Goal: Task Accomplishment & Management: Complete application form

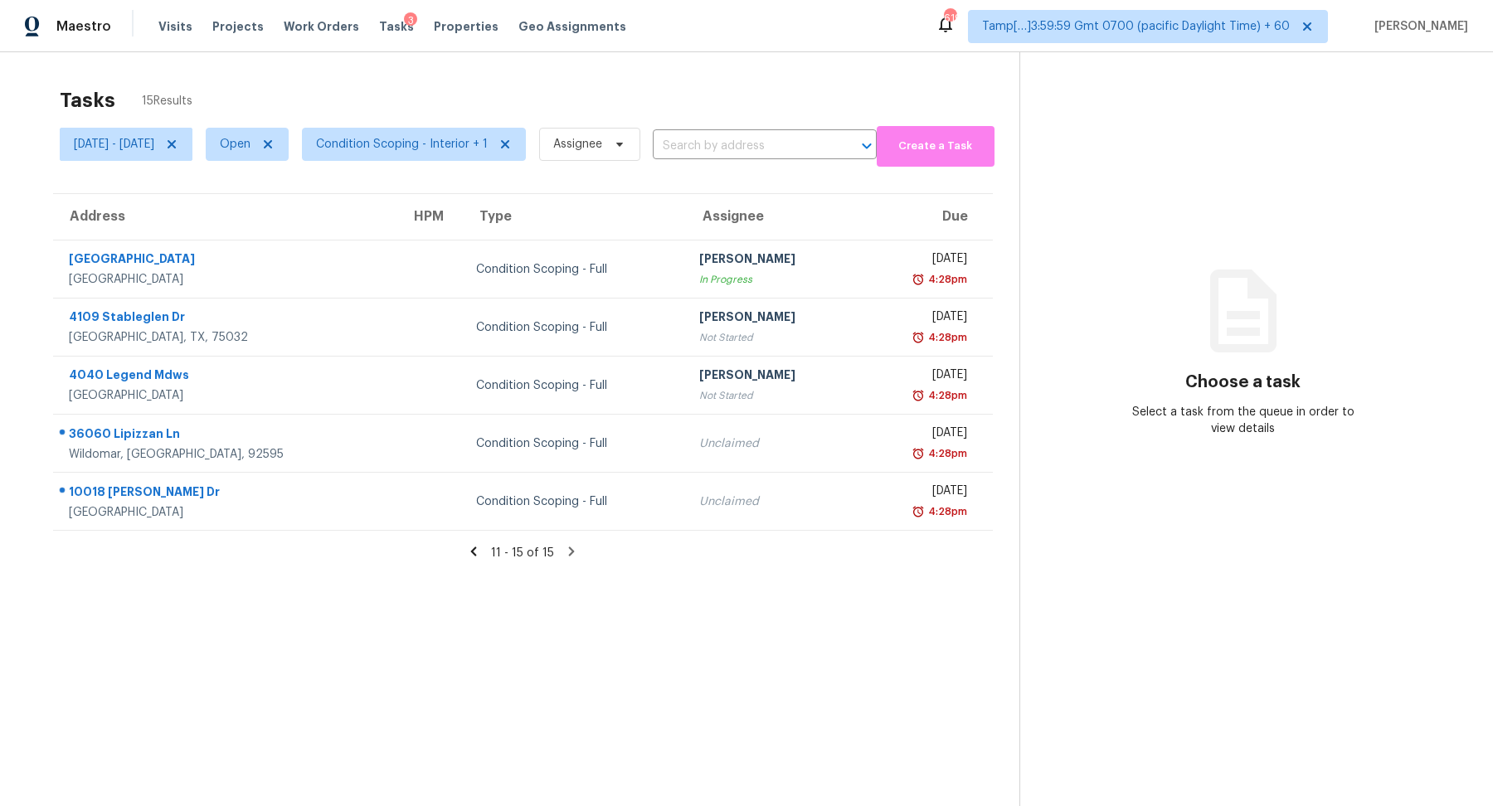
scroll to position [51, 0]
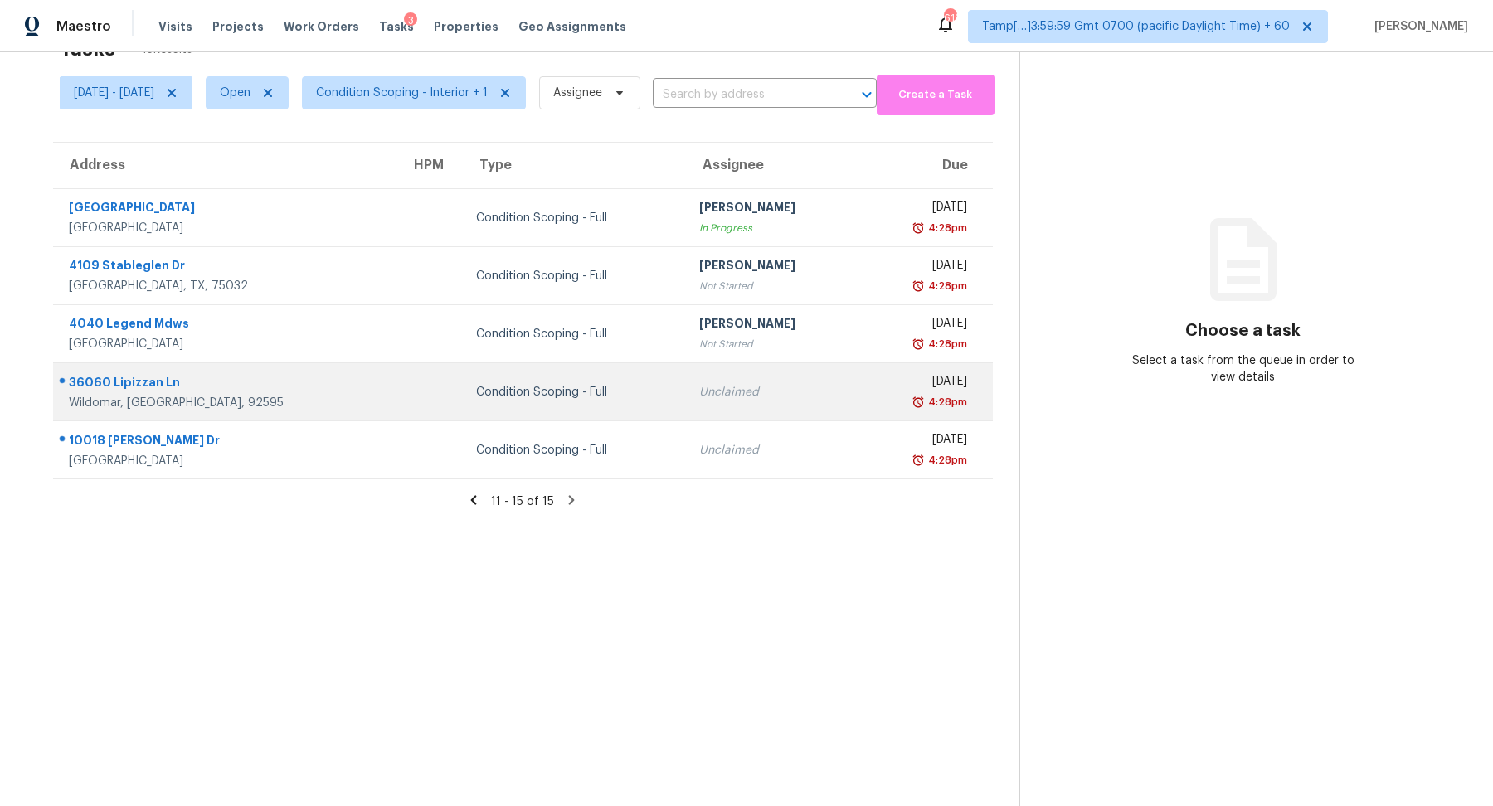
click at [686, 401] on td "Unclaimed" at bounding box center [772, 392] width 173 height 58
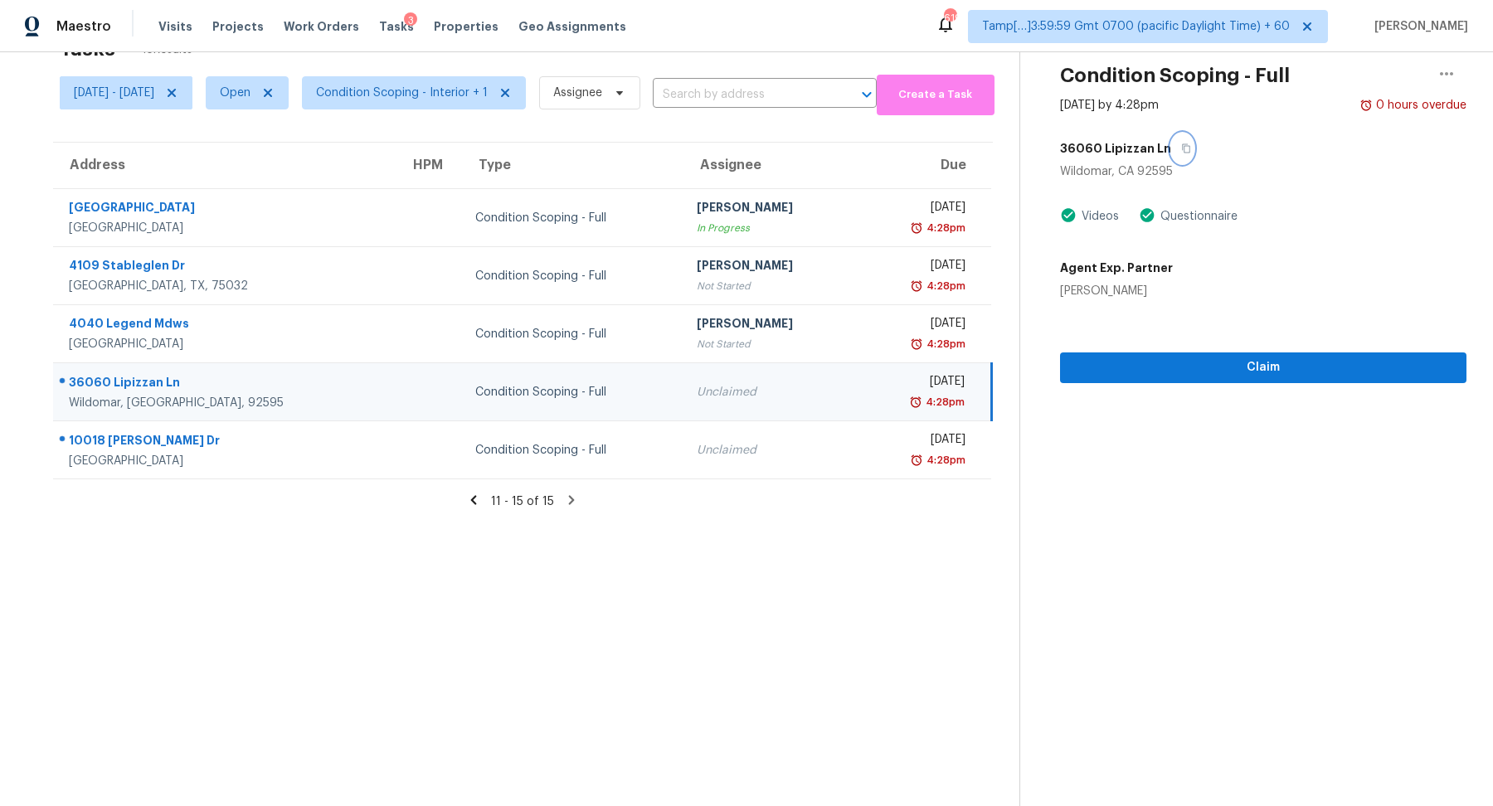
click at [1191, 149] on icon "button" at bounding box center [1186, 149] width 10 height 10
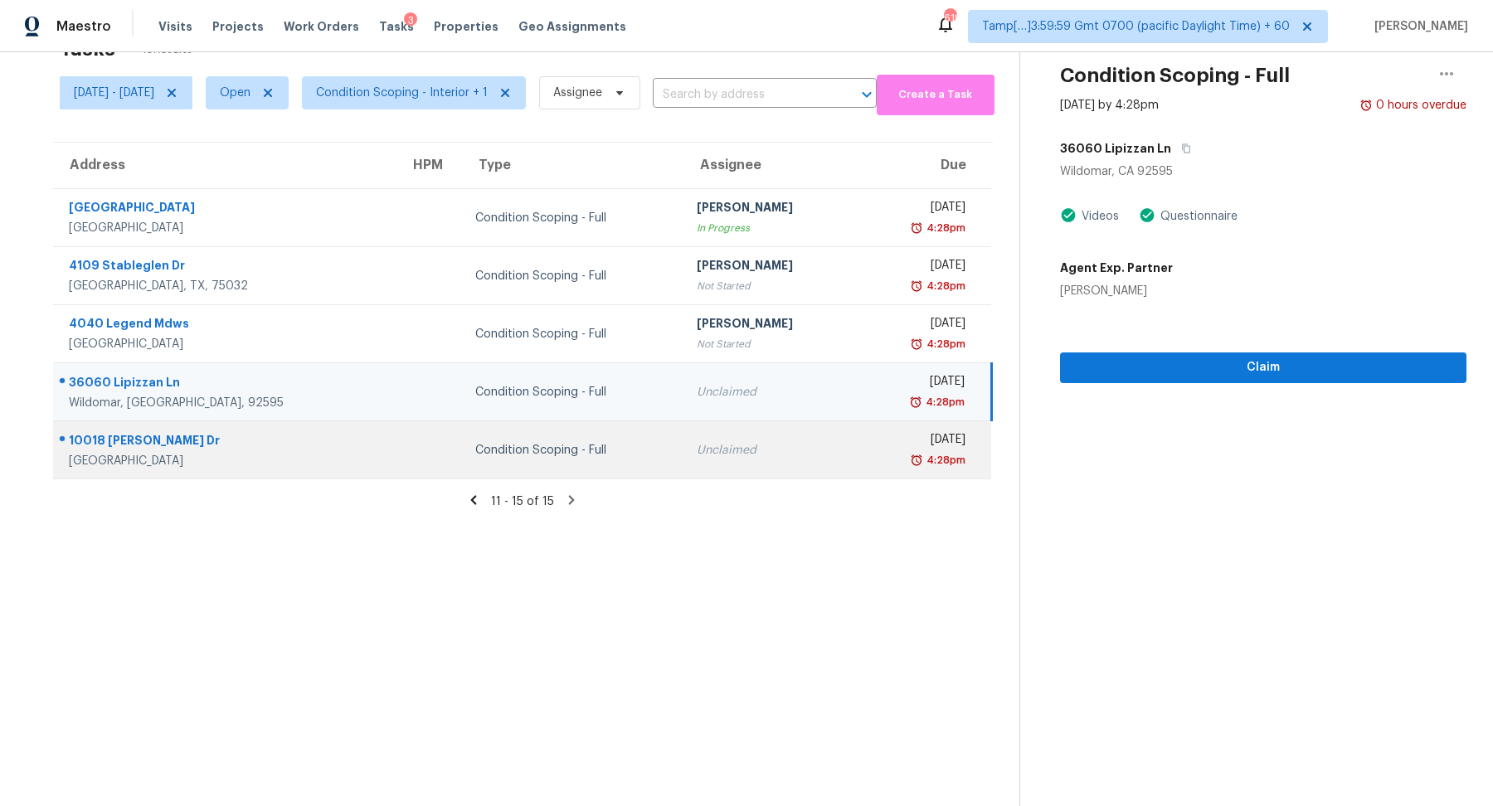
click at [737, 448] on div "Unclaimed" at bounding box center [770, 450] width 146 height 17
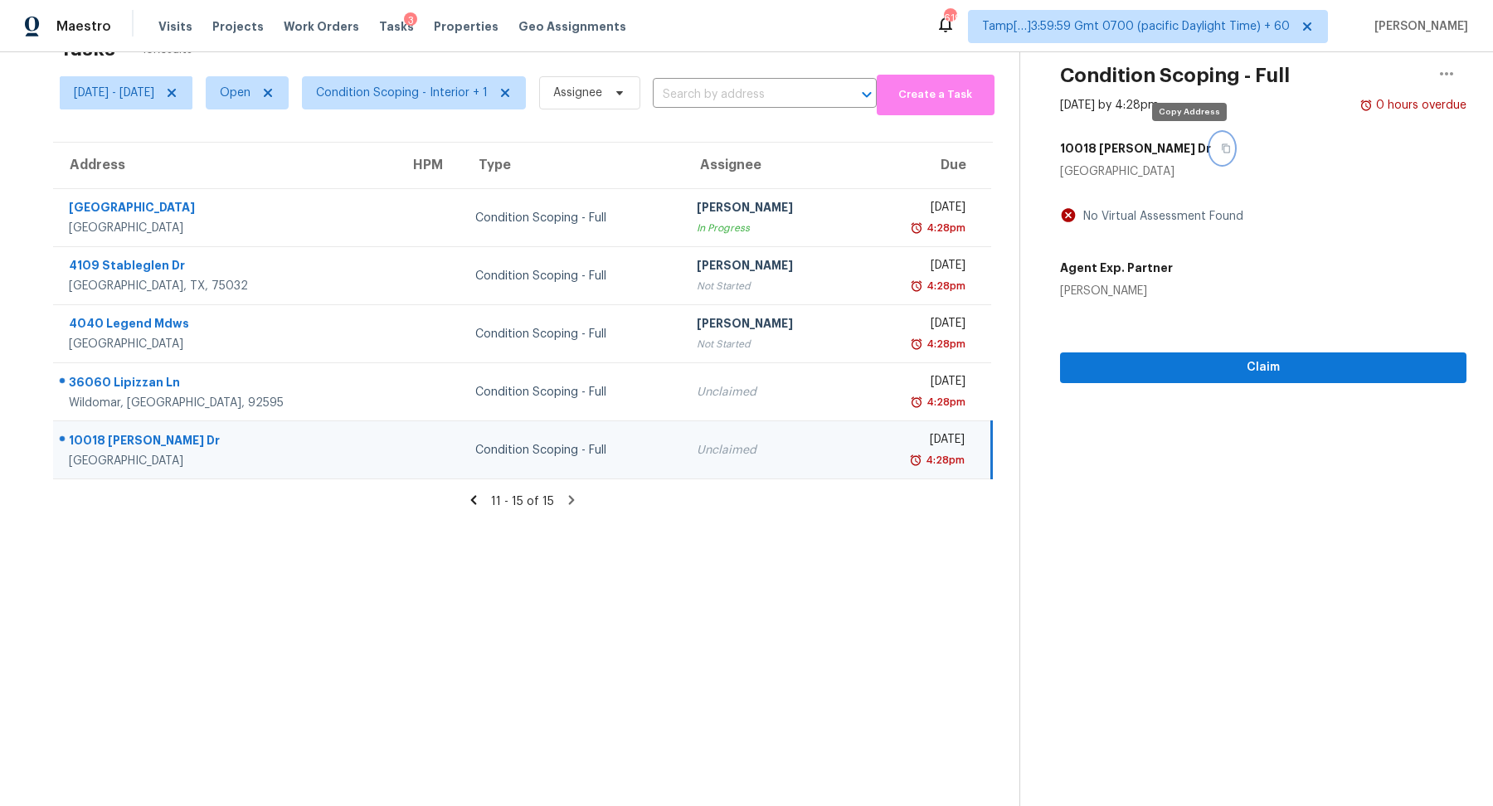
click at [1211, 153] on button "button" at bounding box center [1222, 149] width 22 height 30
click at [481, 503] on icon at bounding box center [473, 500] width 15 height 15
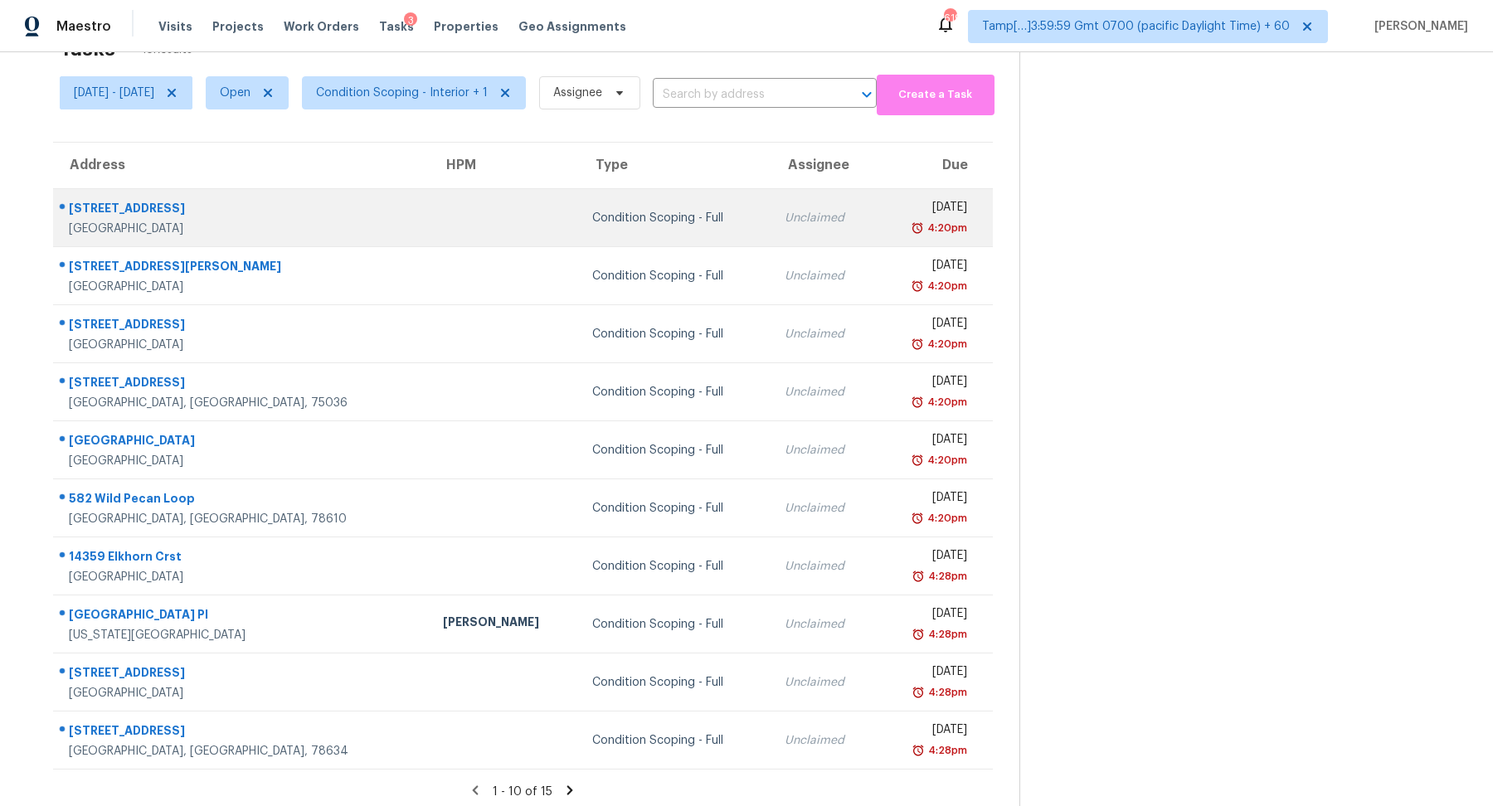
click at [659, 238] on td "Condition Scoping - Full" at bounding box center [675, 218] width 192 height 58
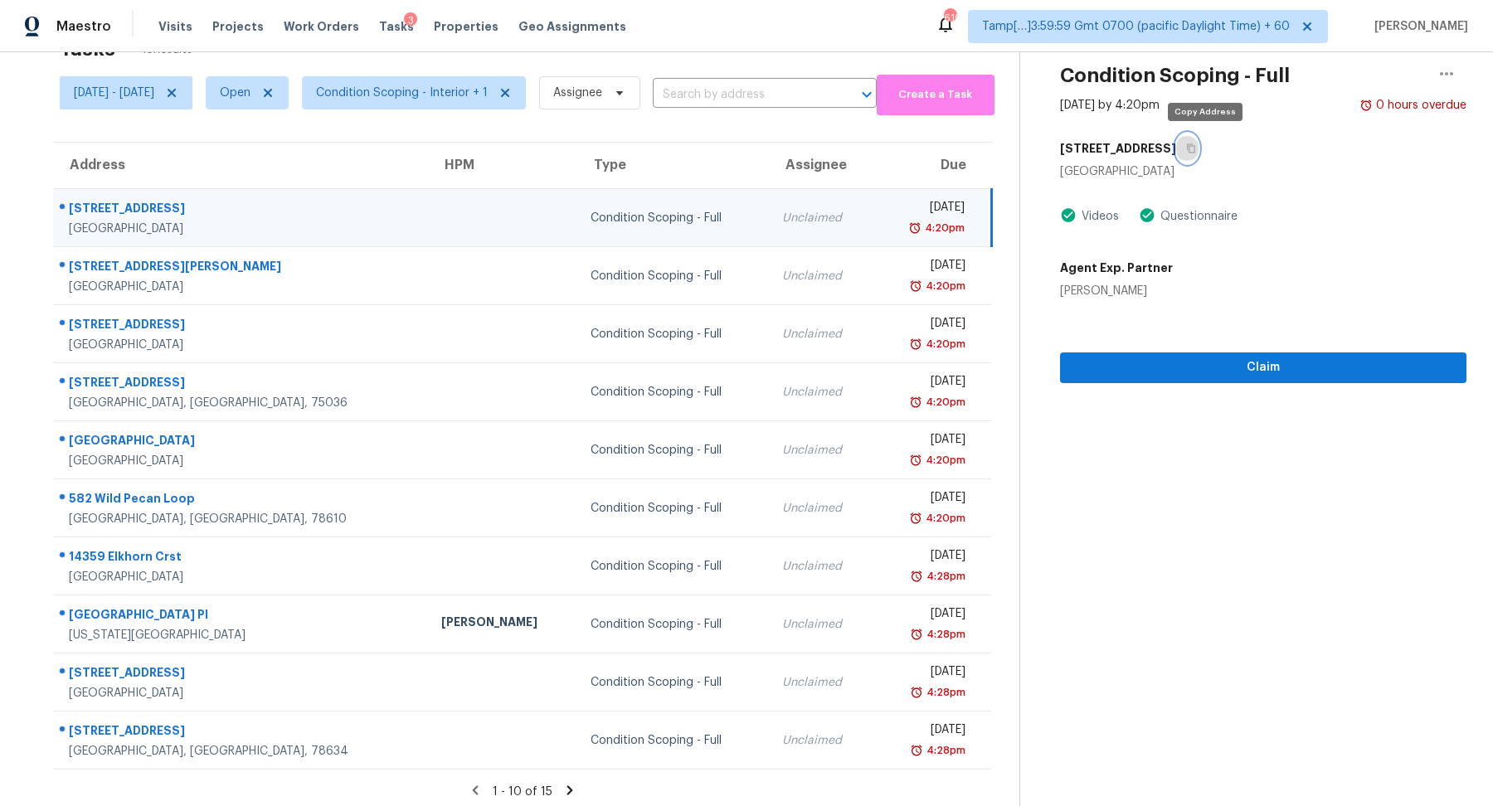
click at [1198, 155] on button "button" at bounding box center [1187, 149] width 22 height 30
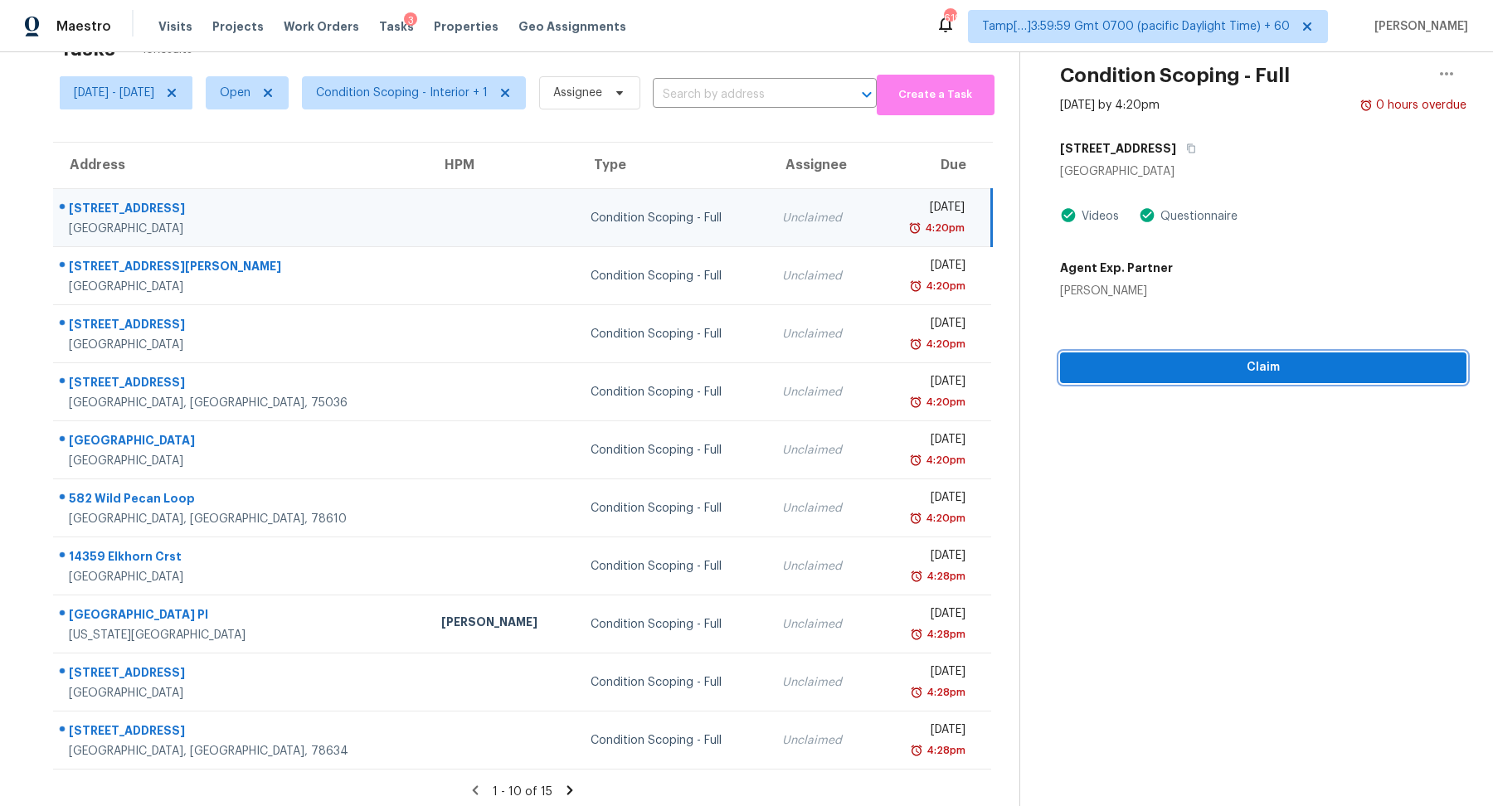
click at [1224, 379] on button "Claim" at bounding box center [1263, 368] width 406 height 31
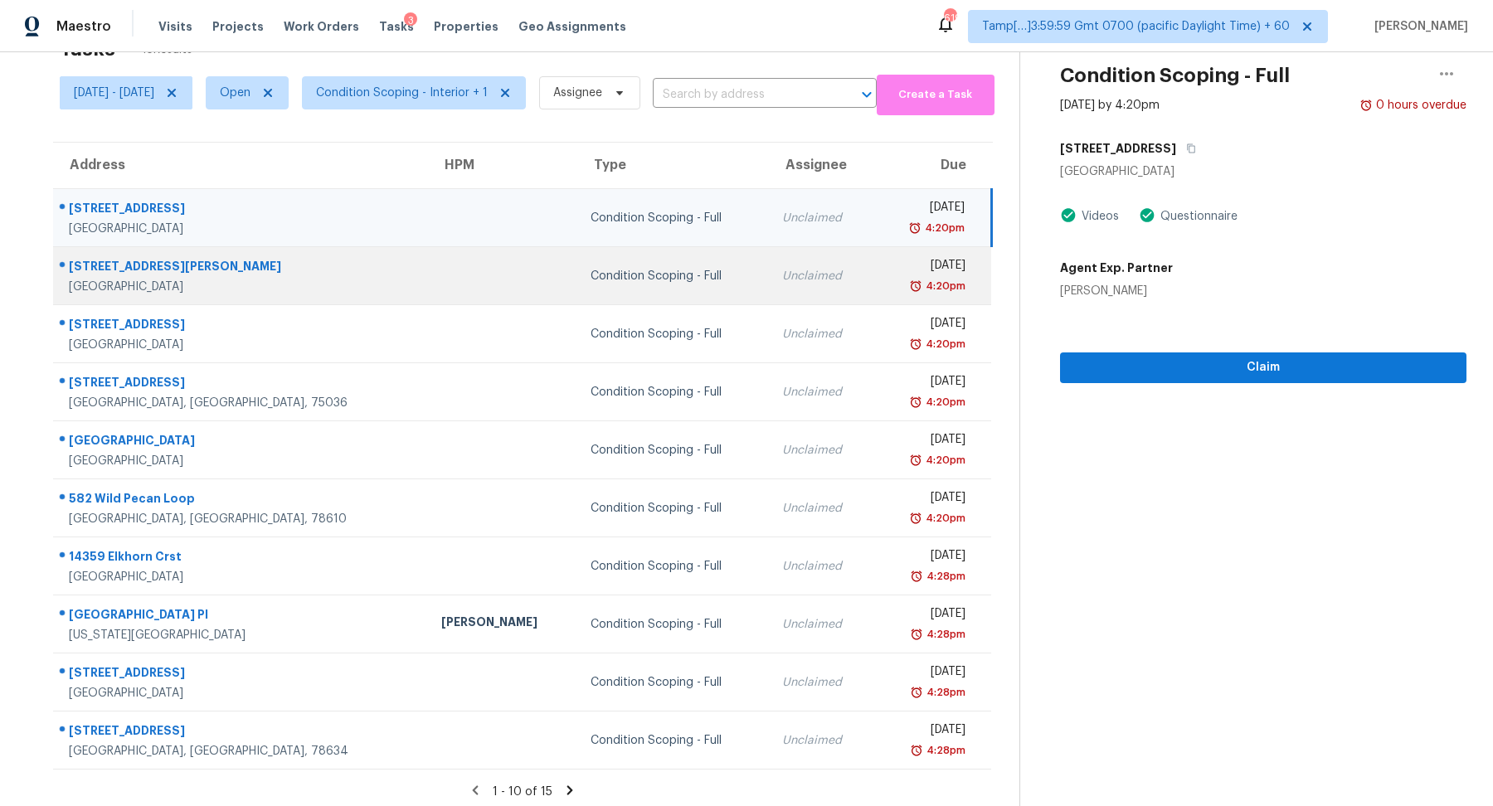
click at [769, 262] on td "Unclaimed" at bounding box center [821, 276] width 105 height 58
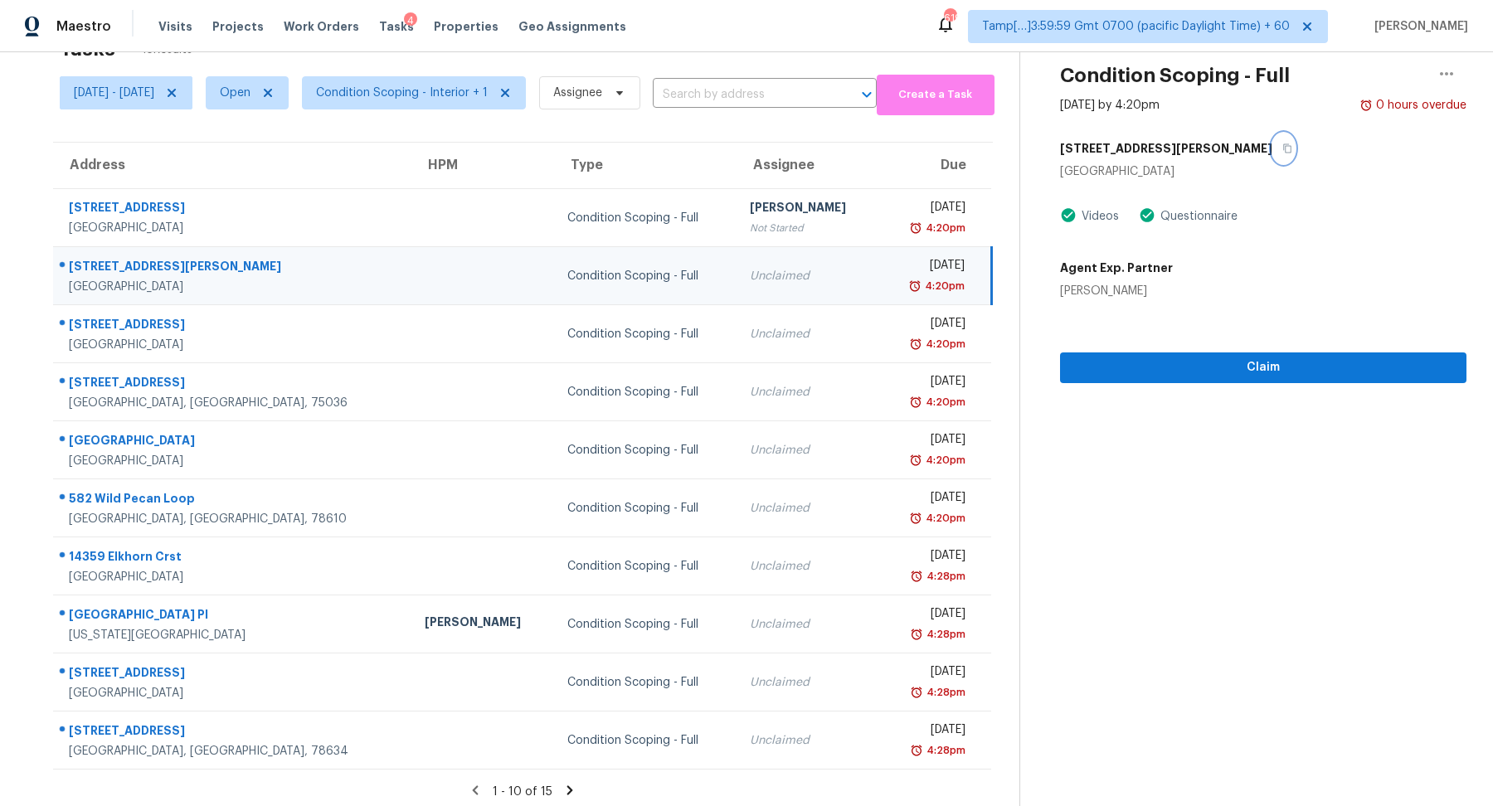
click at [1273, 153] on button "button" at bounding box center [1284, 149] width 22 height 30
click at [1172, 358] on span "Claim" at bounding box center [1263, 368] width 380 height 21
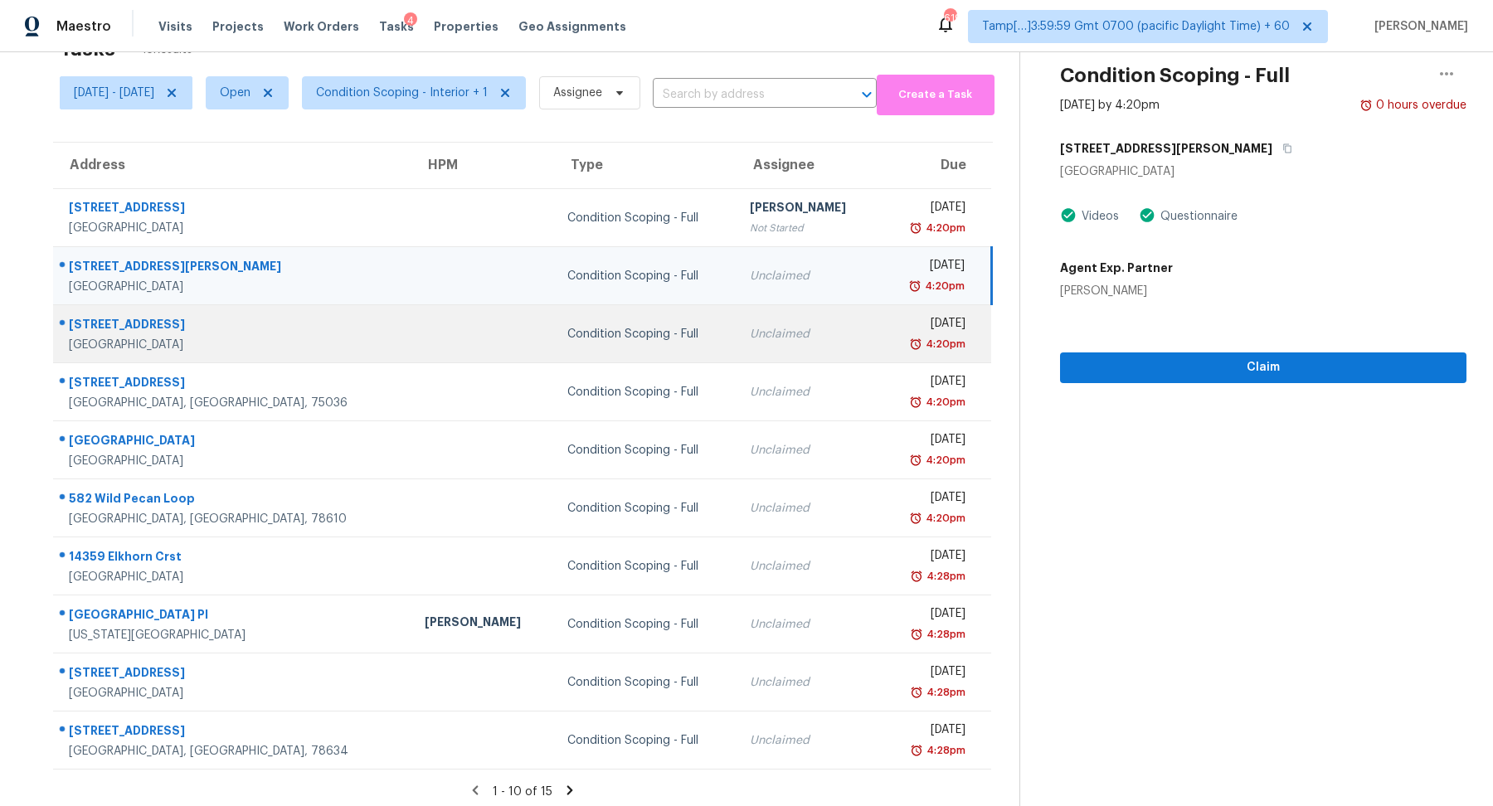
click at [879, 352] on td "Thu, Sep 18th 2025 4:20pm" at bounding box center [935, 334] width 112 height 58
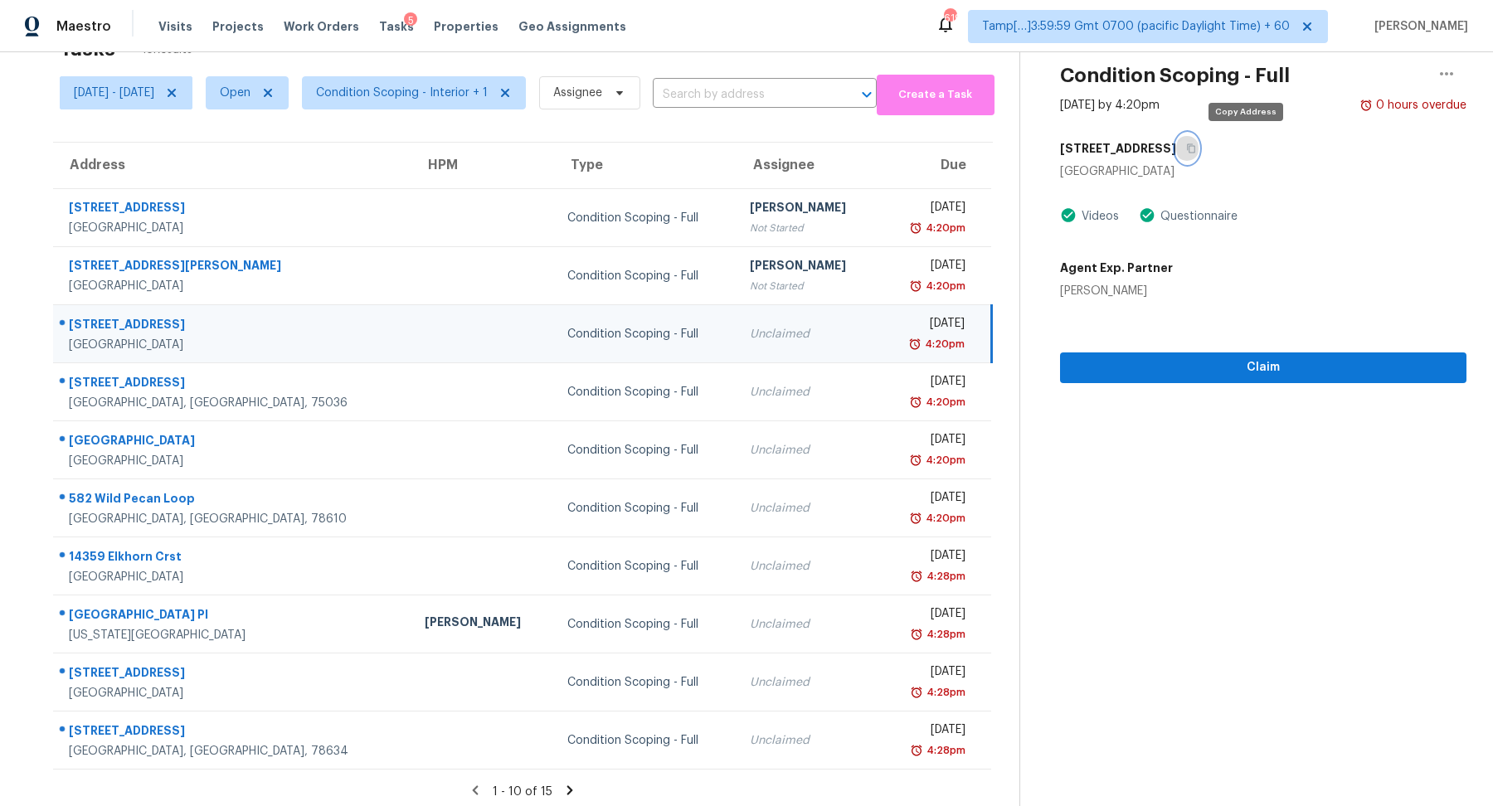
click at [1199, 144] on button "button" at bounding box center [1187, 149] width 22 height 30
click at [1180, 382] on section "Condition Scoping - Full Sep 18th 2025 by 4:20pm 0 hours overdue 331 Sawtooth M…" at bounding box center [1243, 407] width 447 height 813
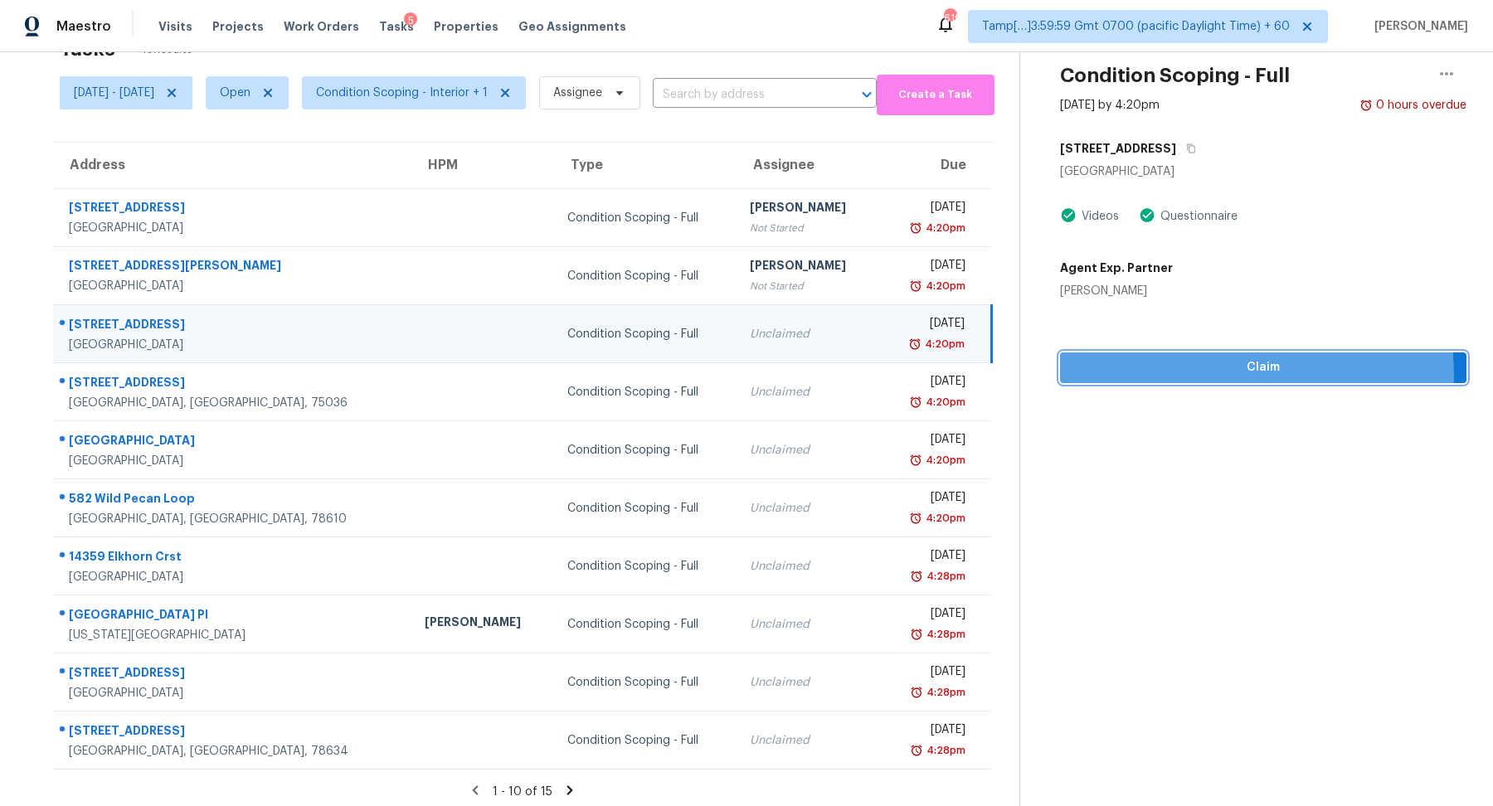
click at [1191, 376] on span "Claim" at bounding box center [1263, 368] width 380 height 21
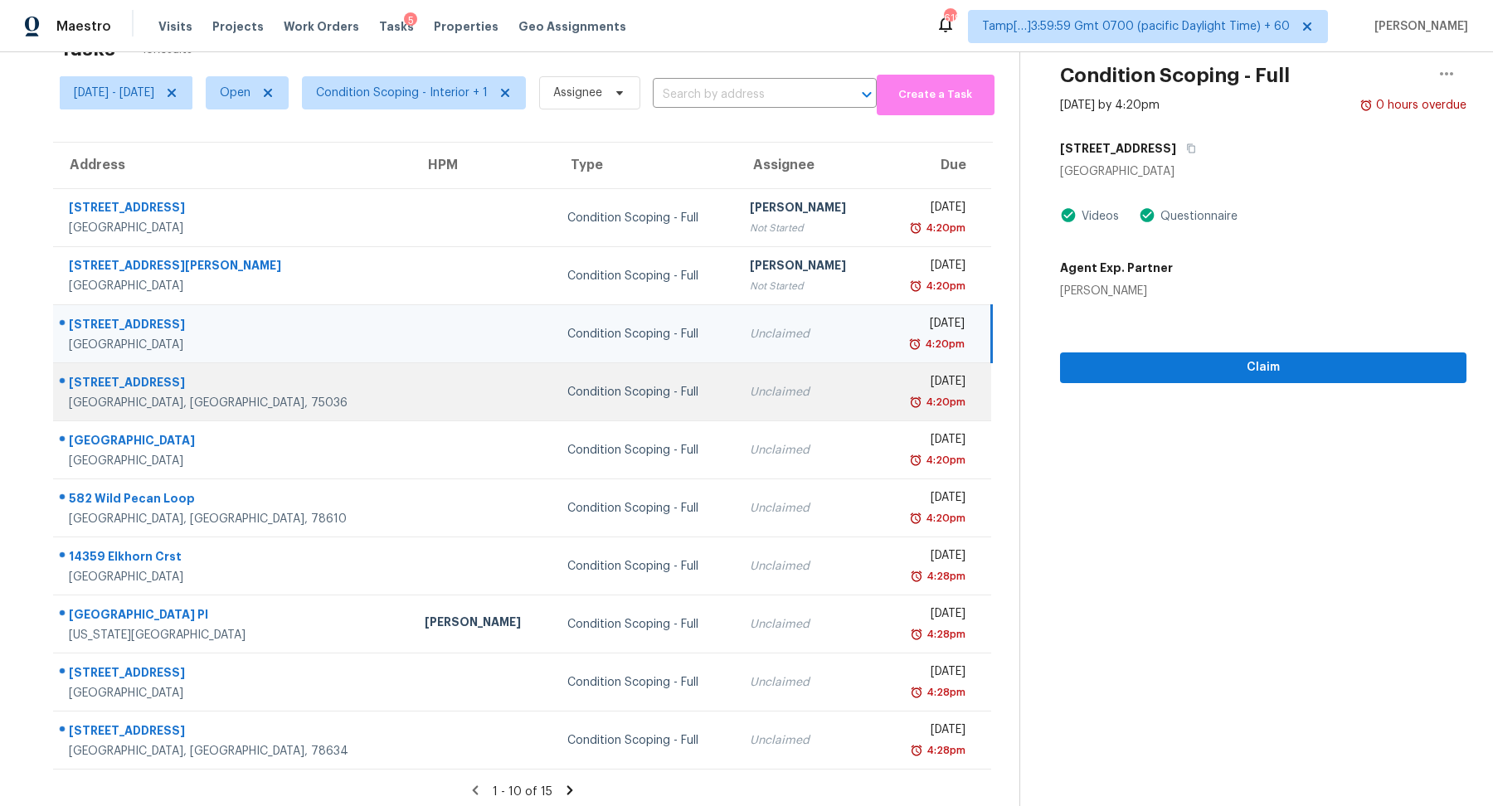
click at [795, 381] on td "Unclaimed" at bounding box center [808, 392] width 143 height 58
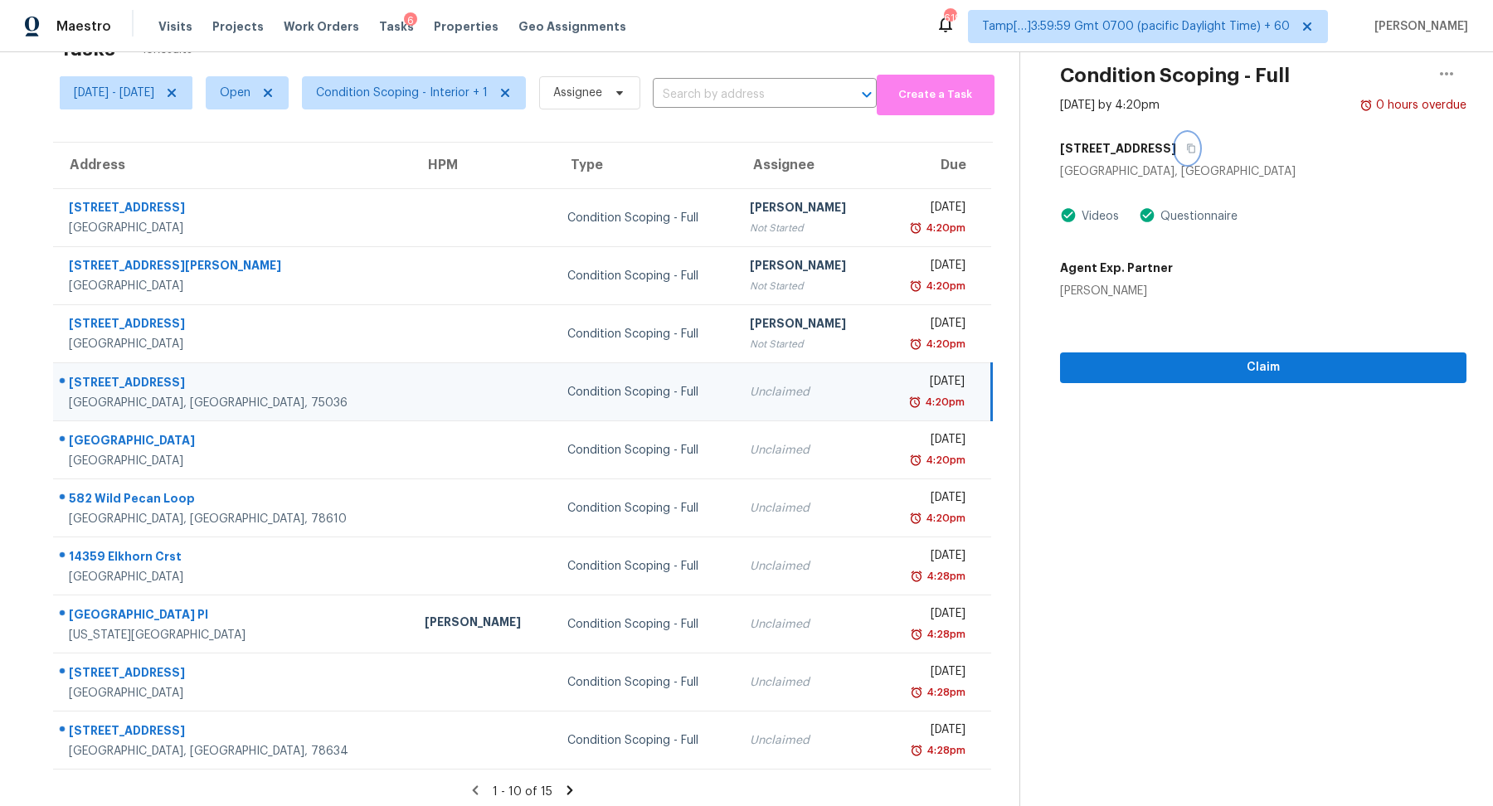
click at [1199, 156] on button "button" at bounding box center [1187, 149] width 22 height 30
click at [1174, 376] on span "Claim" at bounding box center [1263, 368] width 380 height 21
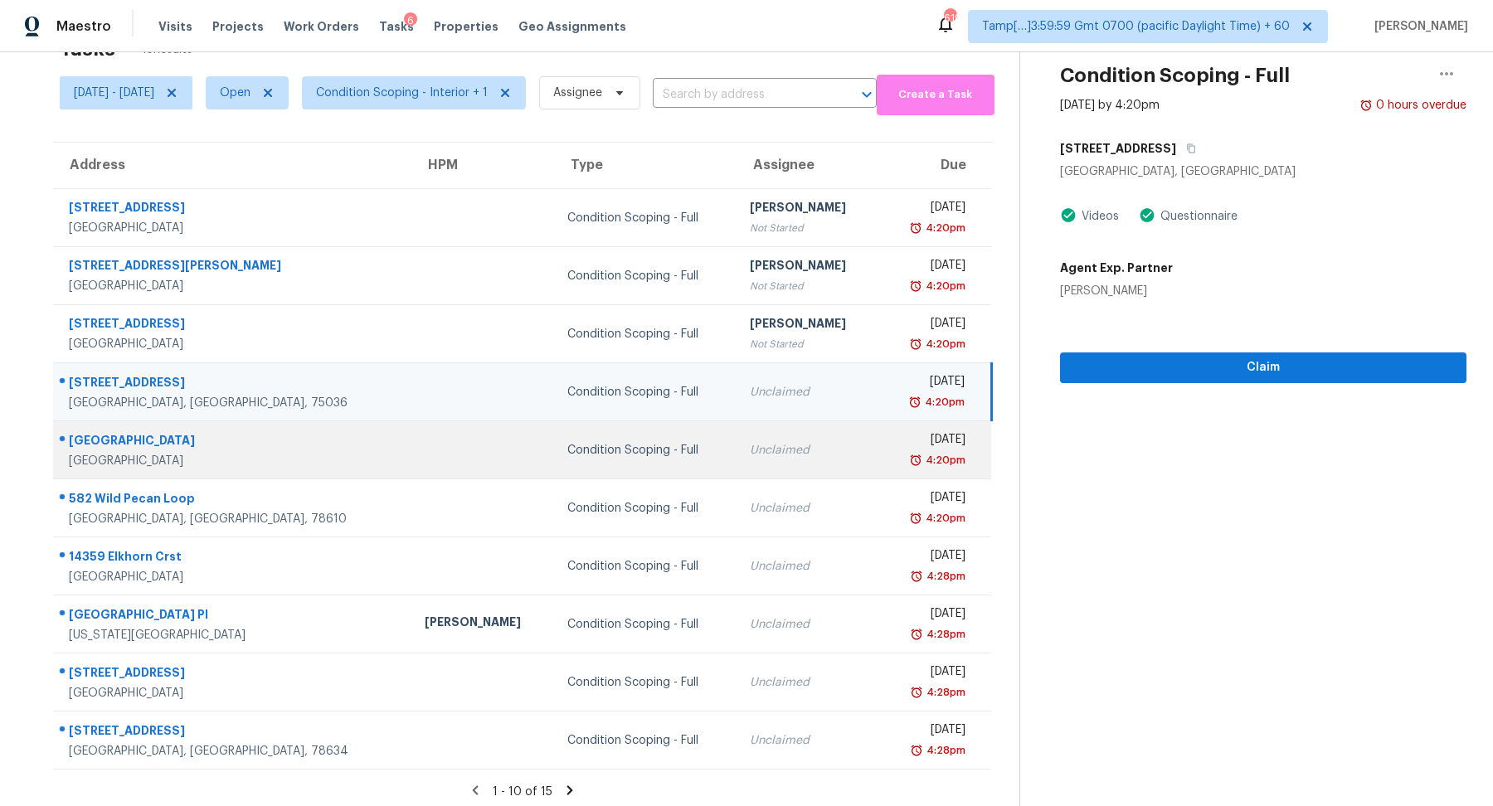
click at [770, 454] on div "Unclaimed" at bounding box center [808, 450] width 116 height 17
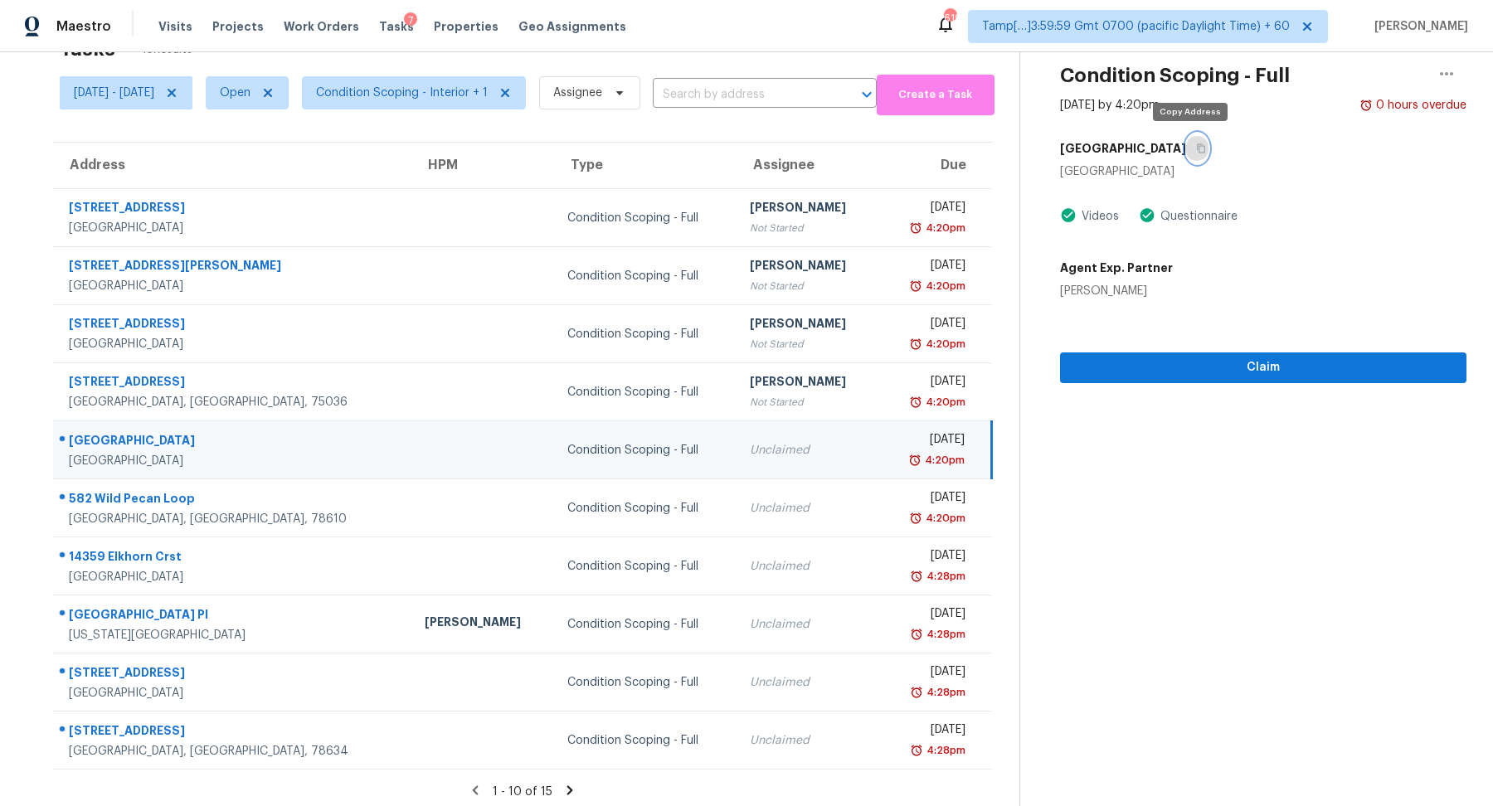
click at [1197, 144] on icon "button" at bounding box center [1201, 148] width 8 height 9
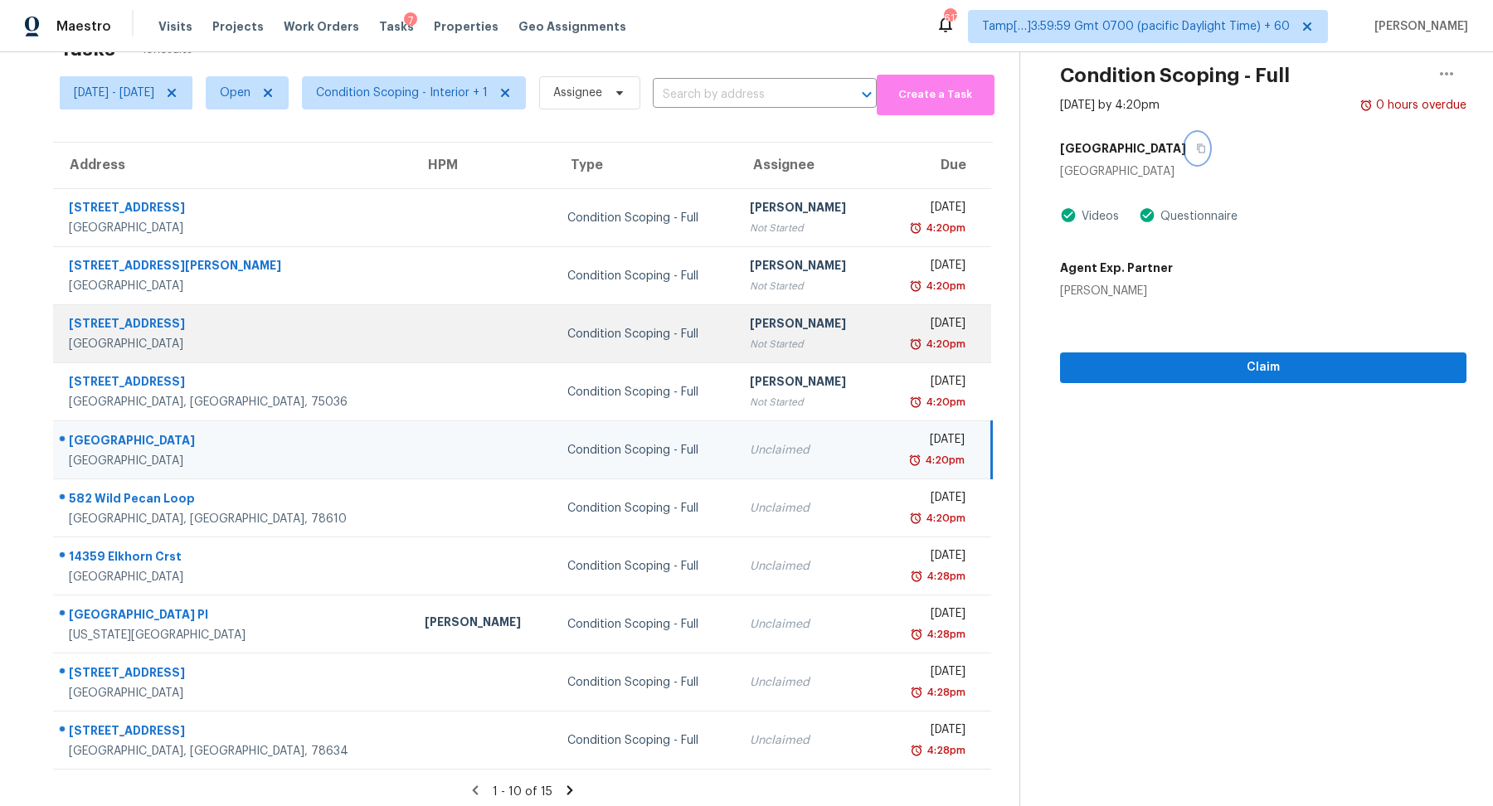
scroll to position [57, 0]
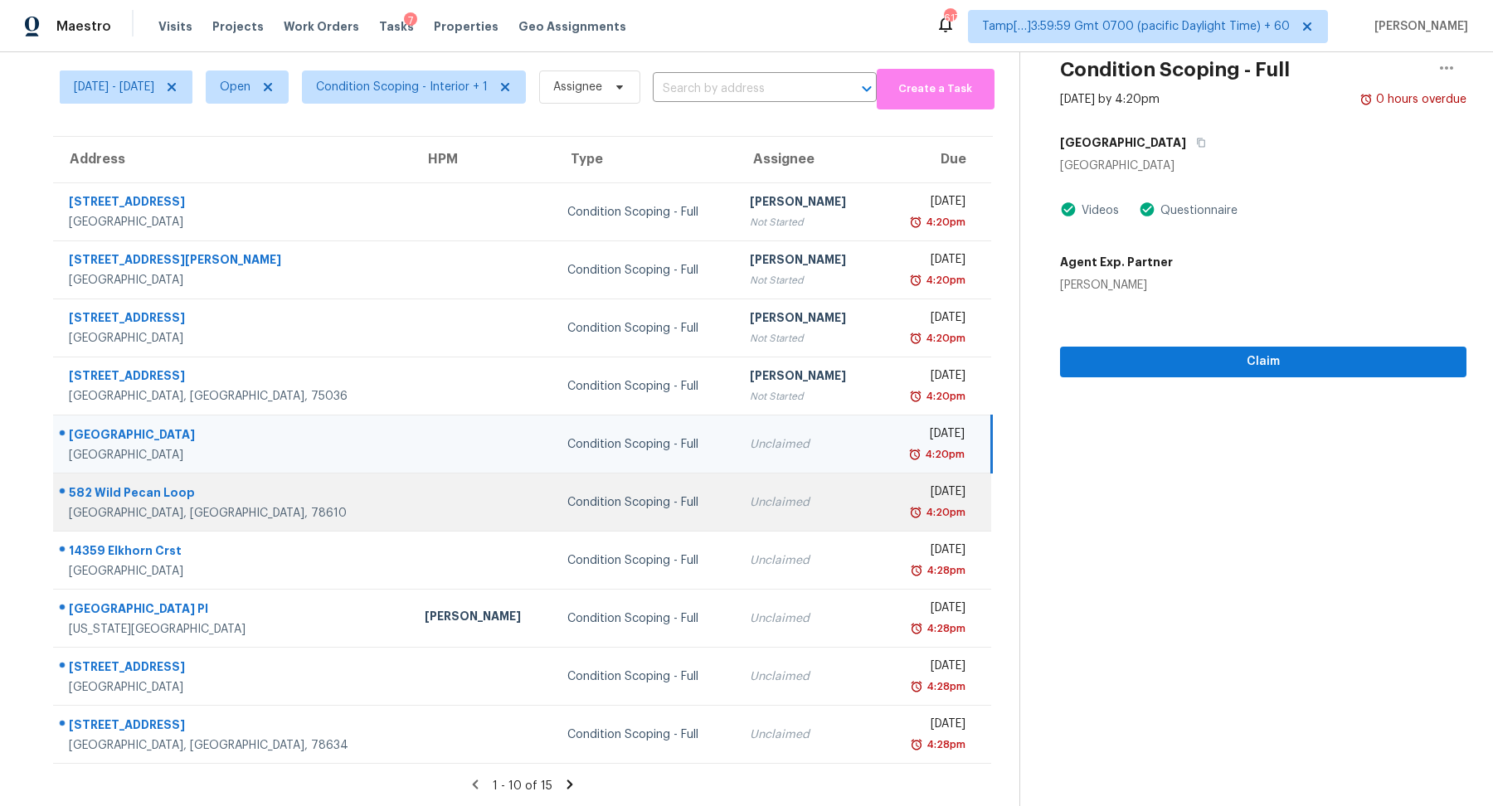
click at [893, 494] on div "[DATE]" at bounding box center [929, 494] width 73 height 21
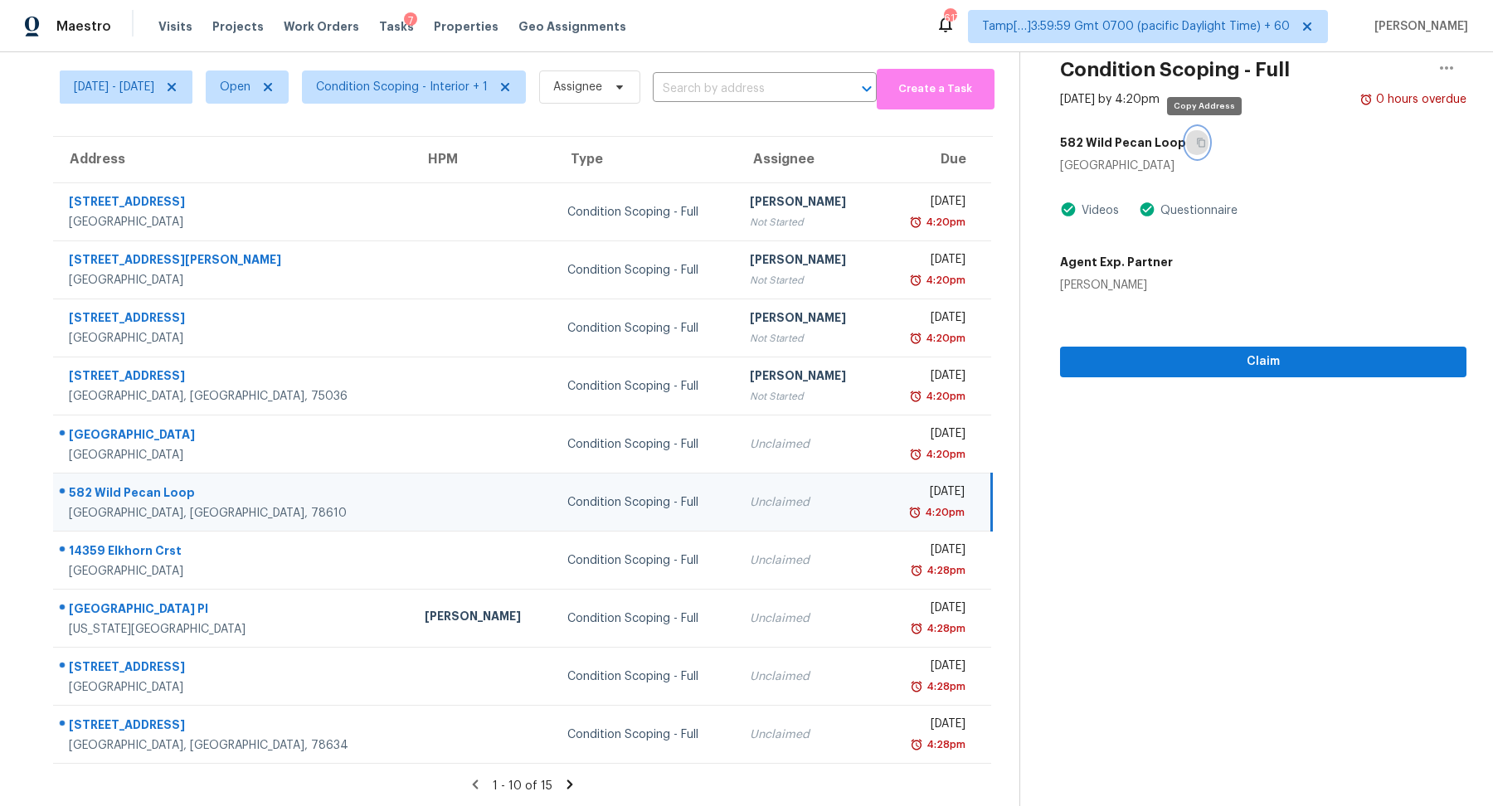
click at [1196, 141] on button "button" at bounding box center [1197, 143] width 22 height 30
click at [1160, 339] on div "Claim" at bounding box center [1263, 336] width 406 height 84
click at [1160, 354] on span "Claim" at bounding box center [1263, 362] width 380 height 21
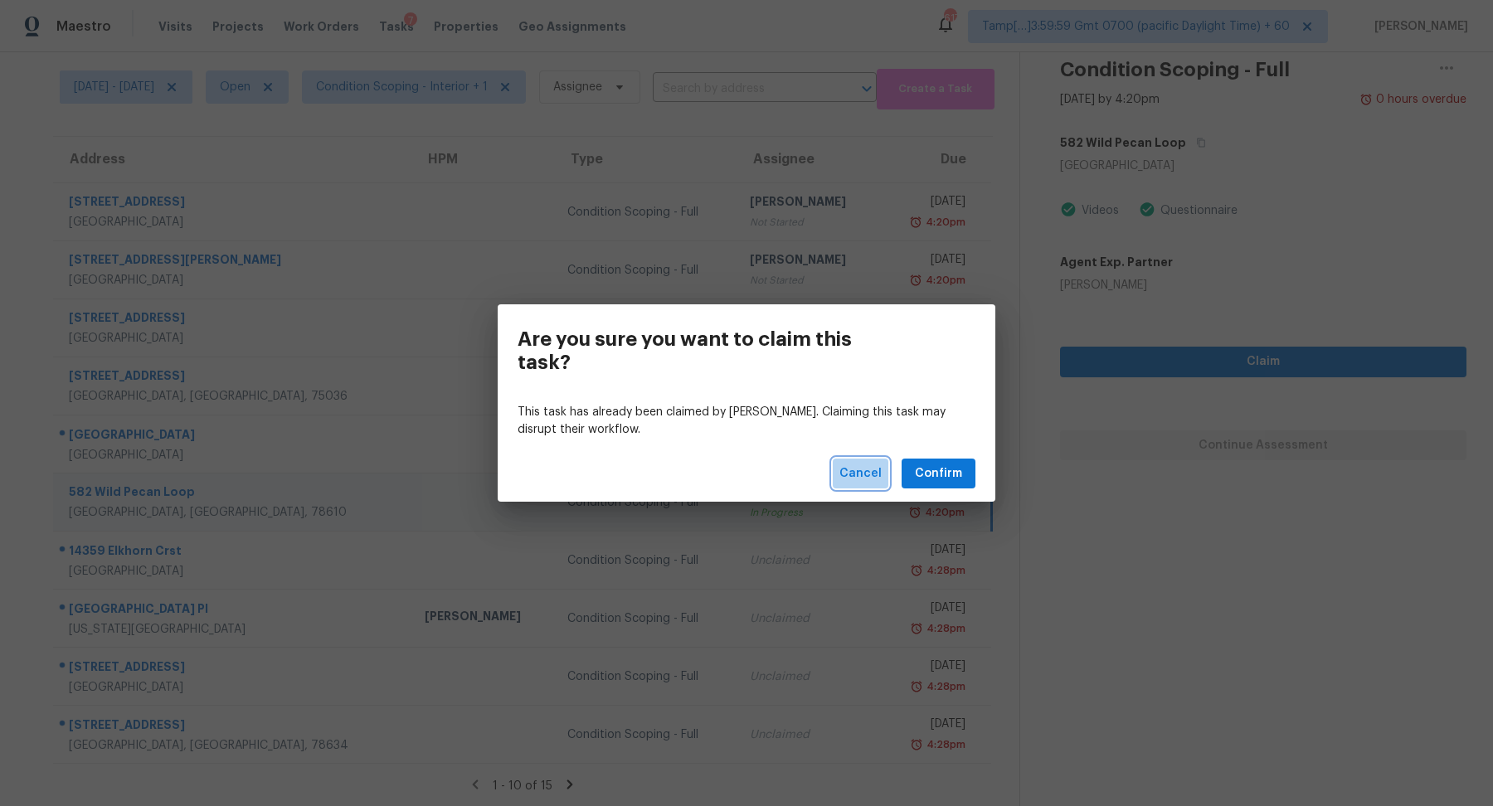
click at [858, 482] on span "Cancel" at bounding box center [861, 474] width 42 height 21
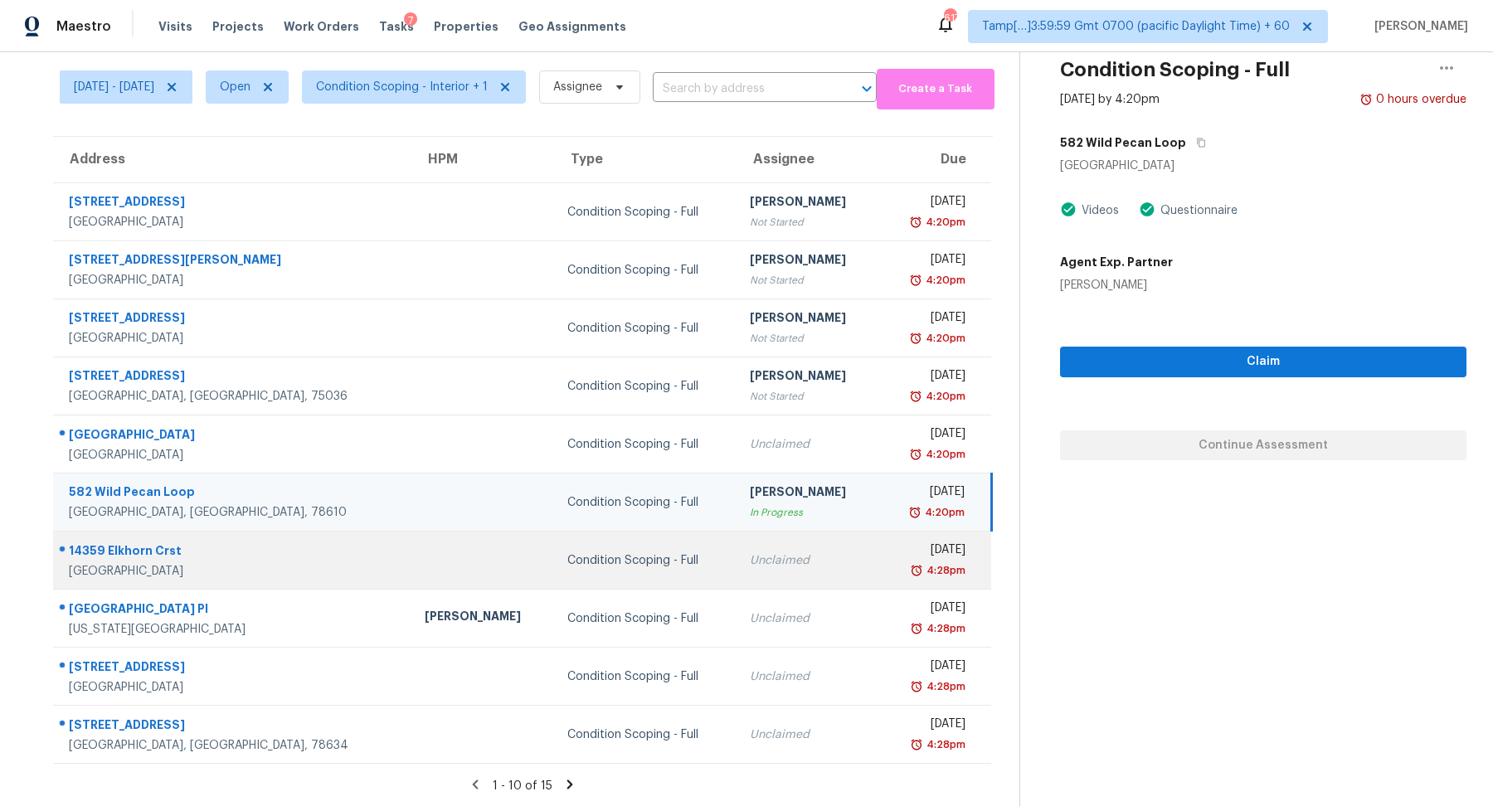
click at [819, 544] on td "Unclaimed" at bounding box center [808, 561] width 143 height 58
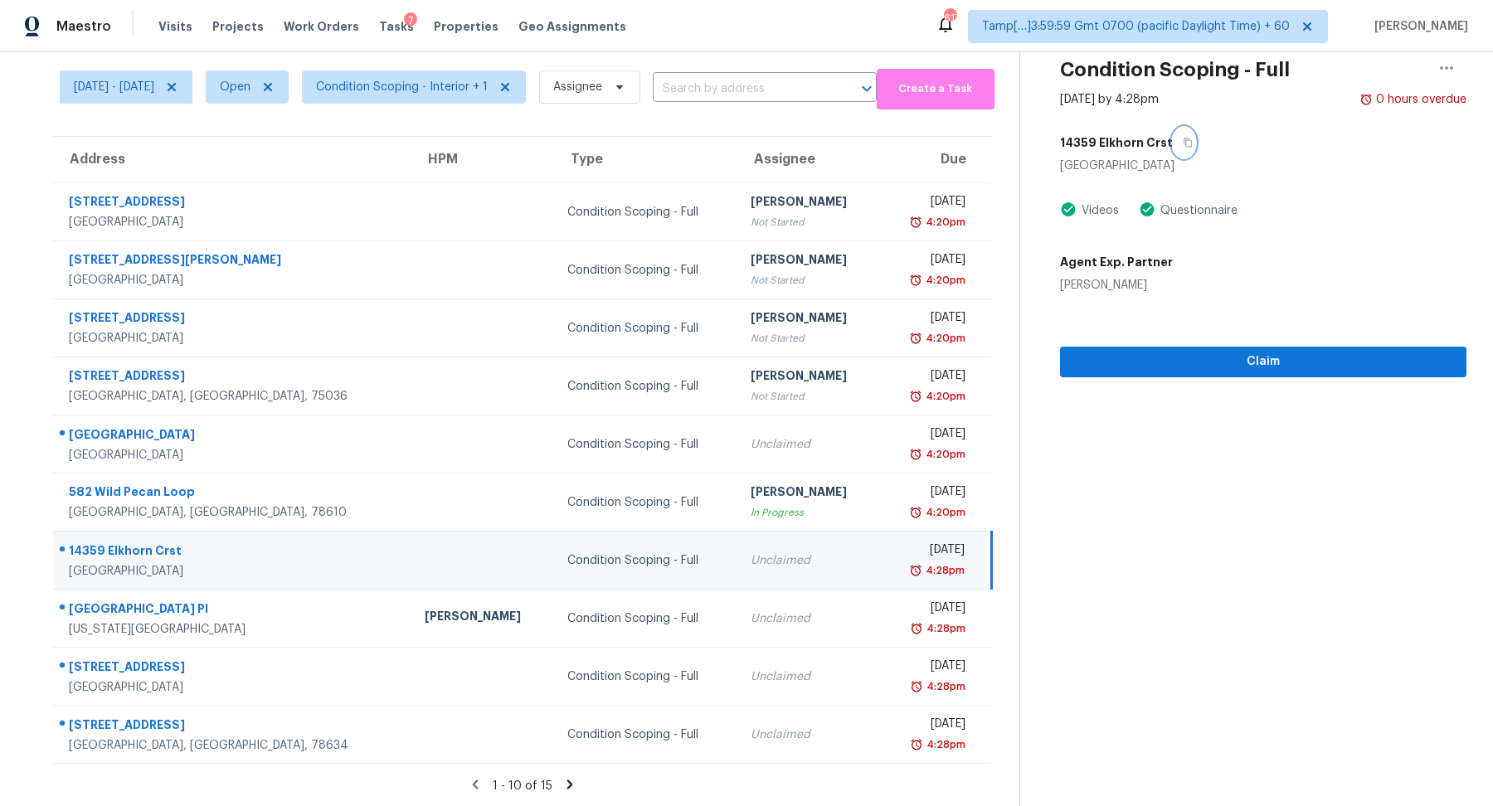
click at [1190, 142] on icon "button" at bounding box center [1188, 143] width 10 height 10
click at [1177, 361] on span "Claim" at bounding box center [1263, 362] width 380 height 21
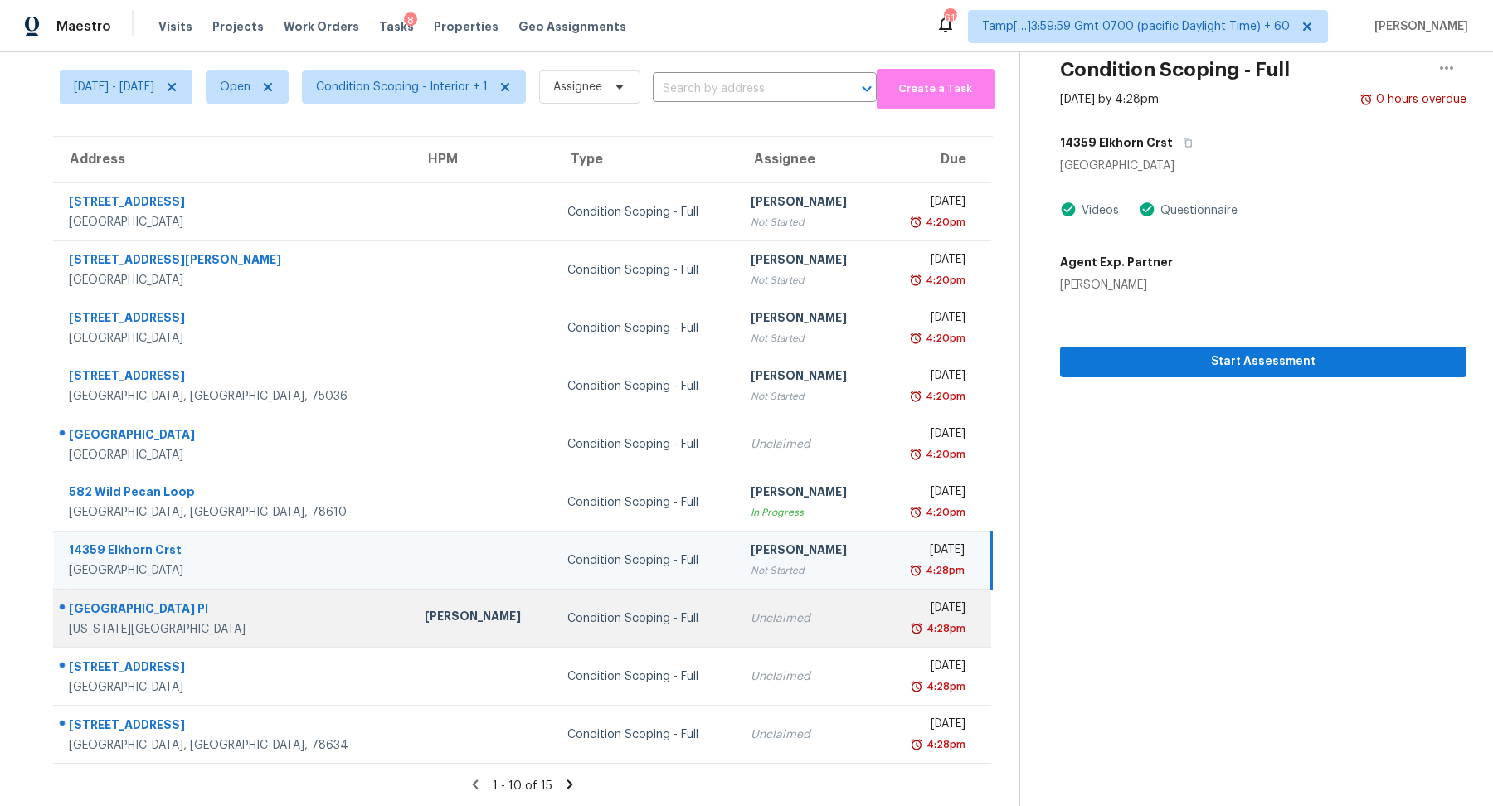
click at [787, 624] on div "Unclaimed" at bounding box center [809, 619] width 116 height 17
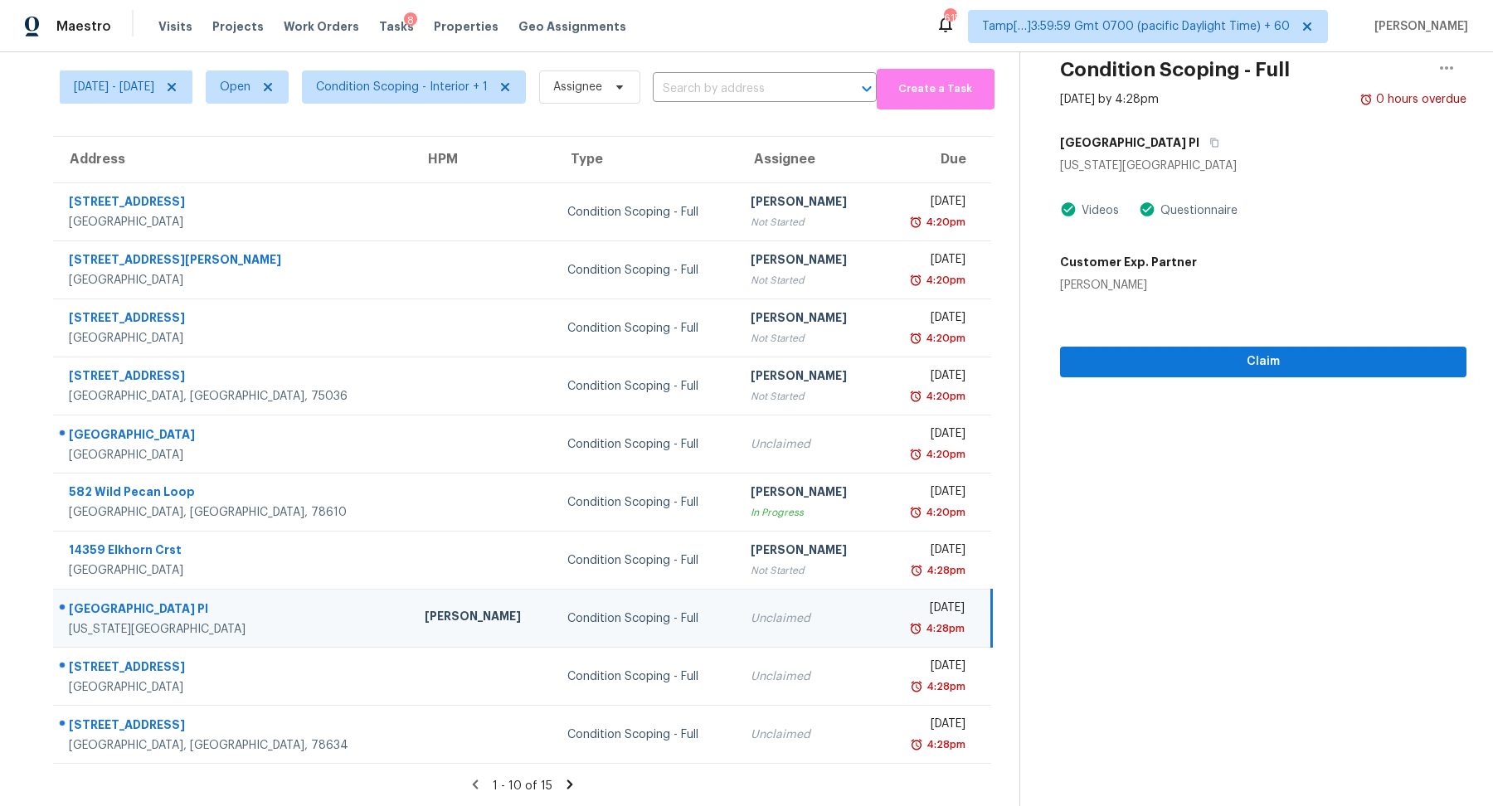
scroll to position [44, 0]
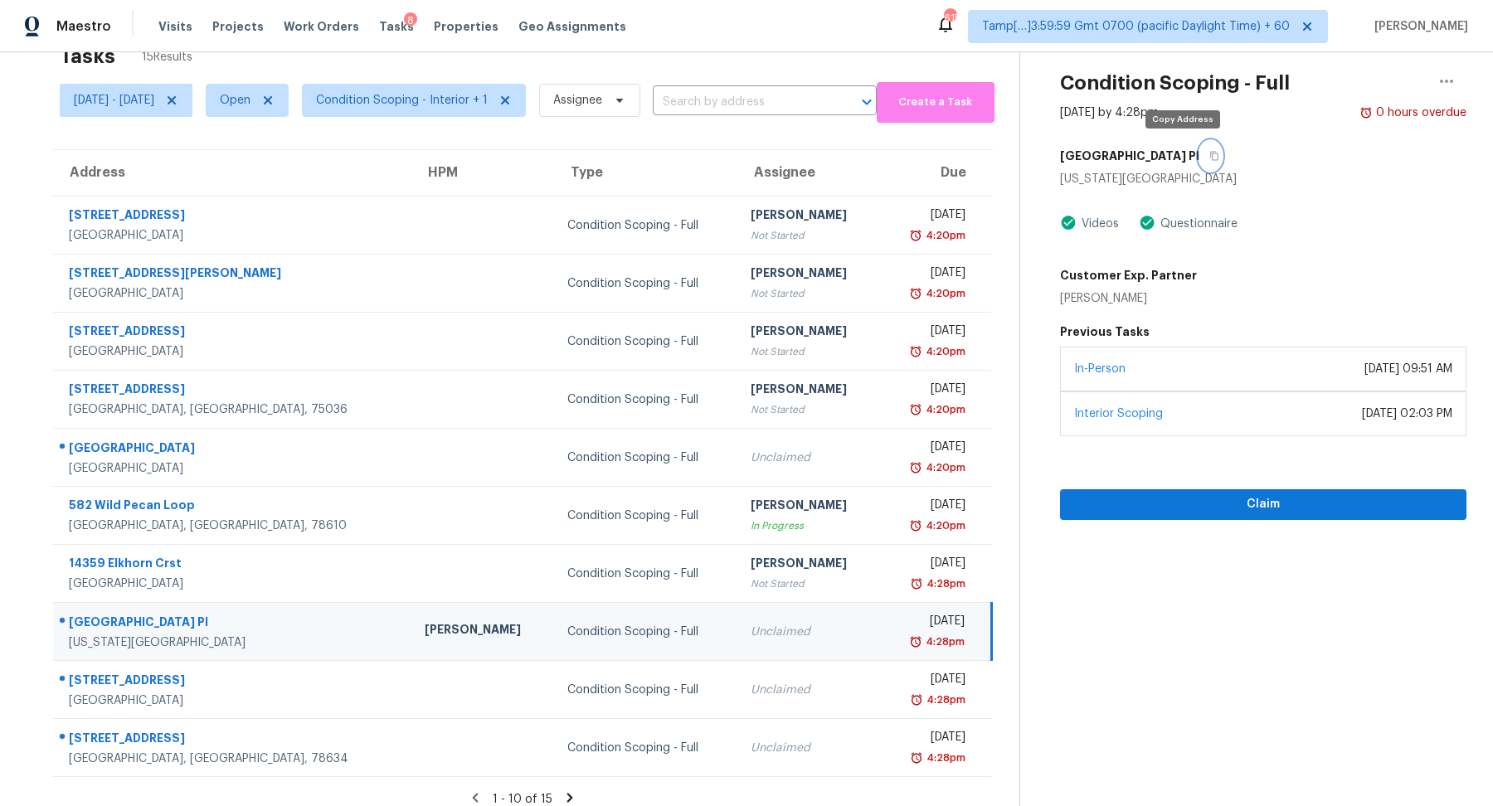
click at [1200, 160] on button "button" at bounding box center [1211, 156] width 22 height 30
click at [1210, 153] on icon "button" at bounding box center [1215, 156] width 10 height 10
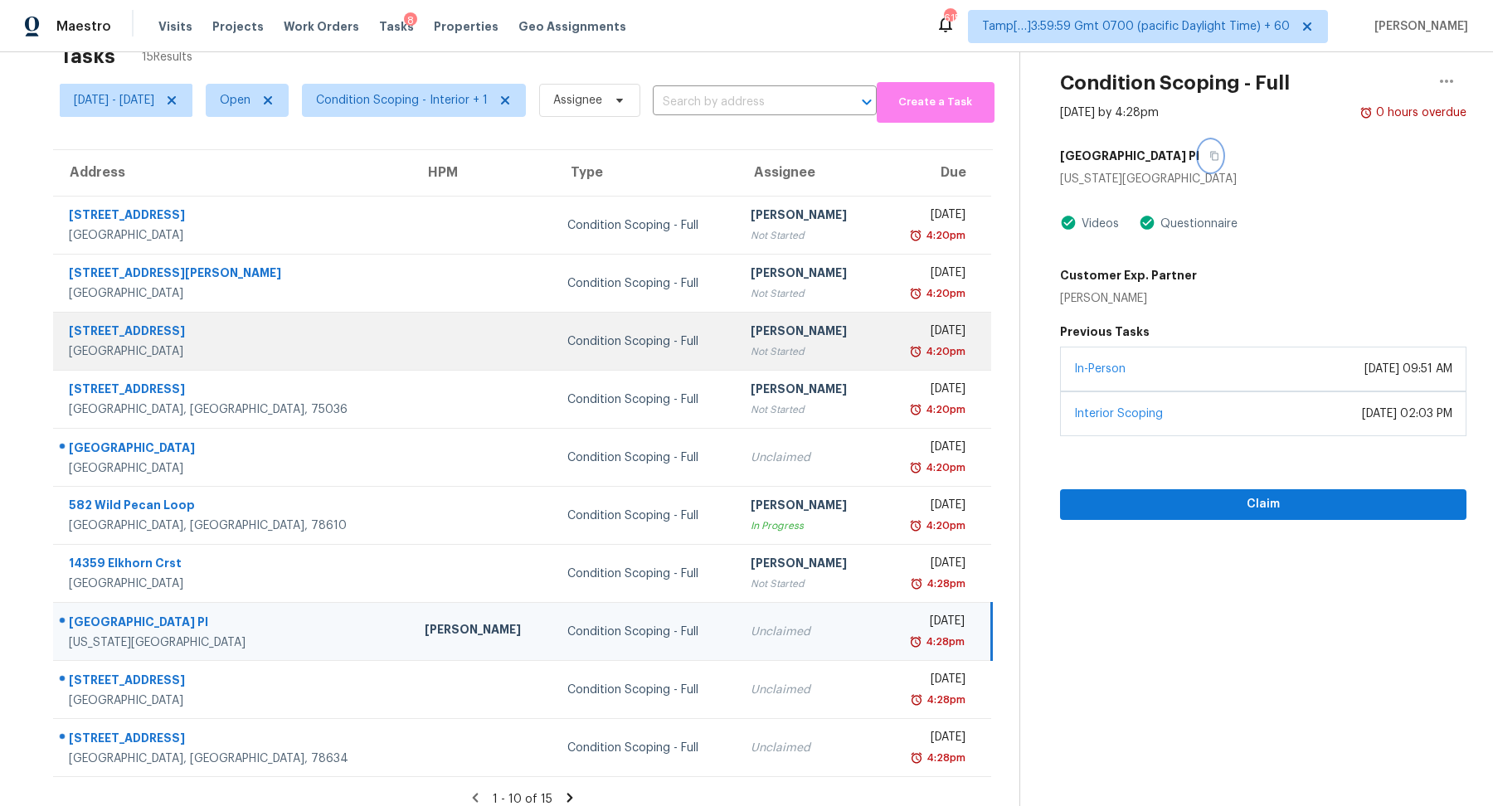
scroll to position [57, 0]
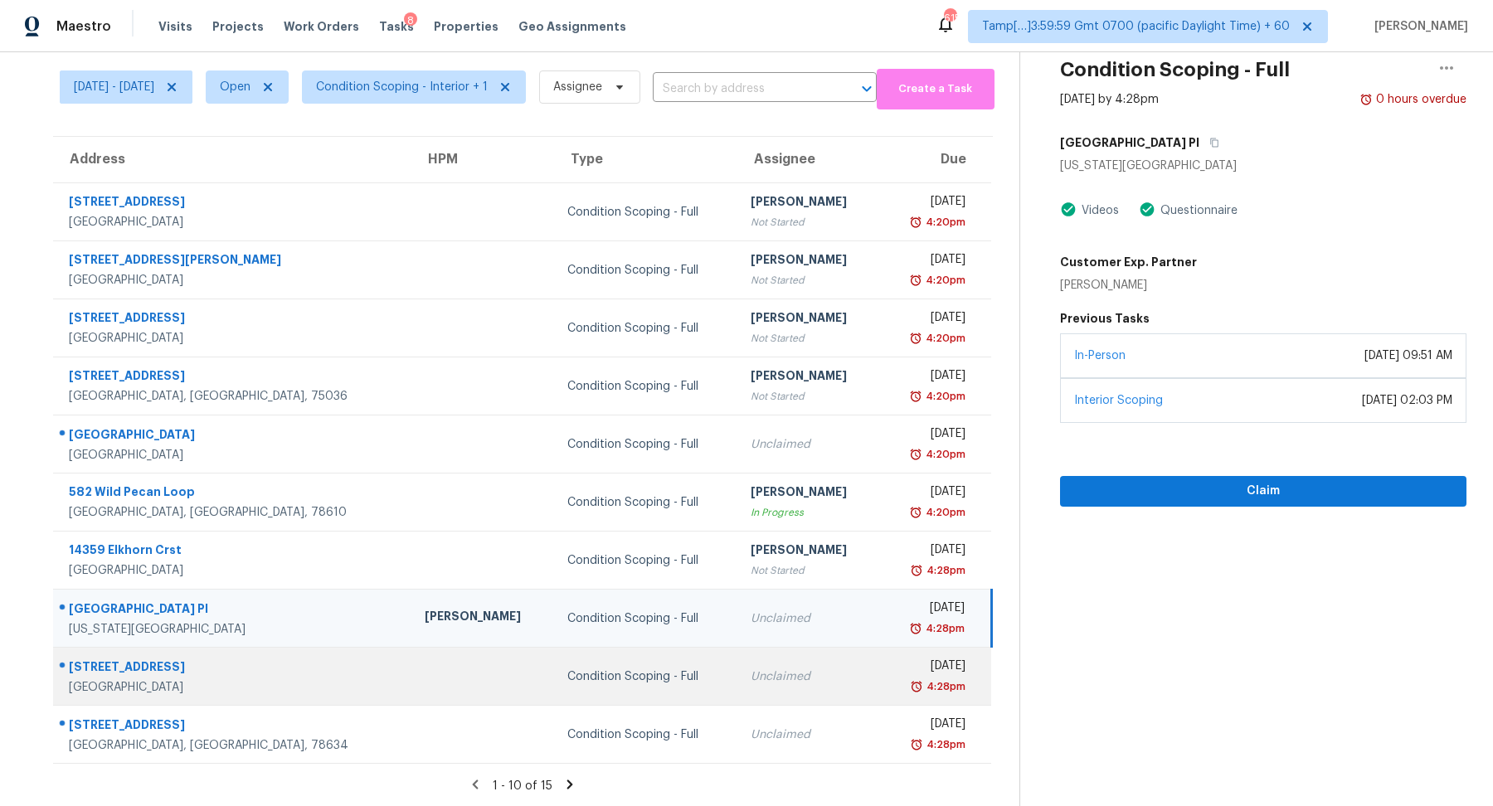
click at [810, 679] on td "Unclaimed" at bounding box center [808, 677] width 143 height 58
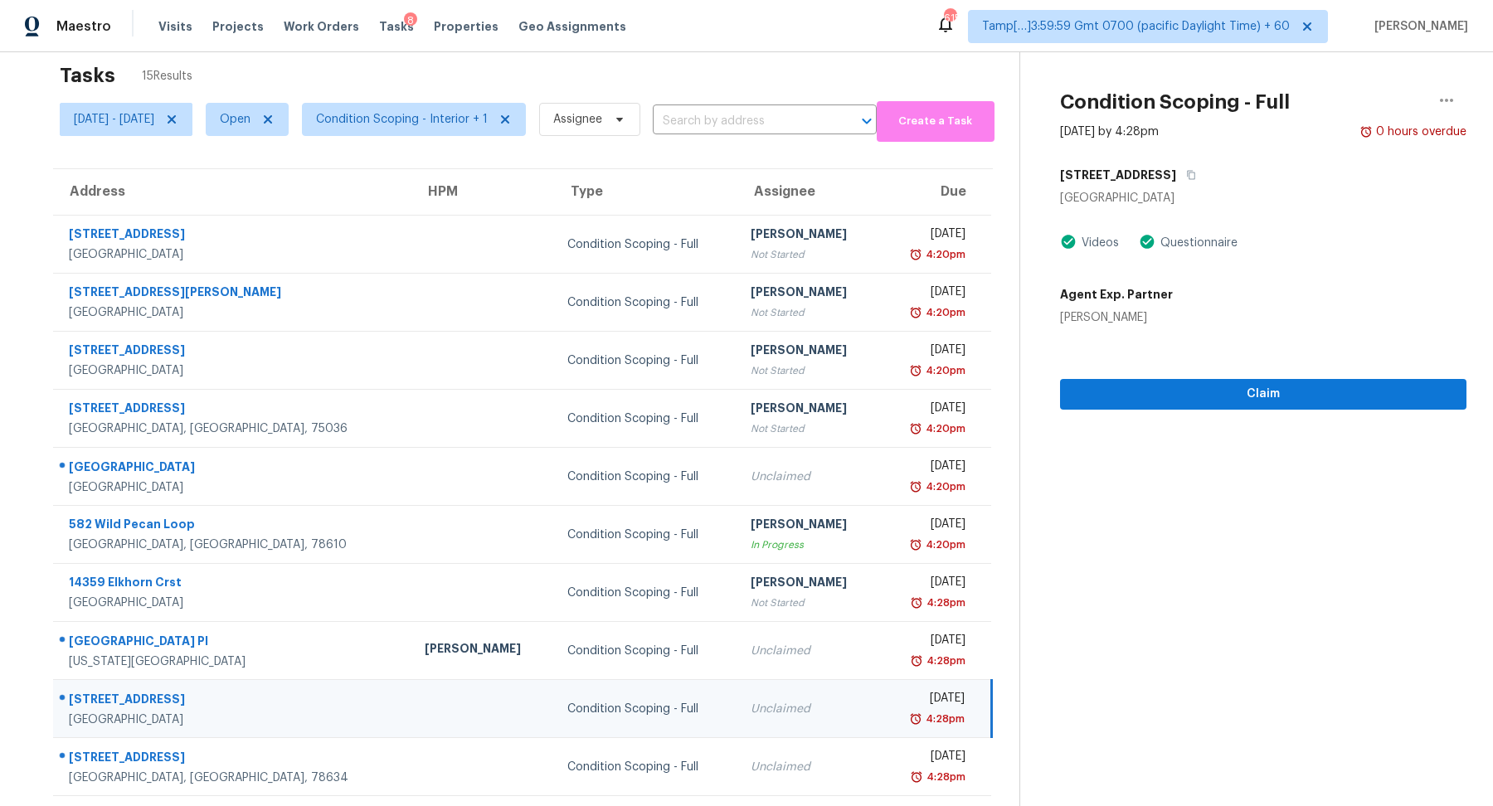
scroll to position [0, 0]
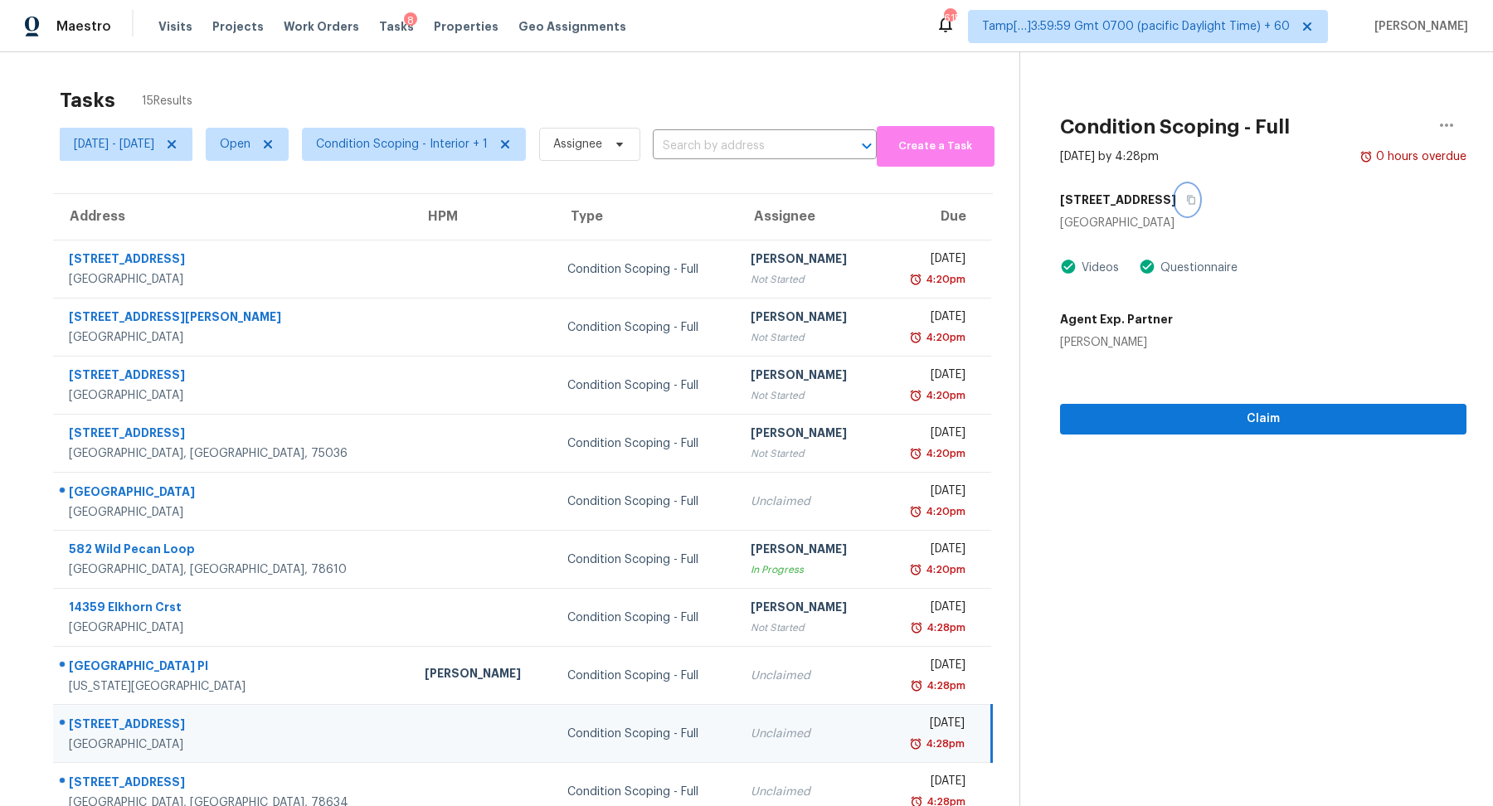
click at [1194, 195] on button "button" at bounding box center [1187, 200] width 22 height 30
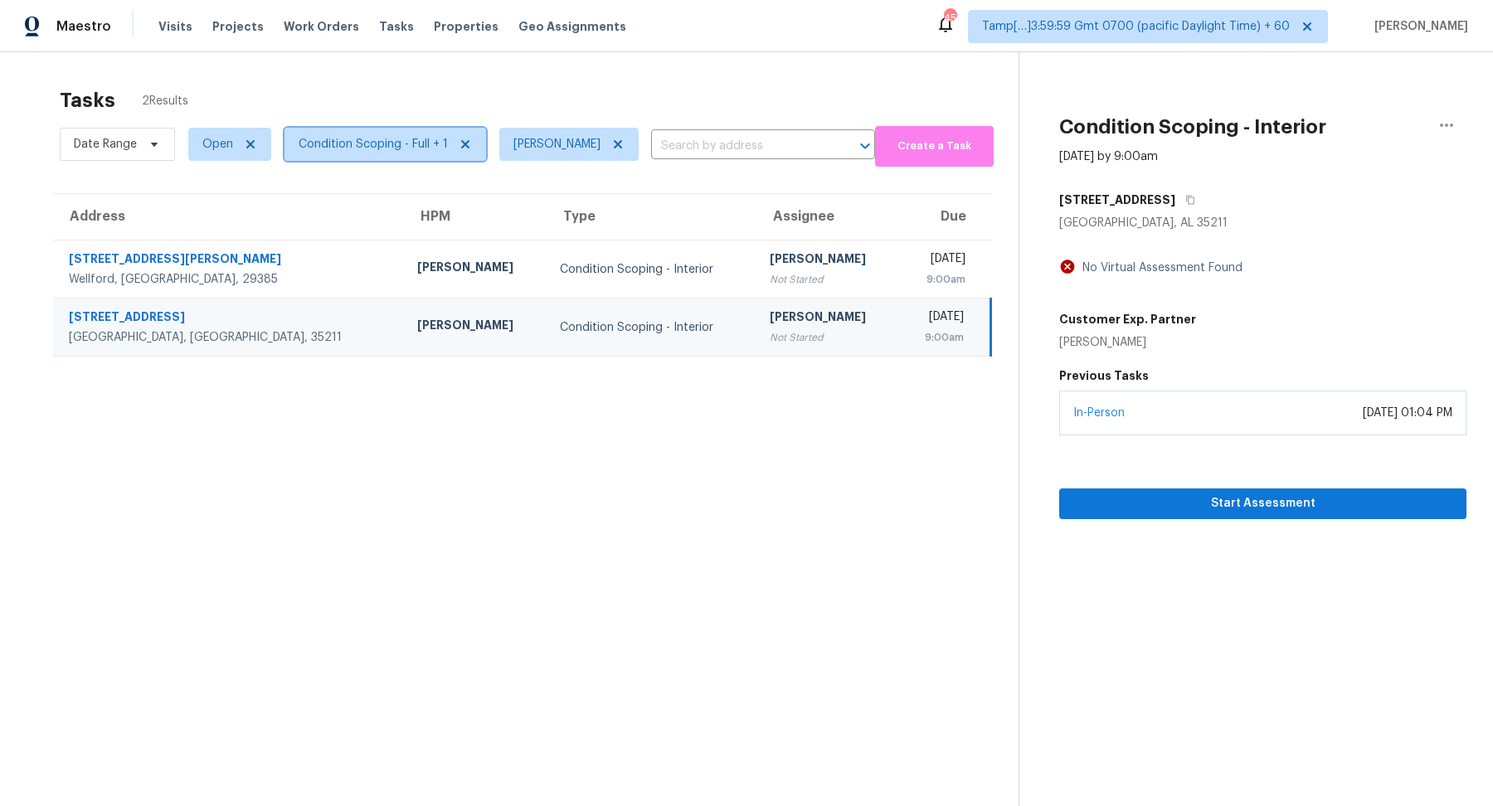
click at [368, 148] on span "Condition Scoping - Full + 1" at bounding box center [373, 144] width 149 height 17
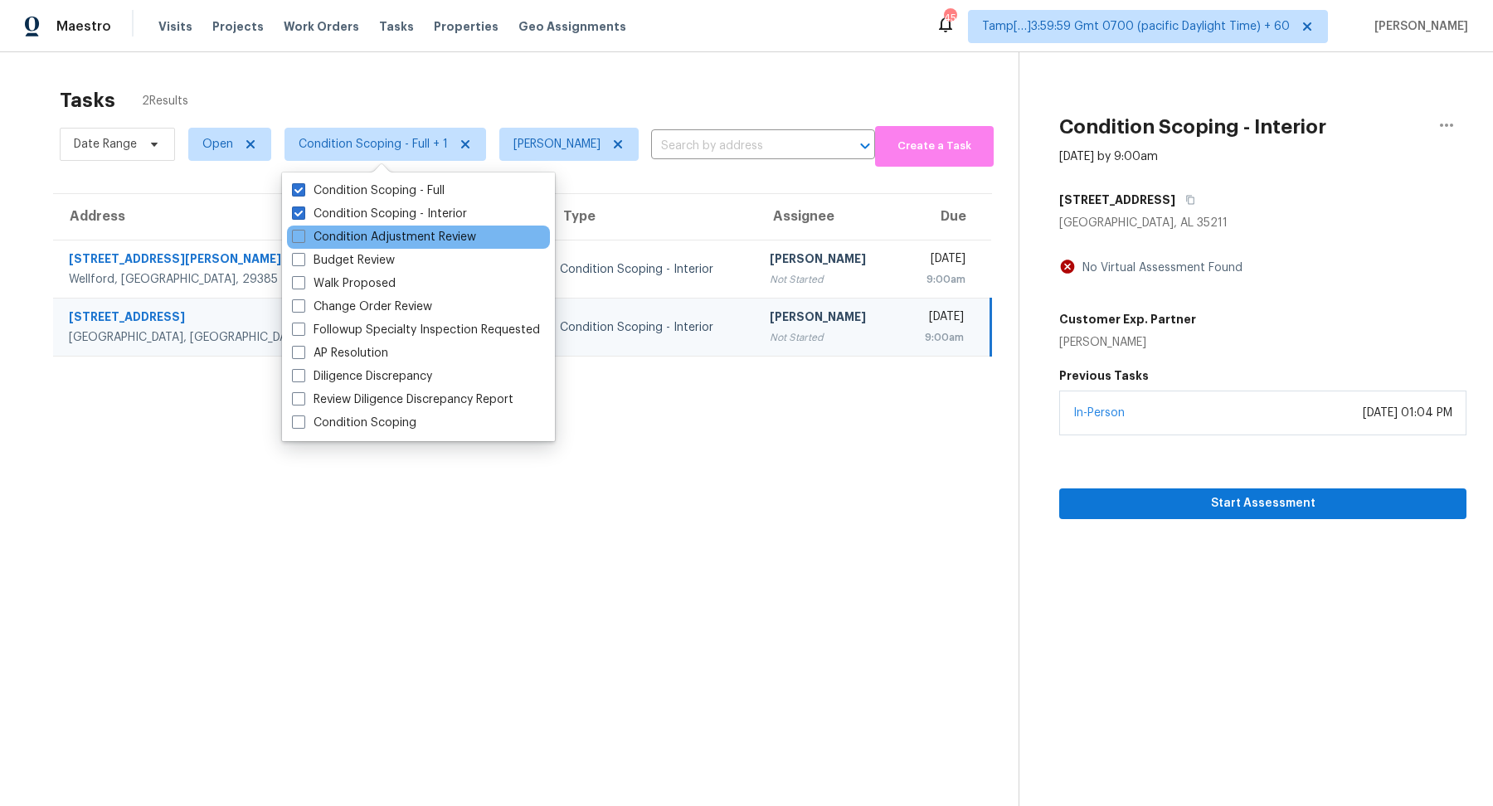
click at [395, 227] on div "Condition Adjustment Review" at bounding box center [418, 237] width 263 height 23
click at [212, 142] on span "Open" at bounding box center [217, 144] width 31 height 17
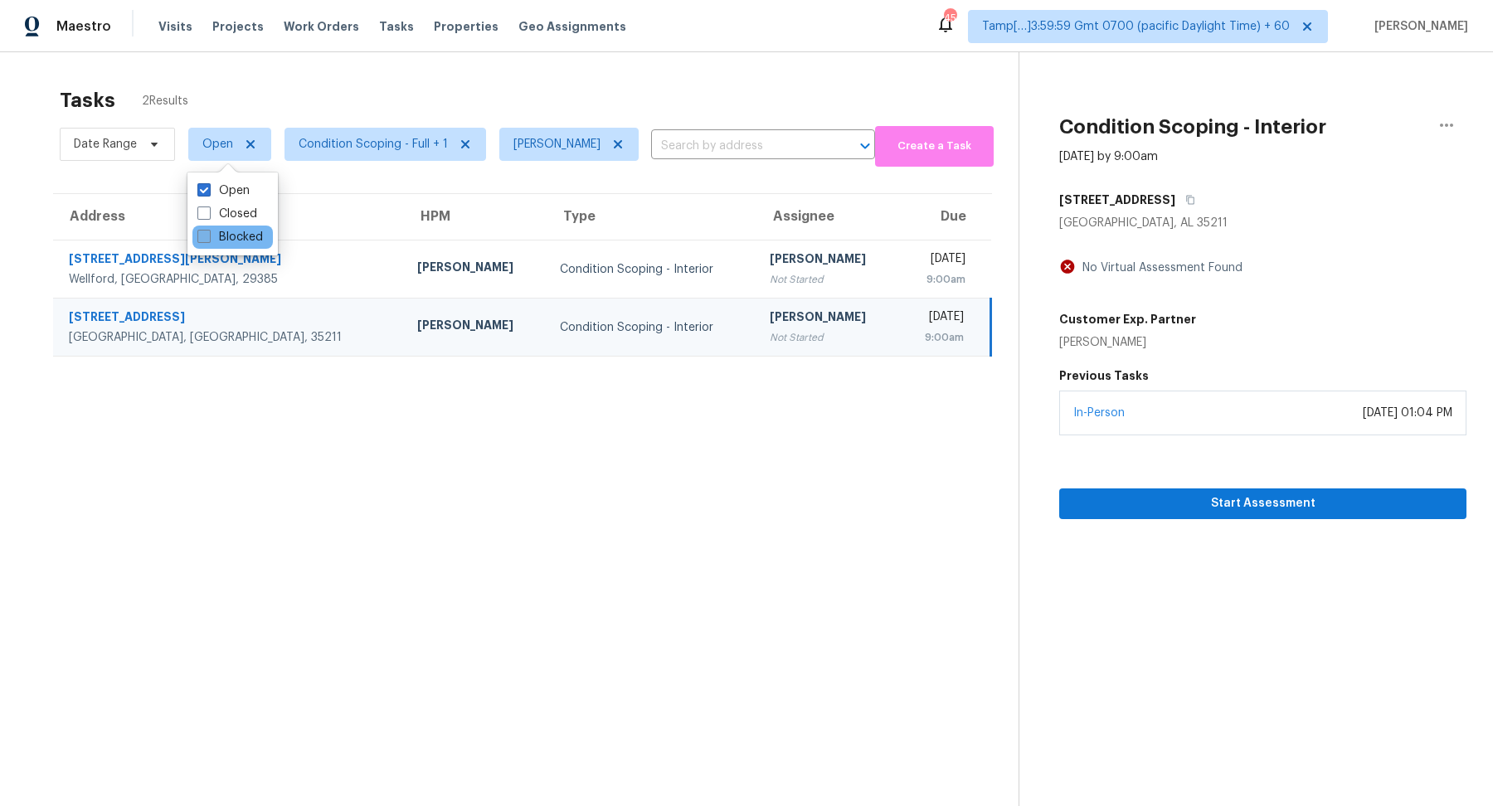
click at [218, 240] on label "Blocked" at bounding box center [230, 237] width 66 height 17
click at [208, 240] on input "Blocked" at bounding box center [202, 234] width 11 height 11
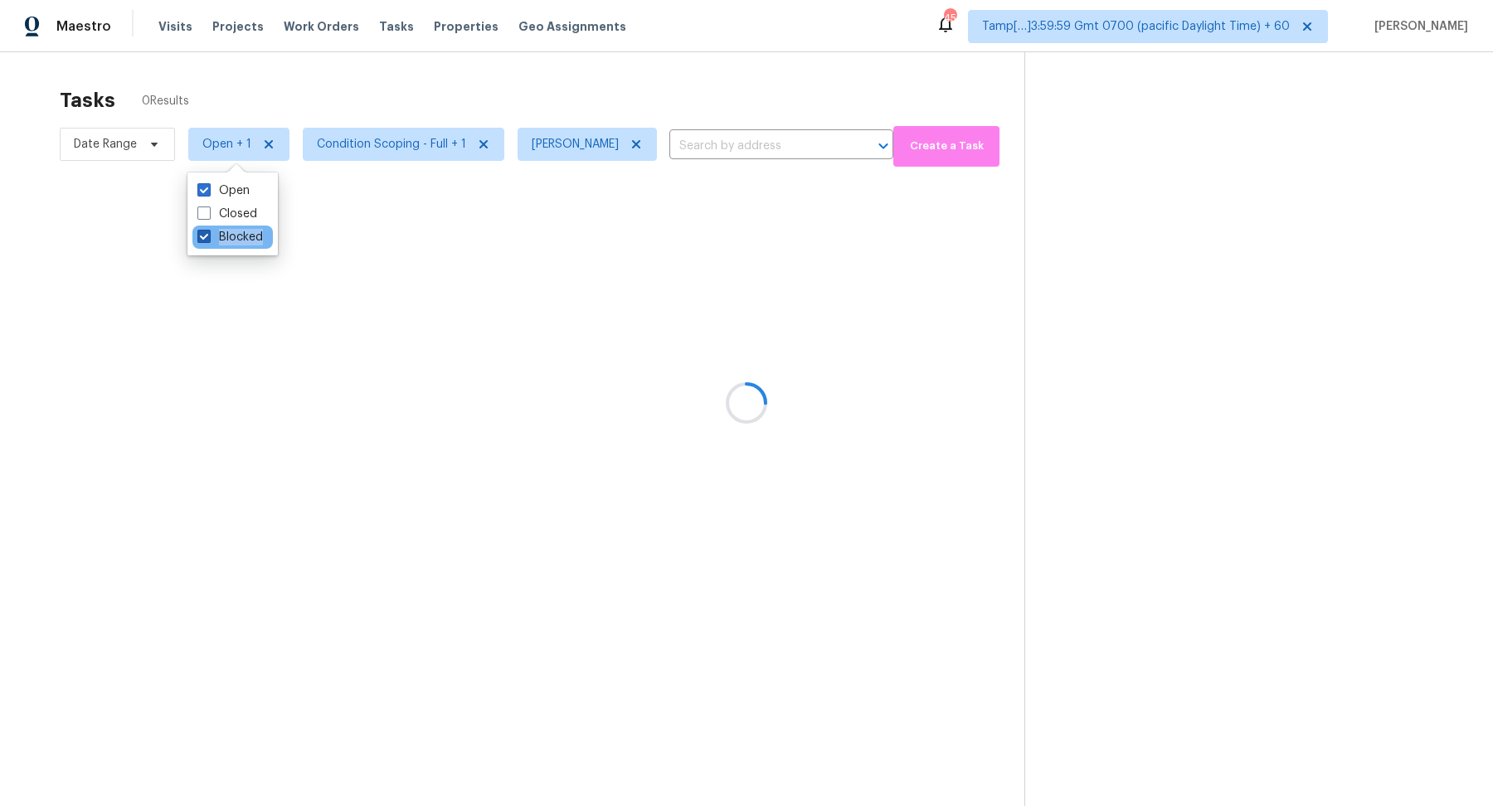
click at [218, 240] on label "Blocked" at bounding box center [230, 237] width 66 height 17
click at [208, 240] on input "Blocked" at bounding box center [202, 234] width 11 height 11
checkbox input "false"
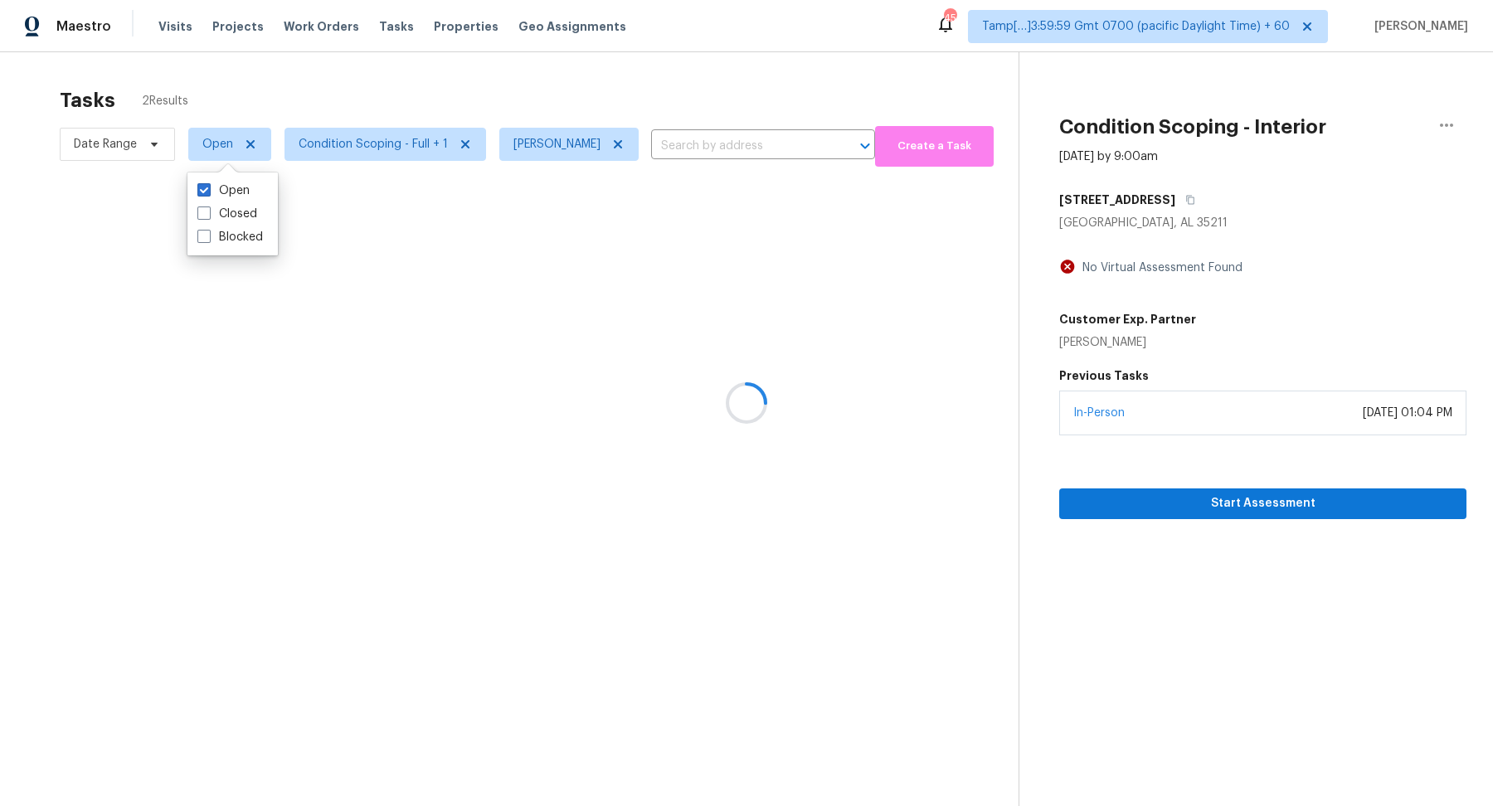
click at [384, 109] on div at bounding box center [746, 403] width 1493 height 806
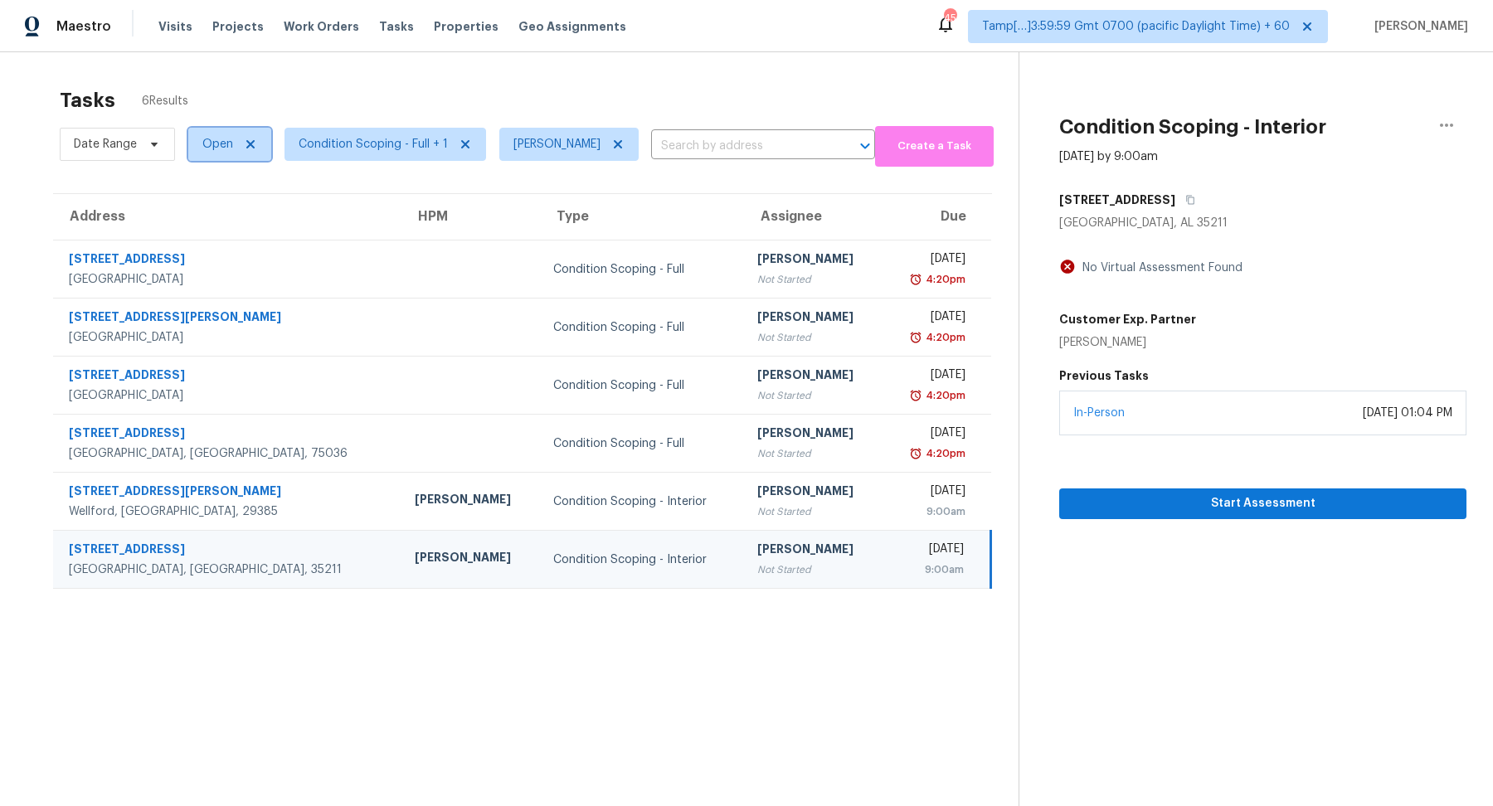
click at [225, 151] on span "Open" at bounding box center [217, 144] width 31 height 17
click at [233, 242] on label "Blocked" at bounding box center [230, 237] width 66 height 17
click at [208, 240] on input "Blocked" at bounding box center [202, 234] width 11 height 11
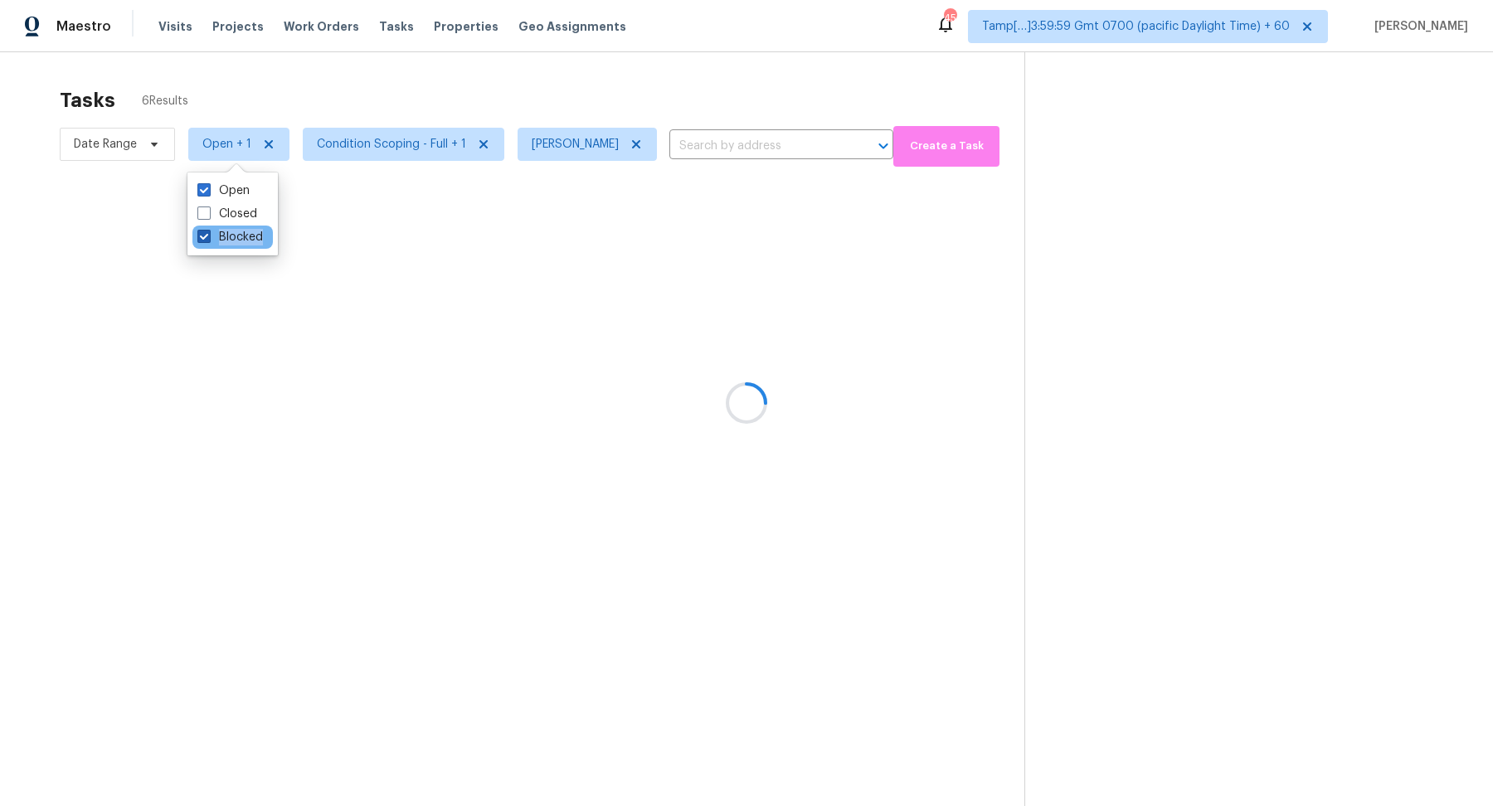
click at [233, 242] on label "Blocked" at bounding box center [230, 237] width 66 height 17
click at [208, 240] on input "Blocked" at bounding box center [202, 234] width 11 height 11
checkbox input "false"
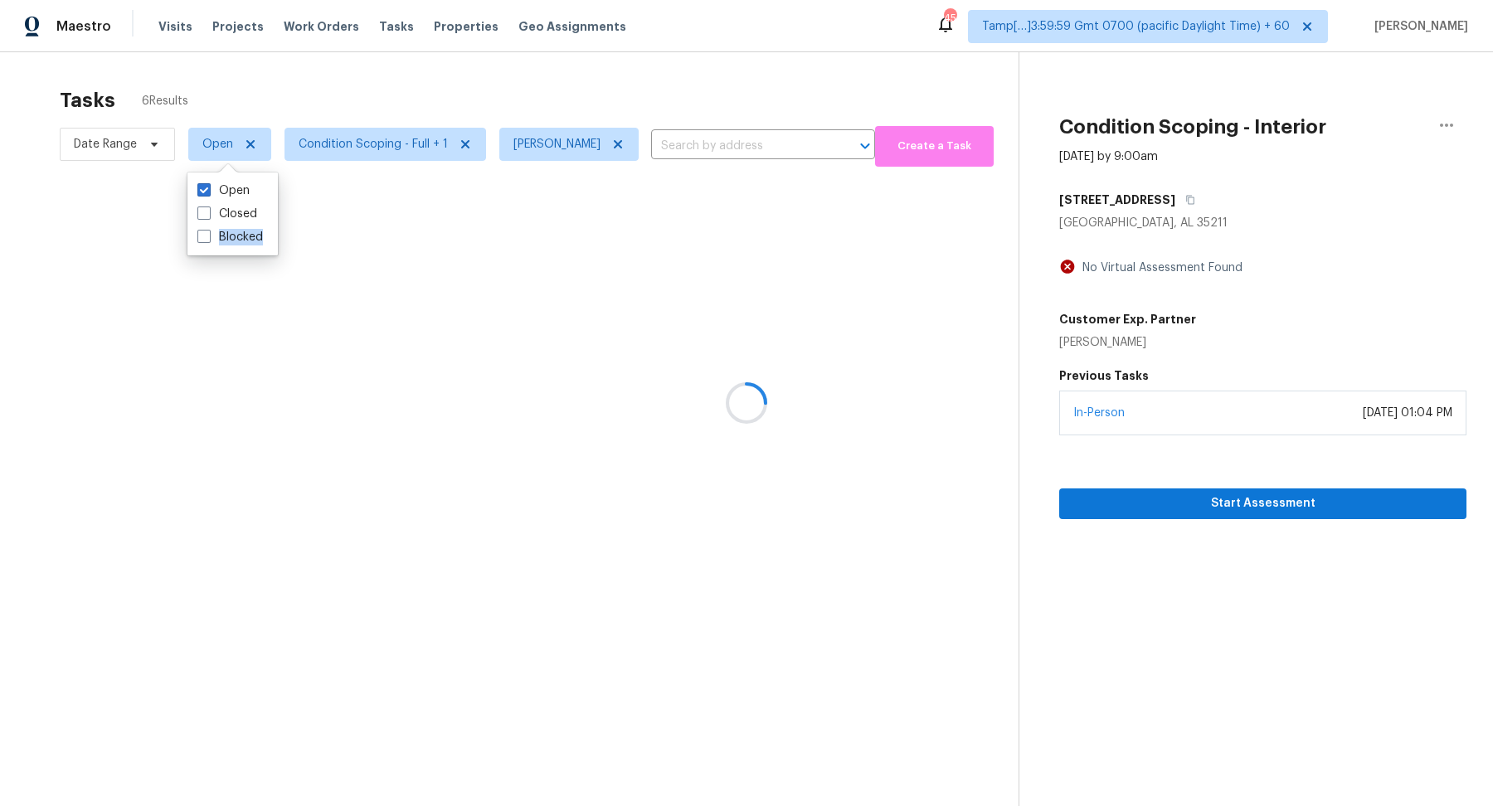
click at [459, 67] on div at bounding box center [746, 403] width 1493 height 806
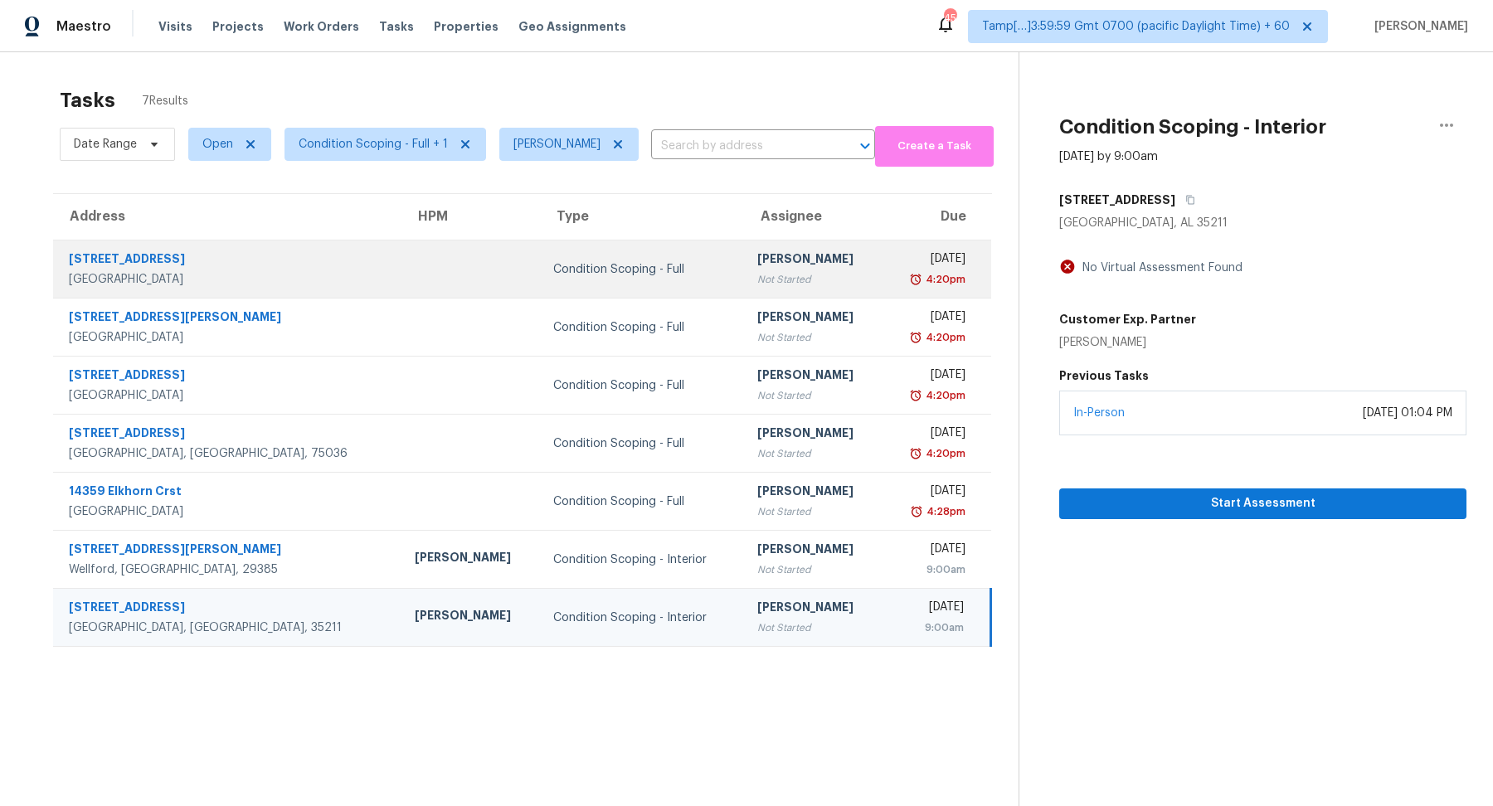
click at [650, 253] on td "Condition Scoping - Full" at bounding box center [642, 270] width 204 height 58
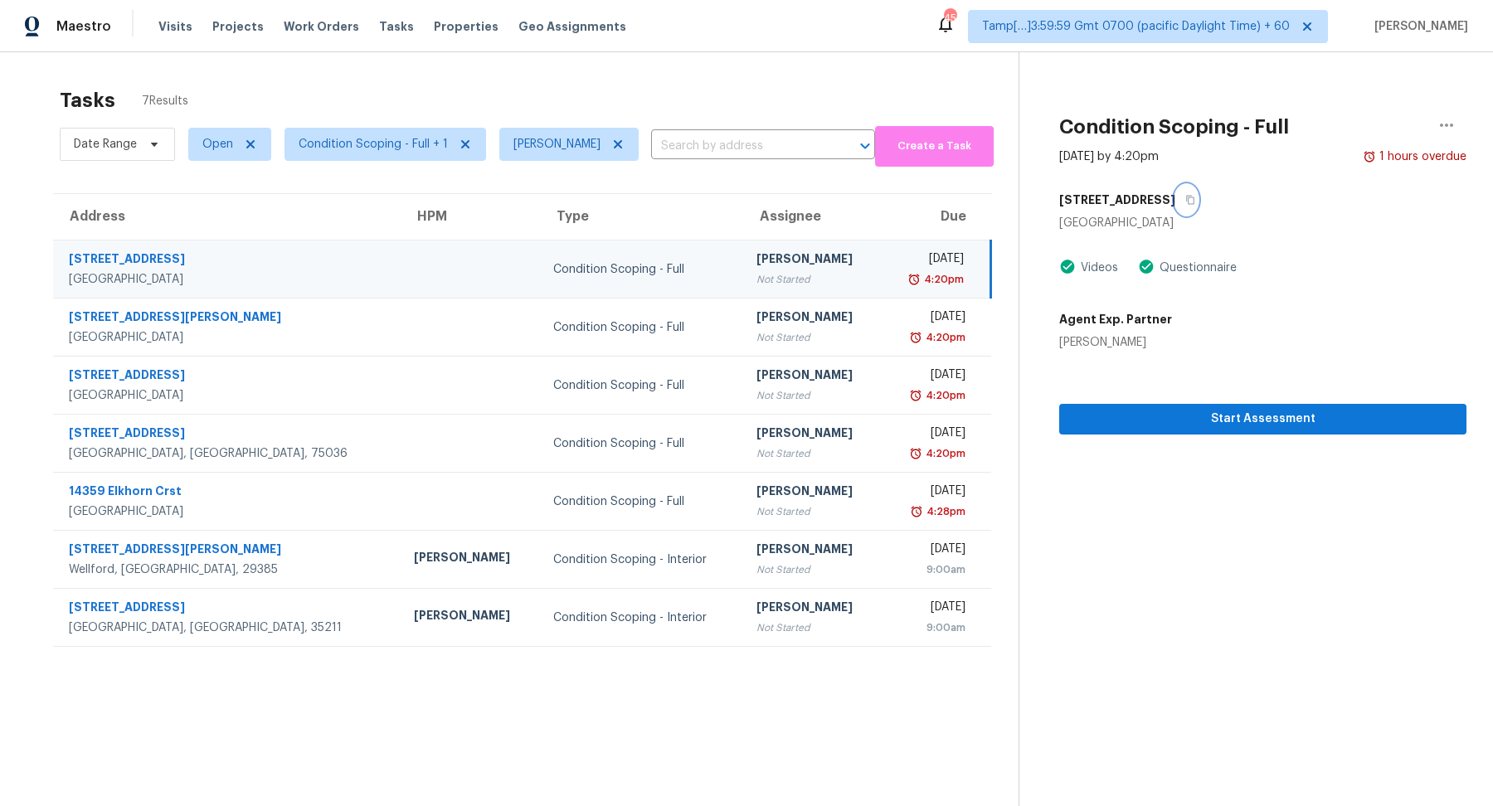
click at [1187, 197] on icon "button" at bounding box center [1191, 200] width 8 height 9
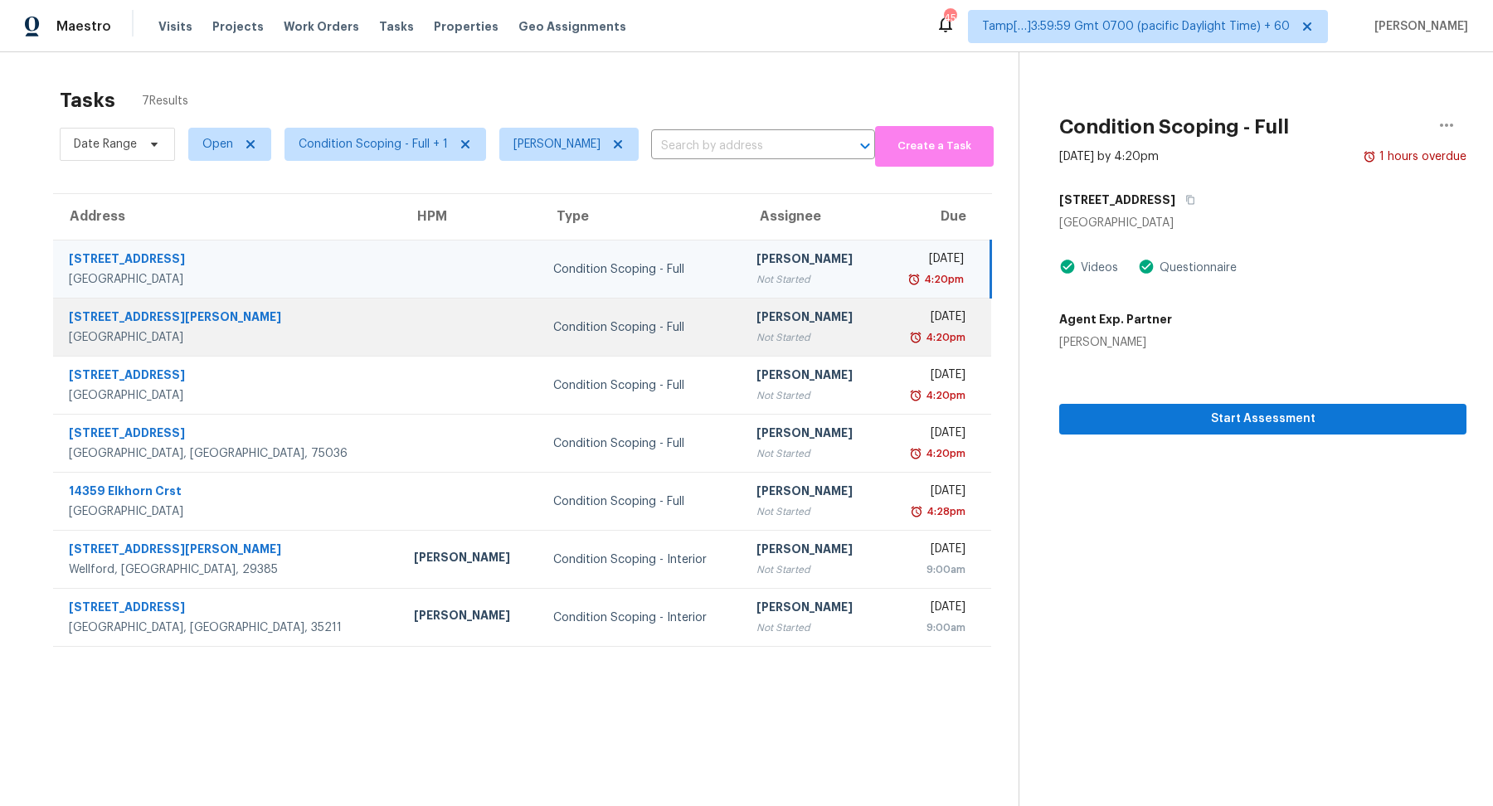
click at [757, 327] on div "[PERSON_NAME]" at bounding box center [813, 319] width 112 height 21
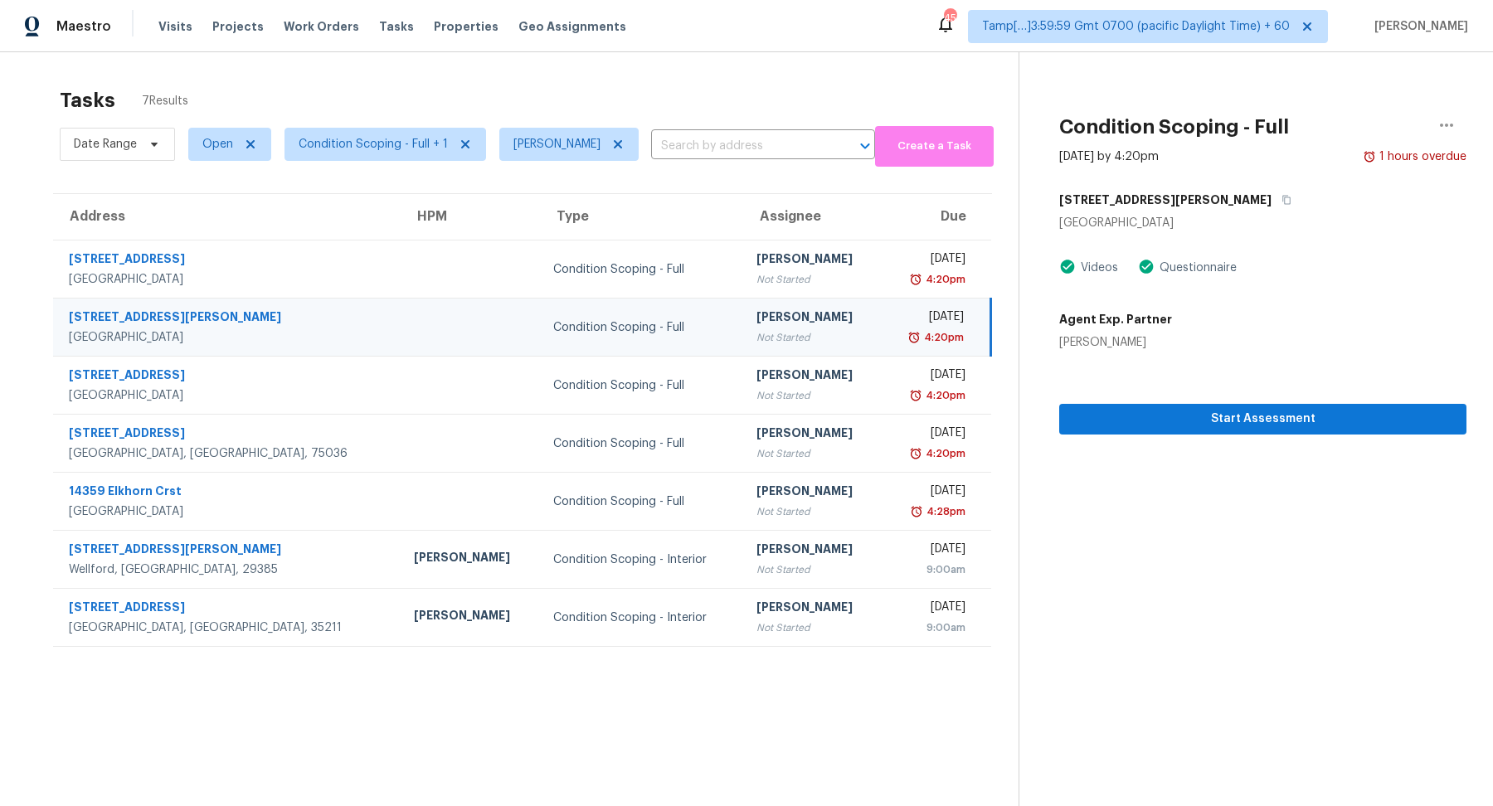
click at [1172, 199] on div "[STREET_ADDRESS][PERSON_NAME]" at bounding box center [1262, 200] width 407 height 30
click at [1282, 199] on icon "button" at bounding box center [1287, 200] width 10 height 10
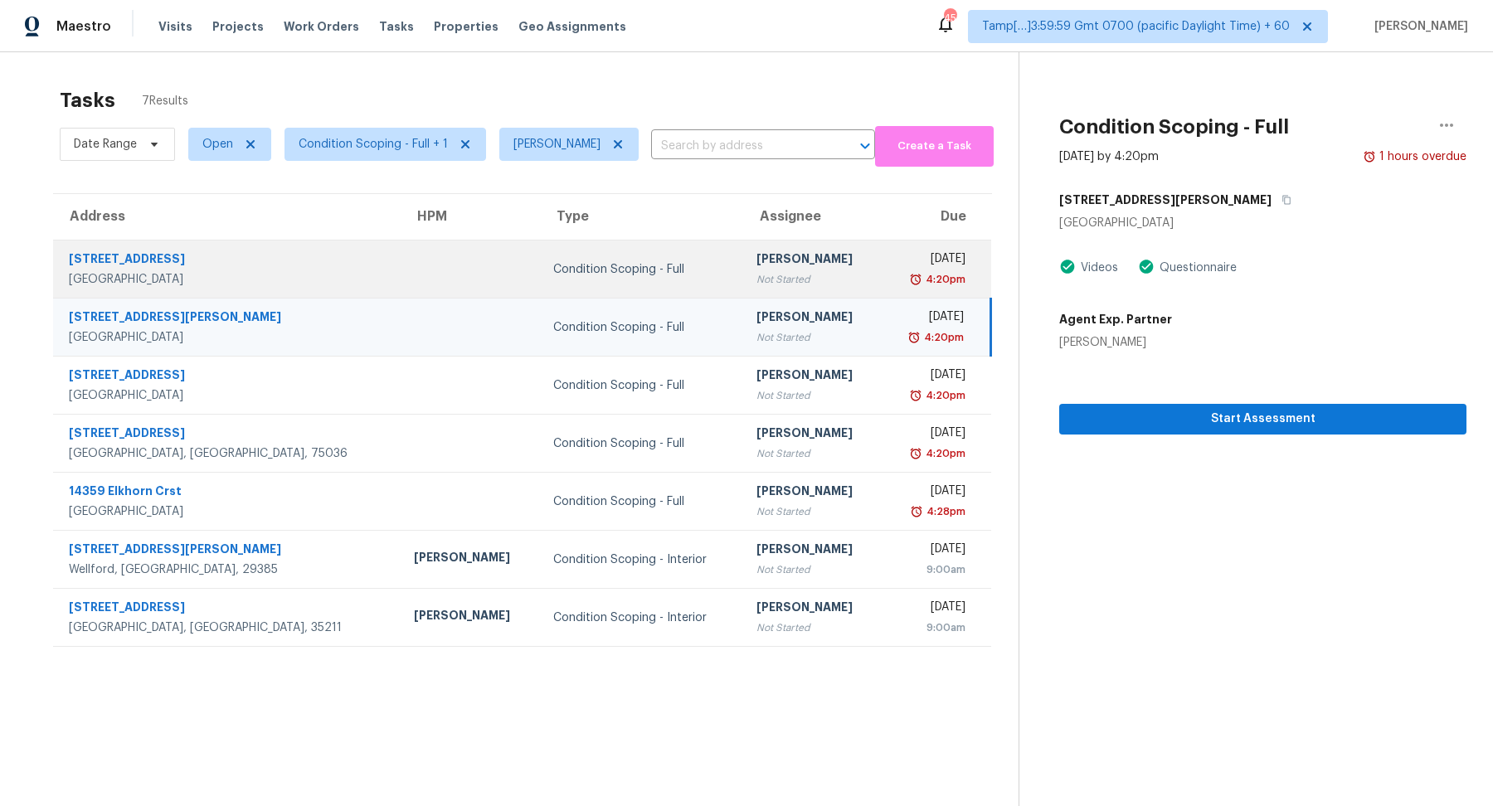
click at [895, 251] on div "[DATE]" at bounding box center [930, 261] width 71 height 21
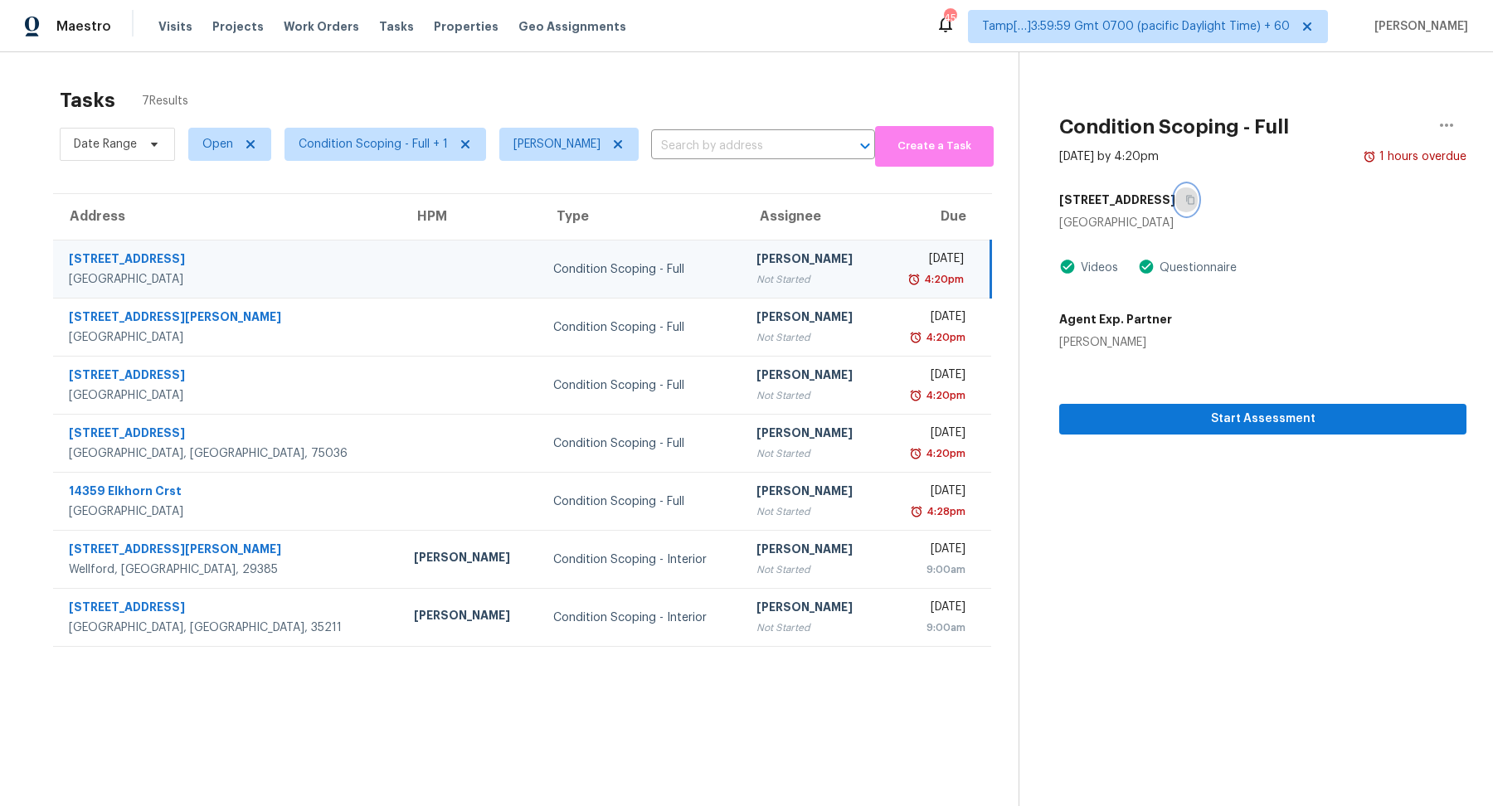
click at [1195, 209] on button "button" at bounding box center [1187, 200] width 22 height 30
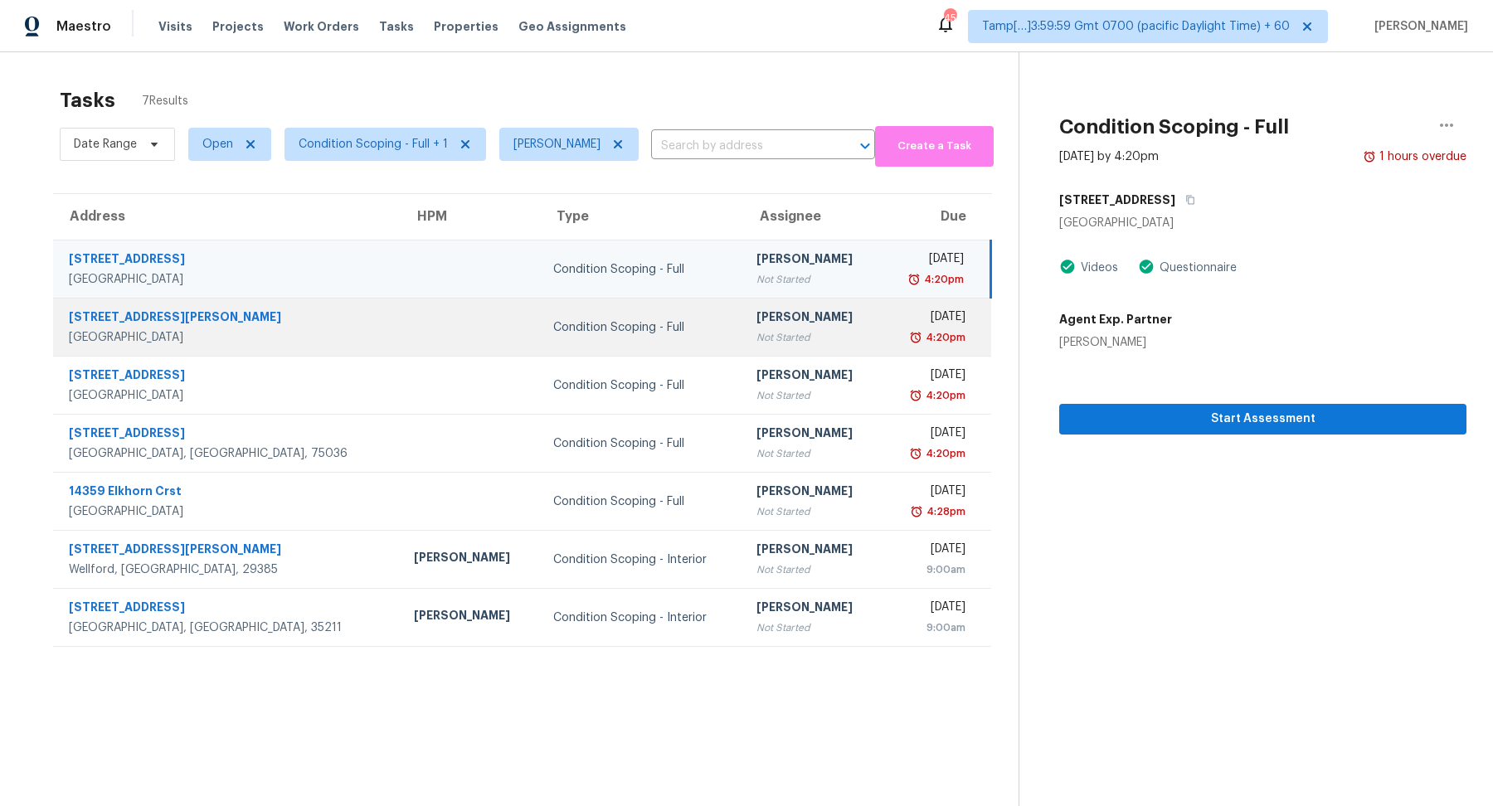
click at [882, 317] on td "Thu, Sep 18th 2025 4:20pm" at bounding box center [937, 328] width 110 height 58
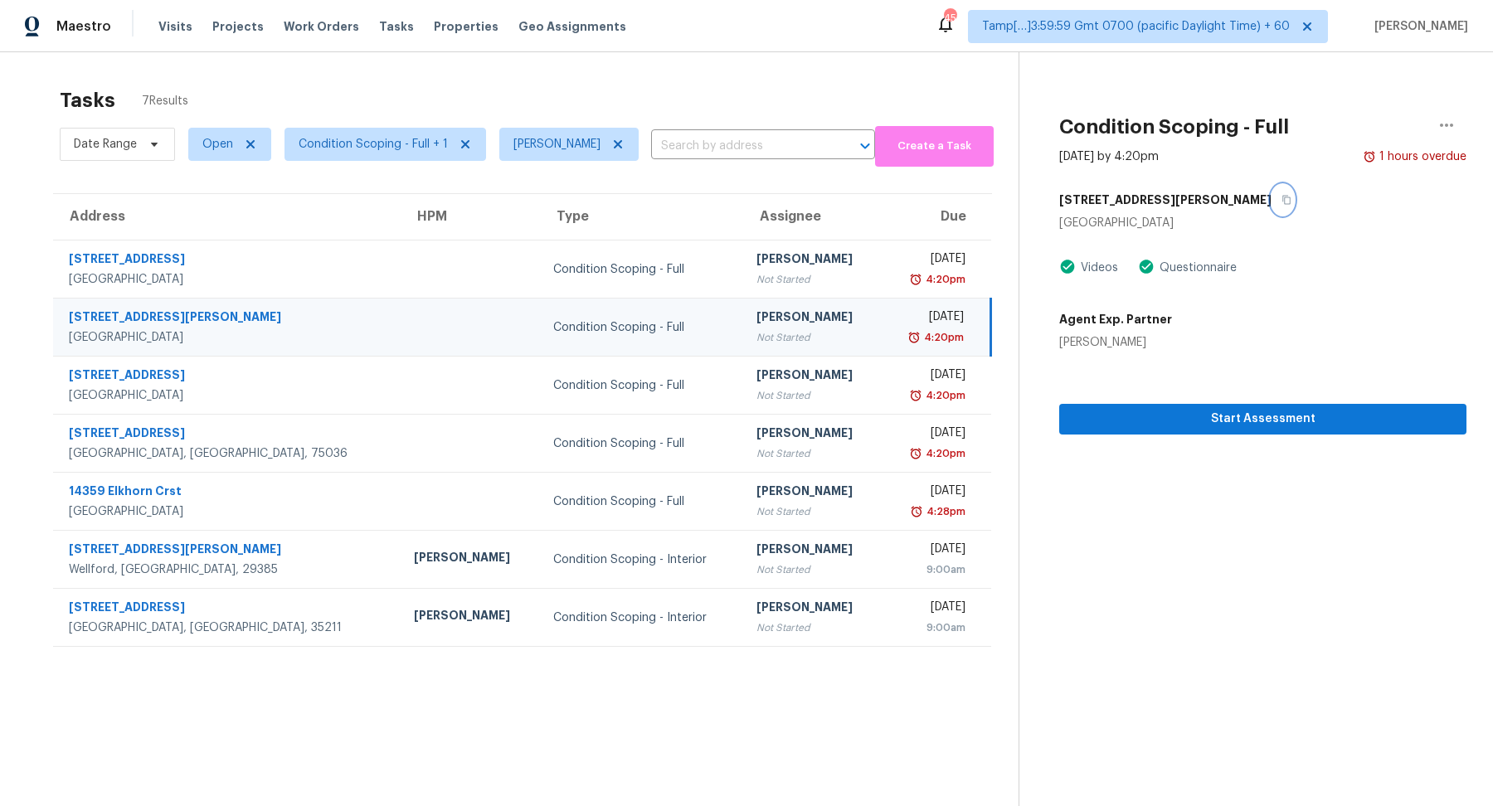
click at [1272, 187] on button "button" at bounding box center [1283, 200] width 22 height 30
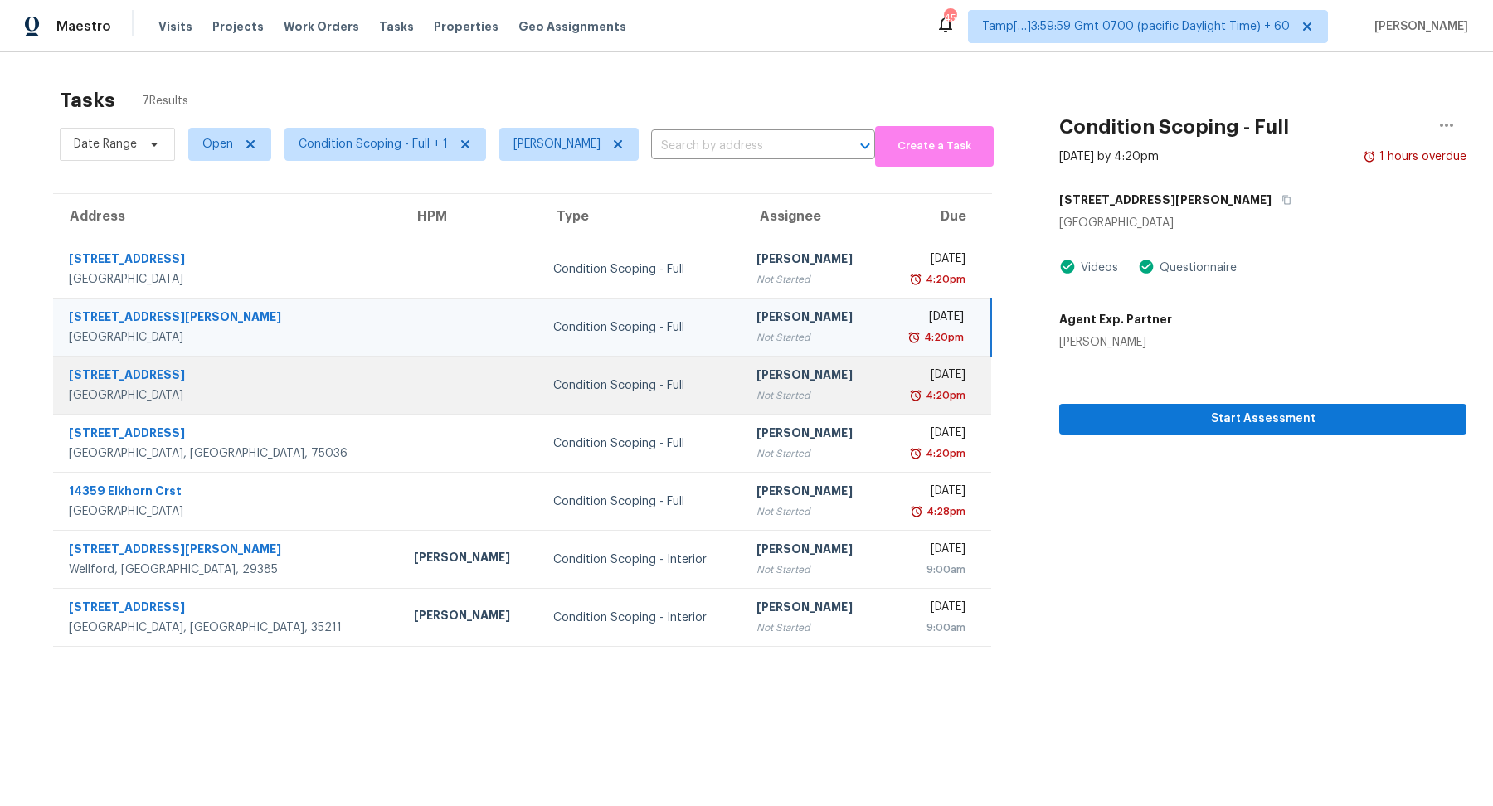
click at [757, 402] on div "Not Started" at bounding box center [813, 395] width 112 height 17
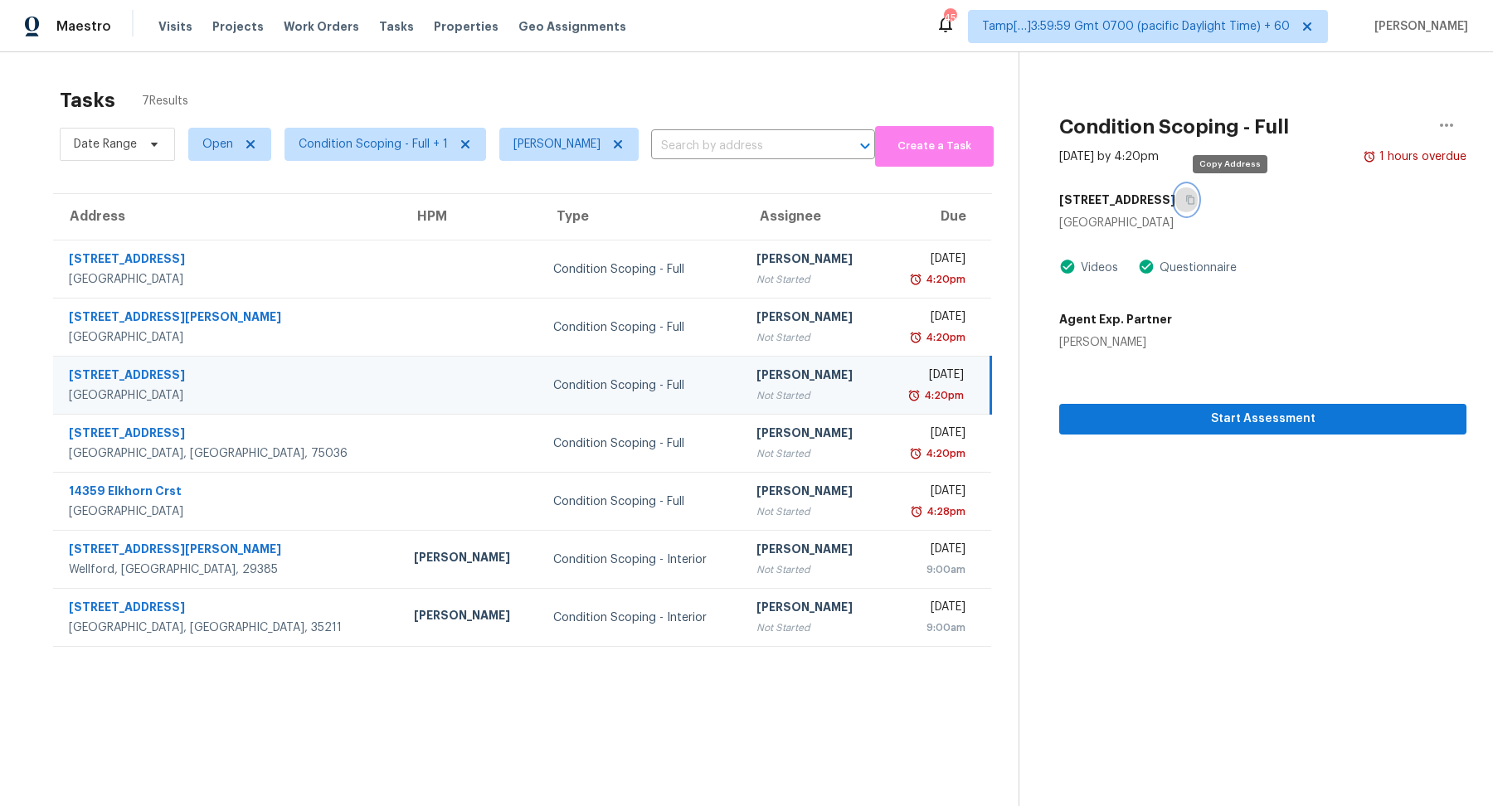
click at [1195, 195] on icon "button" at bounding box center [1190, 200] width 10 height 10
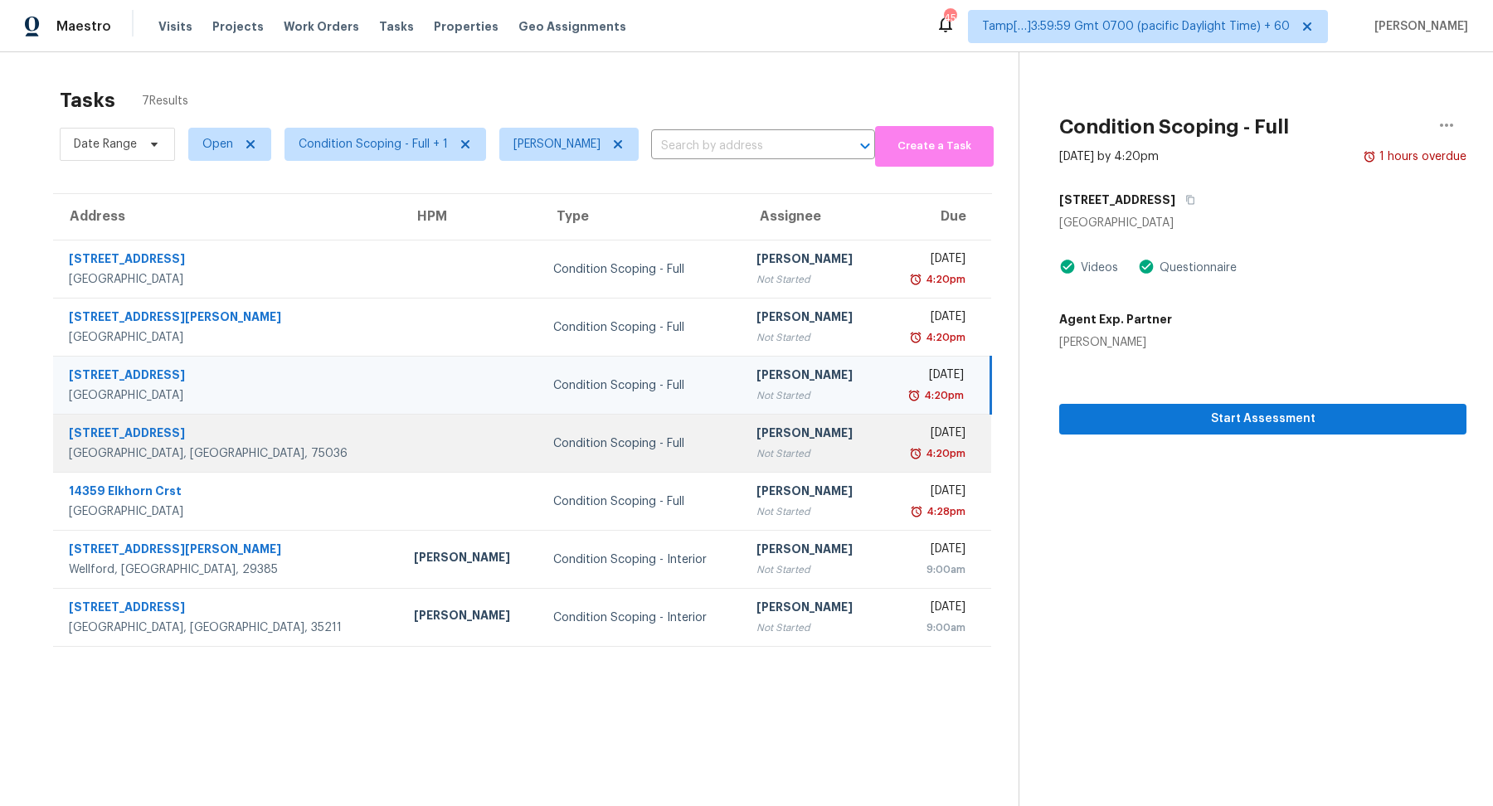
click at [882, 461] on td "Thu, Sep 18th 2025 4:20pm" at bounding box center [937, 444] width 110 height 58
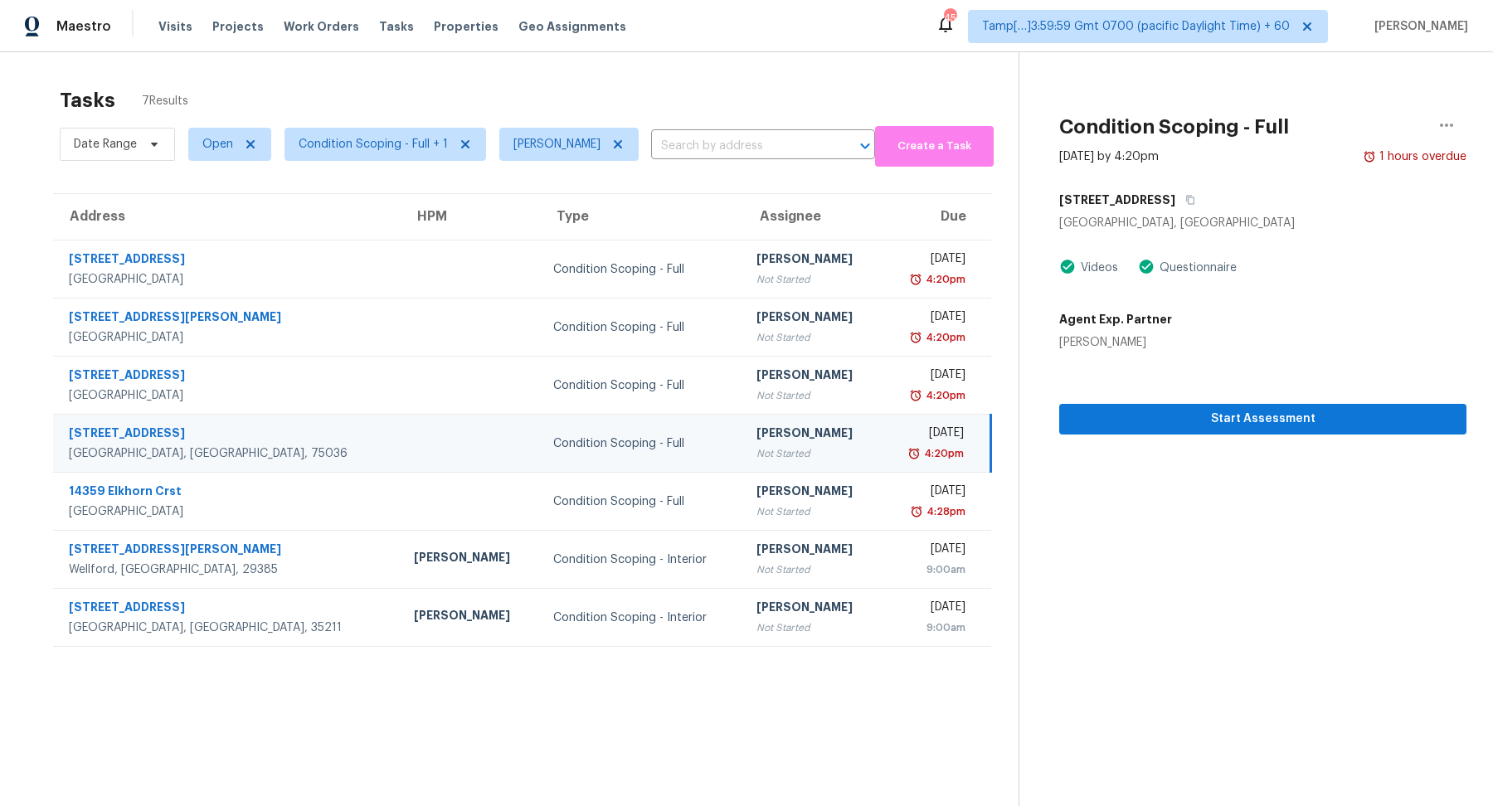
click at [1185, 212] on div "4100 Wavertree Rd" at bounding box center [1262, 200] width 407 height 30
click at [1176, 197] on button "button" at bounding box center [1187, 200] width 22 height 30
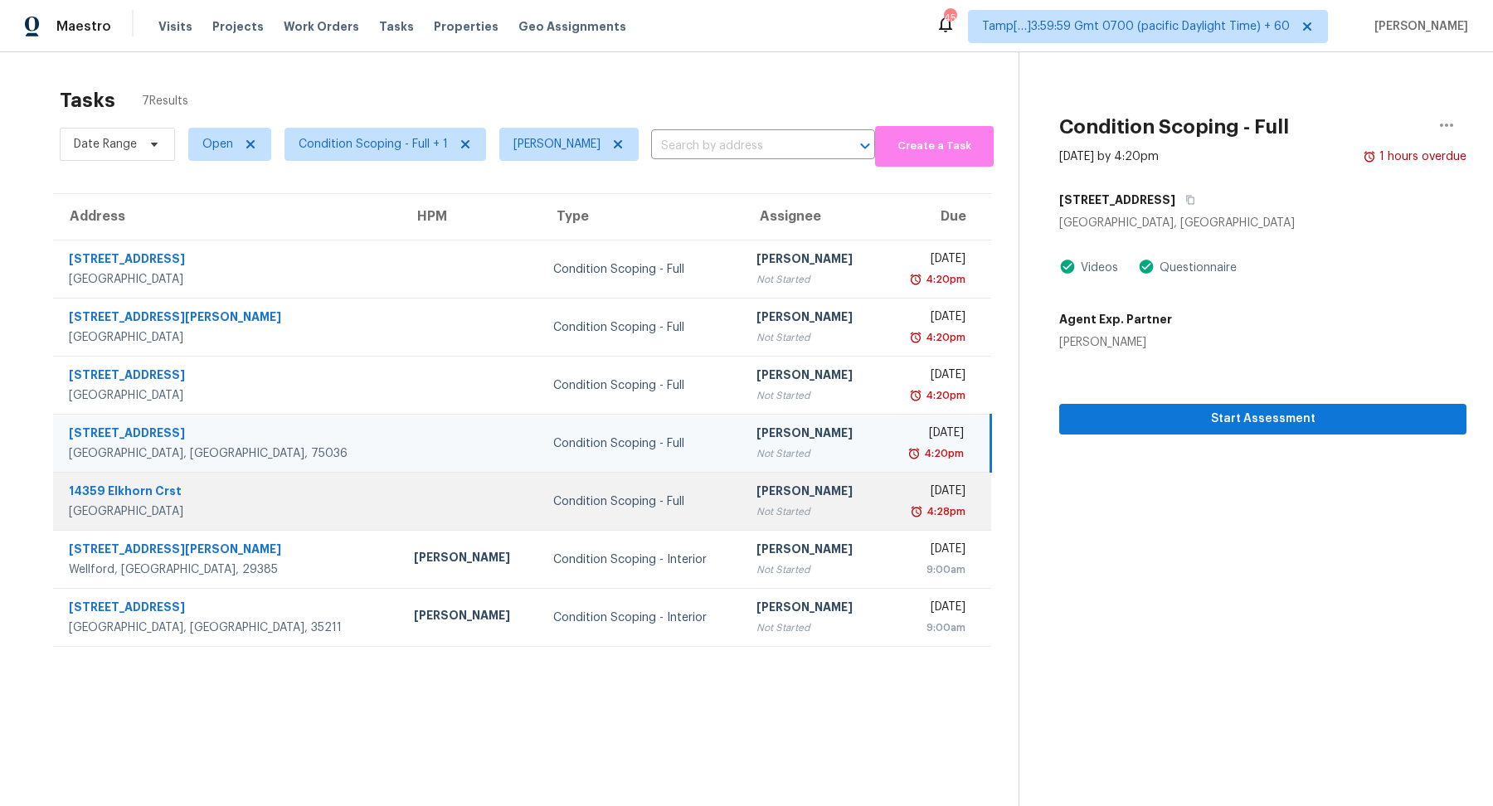
click at [895, 504] on div "4:28pm" at bounding box center [930, 512] width 71 height 17
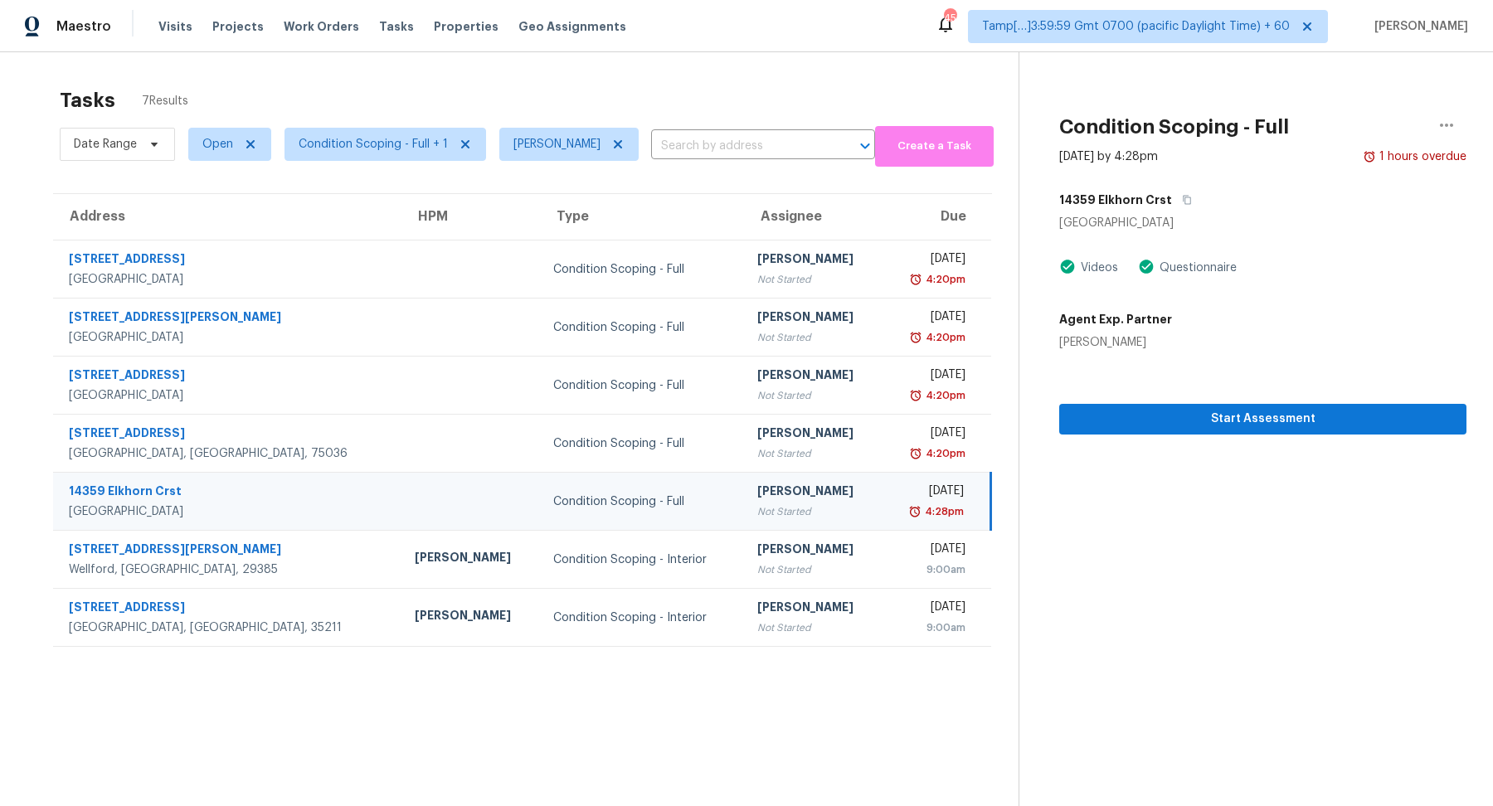
click at [1188, 196] on div "14359 Elkhorn Crst" at bounding box center [1262, 200] width 407 height 30
click at [1174, 197] on button "button" at bounding box center [1183, 200] width 22 height 30
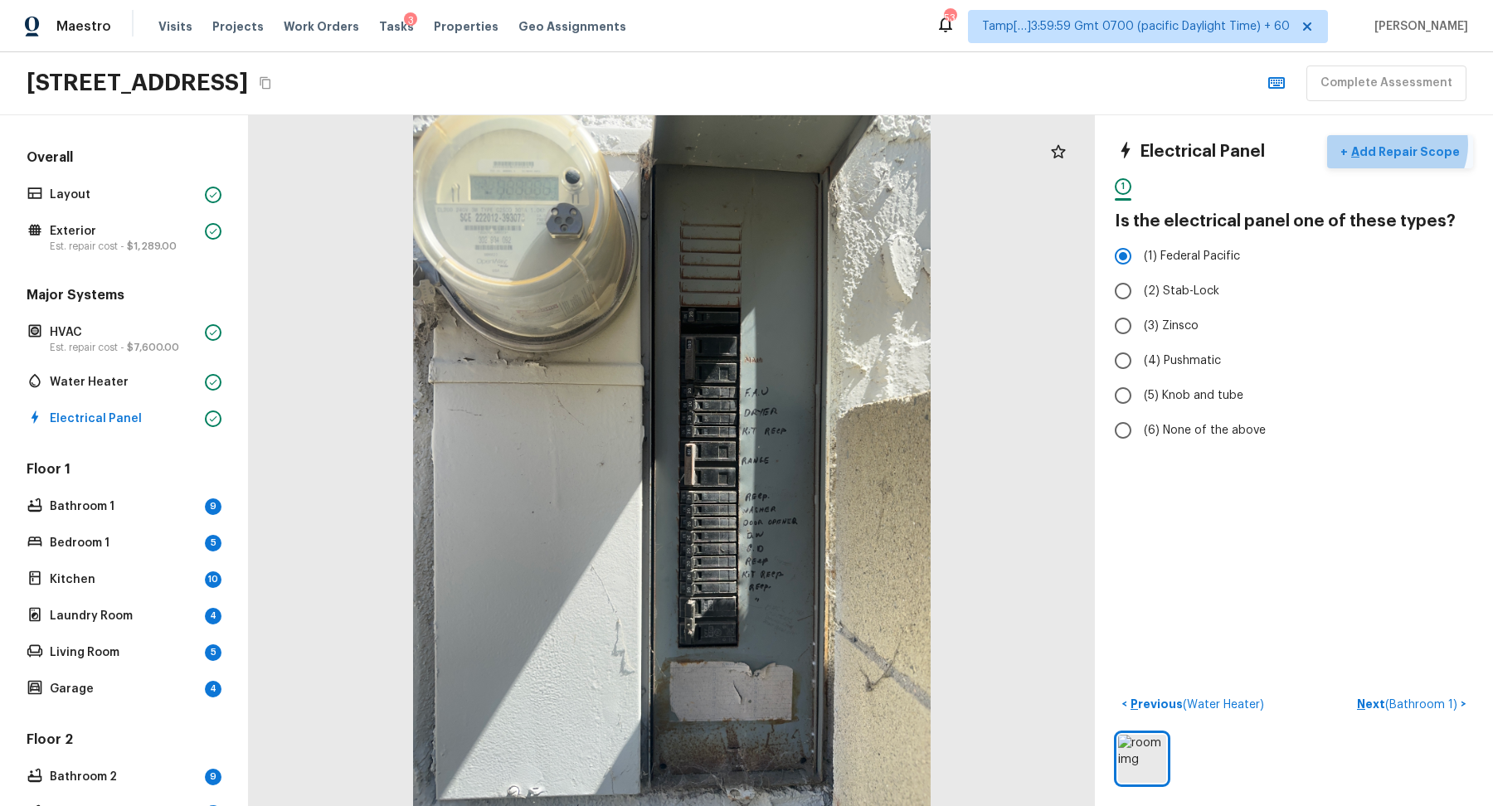
click at [1404, 144] on p "Add Repair Scope" at bounding box center [1404, 152] width 112 height 17
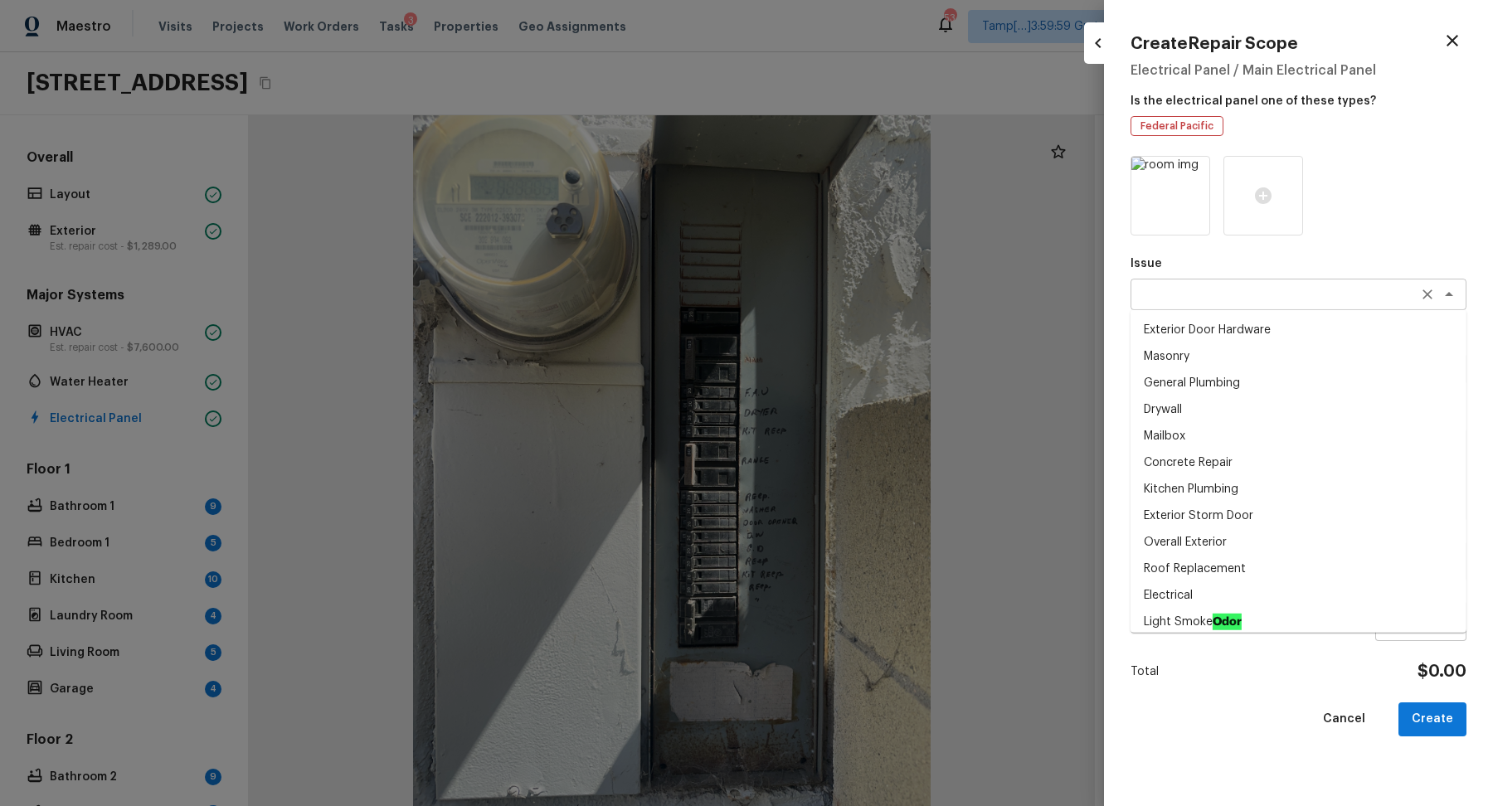
click at [1200, 304] on div "x ​" at bounding box center [1299, 295] width 336 height 32
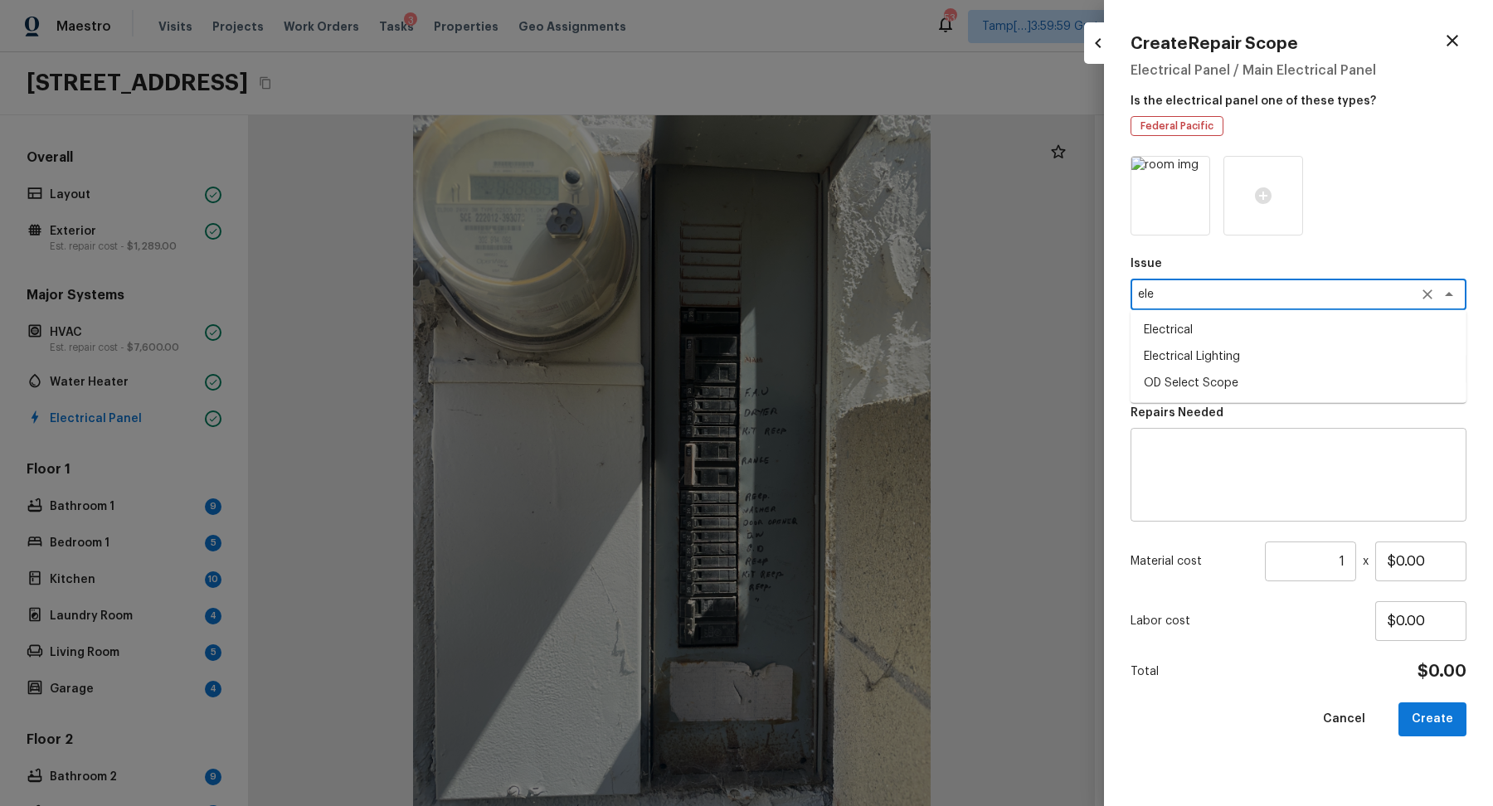
click at [1283, 336] on li "Electrical" at bounding box center [1299, 330] width 336 height 27
type textarea "Electrical"
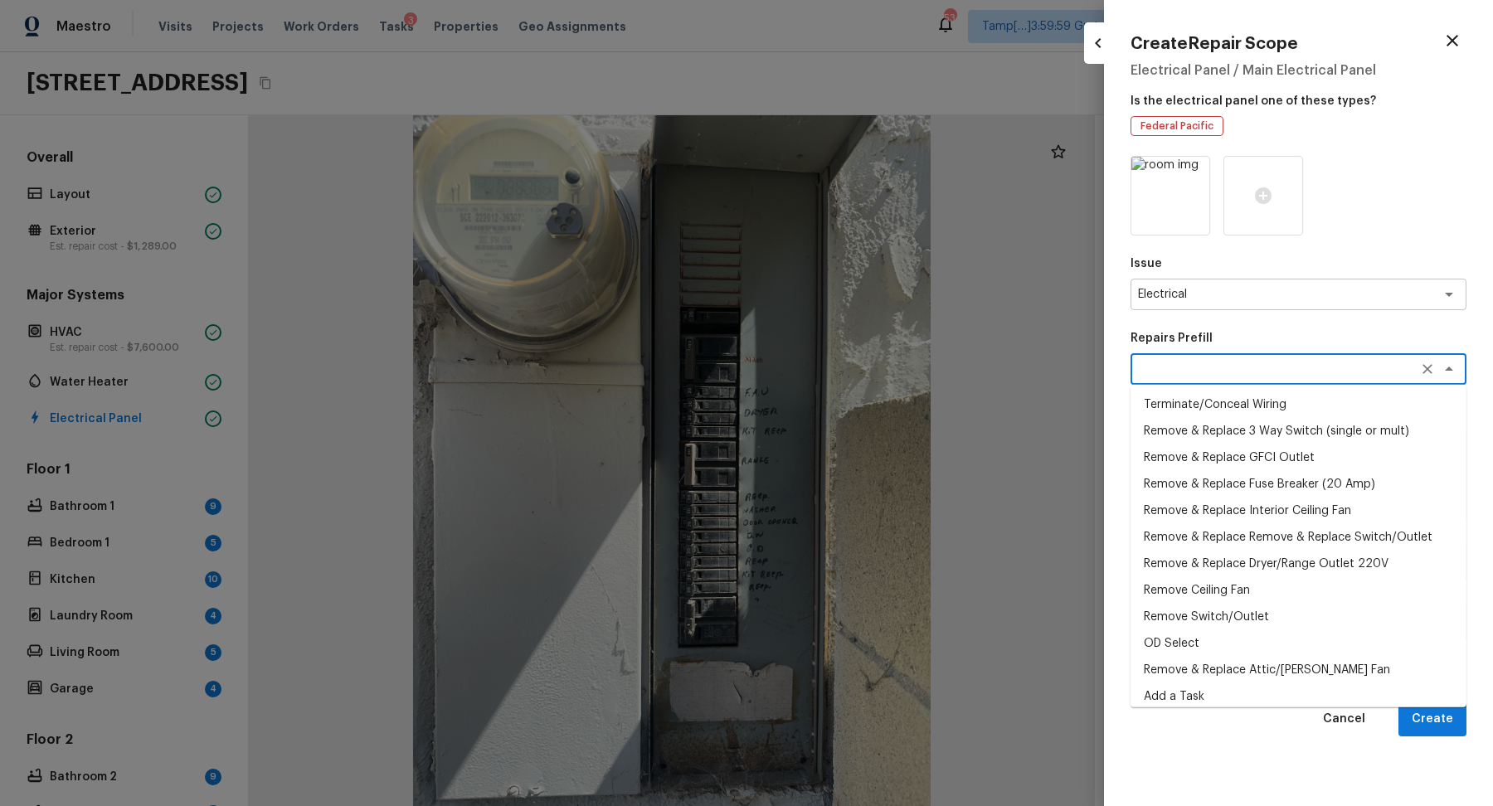
click at [1277, 369] on textarea at bounding box center [1275, 369] width 275 height 17
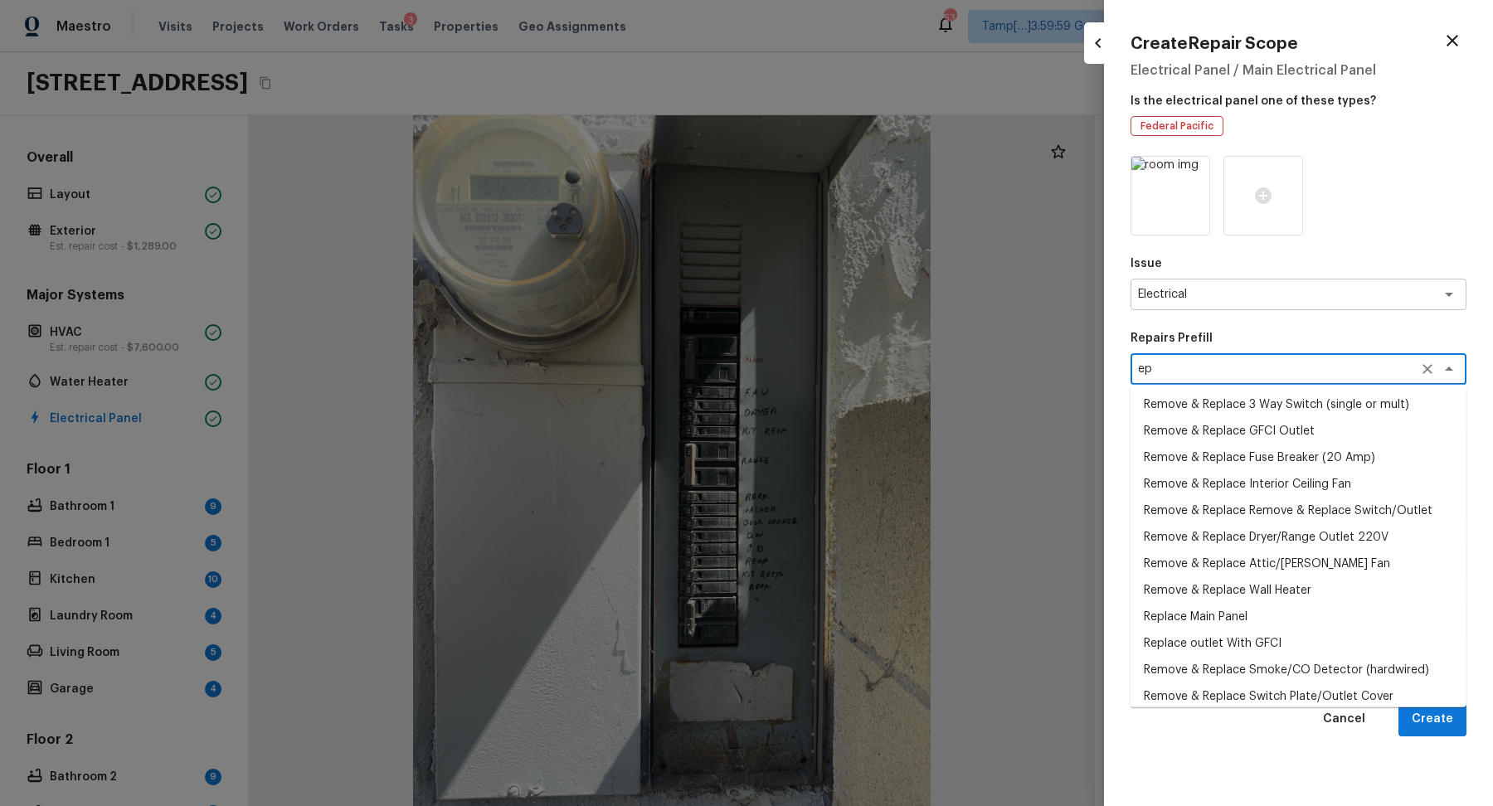
type textarea "e"
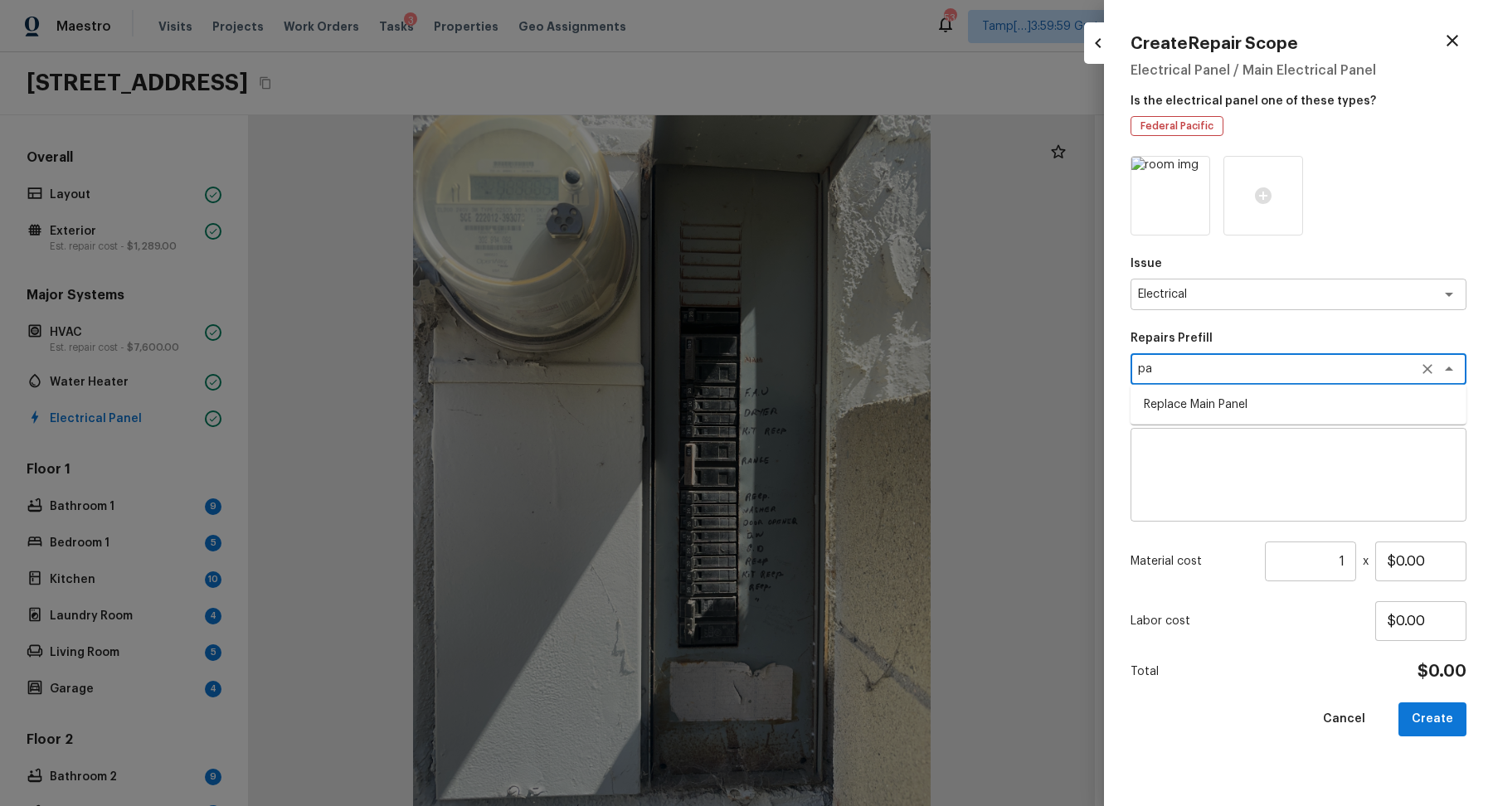
click at [1336, 409] on li "Replace Main Panel" at bounding box center [1299, 405] width 336 height 27
type textarea "Replace Main Panel"
type textarea "Remove and replace outdated main panel with approved panel. Includes obtaining …"
type input "$2,500.00"
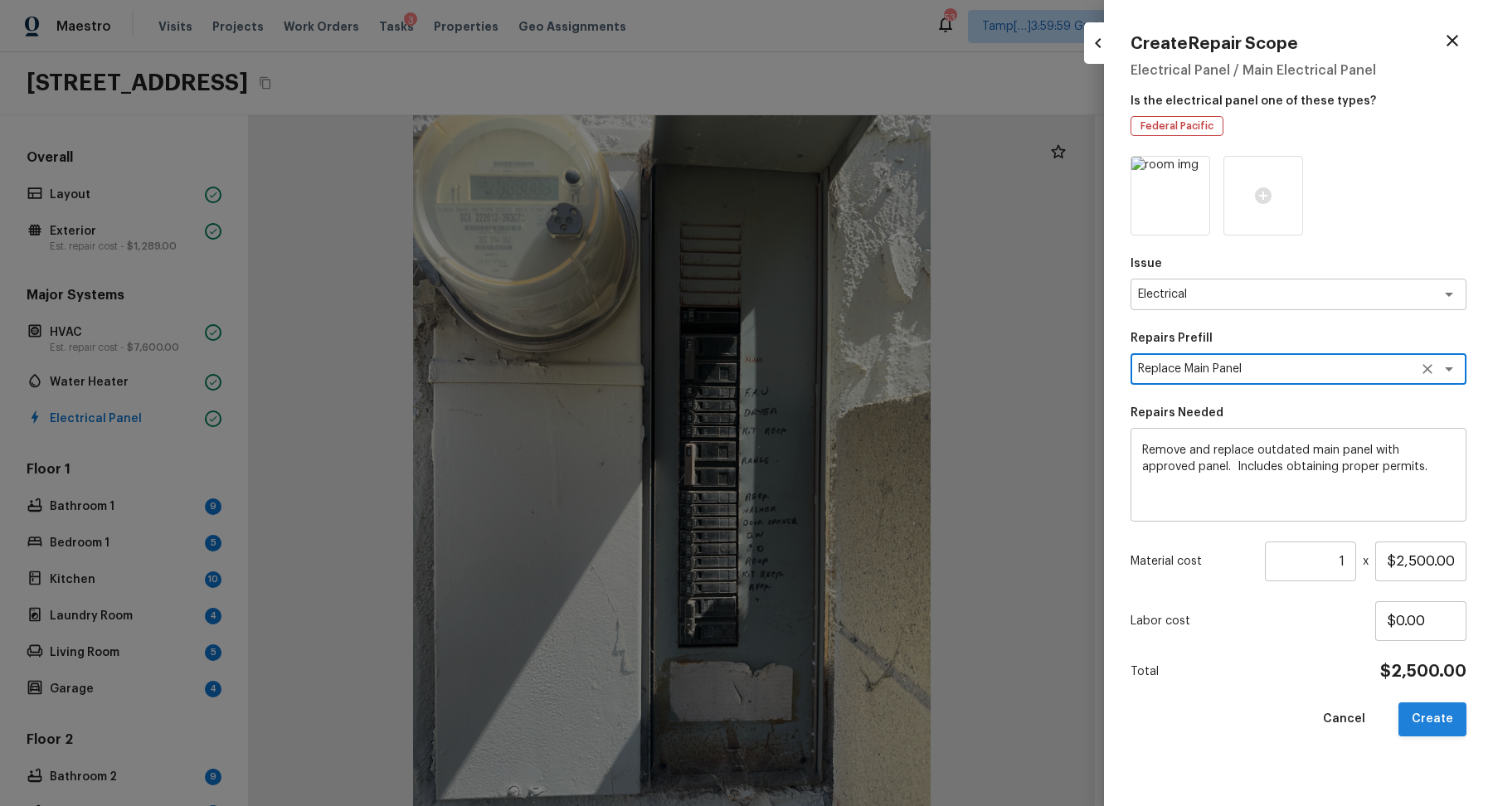
type textarea "Replace Main Panel"
click at [1437, 712] on button "Create" at bounding box center [1433, 720] width 68 height 34
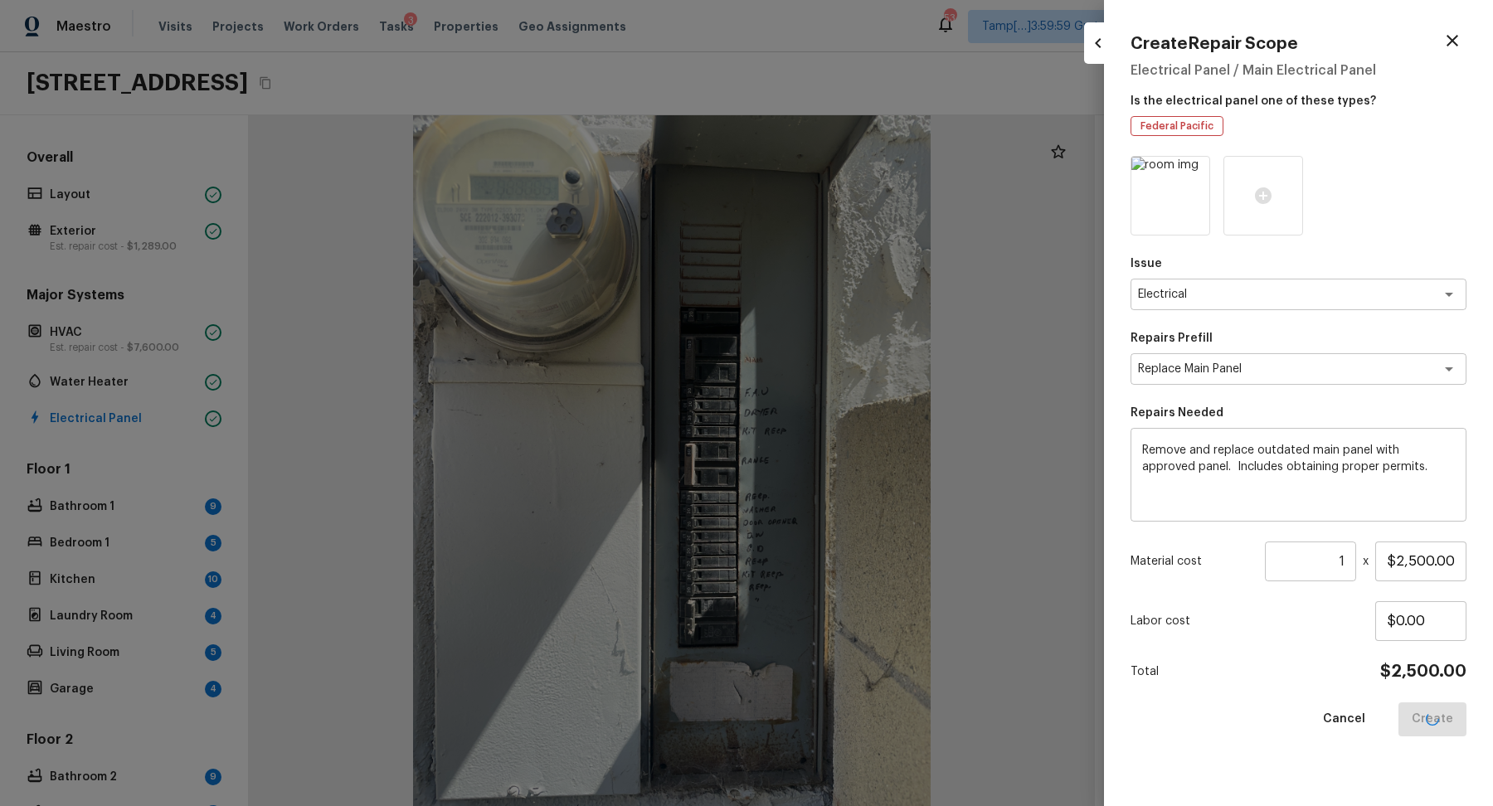
type input "$0.00"
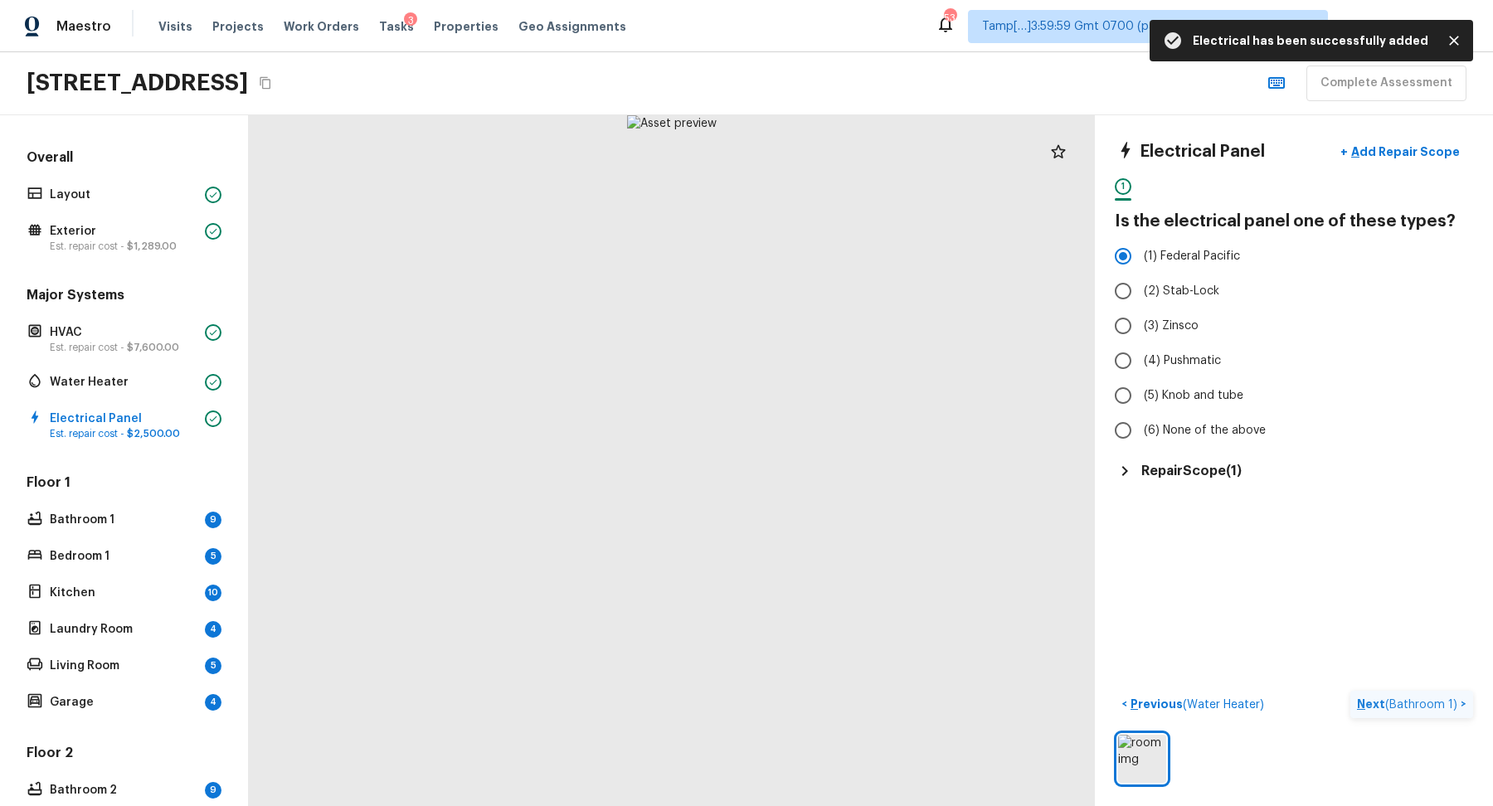
click at [1391, 708] on span "( Bathroom 1 )" at bounding box center [1421, 705] width 72 height 12
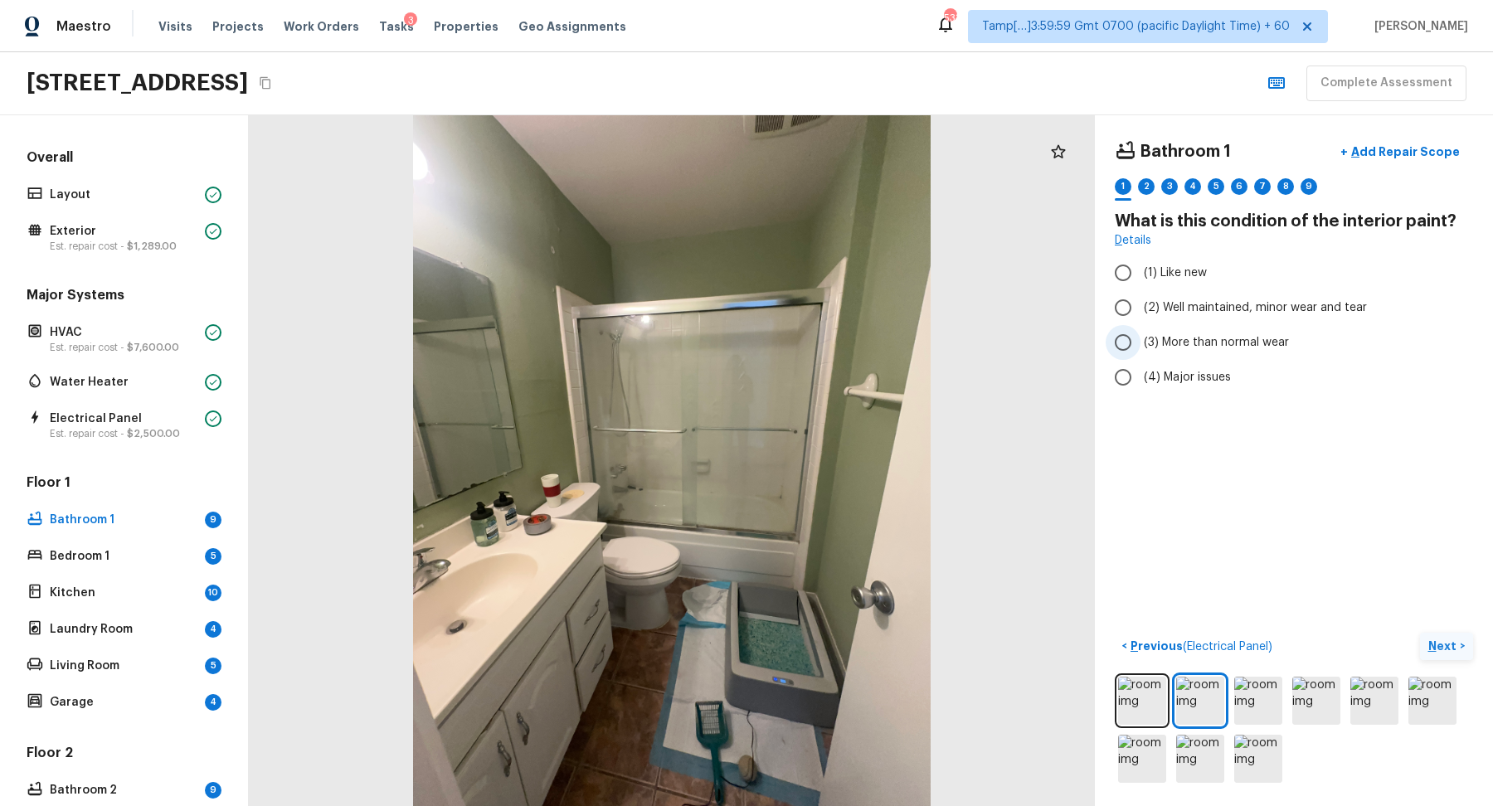
click at [1263, 334] on span "(3) More than normal wear" at bounding box center [1216, 342] width 145 height 17
click at [1141, 333] on input "(3) More than normal wear" at bounding box center [1123, 342] width 35 height 35
radio input "true"
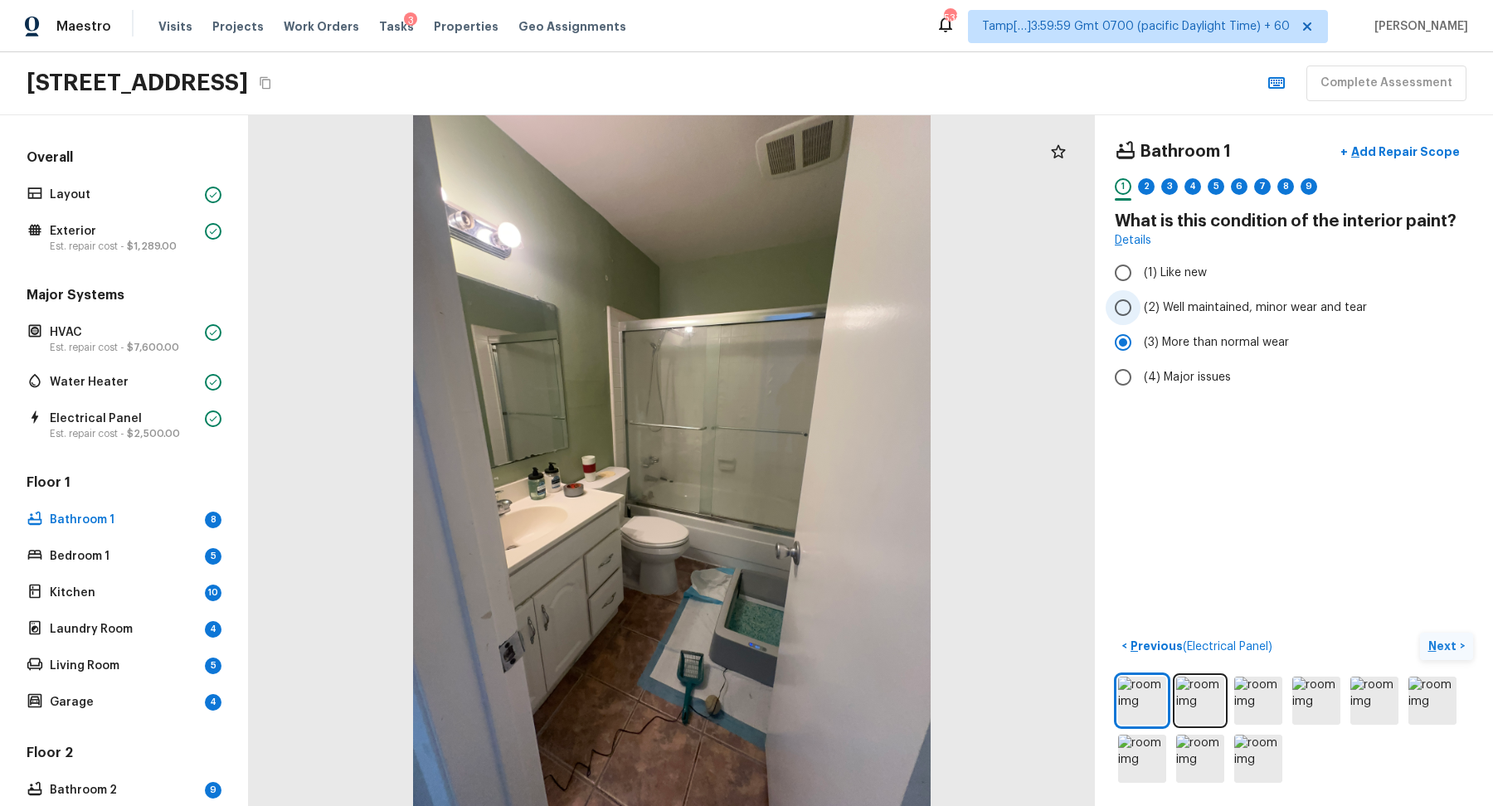
click at [1233, 306] on span "(2) Well maintained, minor wear and tear" at bounding box center [1255, 307] width 223 height 17
click at [1141, 306] on input "(2) Well maintained, minor wear and tear" at bounding box center [1123, 307] width 35 height 35
radio input "true"
click at [1453, 638] on p "Next" at bounding box center [1445, 646] width 32 height 17
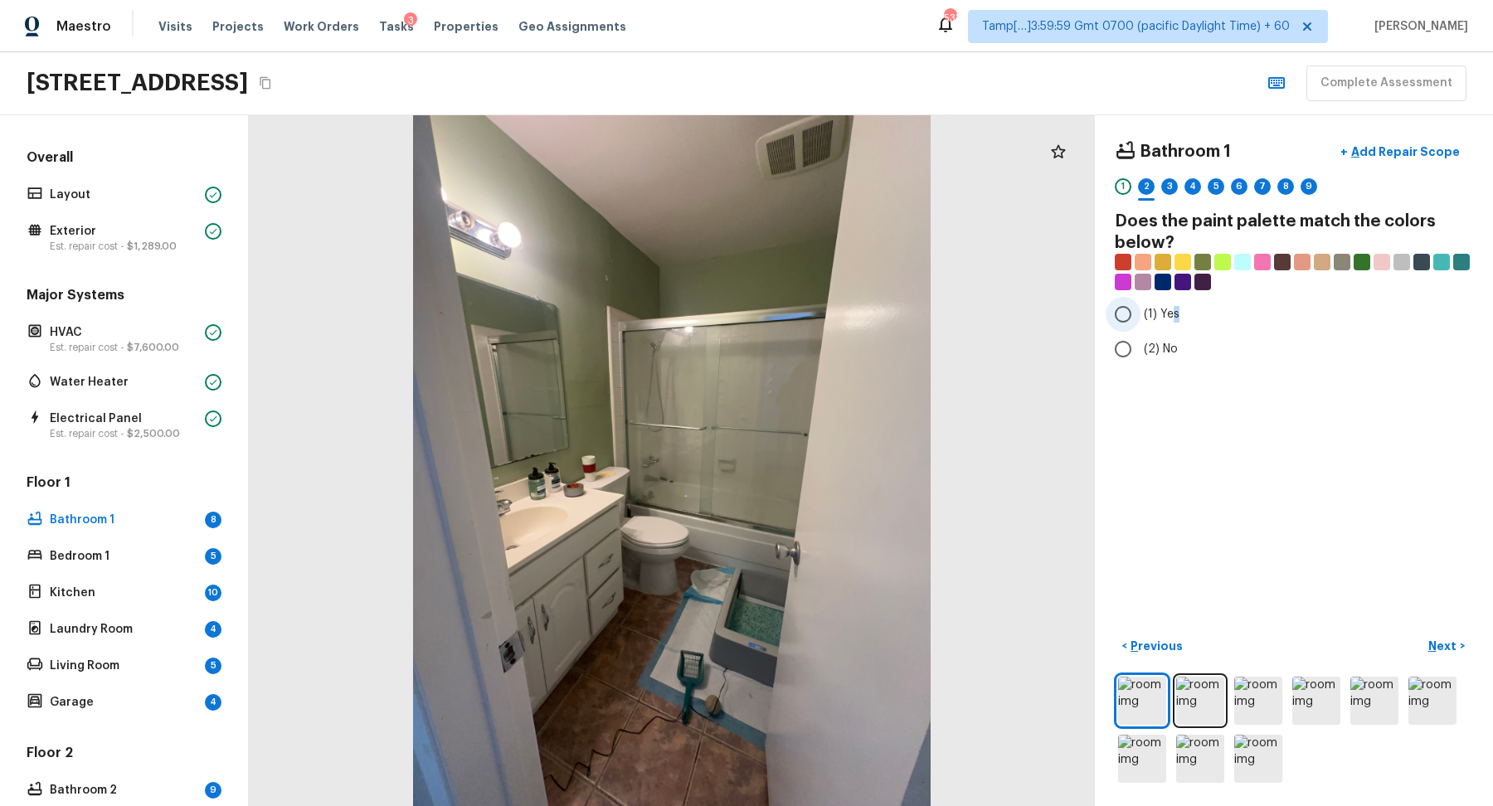
click at [1171, 321] on label "(1) Yes" at bounding box center [1283, 314] width 354 height 35
click at [1123, 315] on input "(1) Yes" at bounding box center [1123, 314] width 35 height 35
radio input "true"
click at [1438, 636] on button "Next >" at bounding box center [1446, 646] width 53 height 27
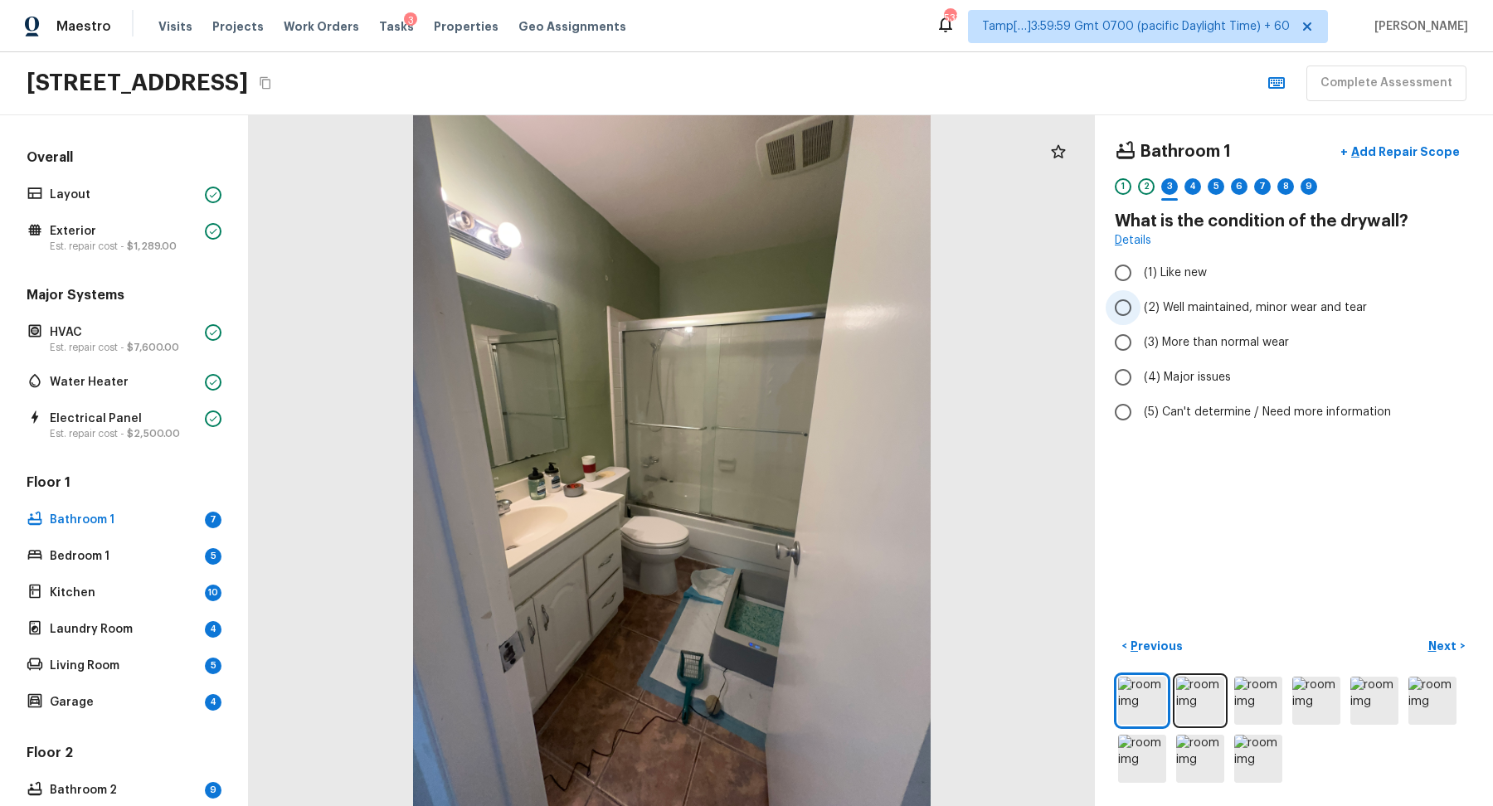
click at [1161, 313] on span "(2) Well maintained, minor wear and tear" at bounding box center [1255, 307] width 223 height 17
click at [1141, 313] on input "(2) Well maintained, minor wear and tear" at bounding box center [1123, 307] width 35 height 35
radio input "true"
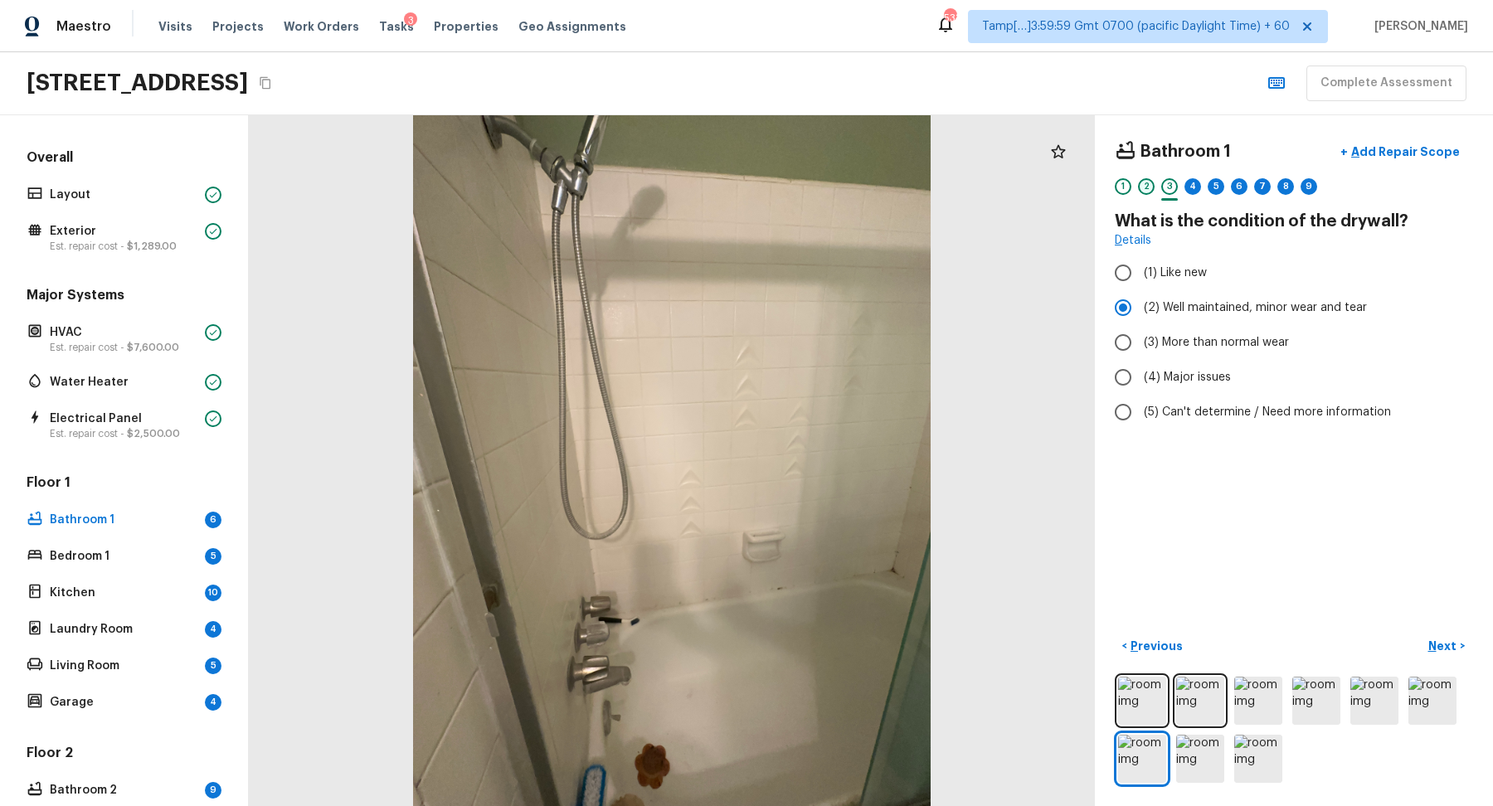
click at [1143, 192] on div "2" at bounding box center [1146, 186] width 17 height 17
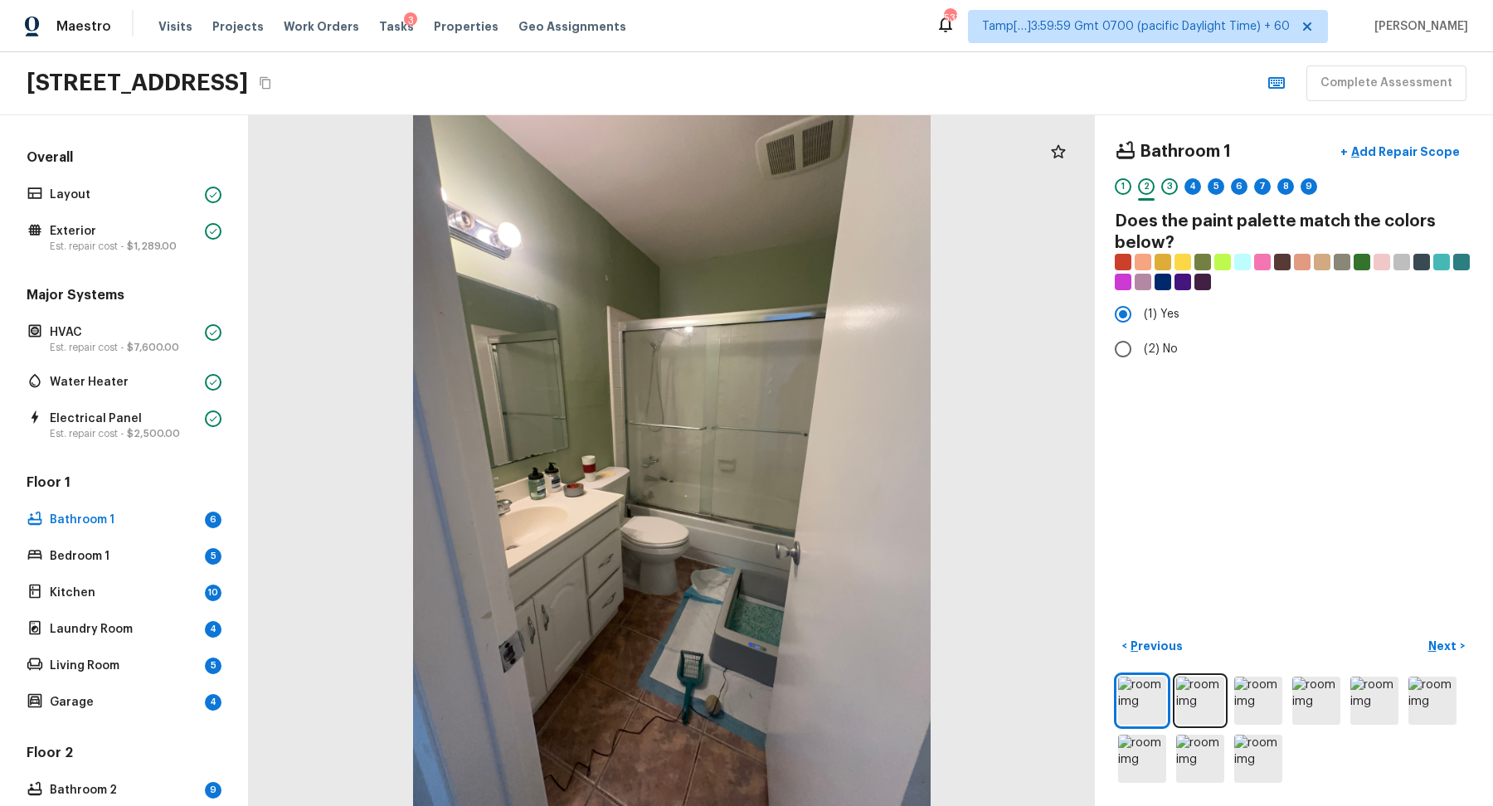
click at [1125, 194] on div "1" at bounding box center [1123, 191] width 17 height 26
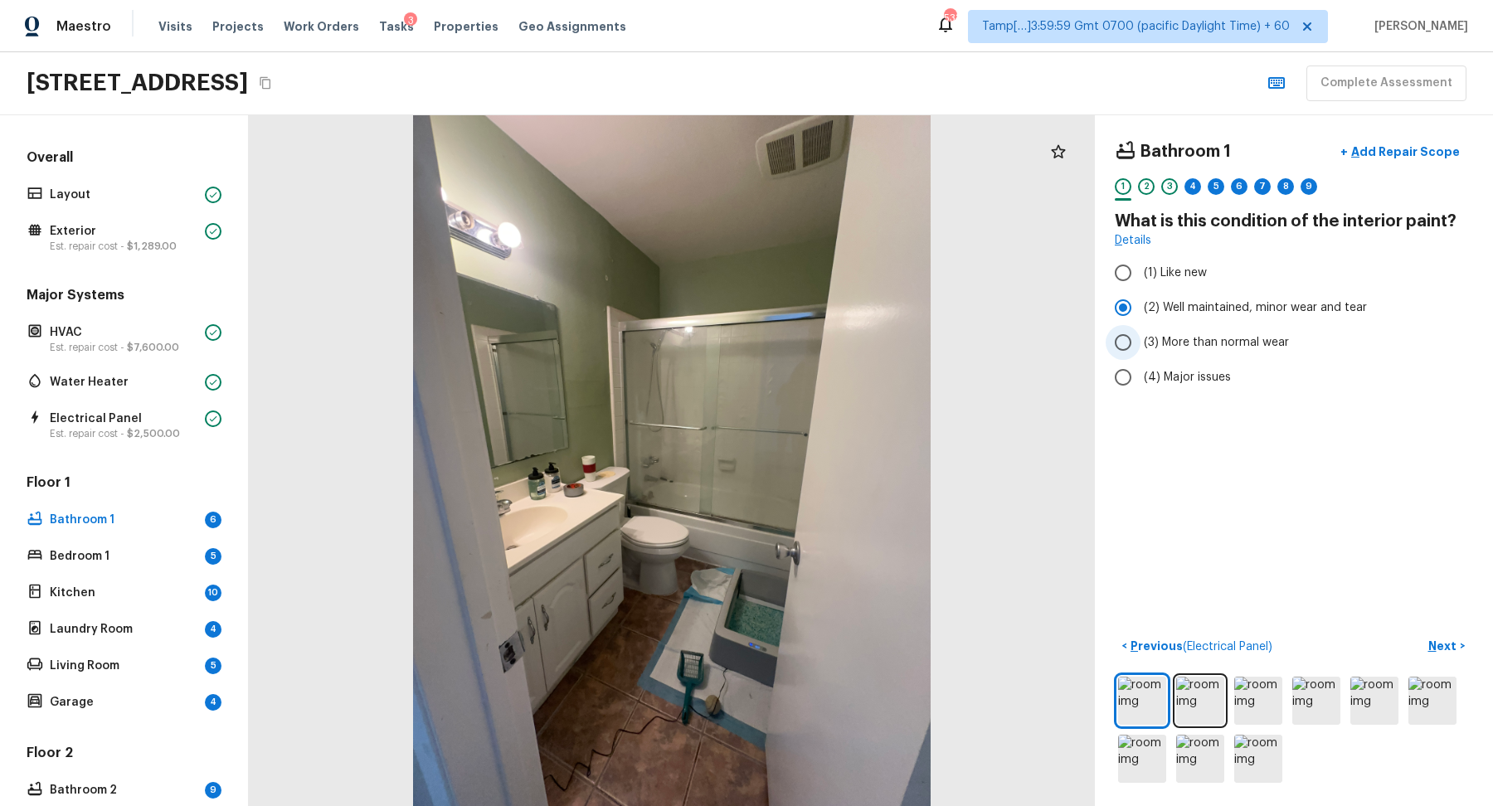
click at [1149, 334] on span "(3) More than normal wear" at bounding box center [1216, 342] width 145 height 17
click at [1141, 333] on input "(3) More than normal wear" at bounding box center [1123, 342] width 35 height 35
radio input "true"
click at [1445, 638] on p "Next" at bounding box center [1445, 646] width 32 height 17
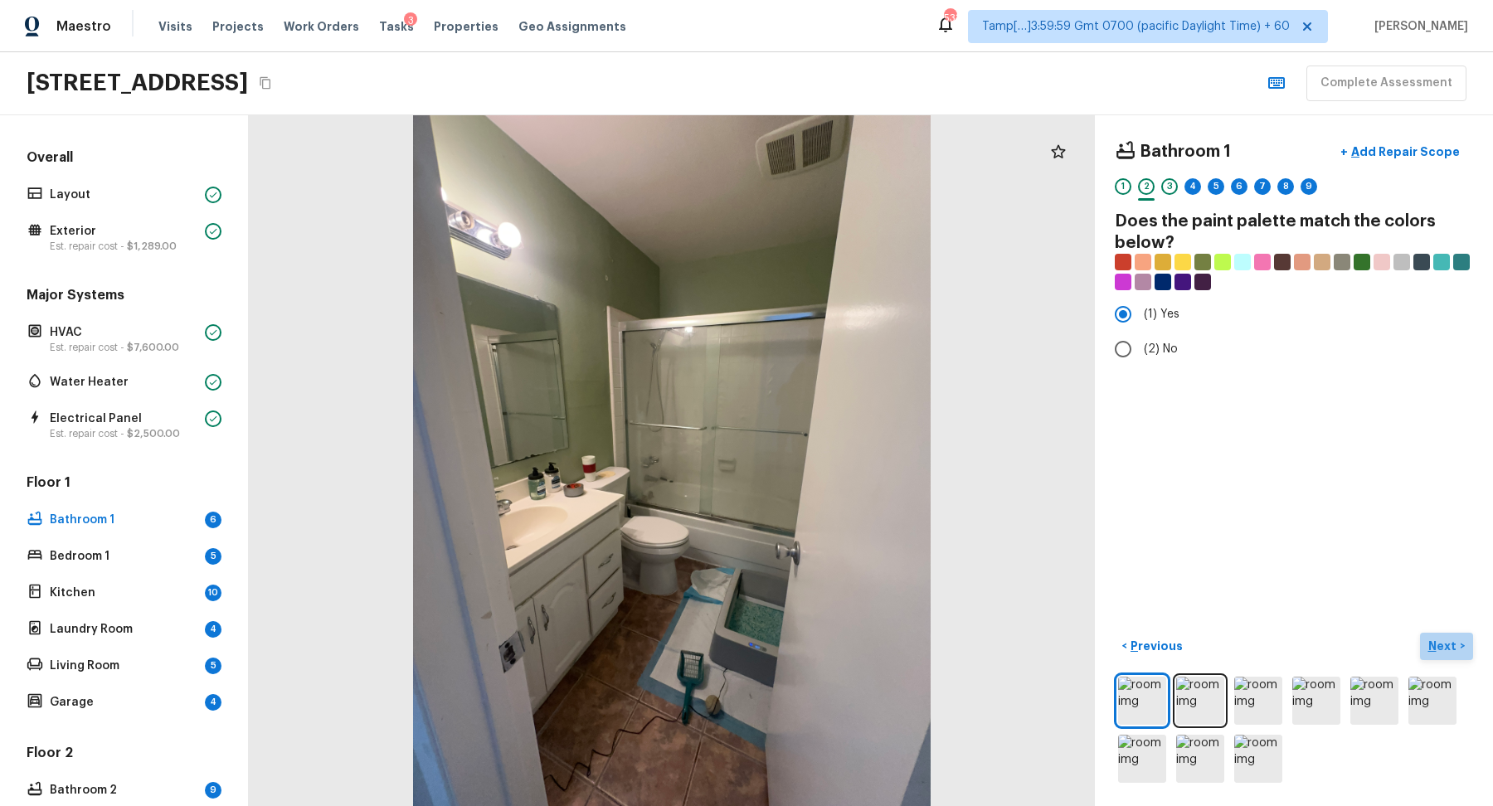
click at [1445, 638] on p "Next" at bounding box center [1445, 646] width 32 height 17
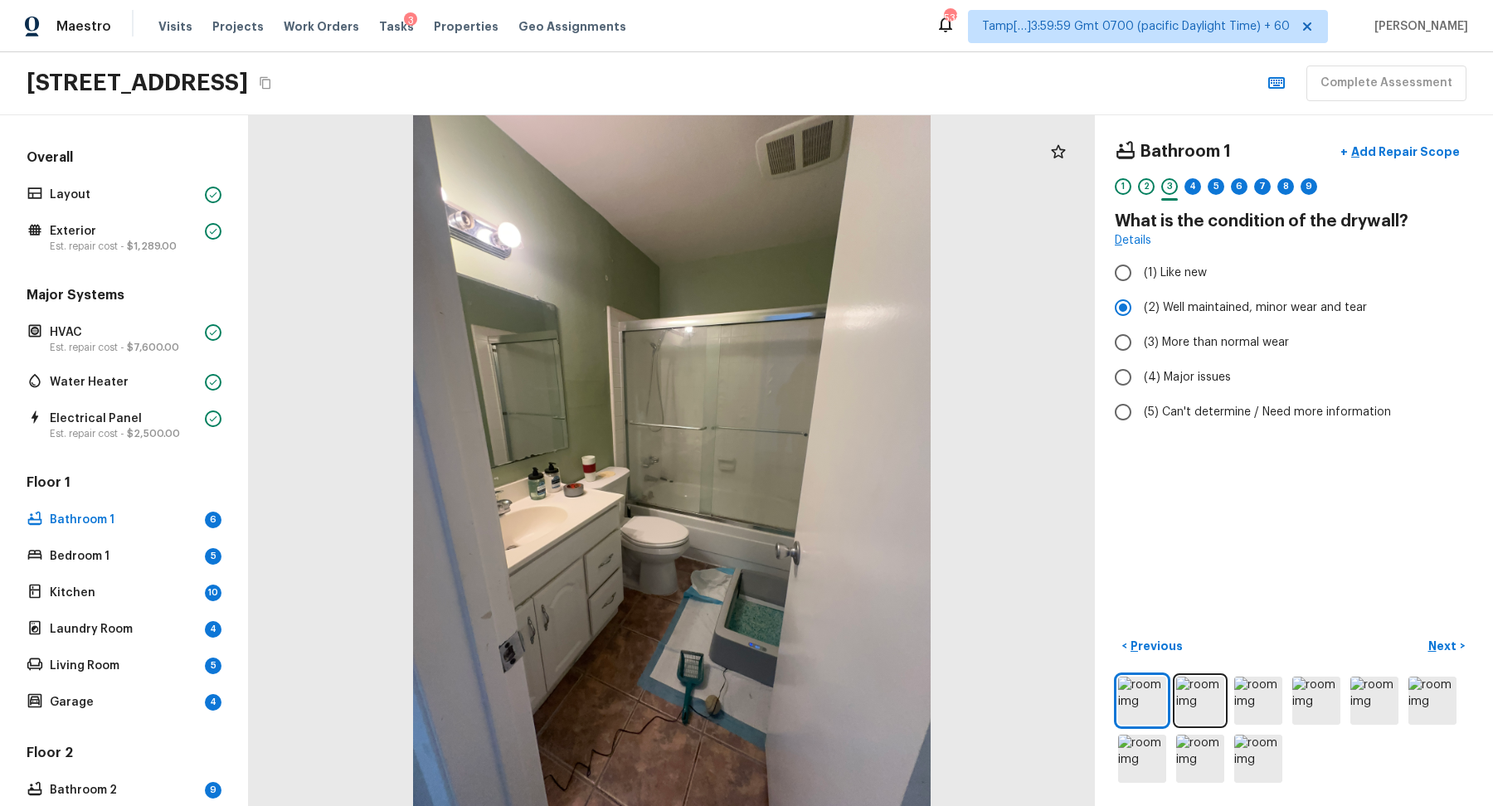
click at [1337, 562] on div "Bathroom 1 + Add Repair Scope 1 2 3 4 5 6 7 8 9 What is the condition of the dr…" at bounding box center [1294, 460] width 398 height 691
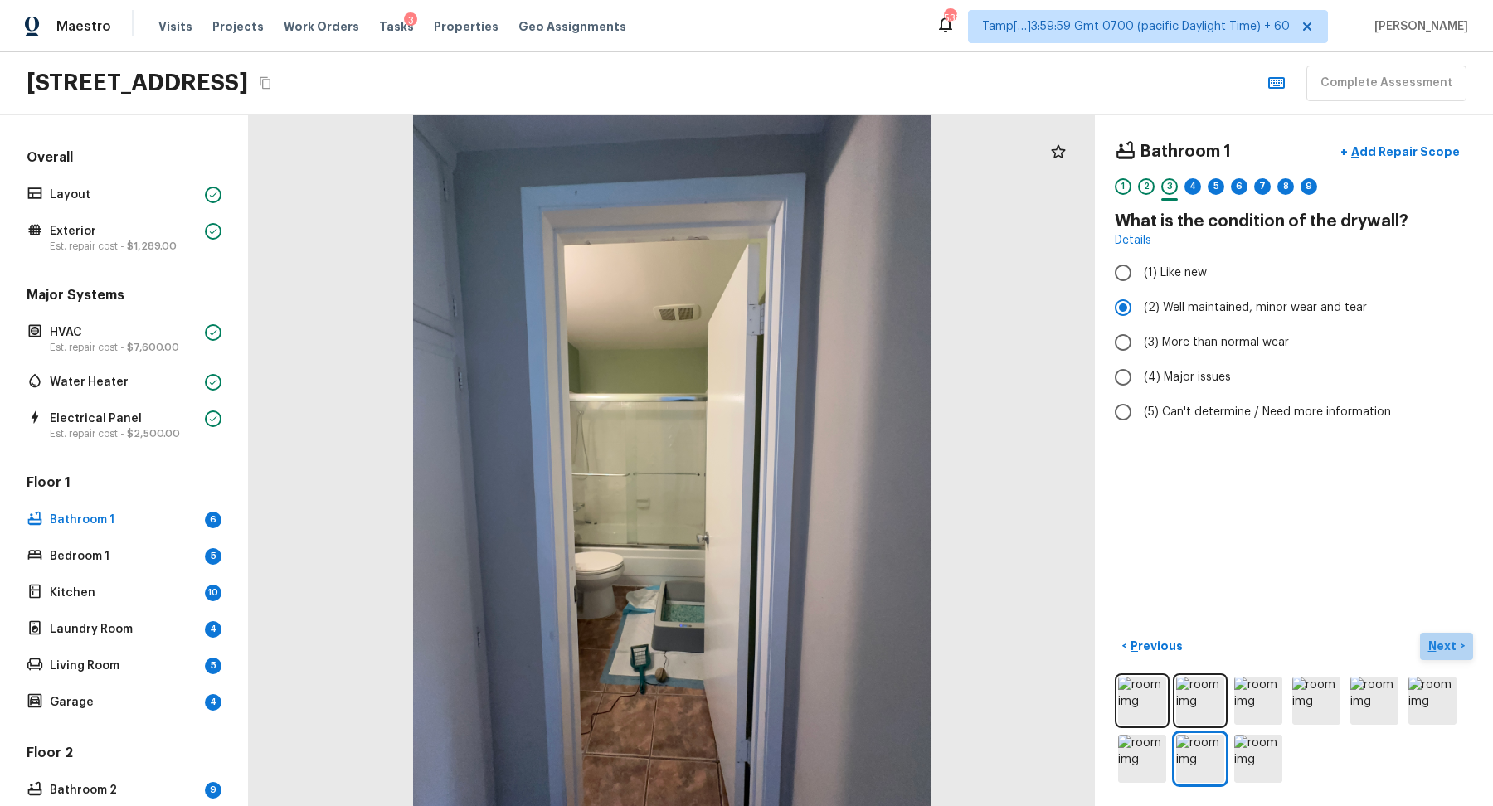
click at [1438, 644] on p "Next" at bounding box center [1445, 646] width 32 height 17
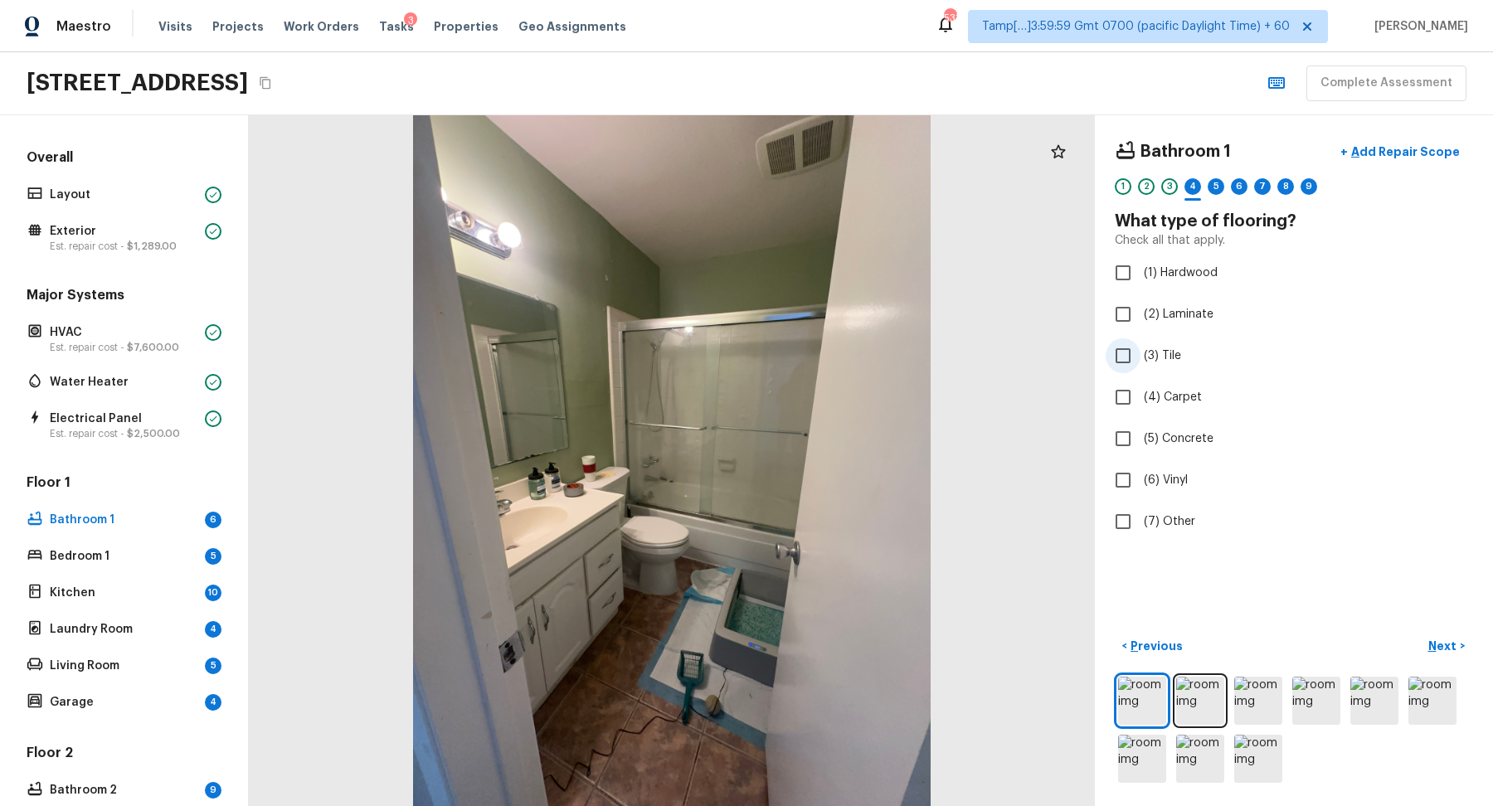
click at [1190, 363] on label "(3) Tile" at bounding box center [1283, 355] width 354 height 35
click at [1141, 363] on input "(3) Tile" at bounding box center [1123, 355] width 35 height 35
checkbox input "true"
click at [1457, 638] on p "Next" at bounding box center [1445, 646] width 32 height 17
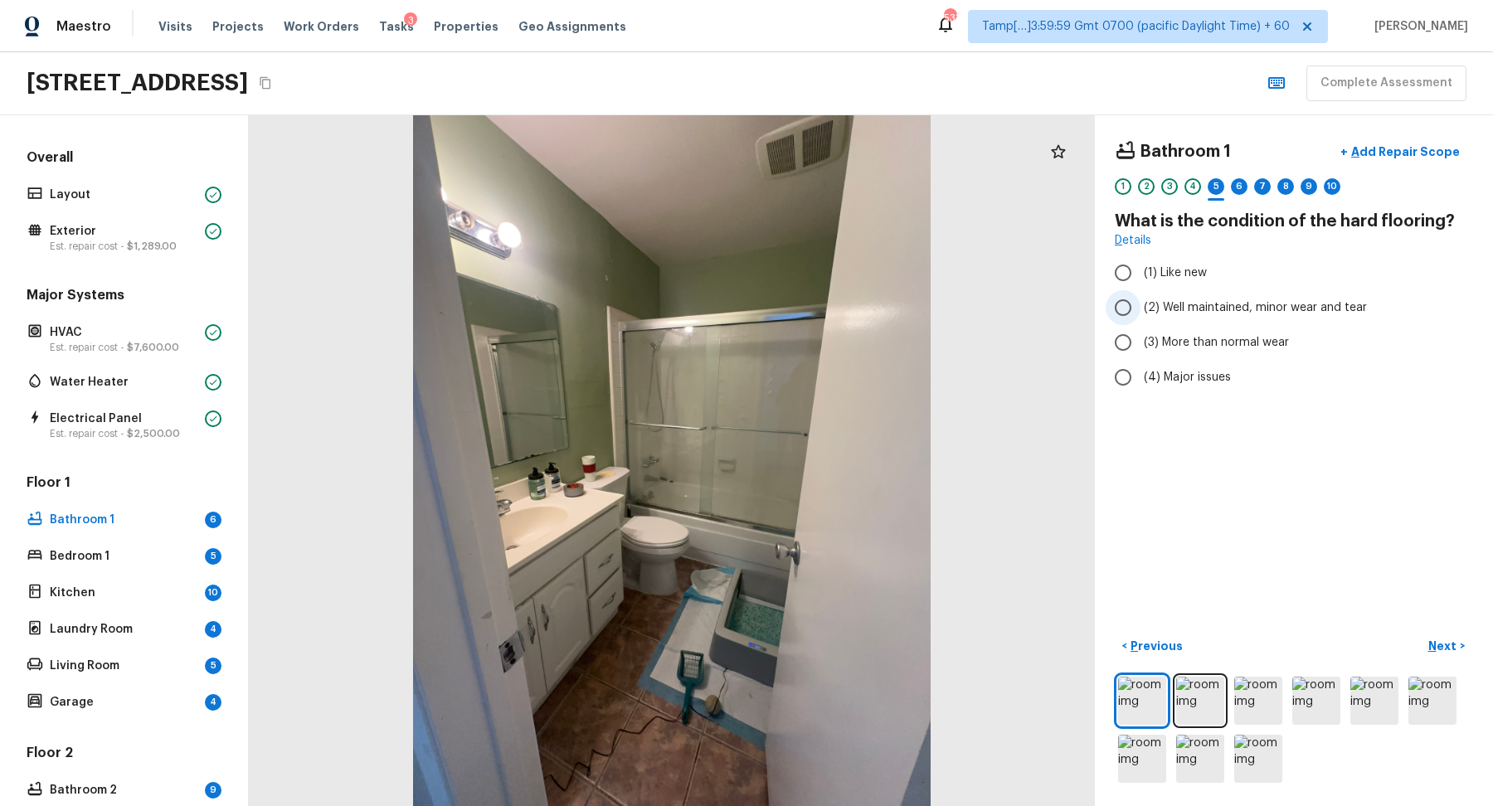
click at [1224, 319] on label "(2) Well maintained, minor wear and tear" at bounding box center [1283, 307] width 354 height 35
click at [1141, 319] on input "(2) Well maintained, minor wear and tear" at bounding box center [1123, 307] width 35 height 35
radio input "true"
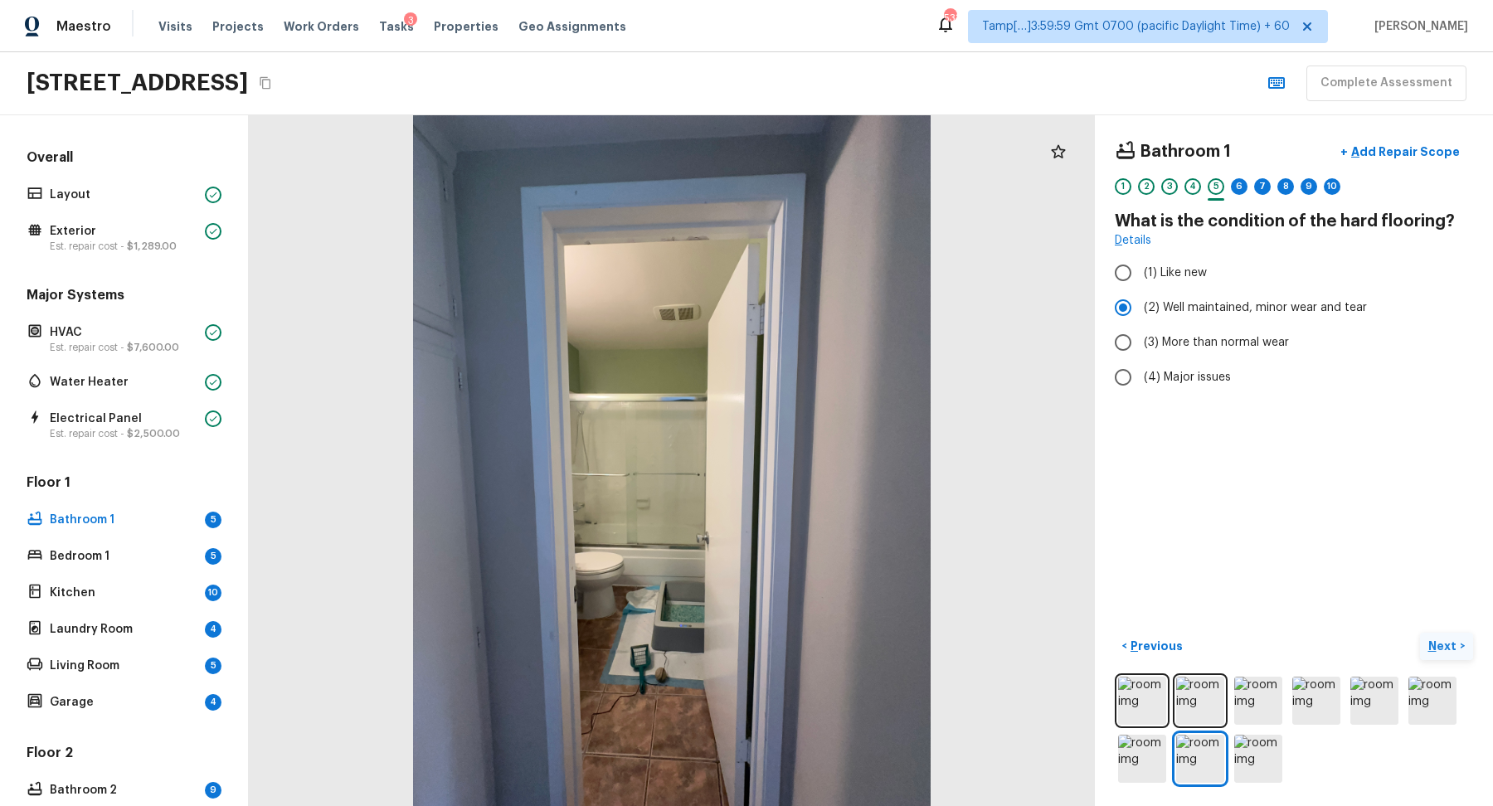
click at [1455, 653] on p "Next" at bounding box center [1445, 646] width 32 height 17
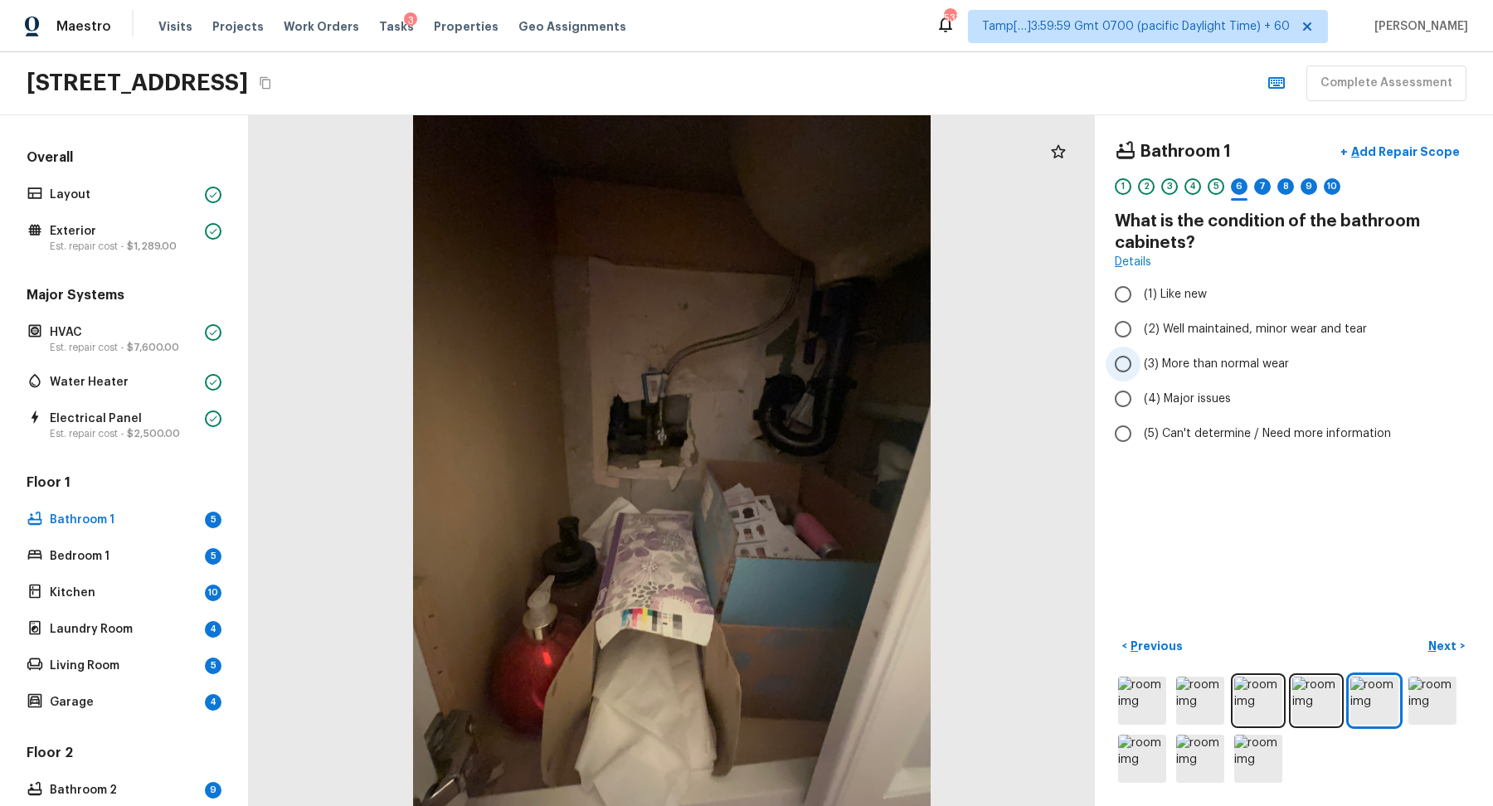
click at [1225, 372] on label "(3) More than normal wear" at bounding box center [1283, 364] width 354 height 35
click at [1141, 372] on input "(3) More than normal wear" at bounding box center [1123, 364] width 35 height 35
radio input "true"
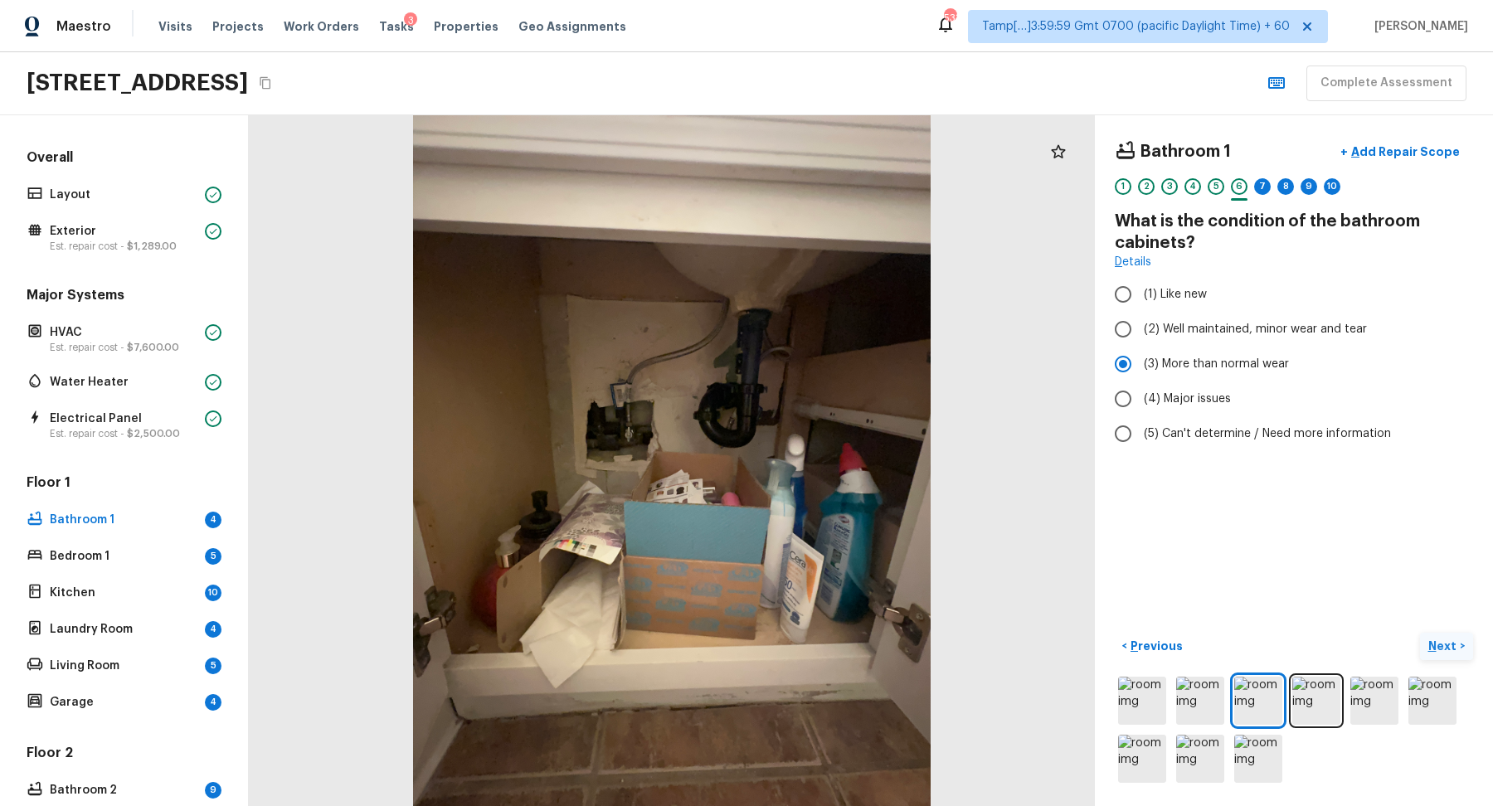
click at [1447, 639] on p "Next" at bounding box center [1445, 646] width 32 height 17
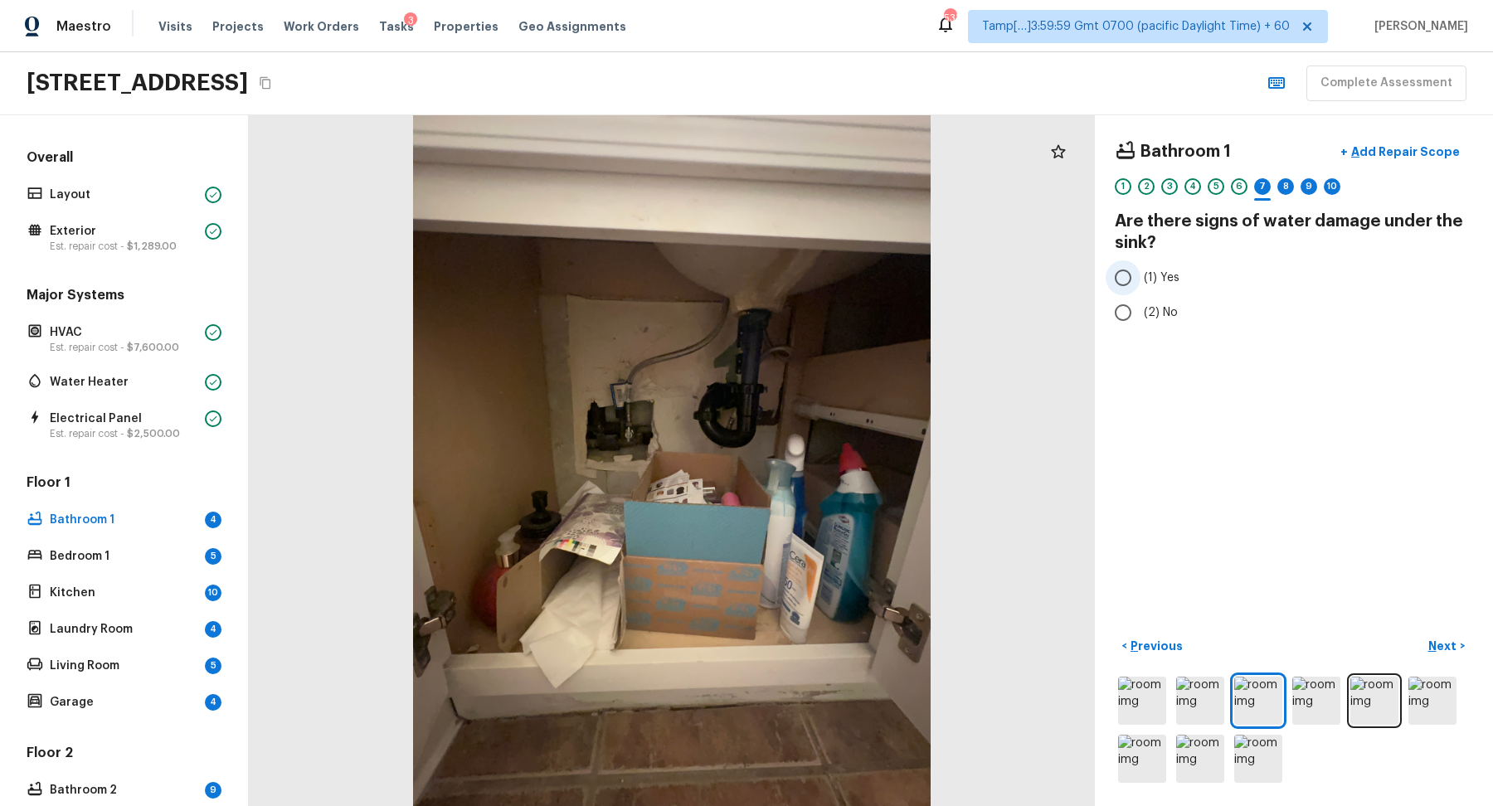
click at [1139, 289] on input "(1) Yes" at bounding box center [1123, 277] width 35 height 35
radio input "true"
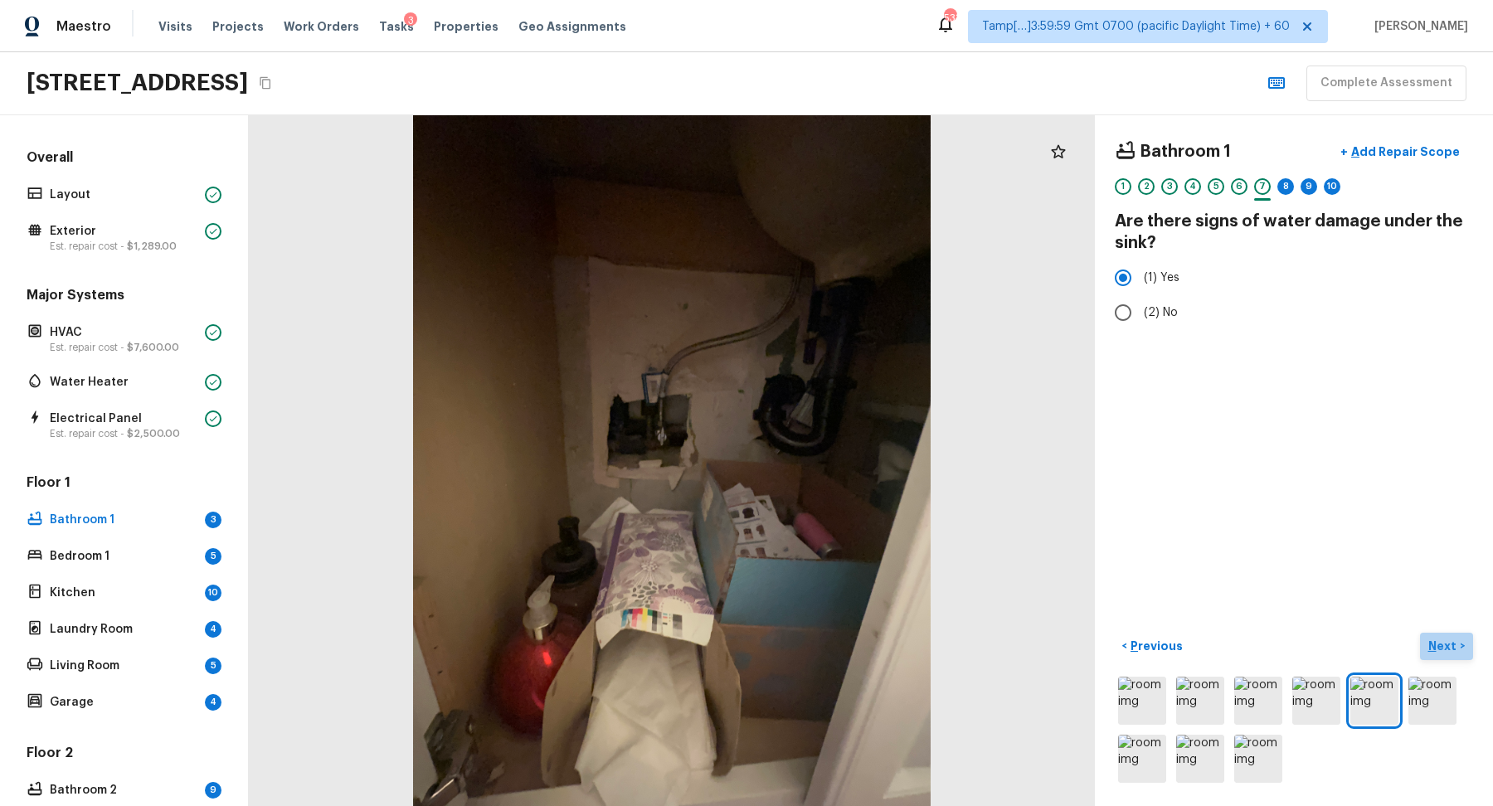
click at [1448, 634] on button "Next >" at bounding box center [1446, 646] width 53 height 27
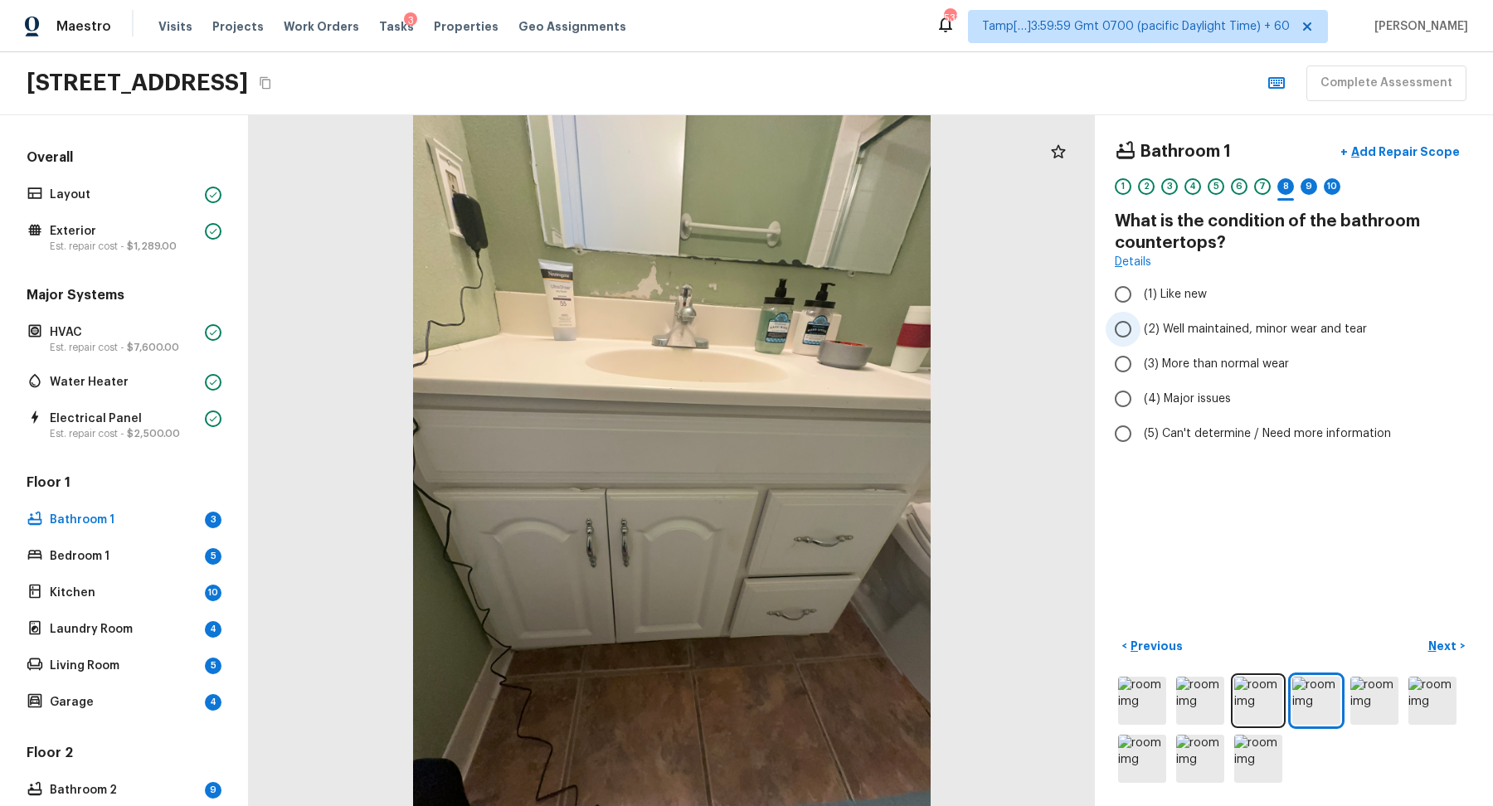
click at [1194, 343] on label "(2) Well maintained, minor wear and tear" at bounding box center [1283, 329] width 354 height 35
click at [1141, 343] on input "(2) Well maintained, minor wear and tear" at bounding box center [1123, 329] width 35 height 35
radio input "true"
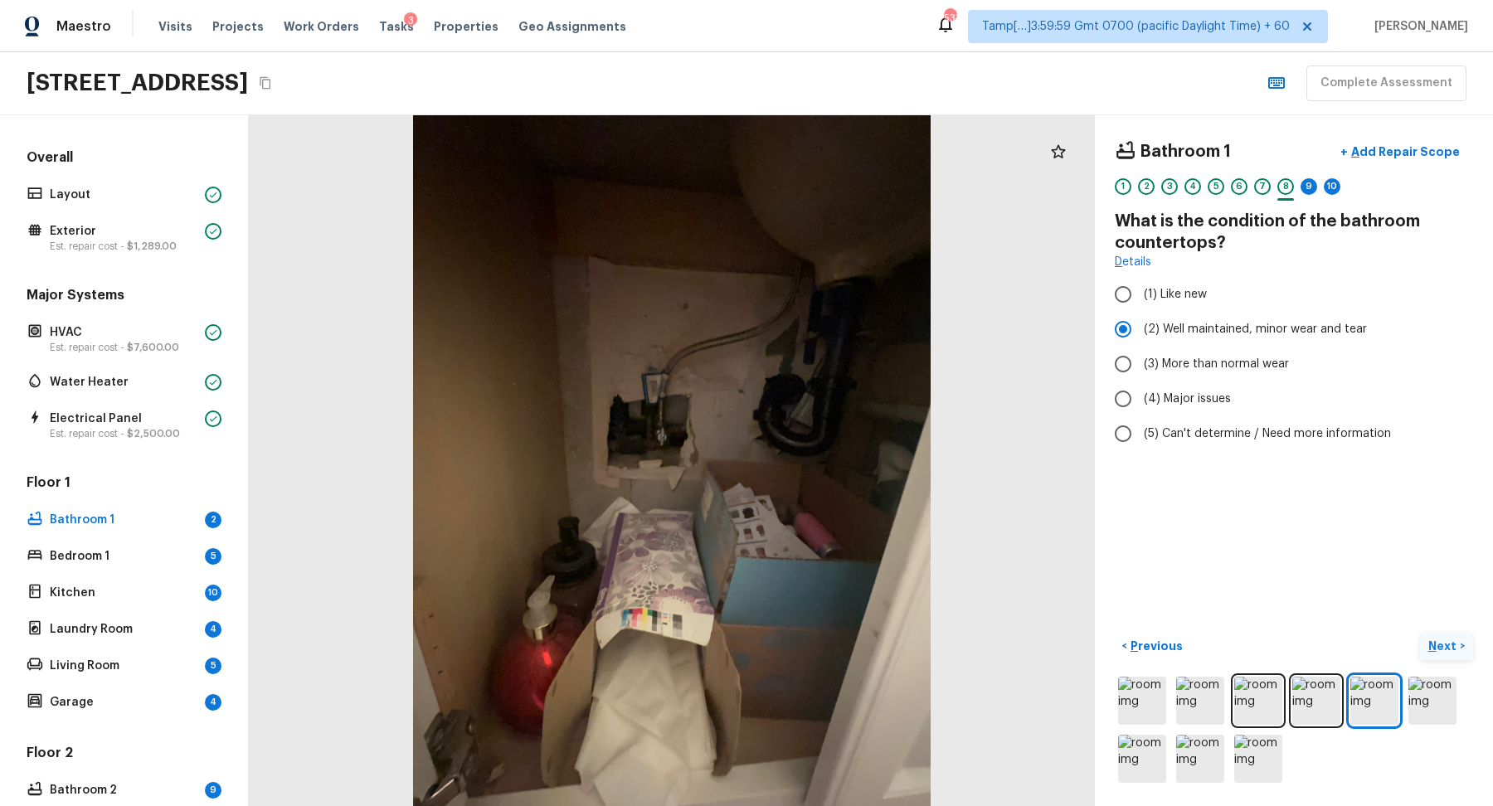
click at [1463, 644] on button "Next >" at bounding box center [1446, 646] width 53 height 27
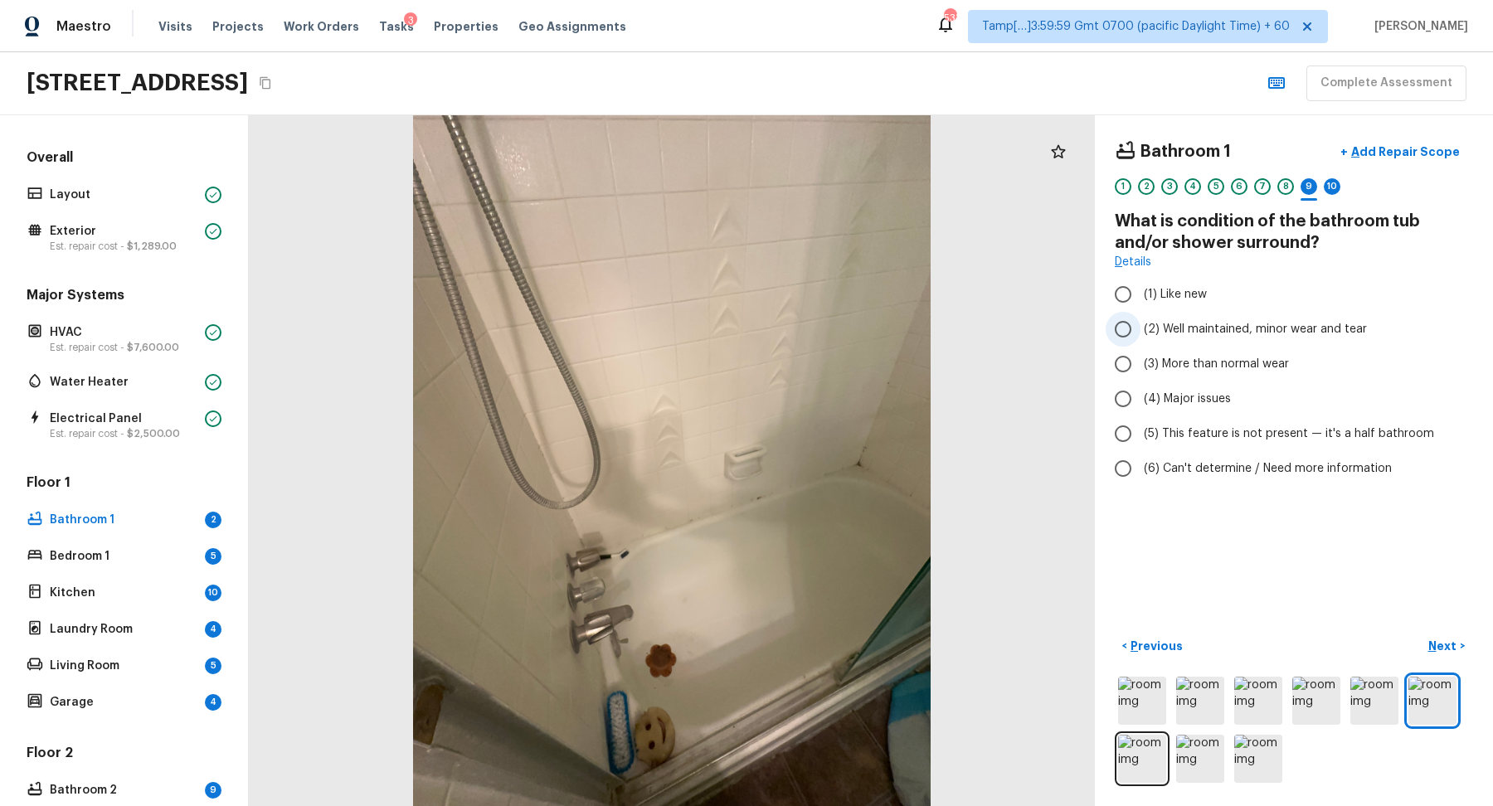
click at [1278, 338] on label "(2) Well maintained, minor wear and tear" at bounding box center [1283, 329] width 354 height 35
click at [1141, 338] on input "(2) Well maintained, minor wear and tear" at bounding box center [1123, 329] width 35 height 35
radio input "true"
click at [1406, 158] on button "+ Add Repair Scope" at bounding box center [1400, 152] width 146 height 34
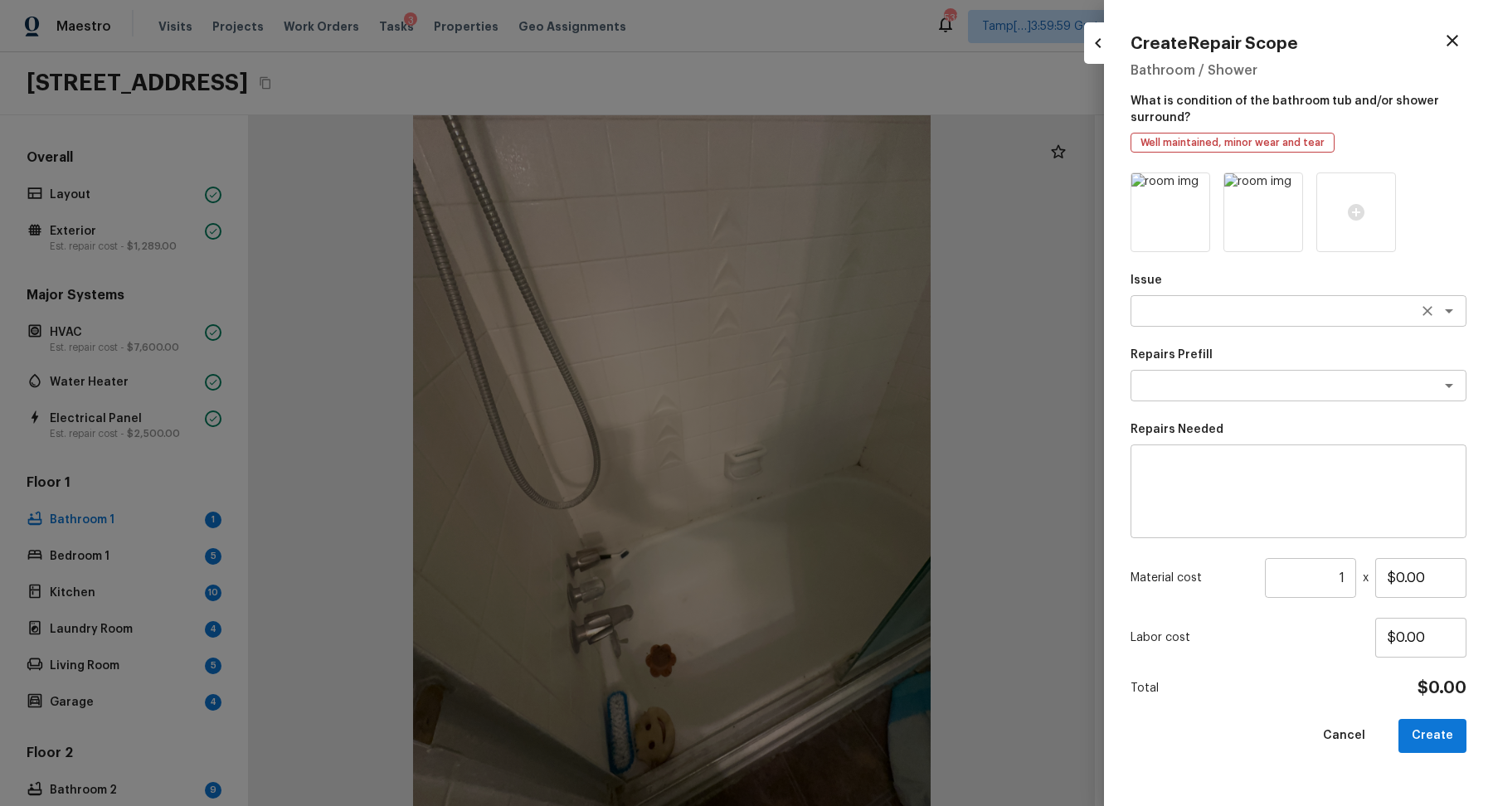
click at [1207, 319] on textarea at bounding box center [1275, 311] width 275 height 17
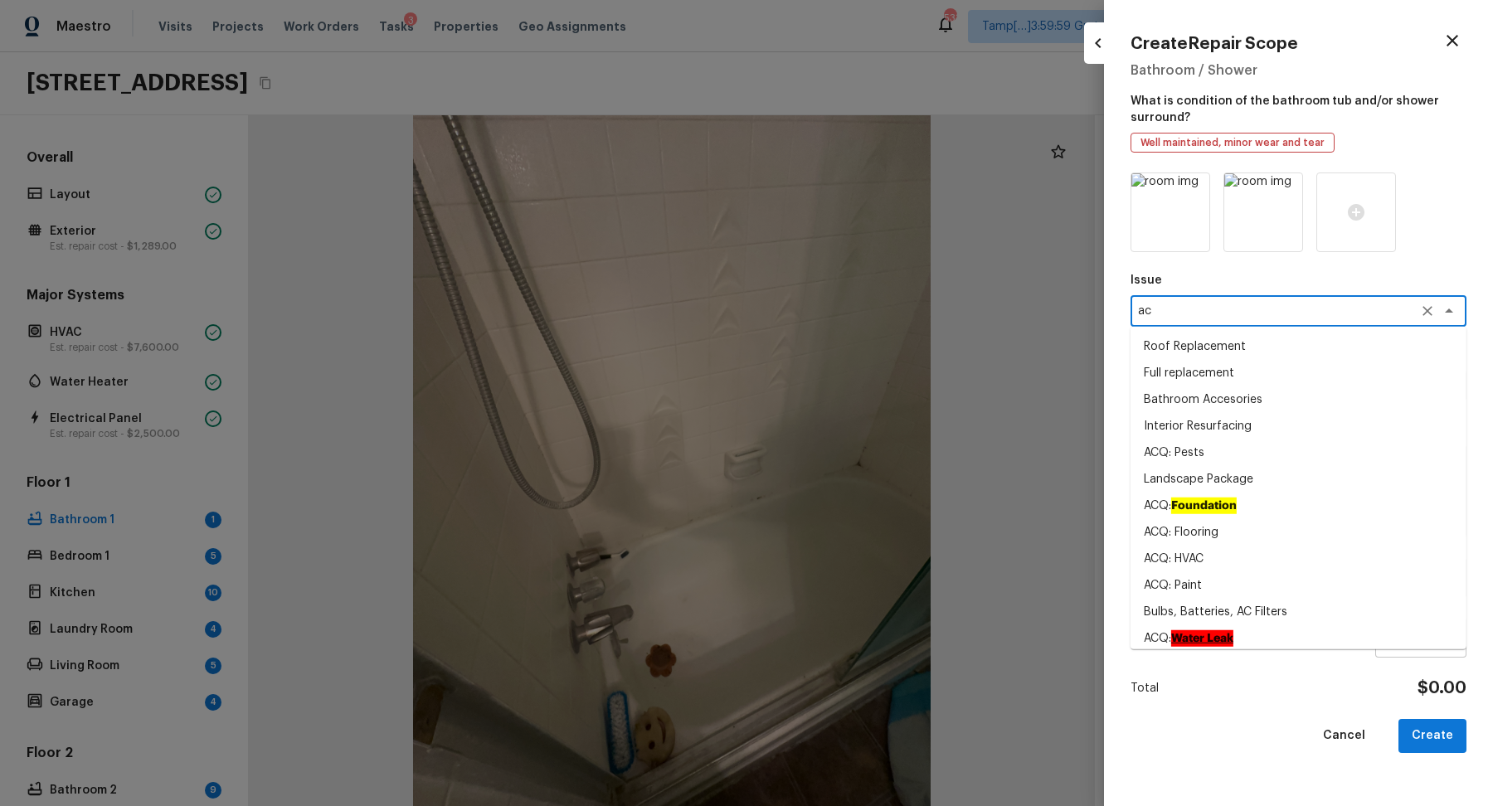
type textarea "a"
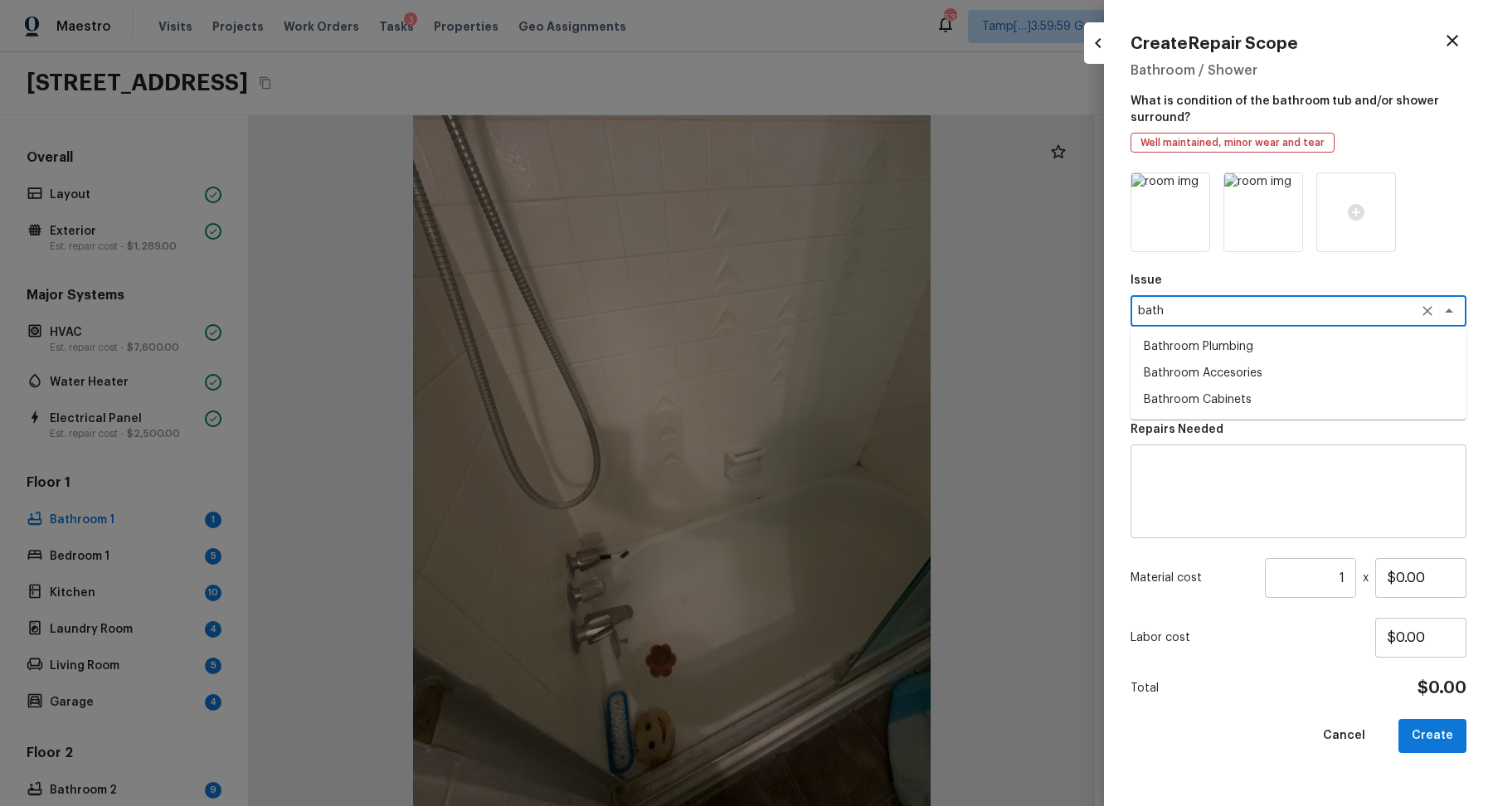
click at [1288, 354] on li "Bathroom Plumbing" at bounding box center [1299, 346] width 336 height 27
click at [1288, 395] on div "x ​" at bounding box center [1299, 386] width 336 height 32
type textarea "Bathroom Plumbing"
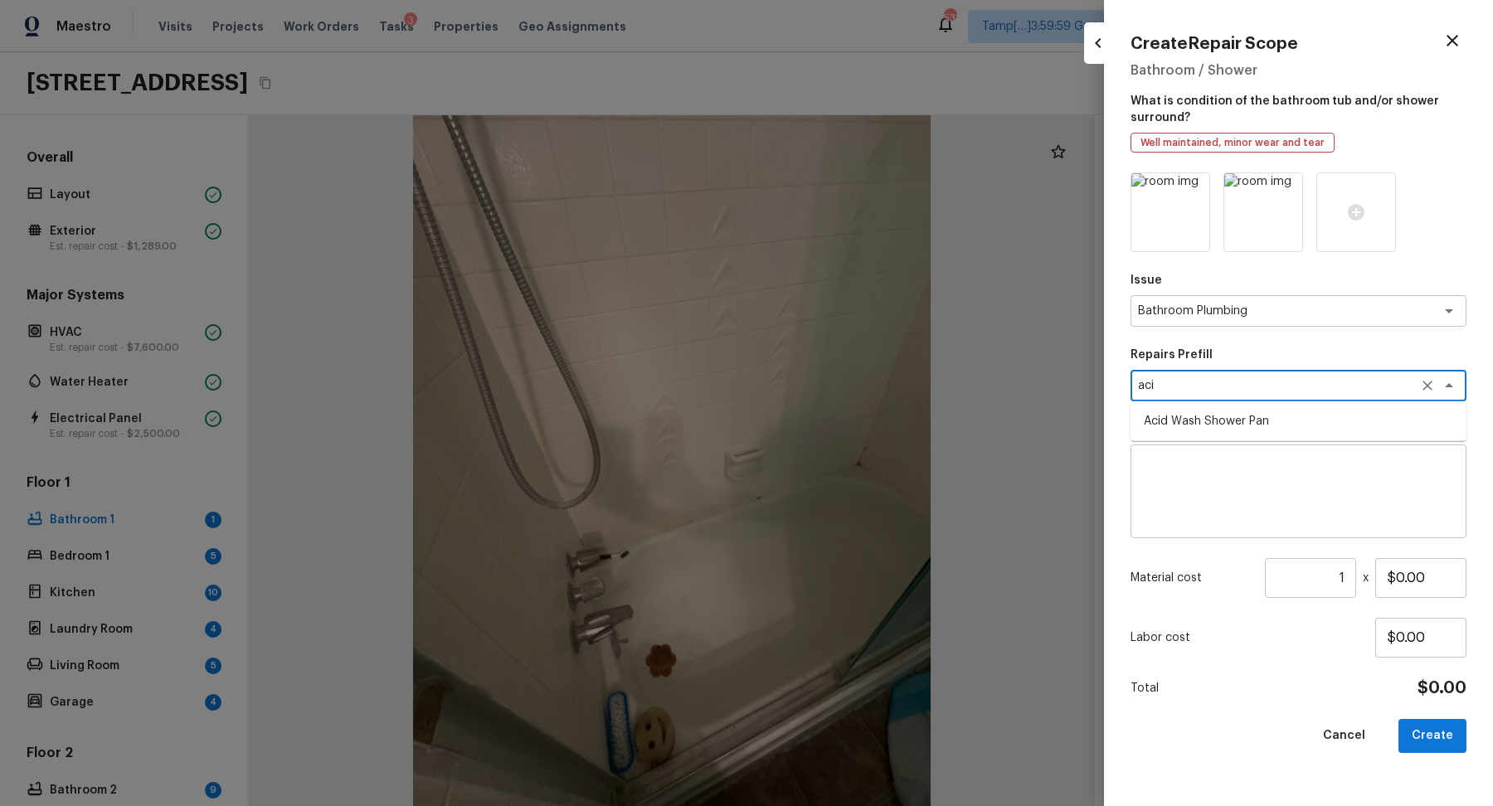
click at [1242, 415] on li "Acid Wash Shower Pan" at bounding box center [1299, 421] width 336 height 27
type textarea "Acid Wash Shower Pan"
type textarea "Prep and acid wash/deep clean the shower pan."
type input "$50.00"
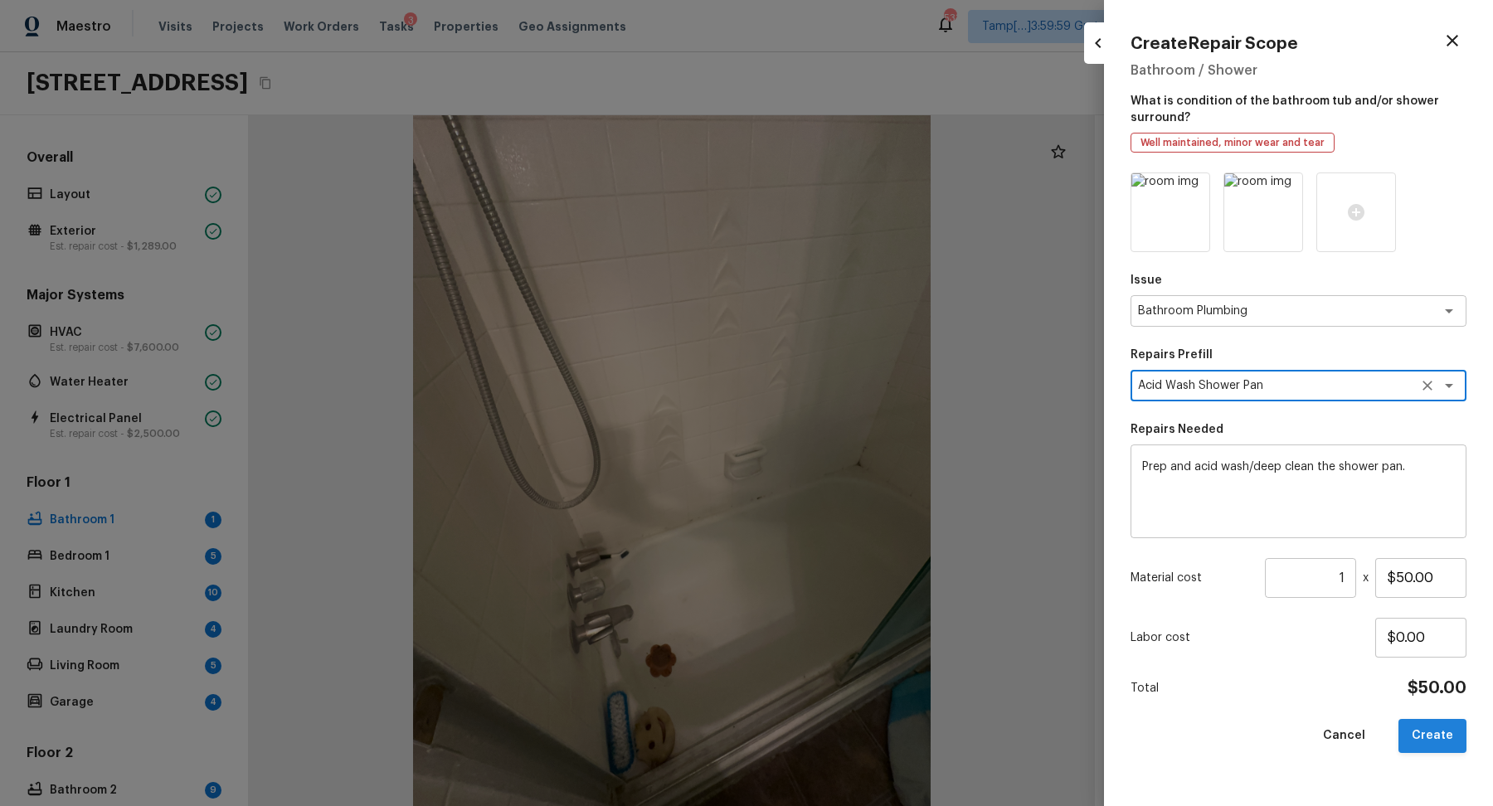
type textarea "Acid Wash Shower Pan"
click at [1425, 728] on button "Create" at bounding box center [1433, 736] width 68 height 34
type input "$0.00"
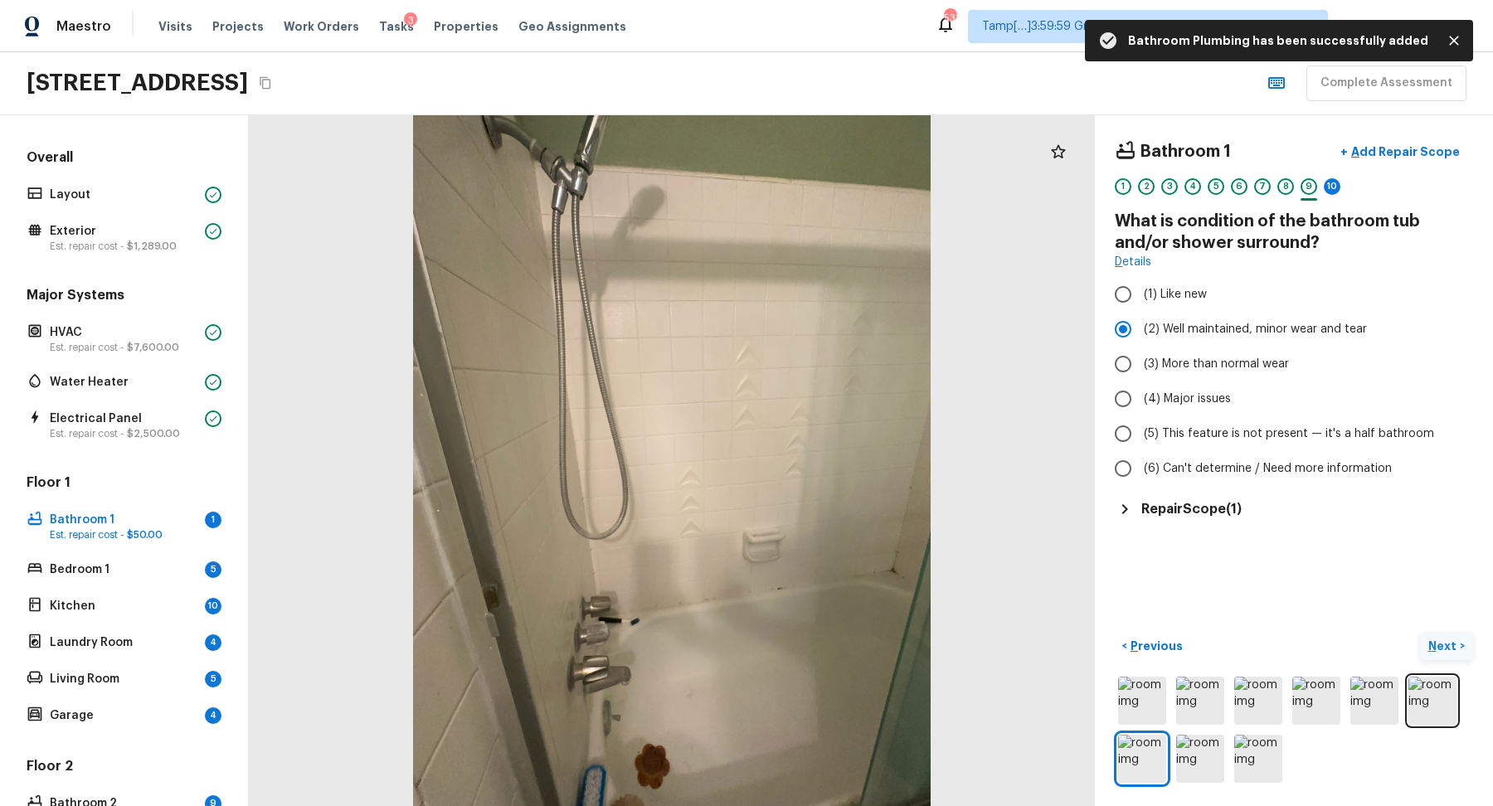
click at [1440, 638] on p "Next" at bounding box center [1445, 646] width 32 height 17
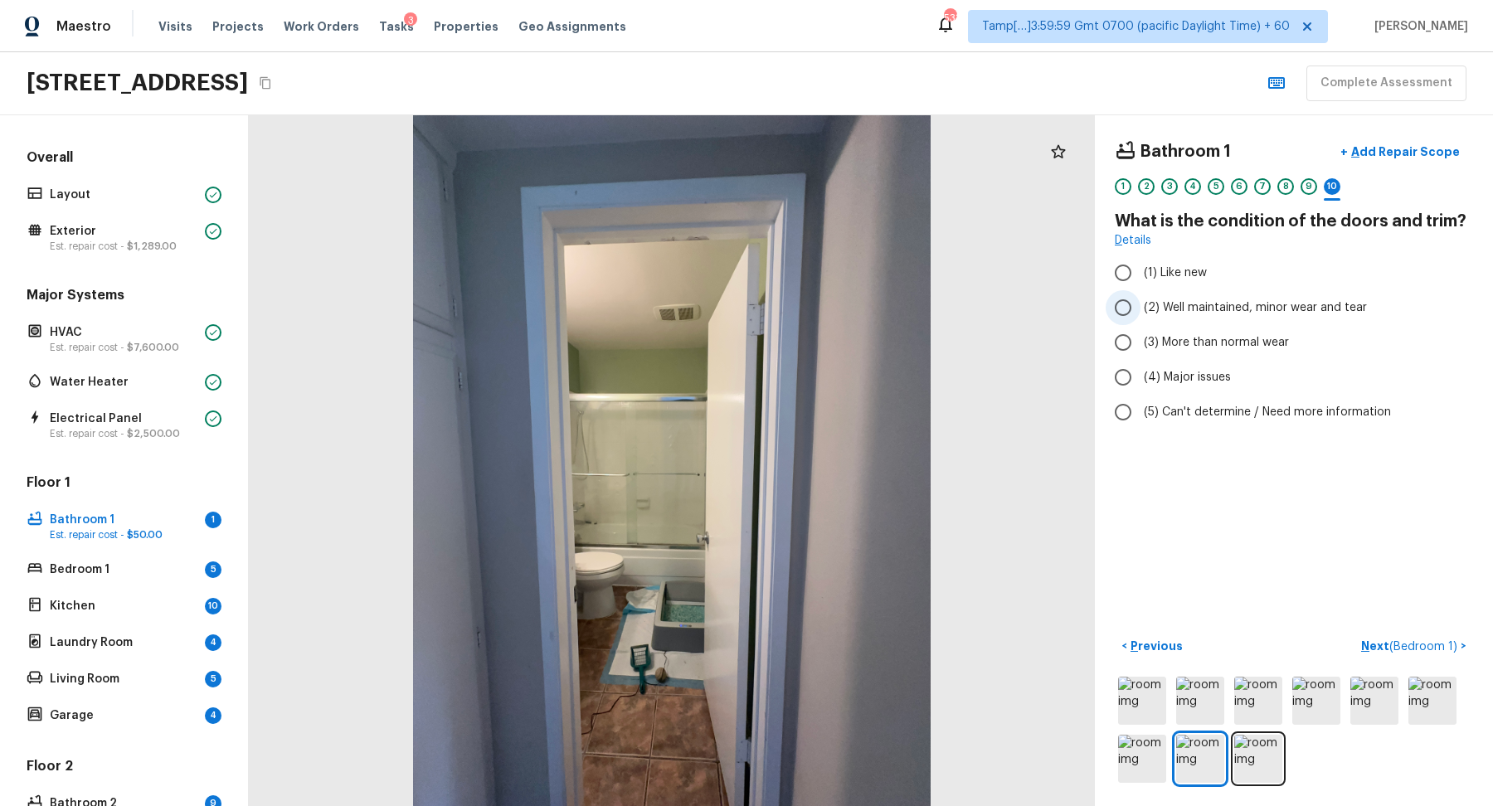
click at [1235, 314] on span "(2) Well maintained, minor wear and tear" at bounding box center [1255, 307] width 223 height 17
click at [1141, 314] on input "(2) Well maintained, minor wear and tear" at bounding box center [1123, 307] width 35 height 35
radio input "true"
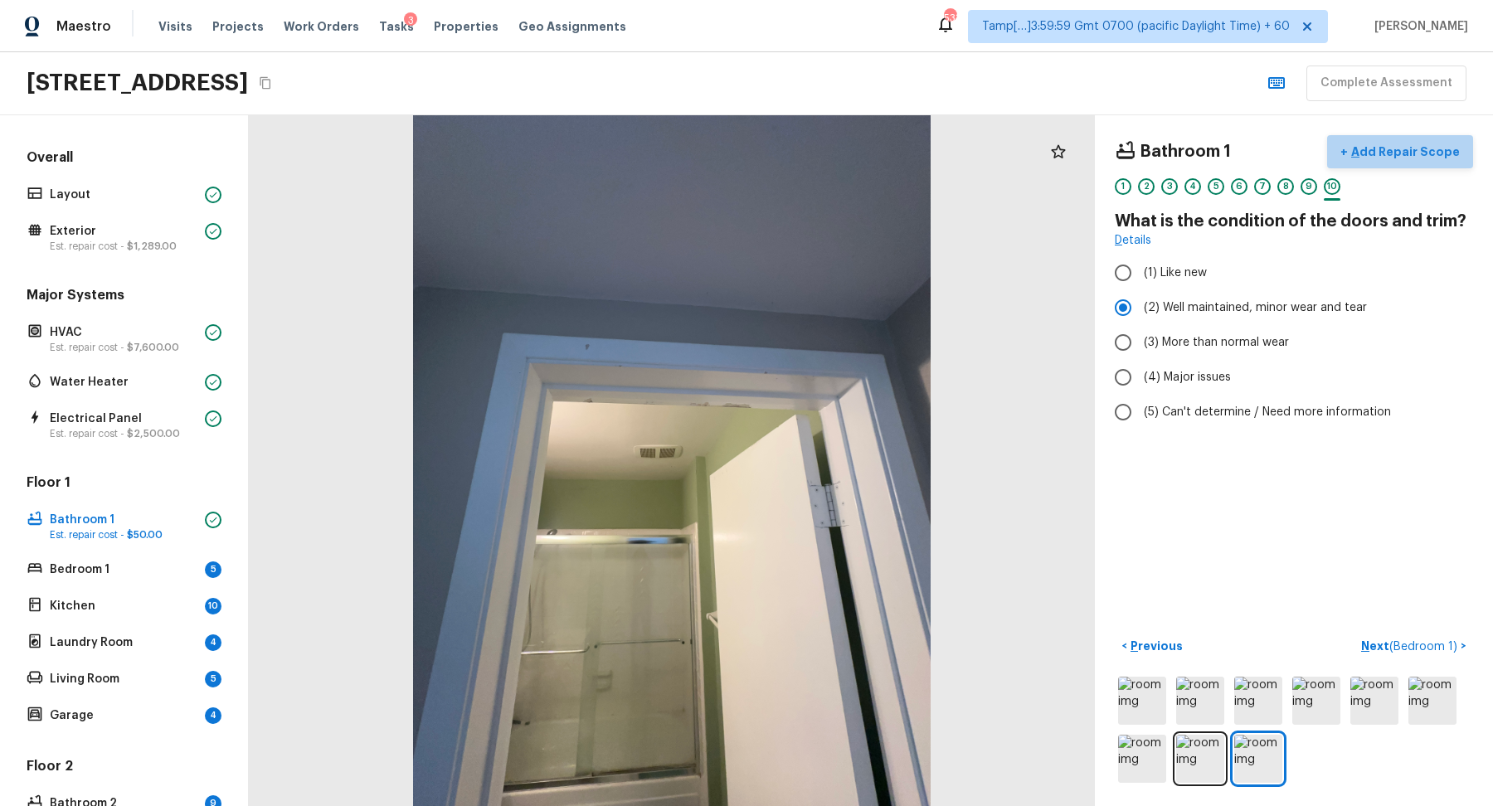
click at [1420, 162] on button "+ Add Repair Scope" at bounding box center [1400, 152] width 146 height 34
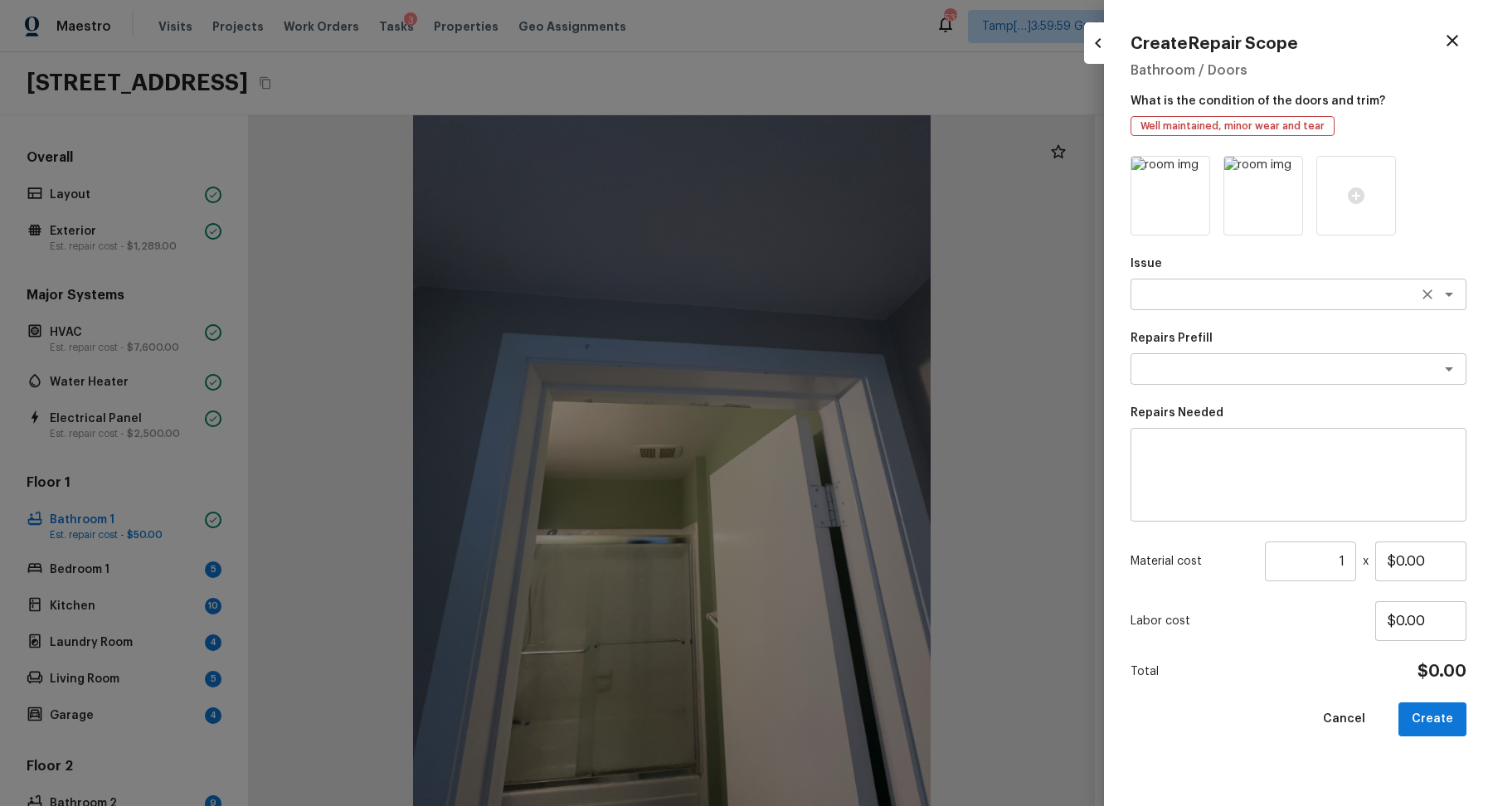
click at [1171, 302] on textarea at bounding box center [1275, 294] width 275 height 17
click at [1448, 50] on icon "button" at bounding box center [1453, 41] width 20 height 20
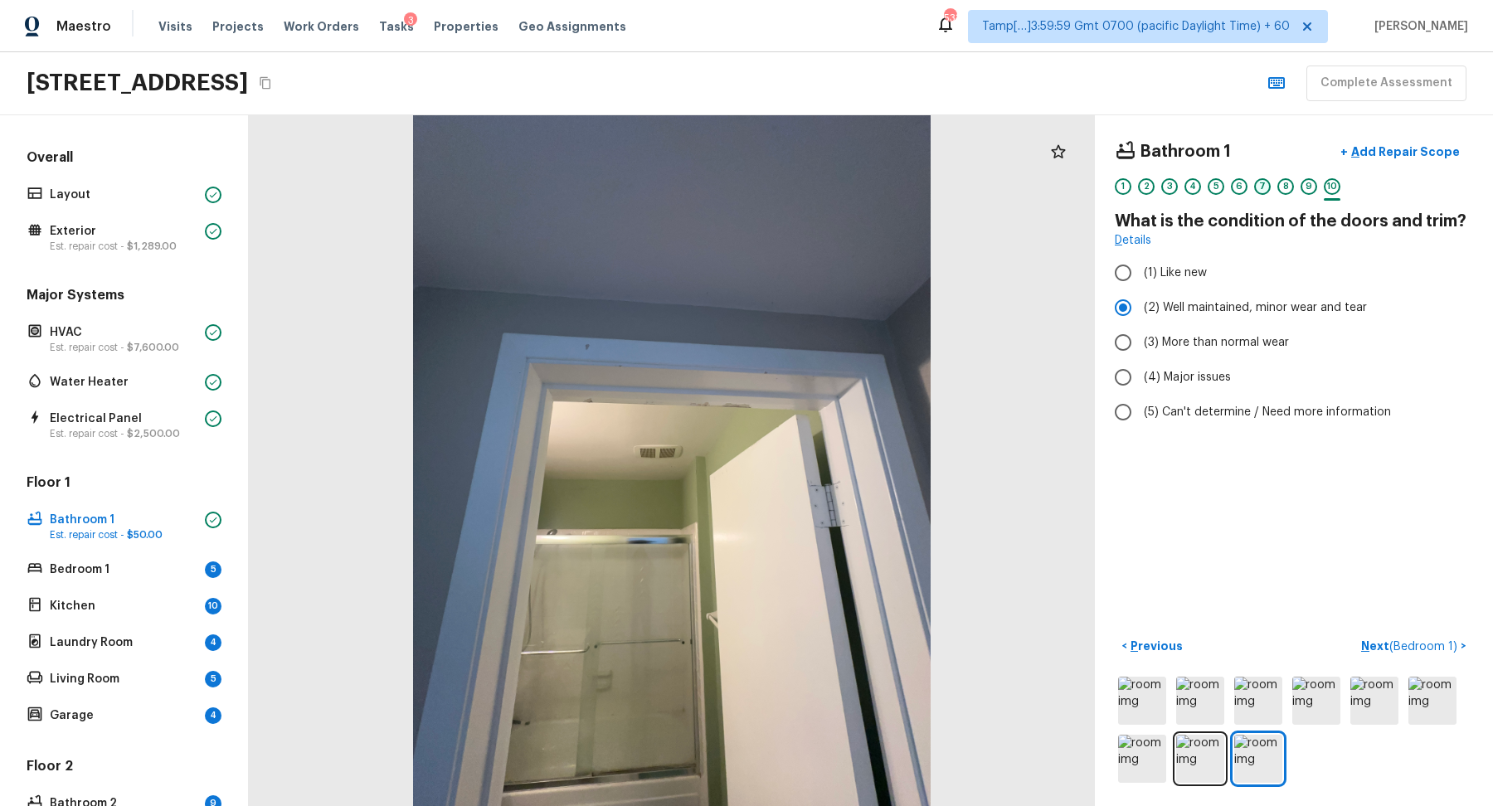
click at [1268, 187] on div "7" at bounding box center [1262, 186] width 17 height 17
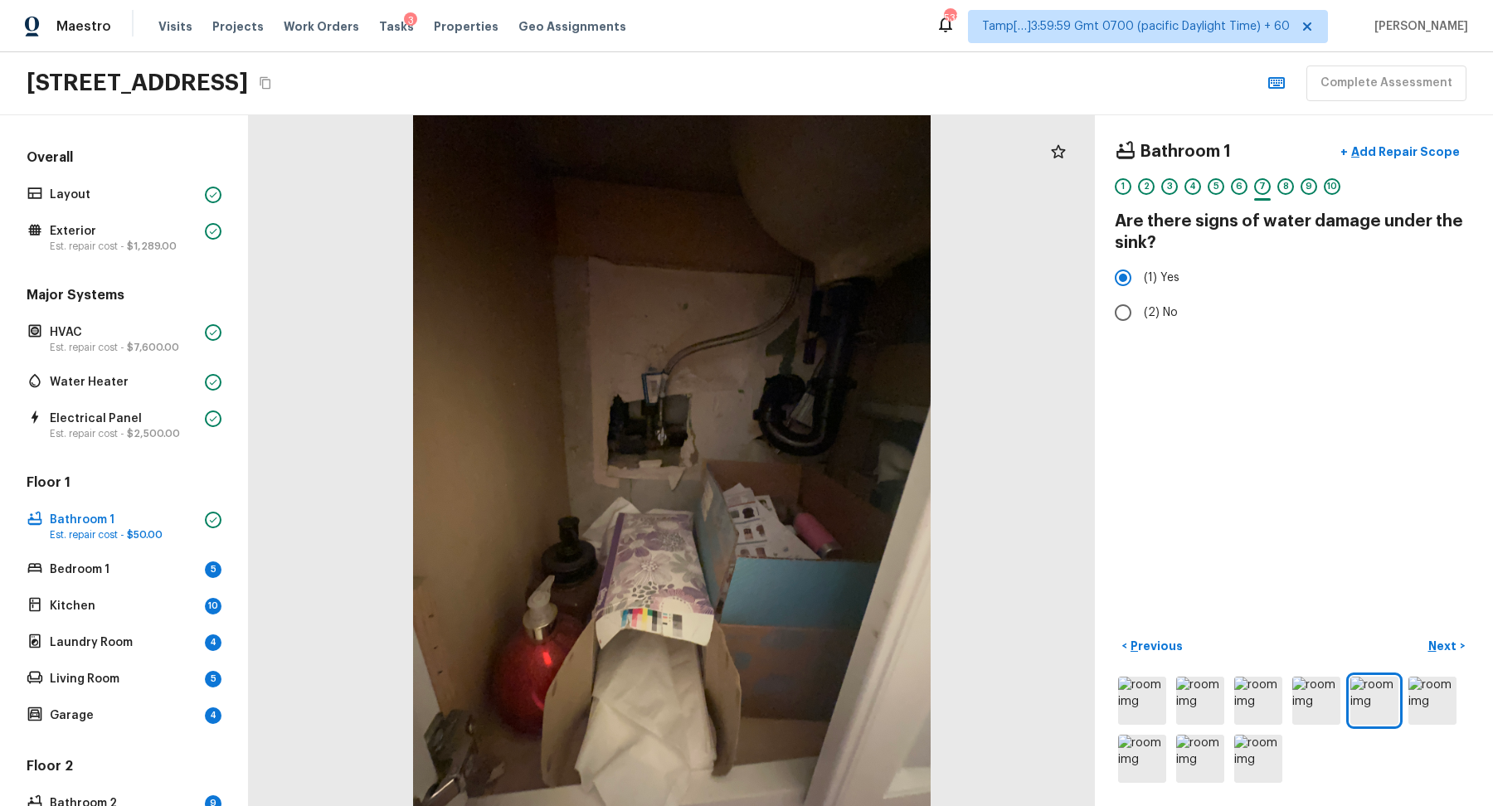
click at [1241, 196] on div "6" at bounding box center [1239, 191] width 17 height 26
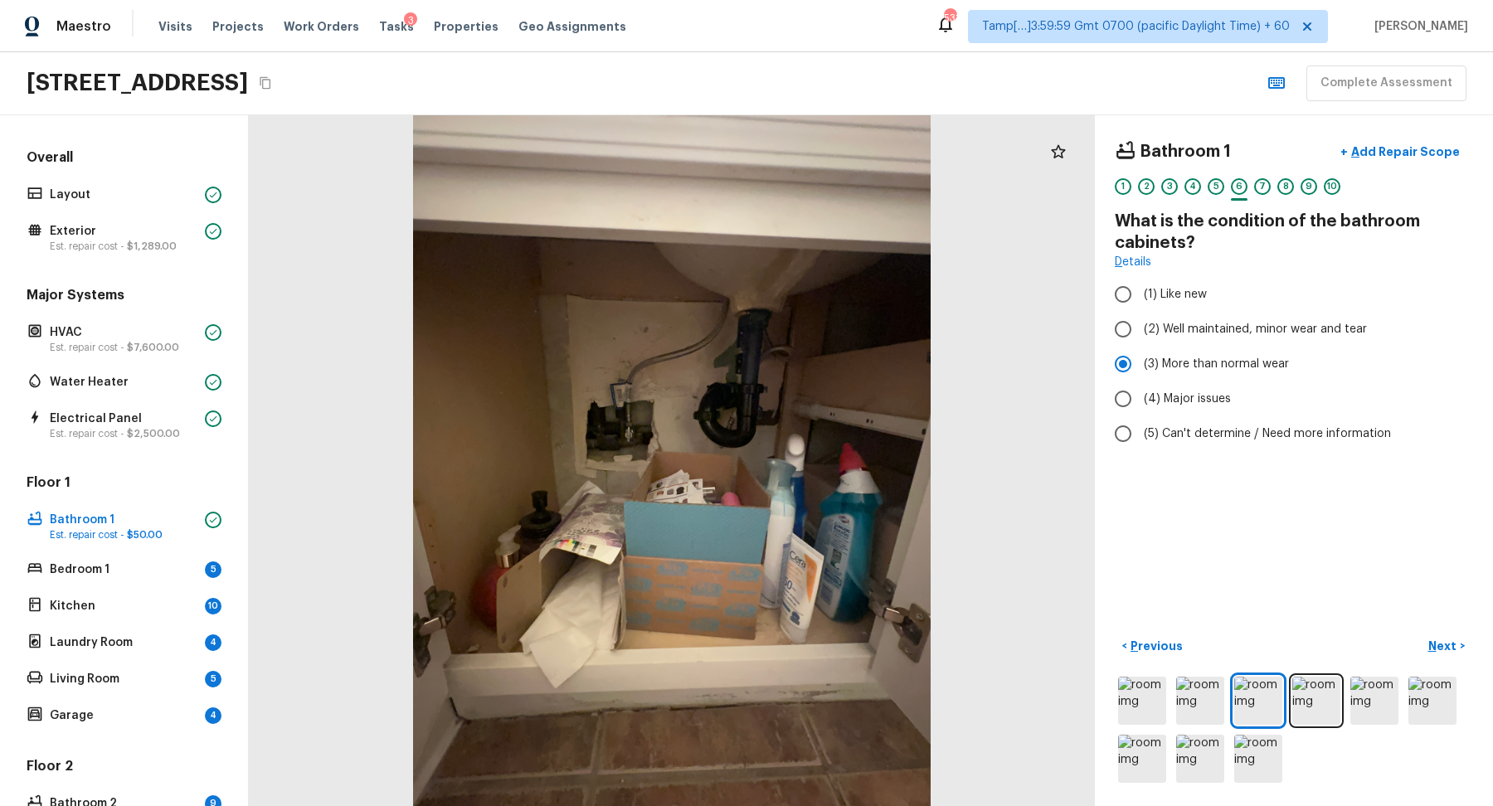
click at [1208, 191] on div "5" at bounding box center [1216, 191] width 17 height 26
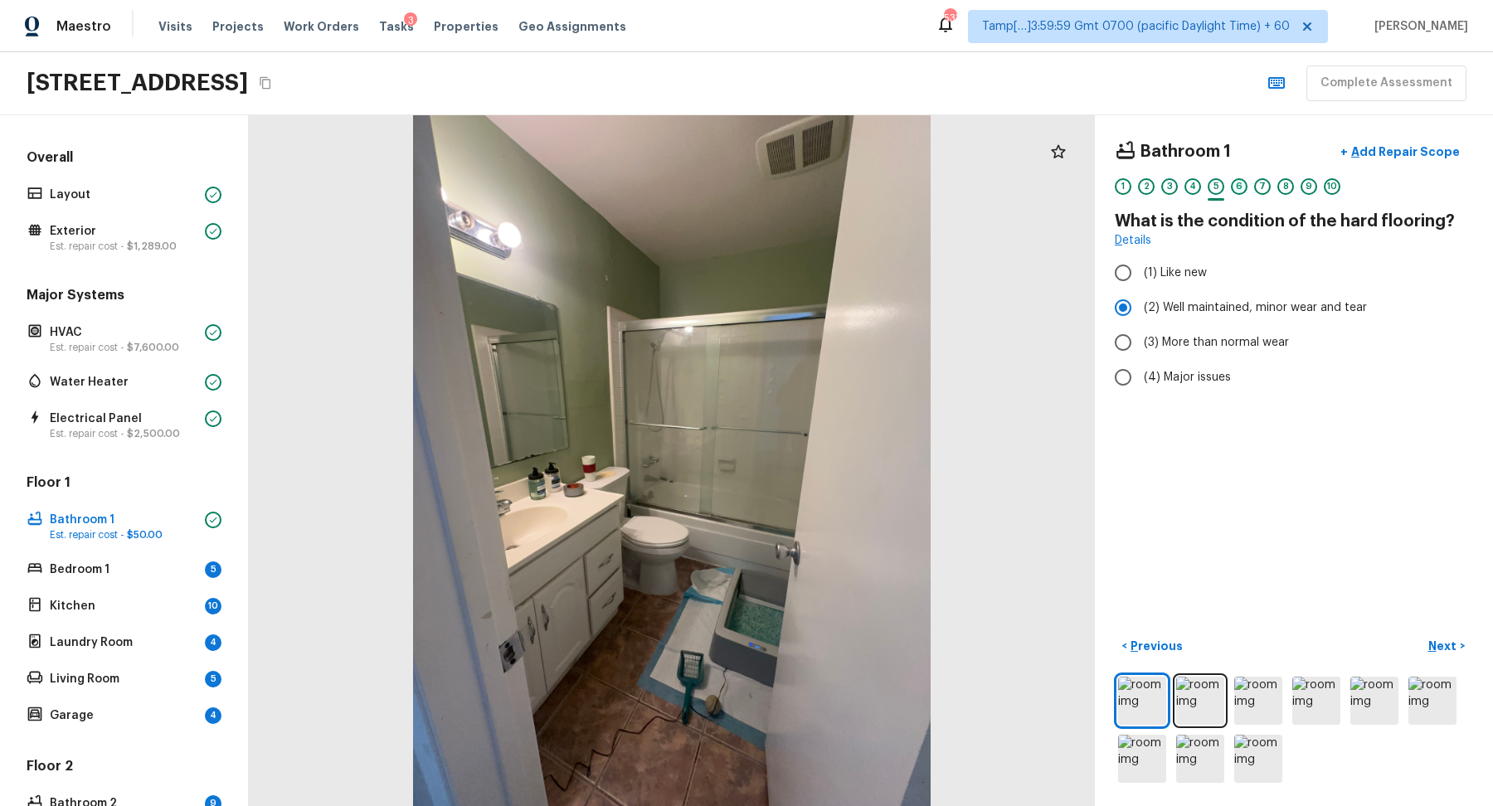
click at [1232, 191] on div "6" at bounding box center [1239, 186] width 17 height 17
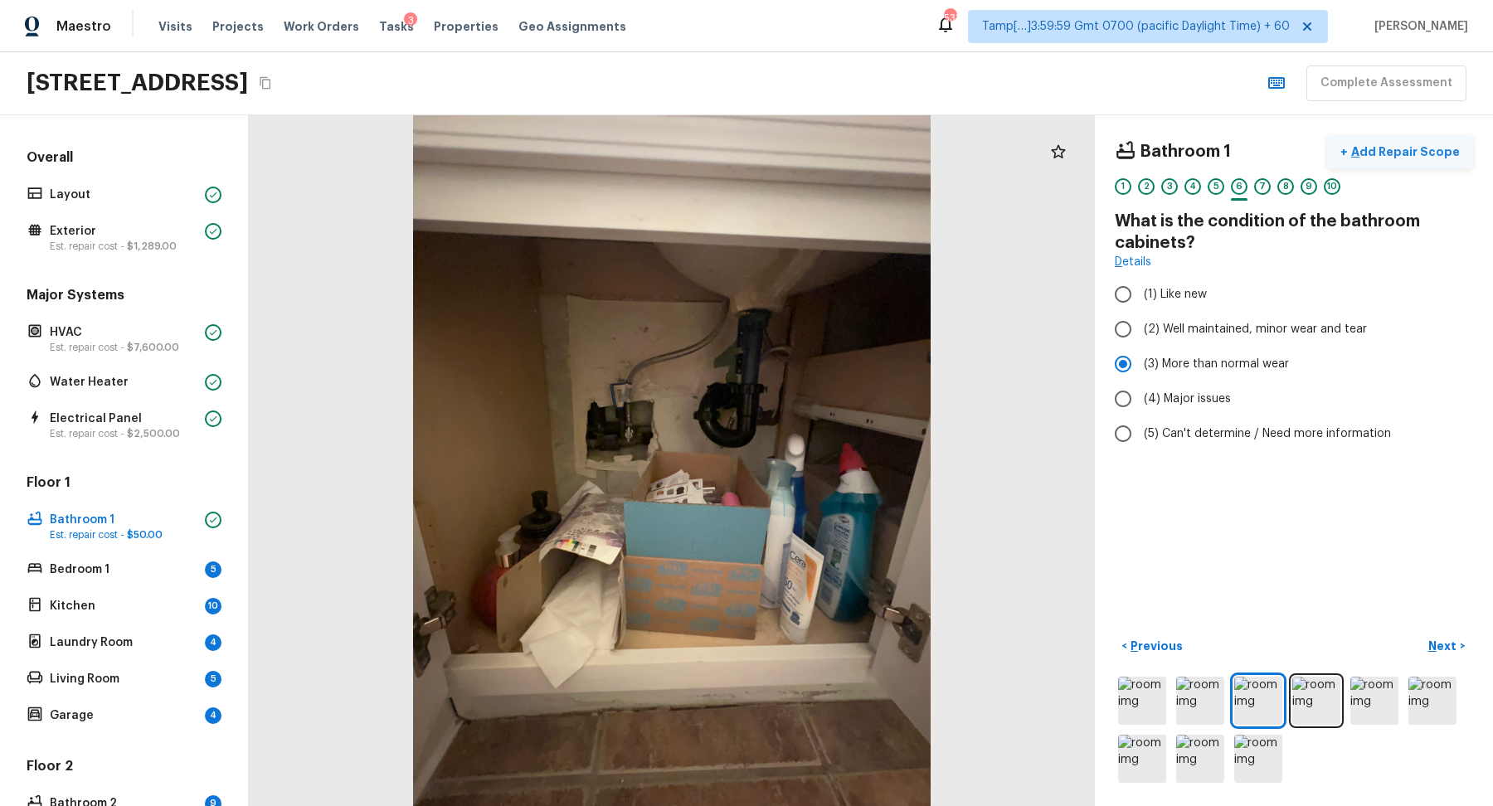
click at [1385, 161] on button "+ Add Repair Scope" at bounding box center [1400, 152] width 146 height 34
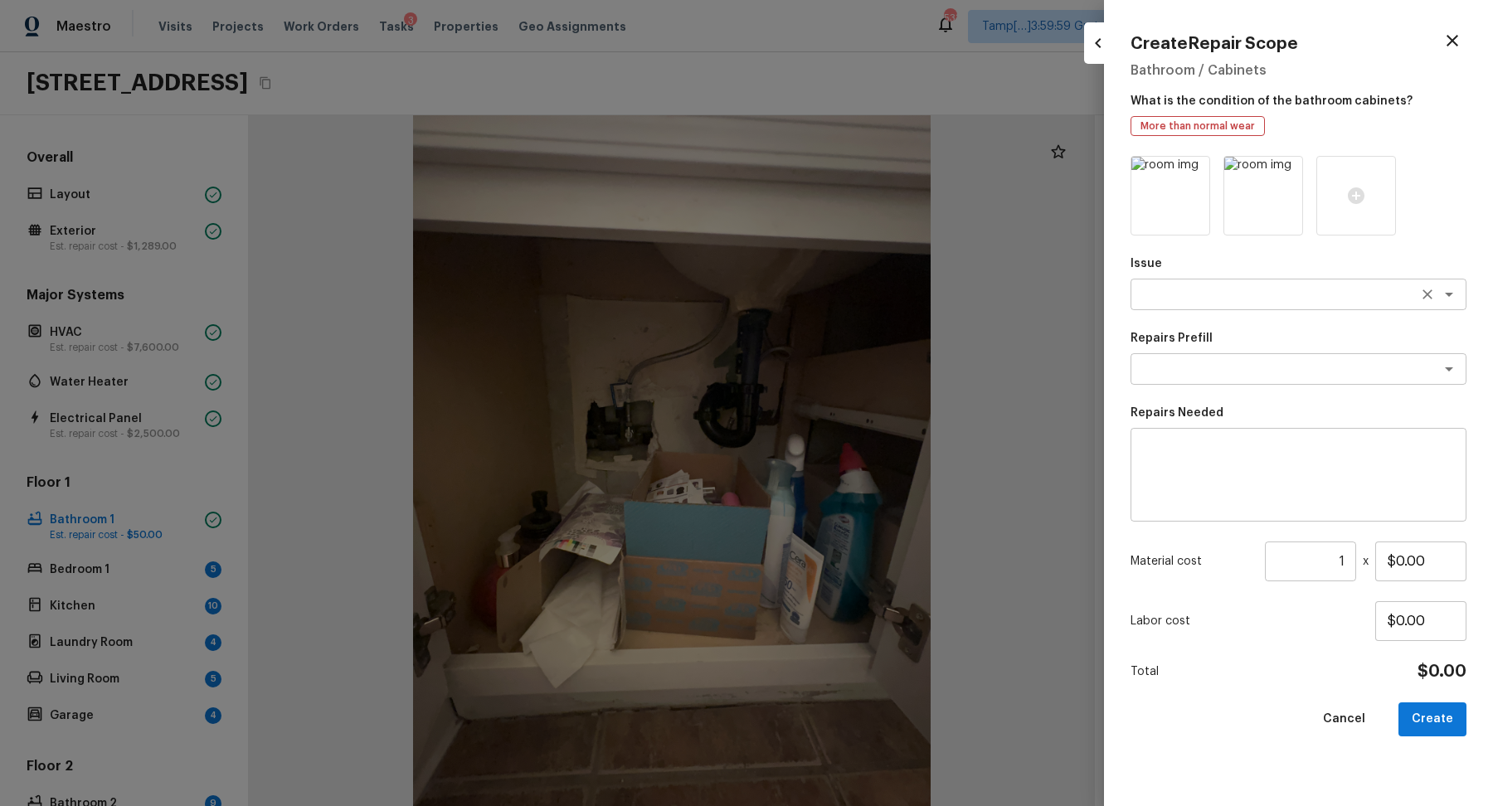
click at [1258, 289] on textarea at bounding box center [1275, 294] width 275 height 17
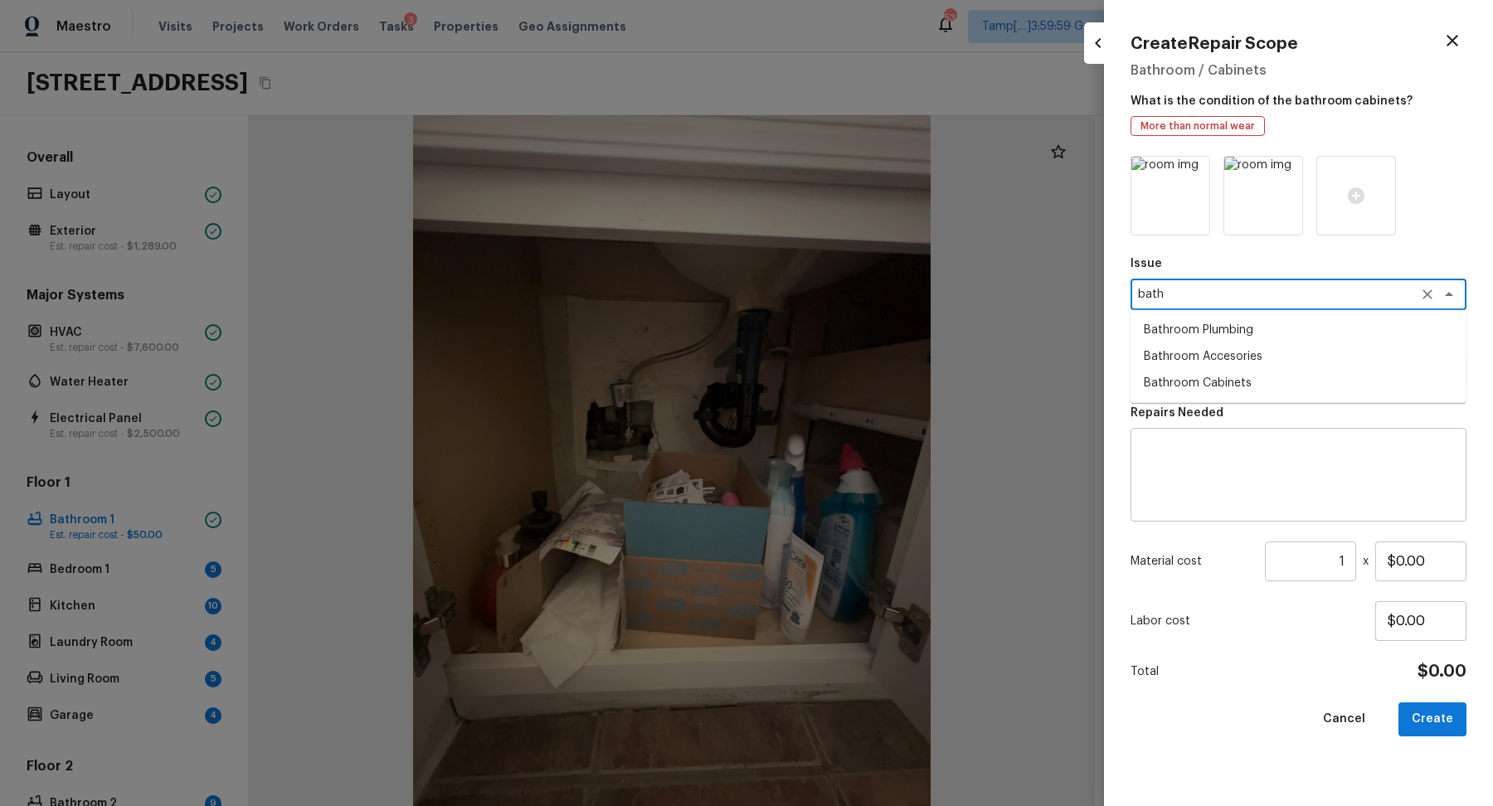
click at [1331, 348] on li "Bathroom Accesories" at bounding box center [1299, 356] width 336 height 27
type textarea "Bathroom Accesories"
click at [1251, 373] on textarea at bounding box center [1275, 369] width 275 height 17
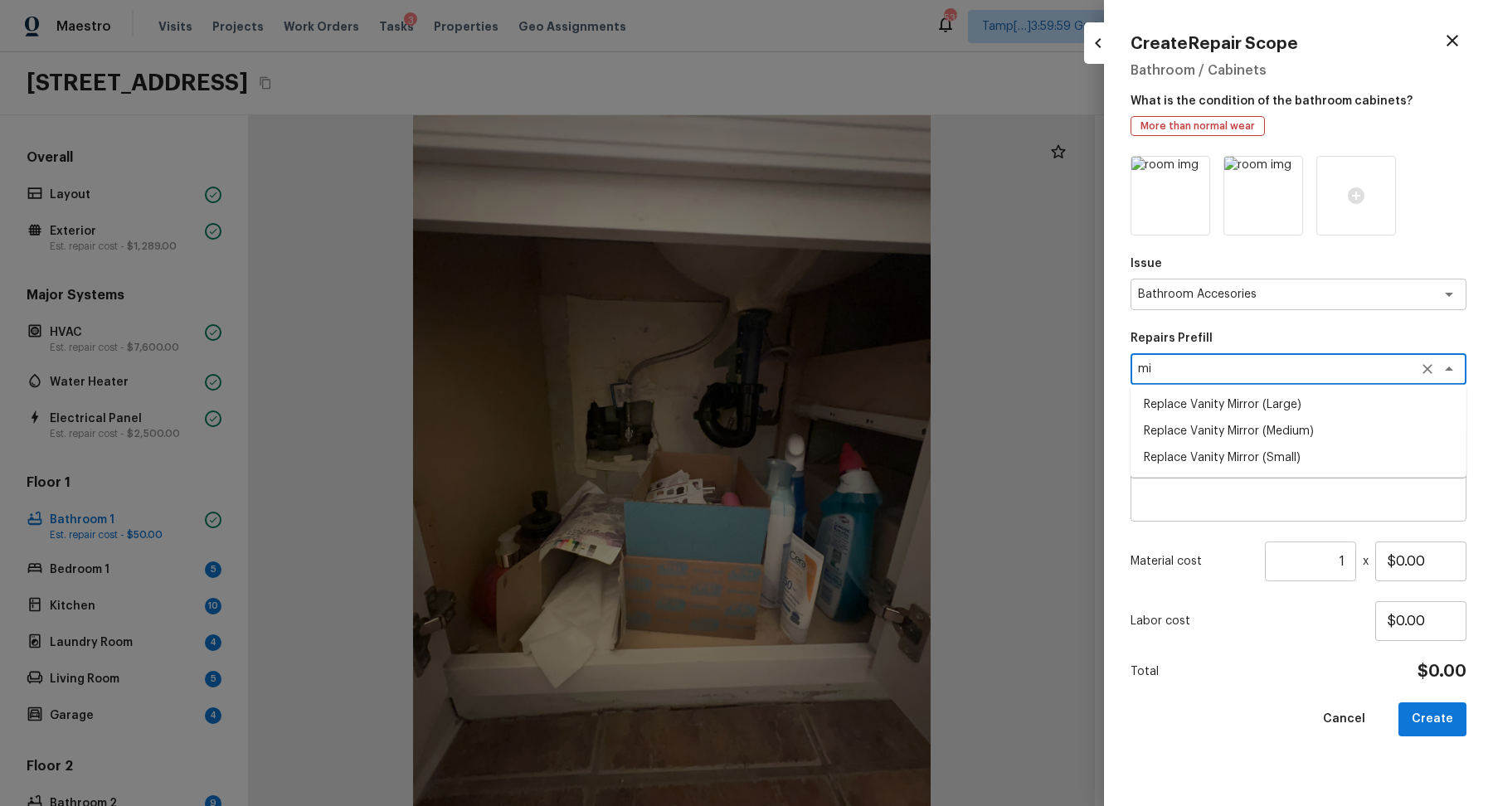
click at [1307, 425] on li "Replace Vanity Mirror (Medium)" at bounding box center [1299, 431] width 336 height 27
type textarea "Replace Vanity Mirror (Medium)"
type textarea "Remove the existing vanity mirror and install a new vanity mirror. Ensure that …"
type input "$100.00"
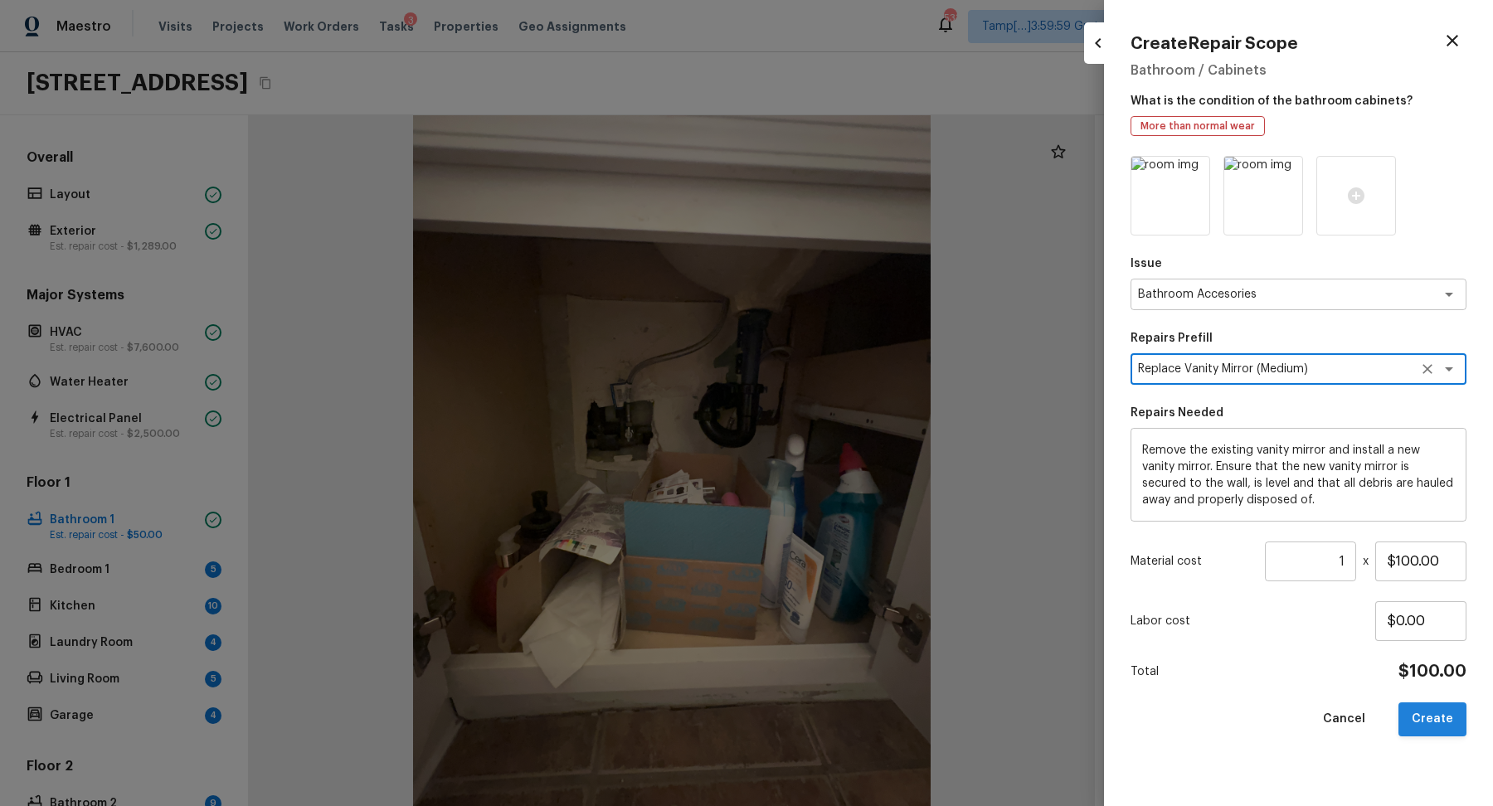
type textarea "Replace Vanity Mirror (Medium)"
click at [1448, 710] on button "Create" at bounding box center [1433, 720] width 68 height 34
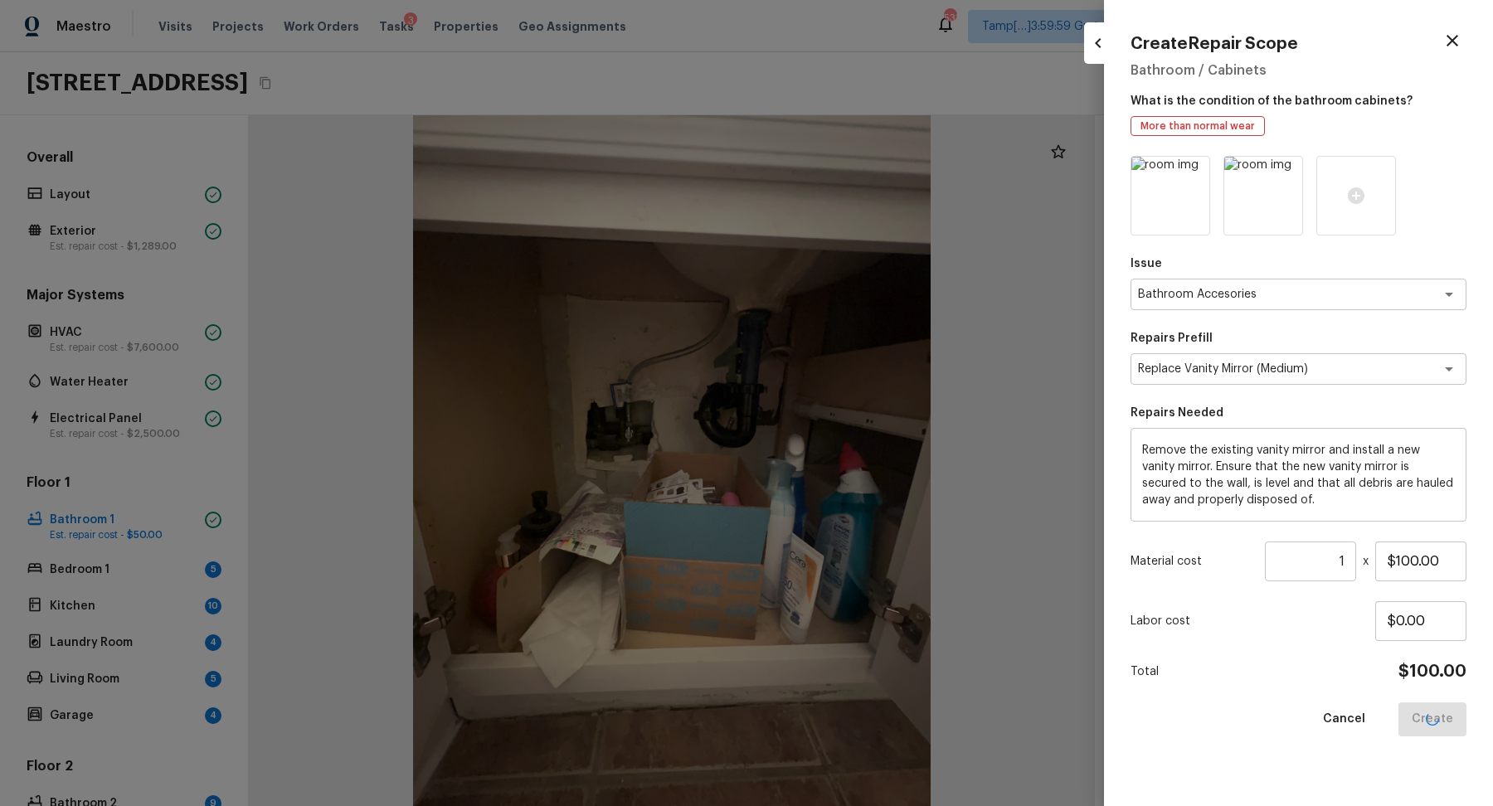
type input "$0.00"
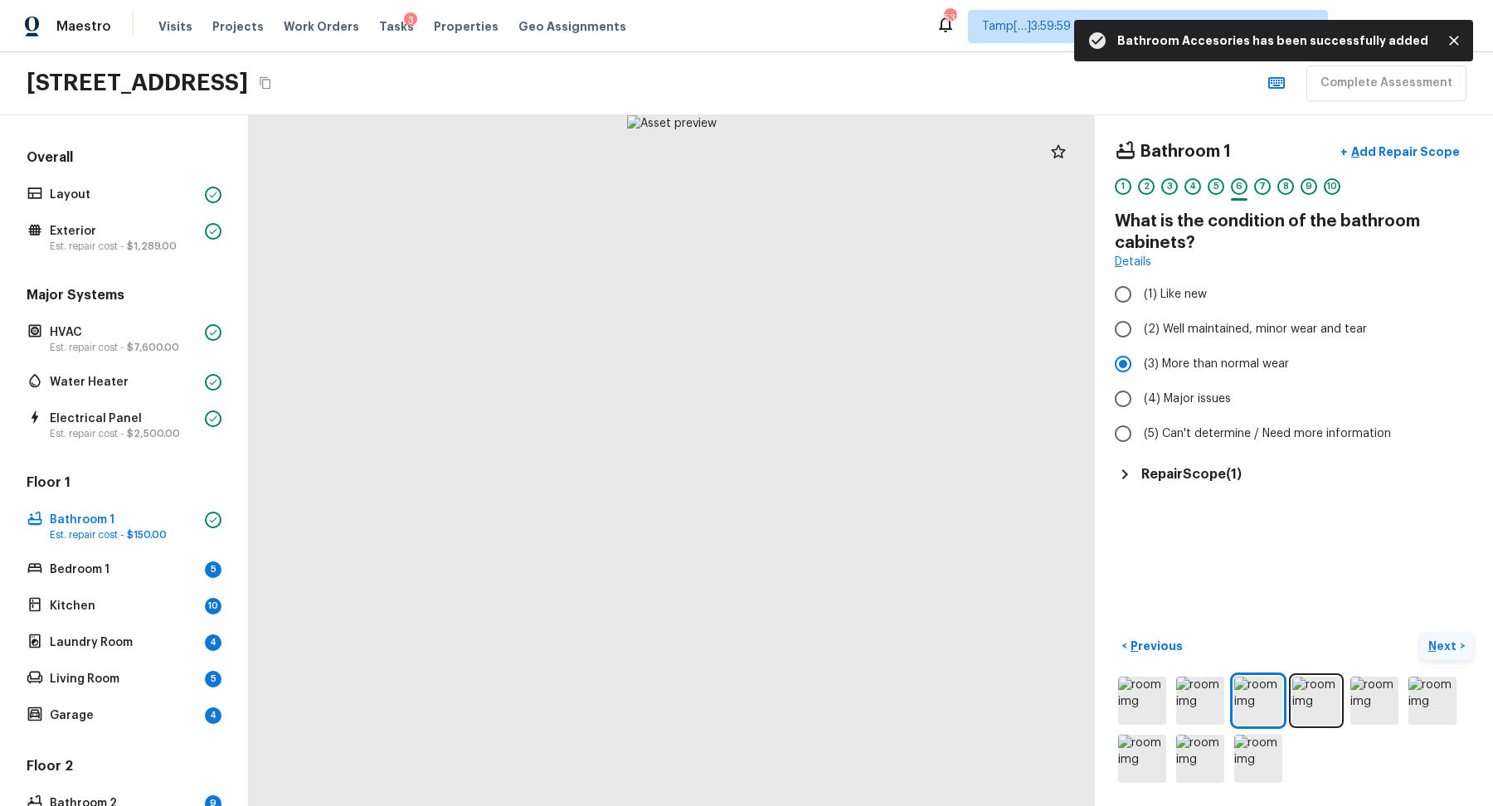
click at [1438, 636] on button "Next >" at bounding box center [1446, 646] width 53 height 27
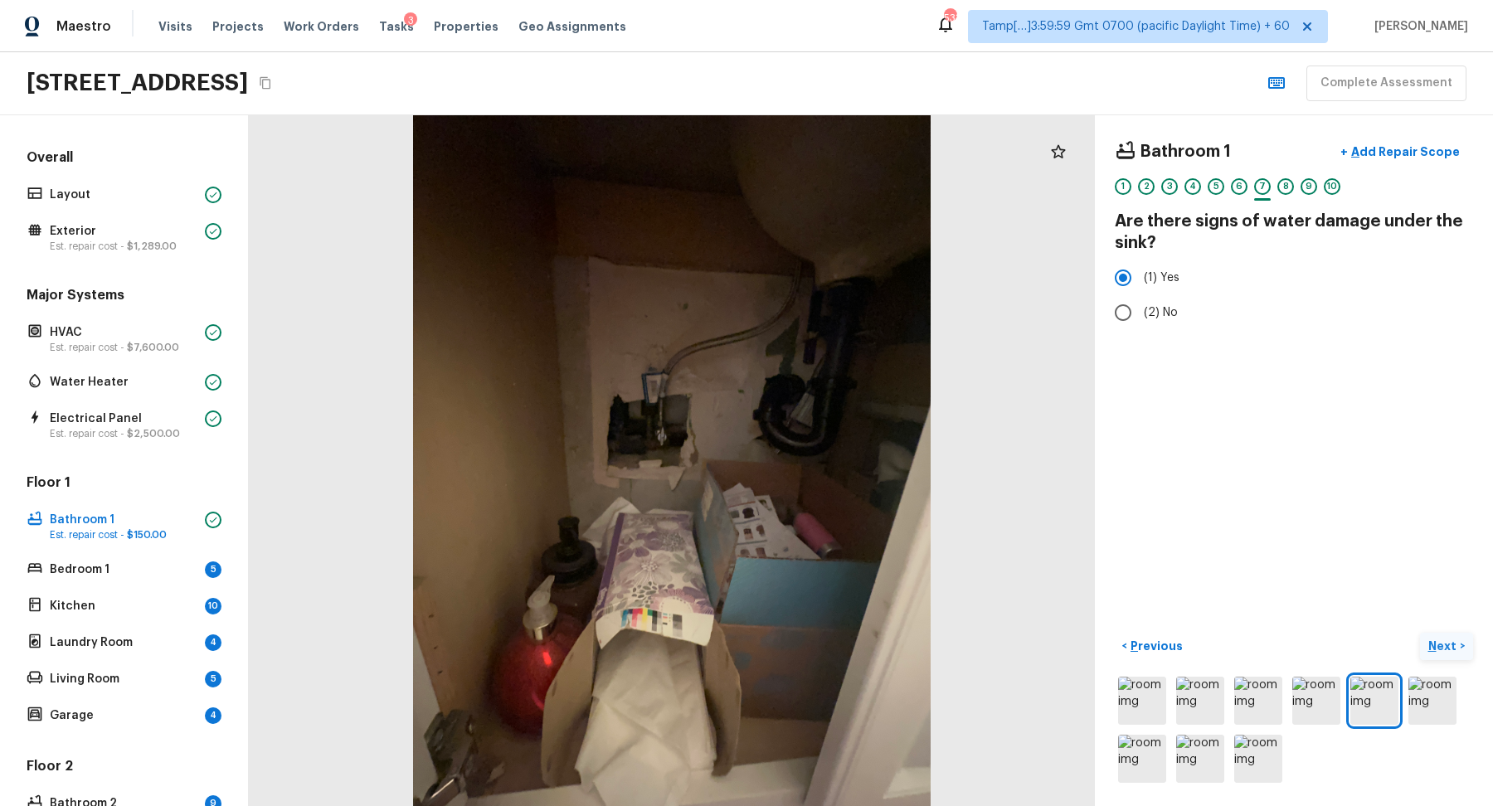
click at [1439, 635] on button "Next >" at bounding box center [1446, 646] width 53 height 27
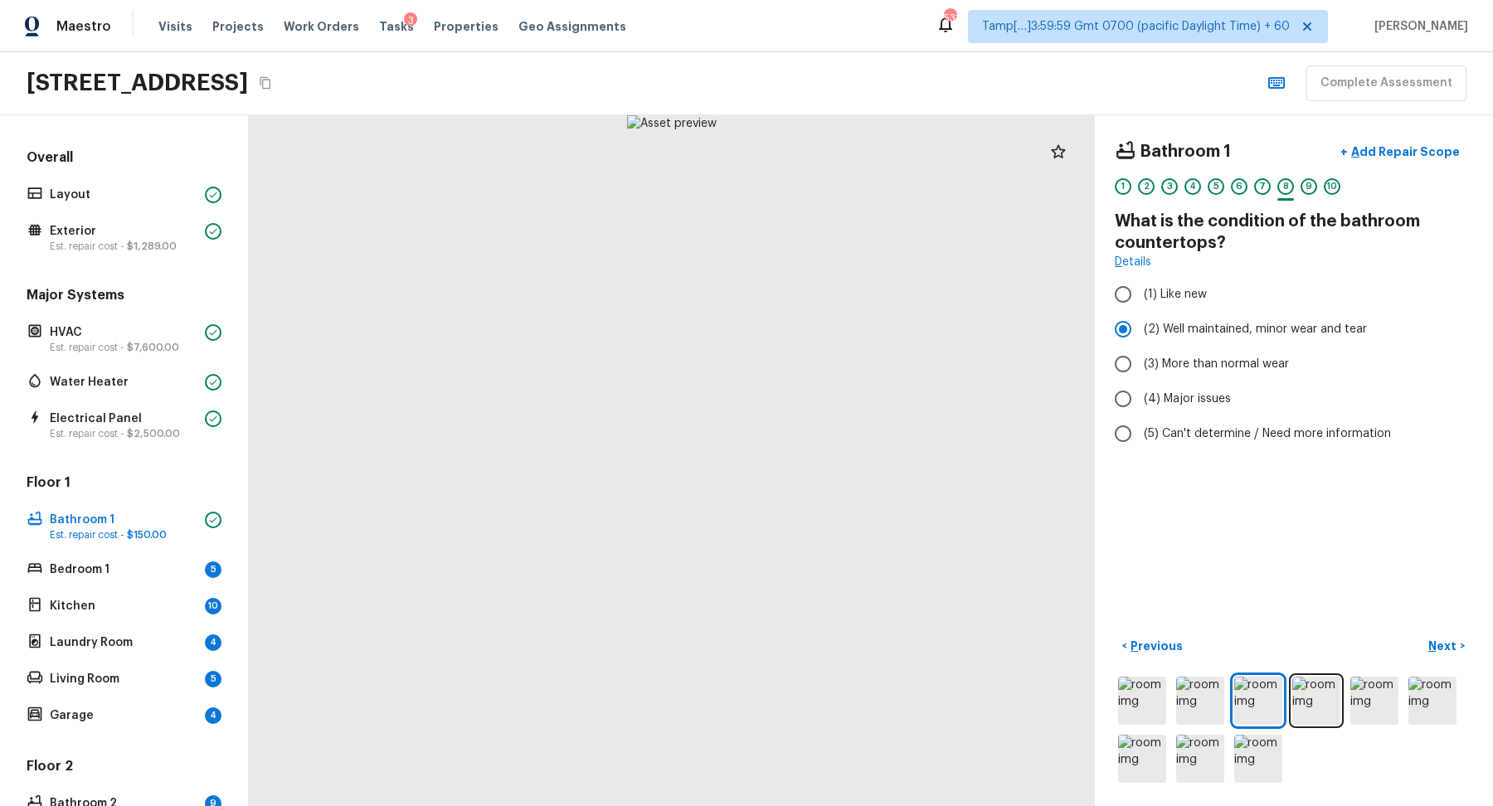
click at [1401, 168] on div "Bathroom 1 + Add Repair Scope 1 2 3 4 5 6 7 8 9 10" at bounding box center [1294, 170] width 358 height 70
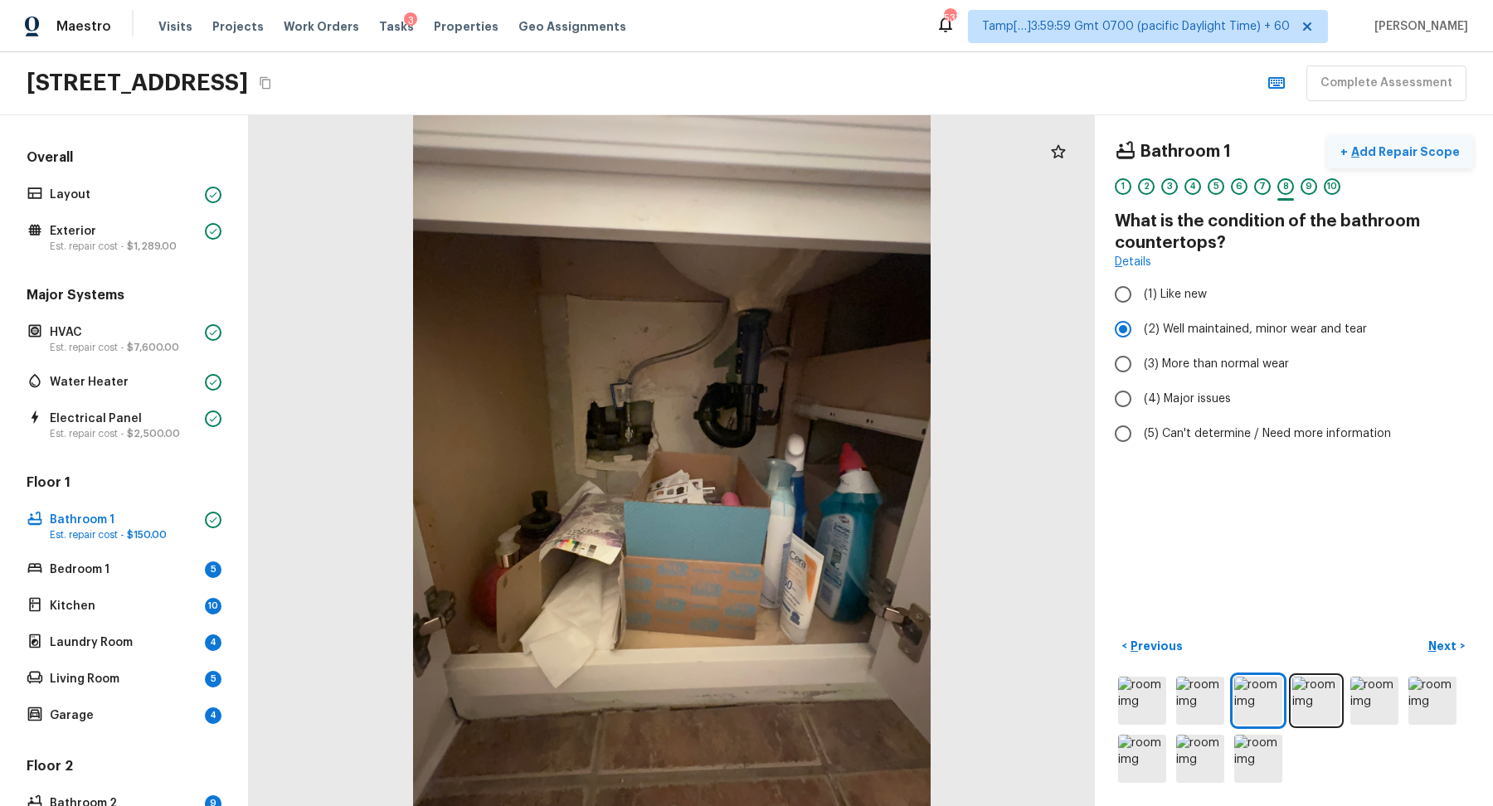
click at [1404, 158] on p "Add Repair Scope" at bounding box center [1404, 152] width 112 height 17
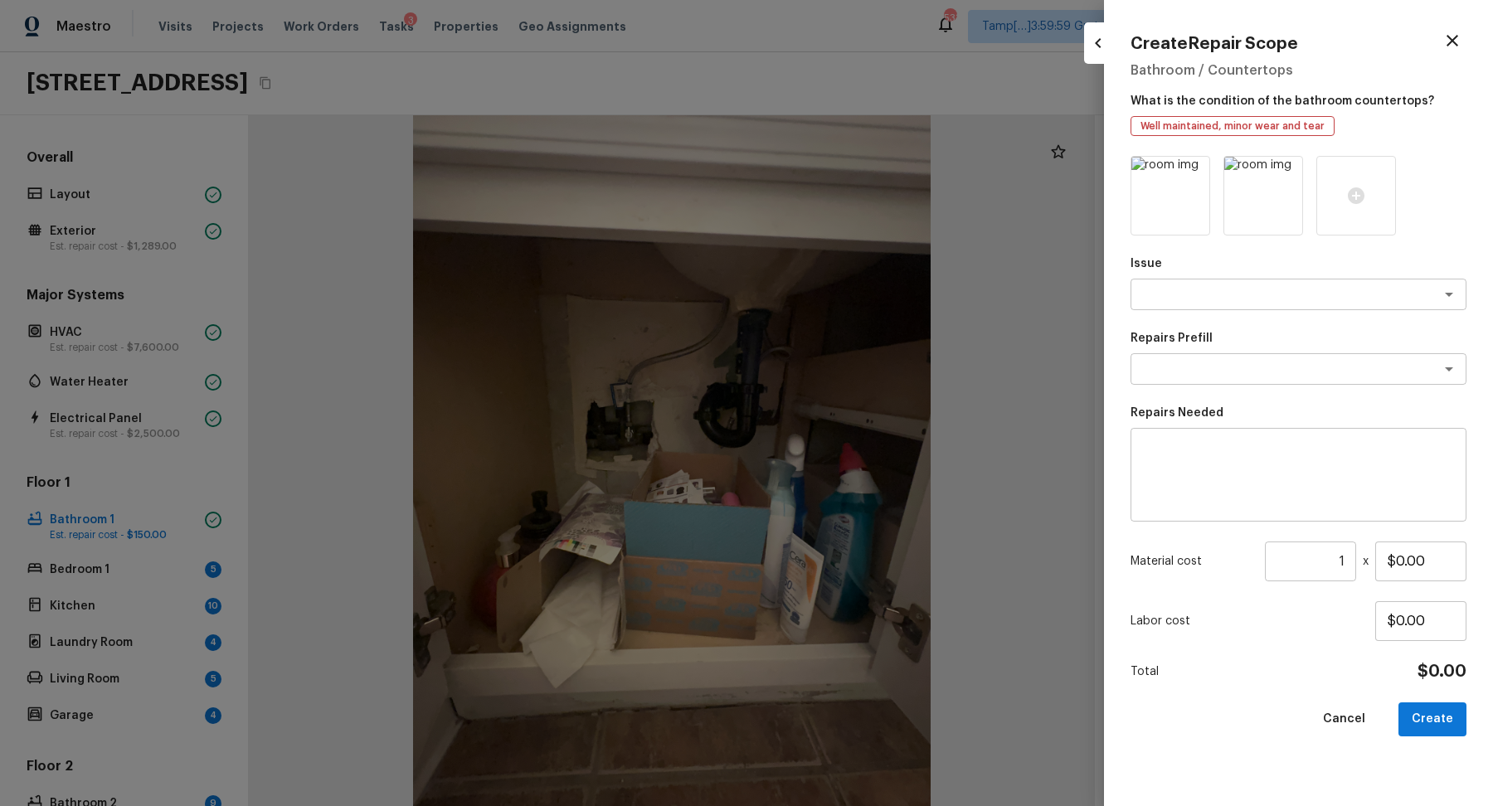
click at [989, 240] on div at bounding box center [746, 403] width 1493 height 806
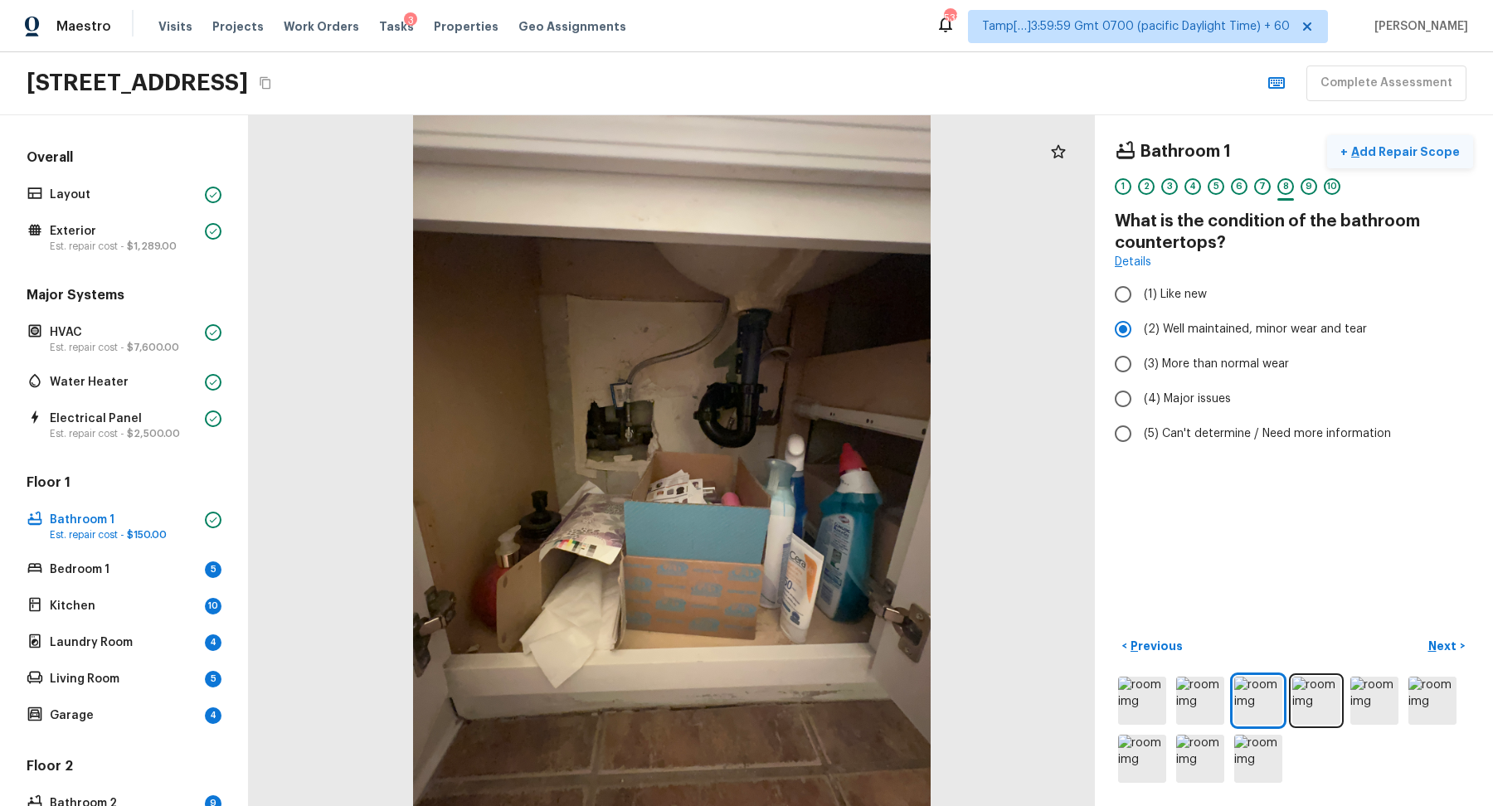
click at [1400, 158] on button "+ Add Repair Scope" at bounding box center [1400, 152] width 146 height 34
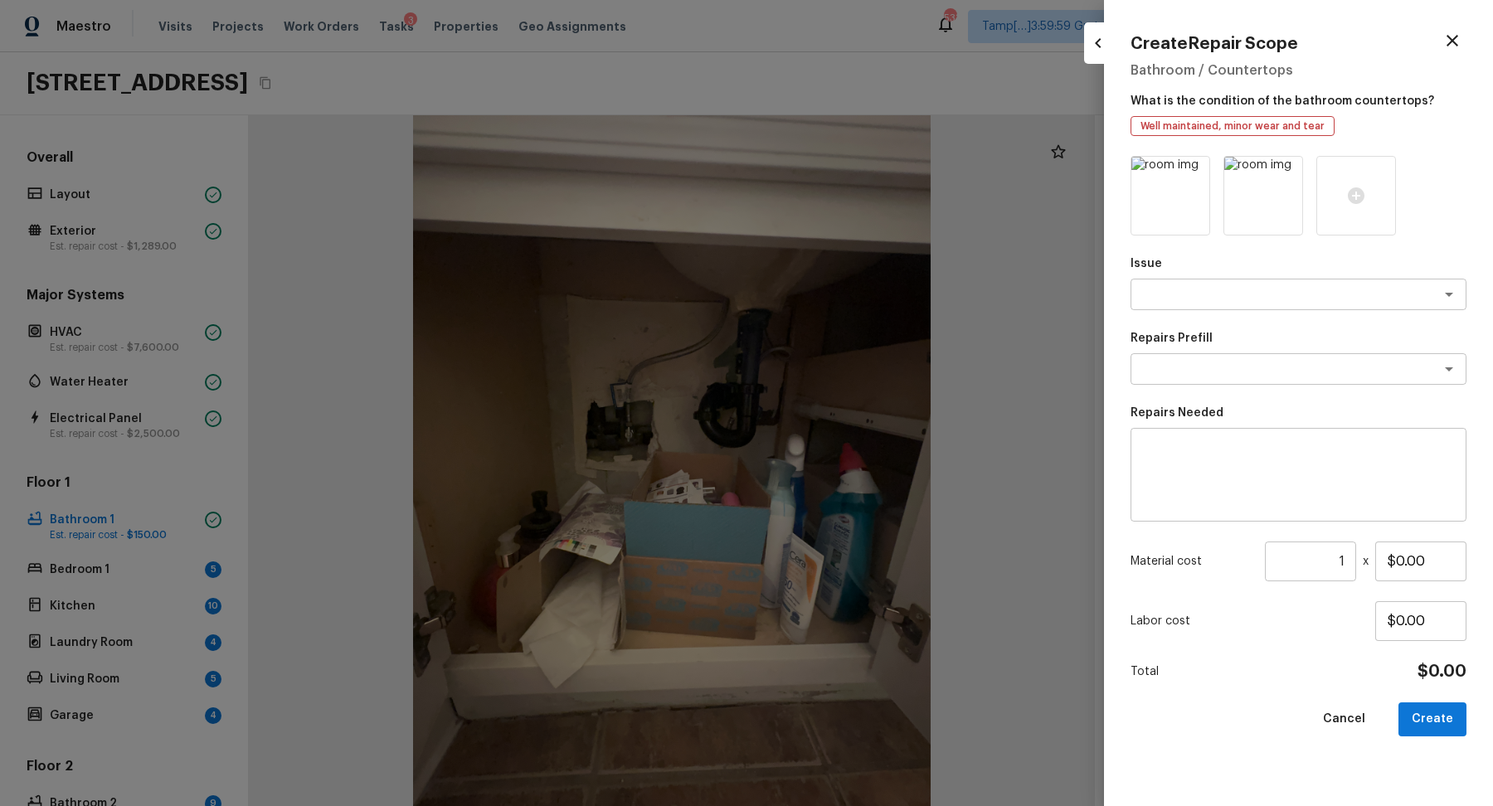
click at [1006, 273] on div at bounding box center [746, 403] width 1493 height 806
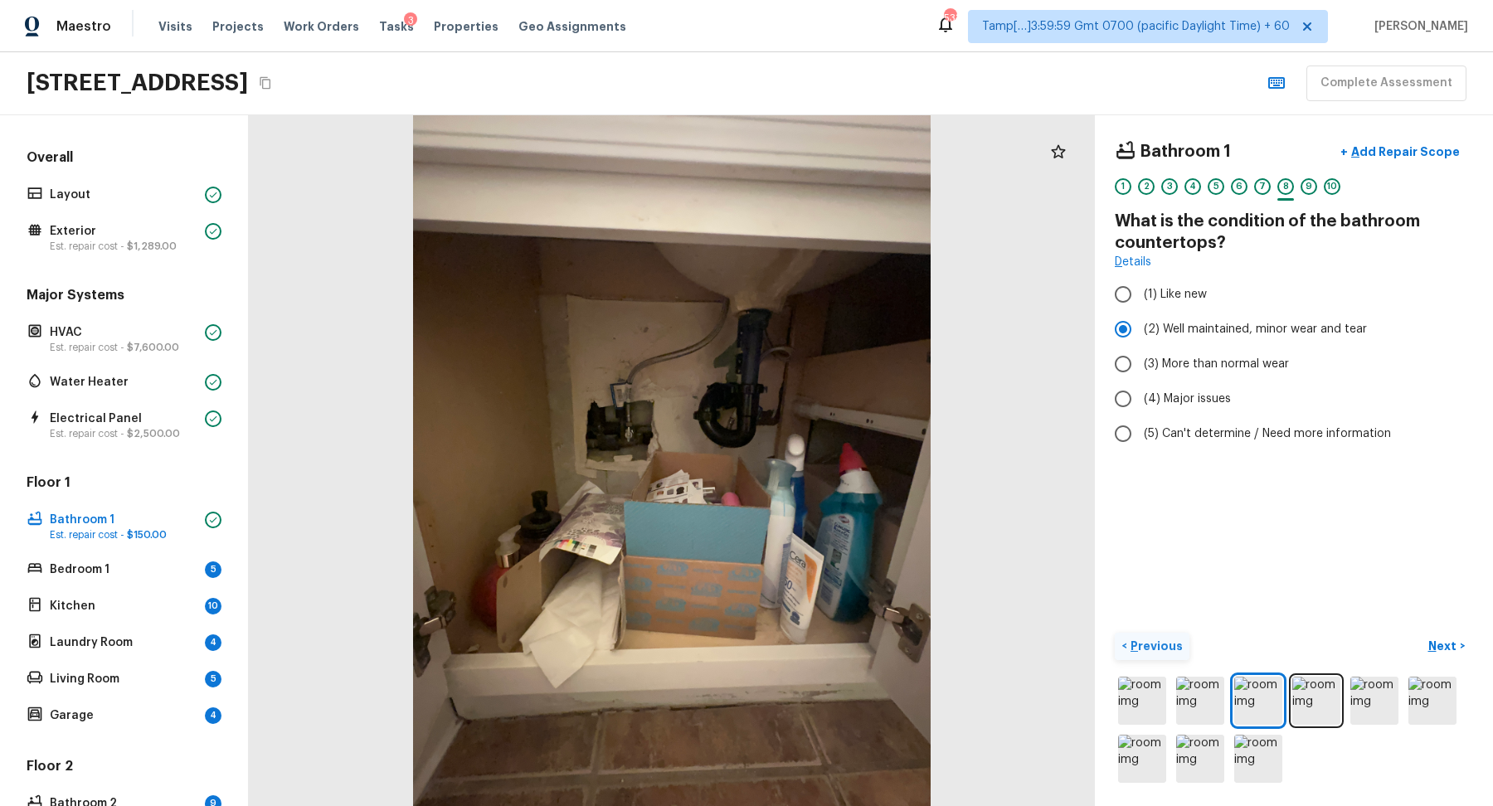
click at [1144, 653] on p "Previous" at bounding box center [1155, 646] width 56 height 17
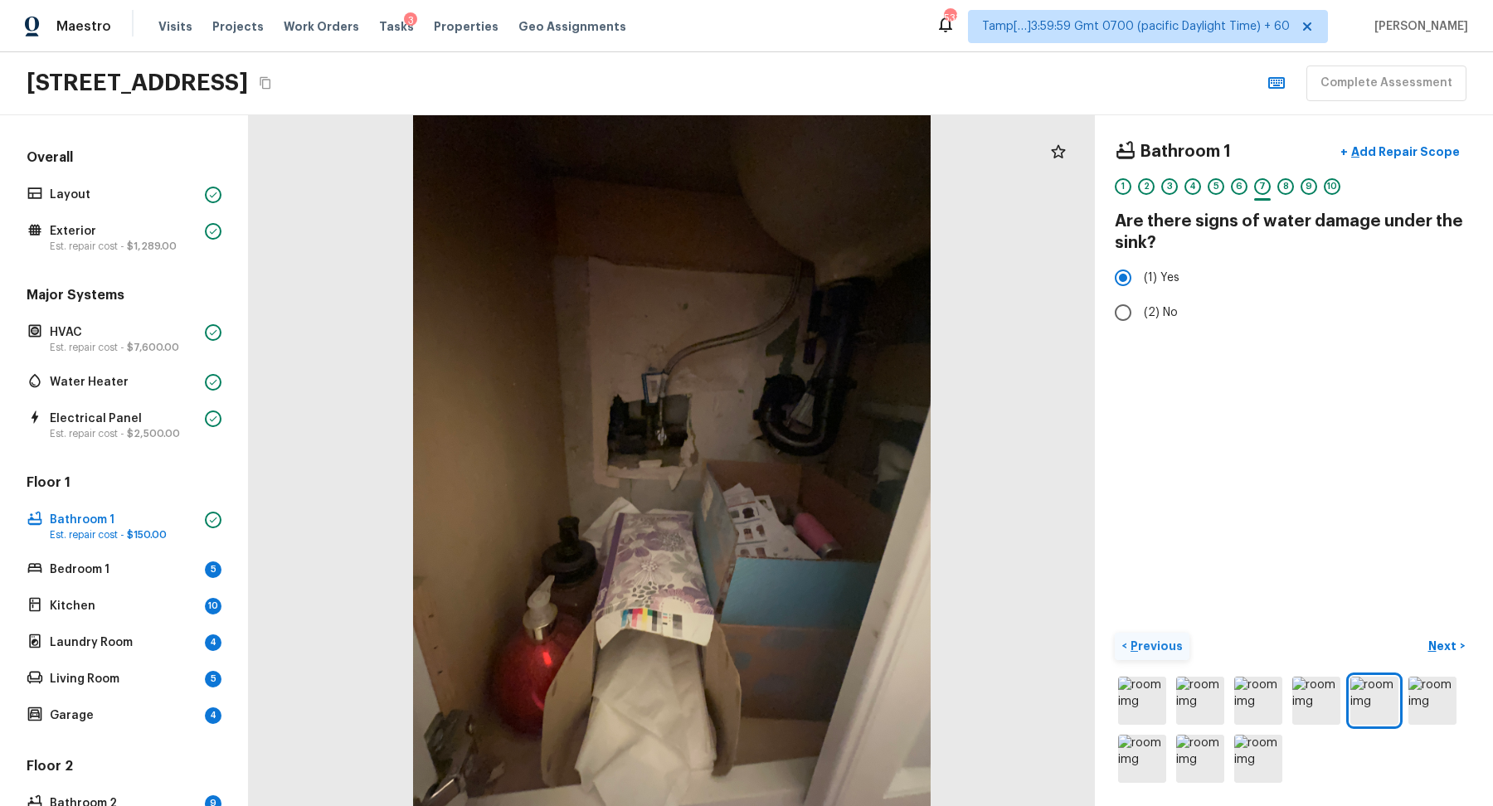
click at [1169, 638] on p "Previous" at bounding box center [1155, 646] width 56 height 17
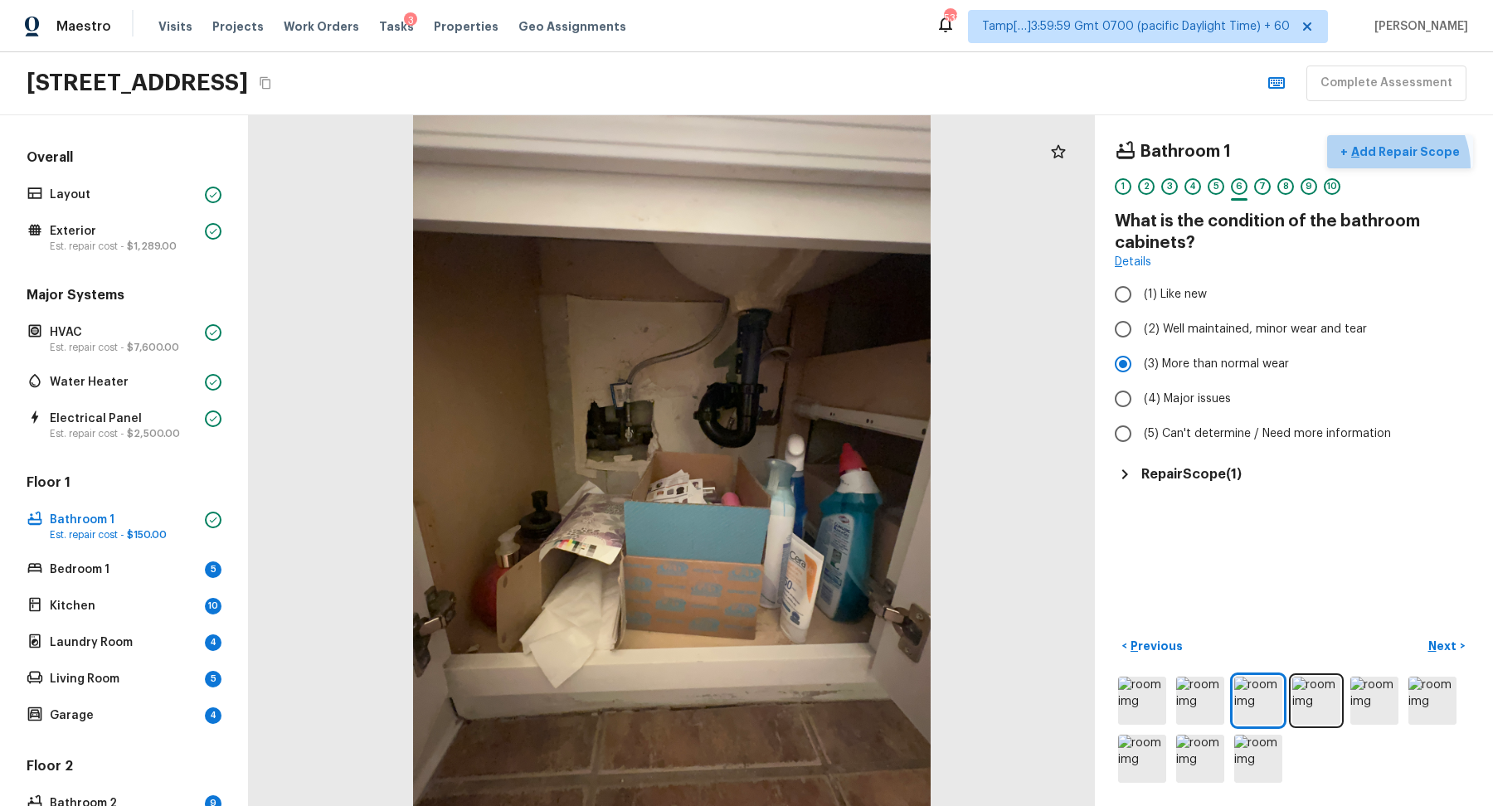
click at [1390, 166] on button "+ Add Repair Scope" at bounding box center [1400, 152] width 146 height 34
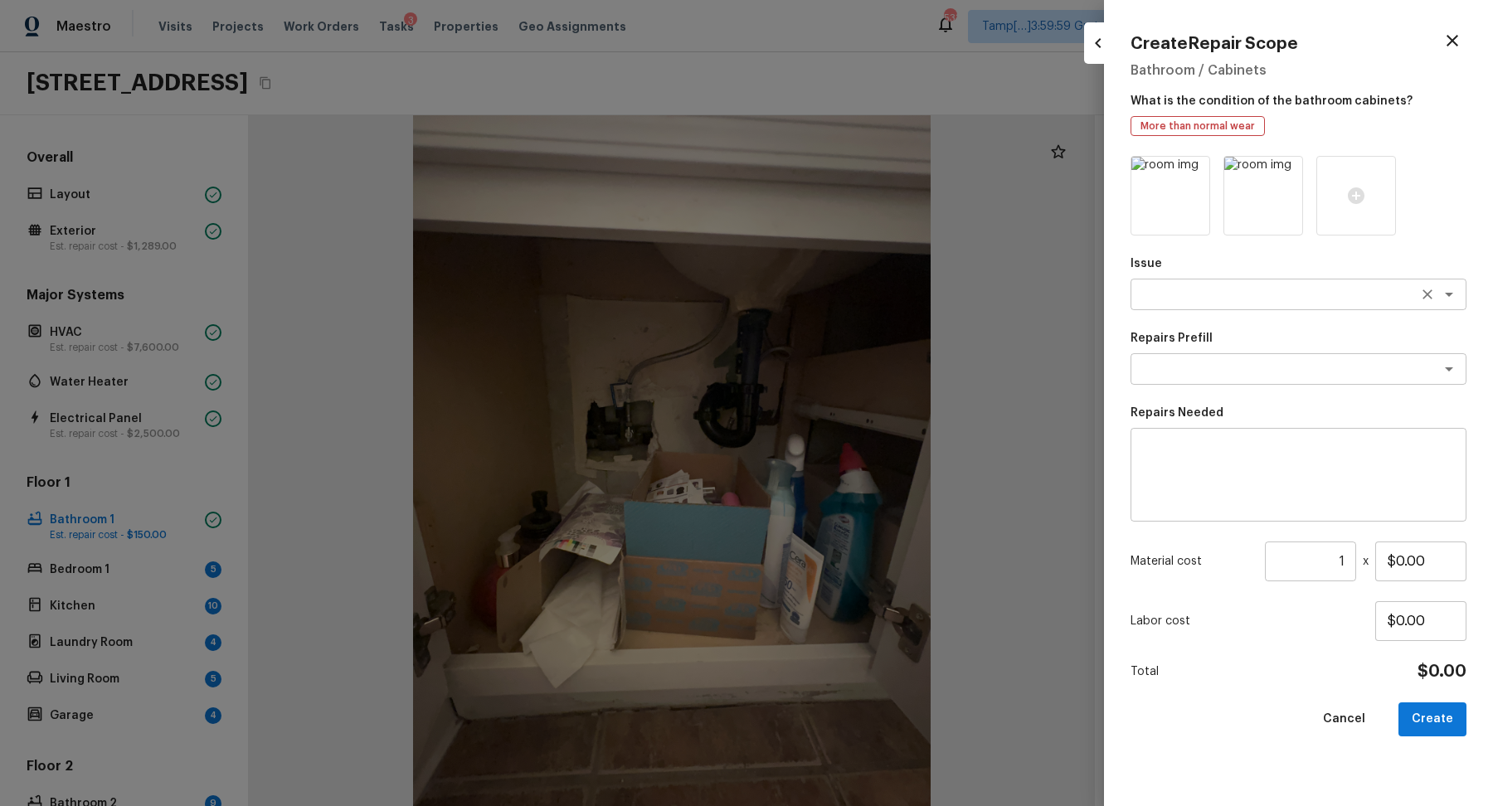
click at [1288, 309] on div "x ​" at bounding box center [1299, 295] width 336 height 32
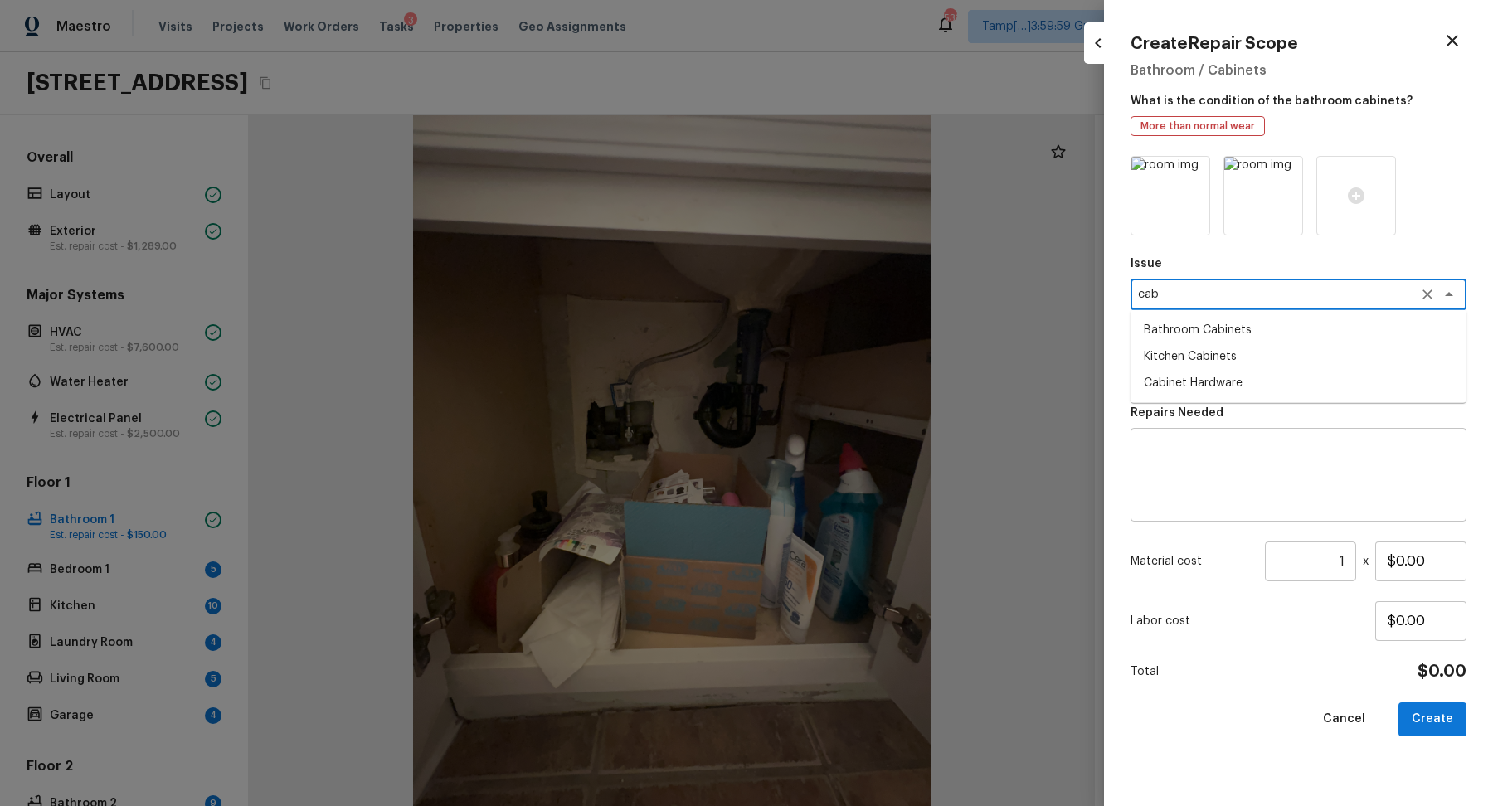
click at [1326, 334] on li "Bathroom Cabinets" at bounding box center [1299, 330] width 336 height 27
type textarea "Bathroom Cabinets"
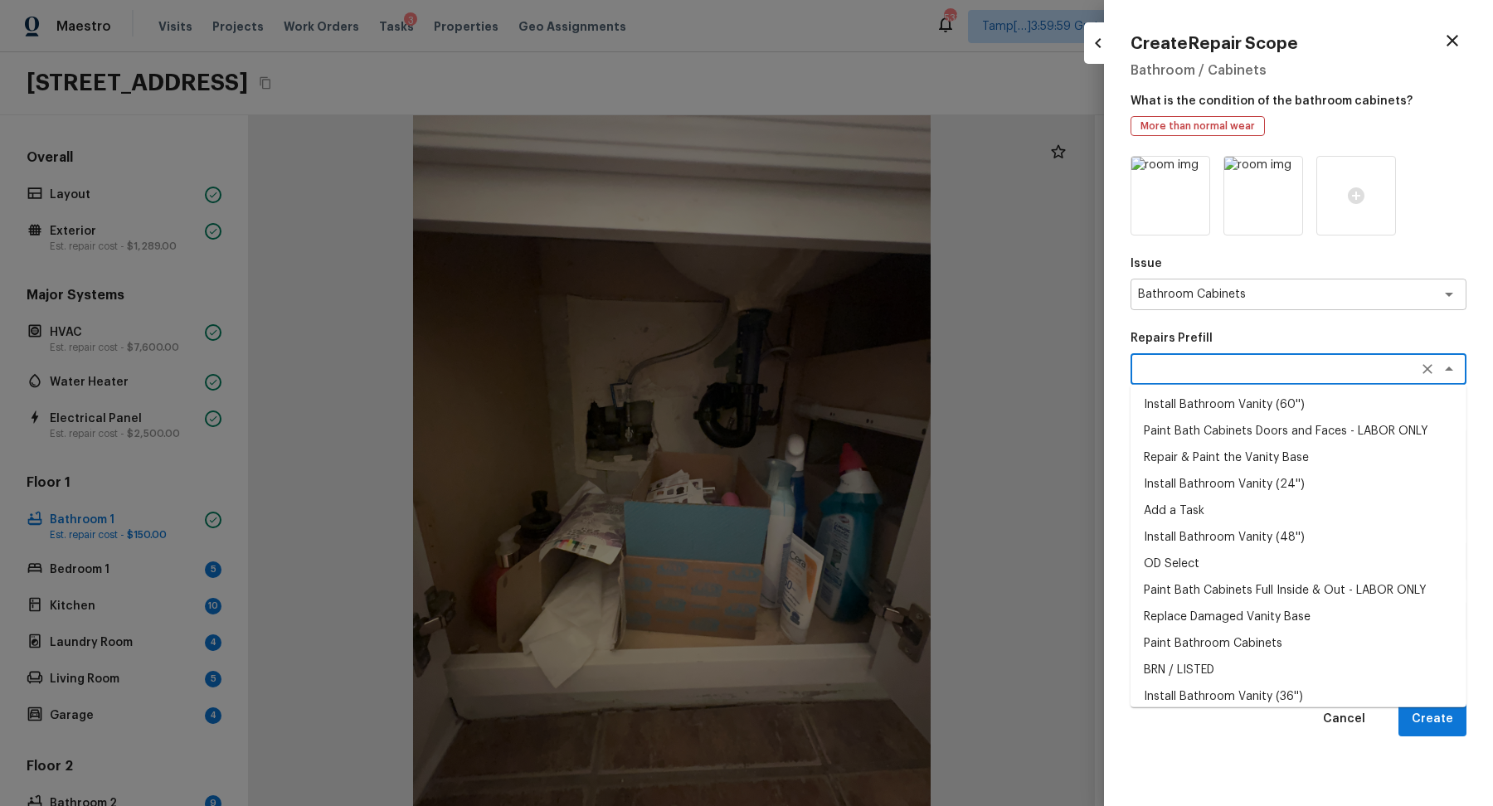
click at [1299, 363] on textarea at bounding box center [1275, 369] width 275 height 17
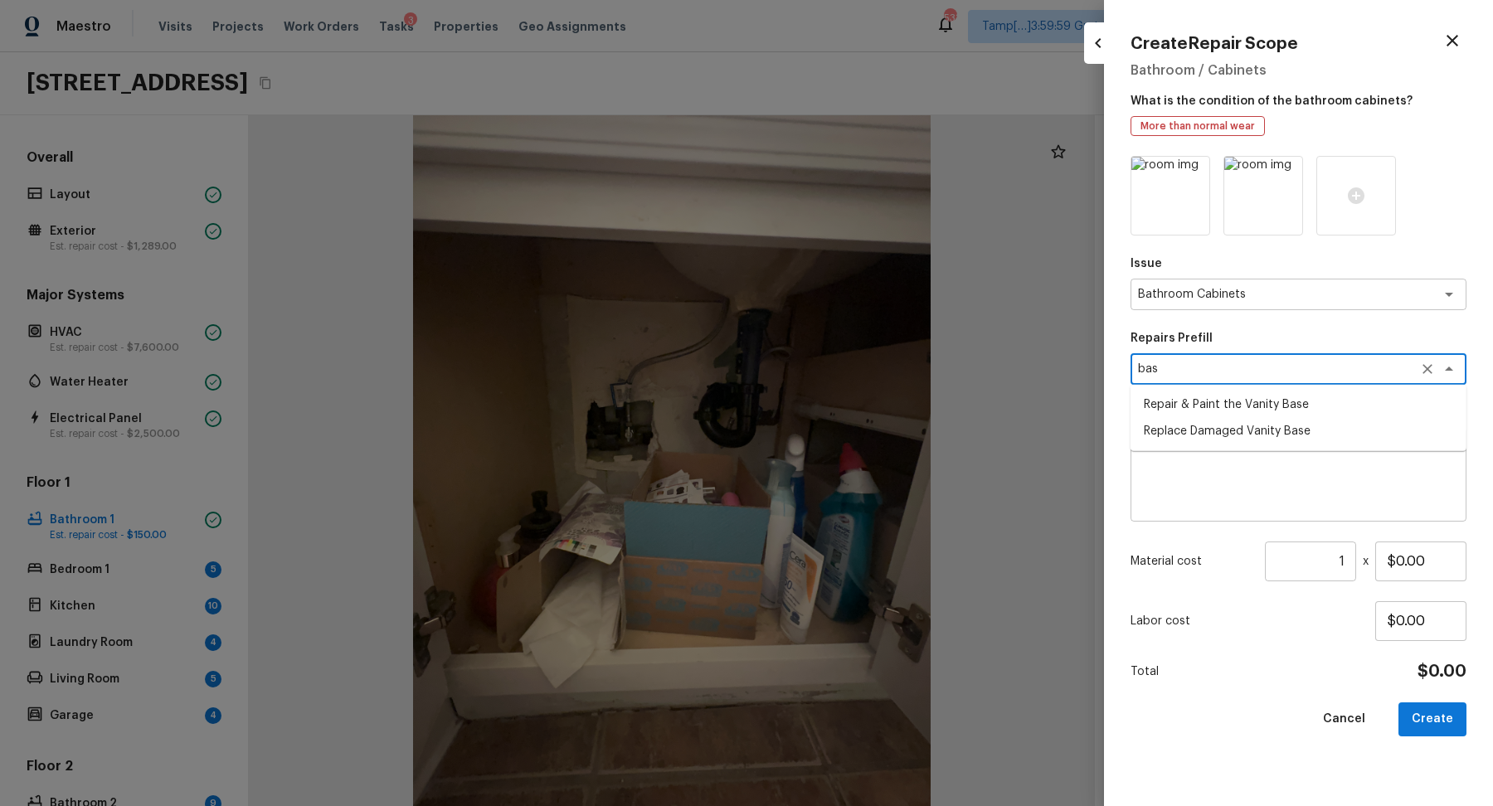
click at [1249, 433] on li "Replace Damaged Vanity Base" at bounding box center [1299, 431] width 336 height 27
type textarea "Replace Damaged Vanity Base"
type textarea "Remove the existing/damage cabinet base and replace with new. Ensure that the n…"
type input "$50.00"
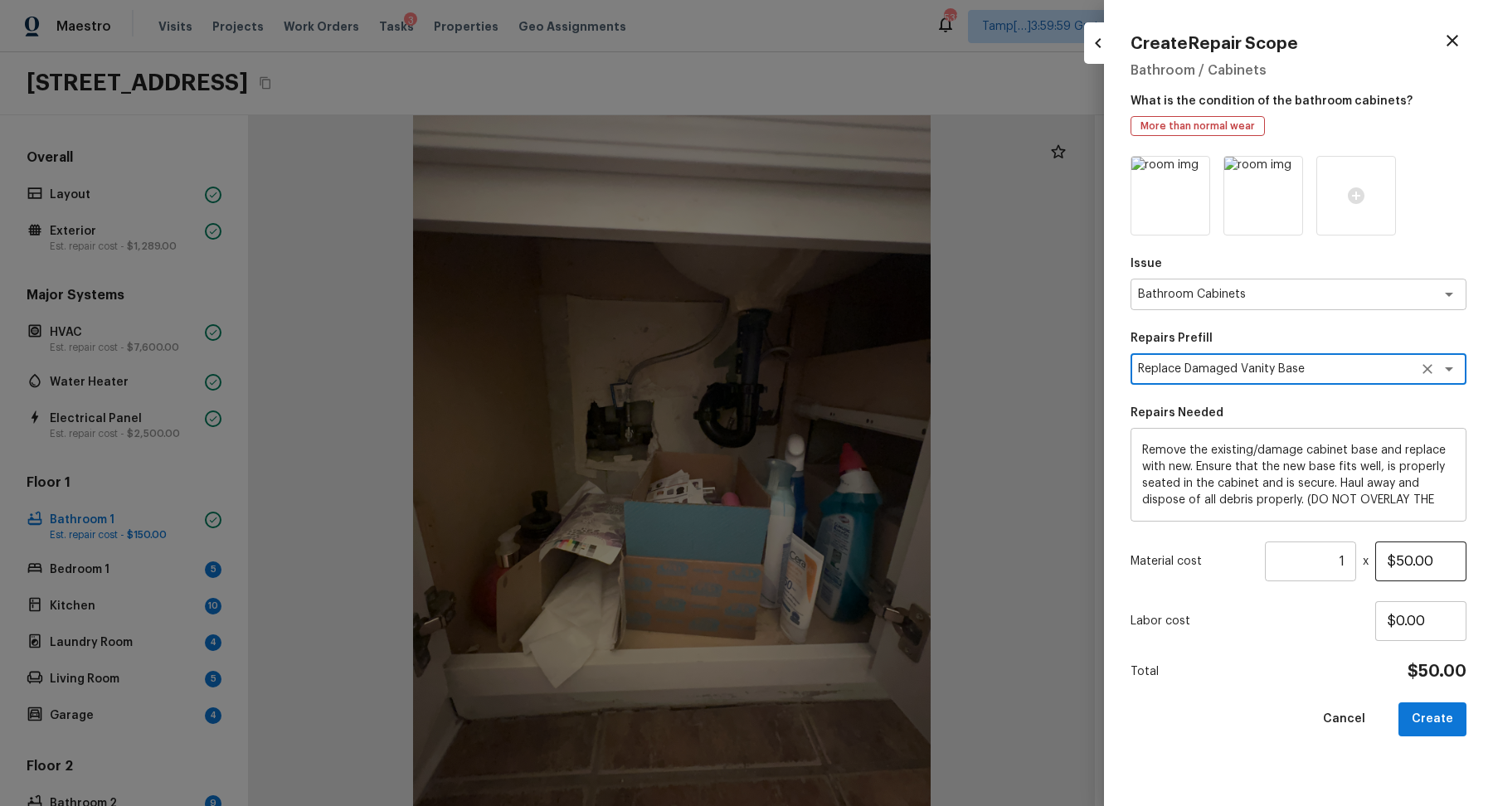
type textarea "Replace Damaged Vanity Base"
click at [1409, 556] on input "$50.00" at bounding box center [1420, 562] width 91 height 40
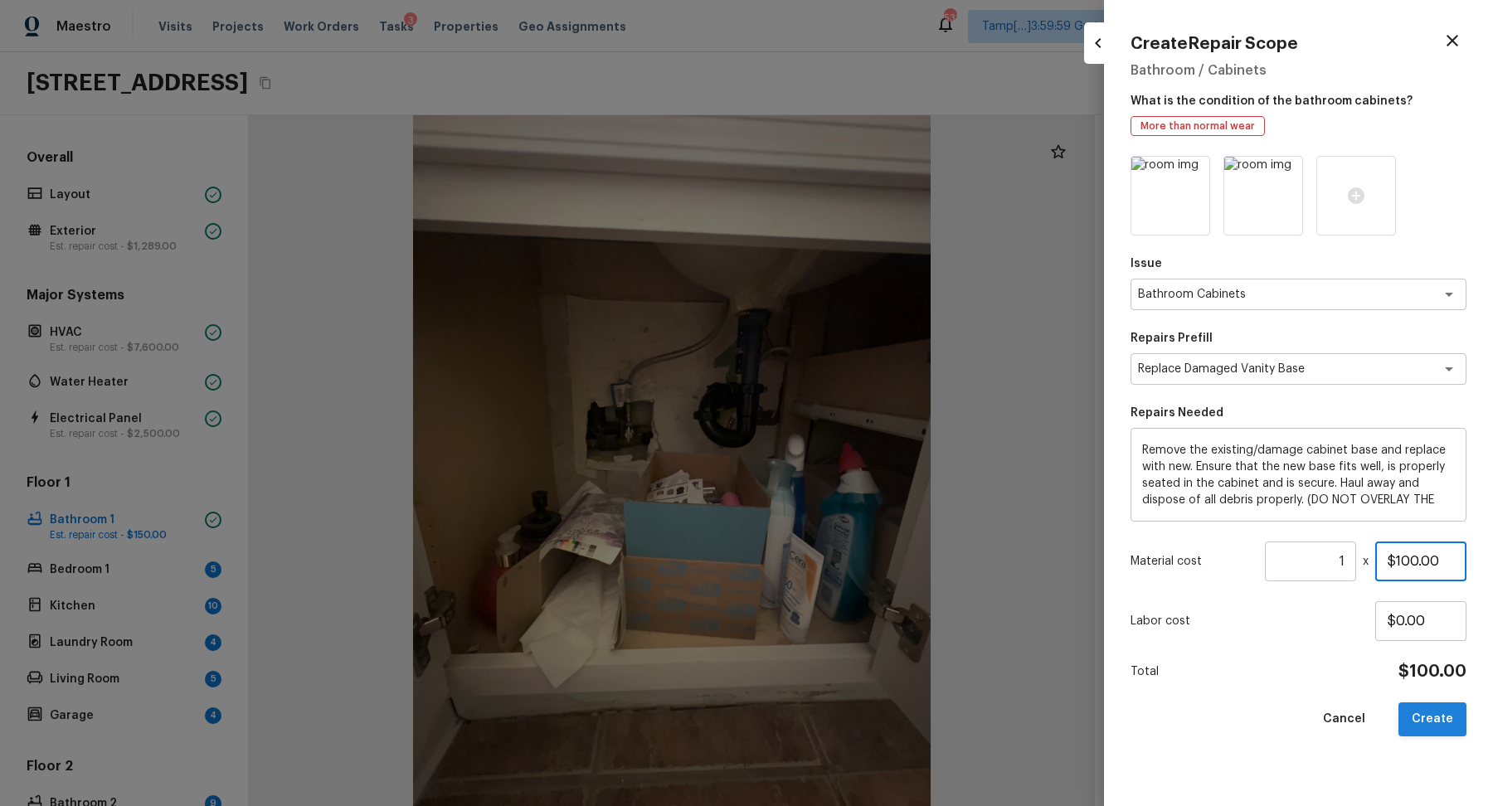
type input "$100.00"
click at [1448, 710] on button "Create" at bounding box center [1433, 720] width 68 height 34
type input "$0.00"
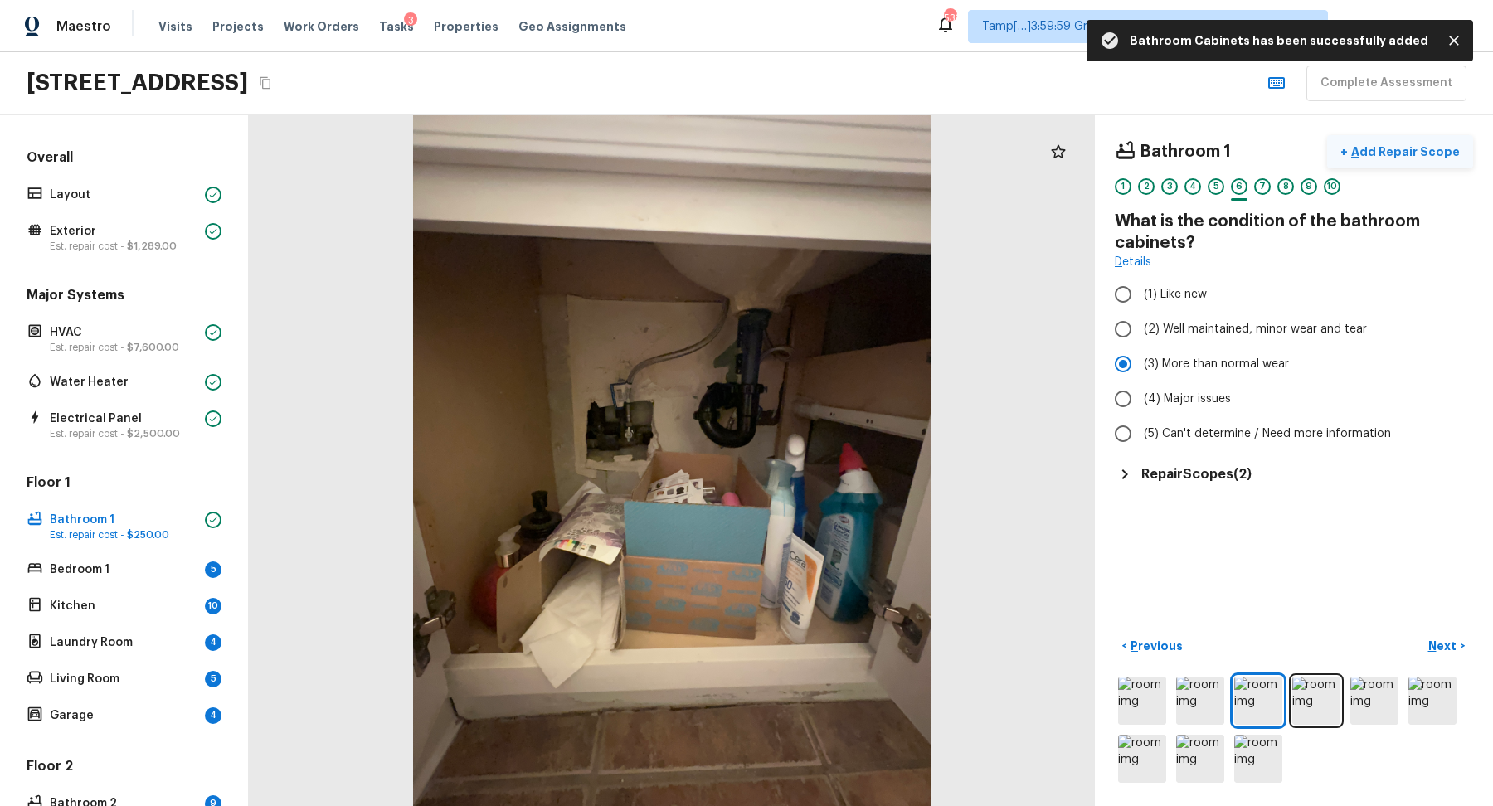
click at [1445, 156] on p "Add Repair Scope" at bounding box center [1404, 152] width 112 height 17
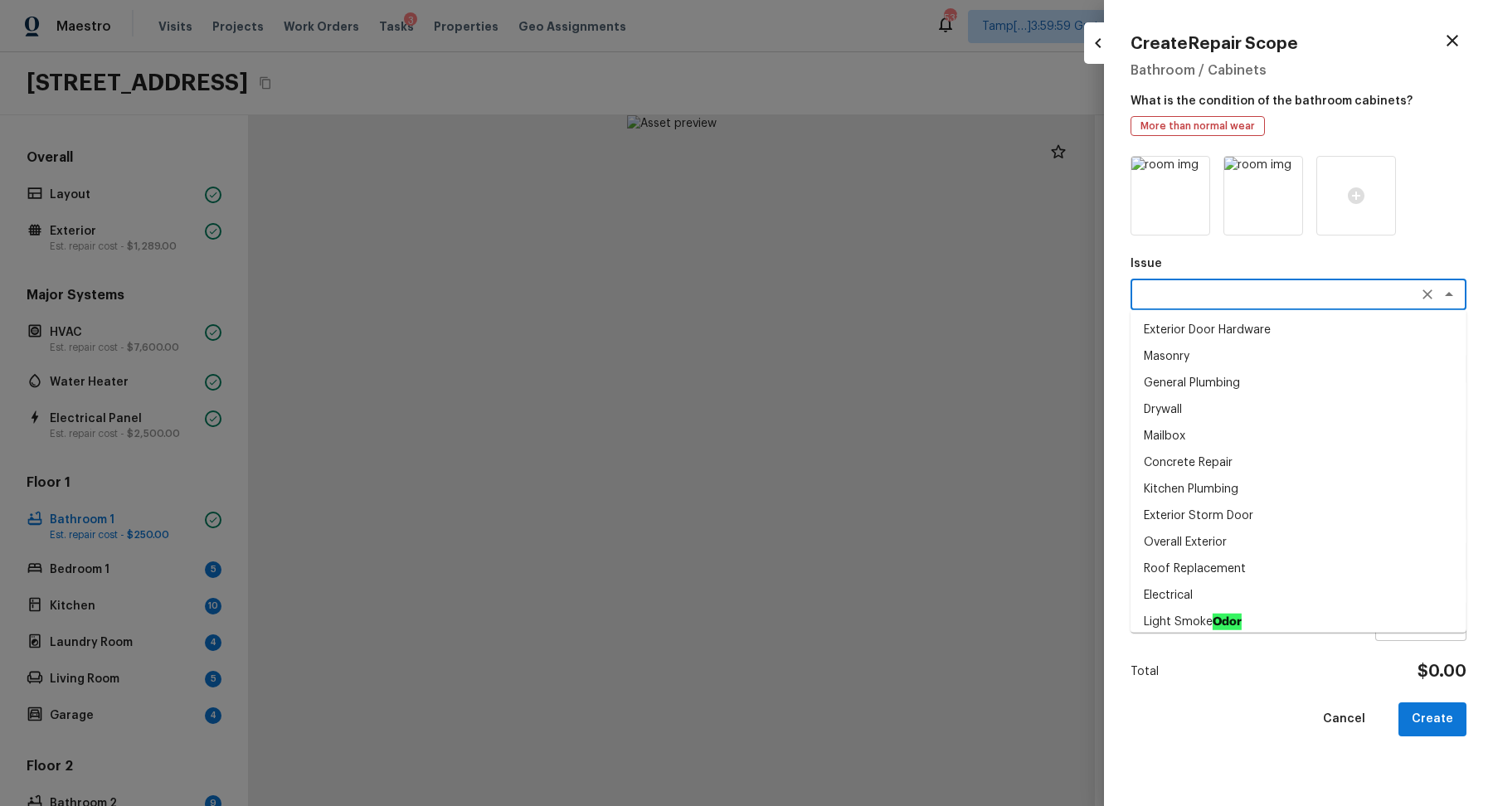
click at [1176, 293] on textarea at bounding box center [1275, 294] width 275 height 17
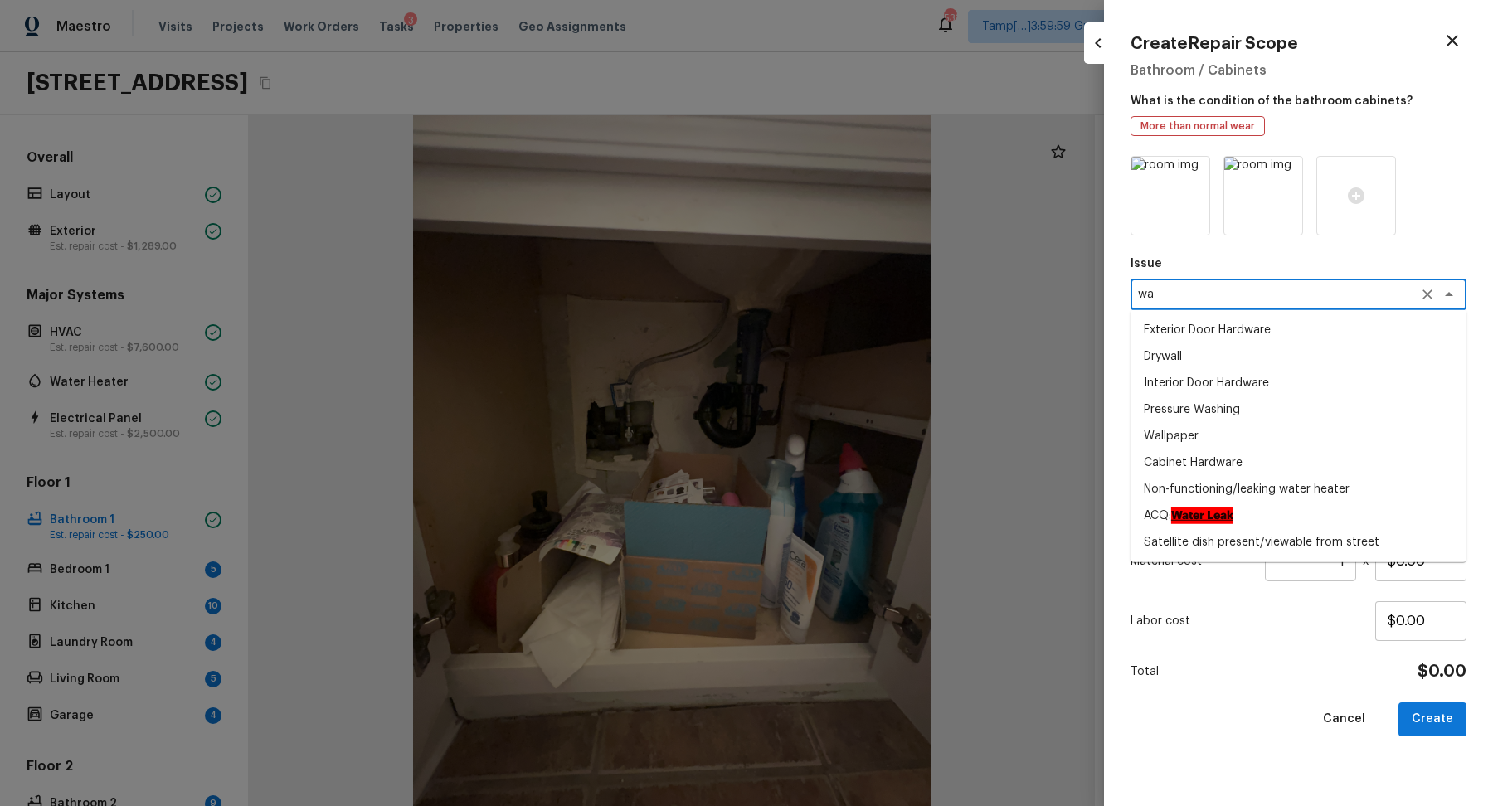
click at [1272, 519] on li "ACQ: Water Leak" at bounding box center [1299, 516] width 336 height 27
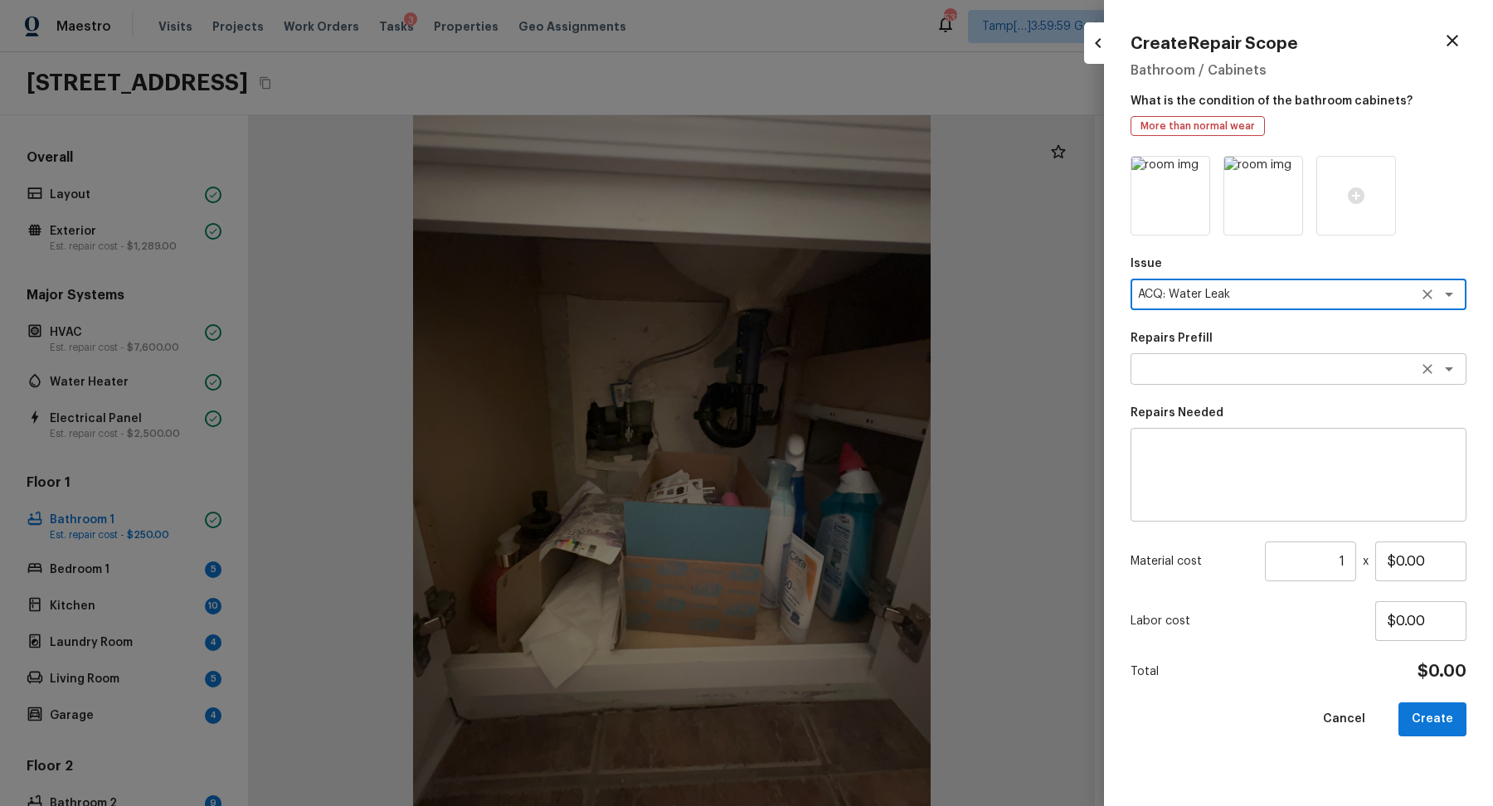
type textarea "ACQ: Water Leak"
click at [1217, 377] on textarea at bounding box center [1275, 369] width 275 height 17
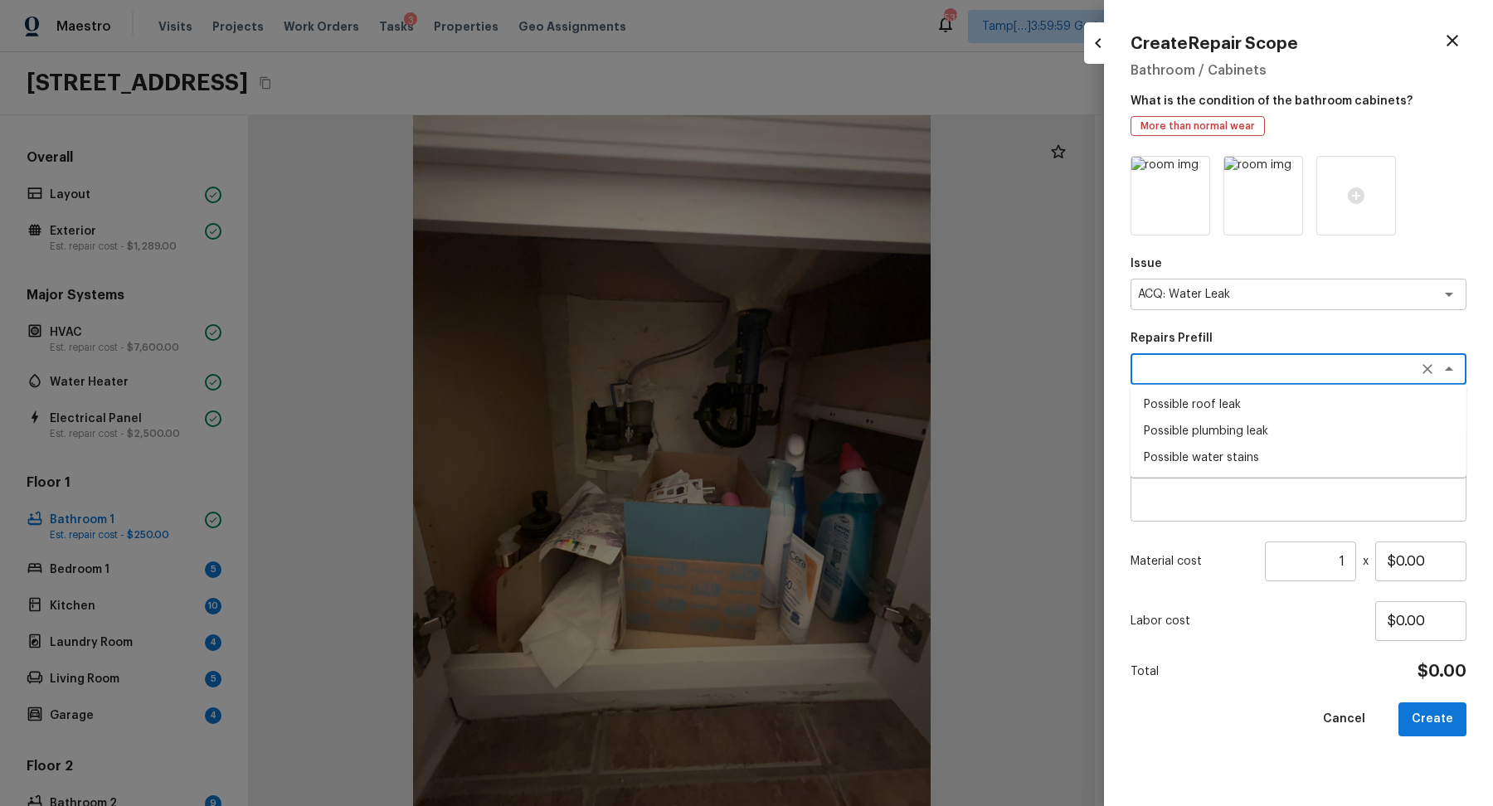
click at [1223, 453] on li "Possible water stains" at bounding box center [1299, 458] width 336 height 27
type textarea "Possible water stains"
type textarea "Acquisition Scope: Possible water stains"
type input "$500.00"
click at [1421, 710] on button "Create" at bounding box center [1433, 720] width 68 height 34
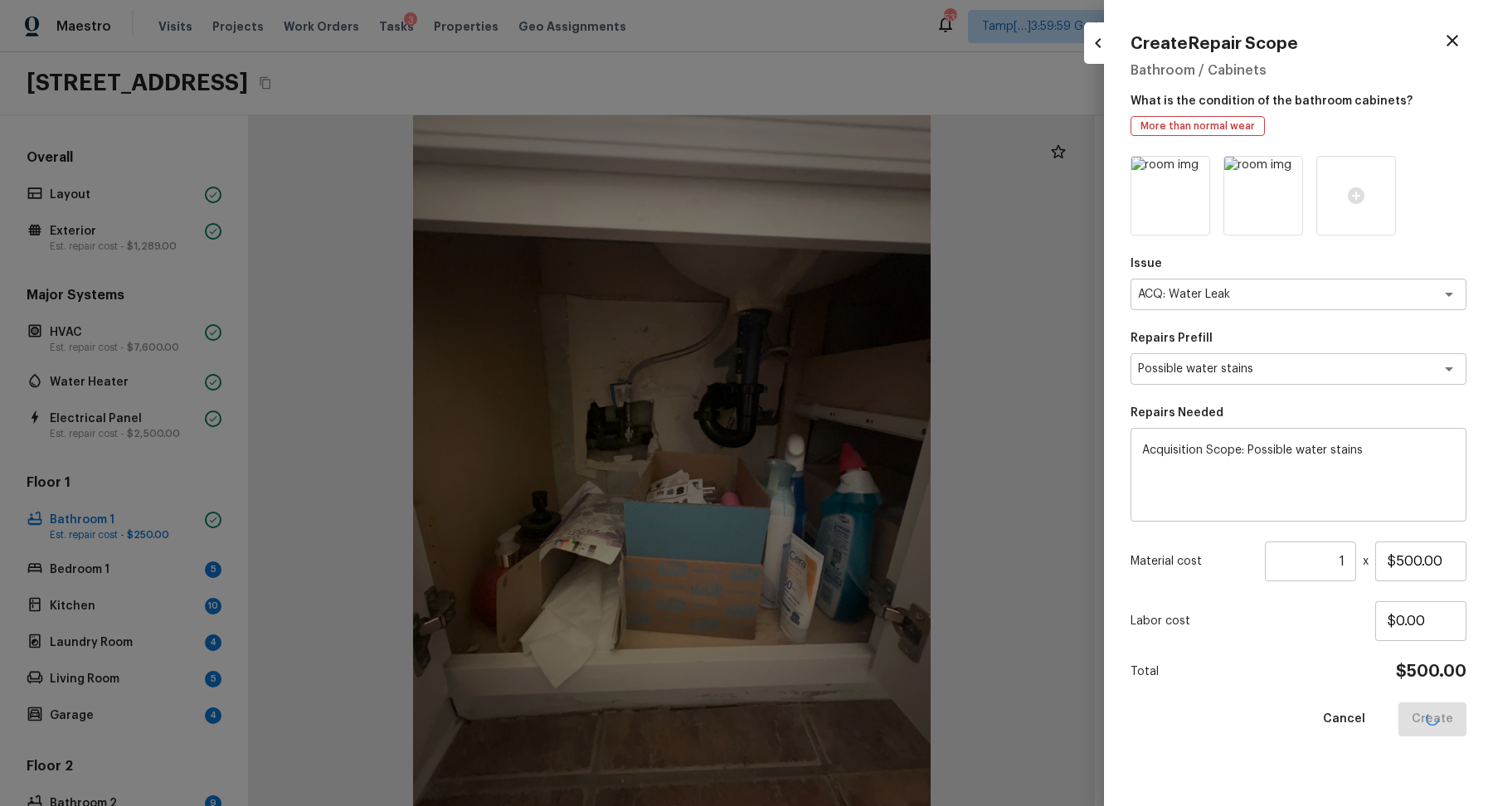
type input "$0.00"
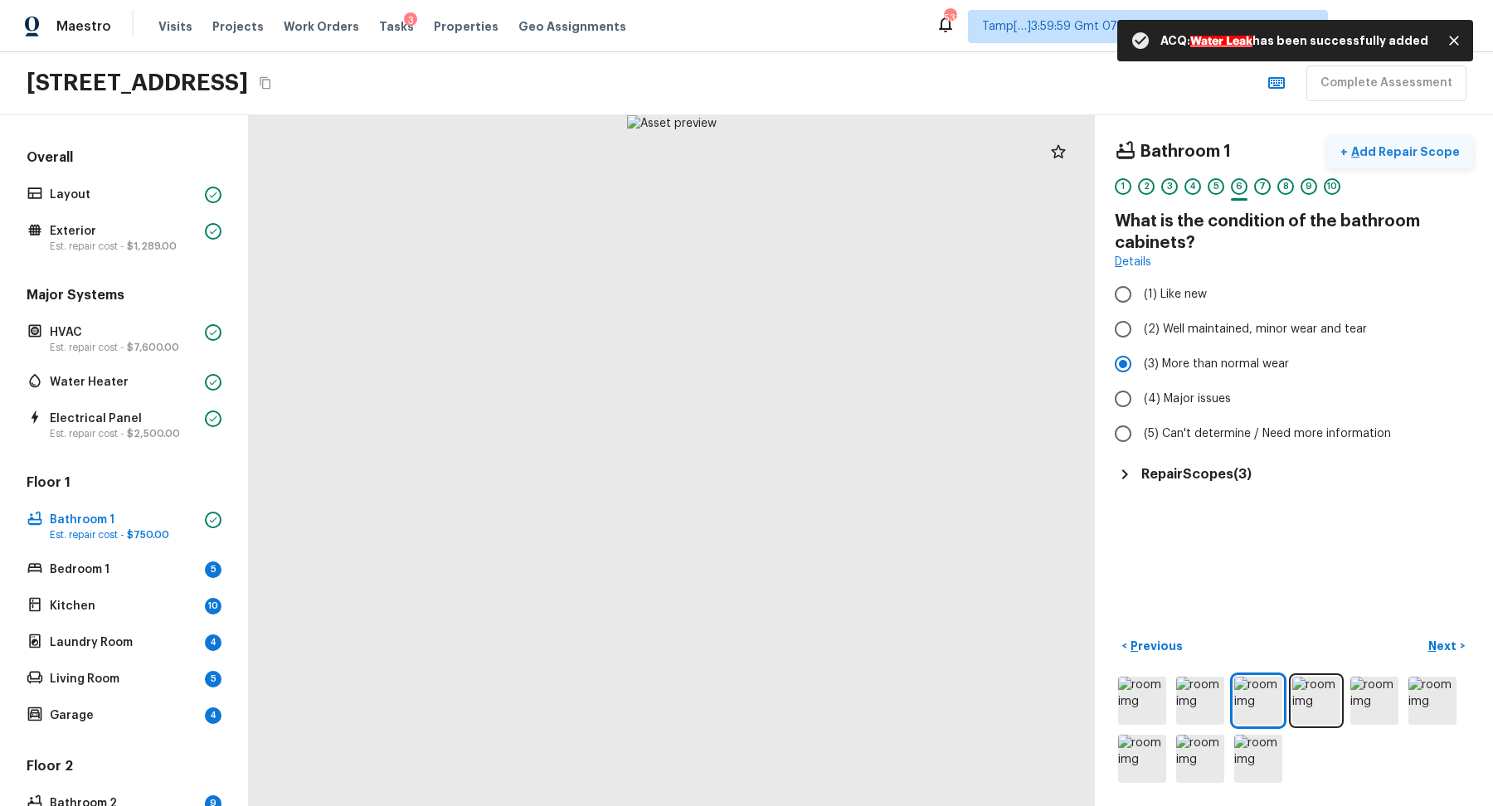
click at [1426, 139] on button "+ Add Repair Scope" at bounding box center [1400, 152] width 146 height 34
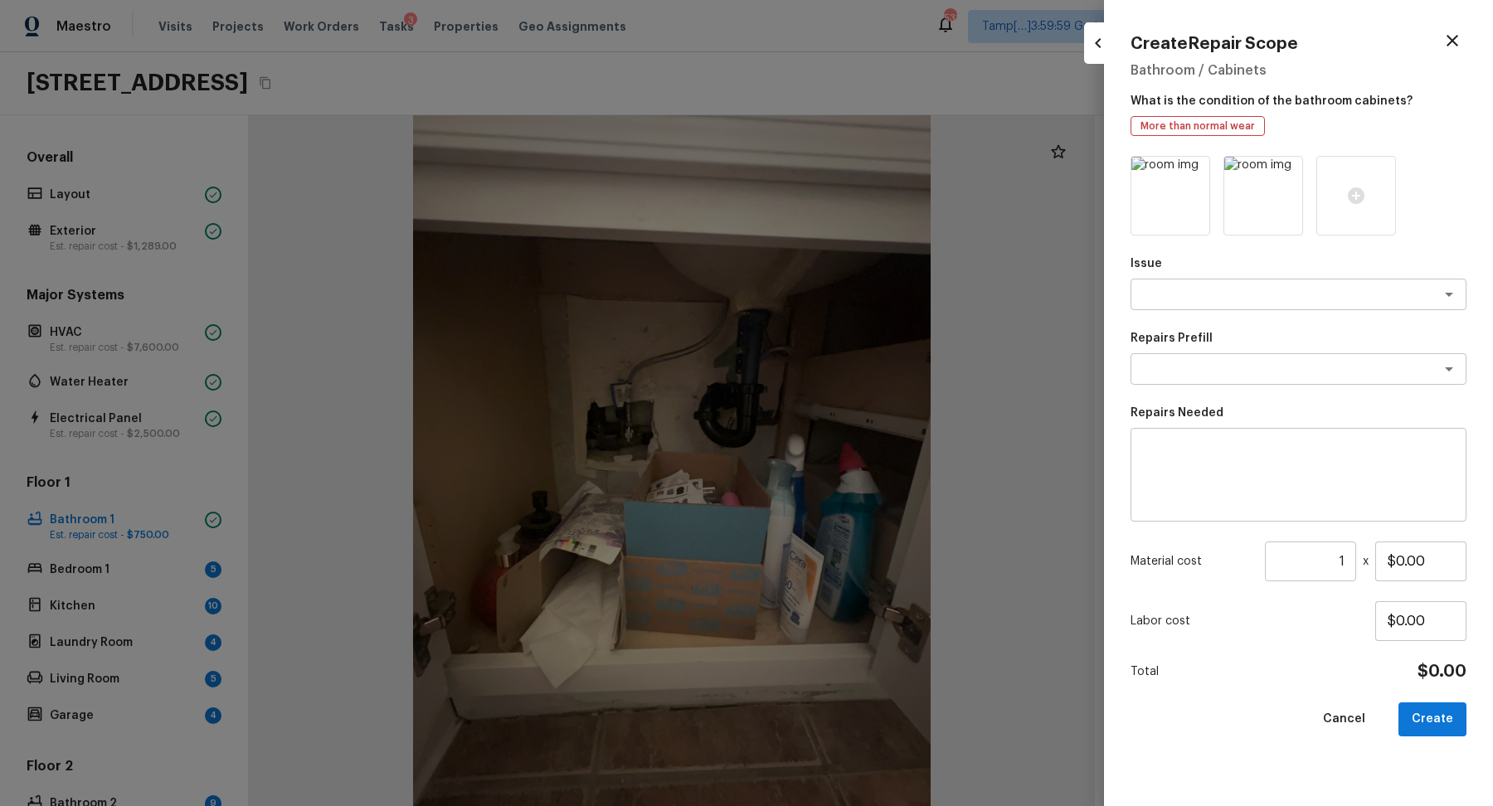
click at [1079, 220] on div at bounding box center [746, 403] width 1493 height 806
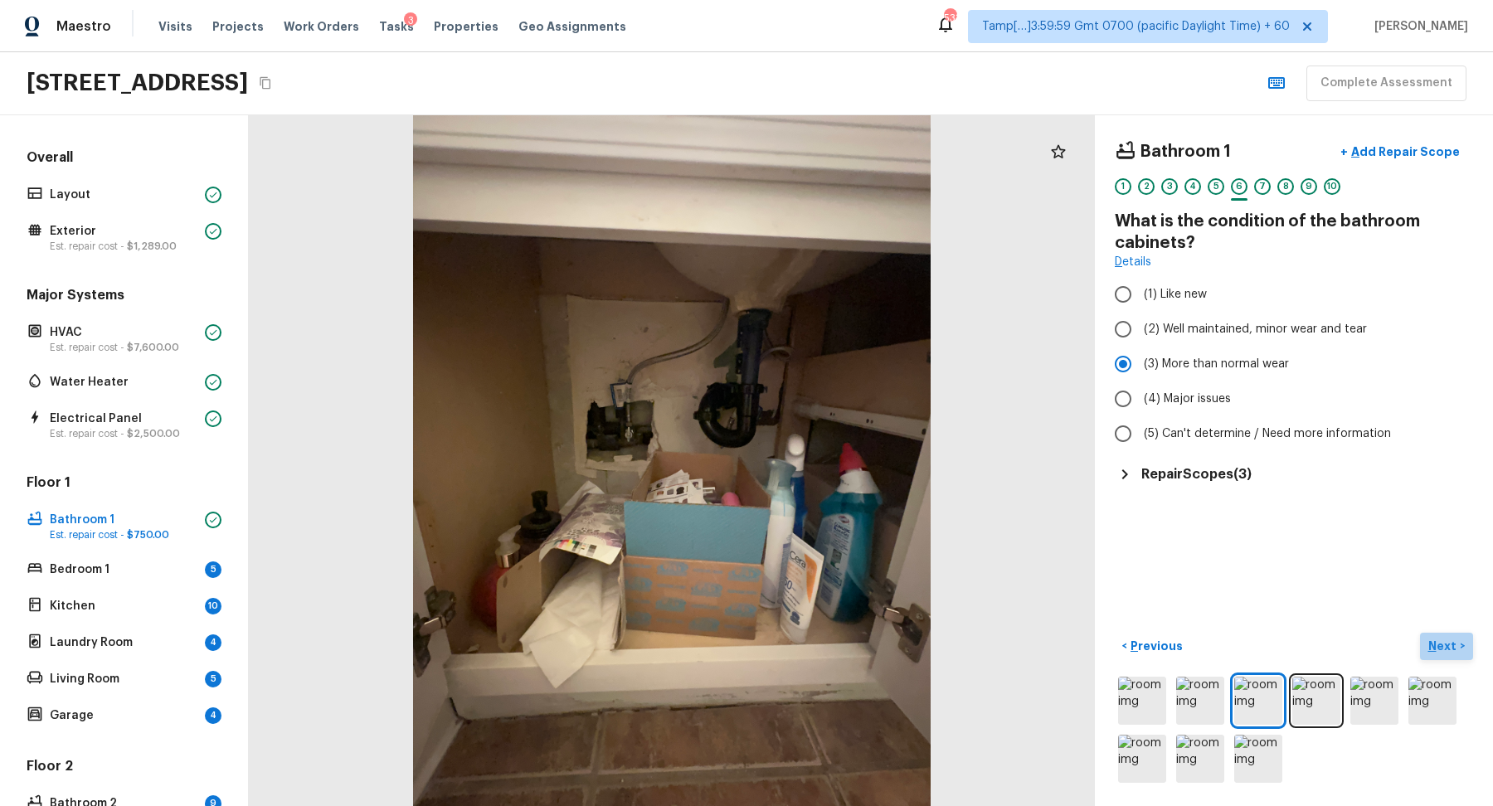
click at [1445, 650] on p "Next" at bounding box center [1445, 646] width 32 height 17
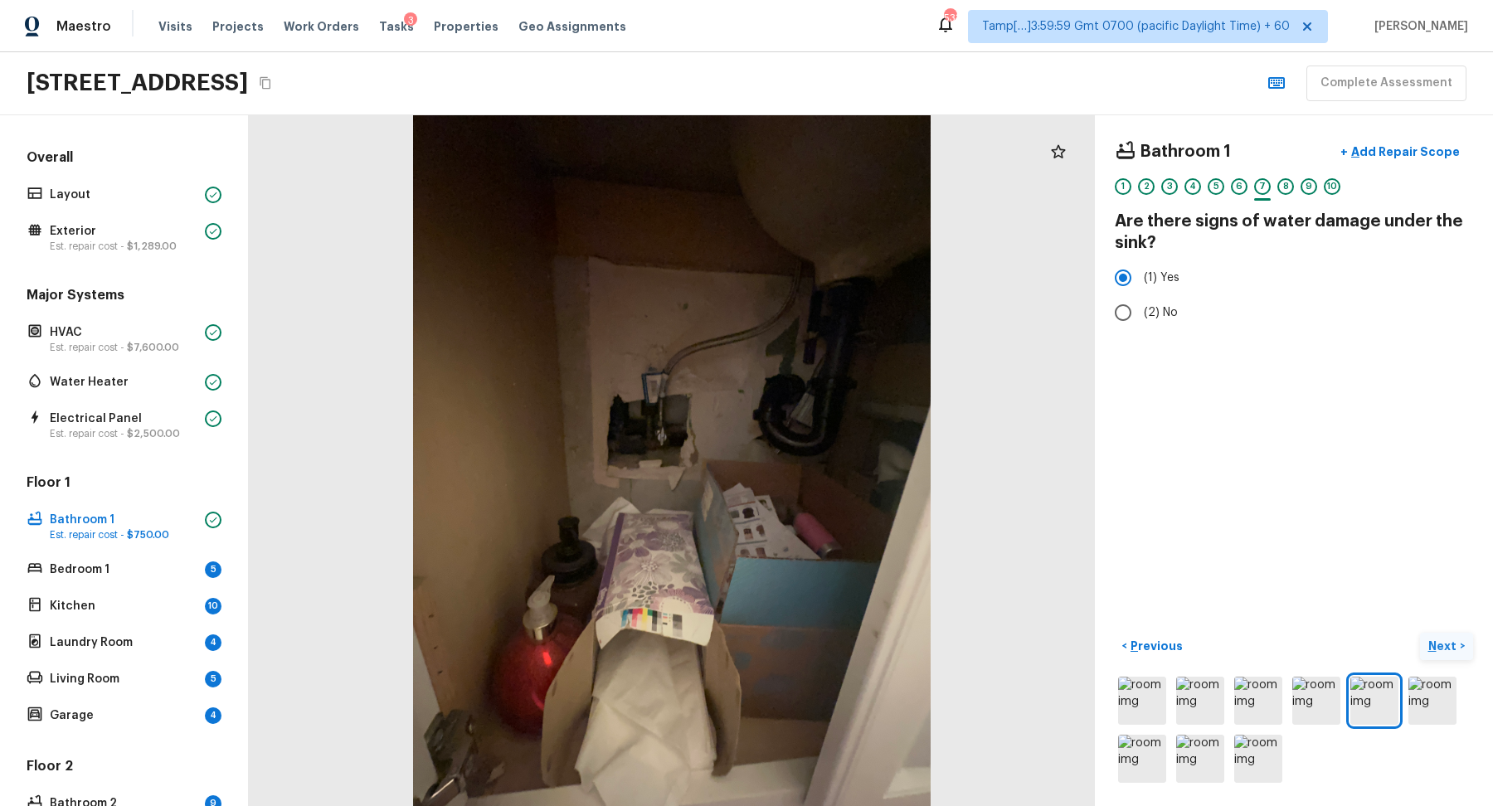
click at [1445, 650] on p "Next" at bounding box center [1445, 646] width 32 height 17
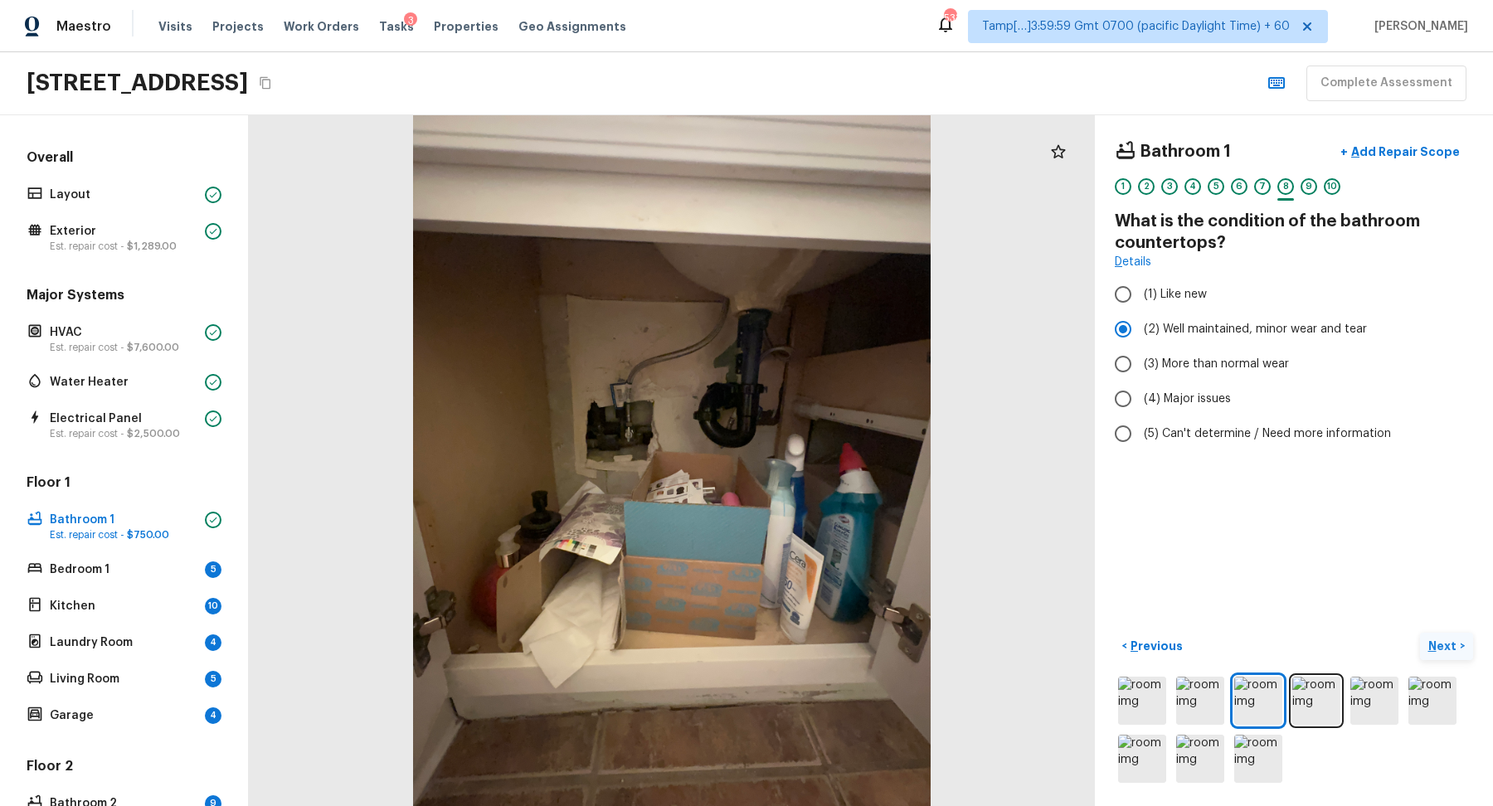
click at [1445, 650] on p "Next" at bounding box center [1445, 646] width 32 height 17
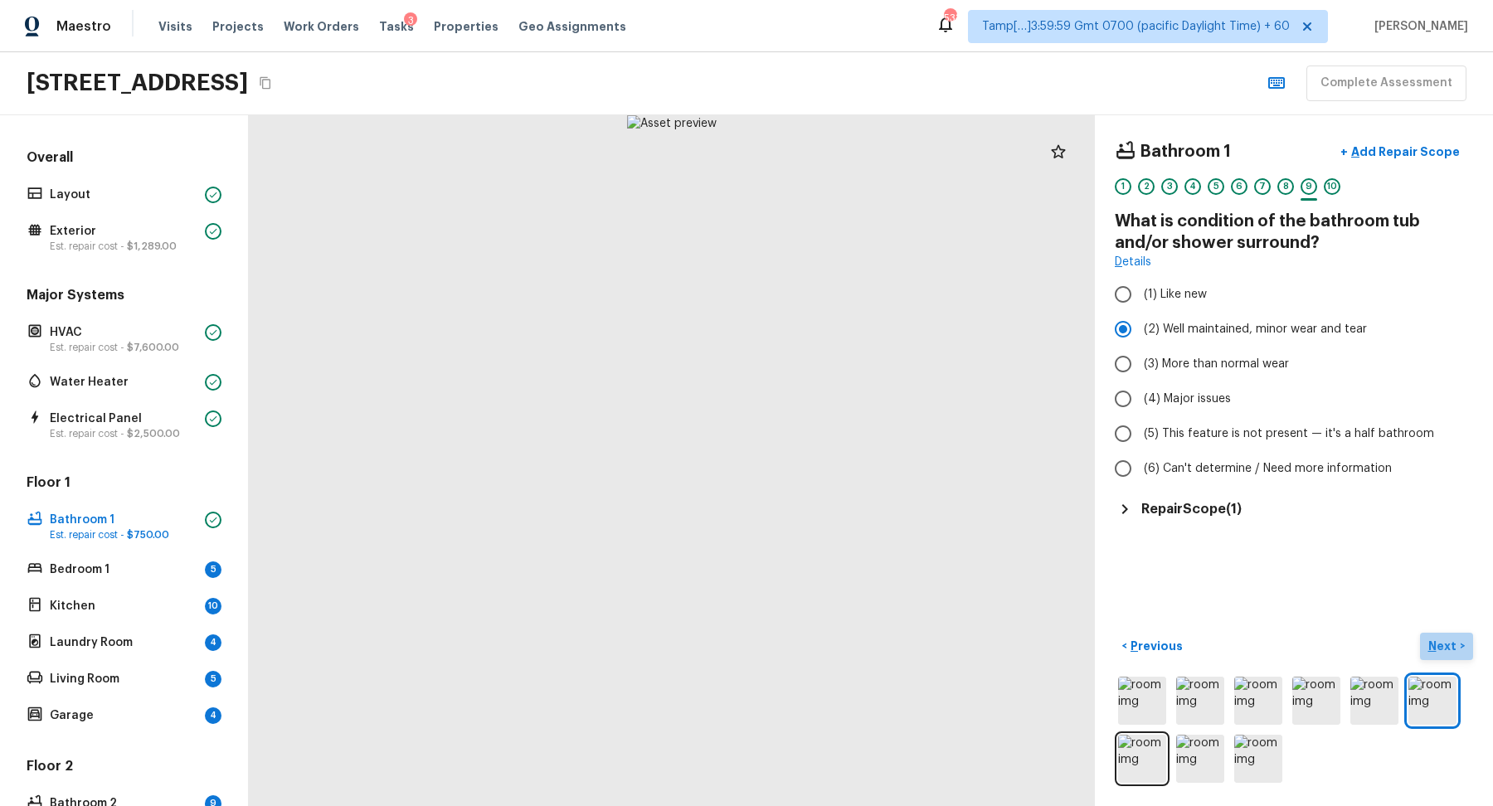
click at [1445, 650] on p "Next" at bounding box center [1445, 646] width 32 height 17
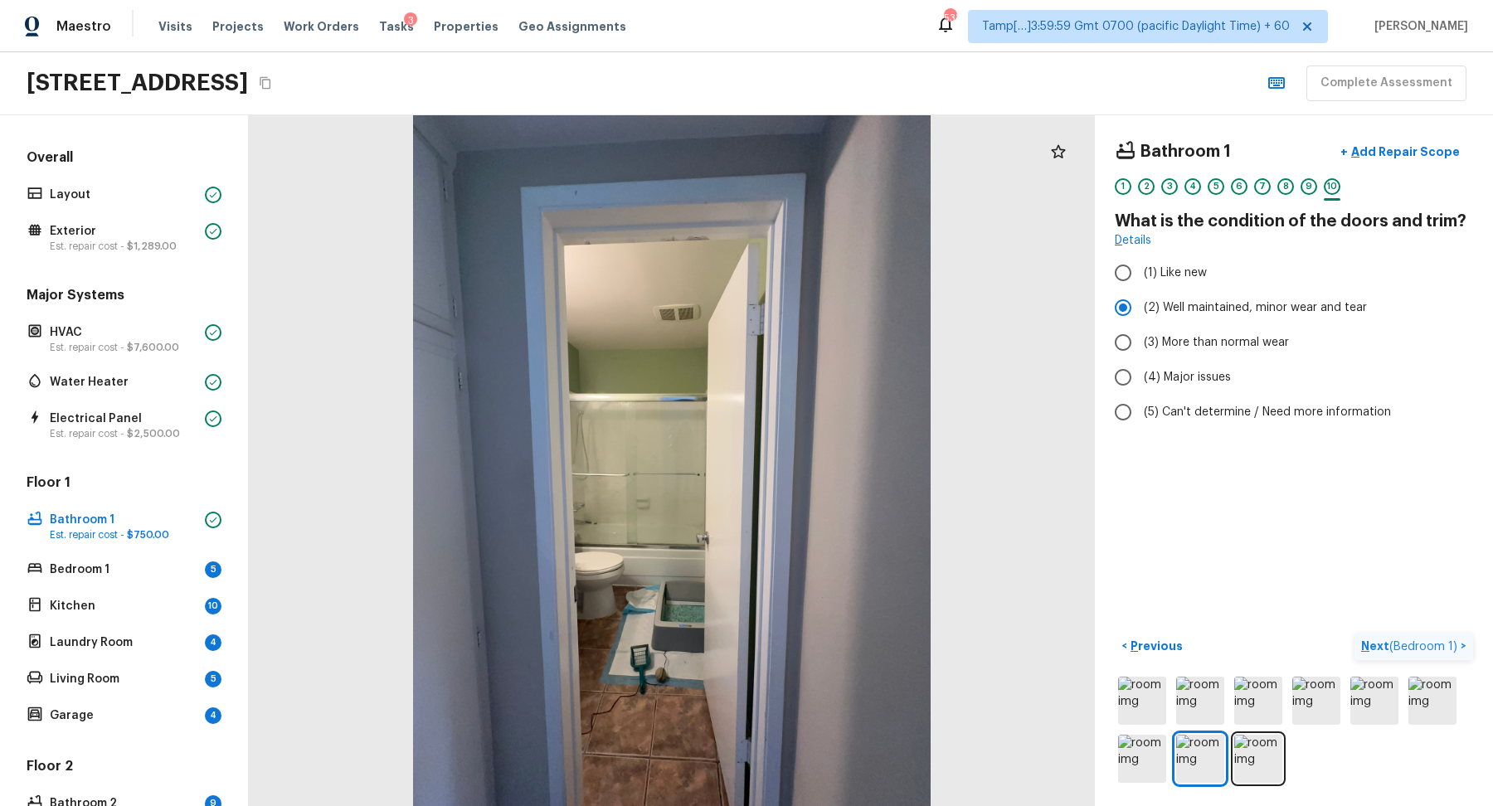
click at [1445, 650] on span "( Bedroom 1 )" at bounding box center [1424, 647] width 68 height 12
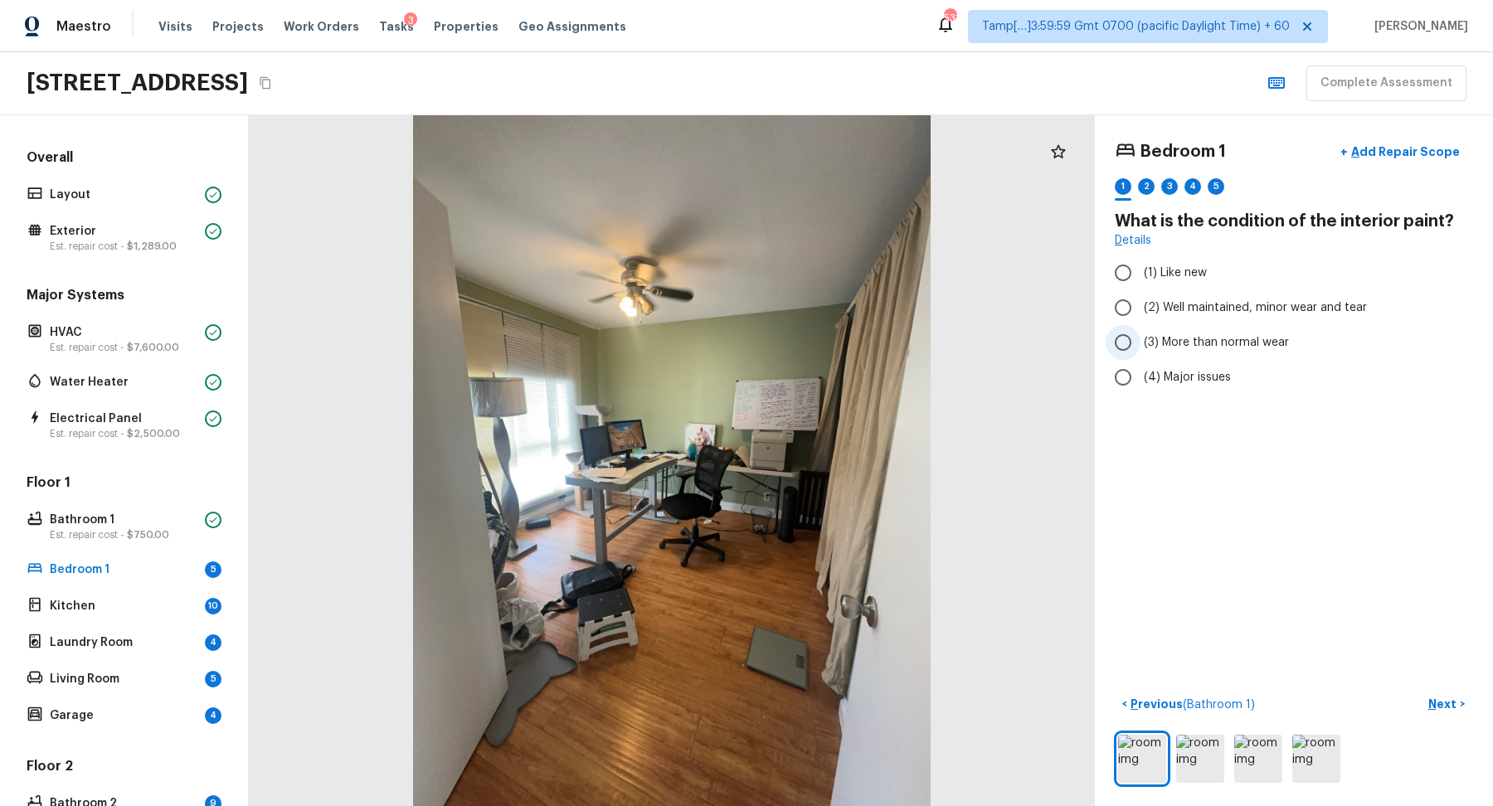
click at [1142, 344] on label "(3) More than normal wear" at bounding box center [1283, 342] width 354 height 35
click at [1141, 344] on input "(3) More than normal wear" at bounding box center [1123, 342] width 35 height 35
radio input "true"
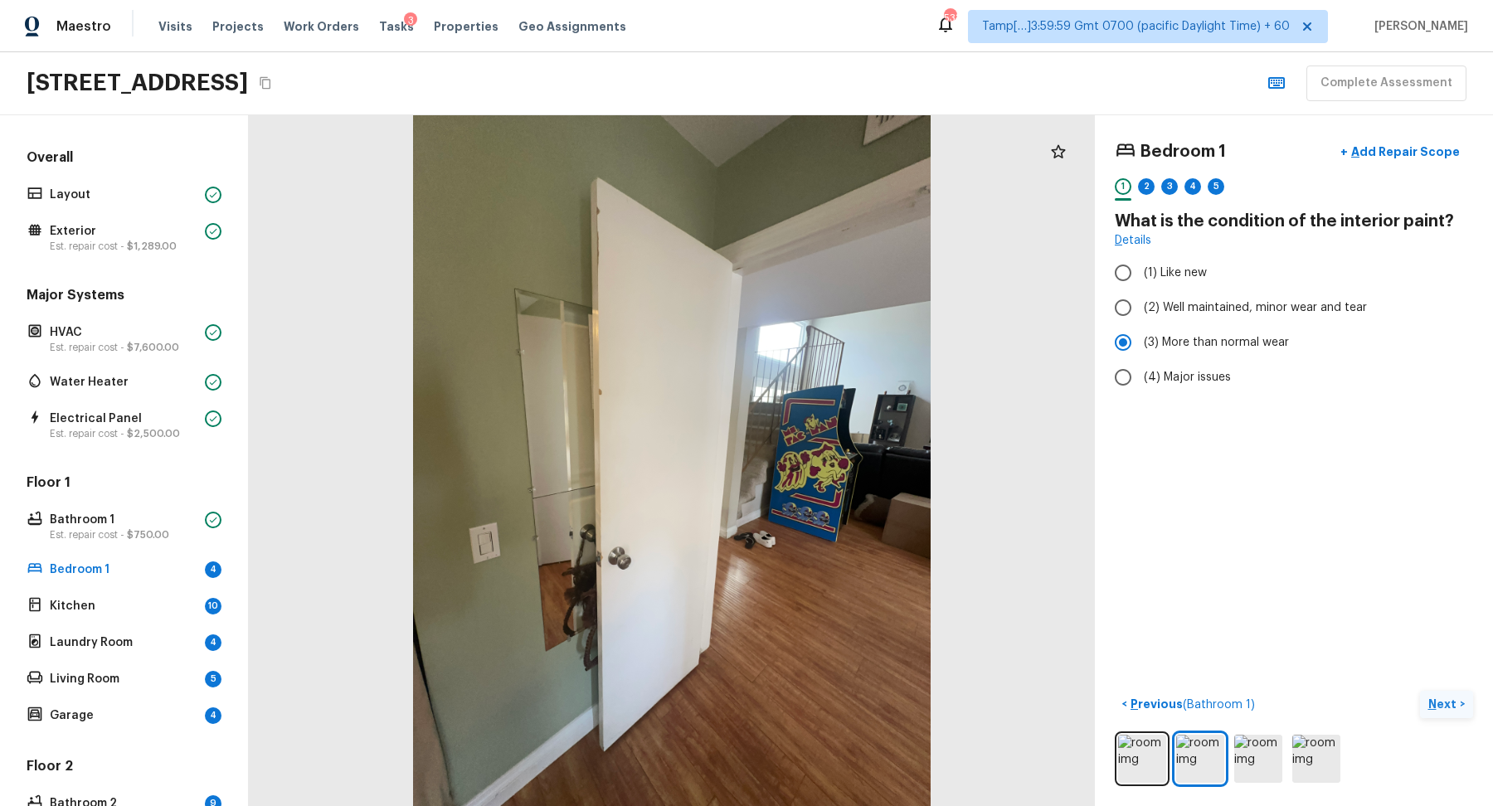
click at [1448, 704] on p "Next" at bounding box center [1445, 704] width 32 height 17
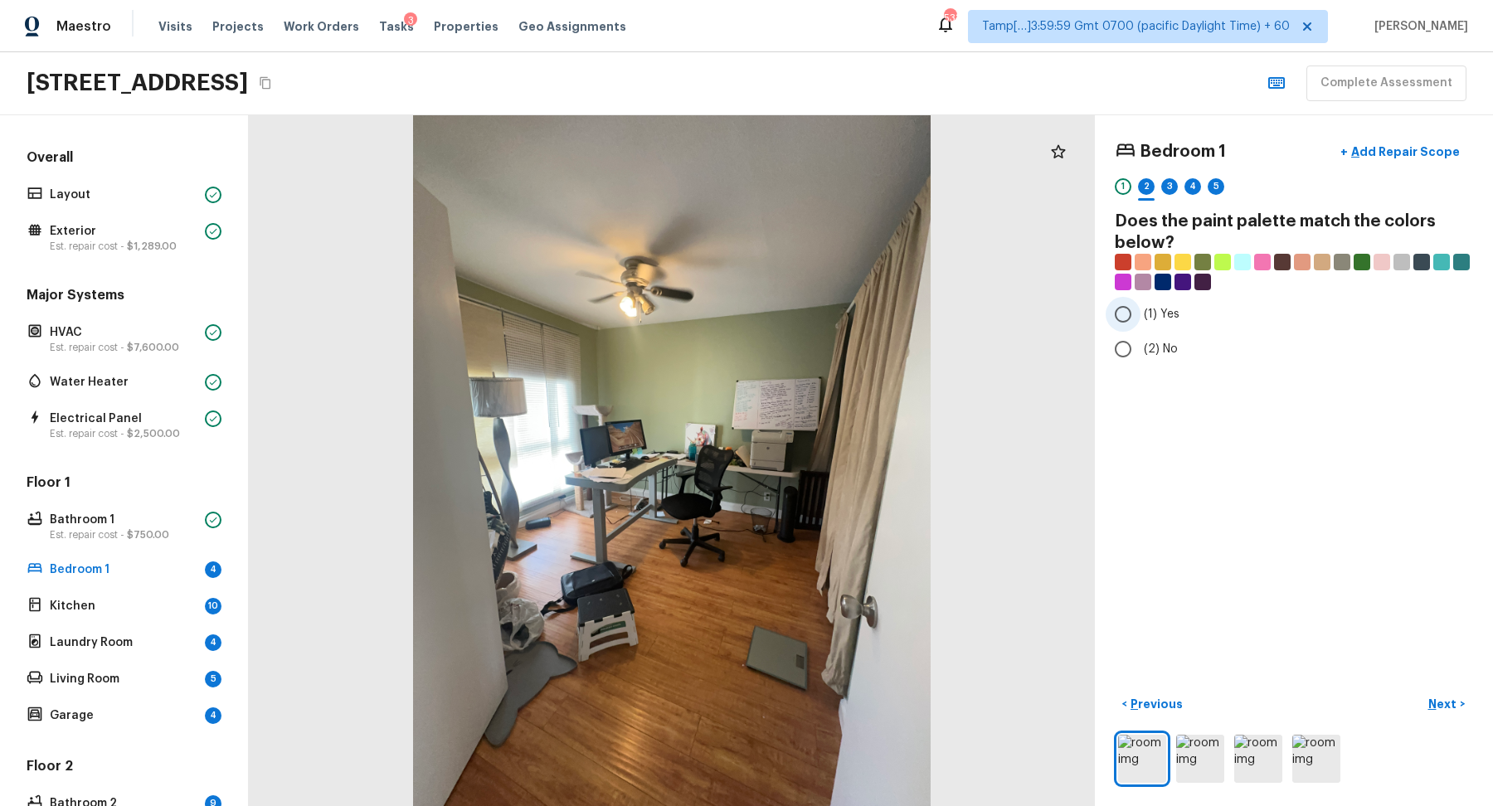
click at [1153, 297] on label "(1) Yes" at bounding box center [1283, 314] width 354 height 35
click at [1141, 297] on input "(1) Yes" at bounding box center [1123, 314] width 35 height 35
radio input "true"
click at [1458, 696] on button "Next >" at bounding box center [1446, 704] width 53 height 27
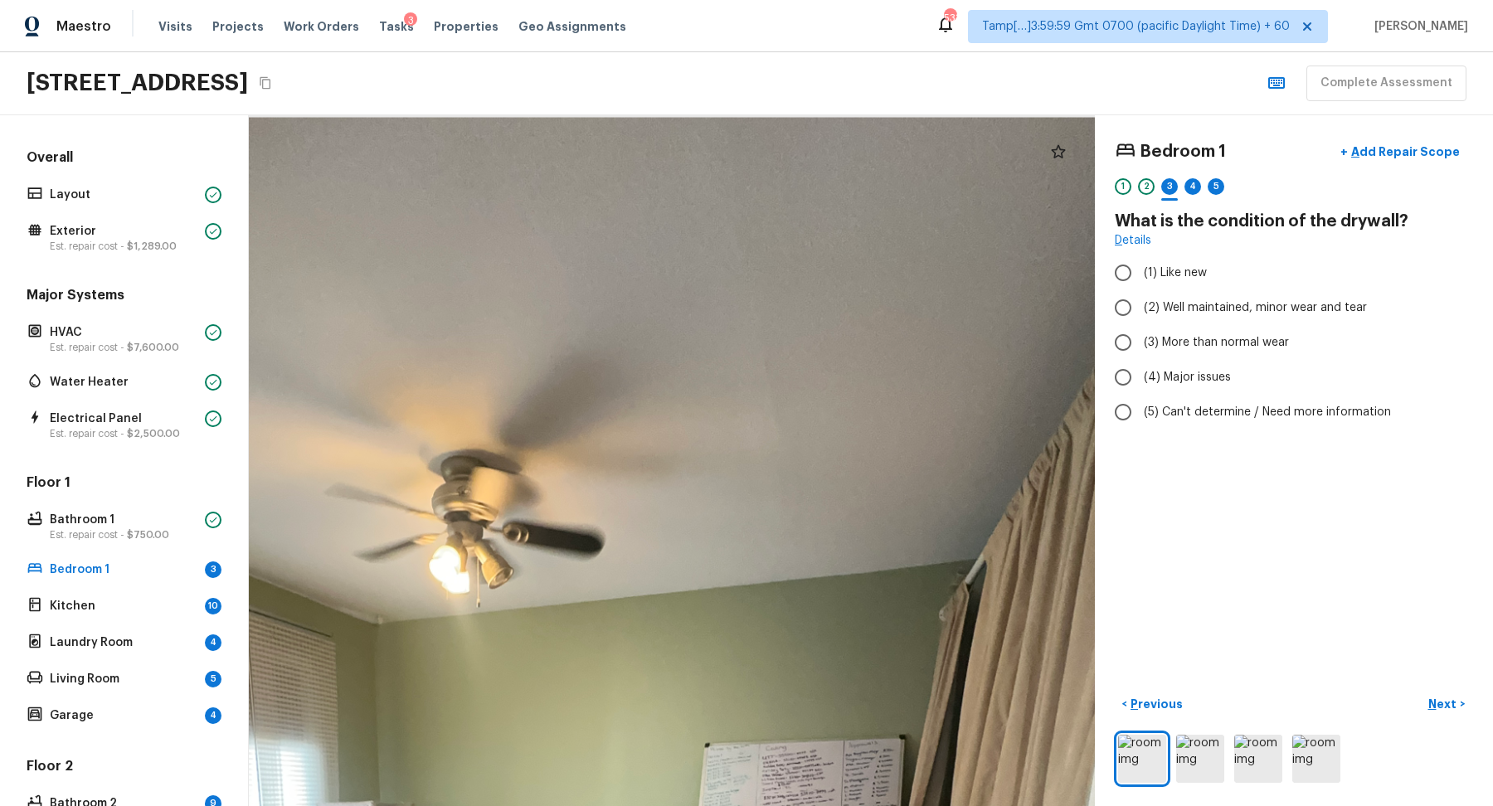
drag, startPoint x: 801, startPoint y: 296, endPoint x: 794, endPoint y: 591, distance: 294.6
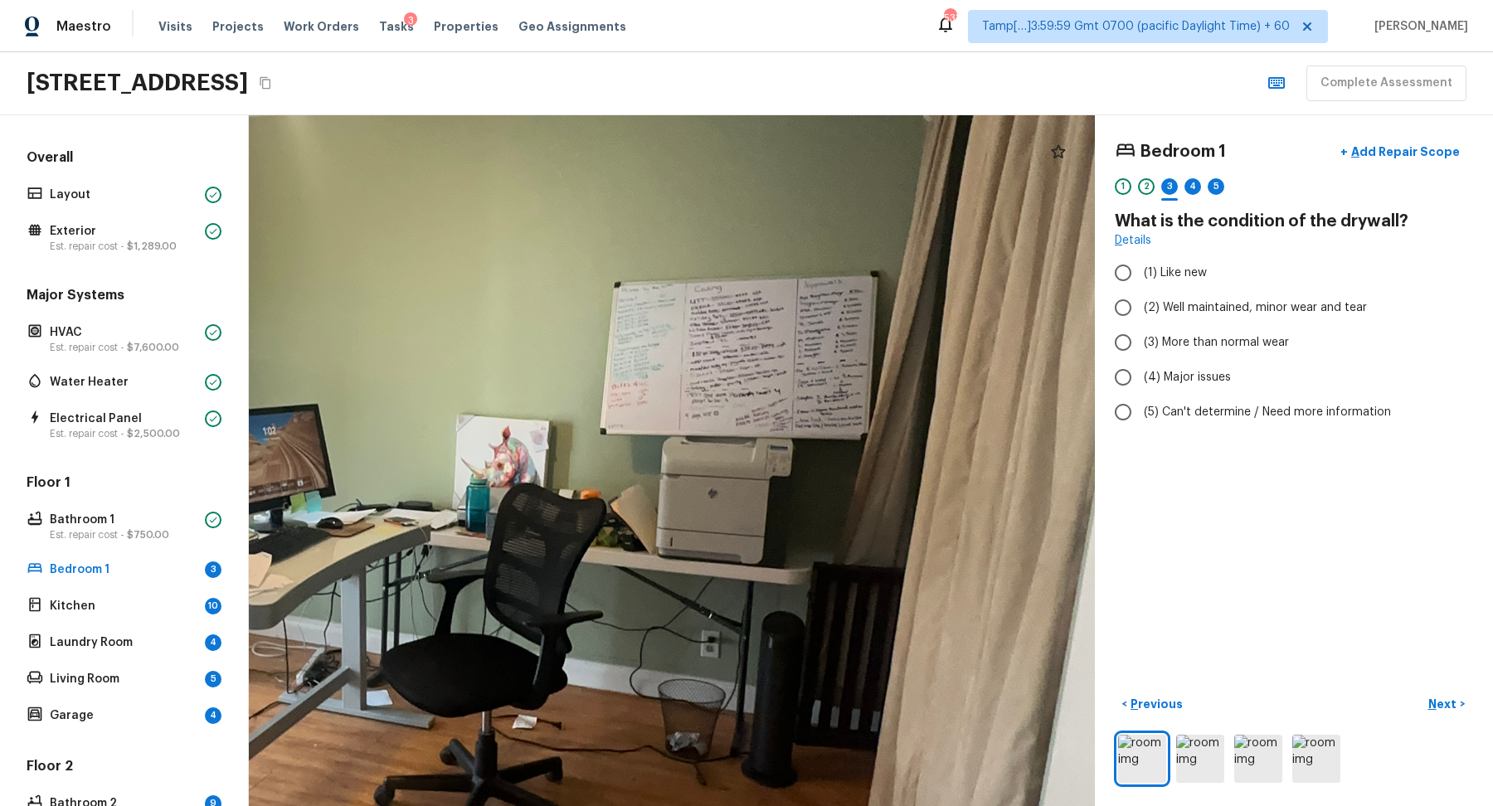
drag, startPoint x: 761, startPoint y: 429, endPoint x: 764, endPoint y: 806, distance: 377.5
click at [762, 806] on html "Maestro Visits Projects Work Orders Tasks 3 Properties Geo Assignments 533 Tamp…" at bounding box center [746, 403] width 1493 height 806
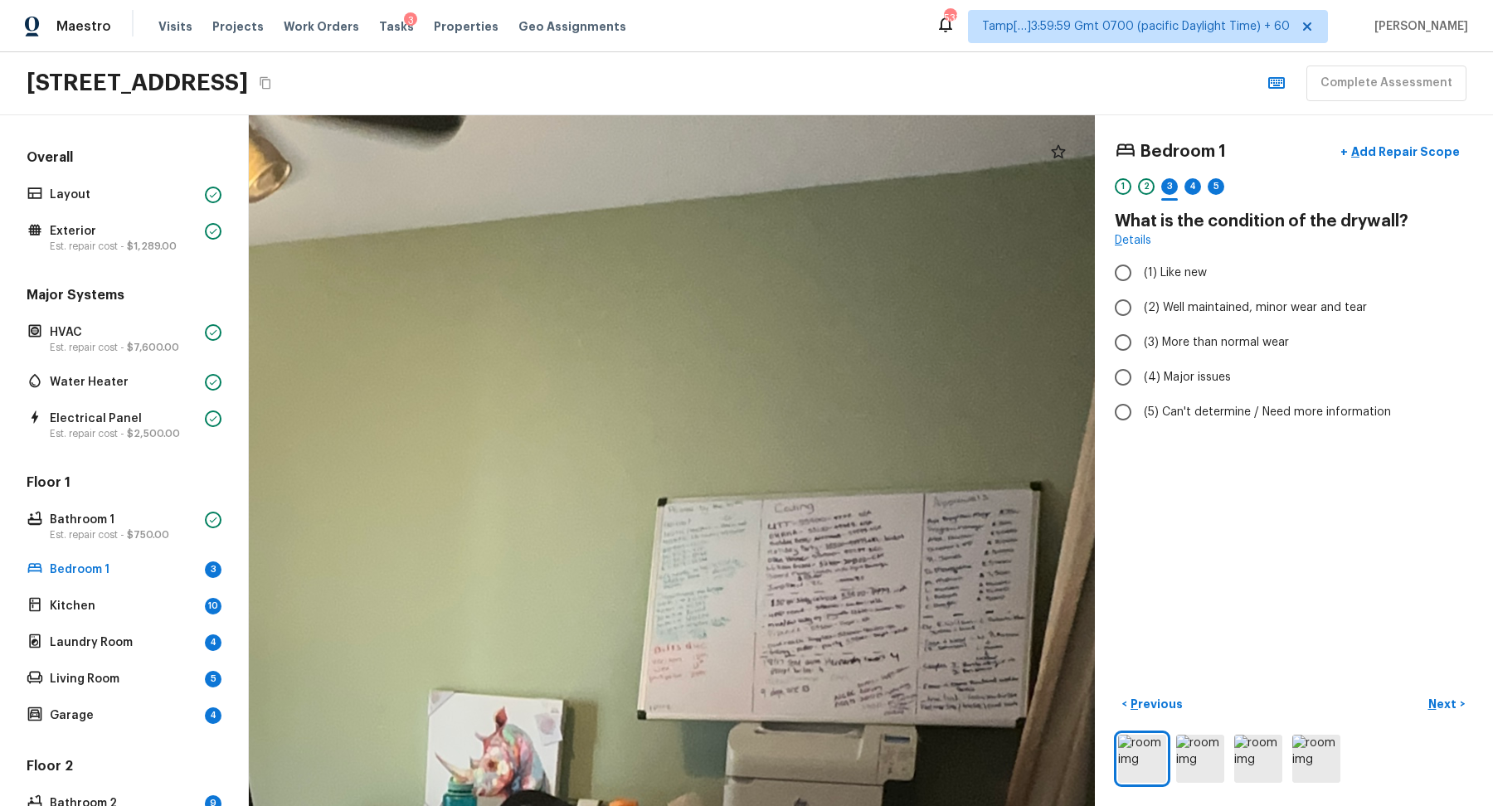
drag, startPoint x: 761, startPoint y: 302, endPoint x: 761, endPoint y: 806, distance: 504.4
click at [761, 806] on html "Maestro Visits Projects Work Orders Tasks 3 Properties Geo Assignments 533 Tamp…" at bounding box center [746, 403] width 1493 height 806
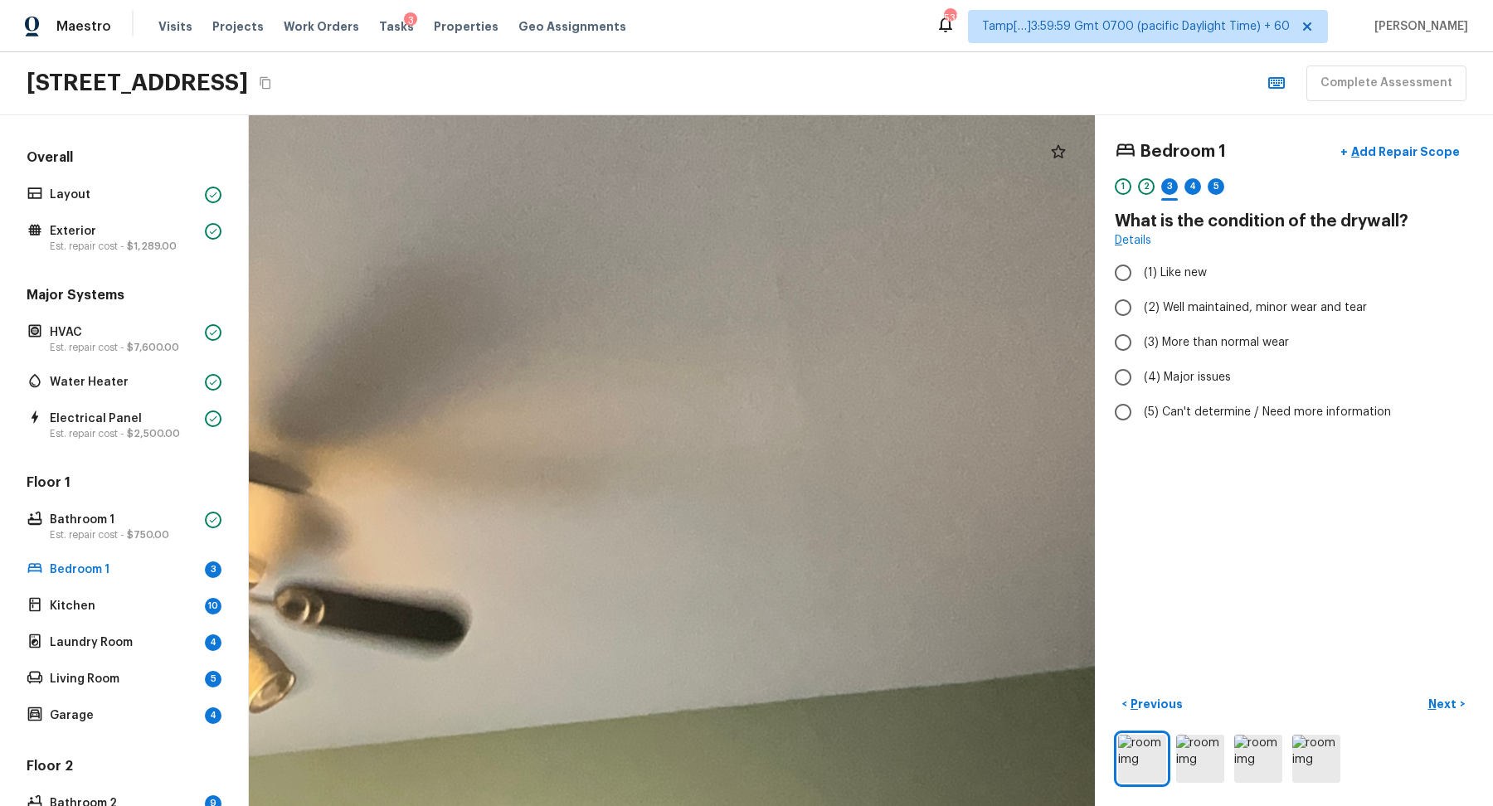
drag, startPoint x: 809, startPoint y: 801, endPoint x: 814, endPoint y: 490, distance: 311.1
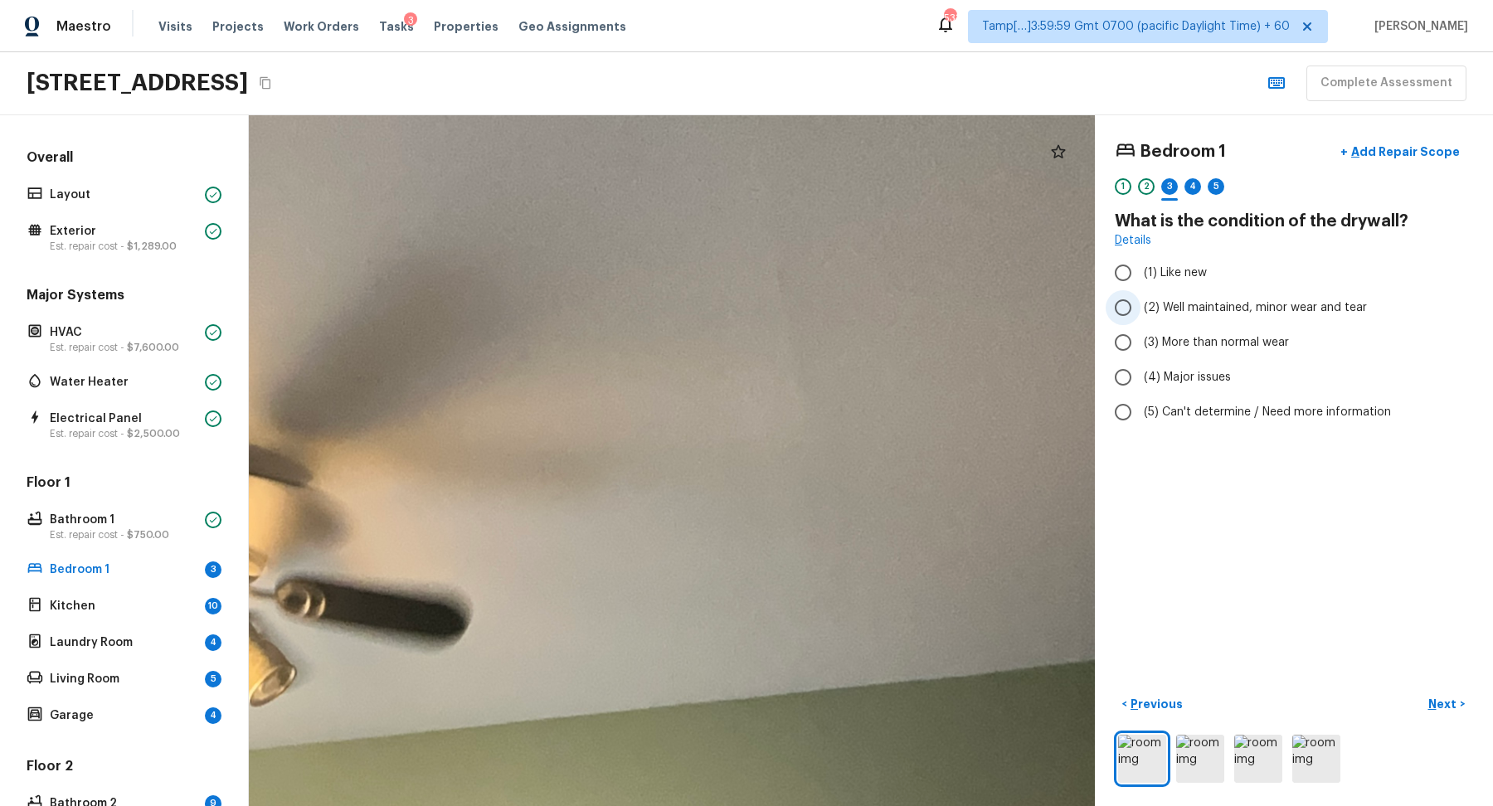
click at [1228, 305] on span "(2) Well maintained, minor wear and tear" at bounding box center [1255, 307] width 223 height 17
click at [1141, 305] on input "(2) Well maintained, minor wear and tear" at bounding box center [1123, 307] width 35 height 35
radio input "true"
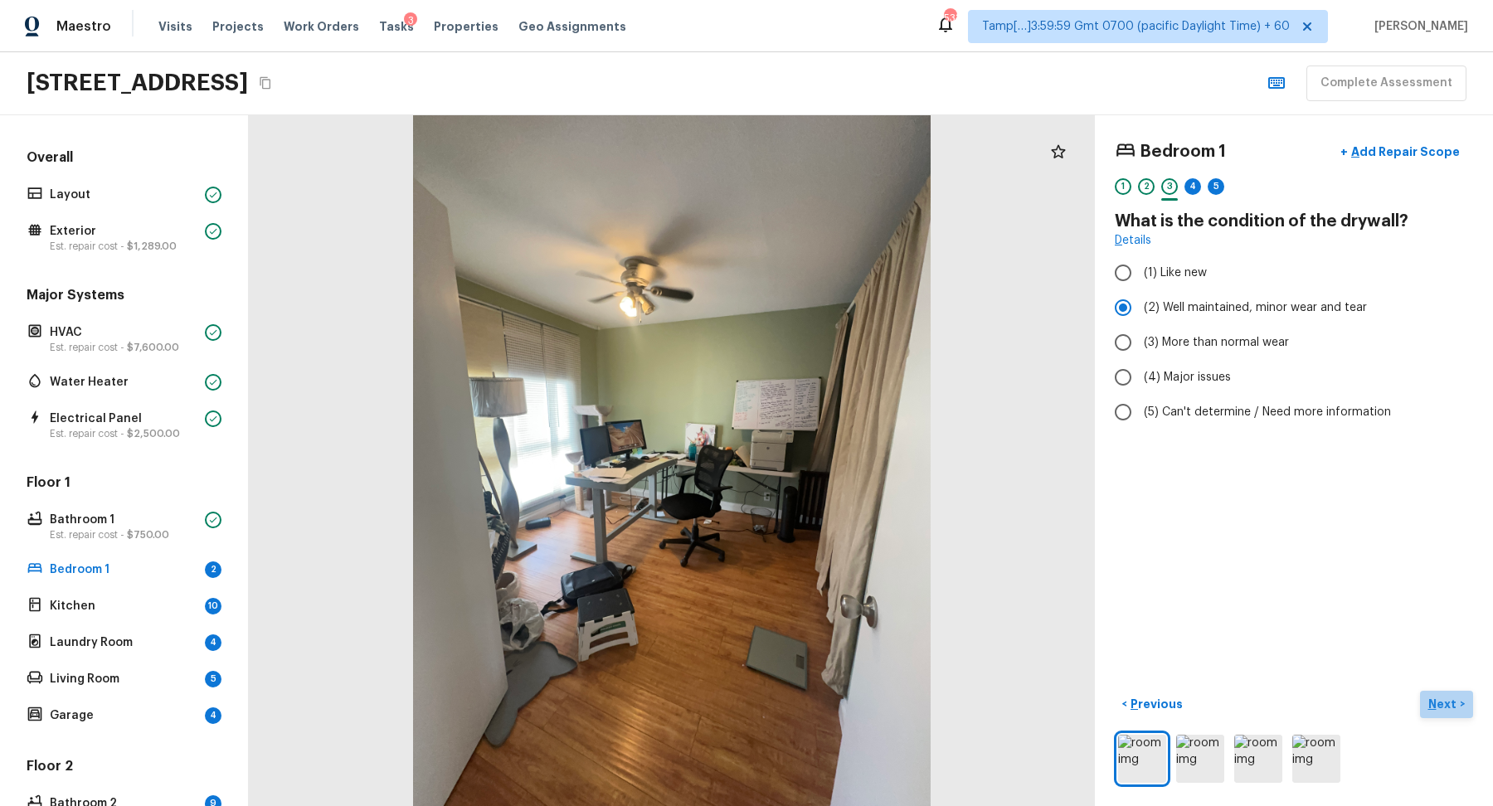
click at [1436, 698] on p "Next" at bounding box center [1445, 704] width 32 height 17
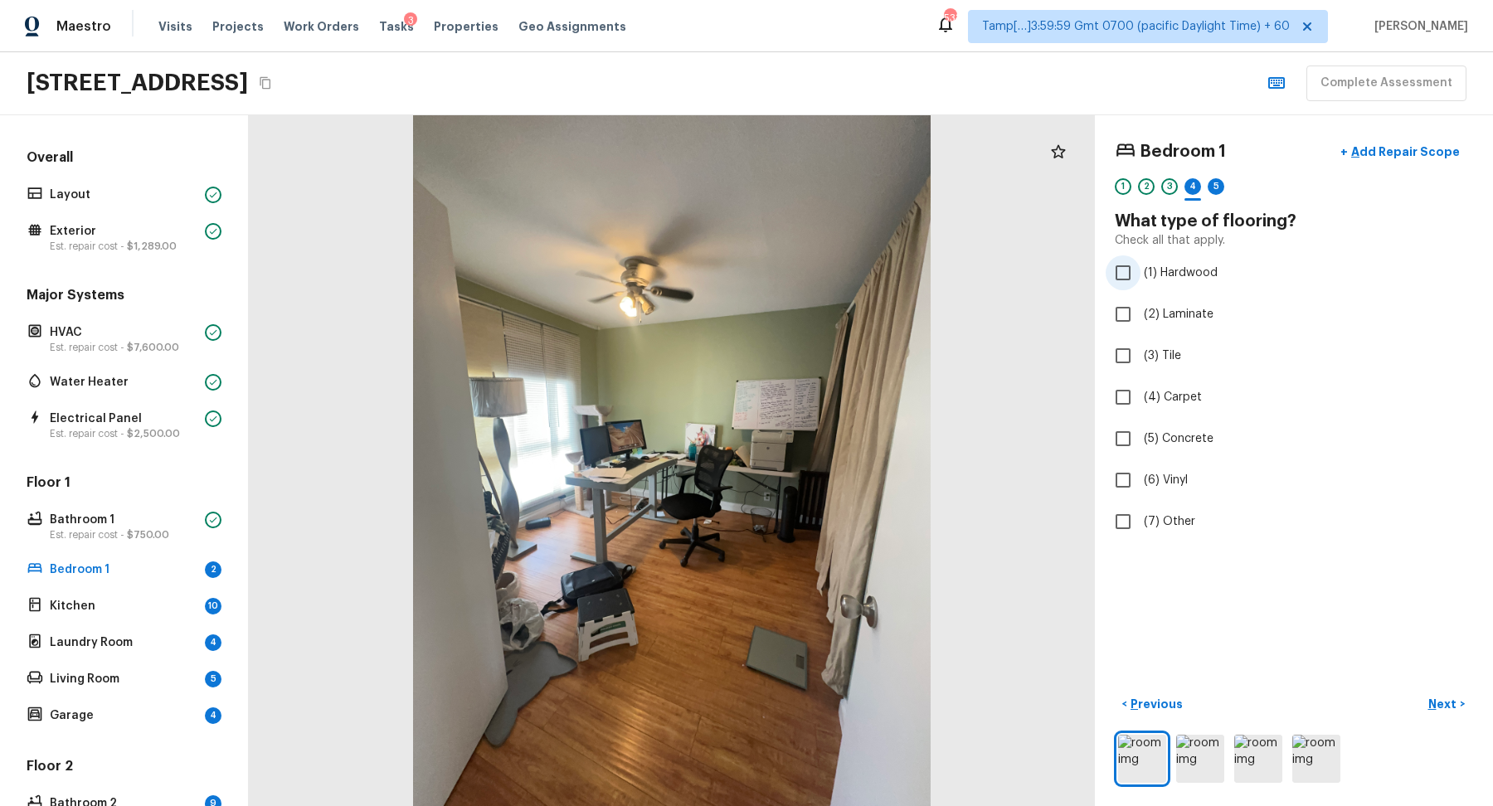
click at [1175, 269] on span "(1) Hardwood" at bounding box center [1181, 273] width 74 height 17
click at [1141, 269] on input "(1) Hardwood" at bounding box center [1123, 273] width 35 height 35
checkbox input "true"
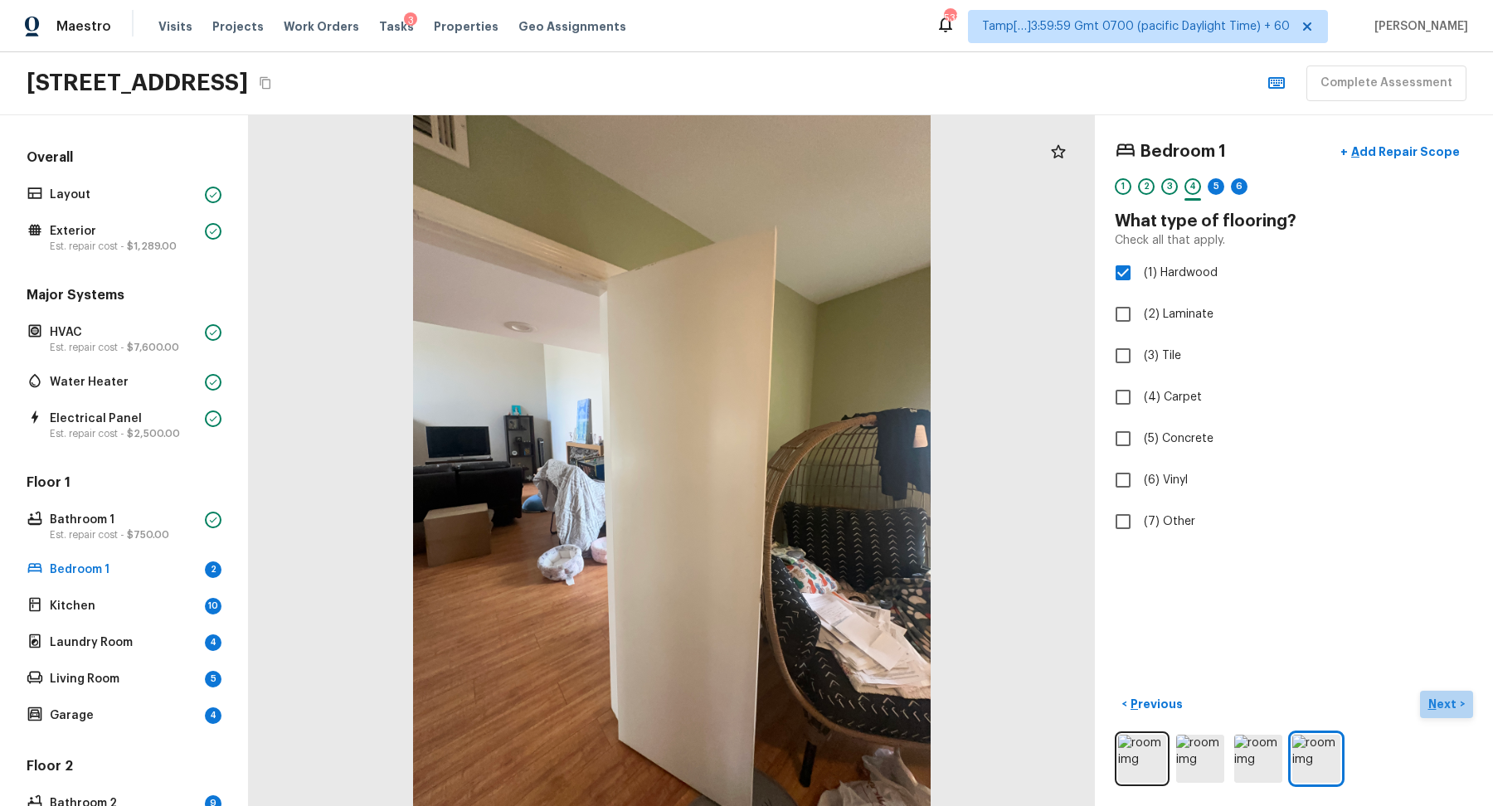
click at [1422, 694] on button "Next >" at bounding box center [1446, 704] width 53 height 27
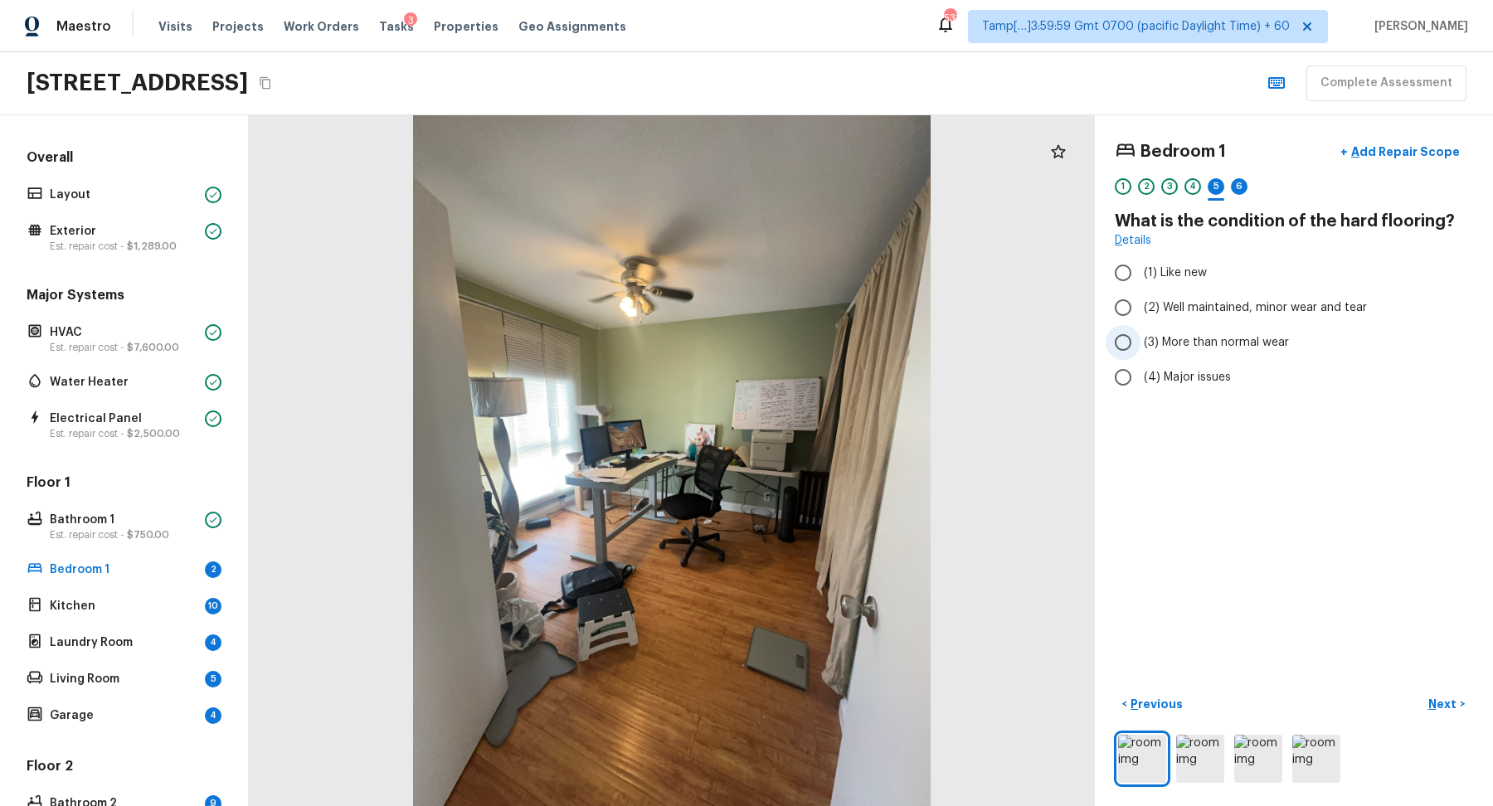
click at [1181, 351] on label "(3) More than normal wear" at bounding box center [1283, 342] width 354 height 35
click at [1141, 351] on input "(3) More than normal wear" at bounding box center [1123, 342] width 35 height 35
radio input "true"
click at [1445, 694] on button "Next >" at bounding box center [1446, 704] width 53 height 27
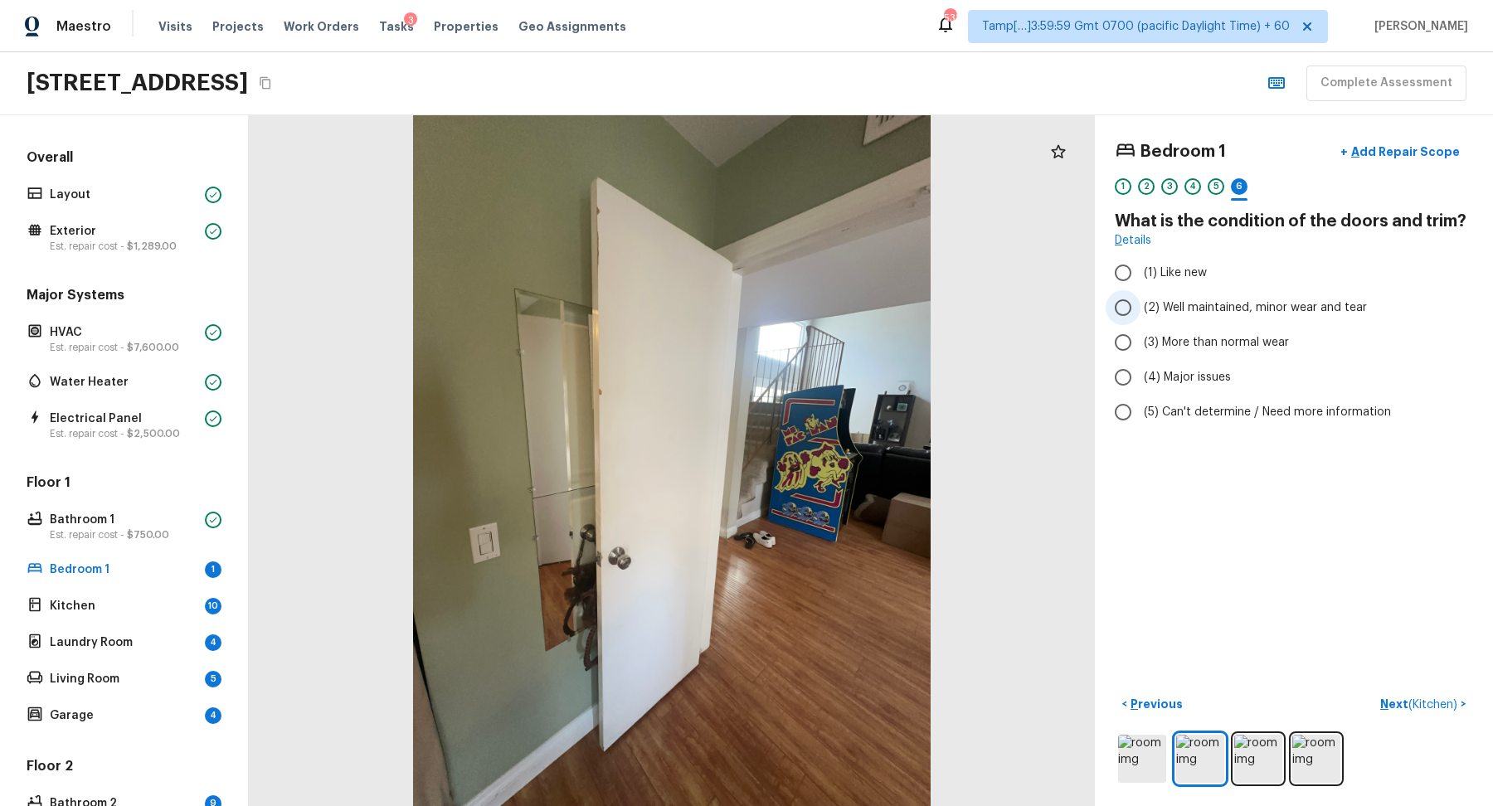
click at [1169, 308] on span "(2) Well maintained, minor wear and tear" at bounding box center [1255, 307] width 223 height 17
click at [1141, 308] on input "(2) Well maintained, minor wear and tear" at bounding box center [1123, 307] width 35 height 35
radio input "true"
click at [1389, 701] on p "Next ( Kitchen )" at bounding box center [1420, 704] width 80 height 17
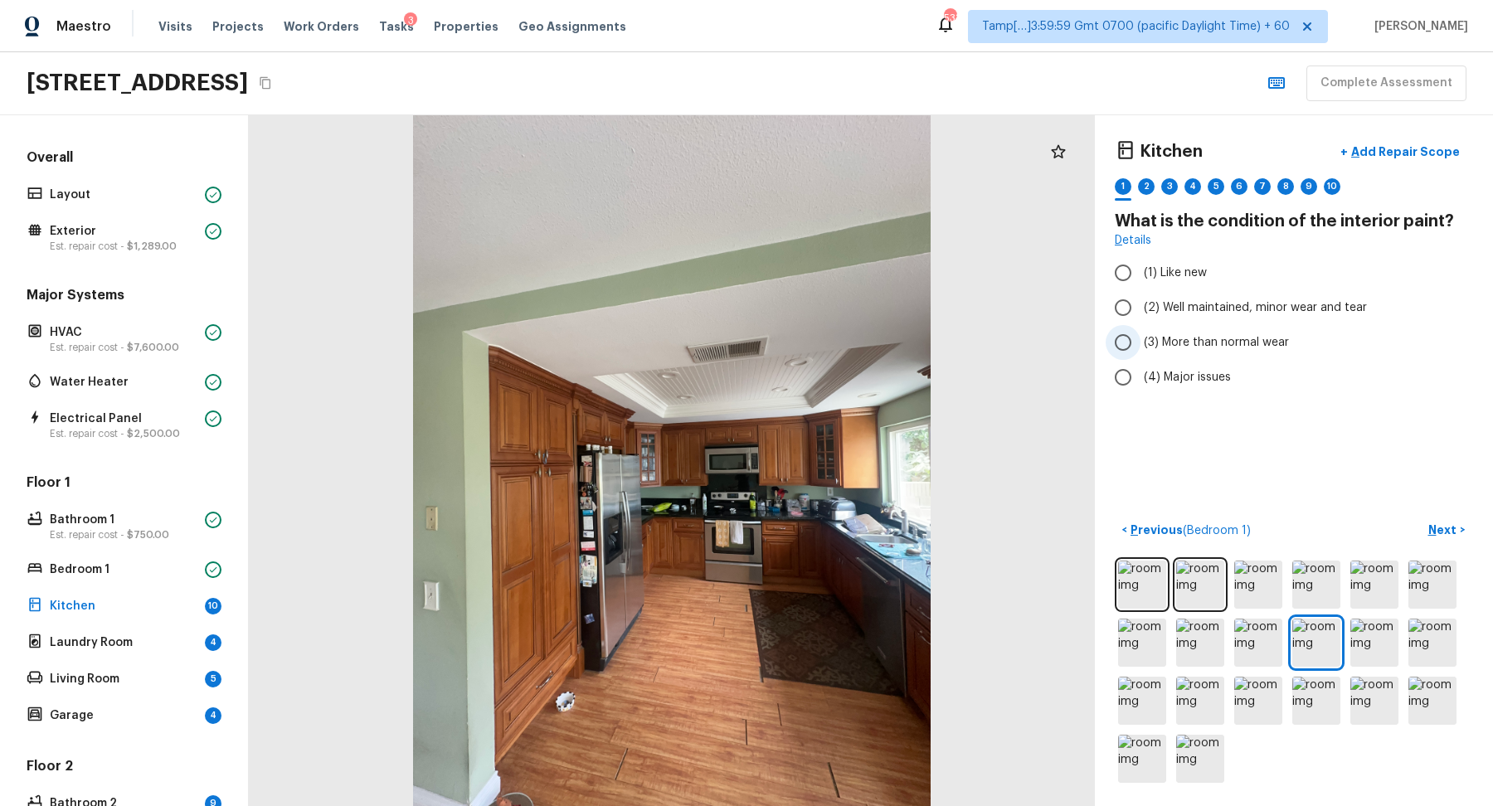
click at [1171, 325] on label "(3) More than normal wear" at bounding box center [1283, 342] width 354 height 35
click at [1141, 325] on input "(3) More than normal wear" at bounding box center [1123, 342] width 35 height 35
radio input "true"
click at [1195, 303] on span "(2) Well maintained, minor wear and tear" at bounding box center [1255, 307] width 223 height 17
click at [1141, 303] on input "(2) Well maintained, minor wear and tear" at bounding box center [1123, 307] width 35 height 35
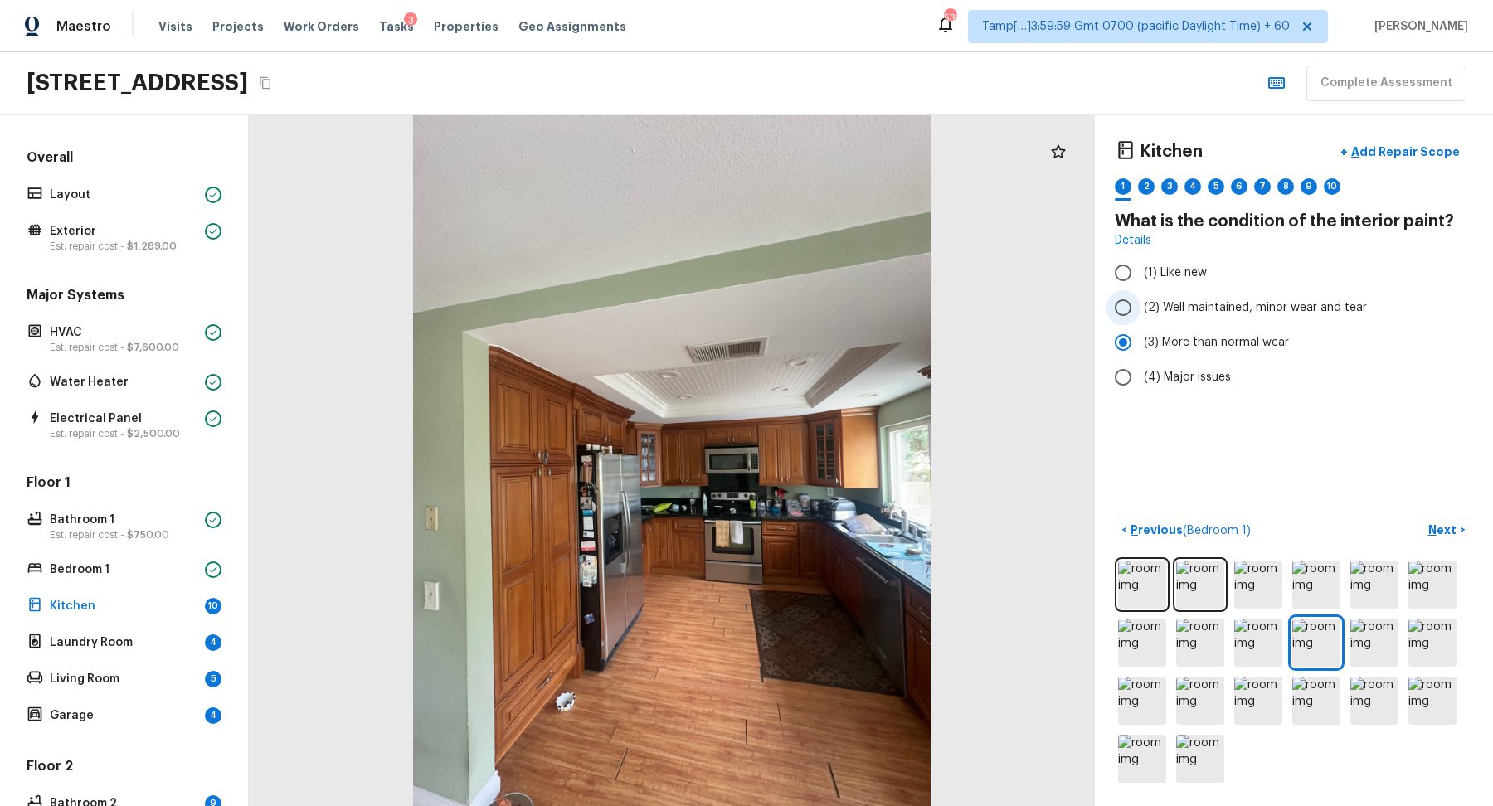
radio input "true"
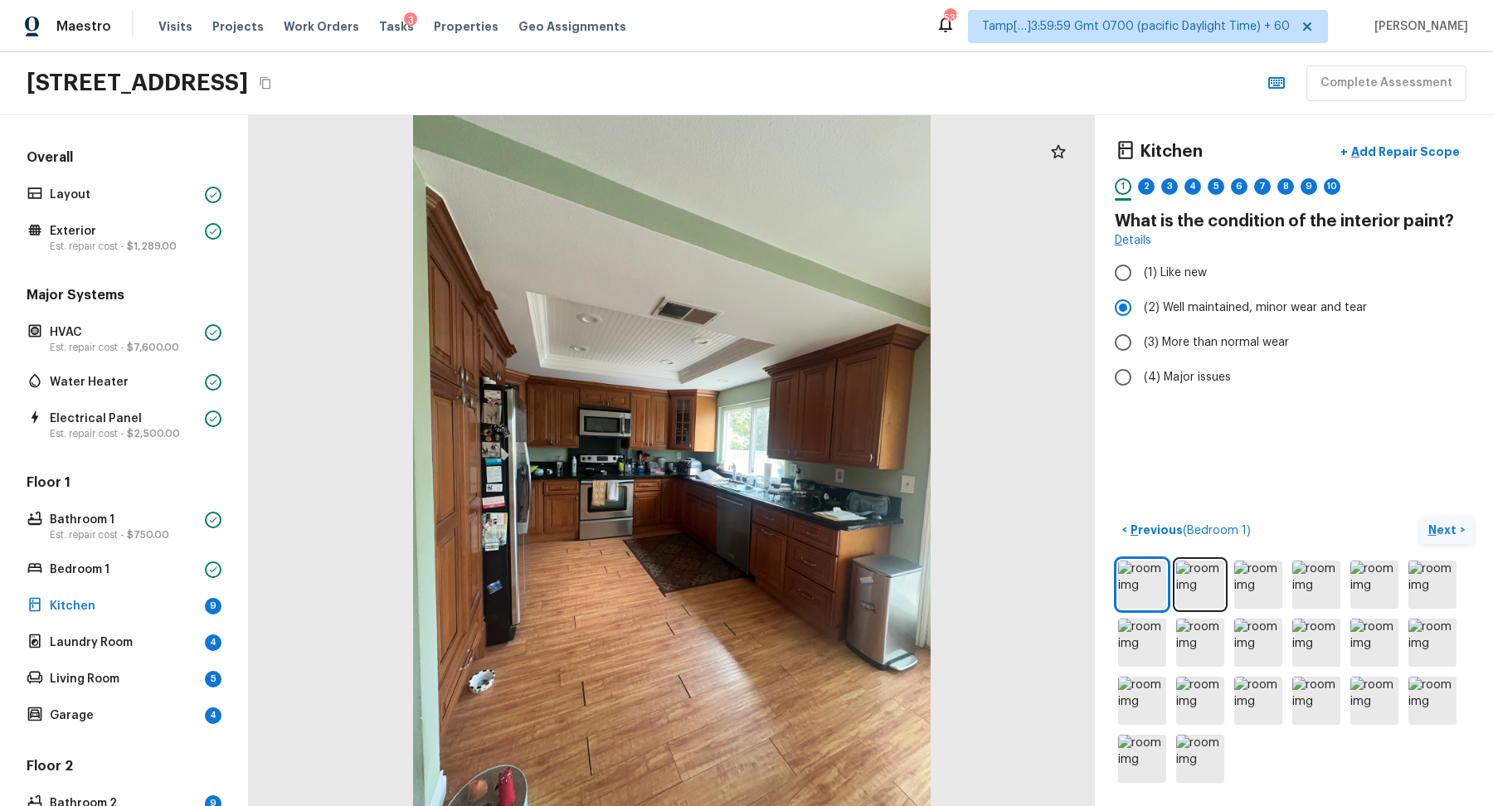
click at [1436, 524] on p "Next" at bounding box center [1445, 530] width 32 height 17
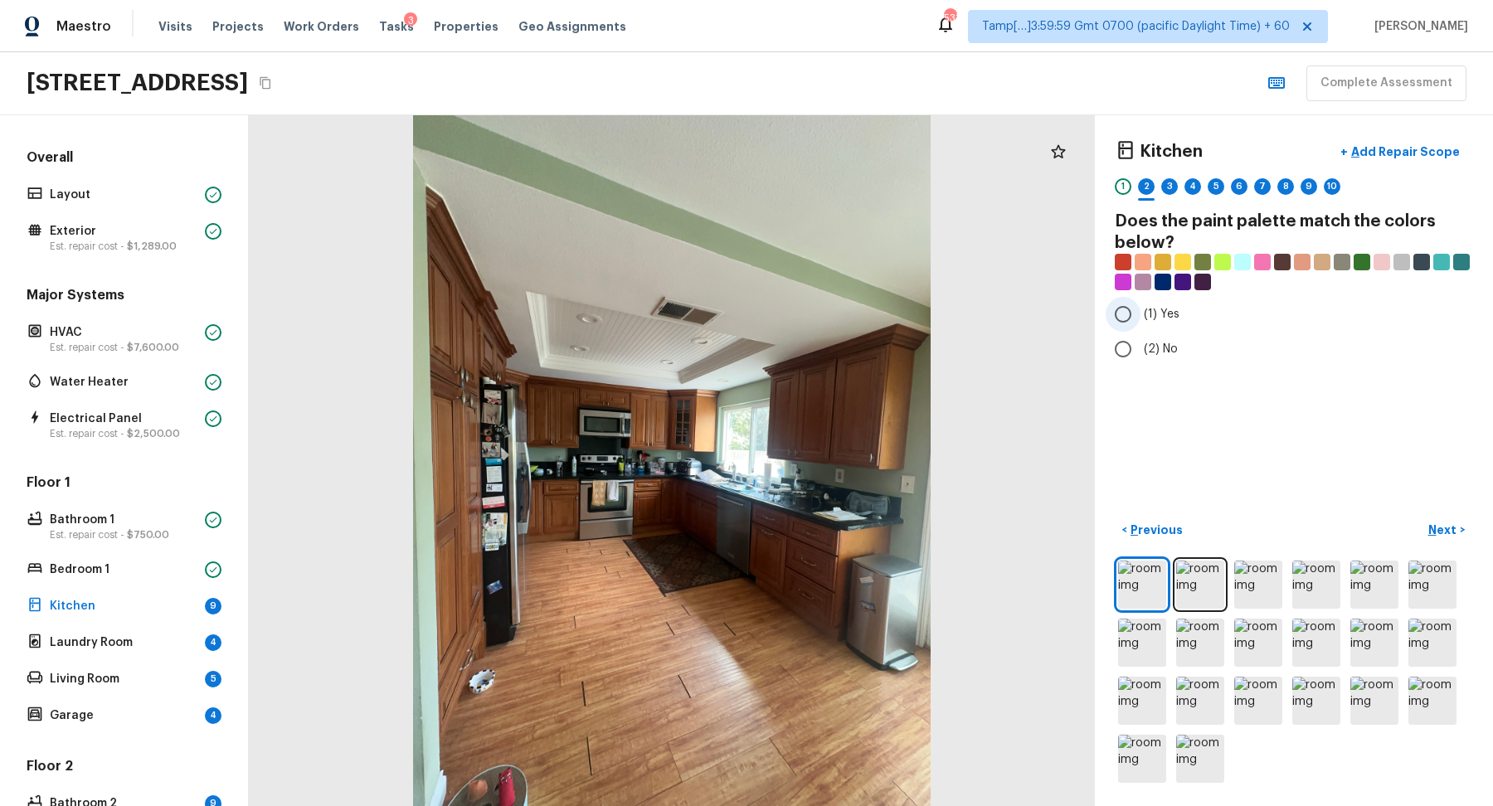
click at [1156, 313] on span "(1) Yes" at bounding box center [1162, 314] width 36 height 17
click at [1141, 313] on input "(1) Yes" at bounding box center [1123, 314] width 35 height 35
radio input "true"
click at [1438, 538] on button "Next >" at bounding box center [1446, 530] width 53 height 27
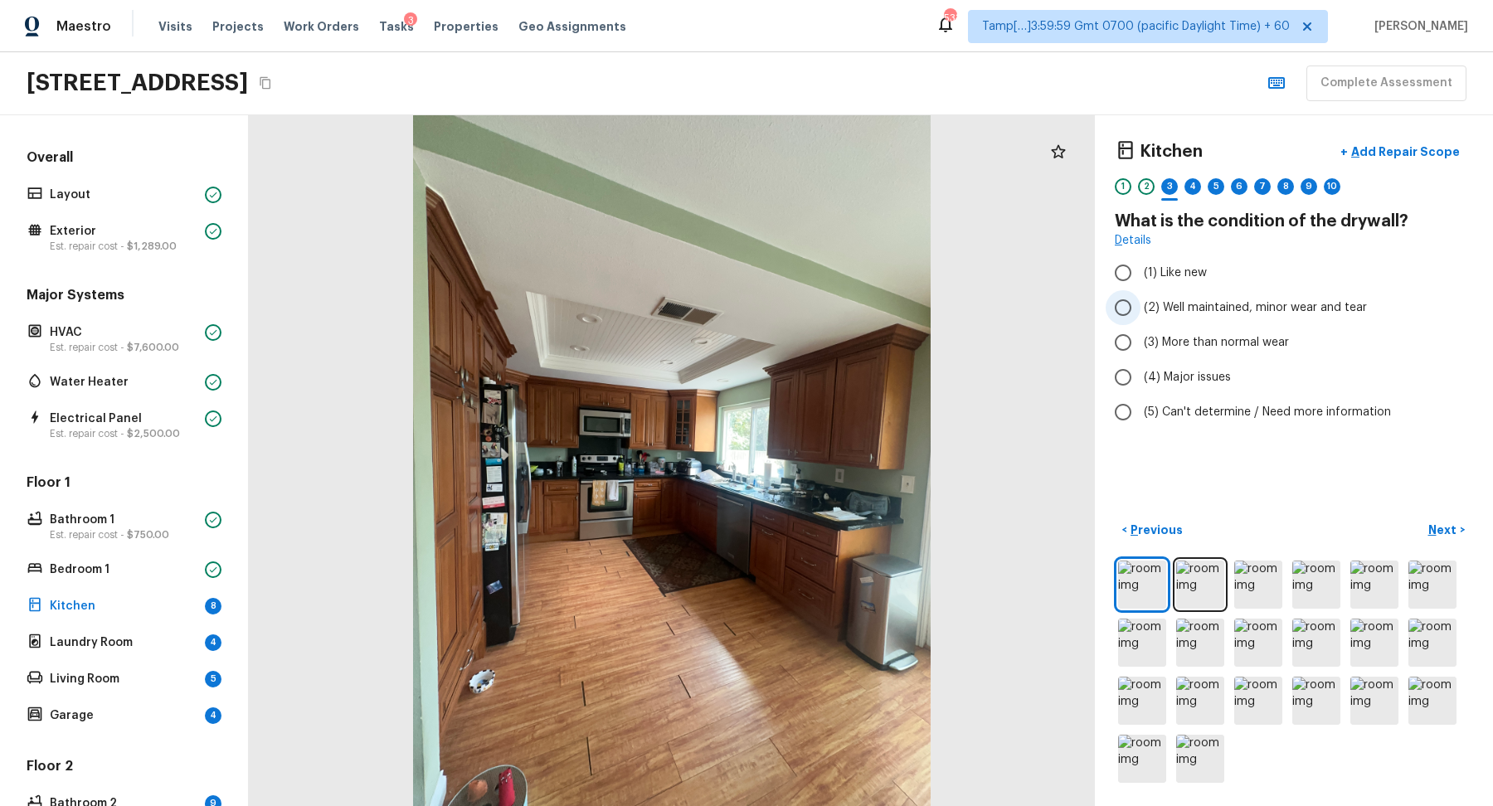
click at [1215, 310] on span "(2) Well maintained, minor wear and tear" at bounding box center [1255, 307] width 223 height 17
click at [1141, 310] on input "(2) Well maintained, minor wear and tear" at bounding box center [1123, 307] width 35 height 35
radio input "true"
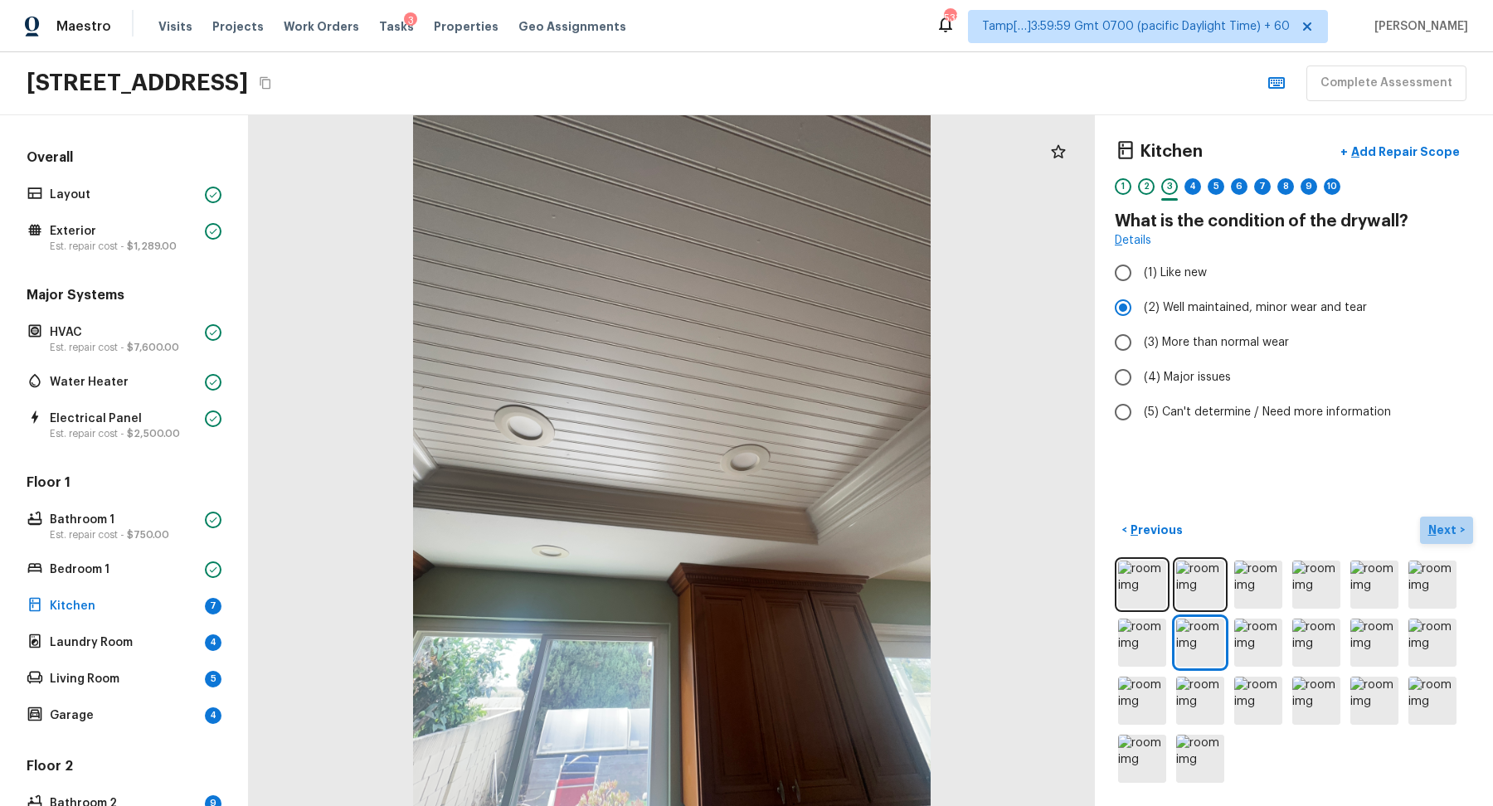
click at [1430, 533] on p "Next" at bounding box center [1445, 530] width 32 height 17
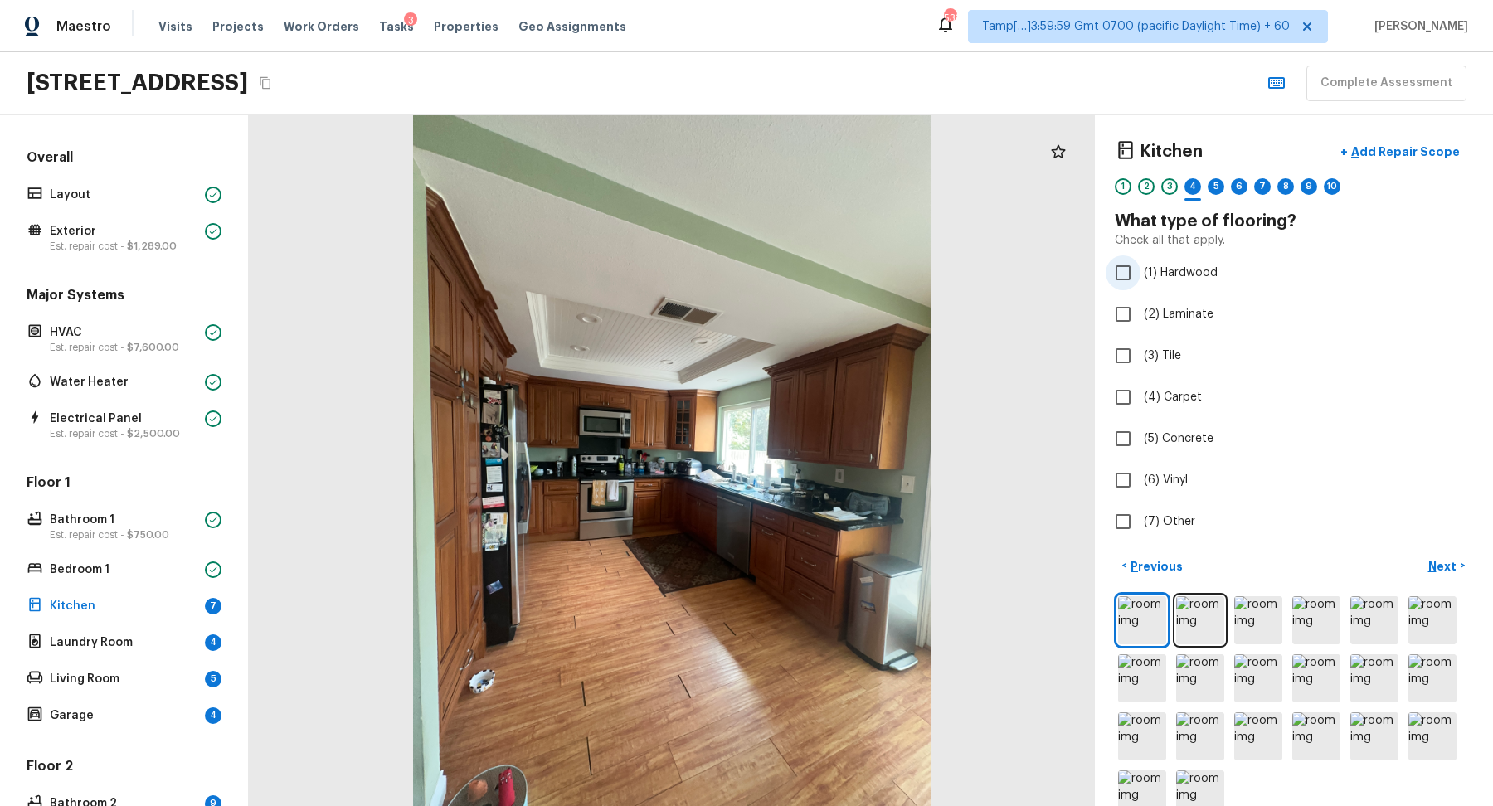
click at [1158, 281] on label "(1) Hardwood" at bounding box center [1283, 273] width 354 height 35
click at [1141, 281] on input "(1) Hardwood" at bounding box center [1123, 273] width 35 height 35
checkbox input "true"
click at [1432, 553] on button "Next >" at bounding box center [1446, 566] width 53 height 27
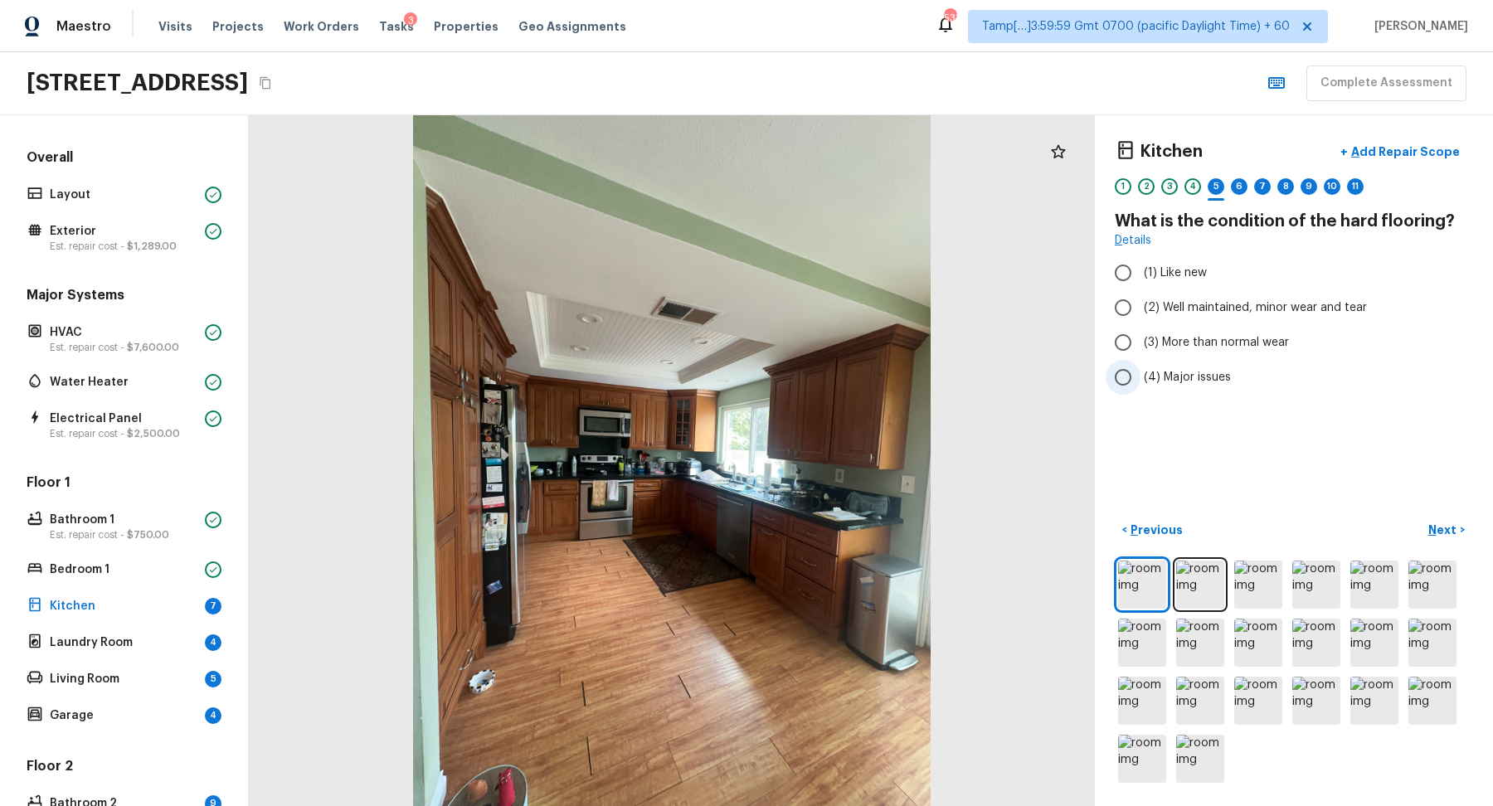
click at [1226, 379] on span "(4) Major issues" at bounding box center [1187, 377] width 87 height 17
click at [1141, 379] on input "(4) Major issues" at bounding box center [1123, 377] width 35 height 35
radio input "true"
click at [1434, 526] on p "Next" at bounding box center [1445, 530] width 32 height 17
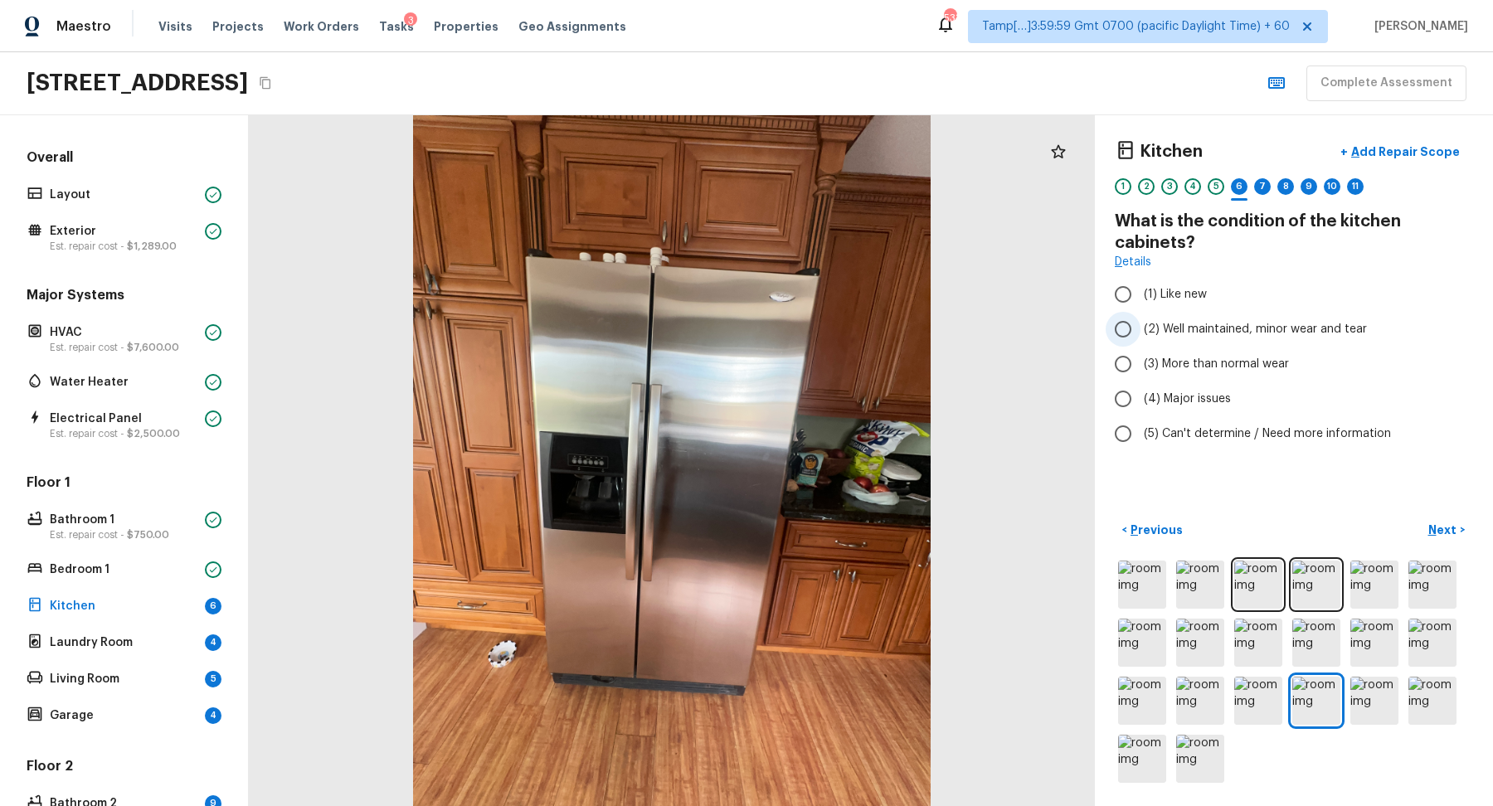
click at [1269, 338] on label "(2) Well maintained, minor wear and tear" at bounding box center [1283, 329] width 354 height 35
click at [1141, 338] on input "(2) Well maintained, minor wear and tear" at bounding box center [1123, 329] width 35 height 35
radio input "true"
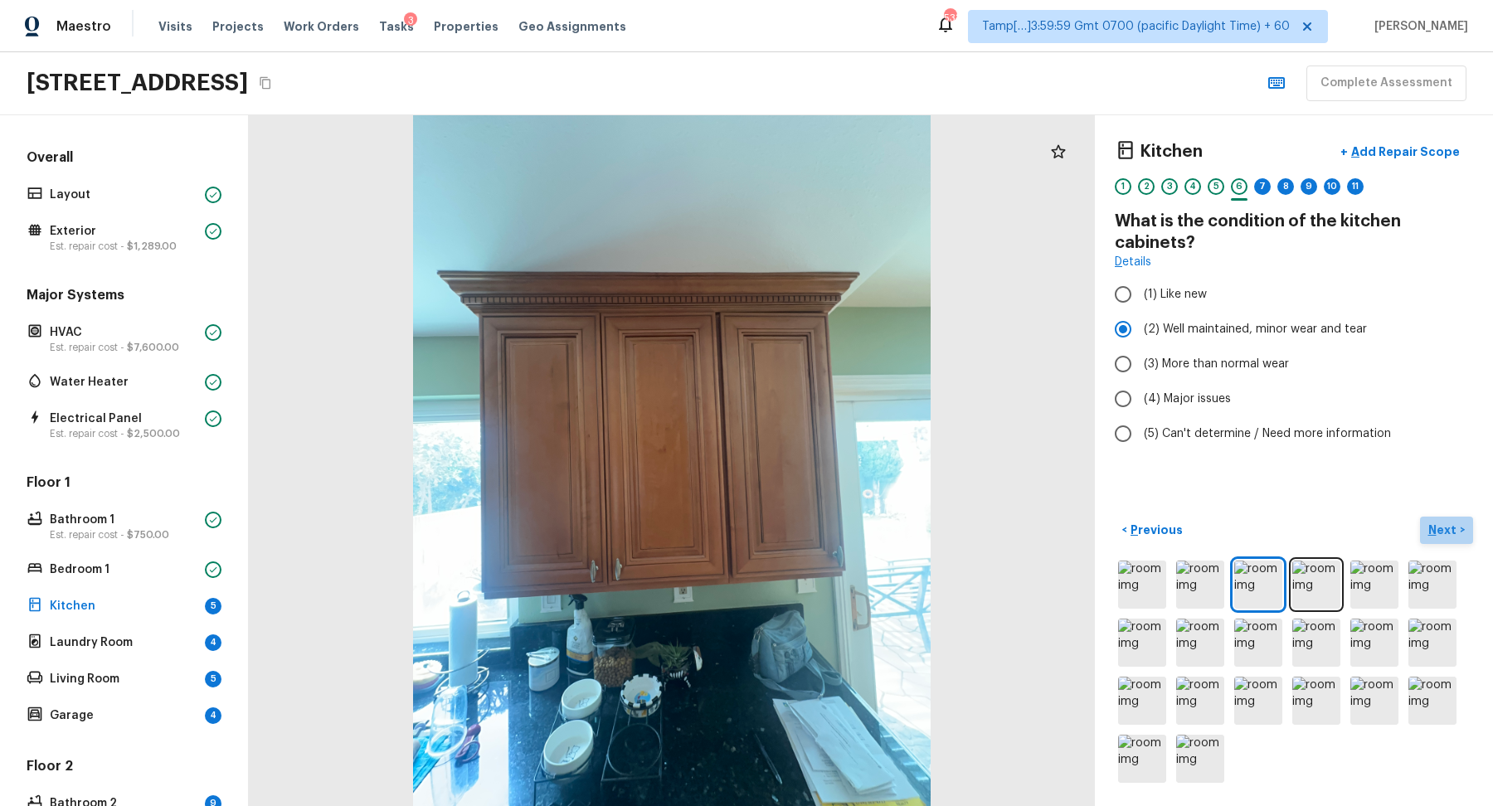
click at [1436, 524] on p "Next" at bounding box center [1445, 530] width 32 height 17
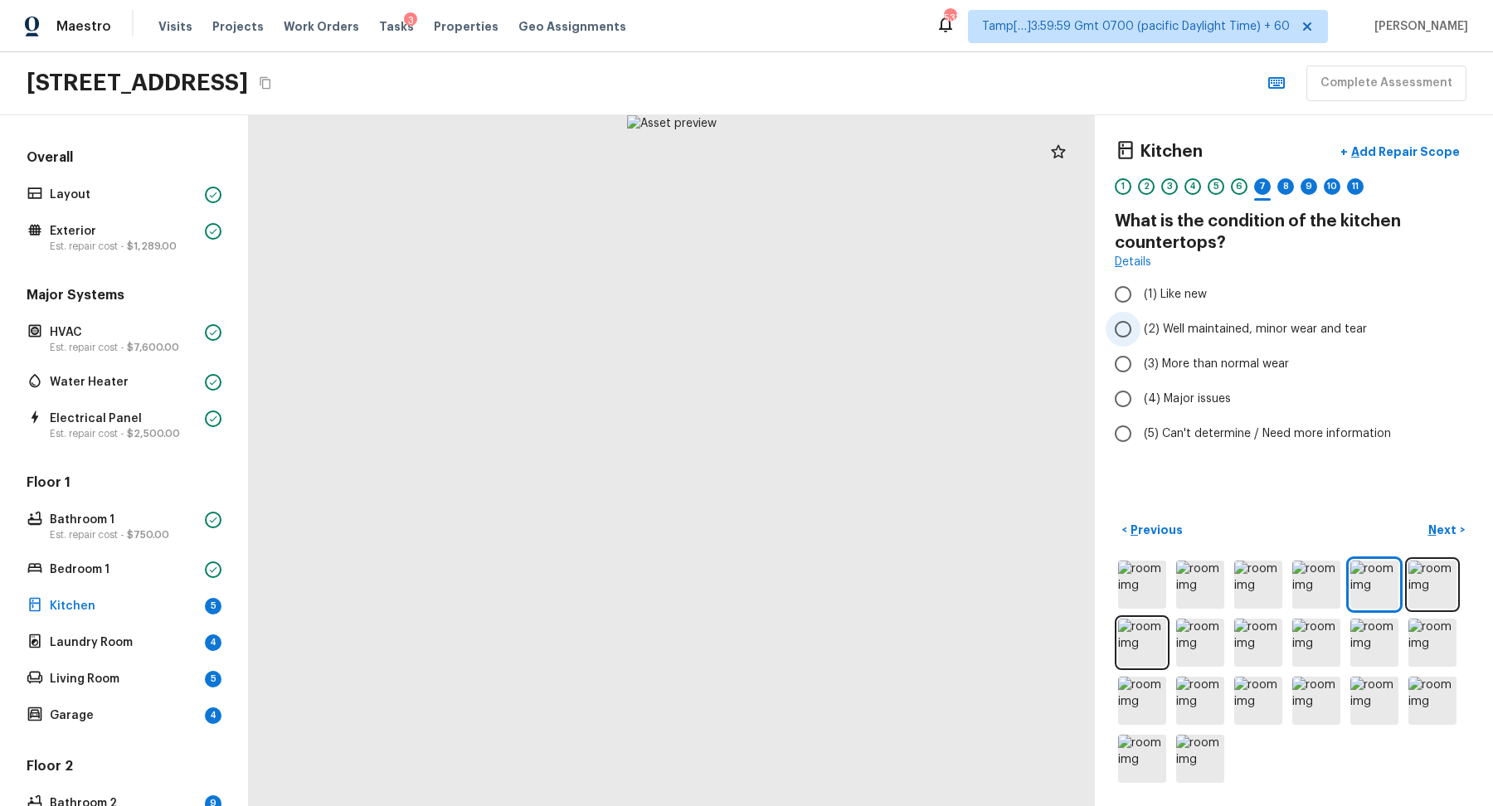
click at [1259, 329] on span "(2) Well maintained, minor wear and tear" at bounding box center [1255, 329] width 223 height 17
click at [1141, 329] on input "(2) Well maintained, minor wear and tear" at bounding box center [1123, 329] width 35 height 35
radio input "true"
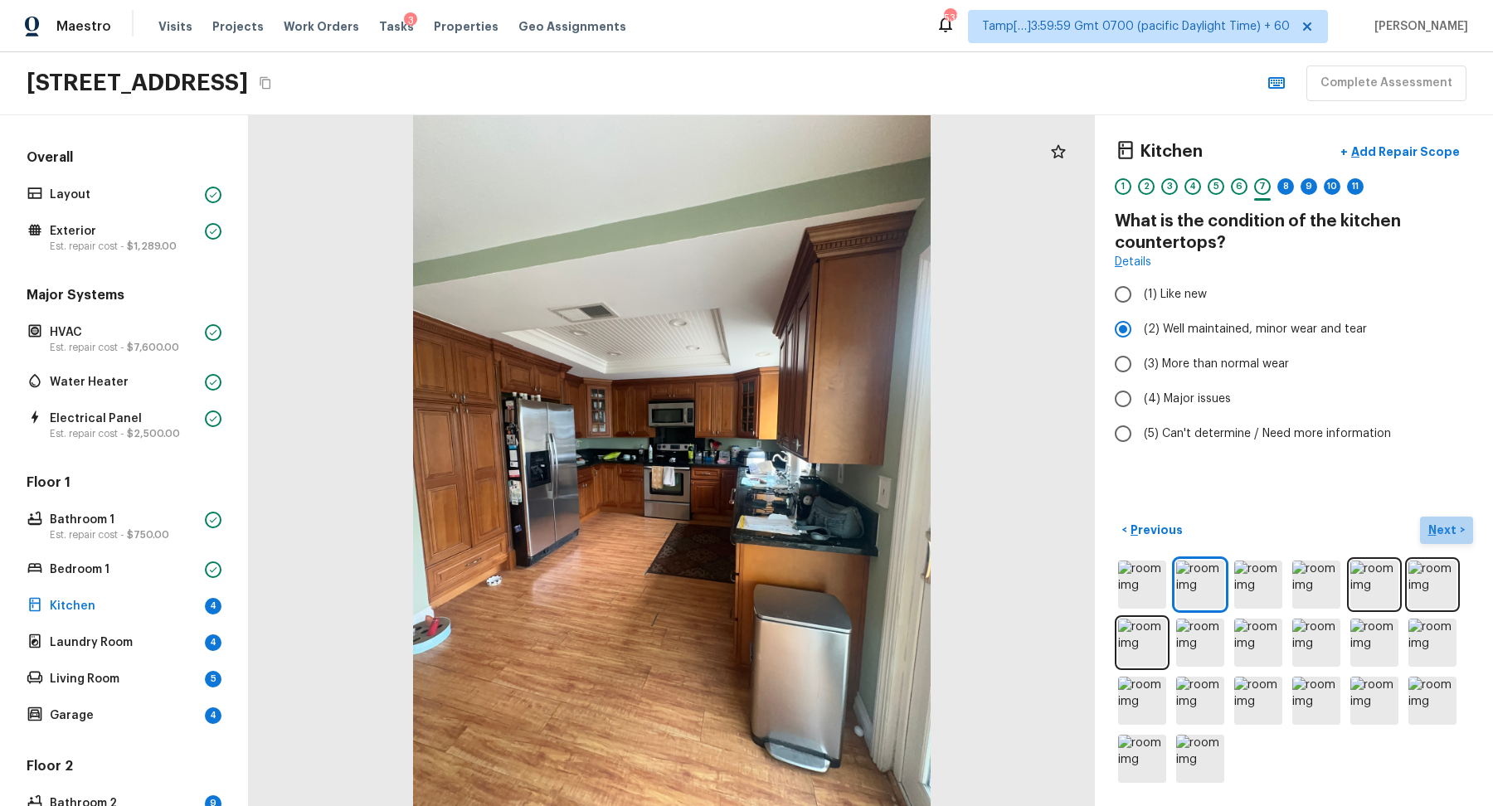
click at [1438, 529] on p "Next" at bounding box center [1445, 530] width 32 height 17
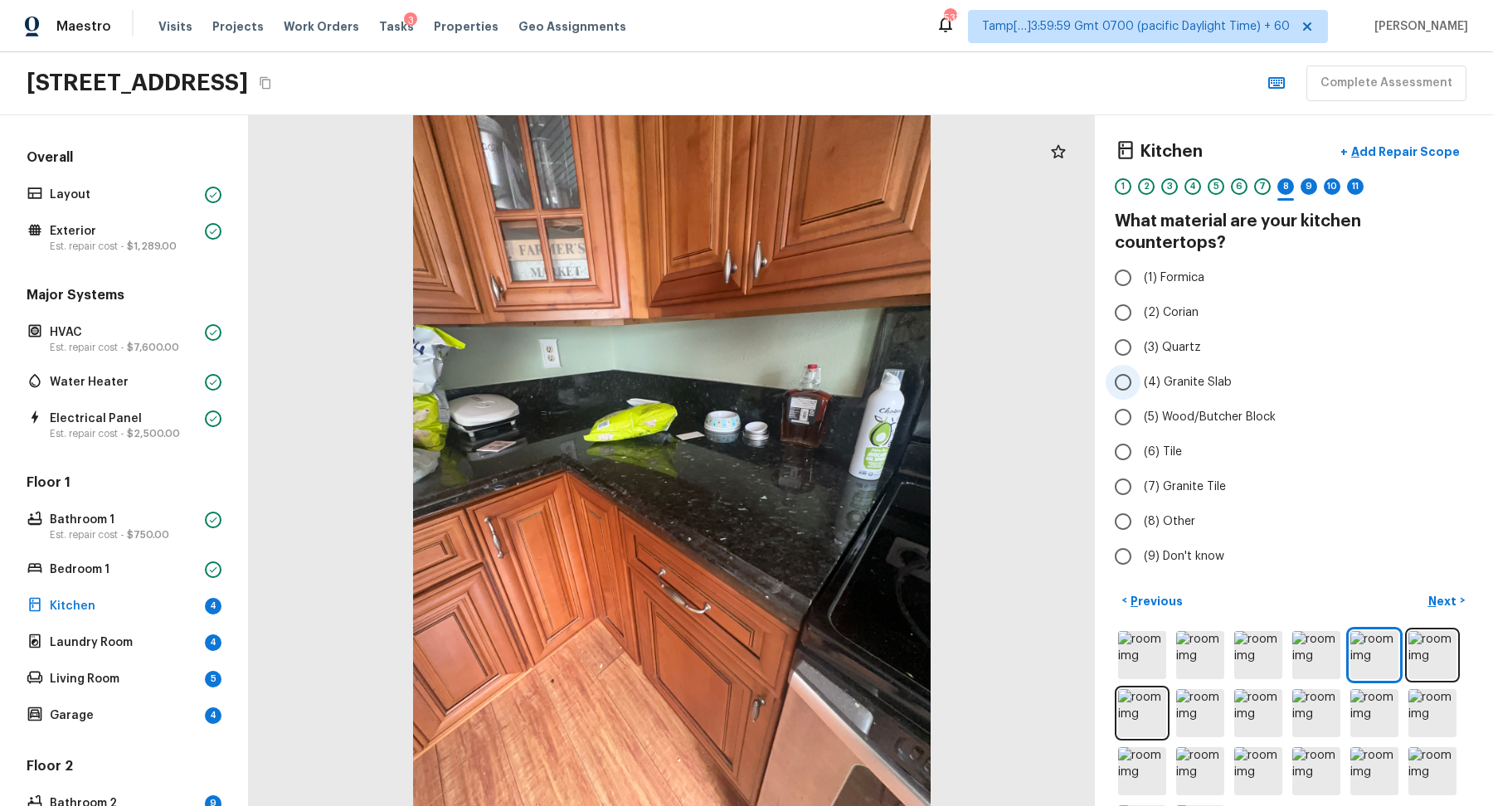
click at [1196, 374] on span "(4) Granite Slab" at bounding box center [1188, 382] width 88 height 17
click at [1141, 365] on input "(4) Granite Slab" at bounding box center [1123, 382] width 35 height 35
radio input "true"
click at [1439, 593] on p "Next" at bounding box center [1445, 601] width 32 height 17
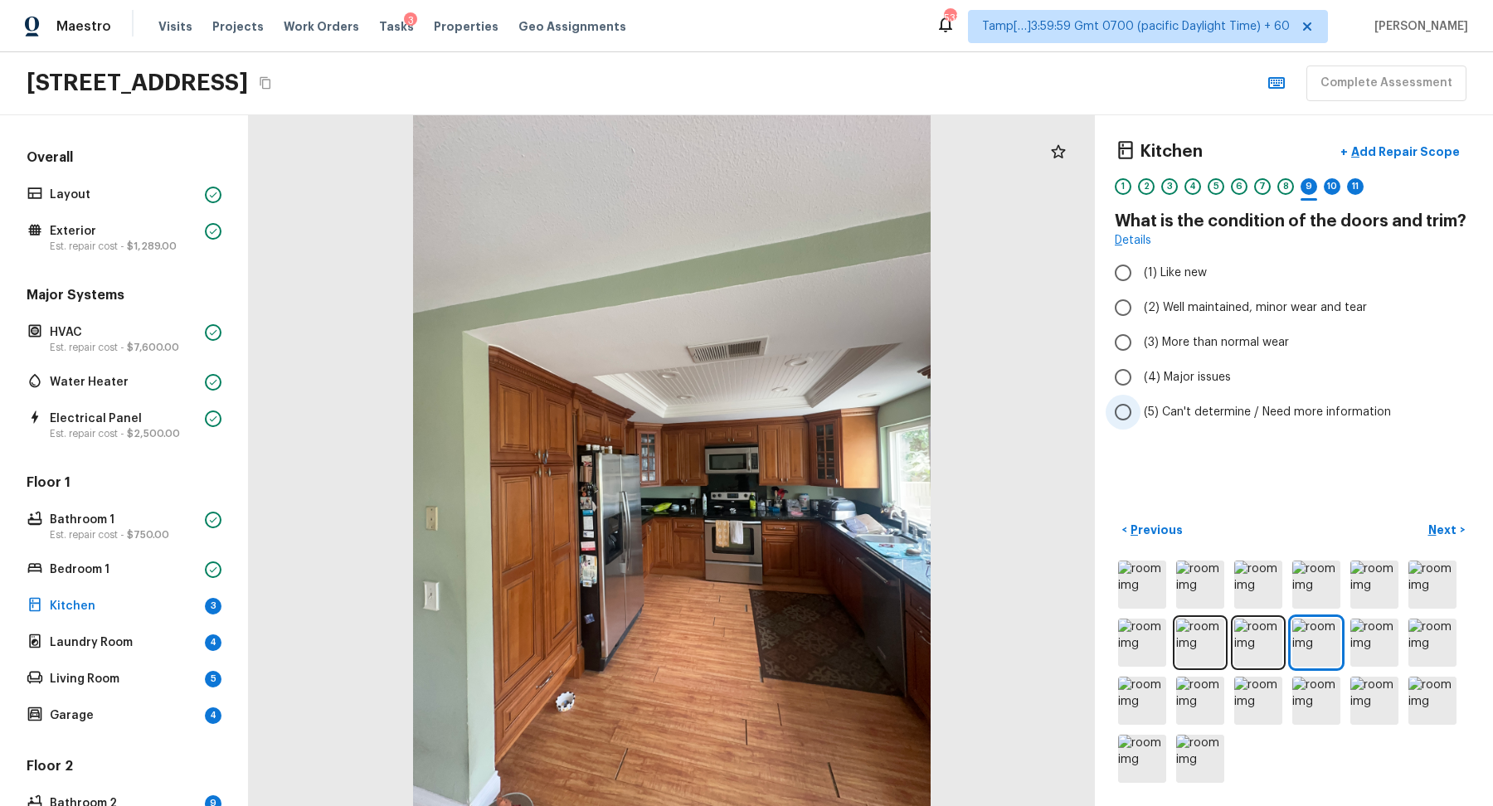
click at [1196, 402] on label "(5) Can't determine / Need more information" at bounding box center [1283, 412] width 354 height 35
click at [1141, 402] on input "(5) Can't determine / Need more information" at bounding box center [1123, 412] width 35 height 35
radio input "true"
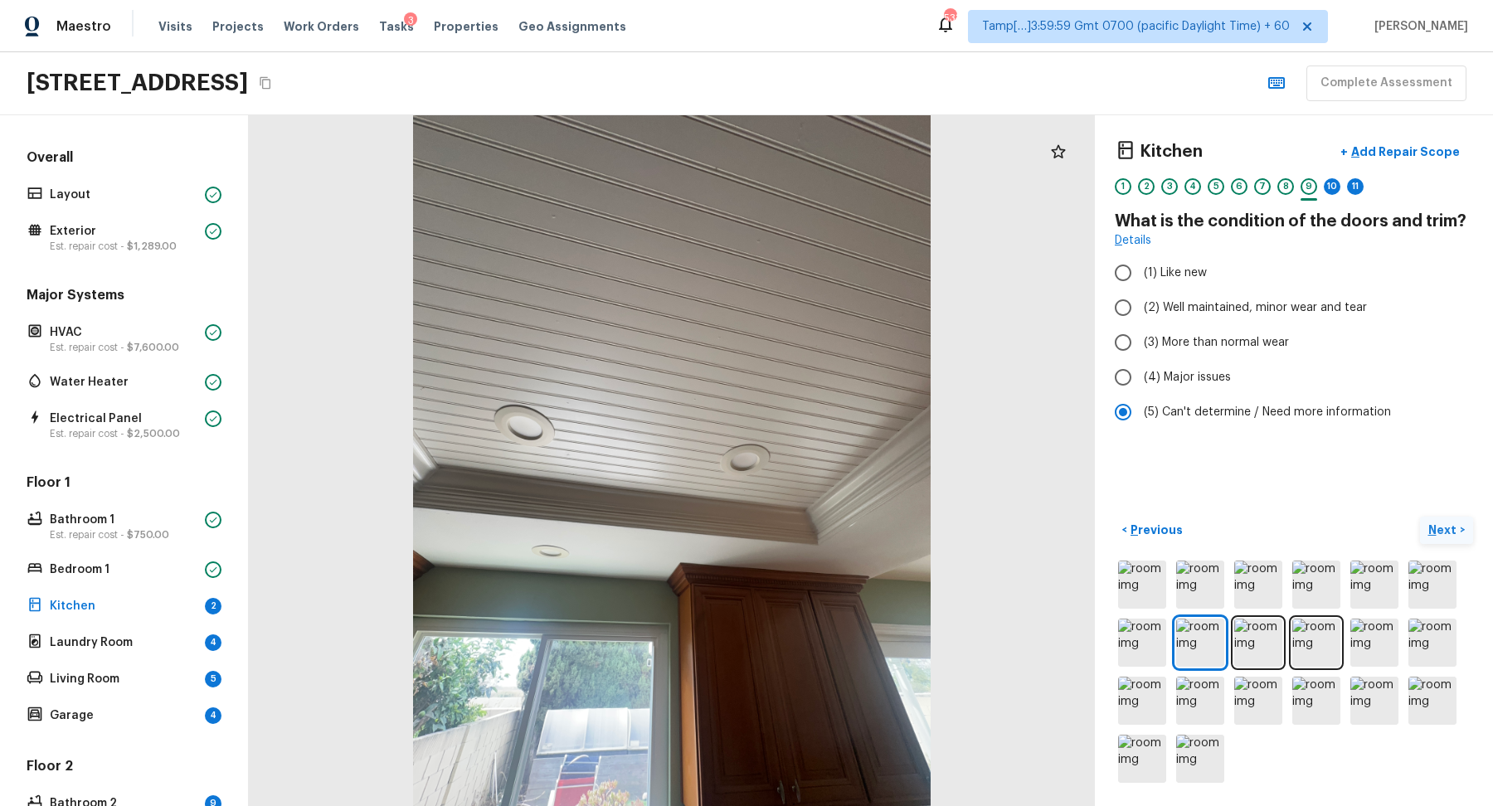
click at [1434, 526] on p "Next" at bounding box center [1445, 530] width 32 height 17
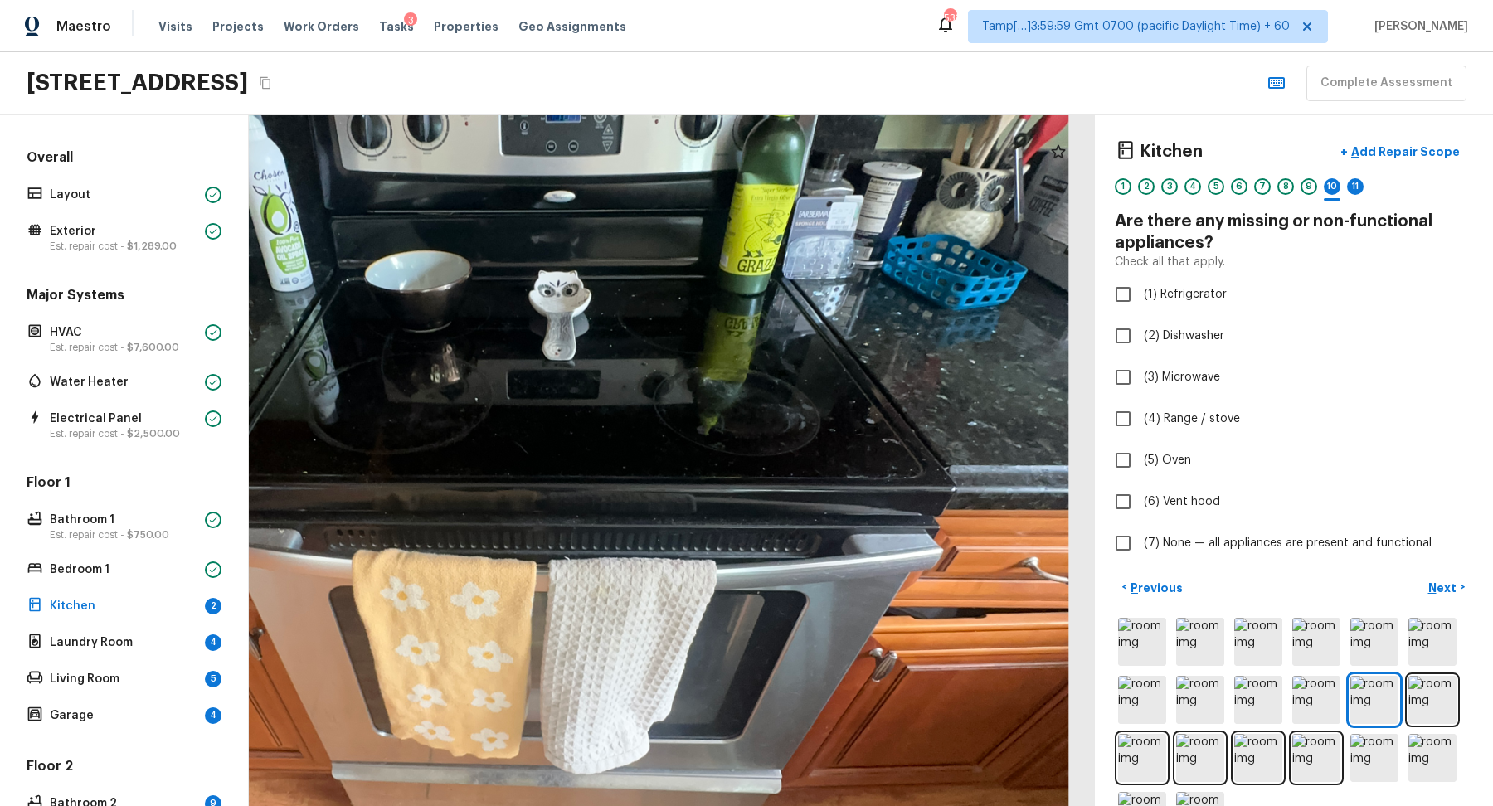
drag, startPoint x: 776, startPoint y: 415, endPoint x: 776, endPoint y: 654, distance: 238.9
click at [776, 654] on div at bounding box center [518, 482] width 1804 height 1473
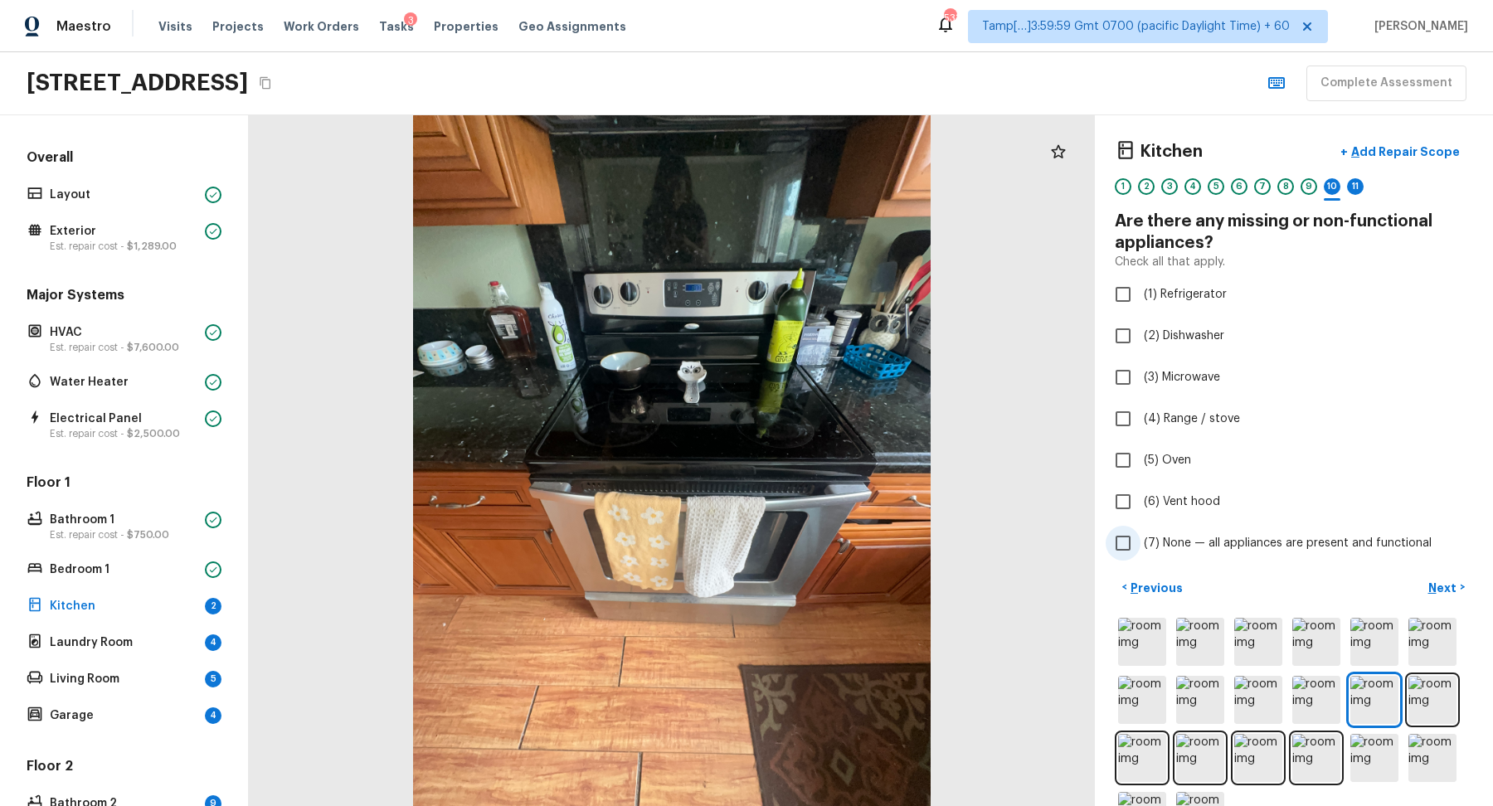
click at [1218, 533] on label "(7) None — all appliances are present and functional" at bounding box center [1283, 543] width 354 height 35
click at [1141, 533] on input "(7) None — all appliances are present and functional" at bounding box center [1123, 543] width 35 height 35
click at [1281, 539] on span "(7) None — all appliances are present and functional" at bounding box center [1288, 543] width 288 height 17
click at [1141, 539] on input "(7) None — all appliances are present and functional" at bounding box center [1123, 543] width 35 height 35
checkbox input "false"
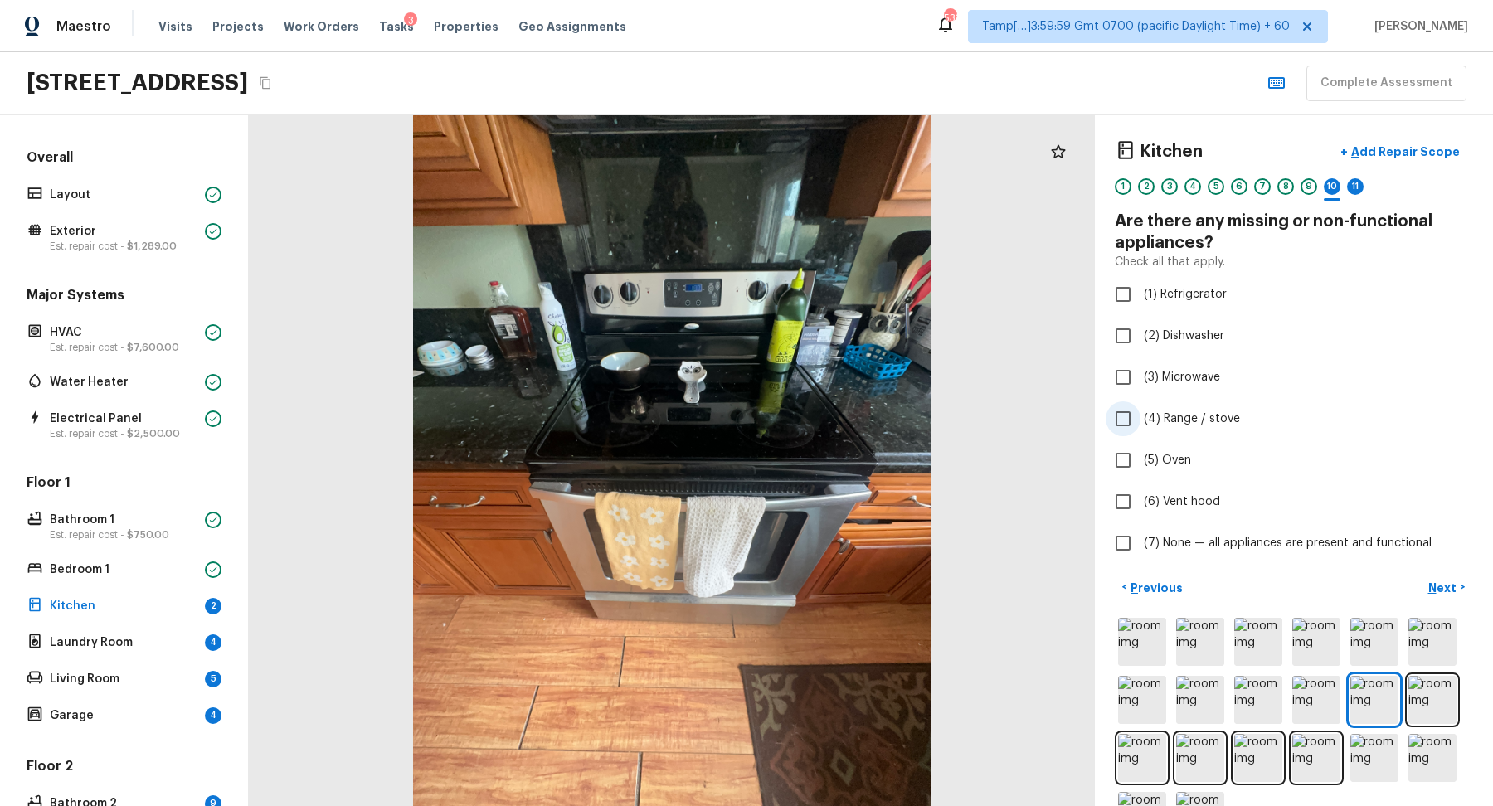
click at [1143, 426] on label "(4) Range / stove" at bounding box center [1283, 419] width 354 height 35
click at [1141, 426] on input "(4) Range / stove" at bounding box center [1123, 419] width 35 height 35
click at [1434, 165] on button "+ Add Repair Scope" at bounding box center [1400, 152] width 146 height 34
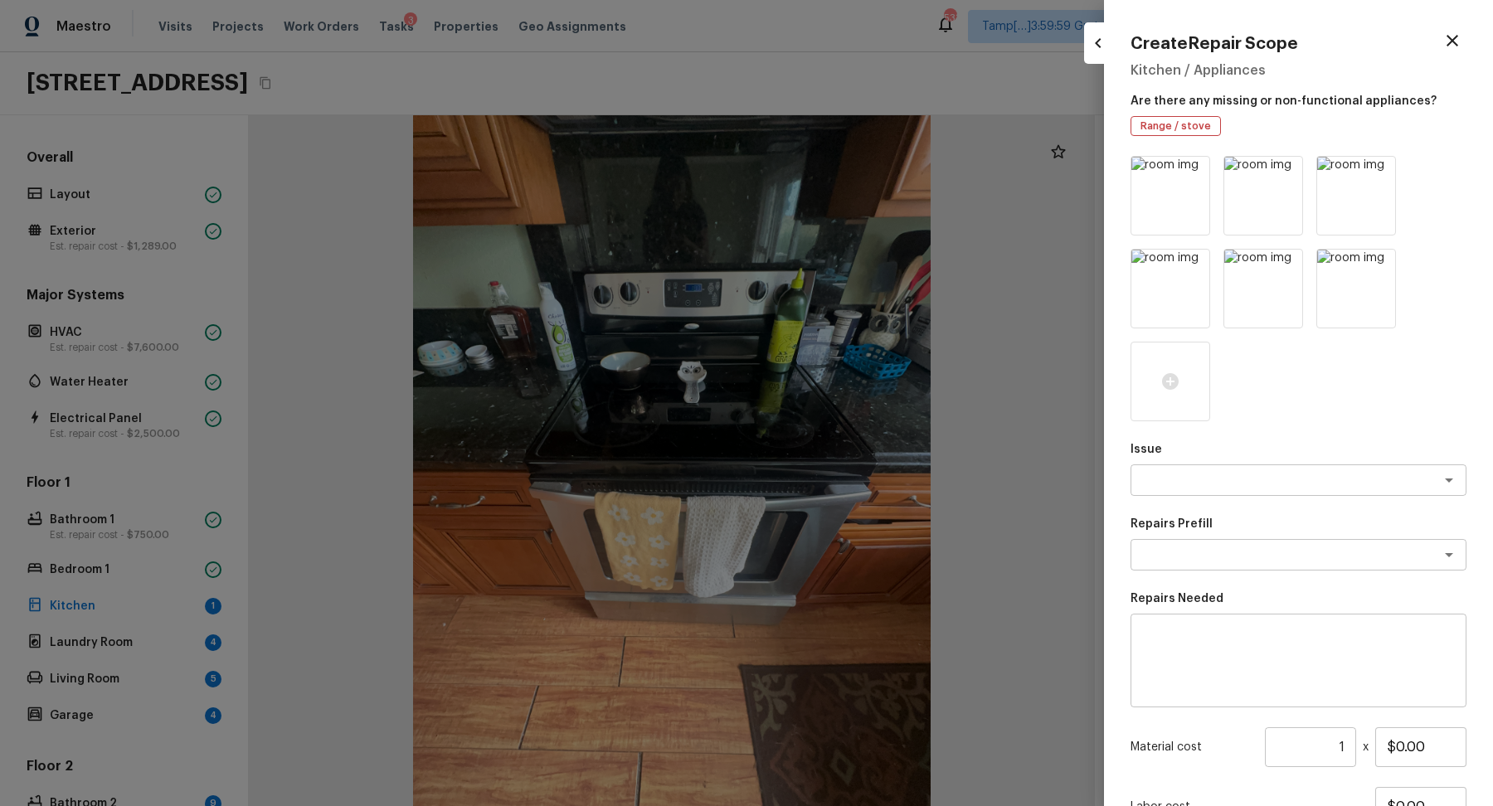
click at [722, 450] on div at bounding box center [746, 403] width 1493 height 806
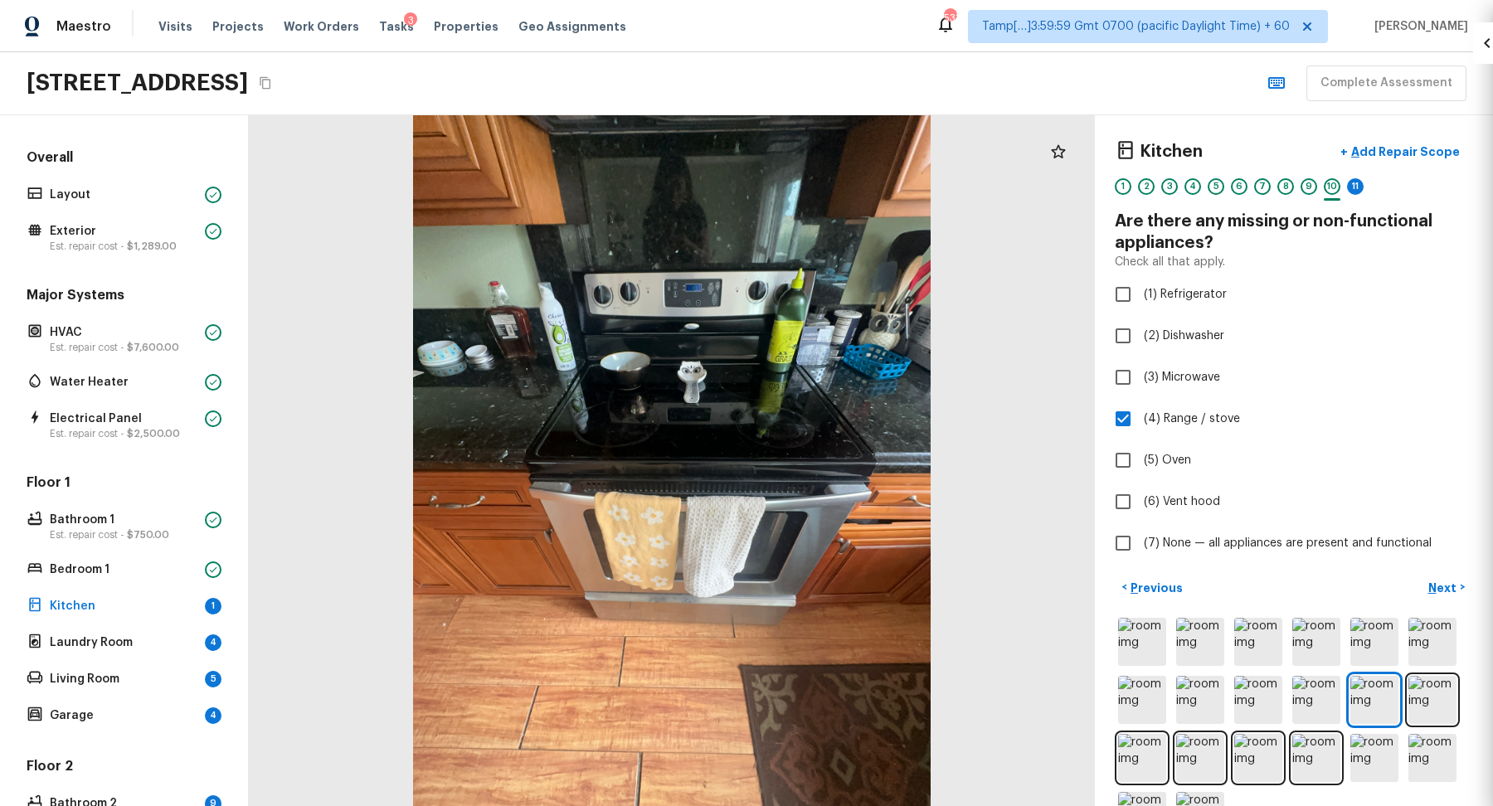
click at [722, 450] on div at bounding box center [672, 460] width 846 height 691
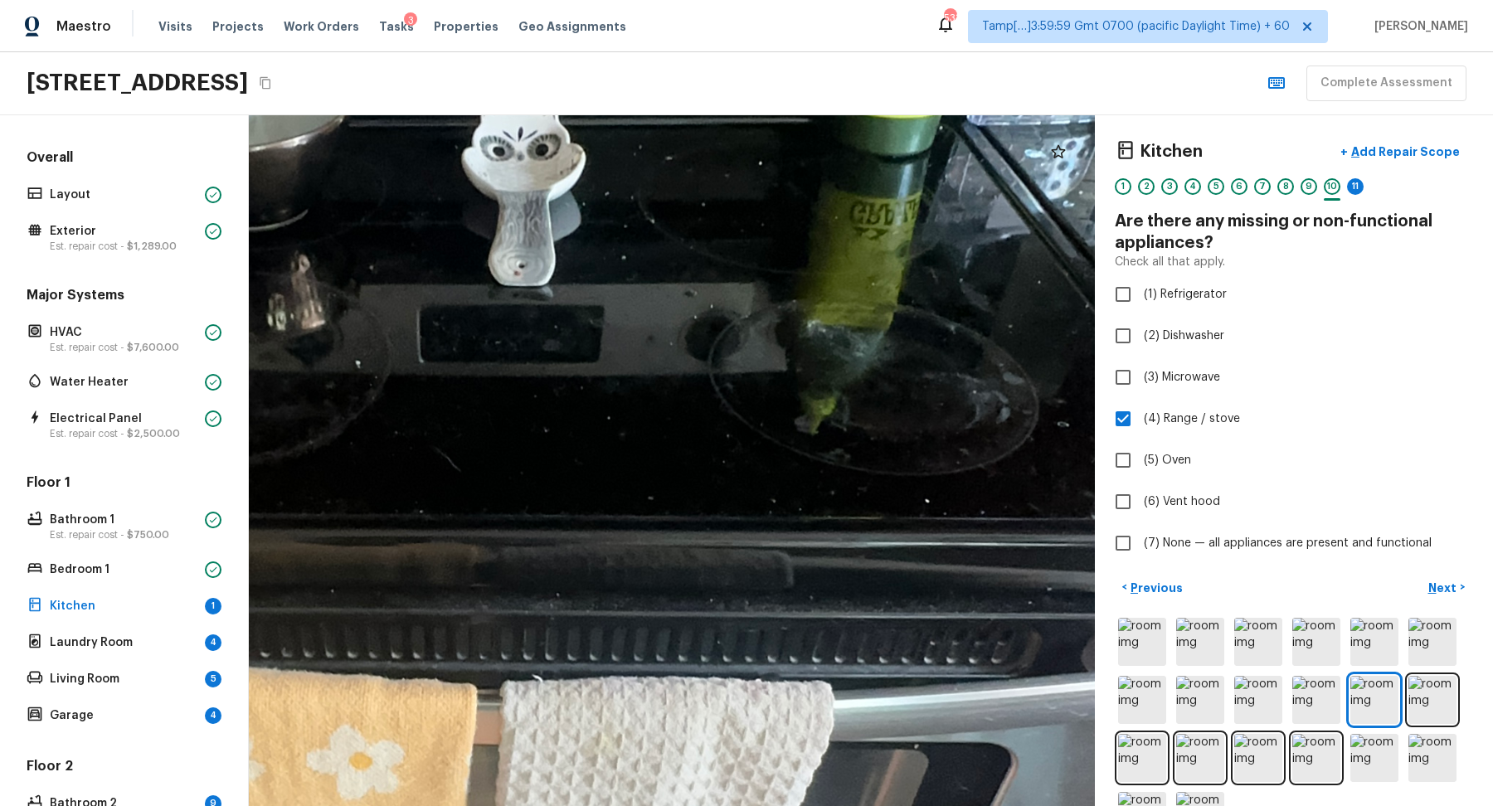
drag, startPoint x: 863, startPoint y: 413, endPoint x: 857, endPoint y: 537, distance: 123.7
click at [857, 537] on div at bounding box center [439, 528] width 3571 height 2916
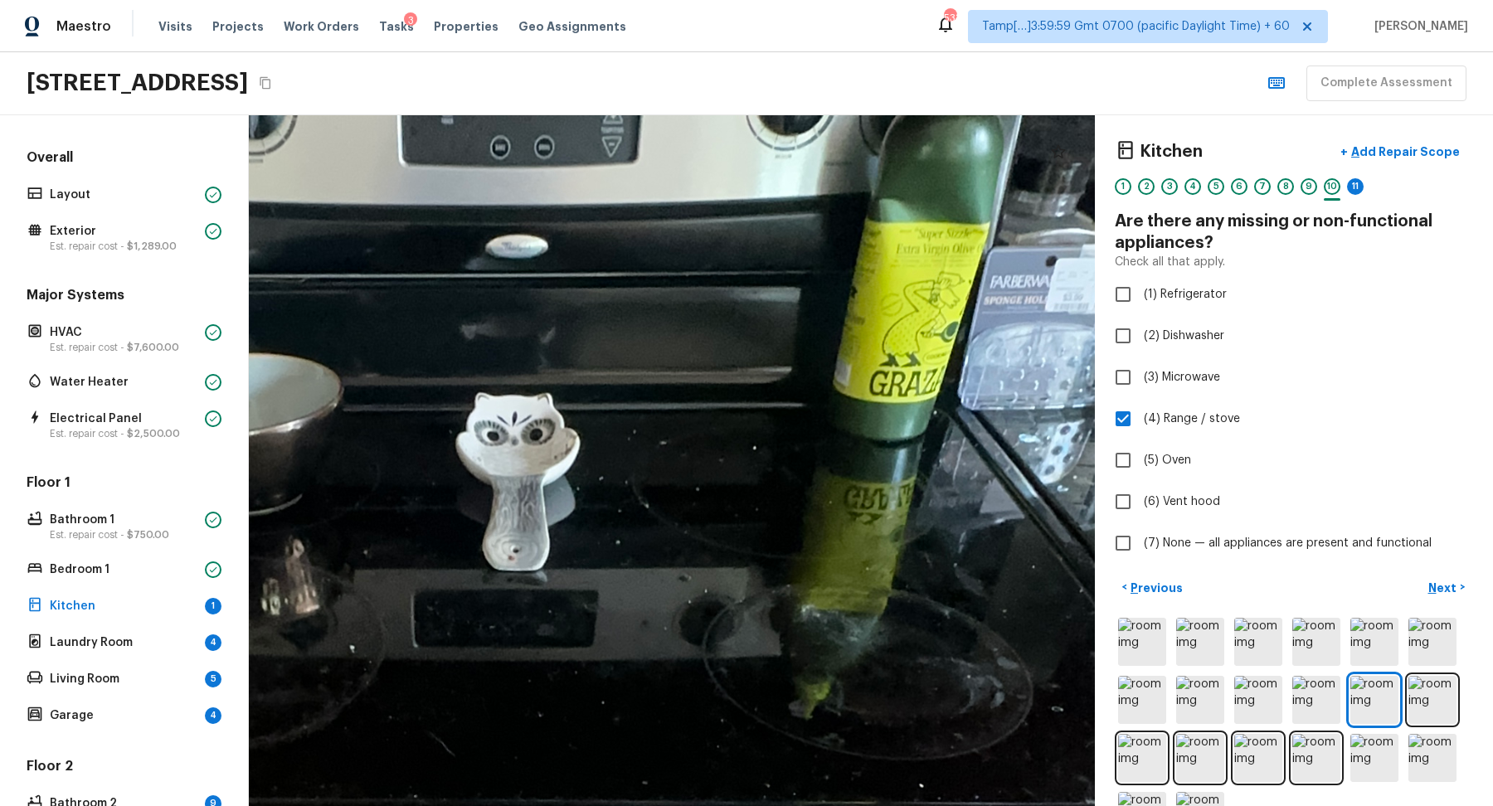
drag, startPoint x: 833, startPoint y: 567, endPoint x: 833, endPoint y: 508, distance: 59.7
click at [833, 508] on div at bounding box center [433, 813] width 3571 height 2916
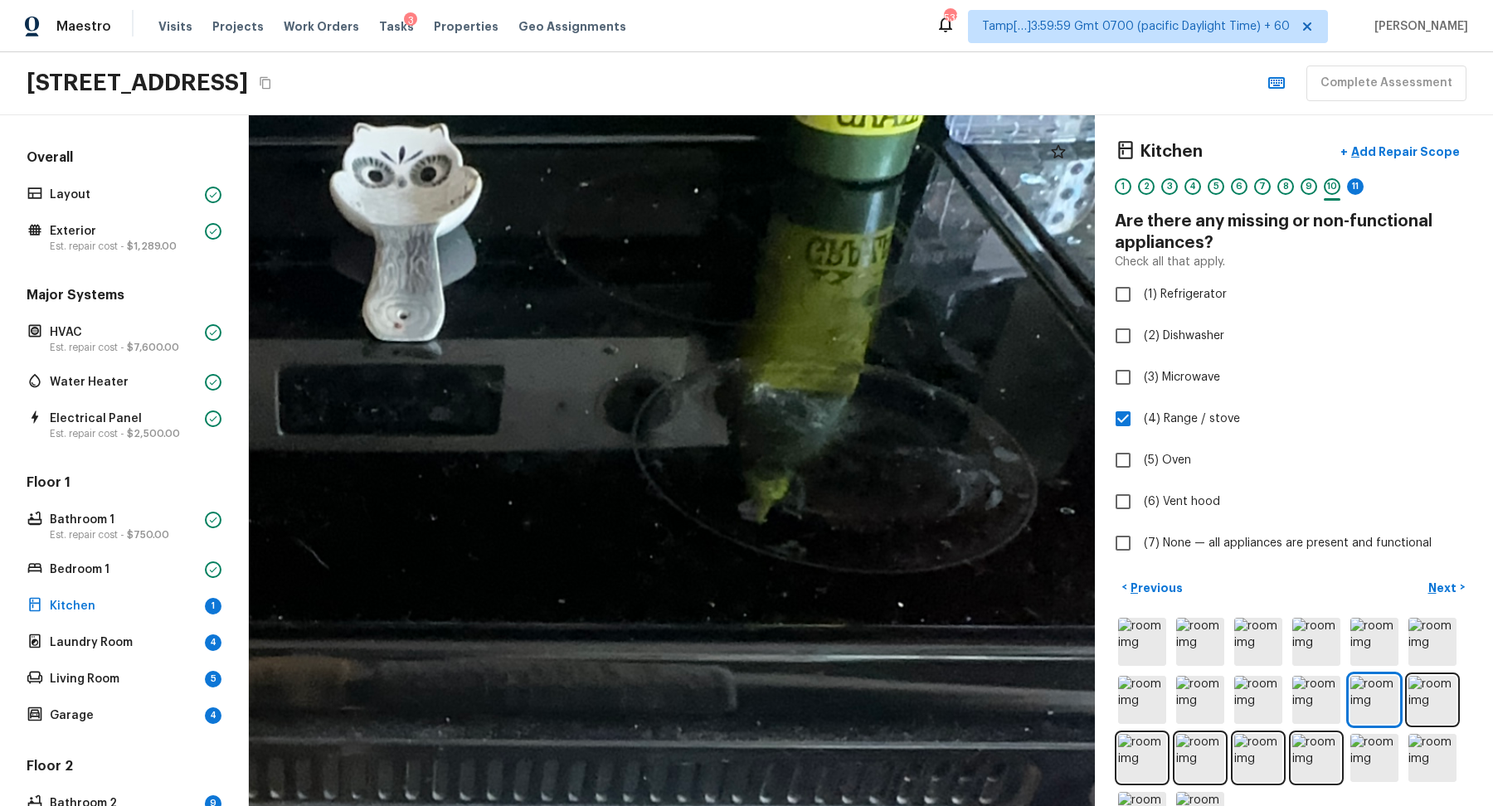
drag, startPoint x: 942, startPoint y: 410, endPoint x: 874, endPoint y: 450, distance: 78.8
click at [874, 450] on div at bounding box center [302, 638] width 4378 height 3575
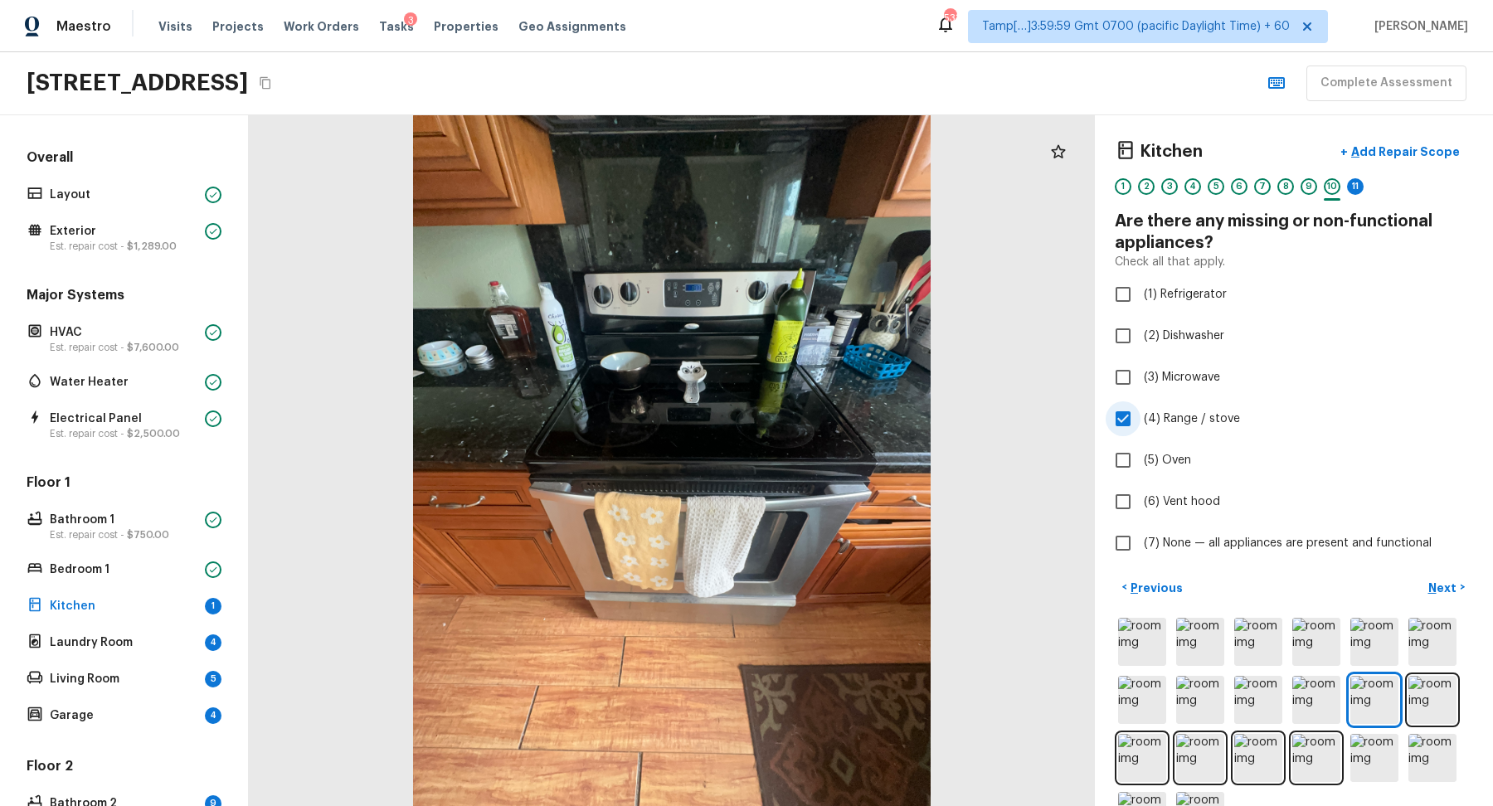
click at [1194, 421] on span "(4) Range / stove" at bounding box center [1192, 419] width 96 height 17
click at [1141, 421] on input "(4) Range / stove" at bounding box center [1123, 419] width 35 height 35
checkbox input "false"
click at [1194, 530] on label "(7) None — all appliances are present and functional" at bounding box center [1283, 543] width 354 height 35
click at [1141, 530] on input "(7) None — all appliances are present and functional" at bounding box center [1123, 543] width 35 height 35
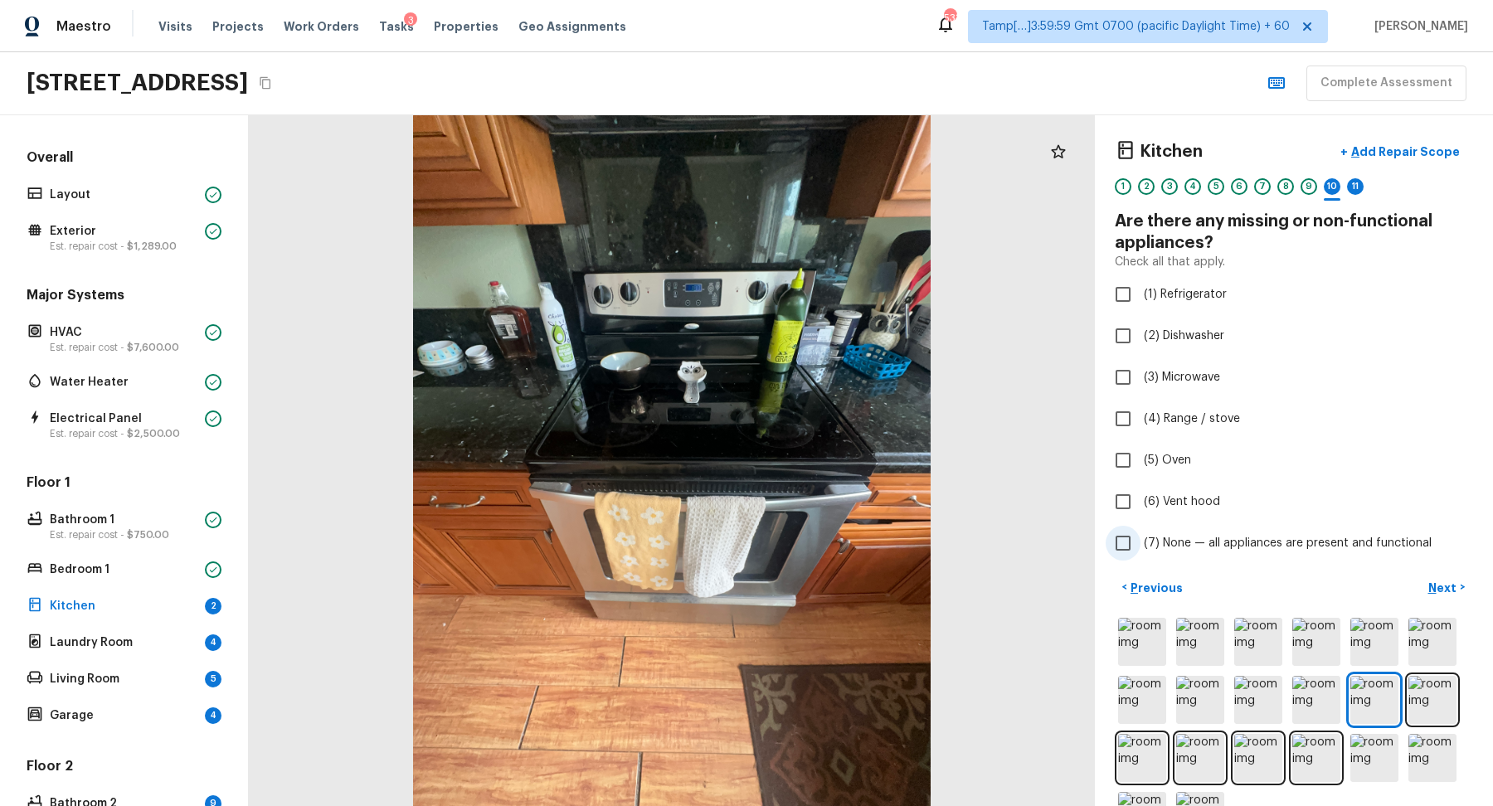
checkbox input "true"
click at [1448, 588] on p "Next" at bounding box center [1445, 588] width 32 height 17
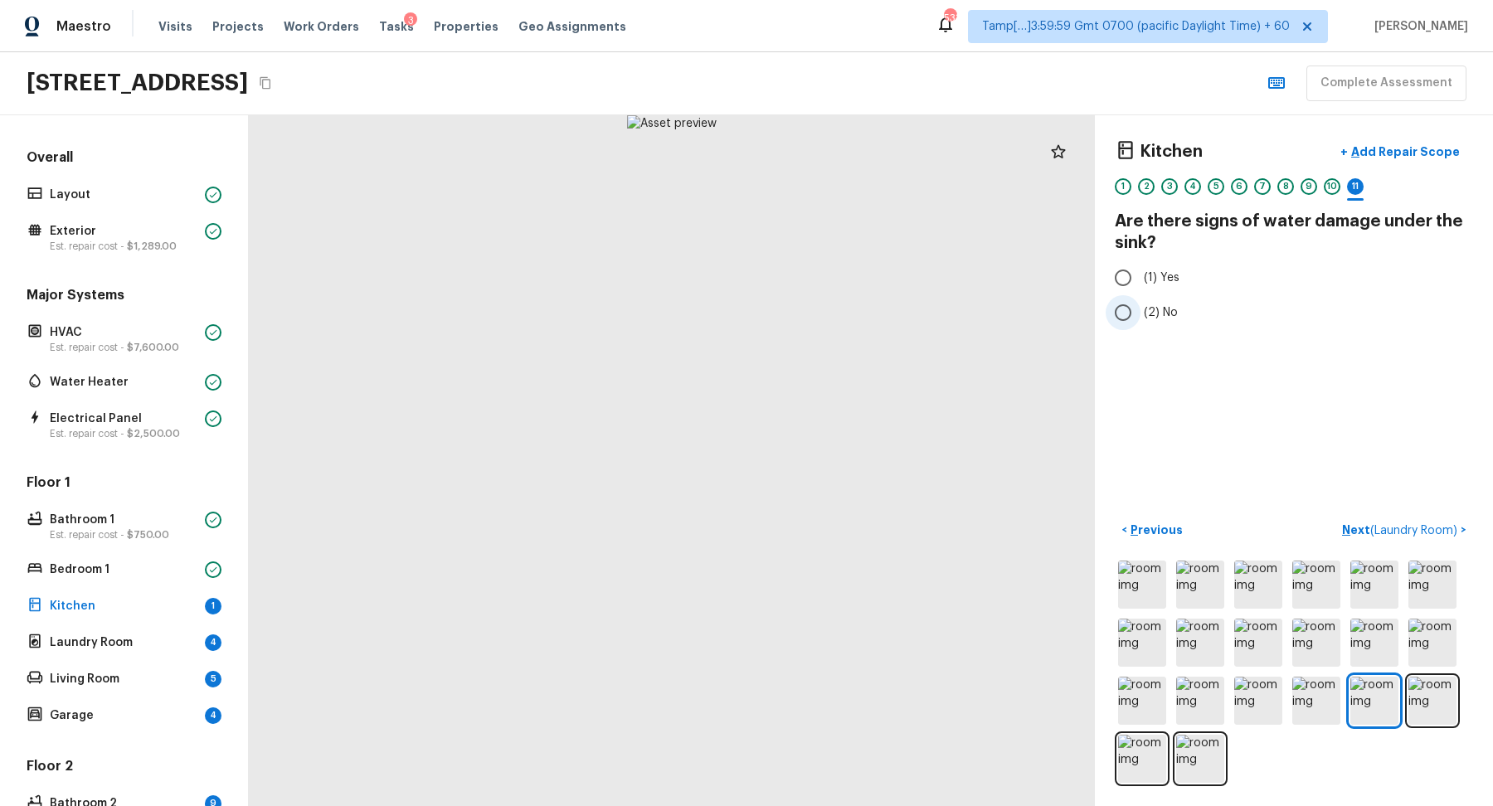
click at [1166, 308] on span "(2) No" at bounding box center [1161, 312] width 34 height 17
click at [1141, 308] on input "(2) No" at bounding box center [1123, 312] width 35 height 35
radio input "true"
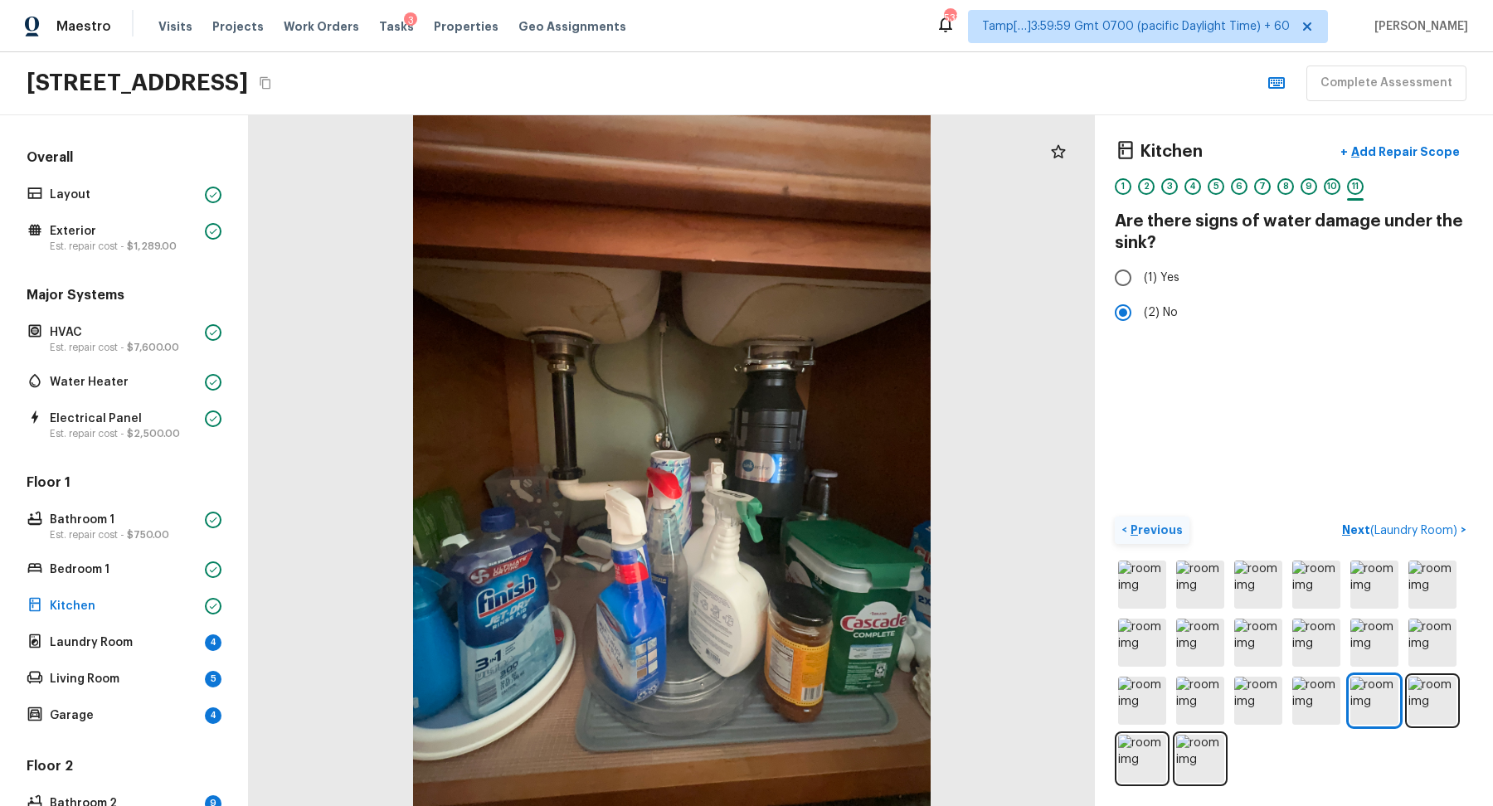
click at [1149, 533] on p "Previous" at bounding box center [1155, 530] width 56 height 17
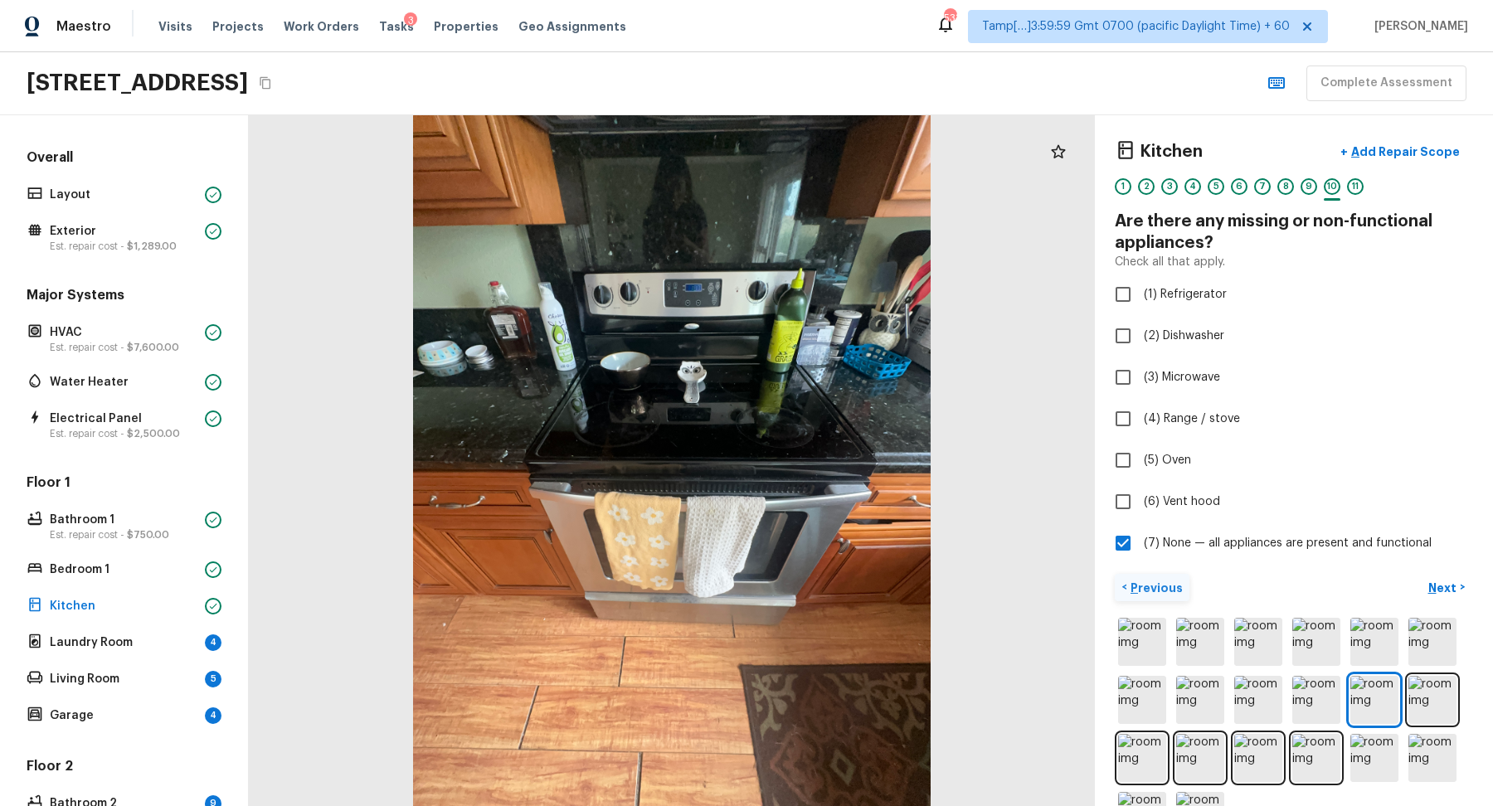
click at [1158, 574] on button "< Previous" at bounding box center [1152, 587] width 75 height 27
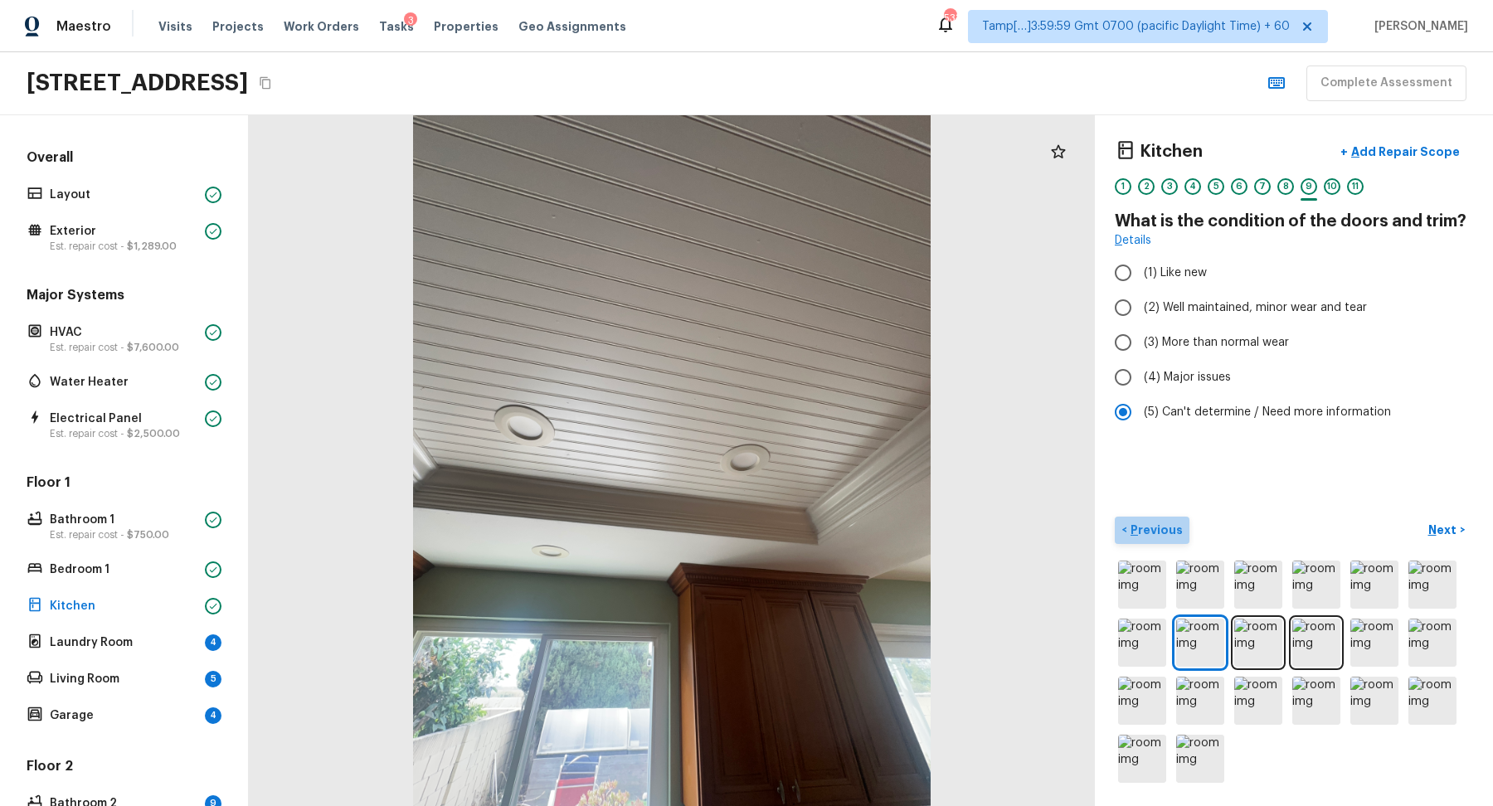
click at [1155, 536] on p "Previous" at bounding box center [1155, 530] width 56 height 17
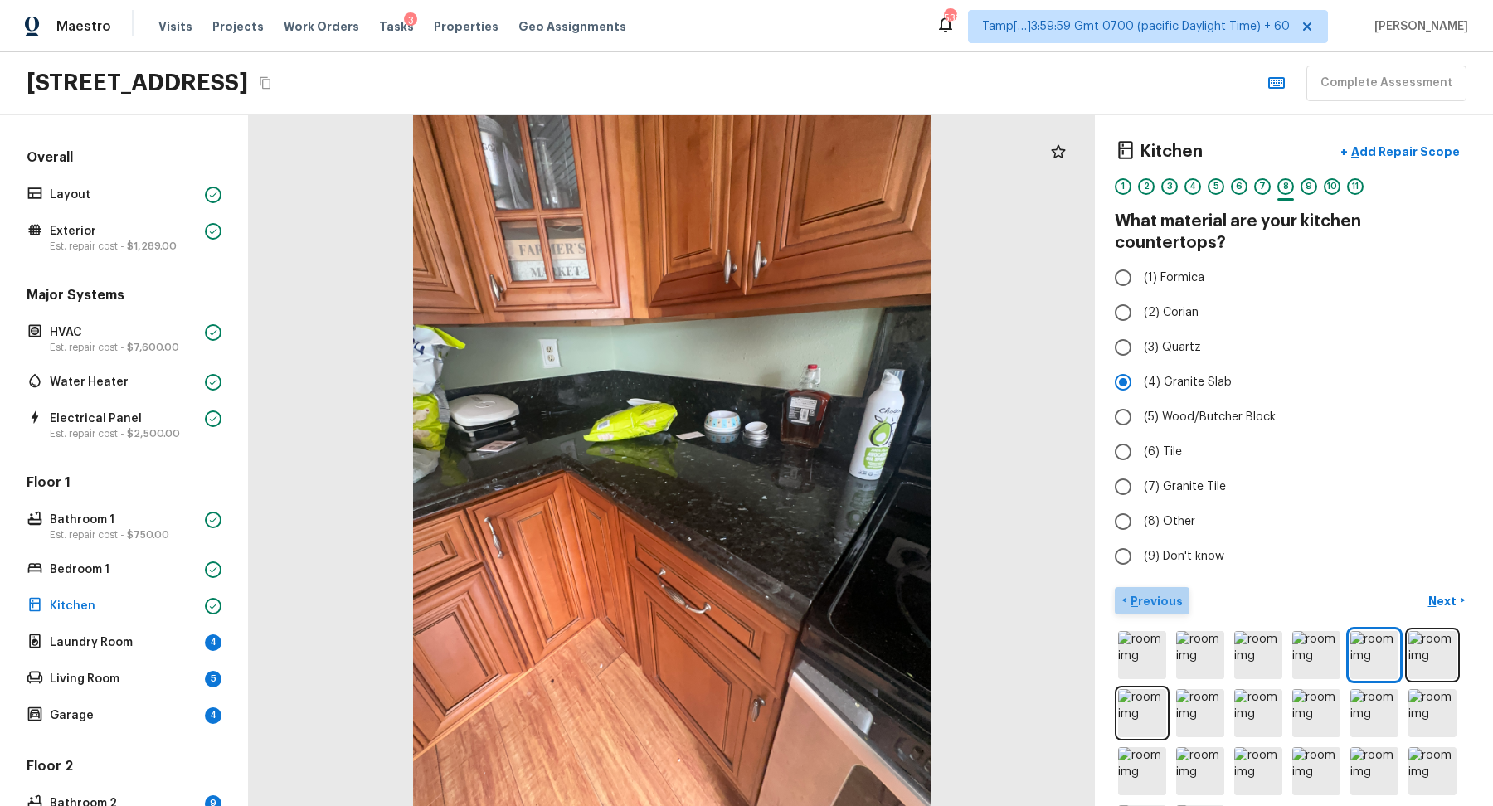
click at [1164, 587] on button "< Previous" at bounding box center [1152, 600] width 75 height 27
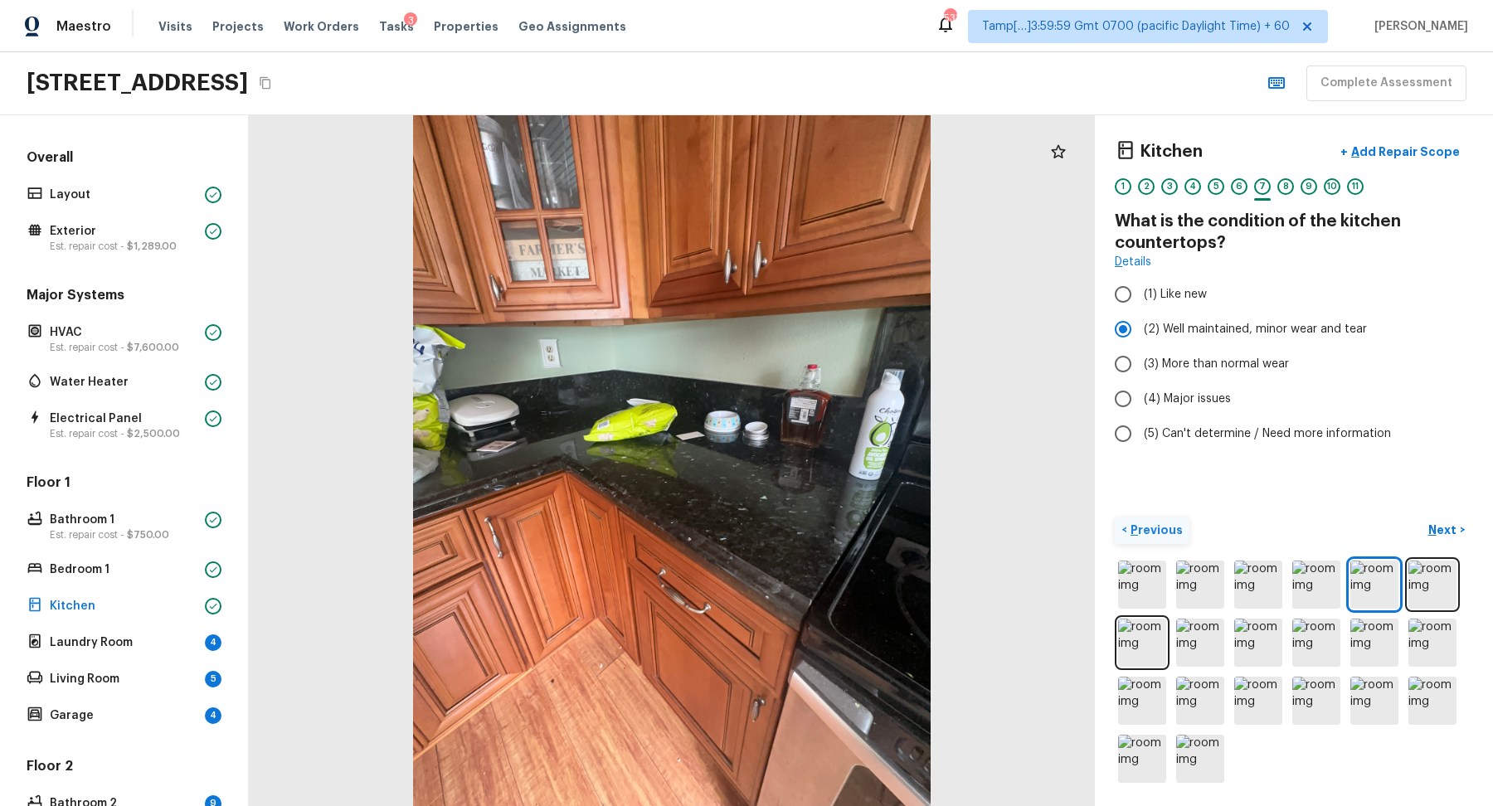
click at [1157, 530] on p "Previous" at bounding box center [1155, 530] width 56 height 17
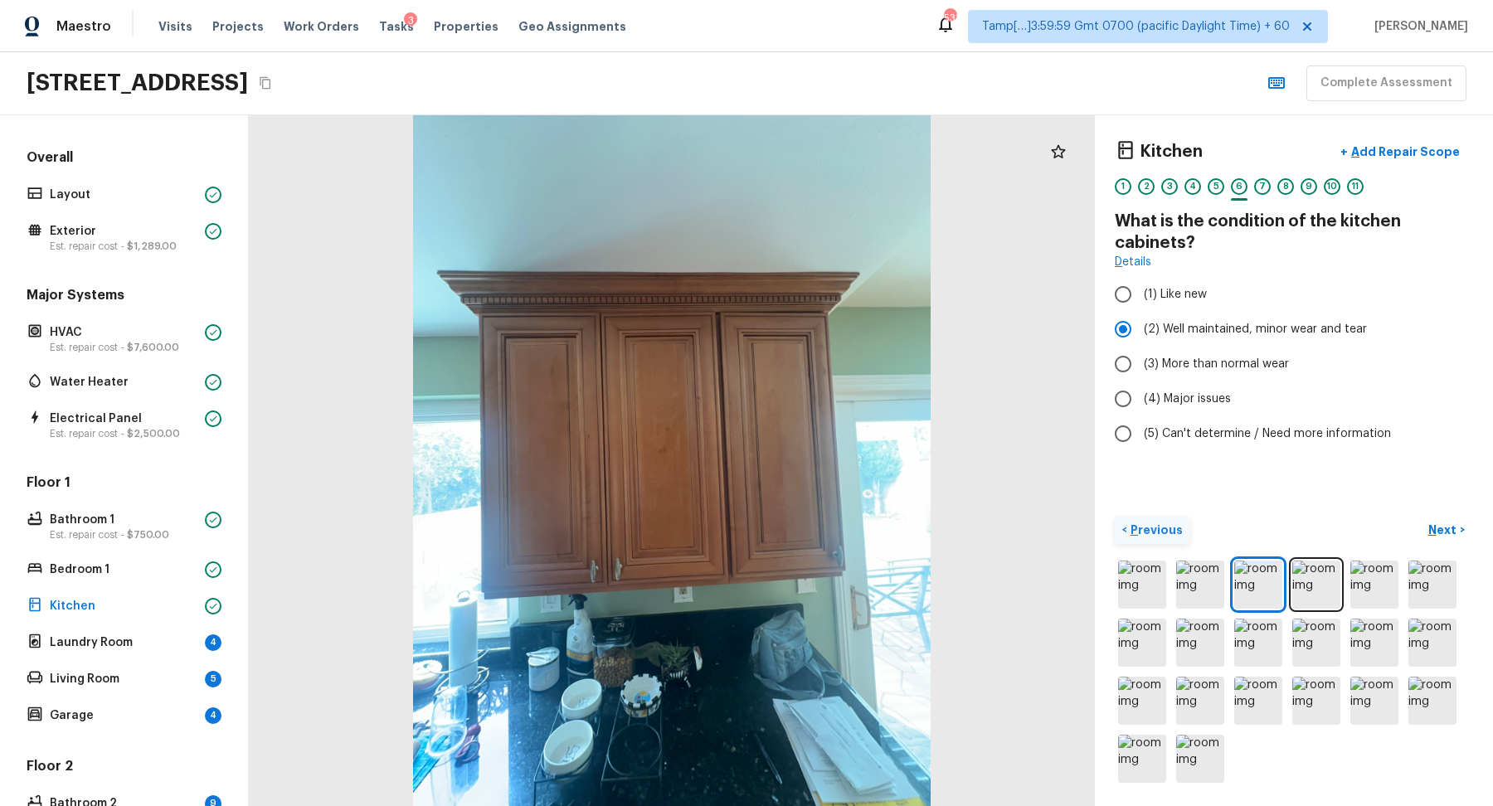
click at [1157, 530] on p "Previous" at bounding box center [1155, 530] width 56 height 17
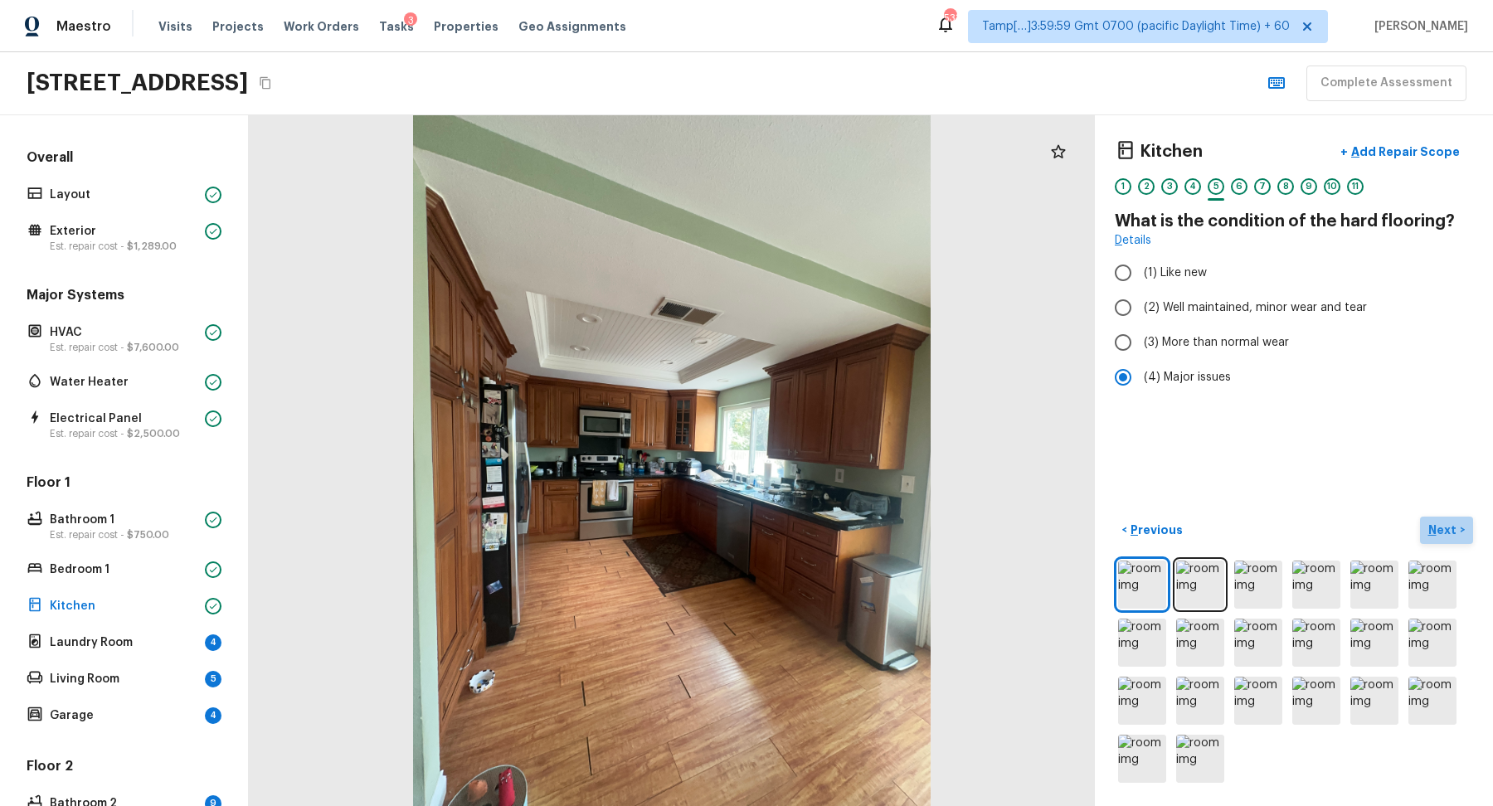
click at [1444, 525] on p "Next" at bounding box center [1445, 530] width 32 height 17
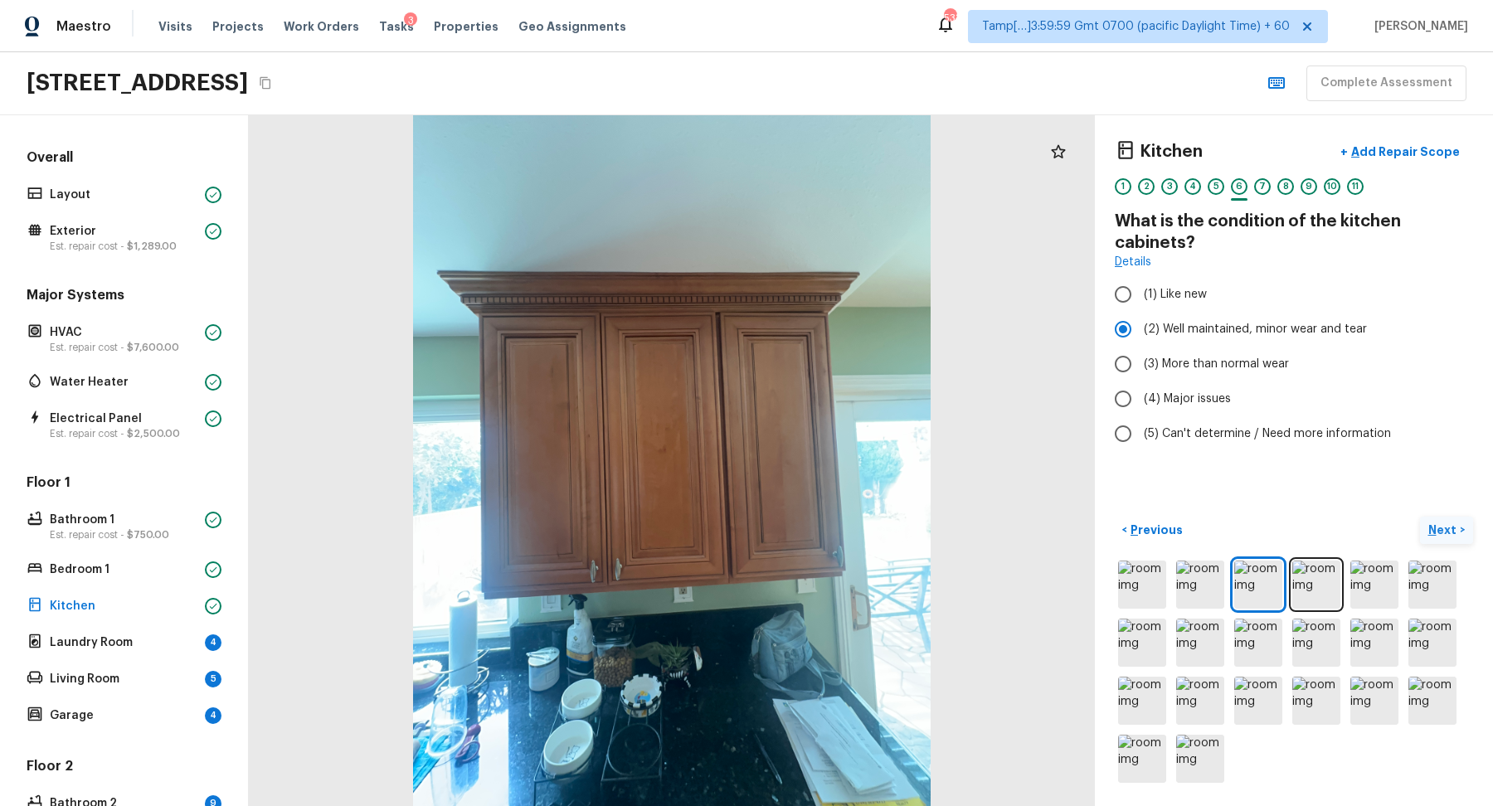
click at [1444, 525] on p "Next" at bounding box center [1445, 530] width 32 height 17
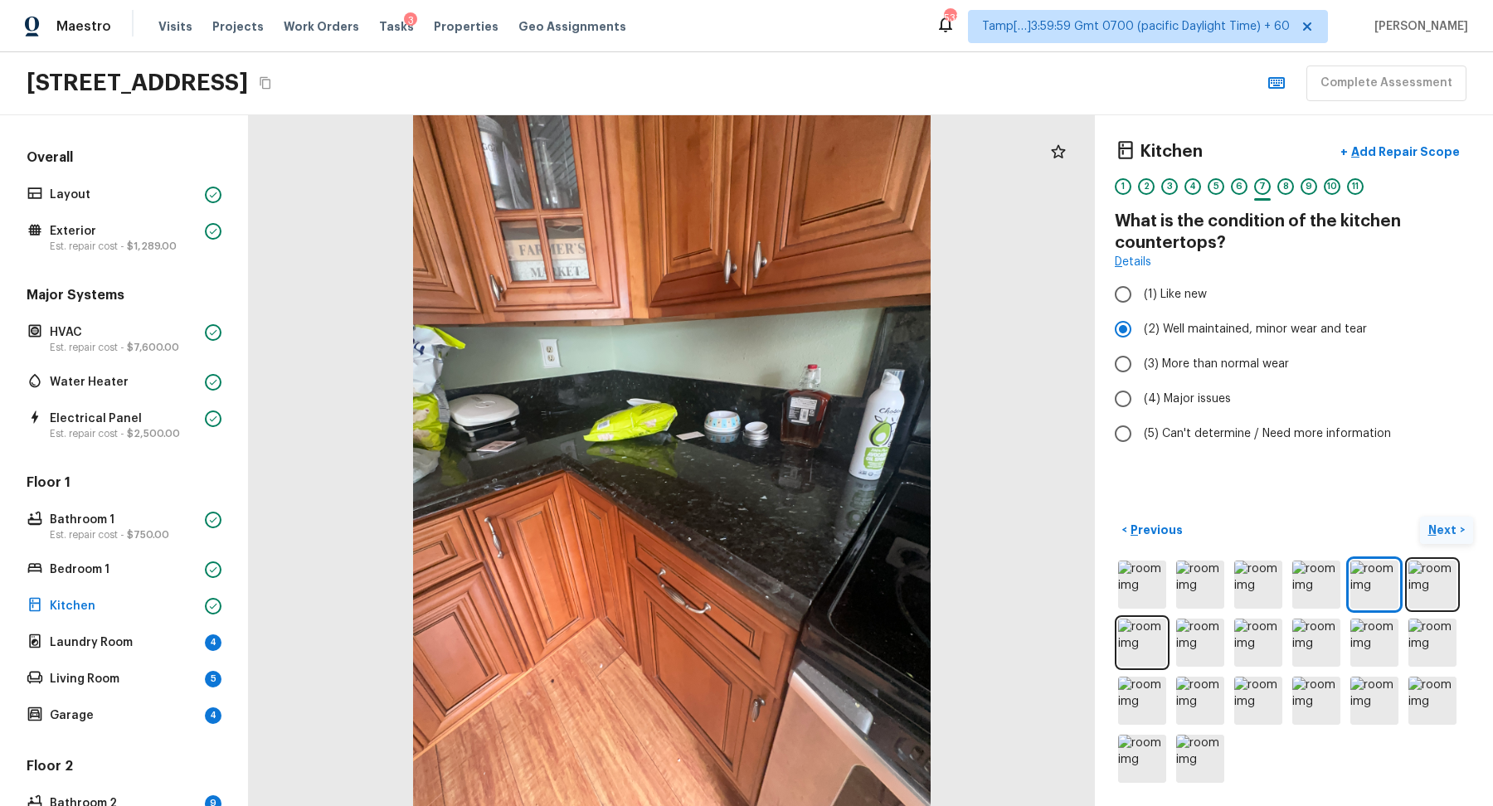
click at [1444, 525] on p "Next" at bounding box center [1445, 530] width 32 height 17
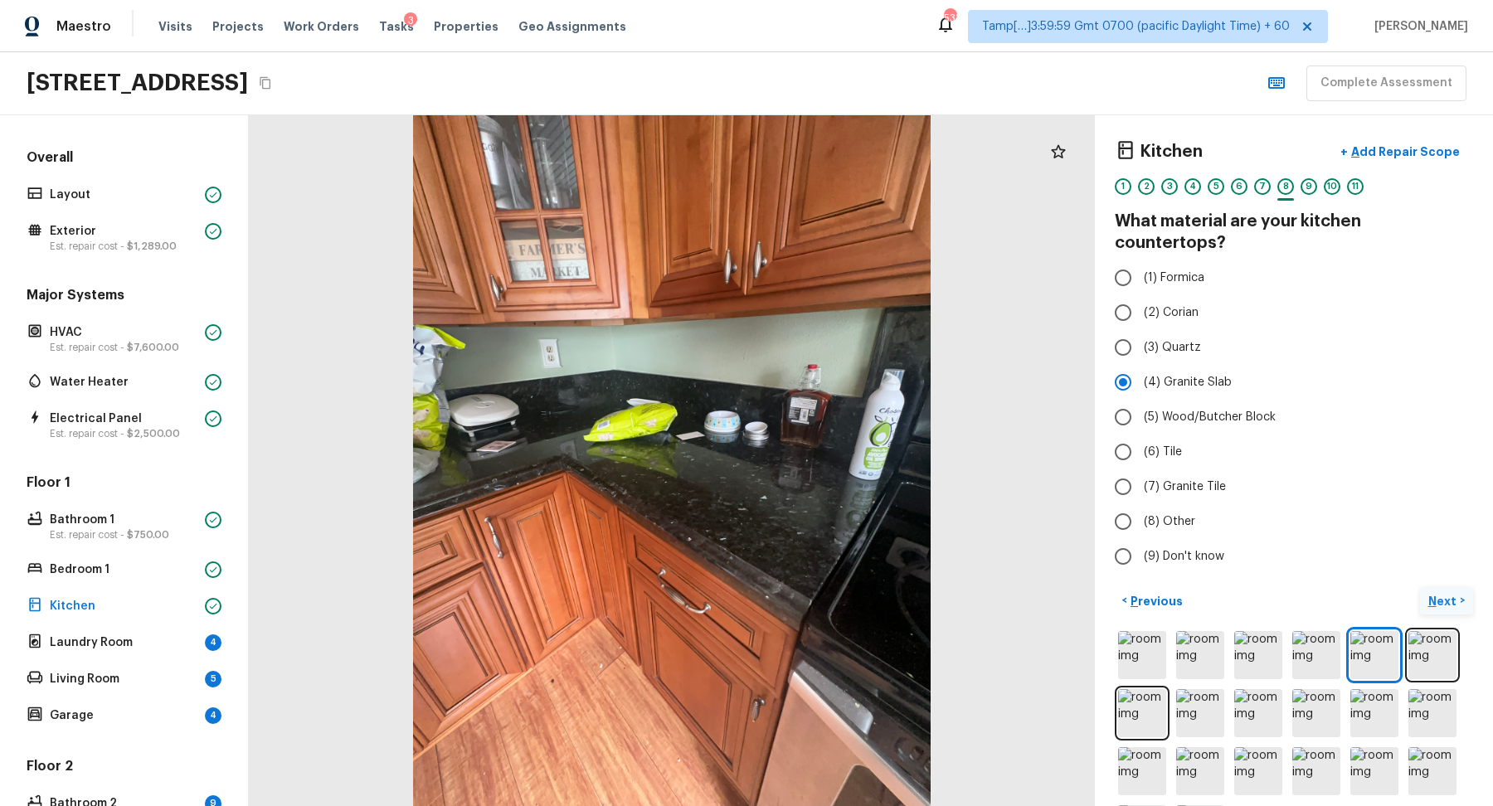
click at [1444, 539] on label "(9) Don't know" at bounding box center [1283, 556] width 354 height 35
click at [1141, 539] on input "(9) Don't know" at bounding box center [1123, 556] width 35 height 35
radio input "true"
click at [1444, 587] on button "Next >" at bounding box center [1446, 600] width 53 height 27
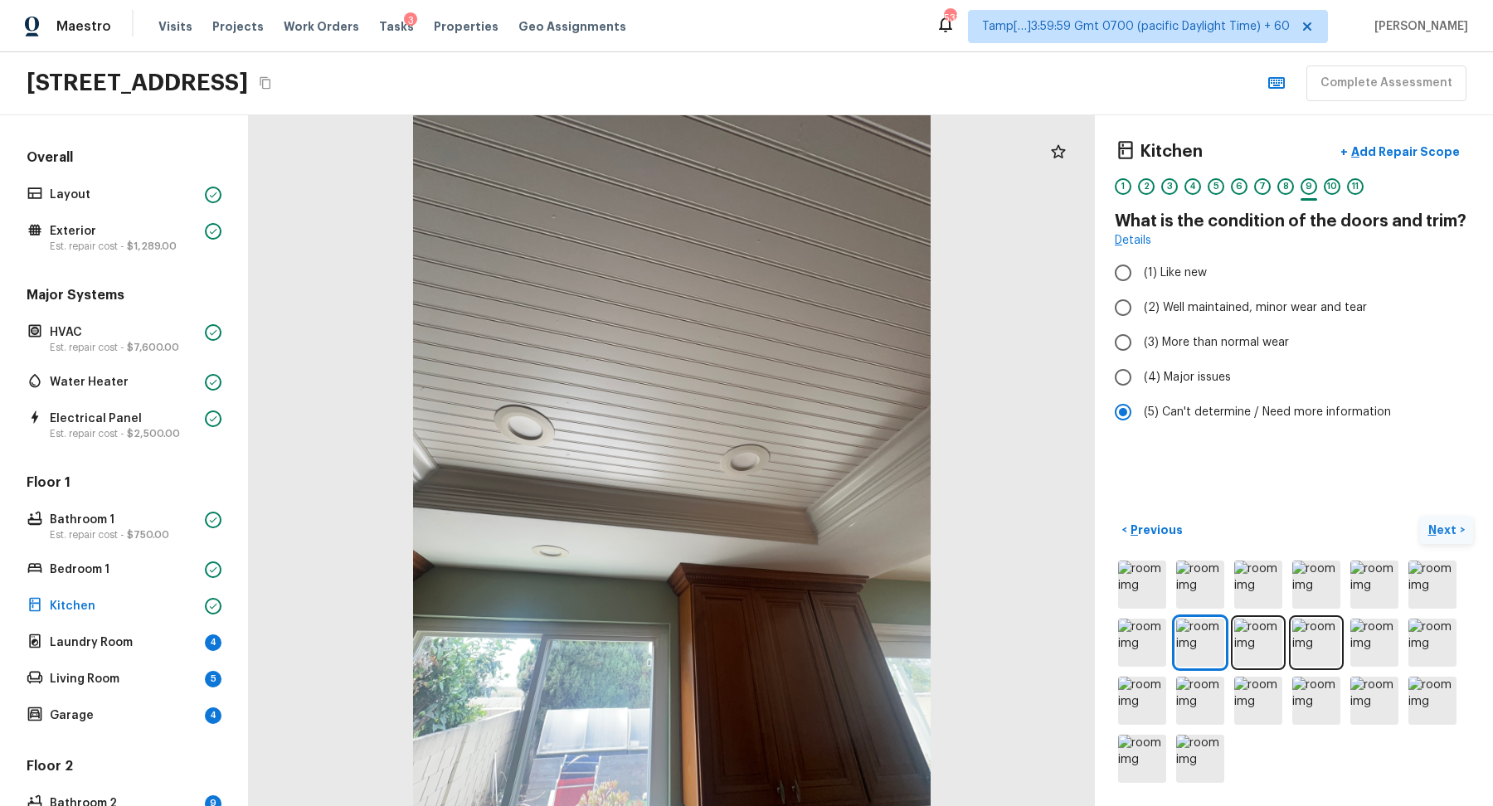
click at [1444, 567] on img at bounding box center [1433, 585] width 48 height 48
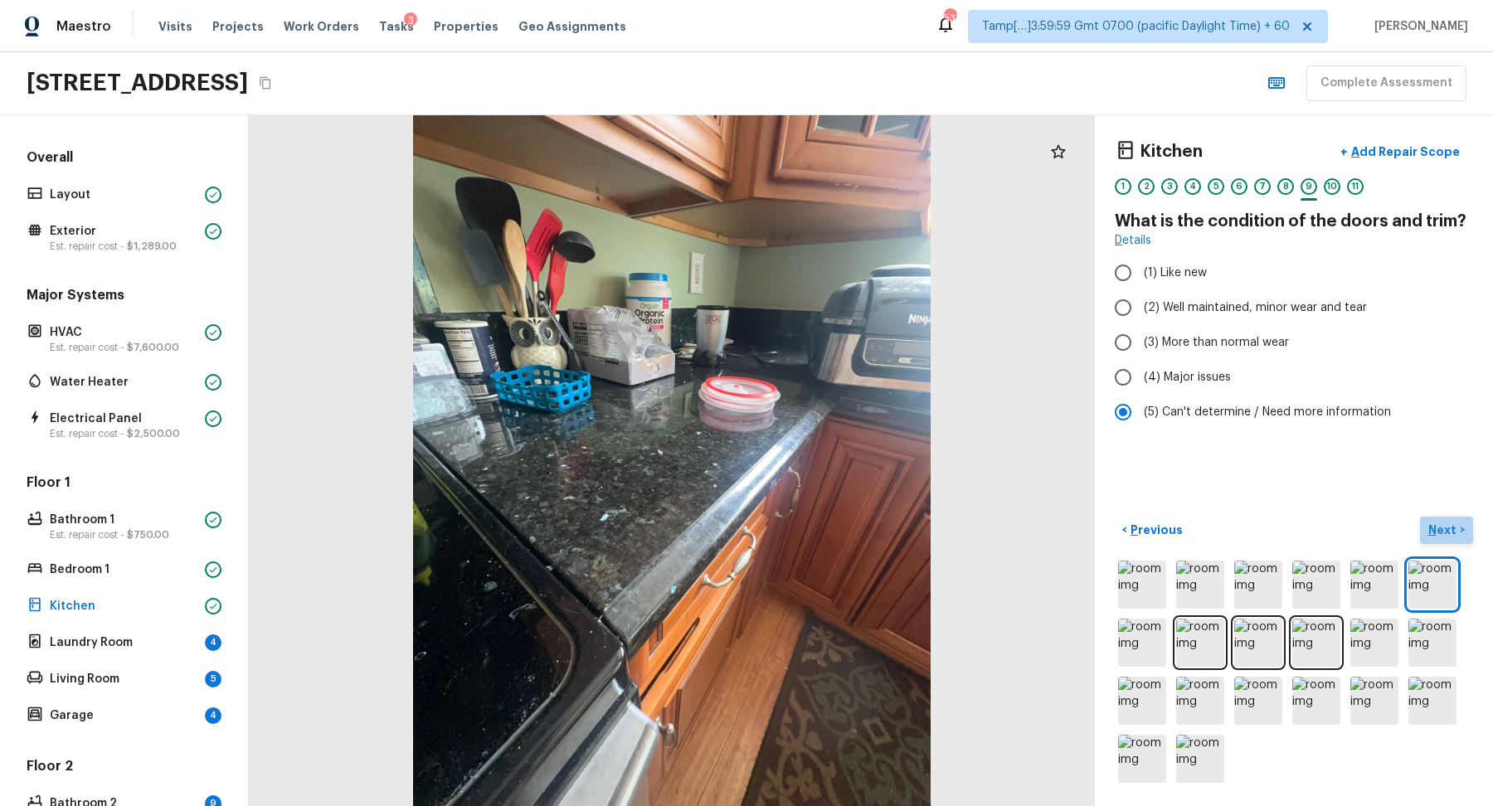
click at [1453, 531] on p "Next" at bounding box center [1445, 530] width 32 height 17
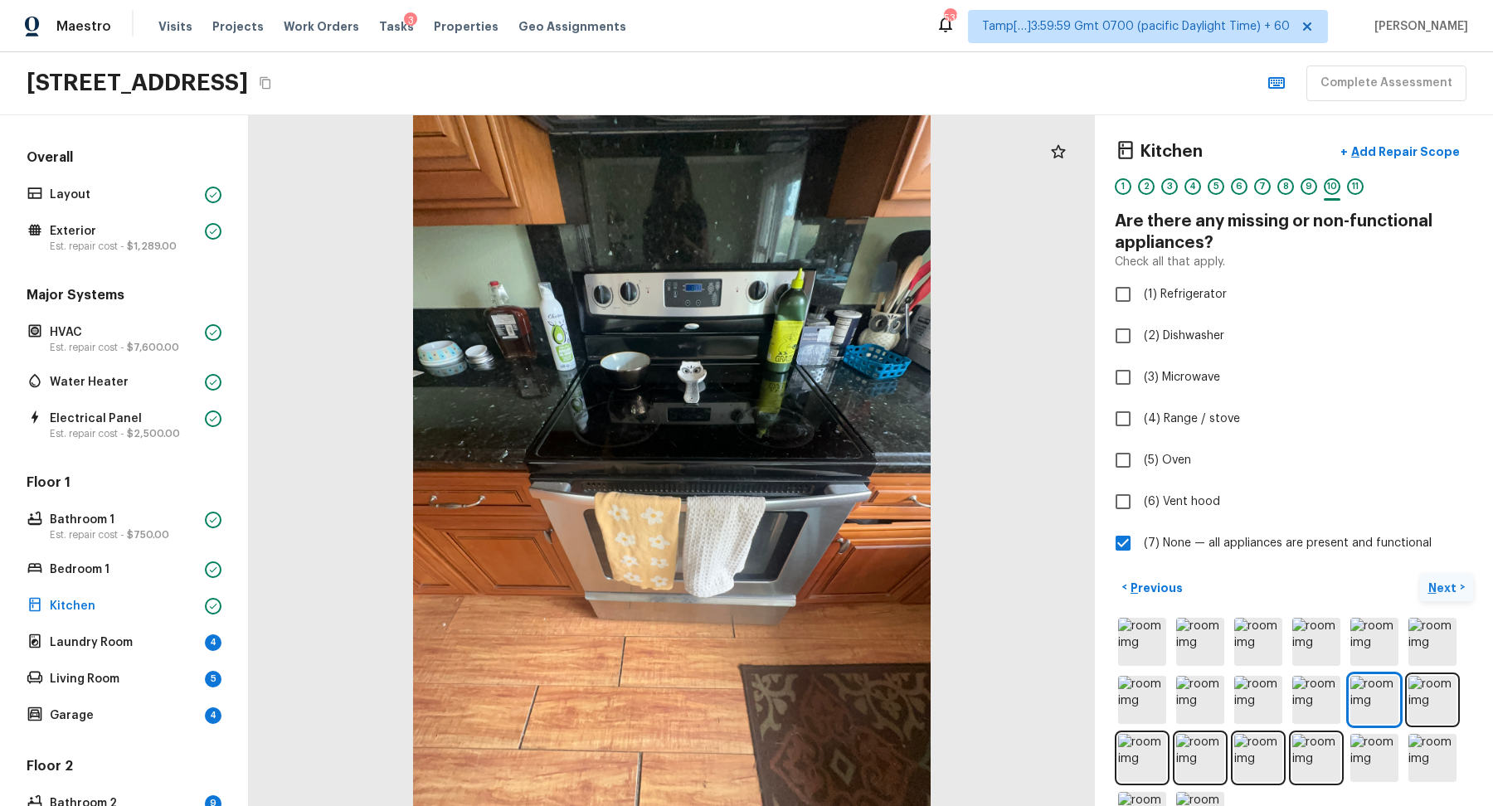
click at [1455, 581] on p "Next" at bounding box center [1445, 588] width 32 height 17
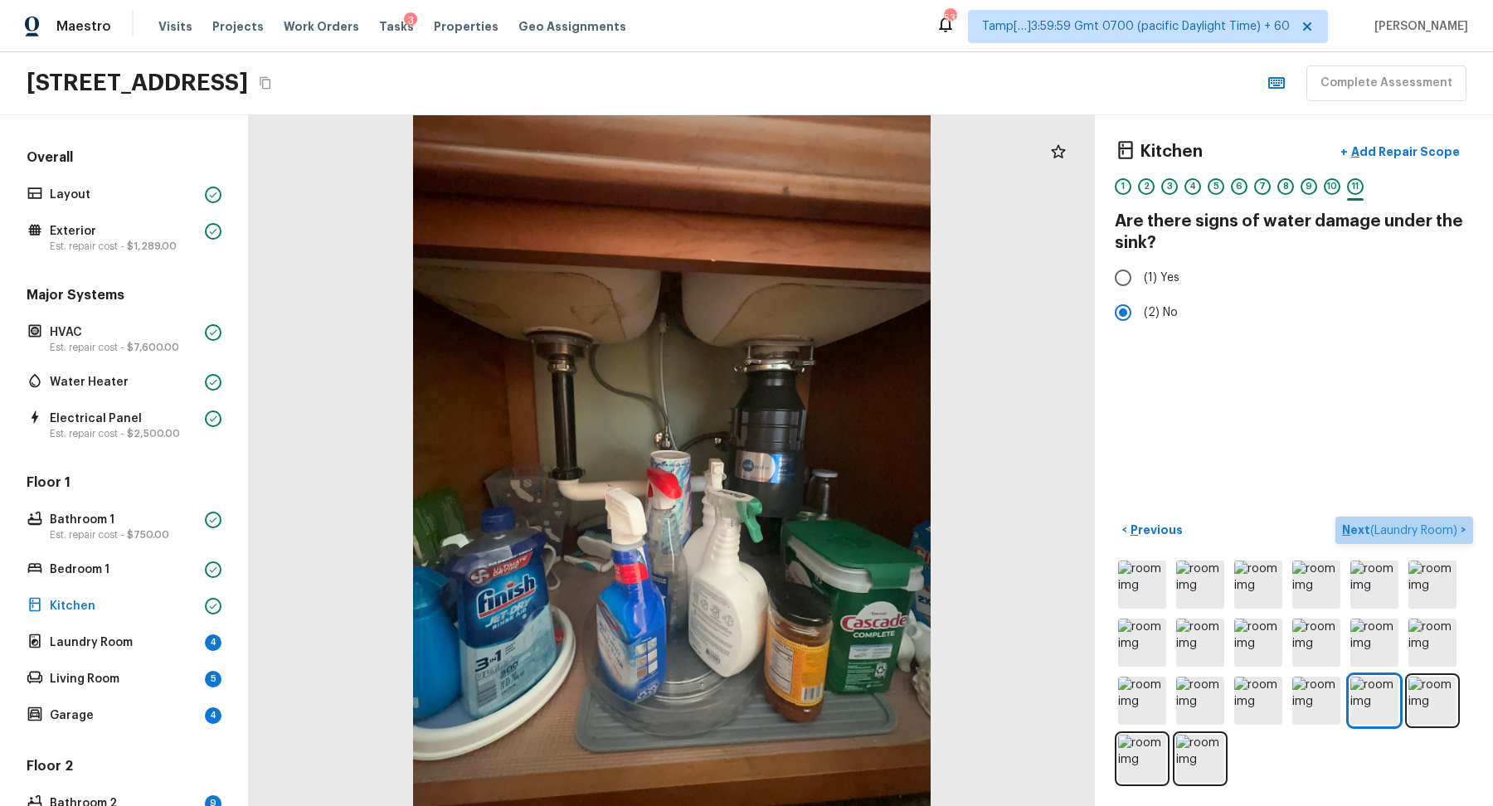
click at [1408, 533] on span "( Laundry Room )" at bounding box center [1413, 531] width 87 height 12
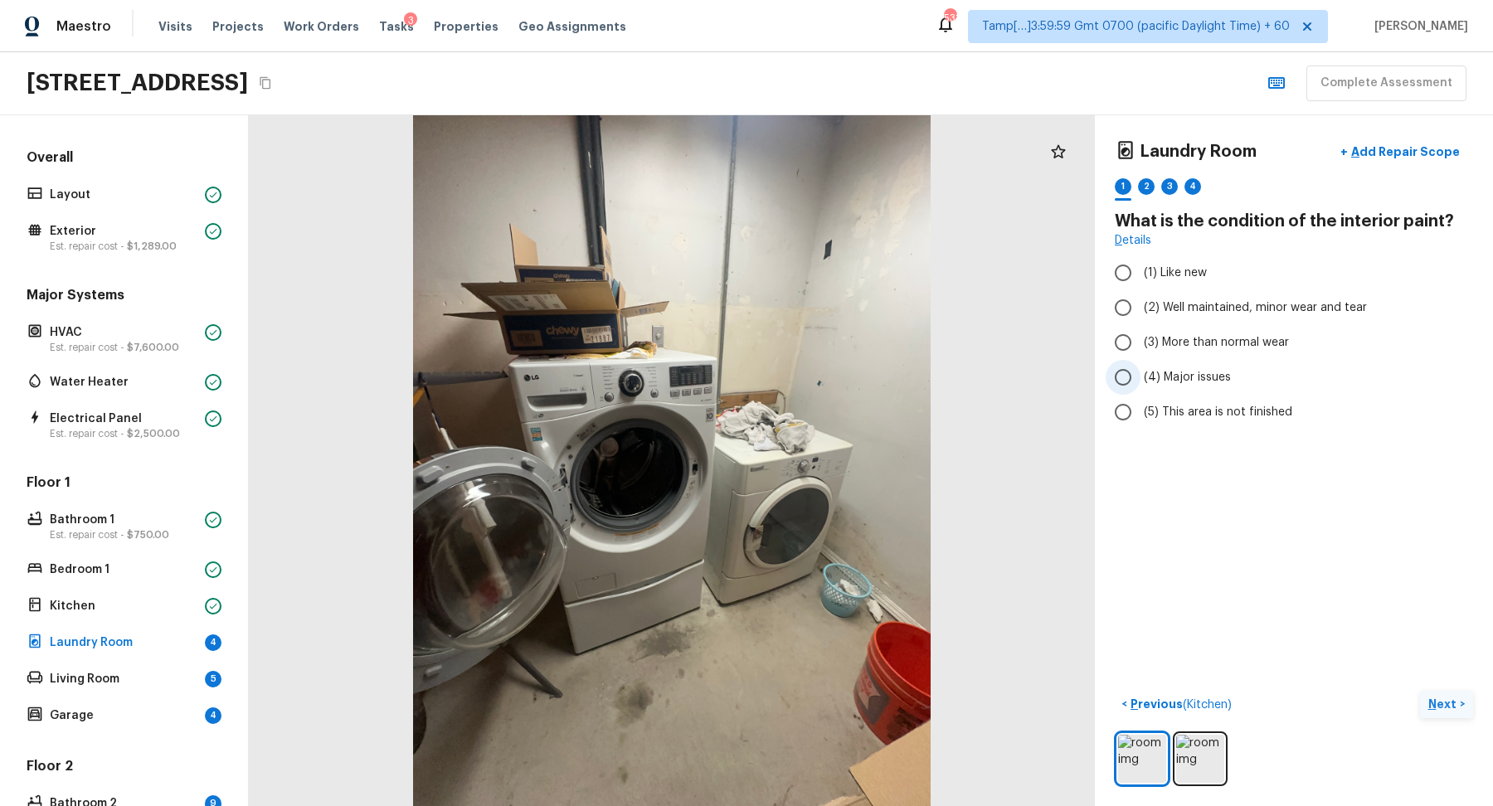
click at [1231, 379] on label "(4) Major issues" at bounding box center [1283, 377] width 354 height 35
click at [1141, 379] on input "(4) Major issues" at bounding box center [1123, 377] width 35 height 35
radio input "true"
click at [1437, 697] on p "Next" at bounding box center [1445, 704] width 32 height 17
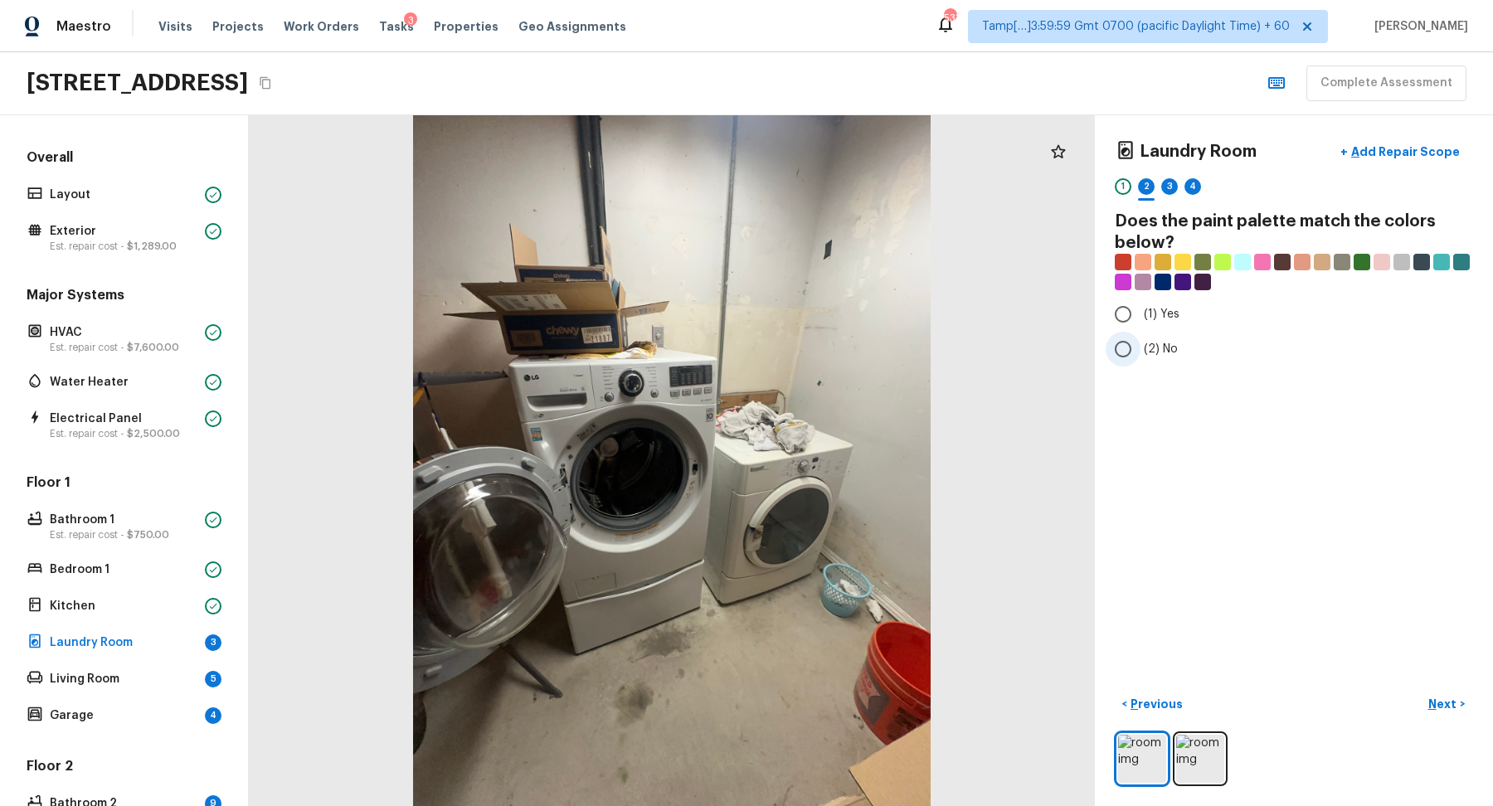
click at [1163, 354] on span "(2) No" at bounding box center [1161, 349] width 34 height 17
click at [1141, 354] on input "(2) No" at bounding box center [1123, 349] width 35 height 35
radio input "true"
click at [1455, 701] on p "Next" at bounding box center [1445, 704] width 32 height 17
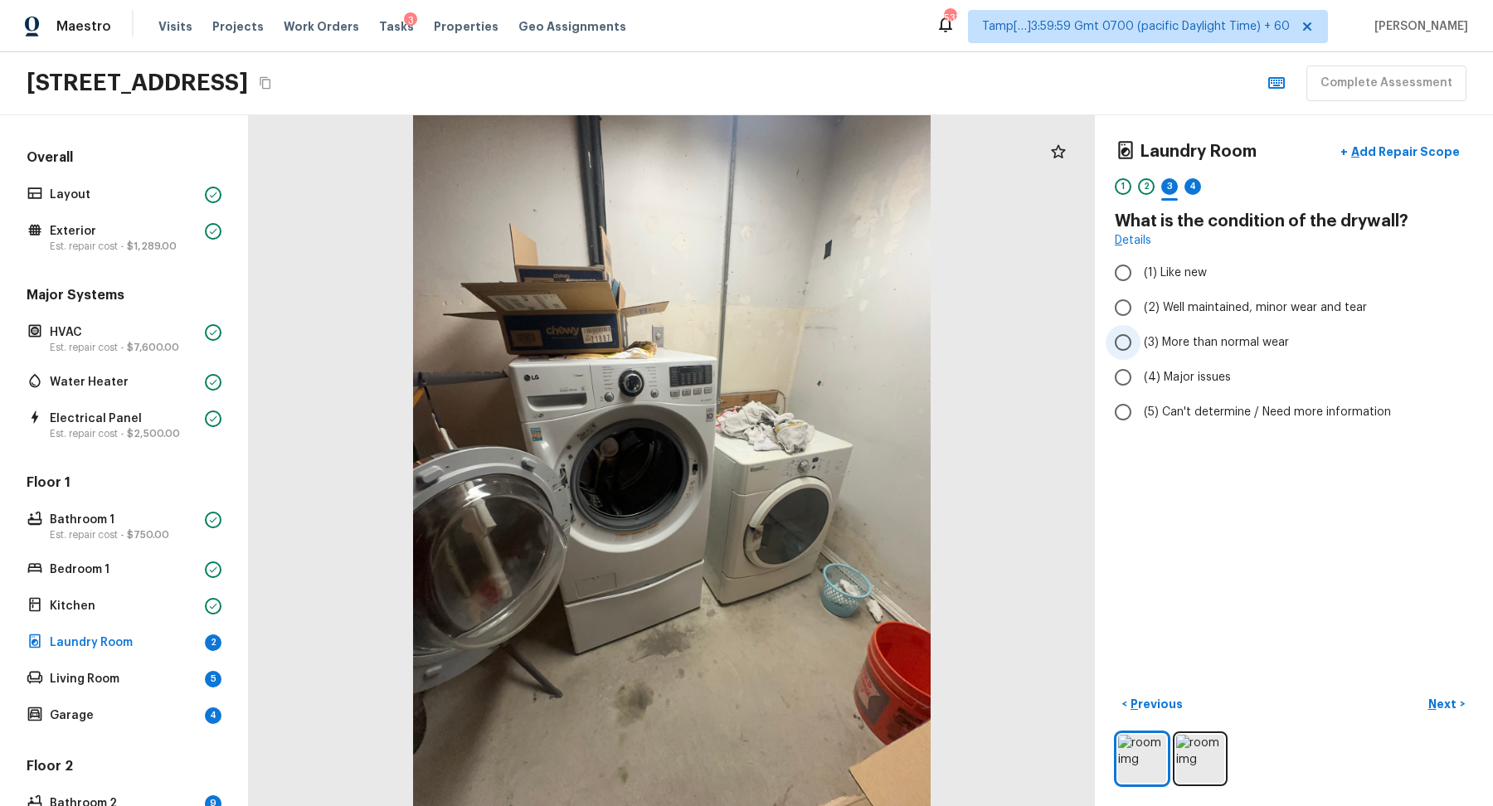
click at [1185, 352] on label "(3) More than normal wear" at bounding box center [1283, 342] width 354 height 35
click at [1141, 352] on input "(3) More than normal wear" at bounding box center [1123, 342] width 35 height 35
radio input "true"
click at [1449, 712] on button "Next >" at bounding box center [1446, 704] width 53 height 27
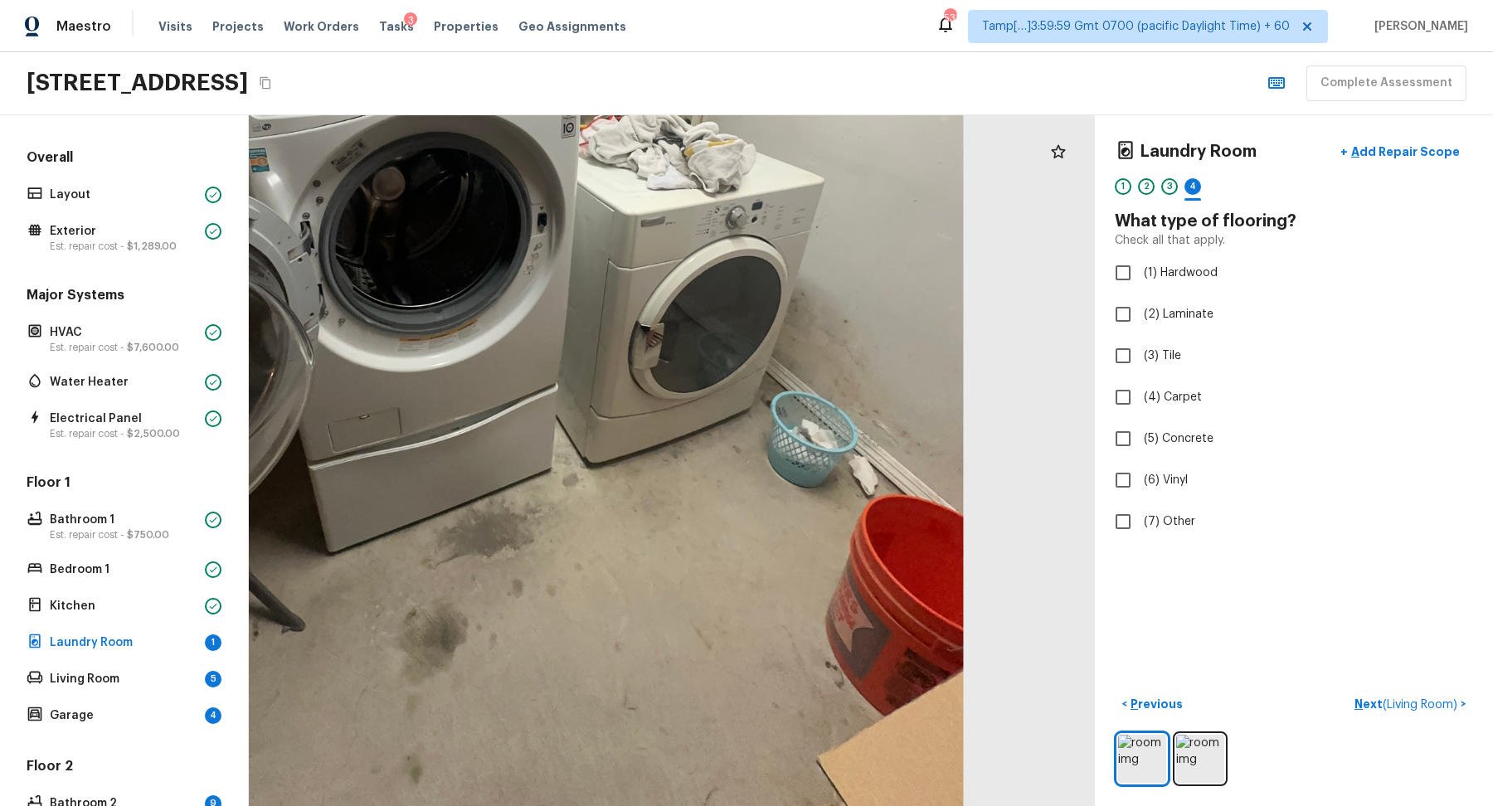
drag, startPoint x: 851, startPoint y: 581, endPoint x: 851, endPoint y: 381, distance: 199.9
click at [851, 381] on div at bounding box center [500, 206] width 1513 height 1235
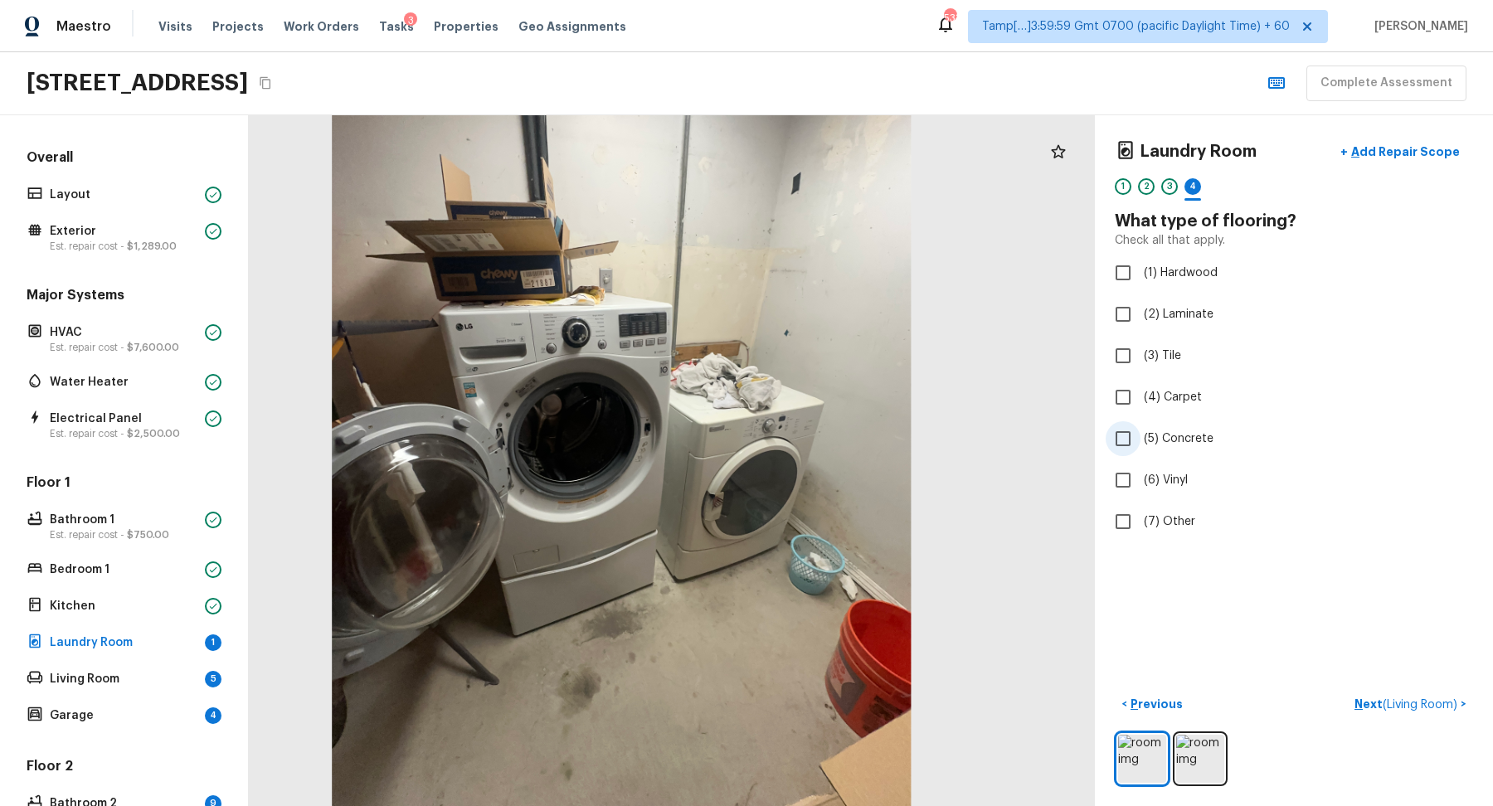
click at [1168, 439] on span "(5) Concrete" at bounding box center [1179, 439] width 70 height 17
click at [1141, 439] on input "(5) Concrete" at bounding box center [1123, 438] width 35 height 35
checkbox input "true"
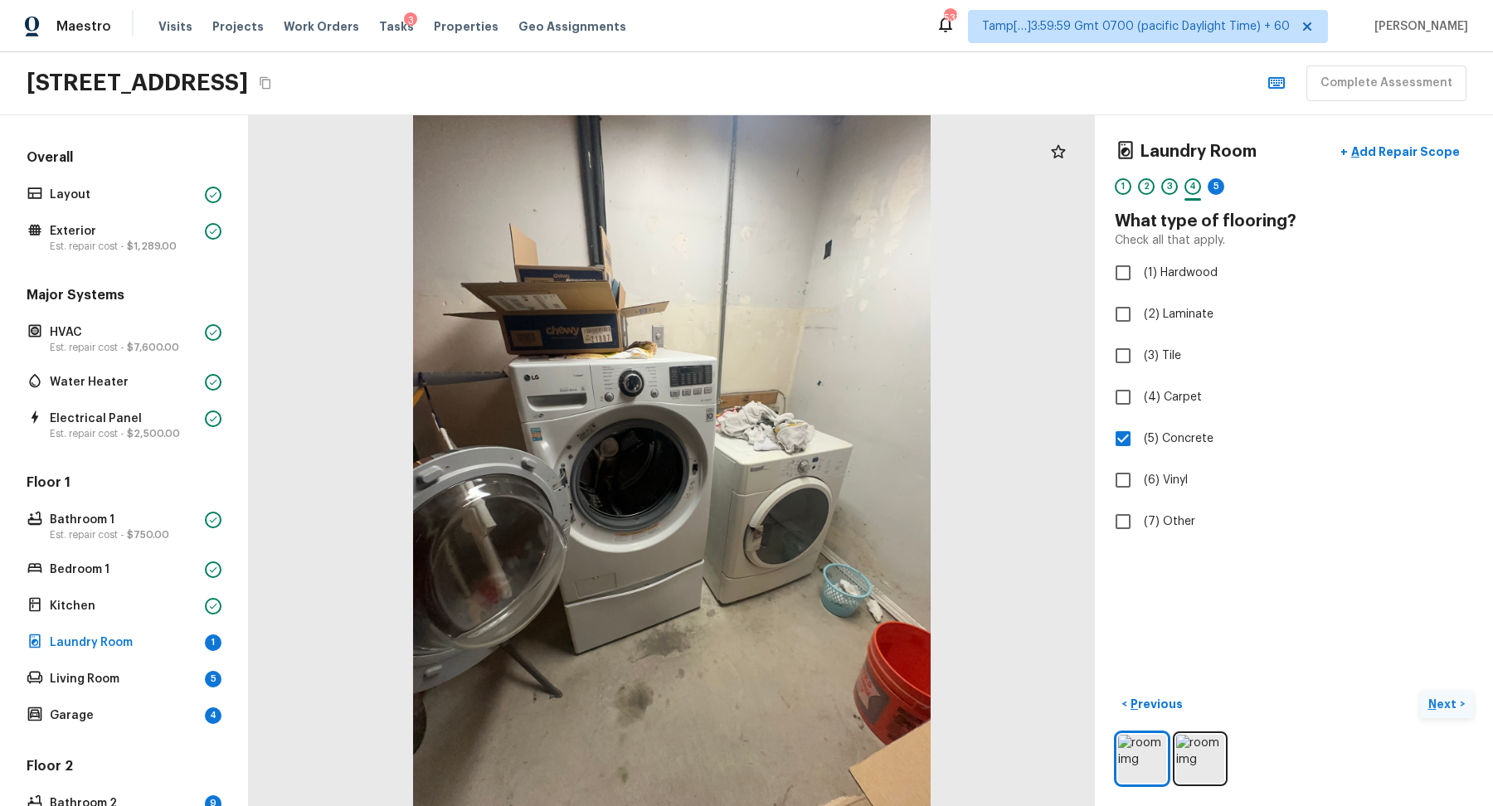
click at [1449, 699] on p "Next" at bounding box center [1445, 704] width 32 height 17
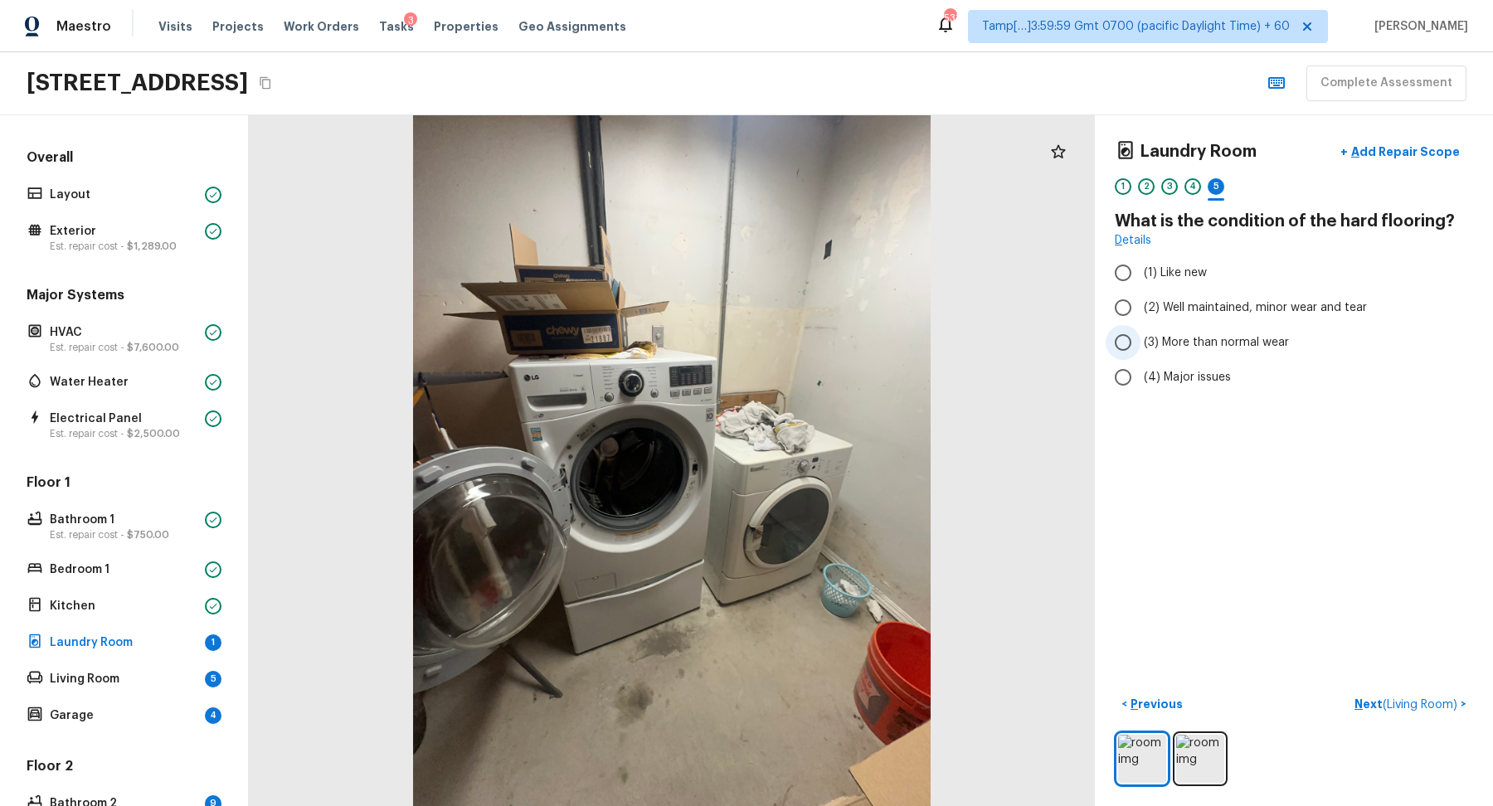
click at [1221, 337] on span "(3) More than normal wear" at bounding box center [1216, 342] width 145 height 17
click at [1141, 337] on input "(3) More than normal wear" at bounding box center [1123, 342] width 35 height 35
radio input "true"
click at [1423, 699] on span "( Living Room )" at bounding box center [1420, 705] width 75 height 12
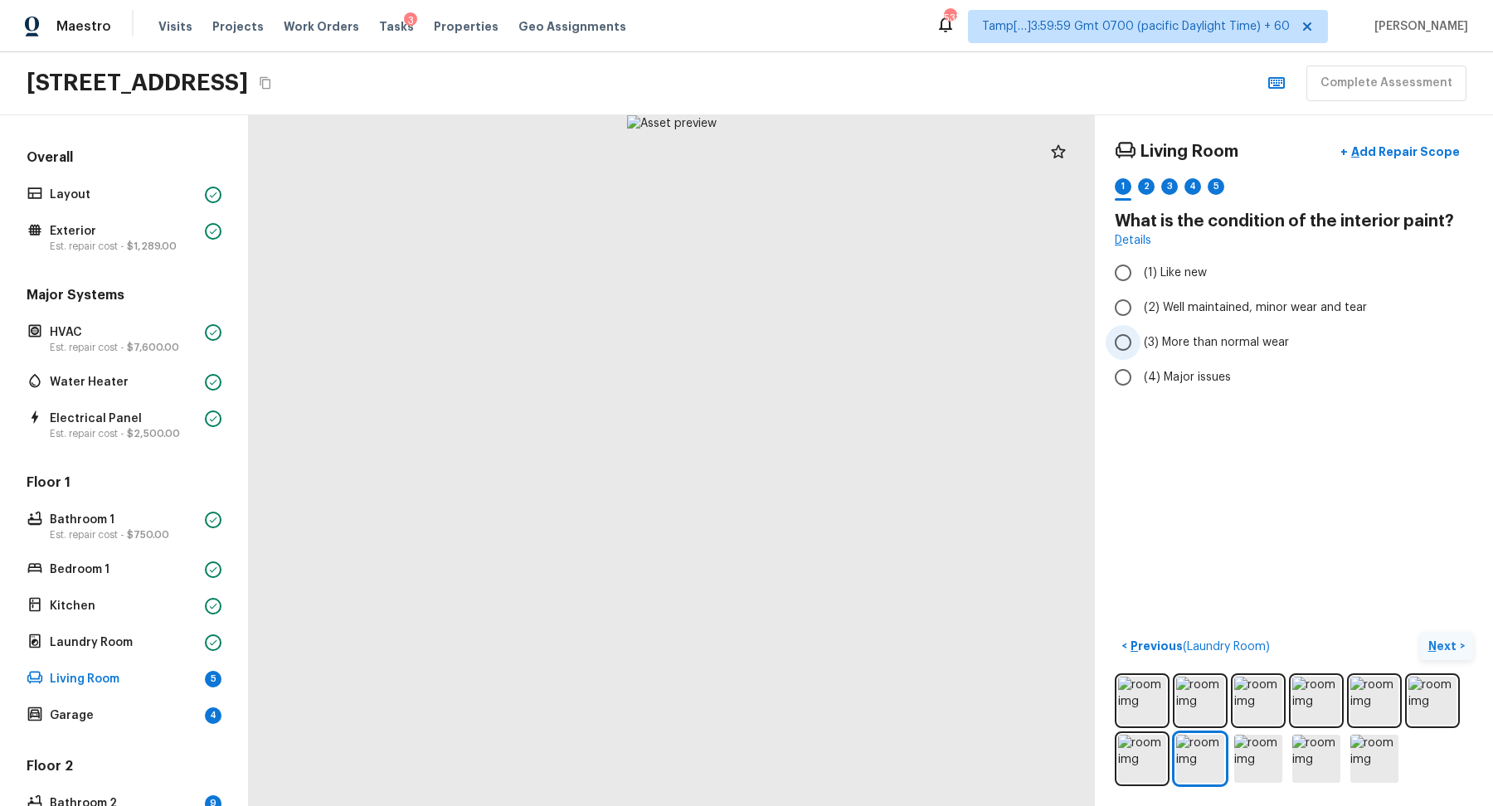
click at [1210, 355] on label "(3) More than normal wear" at bounding box center [1283, 342] width 354 height 35
click at [1141, 355] on input "(3) More than normal wear" at bounding box center [1123, 342] width 35 height 35
radio input "true"
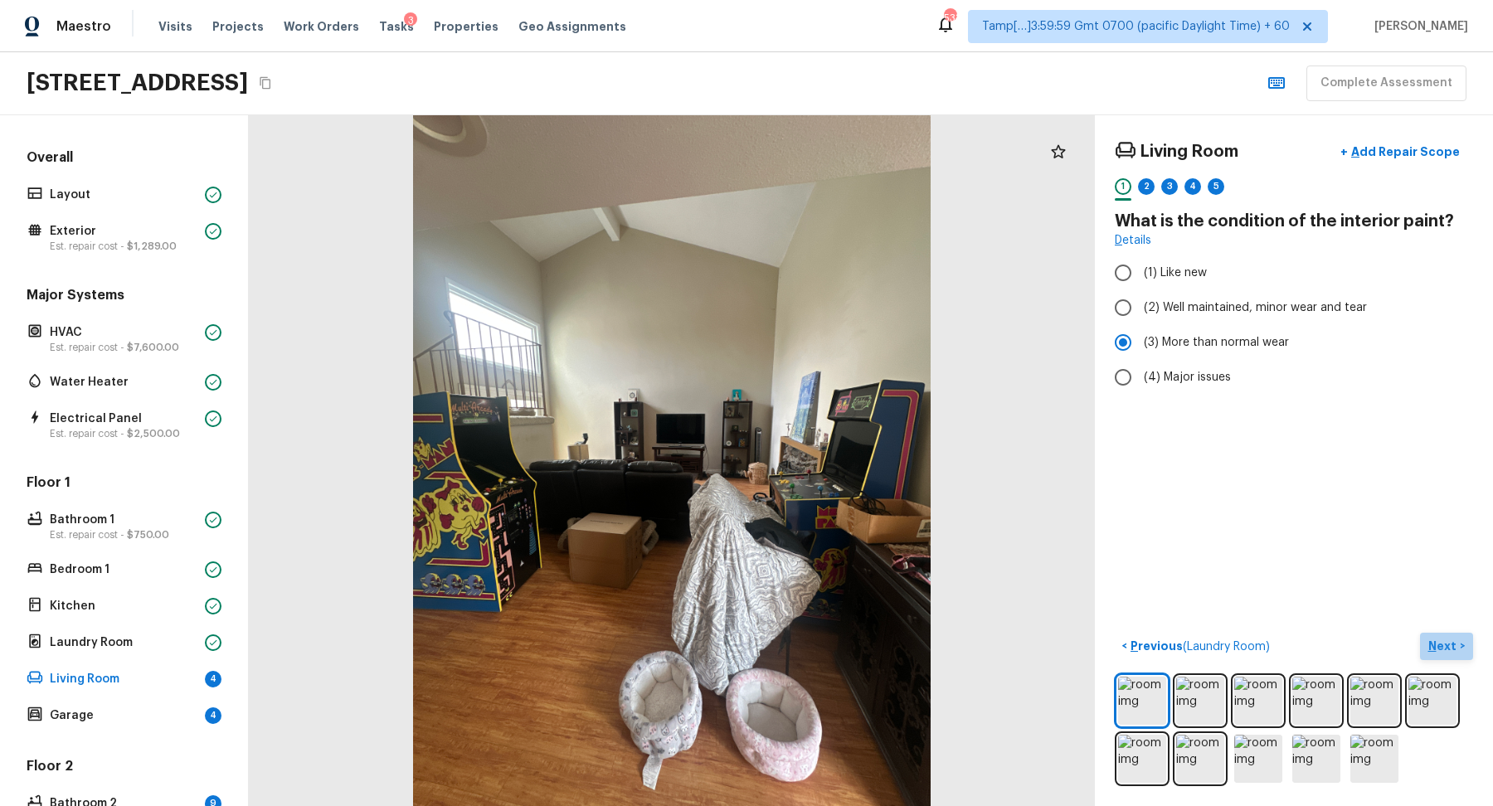
click at [1448, 640] on p "Next" at bounding box center [1445, 646] width 32 height 17
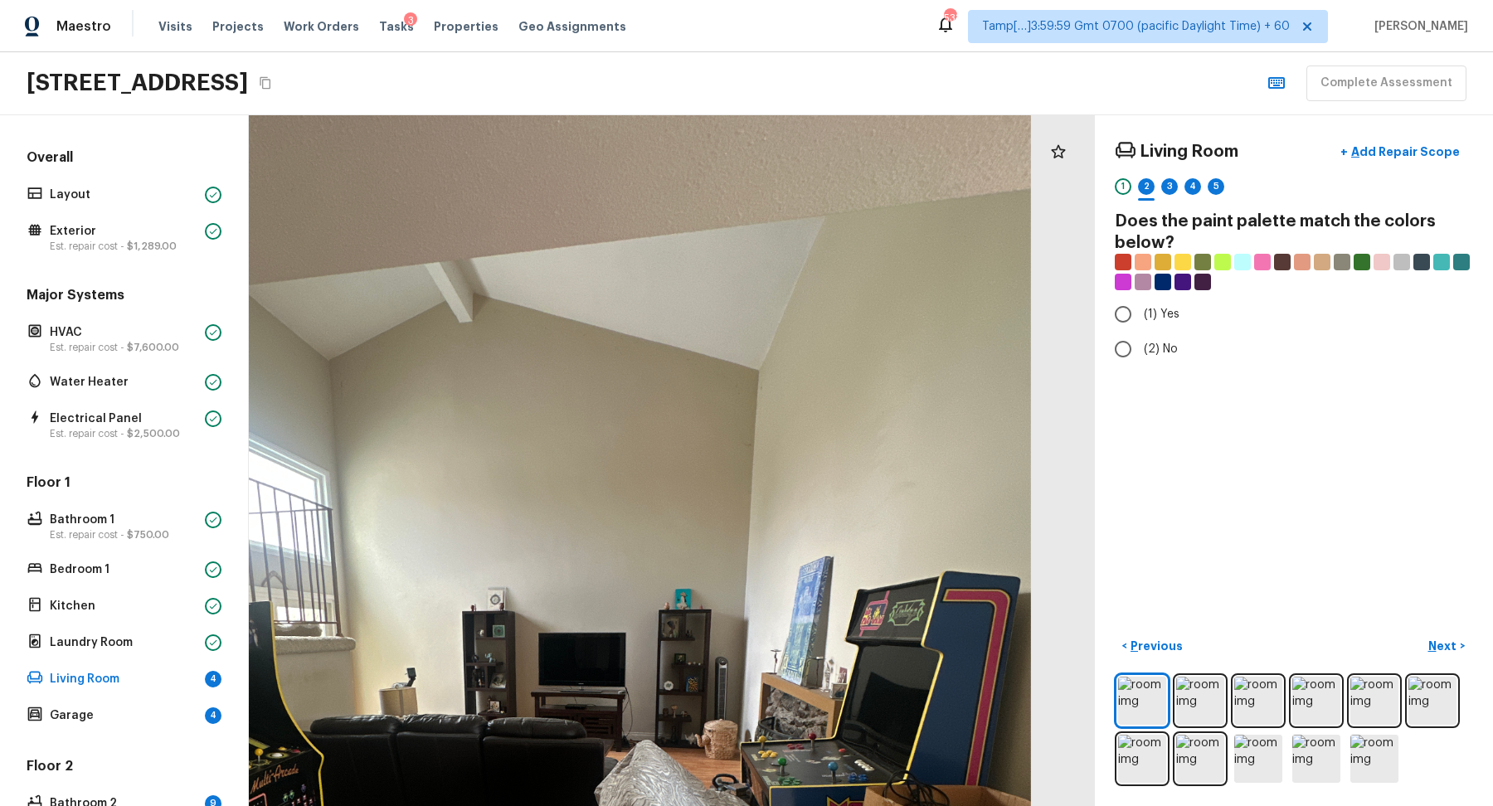
drag, startPoint x: 805, startPoint y: 254, endPoint x: 817, endPoint y: 549, distance: 295.6
click at [816, 548] on div at bounding box center [566, 716] width 1519 height 1240
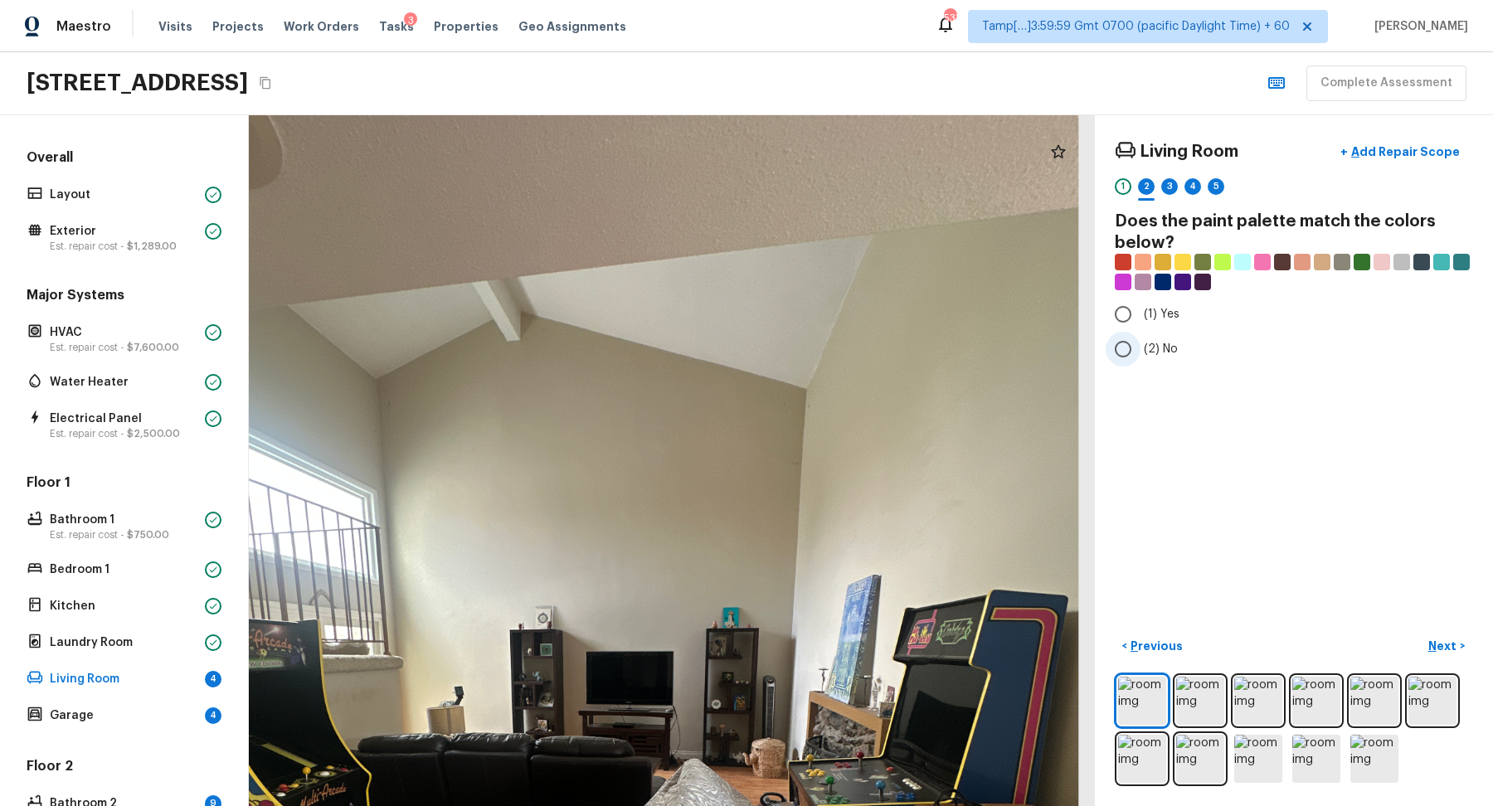
click at [1174, 357] on label "(2) No" at bounding box center [1283, 349] width 354 height 35
click at [1141, 357] on input "(2) No" at bounding box center [1123, 349] width 35 height 35
radio input "true"
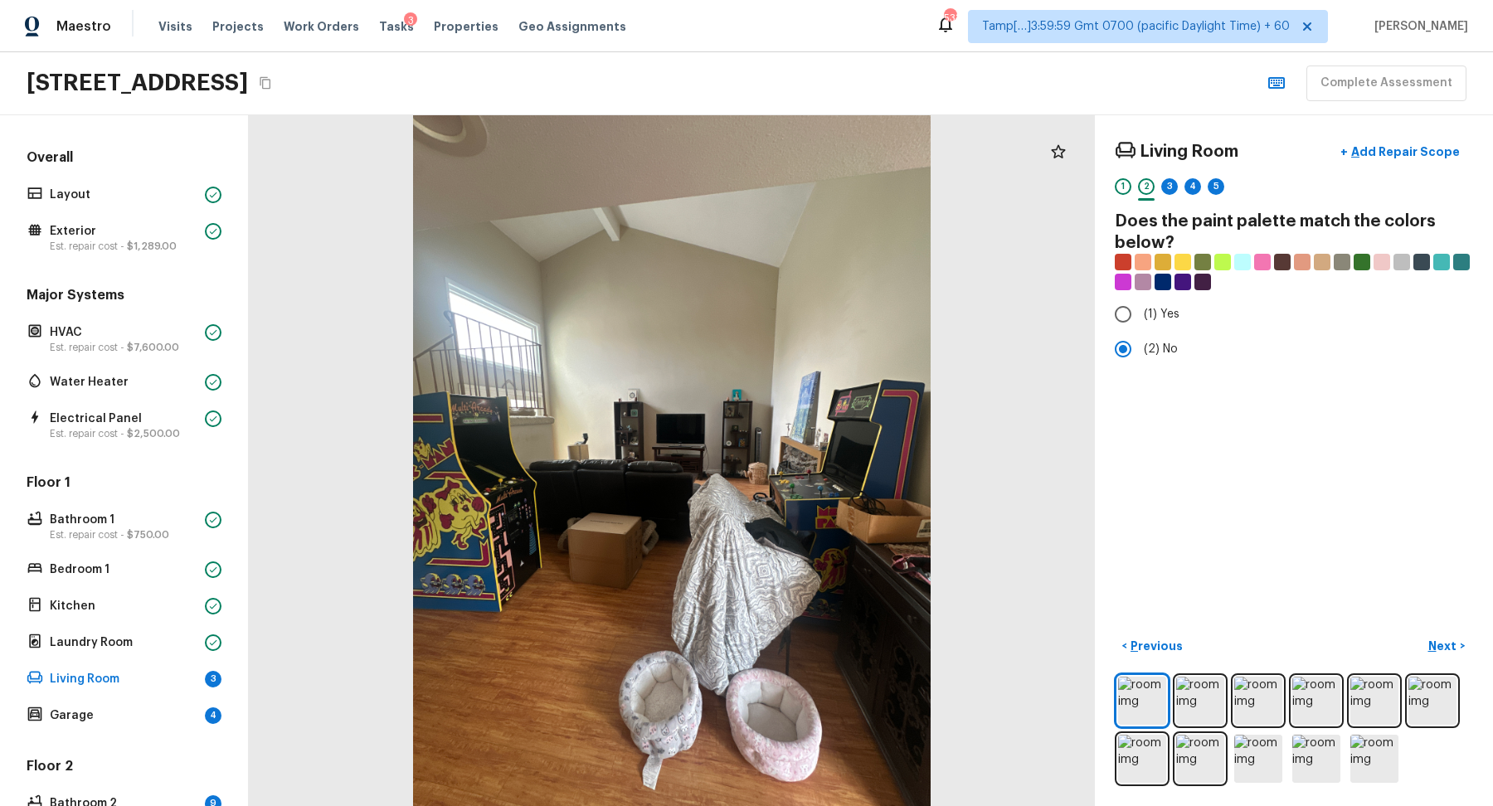
click at [1389, 598] on div "Living Room + Add Repair Scope 1 2 3 4 5 Does the paint palette match the color…" at bounding box center [1294, 460] width 398 height 691
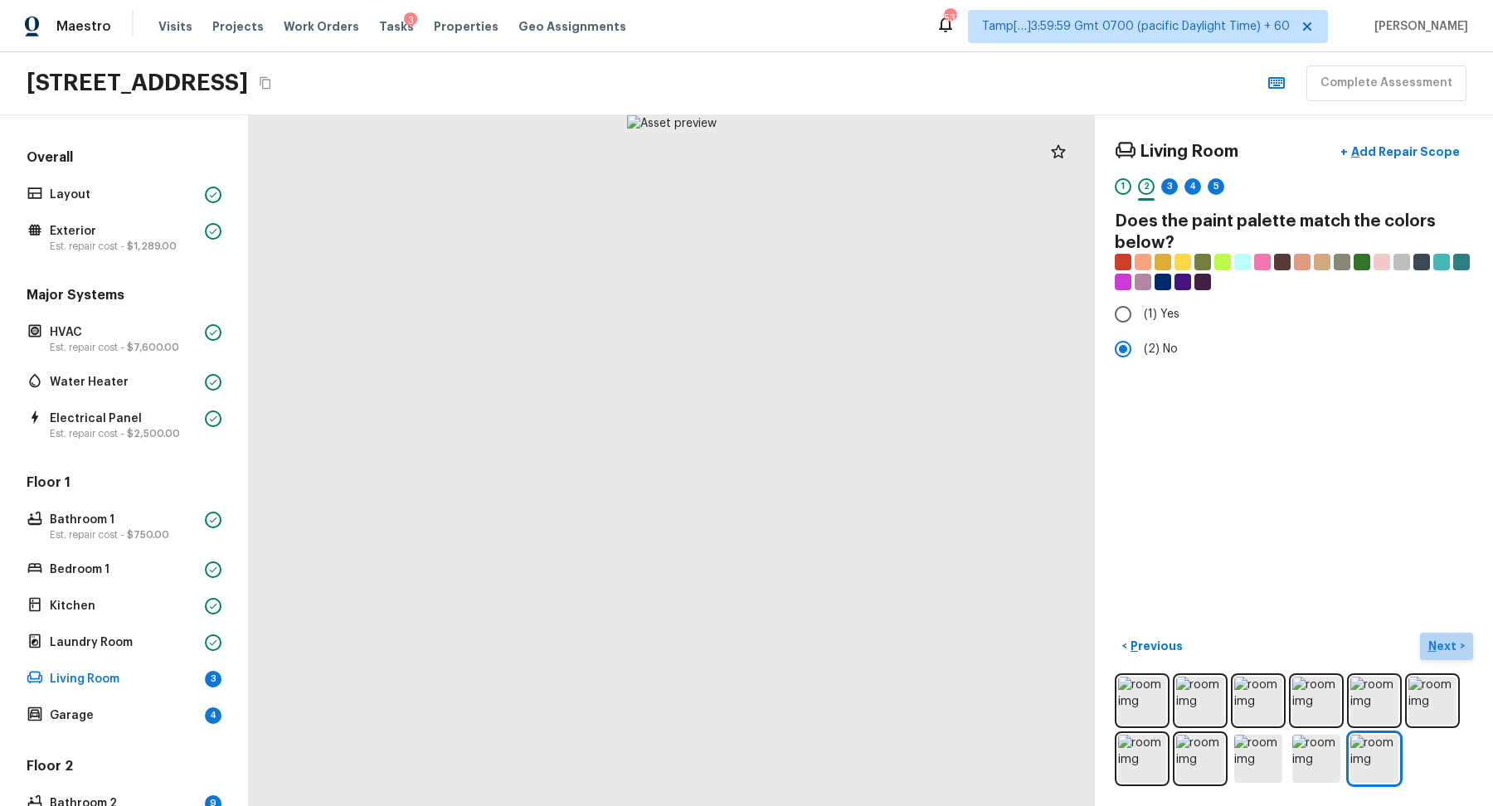
click at [1439, 633] on button "Next >" at bounding box center [1446, 646] width 53 height 27
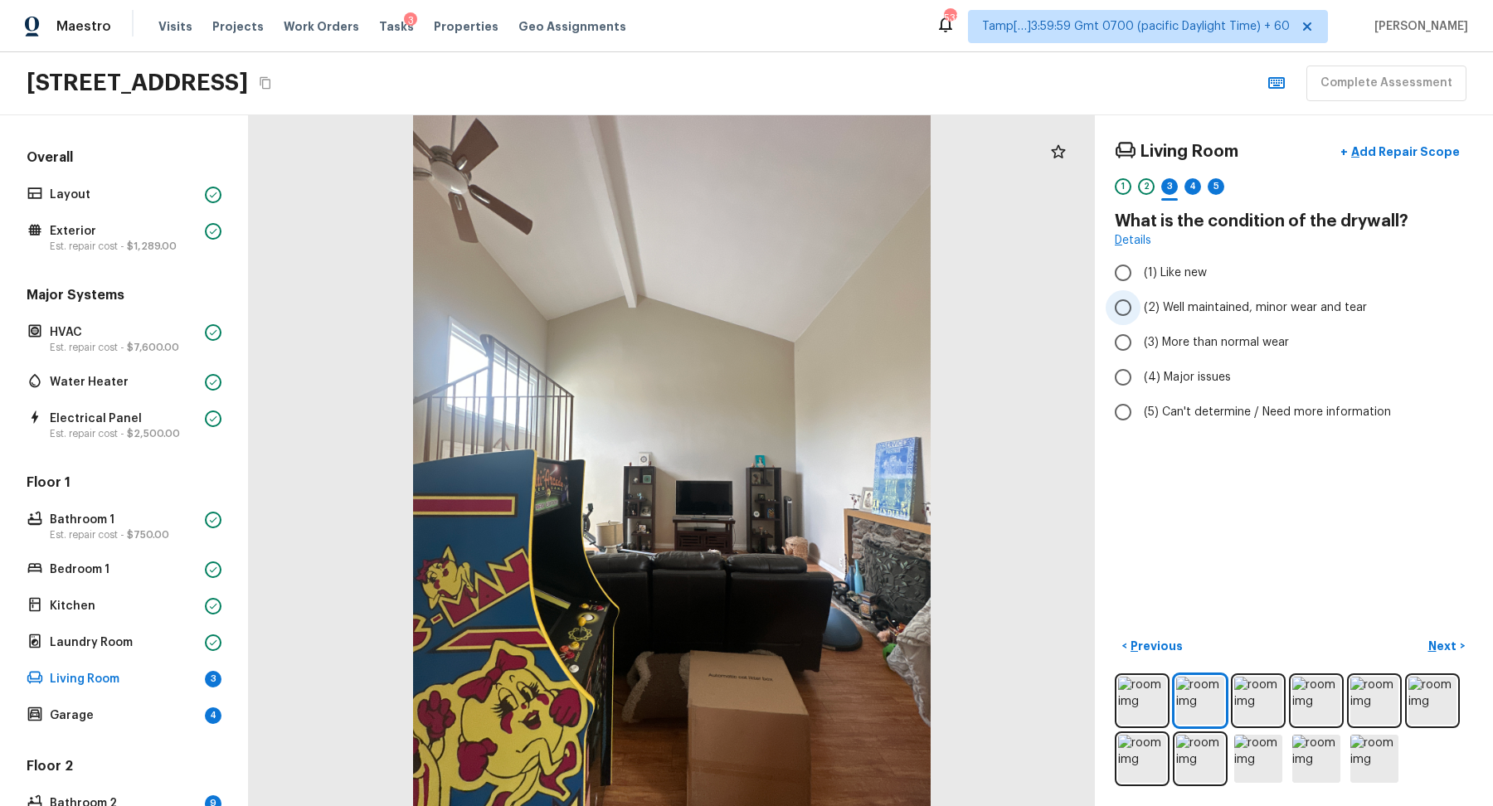
click at [1151, 323] on label "(2) Well maintained, minor wear and tear" at bounding box center [1283, 307] width 354 height 35
click at [1141, 323] on input "(2) Well maintained, minor wear and tear" at bounding box center [1123, 307] width 35 height 35
radio input "true"
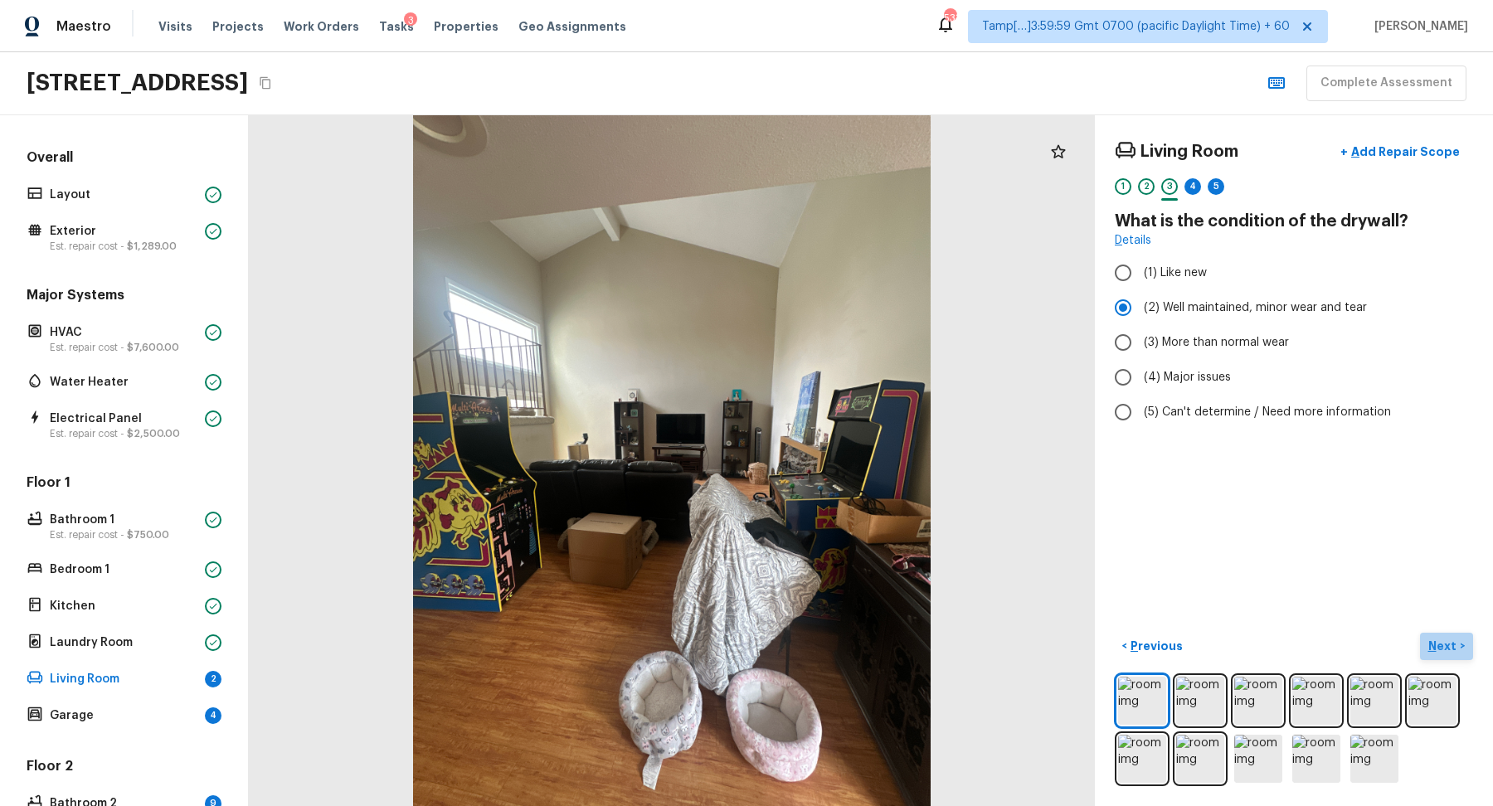
click at [1443, 640] on p "Next" at bounding box center [1445, 646] width 32 height 17
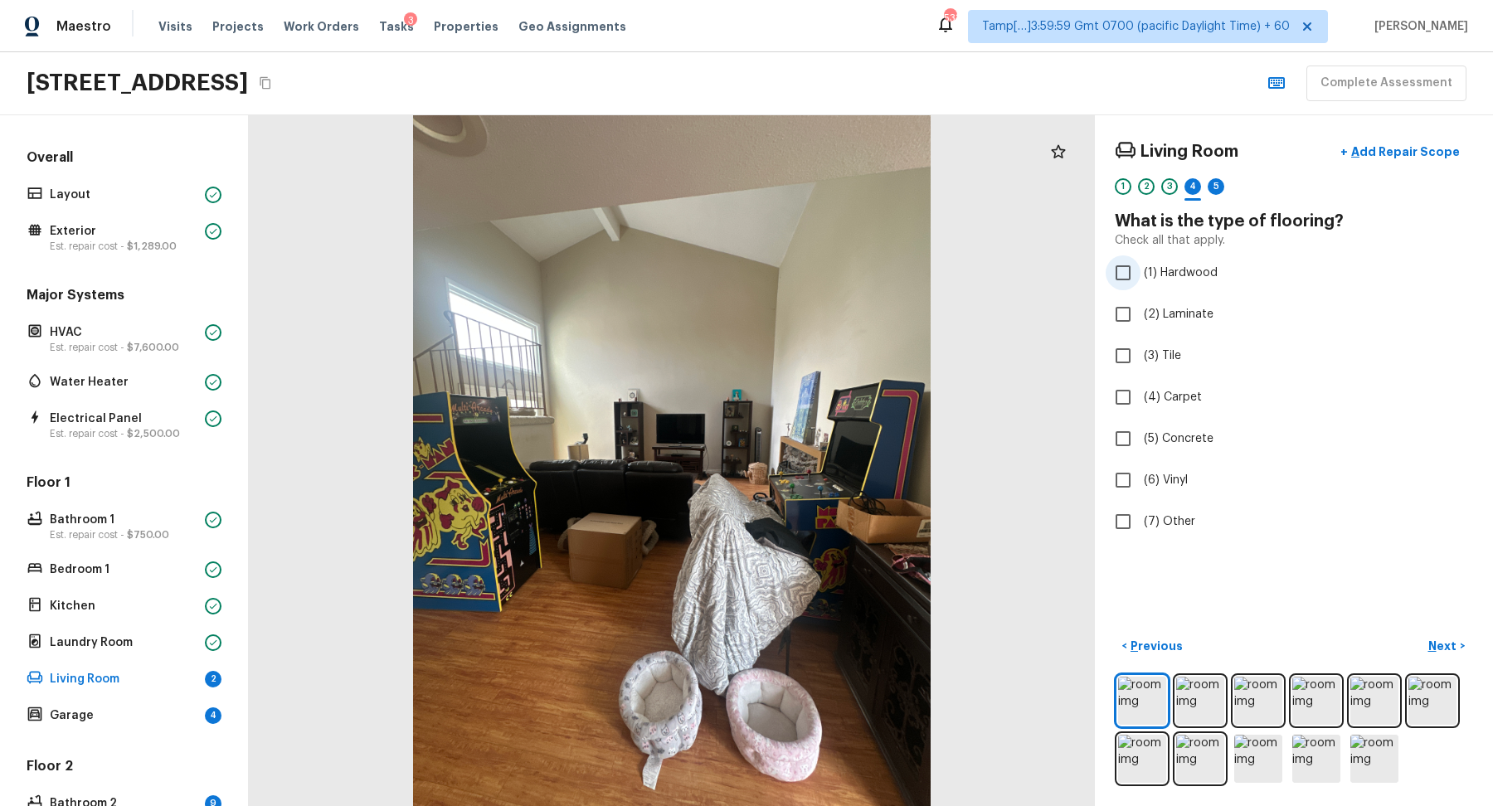
click at [1185, 287] on label "(1) Hardwood" at bounding box center [1283, 273] width 354 height 35
click at [1141, 287] on input "(1) Hardwood" at bounding box center [1123, 273] width 35 height 35
checkbox input "true"
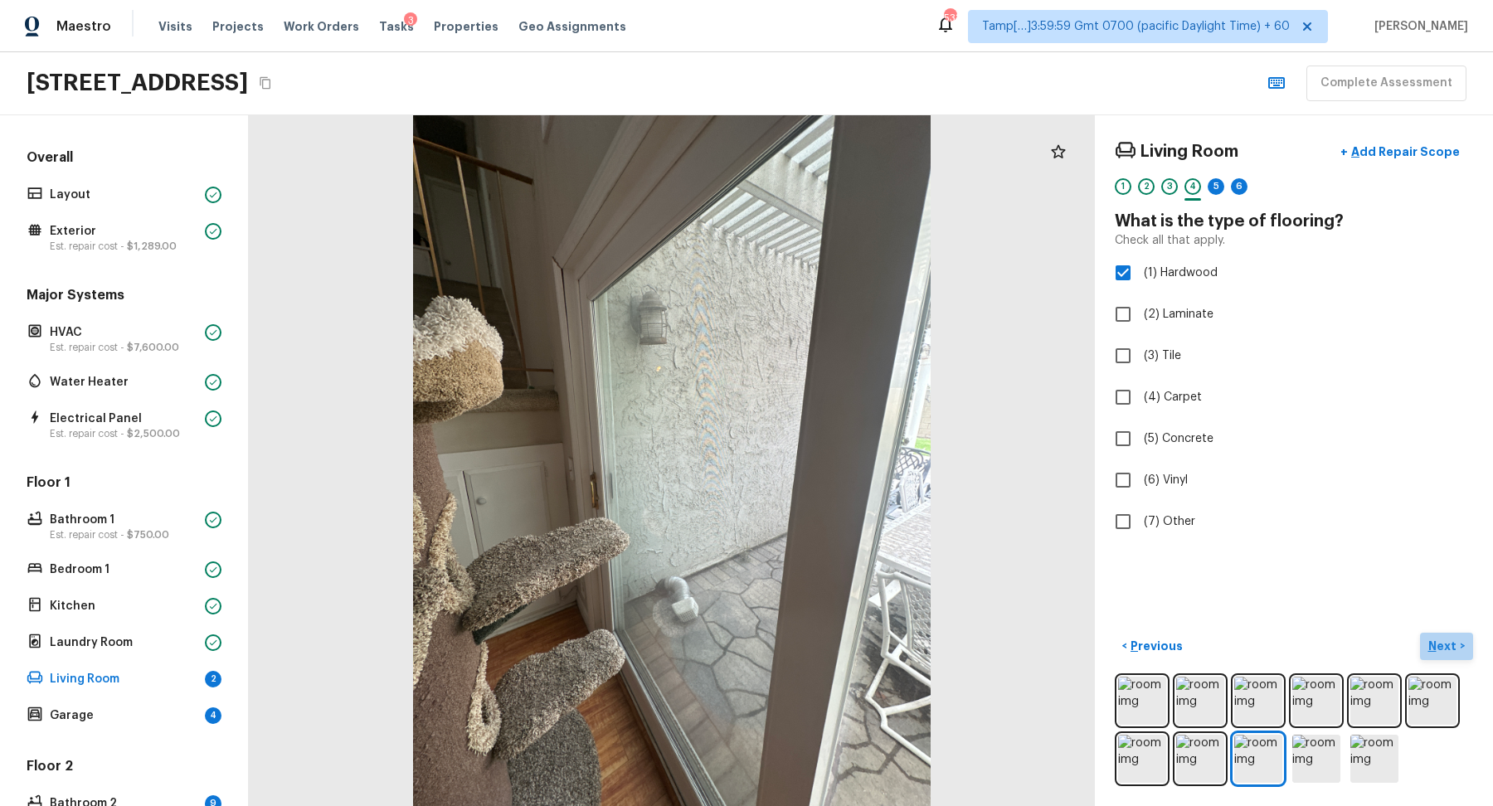
click at [1426, 633] on button "Next >" at bounding box center [1446, 646] width 53 height 27
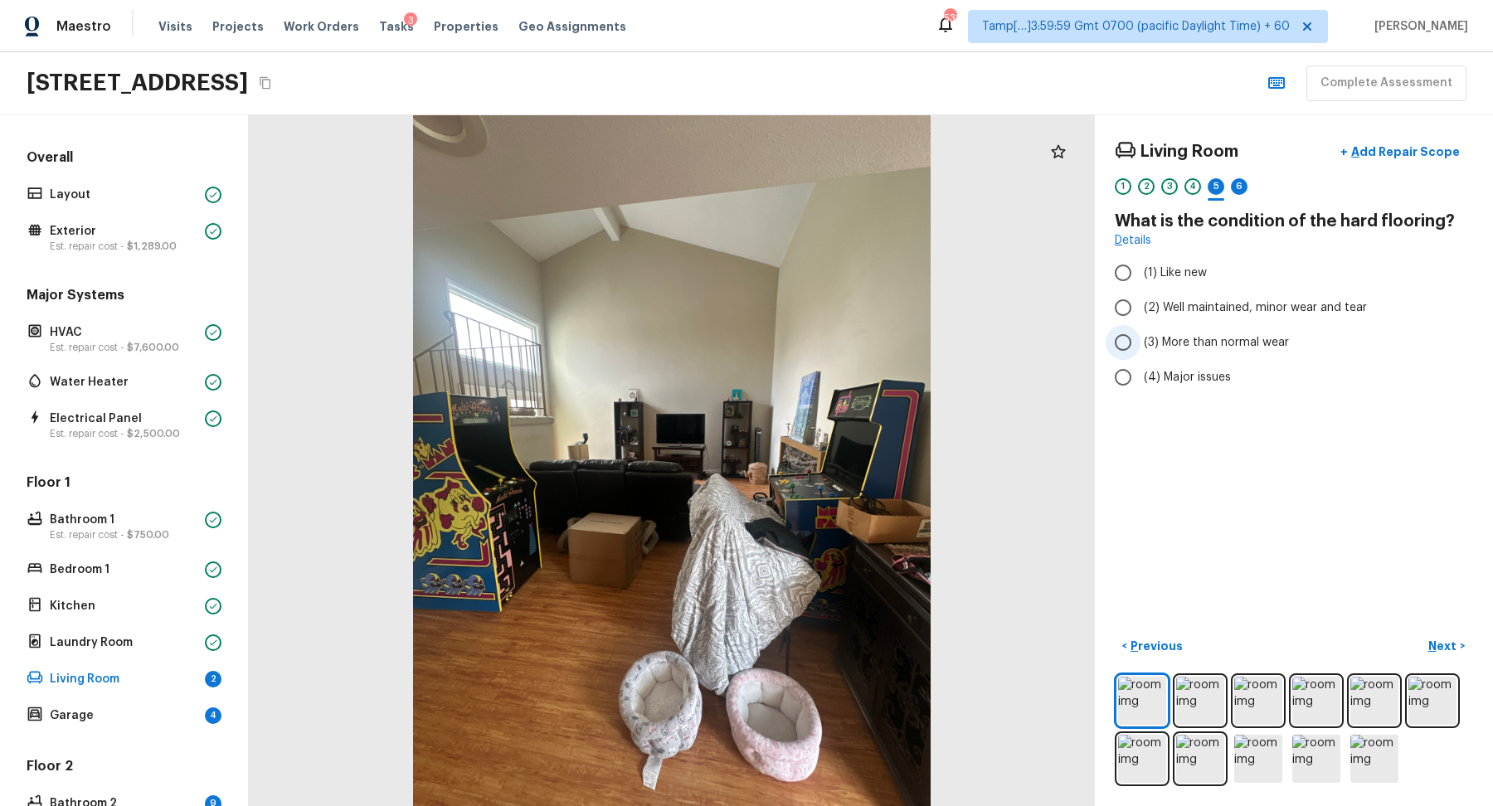
click at [1189, 330] on label "(3) More than normal wear" at bounding box center [1283, 342] width 354 height 35
click at [1141, 330] on input "(3) More than normal wear" at bounding box center [1123, 342] width 35 height 35
radio input "true"
click at [1456, 642] on p "Next" at bounding box center [1445, 646] width 32 height 17
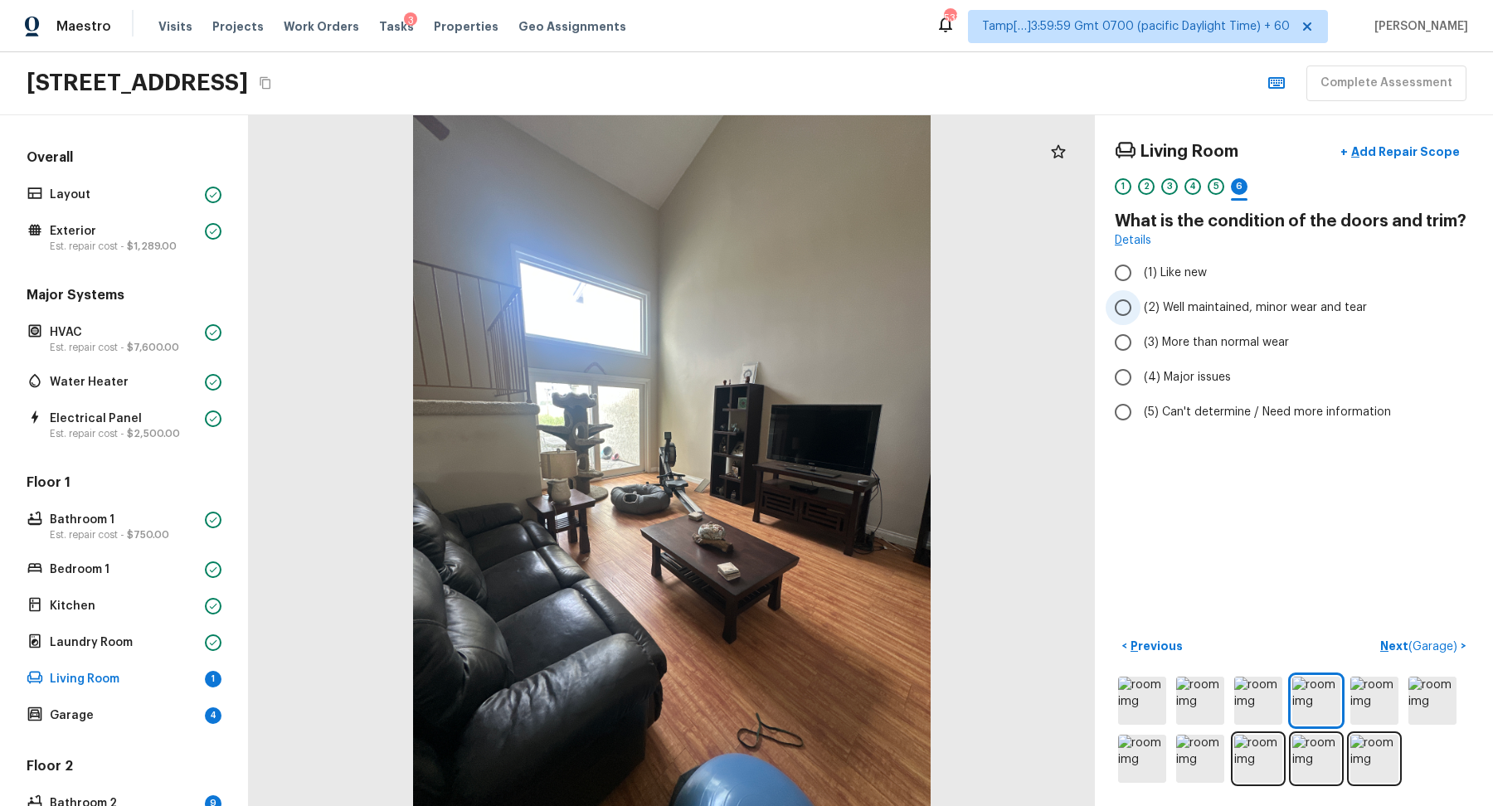
click at [1210, 319] on label "(2) Well maintained, minor wear and tear" at bounding box center [1283, 307] width 354 height 35
click at [1141, 319] on input "(2) Well maintained, minor wear and tear" at bounding box center [1123, 307] width 35 height 35
radio input "true"
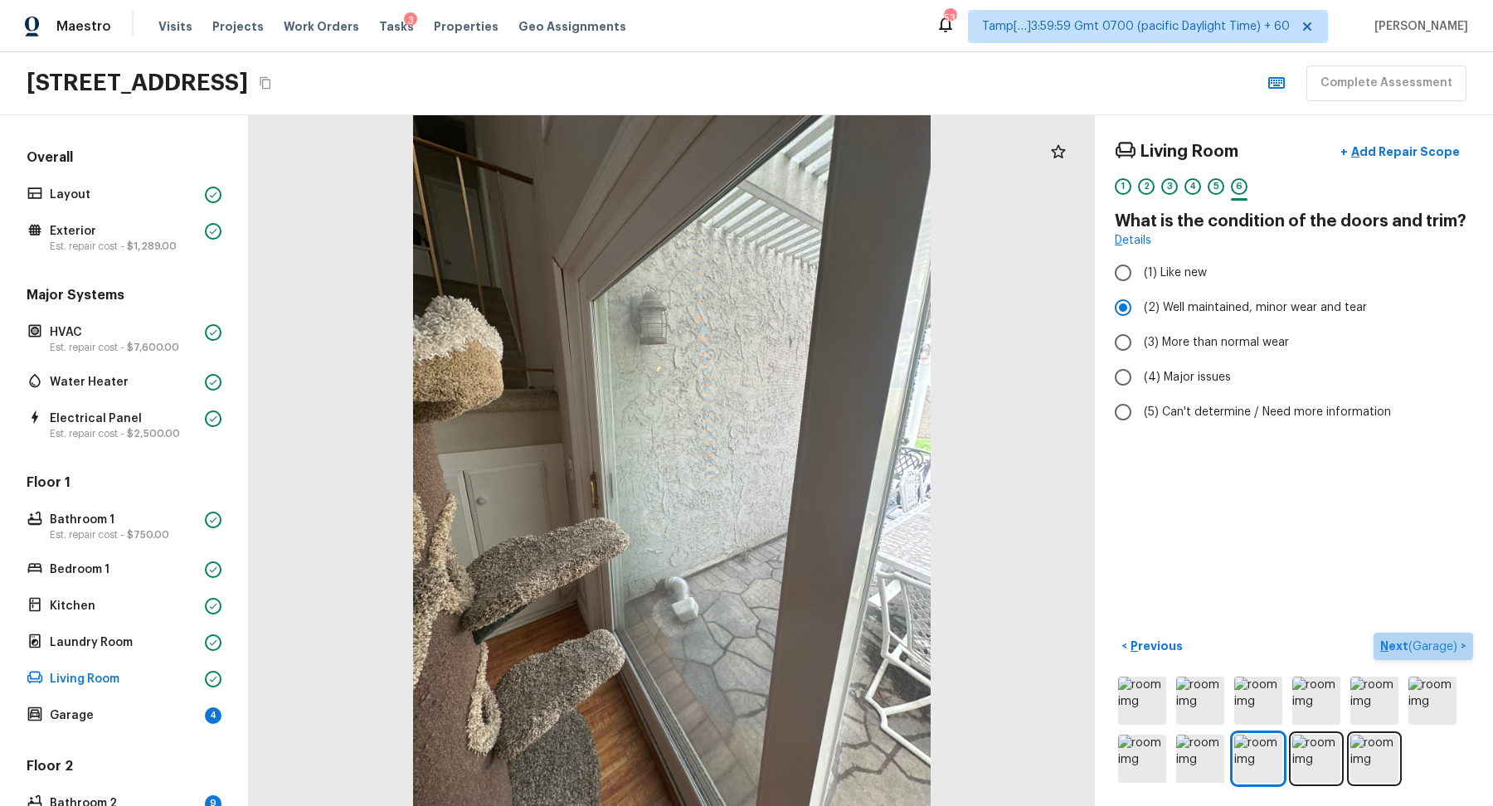
click at [1399, 645] on p "Next ( Garage )" at bounding box center [1420, 646] width 80 height 17
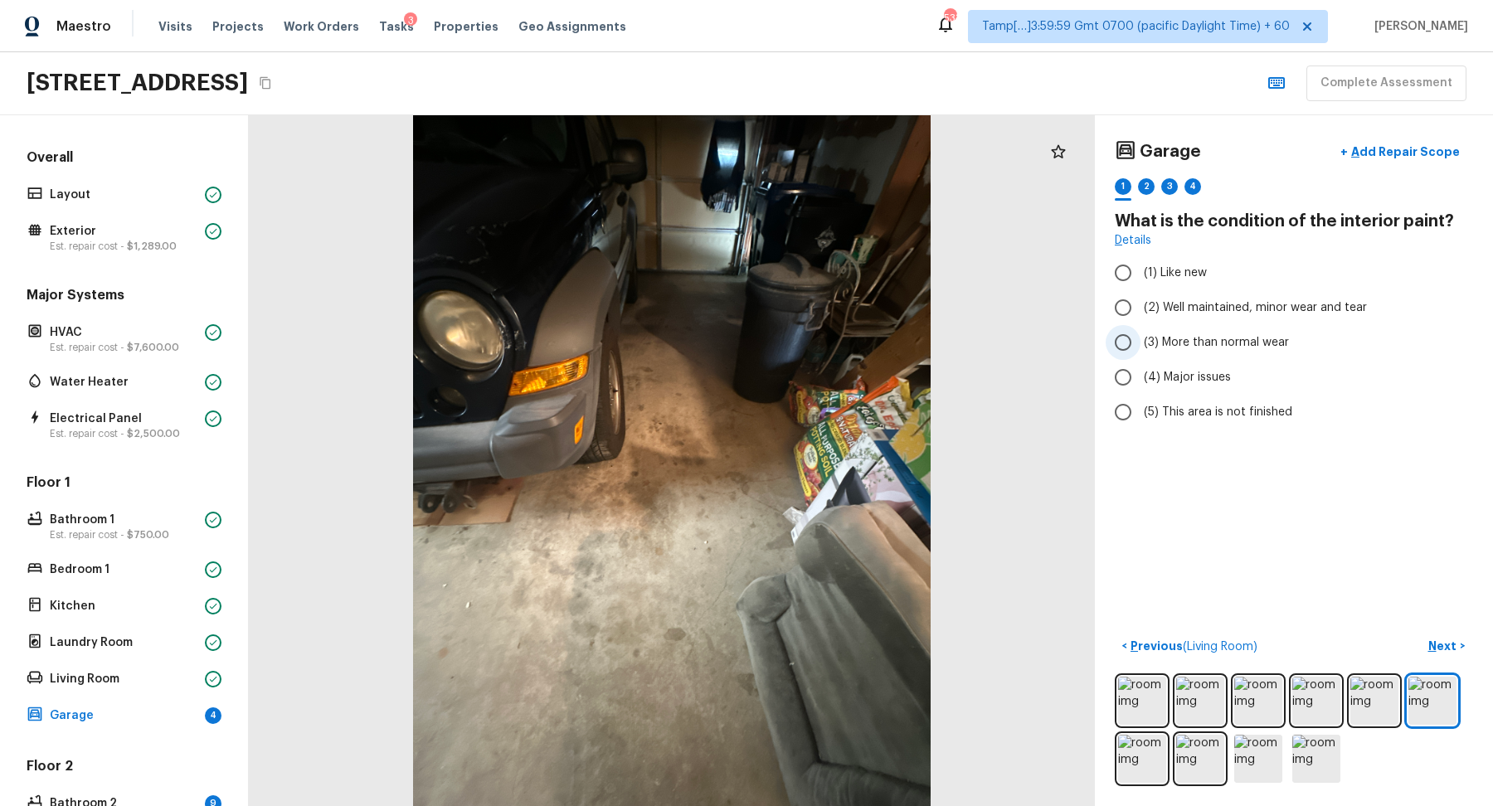
click at [1204, 334] on span "(3) More than normal wear" at bounding box center [1216, 342] width 145 height 17
click at [1141, 334] on input "(3) More than normal wear" at bounding box center [1123, 342] width 35 height 35
radio input "true"
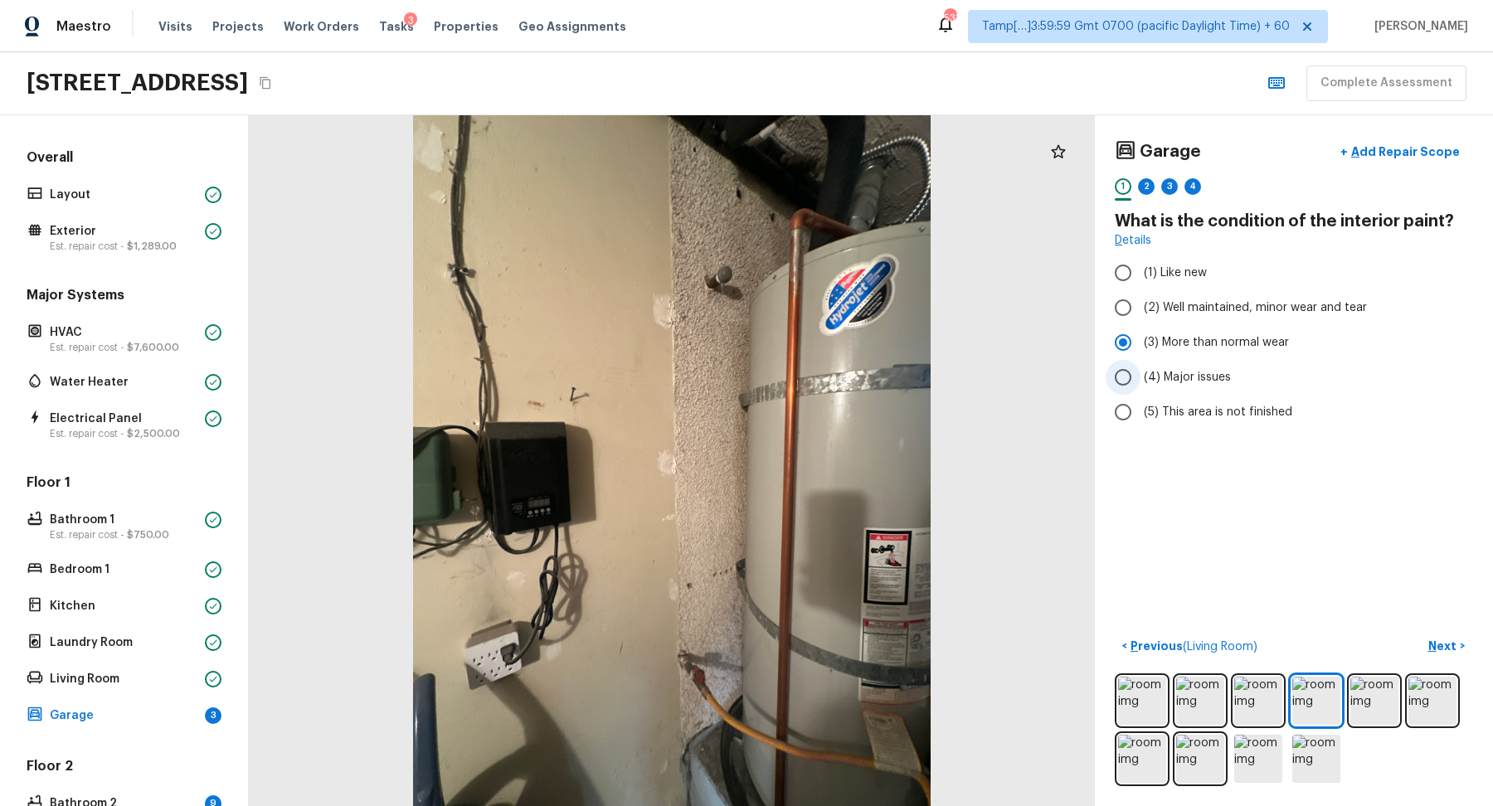
click at [1222, 388] on label "(4) Major issues" at bounding box center [1283, 377] width 354 height 35
click at [1141, 388] on input "(4) Major issues" at bounding box center [1123, 377] width 35 height 35
radio input "true"
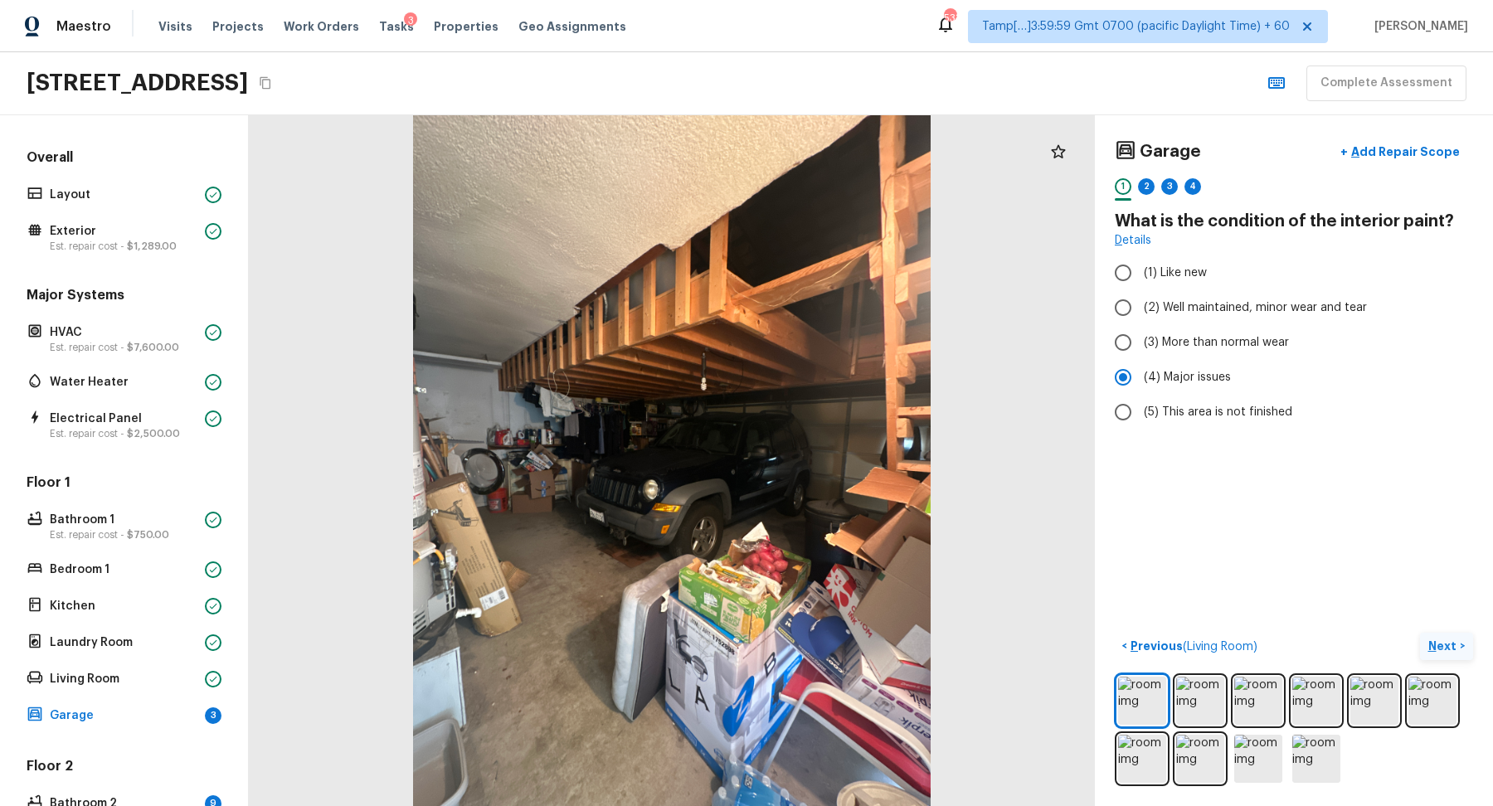
click at [1443, 648] on p "Next" at bounding box center [1445, 646] width 32 height 17
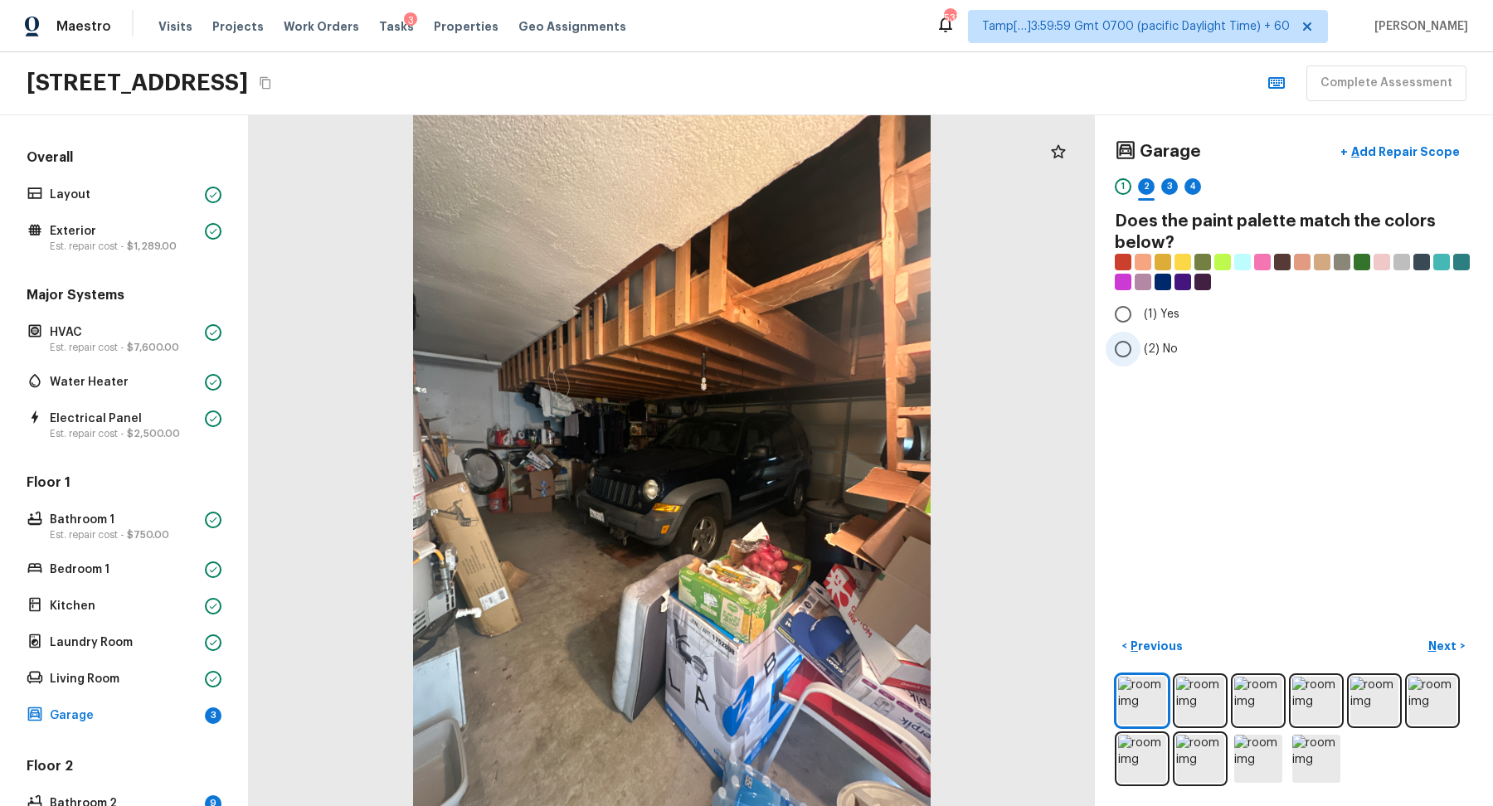
click at [1123, 339] on input "(2) No" at bounding box center [1123, 349] width 35 height 35
radio input "true"
click at [1453, 650] on p "Next" at bounding box center [1445, 646] width 32 height 17
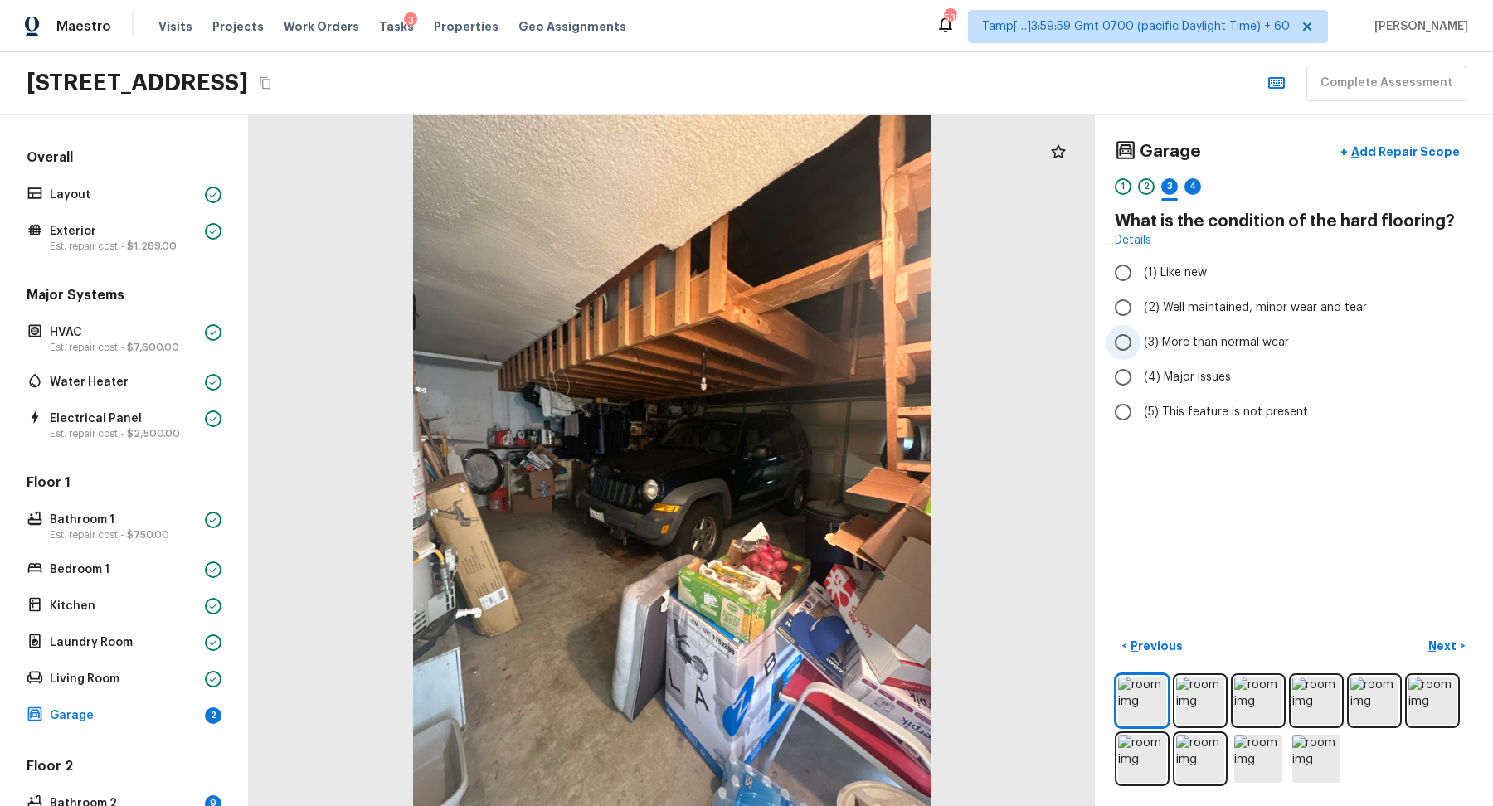
click at [1196, 338] on span "(3) More than normal wear" at bounding box center [1216, 342] width 145 height 17
click at [1141, 338] on input "(3) More than normal wear" at bounding box center [1123, 342] width 35 height 35
radio input "true"
click at [1430, 640] on p "Next" at bounding box center [1445, 646] width 32 height 17
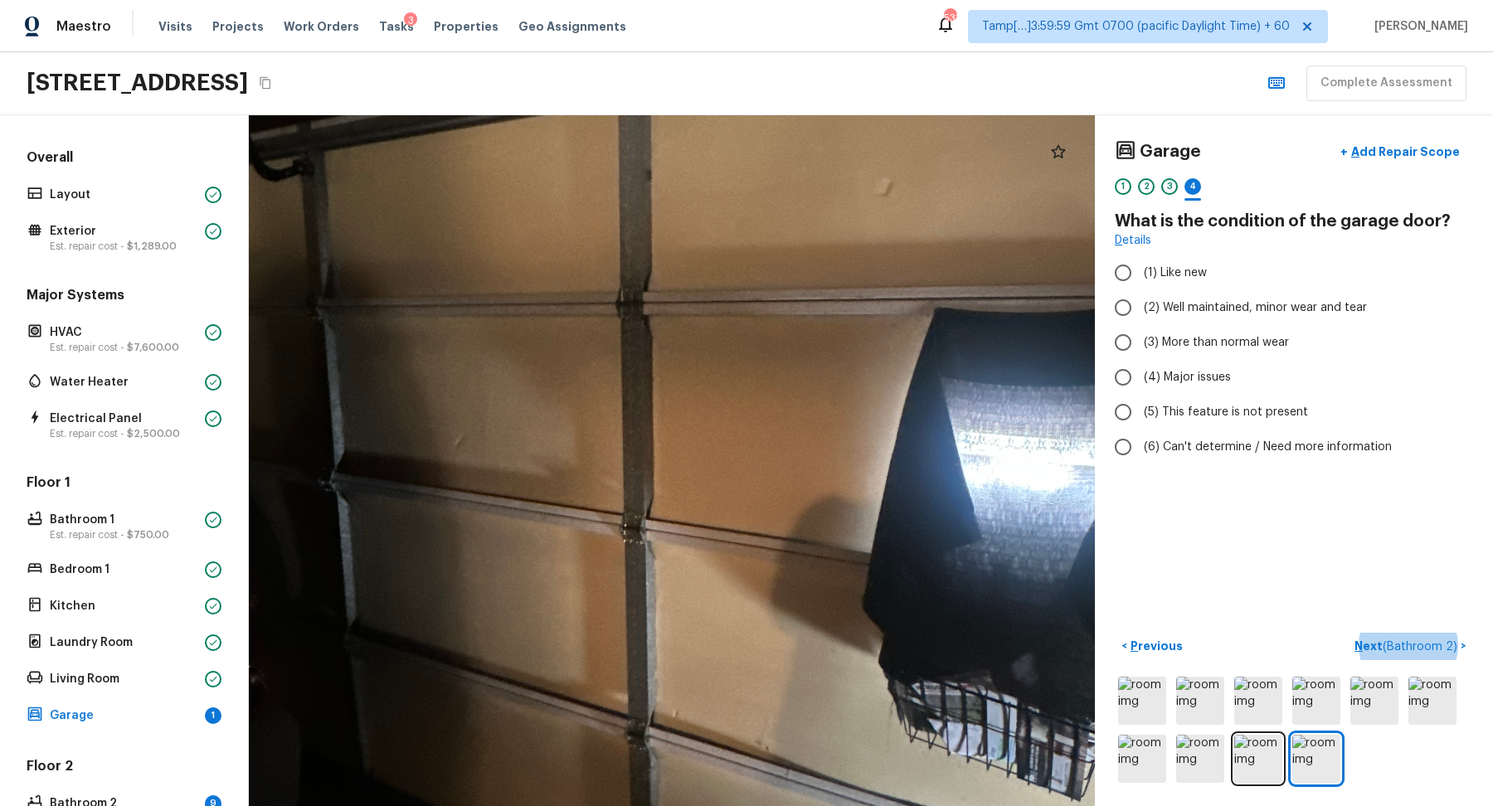
drag, startPoint x: 705, startPoint y: 475, endPoint x: 1165, endPoint y: 483, distance: 459.6
click at [1165, 483] on div "Garage + Add Repair Scope 1 2 3 4 What is the condition of the garage door? Det…" at bounding box center [871, 460] width 1244 height 691
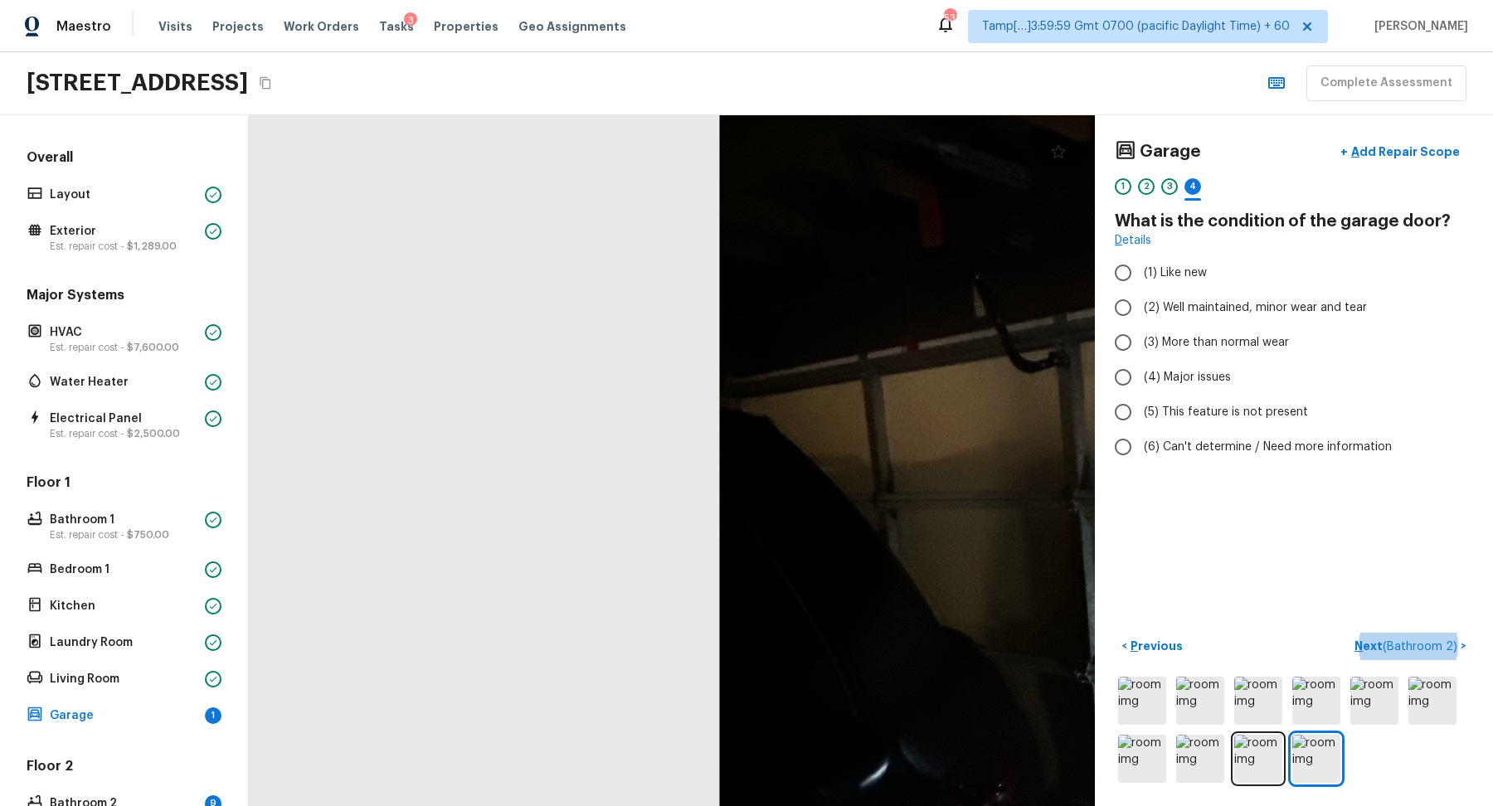
drag, startPoint x: 961, startPoint y: 483, endPoint x: 759, endPoint y: 221, distance: 330.0
click at [760, 222] on div at bounding box center [1461, 634] width 2425 height 1980
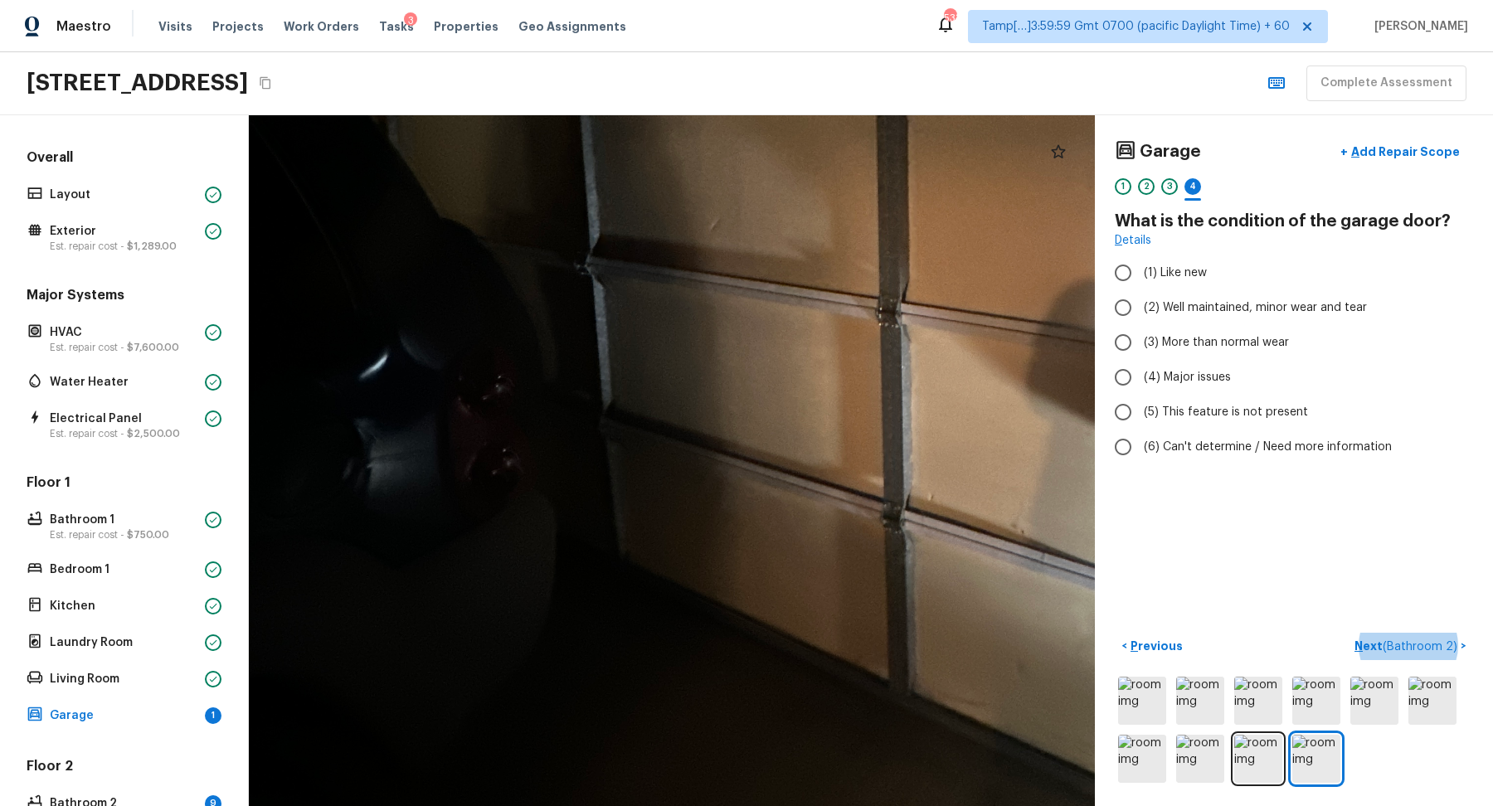
drag, startPoint x: 836, startPoint y: 359, endPoint x: 664, endPoint y: 339, distance: 172.9
click at [664, 339] on div at bounding box center [961, 226] width 2425 height 1980
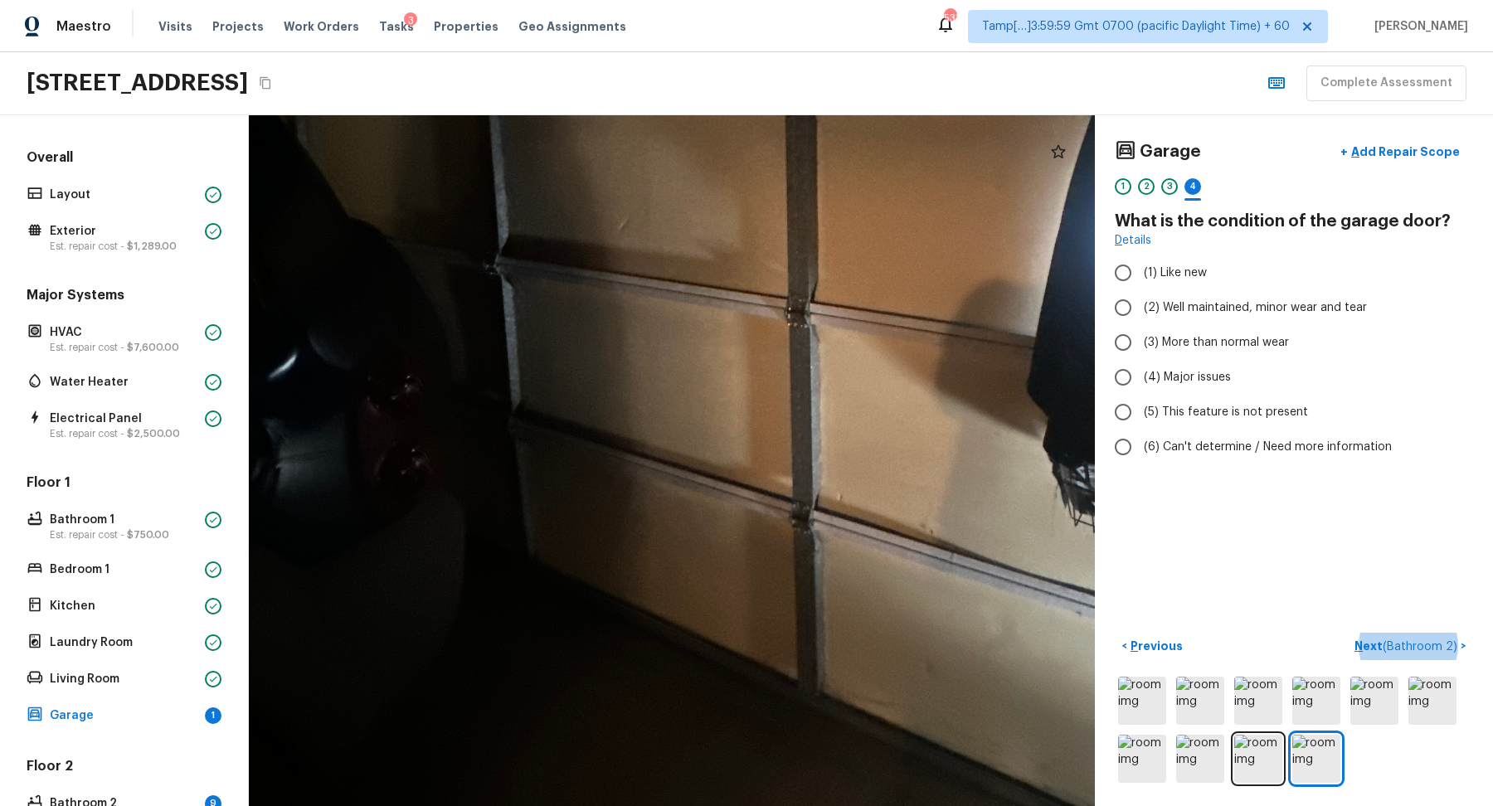
drag, startPoint x: 842, startPoint y: 359, endPoint x: 662, endPoint y: 359, distance: 180.0
click at [662, 359] on div at bounding box center [869, 226] width 2425 height 1980
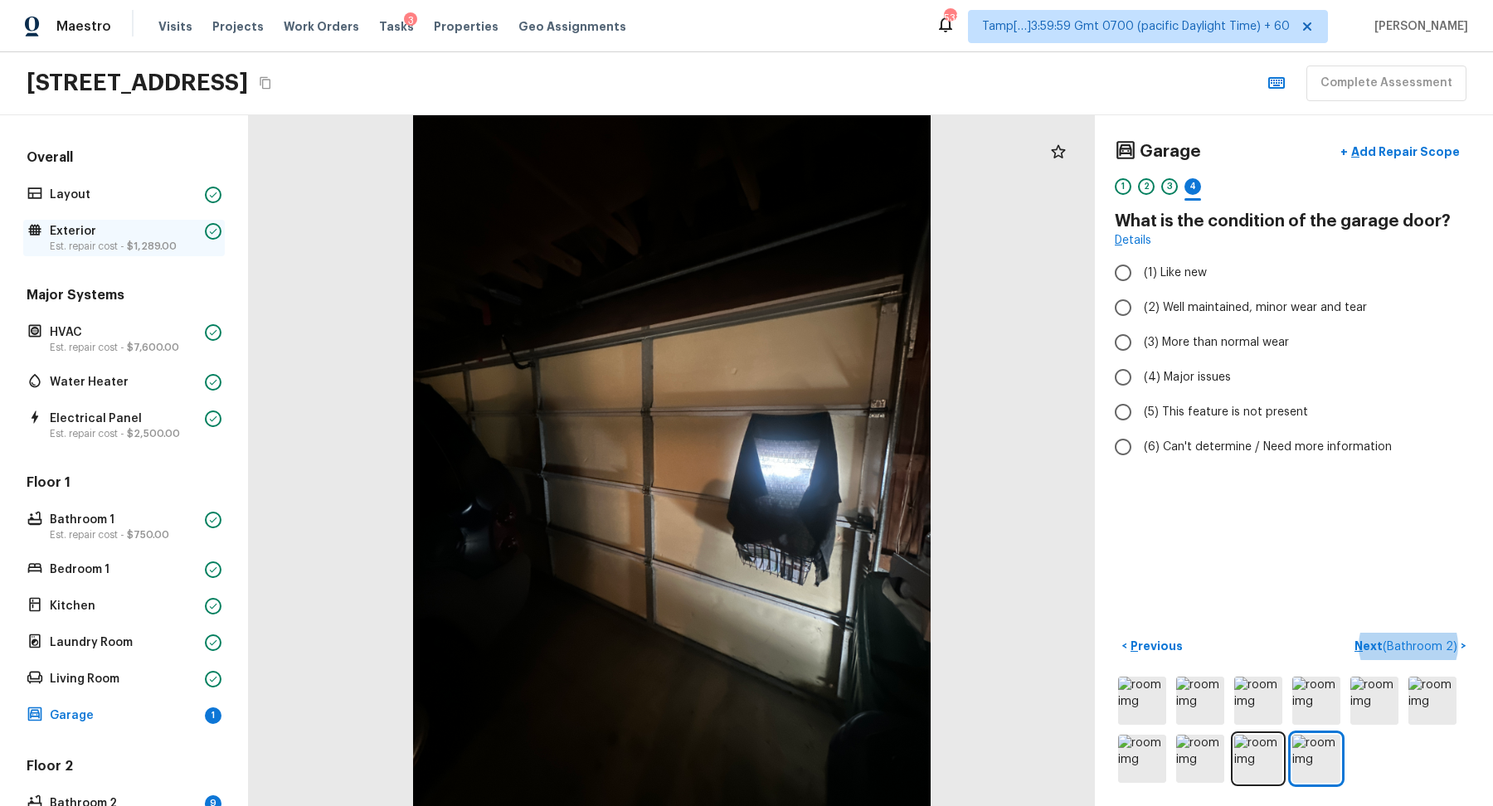
click at [98, 247] on p "Est. repair cost - $1,289.00" at bounding box center [124, 246] width 148 height 13
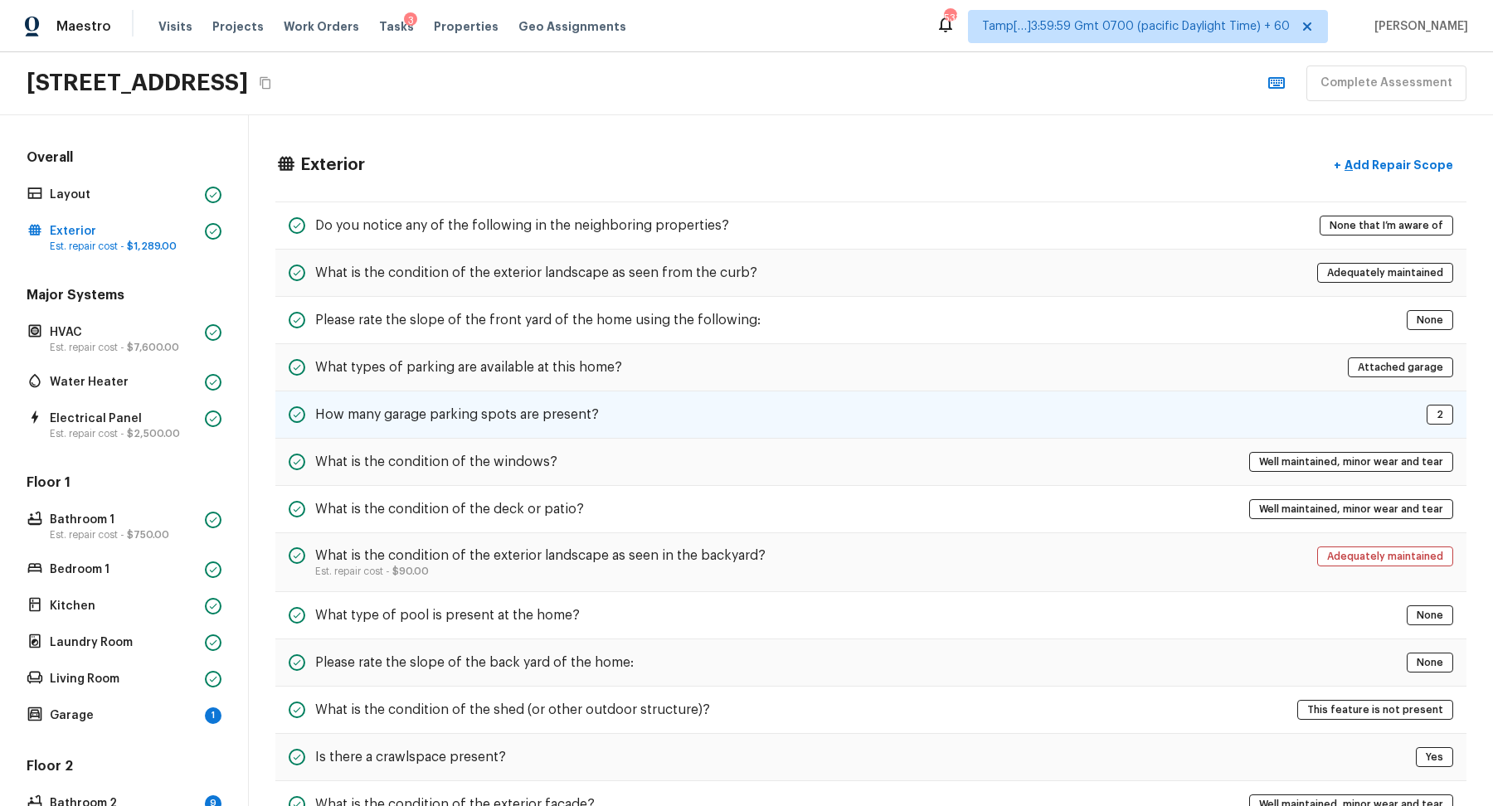
click at [585, 416] on h5 "How many garage parking spots are present?" at bounding box center [457, 415] width 284 height 18
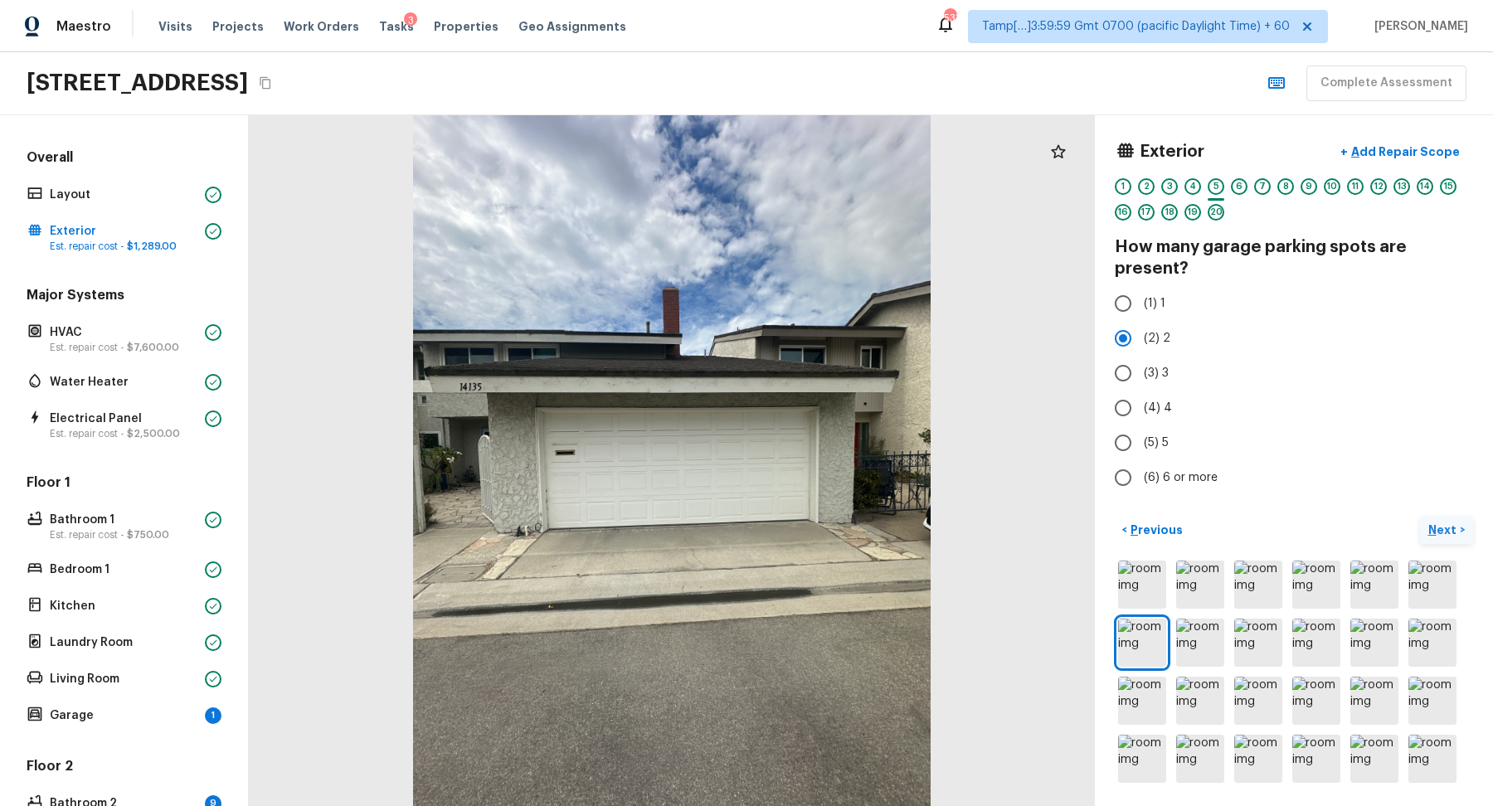
click at [1456, 533] on p "Next" at bounding box center [1445, 530] width 32 height 17
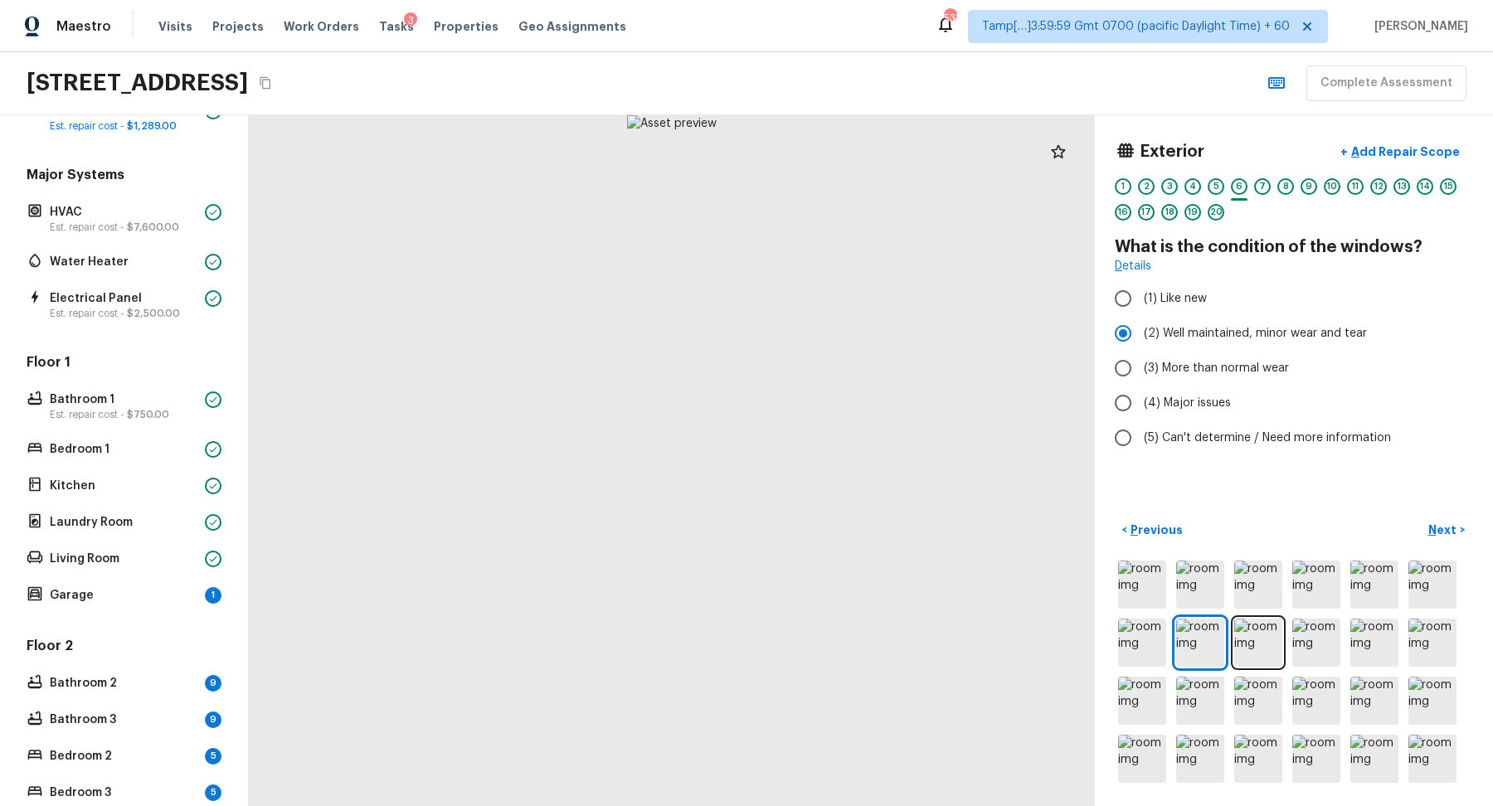
scroll to position [286, 0]
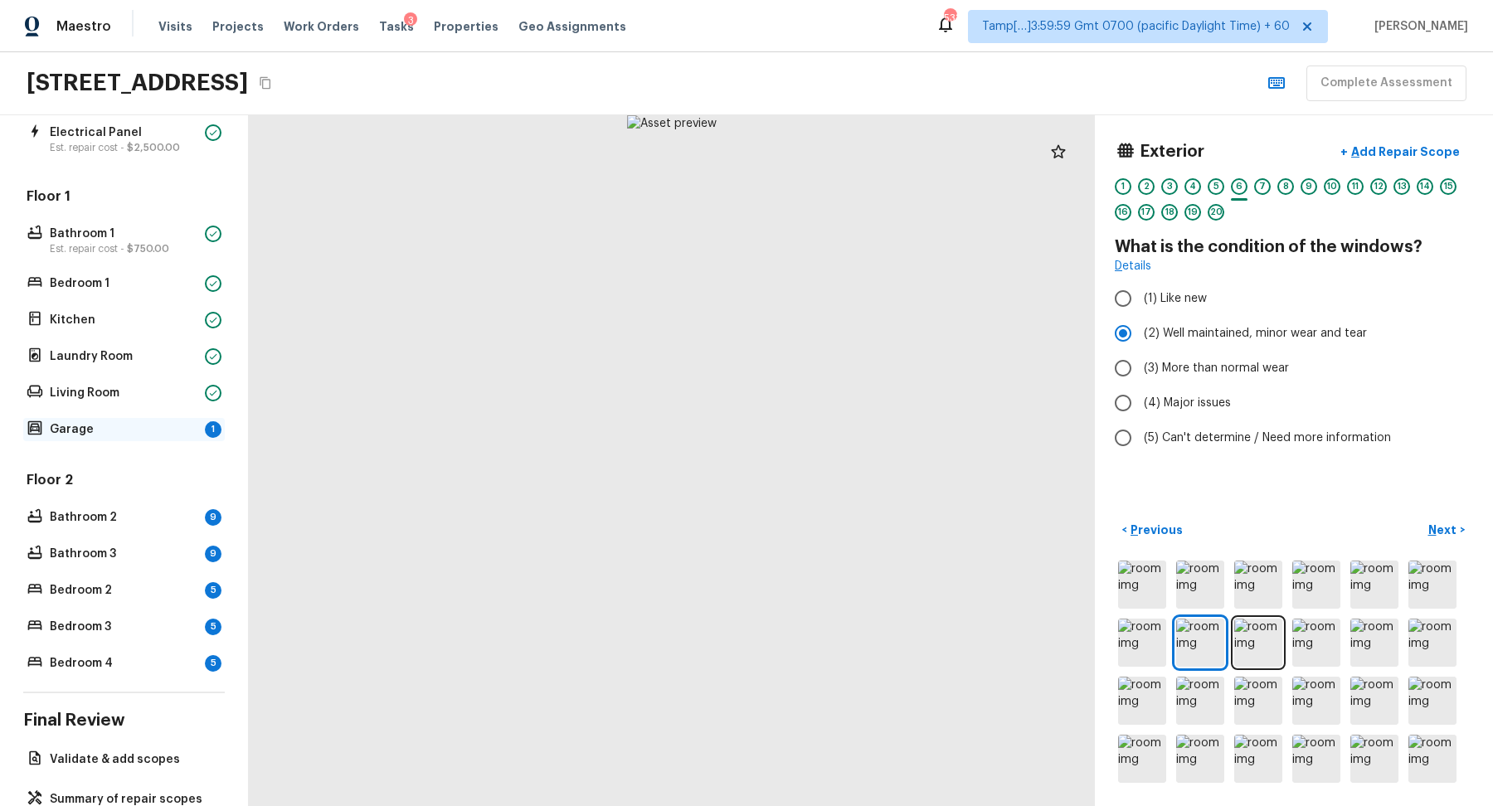
click at [136, 418] on div "Garage 1" at bounding box center [124, 429] width 202 height 23
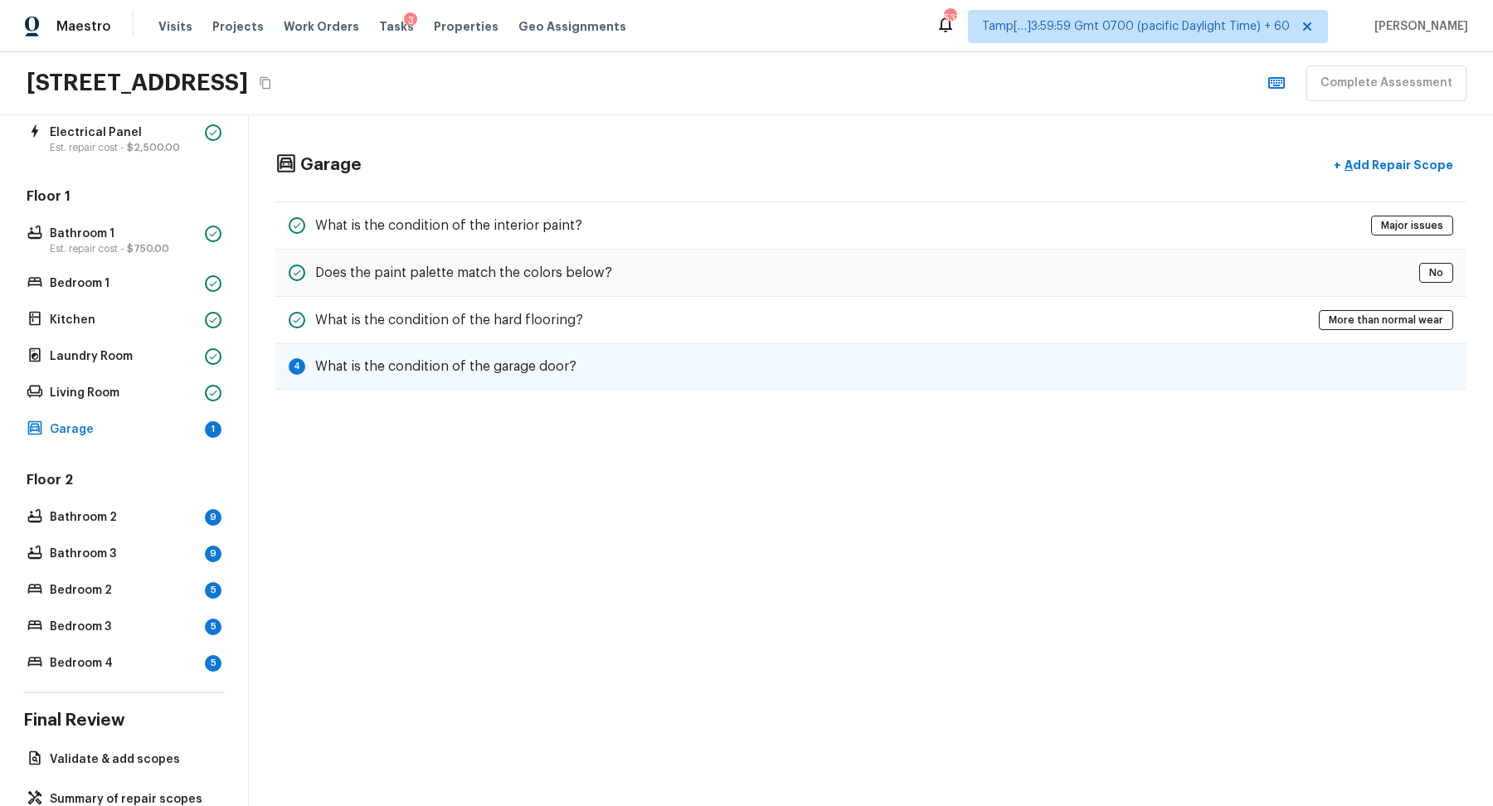
click at [650, 373] on div "4 What is the condition of the garage door?" at bounding box center [870, 367] width 1191 height 46
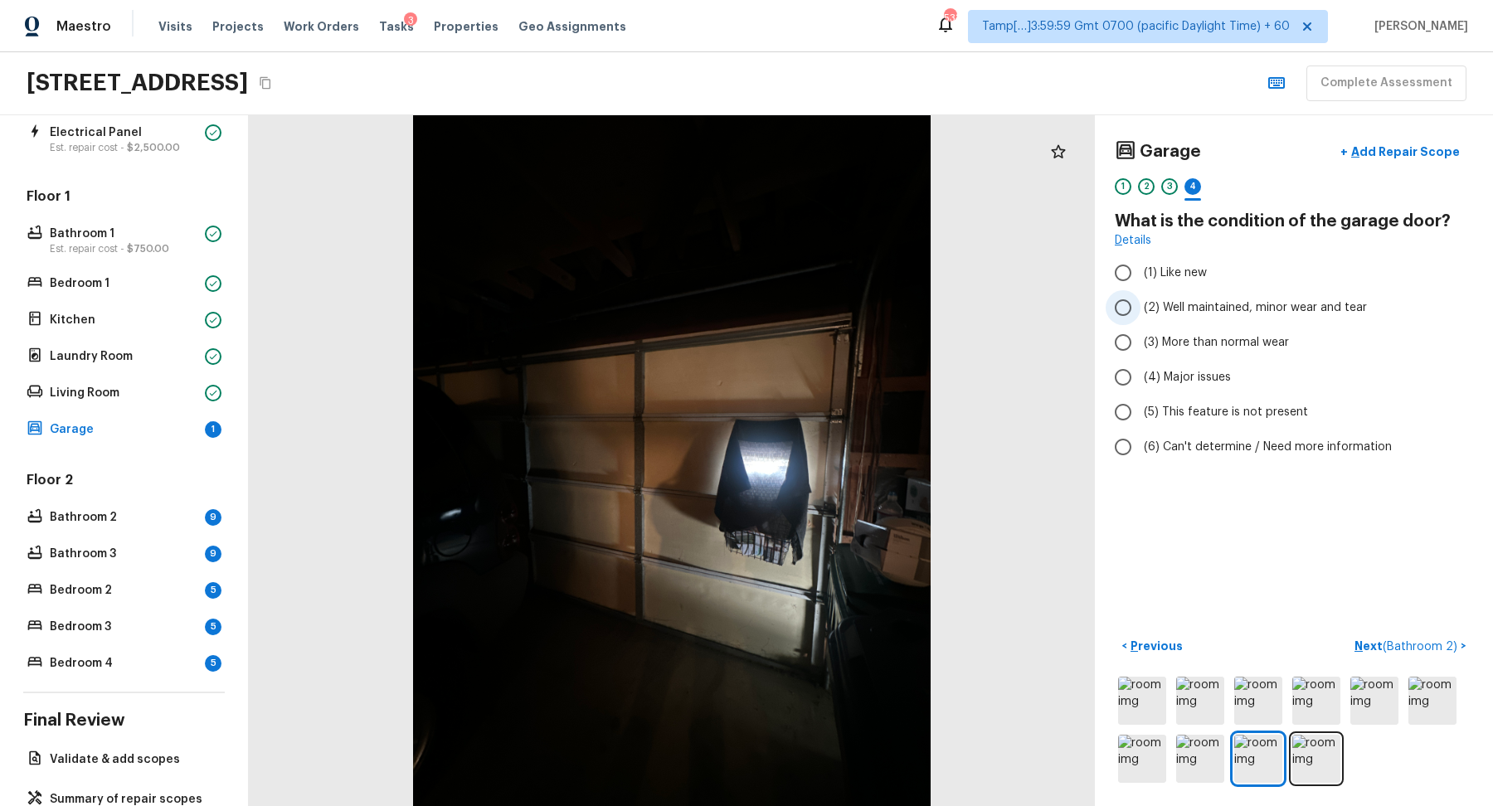
click at [1227, 312] on span "(2) Well maintained, minor wear and tear" at bounding box center [1255, 307] width 223 height 17
click at [1141, 312] on input "(2) Well maintained, minor wear and tear" at bounding box center [1123, 307] width 35 height 35
radio input "true"
click at [1389, 641] on span "( Bathroom 2 )" at bounding box center [1420, 647] width 75 height 12
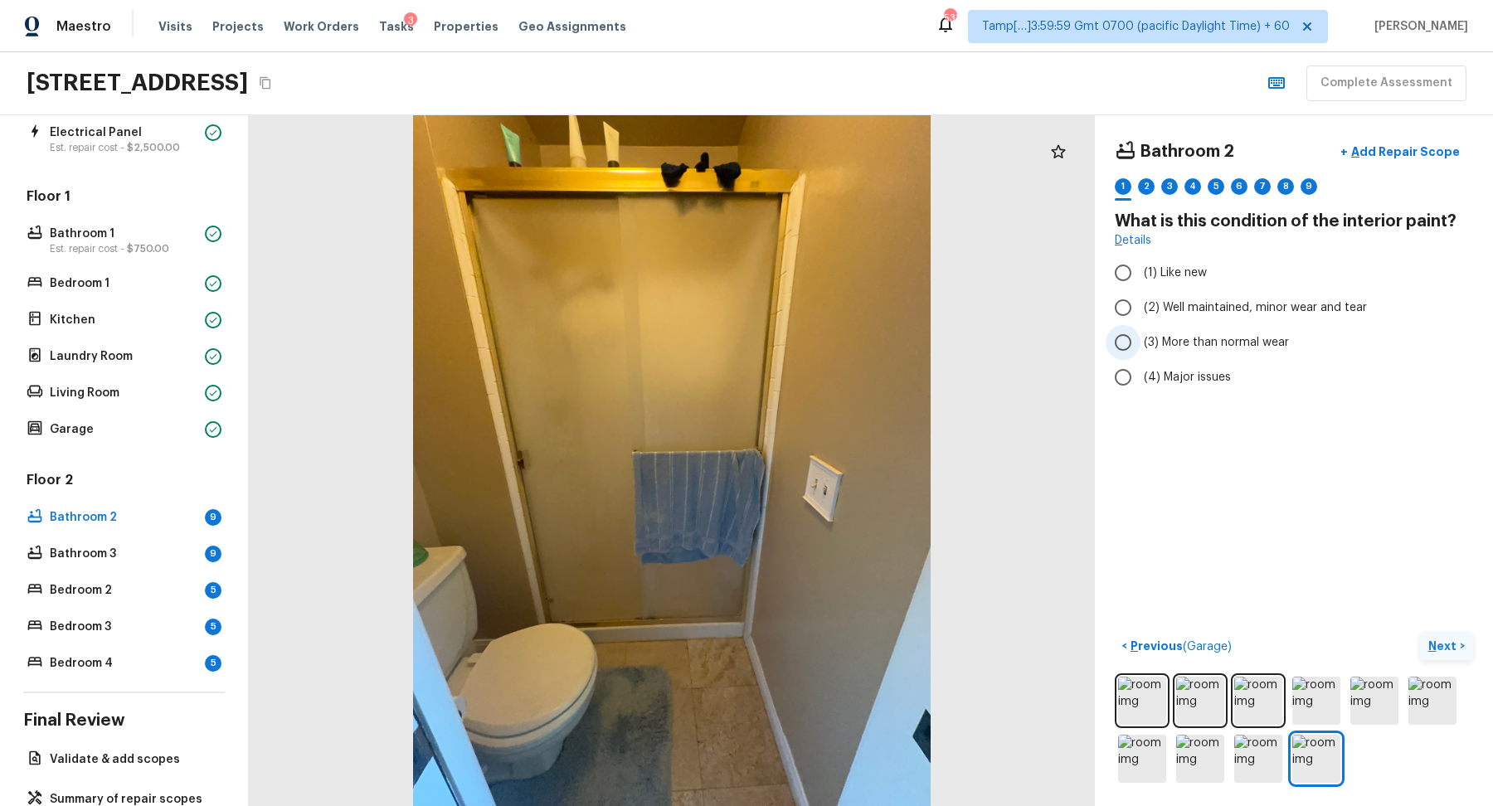
click at [1226, 331] on label "(3) More than normal wear" at bounding box center [1283, 342] width 354 height 35
click at [1141, 331] on input "(3) More than normal wear" at bounding box center [1123, 342] width 35 height 35
radio input "true"
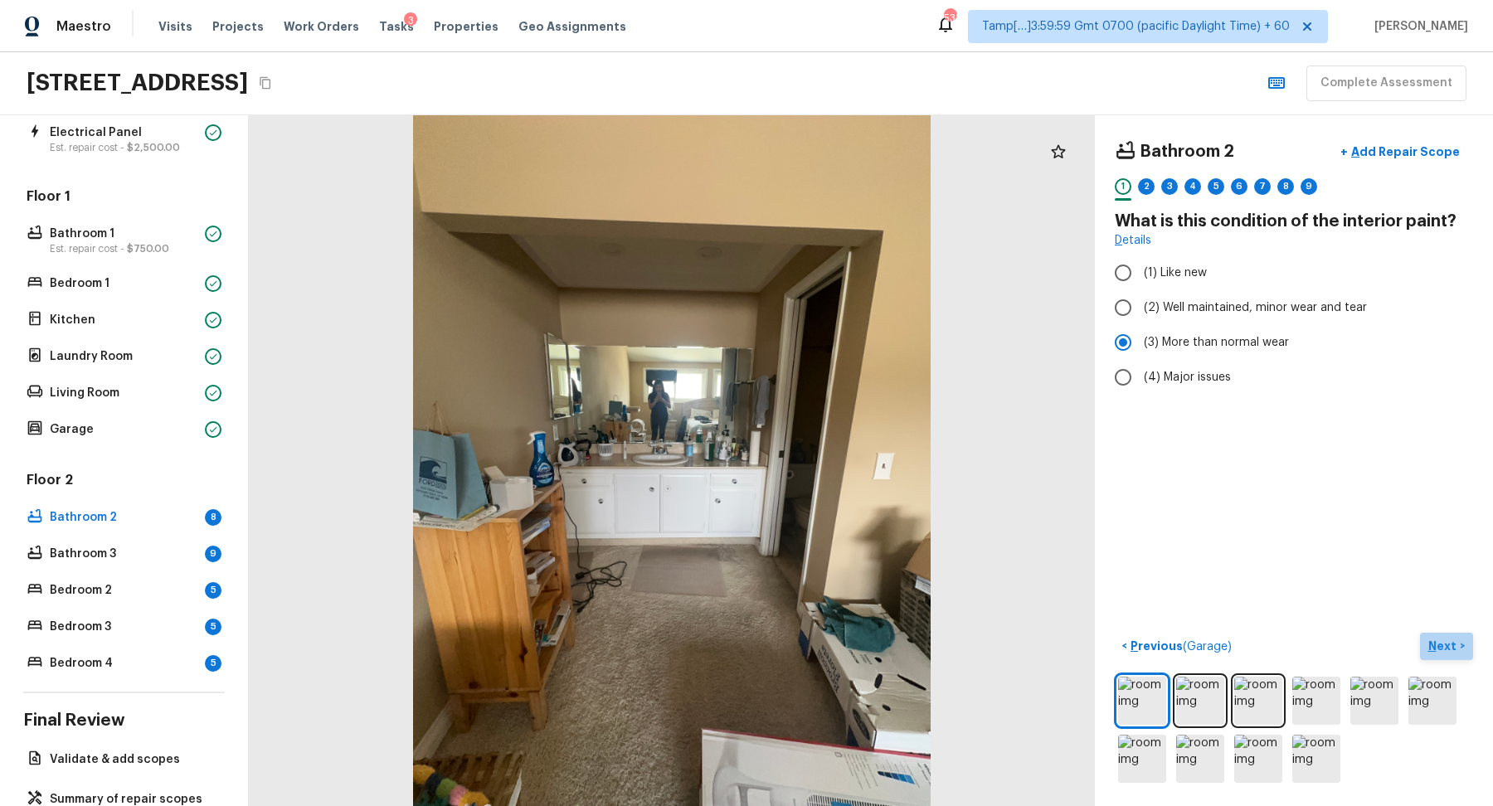
click at [1432, 650] on p "Next" at bounding box center [1445, 646] width 32 height 17
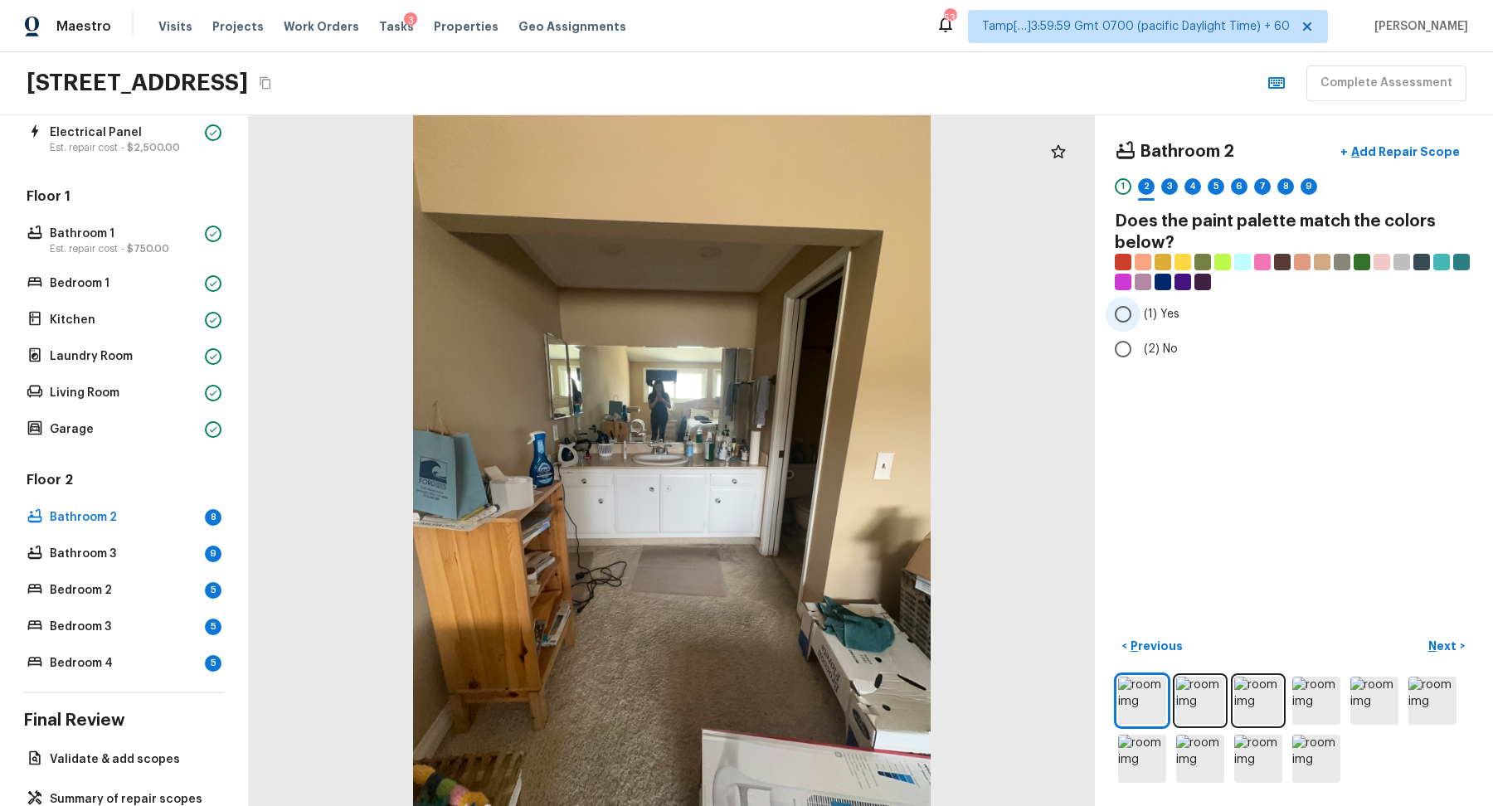
click at [1156, 323] on label "(1) Yes" at bounding box center [1283, 314] width 354 height 35
click at [1141, 323] on input "(1) Yes" at bounding box center [1123, 314] width 35 height 35
radio input "true"
click at [1443, 643] on p "Next" at bounding box center [1445, 646] width 32 height 17
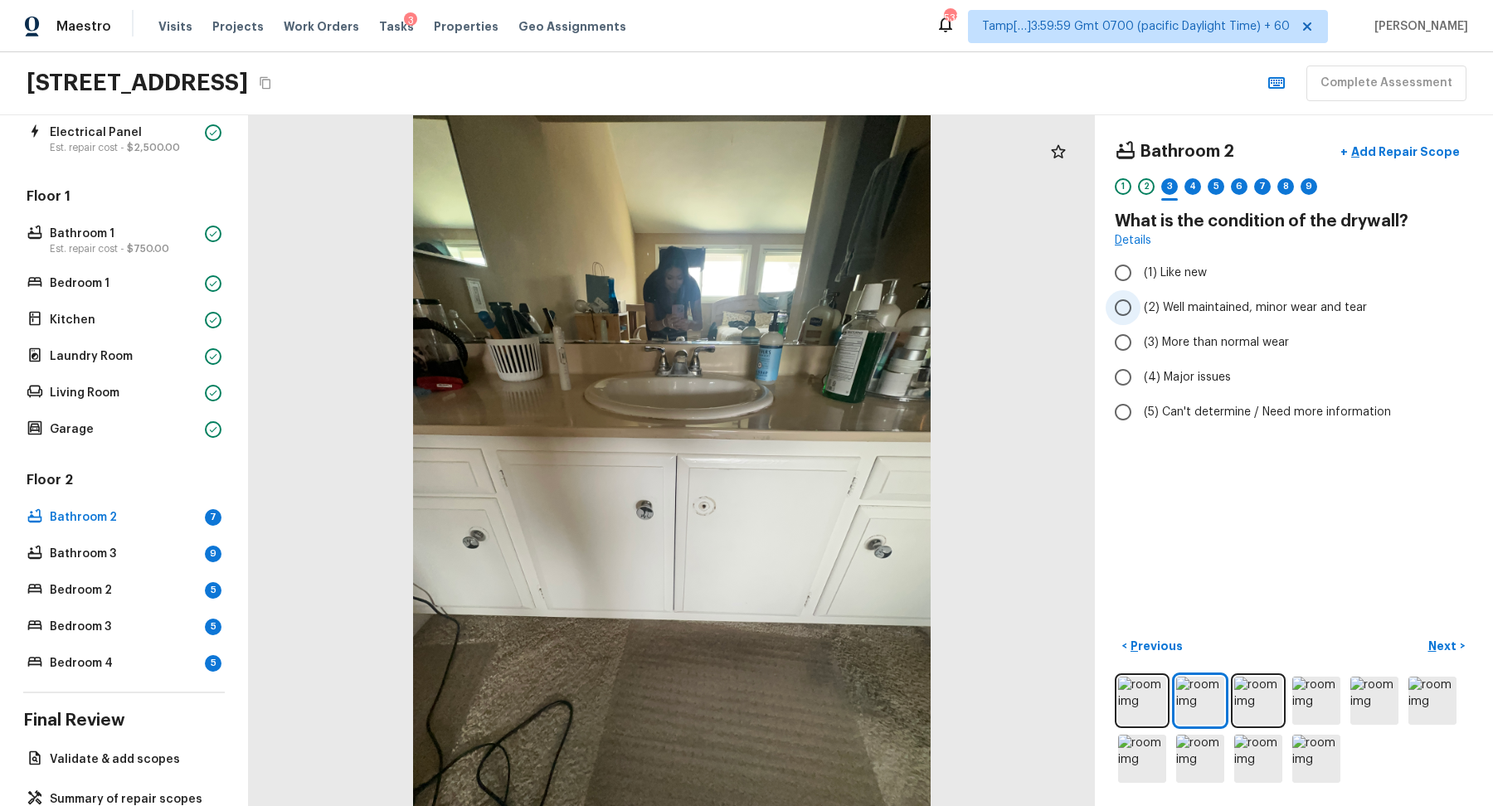
click at [1205, 314] on span "(2) Well maintained, minor wear and tear" at bounding box center [1255, 307] width 223 height 17
click at [1141, 314] on input "(2) Well maintained, minor wear and tear" at bounding box center [1123, 307] width 35 height 35
radio input "true"
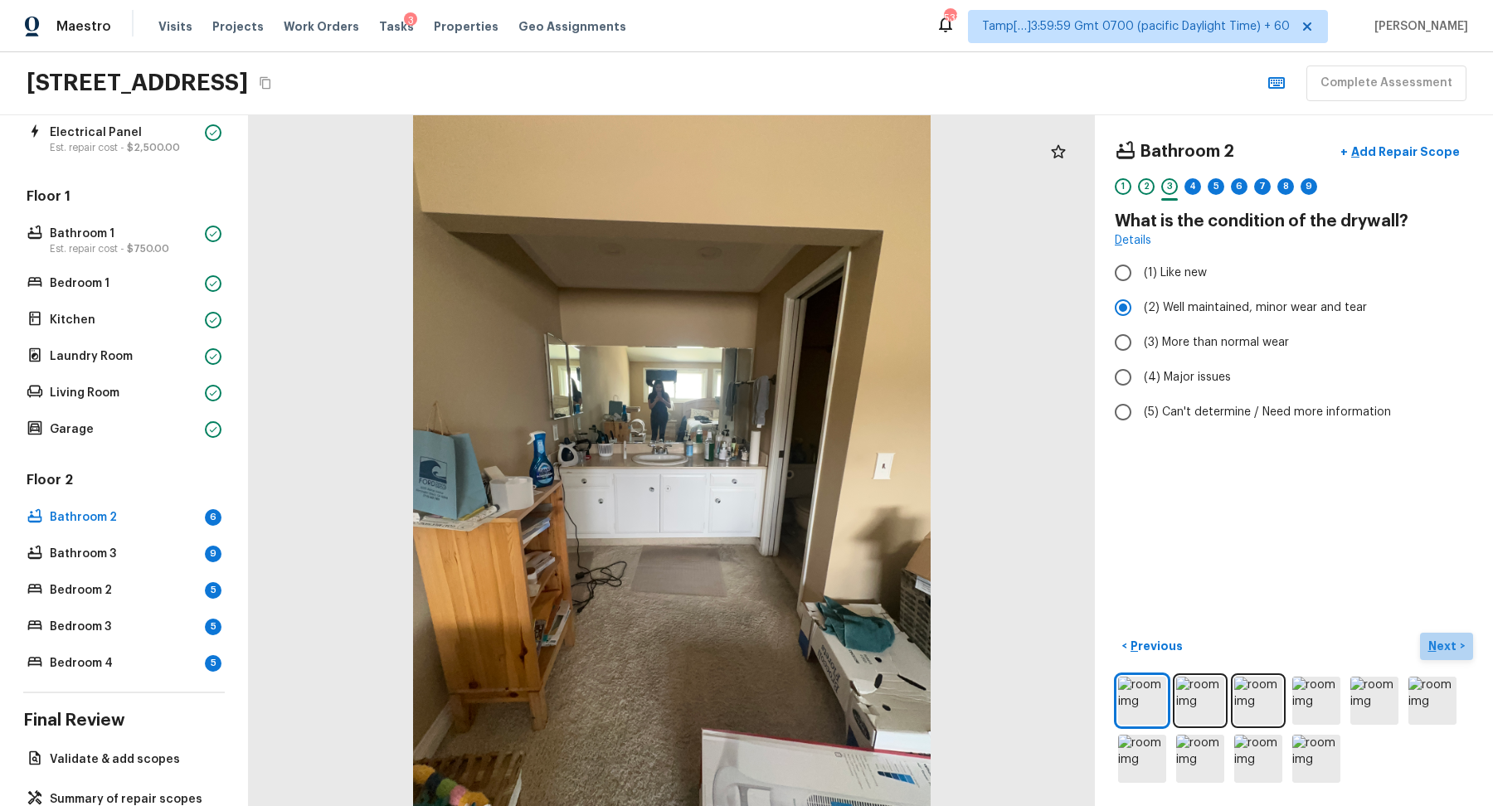
click at [1443, 639] on p "Next" at bounding box center [1445, 646] width 32 height 17
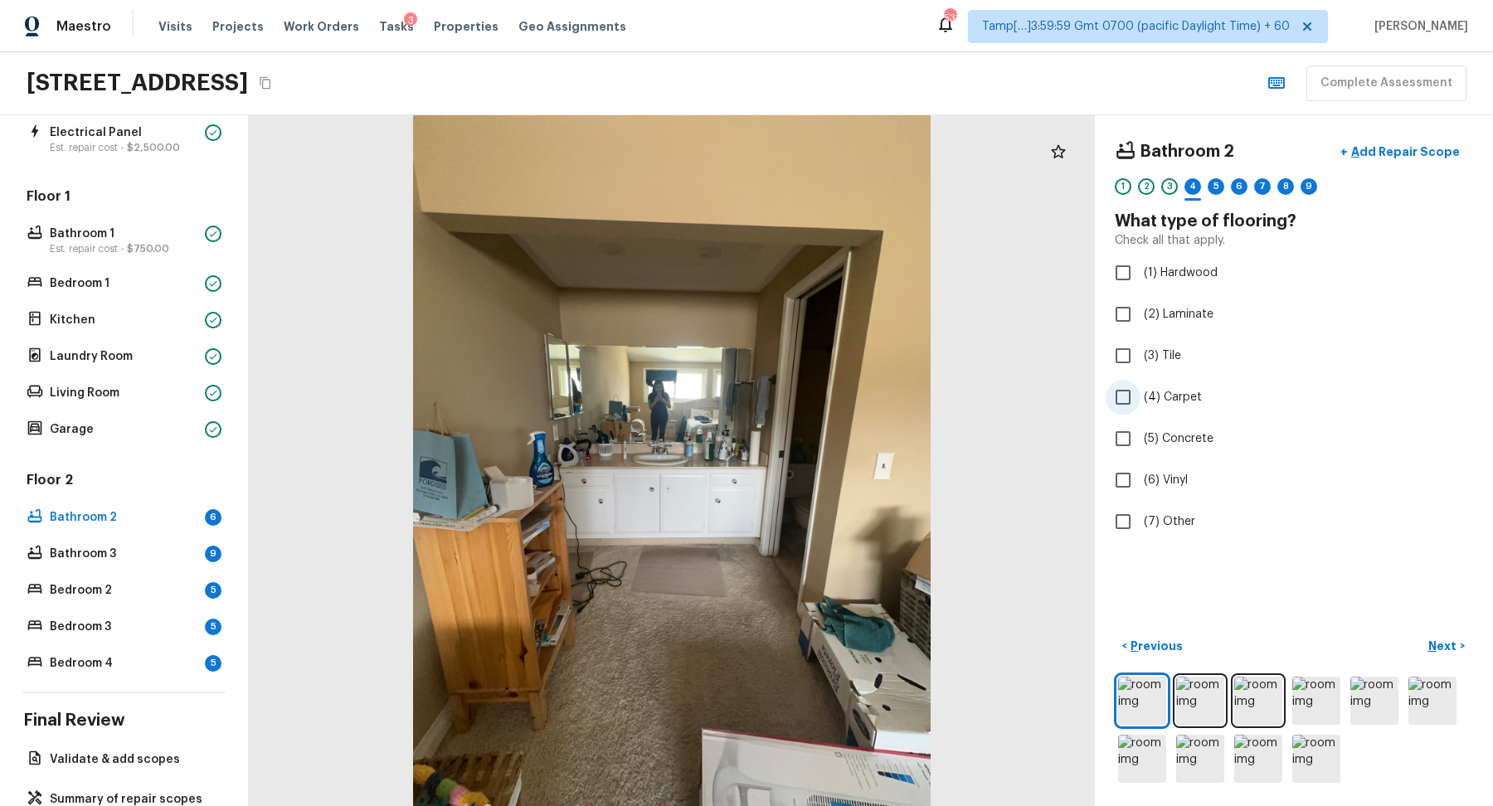
click at [1176, 402] on span "(4) Carpet" at bounding box center [1173, 397] width 58 height 17
click at [1141, 402] on input "(4) Carpet" at bounding box center [1123, 397] width 35 height 35
checkbox input "true"
click at [1438, 640] on p "Next" at bounding box center [1445, 646] width 32 height 17
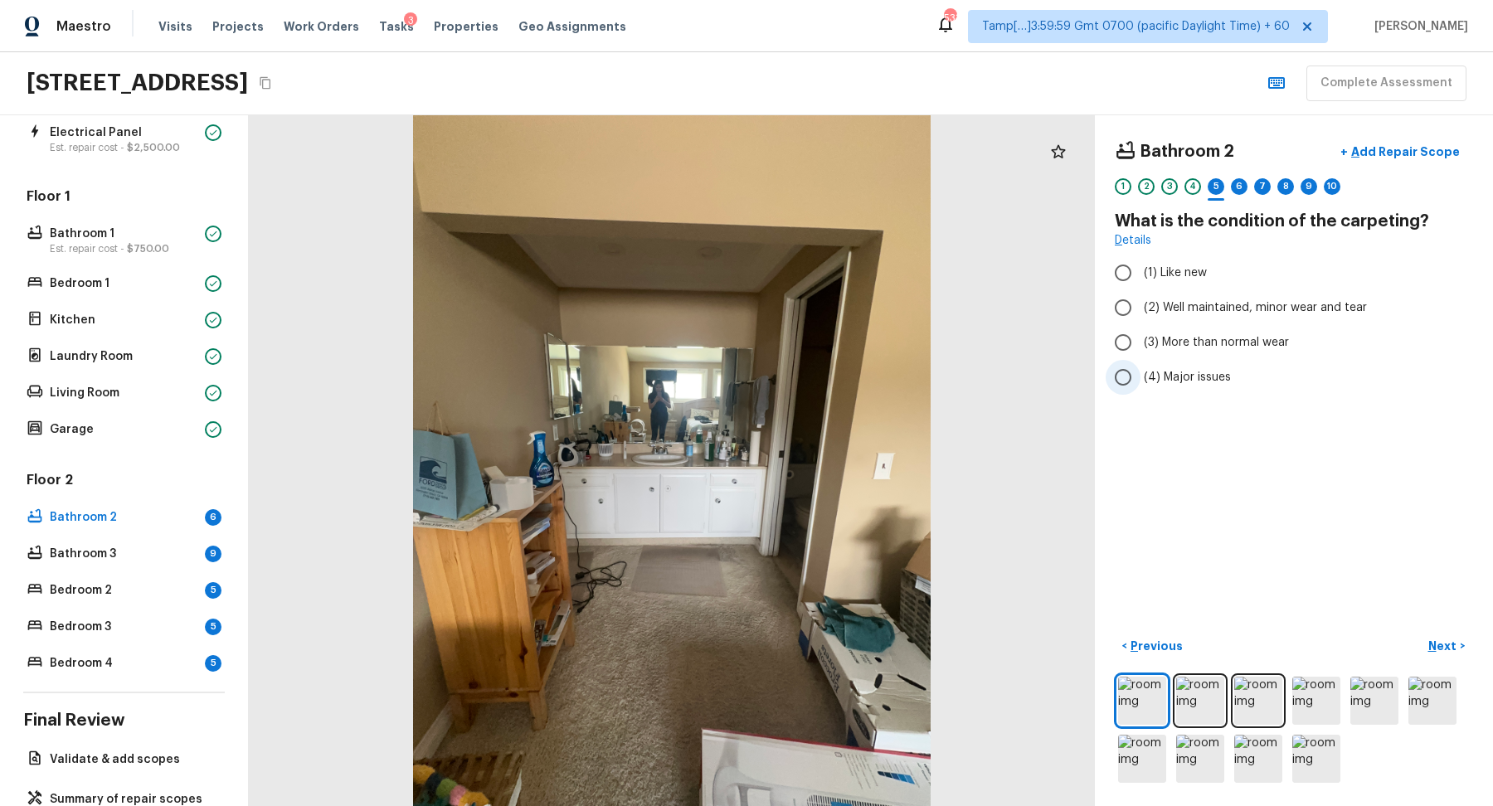
click at [1206, 364] on label "(4) Major issues" at bounding box center [1283, 377] width 354 height 35
click at [1141, 364] on input "(4) Major issues" at bounding box center [1123, 377] width 35 height 35
radio input "true"
click at [1458, 652] on button "Next >" at bounding box center [1446, 646] width 53 height 27
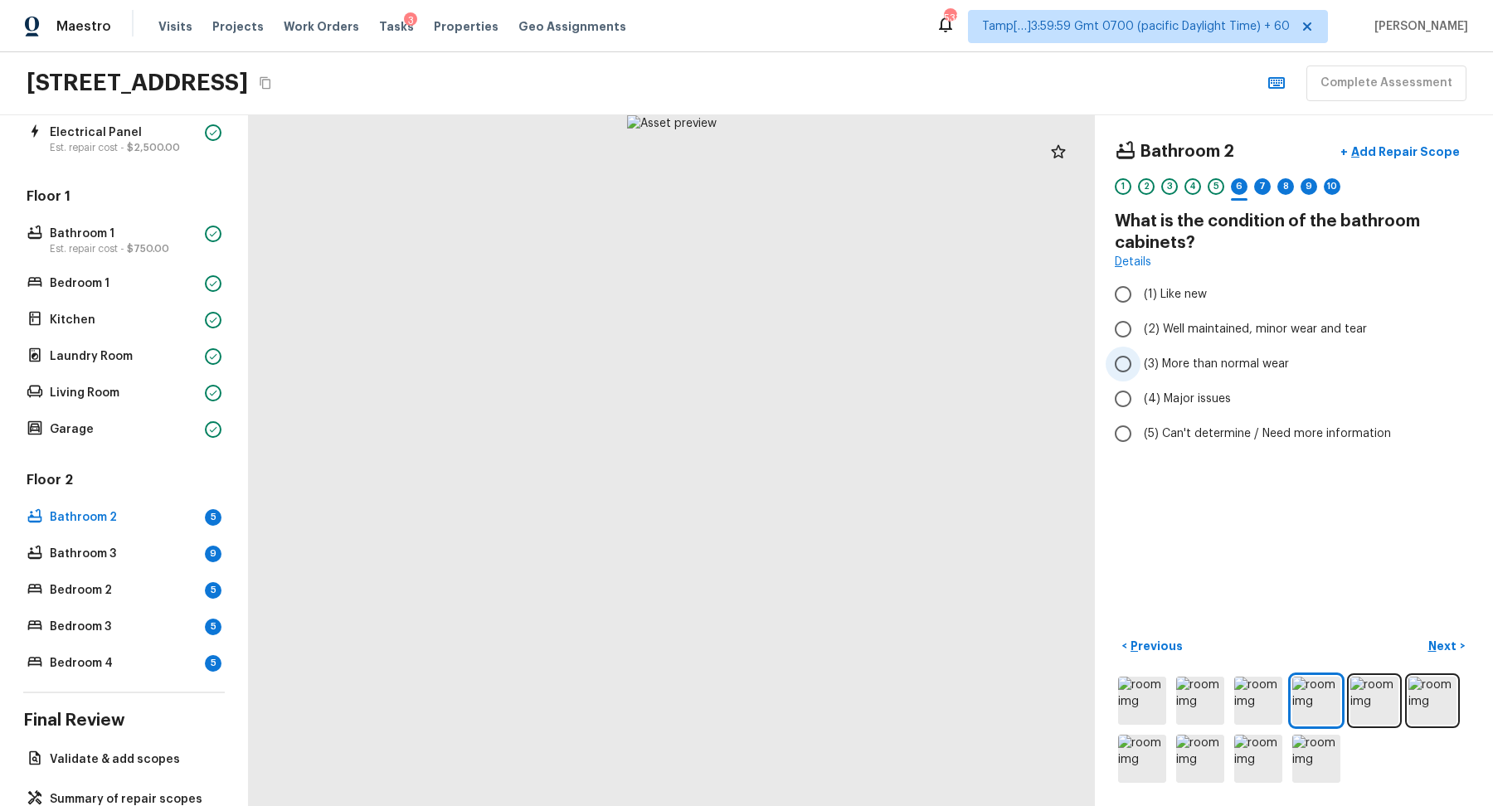
click at [1204, 358] on span "(3) More than normal wear" at bounding box center [1216, 364] width 145 height 17
click at [1141, 358] on input "(3) More than normal wear" at bounding box center [1123, 364] width 35 height 35
radio input "true"
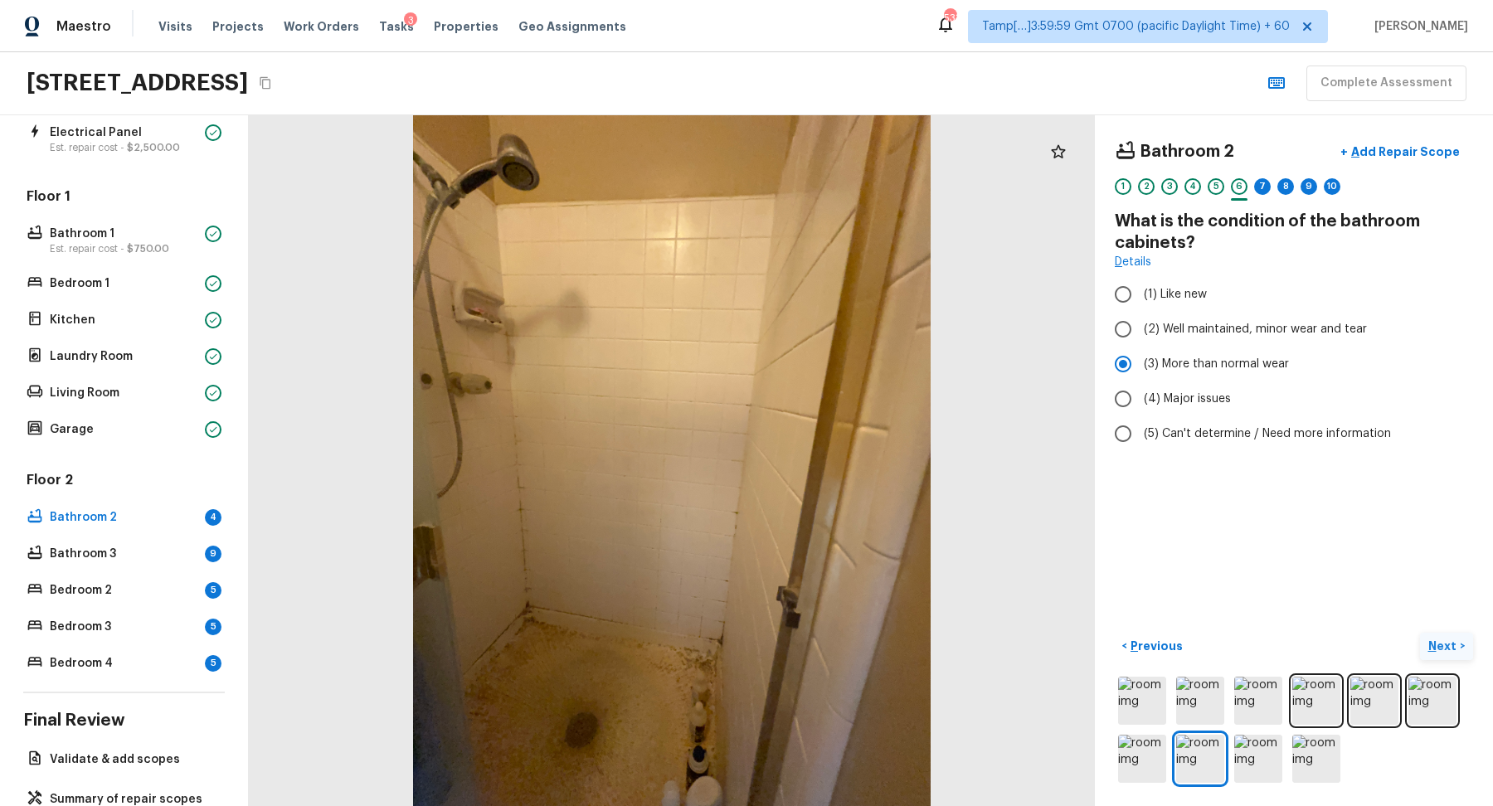
click at [1432, 634] on button "Next >" at bounding box center [1446, 646] width 53 height 27
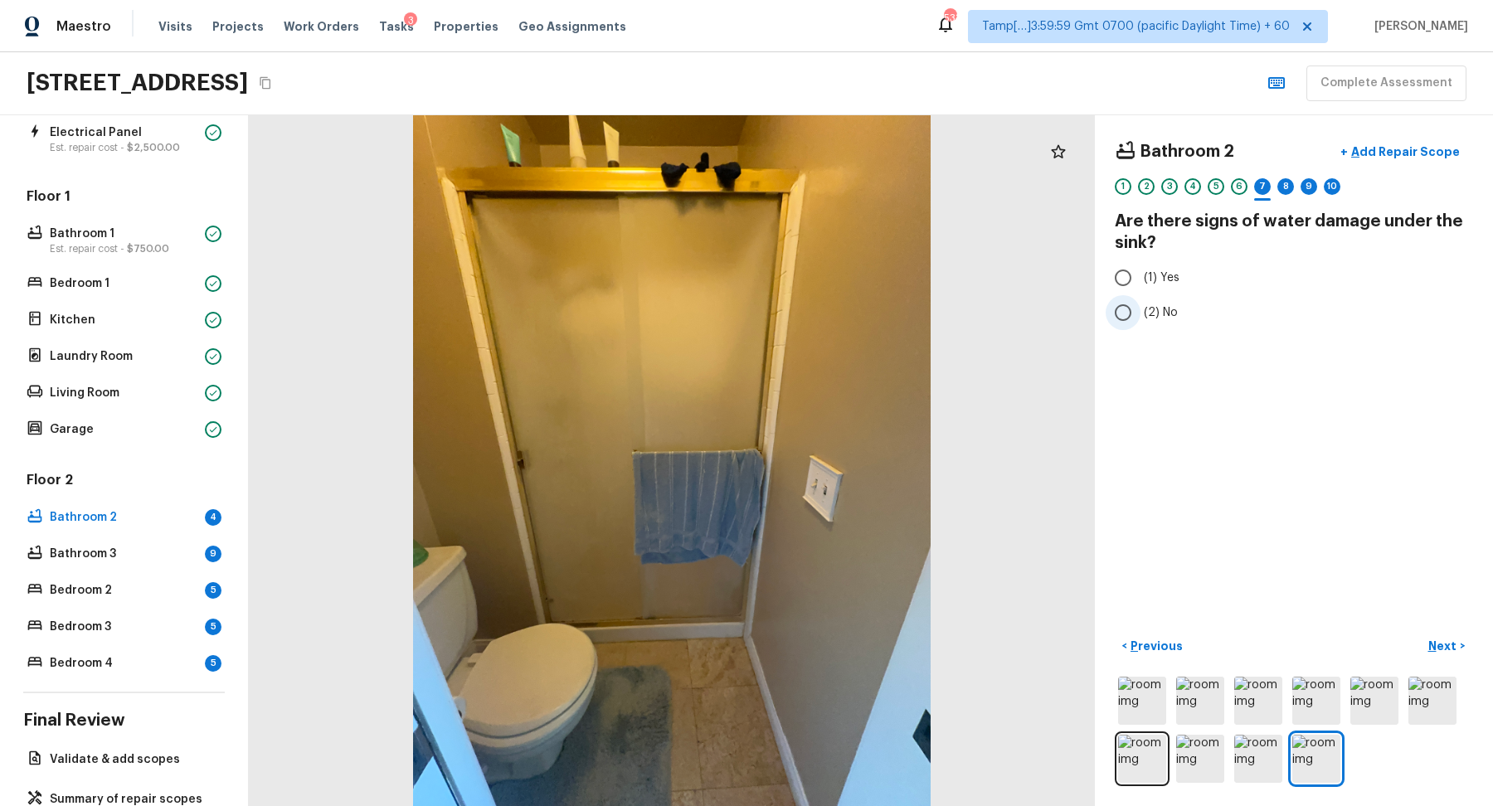
click at [1127, 316] on input "(2) No" at bounding box center [1123, 312] width 35 height 35
radio input "true"
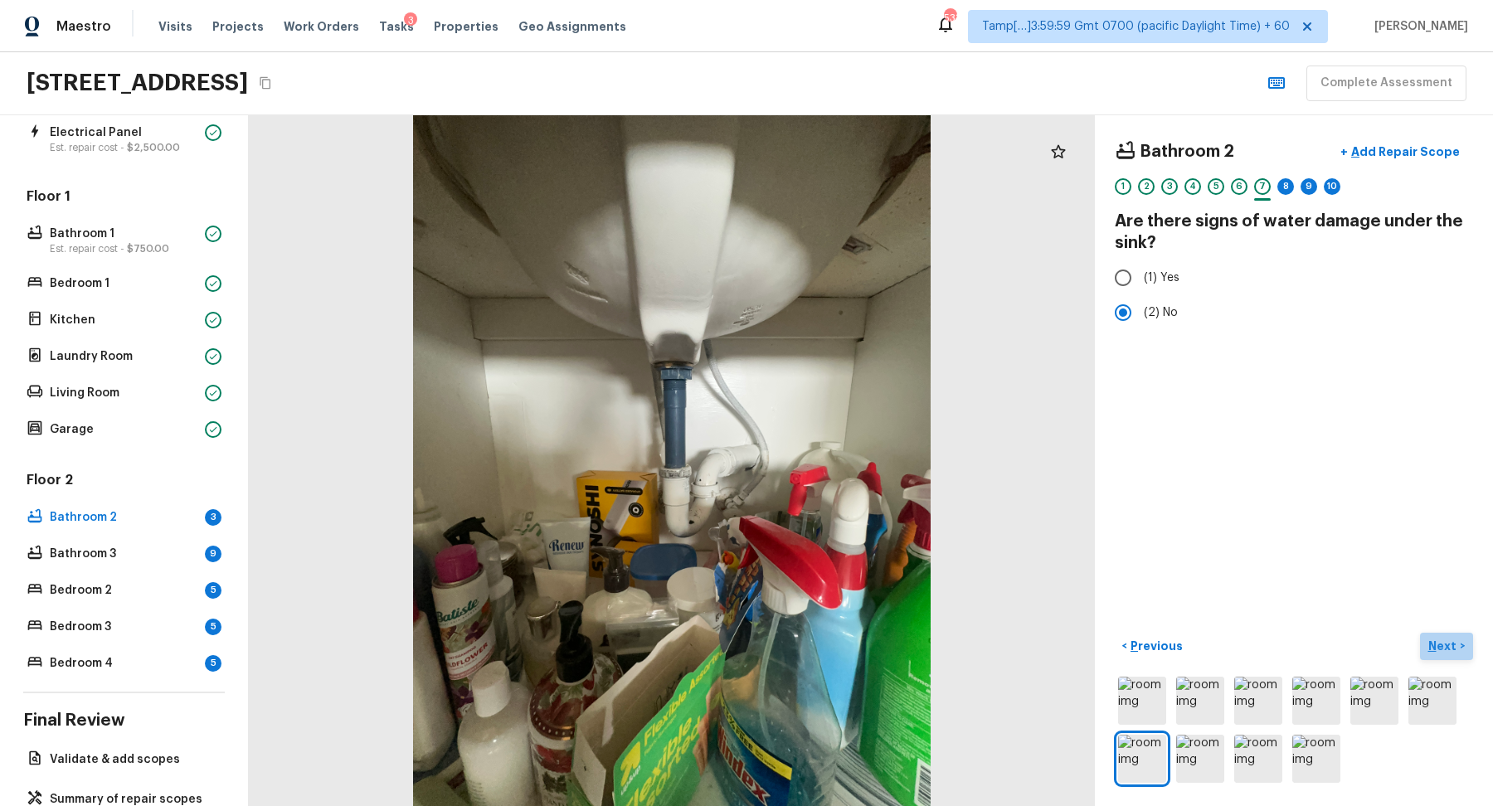
click at [1457, 647] on p "Next" at bounding box center [1445, 646] width 32 height 17
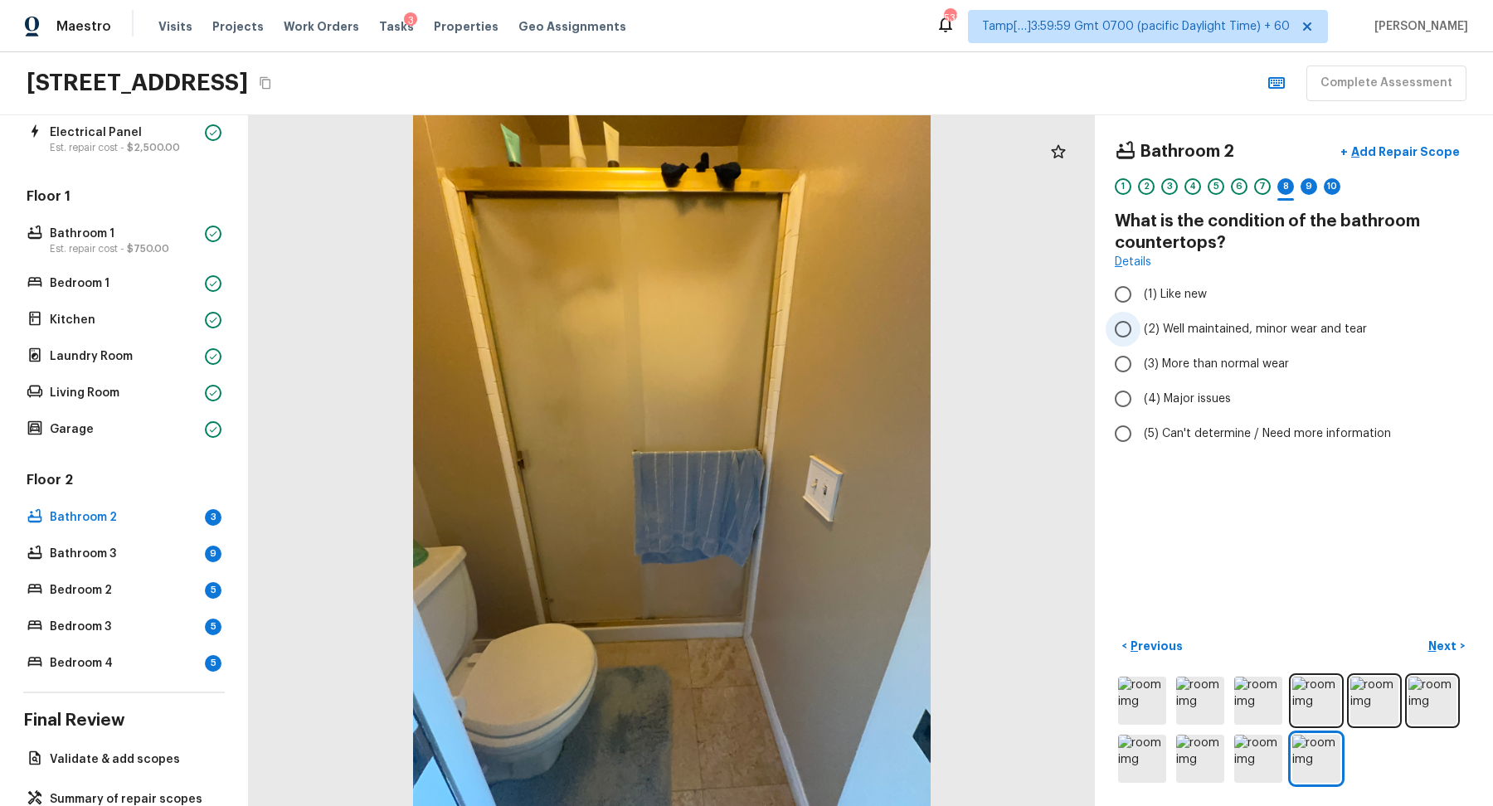
click at [1214, 335] on span "(2) Well maintained, minor wear and tear" at bounding box center [1255, 329] width 223 height 17
click at [1141, 335] on input "(2) Well maintained, minor wear and tear" at bounding box center [1123, 329] width 35 height 35
radio input "true"
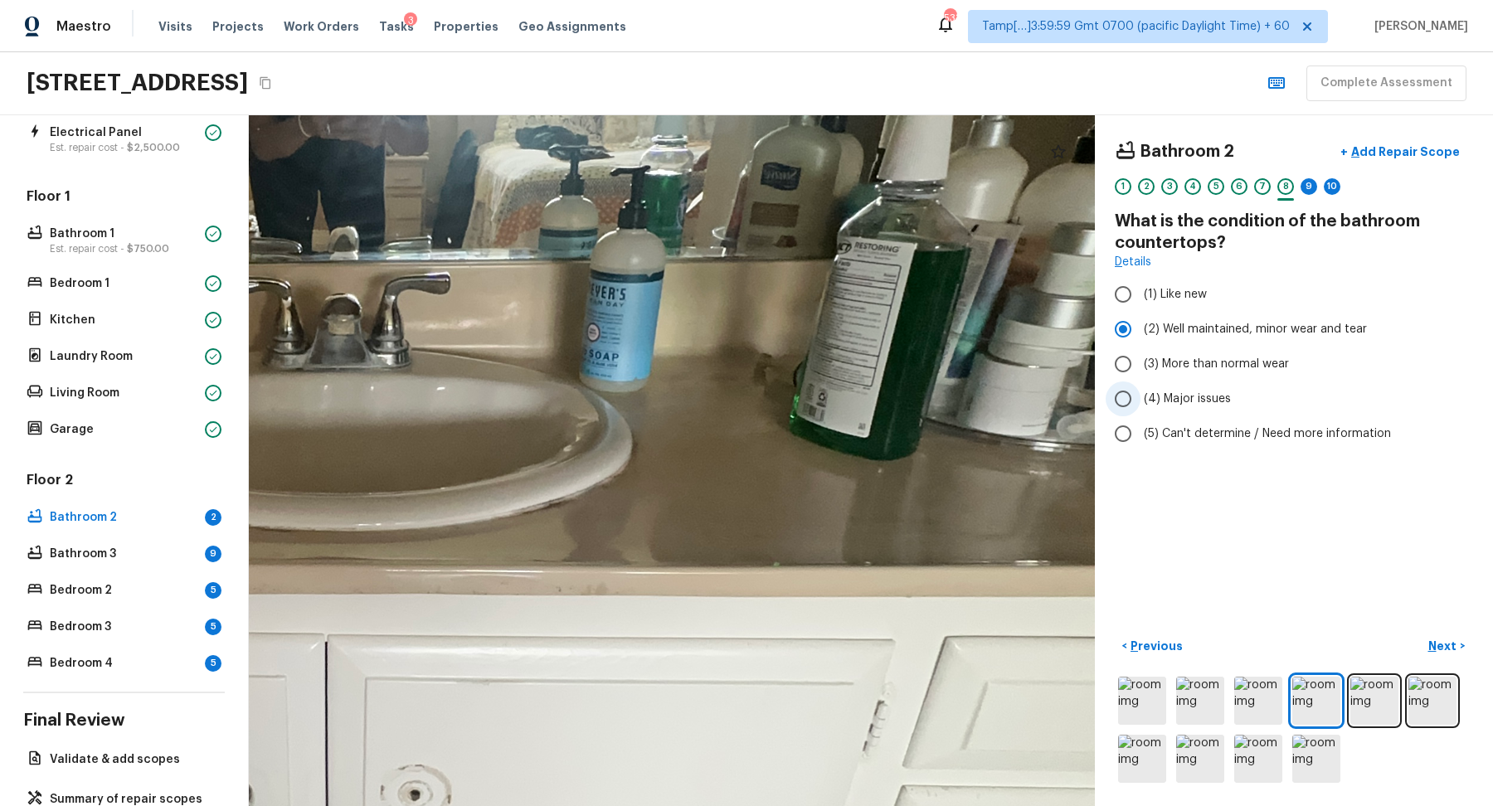
click at [1211, 394] on span "(4) Major issues" at bounding box center [1187, 399] width 87 height 17
click at [1141, 394] on input "(4) Major issues" at bounding box center [1123, 399] width 35 height 35
radio input "true"
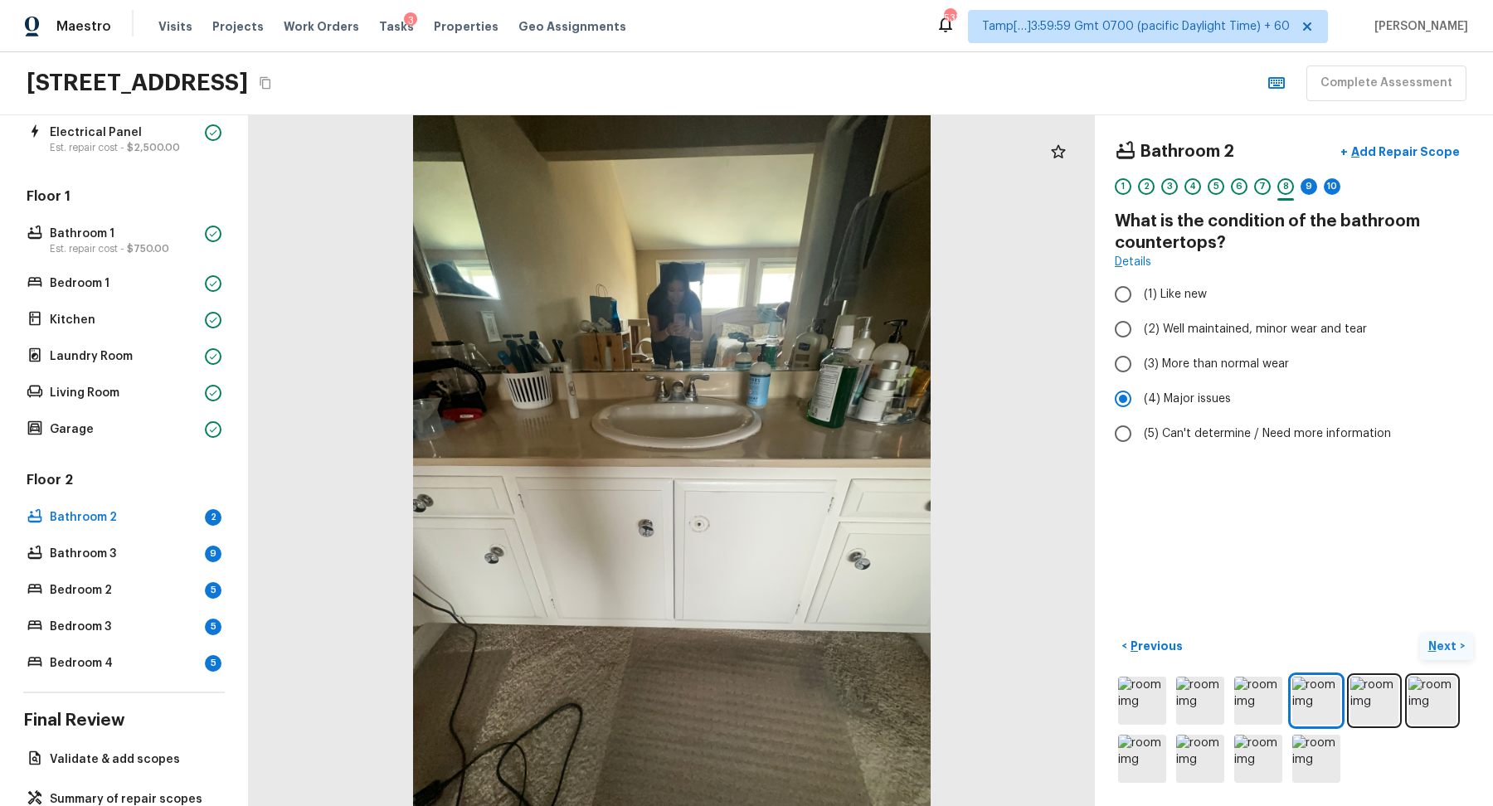
click at [1436, 638] on p "Next" at bounding box center [1445, 646] width 32 height 17
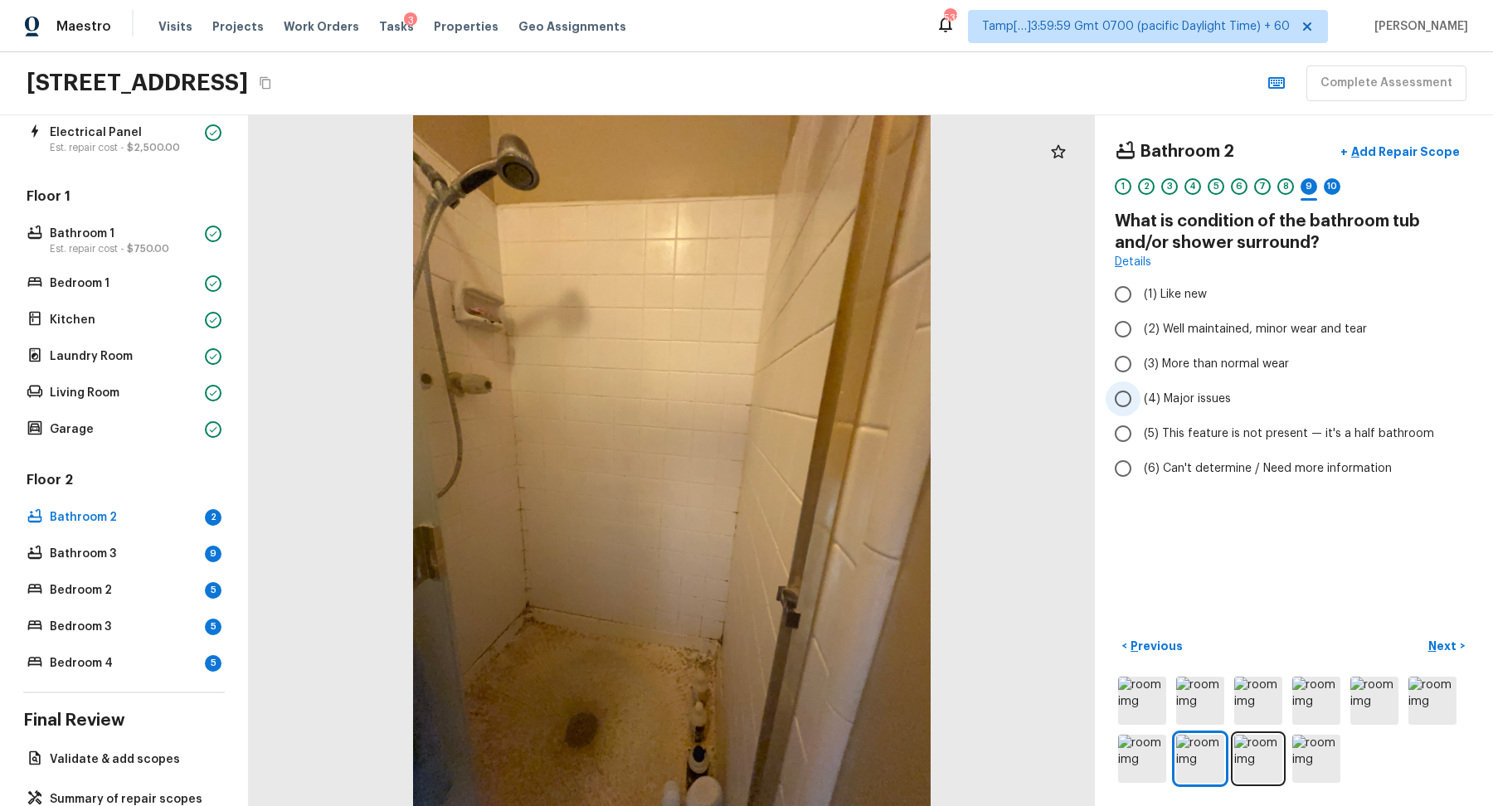
click at [1184, 393] on span "(4) Major issues" at bounding box center [1187, 399] width 87 height 17
click at [1141, 393] on input "(4) Major issues" at bounding box center [1123, 399] width 35 height 35
radio input "true"
click at [1404, 149] on p "Add Repair Scope" at bounding box center [1404, 152] width 112 height 17
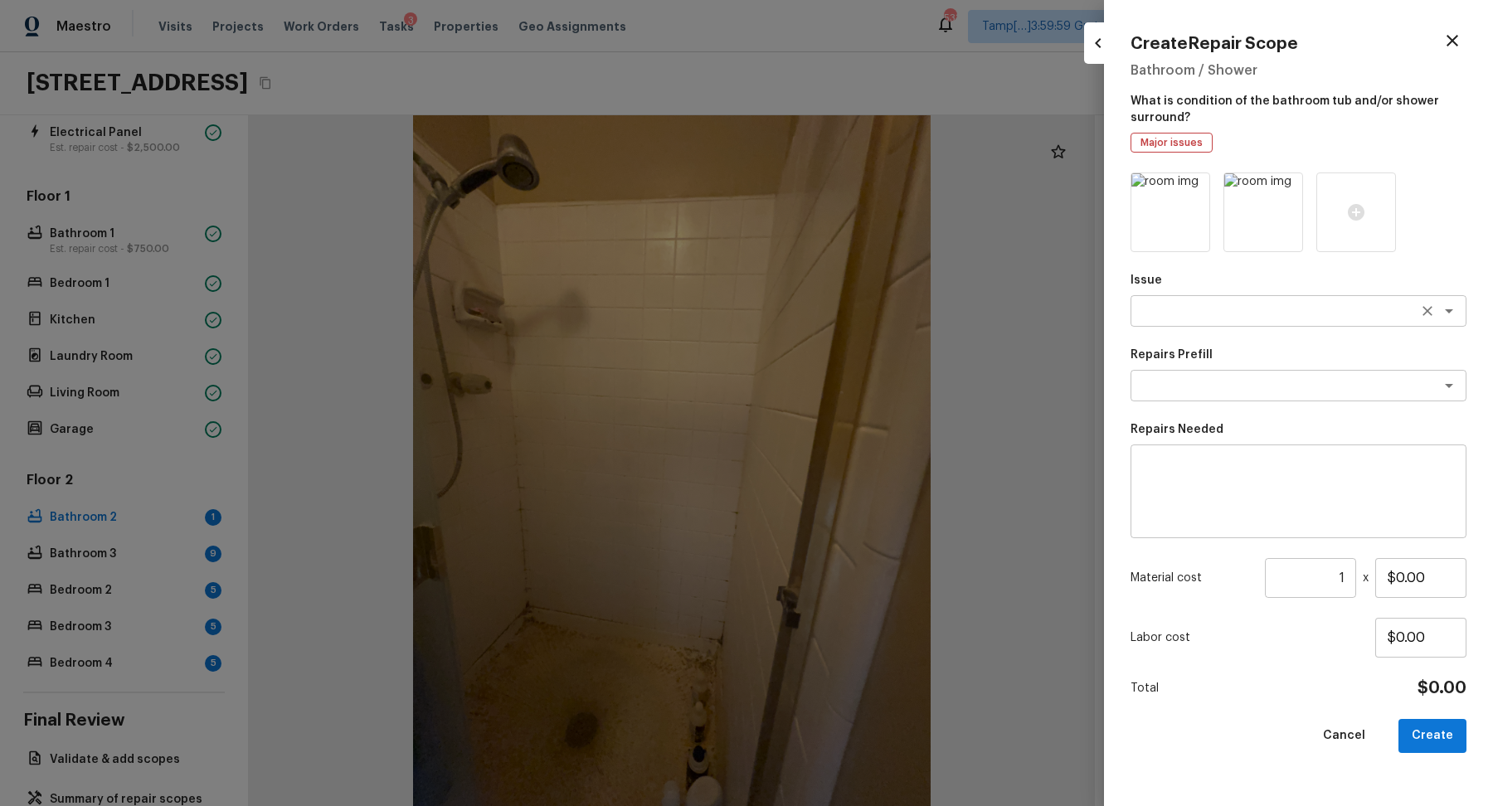
click at [1192, 324] on div "x ​" at bounding box center [1299, 311] width 336 height 32
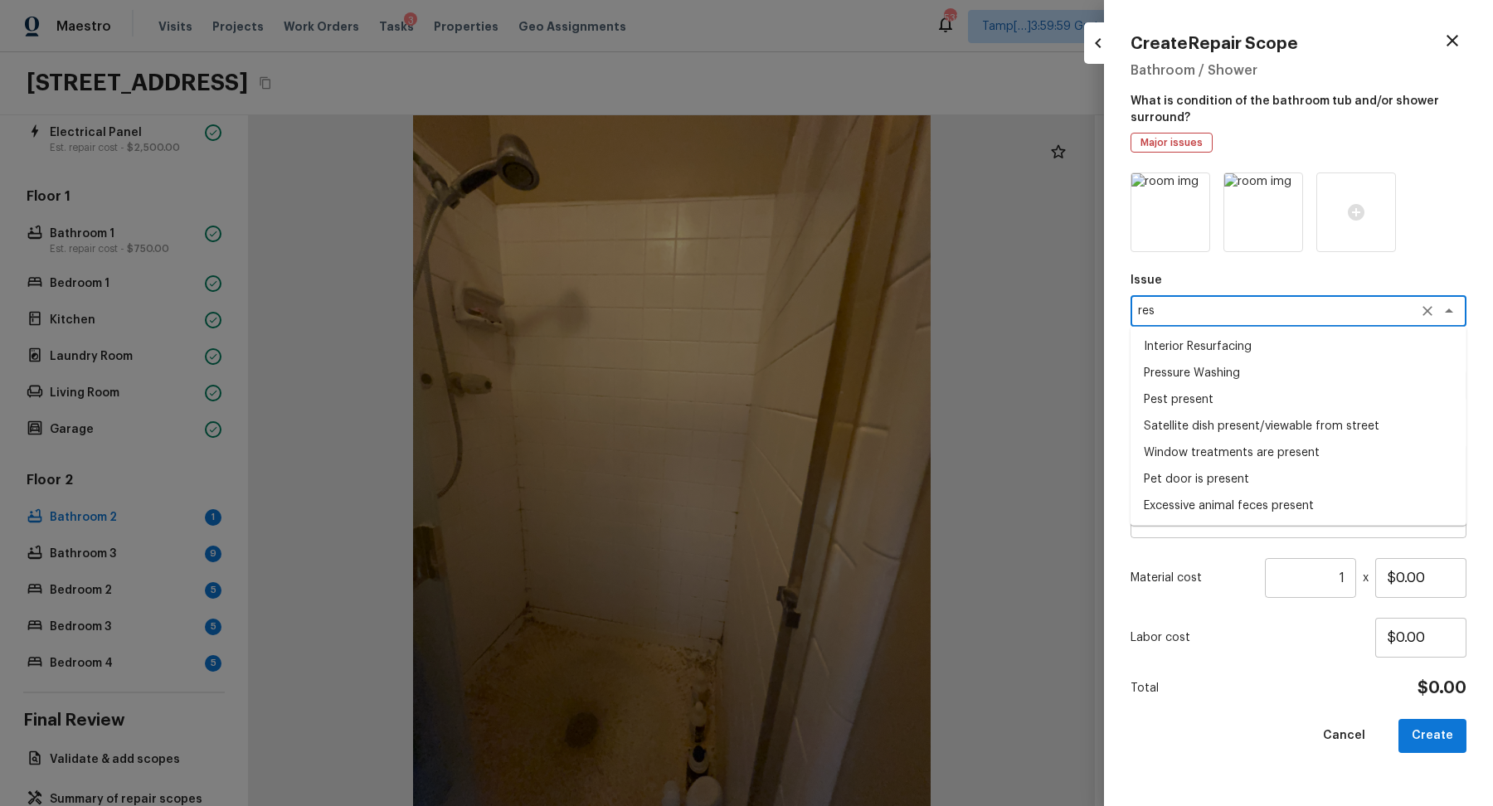
click at [1244, 351] on li "Interior Resurfacing" at bounding box center [1299, 346] width 336 height 27
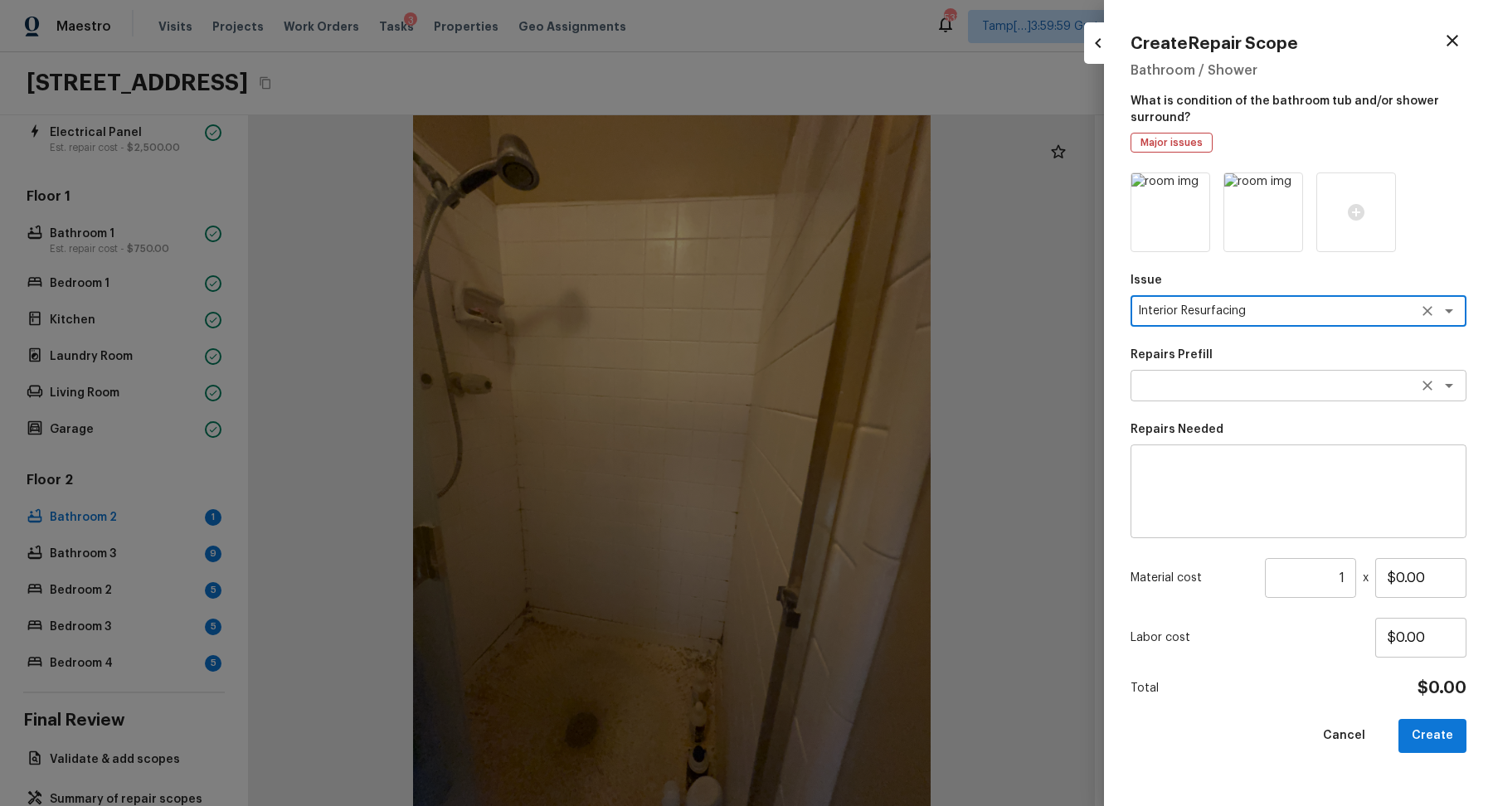
click at [1255, 394] on div "x ​" at bounding box center [1299, 386] width 336 height 32
type textarea "Interior Resurfacing"
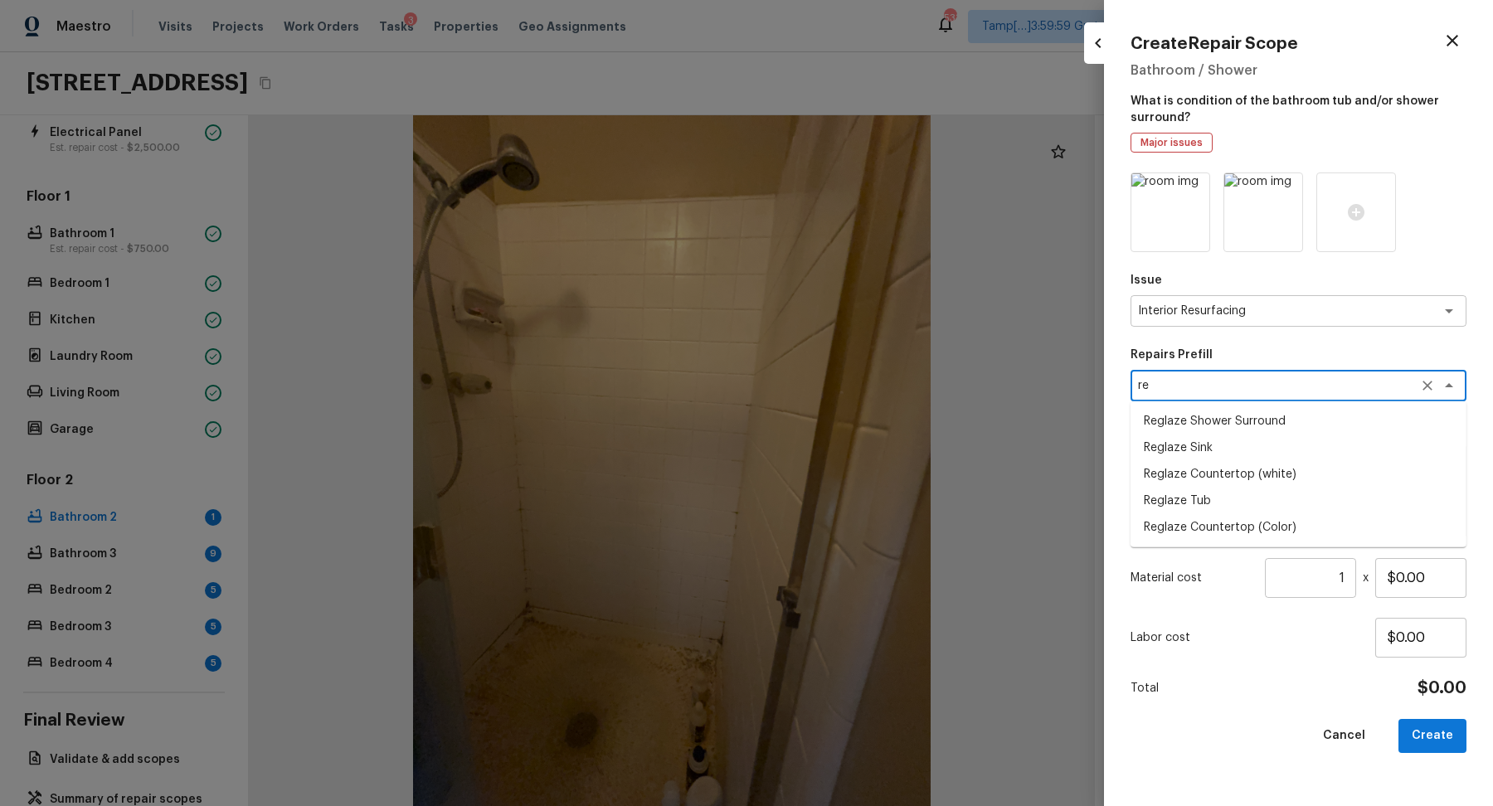
click at [1188, 426] on li "Reglaze Shower Surround" at bounding box center [1299, 421] width 336 height 27
type textarea "Reglaze Shower Surround"
type textarea "Prep, mask, clean and reglaze the fiberglass shower surround (white) both on th…"
type input "$300.00"
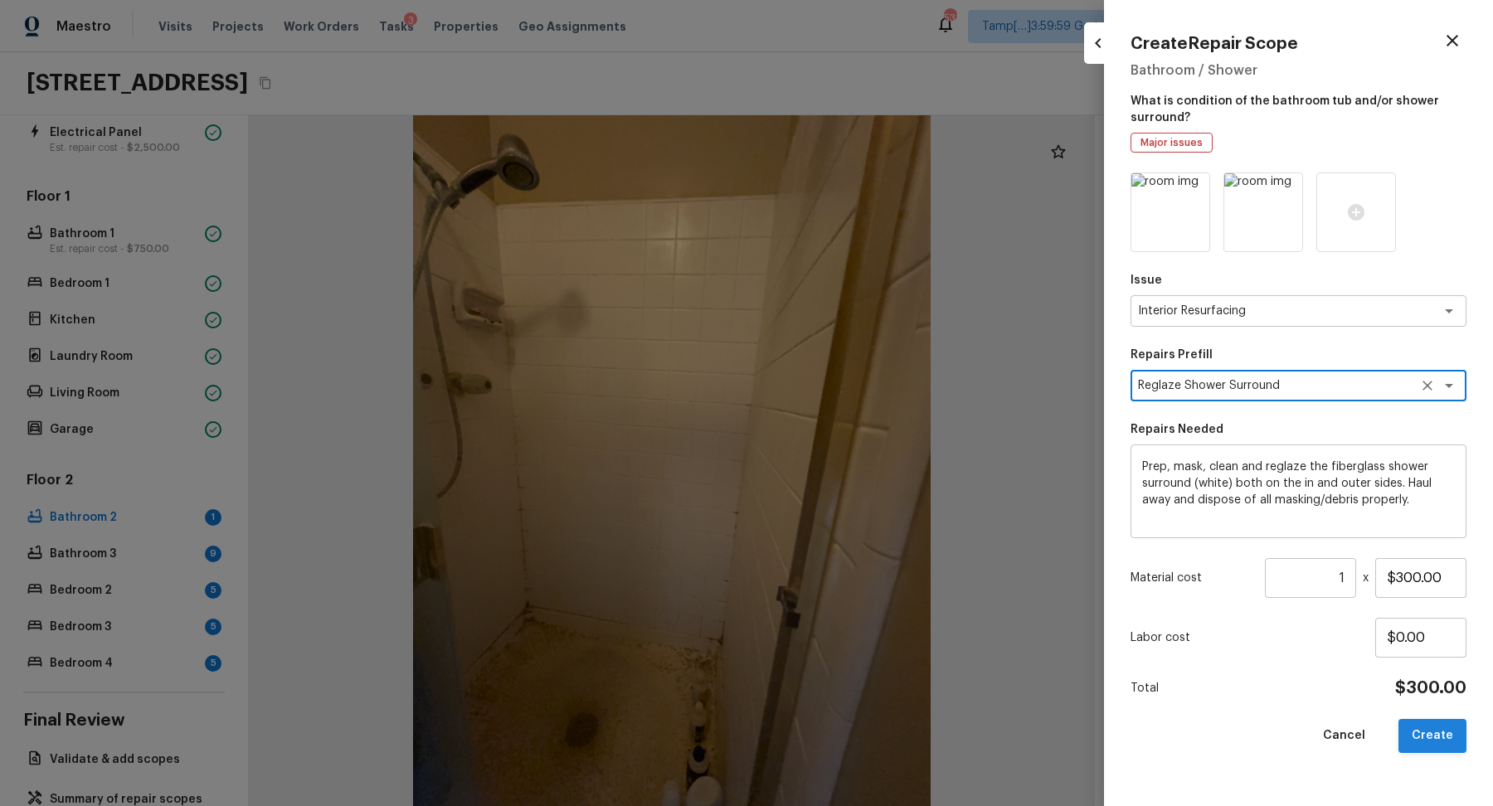
type textarea "Reglaze Shower Surround"
click at [1430, 745] on button "Create" at bounding box center [1433, 736] width 68 height 34
type input "$0.00"
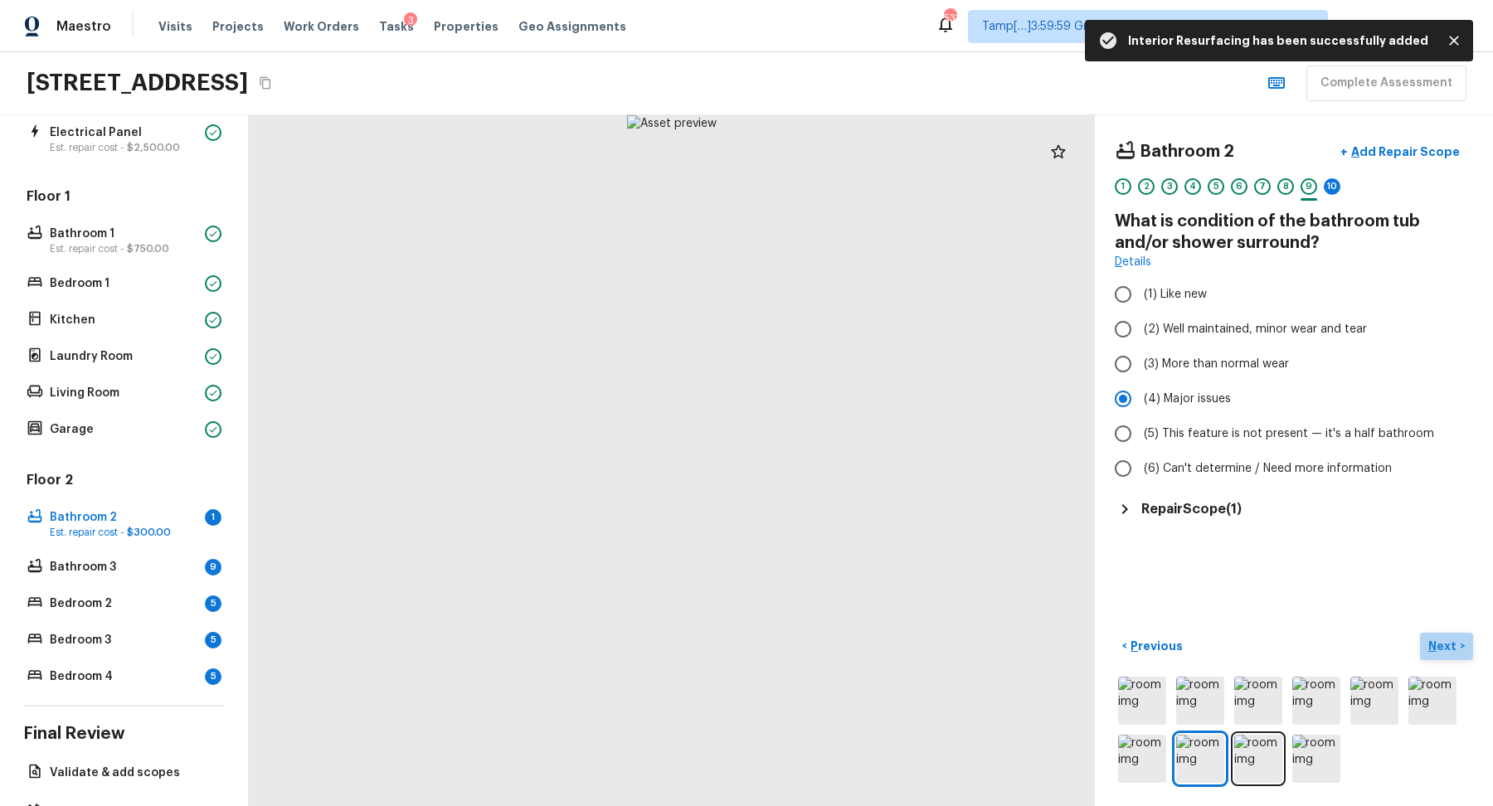
click at [1437, 639] on p "Next" at bounding box center [1445, 646] width 32 height 17
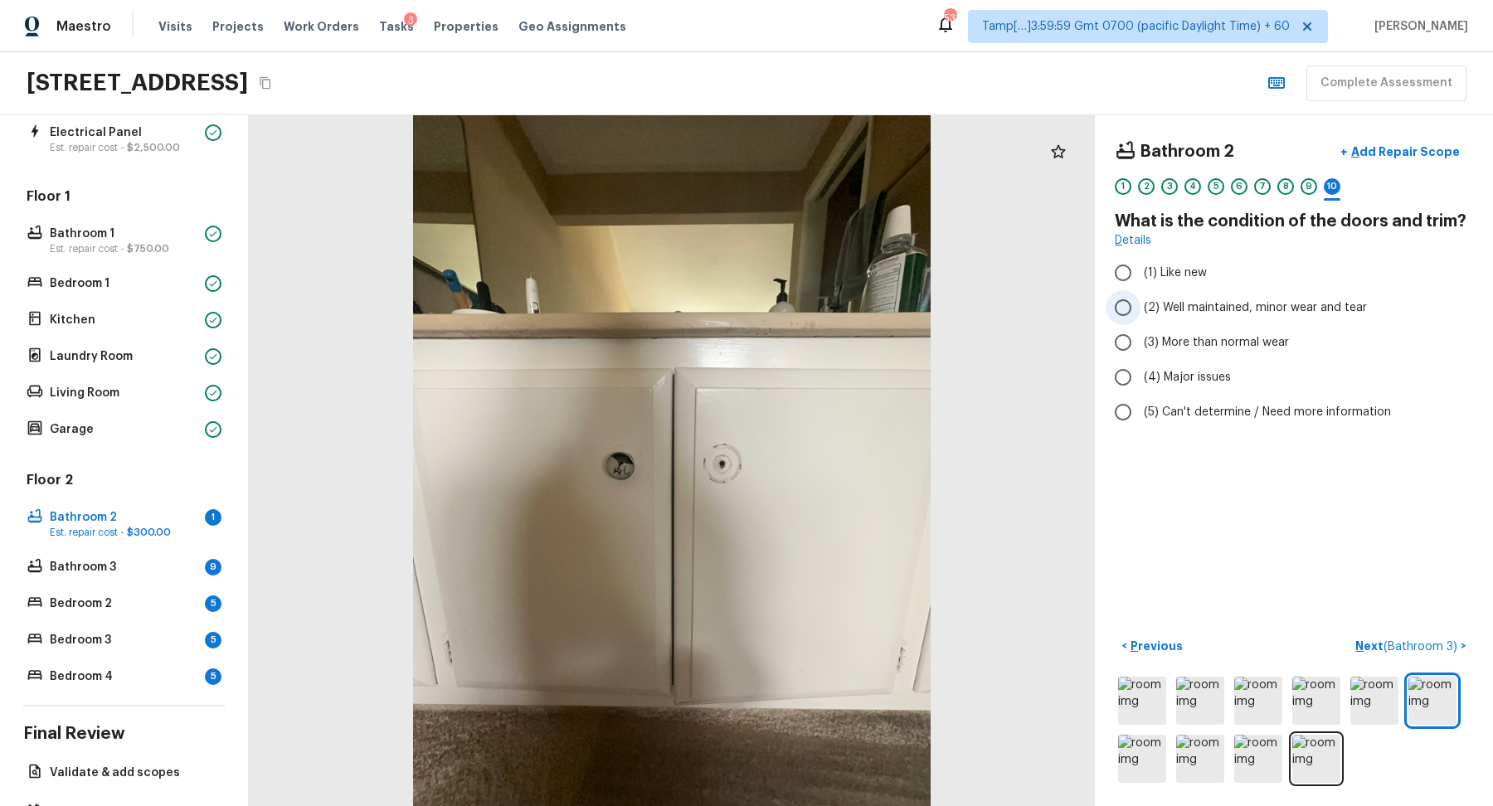
click at [1136, 314] on input "(2) Well maintained, minor wear and tear" at bounding box center [1123, 307] width 35 height 35
radio input "true"
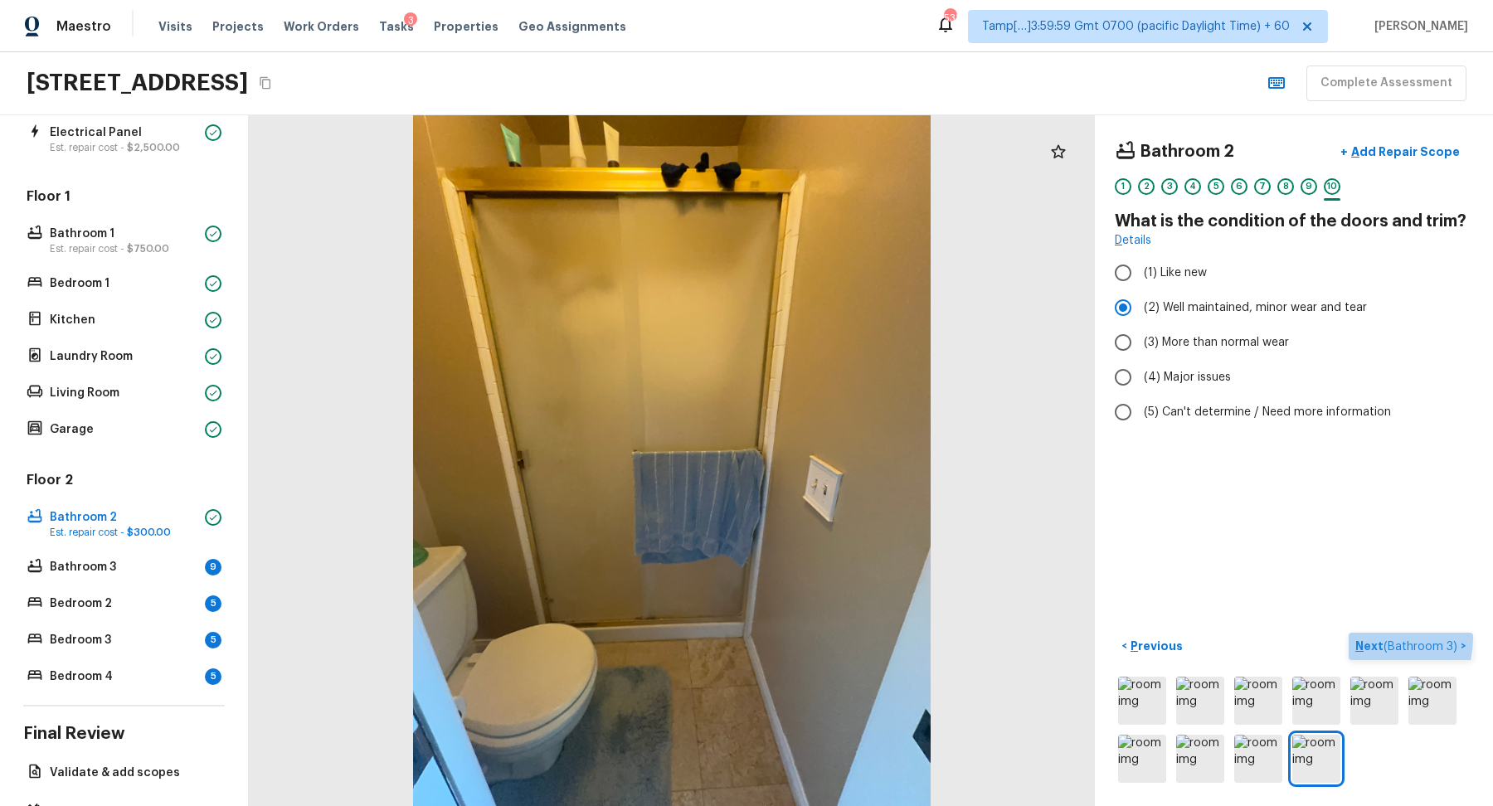
click at [1369, 638] on p "Next ( Bathroom 3 )" at bounding box center [1408, 646] width 105 height 17
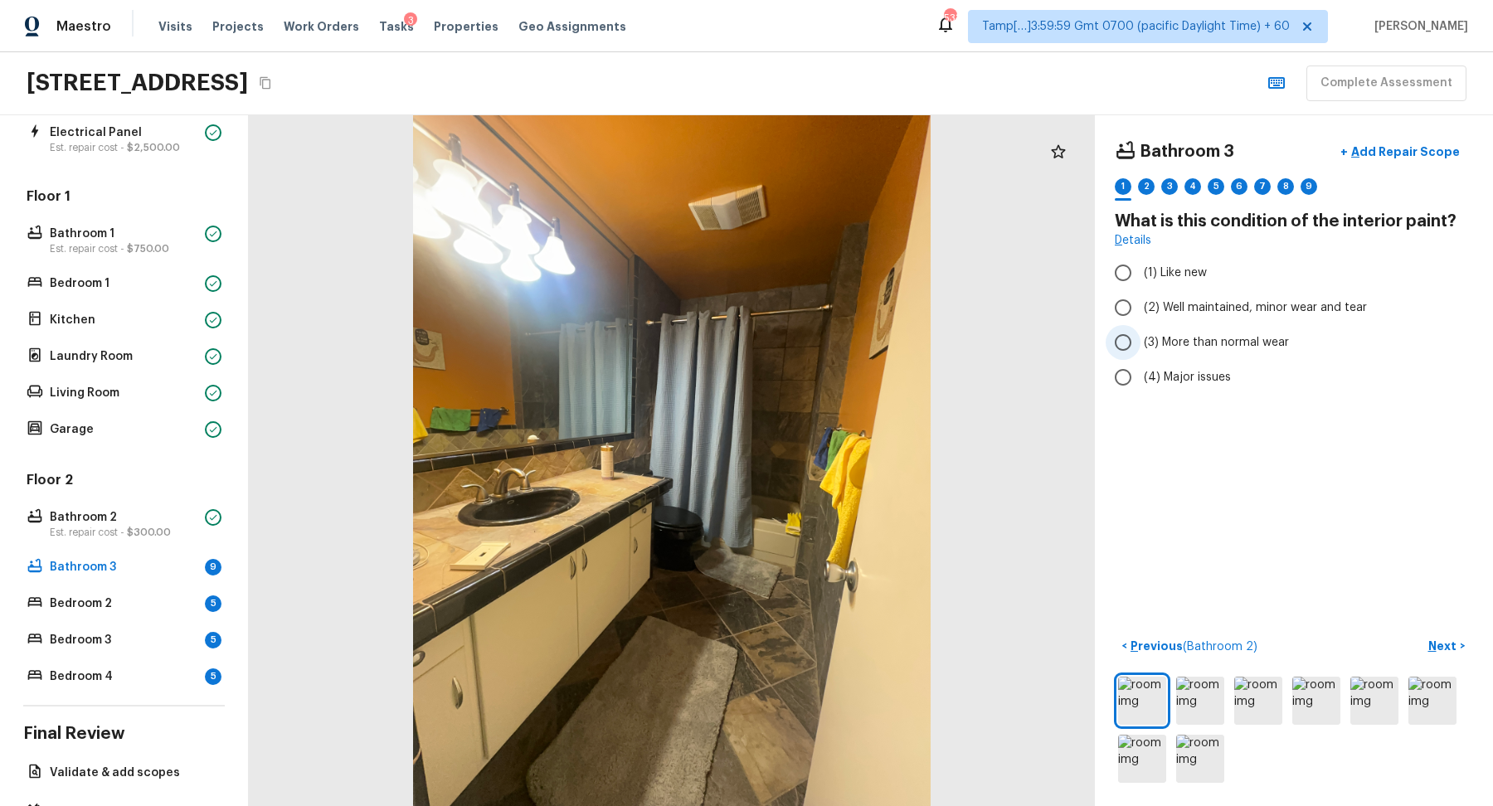
click at [1186, 337] on span "(3) More than normal wear" at bounding box center [1216, 342] width 145 height 17
click at [1141, 337] on input "(3) More than normal wear" at bounding box center [1123, 342] width 35 height 35
radio input "true"
click at [1190, 380] on span "(4) Major issues" at bounding box center [1187, 377] width 87 height 17
click at [1141, 380] on input "(4) Major issues" at bounding box center [1123, 377] width 35 height 35
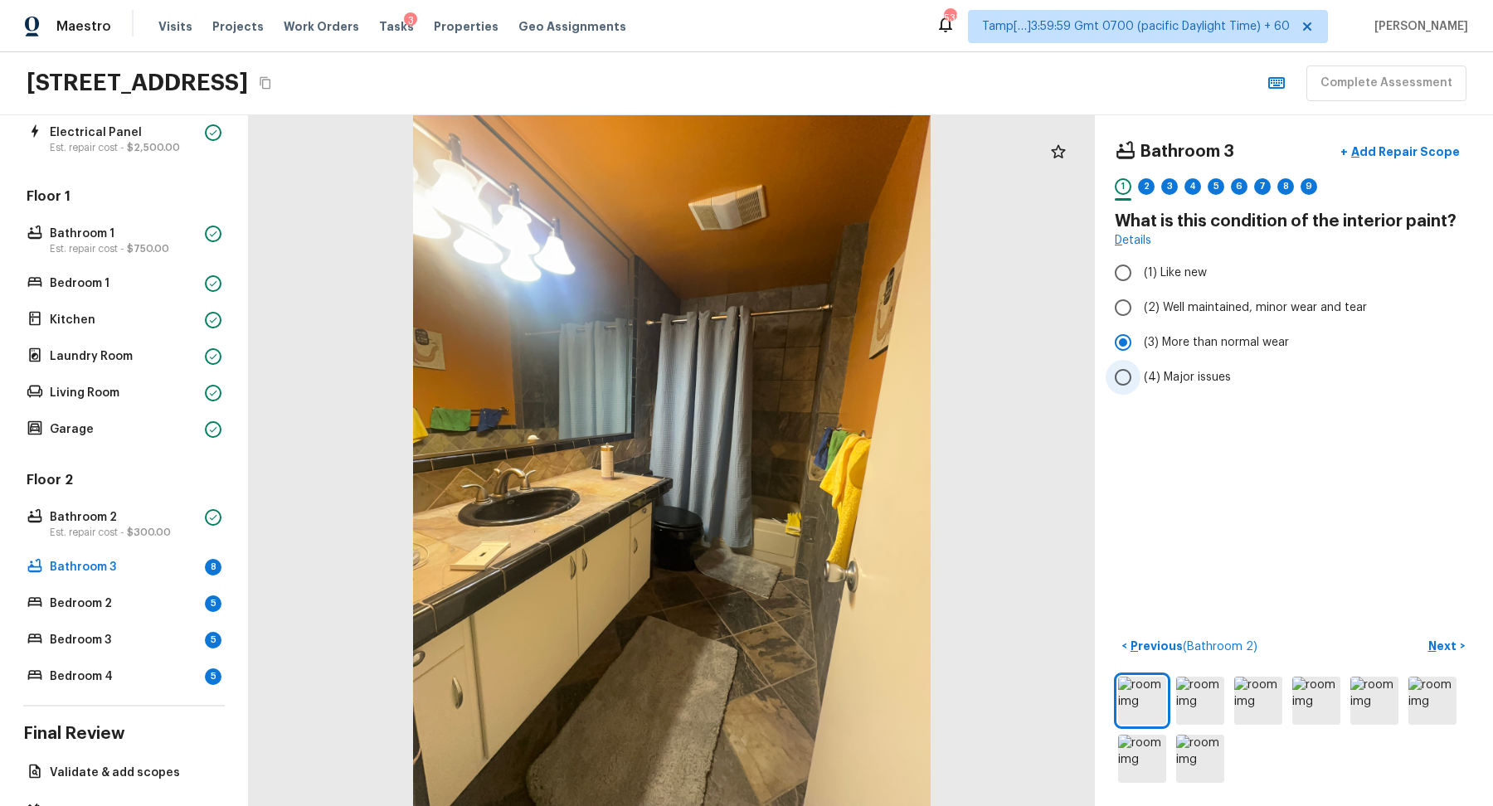
radio input "true"
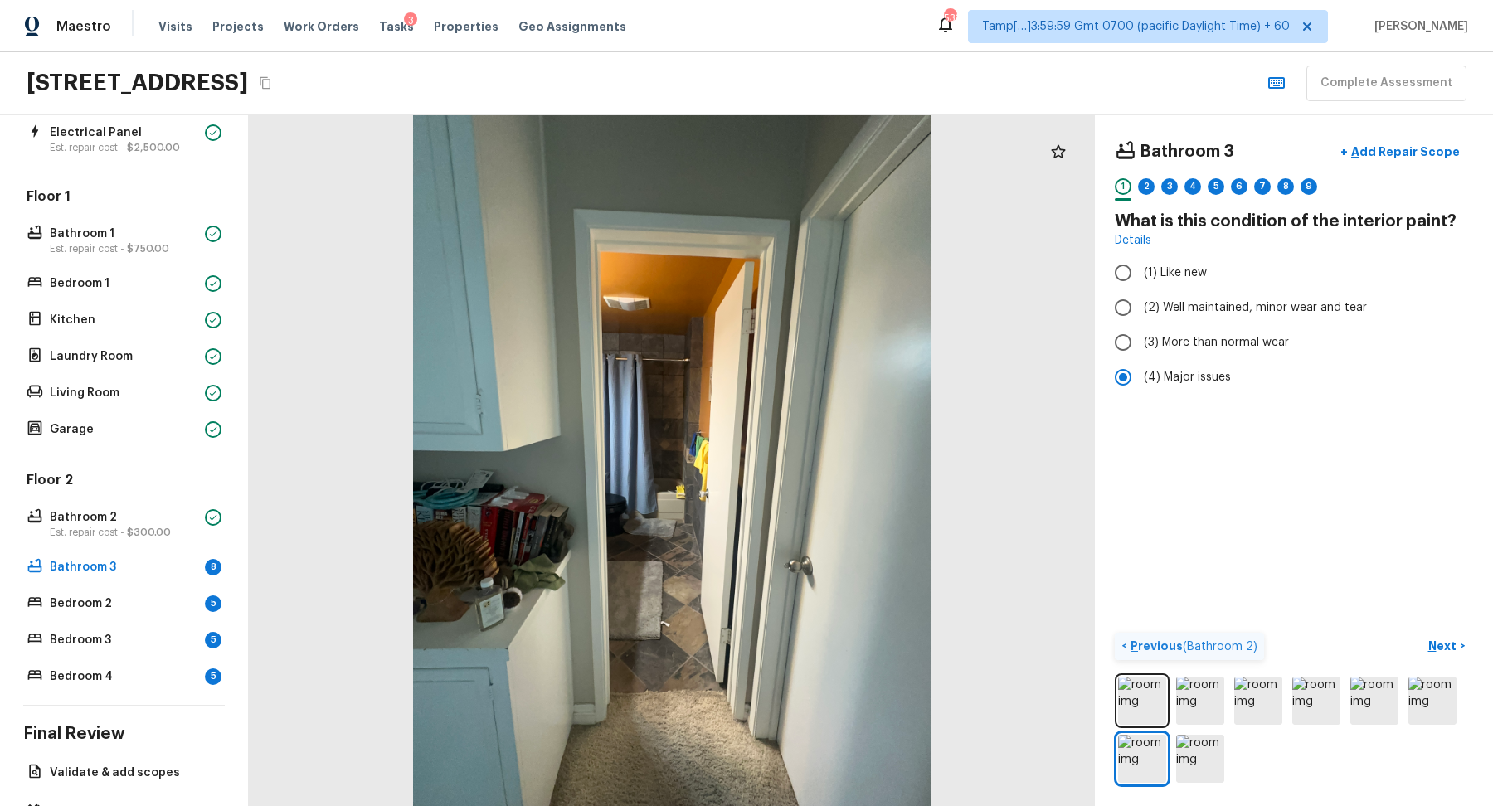
click at [1146, 635] on button "< Previous ( Bathroom 2 )" at bounding box center [1189, 646] width 149 height 27
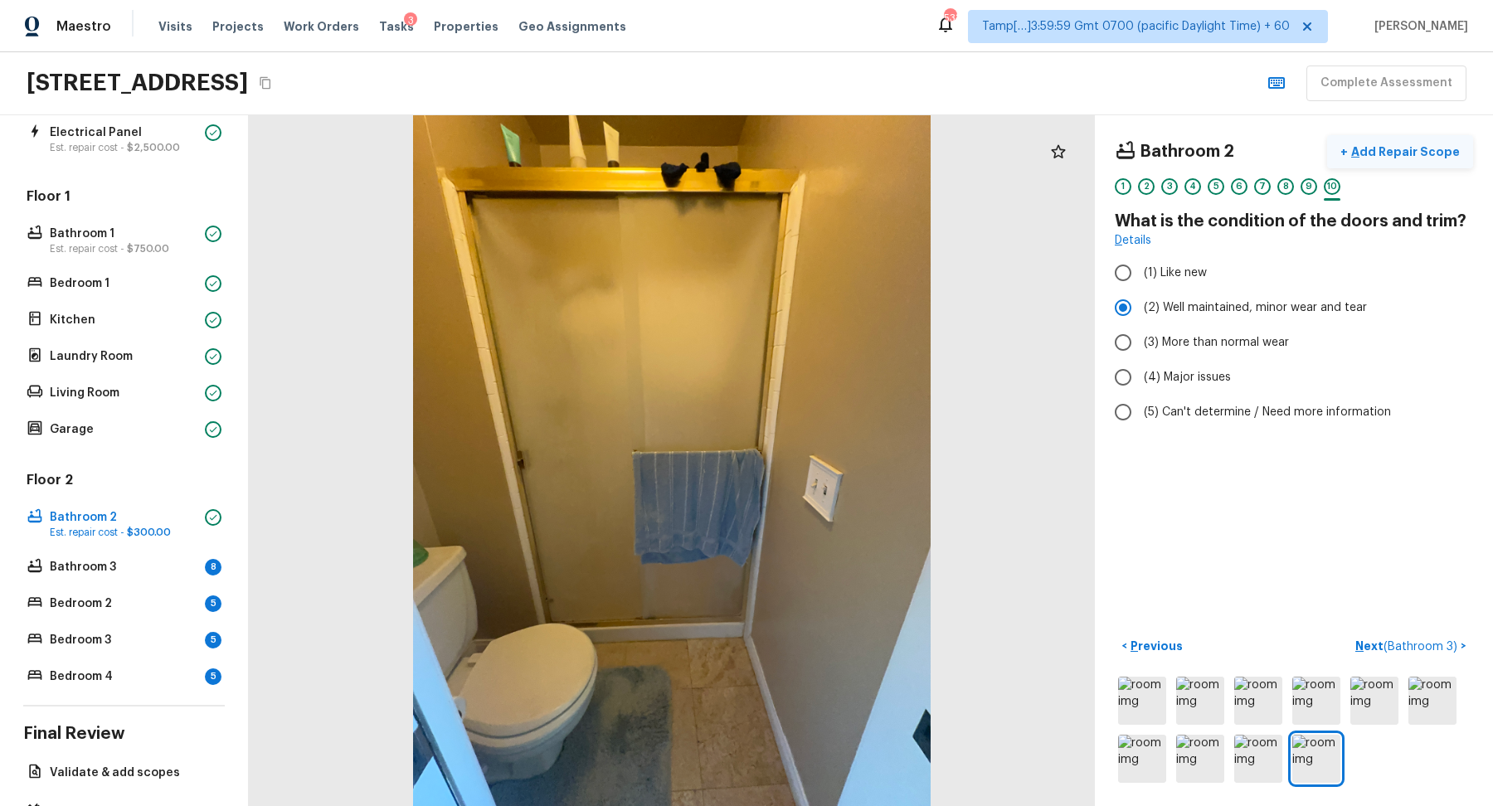
click at [1434, 147] on p "Add Repair Scope" at bounding box center [1404, 152] width 112 height 17
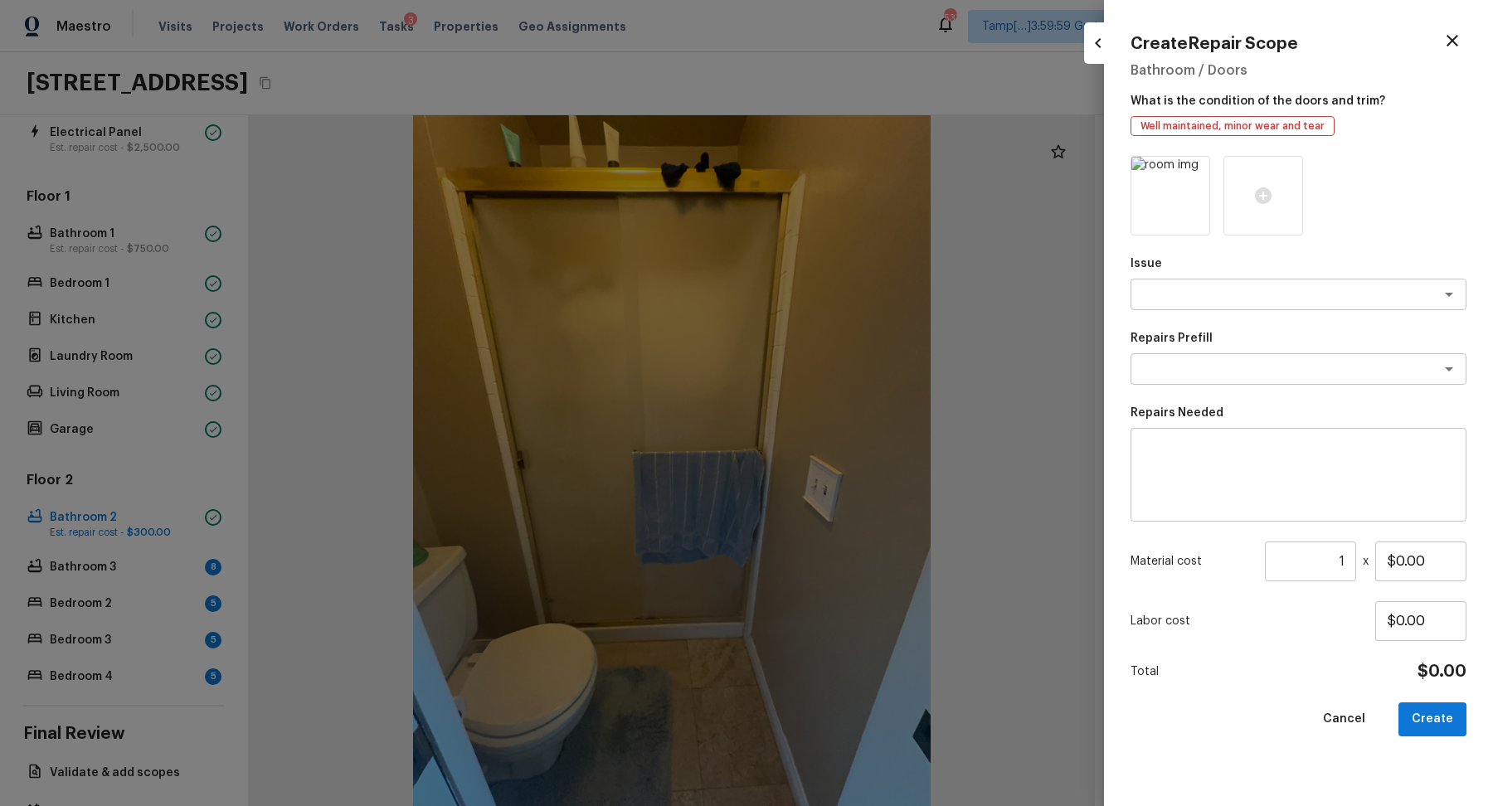
click at [1050, 240] on div at bounding box center [746, 403] width 1493 height 806
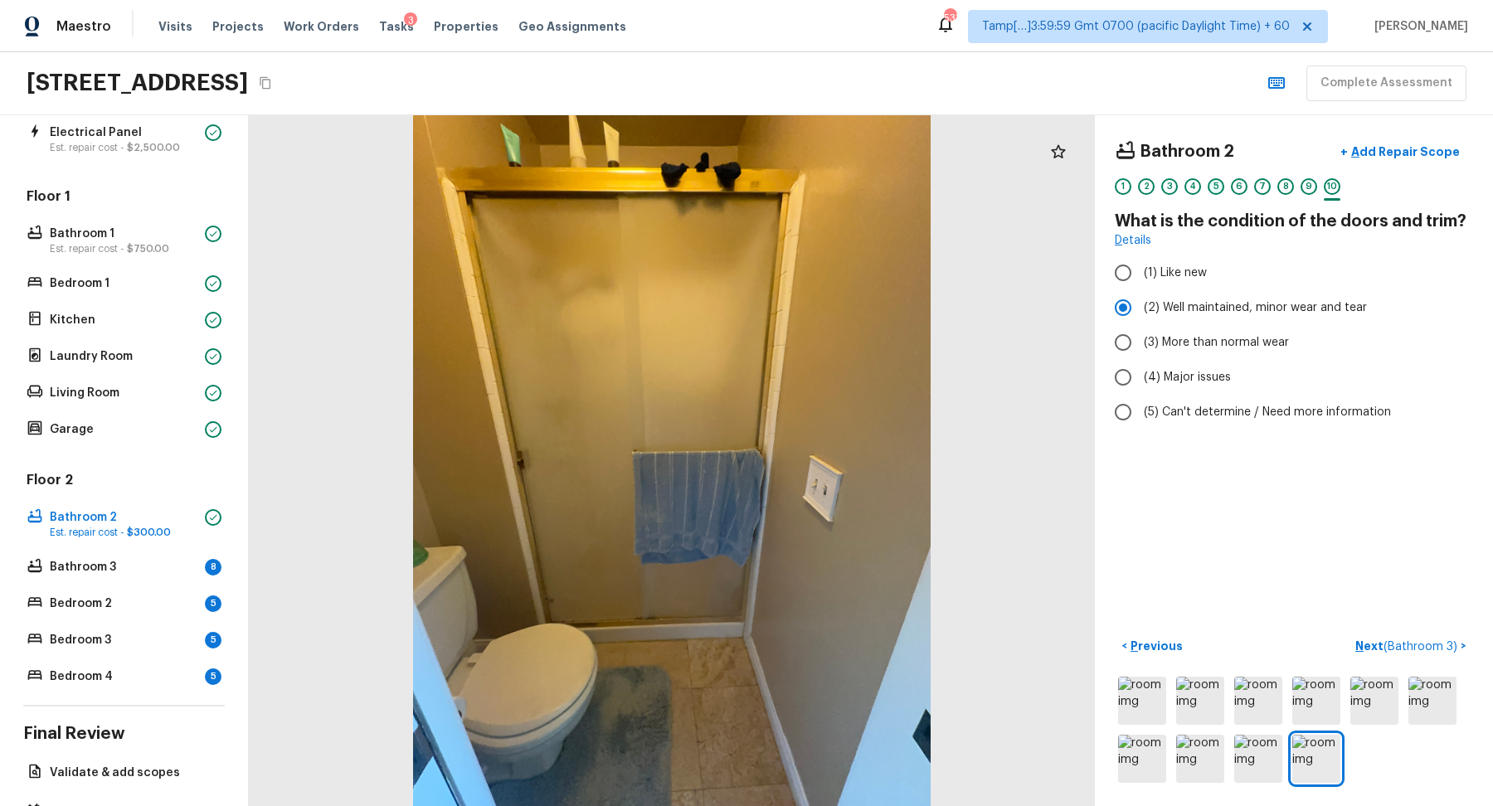
click at [1214, 192] on div "5" at bounding box center [1216, 186] width 17 height 17
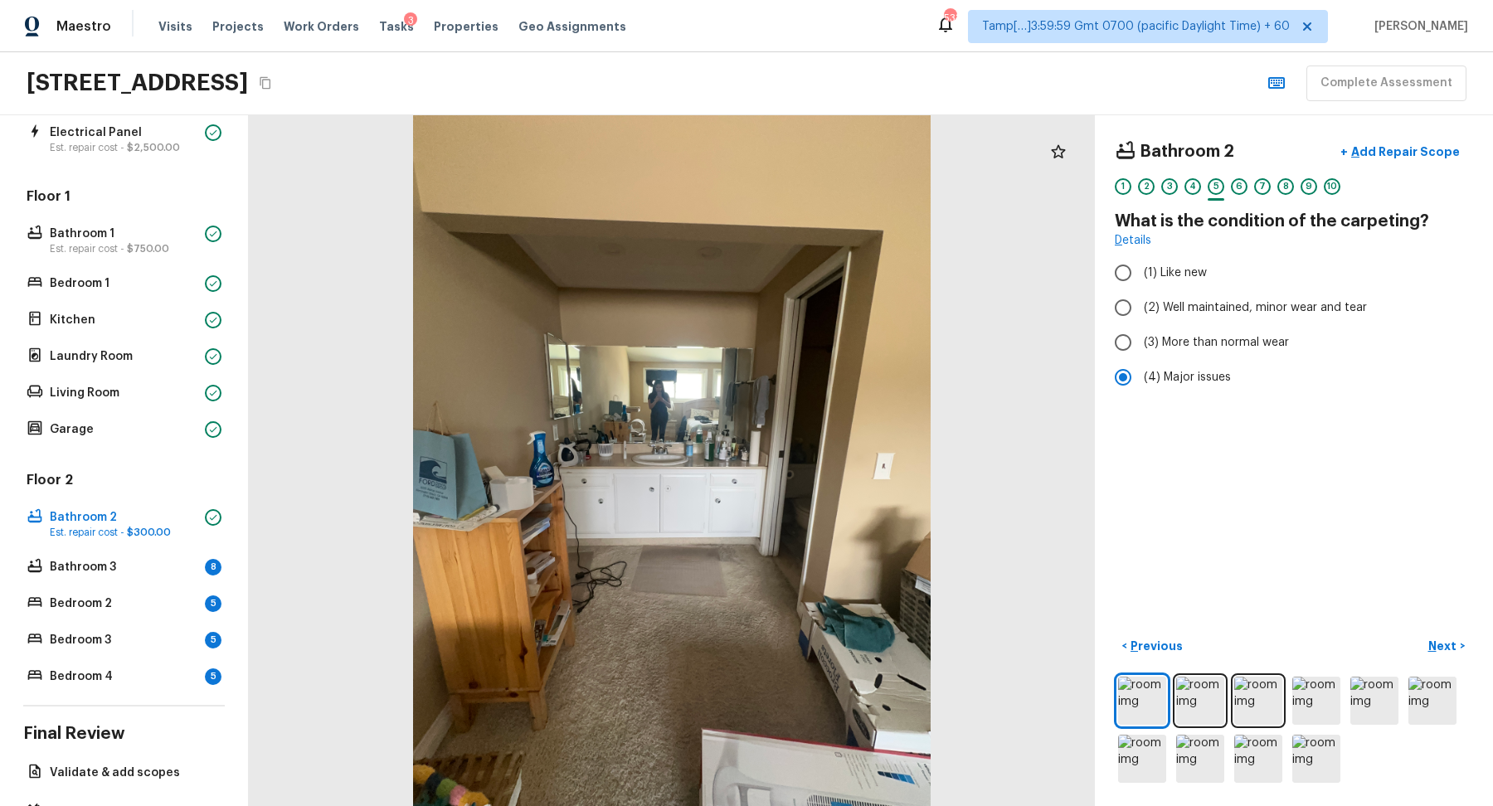
click at [1232, 191] on div "6" at bounding box center [1239, 191] width 17 height 26
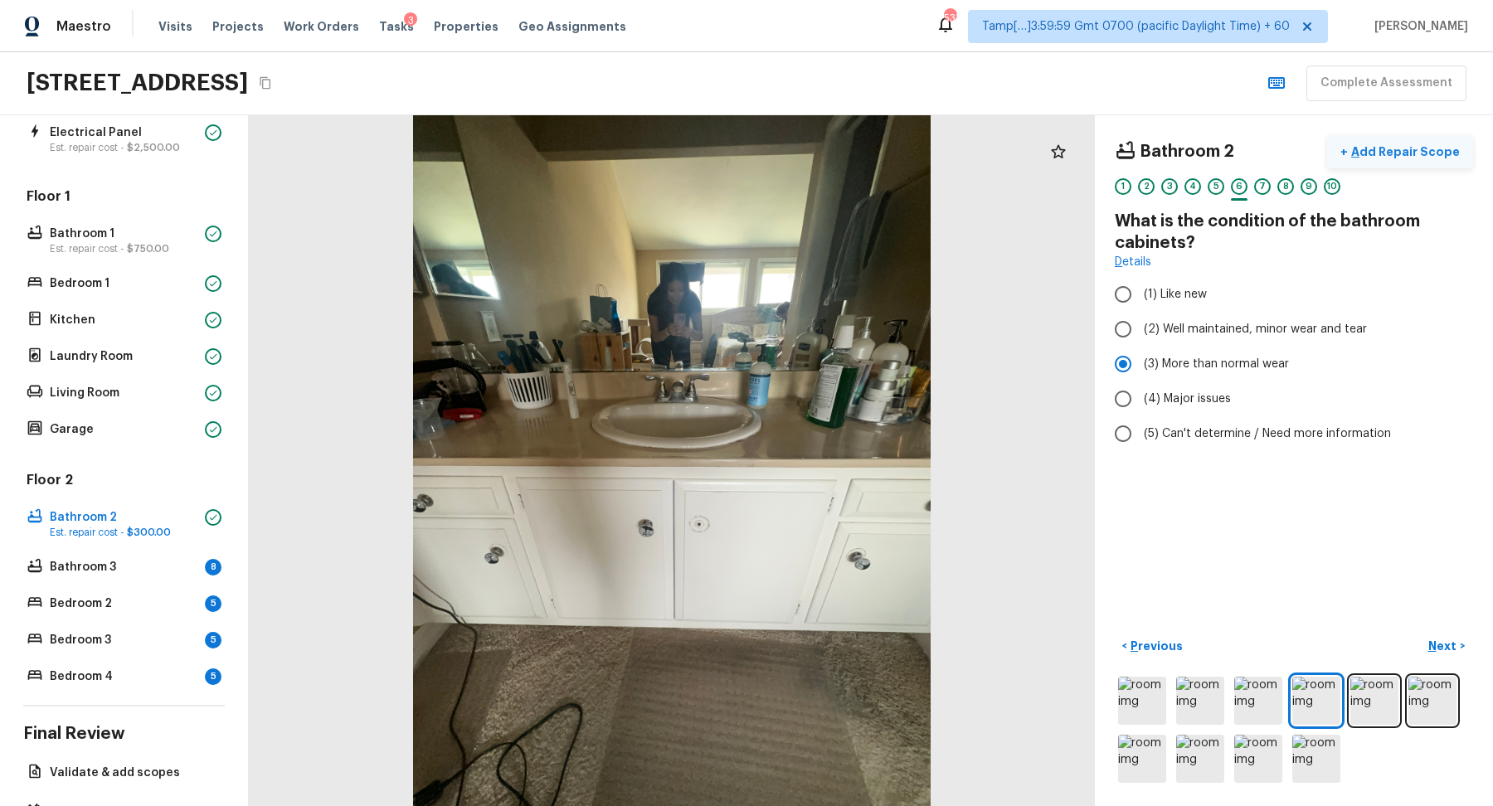
click at [1416, 153] on p "Add Repair Scope" at bounding box center [1404, 152] width 112 height 17
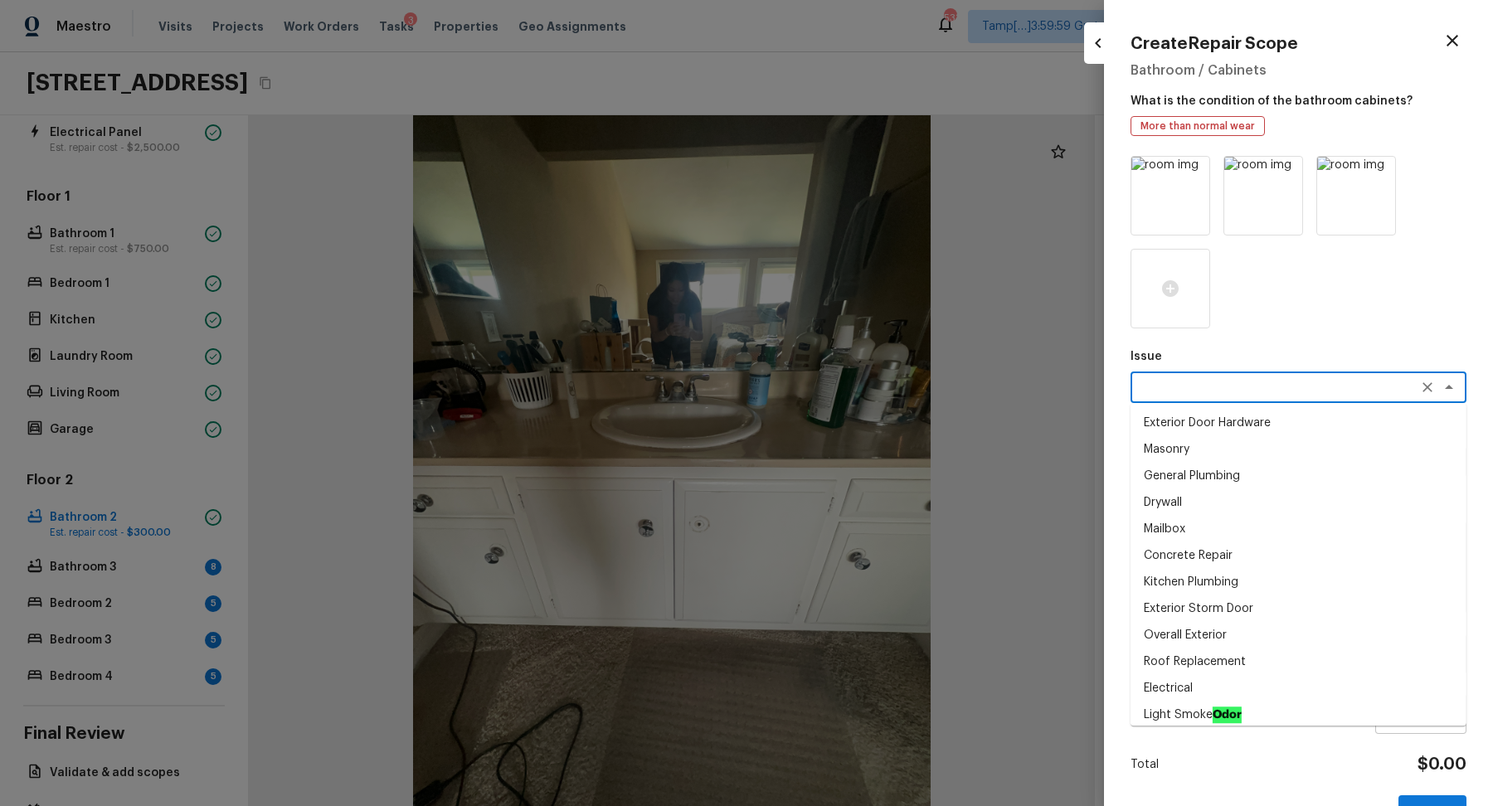
click at [1233, 382] on textarea at bounding box center [1275, 387] width 275 height 17
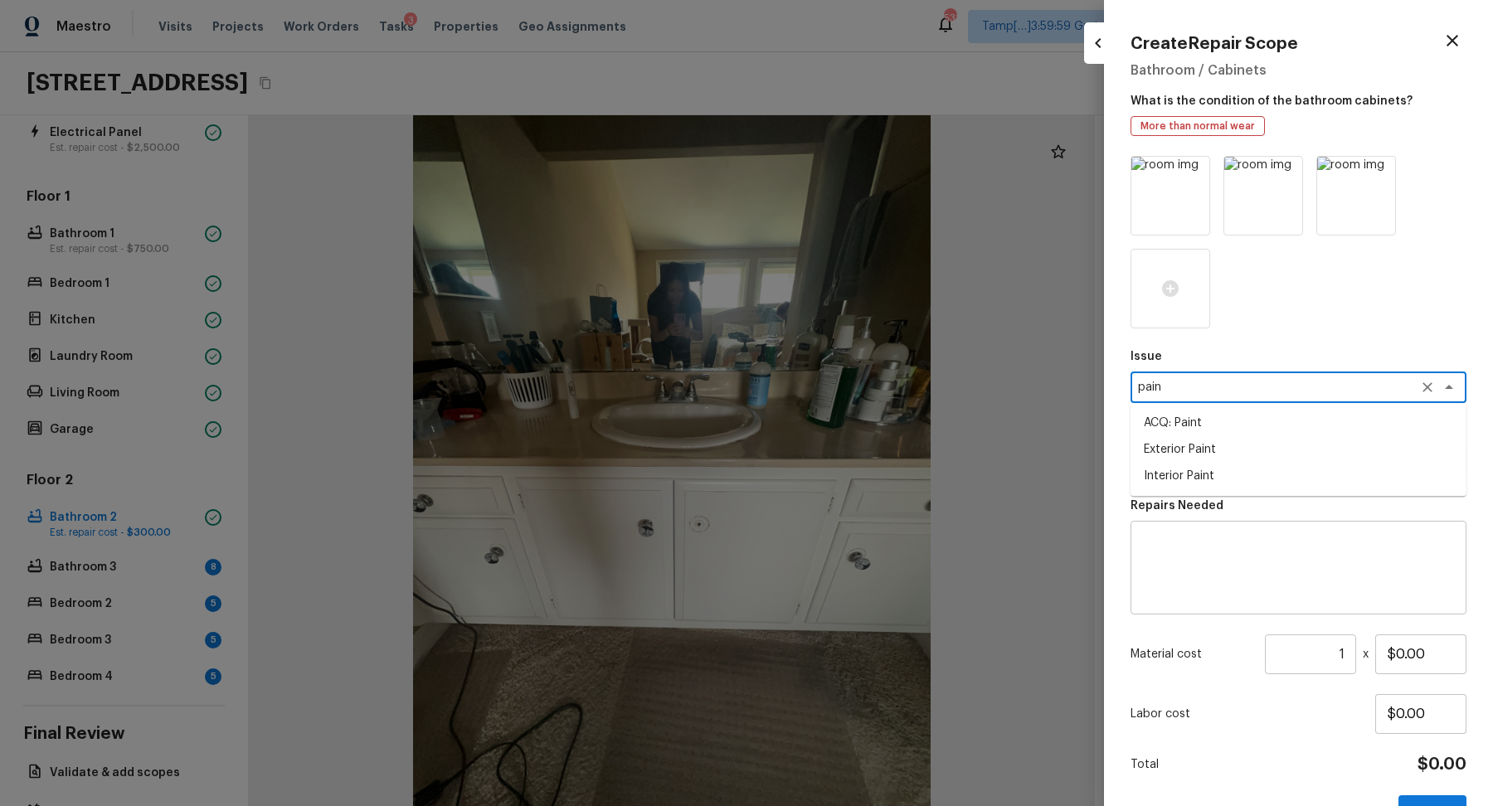
click at [1244, 398] on div "pain x ​" at bounding box center [1299, 388] width 336 height 32
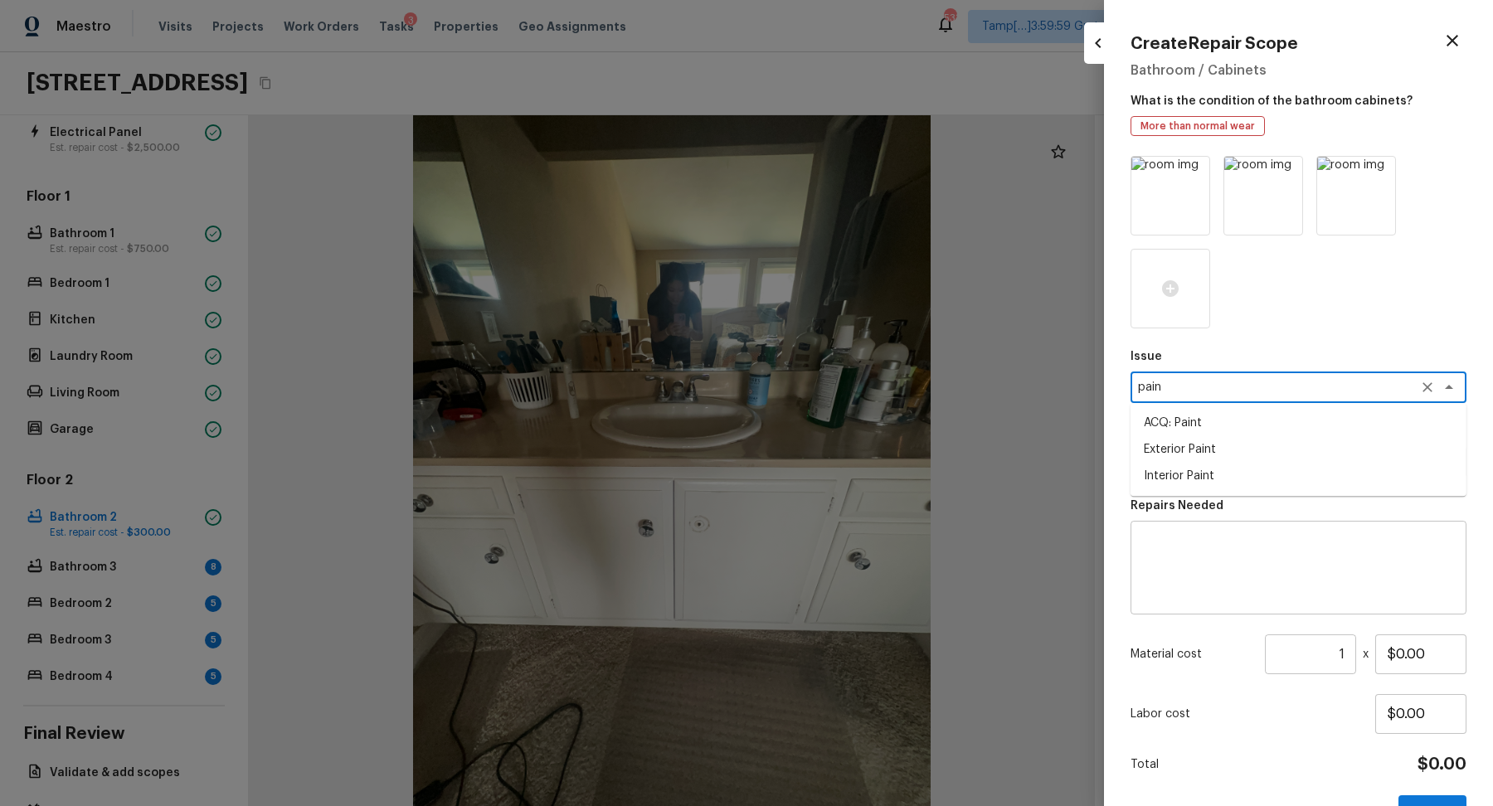
click at [1244, 398] on div "pain x ​" at bounding box center [1299, 388] width 336 height 32
click at [1234, 393] on textarea "pain" at bounding box center [1275, 387] width 275 height 17
click at [1144, 423] on li "Bathroom Cabinets" at bounding box center [1299, 423] width 336 height 27
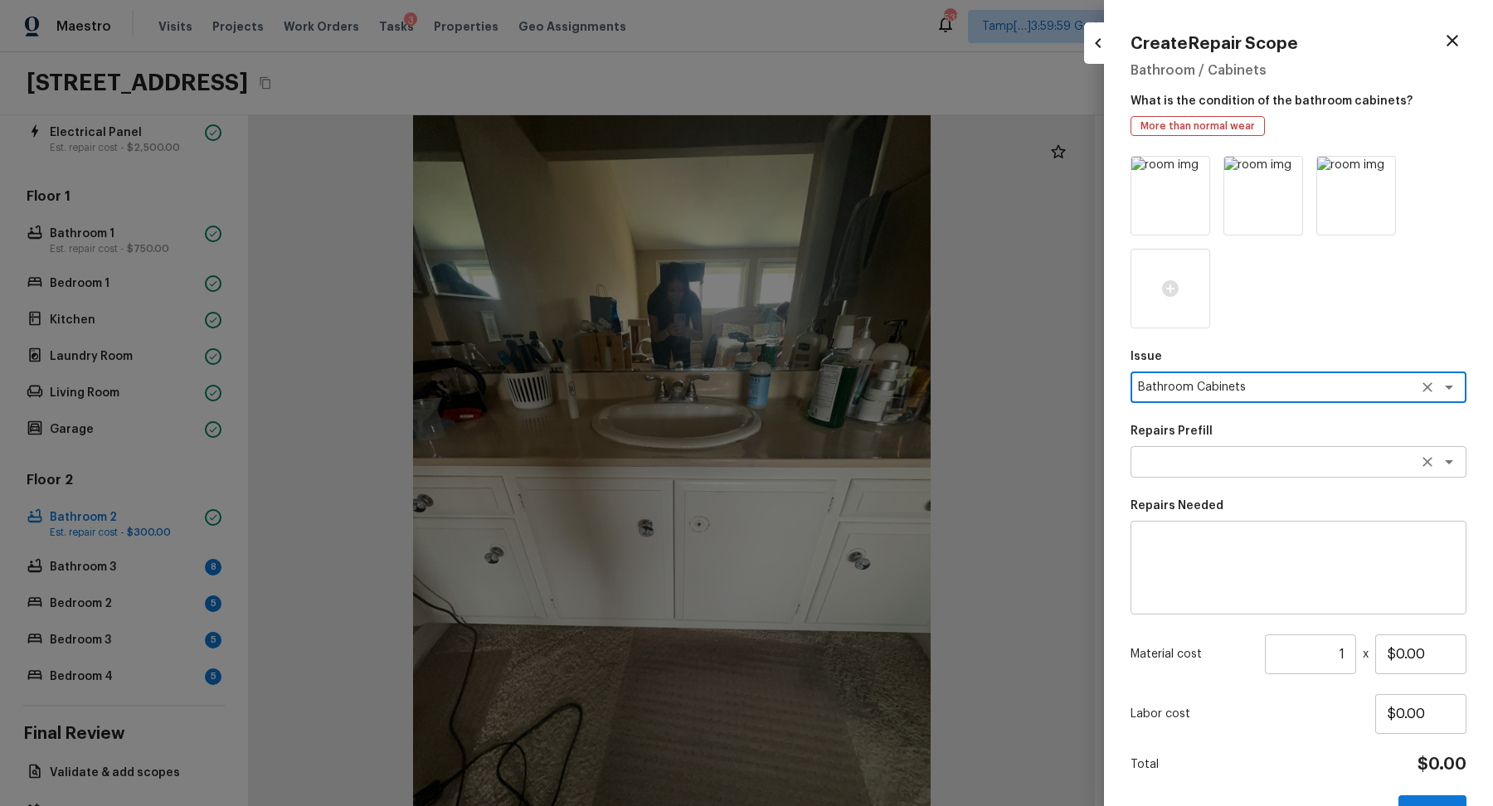
type textarea "Bathroom Cabinets"
click at [1169, 454] on textarea at bounding box center [1275, 462] width 275 height 17
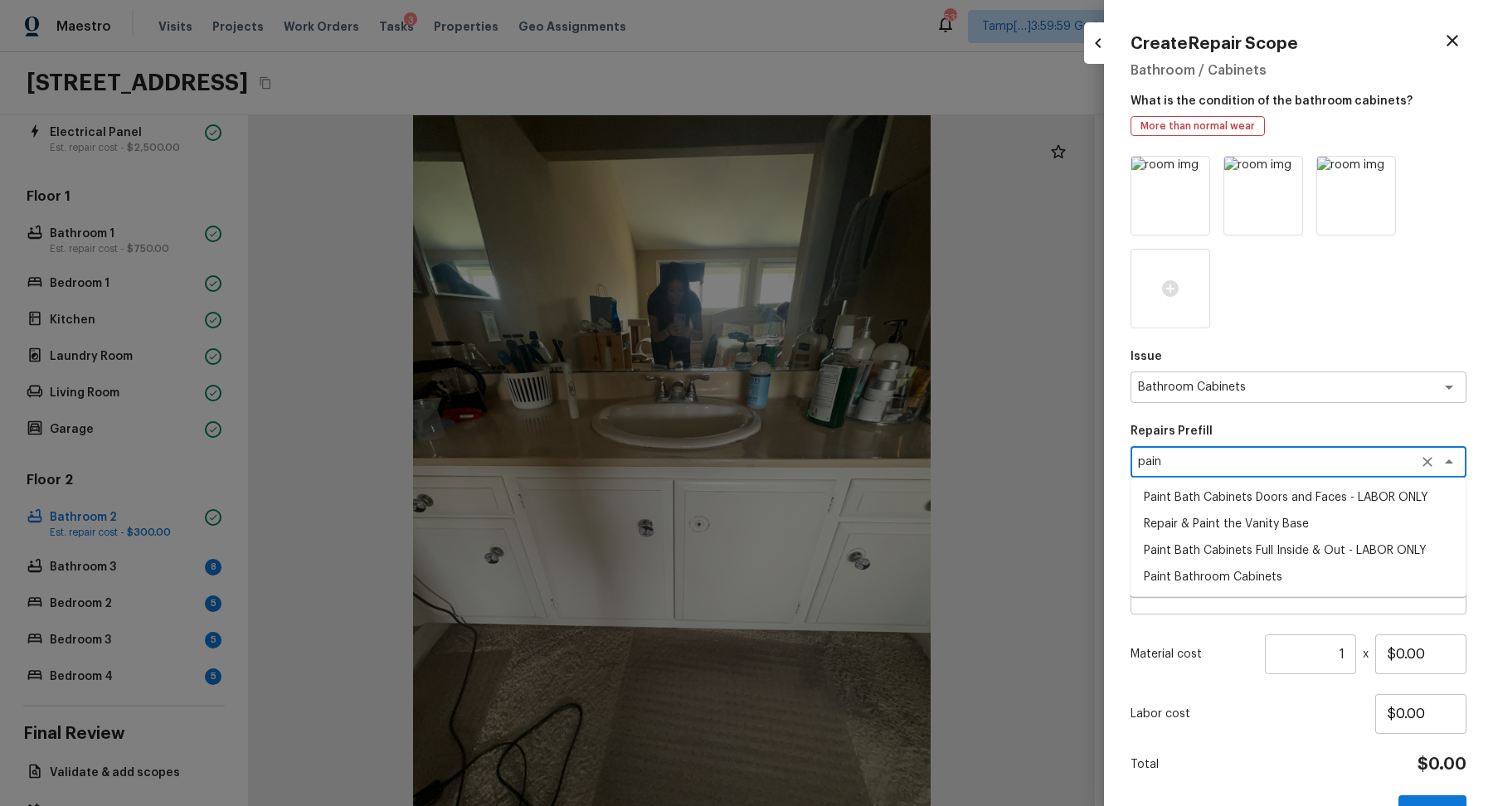
click at [1288, 567] on li "Paint Bathroom Cabinets" at bounding box center [1299, 577] width 336 height 27
type textarea "Paint Bathroom Cabinets"
type textarea "Prep, sand, mask and apply 2 coats of paint to the bathroom cabinet doors, inte…"
type input "$25.00"
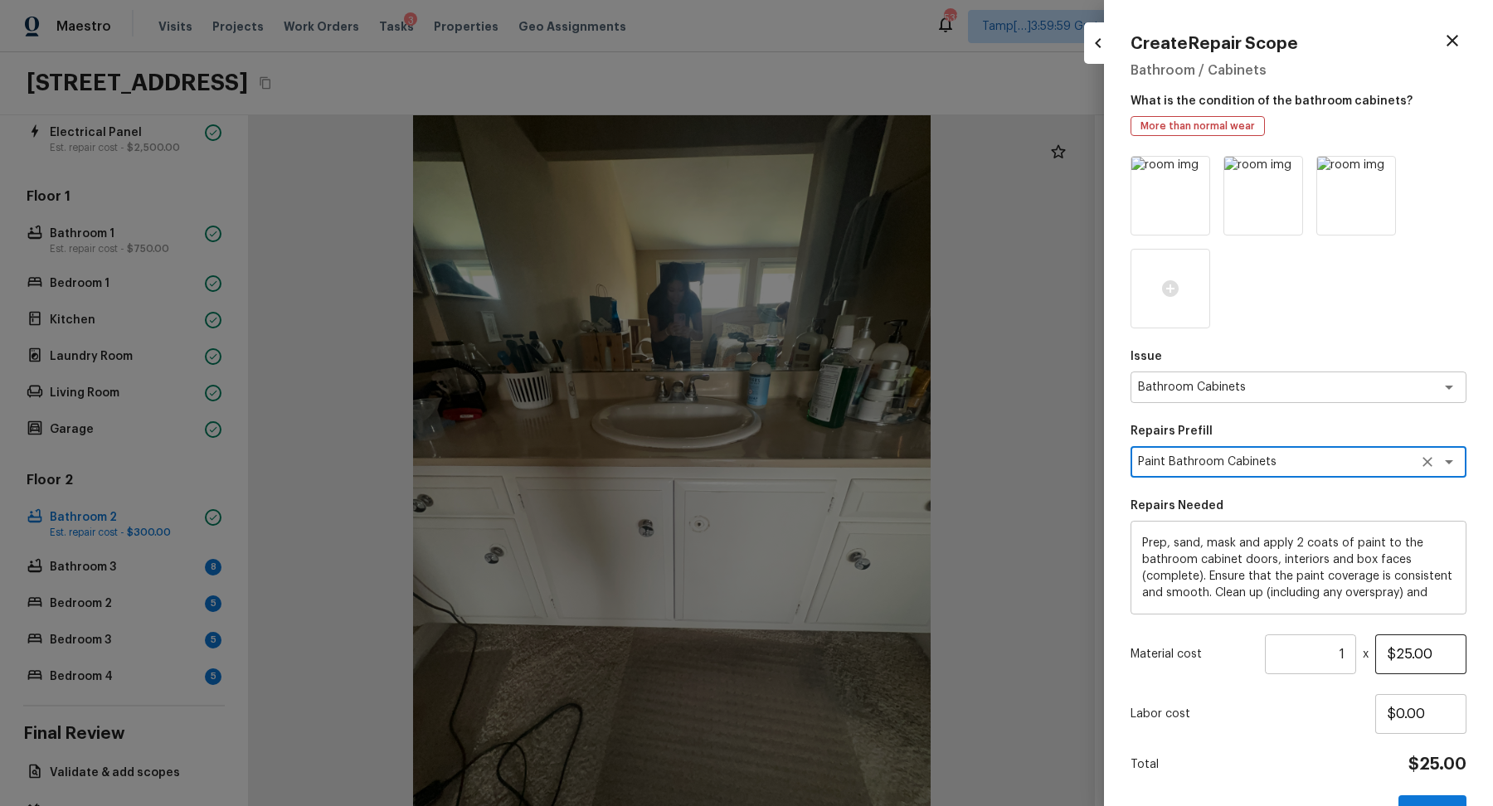
type textarea "Paint Bathroom Cabinets"
click at [1406, 649] on input "$25.00" at bounding box center [1420, 655] width 91 height 40
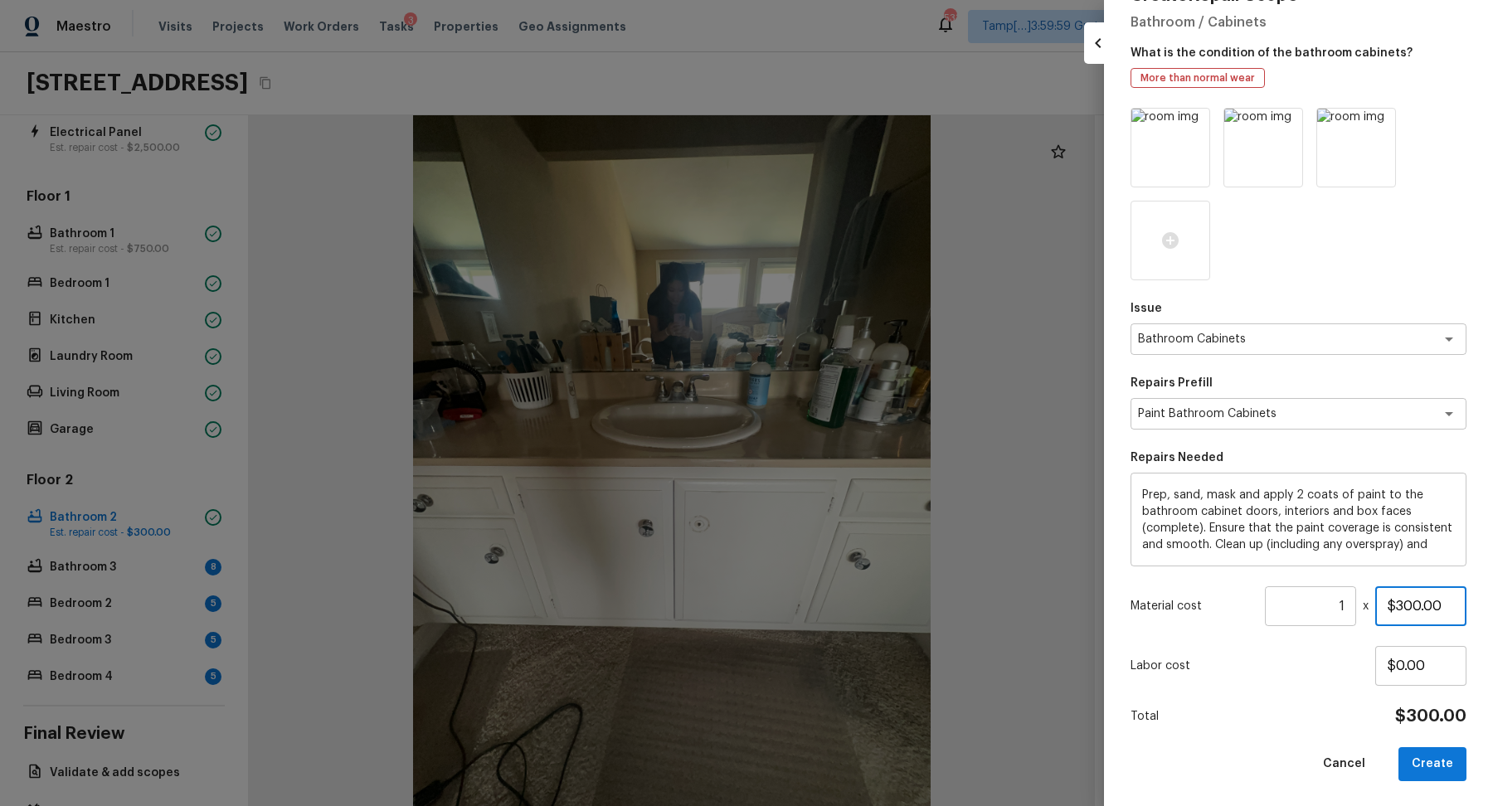
click at [1409, 616] on input "$300.00" at bounding box center [1420, 607] width 91 height 40
type input "$400.00"
click at [1445, 753] on button "Create" at bounding box center [1433, 764] width 68 height 34
type input "$0.00"
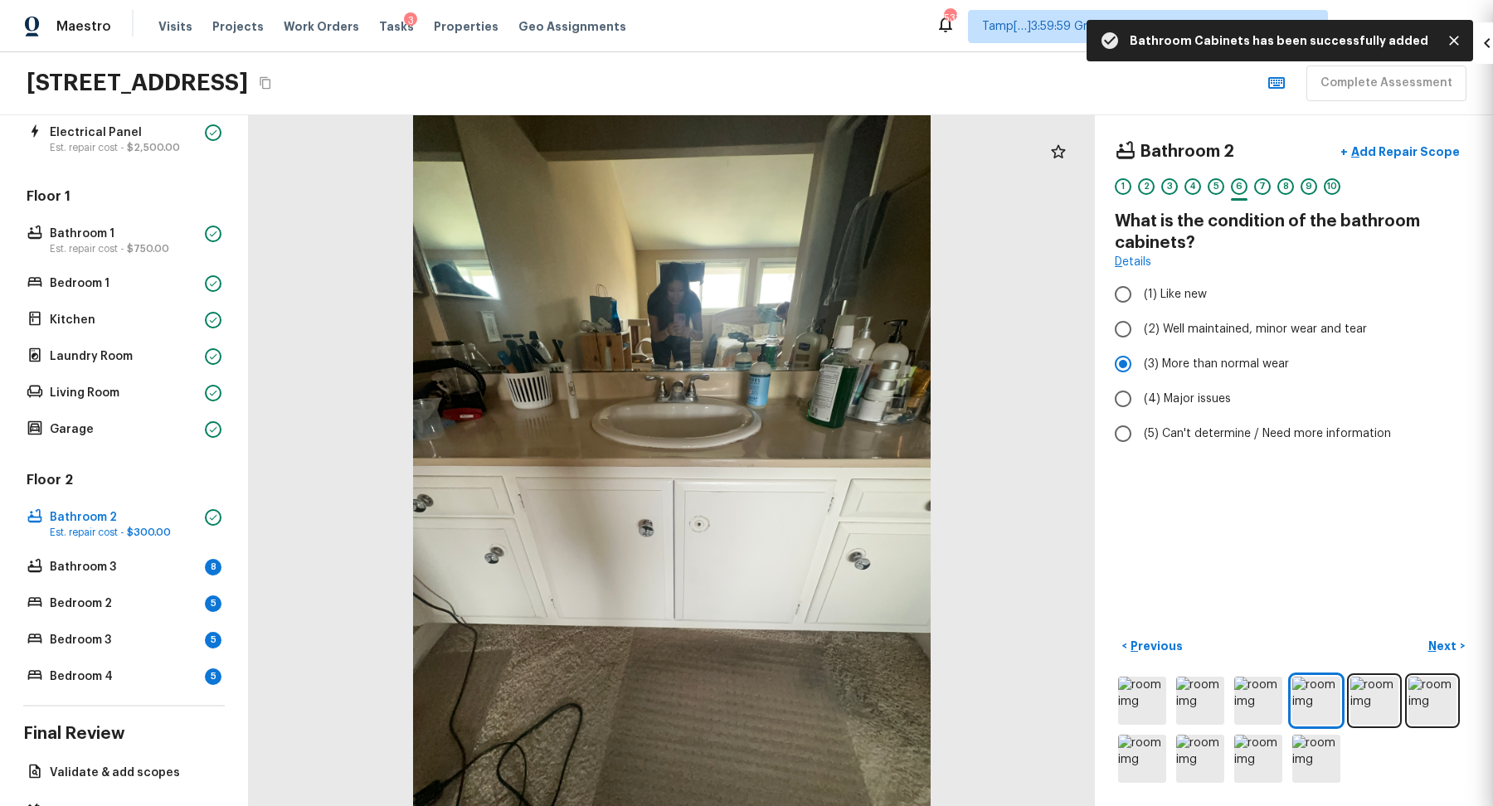
scroll to position [0, 0]
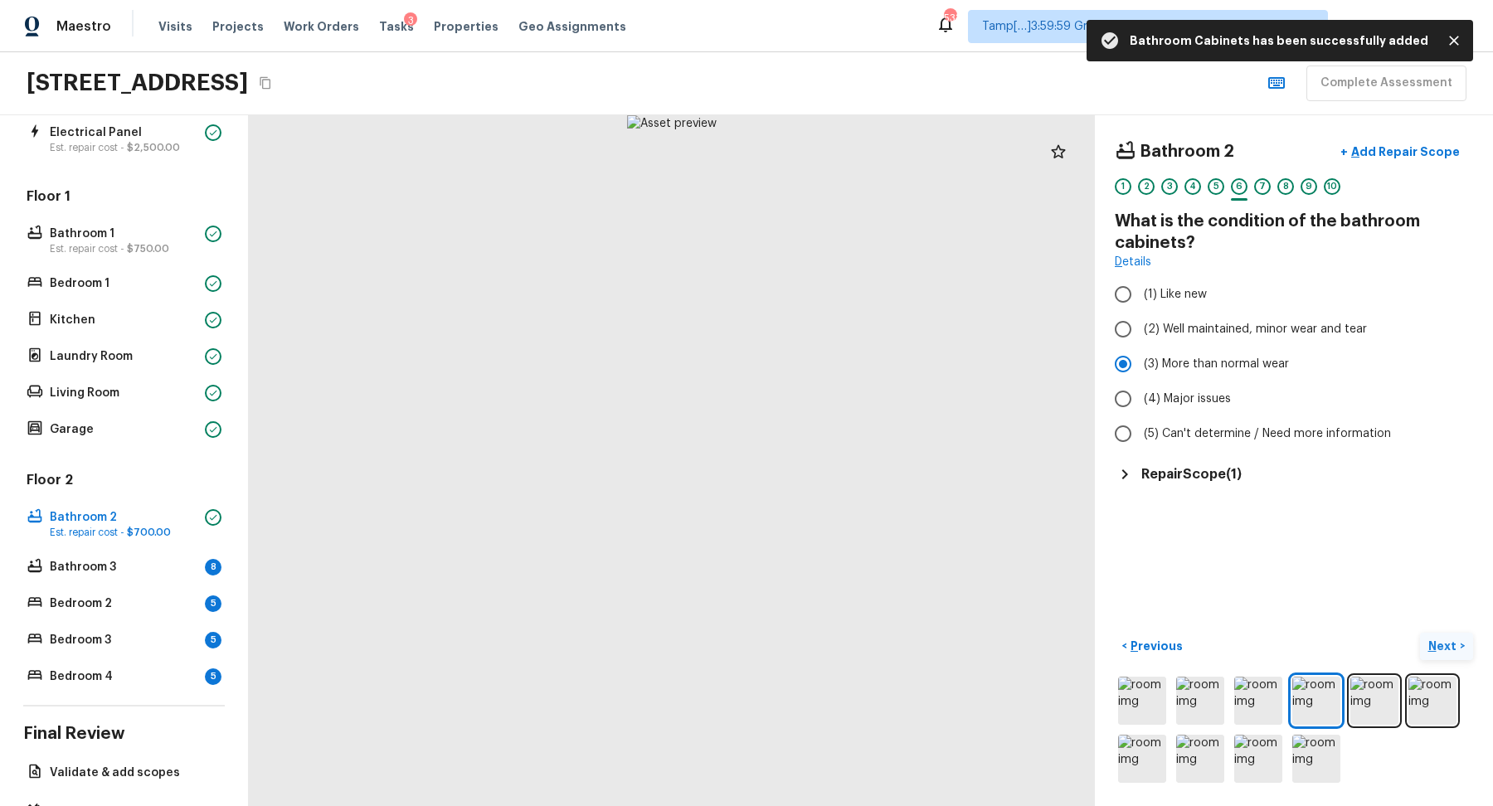
click at [1448, 650] on p "Next" at bounding box center [1445, 646] width 32 height 17
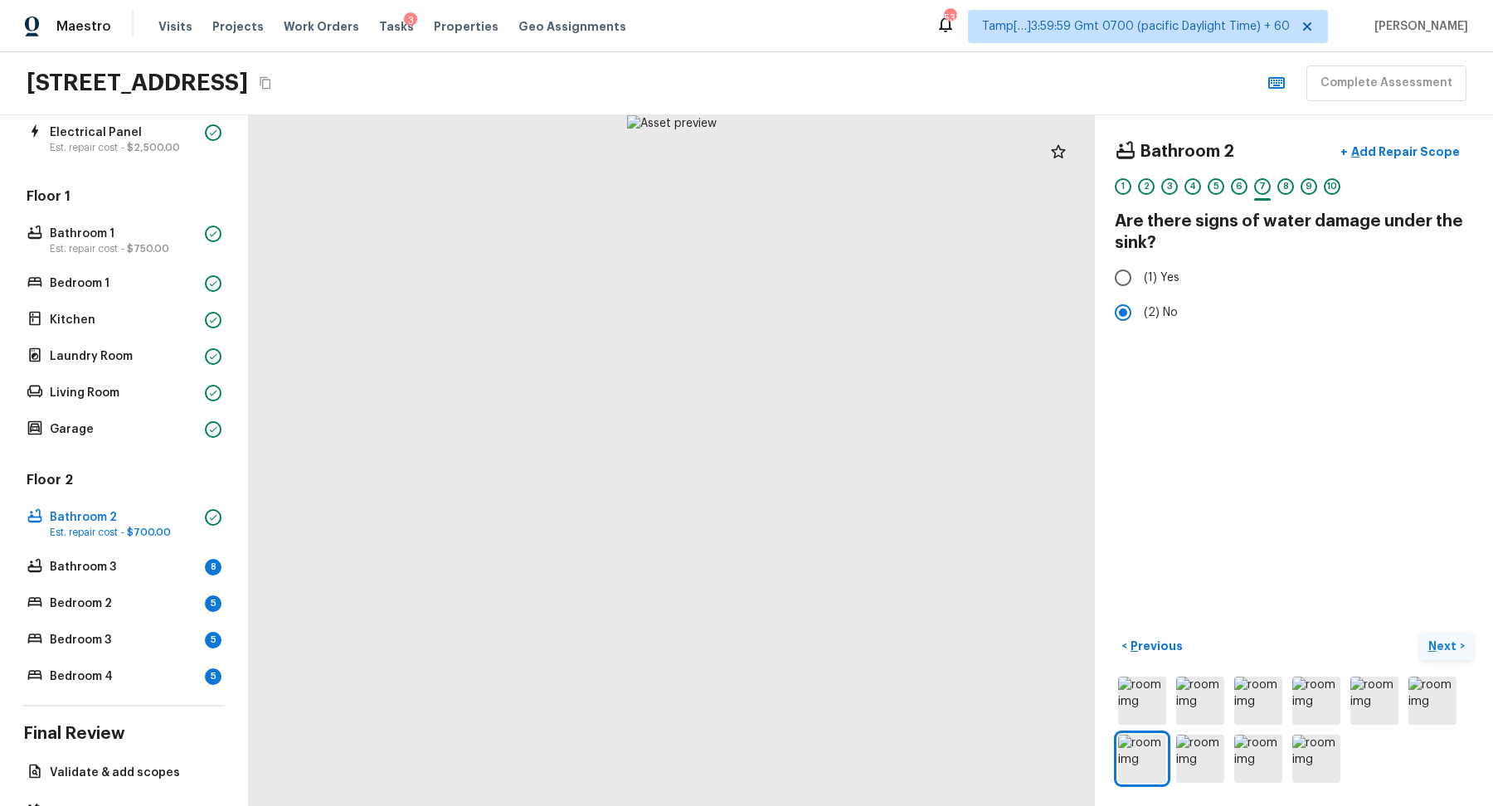
click at [1448, 650] on p "Next" at bounding box center [1445, 646] width 32 height 17
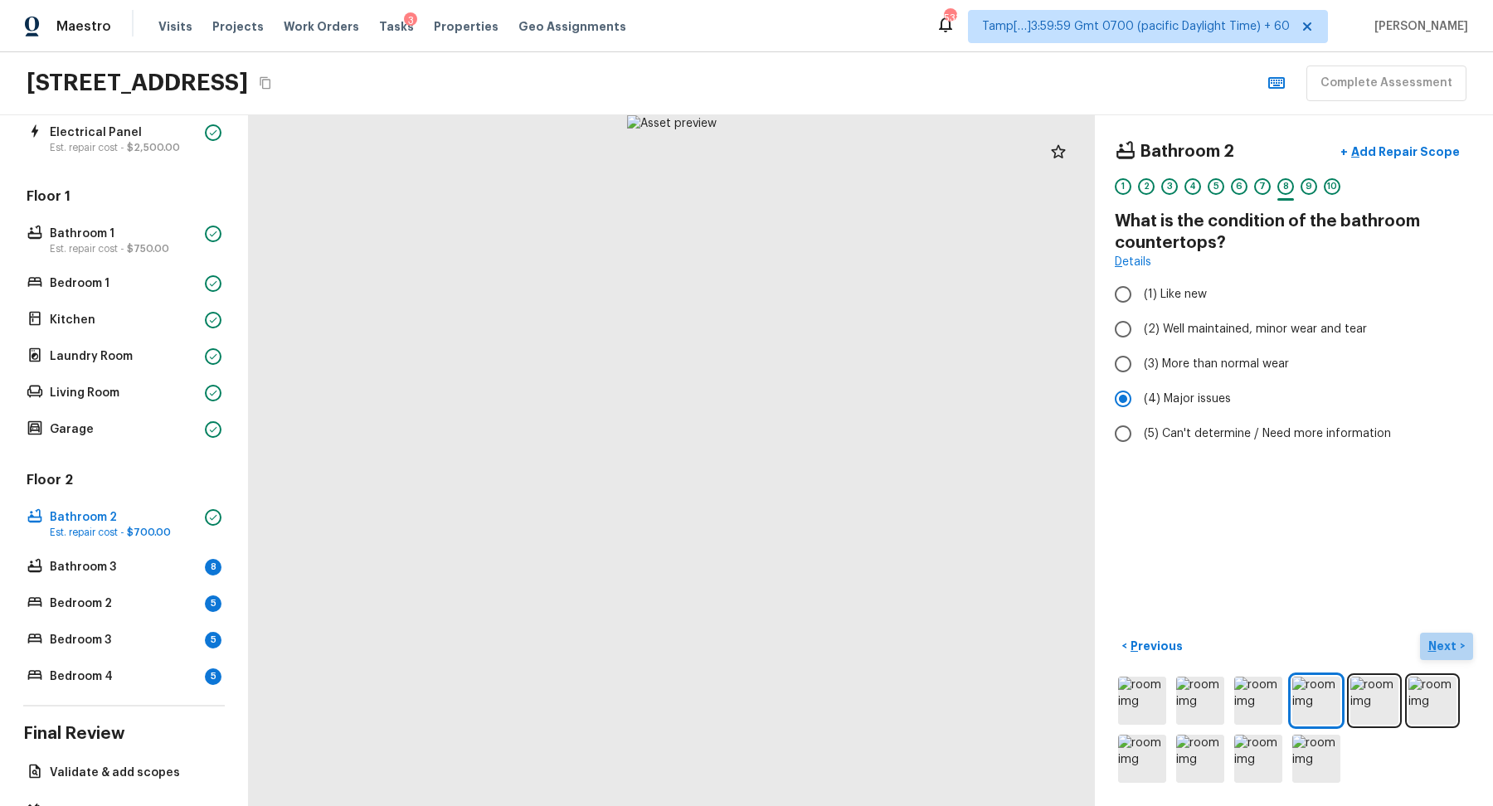
click at [1448, 650] on p "Next" at bounding box center [1445, 646] width 32 height 17
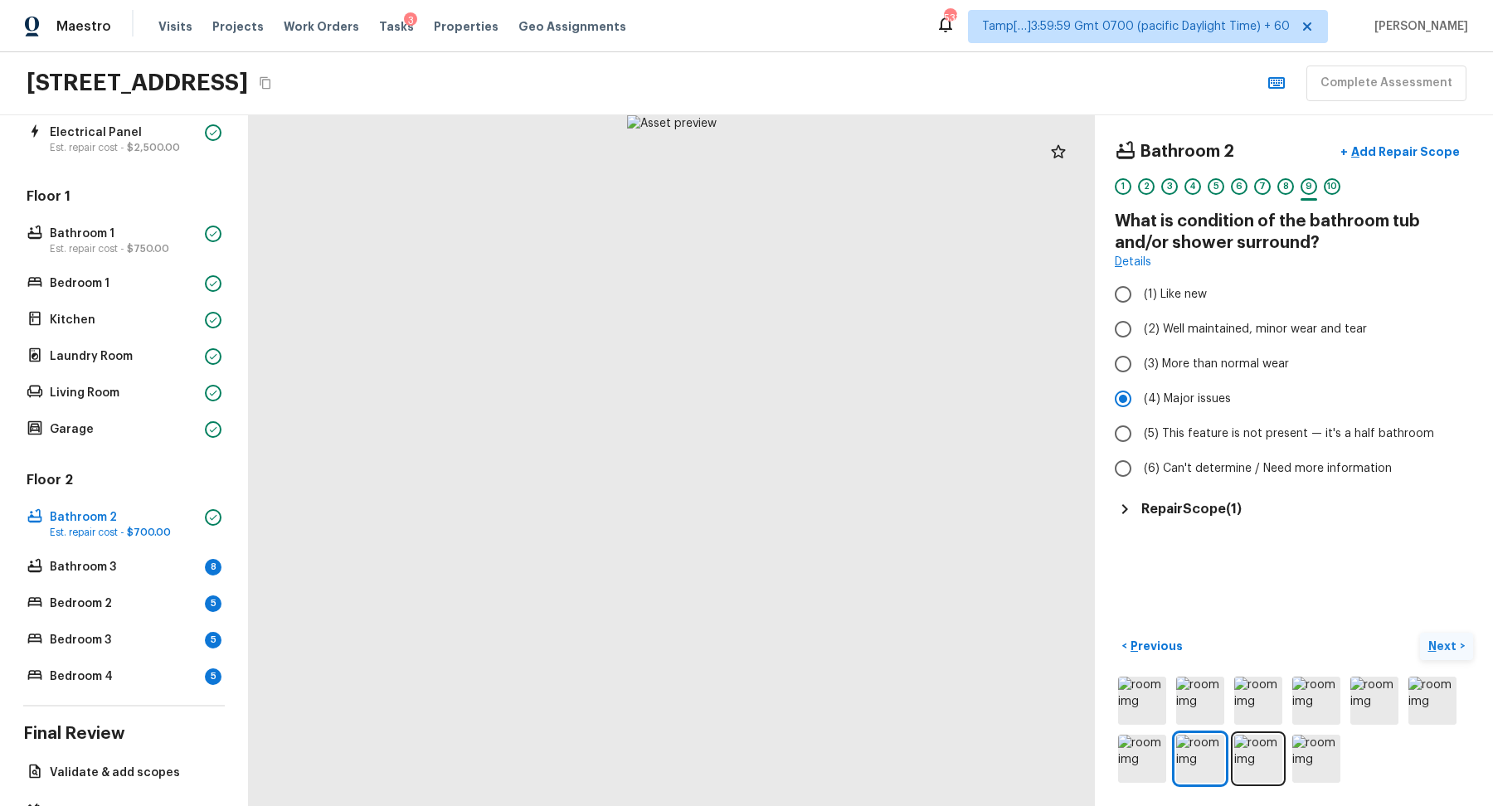
click at [1448, 650] on p "Next" at bounding box center [1445, 646] width 32 height 17
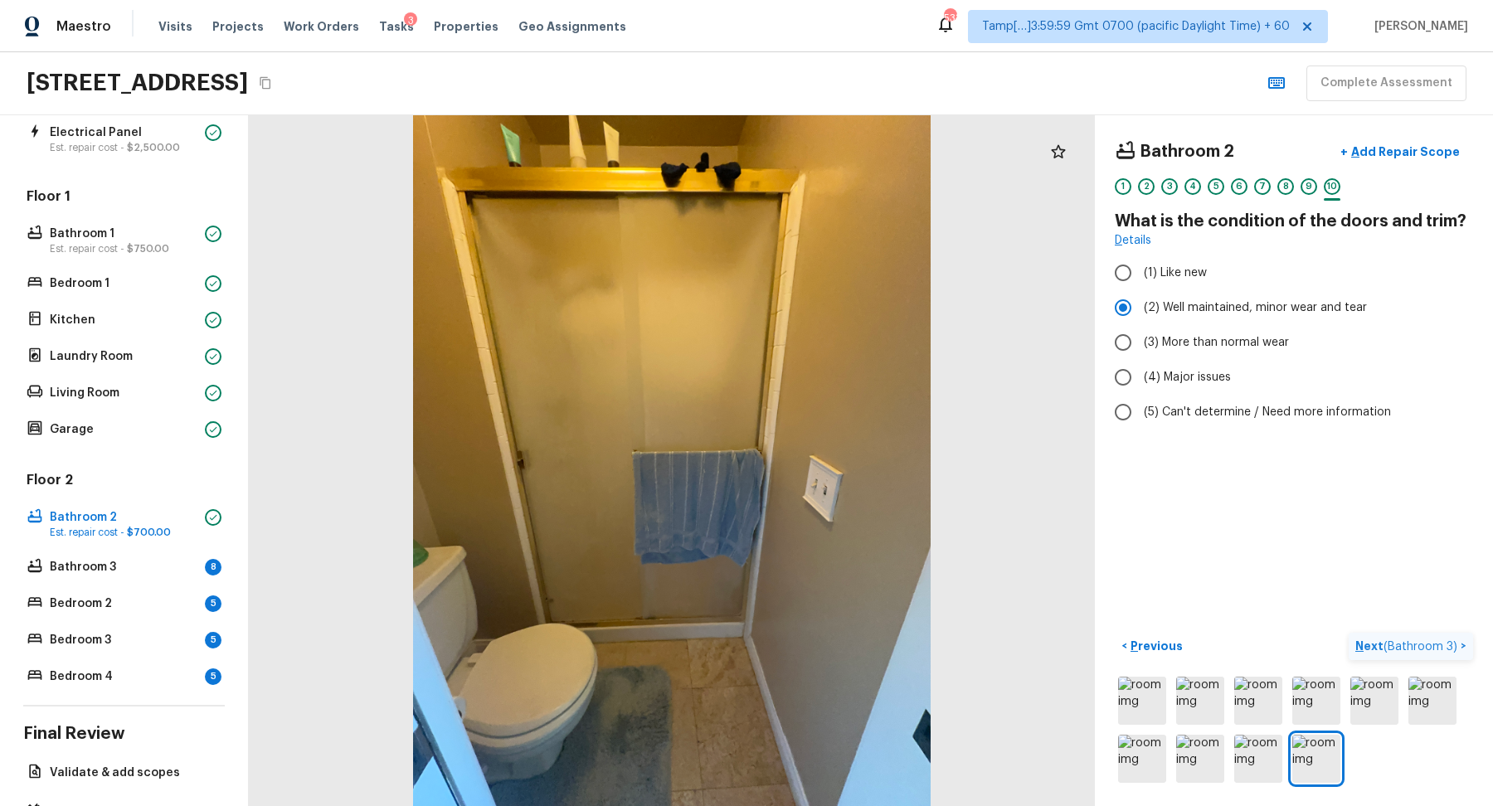
click at [1448, 650] on span "( Bathroom 3 )" at bounding box center [1421, 647] width 74 height 12
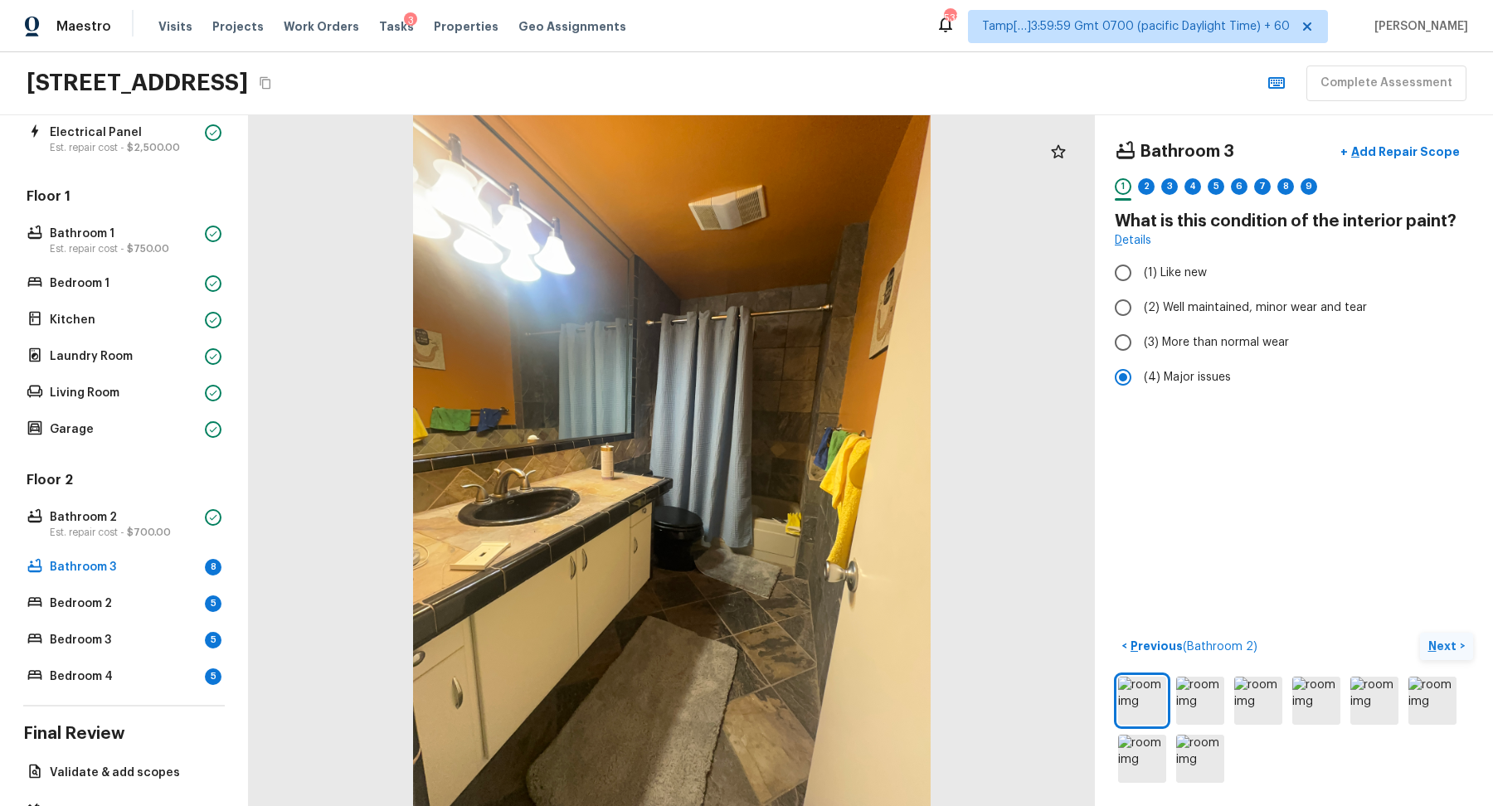
click at [1449, 652] on p "Next" at bounding box center [1445, 646] width 32 height 17
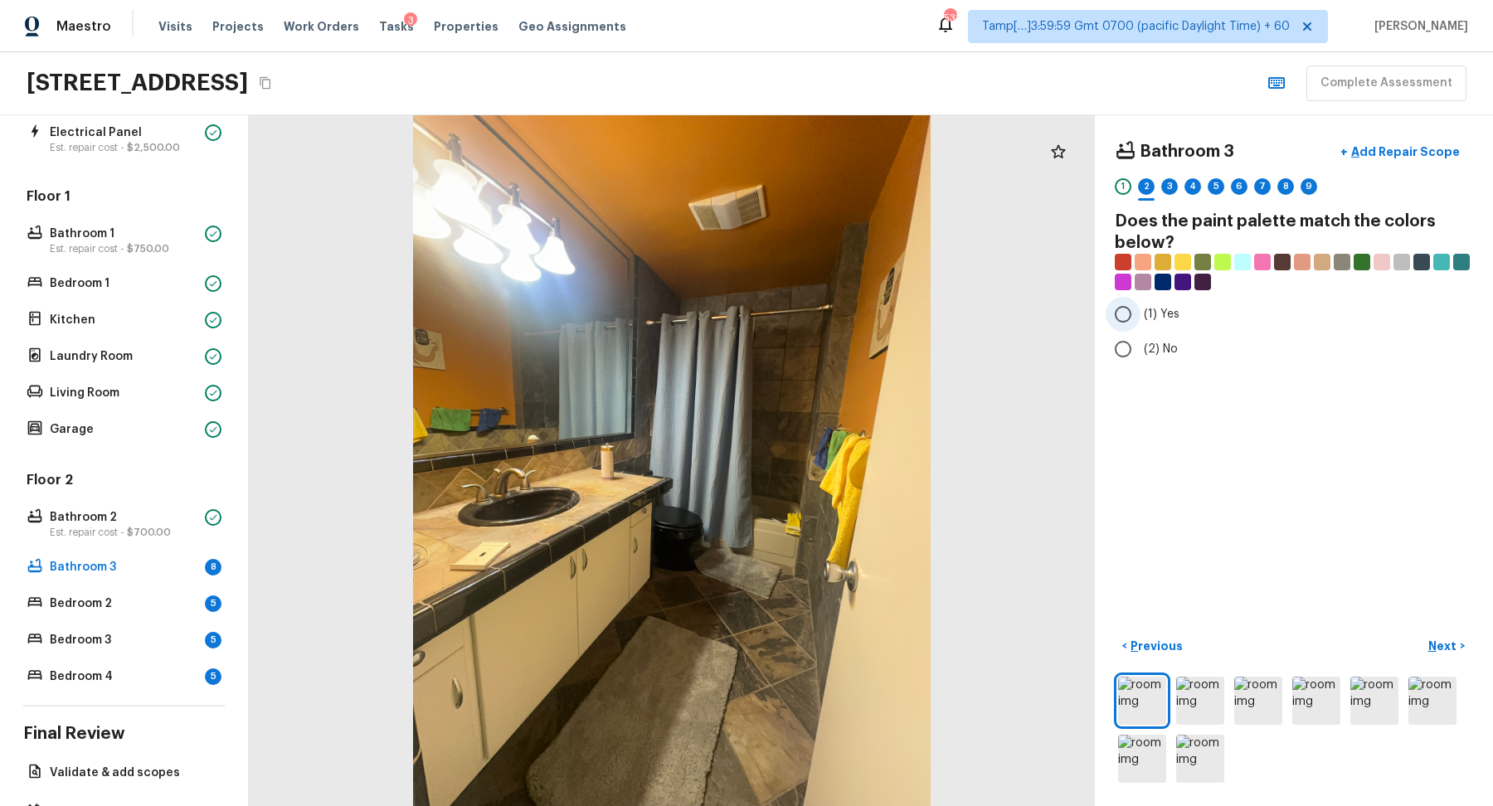
click at [1142, 324] on label "(1) Yes" at bounding box center [1283, 314] width 354 height 35
click at [1141, 324] on input "(1) Yes" at bounding box center [1123, 314] width 35 height 35
radio input "true"
click at [1431, 635] on button "Next >" at bounding box center [1446, 646] width 53 height 27
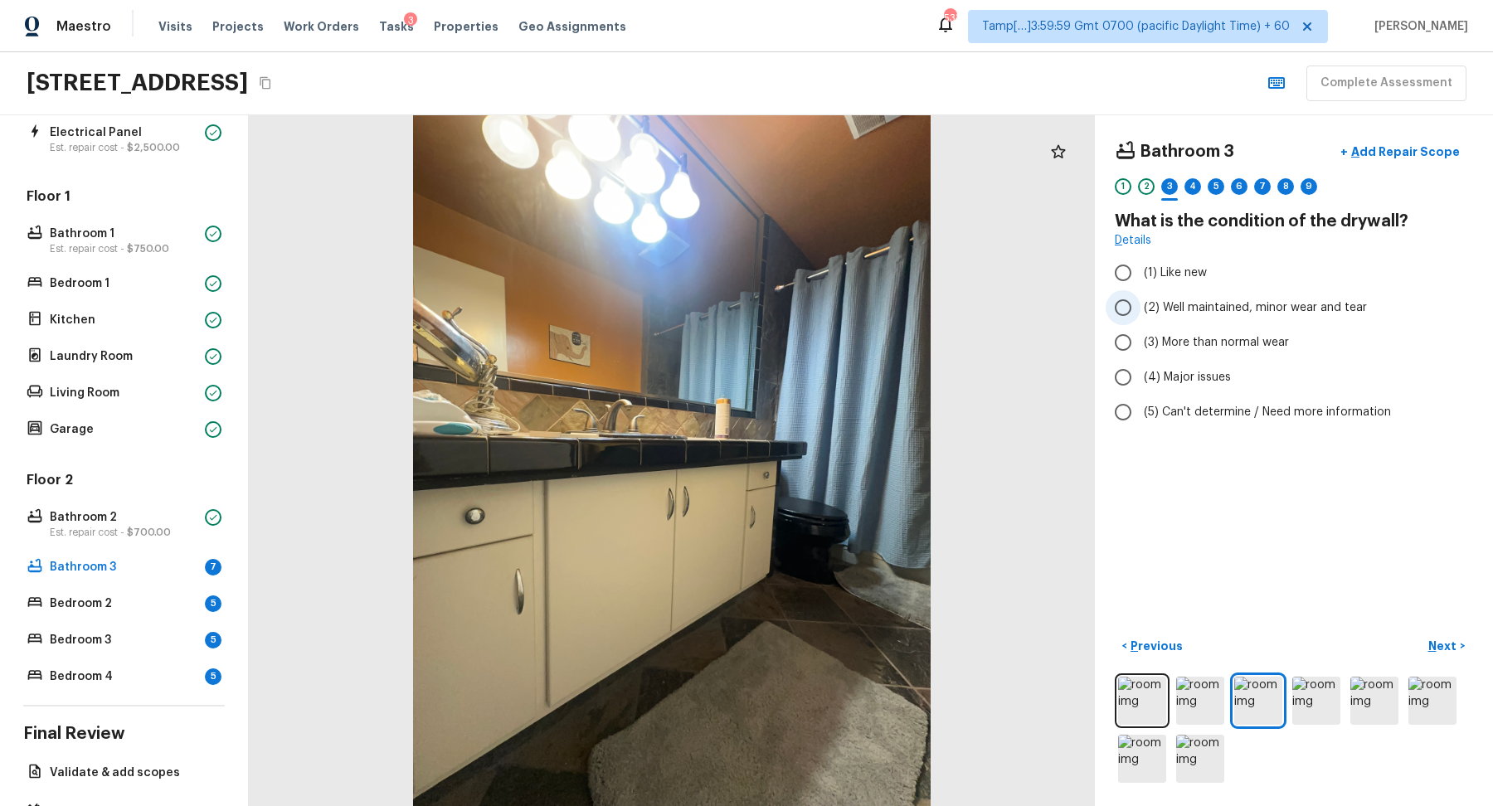
click at [1211, 304] on span "(2) Well maintained, minor wear and tear" at bounding box center [1255, 307] width 223 height 17
click at [1141, 304] on input "(2) Well maintained, minor wear and tear" at bounding box center [1123, 307] width 35 height 35
radio input "true"
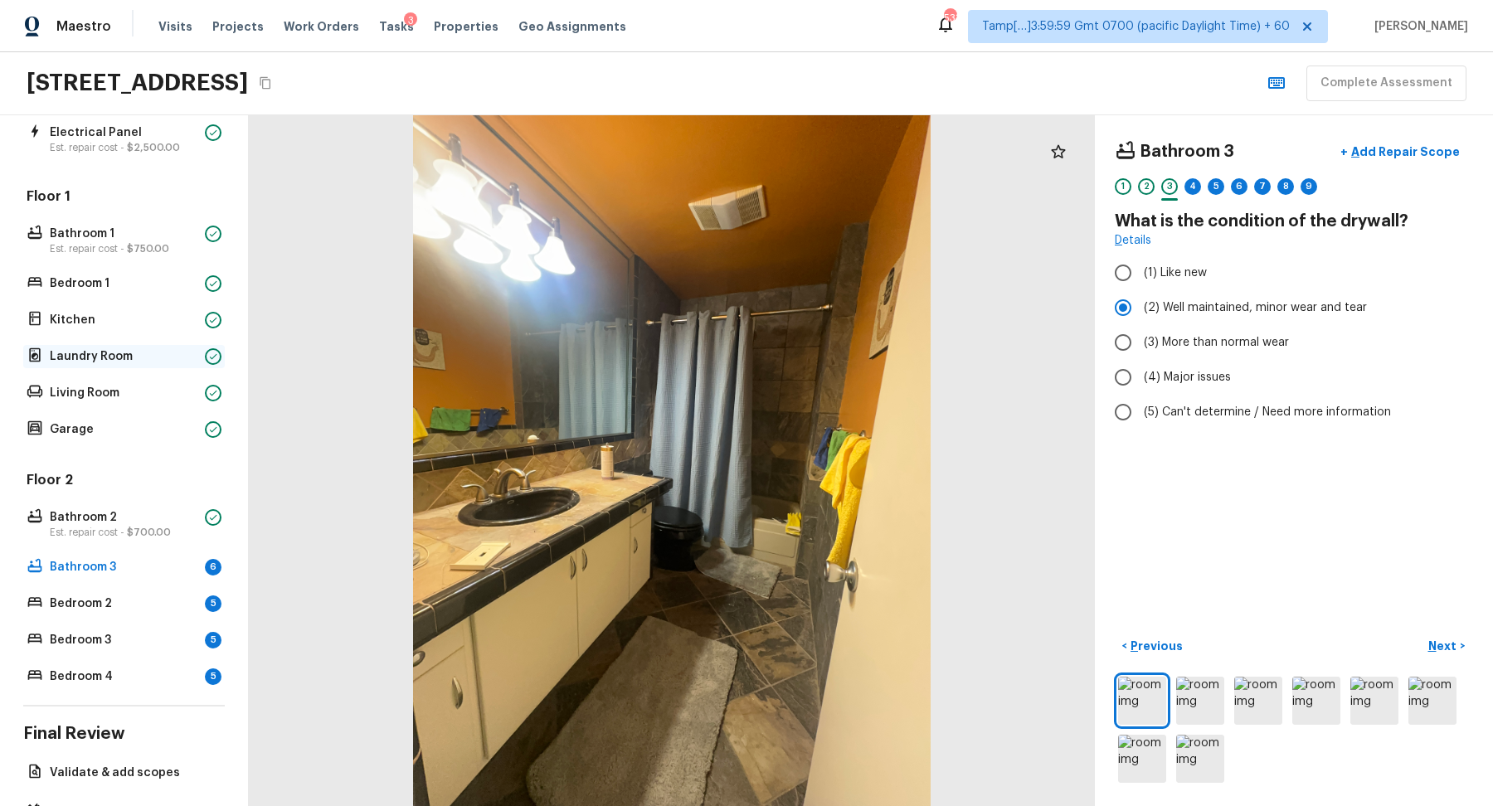
click at [104, 352] on p "Laundry Room" at bounding box center [124, 356] width 148 height 17
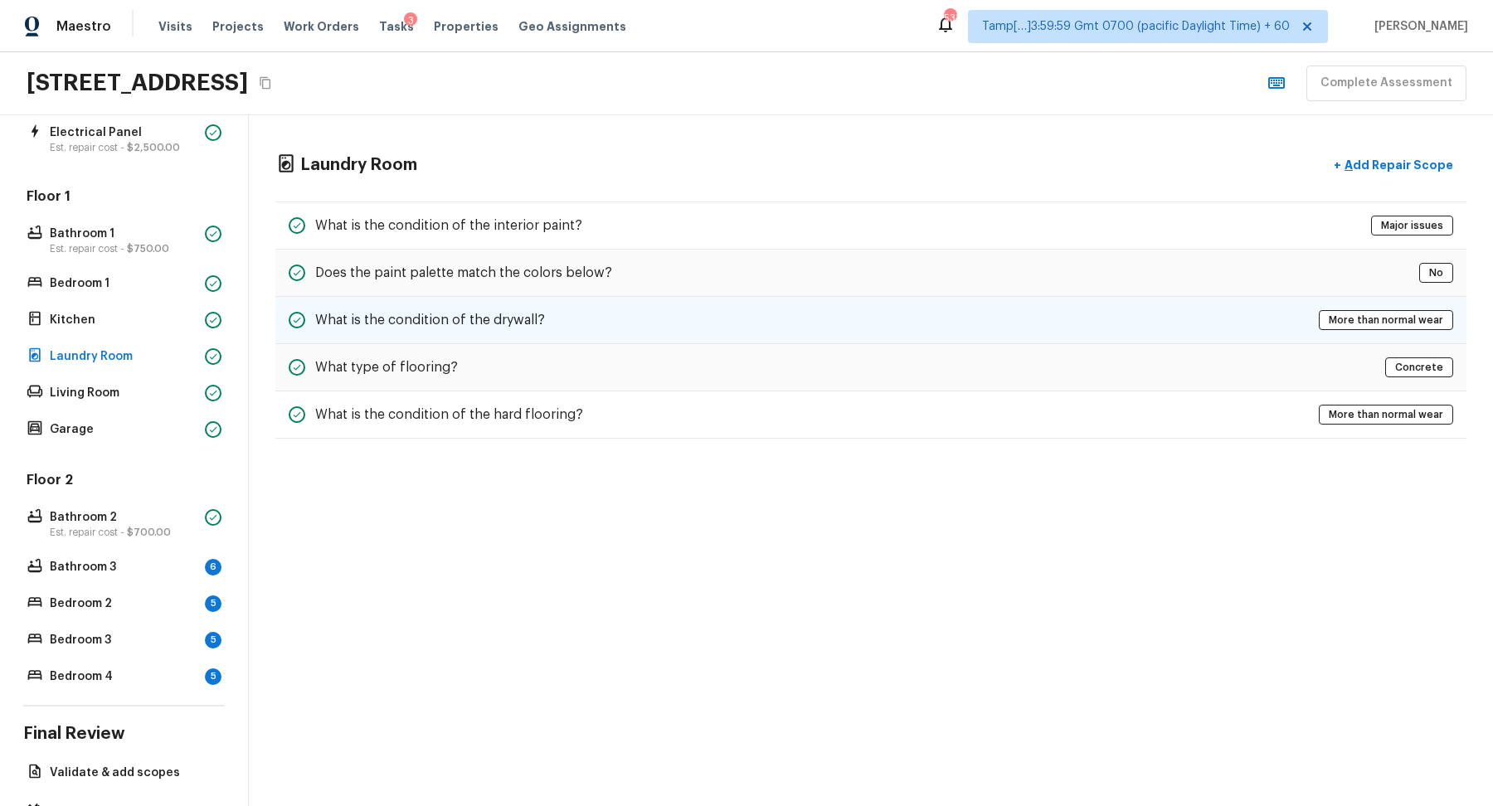
click at [523, 335] on div "What is the condition of the drywall? More than normal wear" at bounding box center [870, 320] width 1191 height 47
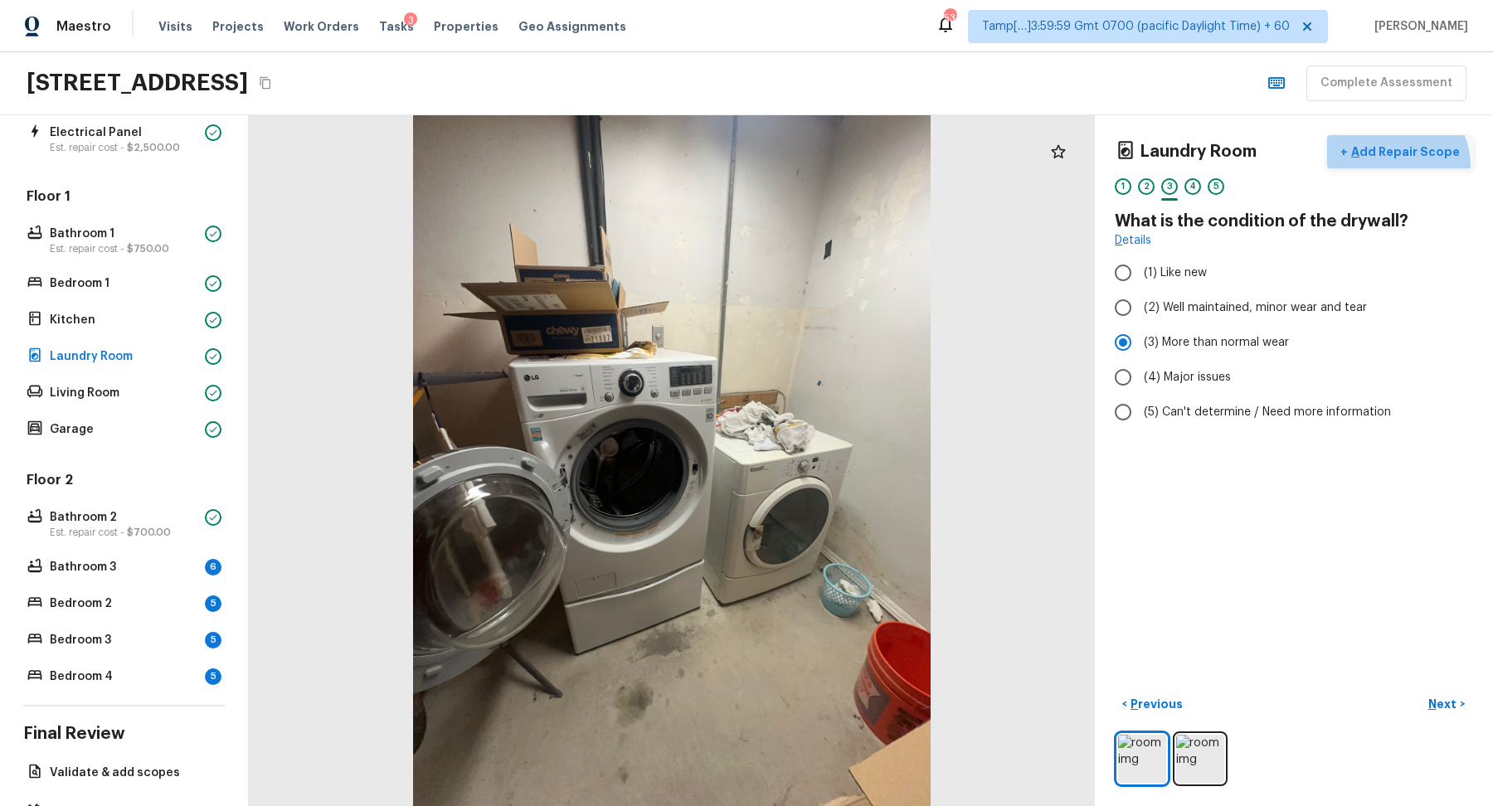
click at [1401, 164] on button "+ Add Repair Scope" at bounding box center [1400, 152] width 146 height 34
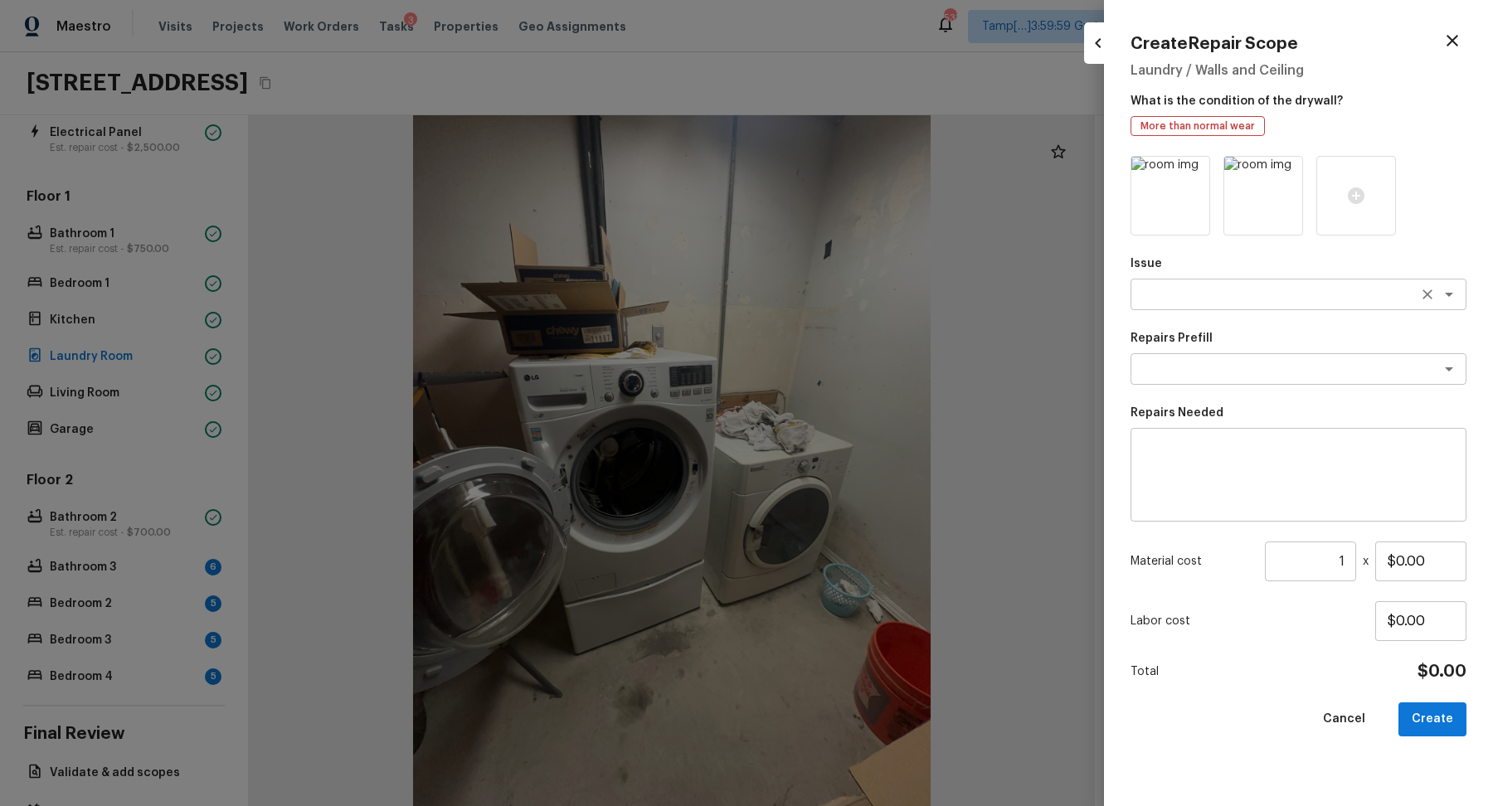
click at [1195, 297] on textarea at bounding box center [1275, 294] width 275 height 17
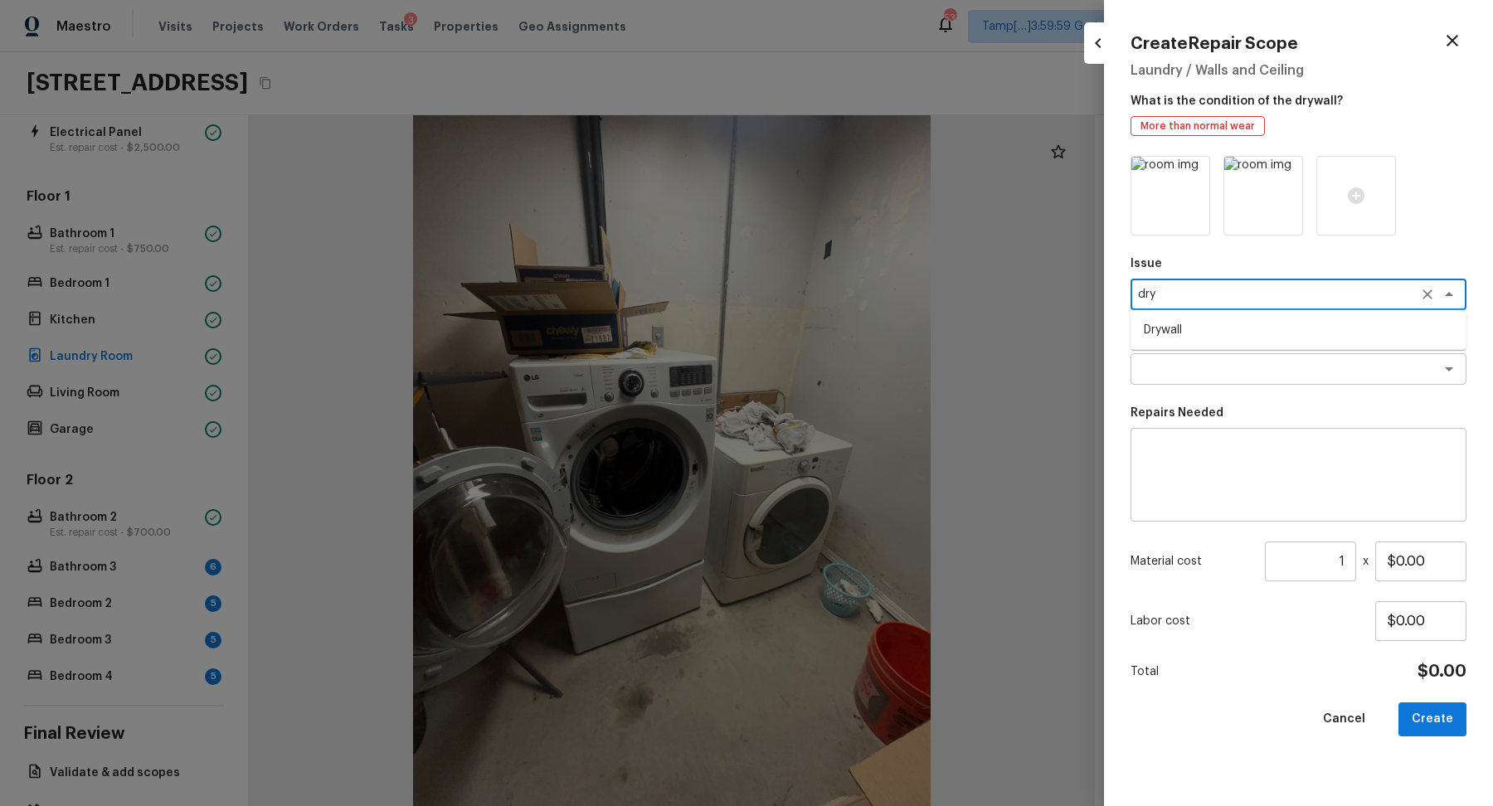
click at [1348, 340] on li "Drywall" at bounding box center [1299, 330] width 336 height 27
type textarea "Drywall"
click at [1308, 375] on textarea at bounding box center [1275, 369] width 275 height 17
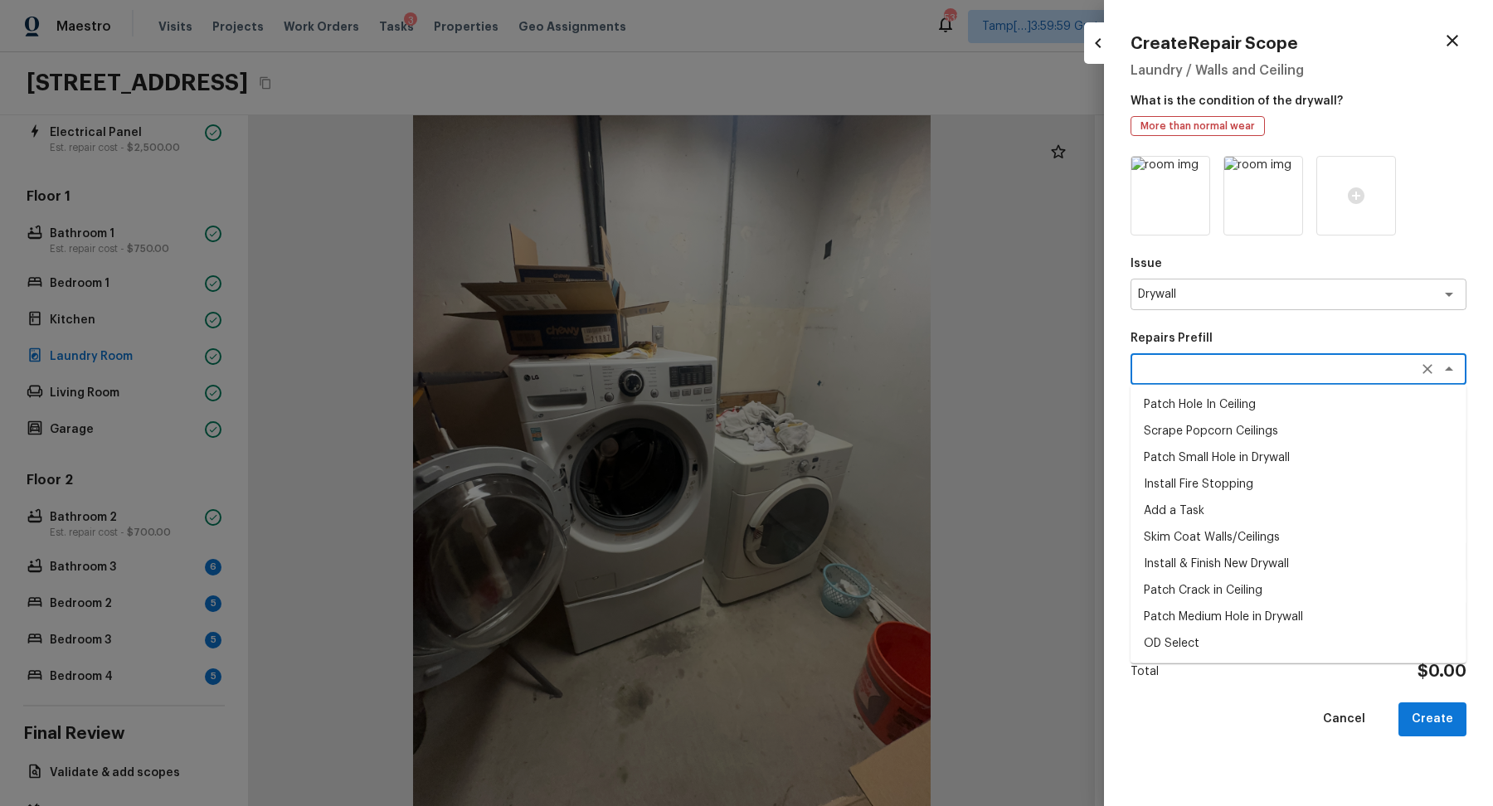
click at [1278, 411] on li "Patch Hole In Ceiling" at bounding box center [1299, 405] width 336 height 27
type textarea "Patch Hole In Ceiling"
type textarea "Prep/scrape all loose material from the damaged area; prime if needed. Patch th…"
type input "$25.00"
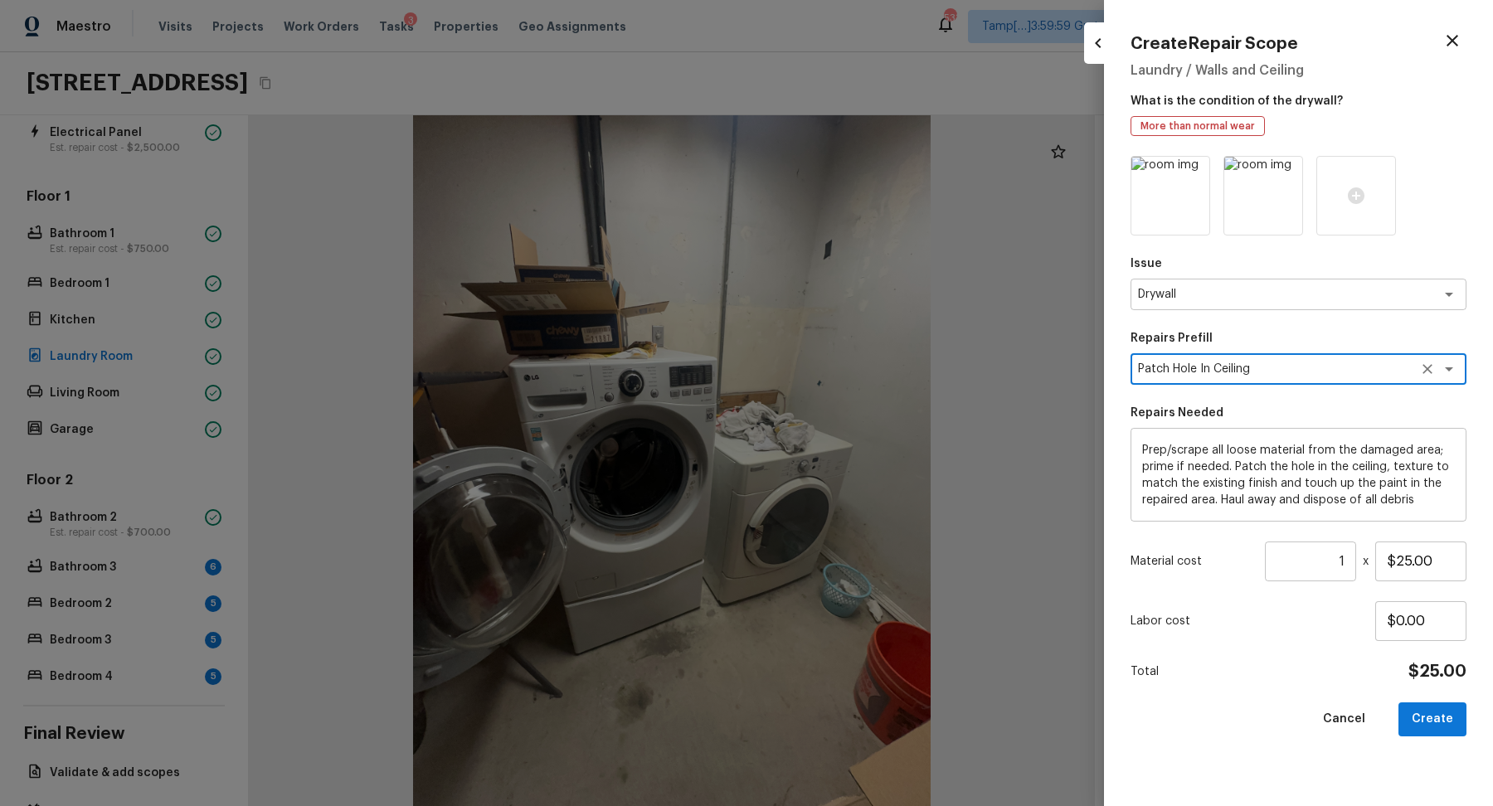
click at [1274, 377] on div "Patch Hole In Ceiling x ​" at bounding box center [1299, 369] width 336 height 32
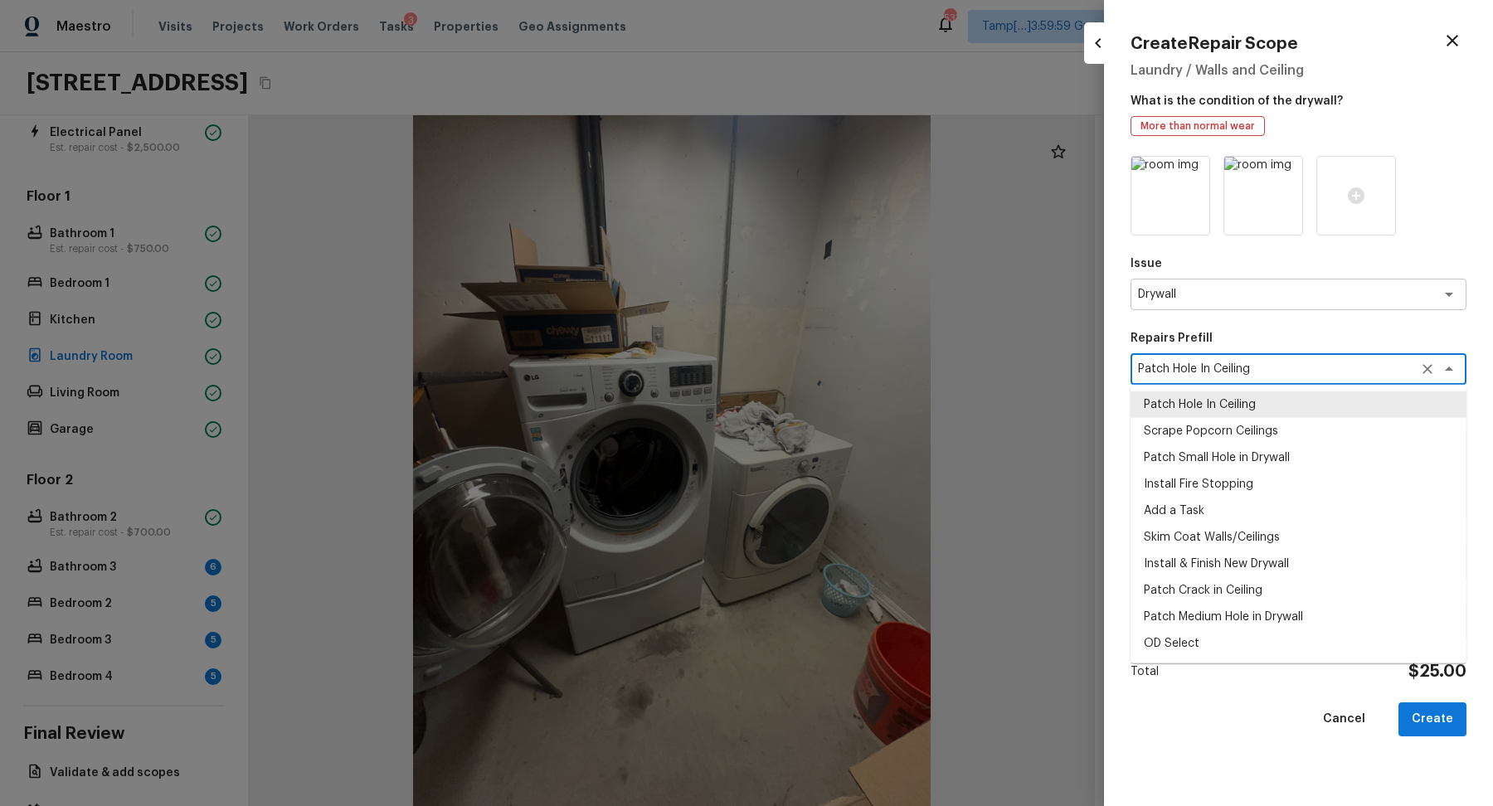
click at [1274, 377] on div "Patch Hole In Ceiling x ​" at bounding box center [1299, 369] width 336 height 32
click at [1275, 377] on textarea "Patch Hole In Ceiling" at bounding box center [1275, 369] width 275 height 17
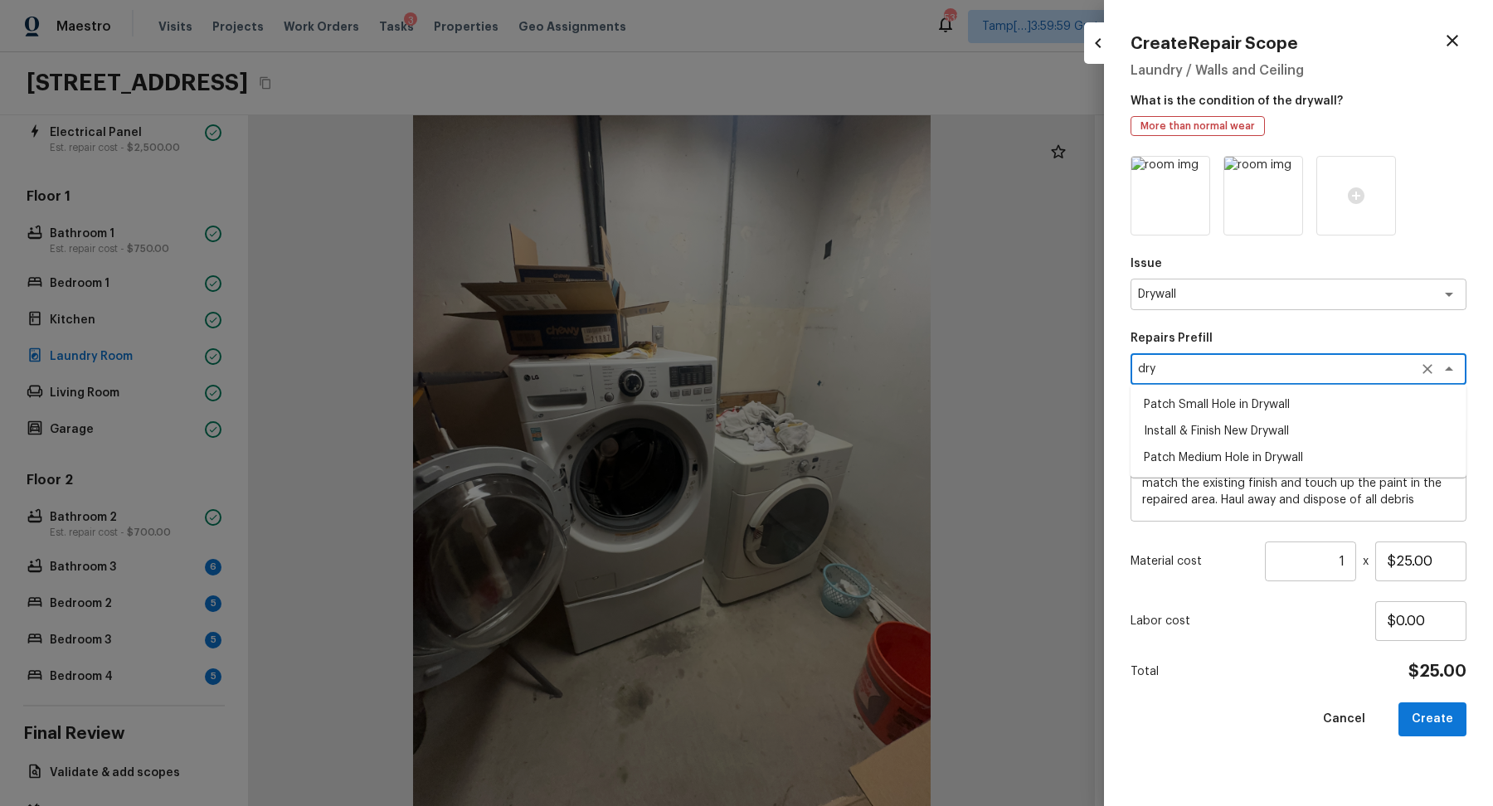
click at [1273, 457] on li "Patch Medium Hole in Drywall" at bounding box center [1299, 458] width 336 height 27
type textarea "Patch Medium Hole in Drywall"
type textarea "Prep/scrape all loose material from the damaged area; prime if needed. Patch th…"
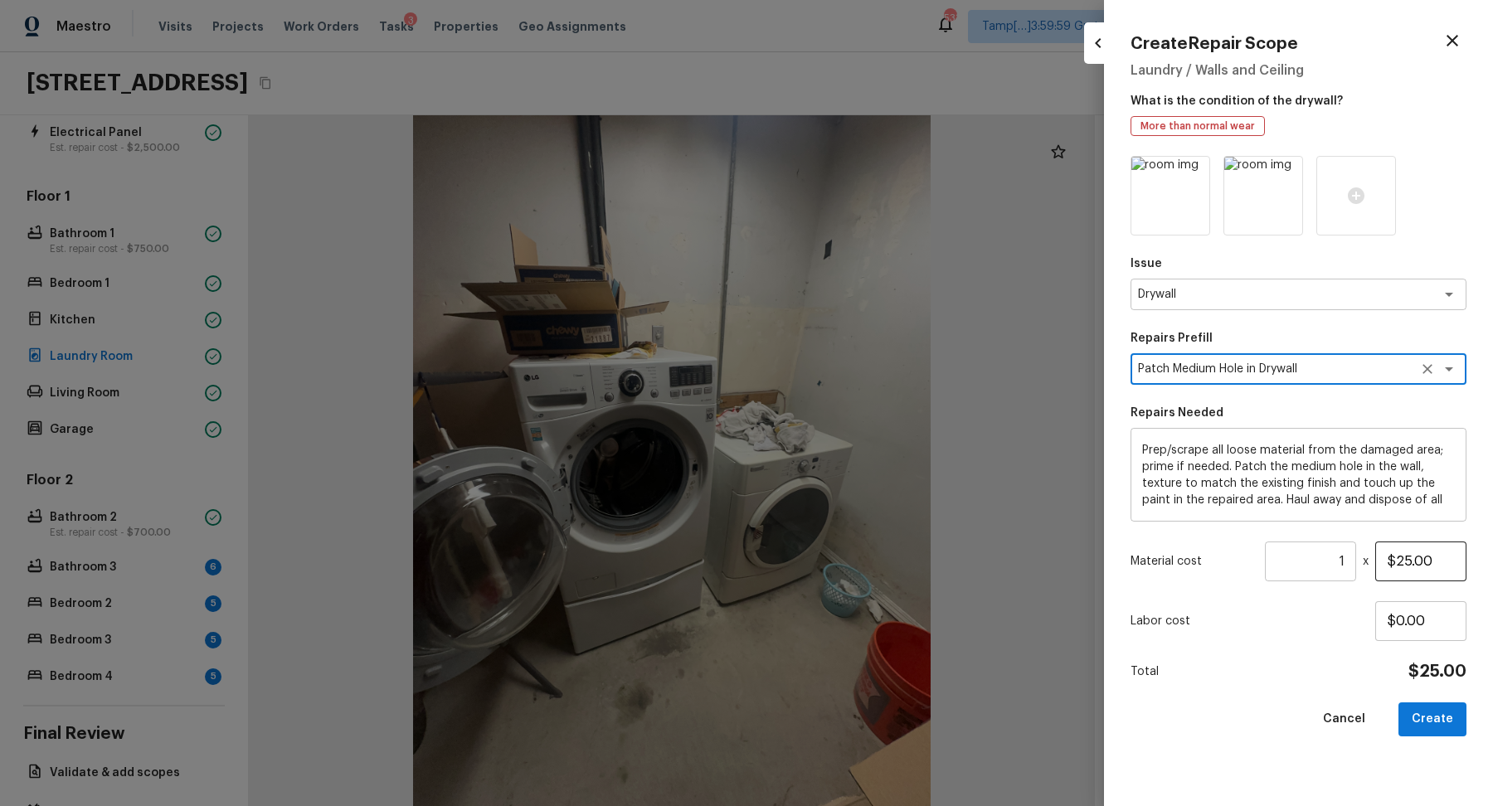
type textarea "Patch Medium Hole in Drywall"
click at [1395, 557] on input "$25.00" at bounding box center [1420, 562] width 91 height 40
click at [1409, 572] on input "$50.00" at bounding box center [1420, 562] width 91 height 40
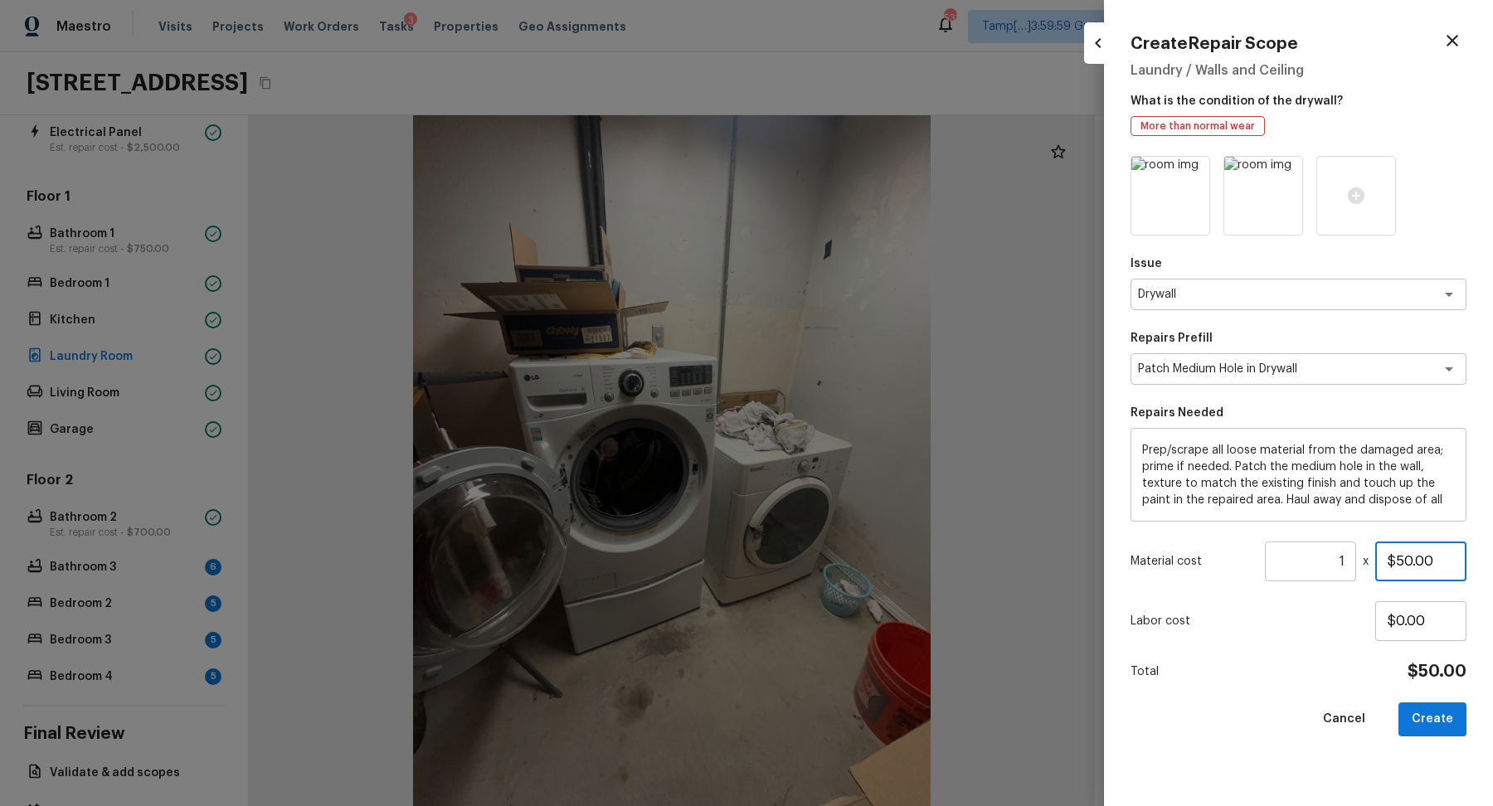
click at [1409, 572] on input "$50.00" at bounding box center [1420, 562] width 91 height 40
type input "$100.00"
click at [1425, 711] on button "Create" at bounding box center [1433, 720] width 68 height 34
type input "$0.00"
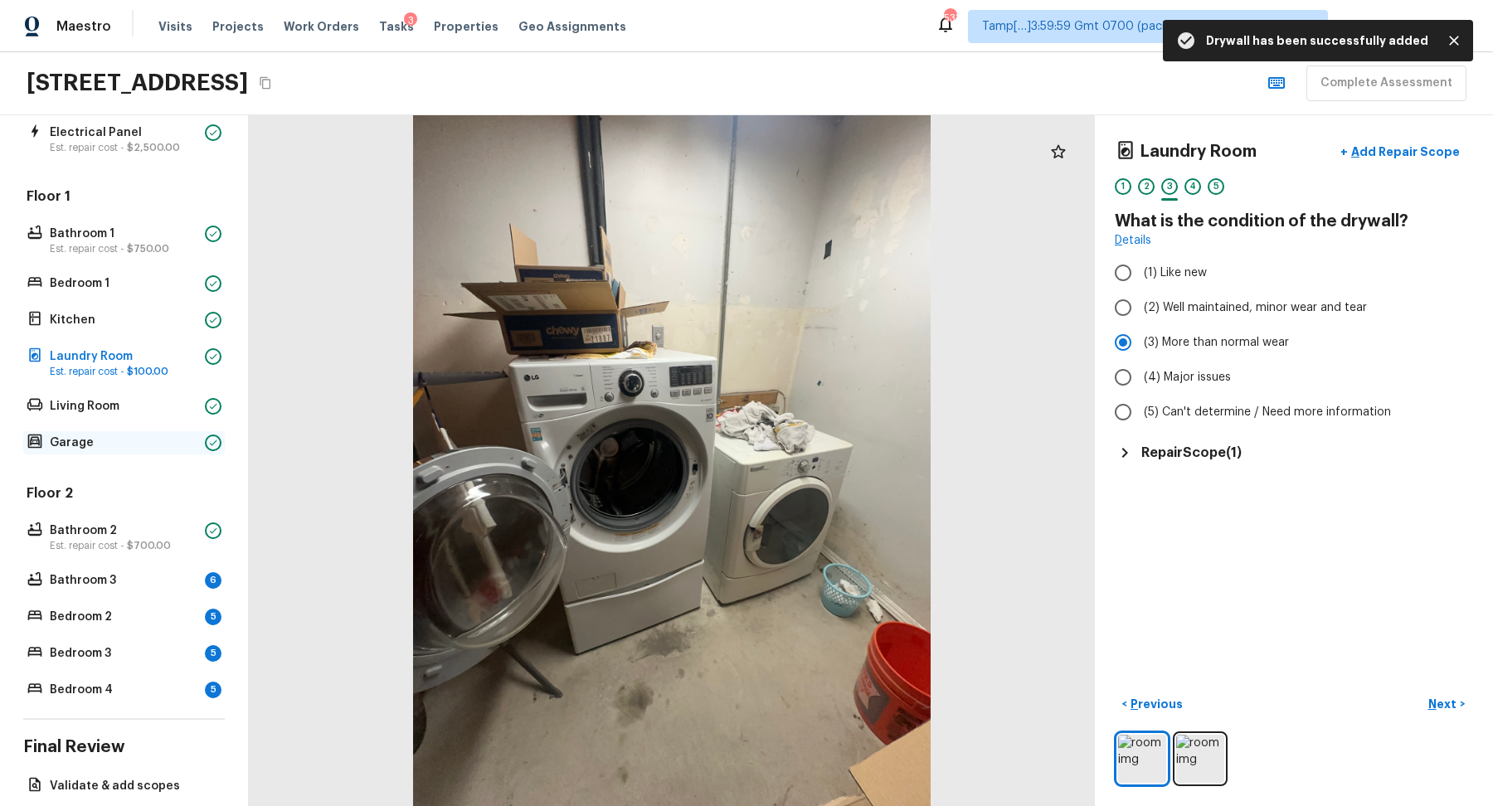
click at [126, 448] on p "Garage" at bounding box center [124, 443] width 148 height 17
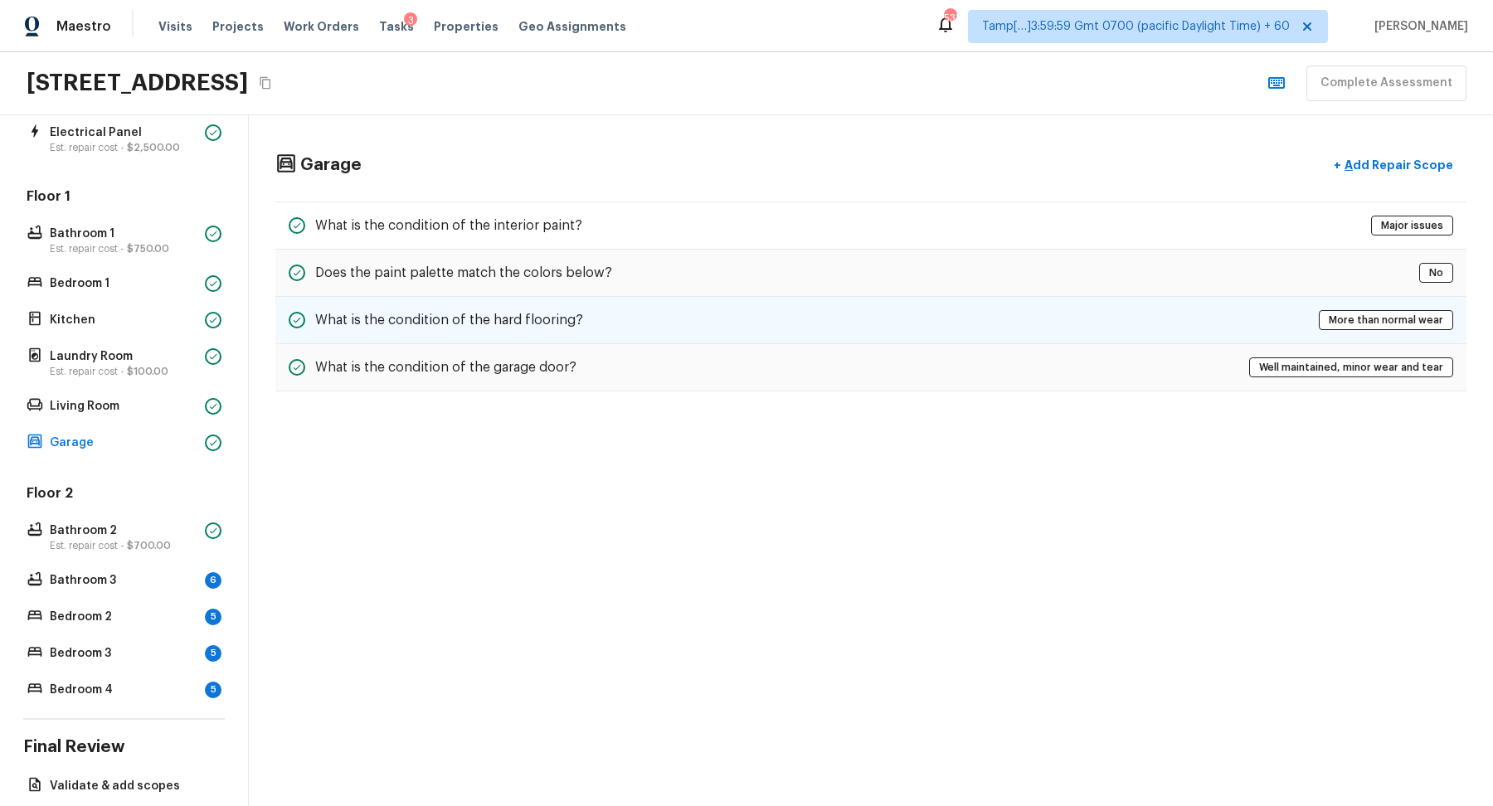
click at [736, 319] on div "What is the condition of the hard flooring? More than normal wear" at bounding box center [870, 320] width 1191 height 47
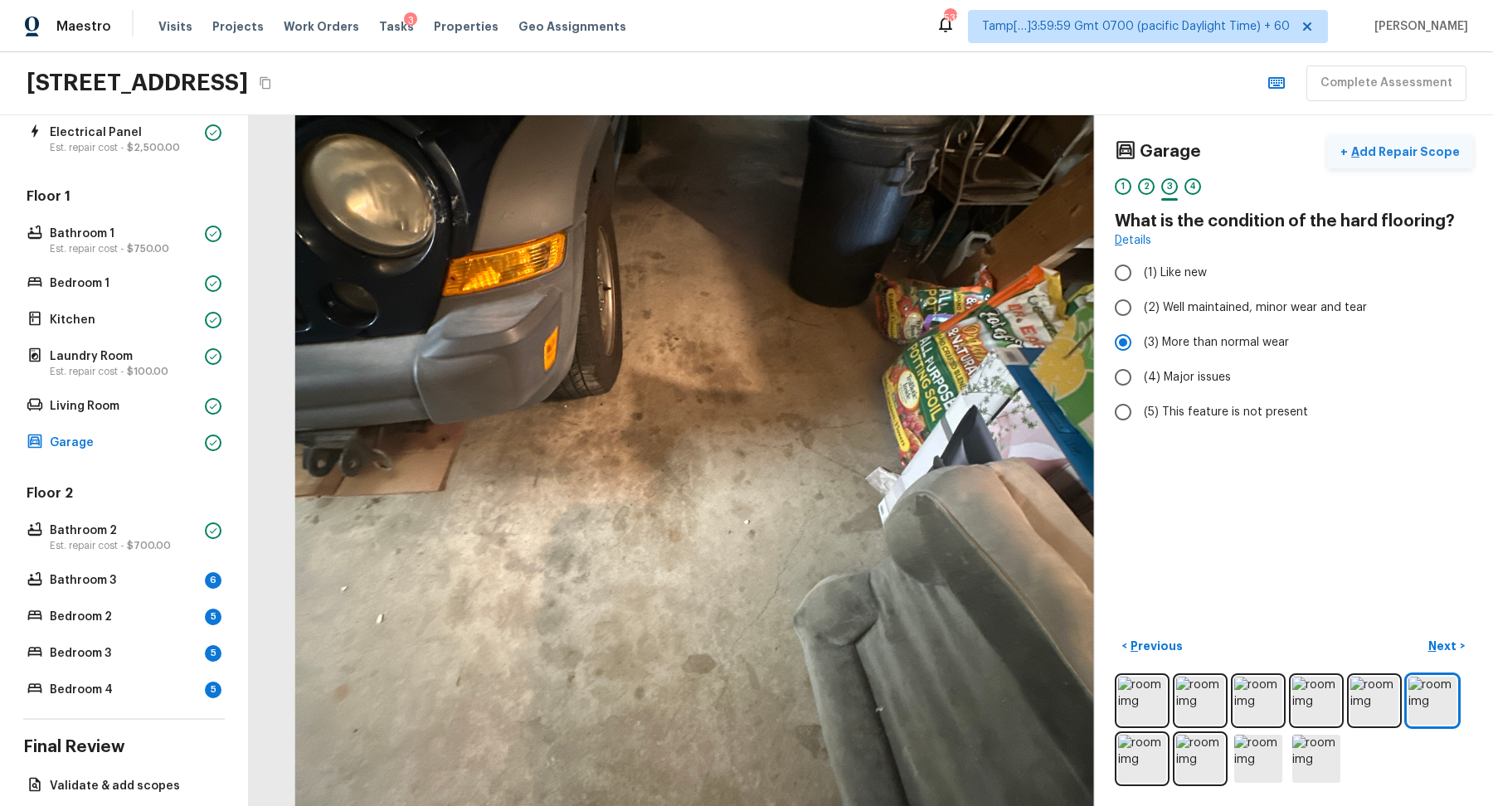
click at [1404, 158] on p "Add Repair Scope" at bounding box center [1404, 152] width 112 height 17
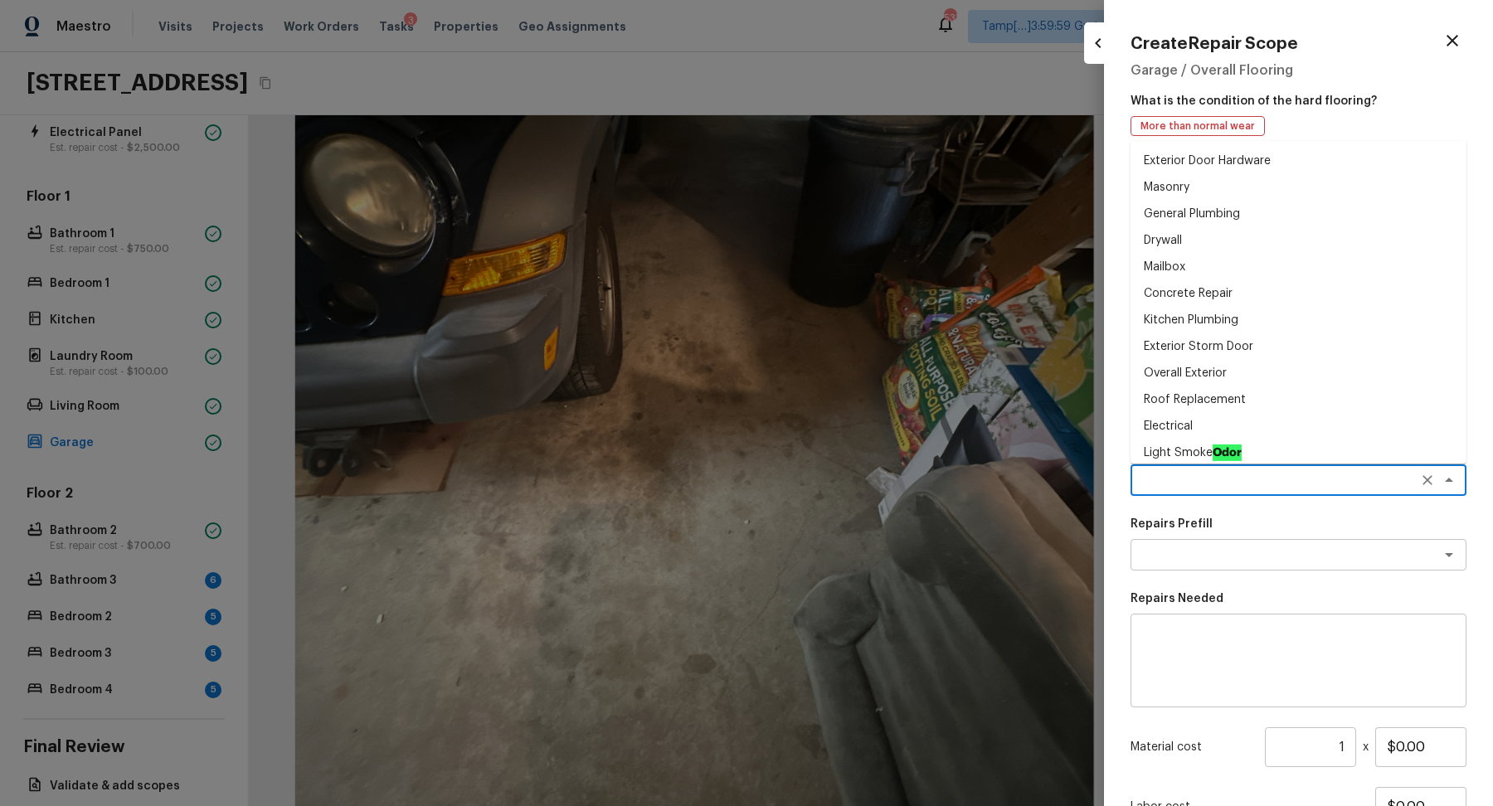
click at [1170, 486] on textarea at bounding box center [1275, 480] width 275 height 17
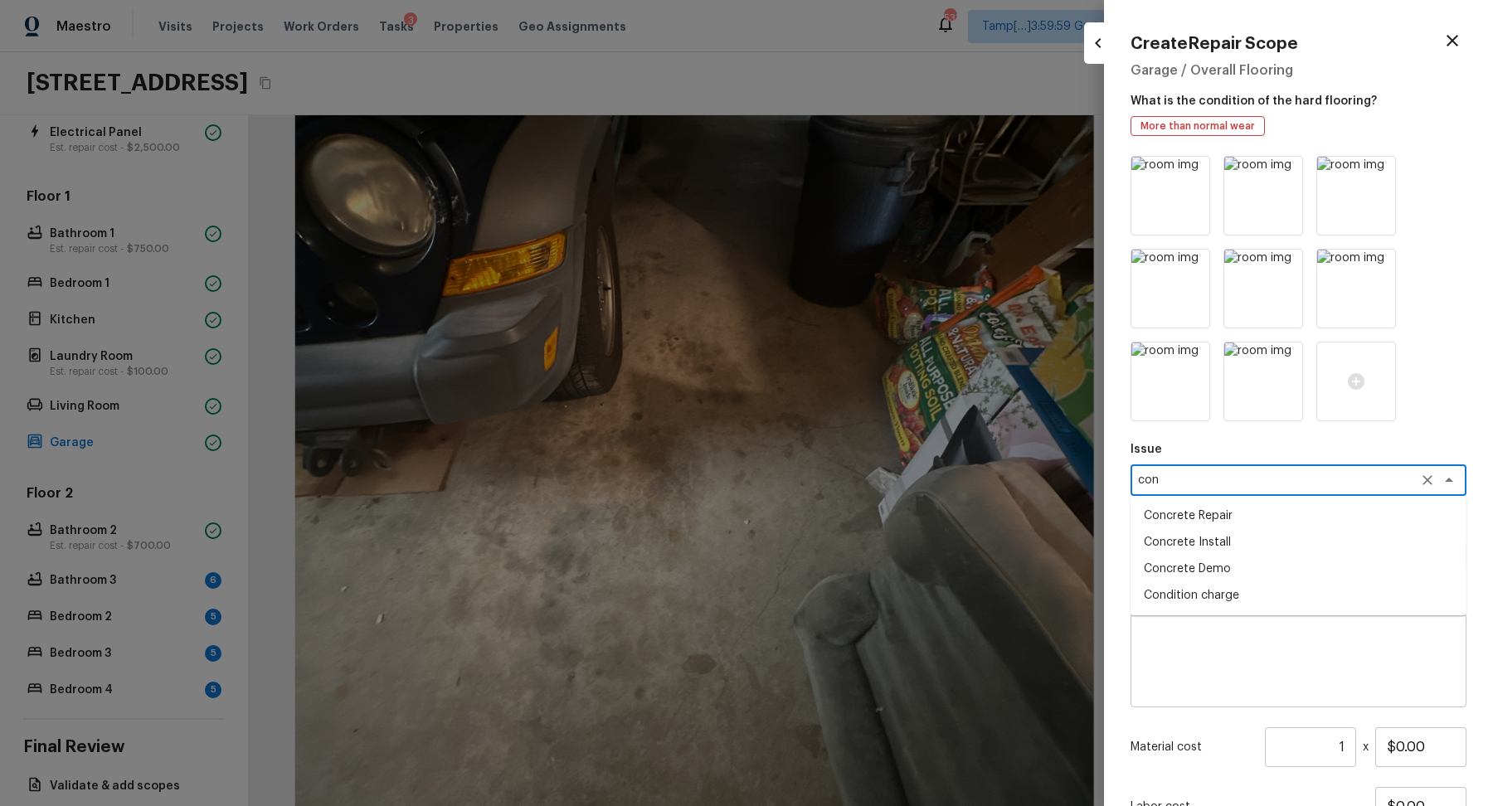
click at [1271, 522] on li "Concrete Repair" at bounding box center [1299, 516] width 336 height 27
type textarea "Concrete Repair"
click at [1215, 560] on textarea at bounding box center [1275, 555] width 275 height 17
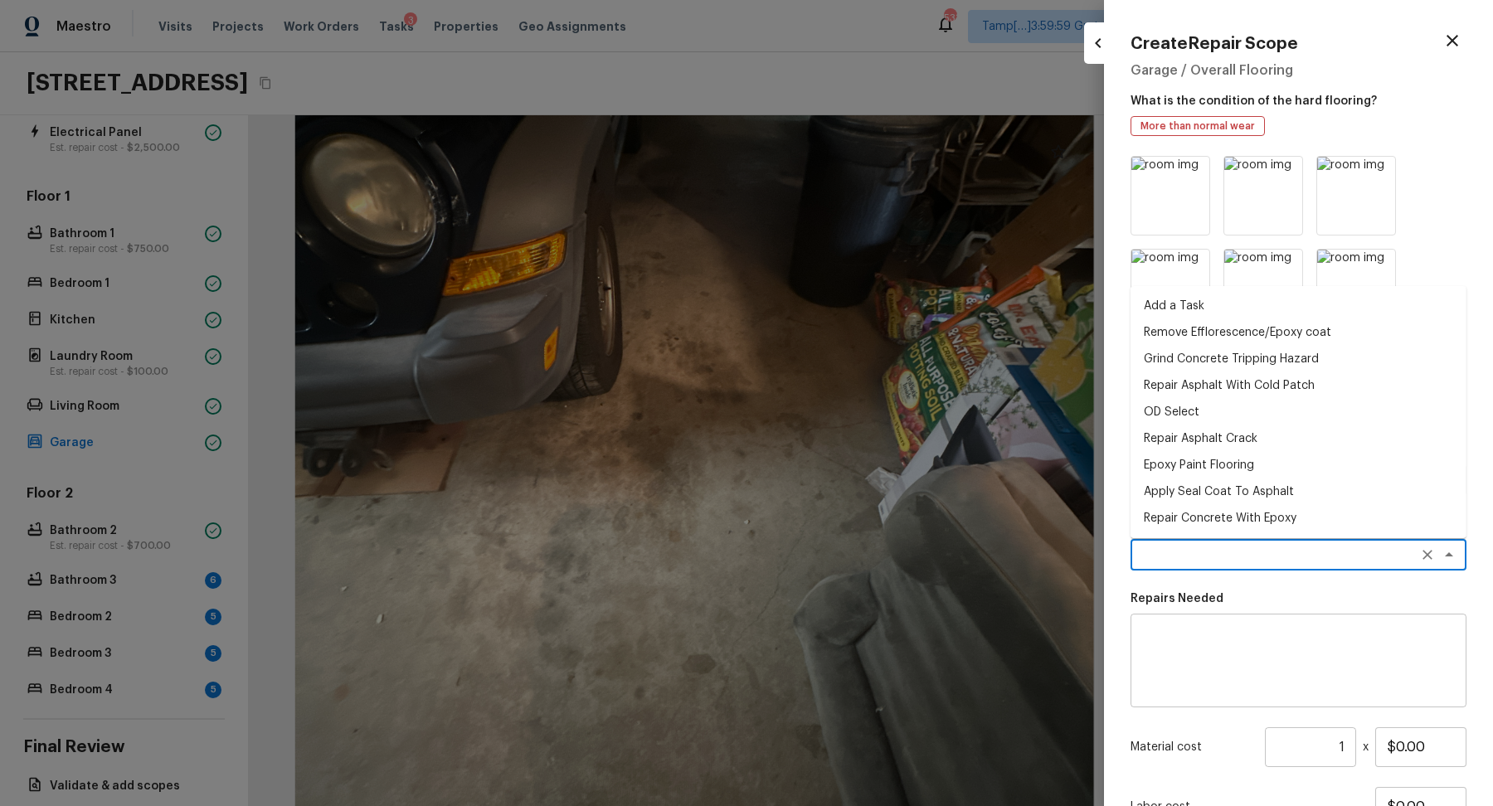
click at [1272, 528] on li "Repair Concrete With Epoxy" at bounding box center [1299, 518] width 336 height 27
type textarea "Repair Concrete With Epoxy"
type textarea "Prep and clean the crack in the concrete thoroughly. Apply/inject a concrete ad…"
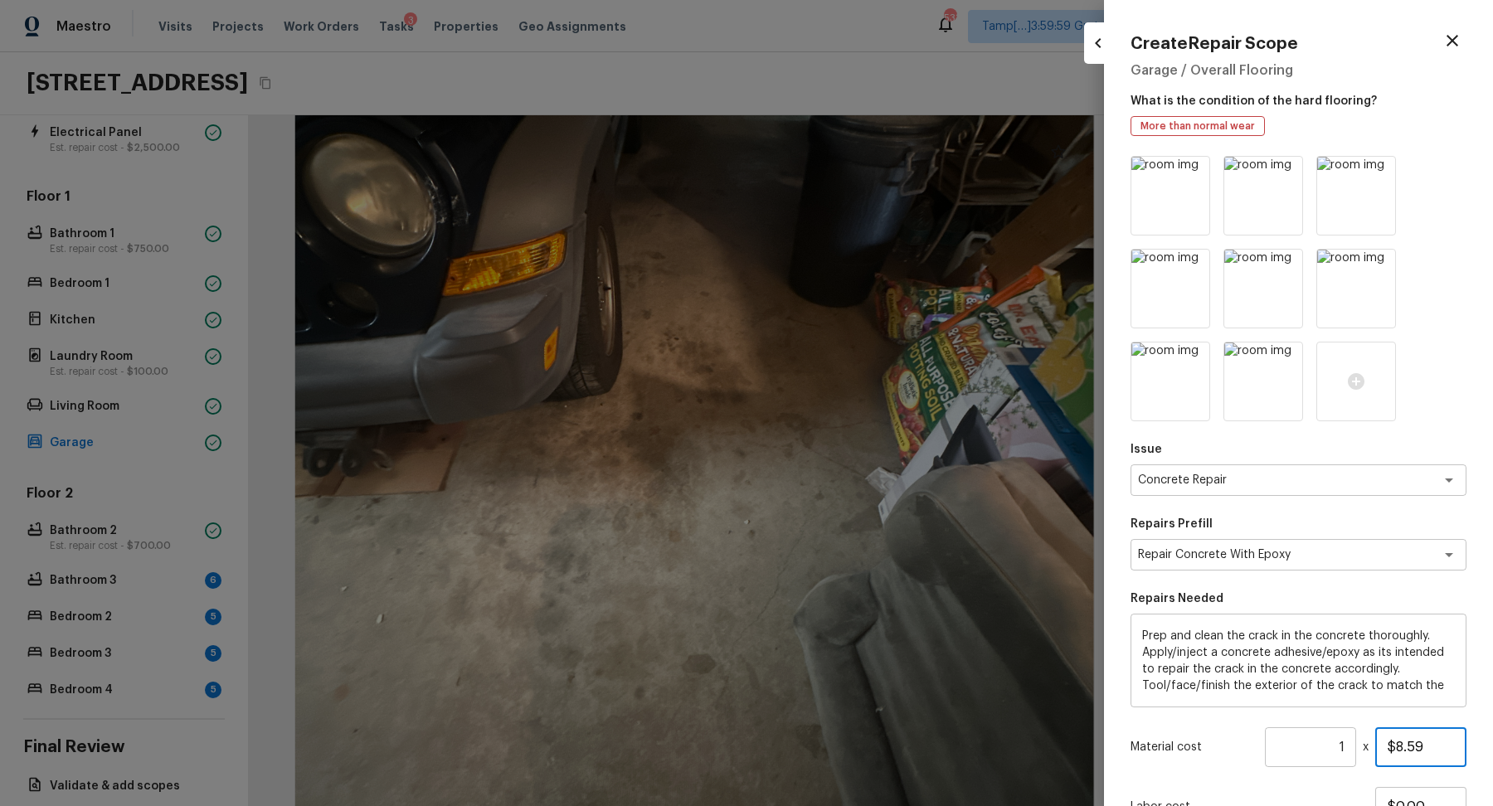
click at [1403, 750] on input "$8.59" at bounding box center [1420, 748] width 91 height 40
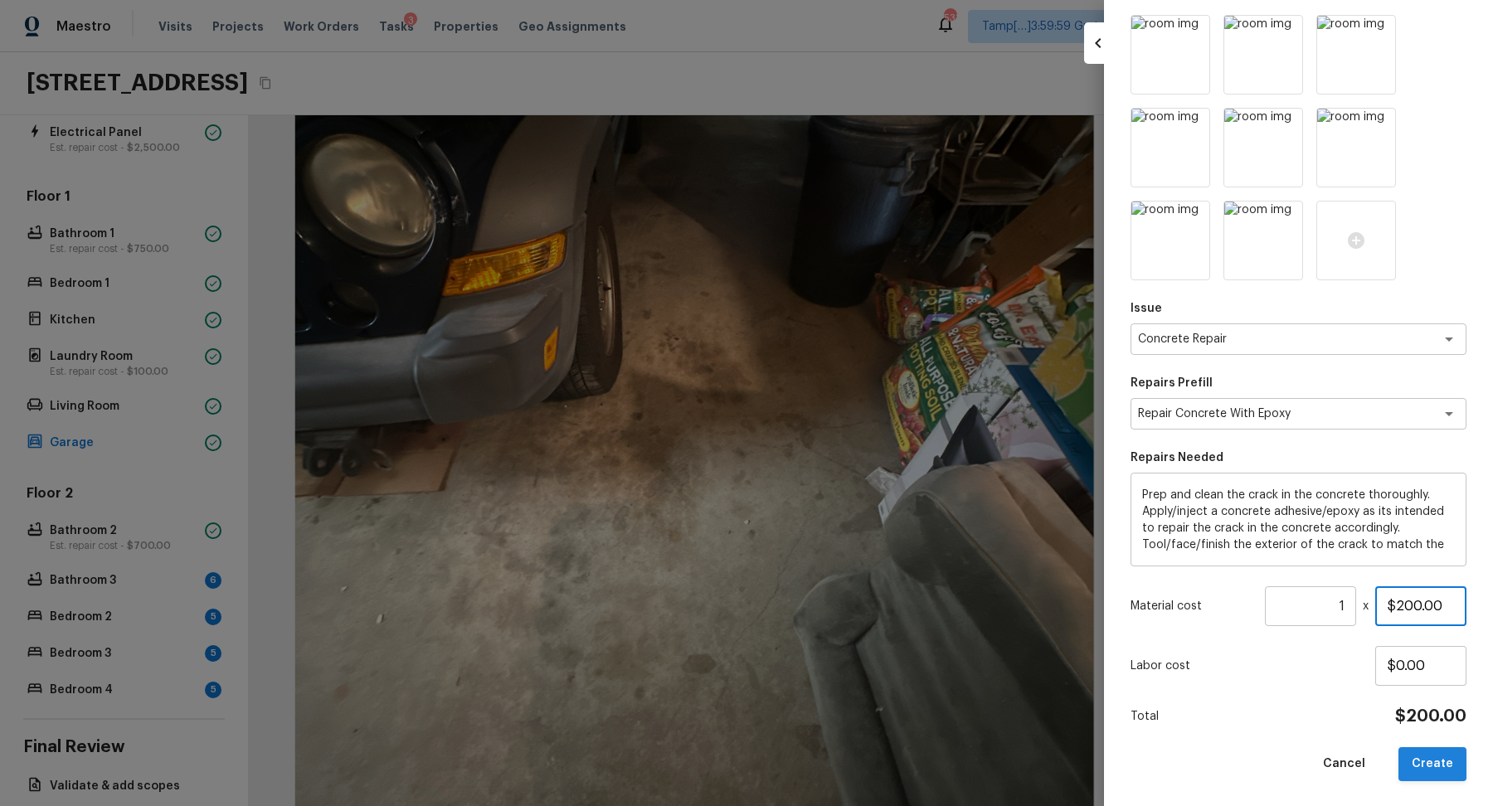
type input "$200.00"
click at [1417, 747] on button "Create" at bounding box center [1433, 764] width 68 height 34
type input "$0.00"
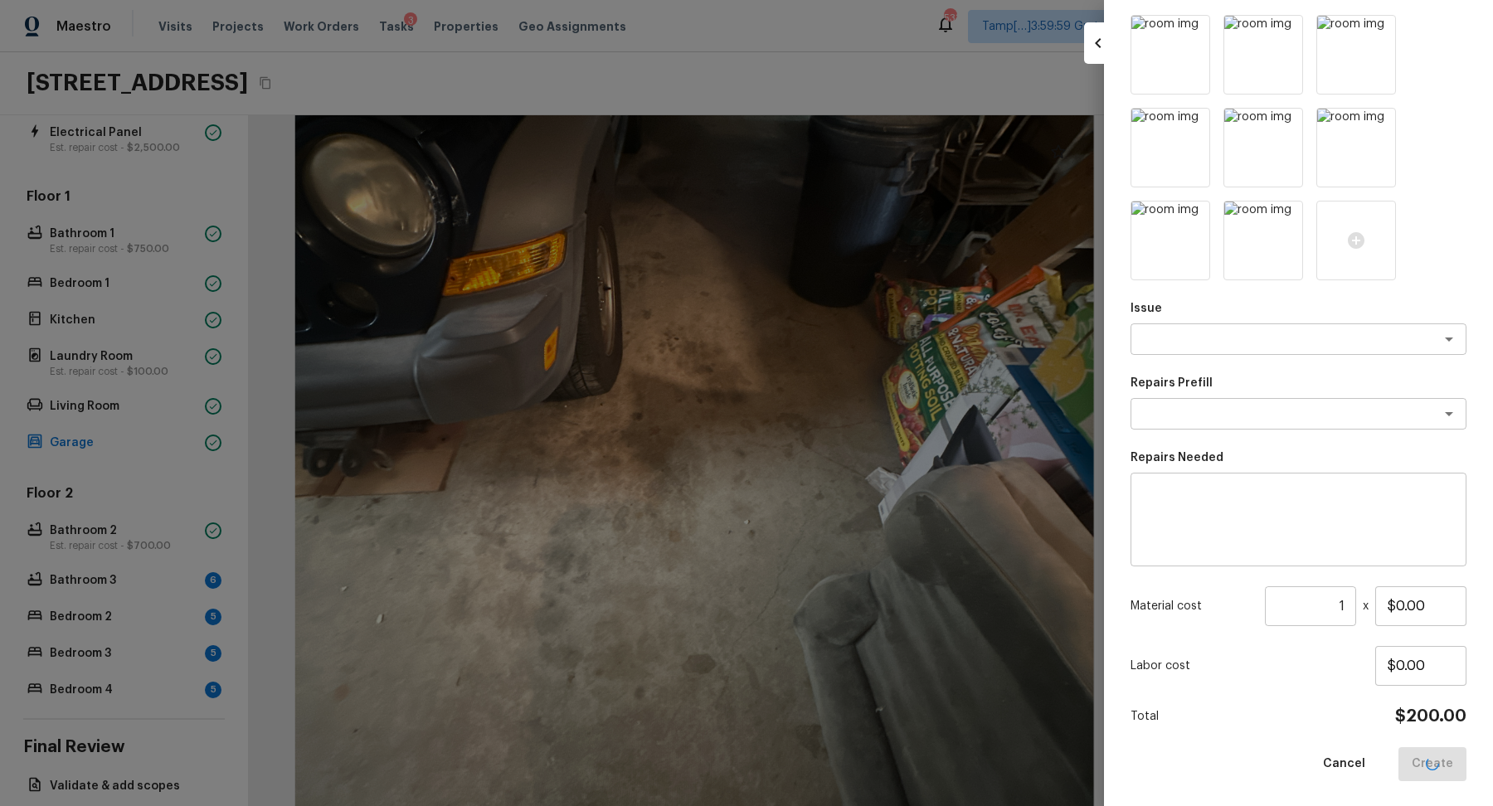
scroll to position [0, 0]
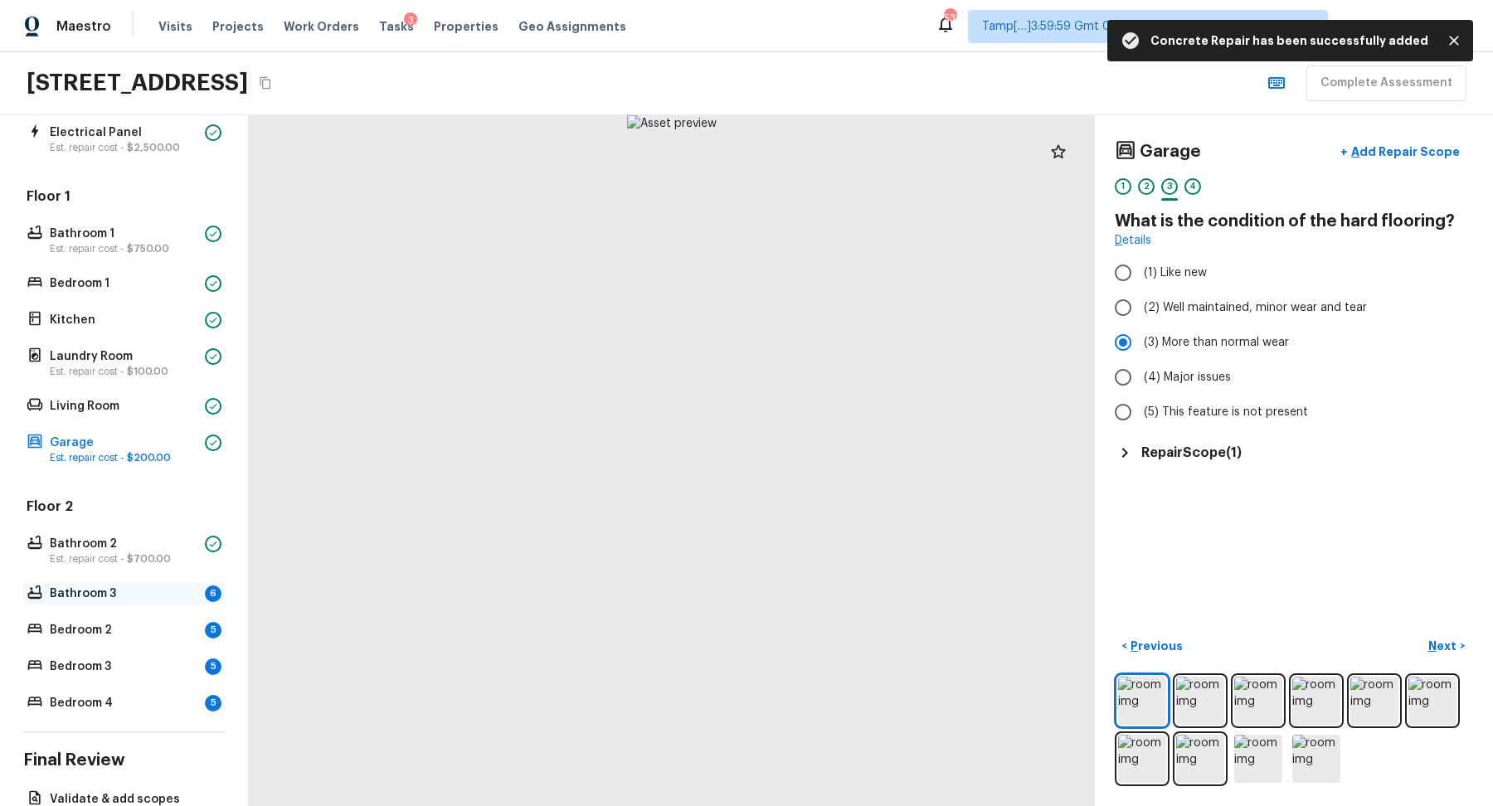
click at [158, 596] on p "Bathroom 3" at bounding box center [124, 594] width 148 height 17
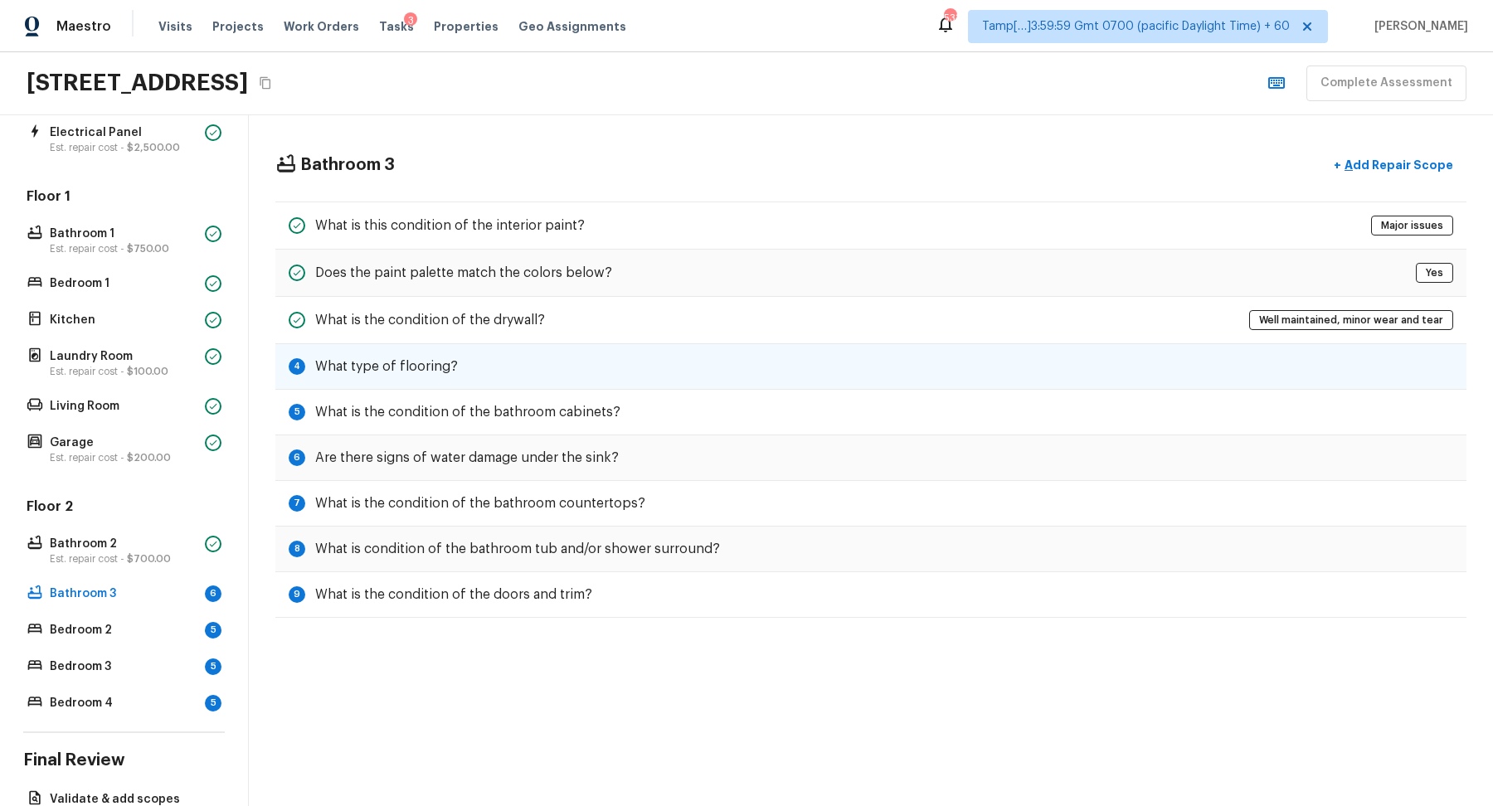
click at [465, 370] on div "4 What type of flooring?" at bounding box center [870, 367] width 1191 height 46
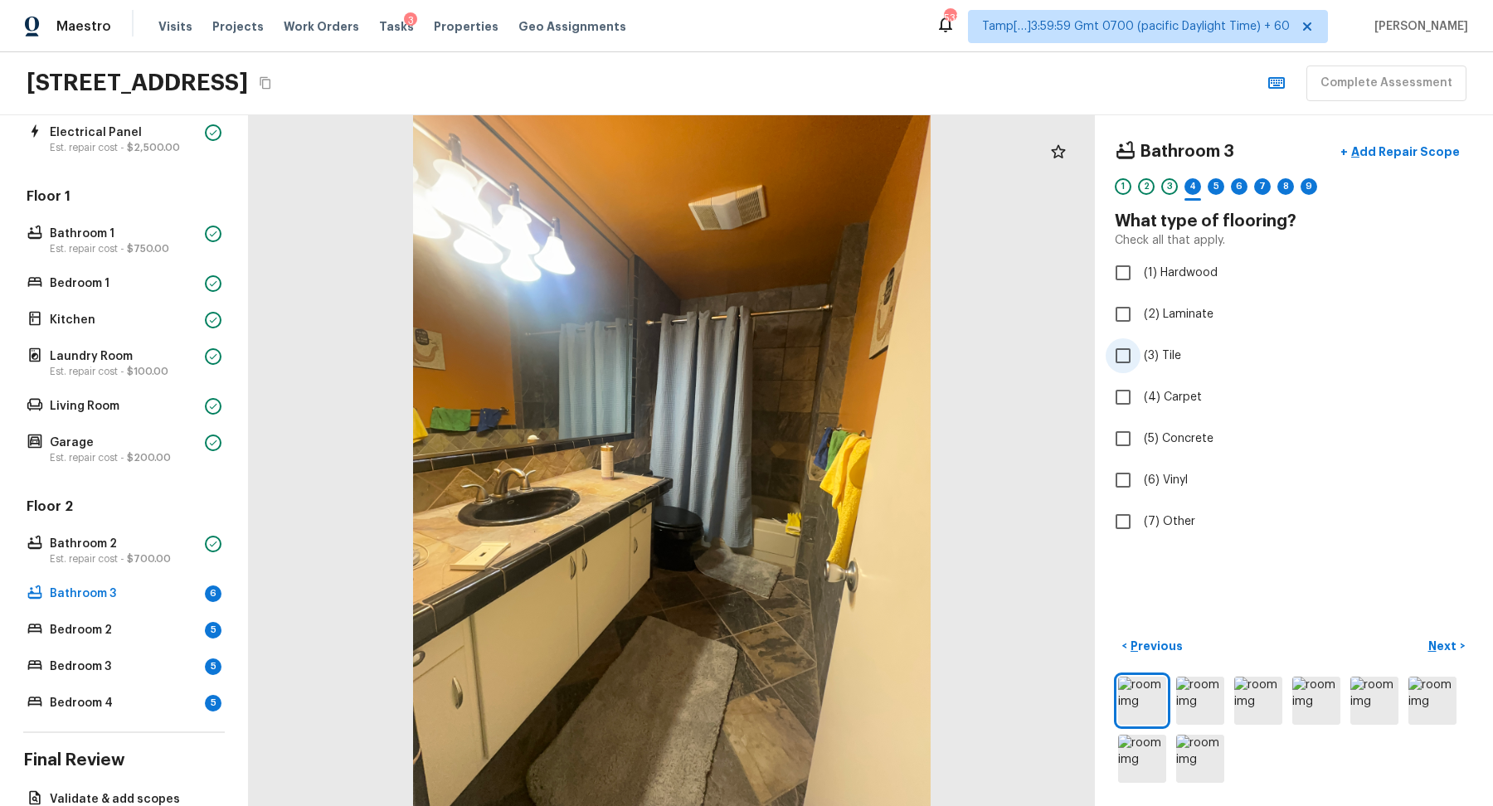
click at [1165, 348] on span "(3) Tile" at bounding box center [1162, 356] width 37 height 17
click at [1141, 348] on input "(3) Tile" at bounding box center [1123, 355] width 35 height 35
checkbox input "true"
click at [1429, 638] on button "Next >" at bounding box center [1446, 646] width 53 height 27
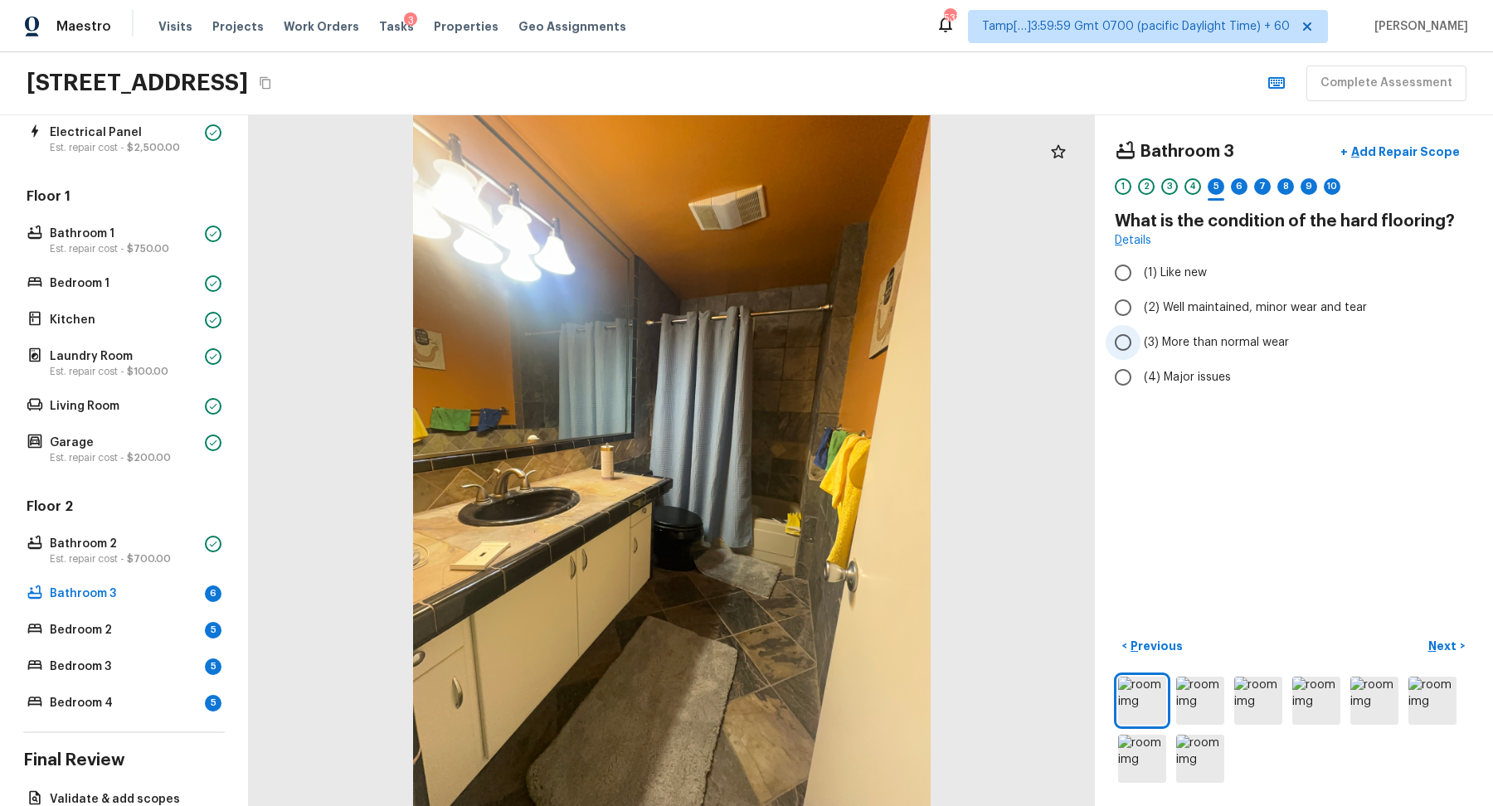
click at [1206, 345] on span "(3) More than normal wear" at bounding box center [1216, 342] width 145 height 17
click at [1141, 345] on input "(3) More than normal wear" at bounding box center [1123, 342] width 35 height 35
radio input "true"
click at [1436, 635] on button "Next >" at bounding box center [1446, 646] width 53 height 27
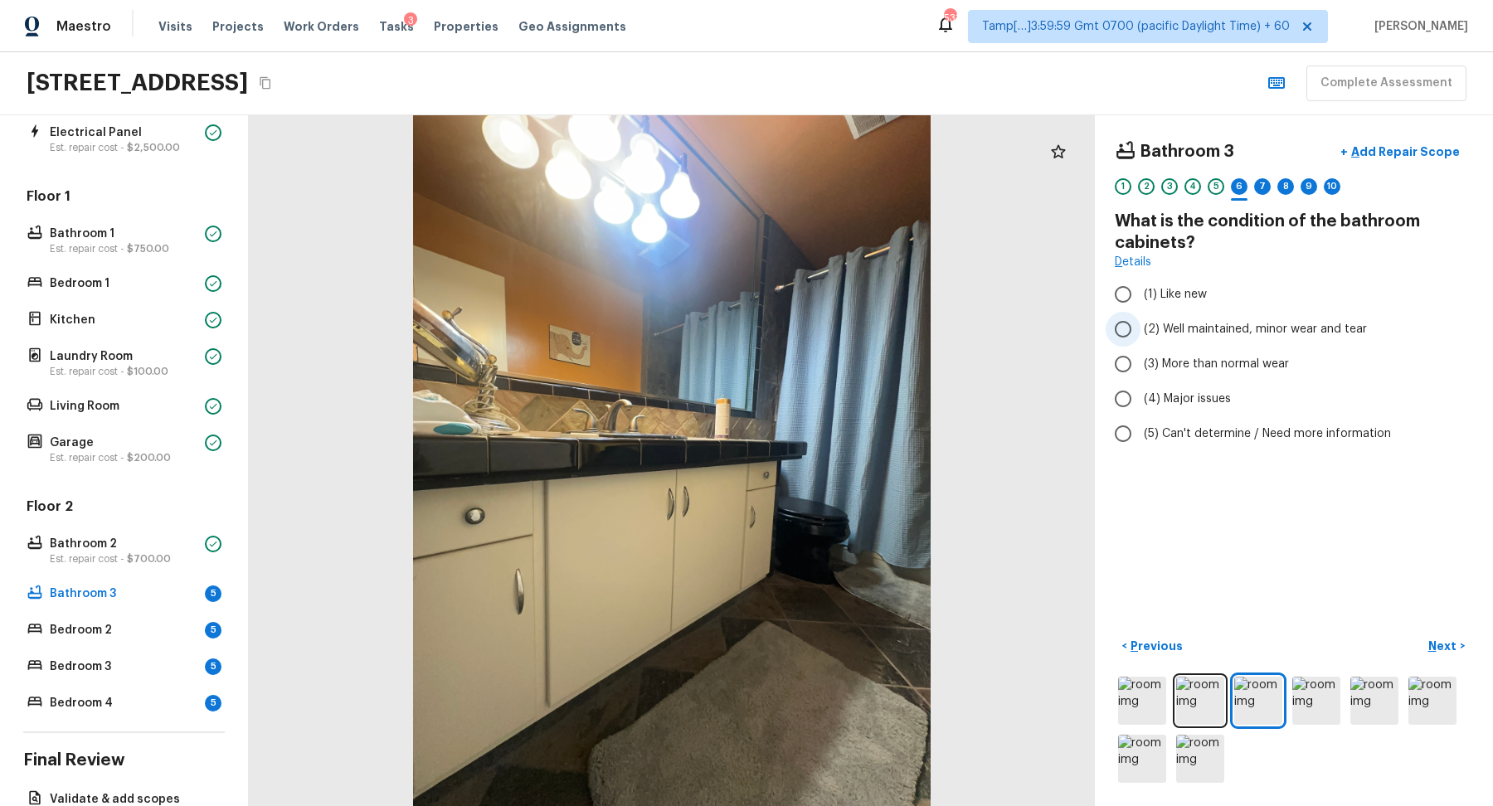
click at [1255, 333] on span "(2) Well maintained, minor wear and tear" at bounding box center [1255, 329] width 223 height 17
click at [1141, 333] on input "(2) Well maintained, minor wear and tear" at bounding box center [1123, 329] width 35 height 35
radio input "true"
click at [1448, 646] on p "Next" at bounding box center [1445, 646] width 32 height 17
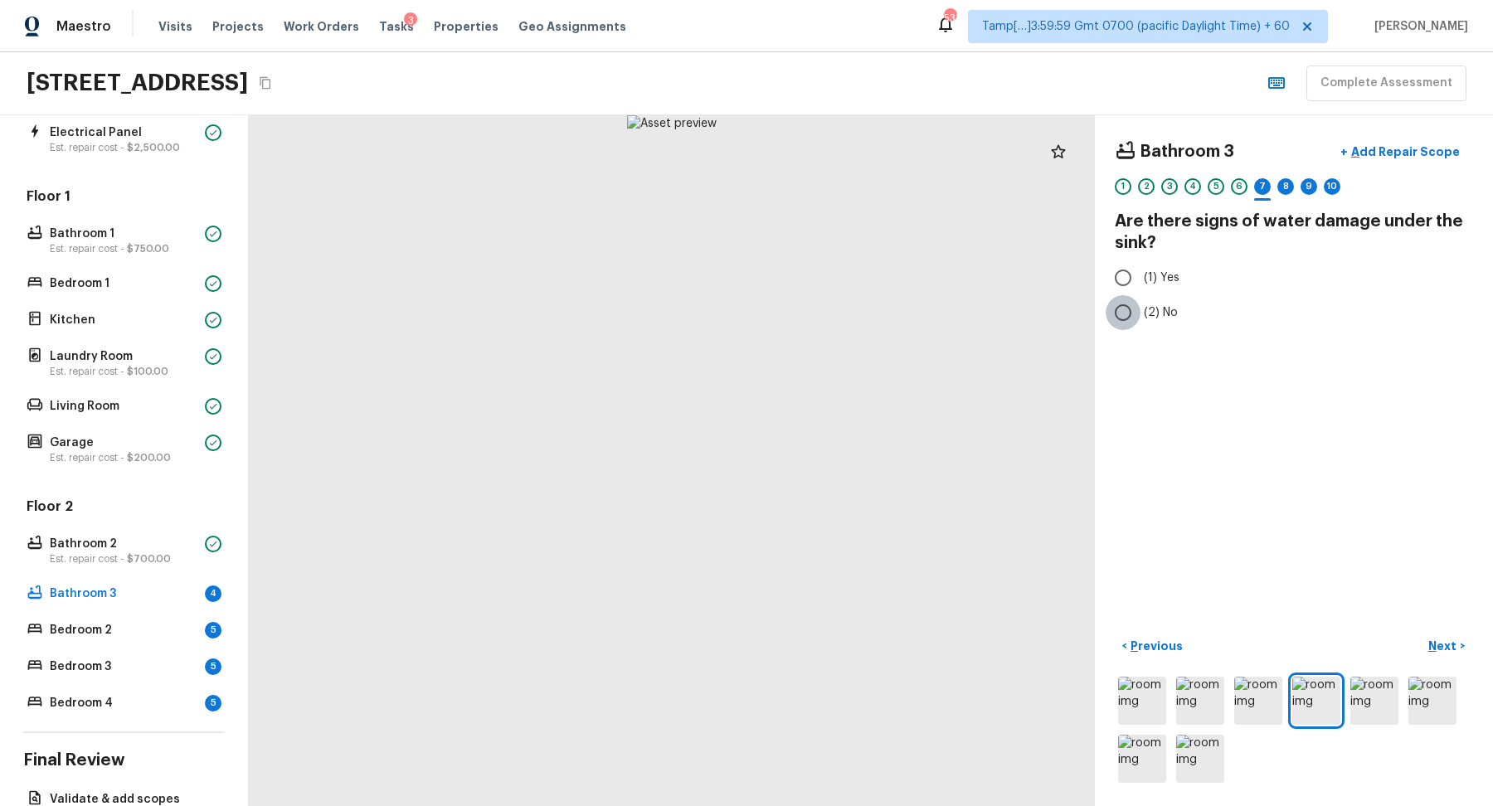
click at [1137, 308] on input "(2) No" at bounding box center [1123, 312] width 35 height 35
radio input "true"
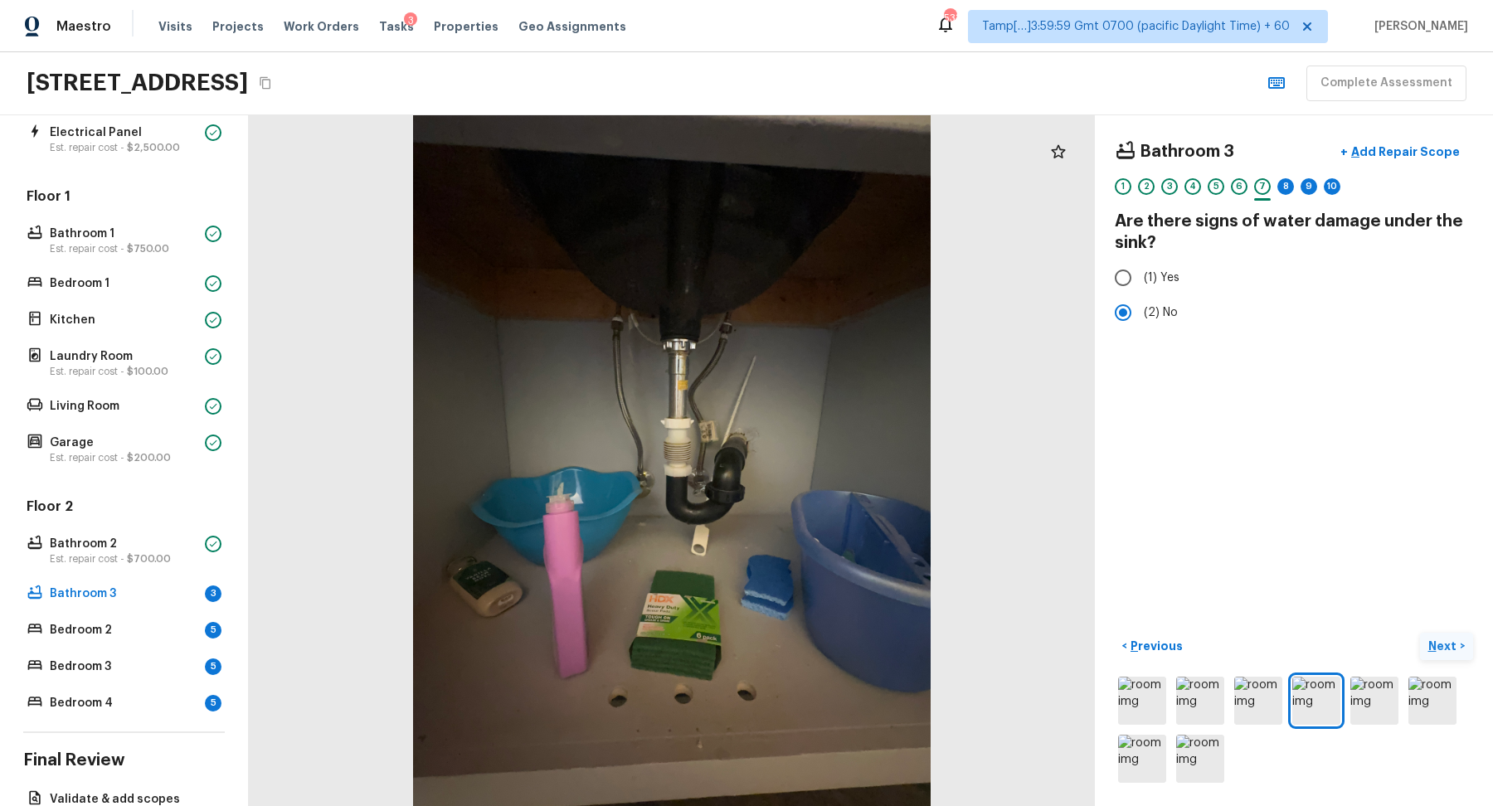
click at [1431, 636] on button "Next >" at bounding box center [1446, 646] width 53 height 27
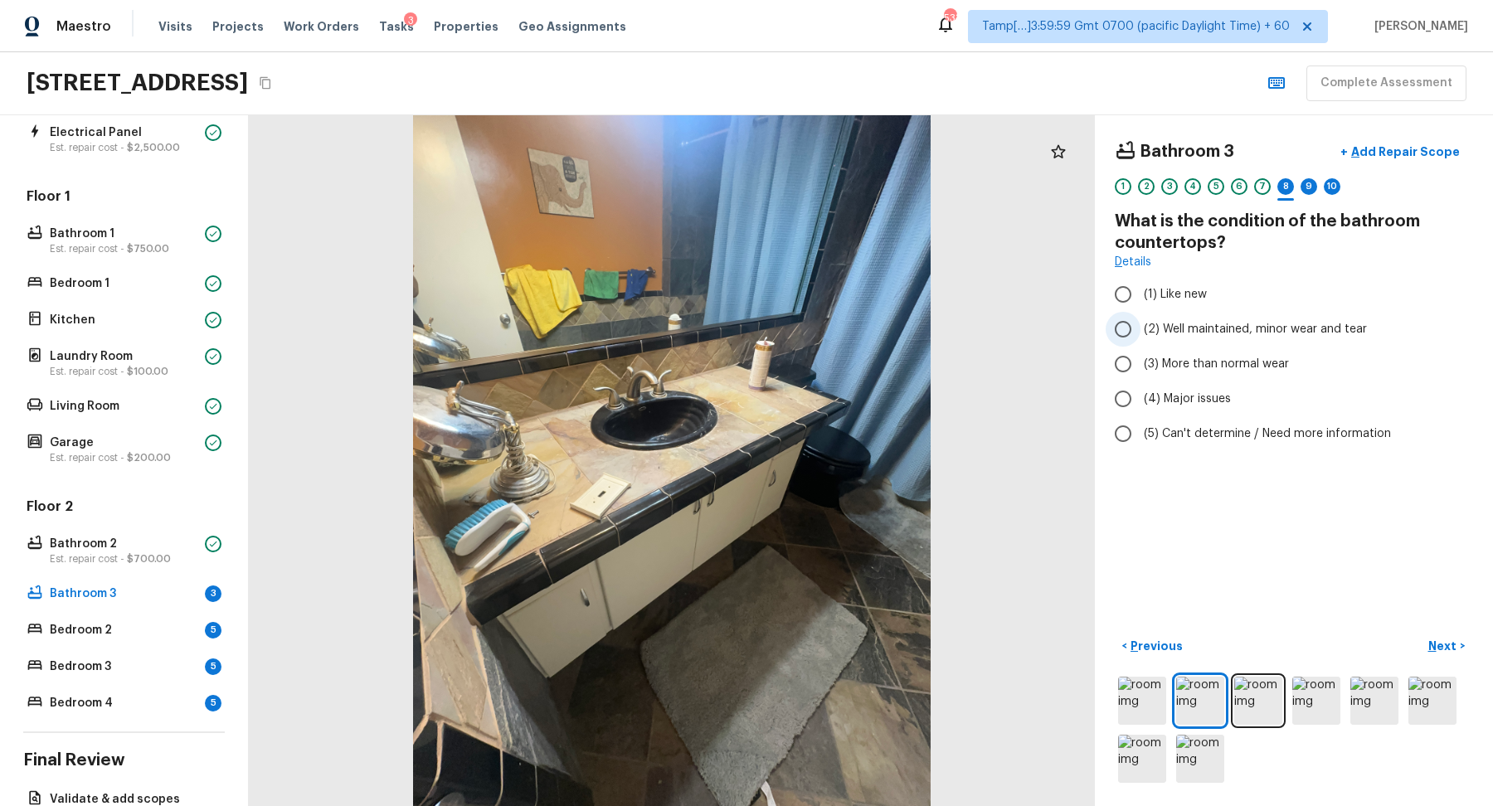
click at [1174, 338] on label "(2) Well maintained, minor wear and tear" at bounding box center [1283, 329] width 354 height 35
click at [1141, 338] on input "(2) Well maintained, minor wear and tear" at bounding box center [1123, 329] width 35 height 35
radio input "true"
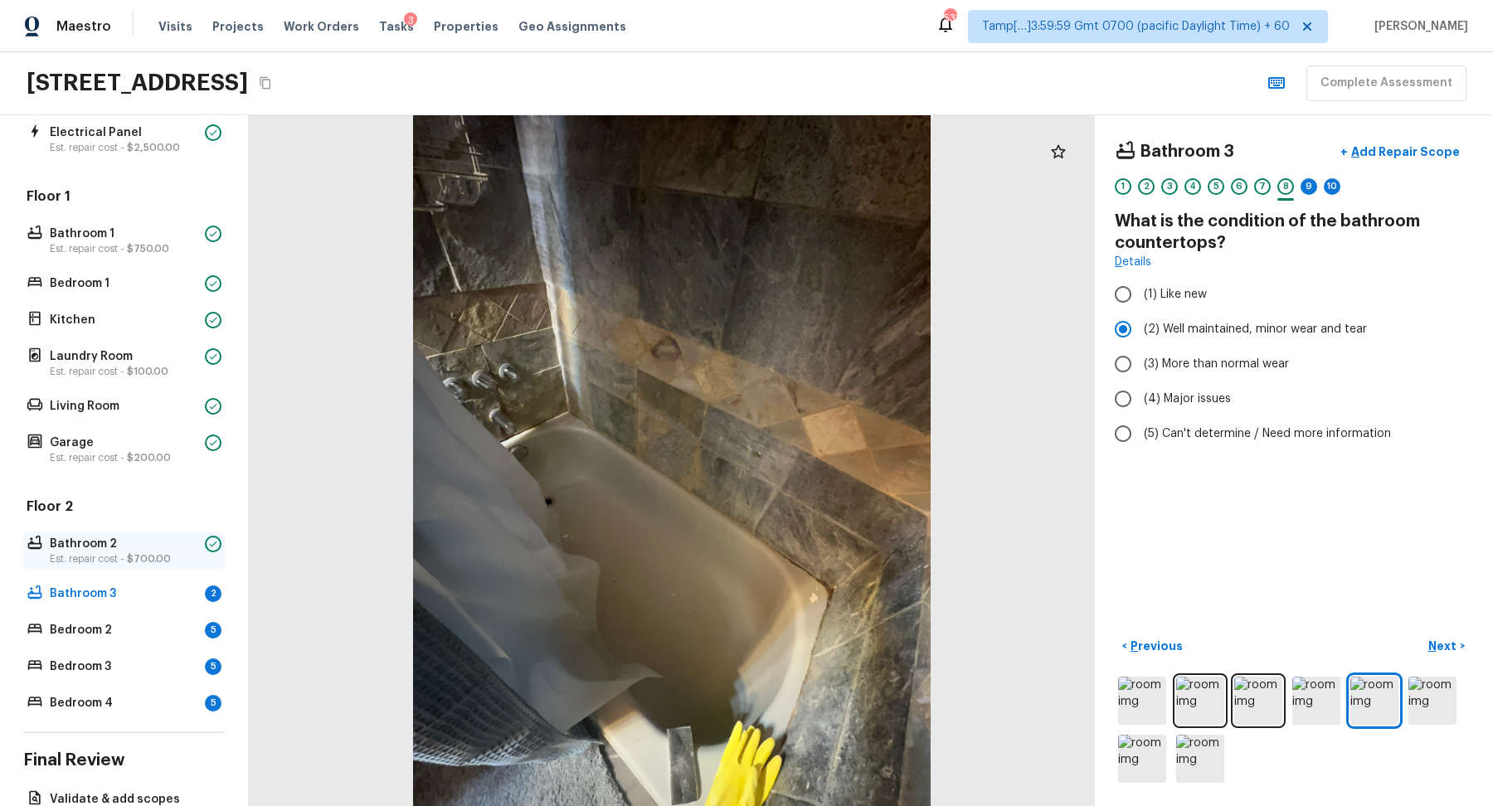
click at [146, 536] on p "Bathroom 2" at bounding box center [124, 544] width 148 height 17
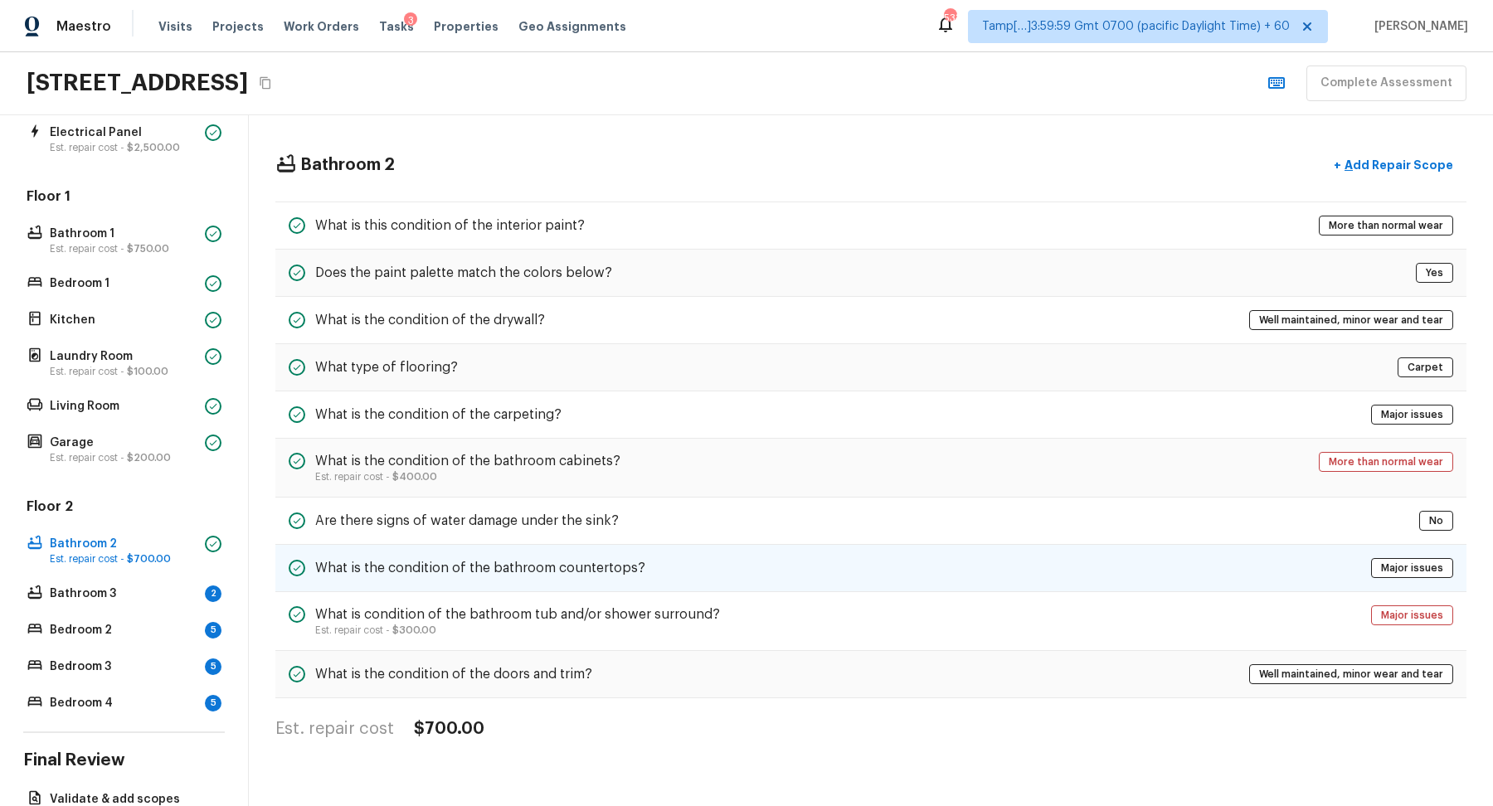
click at [703, 553] on div "What is the condition of the bathroom countertops? Major issues" at bounding box center [870, 568] width 1191 height 47
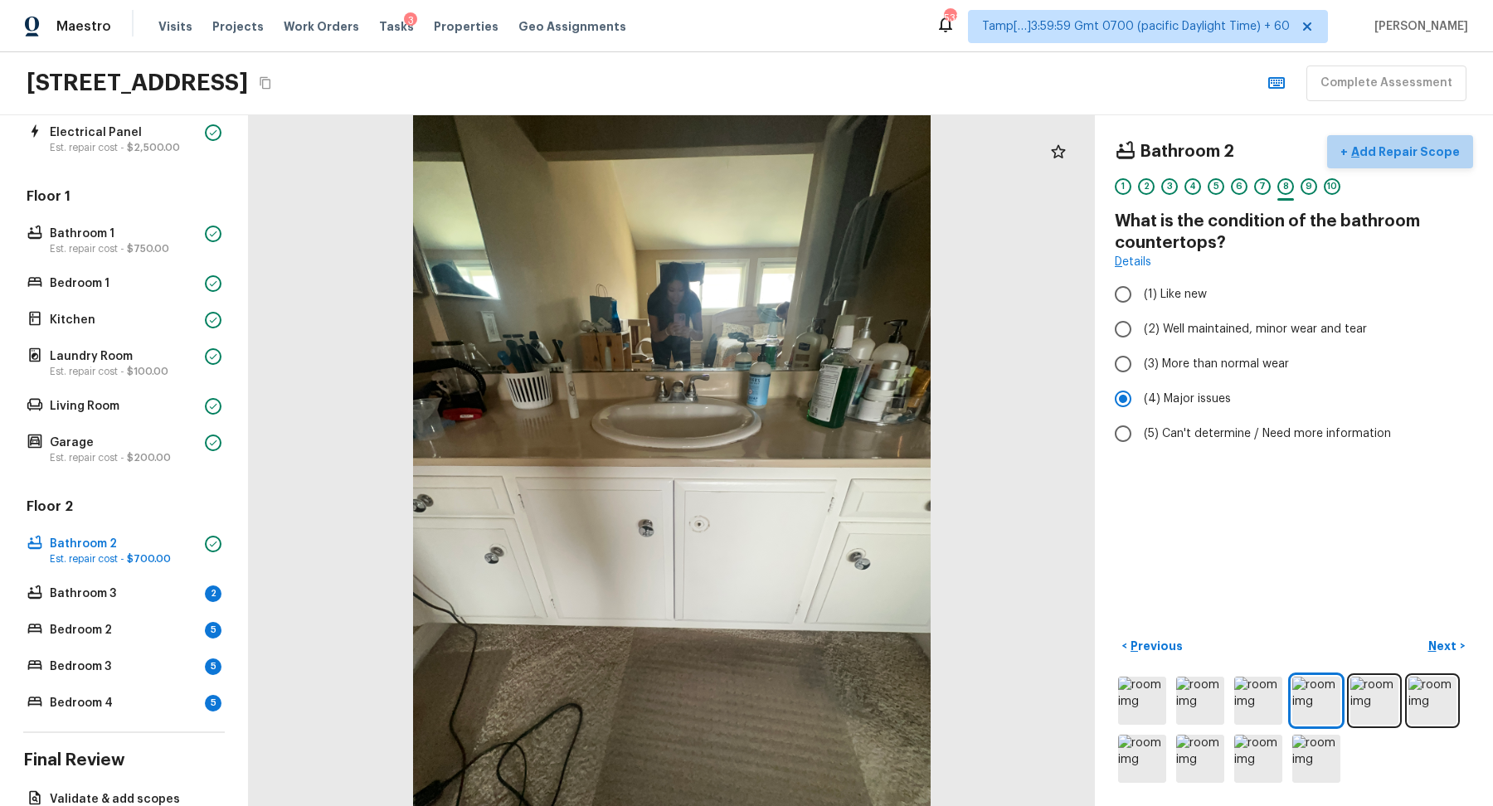
click at [1429, 160] on button "+ Add Repair Scope" at bounding box center [1400, 152] width 146 height 34
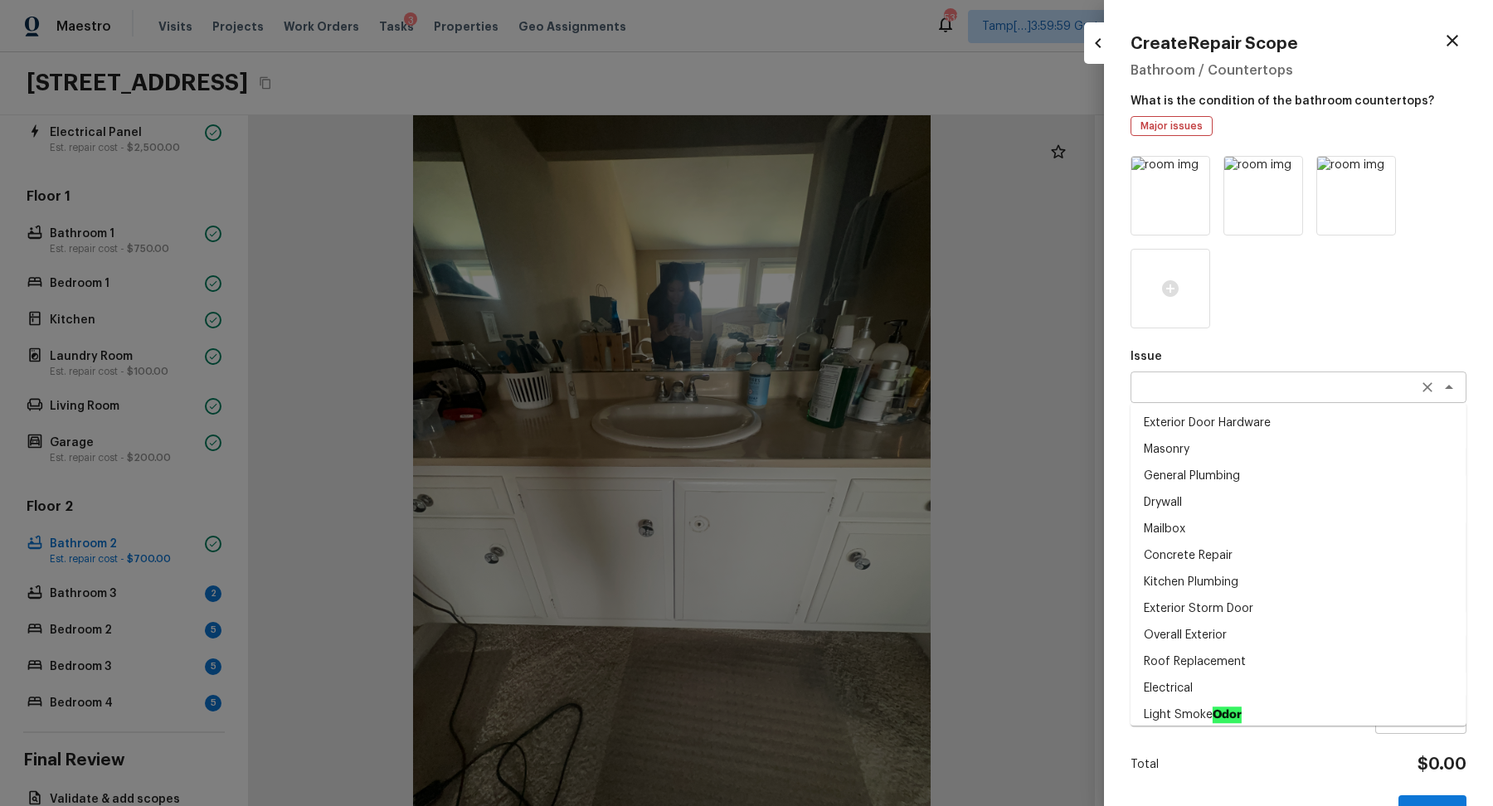
click at [1213, 401] on div "x ​" at bounding box center [1299, 388] width 336 height 32
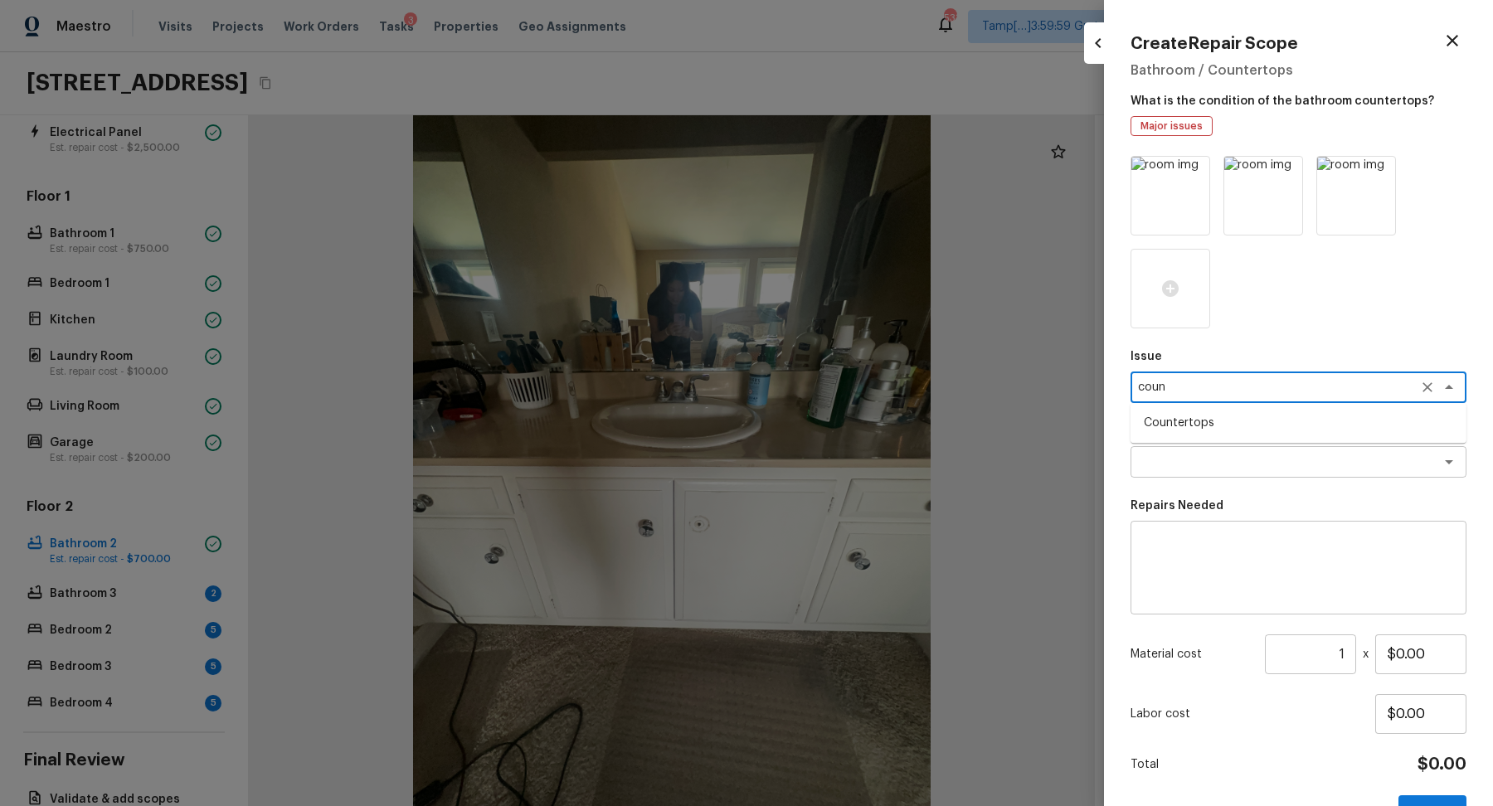
click at [1282, 438] on ul "Countertops" at bounding box center [1299, 423] width 336 height 40
click at [1253, 431] on li "Countertops" at bounding box center [1299, 423] width 336 height 27
type textarea "Countertops"
click at [1253, 435] on p "Repairs Prefill" at bounding box center [1299, 431] width 336 height 17
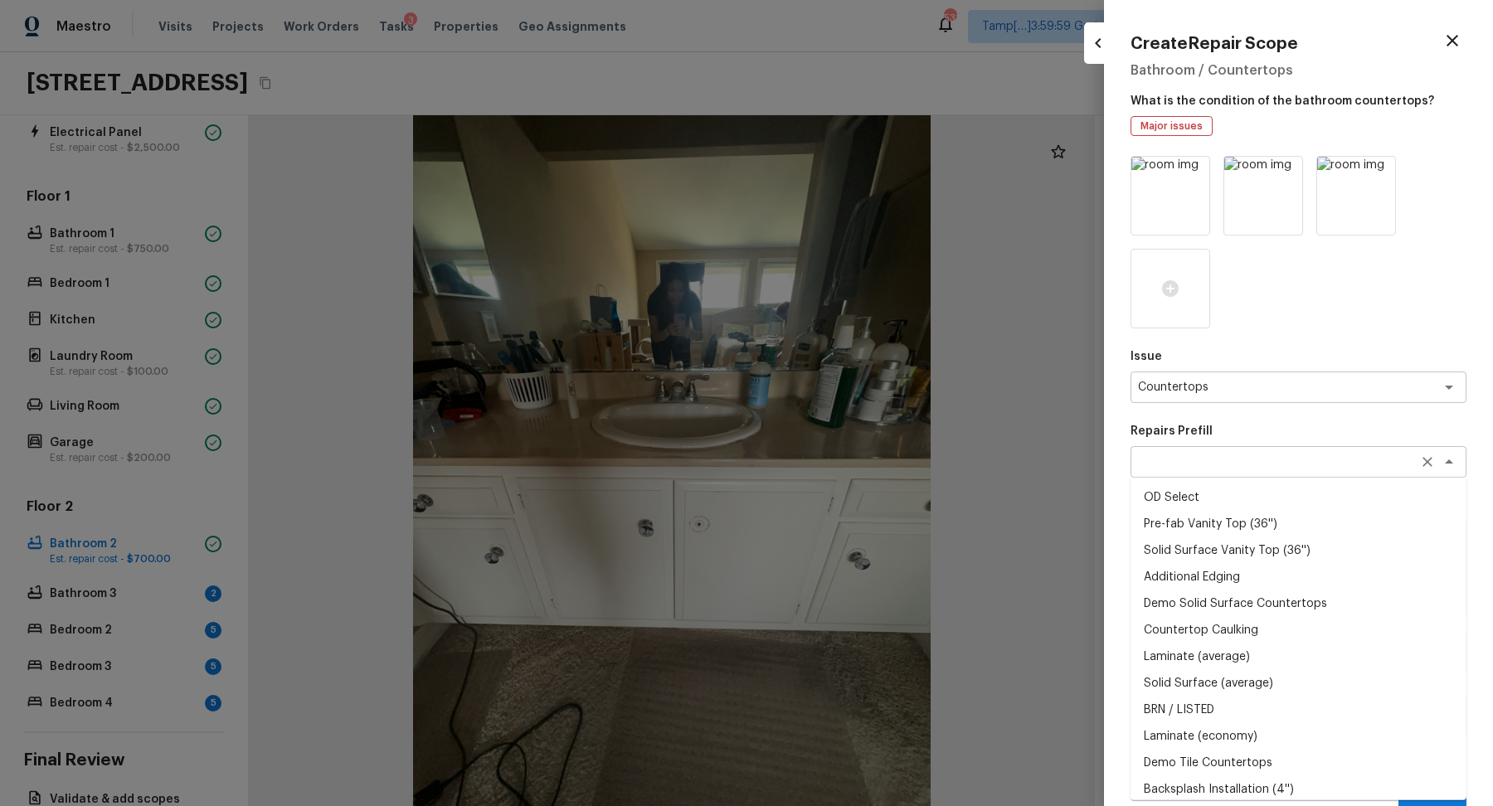
click at [1253, 450] on div "x ​" at bounding box center [1299, 462] width 336 height 32
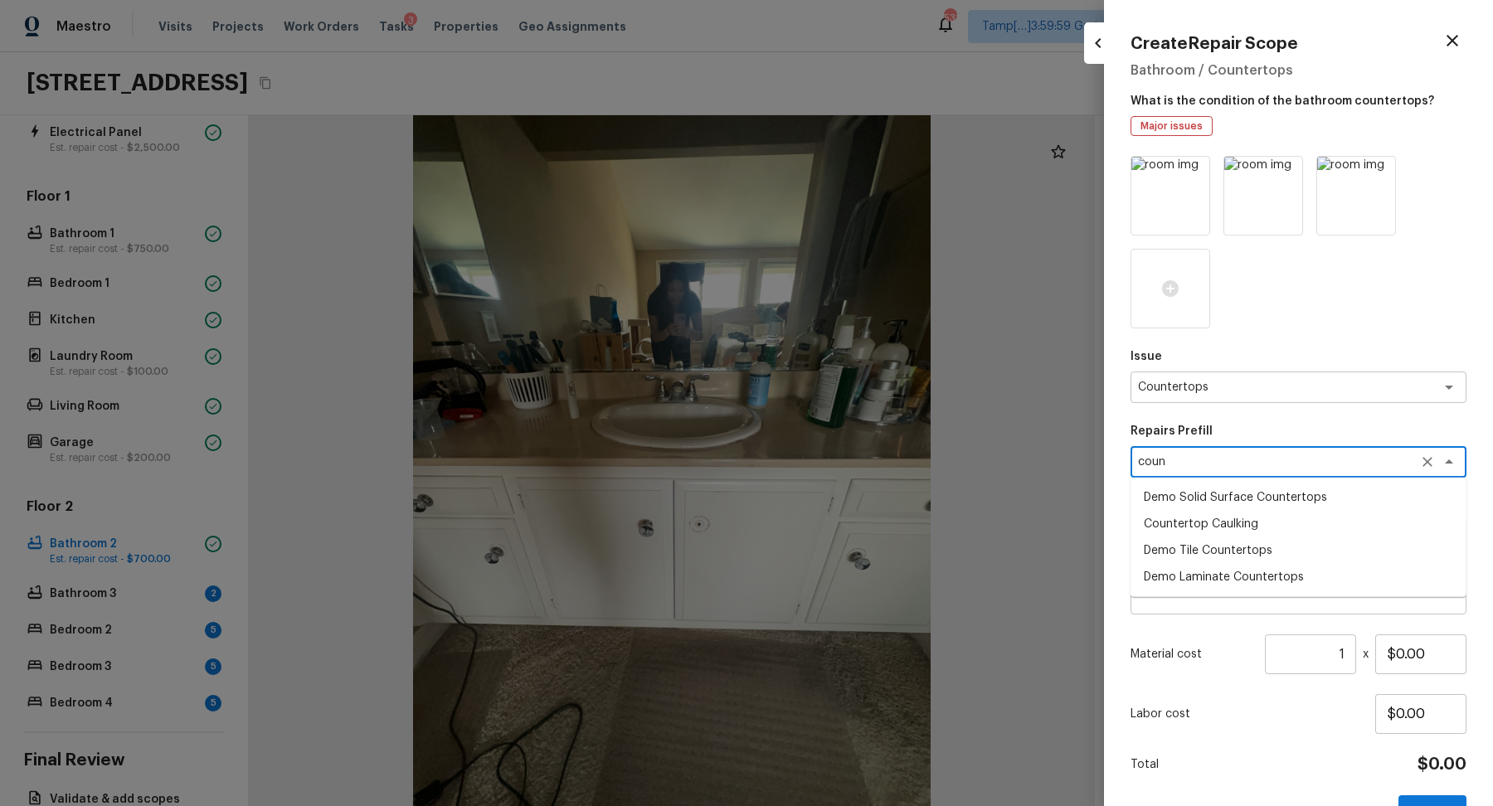
click at [1262, 551] on li "Demo Tile Countertops" at bounding box center [1299, 551] width 336 height 27
type textarea "Demo Tile Countertops"
type textarea "Demo the existing tile countertops ensuring that no damage is done to the cabin…"
type input "$14.80"
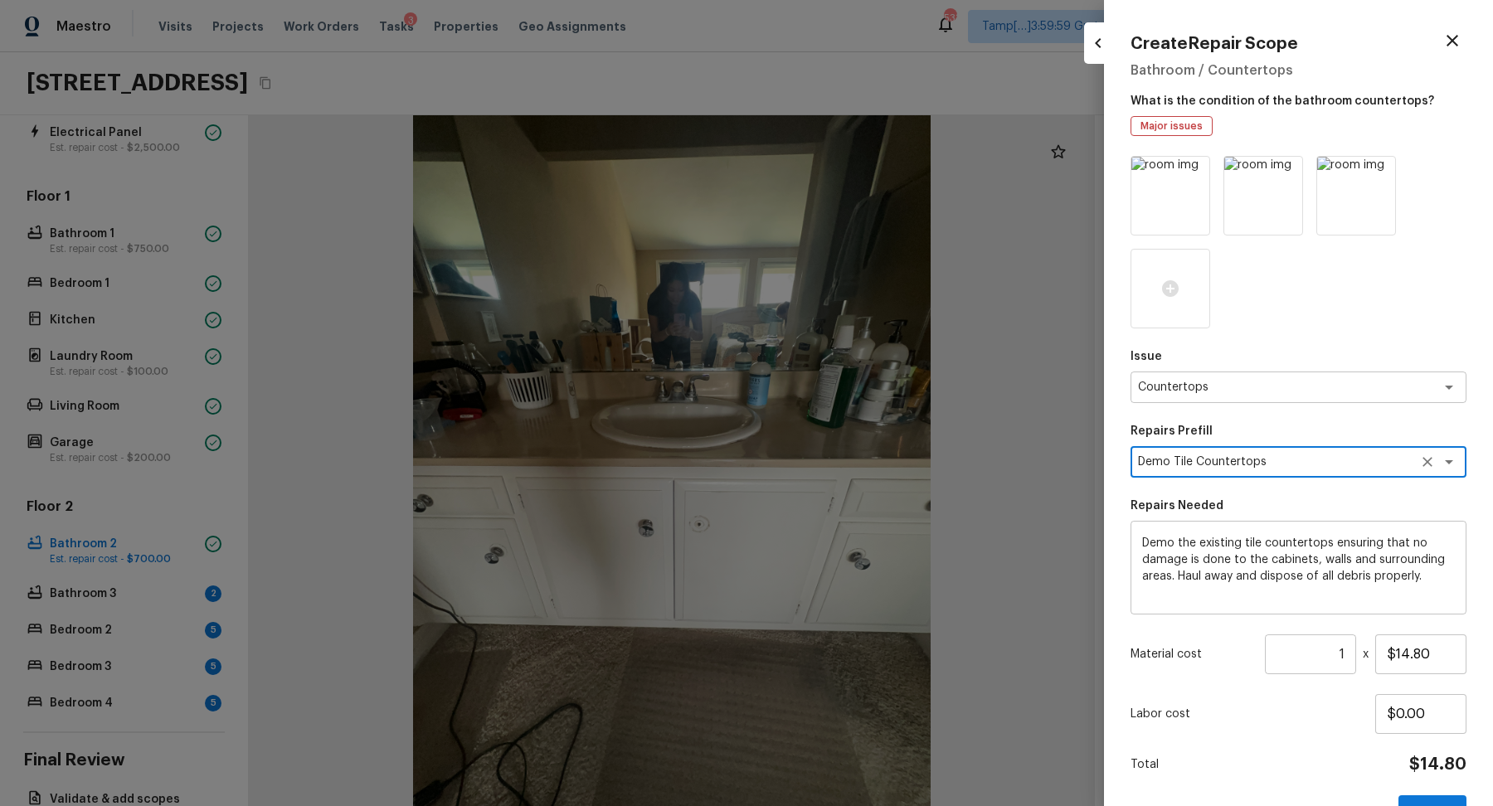
click at [1289, 474] on div "Demo Tile Countertops x ​" at bounding box center [1299, 462] width 336 height 32
type textarea "Demo Tile Countertopscou"
click at [1317, 466] on textarea "Demo Tile Countertopscou" at bounding box center [1275, 462] width 275 height 17
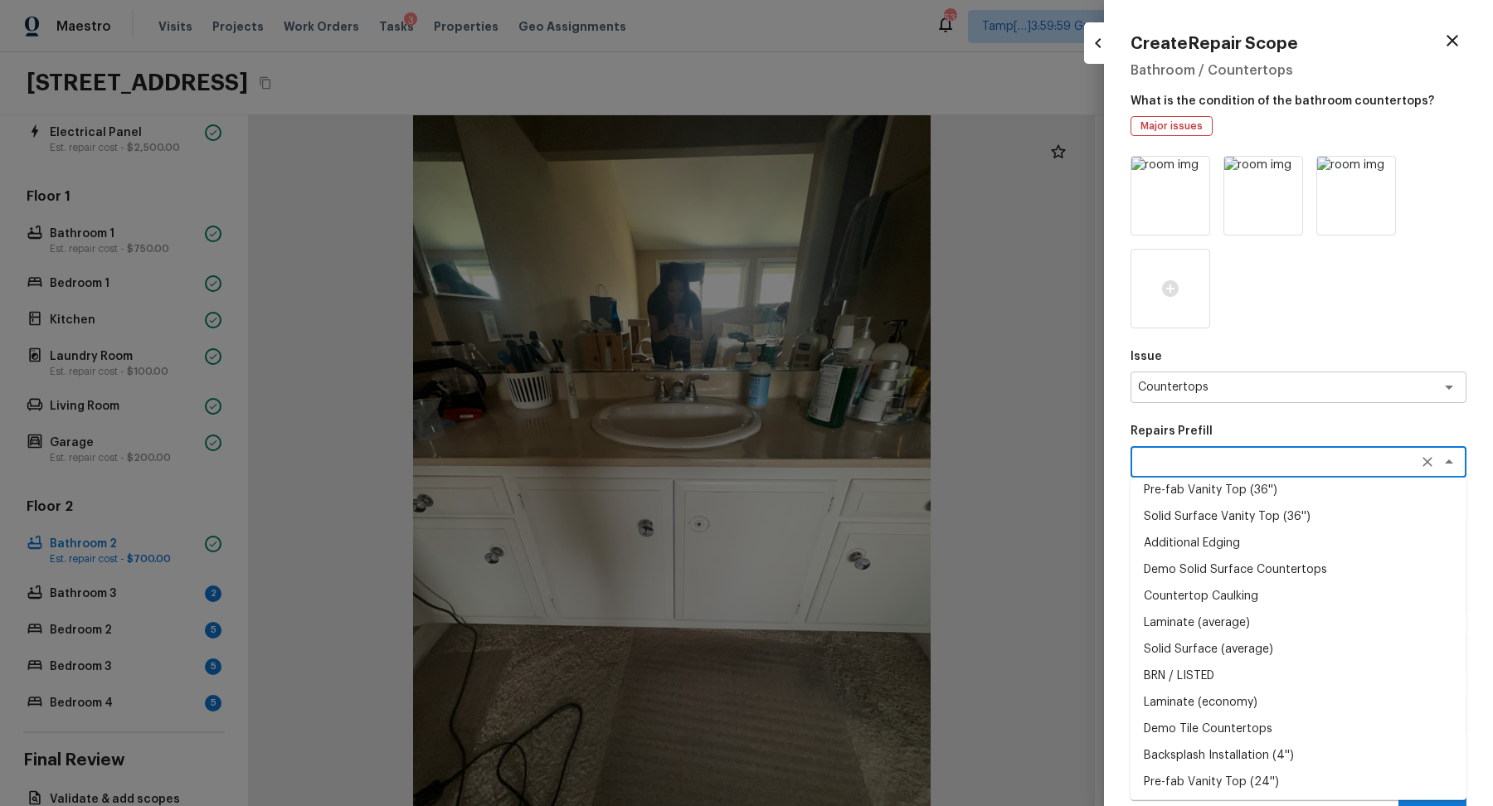
scroll to position [60, 0]
click at [1239, 674] on li "Laminate (economy)" at bounding box center [1299, 677] width 336 height 27
type textarea "Laminate (economy)"
type textarea "Remove the existing laminate countertops and replace with new (PM to approve st…"
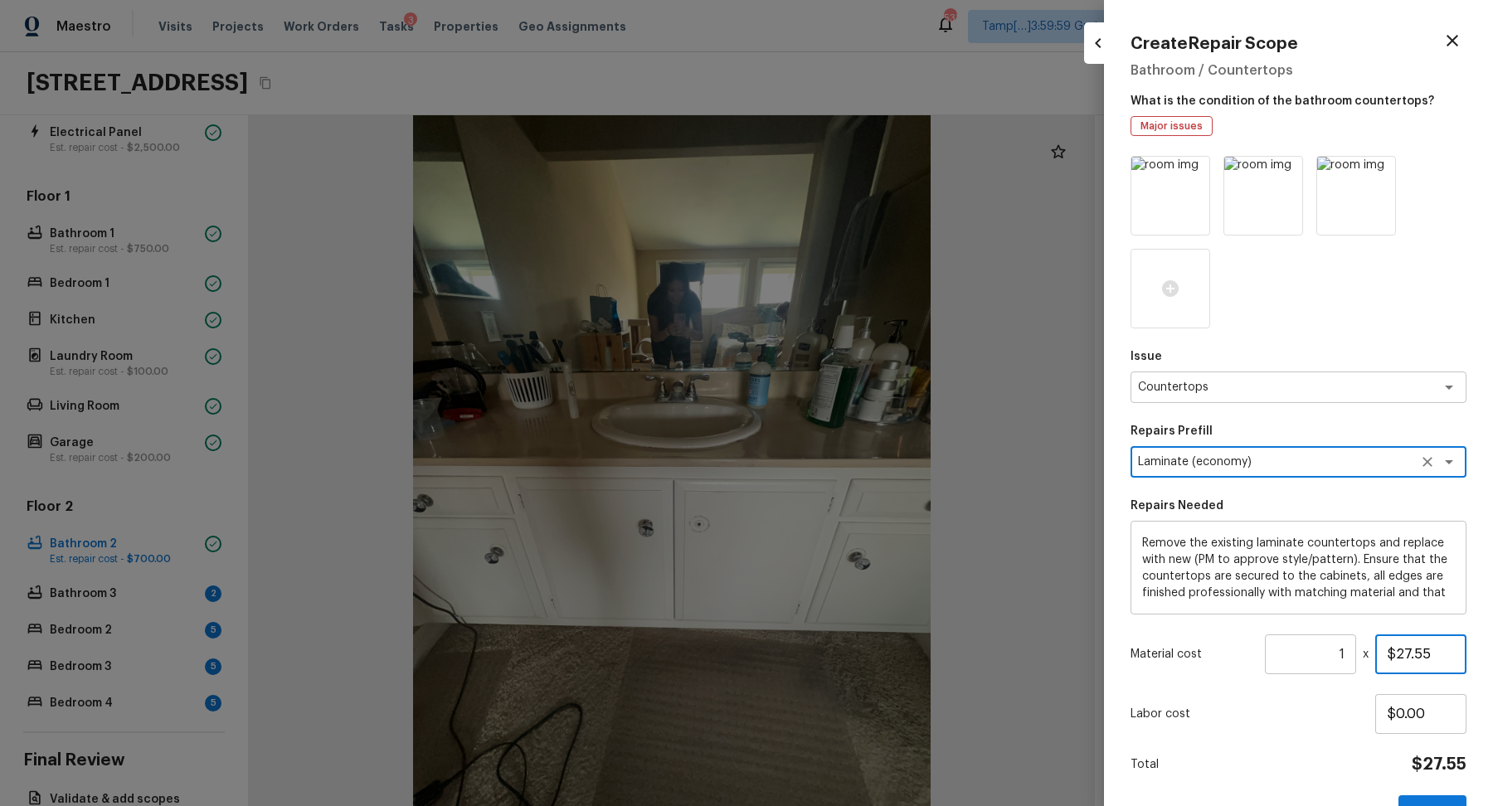
click at [1427, 665] on input "$27.55" at bounding box center [1420, 655] width 91 height 40
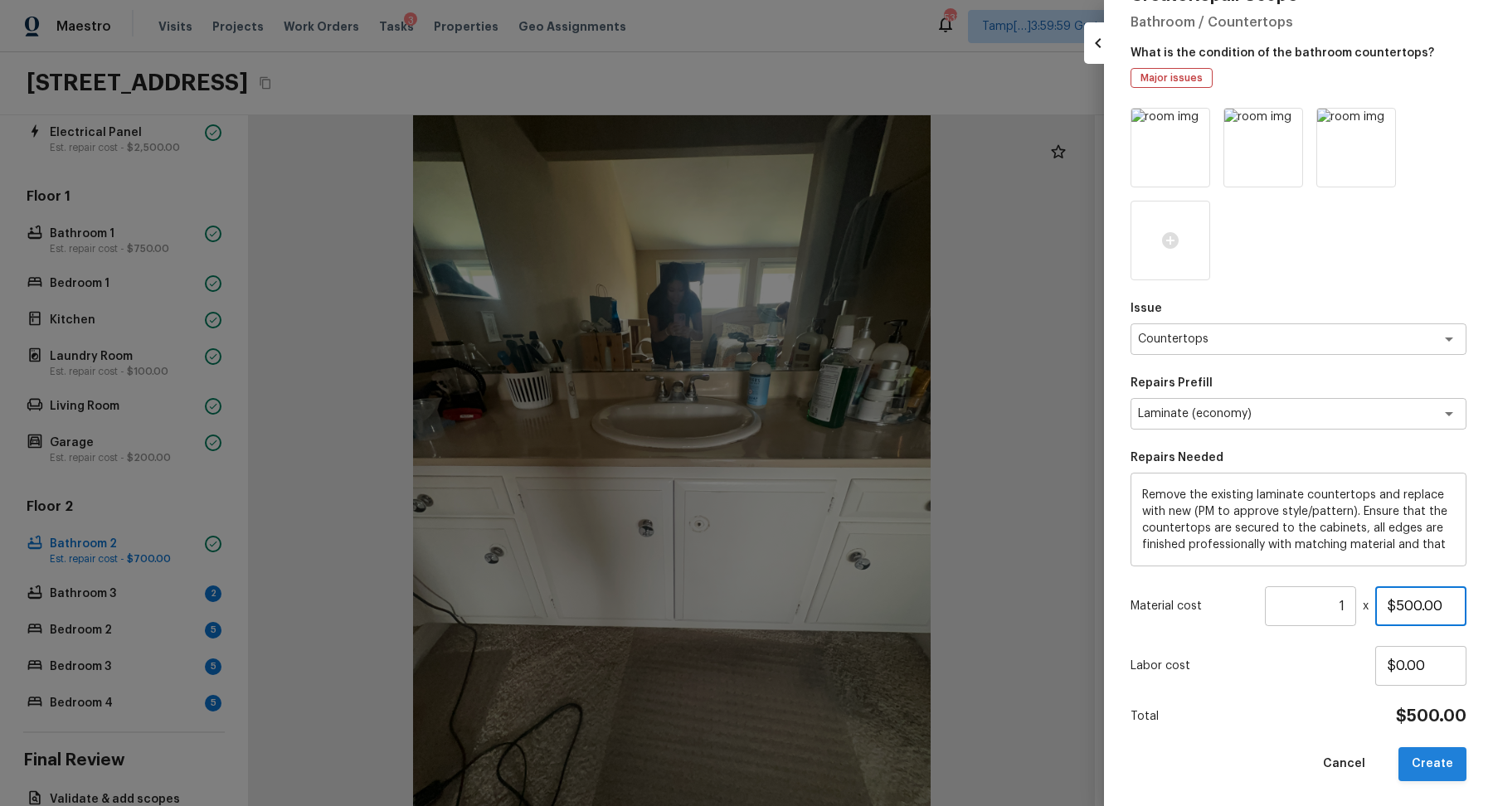
type input "$500.00"
click at [1427, 751] on button "Create" at bounding box center [1433, 764] width 68 height 34
type input "$0.00"
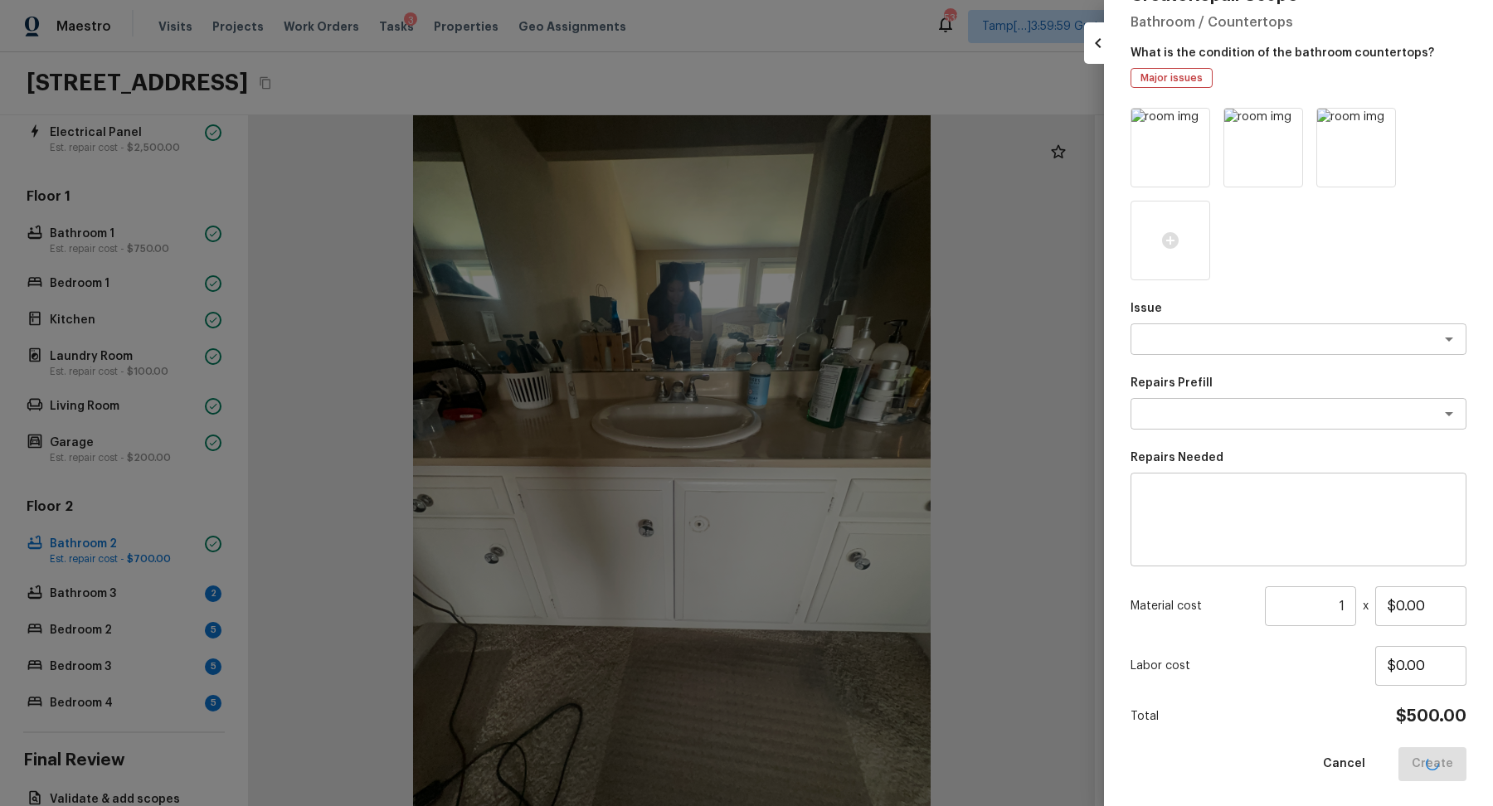
scroll to position [0, 0]
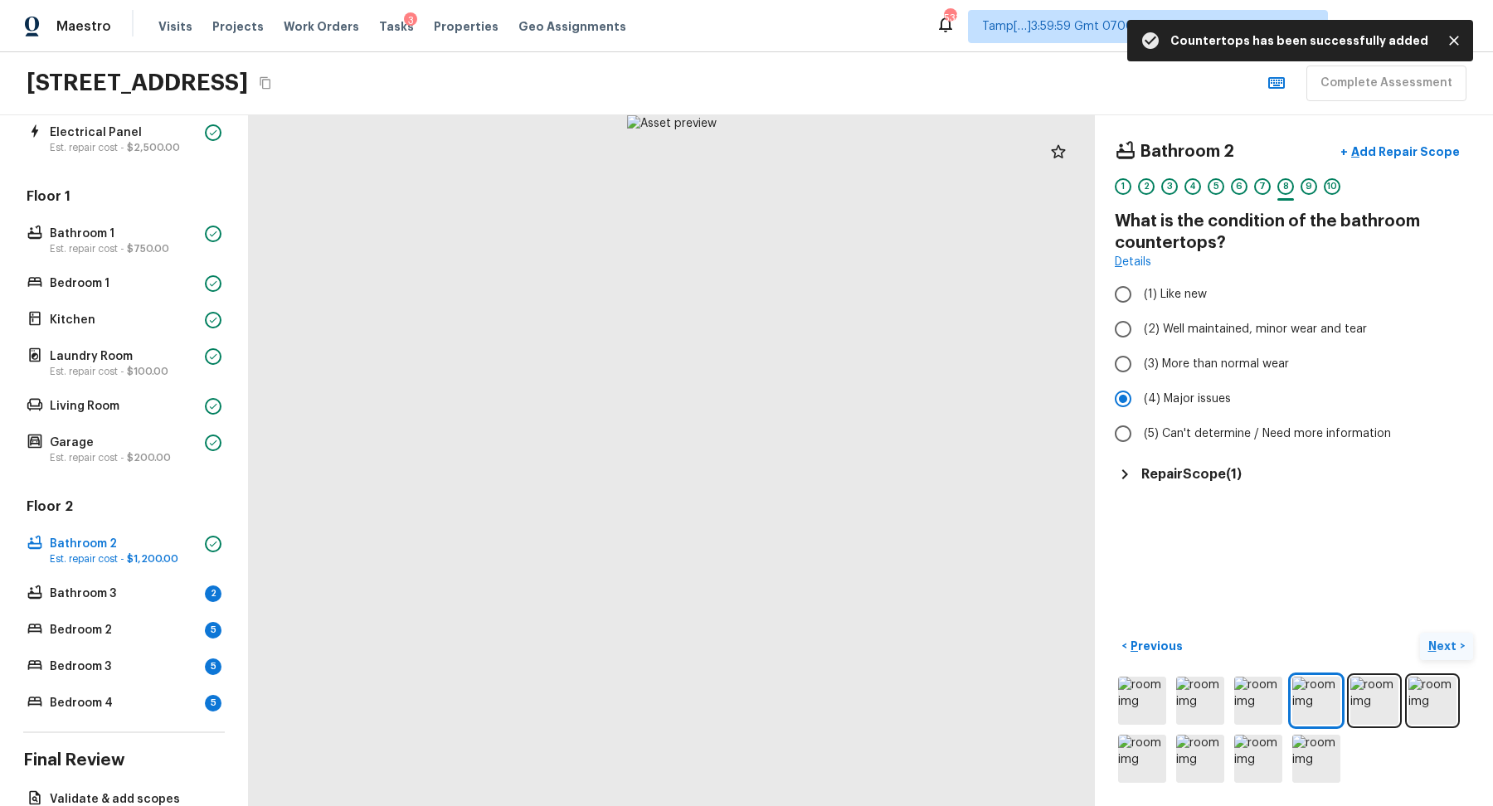
click at [1456, 644] on p "Next" at bounding box center [1445, 646] width 32 height 17
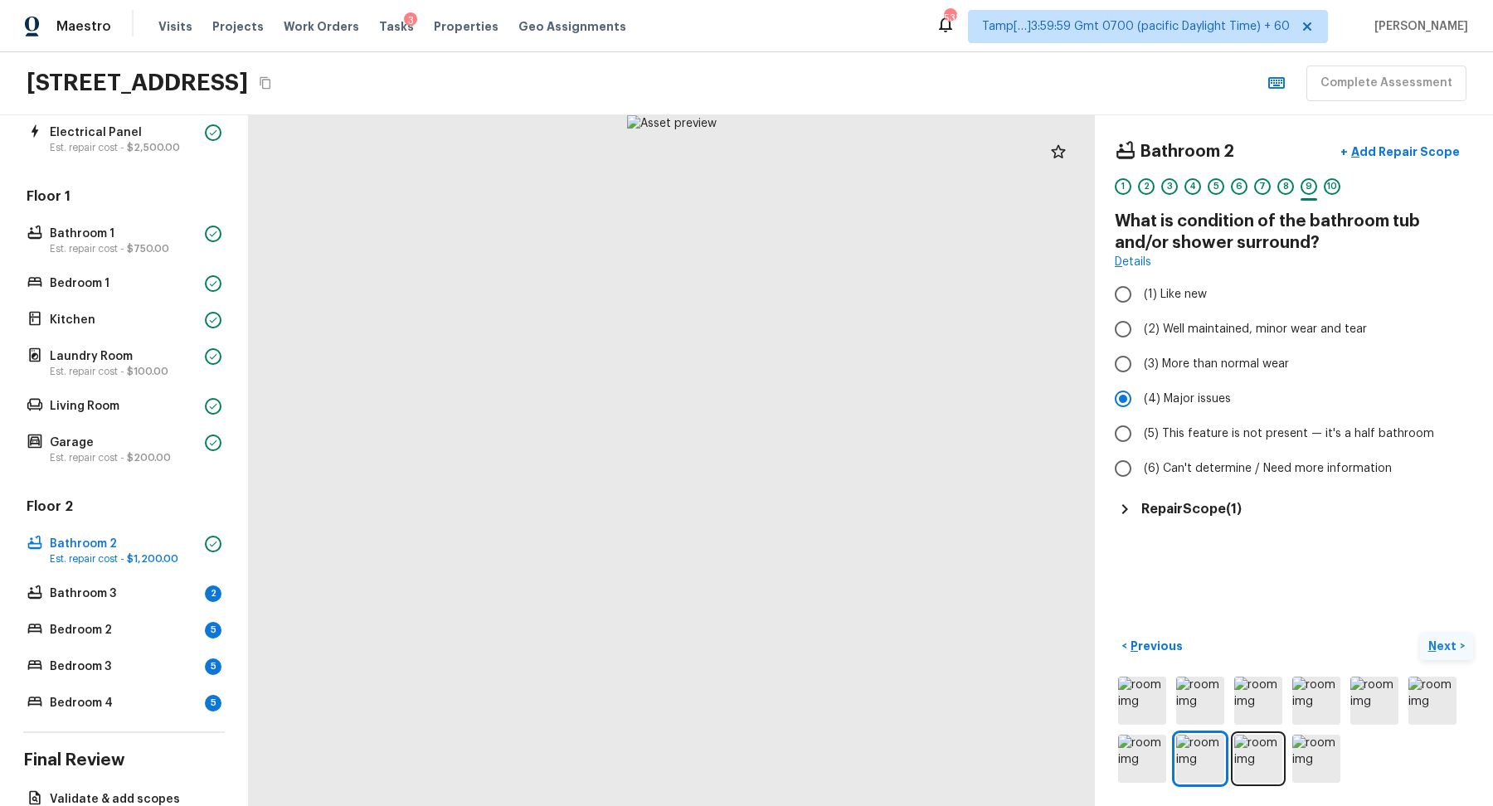
click at [1456, 644] on p "Next" at bounding box center [1445, 646] width 32 height 17
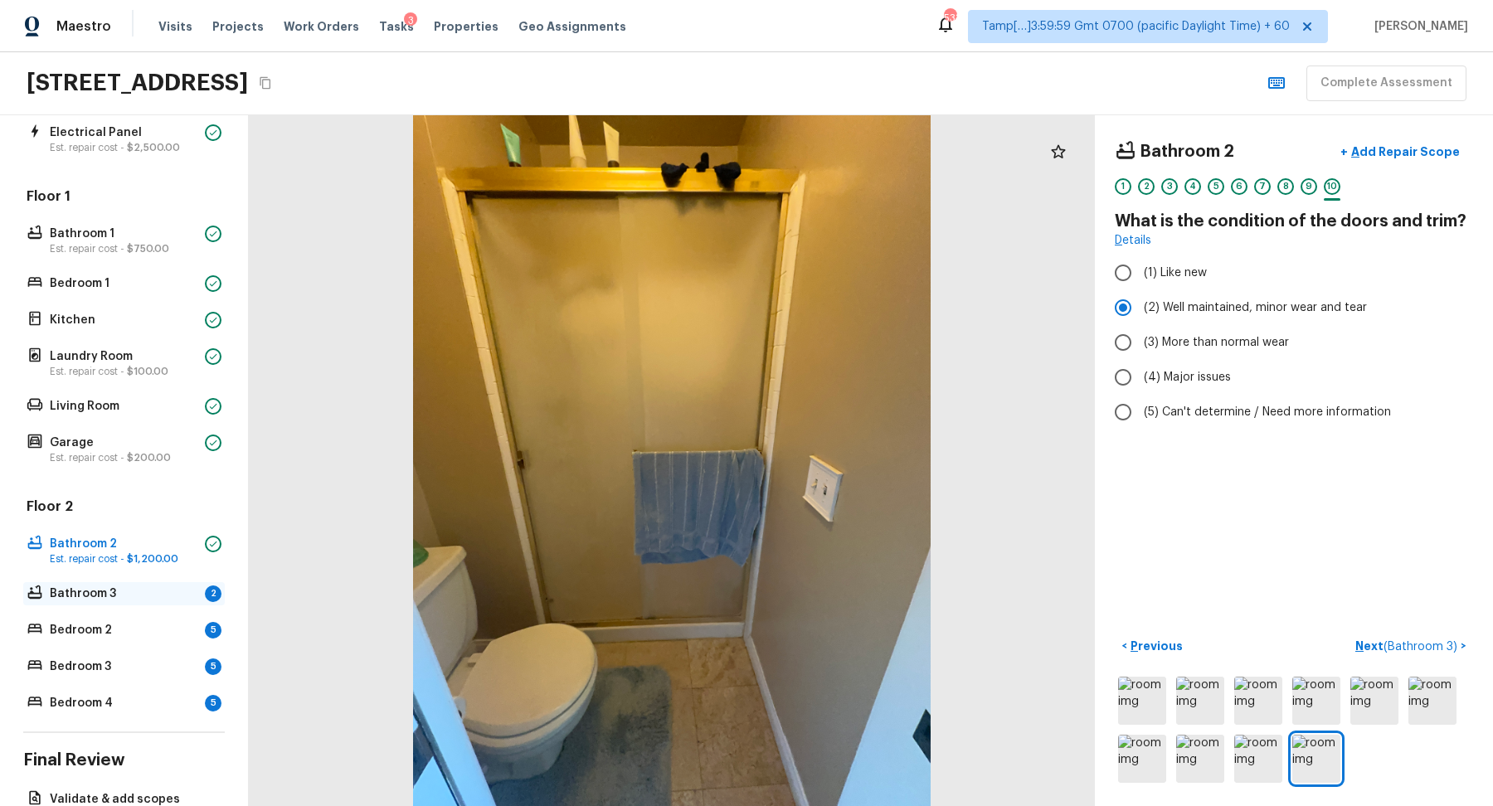
click at [157, 589] on p "Bathroom 3" at bounding box center [124, 594] width 148 height 17
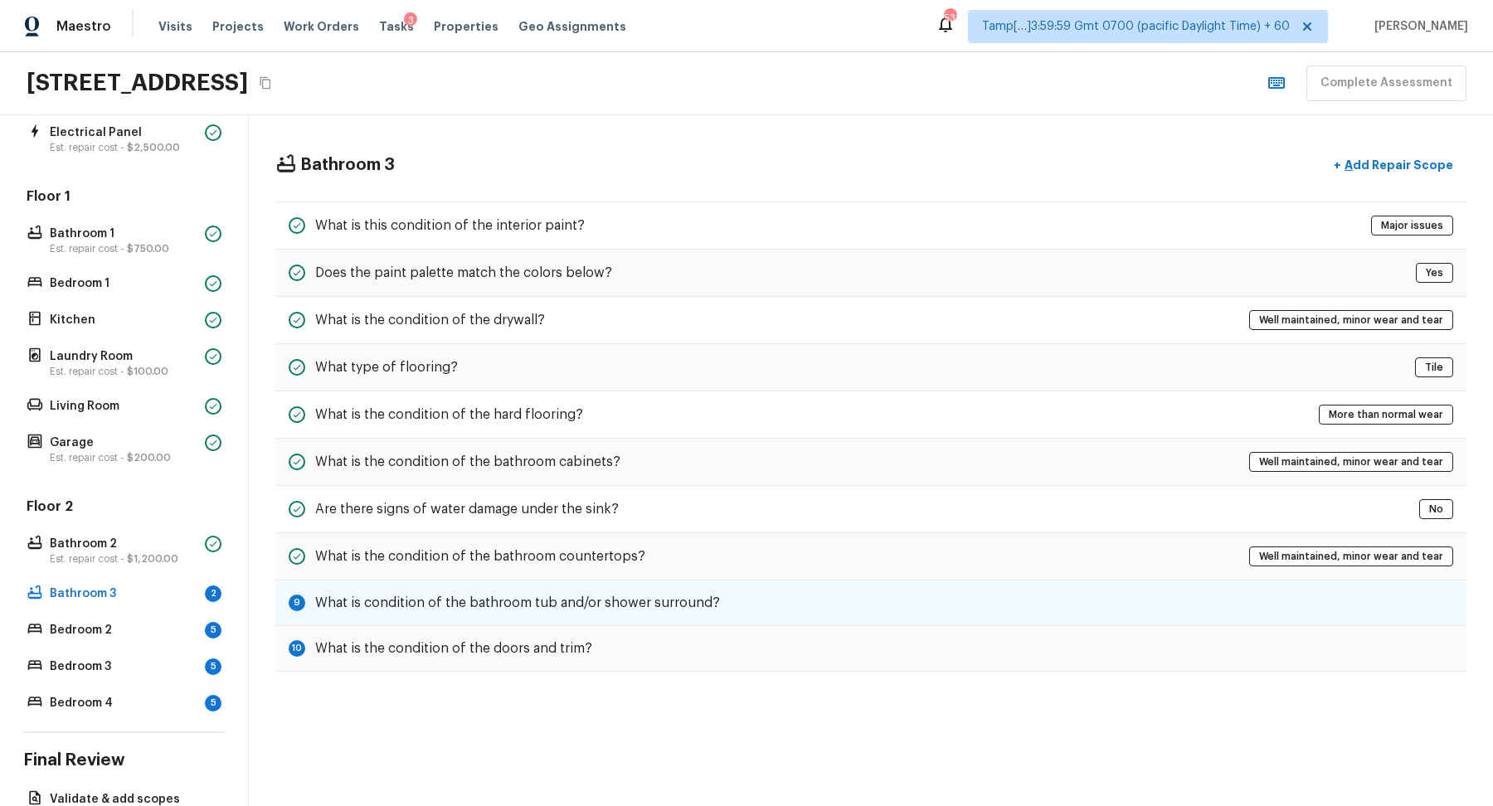
click at [723, 611] on div "9 What is condition of the bathroom tub and/or shower surround?" at bounding box center [870, 604] width 1191 height 46
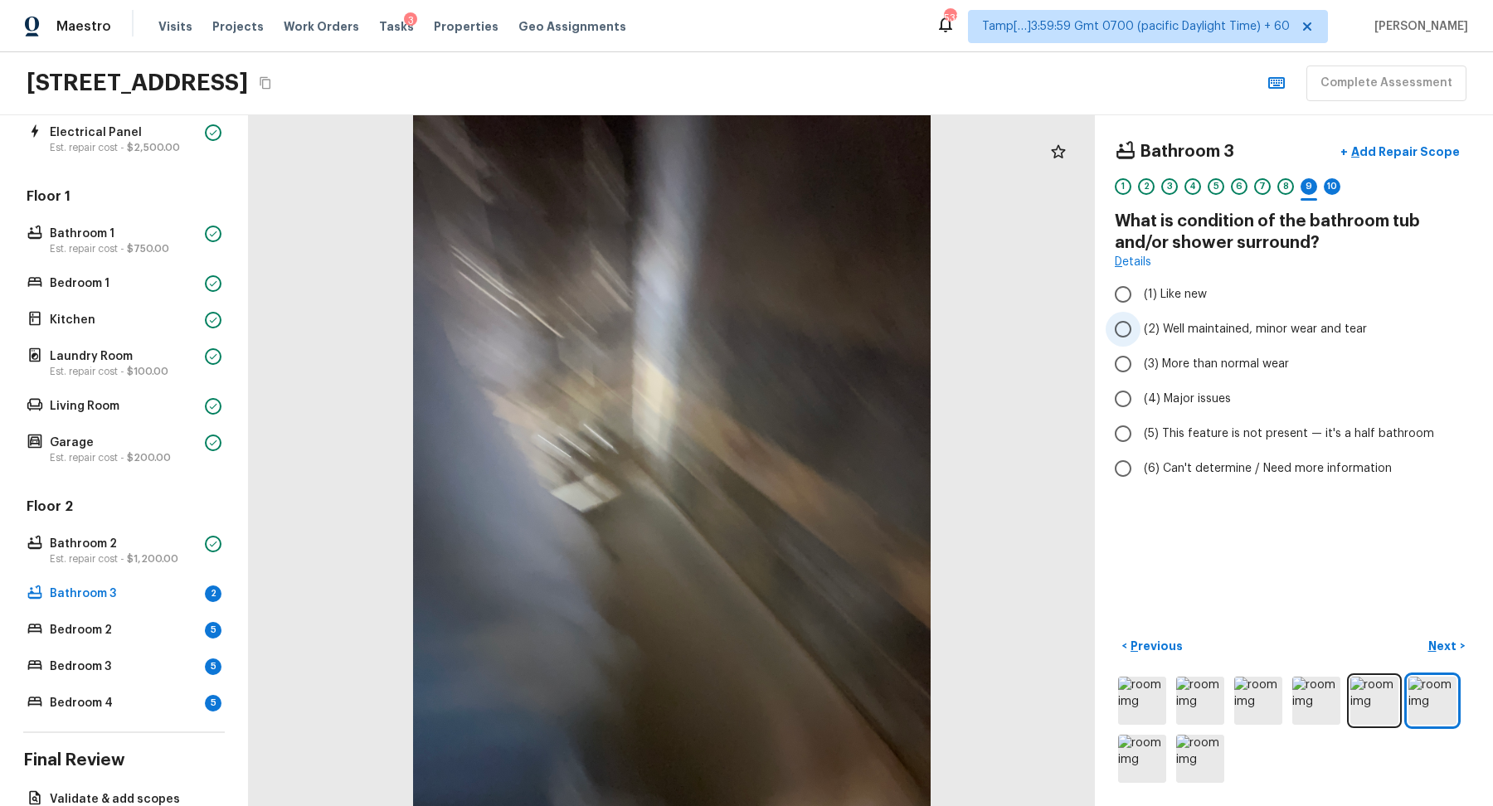
click at [1243, 333] on span "(2) Well maintained, minor wear and tear" at bounding box center [1255, 329] width 223 height 17
click at [1141, 333] on input "(2) Well maintained, minor wear and tear" at bounding box center [1123, 329] width 35 height 35
radio input "true"
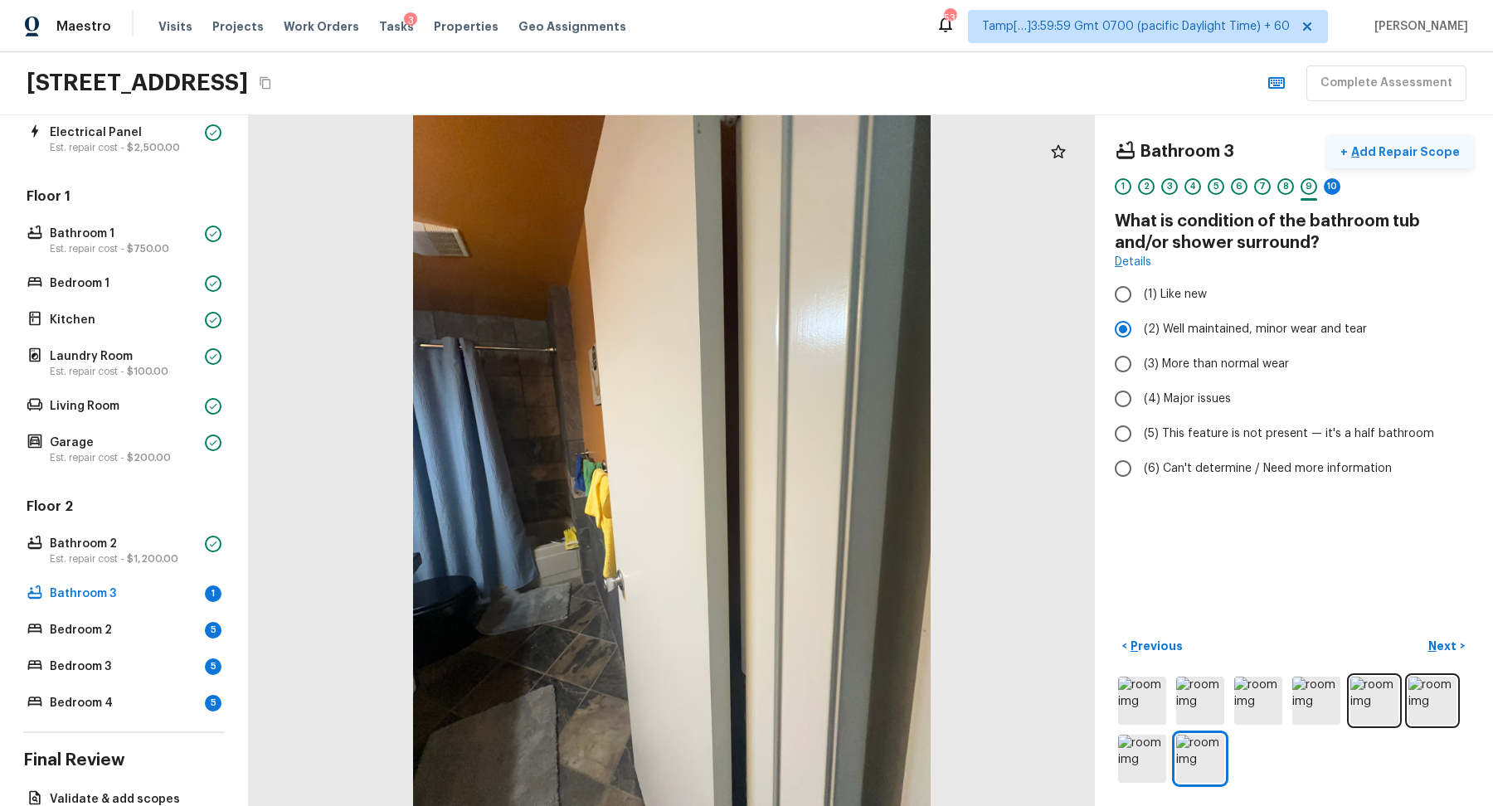
click at [1434, 158] on button "+ Add Repair Scope" at bounding box center [1400, 152] width 146 height 34
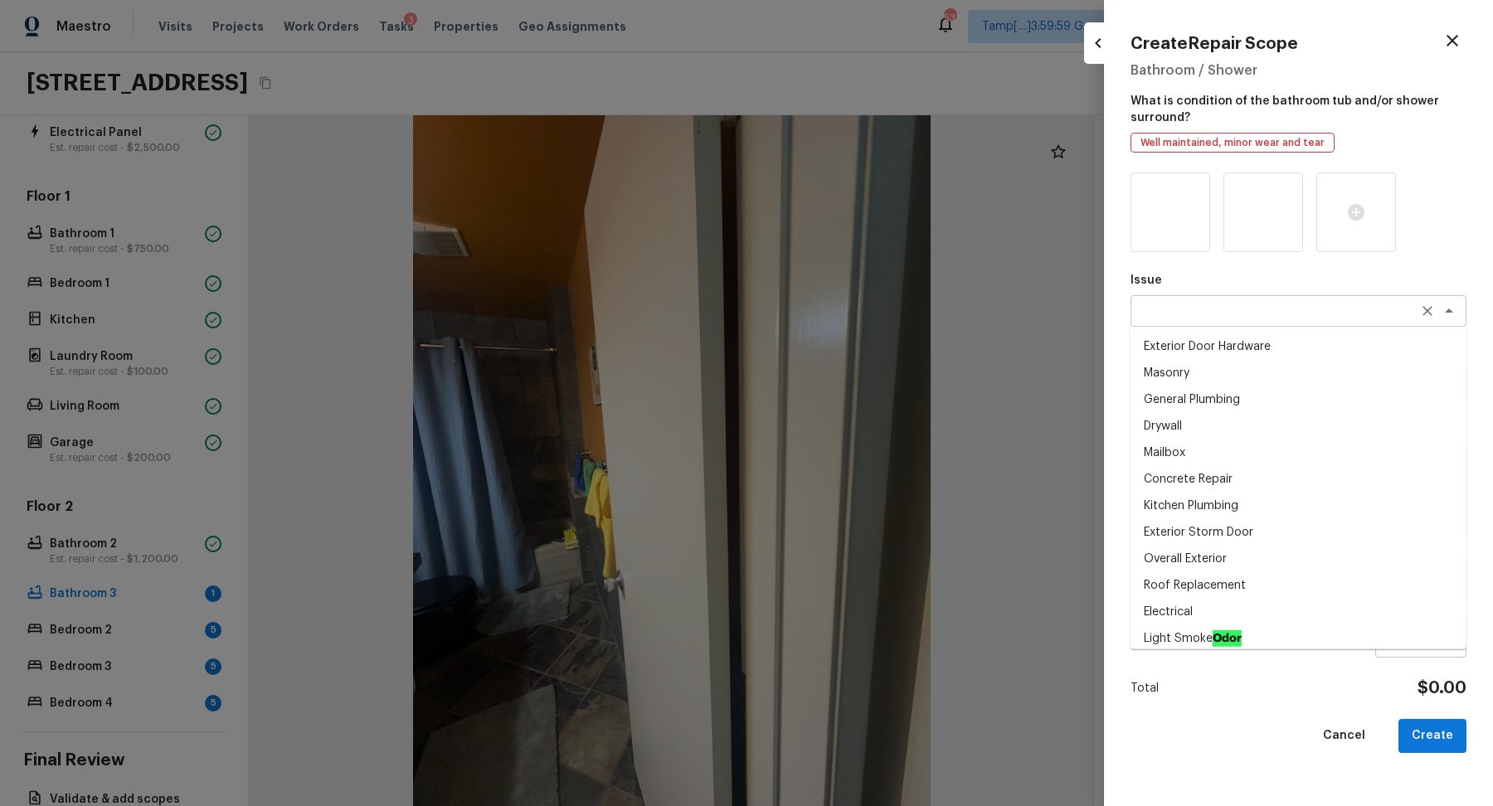
click at [1233, 299] on div "x ​" at bounding box center [1299, 311] width 336 height 32
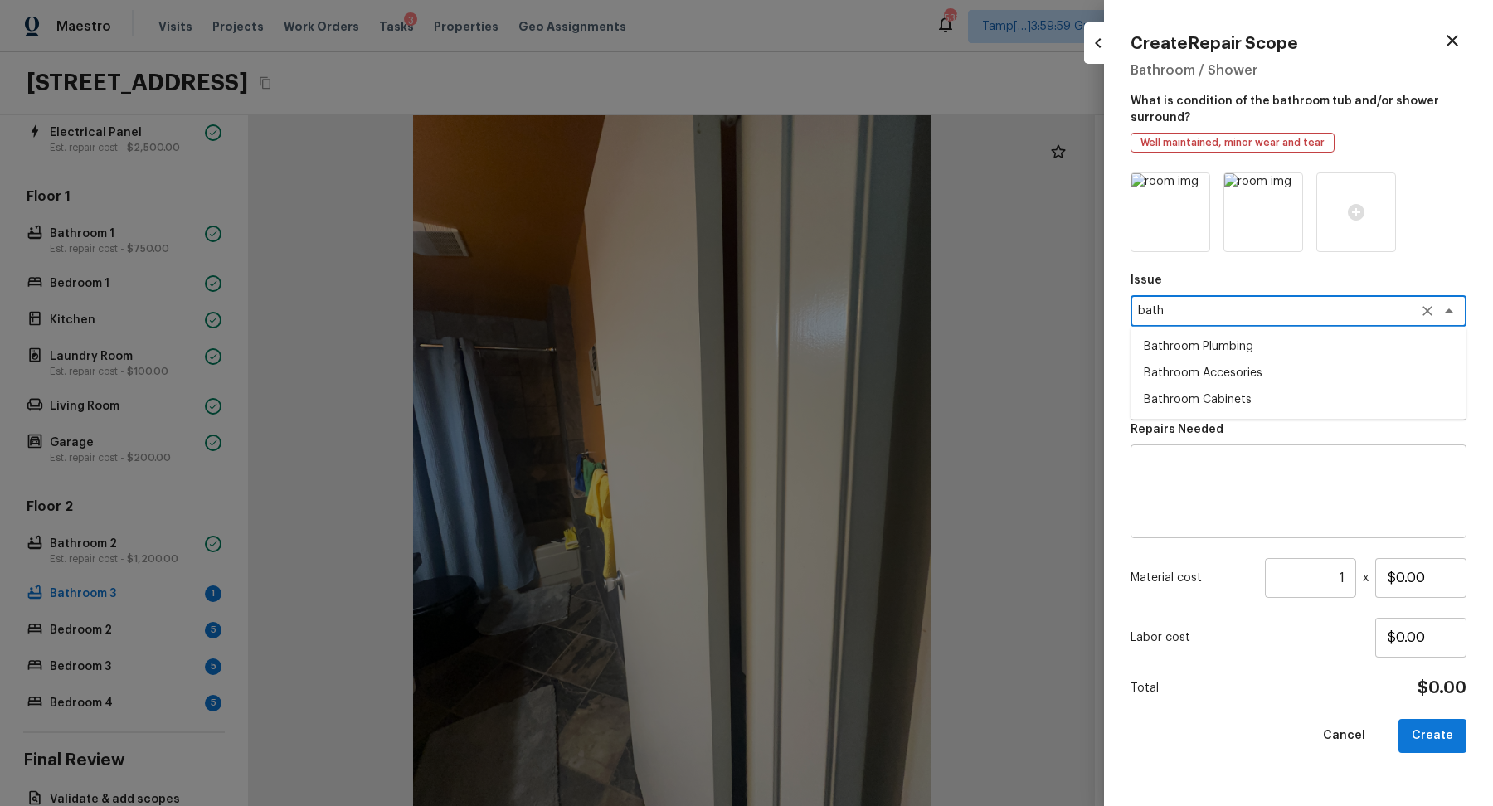
click at [1356, 357] on li "Bathroom Plumbing" at bounding box center [1299, 346] width 336 height 27
type textarea "Bathroom Plumbing"
click at [1248, 407] on div "Issue Bathroom Plumbing x ​ Repairs Prefill x ​ Repairs Needed x ​ Material cos…" at bounding box center [1299, 476] width 336 height 607
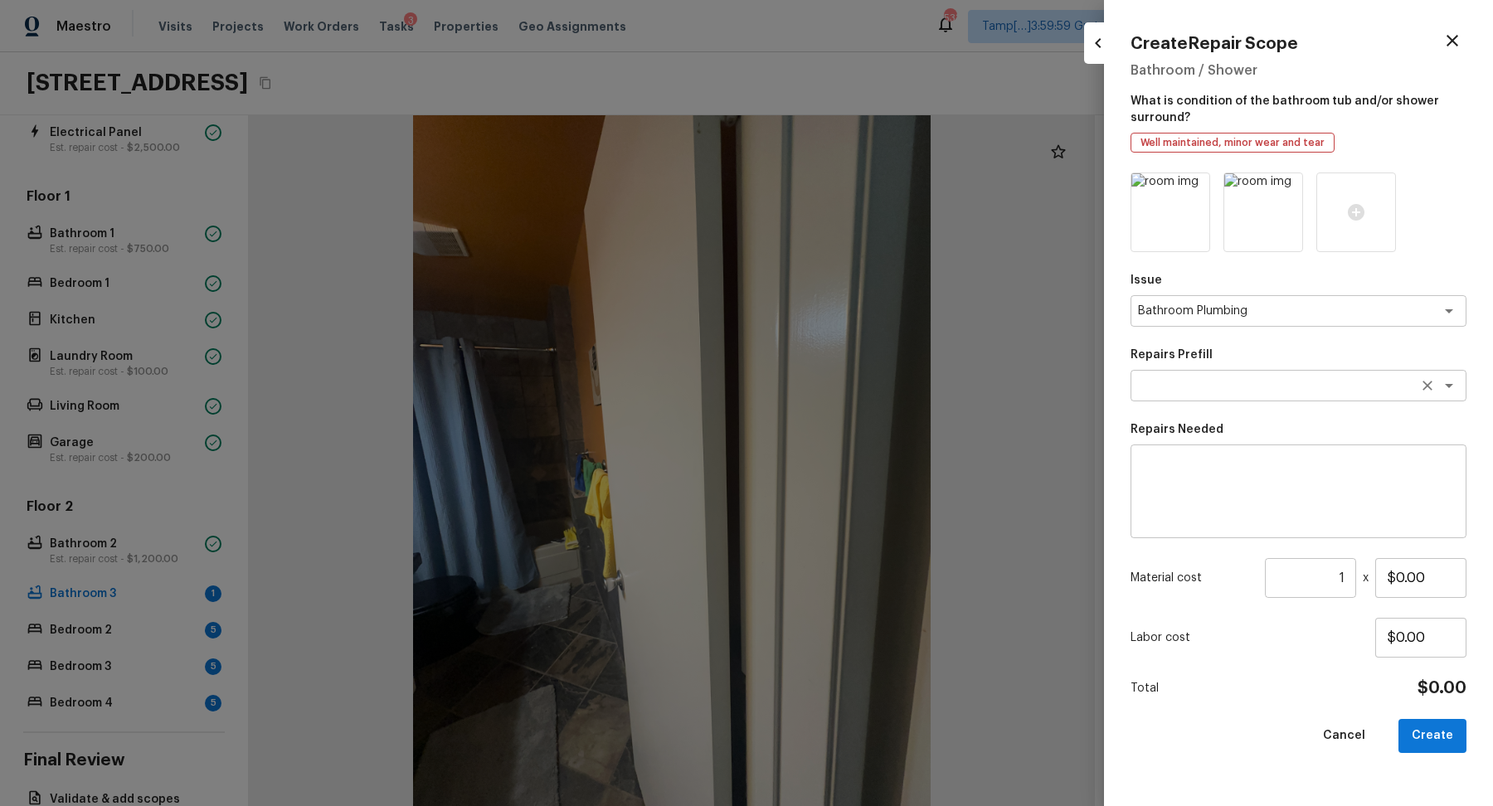
click at [1263, 395] on div "x ​" at bounding box center [1299, 386] width 336 height 32
click at [1326, 428] on li "Acid Wash Shower Pan" at bounding box center [1299, 421] width 336 height 27
type textarea "Acid Wash Shower Pan"
type textarea "Prep and acid wash/deep clean the shower pan."
type input "$50.00"
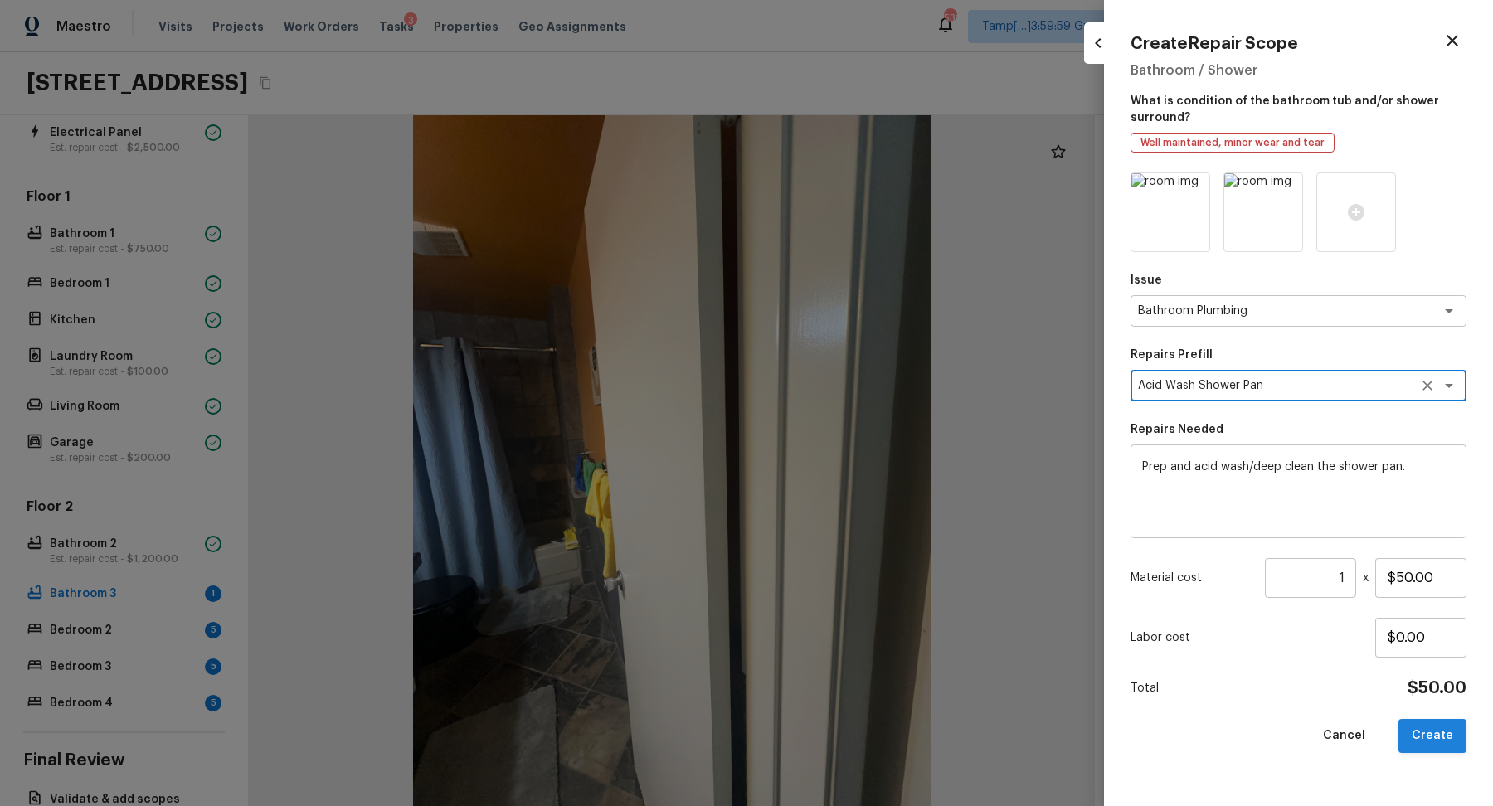
type textarea "Acid Wash Shower Pan"
click at [1434, 737] on button "Create" at bounding box center [1433, 736] width 68 height 34
type input "$0.00"
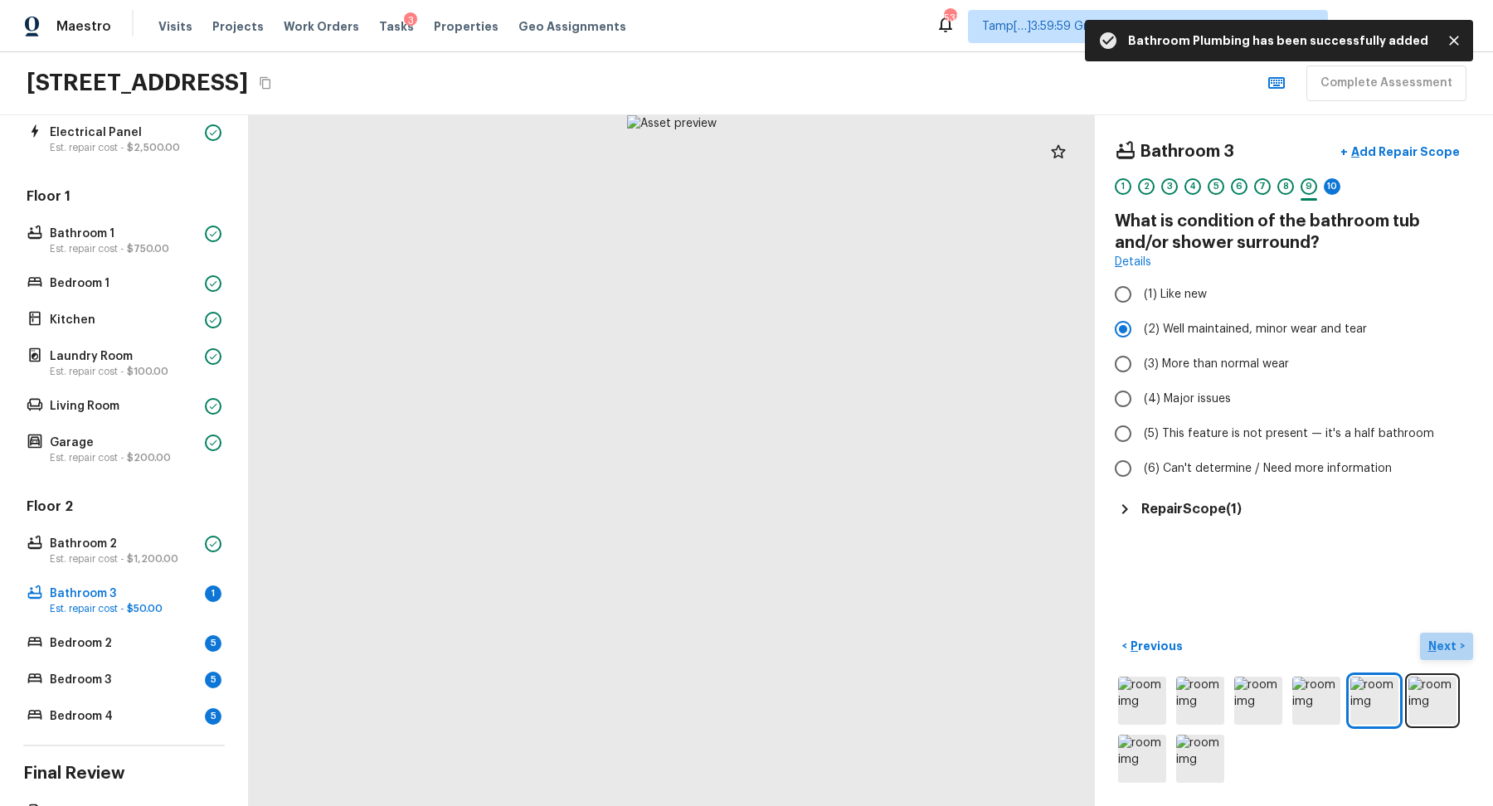
click at [1445, 645] on p "Next" at bounding box center [1445, 646] width 32 height 17
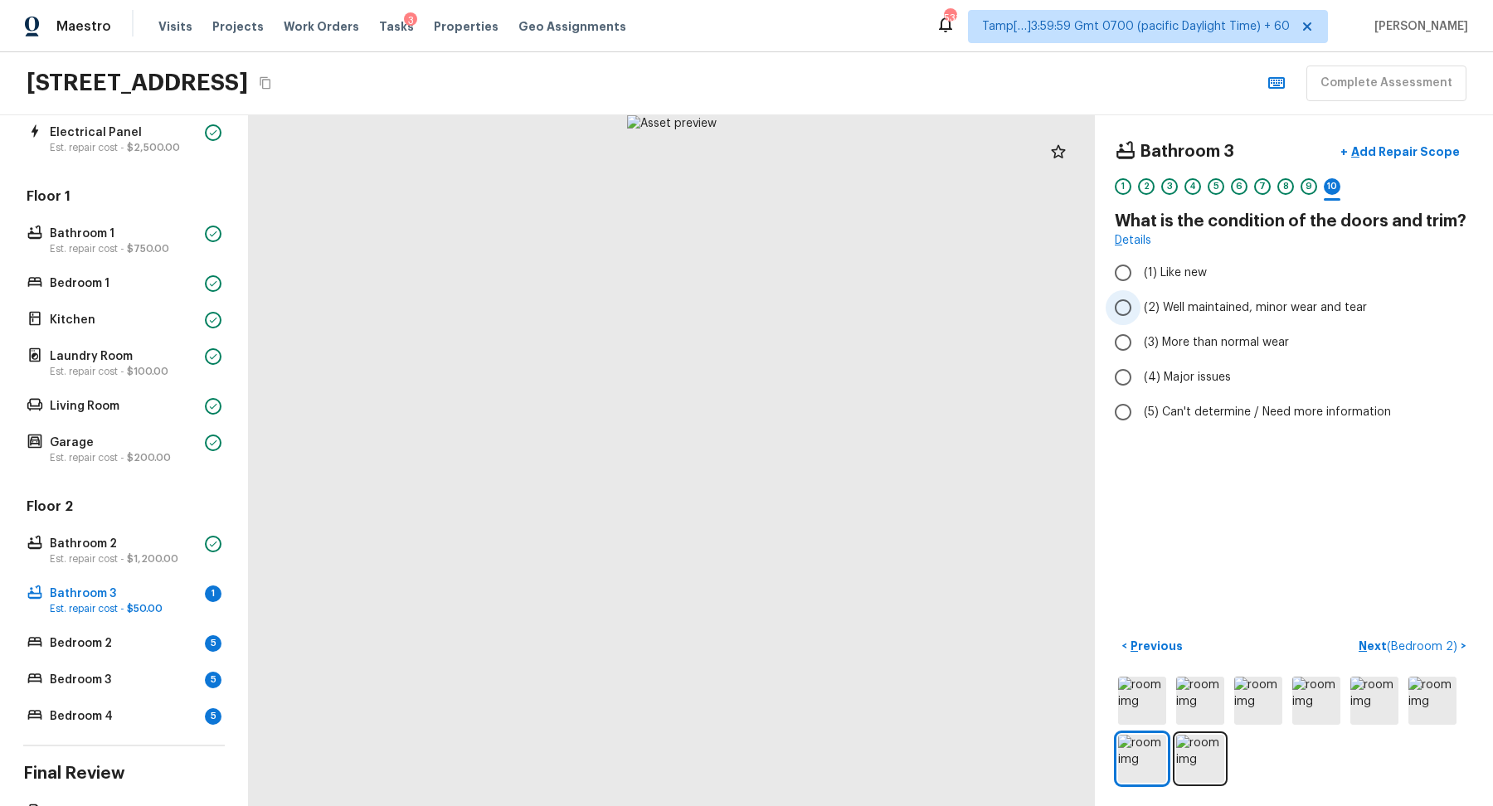
click at [1229, 314] on span "(2) Well maintained, minor wear and tear" at bounding box center [1255, 307] width 223 height 17
click at [1141, 314] on input "(2) Well maintained, minor wear and tear" at bounding box center [1123, 307] width 35 height 35
radio input "true"
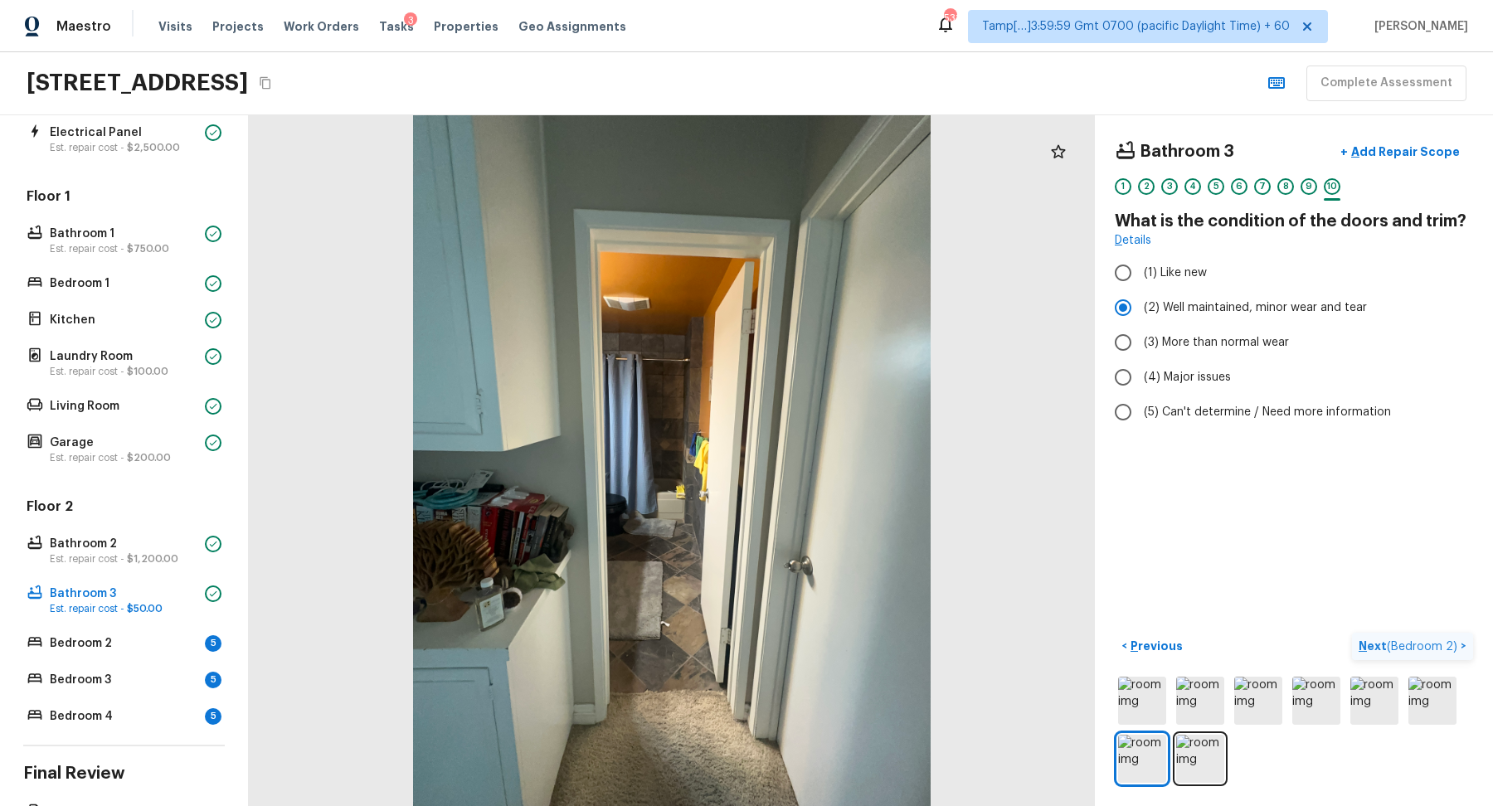
click at [1397, 635] on button "Next ( Bedroom 2 ) >" at bounding box center [1412, 646] width 121 height 27
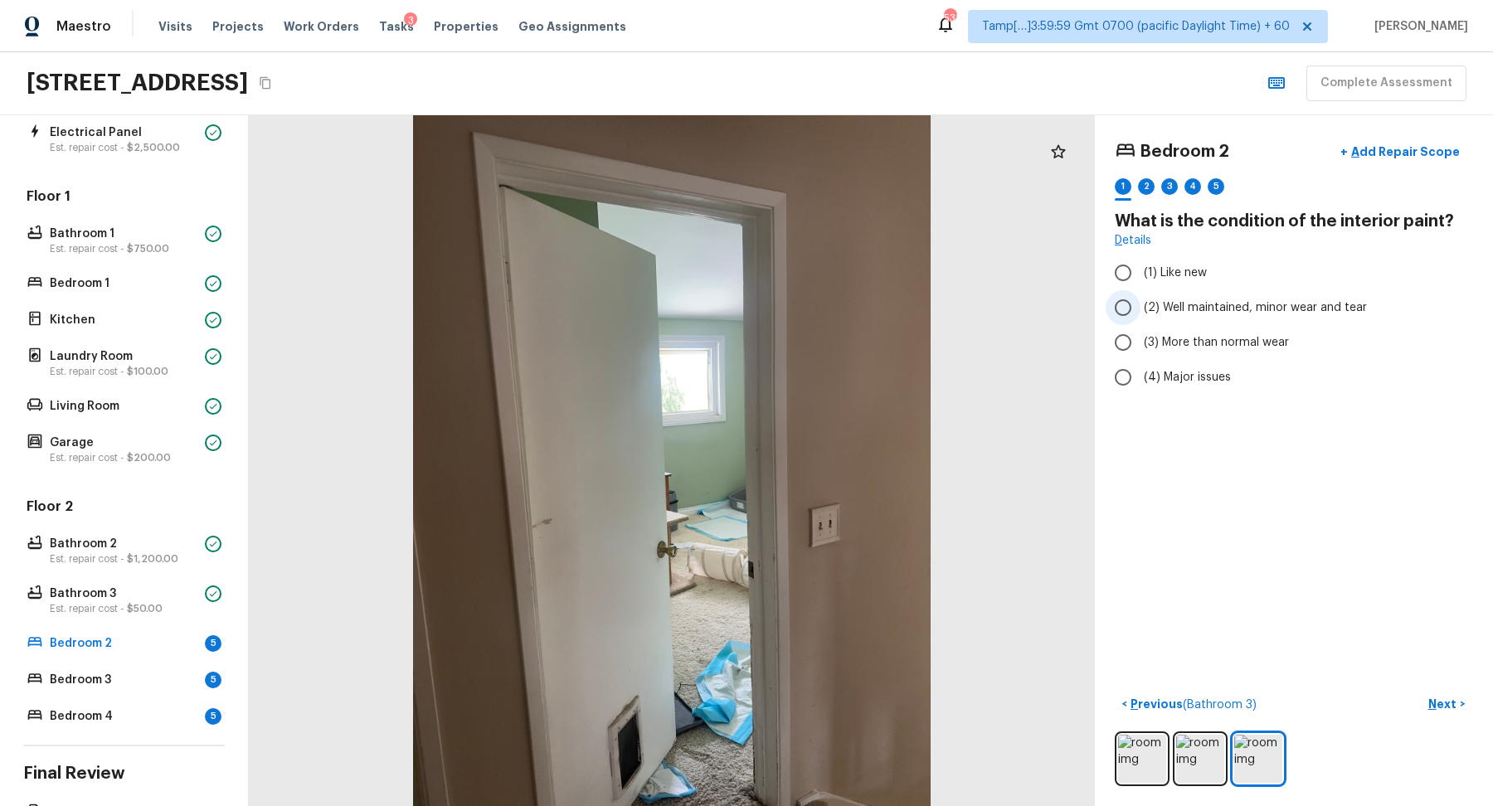
click at [1191, 300] on span "(2) Well maintained, minor wear and tear" at bounding box center [1255, 307] width 223 height 17
click at [1141, 300] on input "(2) Well maintained, minor wear and tear" at bounding box center [1123, 307] width 35 height 35
radio input "true"
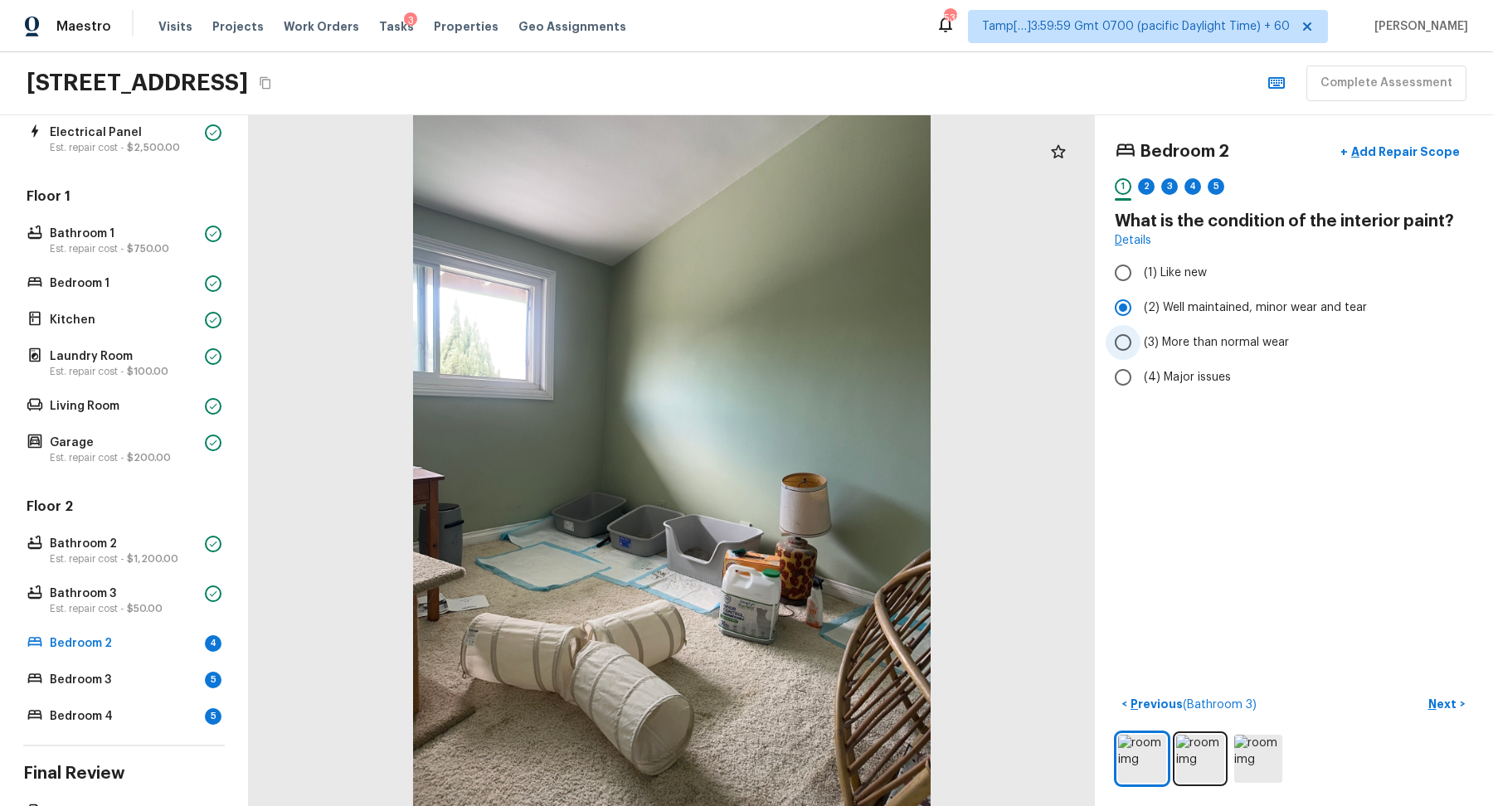
click at [1210, 339] on span "(3) More than normal wear" at bounding box center [1216, 342] width 145 height 17
click at [1141, 339] on input "(3) More than normal wear" at bounding box center [1123, 342] width 35 height 35
radio input "true"
click at [1453, 708] on p "Next" at bounding box center [1445, 704] width 32 height 17
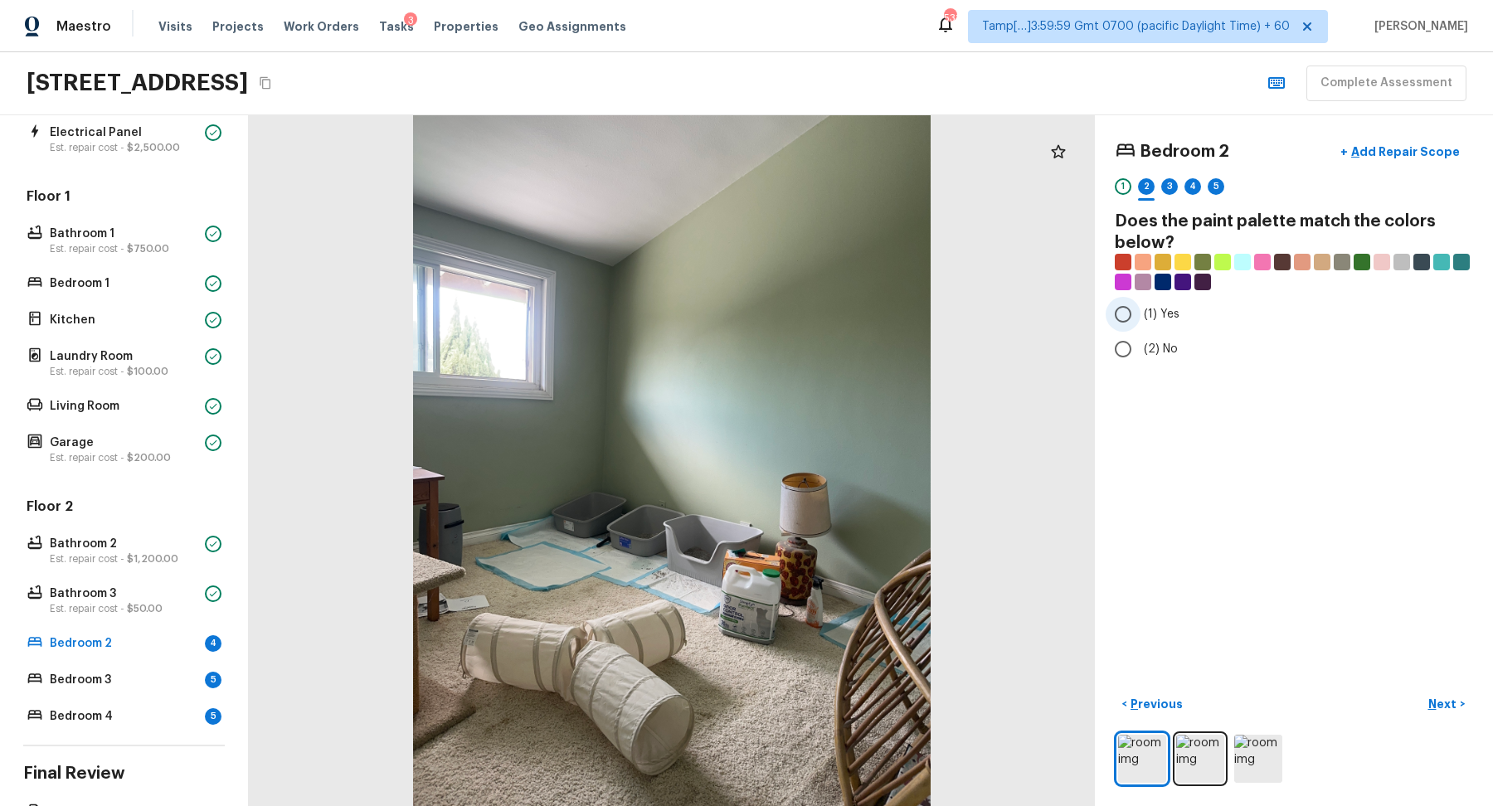
click at [1126, 324] on input "(1) Yes" at bounding box center [1123, 314] width 35 height 35
radio input "true"
click at [1458, 703] on button "Next >" at bounding box center [1446, 704] width 53 height 27
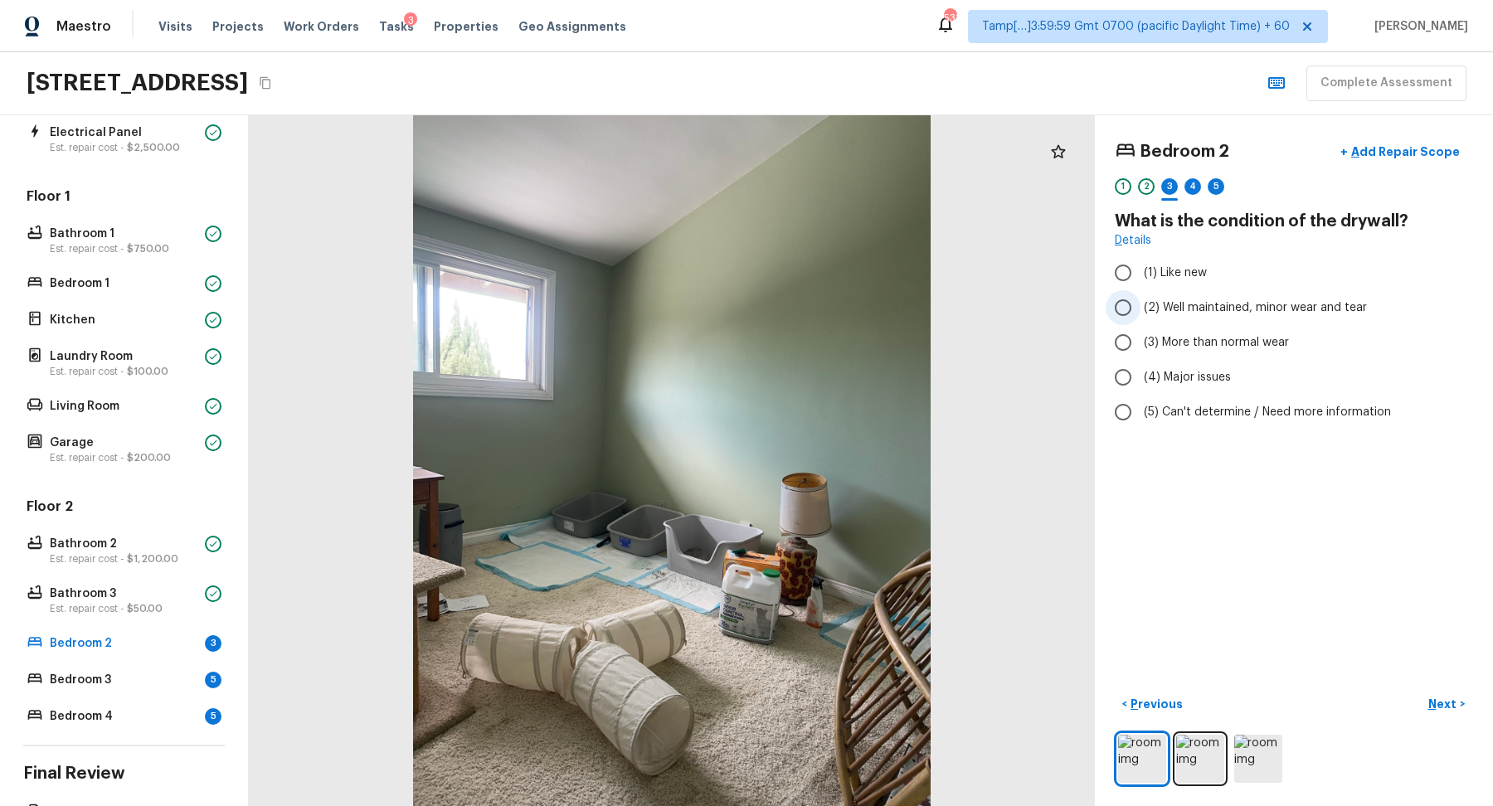
click at [1263, 309] on span "(2) Well maintained, minor wear and tear" at bounding box center [1255, 307] width 223 height 17
click at [1141, 309] on input "(2) Well maintained, minor wear and tear" at bounding box center [1123, 307] width 35 height 35
radio input "true"
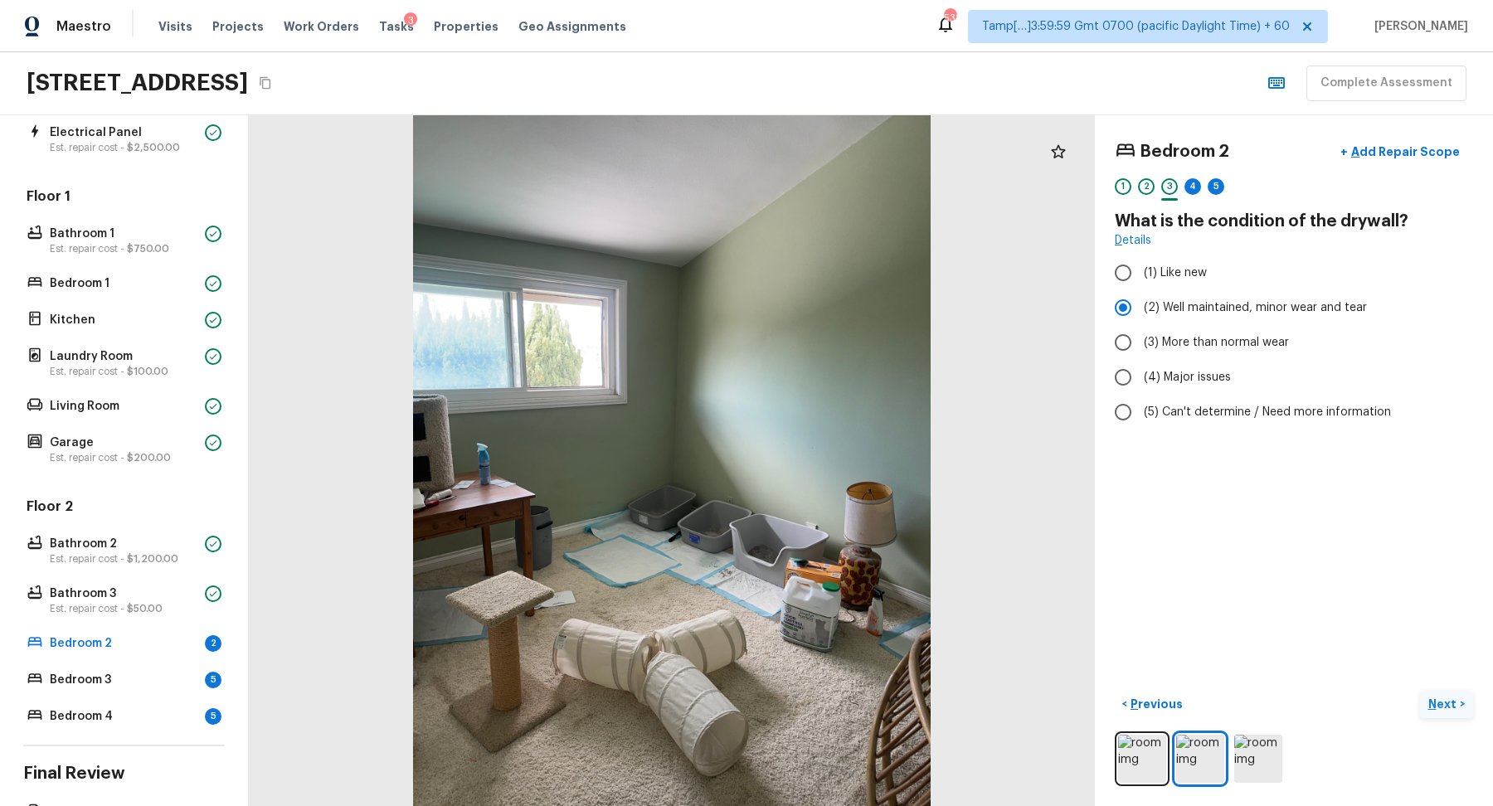
click at [1431, 696] on p "Next" at bounding box center [1445, 704] width 32 height 17
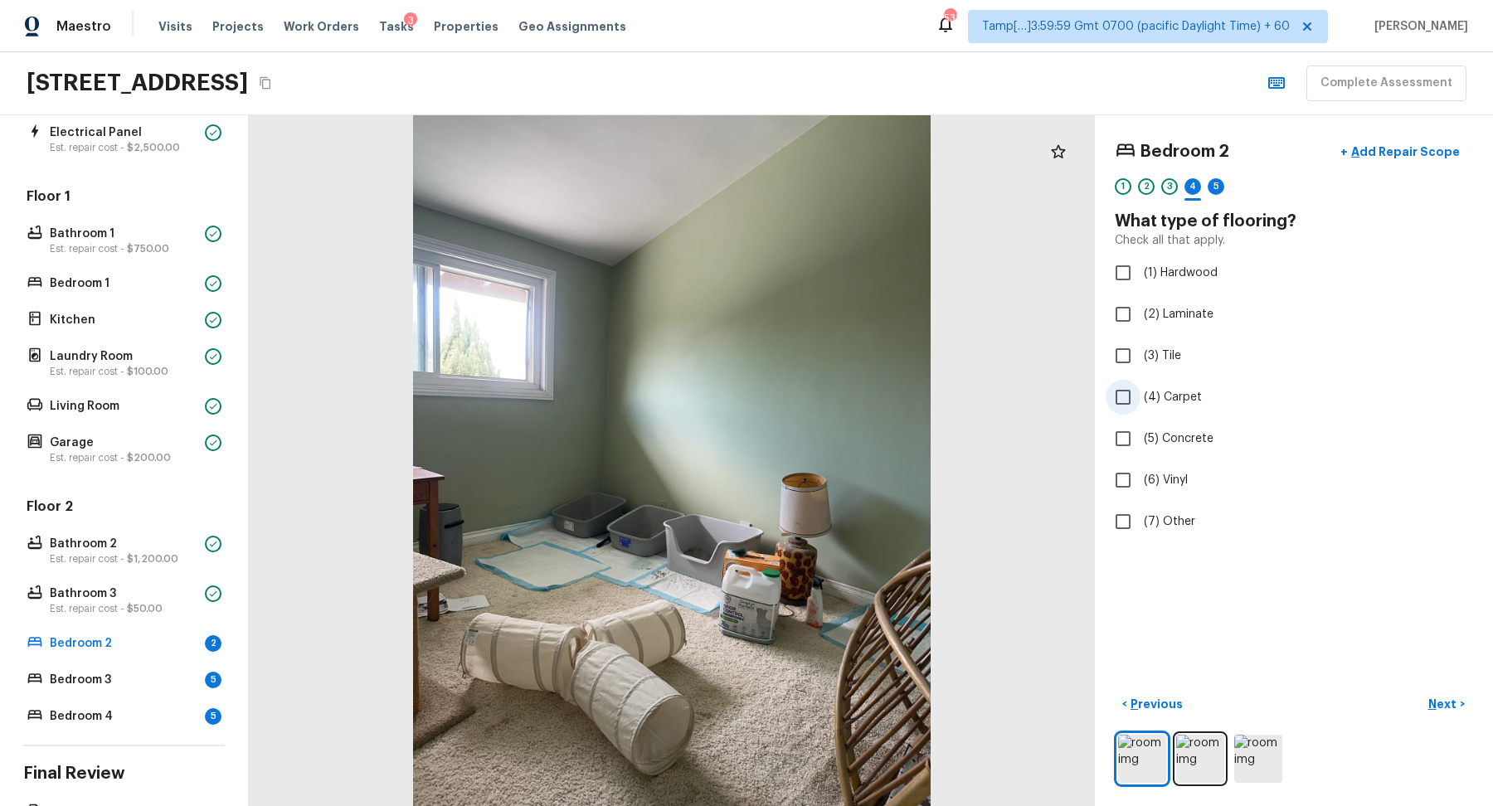
click at [1169, 402] on span "(4) Carpet" at bounding box center [1173, 397] width 58 height 17
click at [1141, 402] on input "(4) Carpet" at bounding box center [1123, 397] width 35 height 35
checkbox input "true"
click at [1442, 699] on p "Next" at bounding box center [1445, 704] width 32 height 17
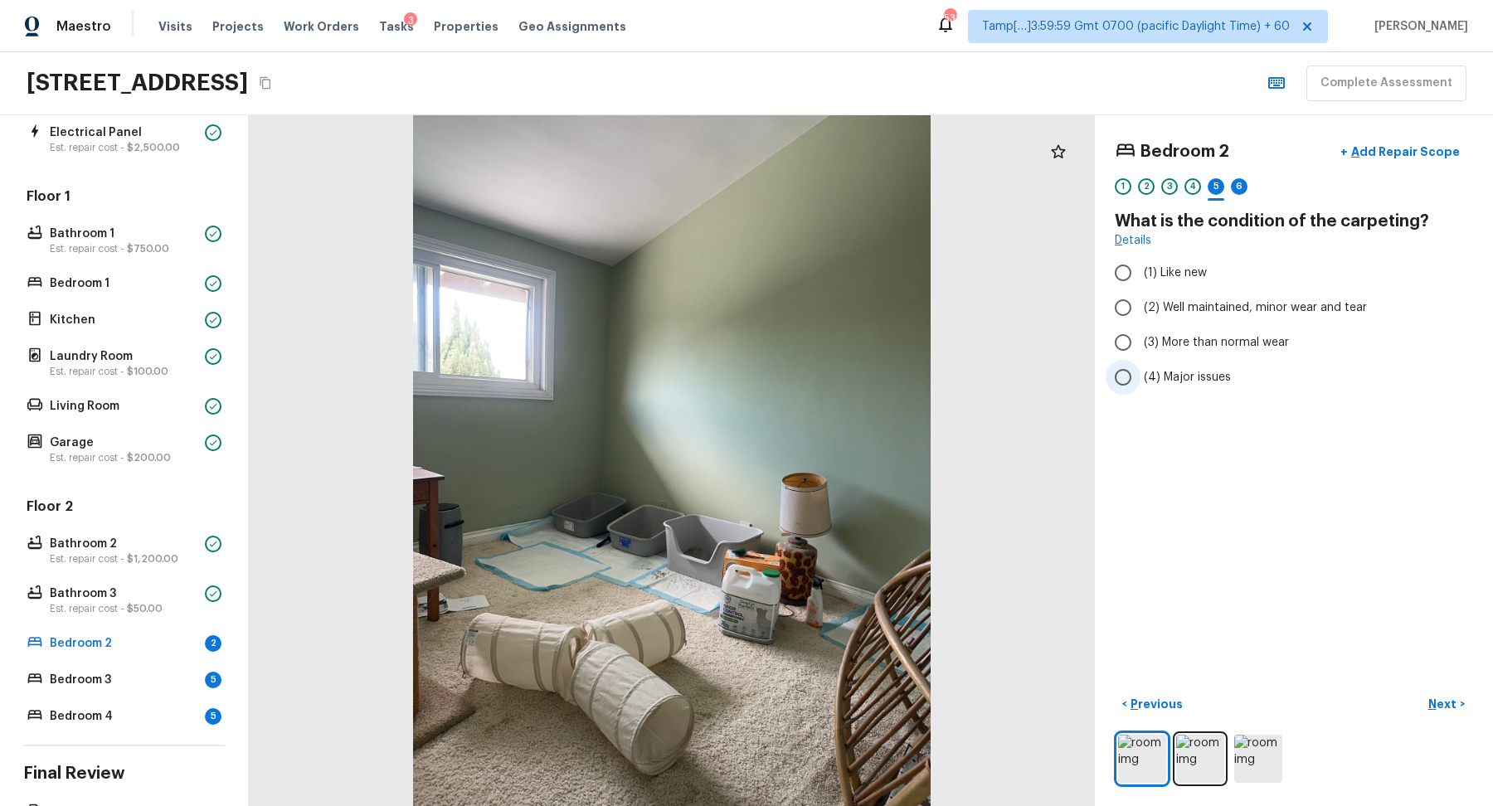
click at [1224, 377] on span "(4) Major issues" at bounding box center [1187, 377] width 87 height 17
click at [1141, 377] on input "(4) Major issues" at bounding box center [1123, 377] width 35 height 35
radio input "true"
click at [1427, 707] on button "Next >" at bounding box center [1446, 704] width 53 height 27
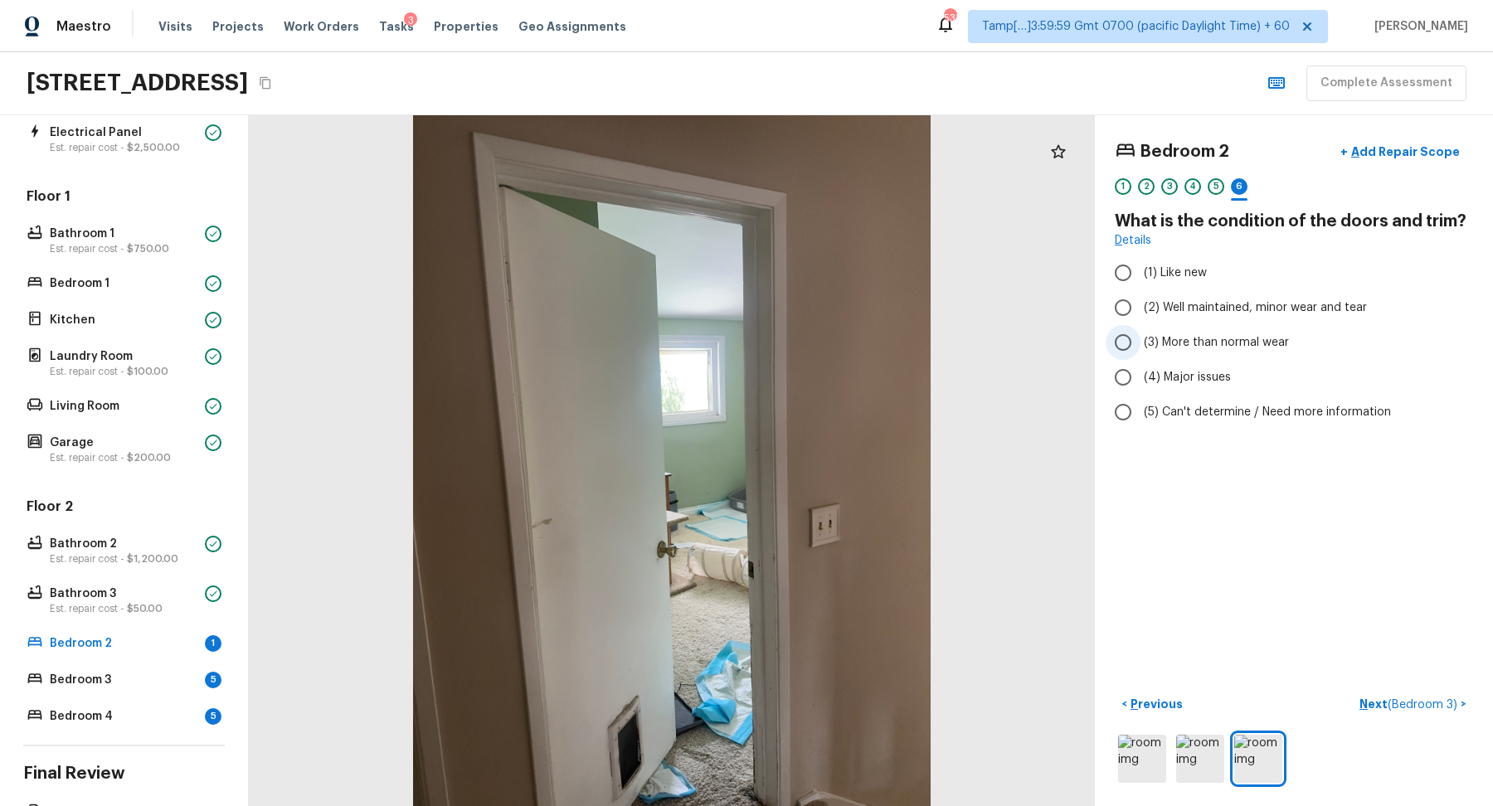
click at [1163, 338] on span "(3) More than normal wear" at bounding box center [1216, 342] width 145 height 17
click at [1141, 338] on input "(3) More than normal wear" at bounding box center [1123, 342] width 35 height 35
radio input "true"
click at [1373, 149] on p "Add Repair Scope" at bounding box center [1404, 152] width 112 height 17
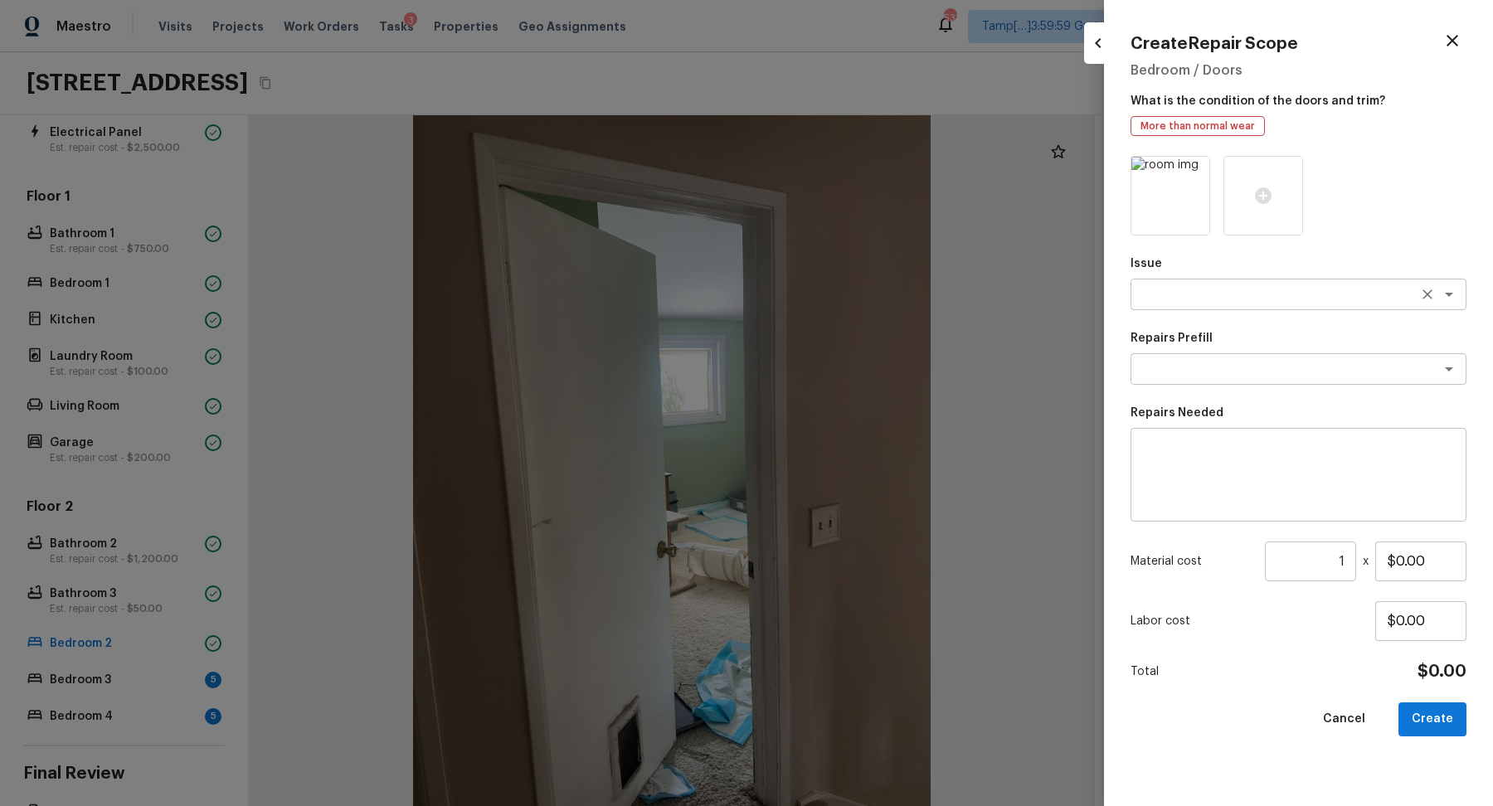
click at [1156, 293] on textarea at bounding box center [1275, 294] width 275 height 17
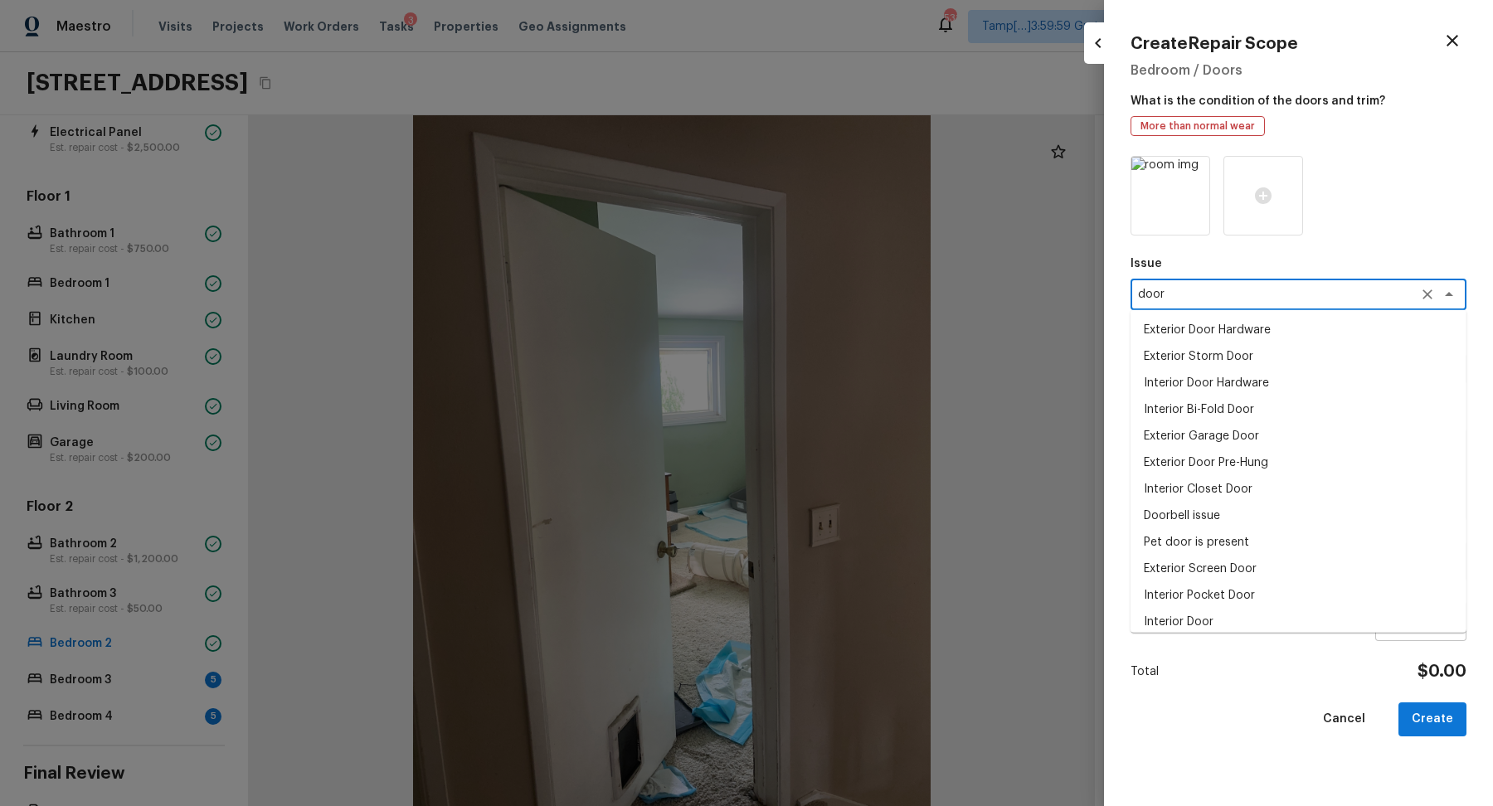
click at [1239, 611] on li "Interior Door" at bounding box center [1299, 622] width 336 height 27
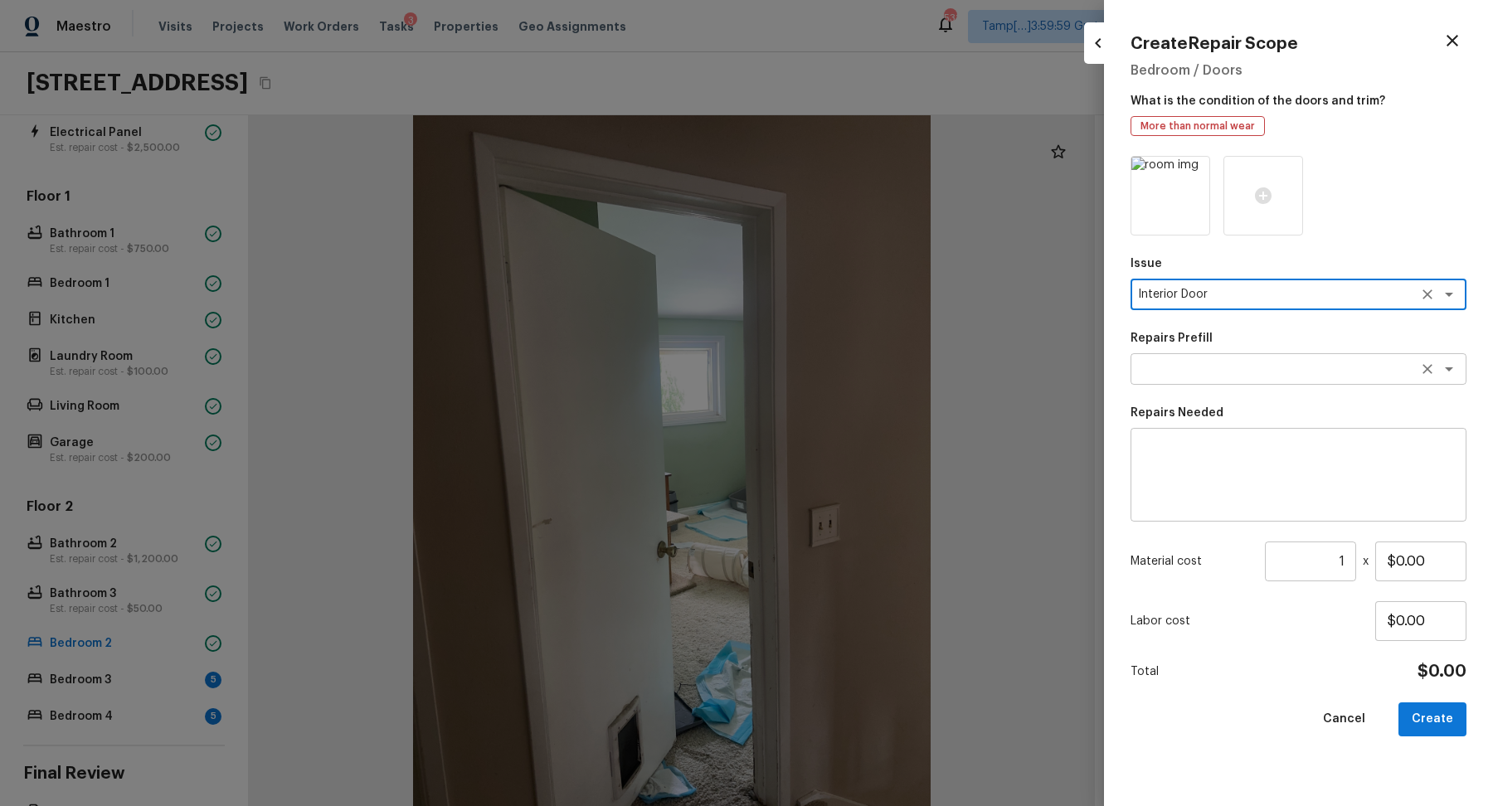
type textarea "Interior Door"
click at [1258, 376] on textarea at bounding box center [1275, 369] width 275 height 17
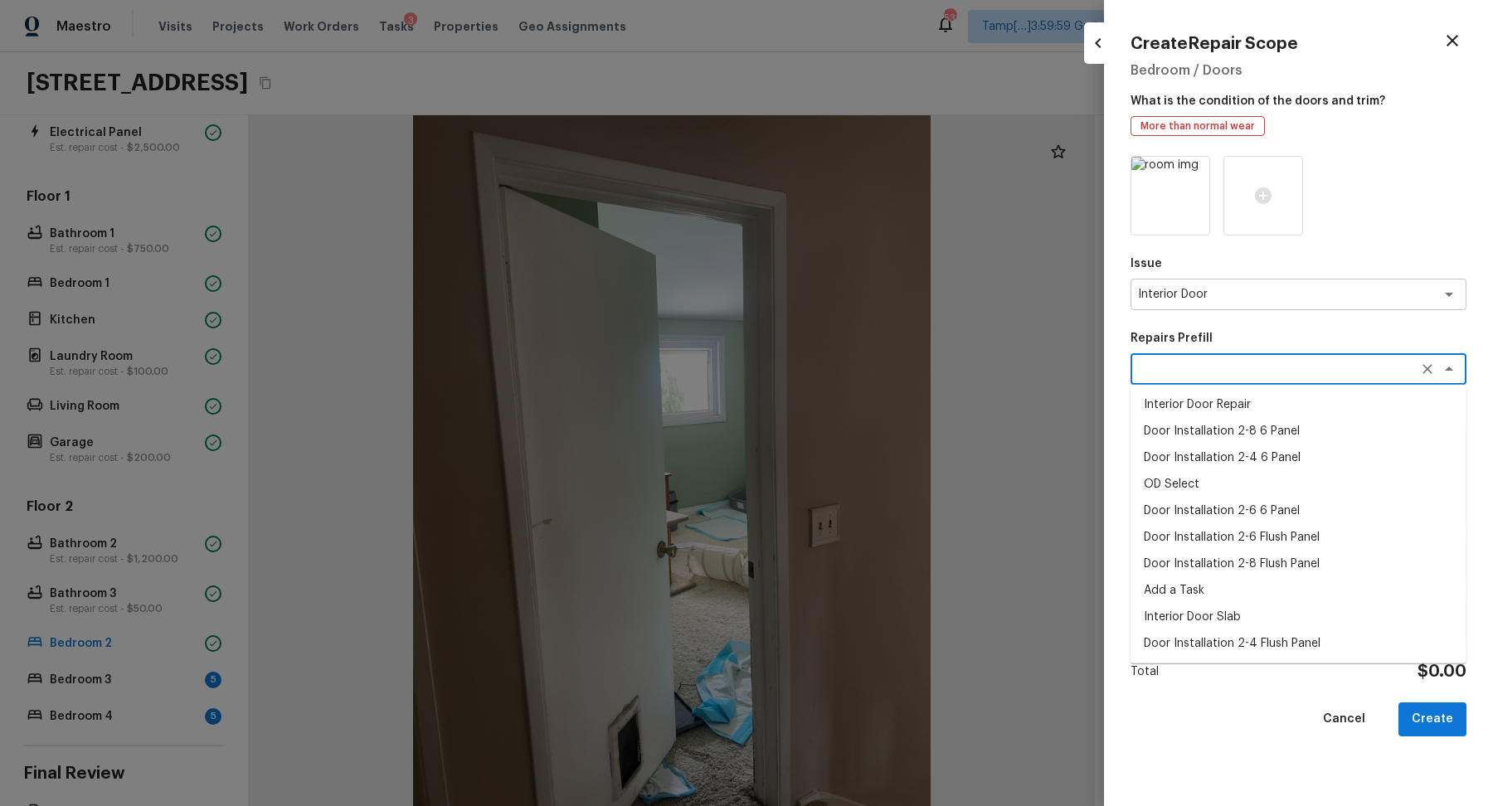
click at [1270, 463] on li "Door Installation 2-4 6 Panel" at bounding box center [1299, 458] width 336 height 27
type textarea "Door Installation 2-4 6 Panel"
type textarea "Remove the existing door (if present). Install a new pre-hung 2-4 6 panel inter…"
type input "$201.85"
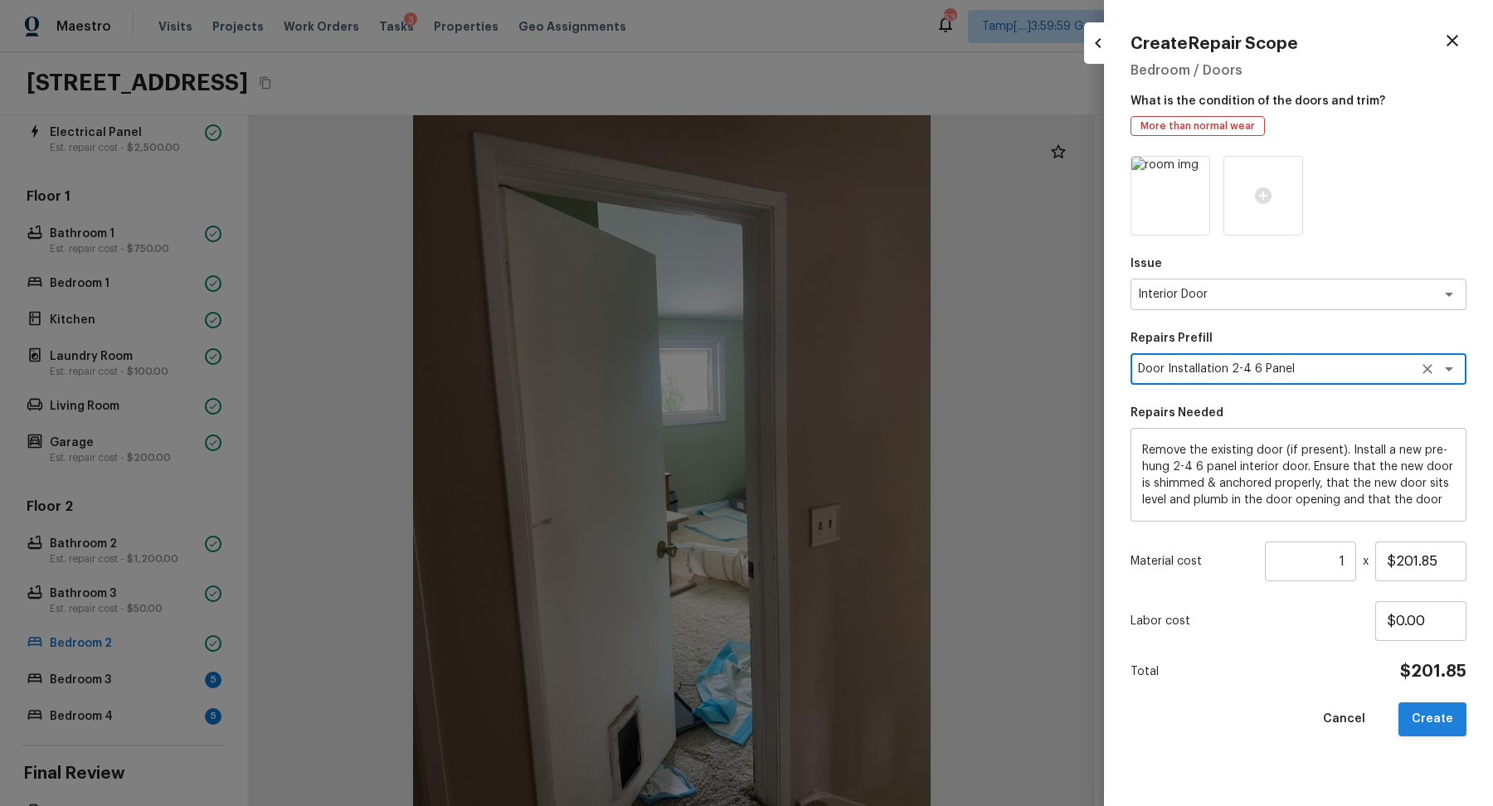
click at [1436, 723] on button "Create" at bounding box center [1433, 720] width 68 height 34
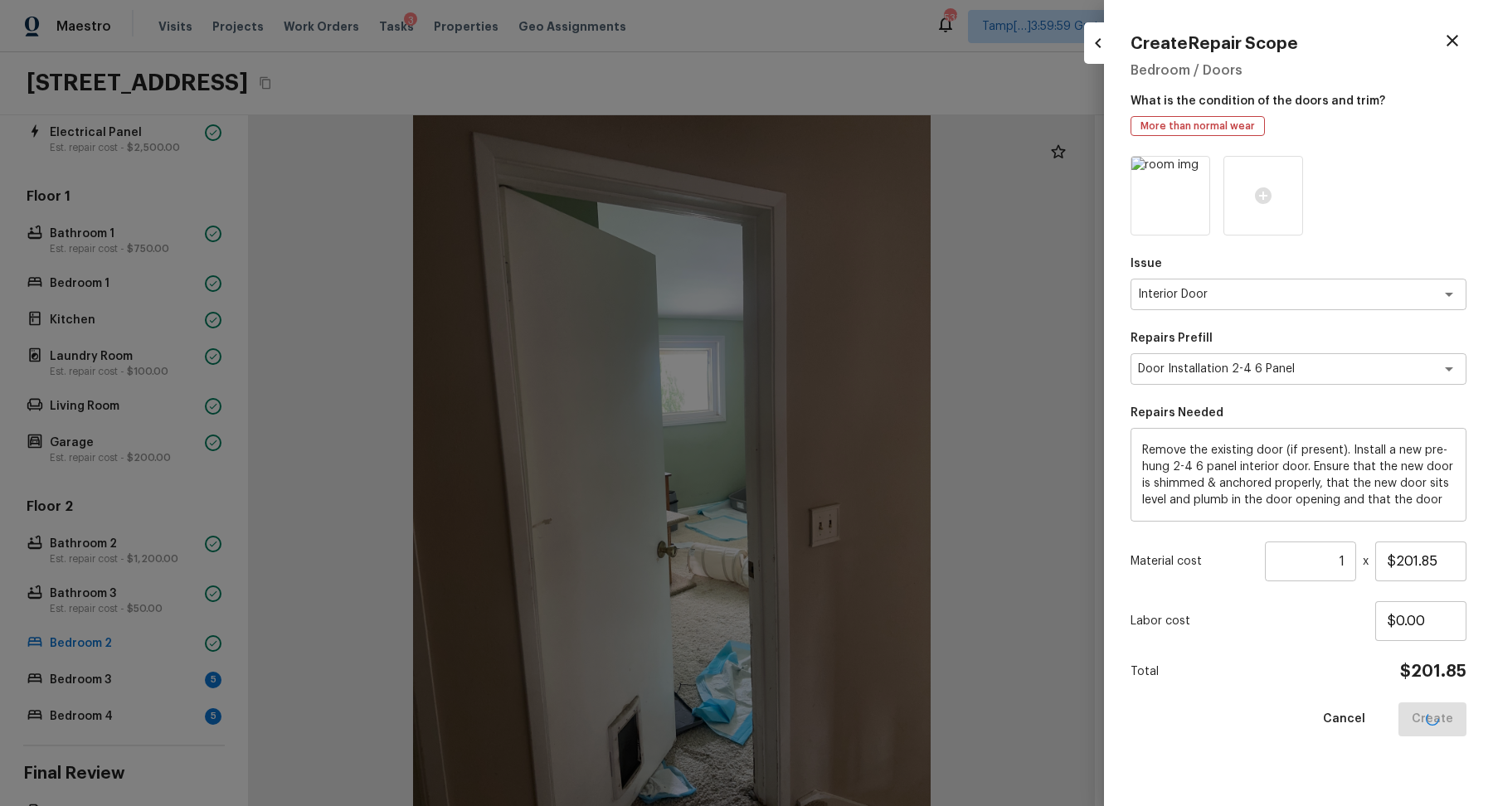
type input "$0.00"
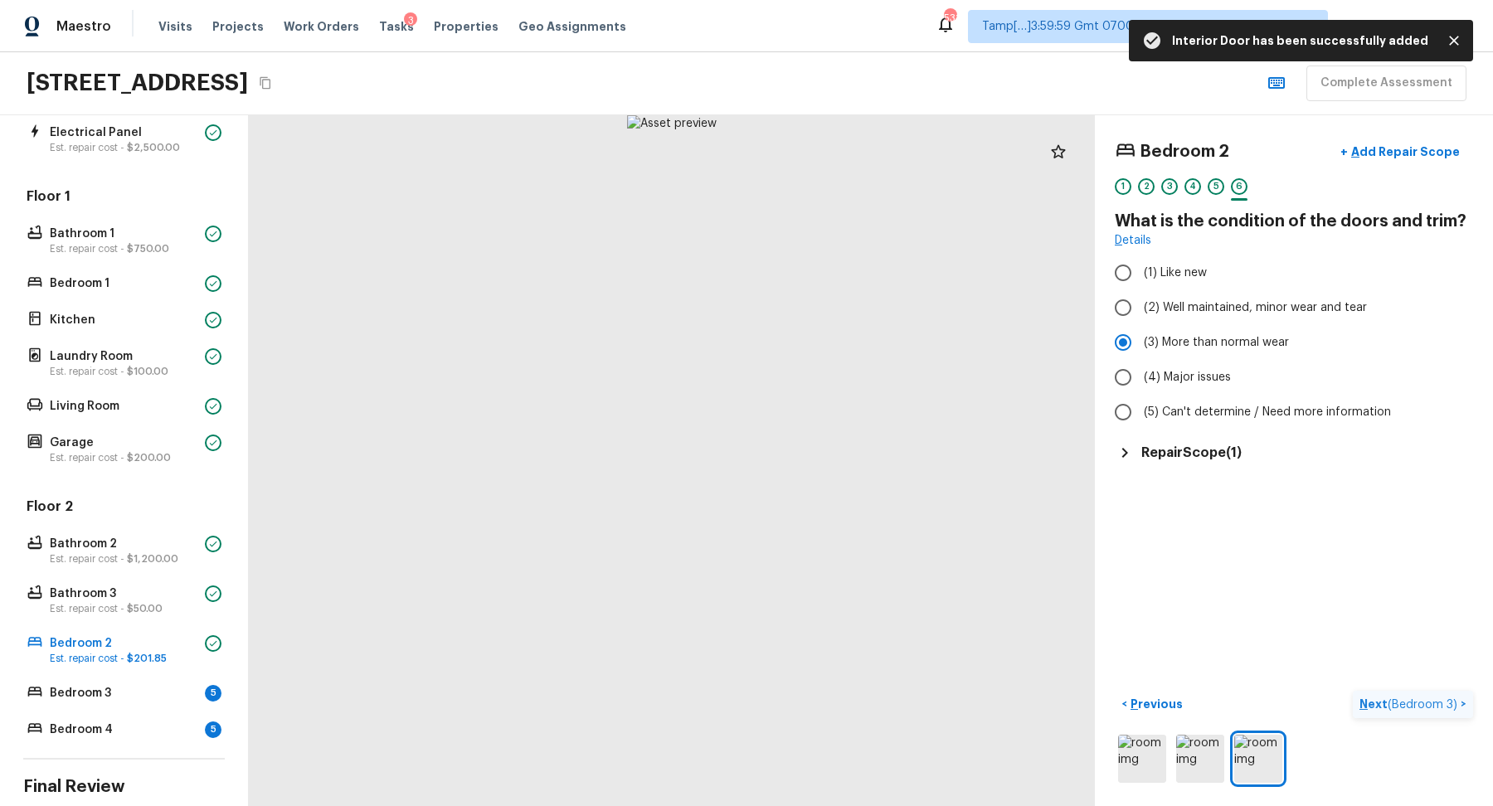
click at [1375, 696] on p "Next ( Bedroom 3 )" at bounding box center [1410, 704] width 101 height 17
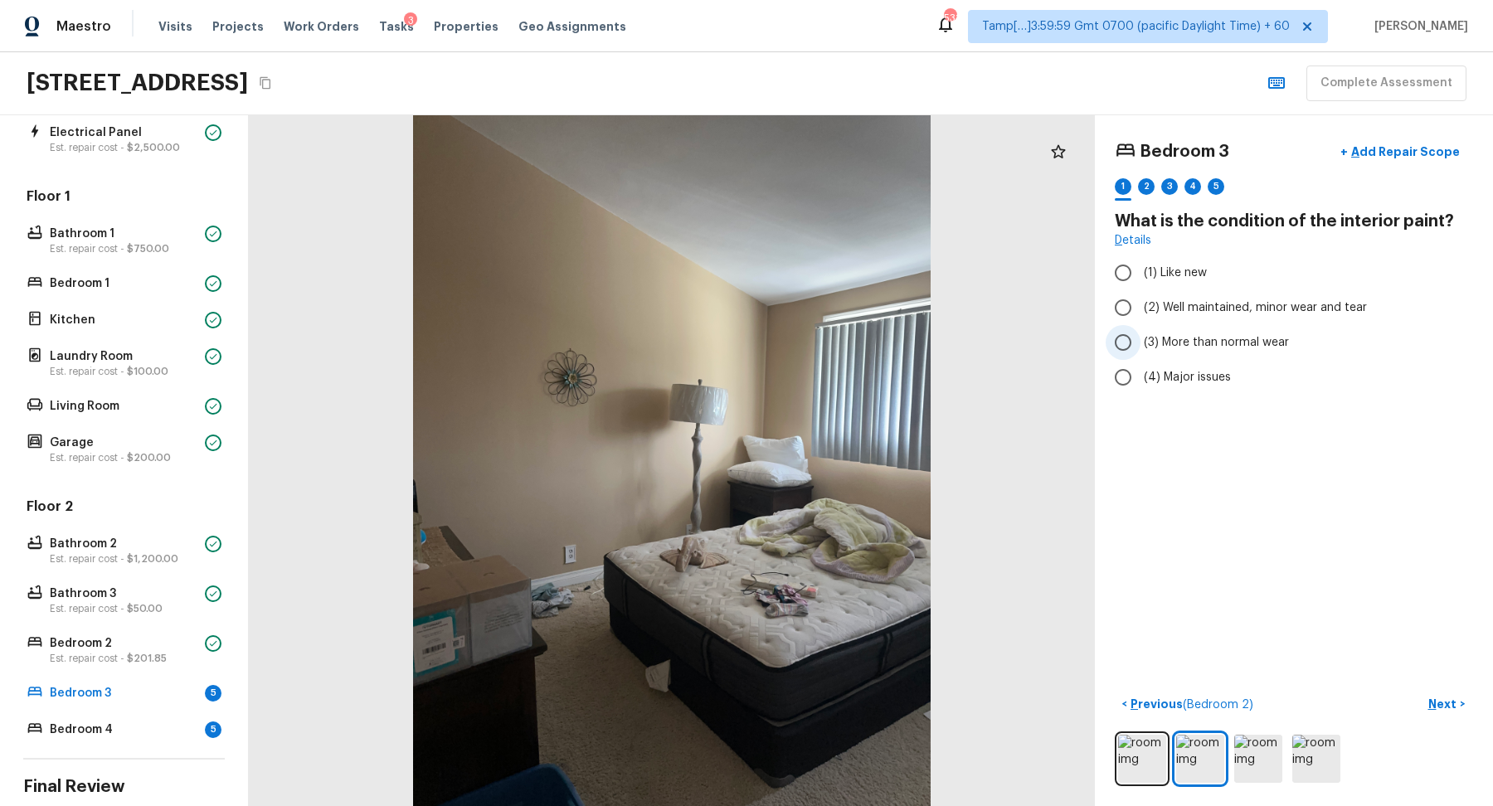
click at [1197, 325] on label "(3) More than normal wear" at bounding box center [1283, 342] width 354 height 35
click at [1141, 325] on input "(3) More than normal wear" at bounding box center [1123, 342] width 35 height 35
radio input "true"
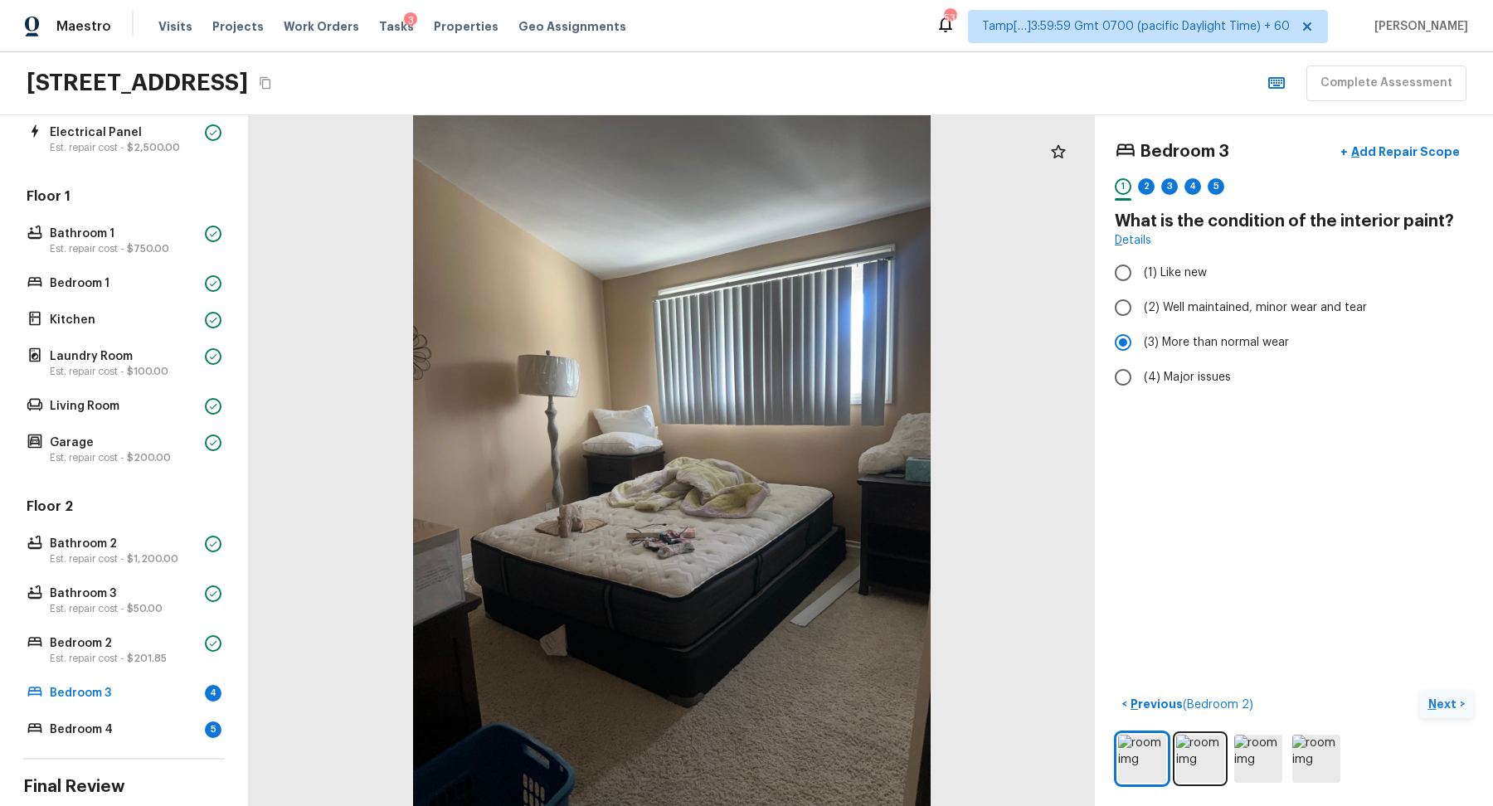
click at [1435, 698] on p "Next" at bounding box center [1445, 704] width 32 height 17
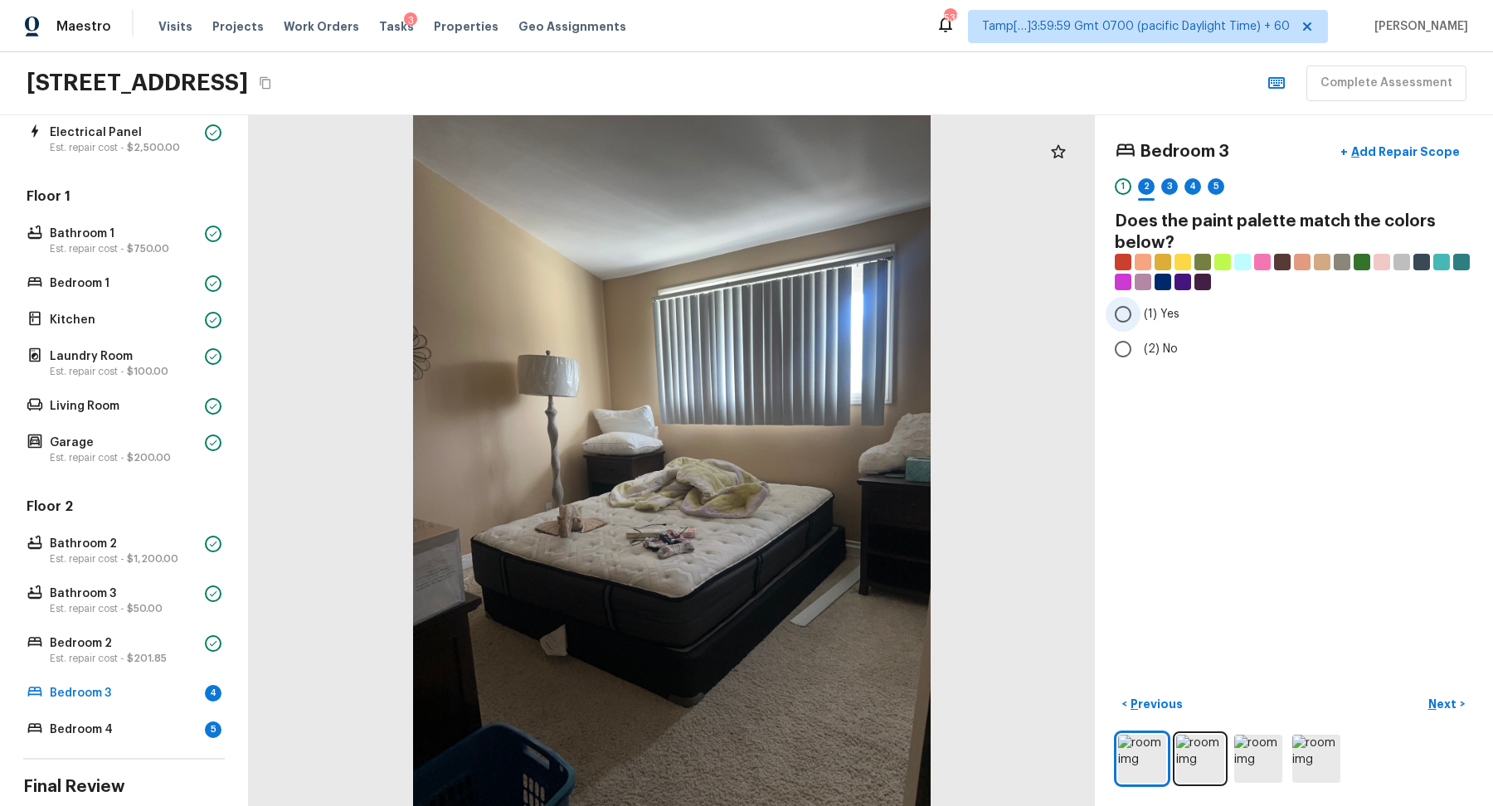
click at [1142, 319] on label "(1) Yes" at bounding box center [1283, 314] width 354 height 35
click at [1141, 319] on input "(1) Yes" at bounding box center [1123, 314] width 35 height 35
radio input "true"
click at [1439, 697] on p "Next" at bounding box center [1445, 704] width 32 height 17
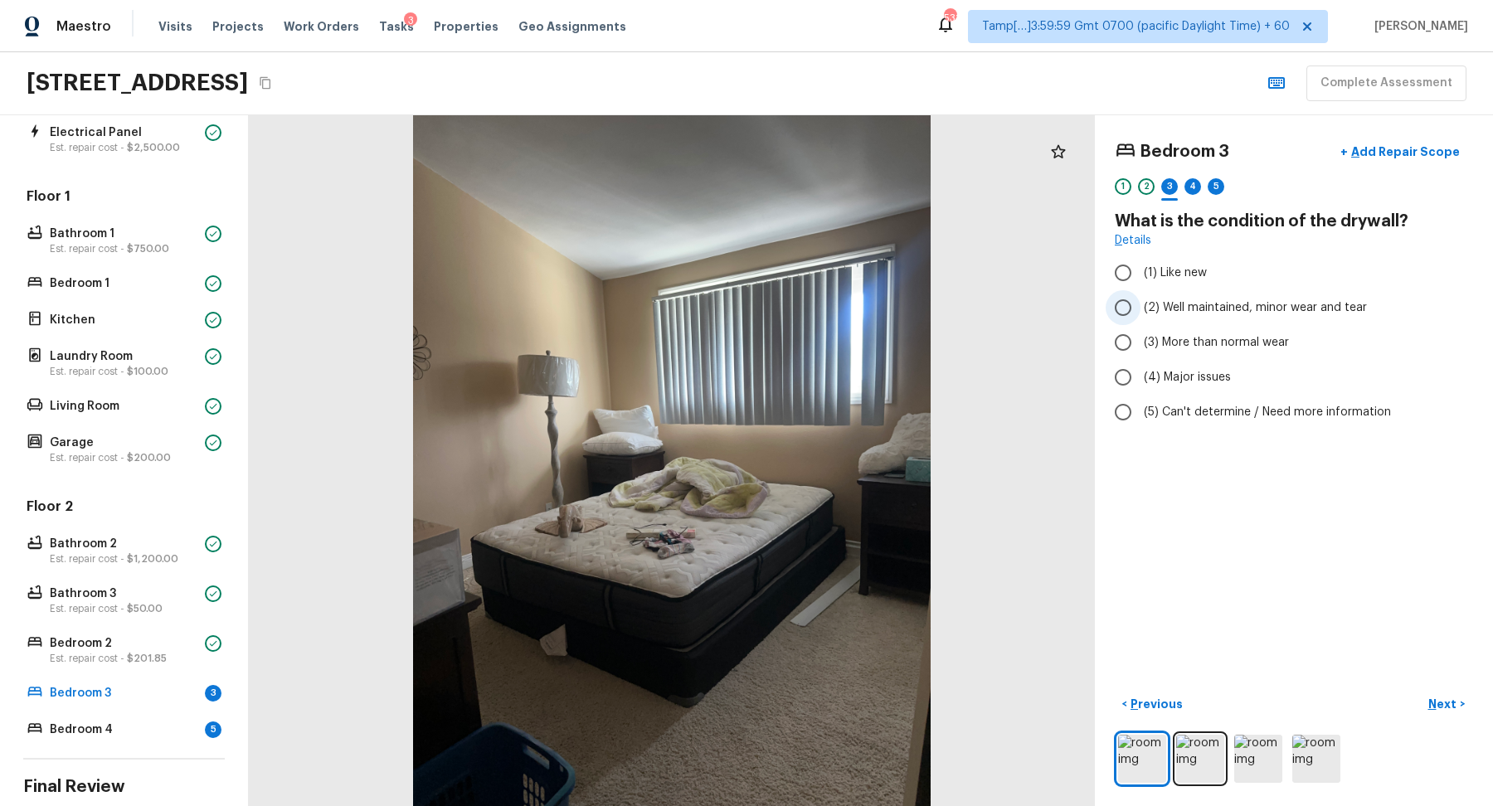
click at [1176, 314] on span "(2) Well maintained, minor wear and tear" at bounding box center [1255, 307] width 223 height 17
click at [1141, 314] on input "(2) Well maintained, minor wear and tear" at bounding box center [1123, 307] width 35 height 35
click at [1437, 696] on p "Next" at bounding box center [1445, 704] width 32 height 17
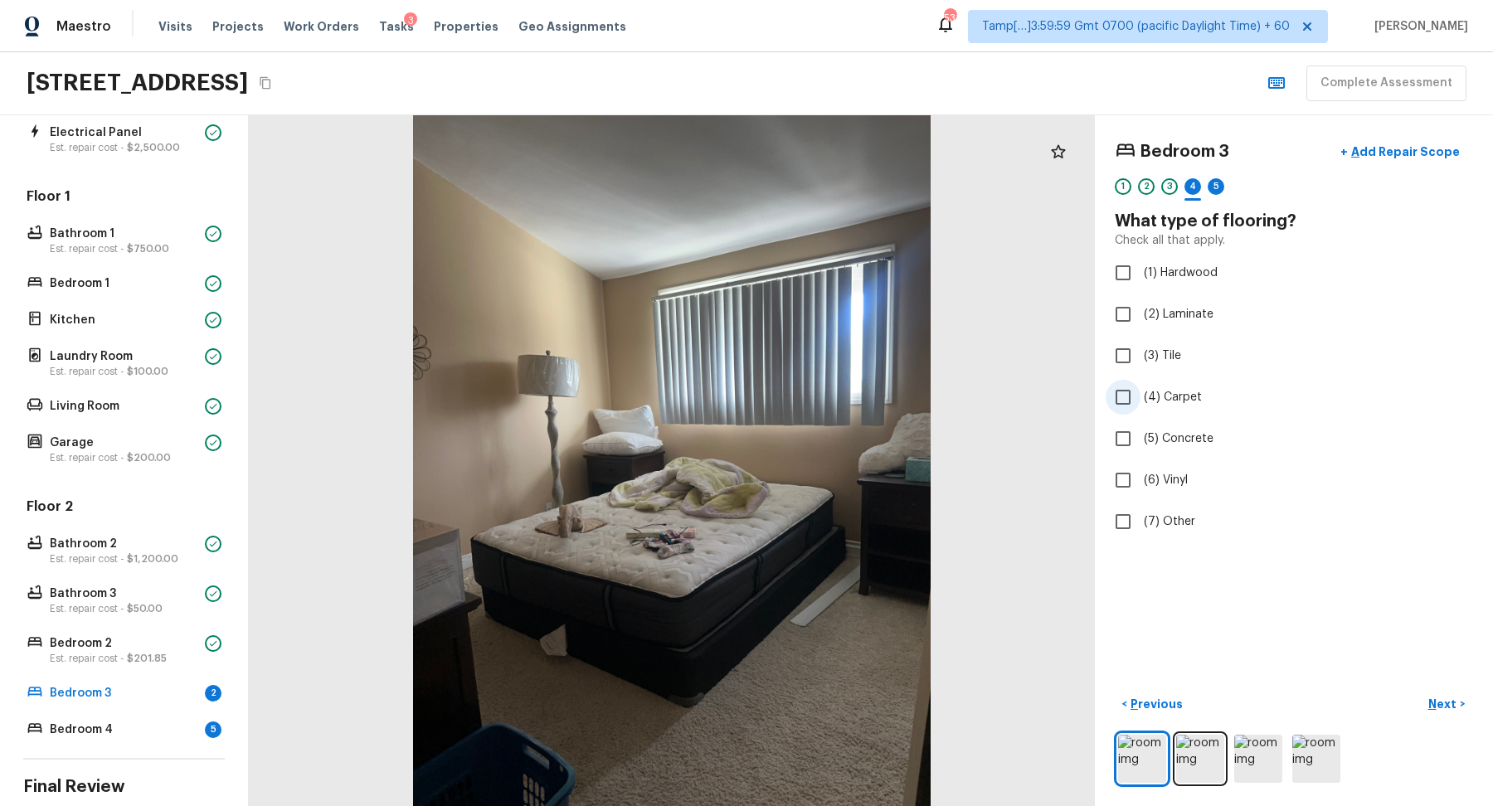
click at [1167, 387] on label "(4) Carpet" at bounding box center [1283, 397] width 354 height 35
click at [1141, 387] on input "(4) Carpet" at bounding box center [1123, 397] width 35 height 35
click at [1448, 699] on p "Next" at bounding box center [1445, 704] width 32 height 17
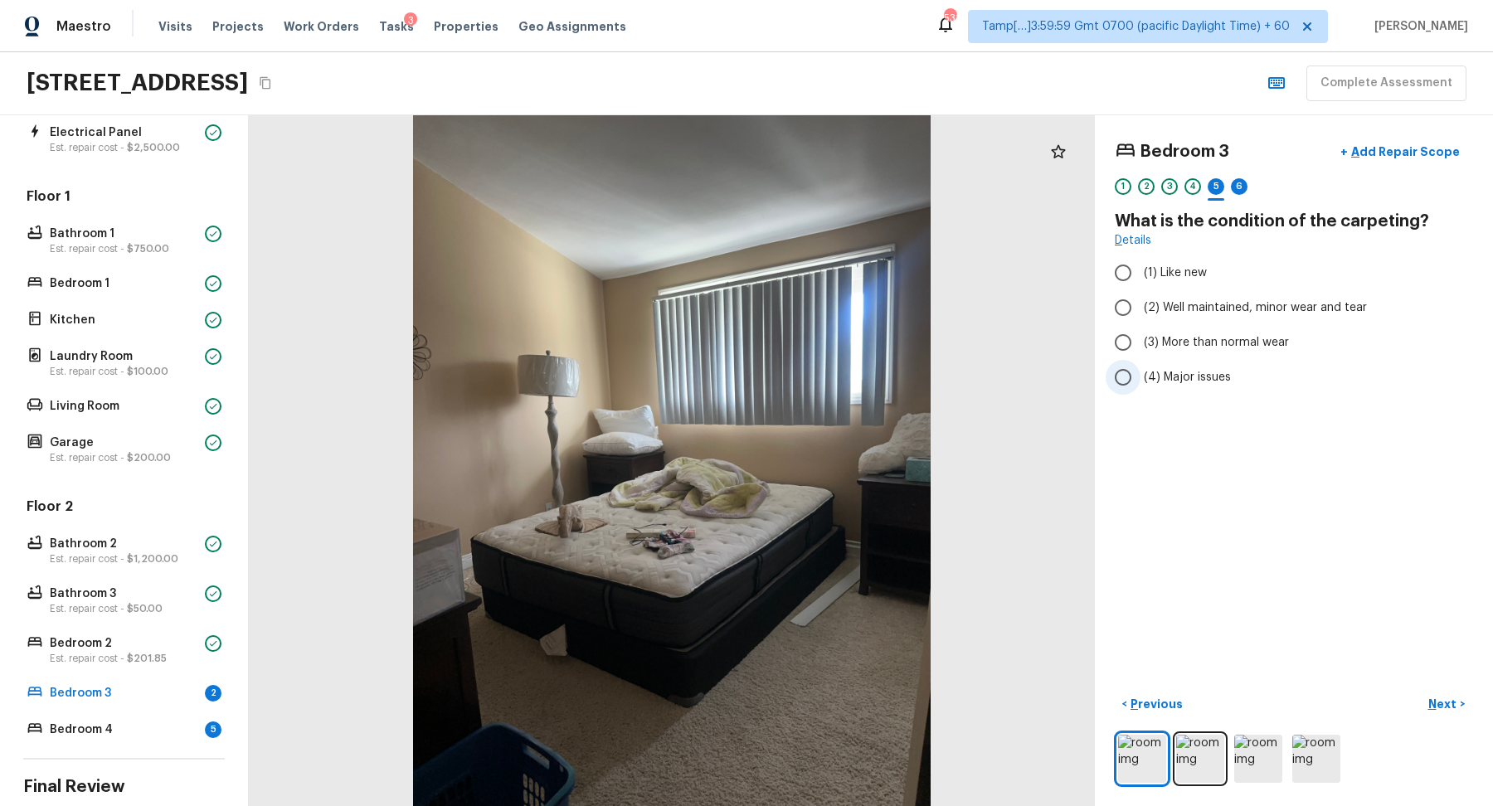
click at [1191, 381] on span "(4) Major issues" at bounding box center [1187, 377] width 87 height 17
click at [1141, 381] on input "(4) Major issues" at bounding box center [1123, 377] width 35 height 35
click at [1454, 696] on p "Next" at bounding box center [1445, 704] width 32 height 17
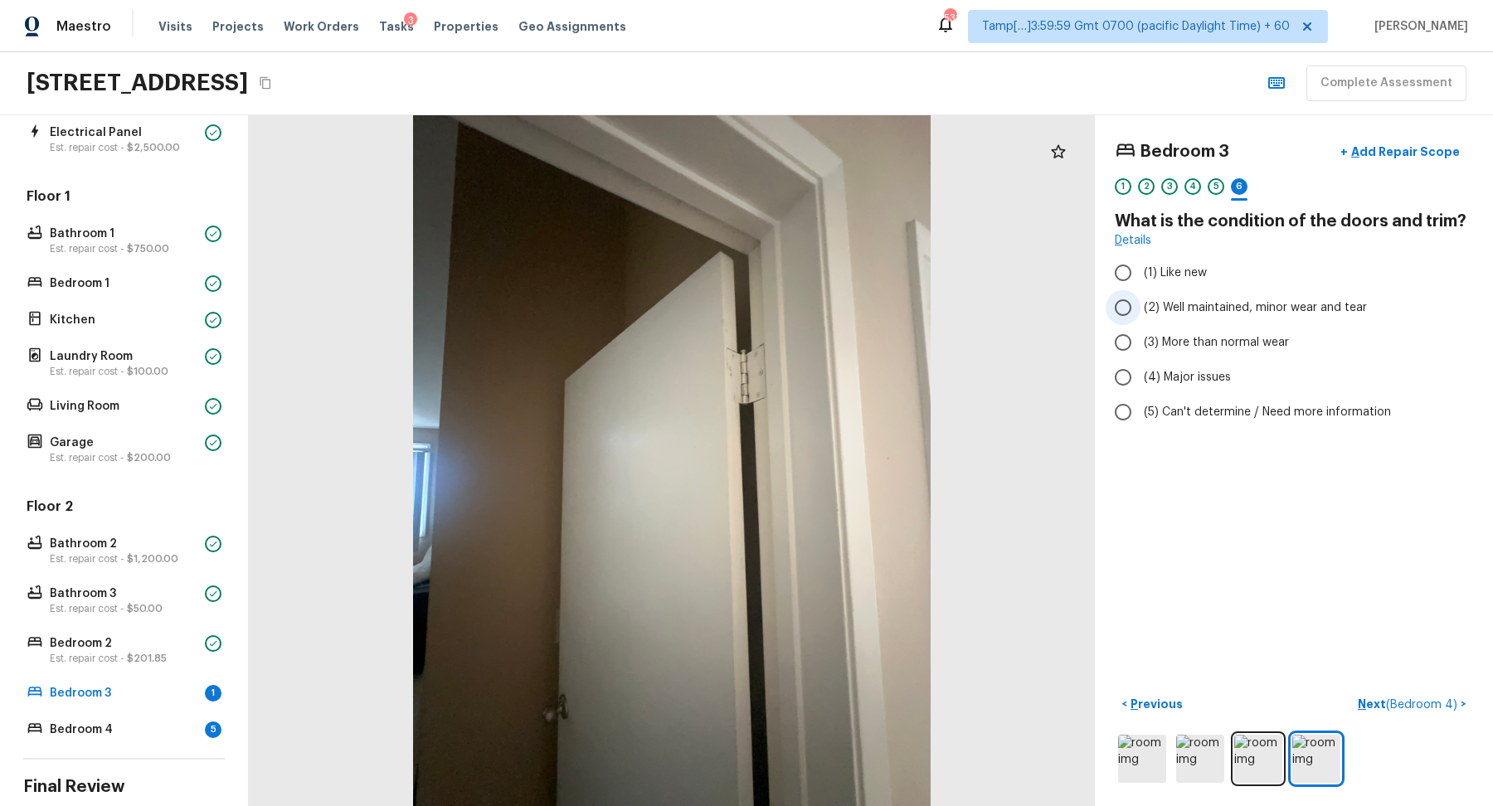
click at [1238, 300] on span "(2) Well maintained, minor wear and tear" at bounding box center [1255, 307] width 223 height 17
click at [1141, 300] on input "(2) Well maintained, minor wear and tear" at bounding box center [1123, 307] width 35 height 35
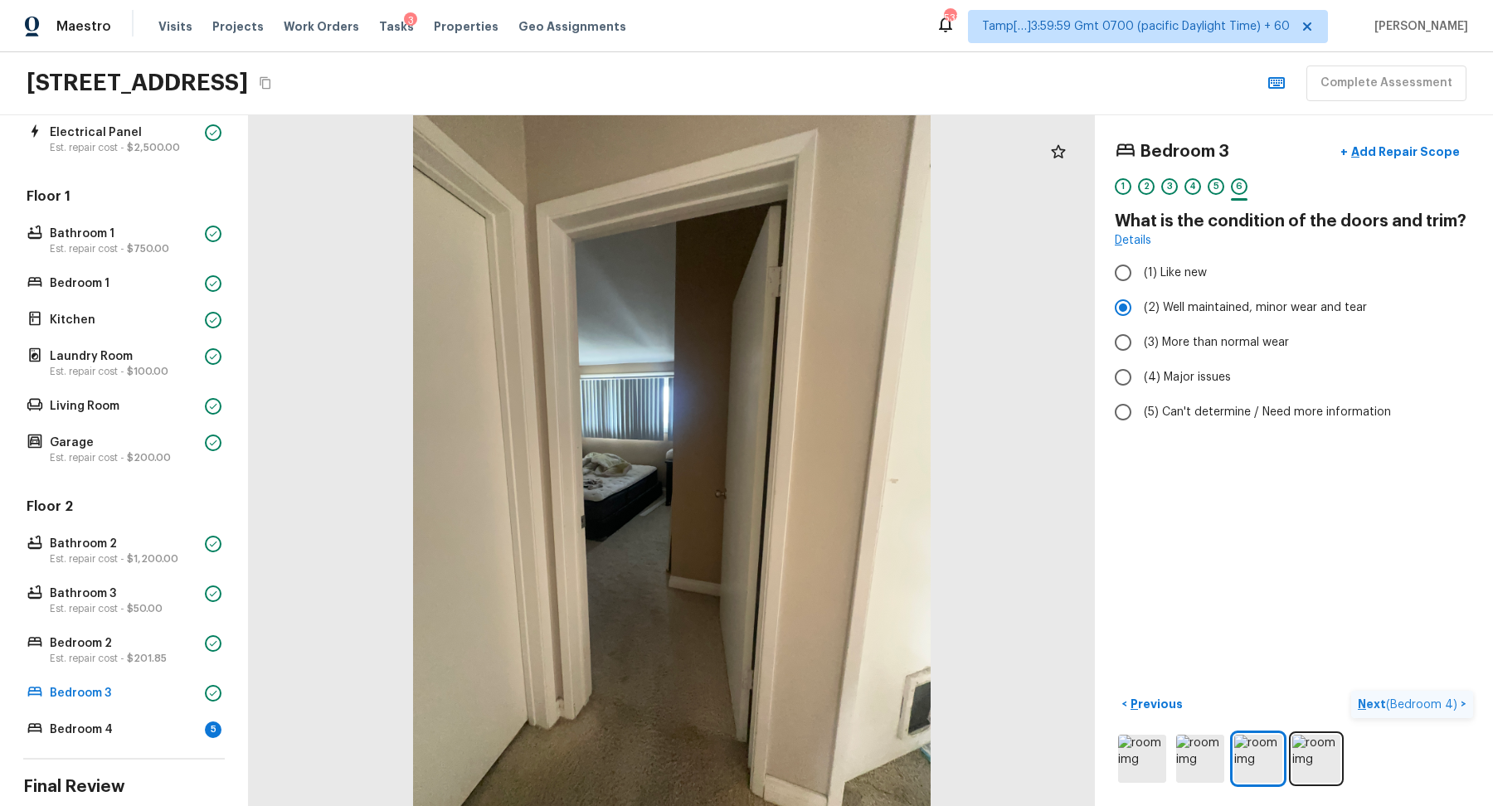
click at [1385, 701] on p "Next ( Bedroom 4 )" at bounding box center [1409, 704] width 103 height 17
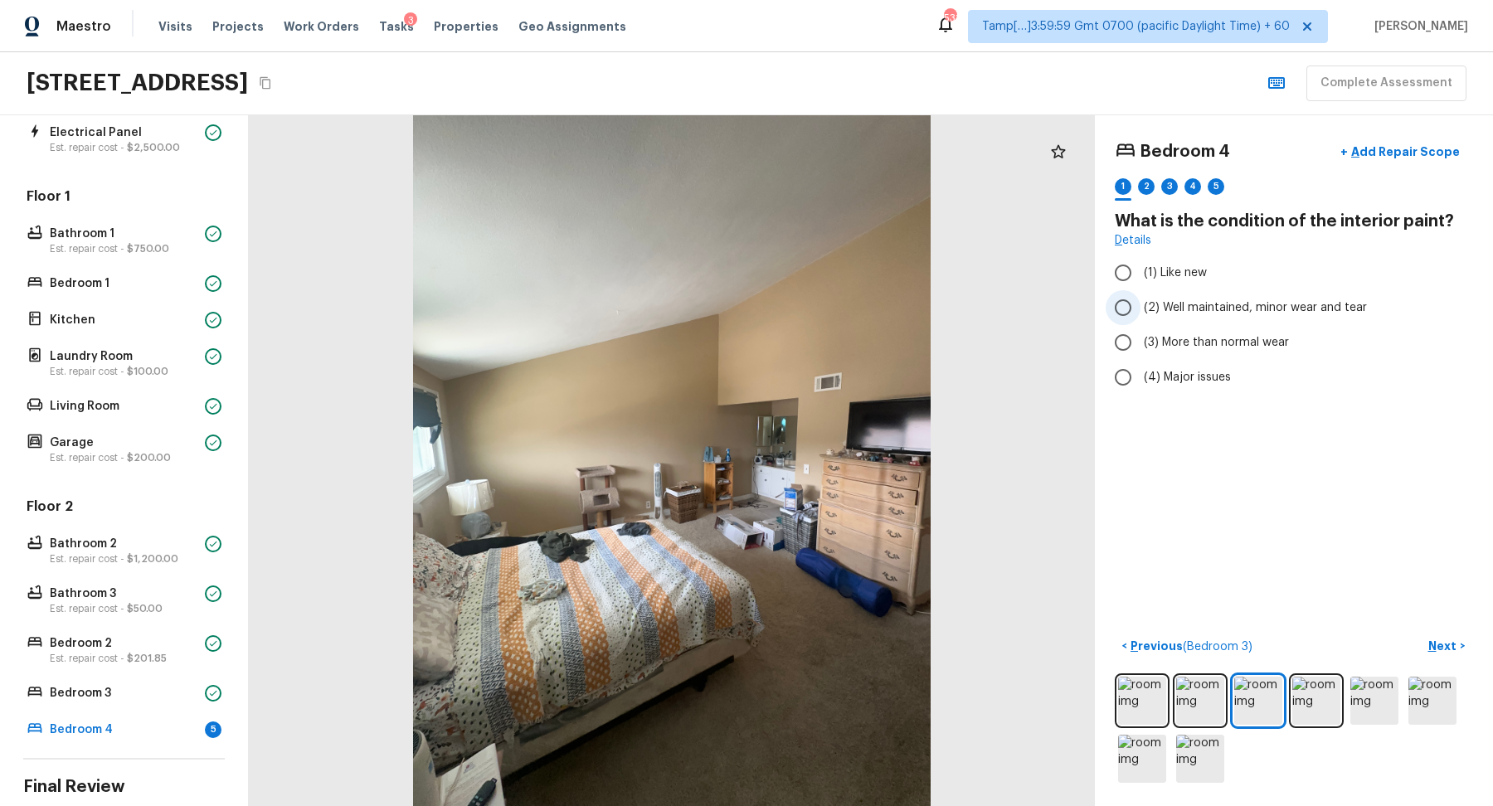
click at [1159, 314] on span "(2) Well maintained, minor wear and tear" at bounding box center [1255, 307] width 223 height 17
click at [1141, 314] on input "(2) Well maintained, minor wear and tear" at bounding box center [1123, 307] width 35 height 35
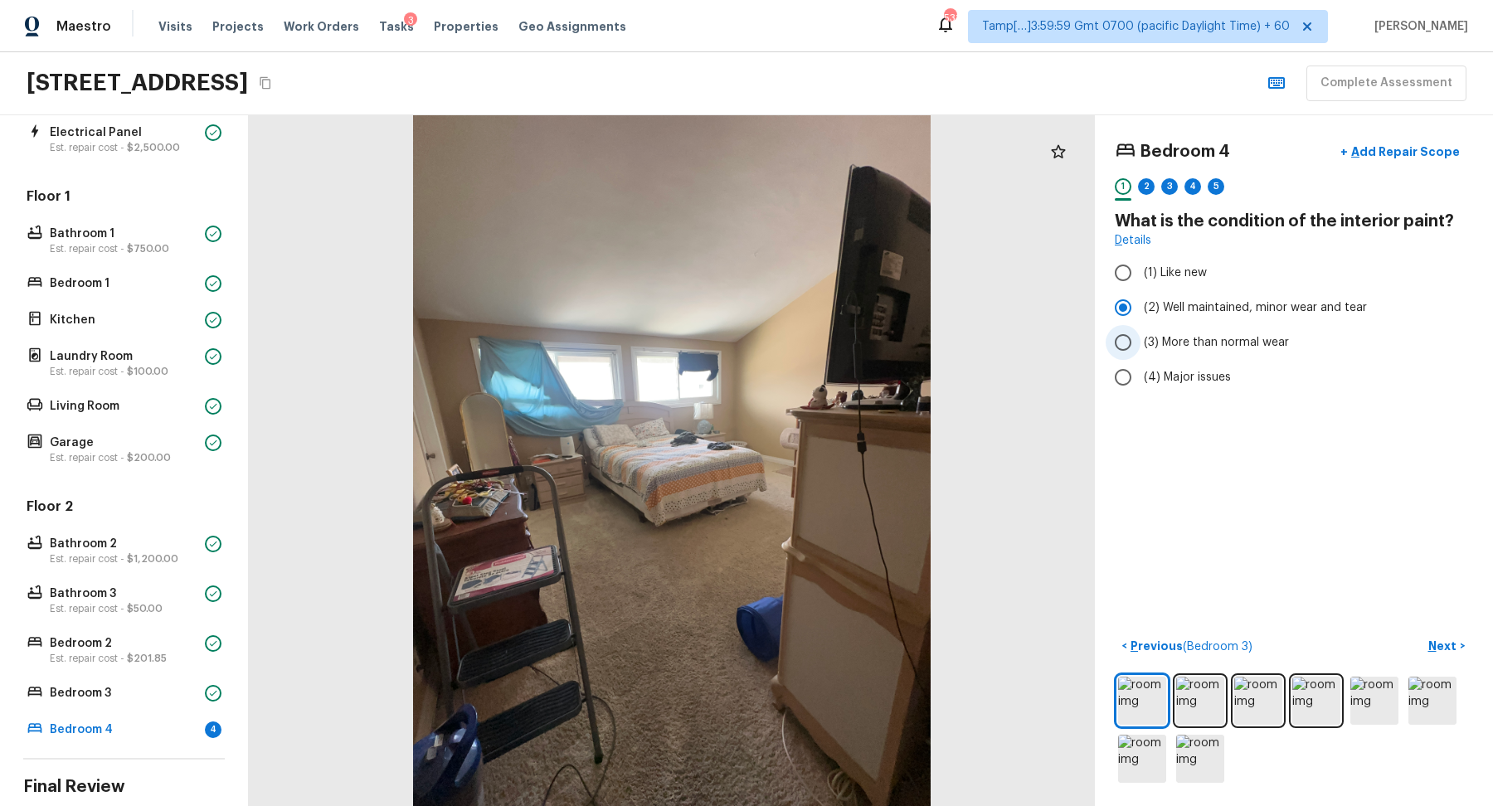
click at [1249, 342] on span "(3) More than normal wear" at bounding box center [1216, 342] width 145 height 17
click at [1141, 342] on input "(3) More than normal wear" at bounding box center [1123, 342] width 35 height 35
click at [1445, 645] on p "Next" at bounding box center [1445, 646] width 32 height 17
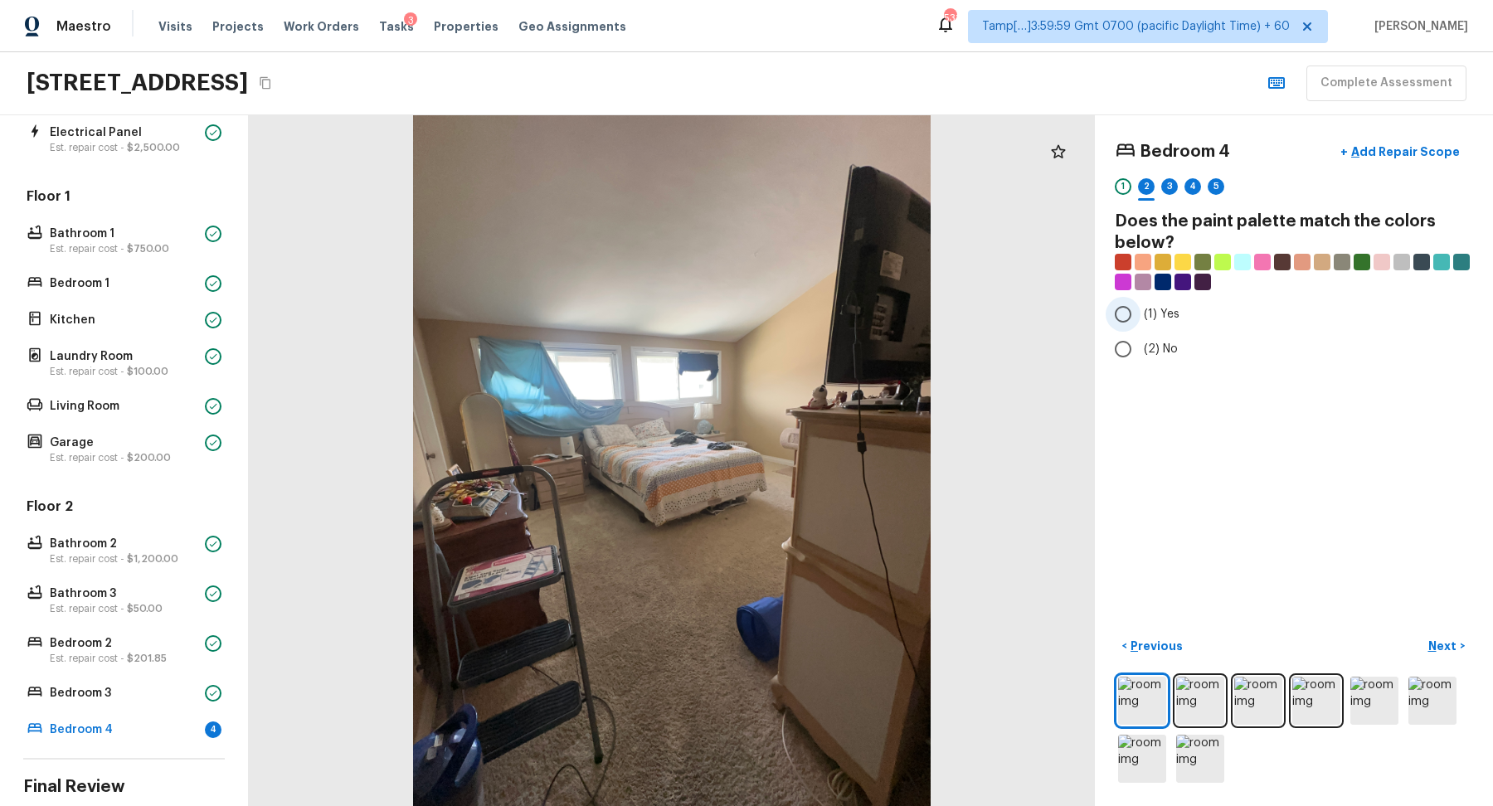
click at [1146, 324] on label "(1) Yes" at bounding box center [1283, 314] width 354 height 35
click at [1141, 324] on input "(1) Yes" at bounding box center [1123, 314] width 35 height 35
click at [1465, 644] on button "Next >" at bounding box center [1446, 646] width 53 height 27
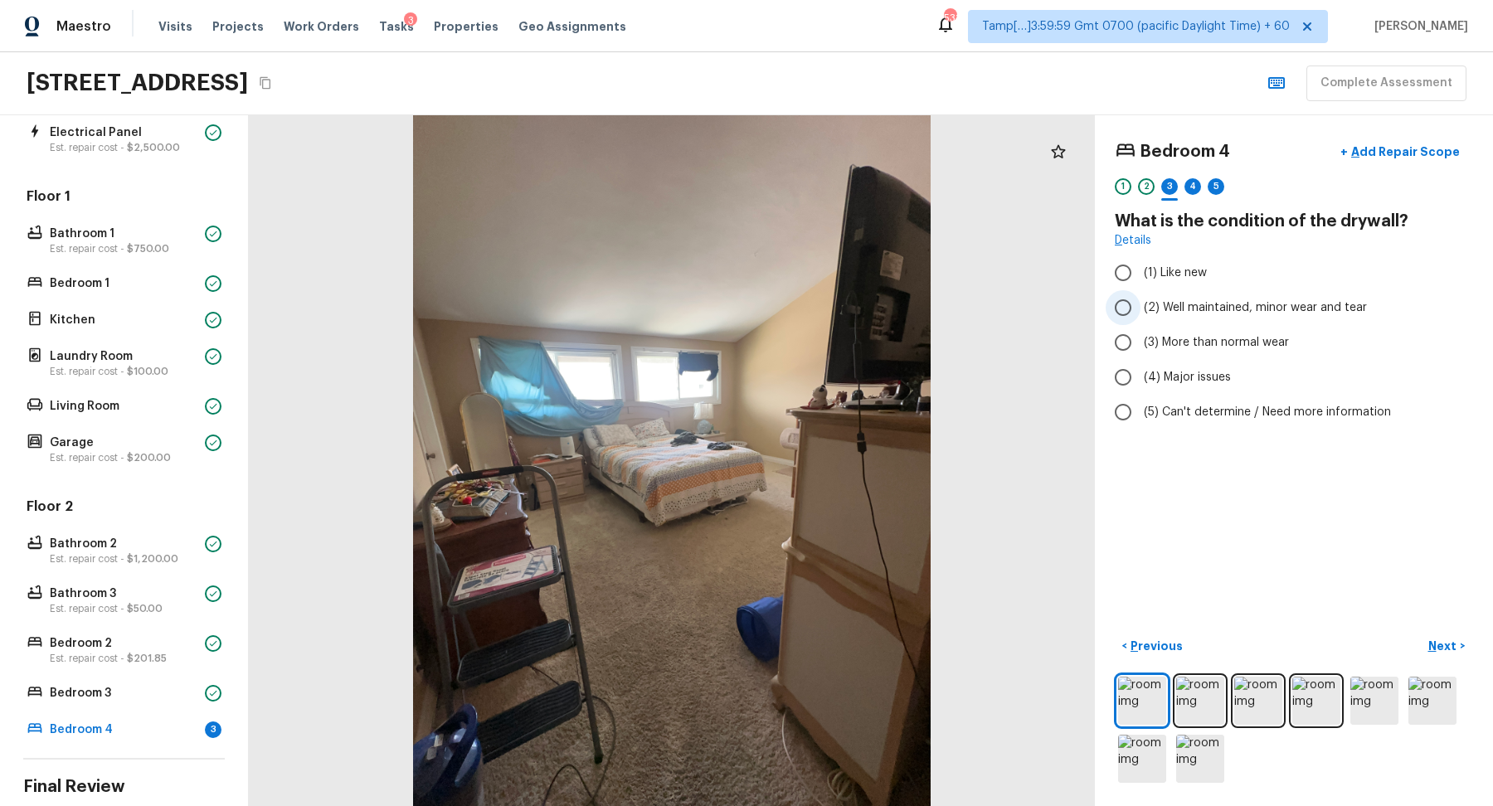
click at [1253, 317] on label "(2) Well maintained, minor wear and tear" at bounding box center [1283, 307] width 354 height 35
click at [1141, 317] on input "(2) Well maintained, minor wear and tear" at bounding box center [1123, 307] width 35 height 35
click at [1445, 660] on div "< Previous Next >" at bounding box center [1294, 709] width 358 height 153
click at [1438, 648] on p "Next" at bounding box center [1445, 646] width 32 height 17
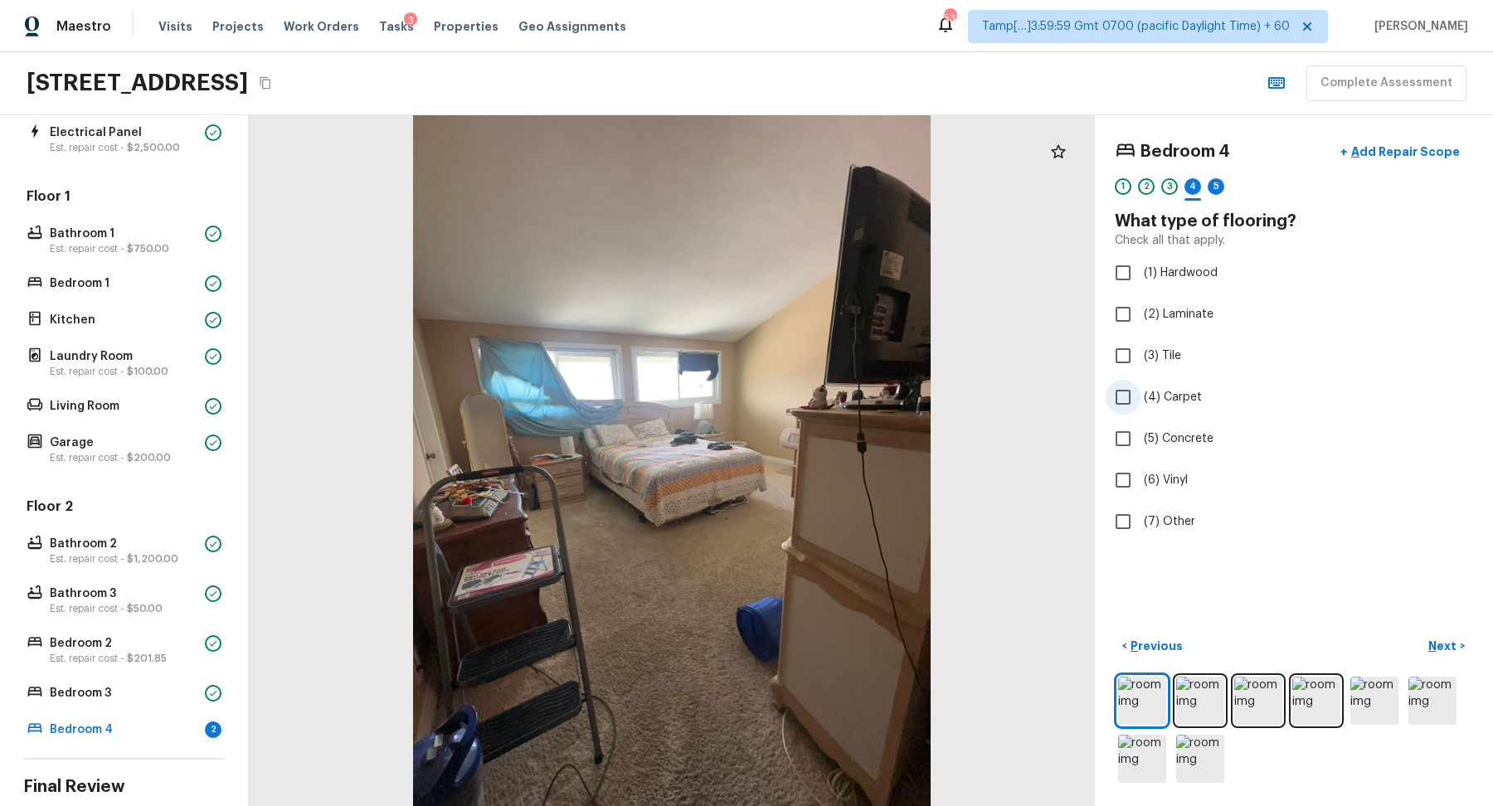
click at [1170, 385] on label "(4) Carpet" at bounding box center [1283, 397] width 354 height 35
click at [1141, 385] on input "(4) Carpet" at bounding box center [1123, 397] width 35 height 35
click at [1440, 640] on p "Next" at bounding box center [1445, 646] width 32 height 17
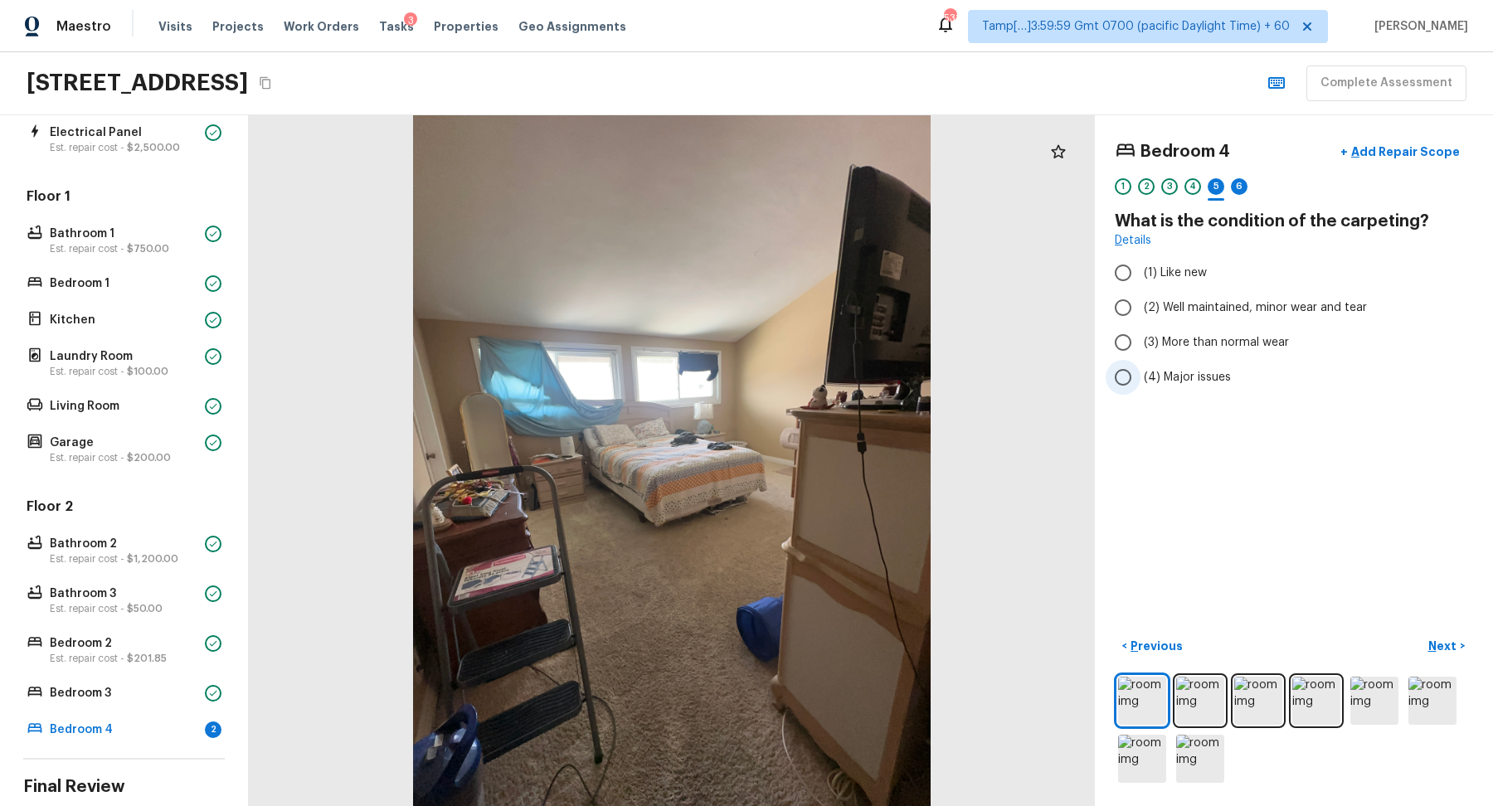
click at [1221, 392] on label "(4) Major issues" at bounding box center [1283, 377] width 354 height 35
click at [1141, 392] on input "(4) Major issues" at bounding box center [1123, 377] width 35 height 35
click at [1456, 650] on p "Next" at bounding box center [1445, 646] width 32 height 17
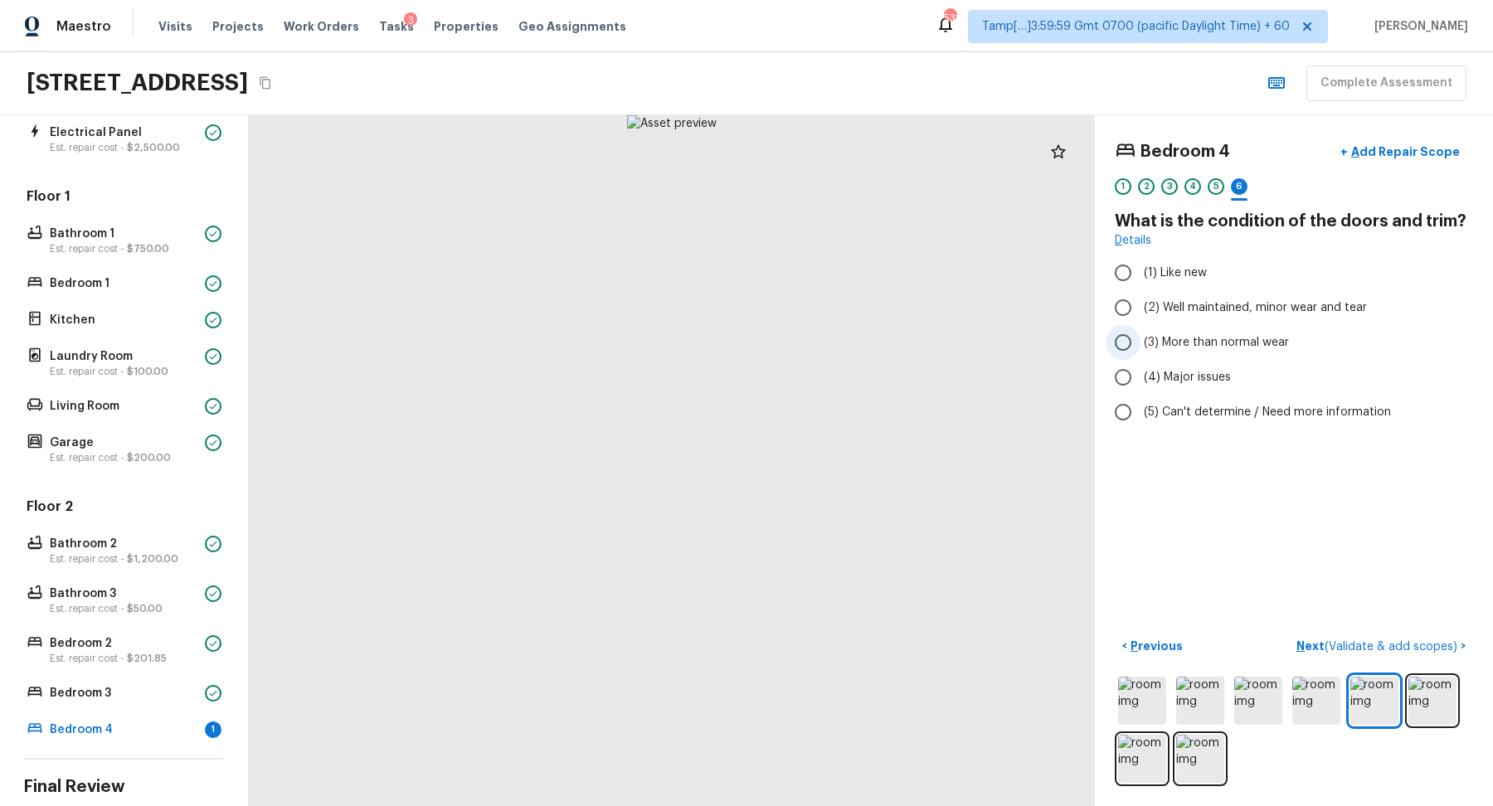
click at [1213, 325] on label "(3) More than normal wear" at bounding box center [1283, 342] width 354 height 35
click at [1141, 325] on input "(3) More than normal wear" at bounding box center [1123, 342] width 35 height 35
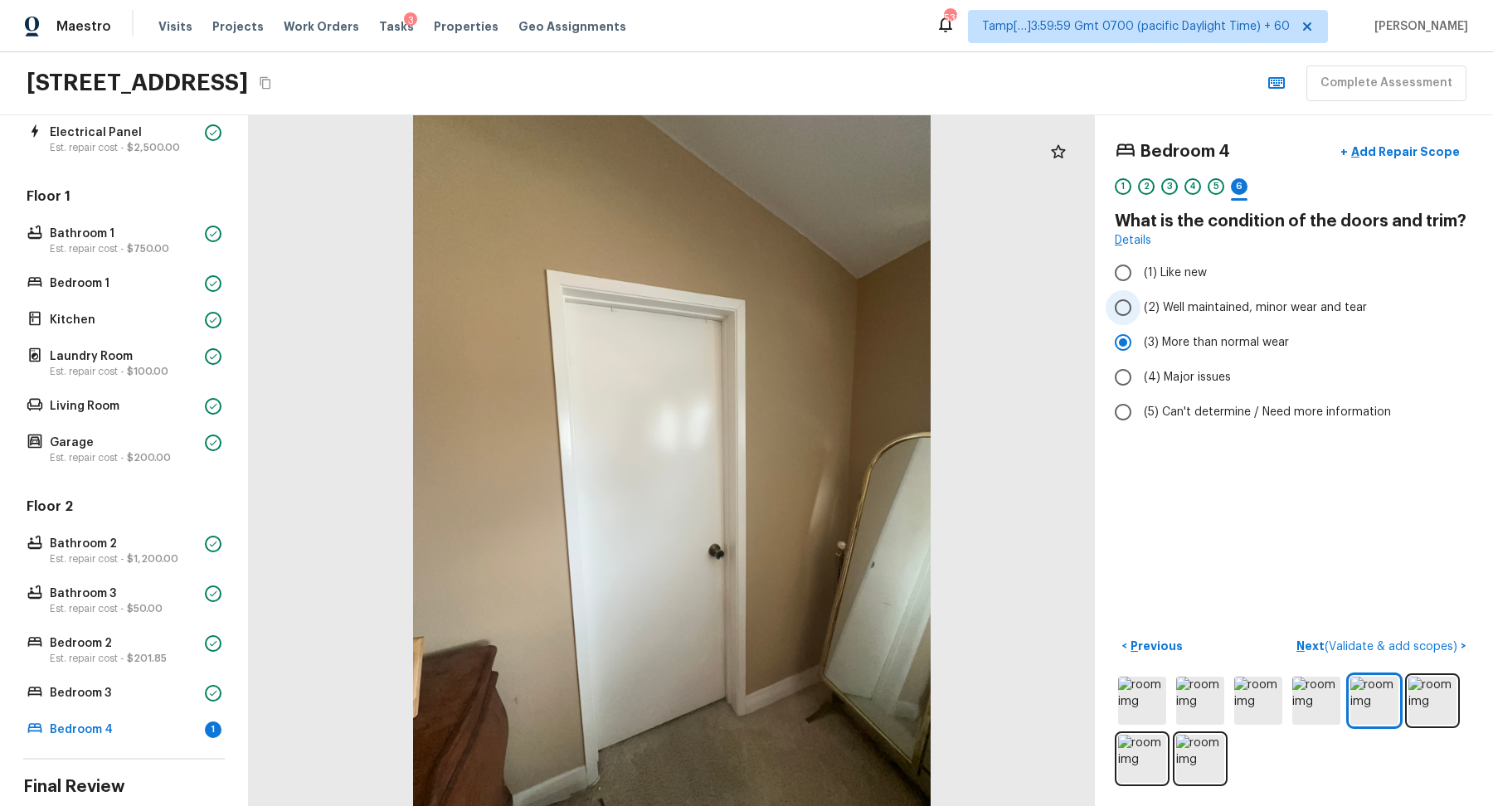
click at [1225, 309] on span "(2) Well maintained, minor wear and tear" at bounding box center [1255, 307] width 223 height 17
click at [1141, 309] on input "(2) Well maintained, minor wear and tear" at bounding box center [1123, 307] width 35 height 35
click at [1405, 639] on p "Next ( Validate & add scopes )" at bounding box center [1379, 646] width 164 height 17
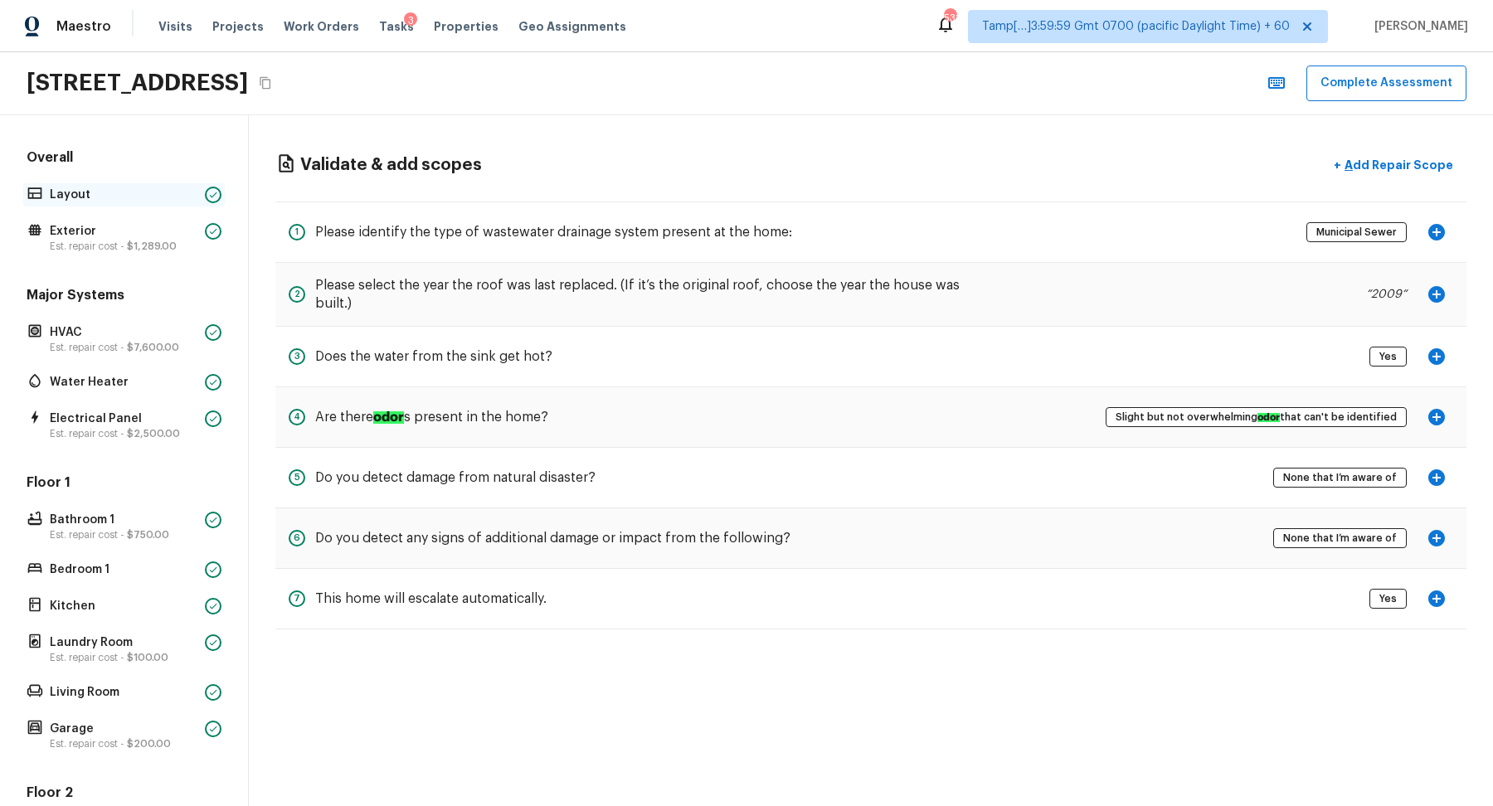
click at [127, 200] on p "Layout" at bounding box center [124, 195] width 148 height 17
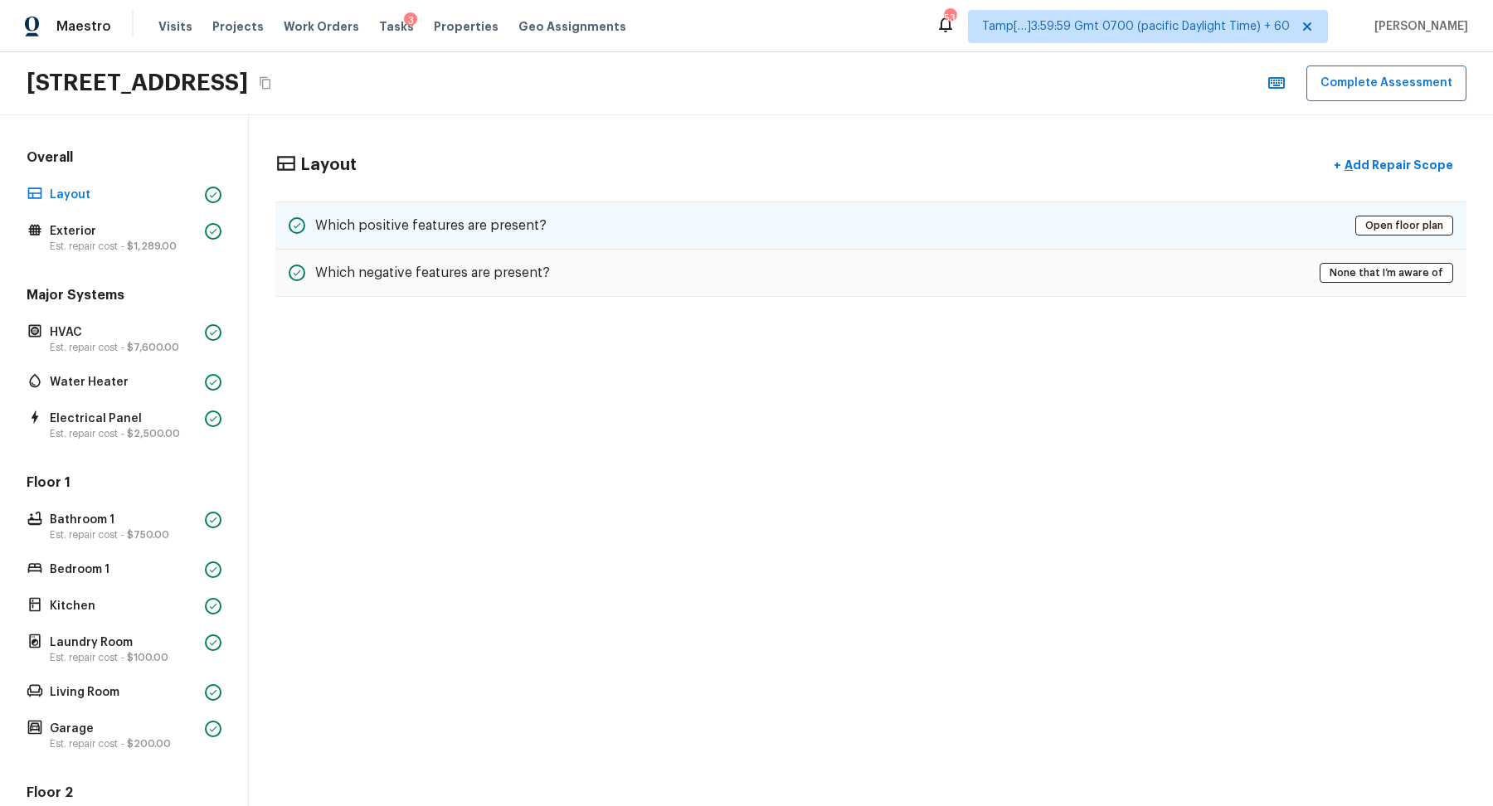
click at [564, 233] on div "Which positive features are present? Open floor plan" at bounding box center [870, 226] width 1191 height 48
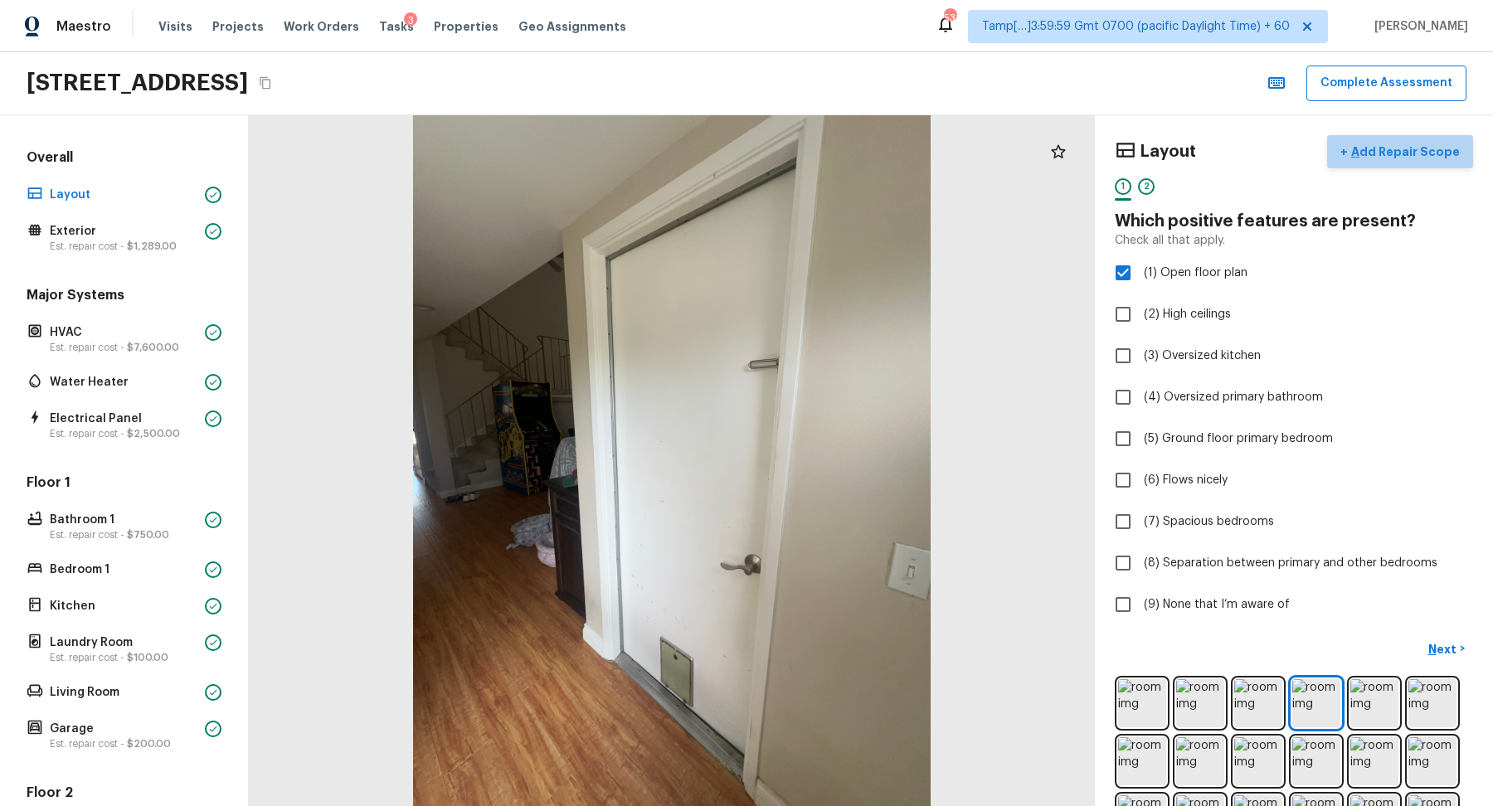
click at [1414, 153] on p "Add Repair Scope" at bounding box center [1404, 152] width 112 height 17
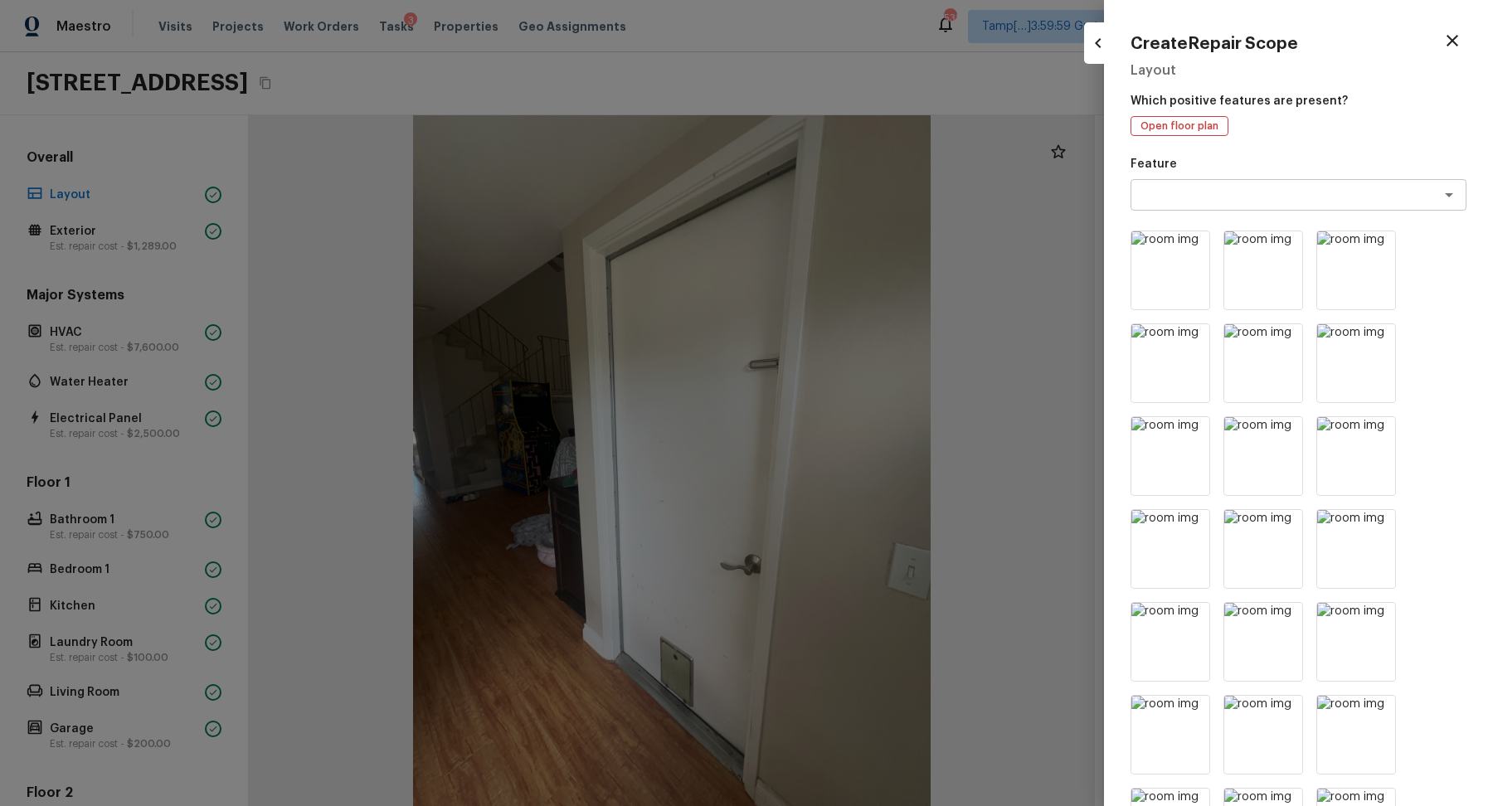
click at [1045, 195] on div at bounding box center [746, 403] width 1493 height 806
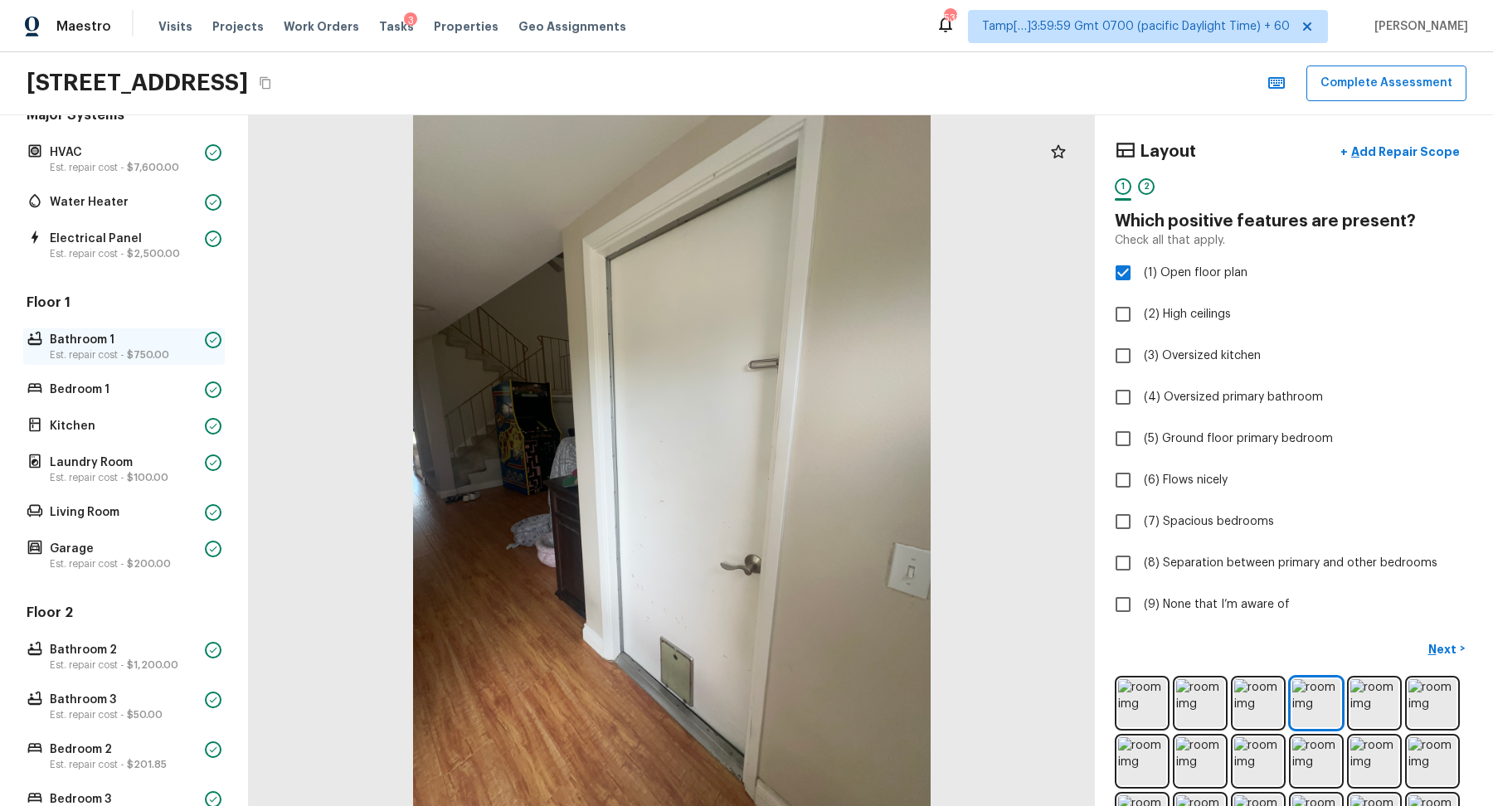
scroll to position [193, 0]
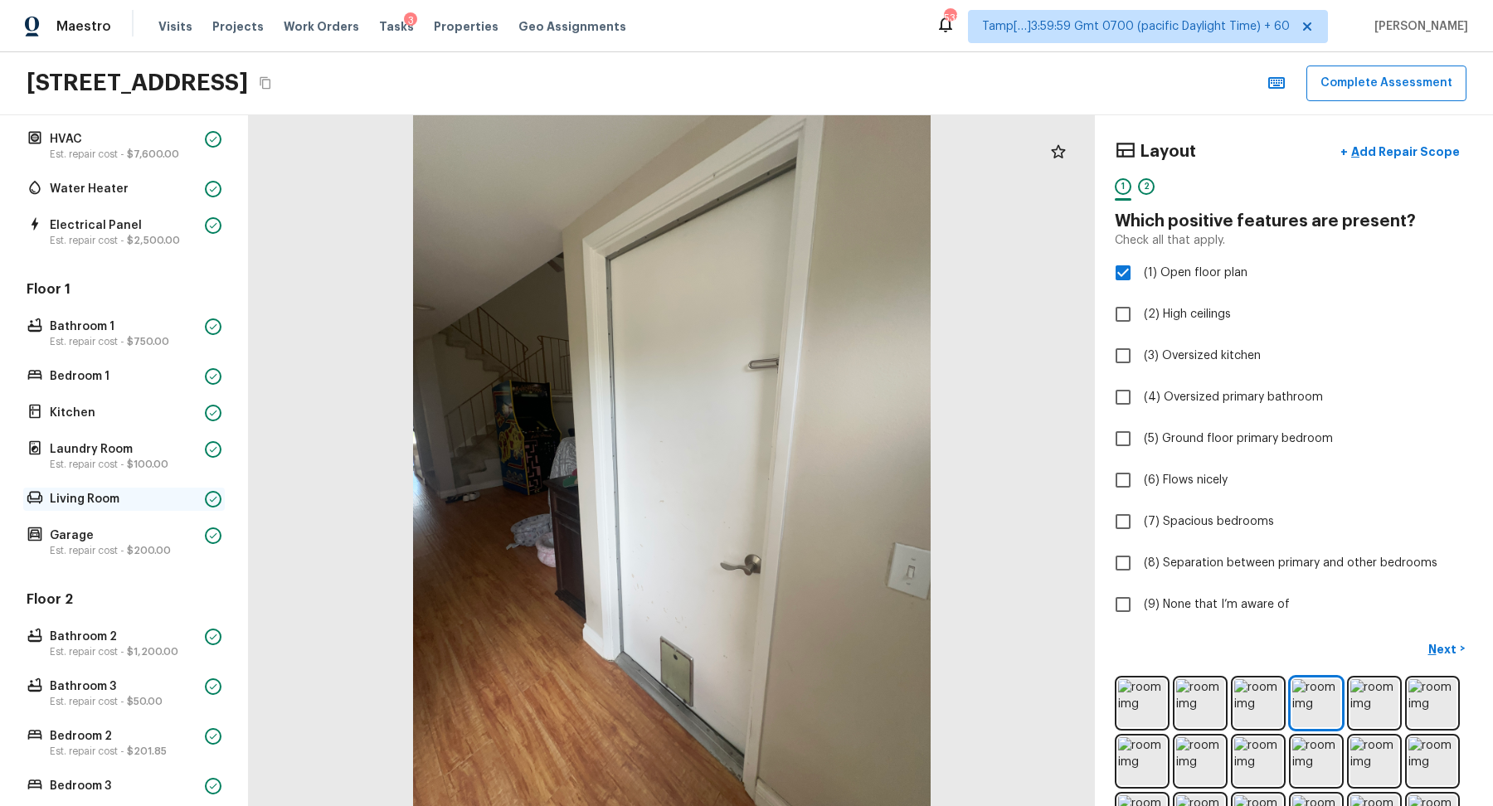
click at [110, 494] on p "Living Room" at bounding box center [124, 499] width 148 height 17
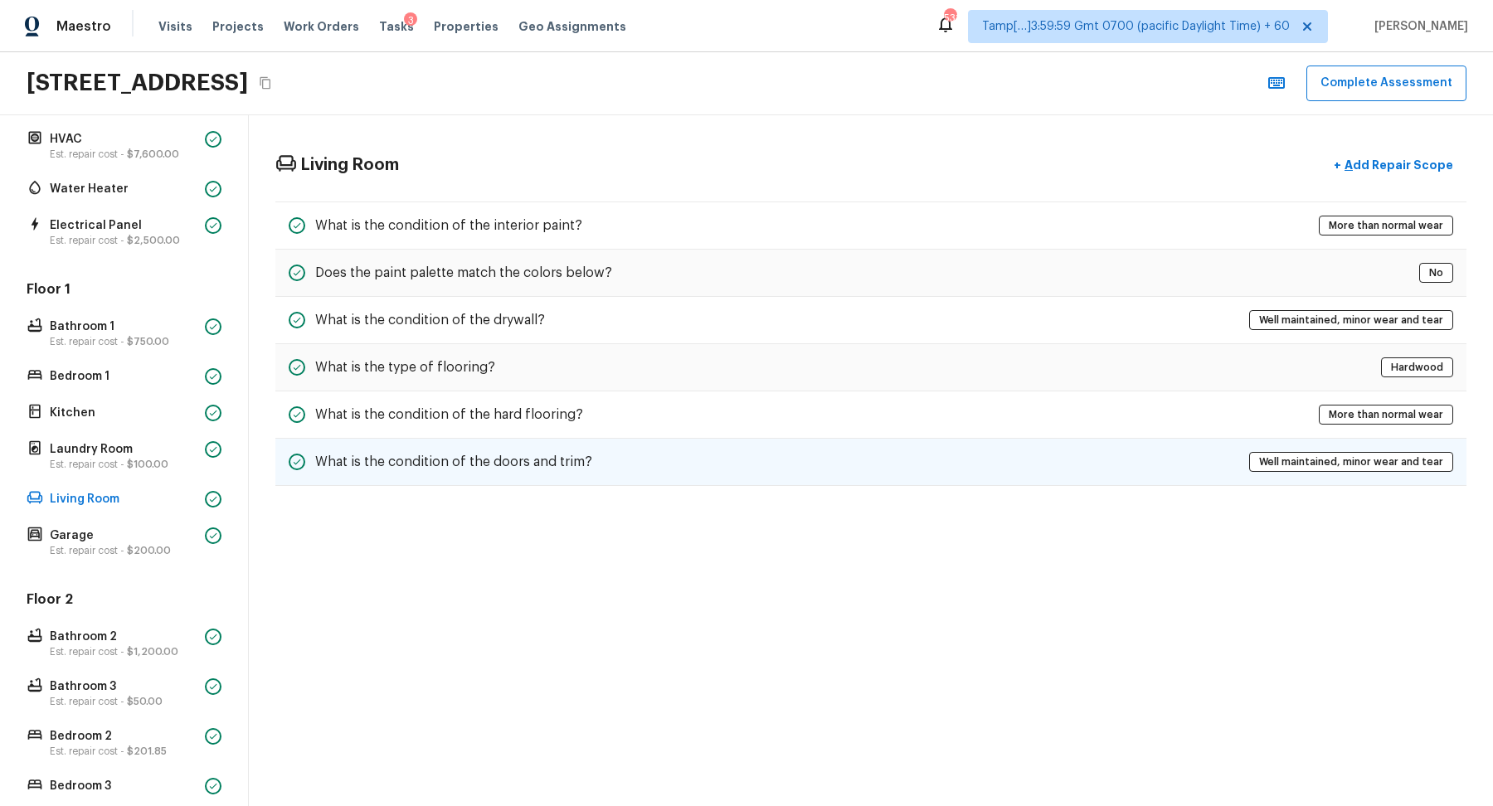
click at [547, 455] on h5 "What is the condition of the doors and trim?" at bounding box center [453, 462] width 277 height 18
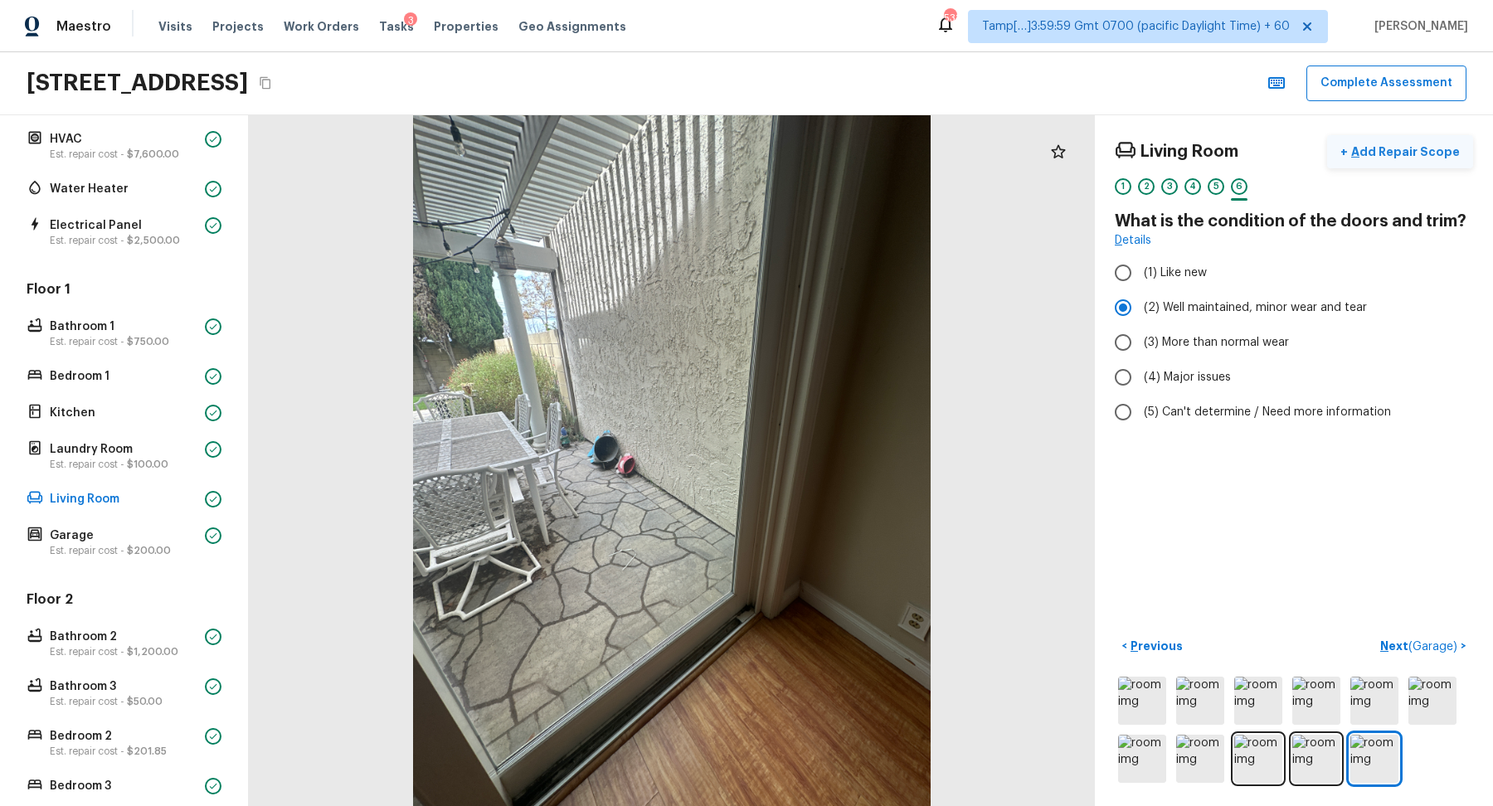
click at [1404, 160] on button "+ Add Repair Scope" at bounding box center [1400, 152] width 146 height 34
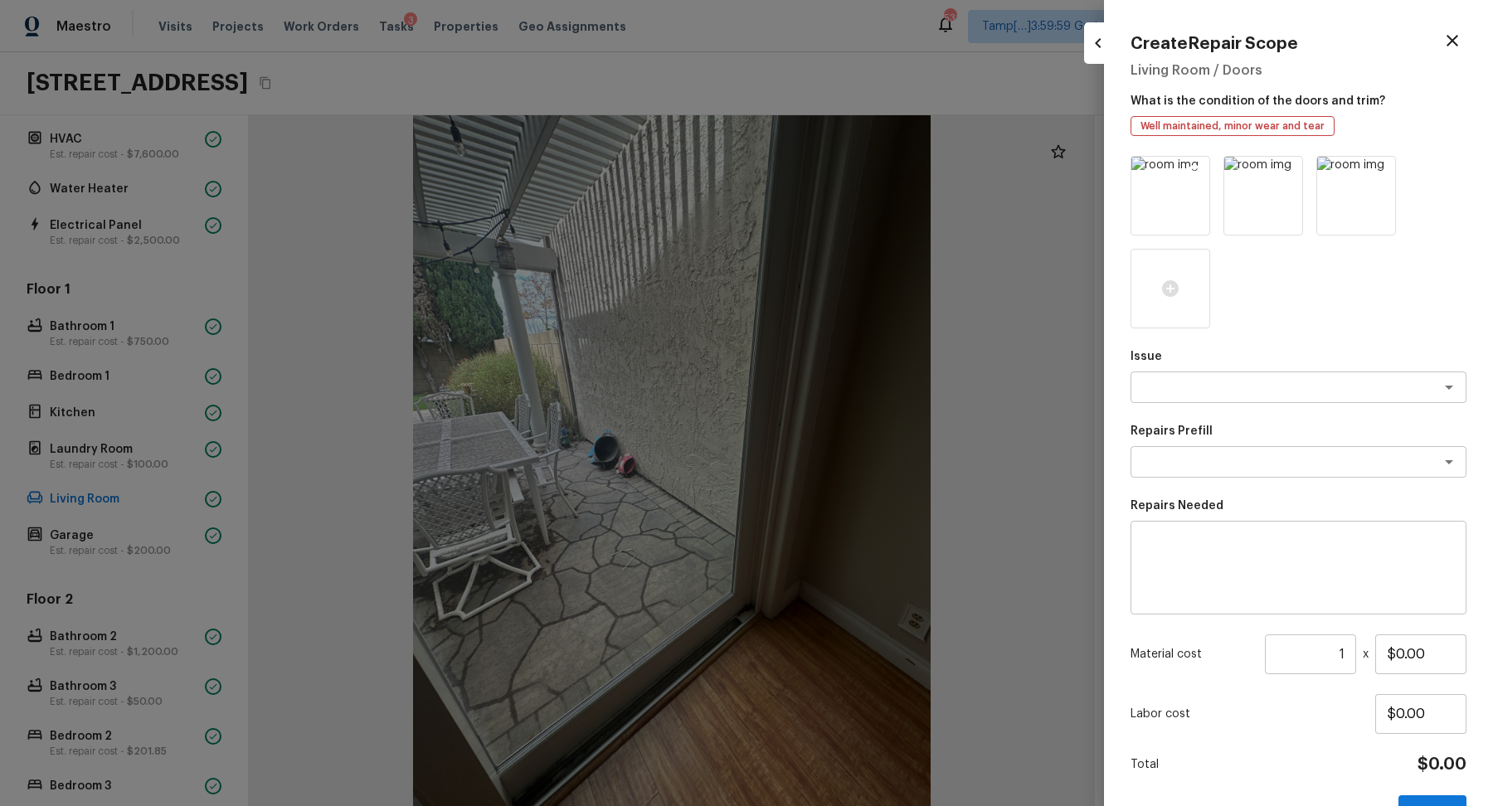
click at [1198, 174] on icon at bounding box center [1195, 172] width 14 height 14
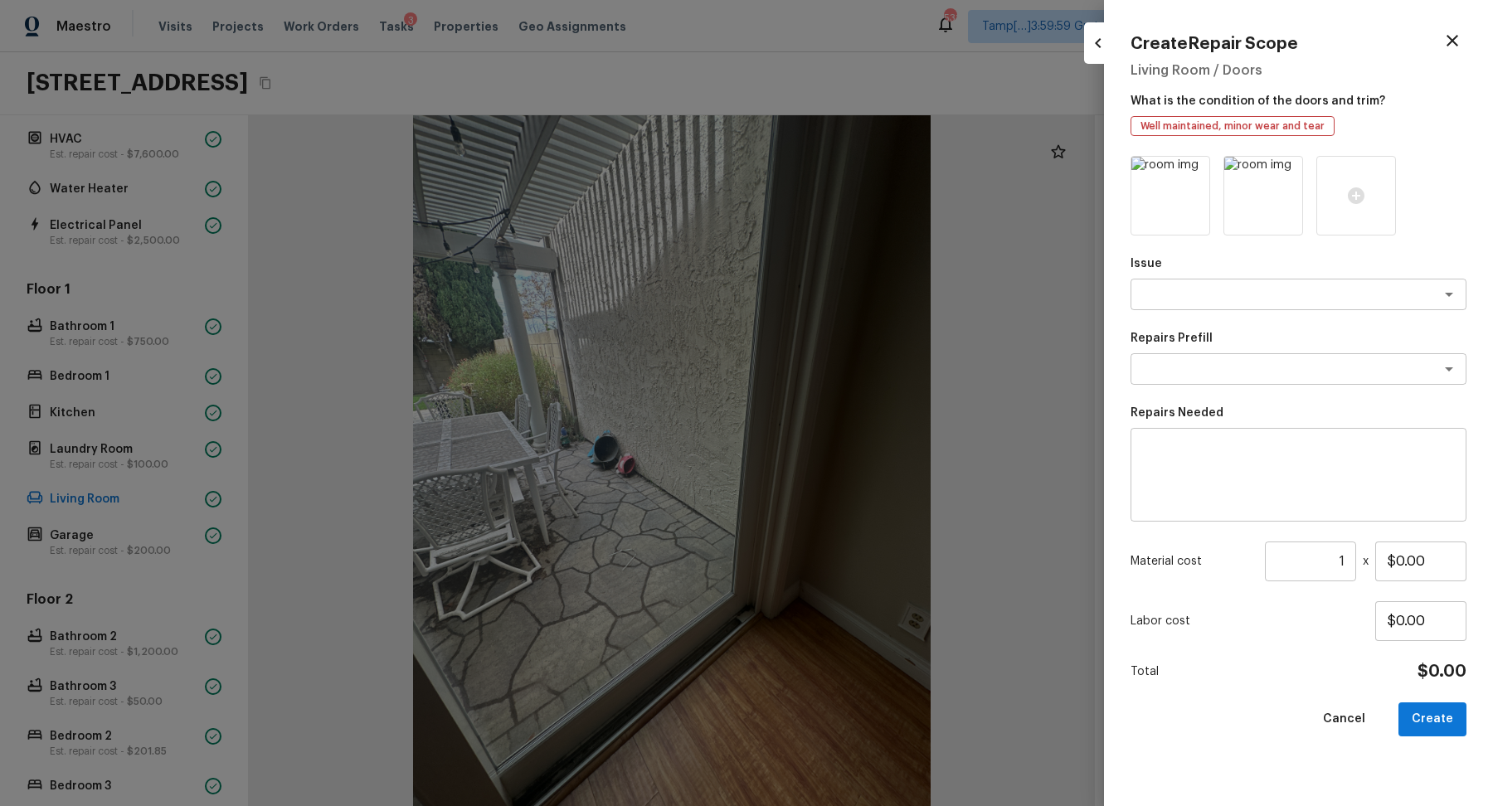
click at [1198, 174] on icon at bounding box center [1195, 172] width 14 height 14
click at [1164, 205] on icon at bounding box center [1171, 196] width 20 height 20
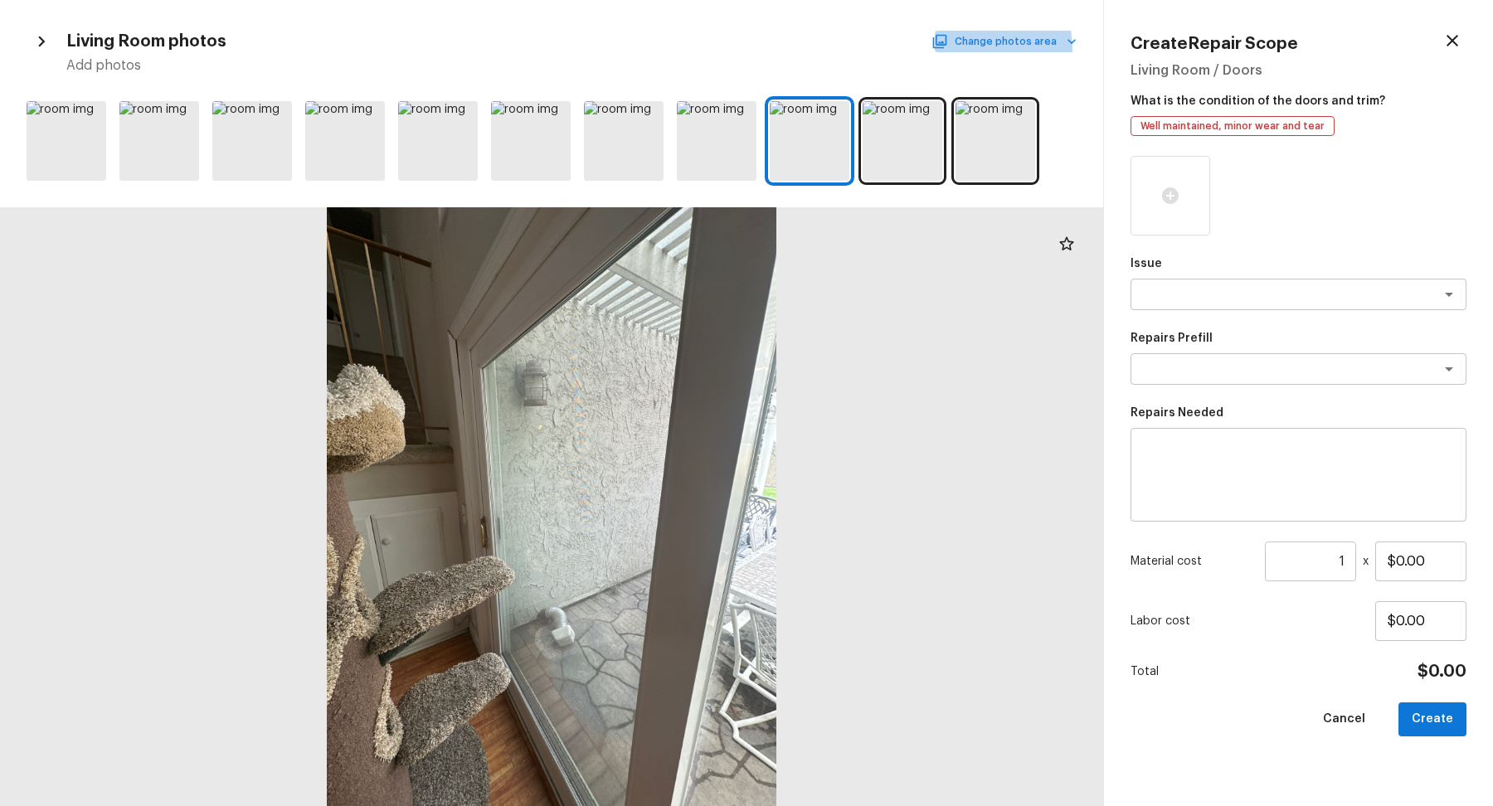
click at [958, 50] on button "Change photos area" at bounding box center [1006, 42] width 142 height 22
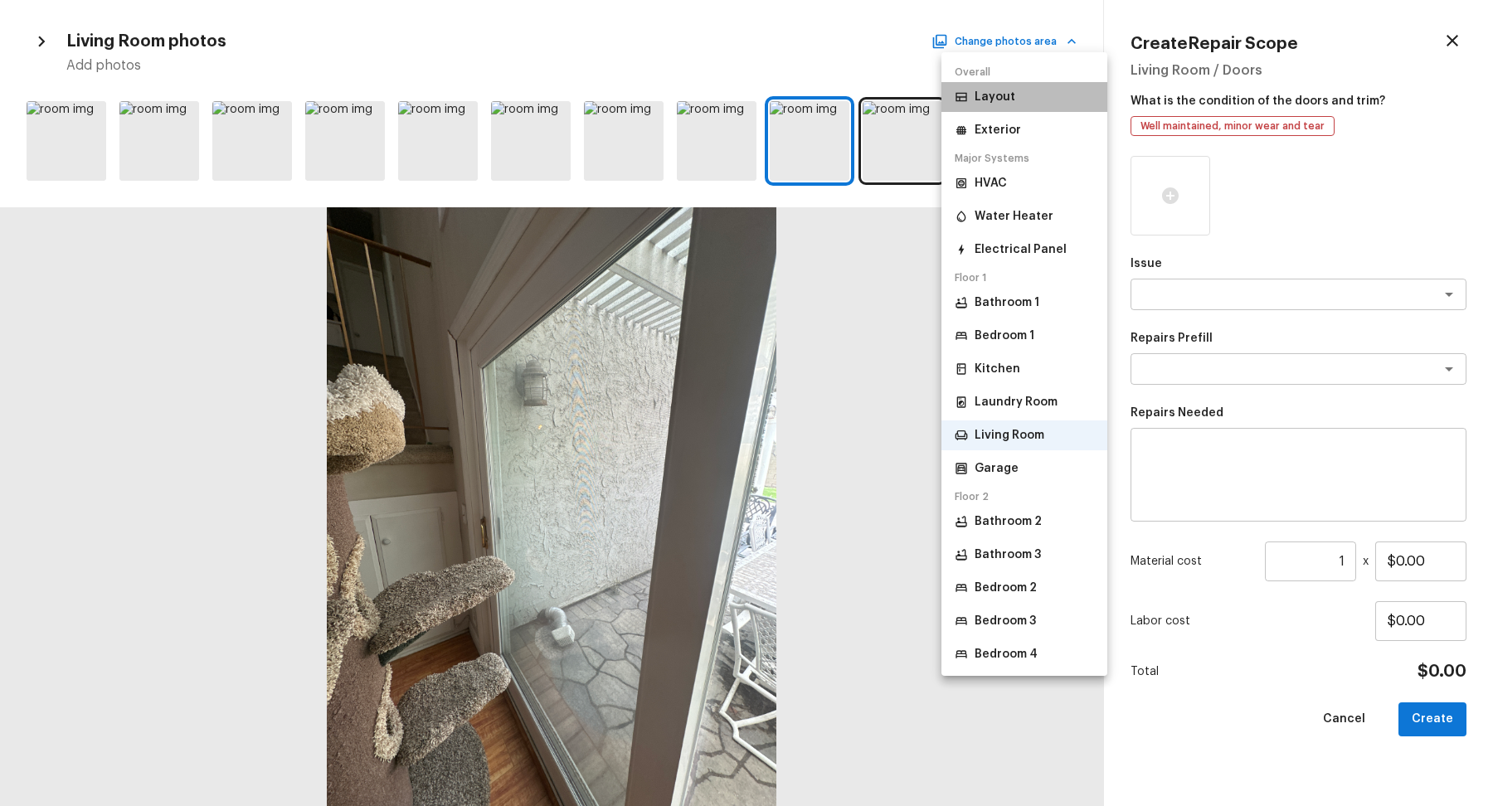
click at [1016, 110] on li "Layout" at bounding box center [1025, 97] width 166 height 30
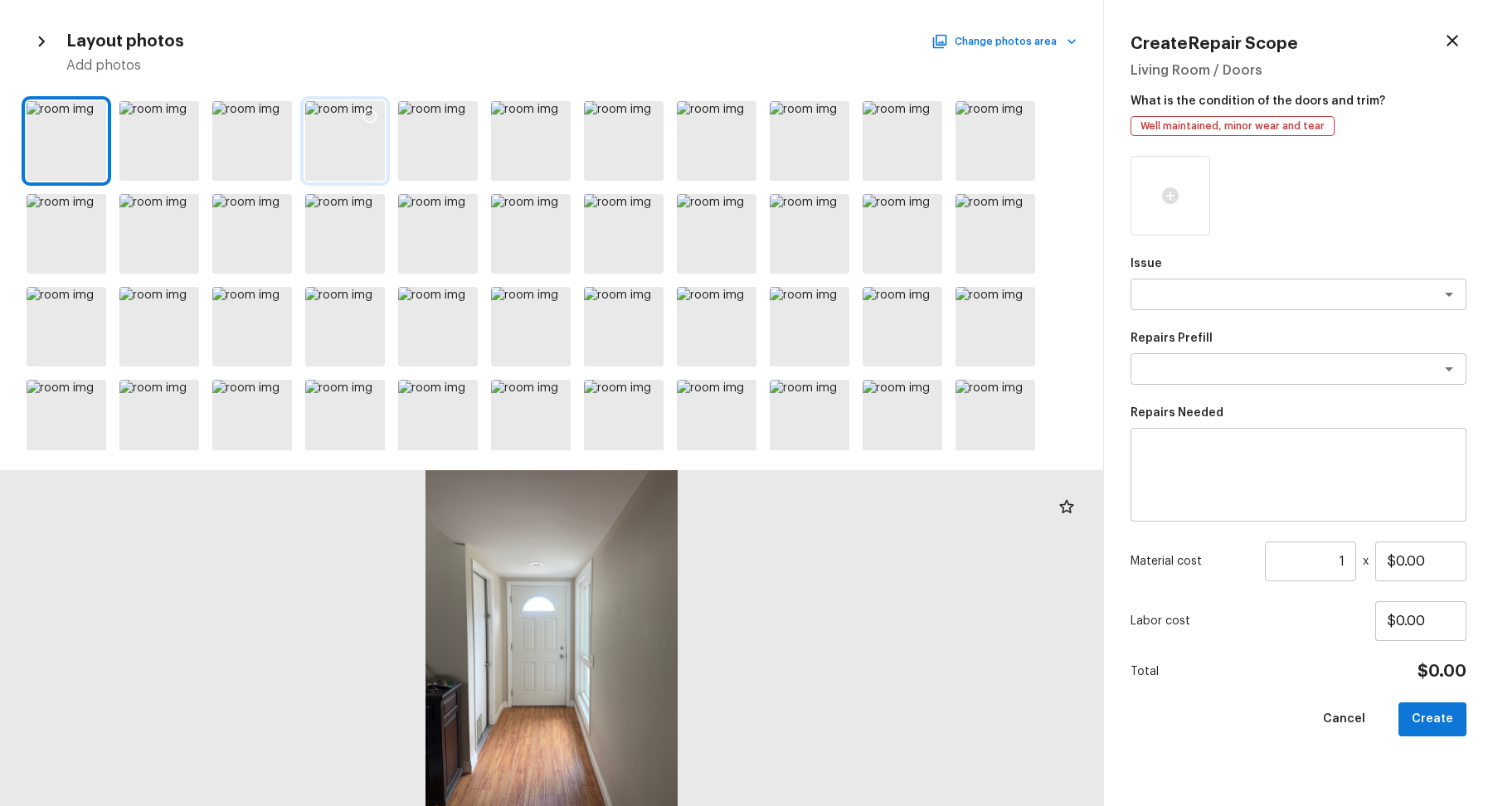
click at [372, 158] on div at bounding box center [345, 141] width 80 height 80
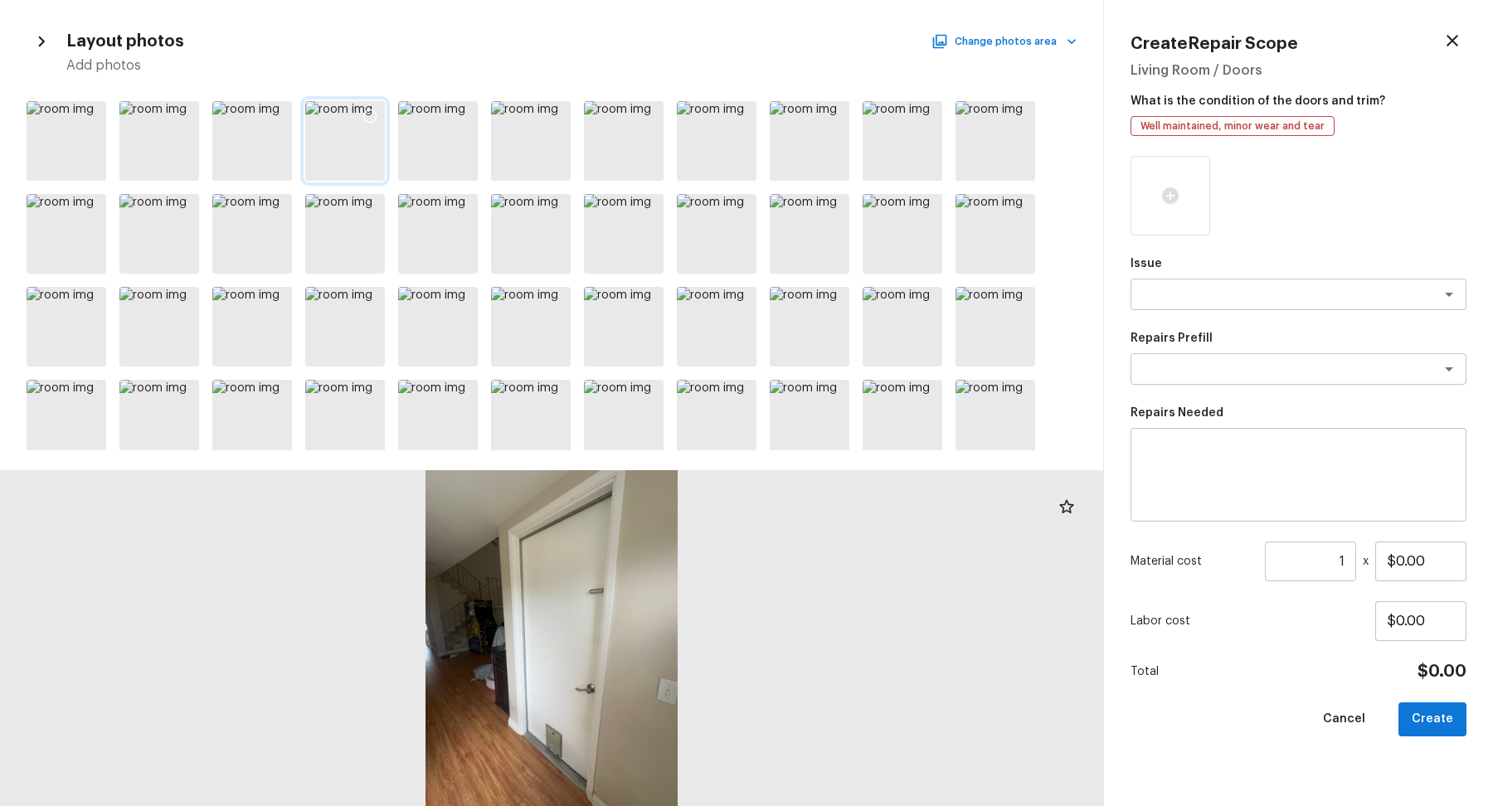
click at [371, 113] on icon at bounding box center [370, 116] width 17 height 17
click at [1209, 298] on textarea at bounding box center [1275, 294] width 275 height 17
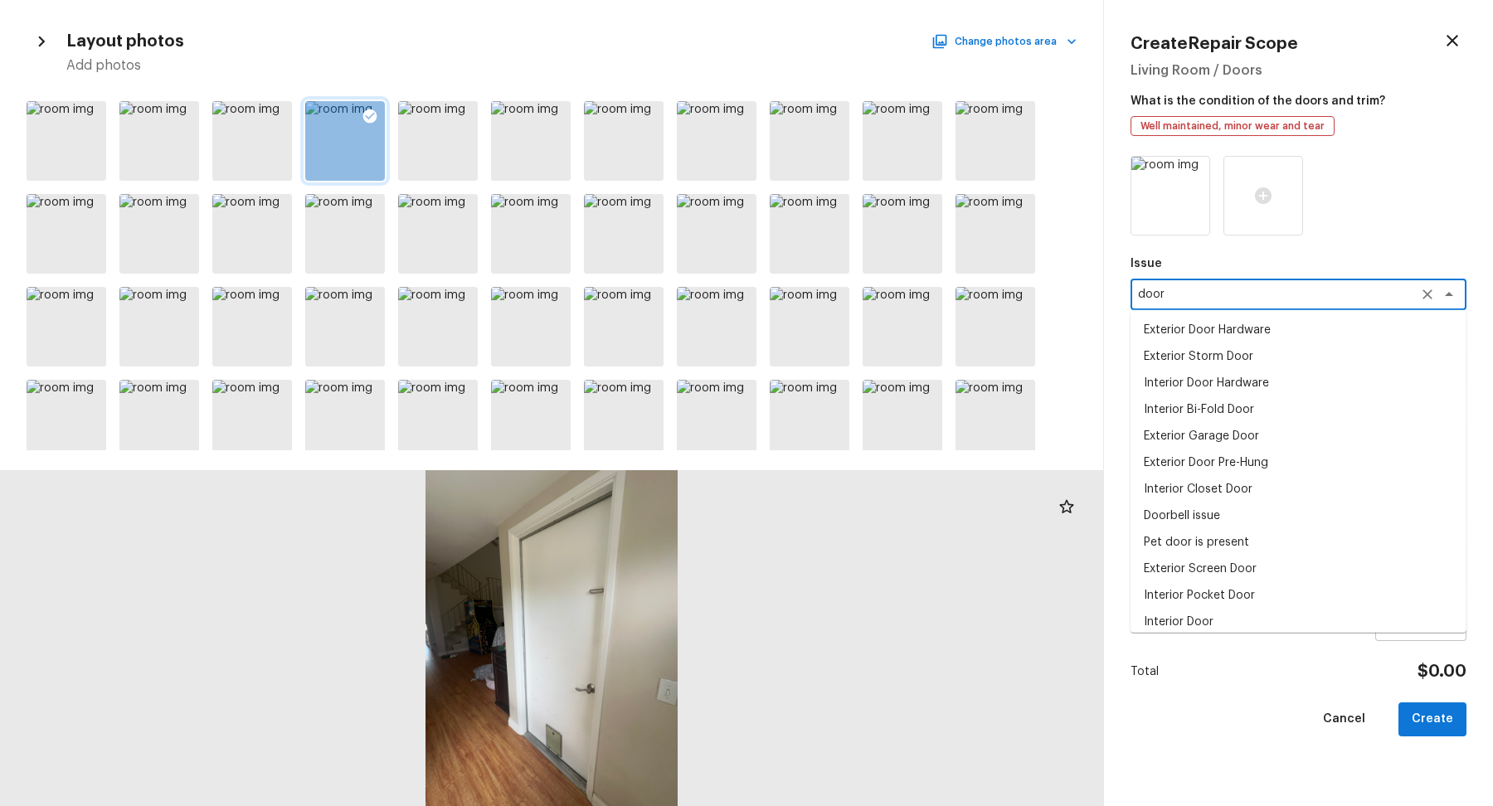
click at [1206, 610] on li "Interior Door" at bounding box center [1299, 622] width 336 height 27
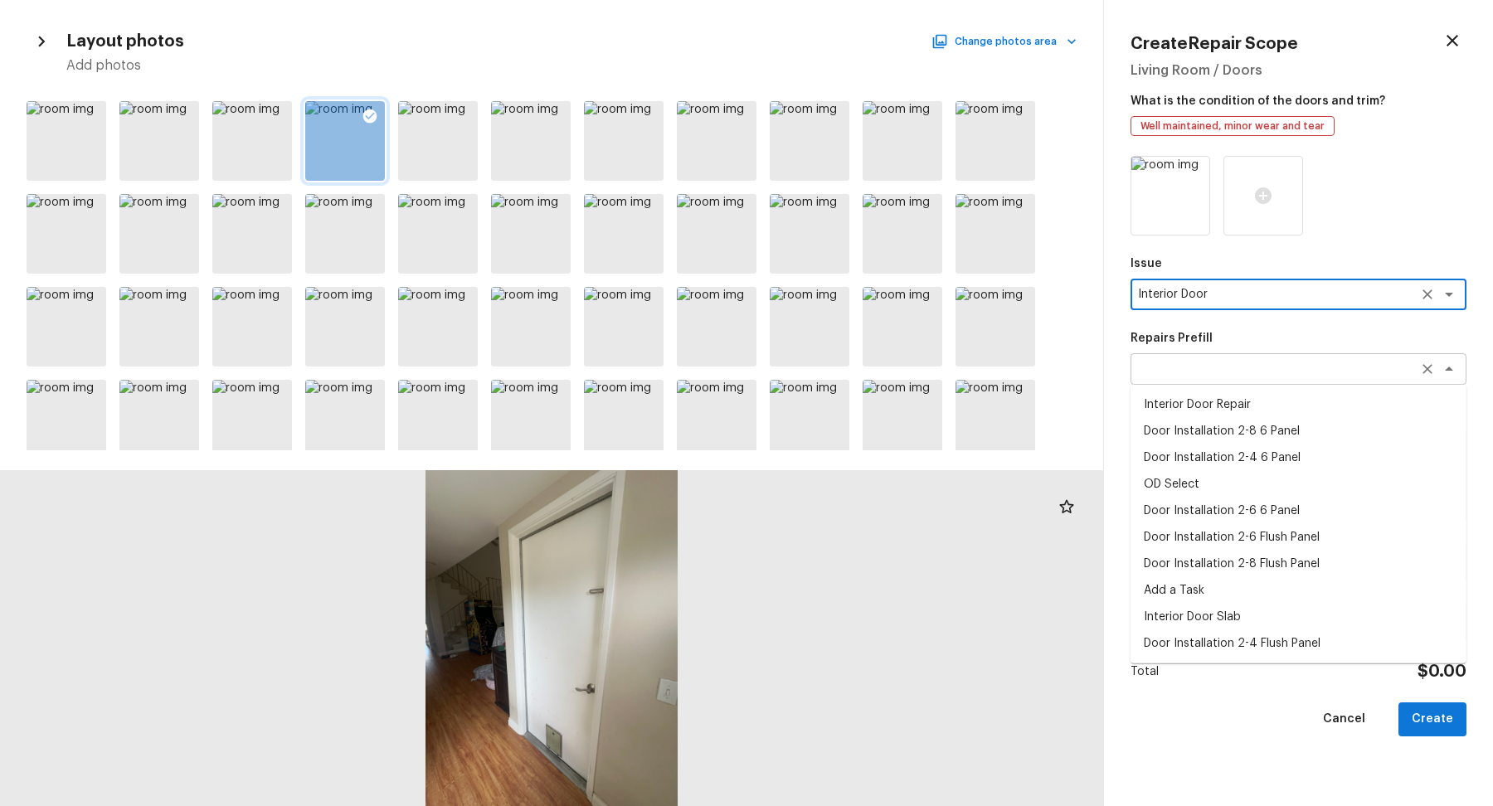
click at [1243, 379] on div "x ​" at bounding box center [1299, 369] width 336 height 32
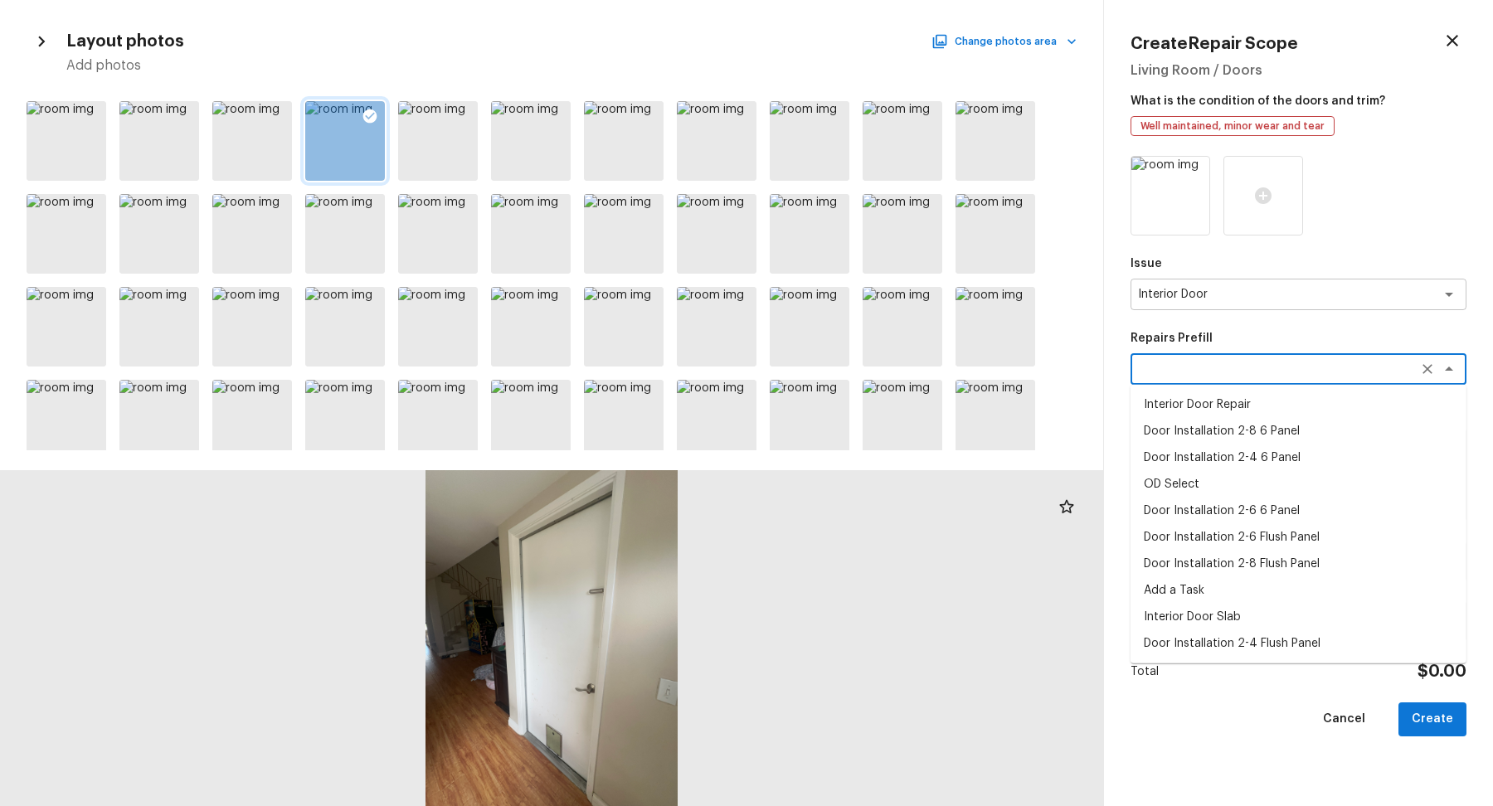
click at [1245, 461] on li "Door Installation 2-4 6 Panel" at bounding box center [1299, 458] width 336 height 27
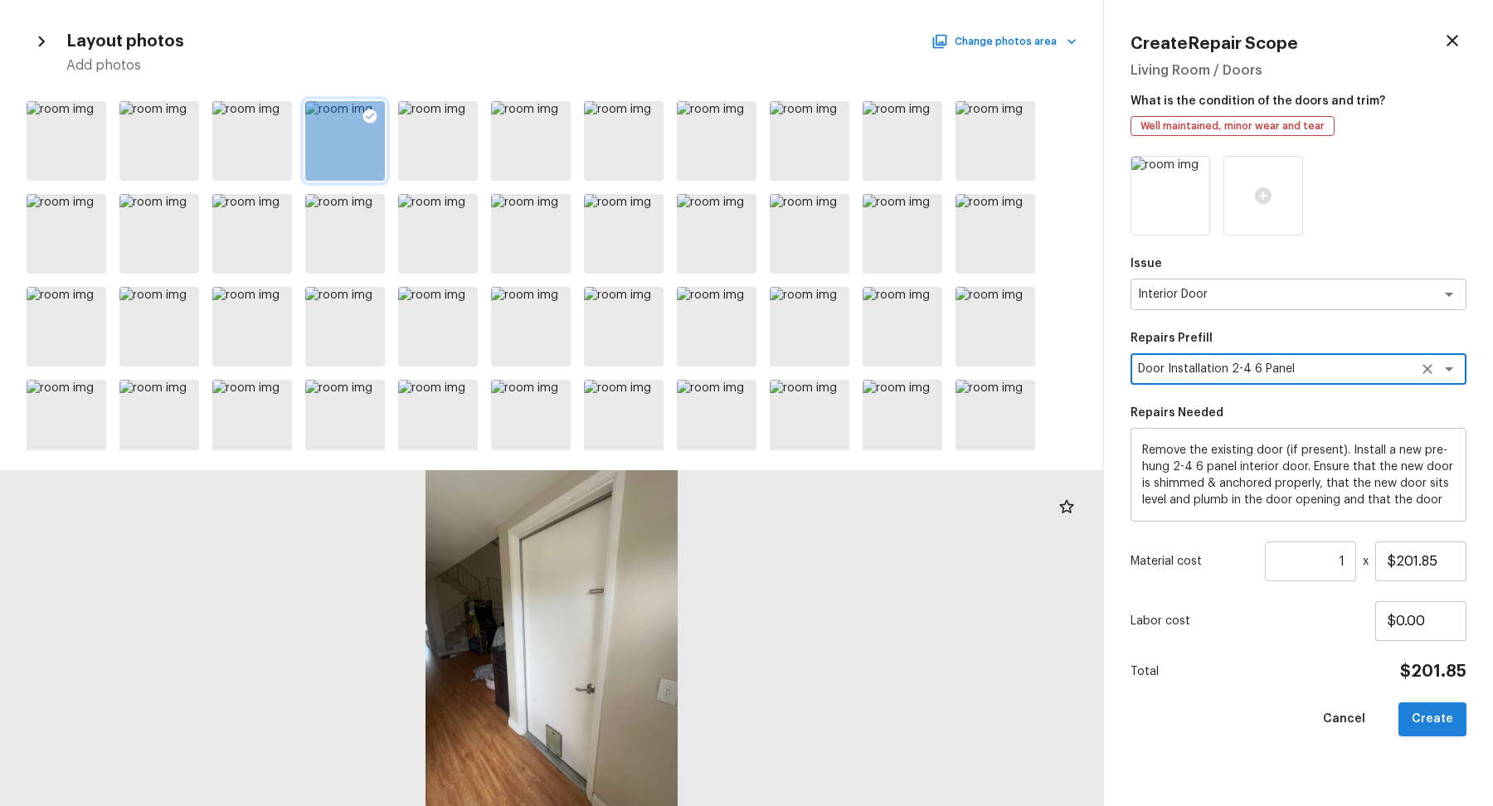
click at [1444, 715] on button "Create" at bounding box center [1433, 720] width 68 height 34
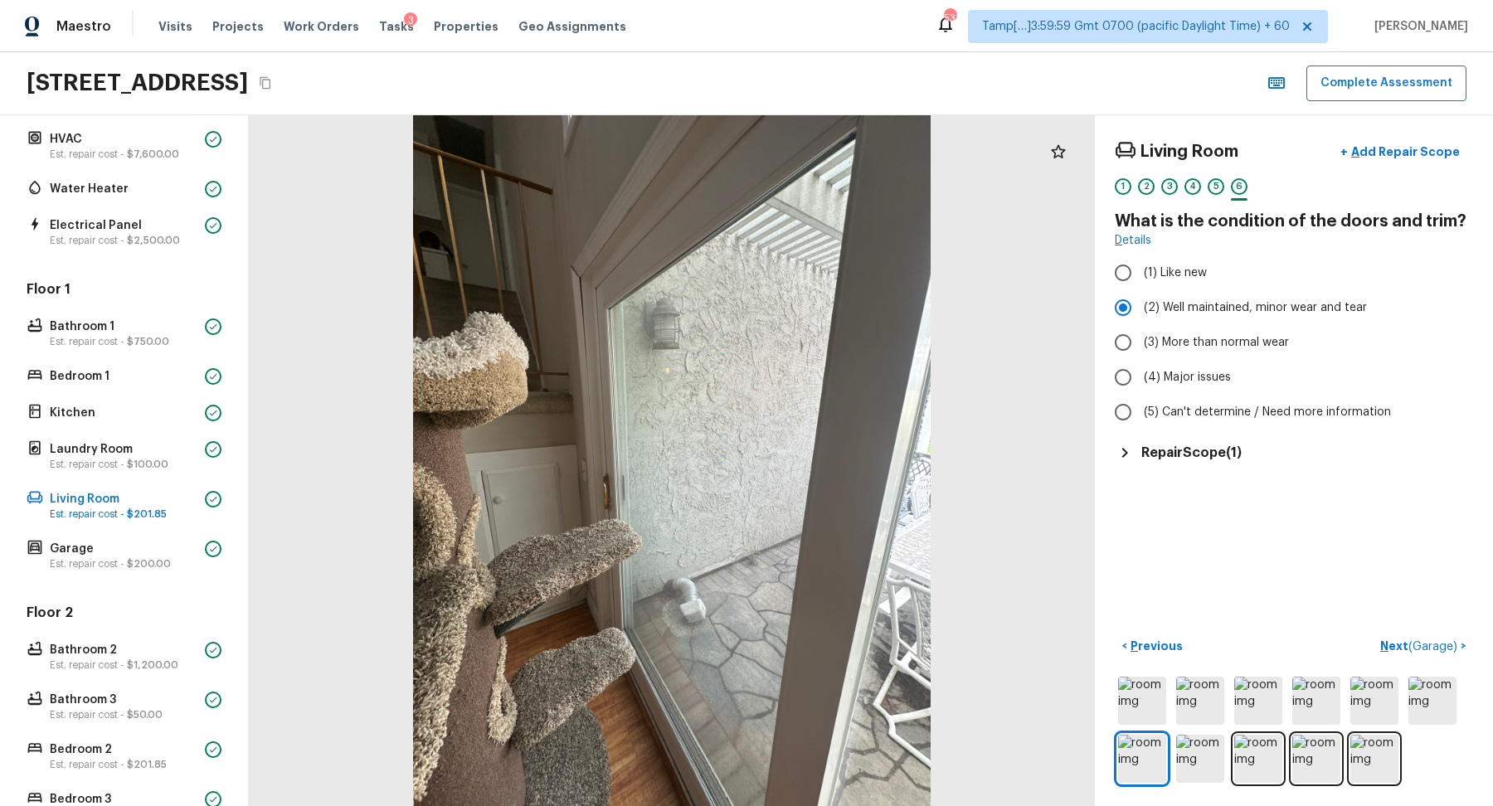
scroll to position [416, 0]
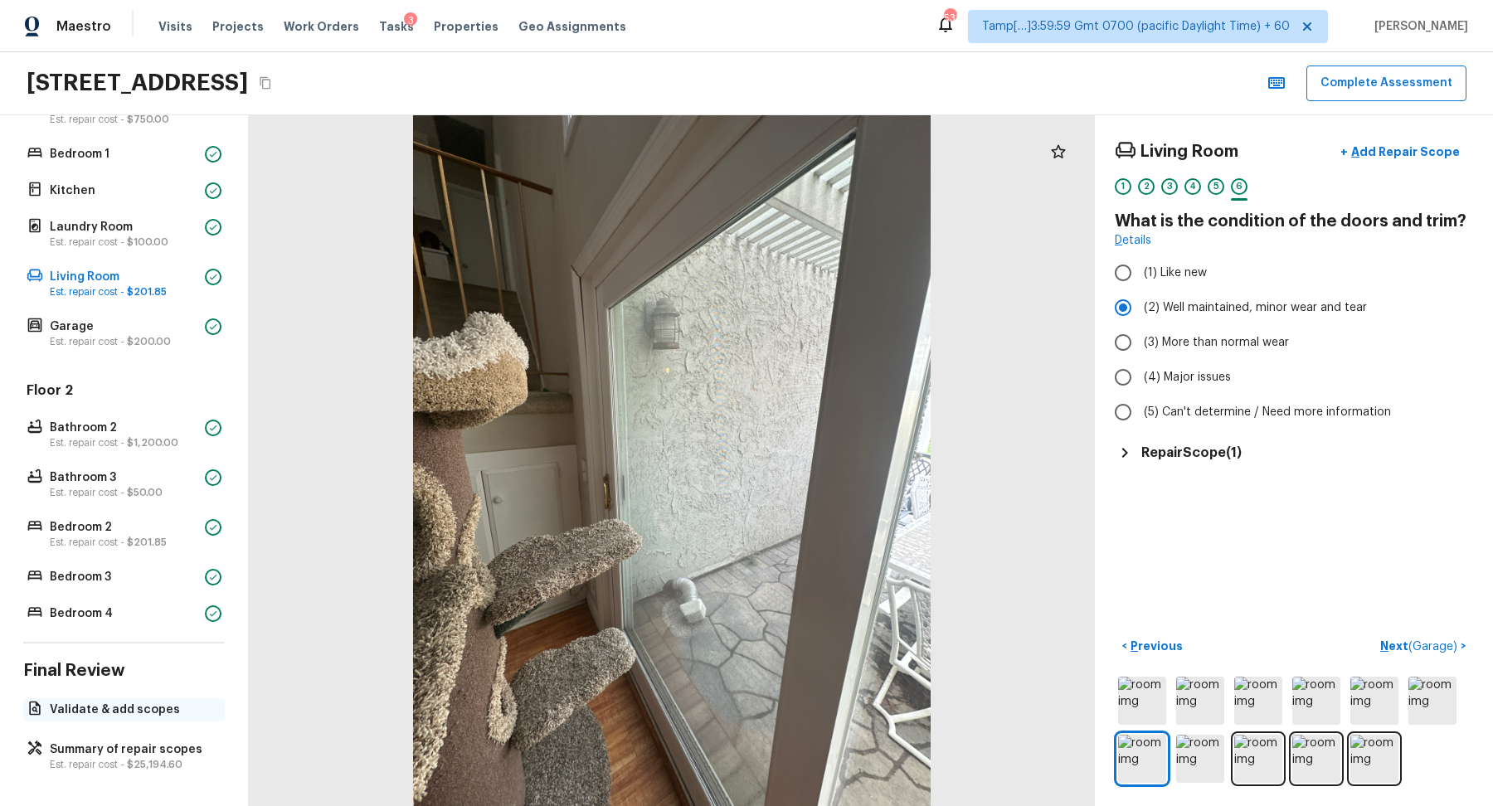
click at [107, 703] on p "Validate & add scopes" at bounding box center [132, 710] width 165 height 17
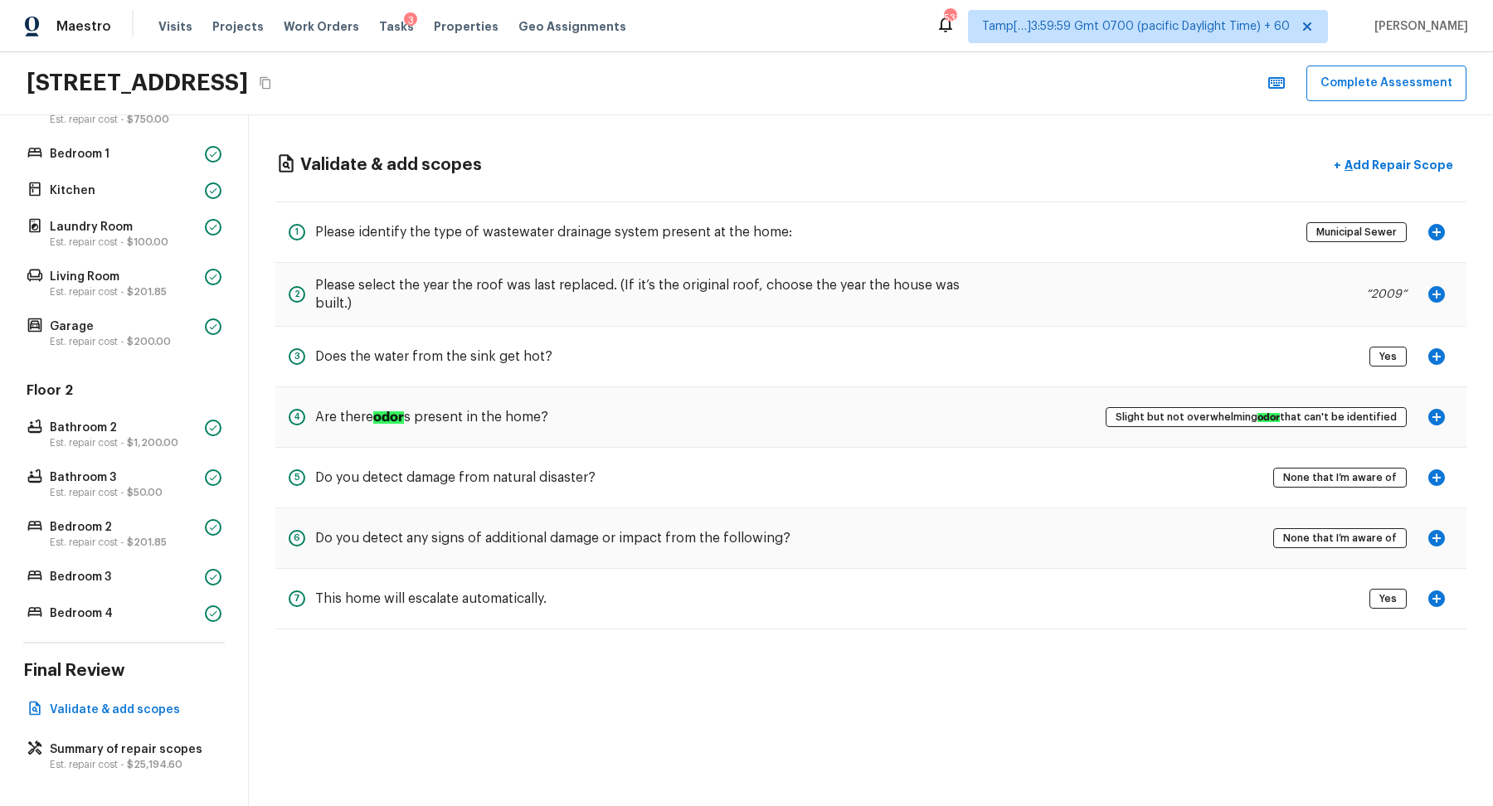
click at [144, 693] on div "Overall Layout Exterior Est. repair cost - $1,289.00 Major Systems HVAC Est. re…" at bounding box center [124, 460] width 249 height 691
click at [144, 702] on p "Validate & add scopes" at bounding box center [132, 710] width 165 height 17
click at [142, 738] on div "Summary of repair scopes Est. repair cost - $25,194.60" at bounding box center [124, 756] width 202 height 37
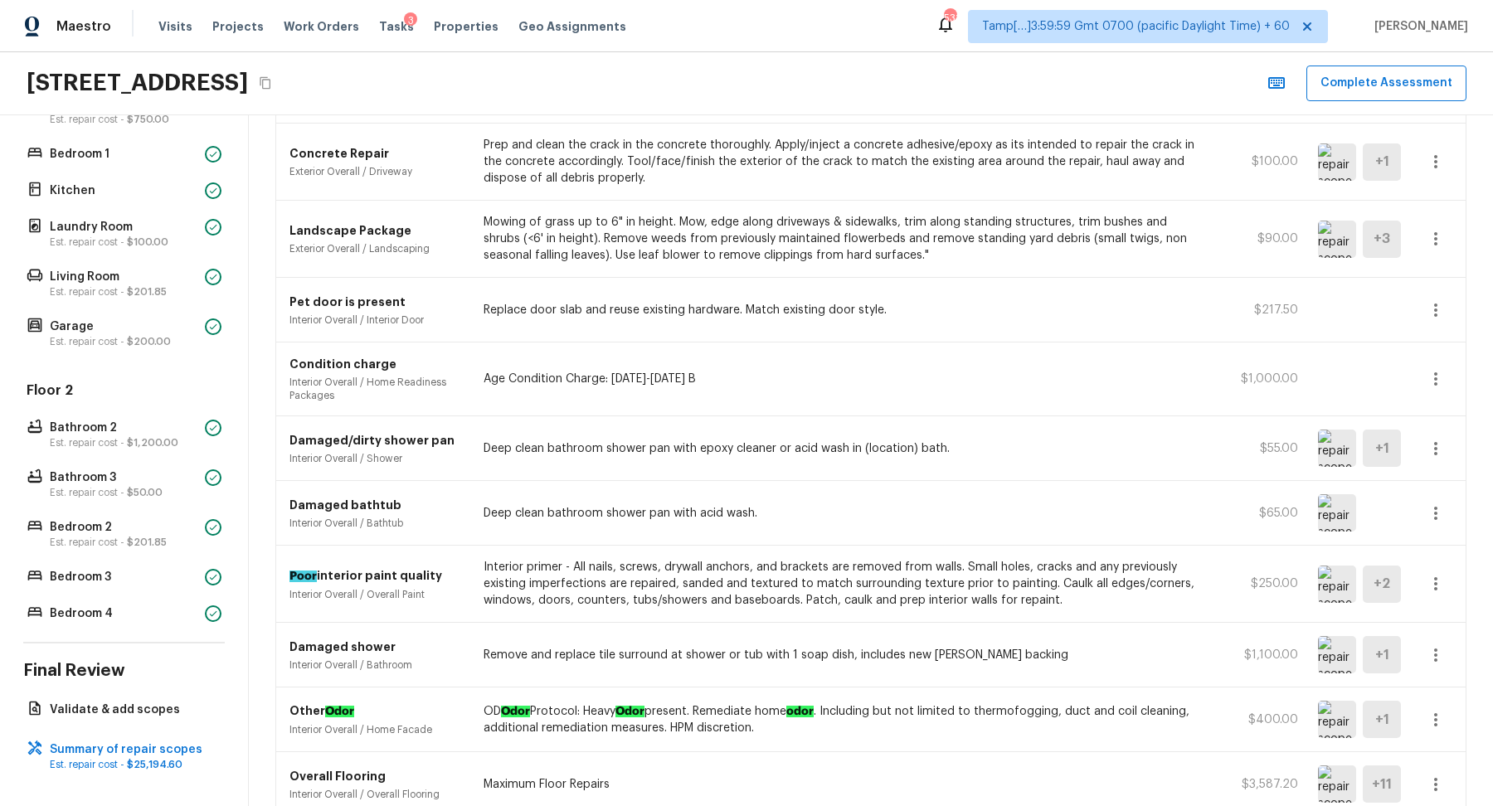
scroll to position [1079, 0]
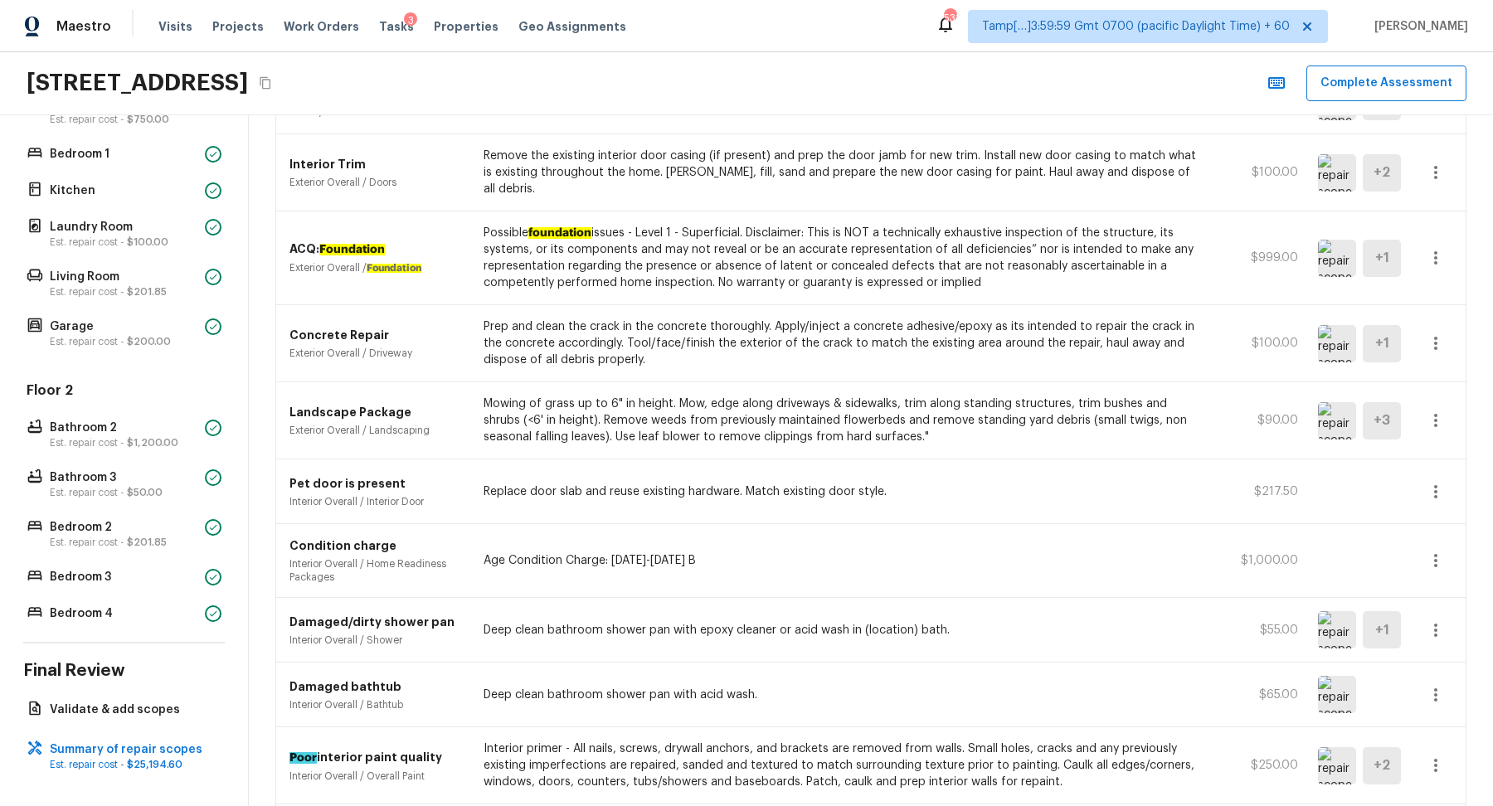
click at [1441, 551] on icon "button" at bounding box center [1436, 561] width 20 height 20
click at [1438, 639] on li "Remove" at bounding box center [1441, 639] width 77 height 50
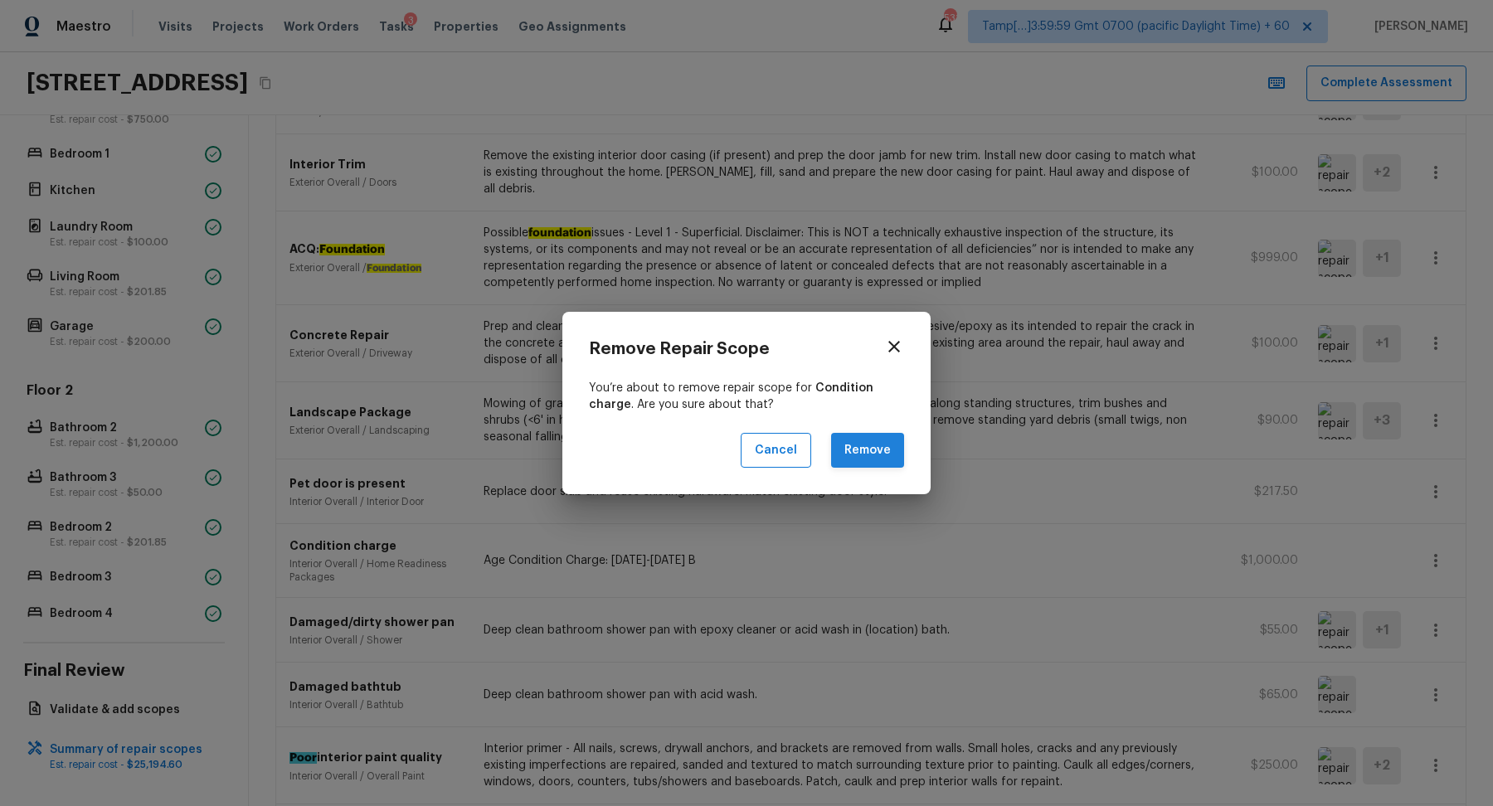
click at [894, 455] on button "Remove" at bounding box center [867, 451] width 73 height 36
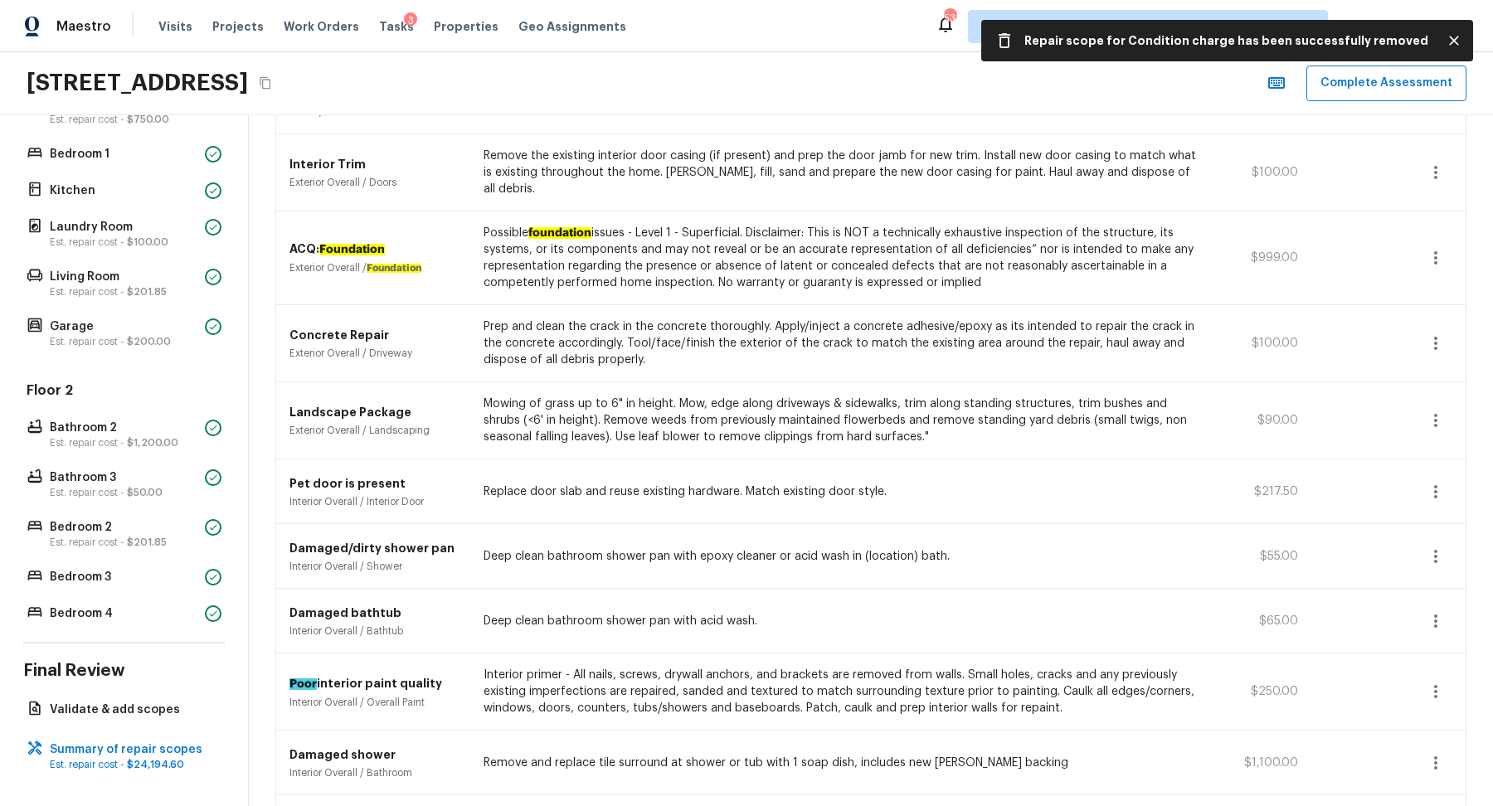
scroll to position [1445, 0]
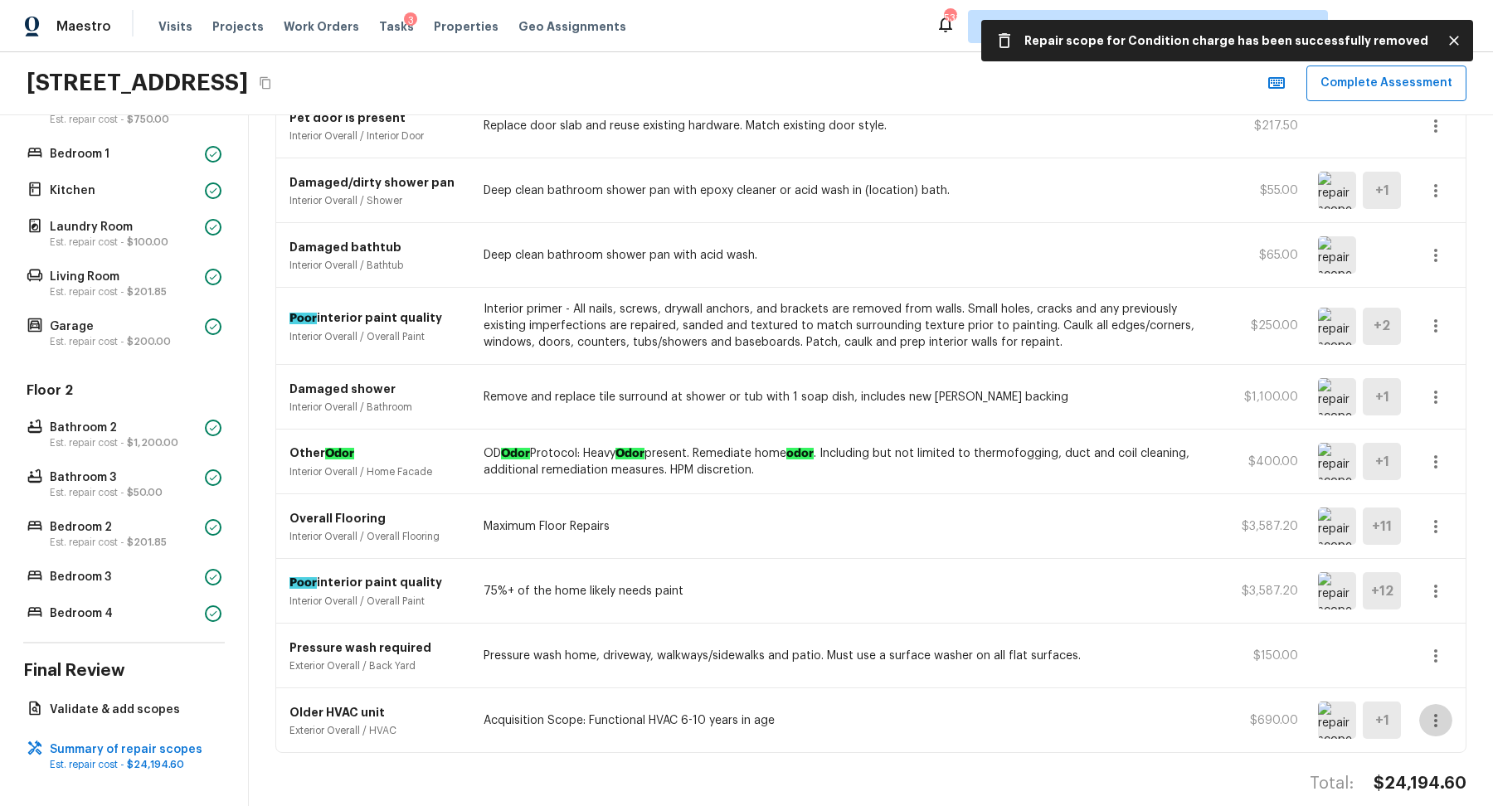
click at [1432, 711] on icon "button" at bounding box center [1436, 721] width 20 height 20
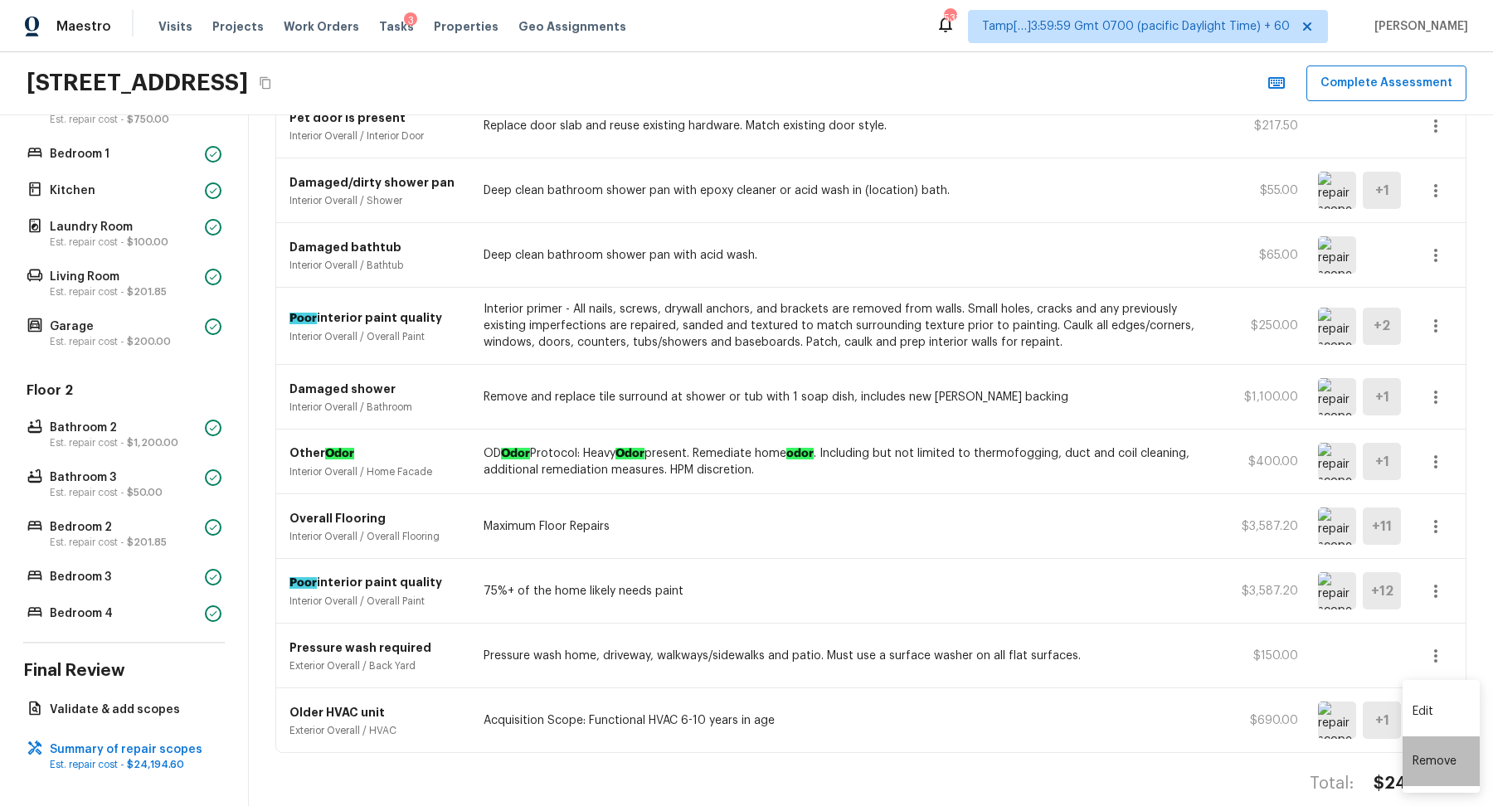
click at [1419, 760] on li "Remove" at bounding box center [1441, 762] width 77 height 50
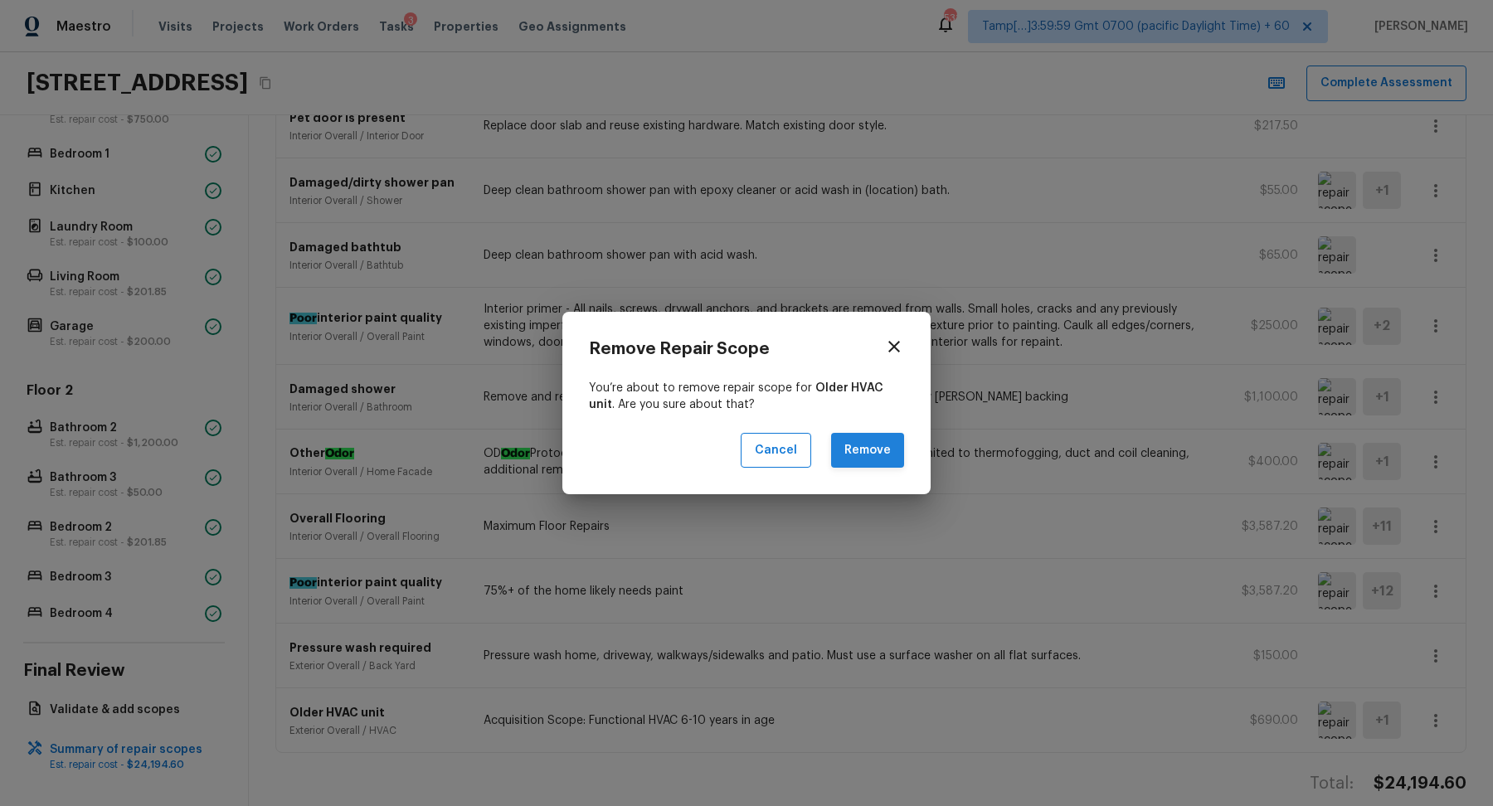
click at [879, 458] on button "Remove" at bounding box center [867, 451] width 73 height 36
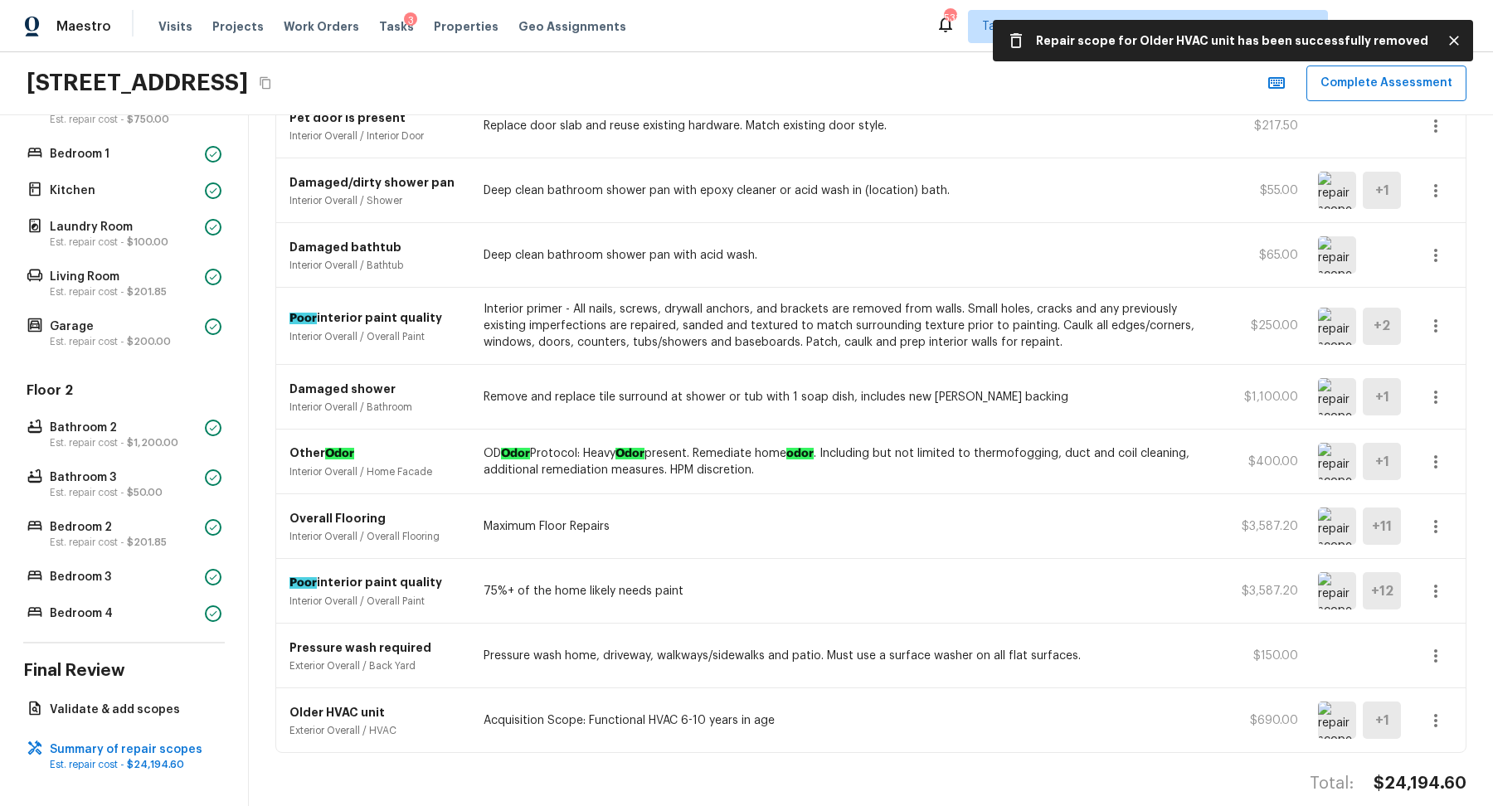
scroll to position [1380, 0]
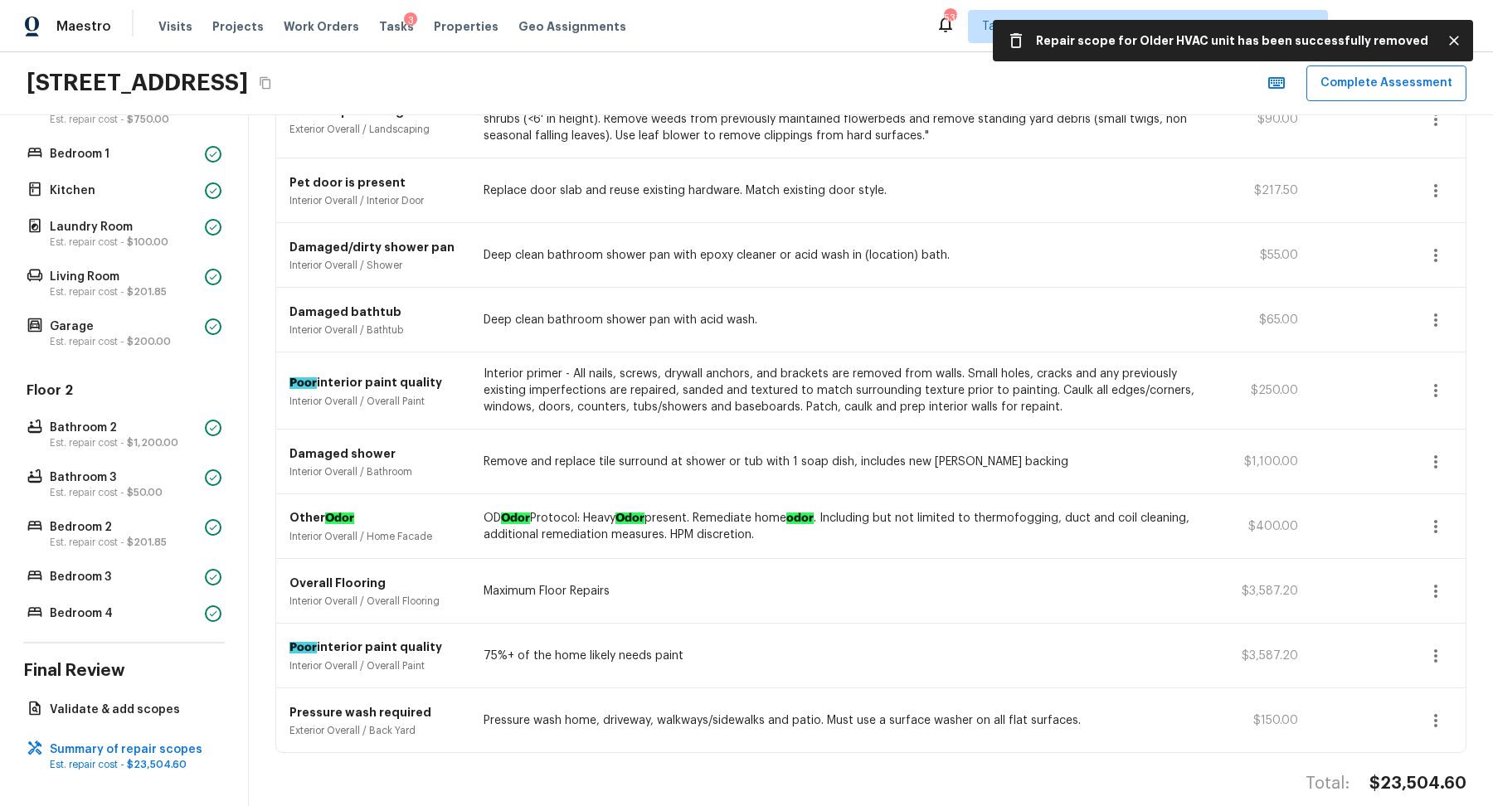
click at [1431, 711] on icon "button" at bounding box center [1436, 721] width 20 height 20
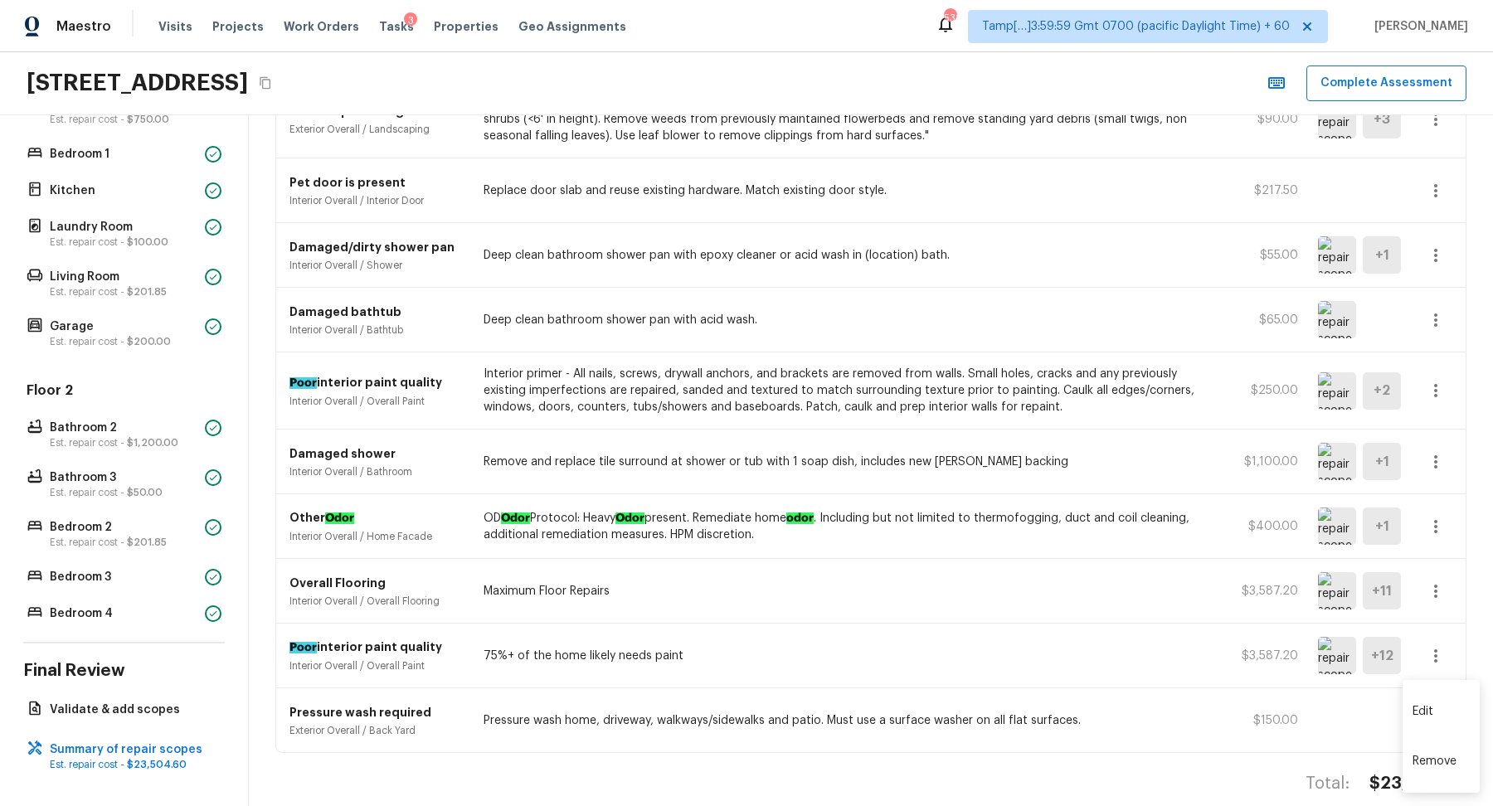
click at [1429, 755] on li "Remove" at bounding box center [1441, 762] width 77 height 50
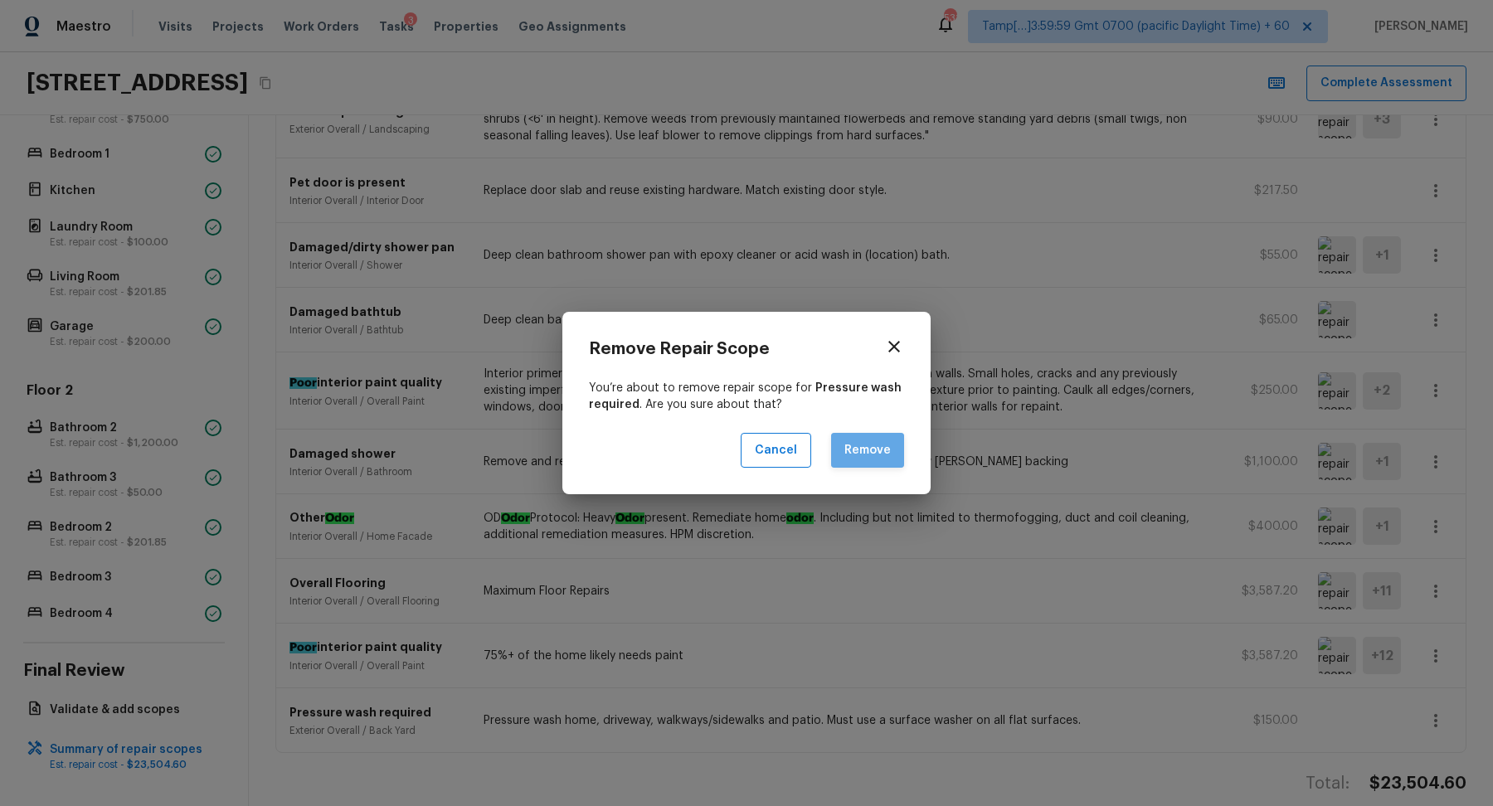
click at [861, 456] on button "Remove" at bounding box center [867, 451] width 73 height 36
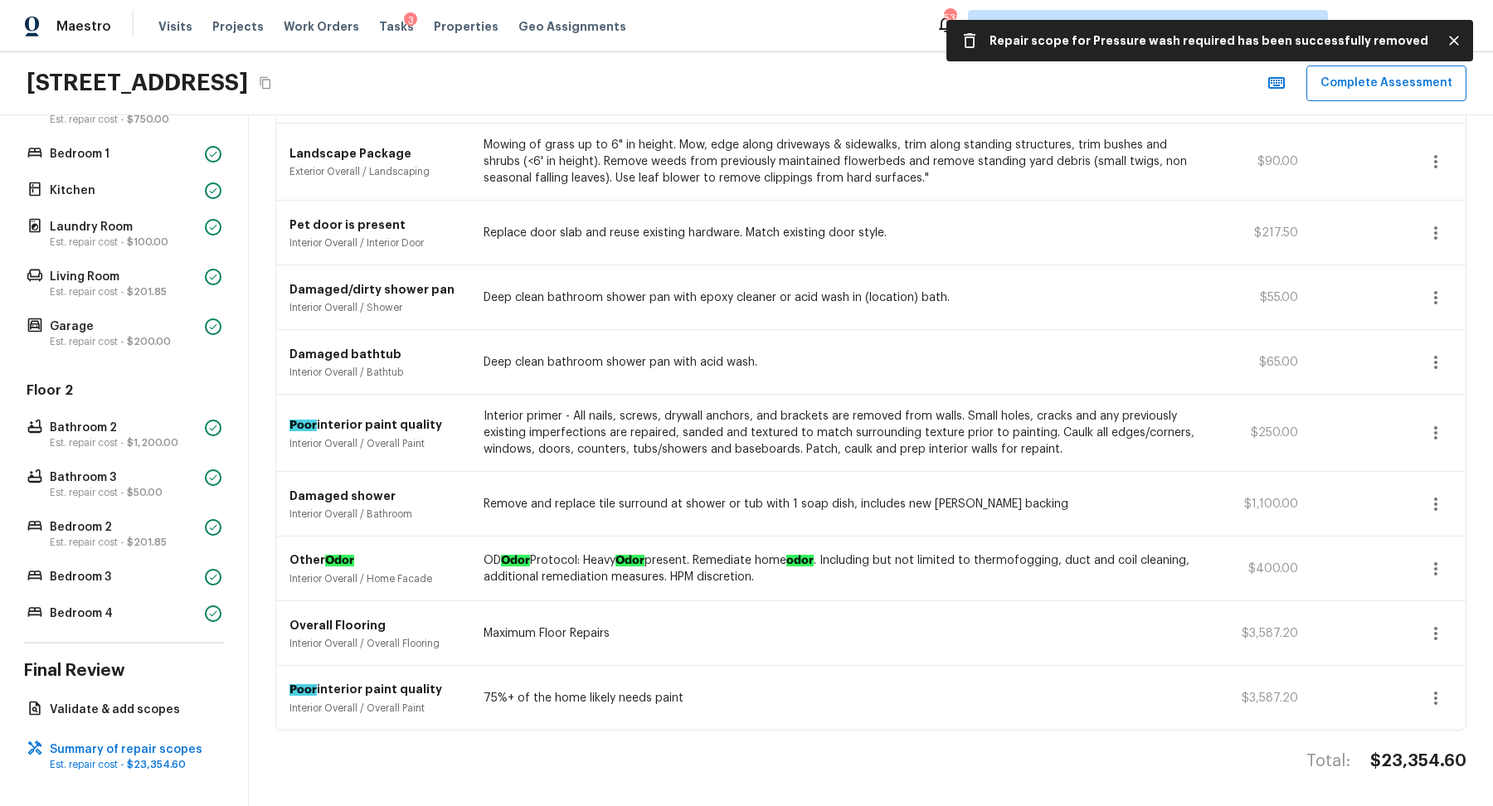
scroll to position [1316, 0]
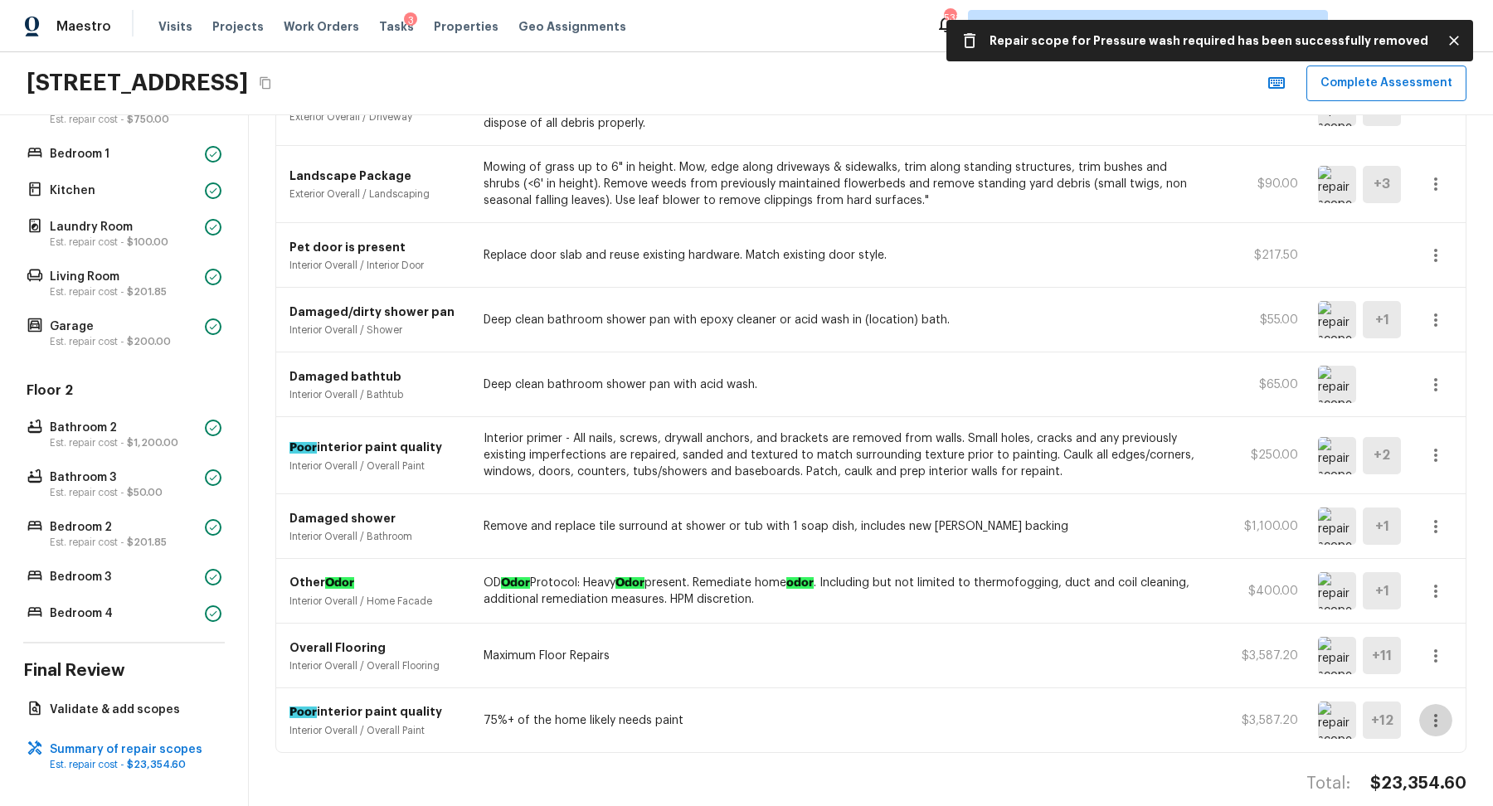
click at [1441, 711] on icon "button" at bounding box center [1436, 721] width 20 height 20
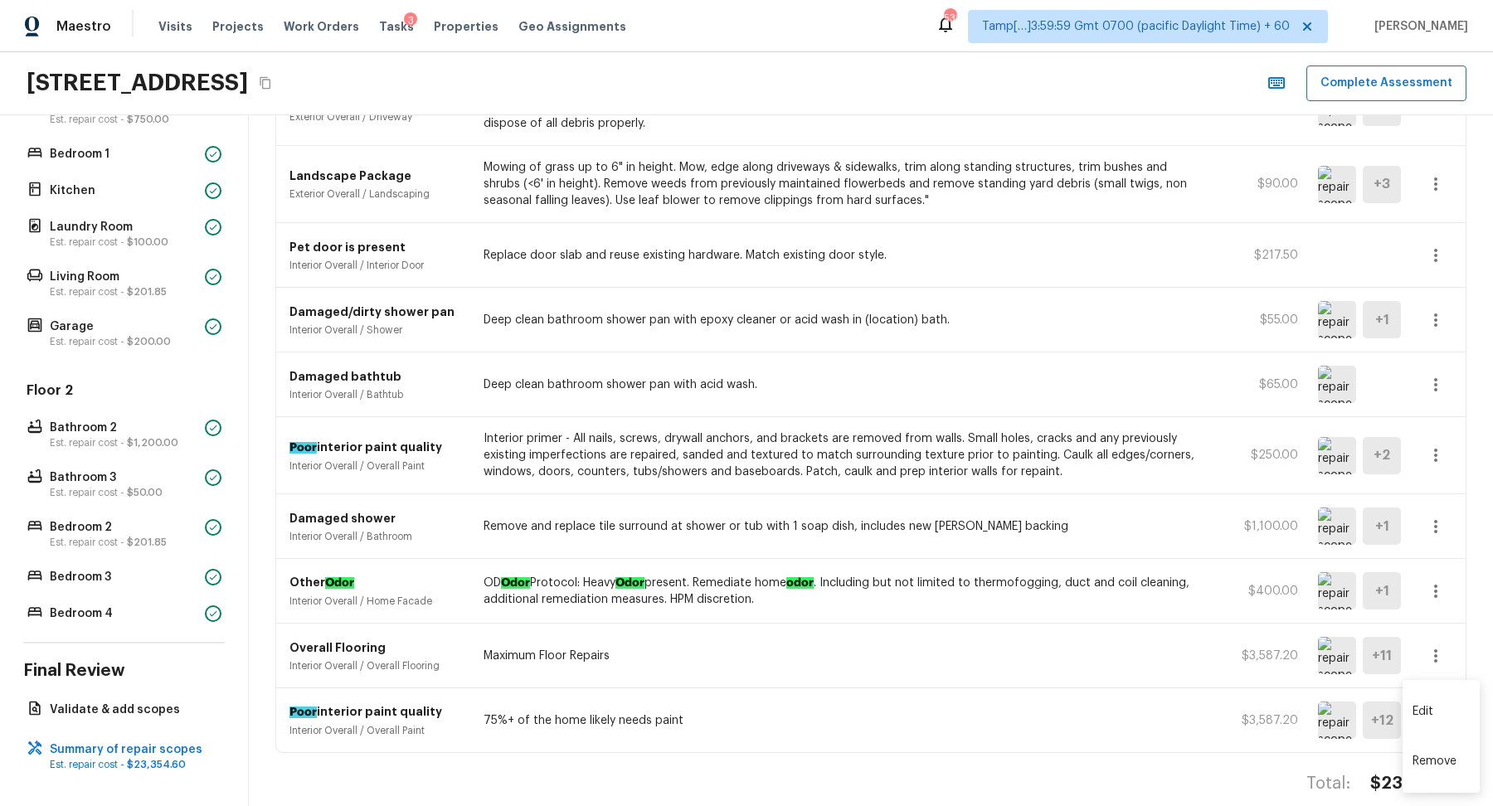
click at [1432, 752] on li "Remove" at bounding box center [1441, 762] width 77 height 50
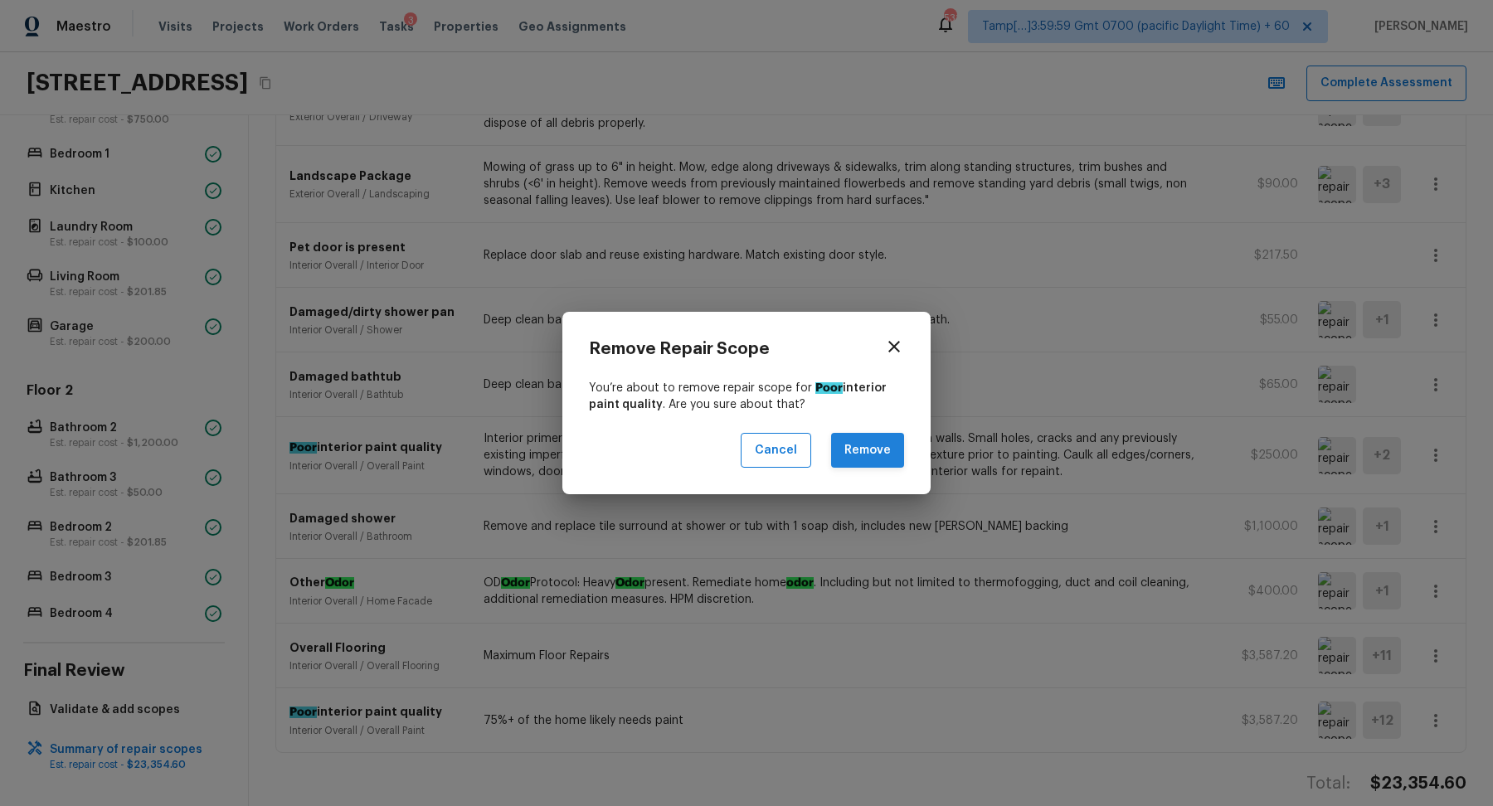
click at [870, 441] on button "Remove" at bounding box center [867, 451] width 73 height 36
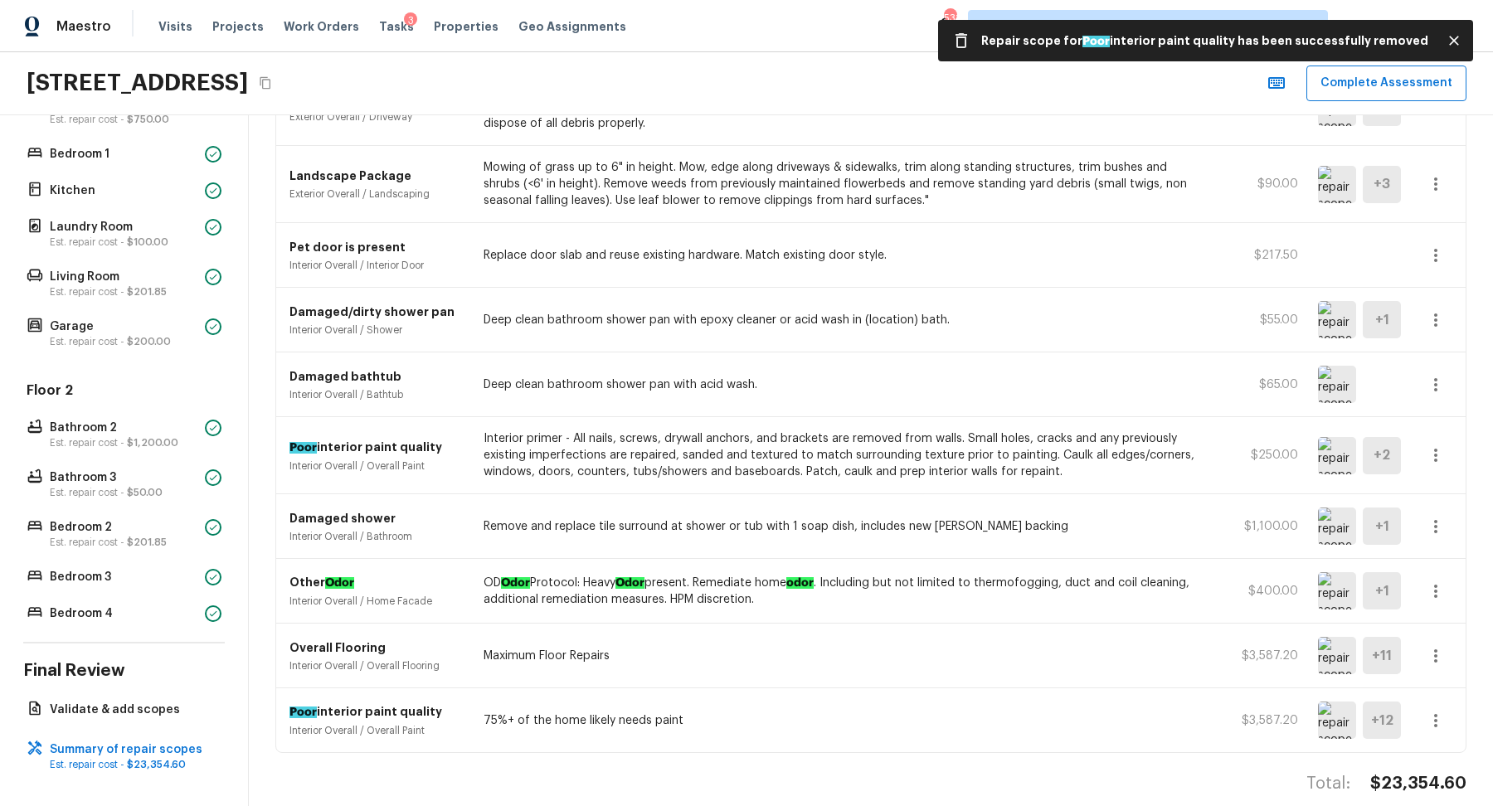
scroll to position [1252, 0]
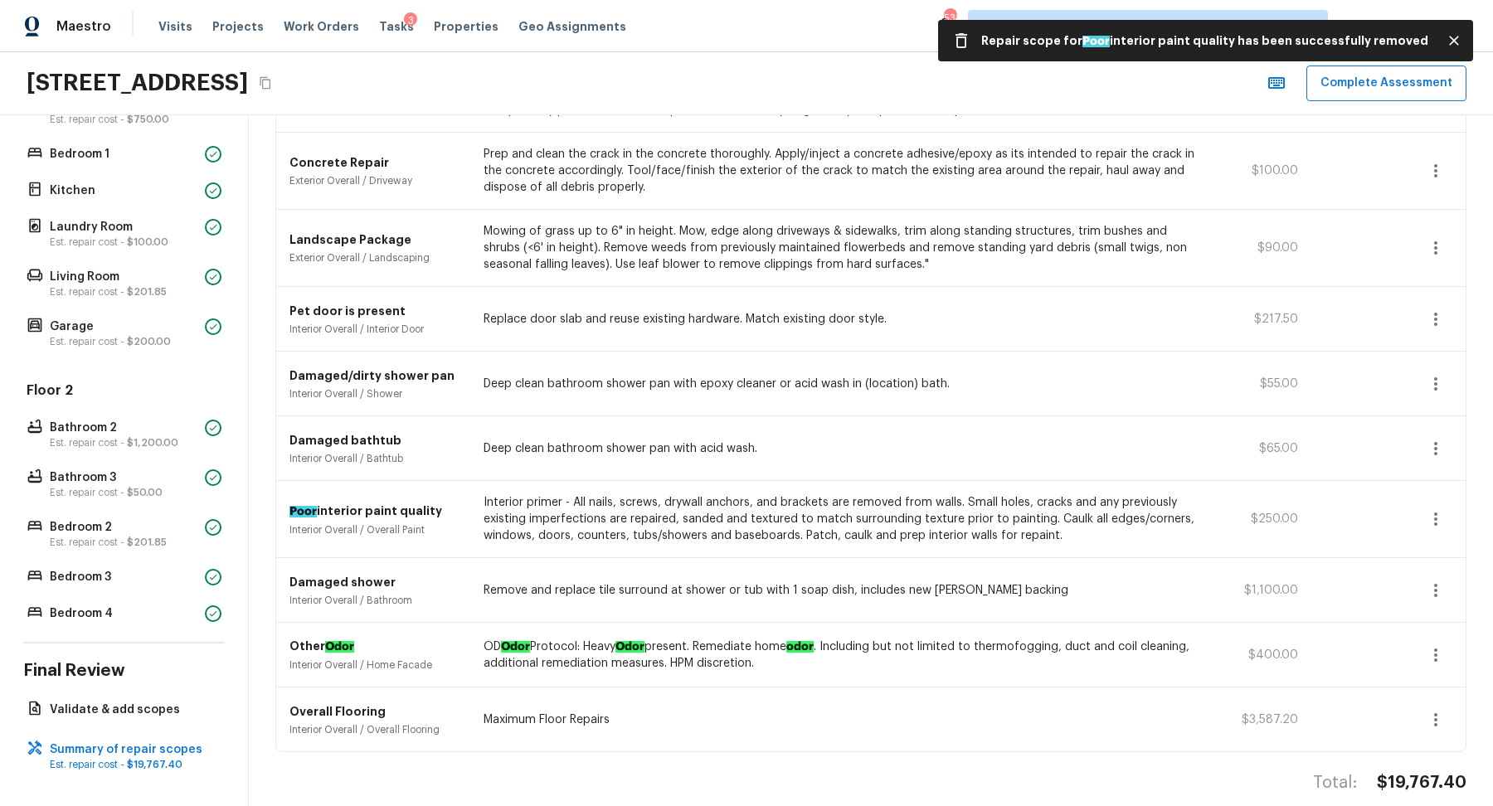
click at [1426, 710] on icon "button" at bounding box center [1436, 720] width 20 height 20
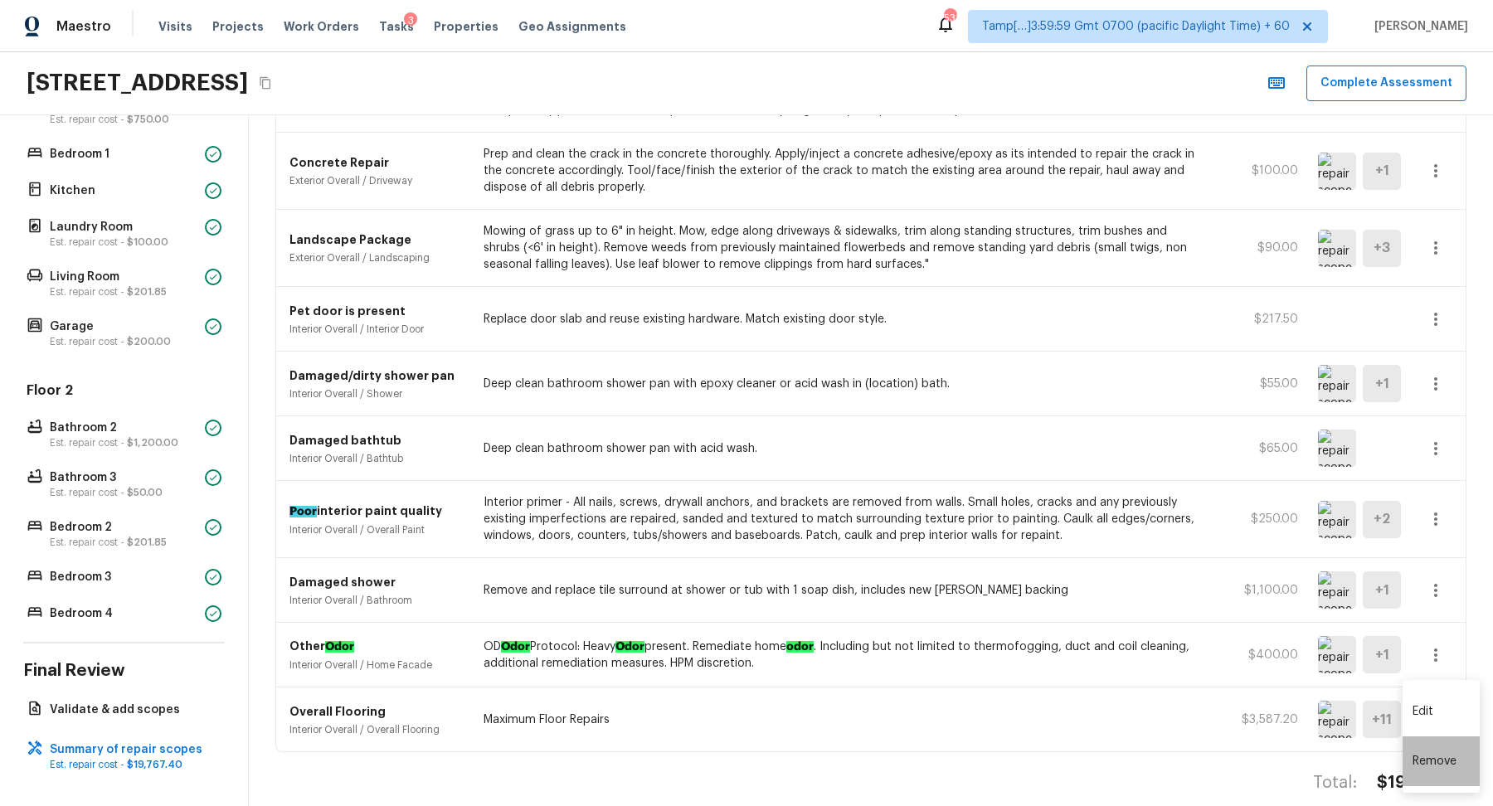
click at [1433, 762] on li "Remove" at bounding box center [1441, 762] width 77 height 50
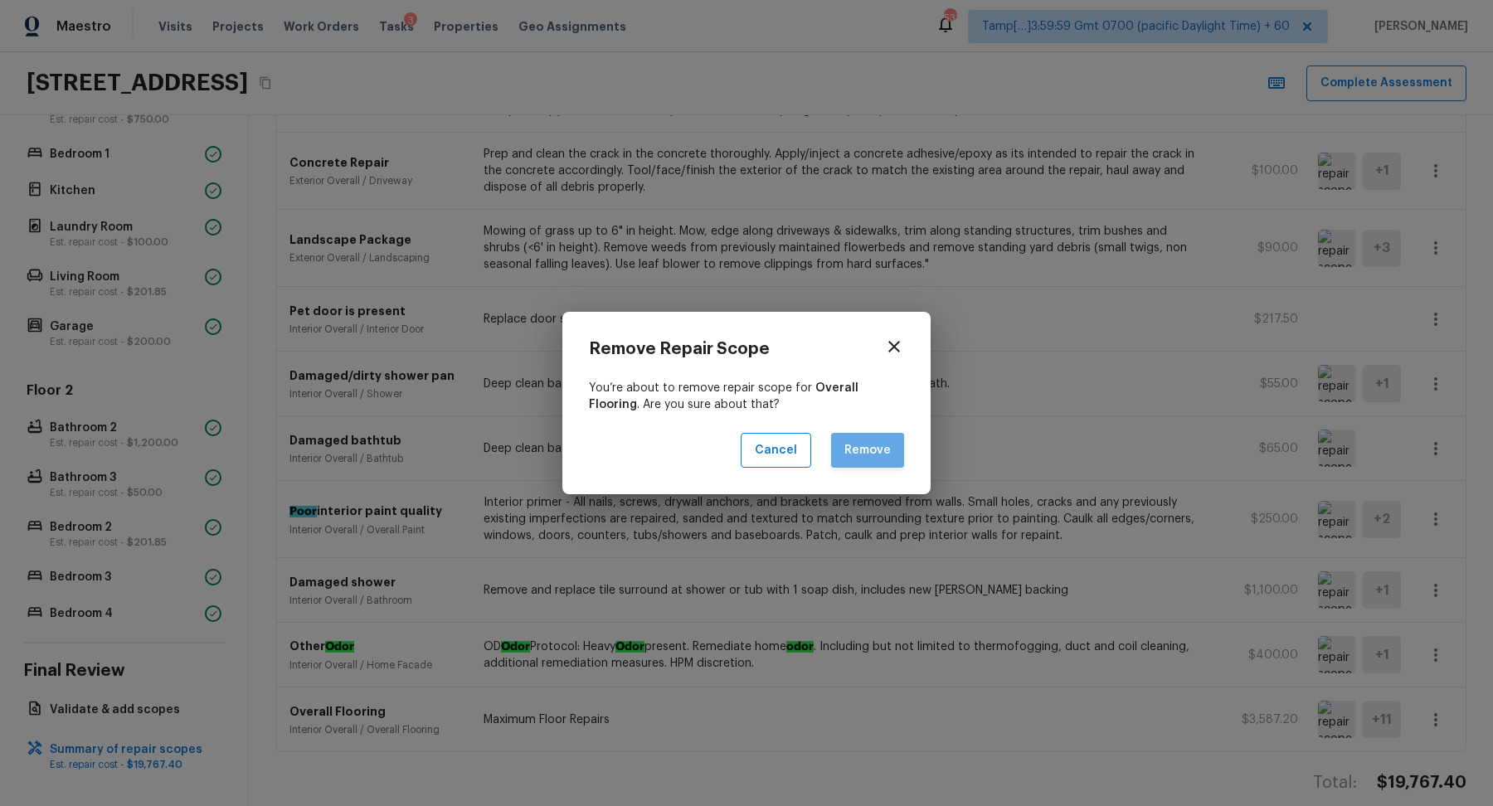
click at [879, 455] on button "Remove" at bounding box center [867, 451] width 73 height 36
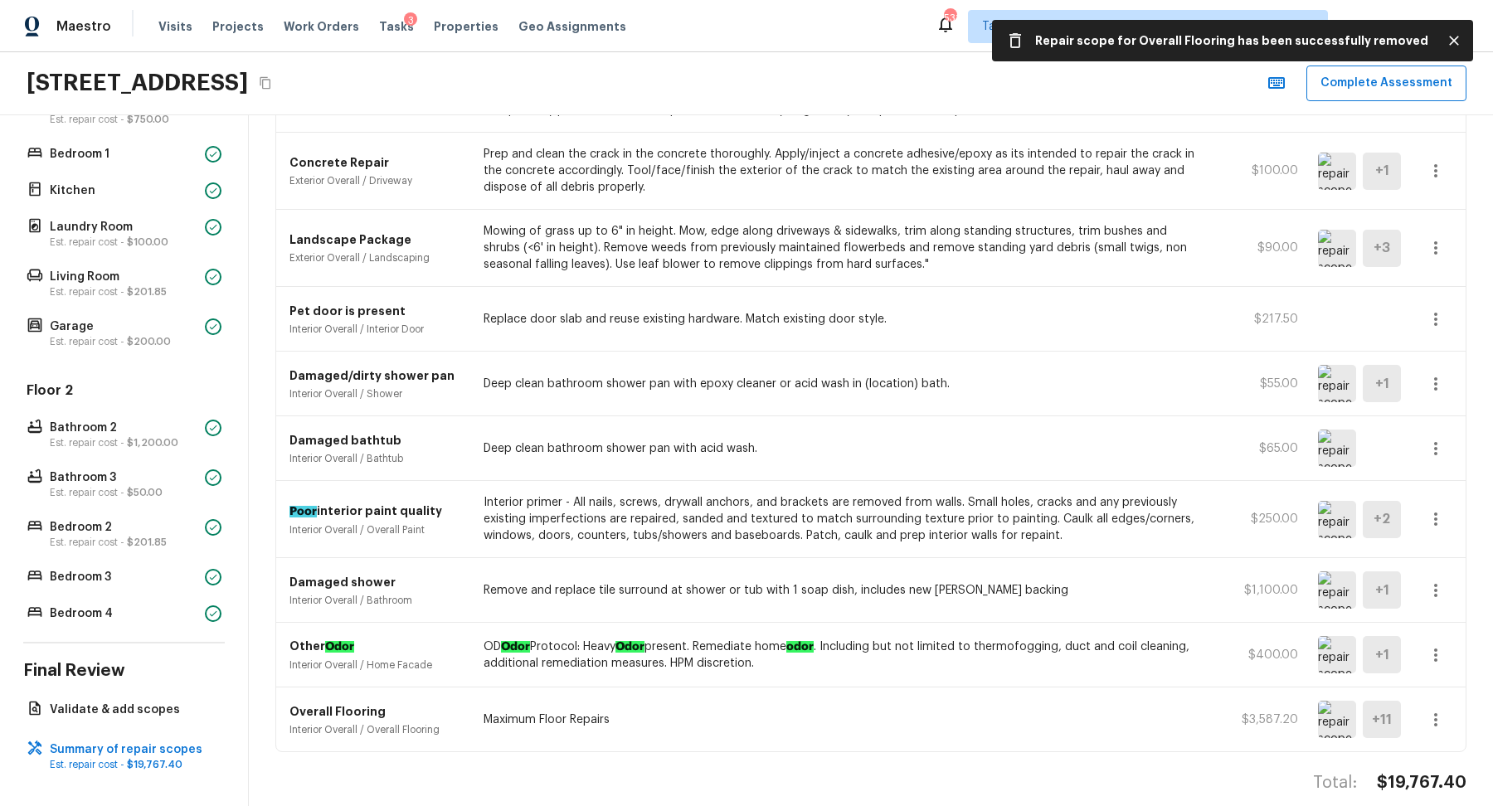
scroll to position [1187, 0]
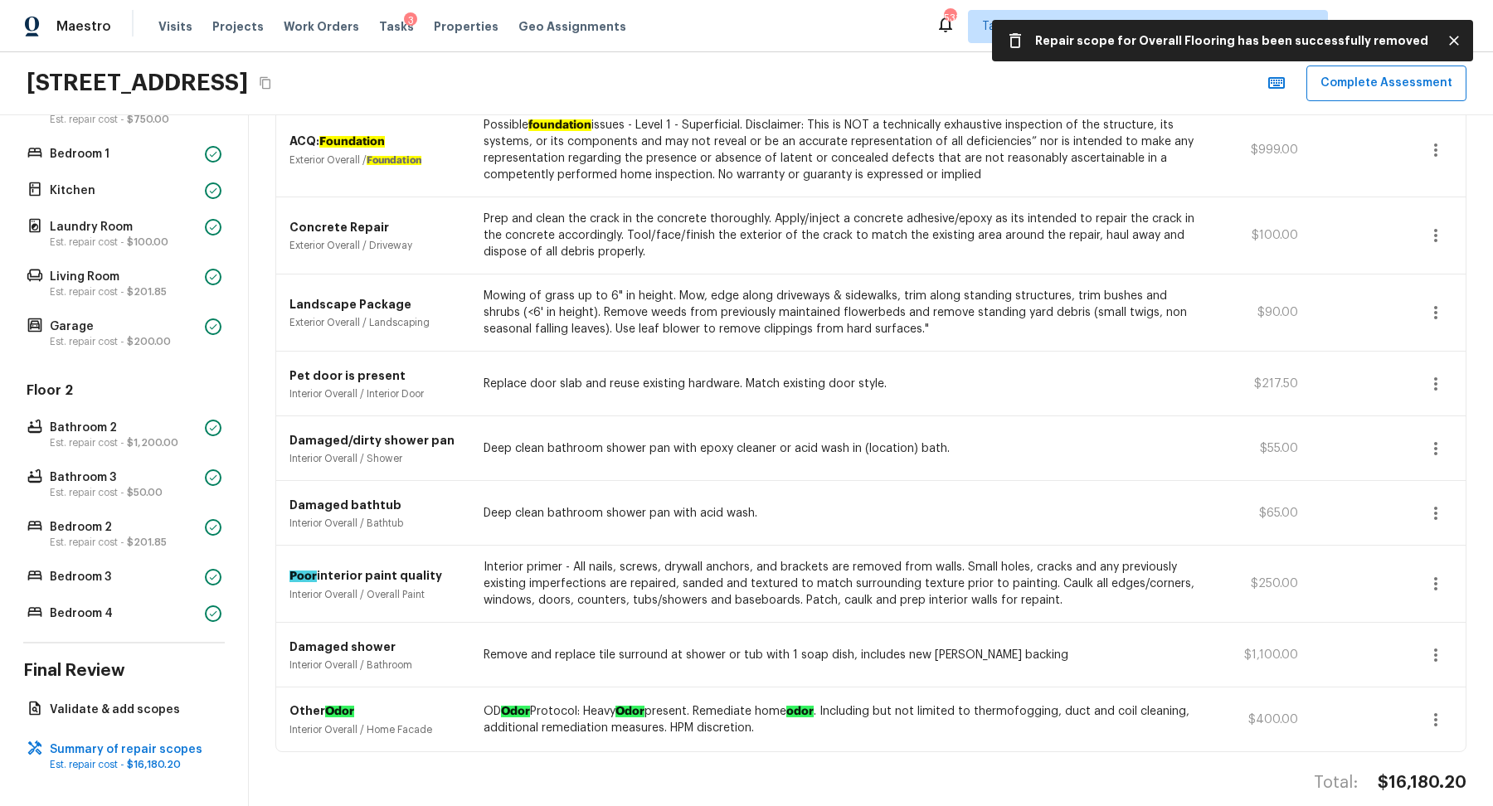
click at [1443, 710] on icon "button" at bounding box center [1436, 720] width 20 height 20
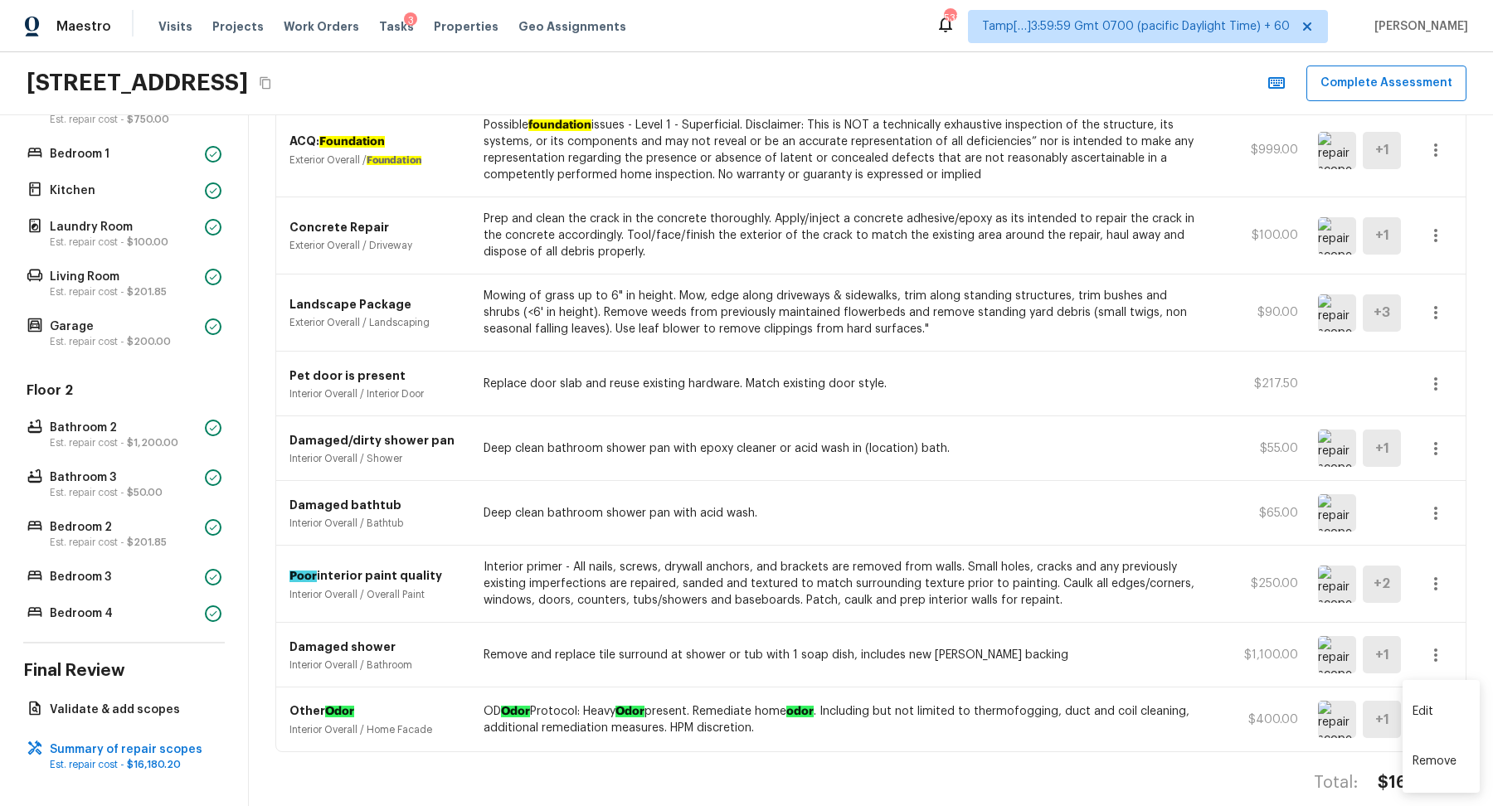
click at [1438, 753] on li "Remove" at bounding box center [1441, 762] width 77 height 50
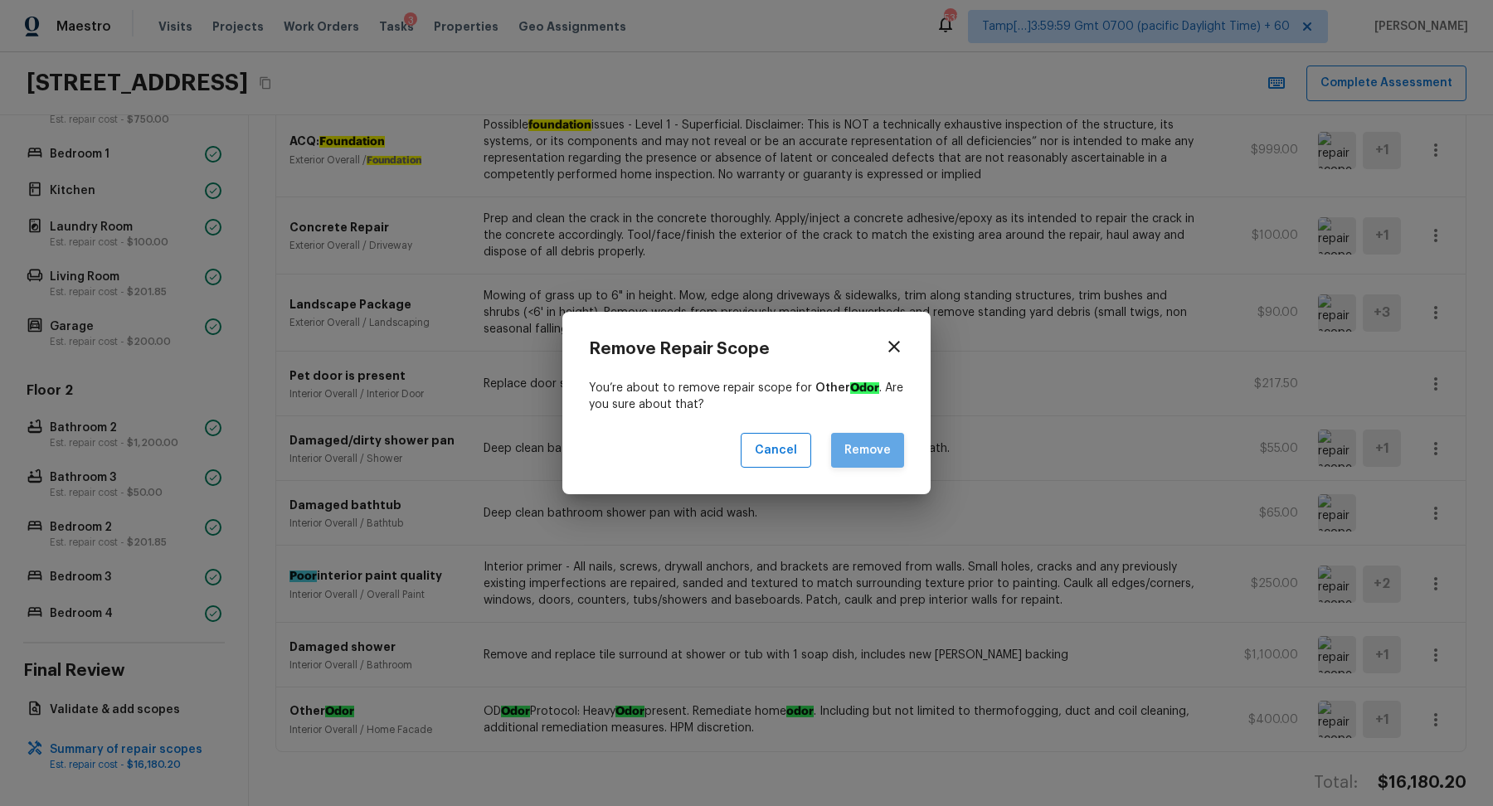
click at [879, 460] on button "Remove" at bounding box center [867, 451] width 73 height 36
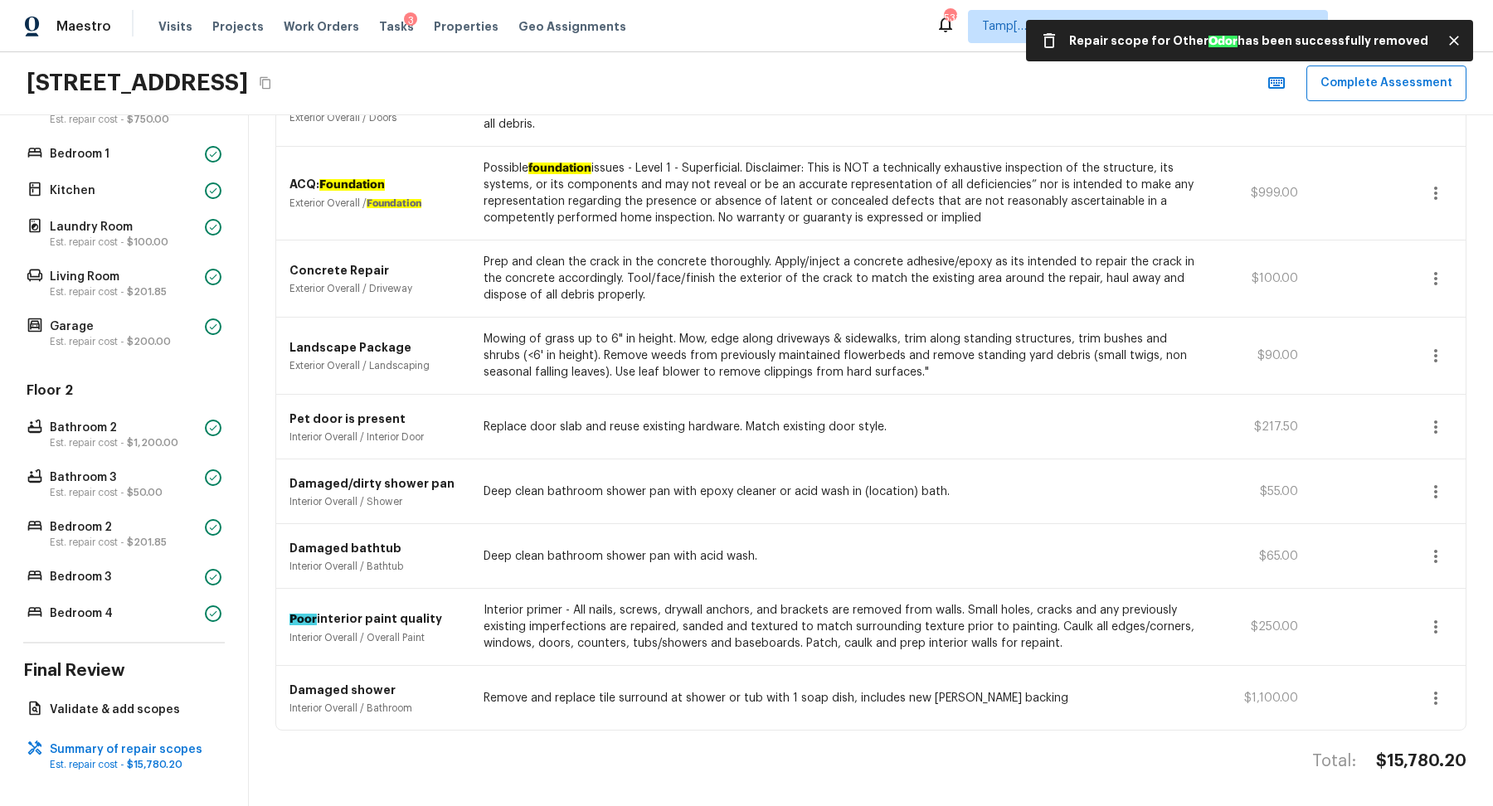
scroll to position [1123, 0]
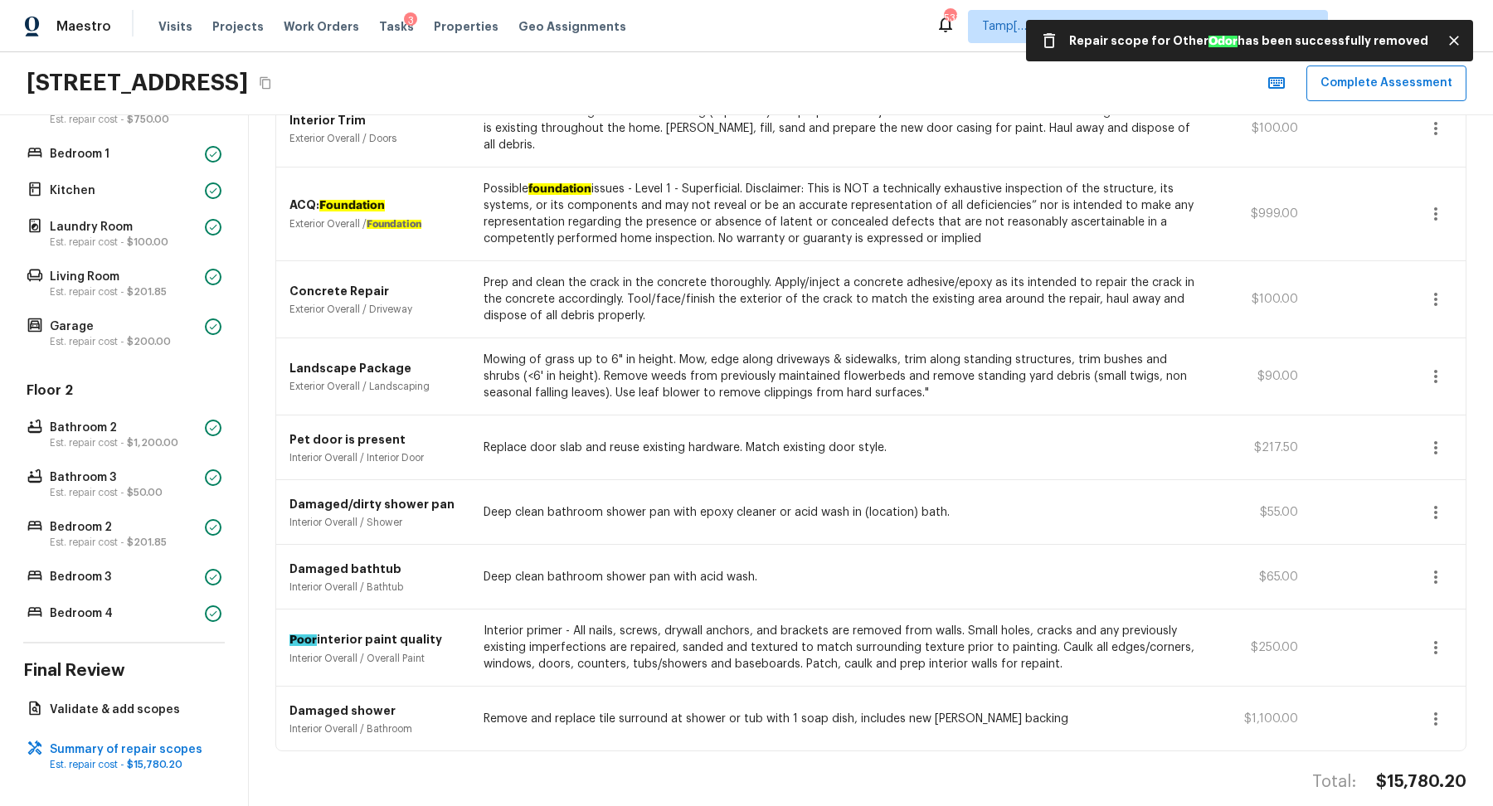
click at [1434, 708] on button "button" at bounding box center [1435, 719] width 33 height 33
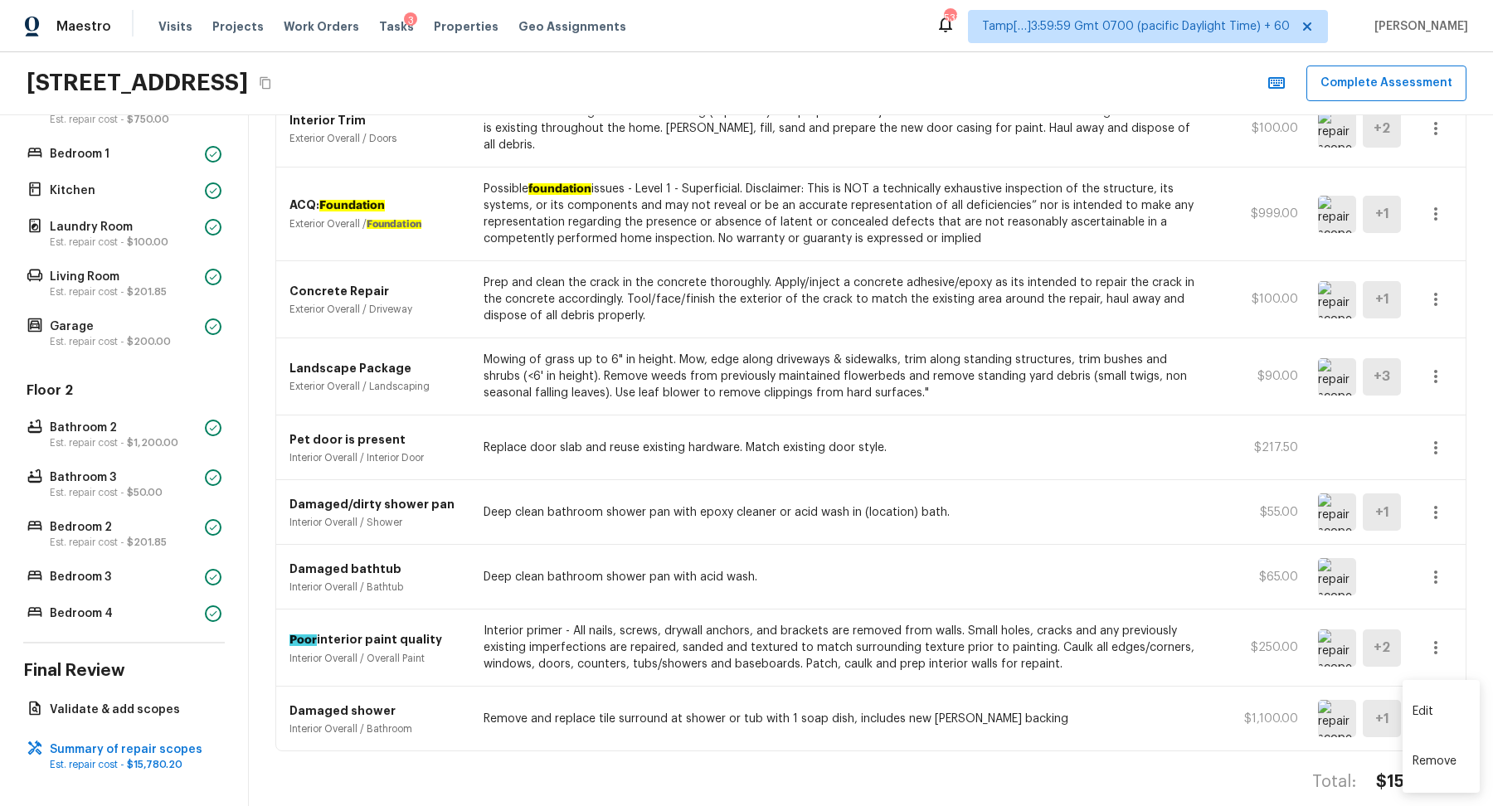
click at [1429, 756] on li "Remove" at bounding box center [1441, 762] width 77 height 50
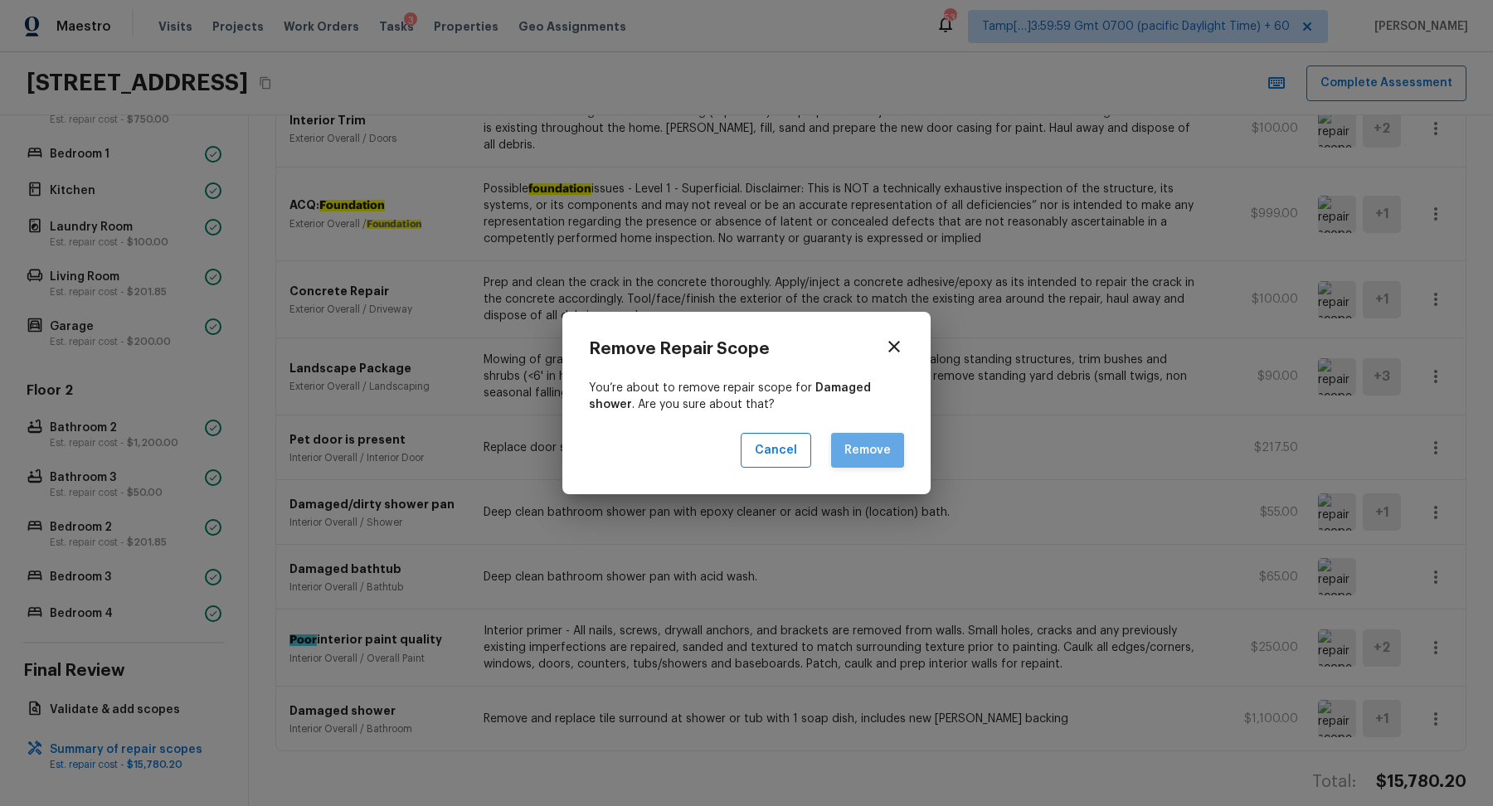
click at [893, 453] on button "Remove" at bounding box center [867, 451] width 73 height 36
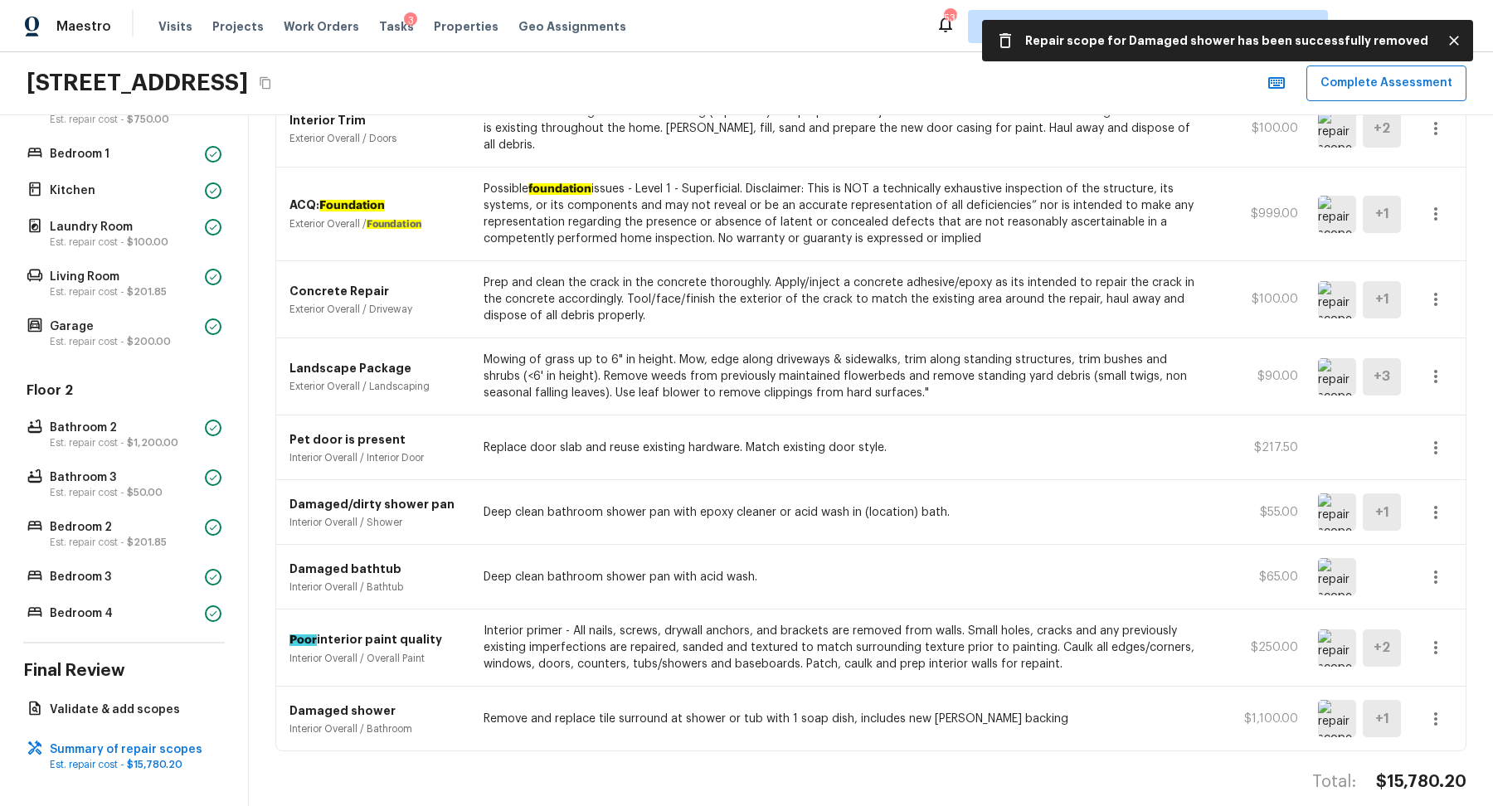
scroll to position [1059, 0]
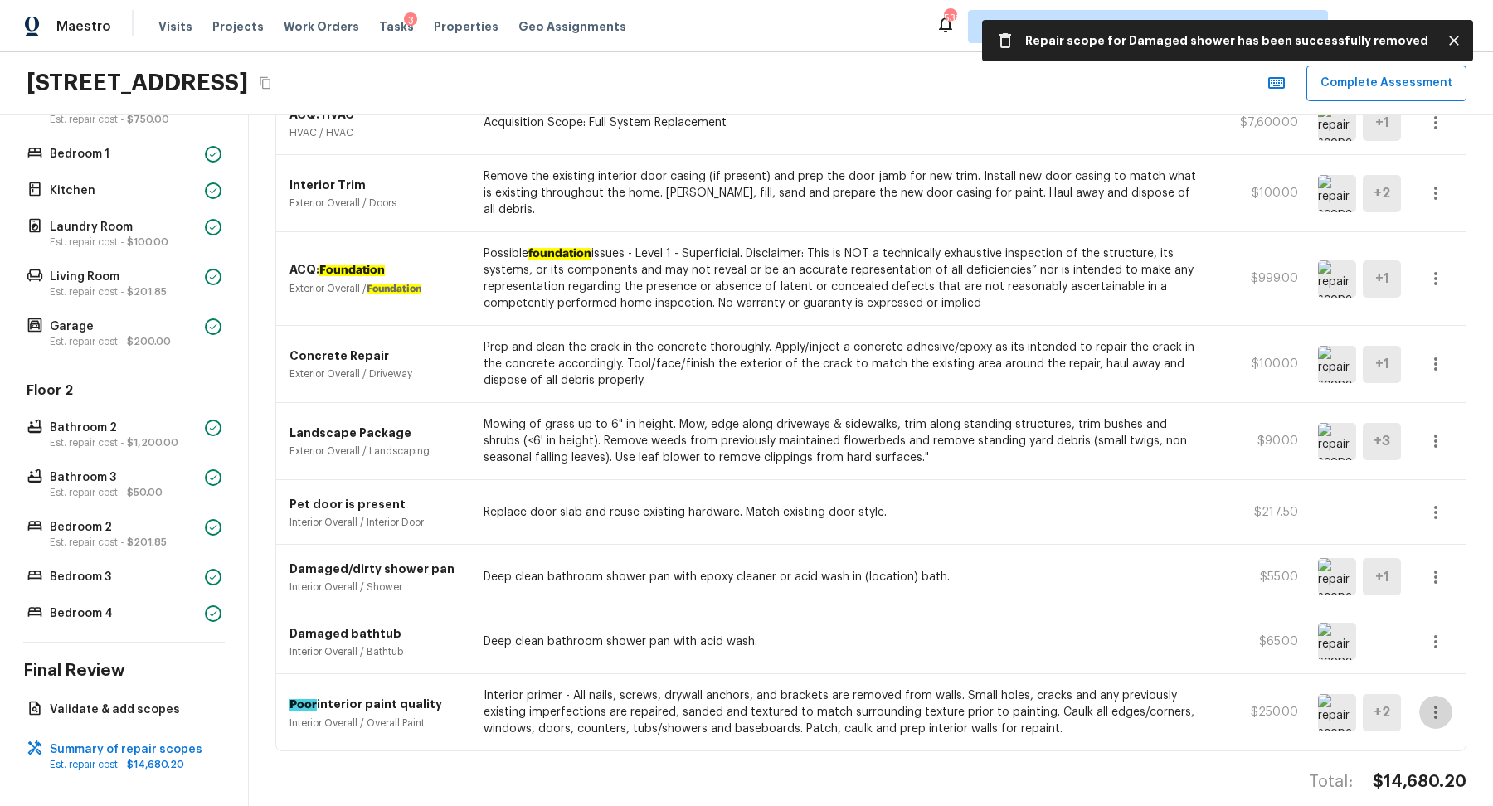
click at [1438, 703] on button "button" at bounding box center [1435, 712] width 33 height 33
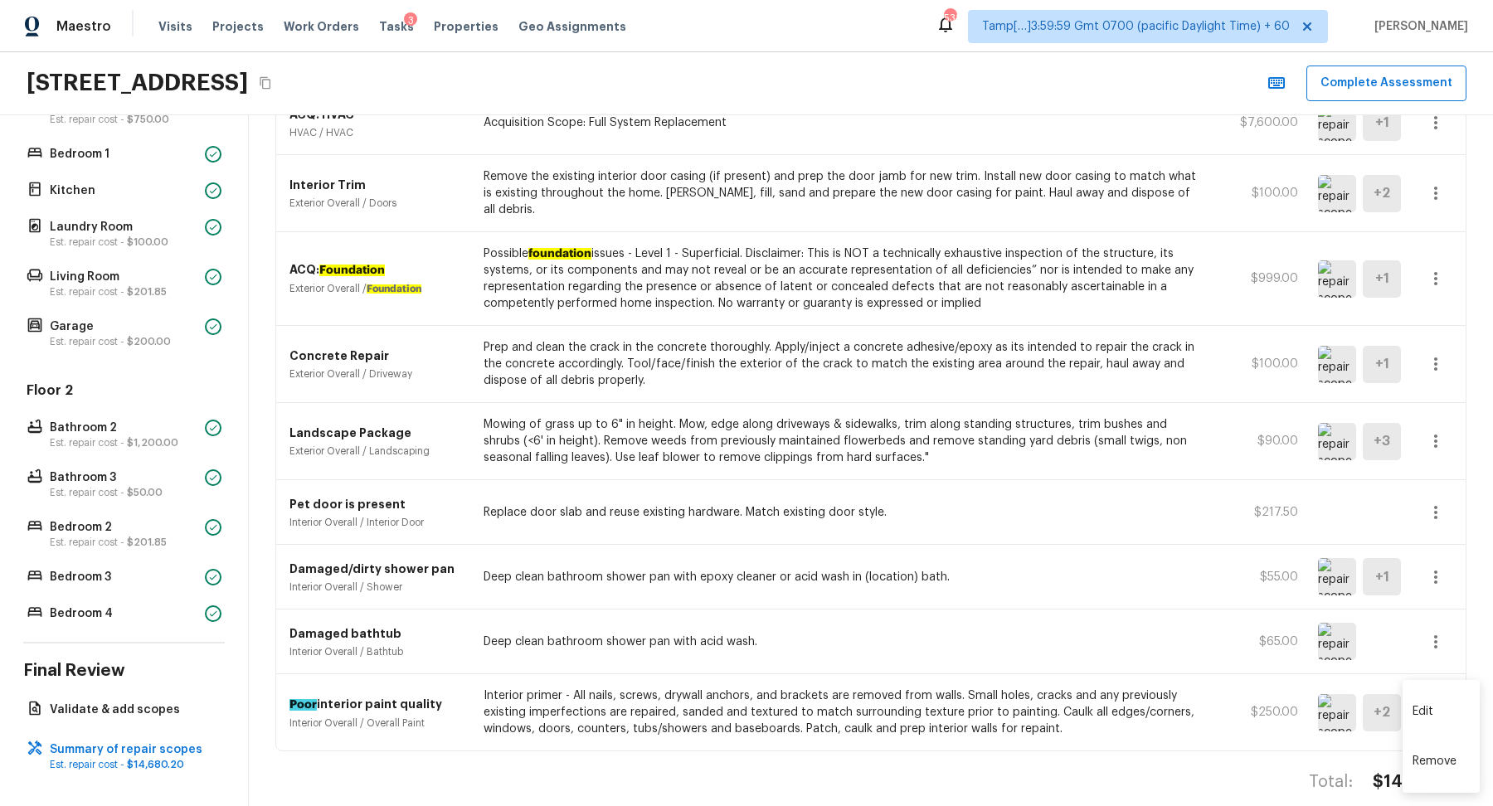
click at [1417, 765] on li "Remove" at bounding box center [1441, 762] width 77 height 50
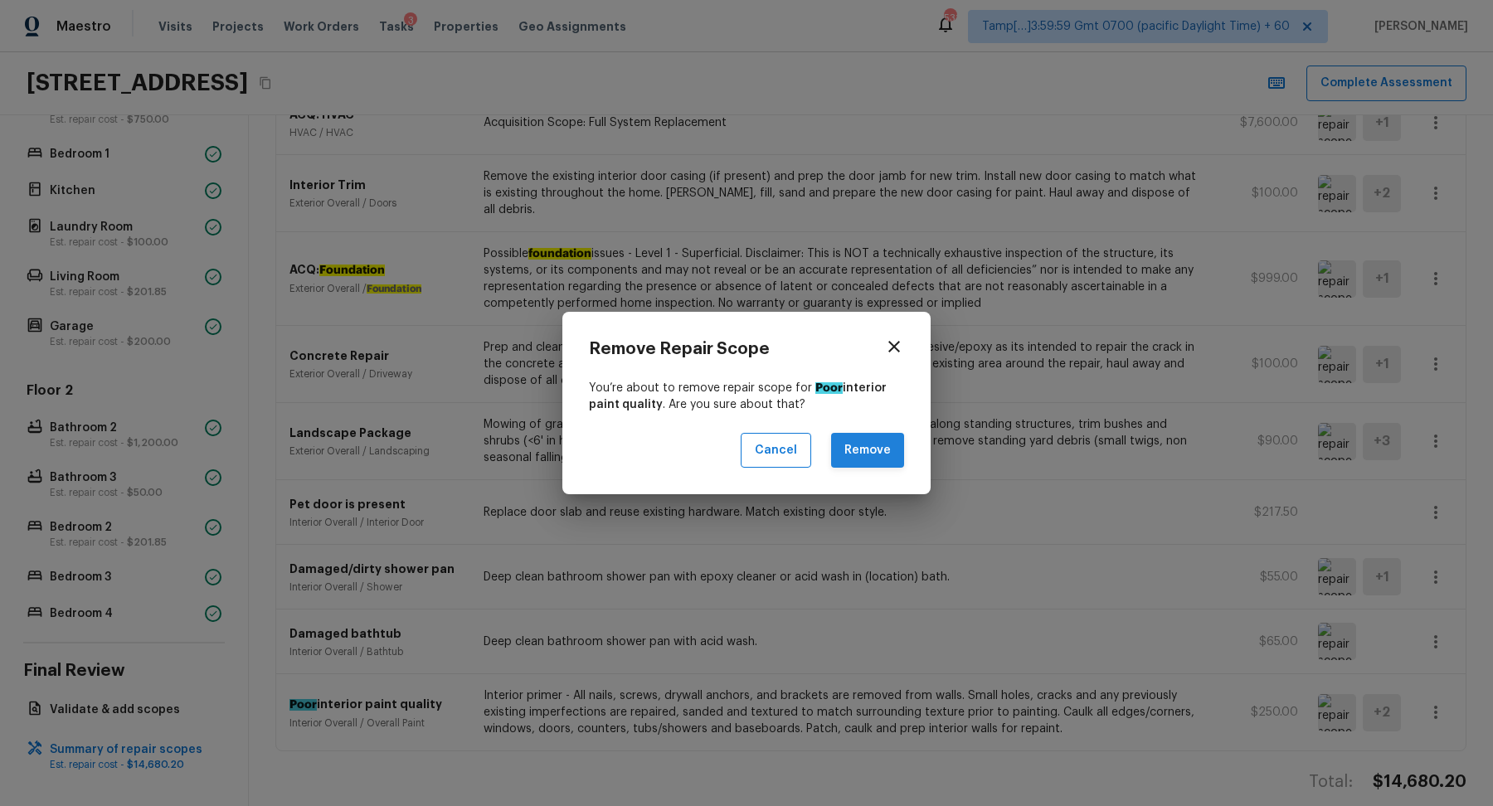
click at [844, 441] on button "Remove" at bounding box center [867, 451] width 73 height 36
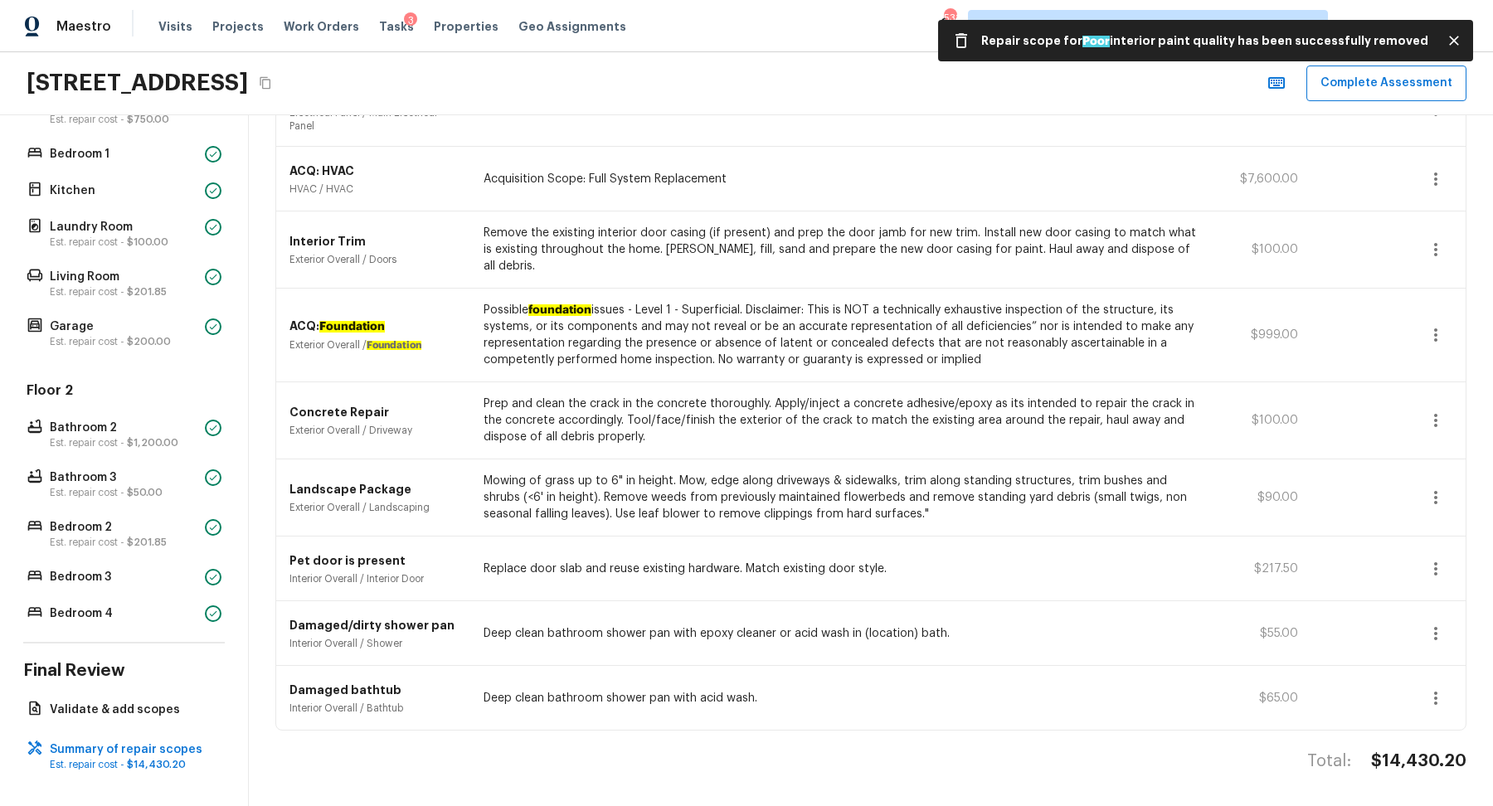
scroll to position [981, 0]
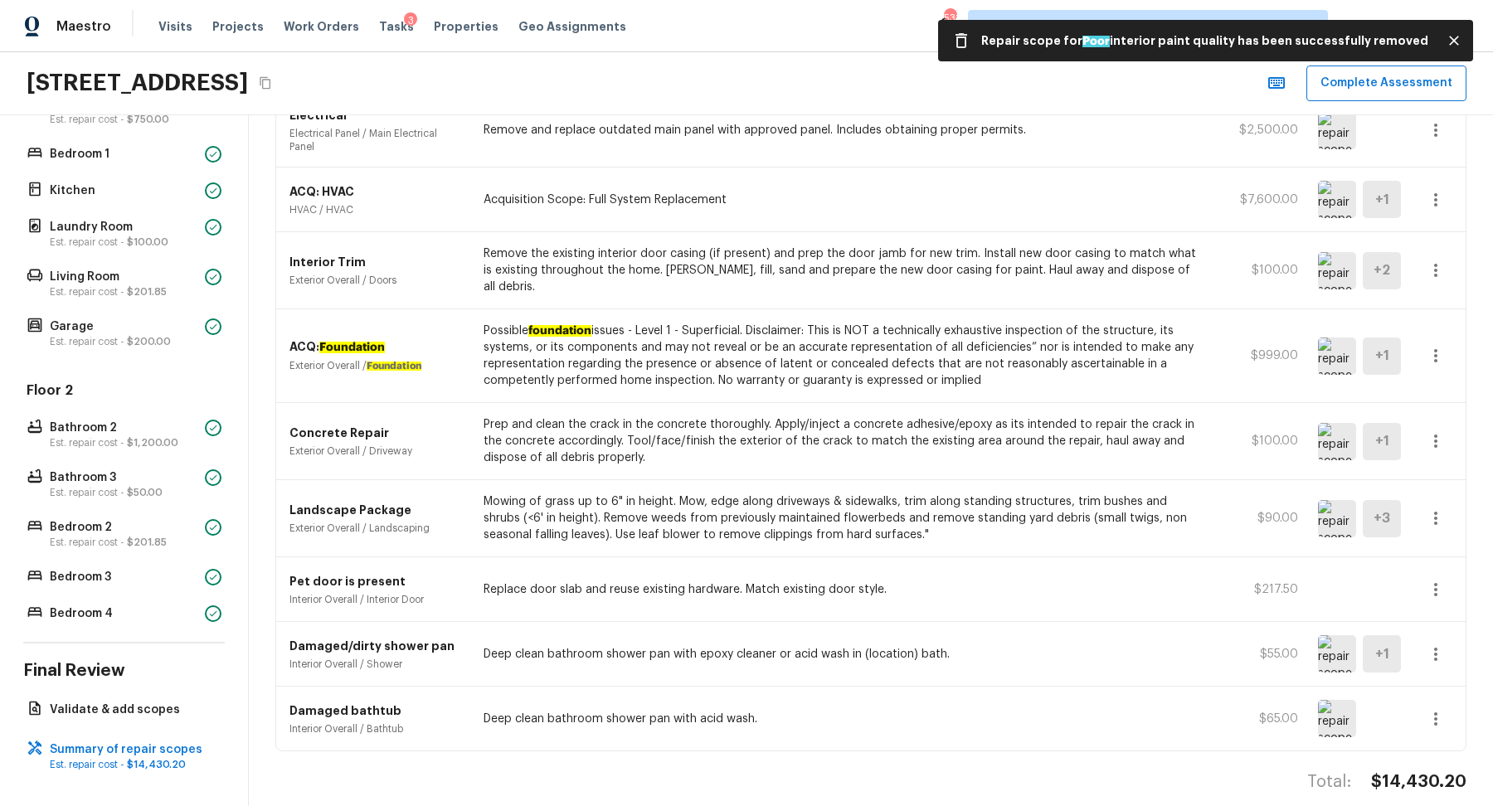
click at [1434, 708] on button "button" at bounding box center [1435, 719] width 33 height 33
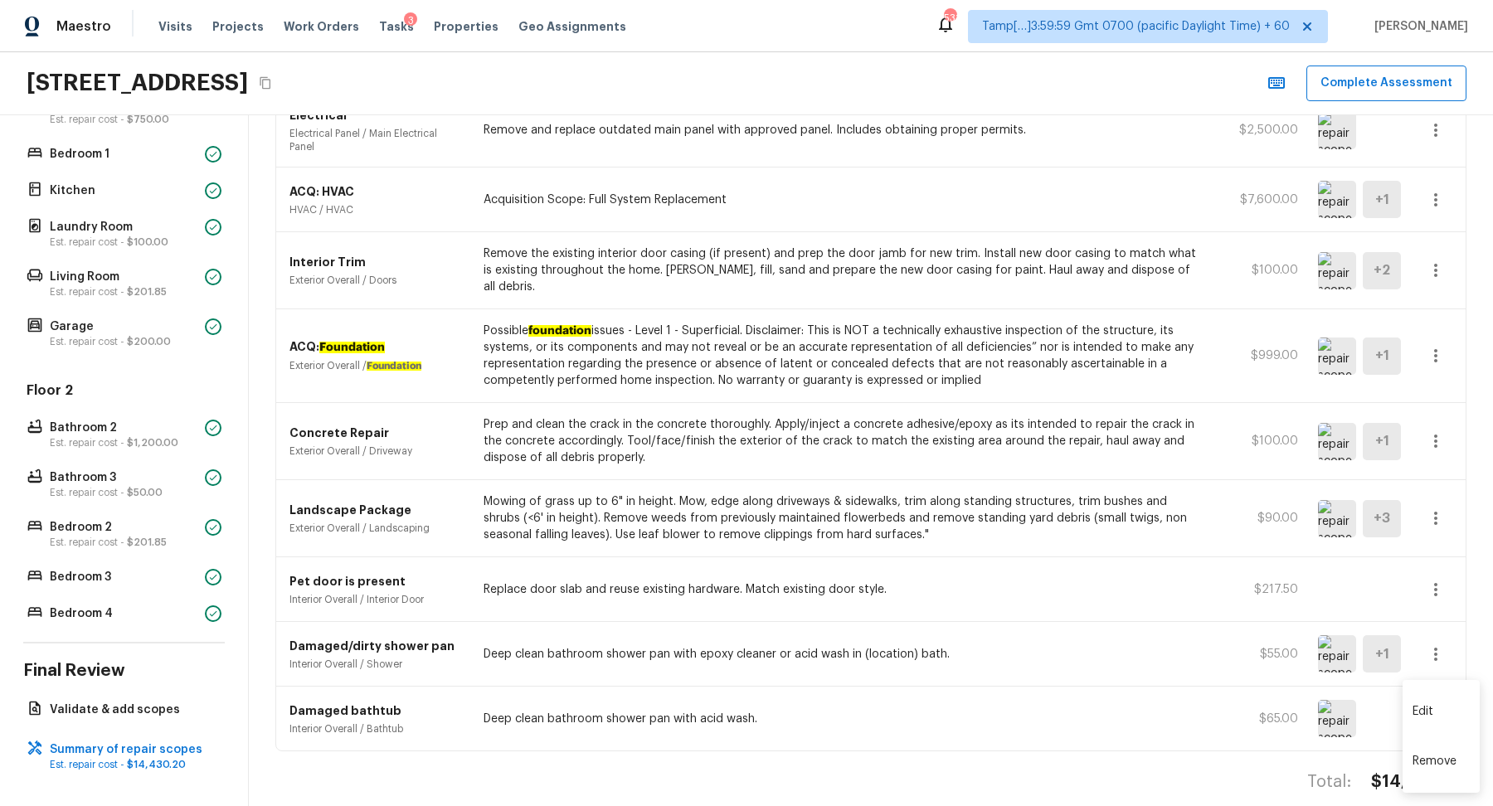
click at [1449, 752] on li "Remove" at bounding box center [1441, 762] width 77 height 50
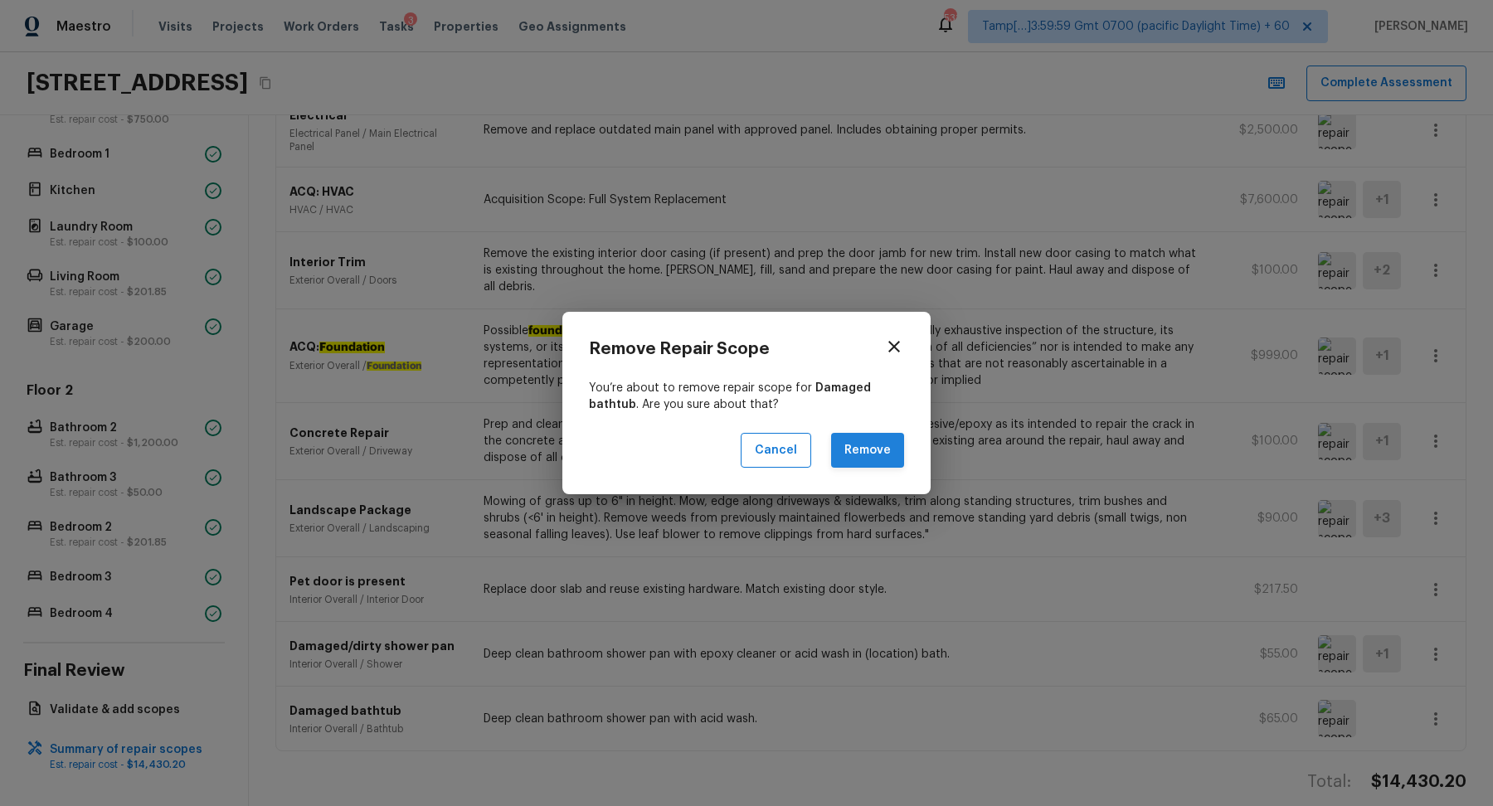
click at [890, 464] on button "Remove" at bounding box center [867, 451] width 73 height 36
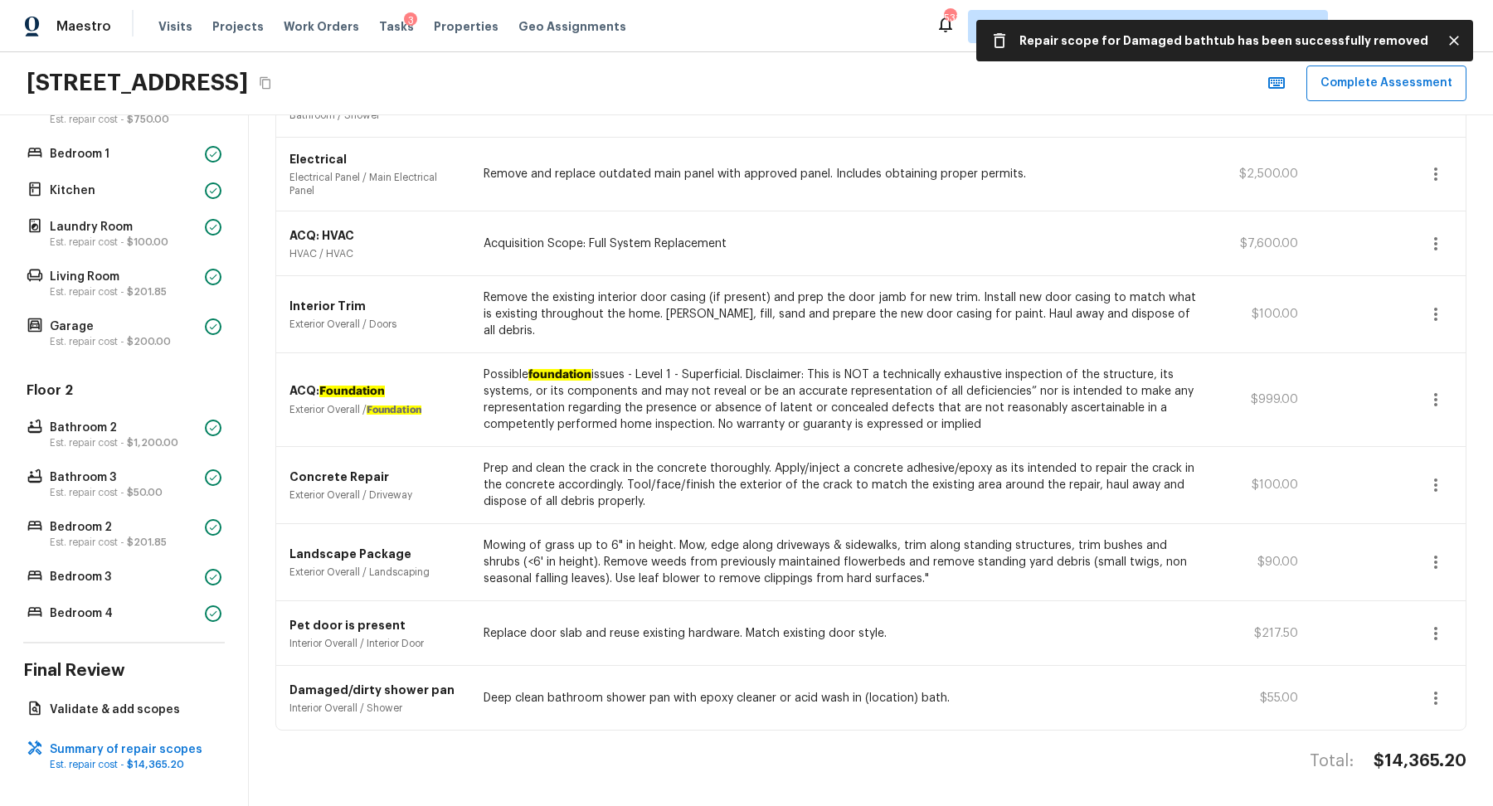
scroll to position [918, 0]
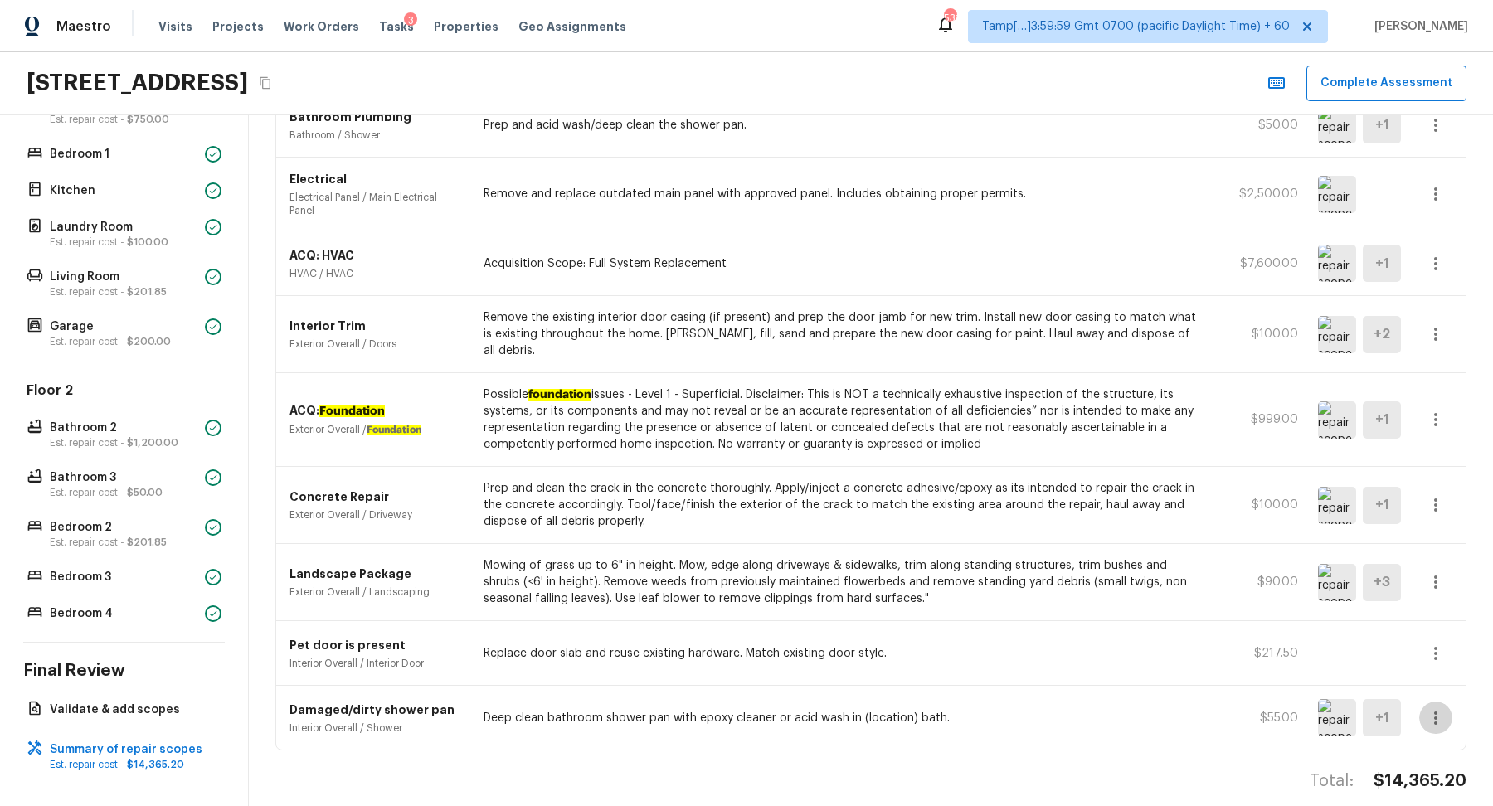
click at [1437, 708] on icon "button" at bounding box center [1436, 718] width 20 height 20
click at [1443, 758] on li "Remove" at bounding box center [1441, 762] width 77 height 50
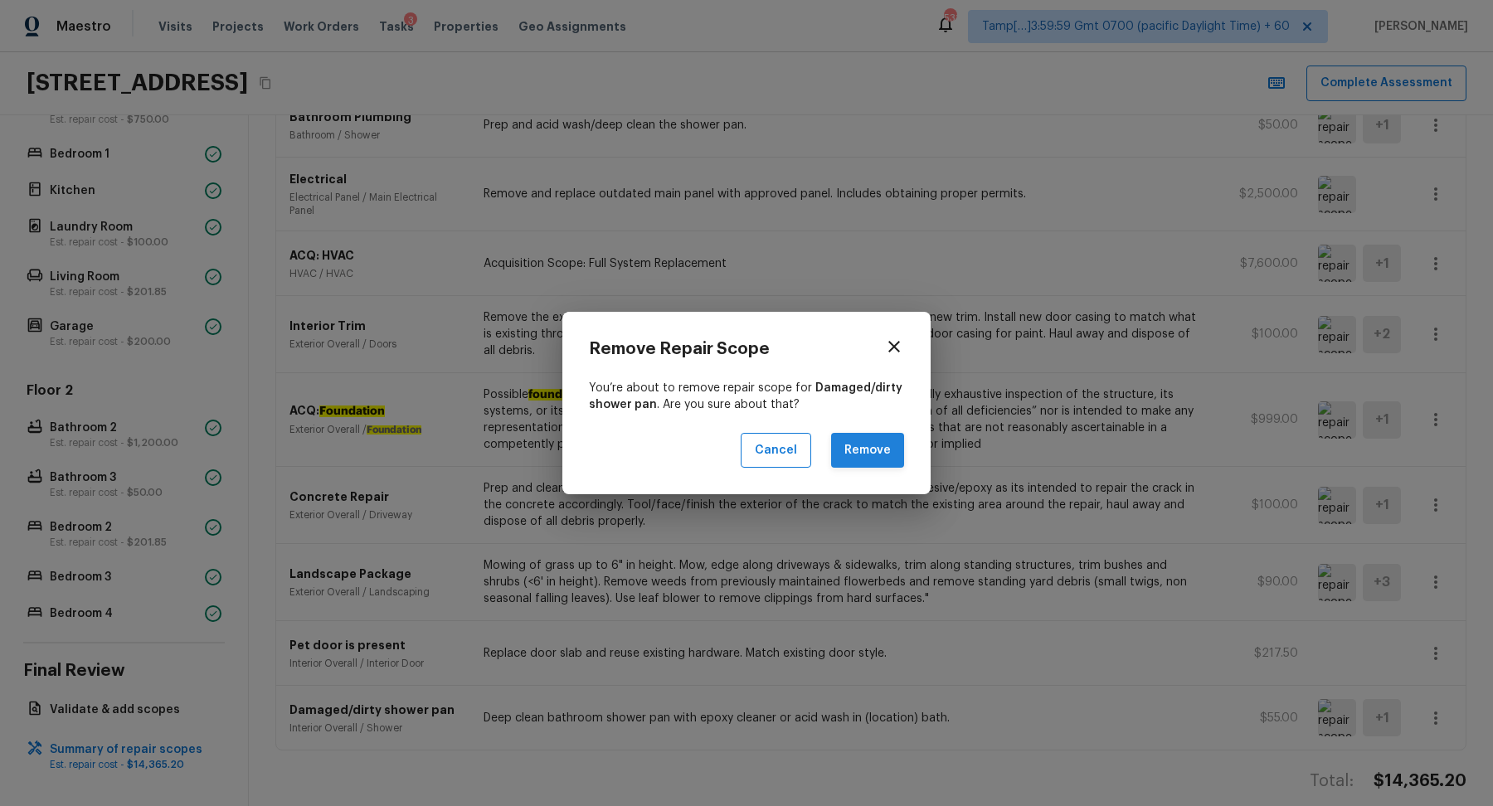
click at [870, 445] on button "Remove" at bounding box center [867, 451] width 73 height 36
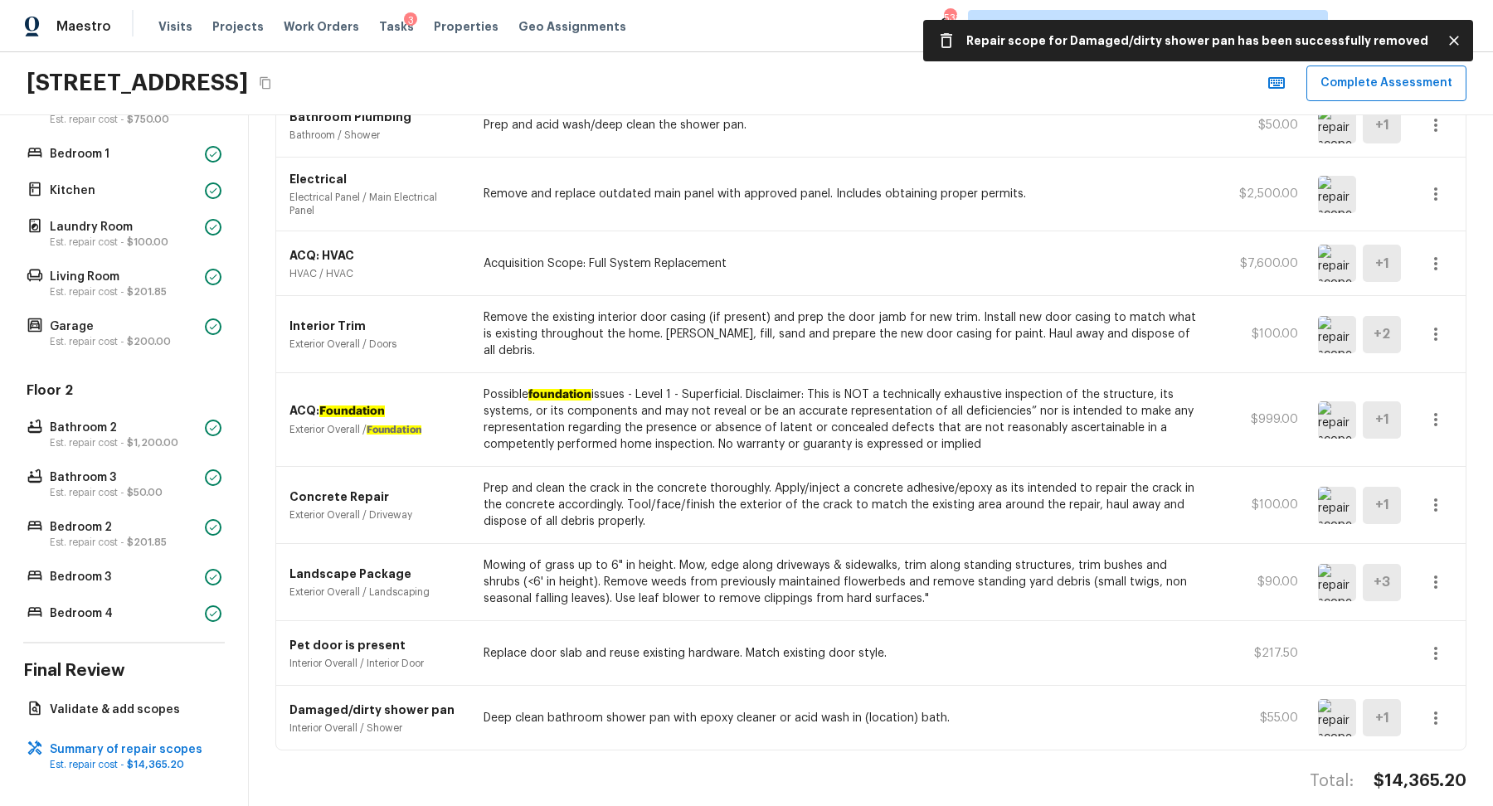
scroll to position [853, 0]
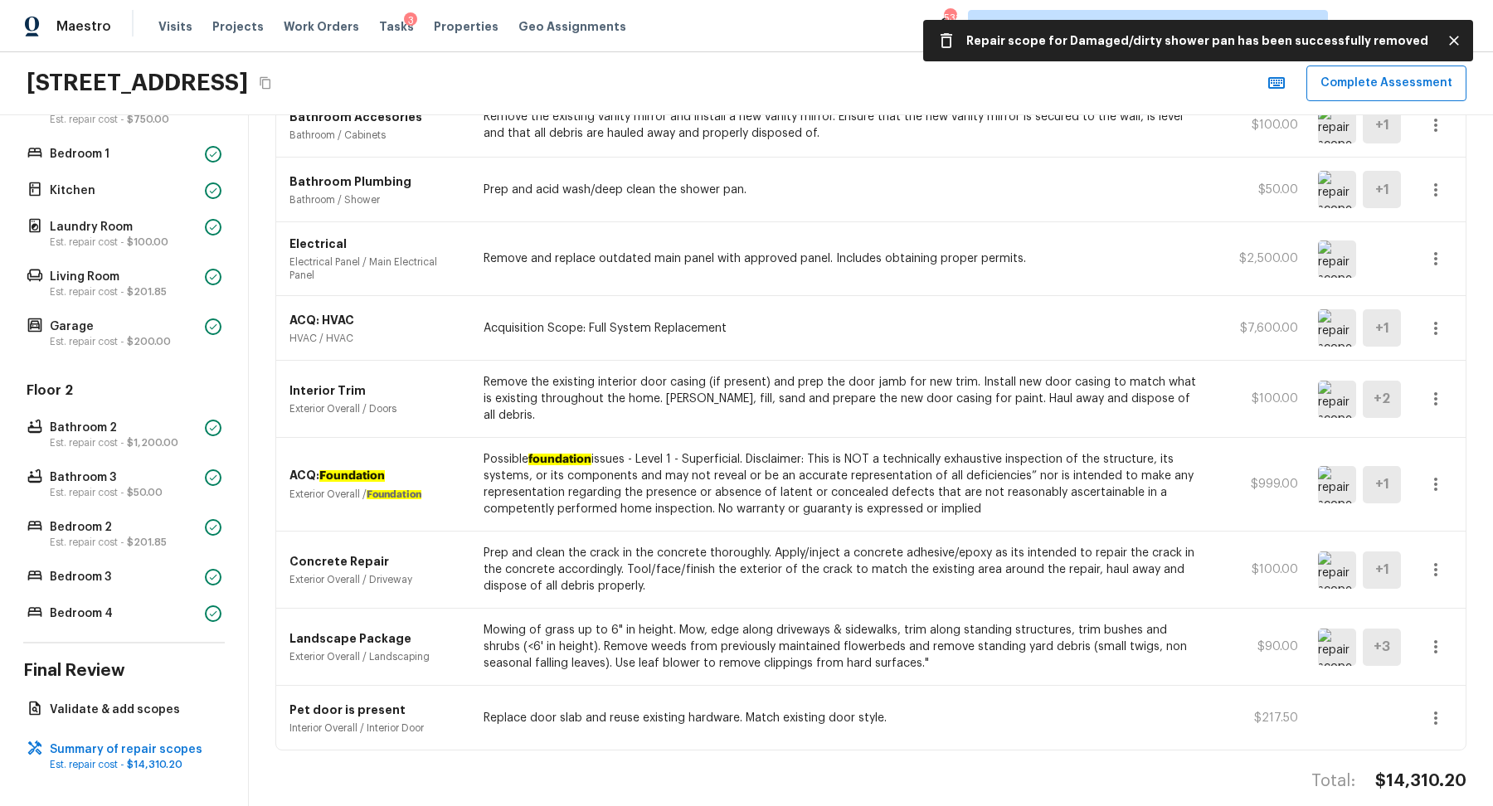
click at [1419, 702] on button "button" at bounding box center [1435, 718] width 33 height 33
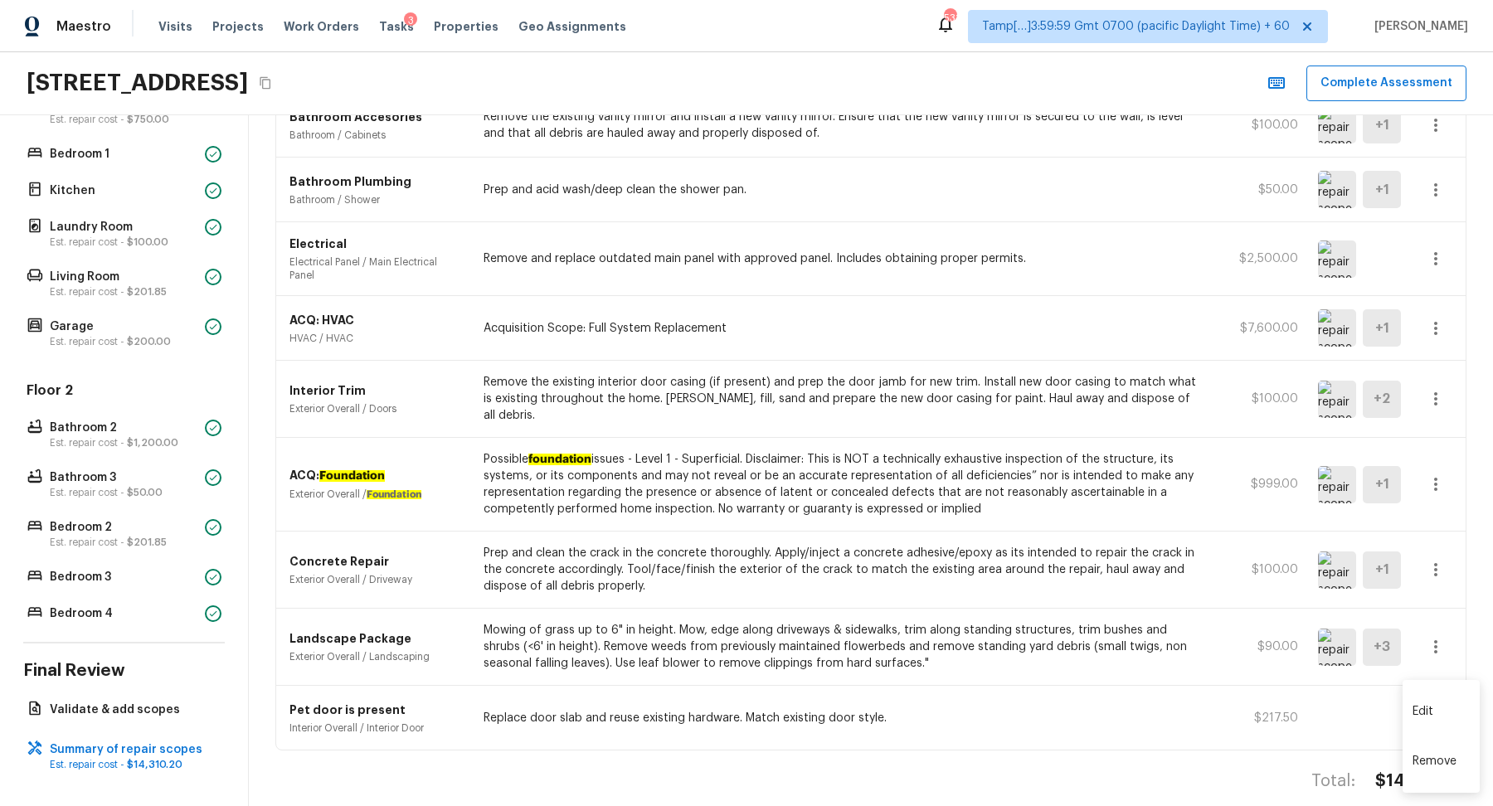
click at [1444, 754] on li "Remove" at bounding box center [1441, 762] width 77 height 50
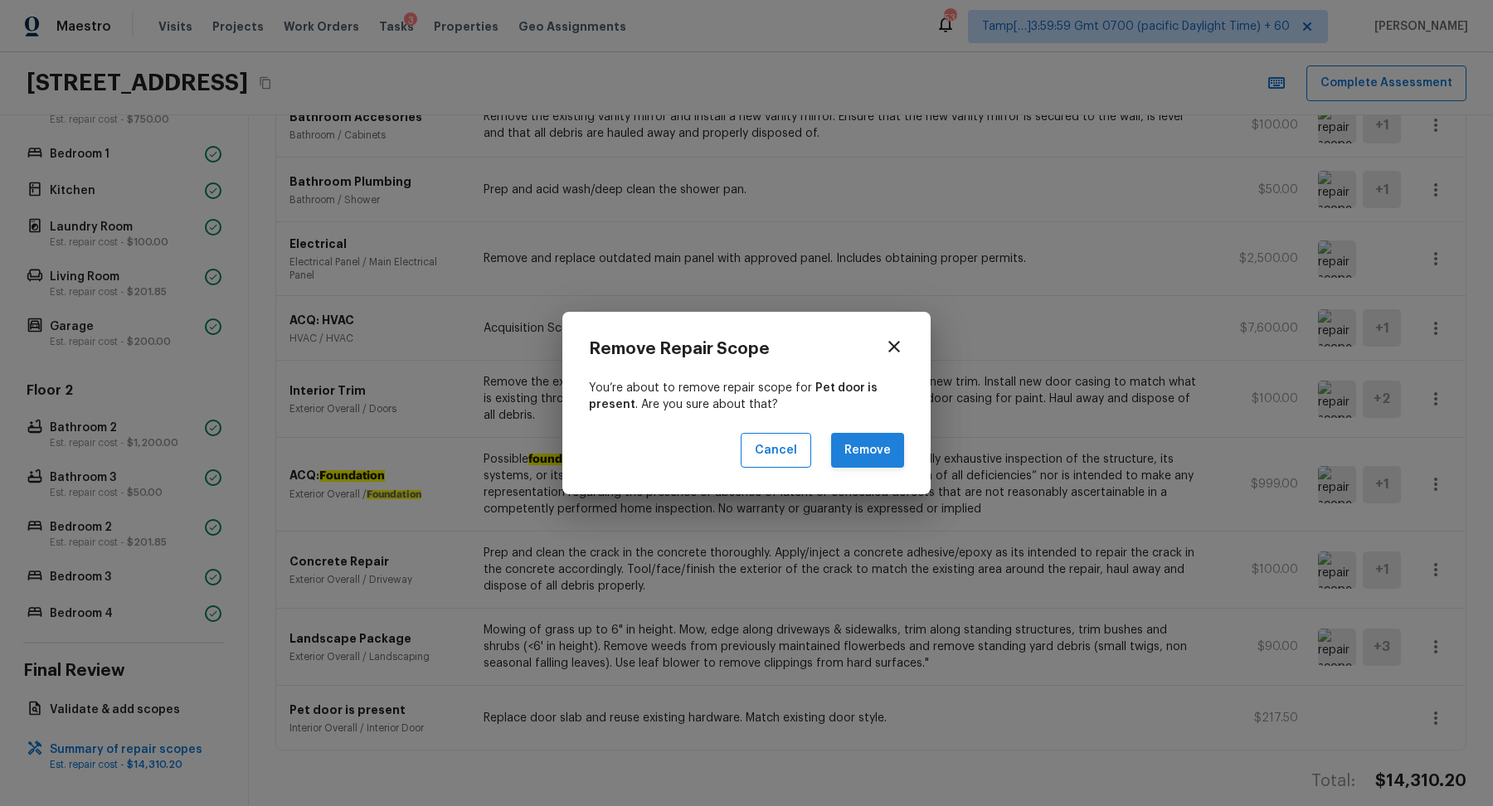
click at [890, 455] on button "Remove" at bounding box center [867, 451] width 73 height 36
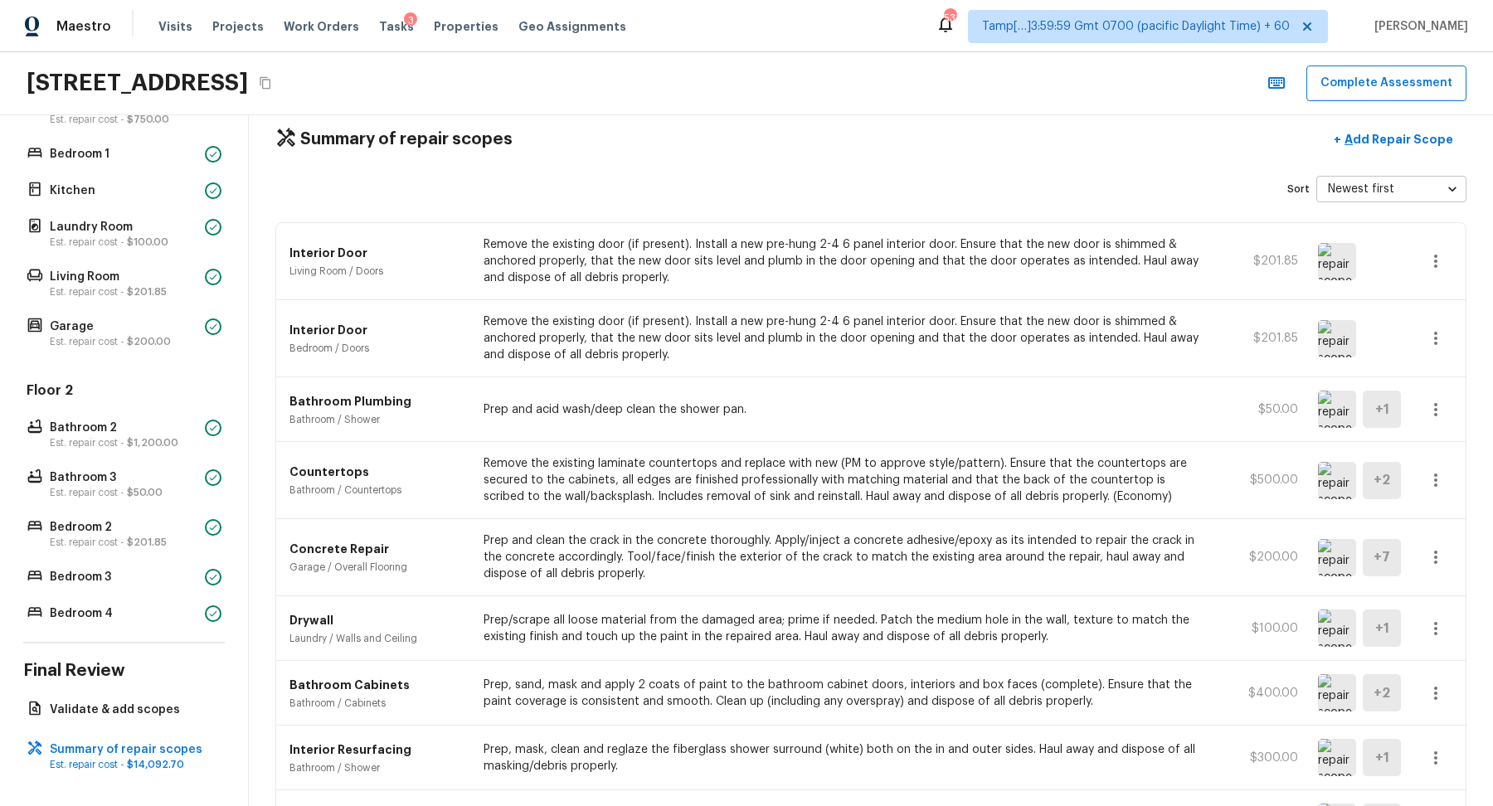
scroll to position [0, 0]
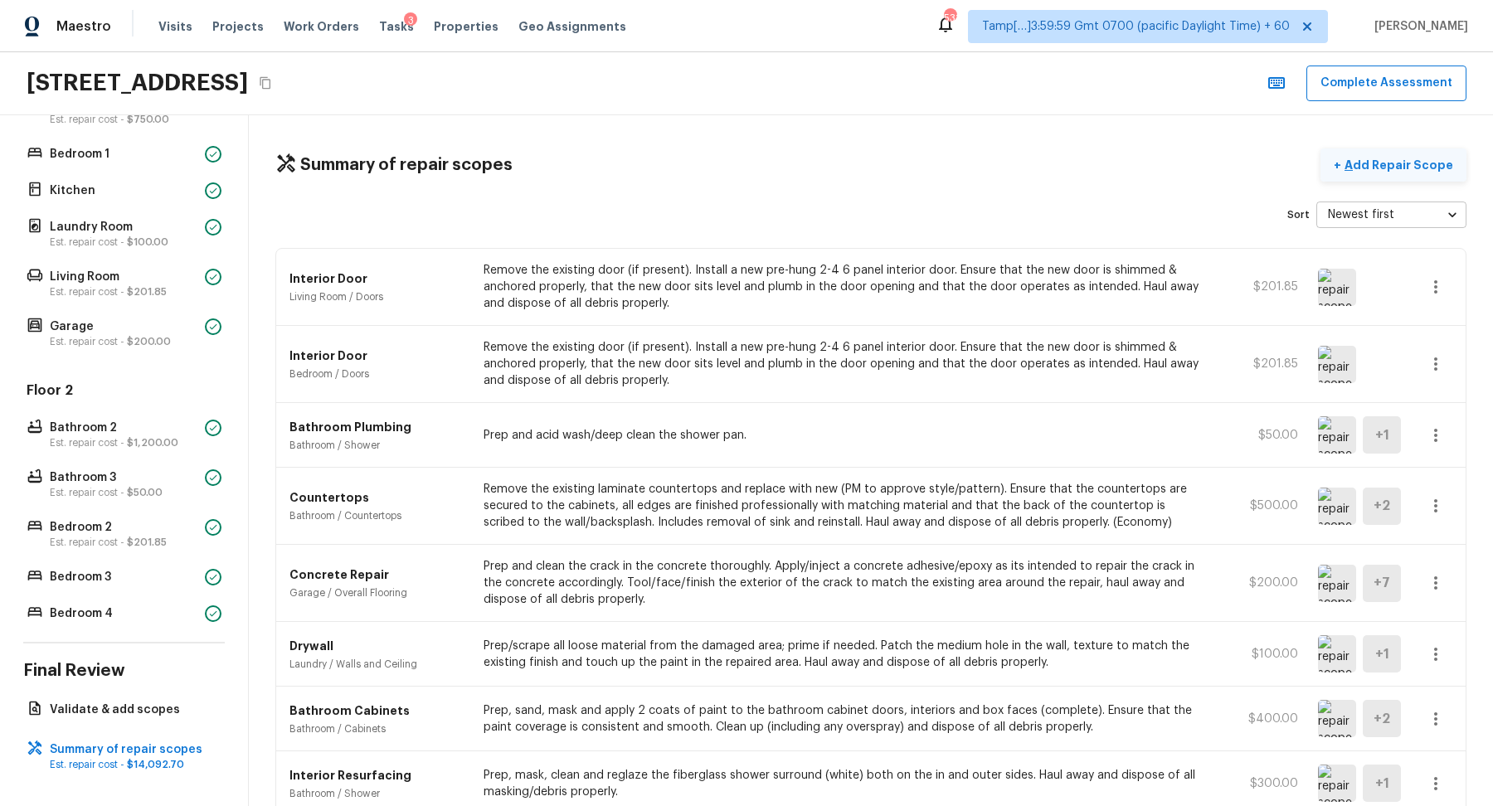
click at [1361, 174] on button "+ Add Repair Scope" at bounding box center [1394, 165] width 146 height 34
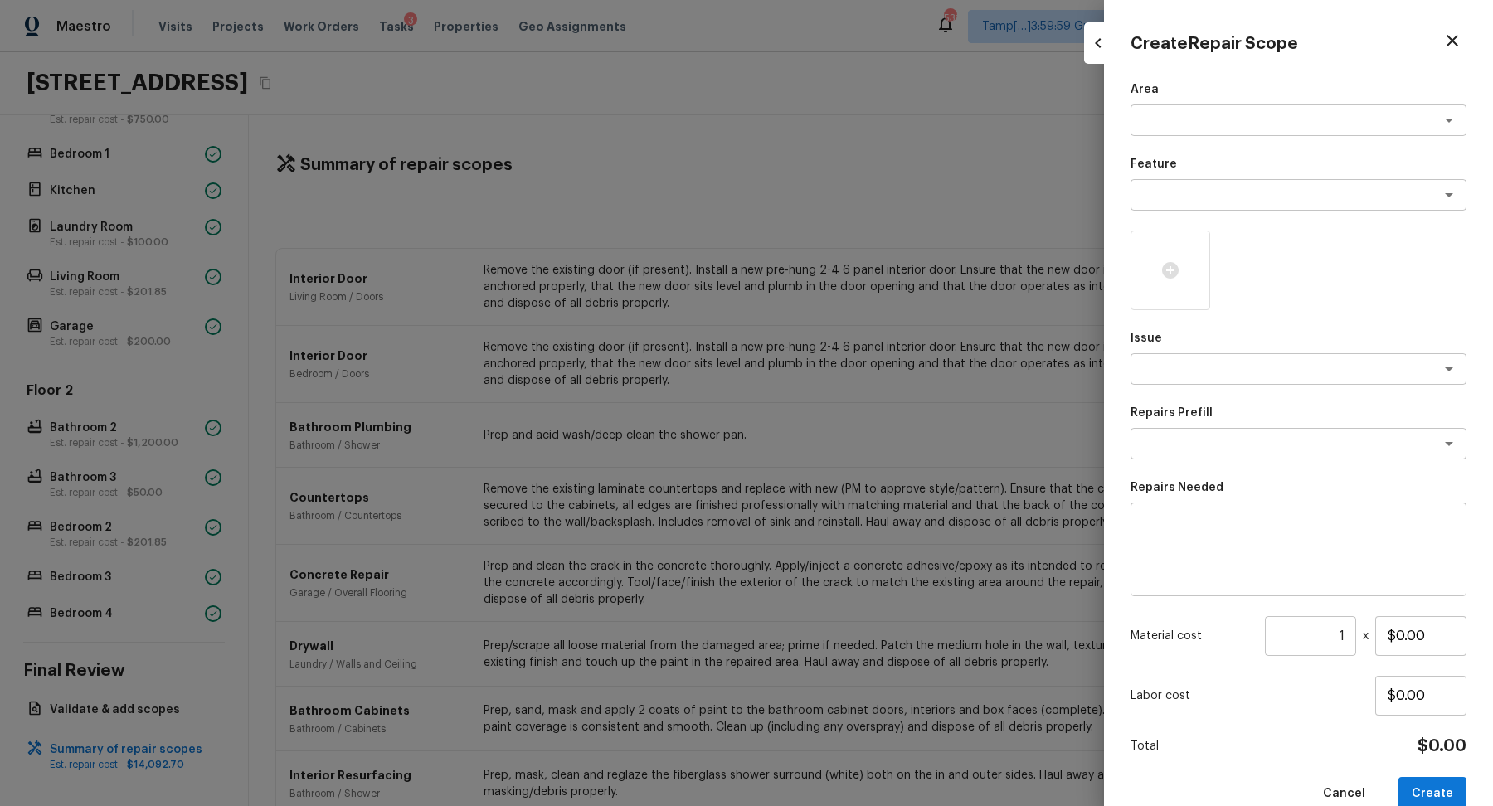
click at [1206, 139] on div "Area x ​ Feature x ​ Issue x ​ Repairs Prefill x ​ Repairs Needed x ​ Material …" at bounding box center [1299, 446] width 336 height 730
click at [1231, 110] on div "x ​" at bounding box center [1299, 121] width 336 height 32
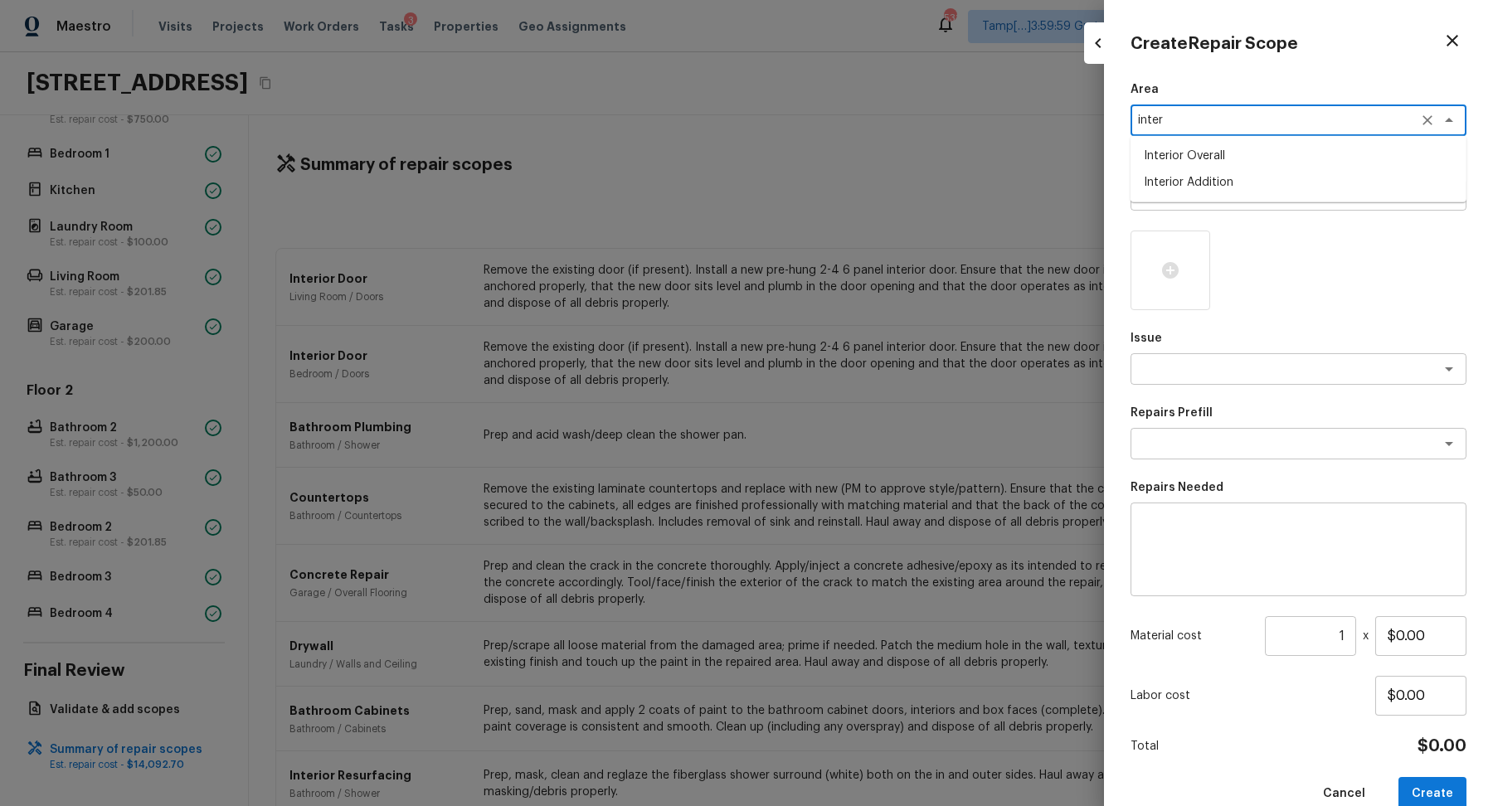
click at [1193, 153] on li "Interior Overall" at bounding box center [1299, 156] width 336 height 27
click at [1199, 197] on textarea at bounding box center [1275, 195] width 275 height 17
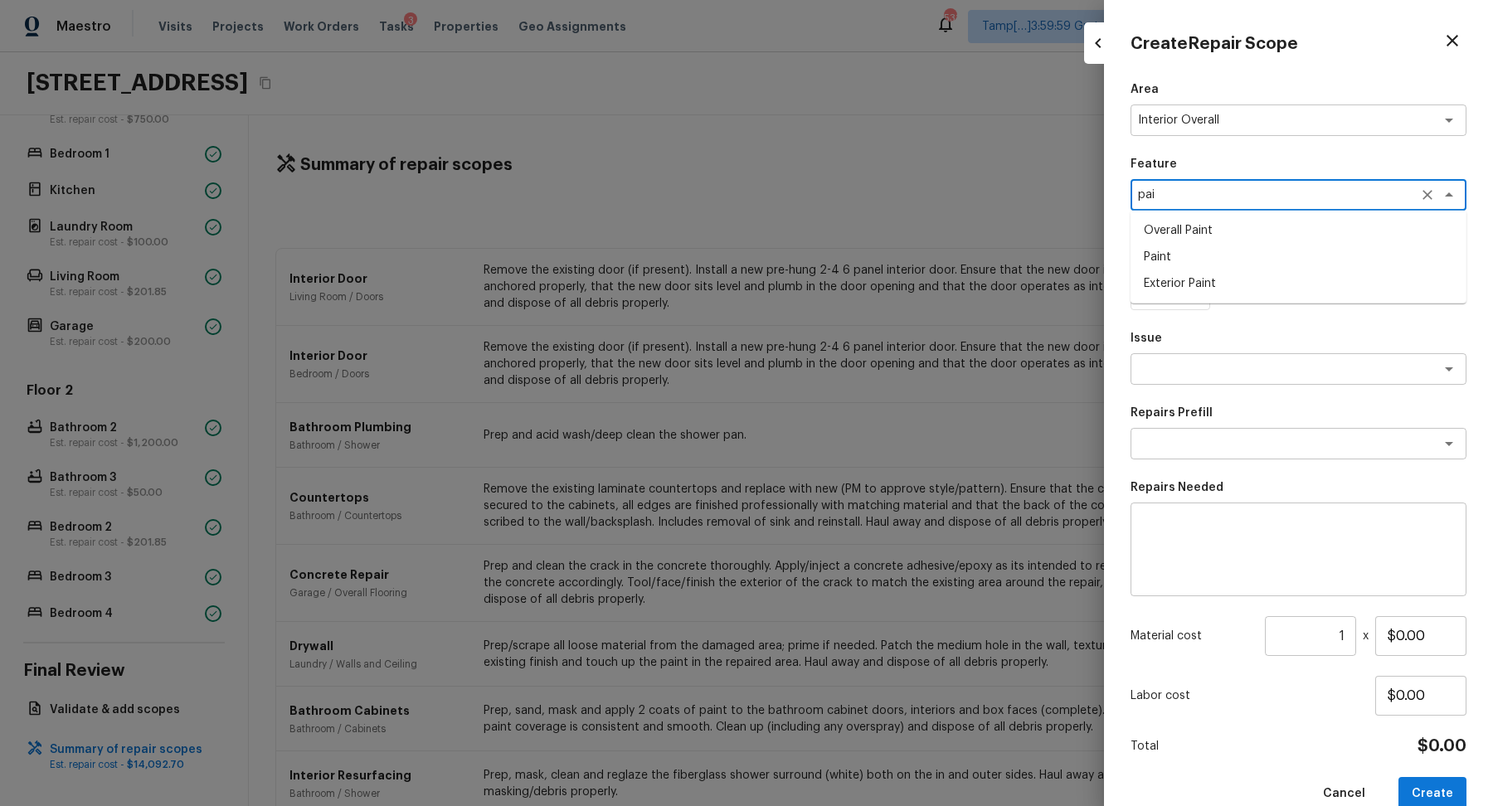
click at [1230, 229] on li "Overall Paint" at bounding box center [1299, 230] width 336 height 27
click at [1176, 272] on icon at bounding box center [1170, 270] width 17 height 17
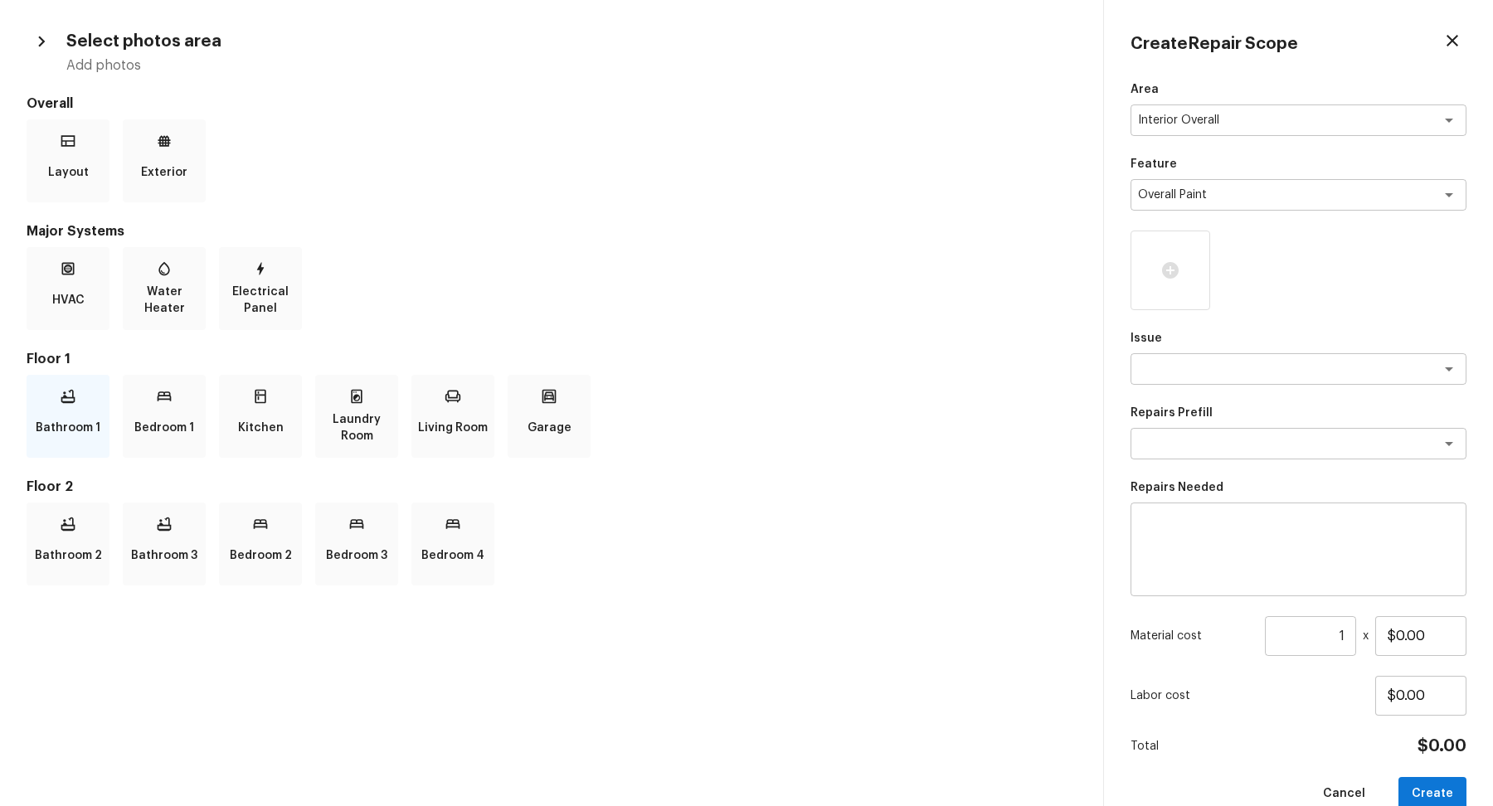
click at [72, 412] on p "Bathroom 1" at bounding box center [68, 427] width 65 height 33
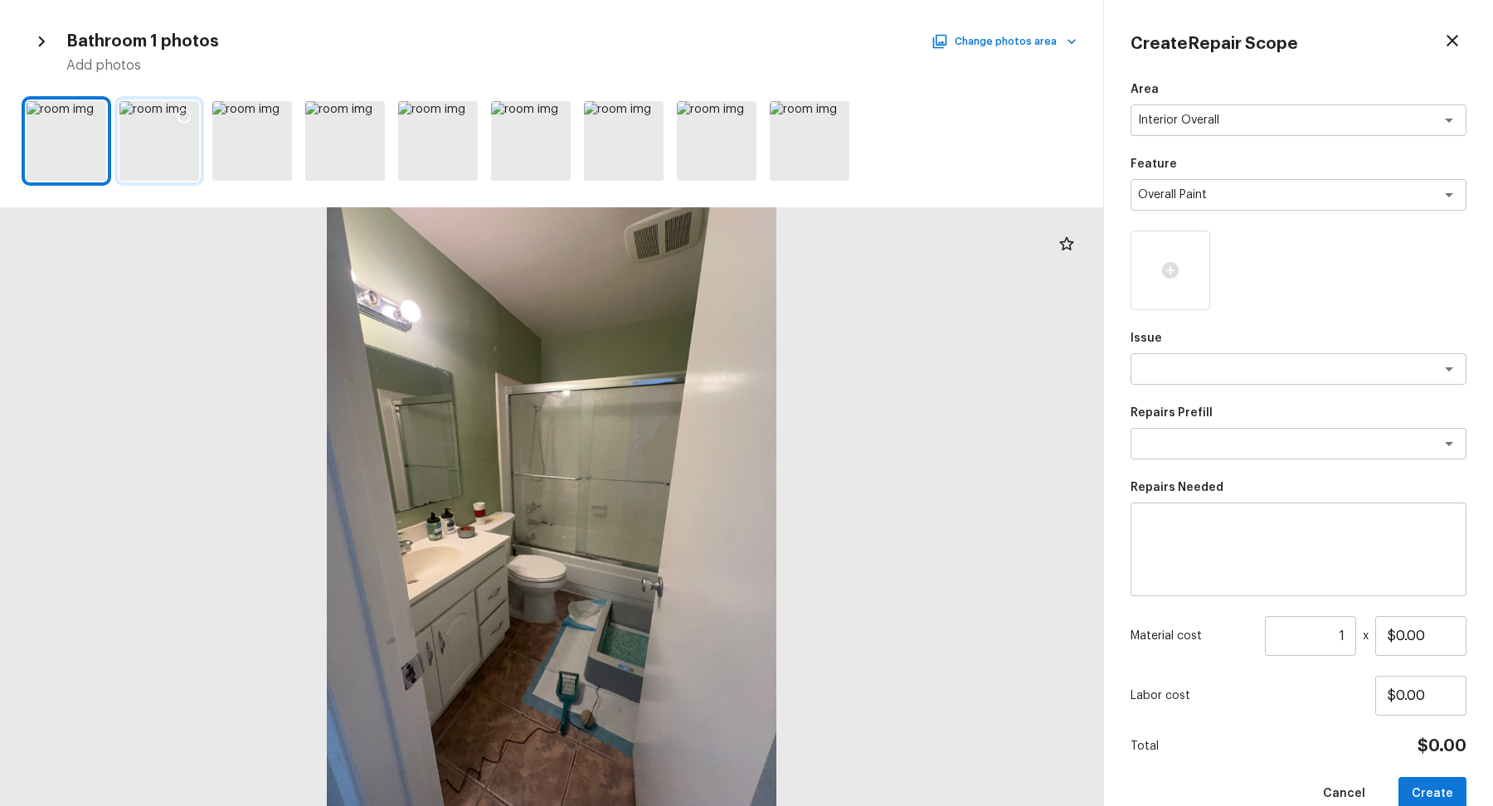
click at [187, 114] on icon at bounding box center [184, 116] width 17 height 17
click at [1013, 37] on button "Change photos area" at bounding box center [1006, 42] width 142 height 22
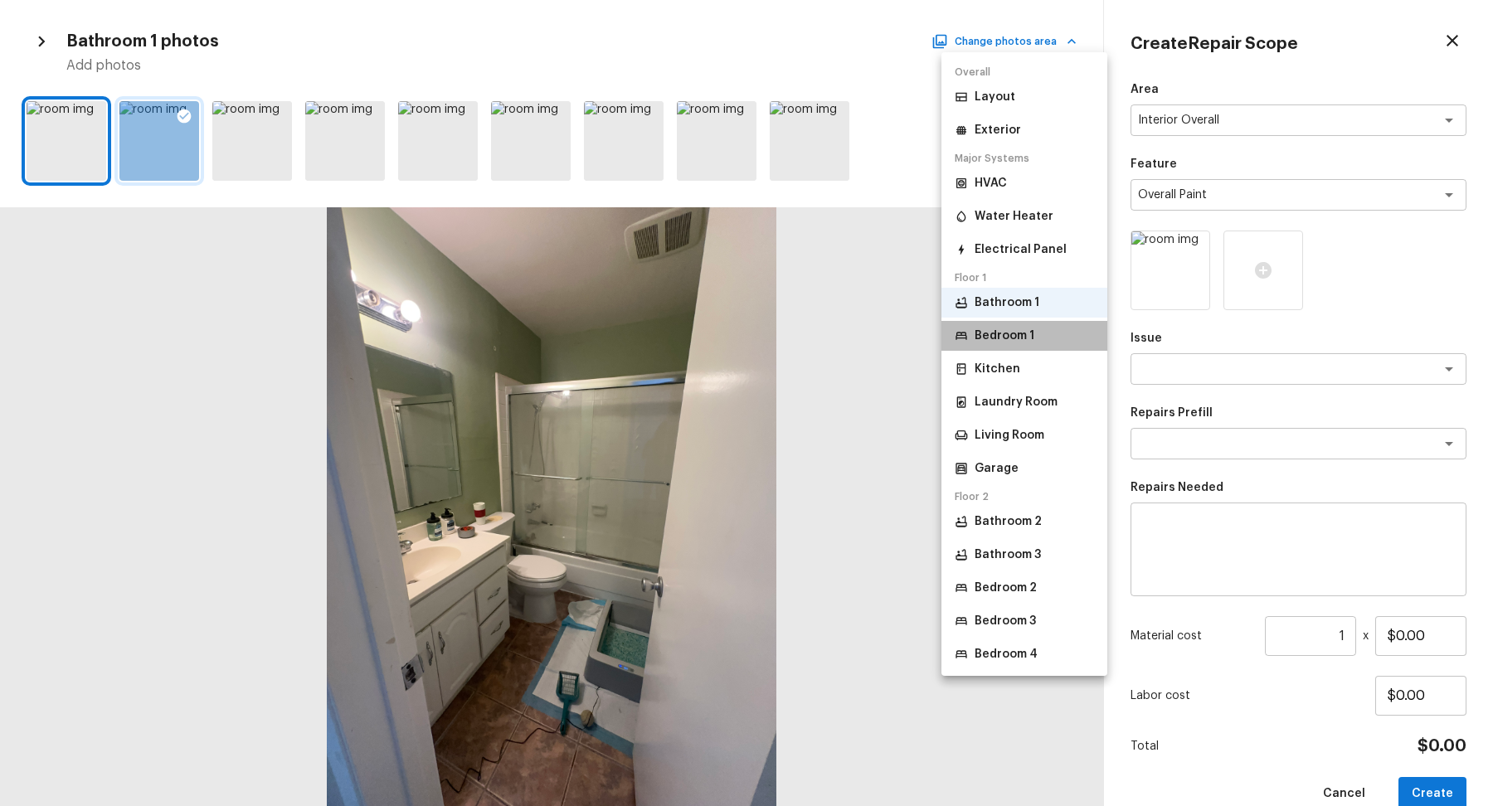
click at [1030, 343] on p "Bedroom 1" at bounding box center [1005, 336] width 60 height 17
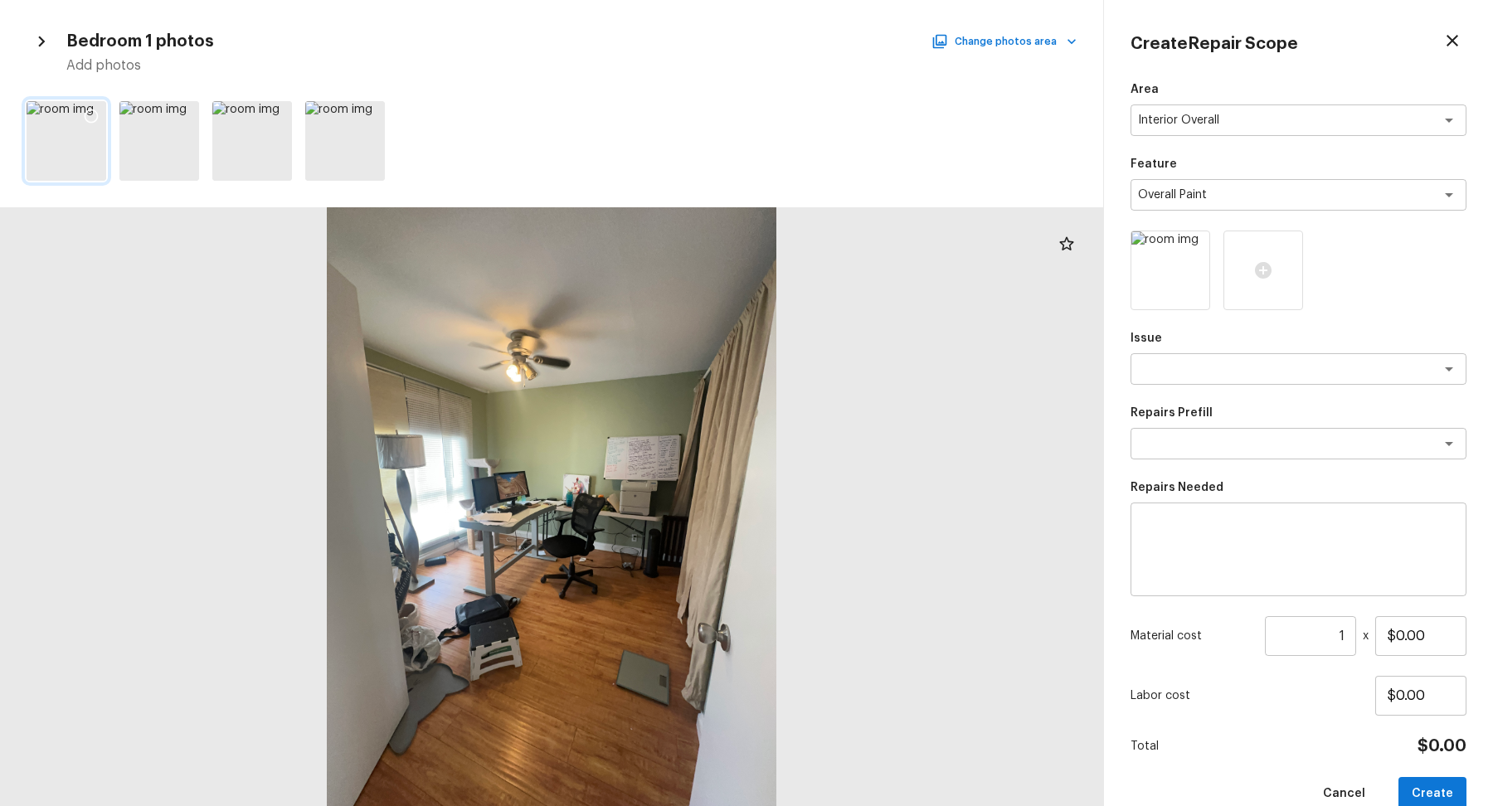
click at [101, 110] on div at bounding box center [91, 118] width 30 height 35
click at [1003, 51] on button "Change photos area" at bounding box center [1006, 42] width 142 height 22
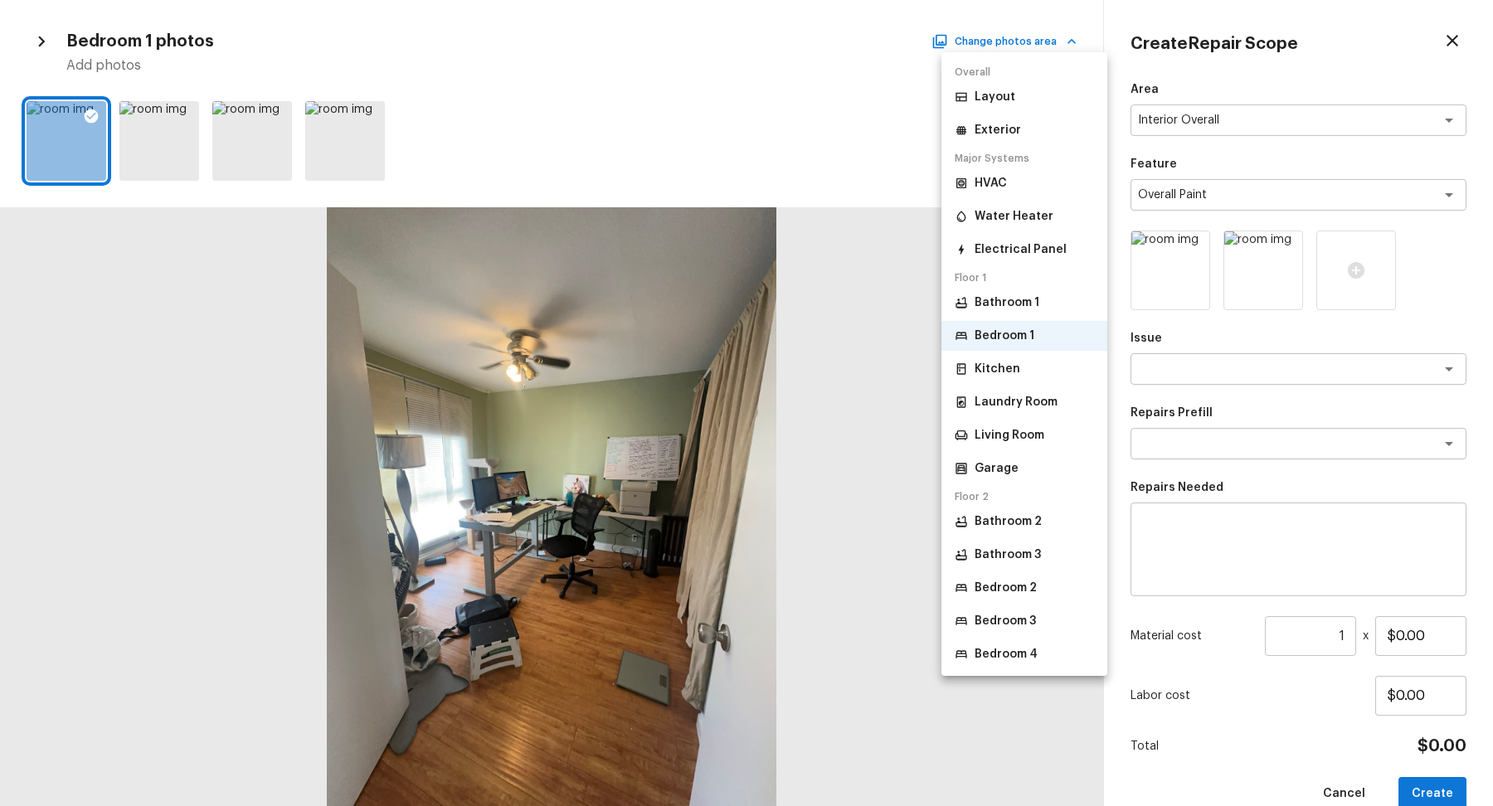
click at [1034, 514] on p "Bathroom 2" at bounding box center [1008, 522] width 67 height 17
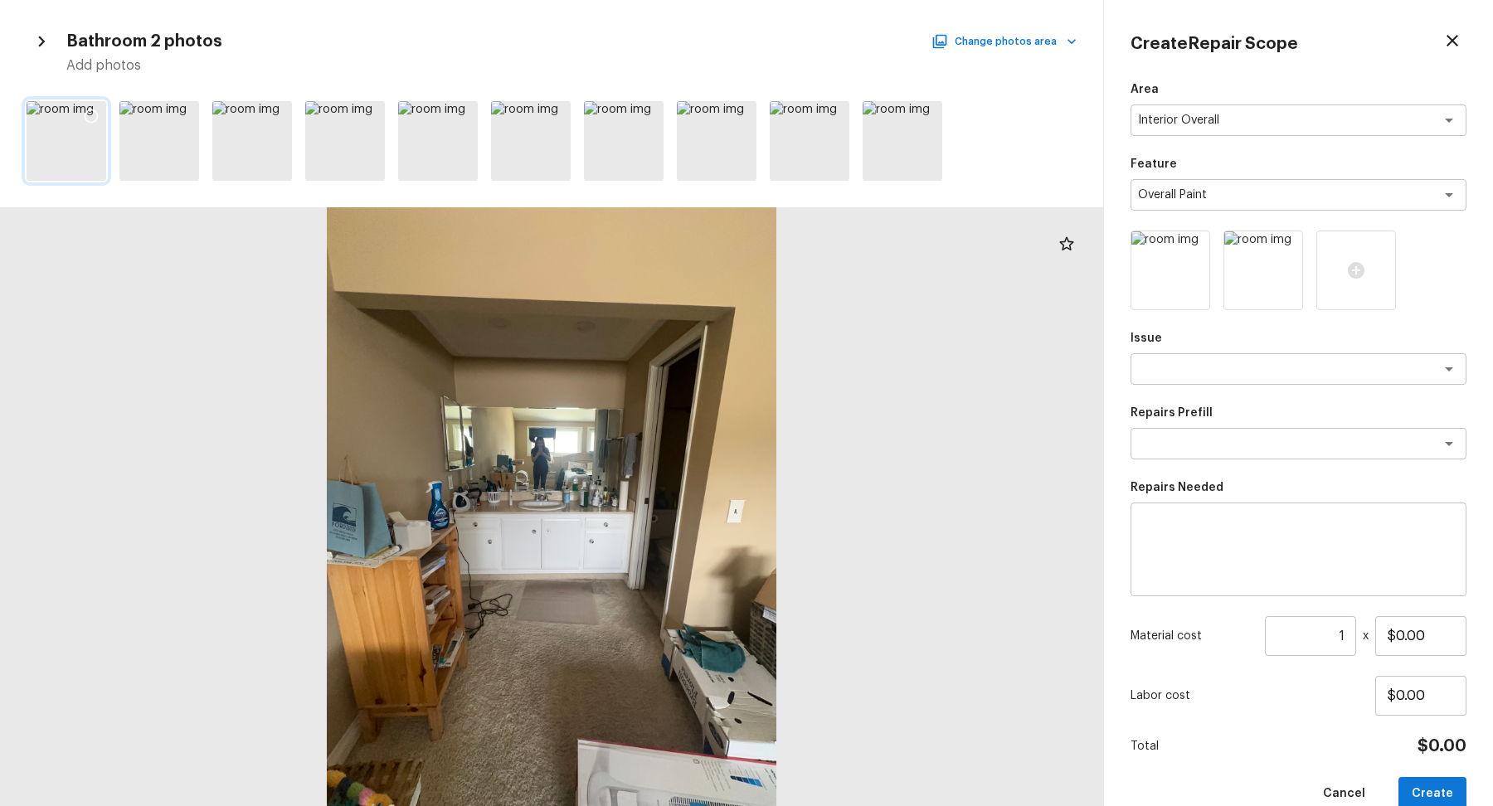
click at [94, 114] on icon at bounding box center [91, 116] width 17 height 17
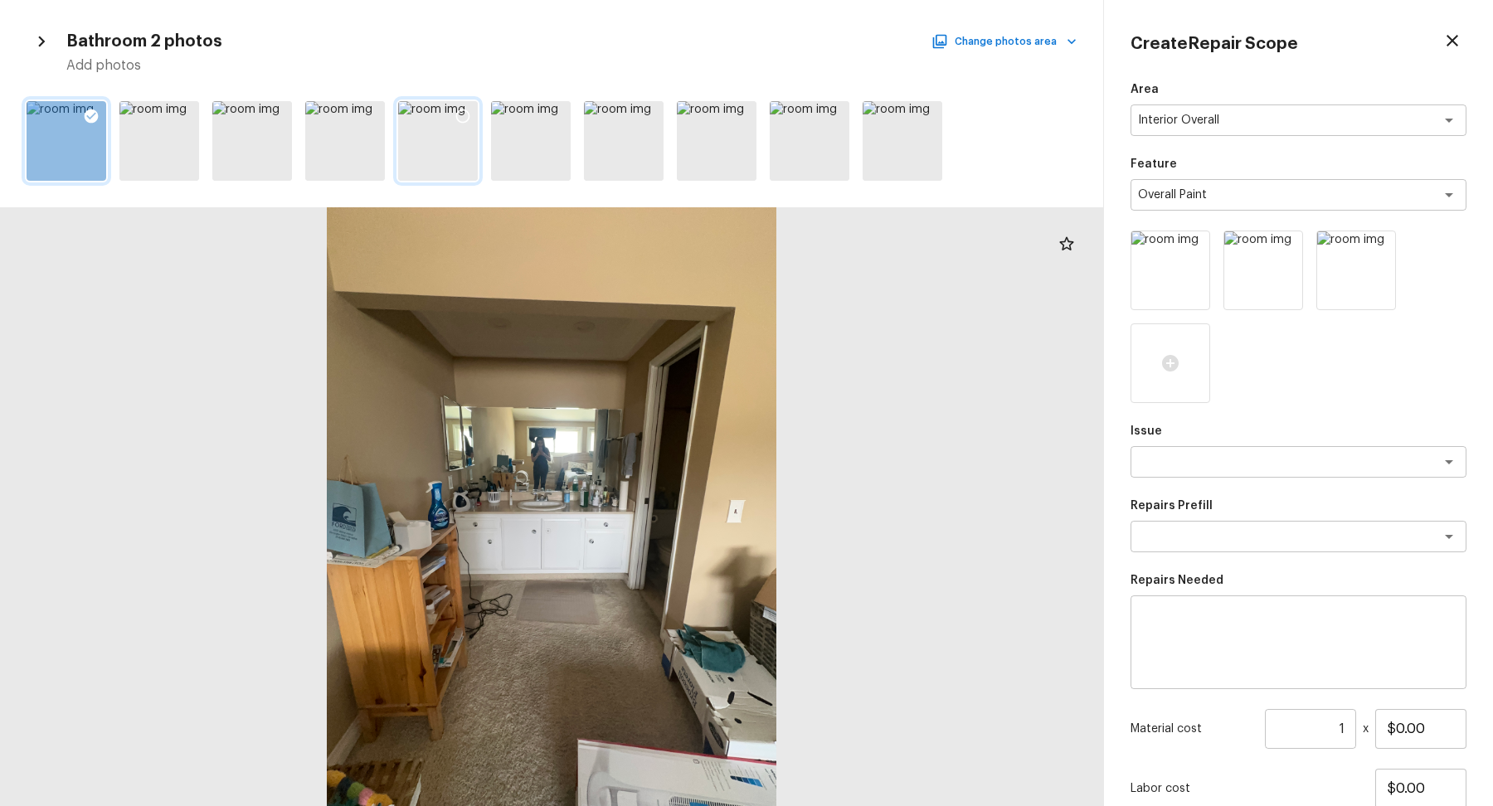
click at [457, 119] on icon at bounding box center [463, 117] width 14 height 14
click at [1036, 47] on button "Change photos area" at bounding box center [1006, 42] width 142 height 22
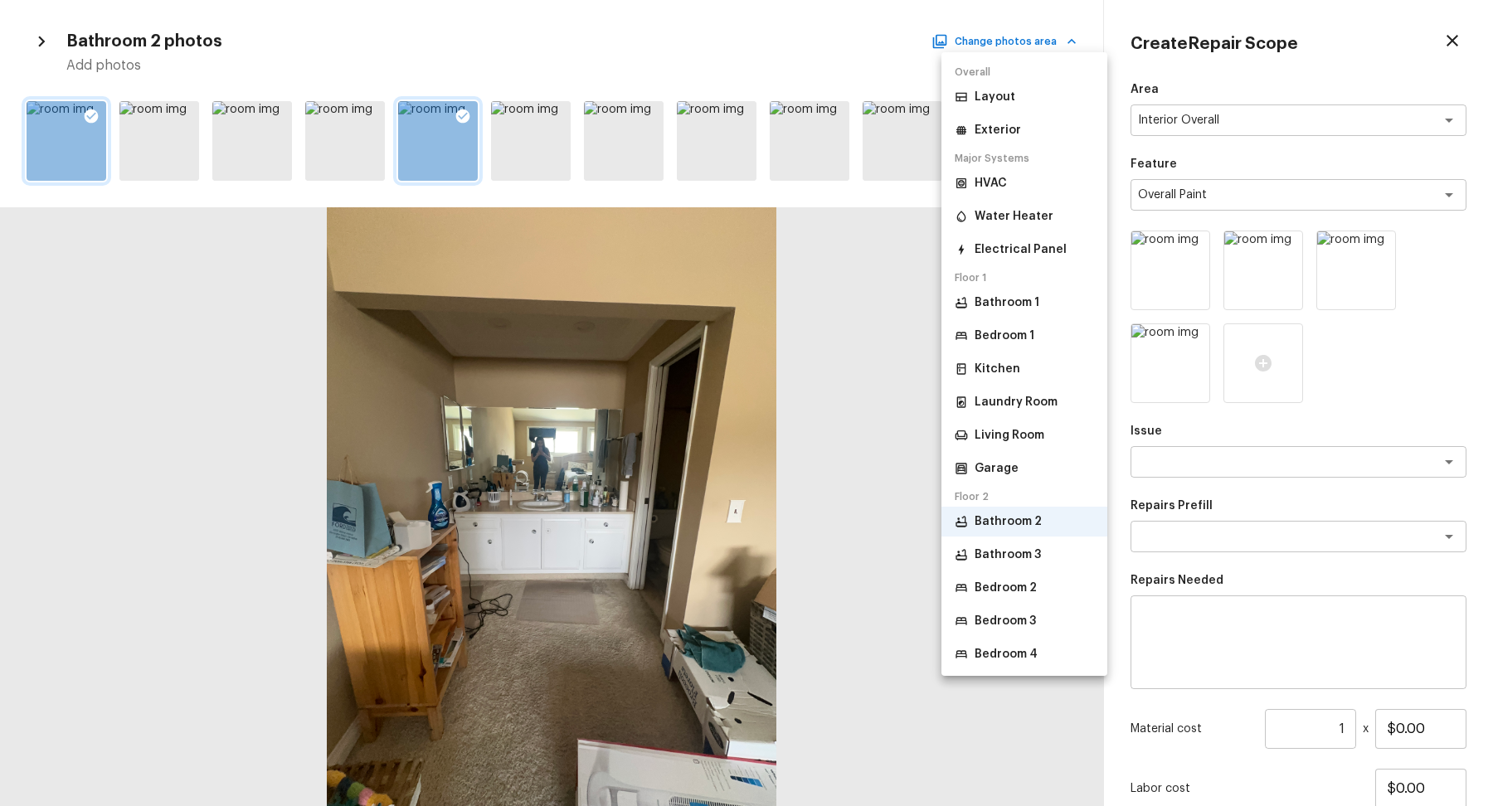
click at [1020, 562] on p "Bathroom 3" at bounding box center [1008, 555] width 66 height 17
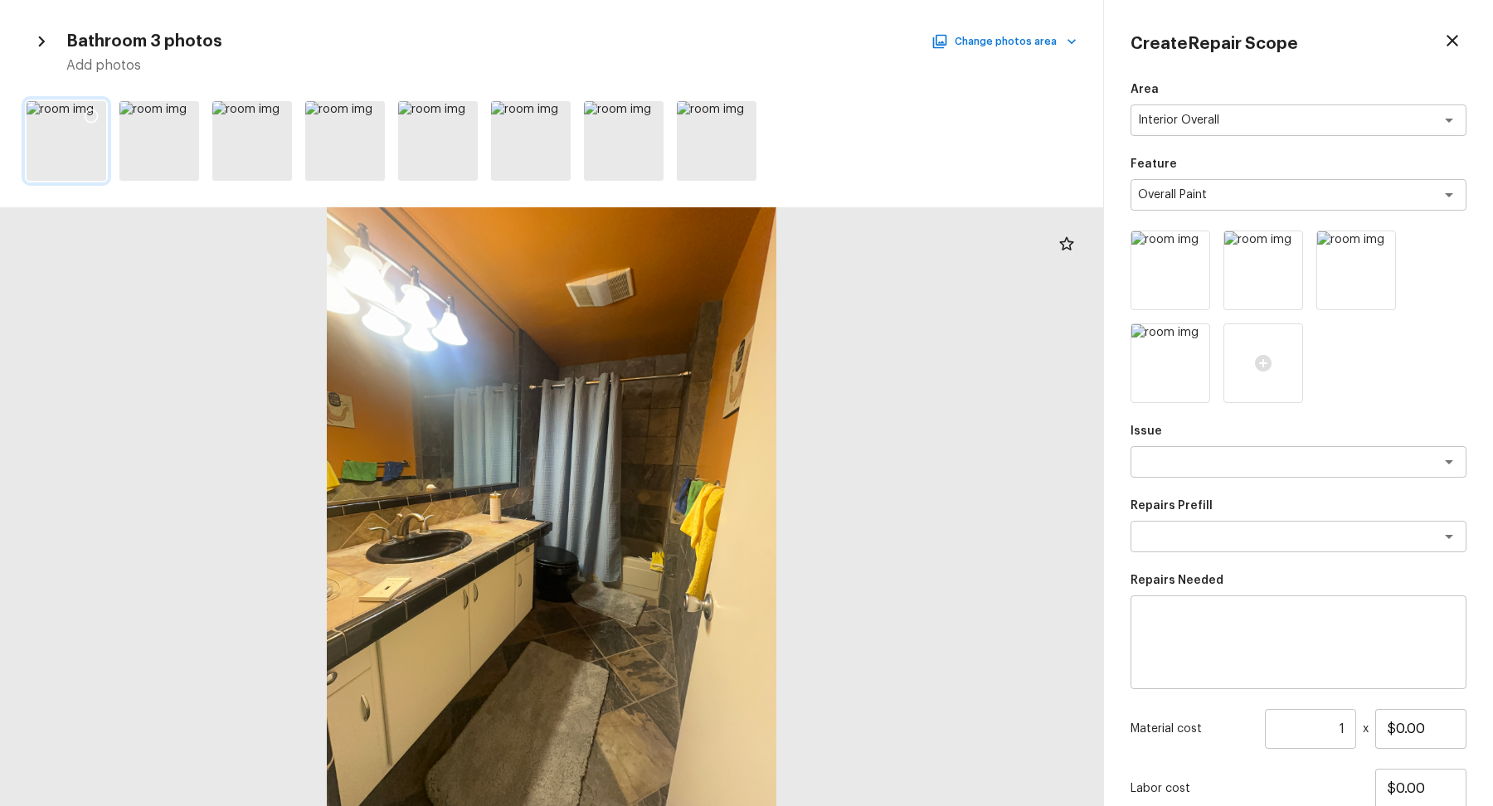
click at [100, 110] on div at bounding box center [91, 118] width 30 height 35
click at [1027, 52] on div "Bathroom 3 photos Change photos area Add photos" at bounding box center [552, 51] width 1050 height 48
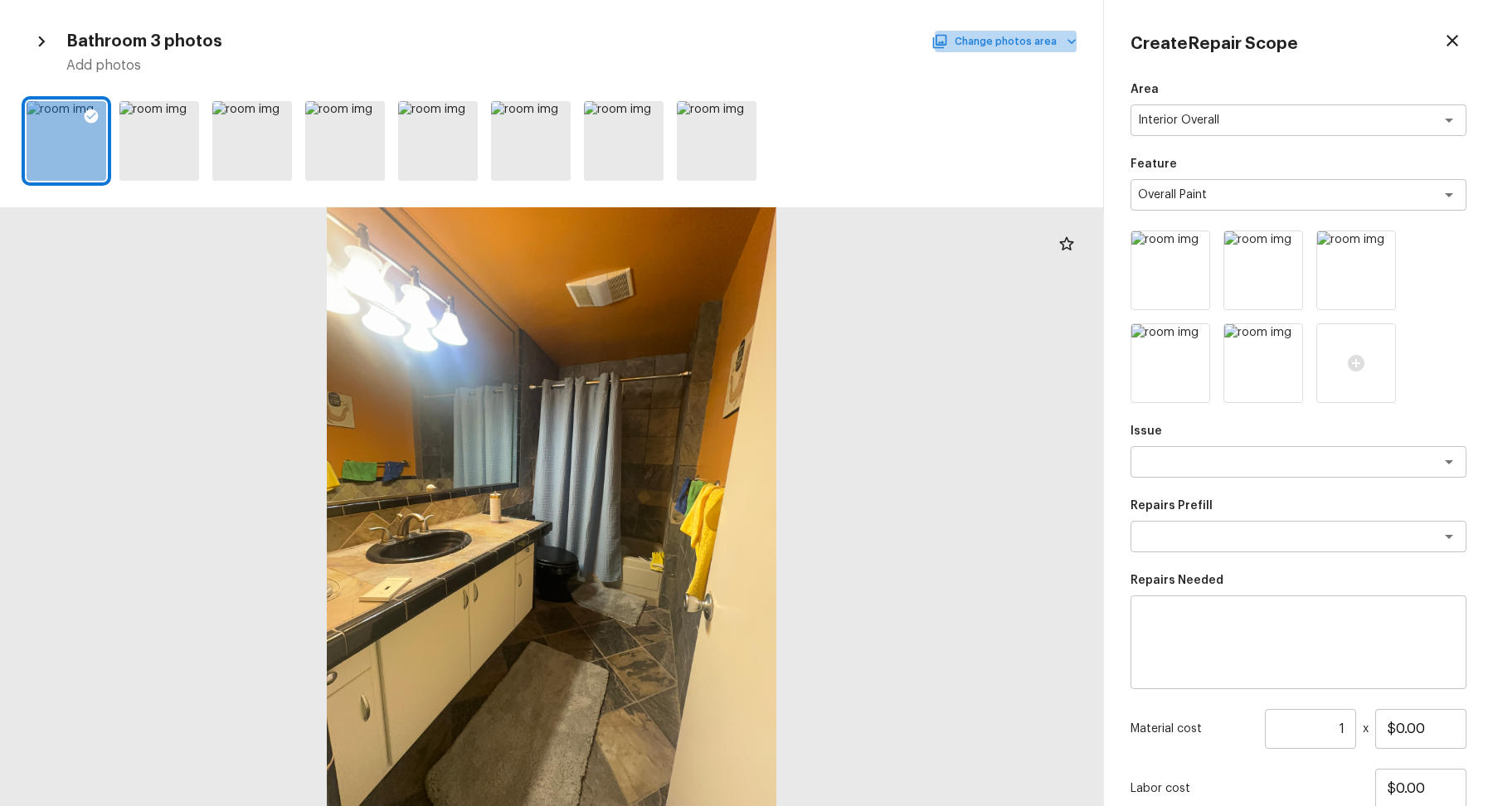
click at [1045, 40] on button "Change photos area" at bounding box center [1006, 42] width 142 height 22
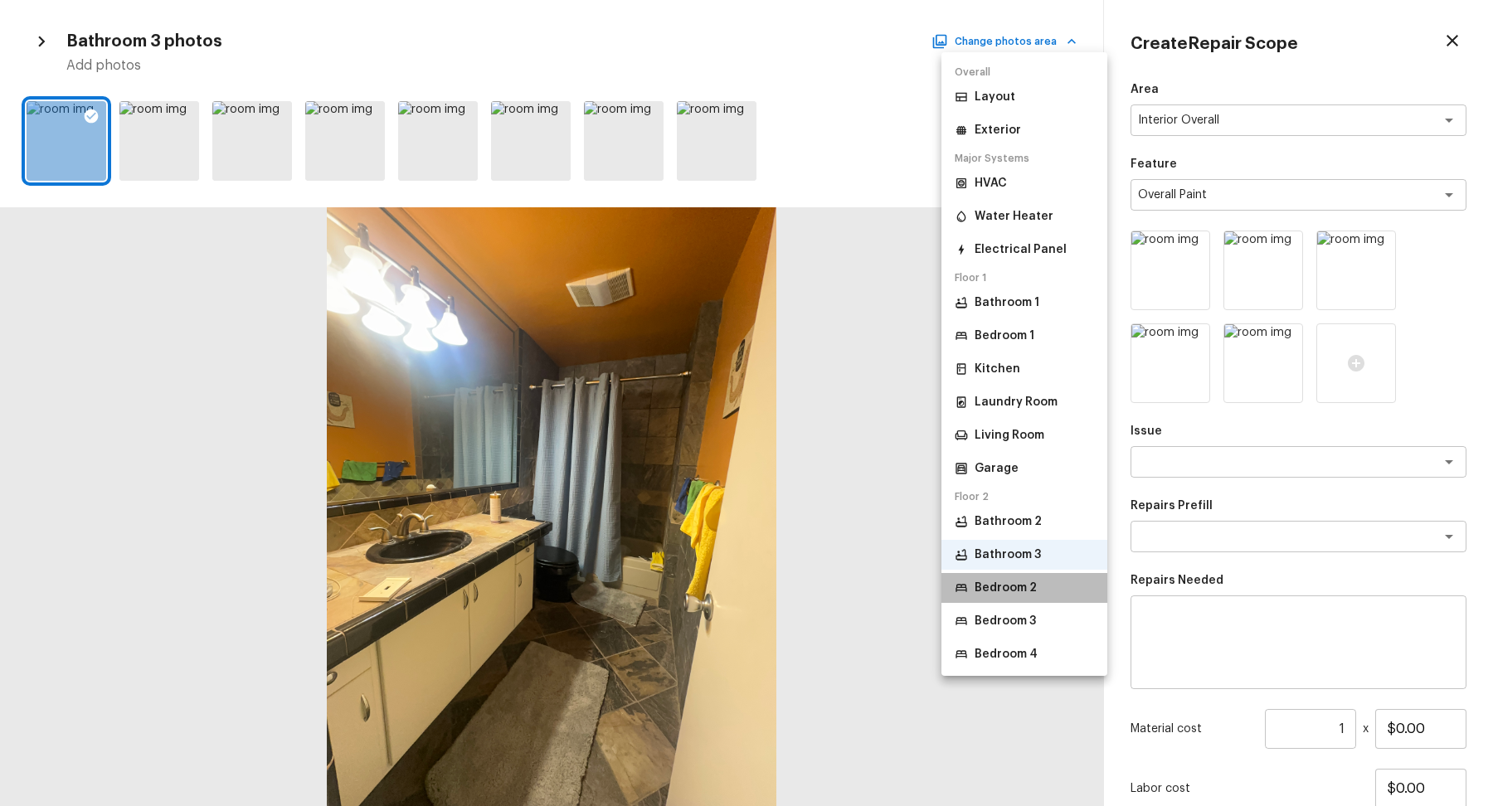
click at [1033, 591] on p "Bedroom 2" at bounding box center [1006, 588] width 62 height 17
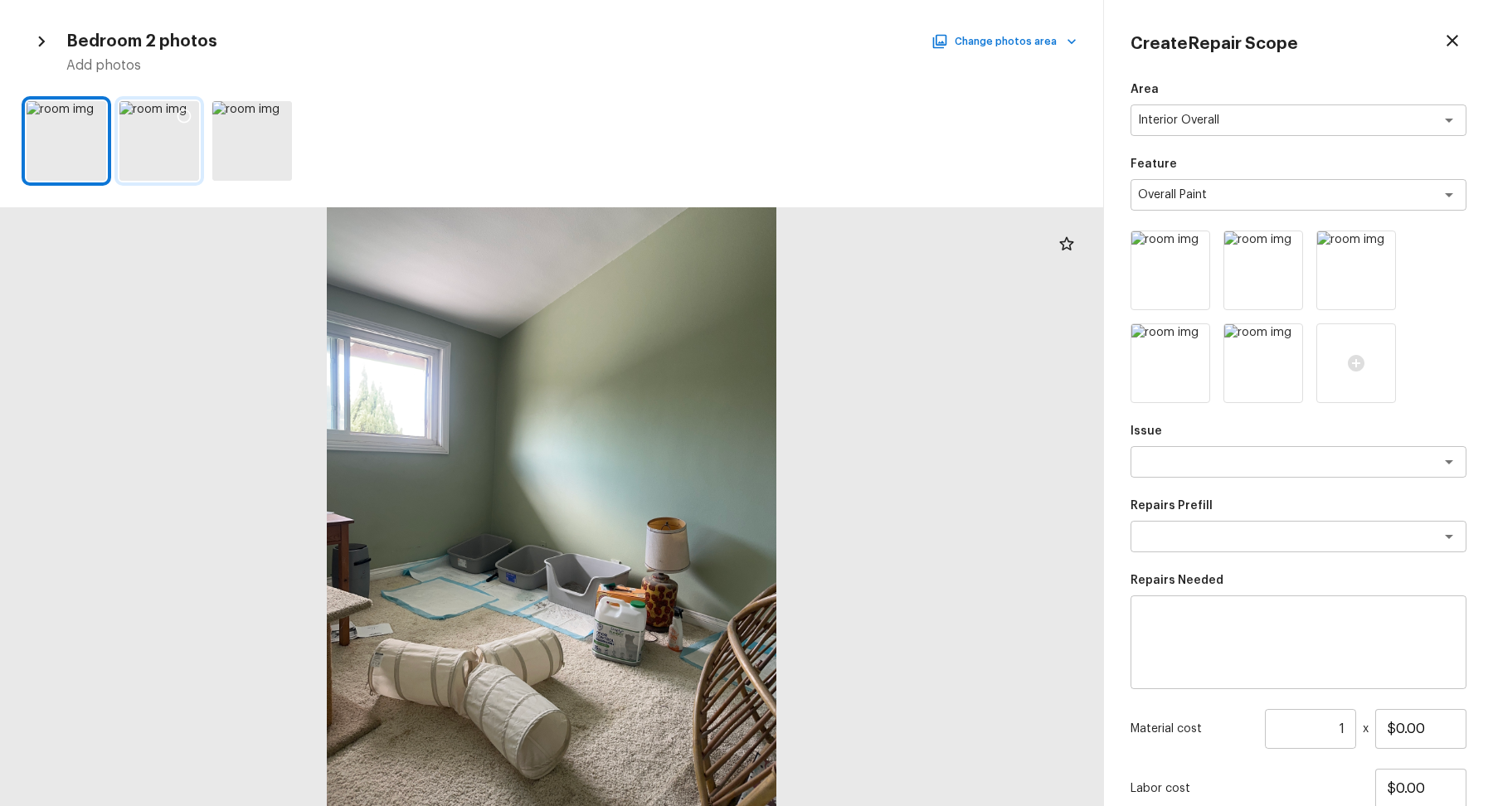
click at [186, 110] on icon at bounding box center [184, 116] width 17 height 17
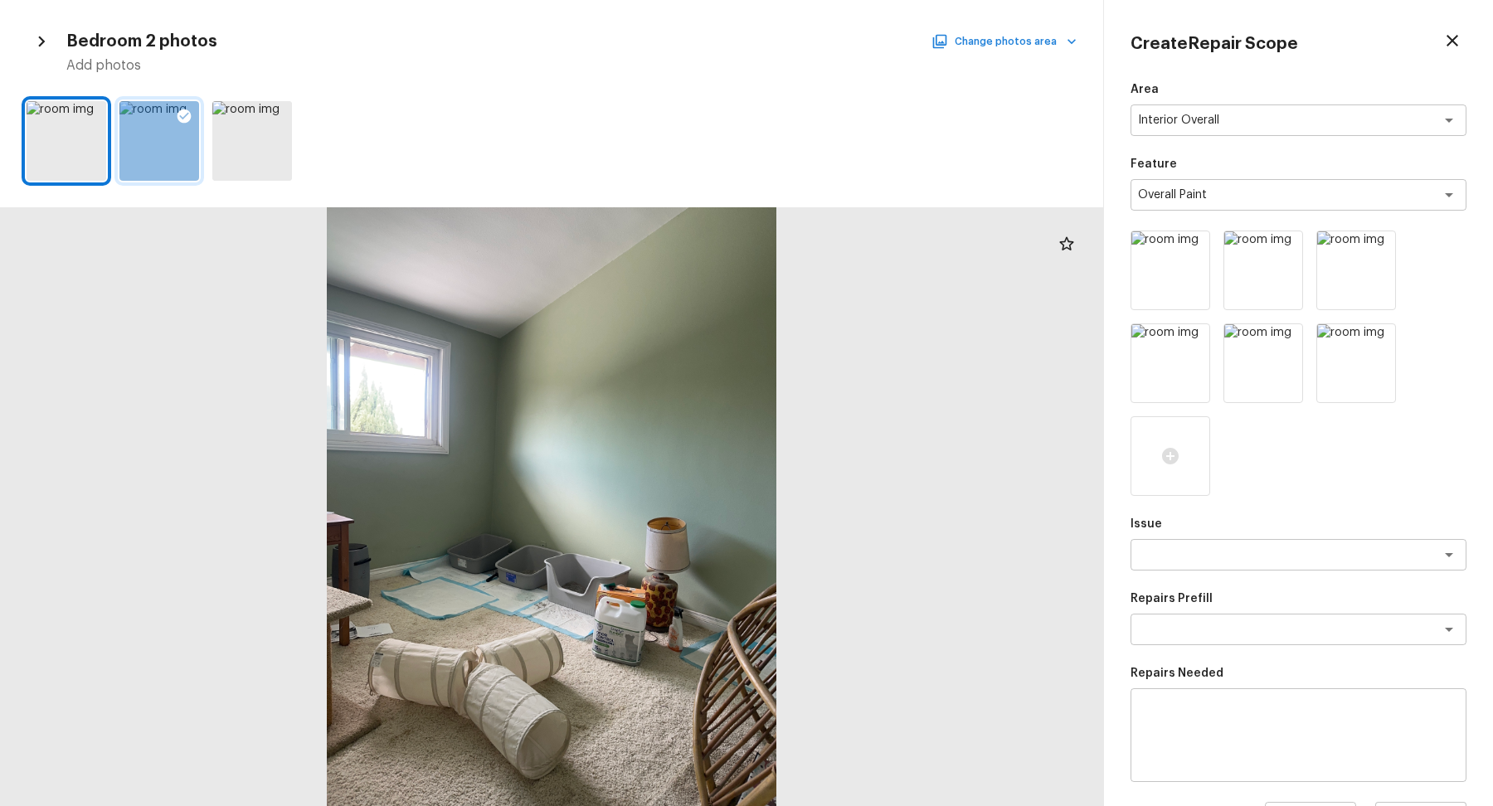
click at [1020, 38] on button "Change photos area" at bounding box center [1006, 42] width 142 height 22
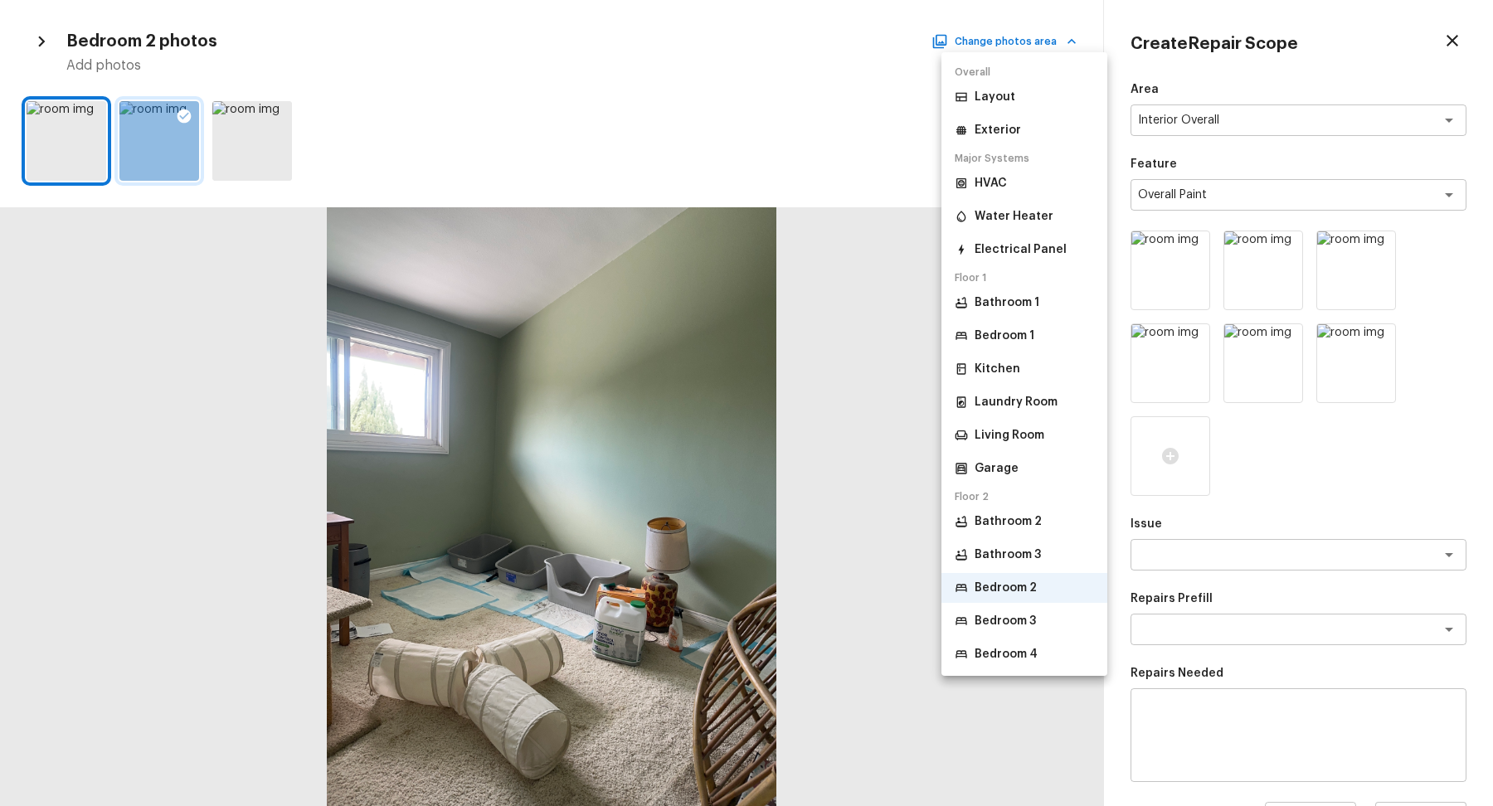
click at [1008, 610] on li "Bedroom 3" at bounding box center [1025, 621] width 166 height 30
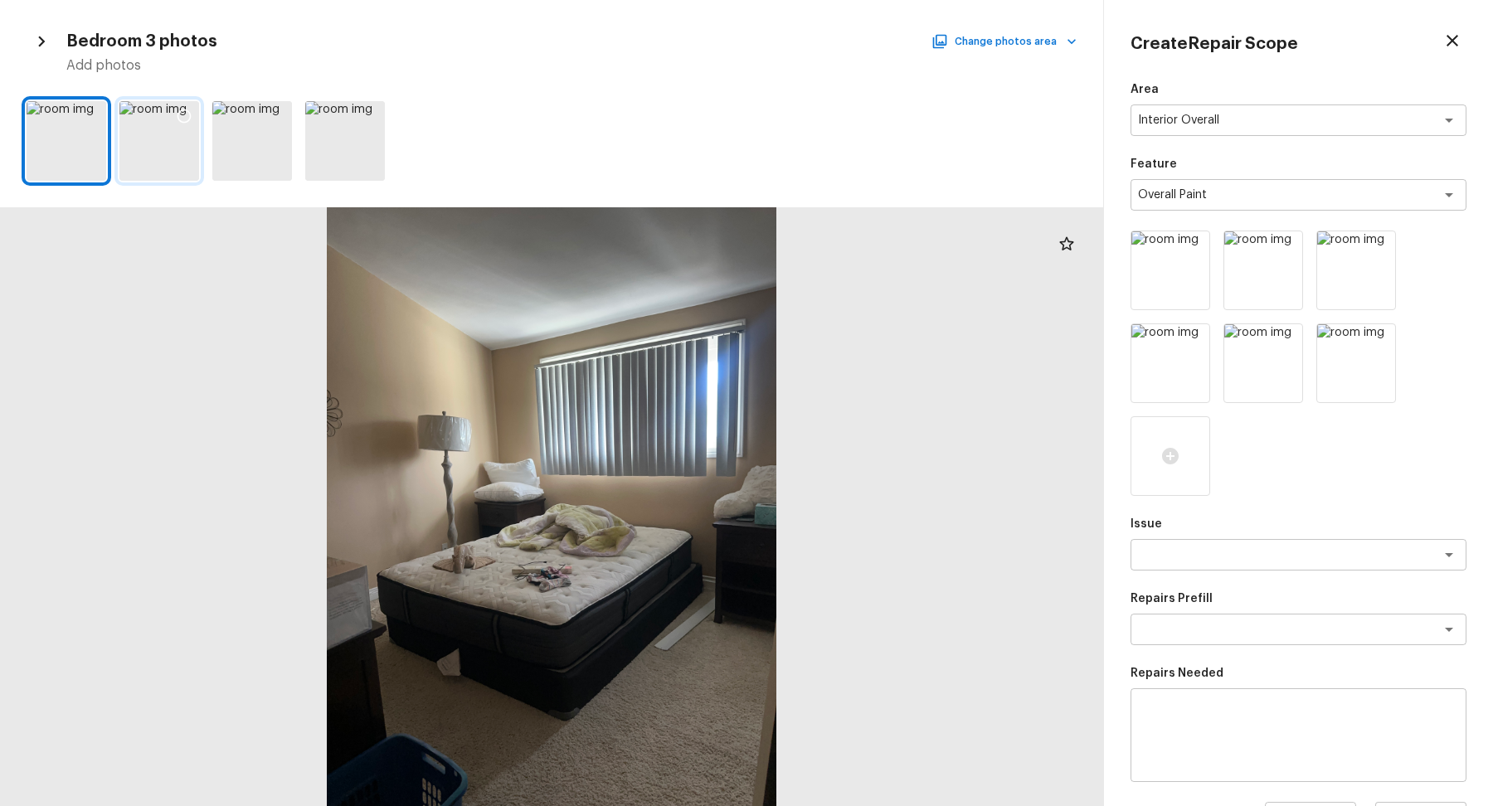
click at [191, 113] on icon at bounding box center [184, 116] width 17 height 17
click at [1334, 553] on textarea at bounding box center [1275, 555] width 275 height 17
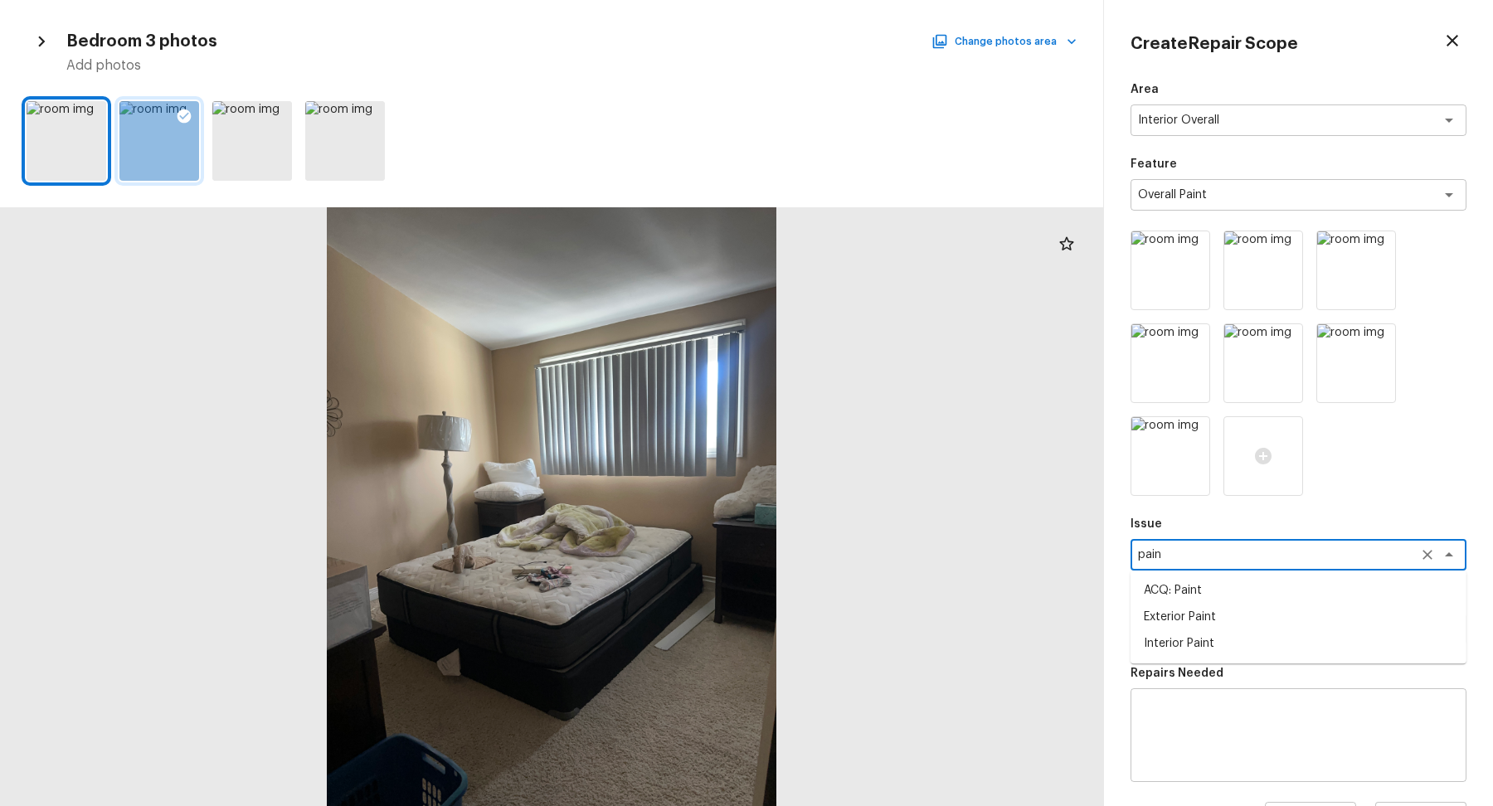
click at [1322, 592] on li "ACQ: Paint" at bounding box center [1299, 590] width 336 height 27
click at [1283, 626] on textarea at bounding box center [1275, 629] width 275 height 17
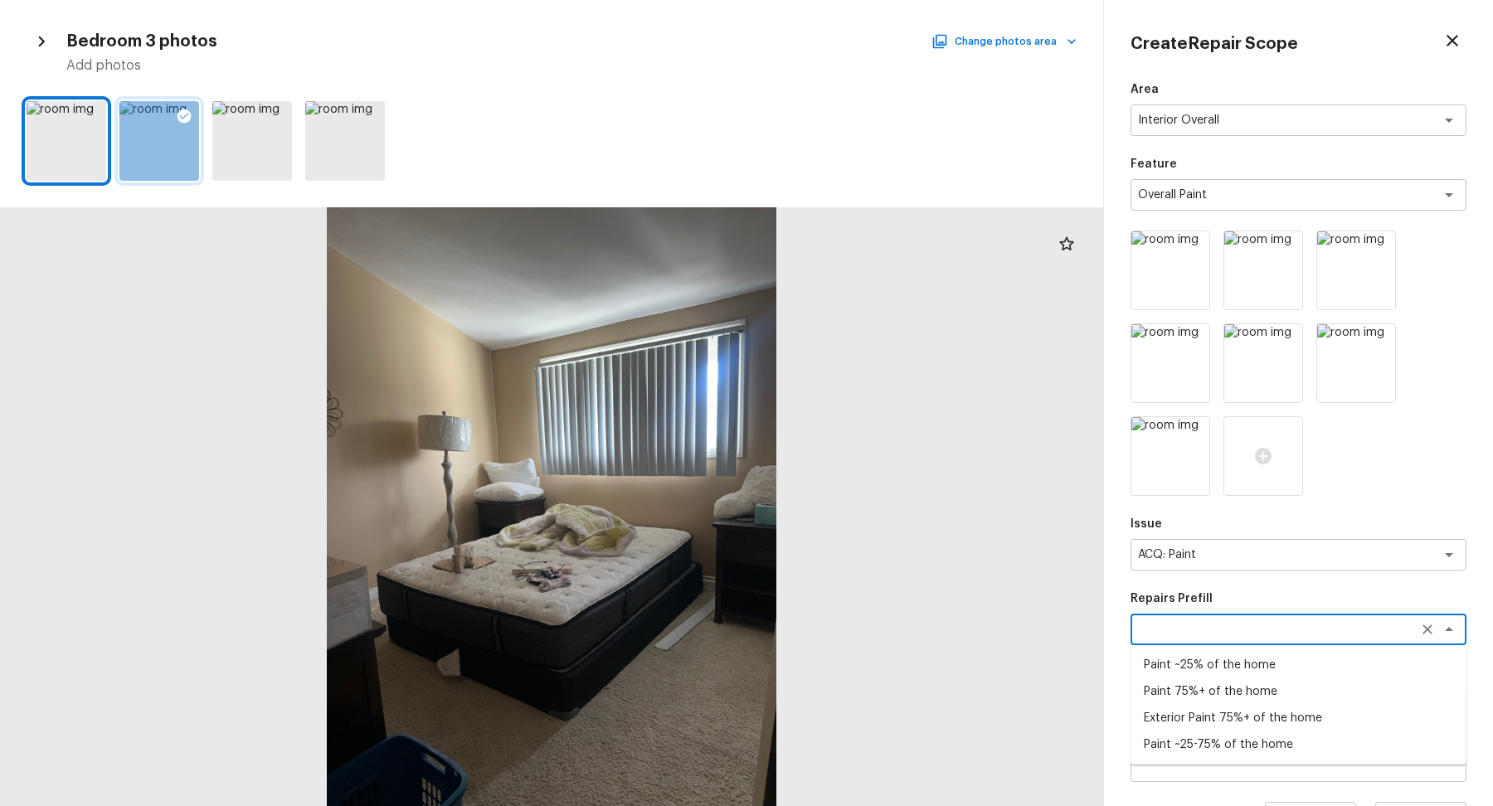
click at [1253, 698] on li "Paint 75%+ of the home" at bounding box center [1299, 692] width 336 height 27
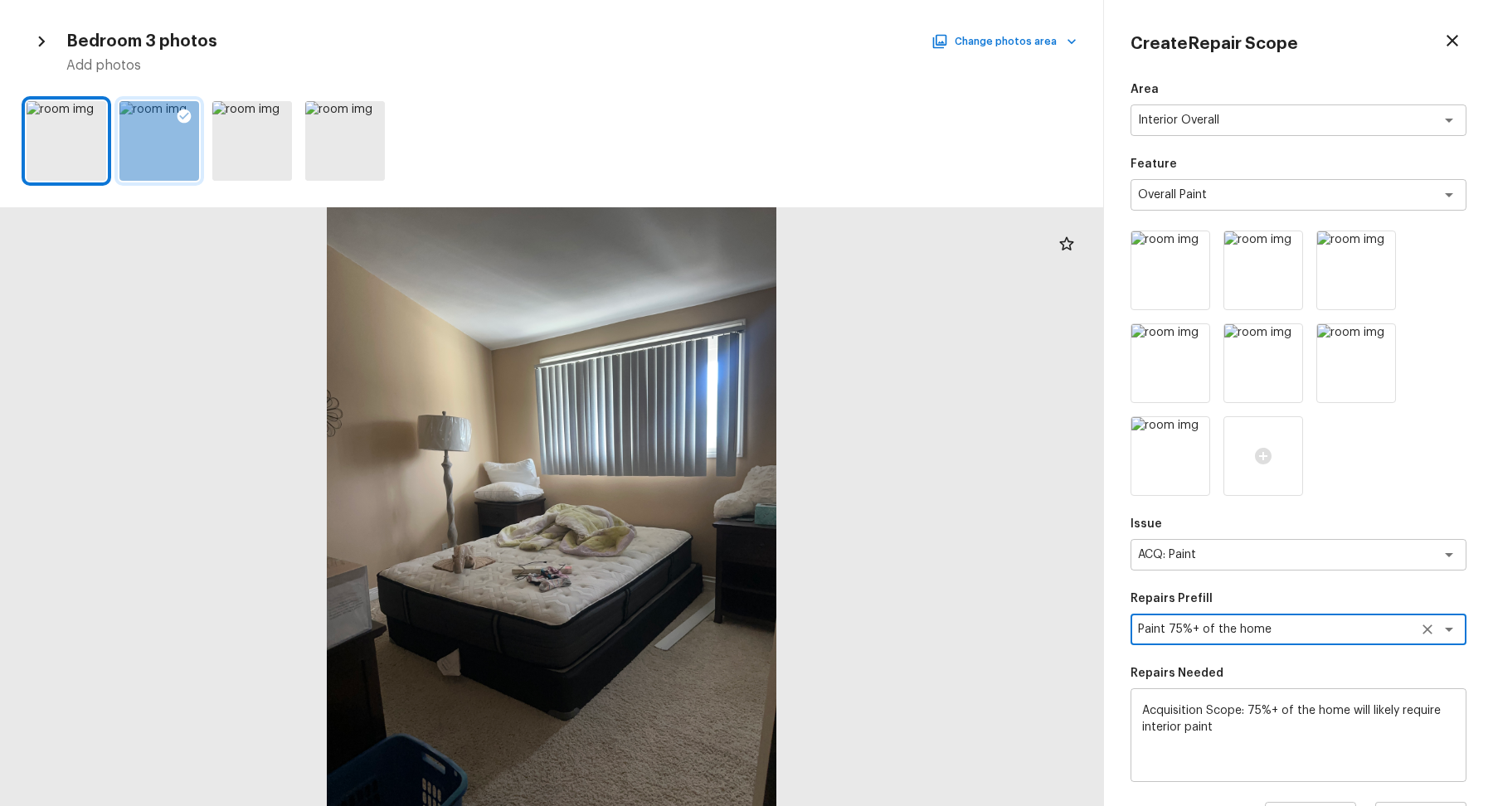
scroll to position [216, 0]
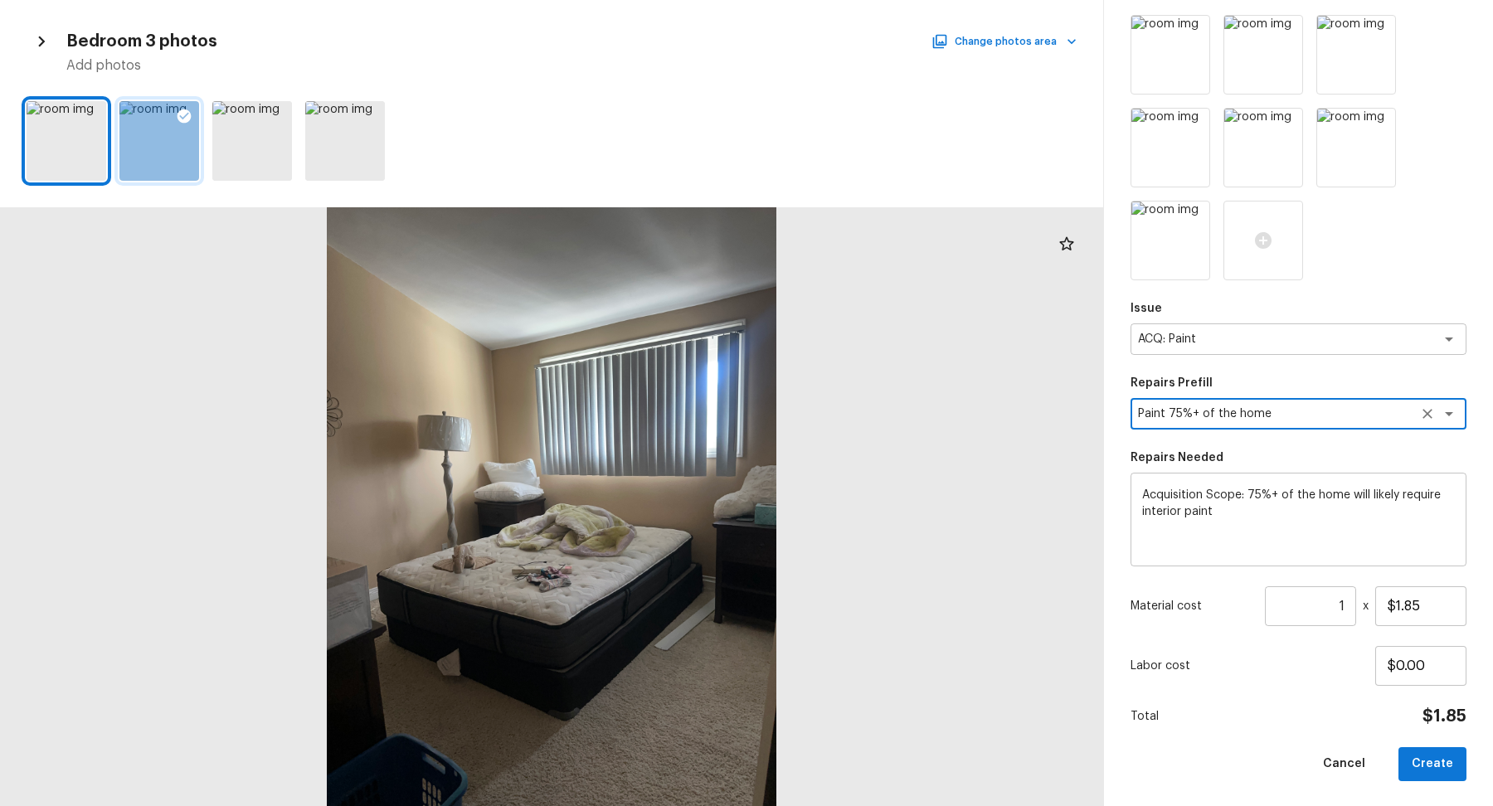
click at [1351, 607] on input "1" at bounding box center [1310, 607] width 91 height 40
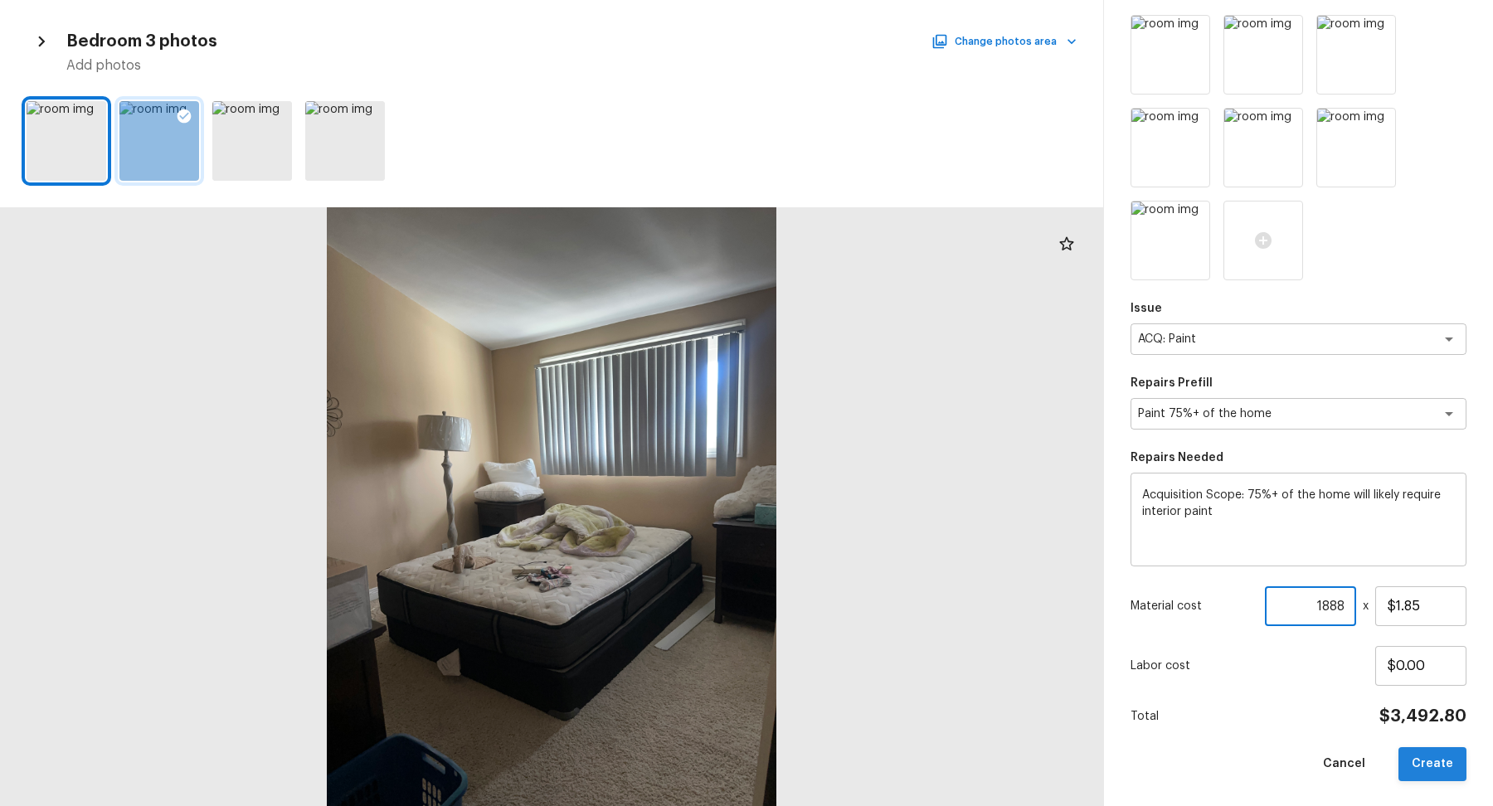
click at [1445, 767] on button "Create" at bounding box center [1433, 764] width 68 height 34
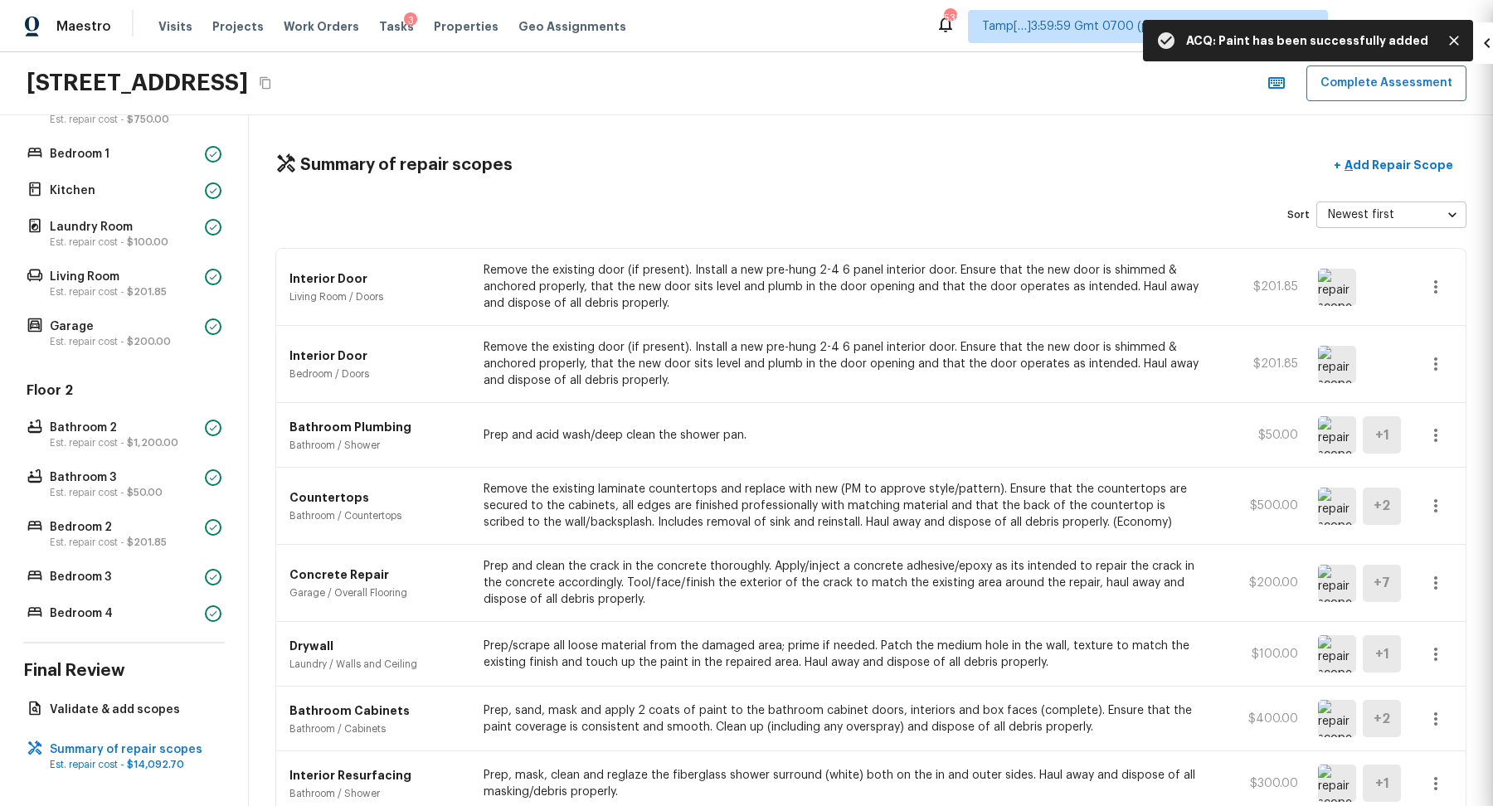
scroll to position [30, 0]
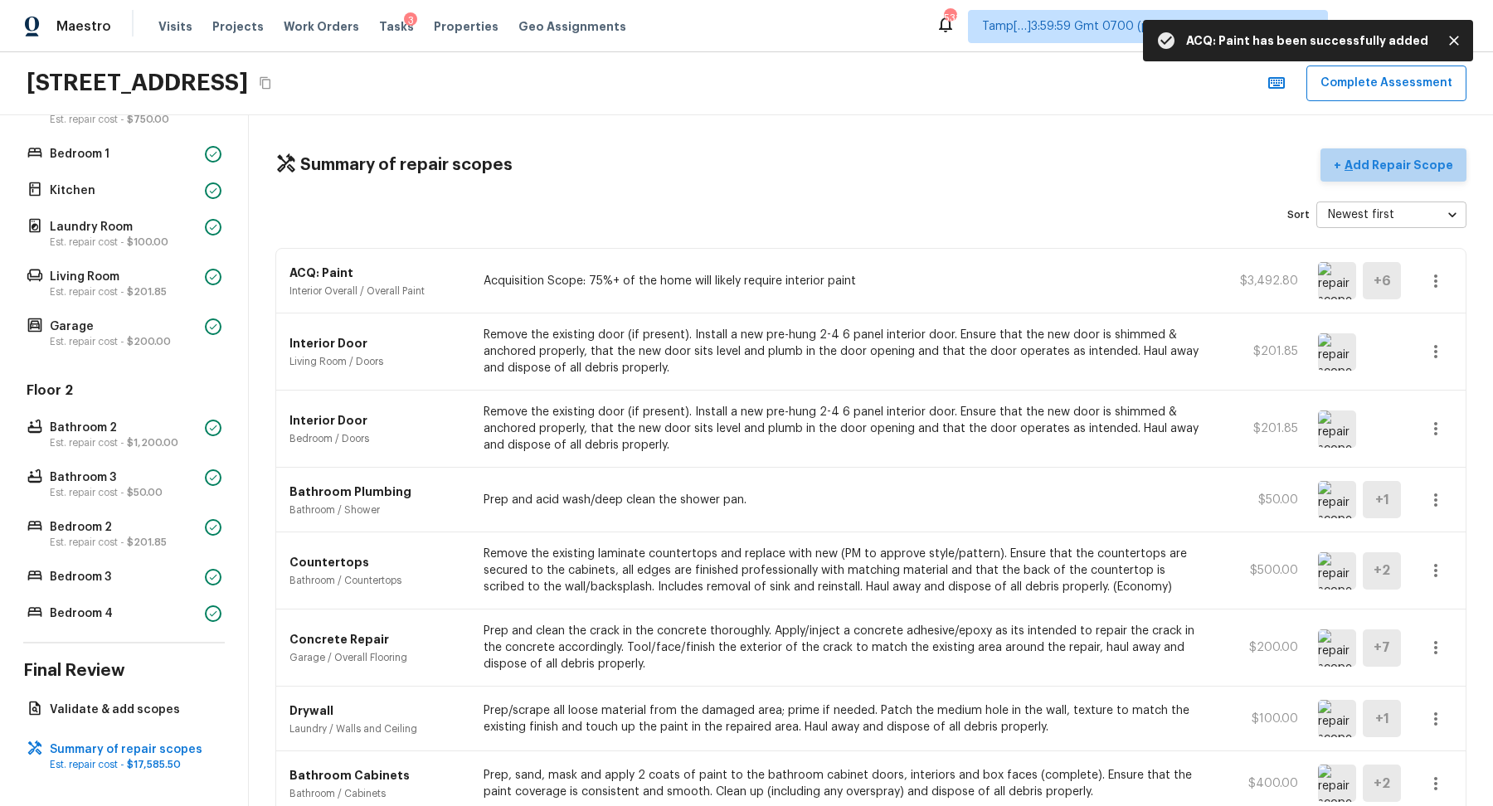
click at [1432, 173] on button "+ Add Repair Scope" at bounding box center [1394, 165] width 146 height 34
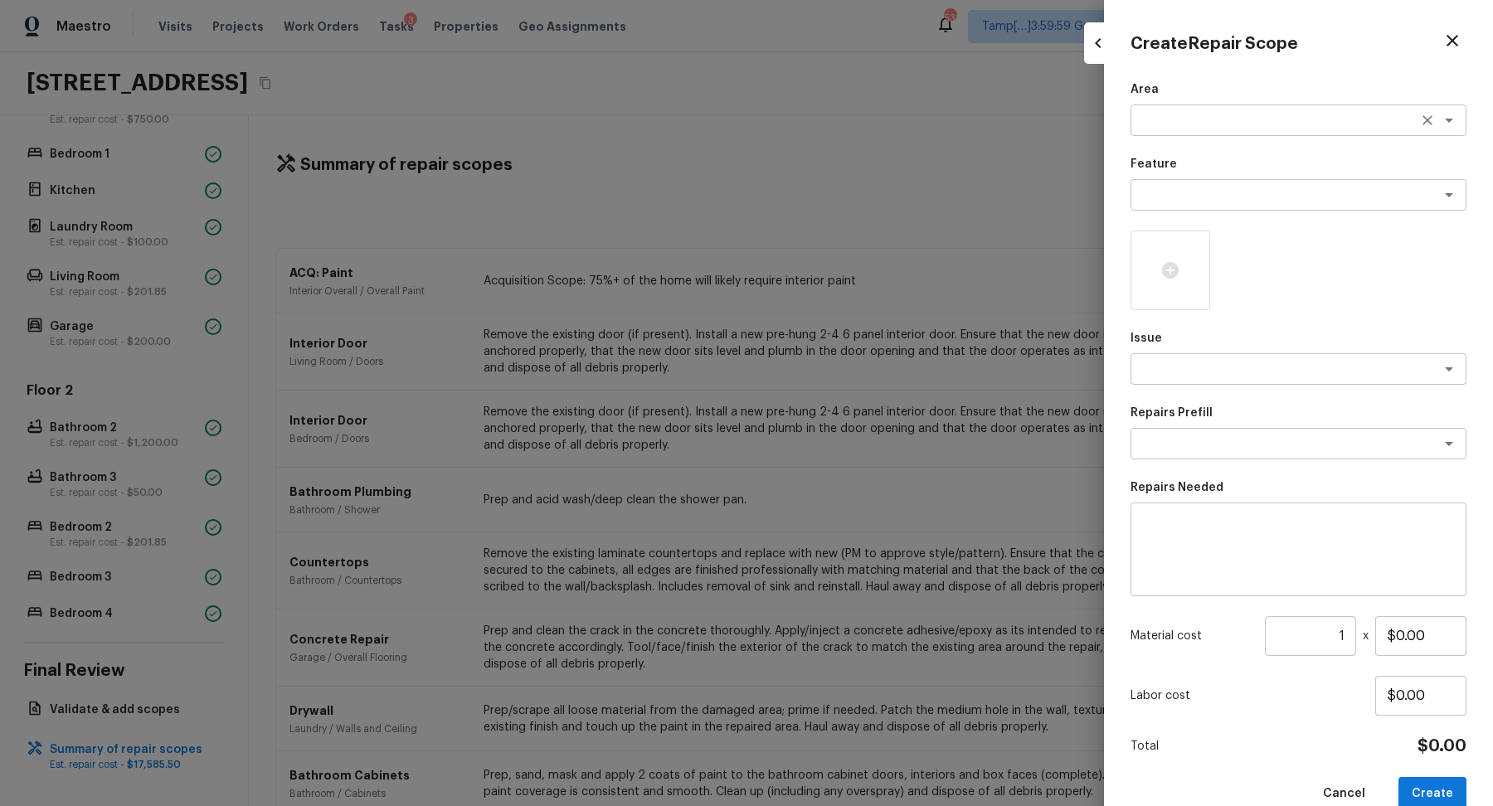
click at [1187, 125] on textarea at bounding box center [1275, 120] width 275 height 17
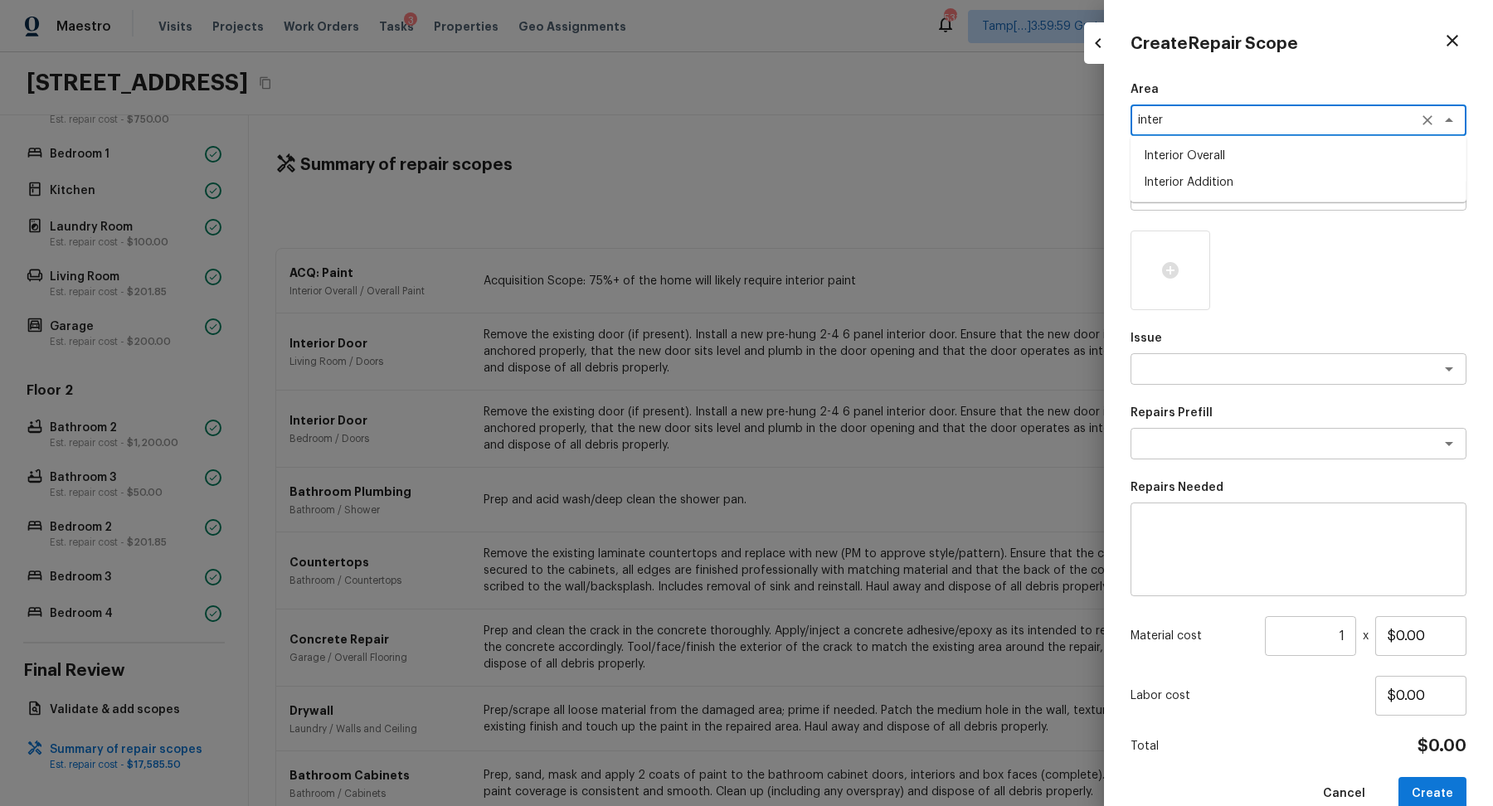
click at [1219, 160] on li "Interior Overall" at bounding box center [1299, 156] width 336 height 27
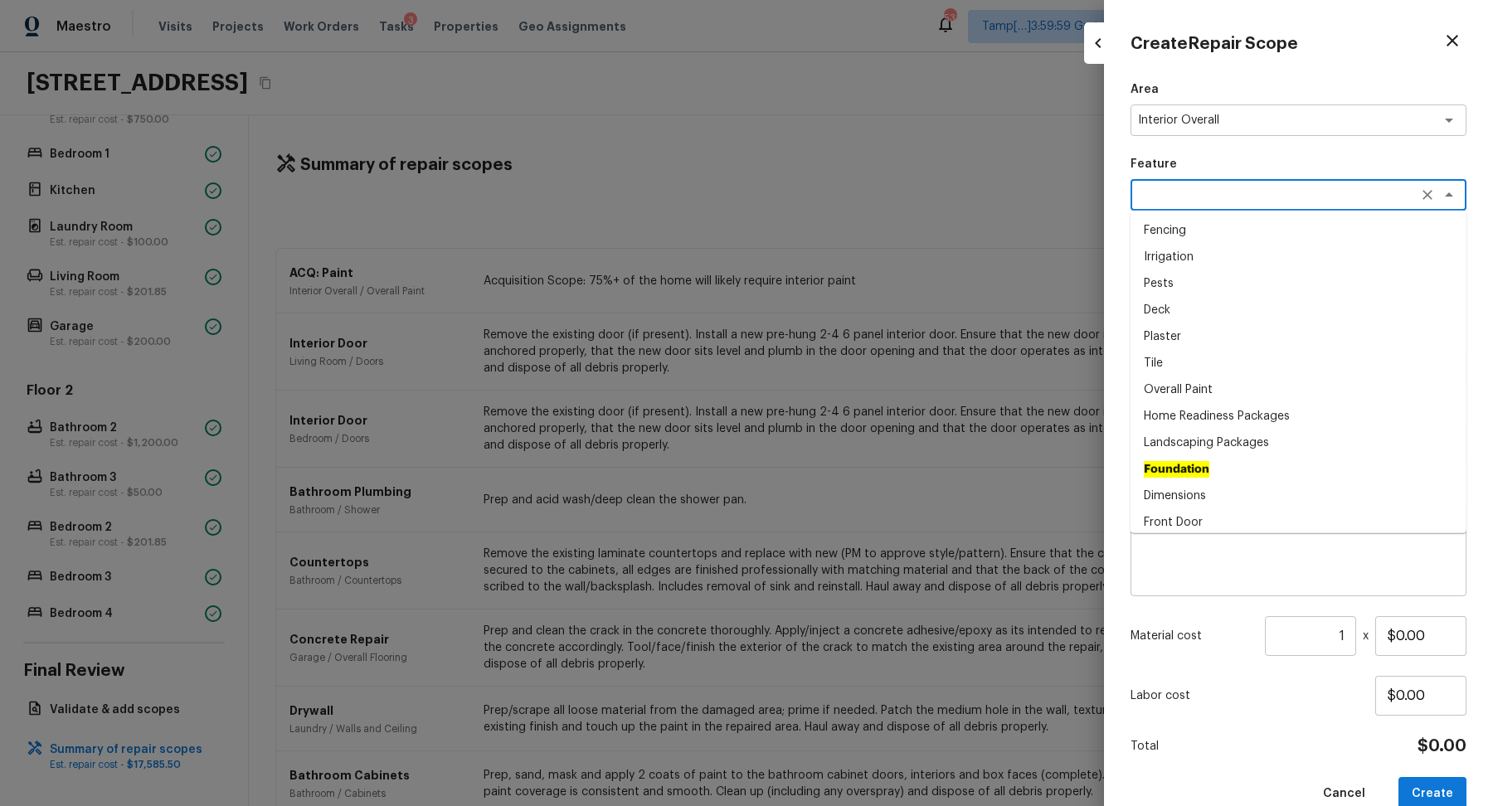
click at [1219, 187] on textarea at bounding box center [1275, 195] width 275 height 17
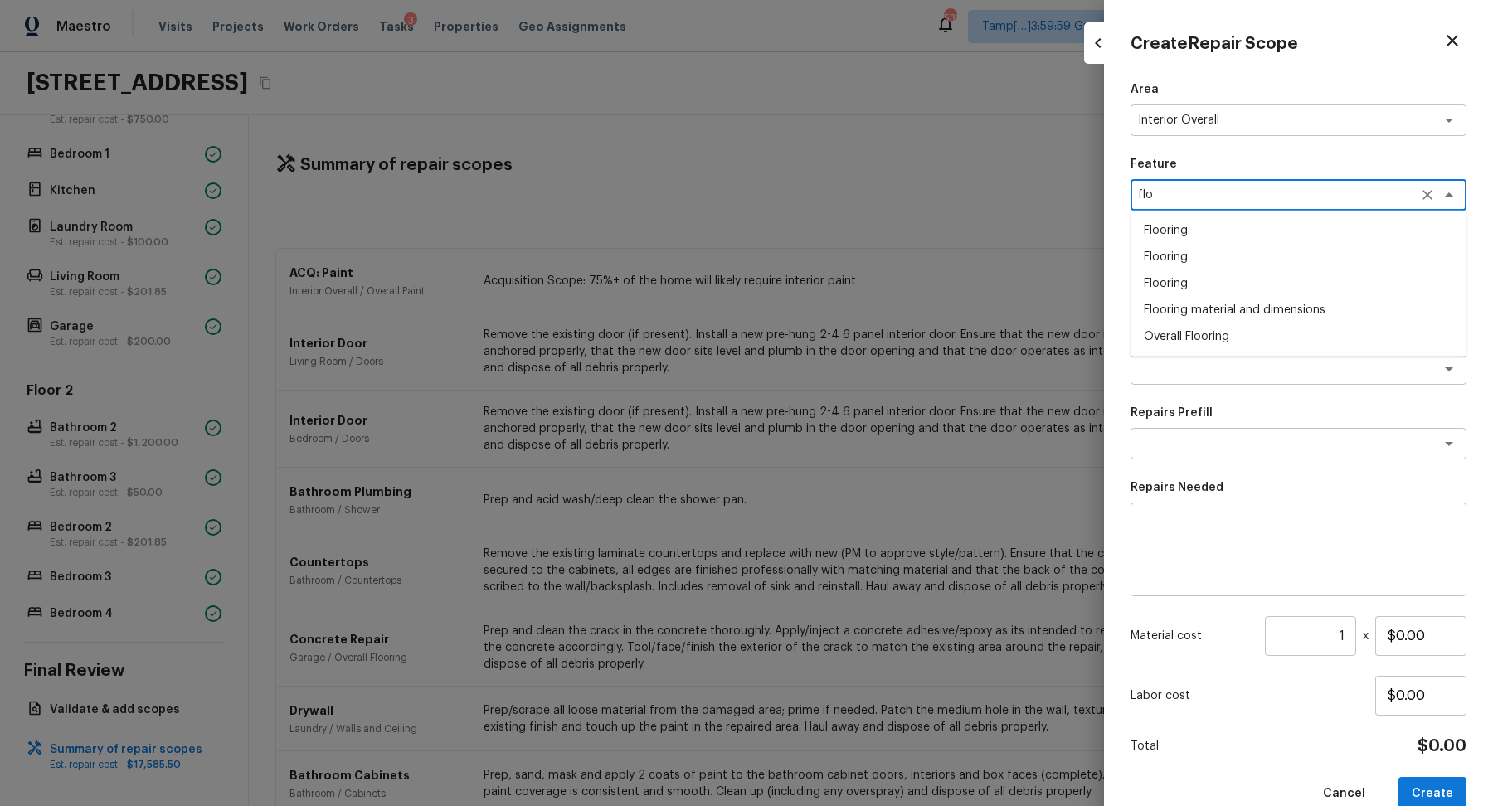
click at [1305, 329] on li "Overall Flooring" at bounding box center [1299, 337] width 336 height 27
click at [1171, 370] on textarea at bounding box center [1275, 369] width 275 height 17
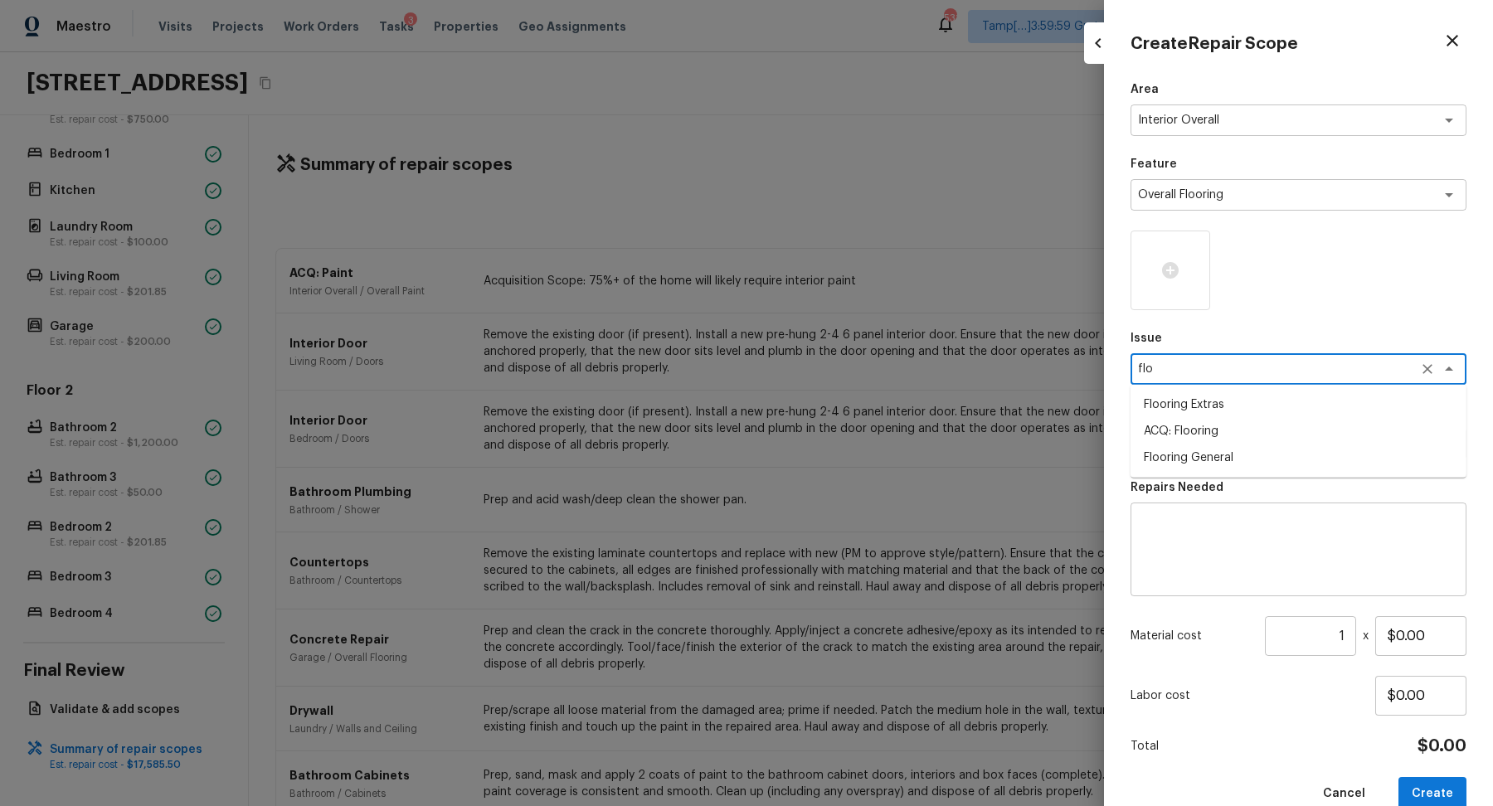
click at [1189, 441] on li "ACQ: Flooring" at bounding box center [1299, 431] width 336 height 27
click at [1208, 454] on div "x ​" at bounding box center [1299, 444] width 336 height 32
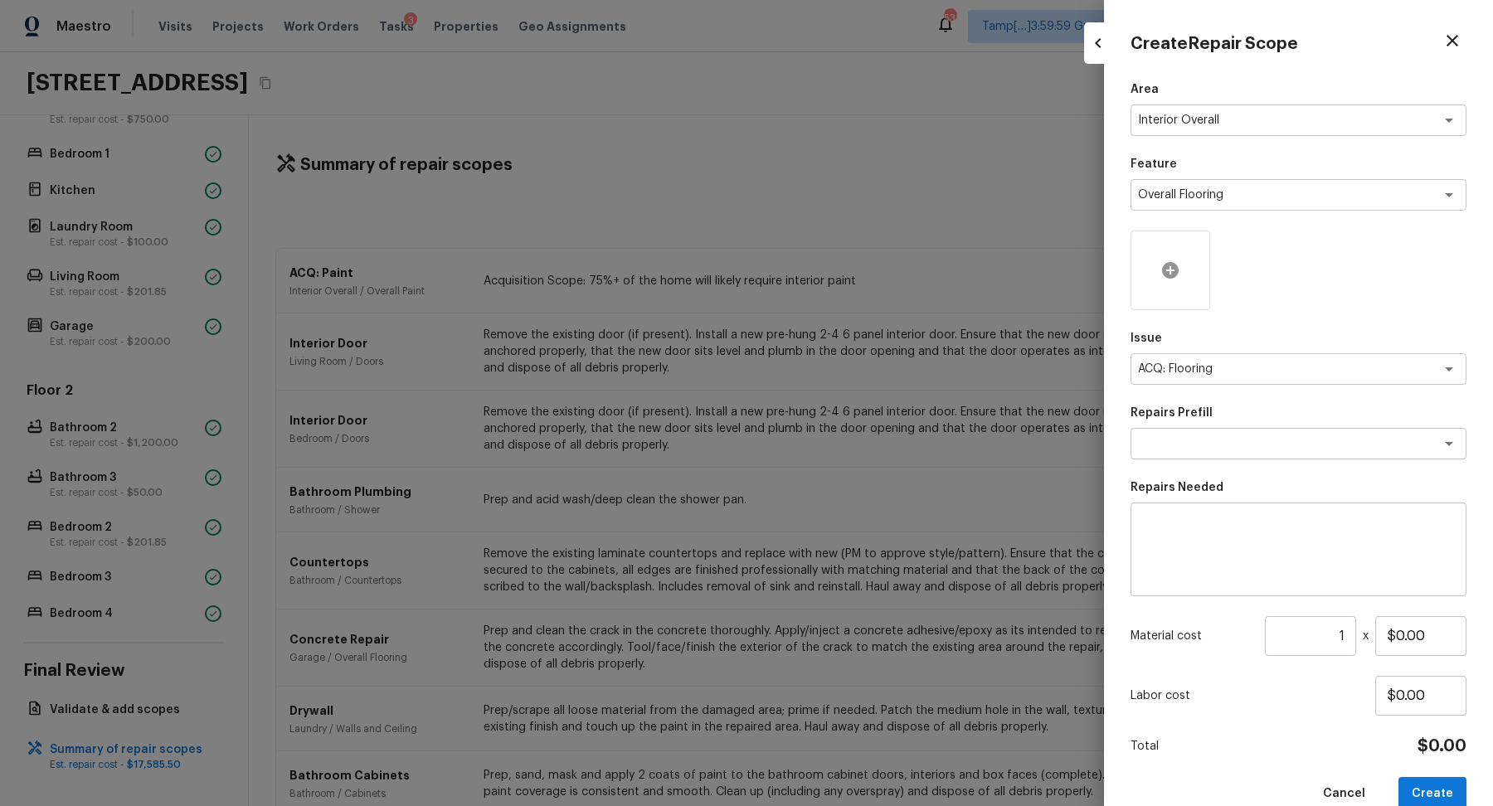
click at [1161, 273] on icon at bounding box center [1171, 270] width 20 height 20
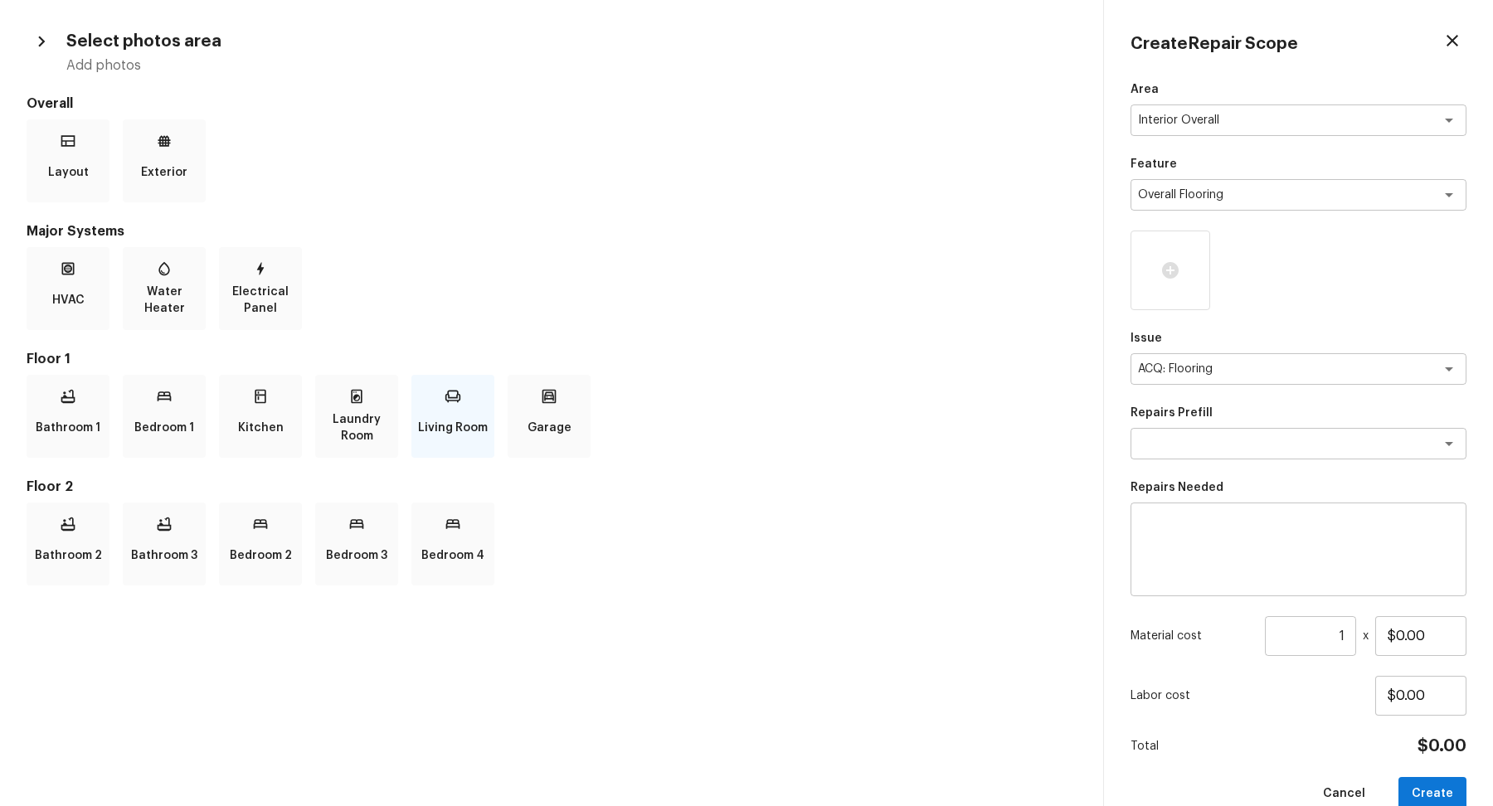
click at [435, 408] on div "Living Room" at bounding box center [452, 416] width 83 height 83
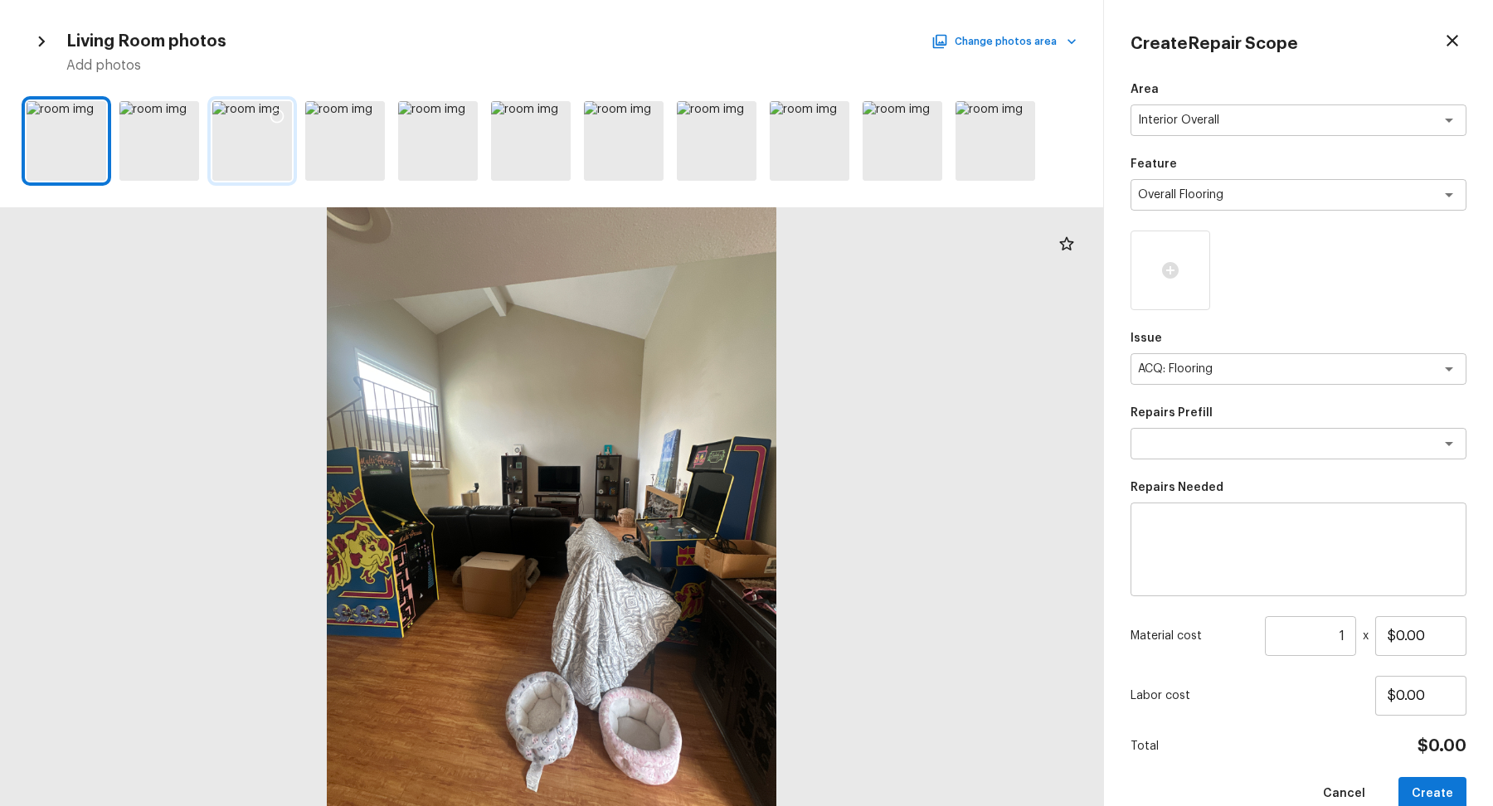
click at [236, 155] on div at bounding box center [252, 141] width 80 height 80
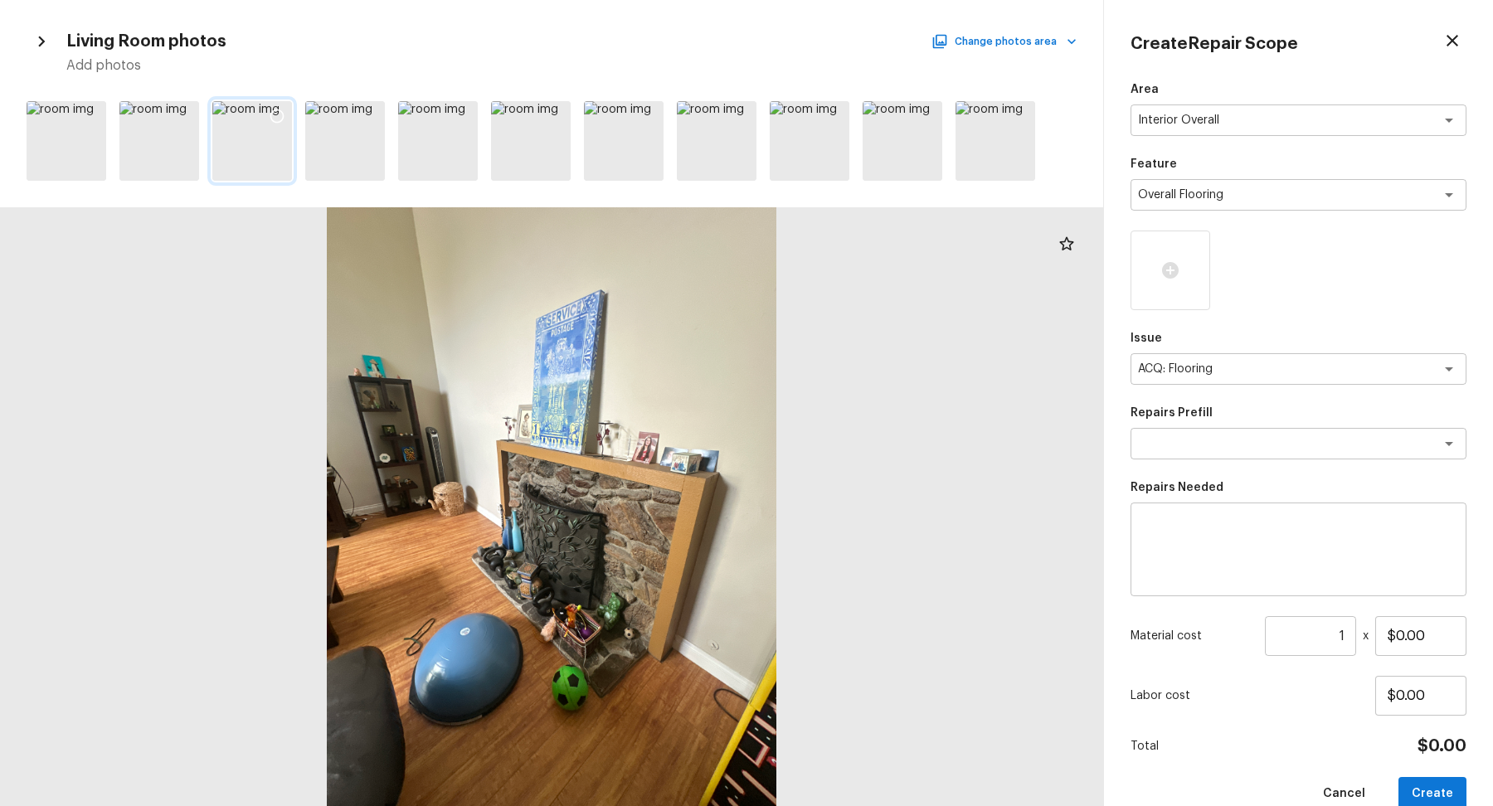
click at [272, 115] on icon at bounding box center [277, 116] width 17 height 17
click at [372, 112] on icon at bounding box center [370, 116] width 17 height 17
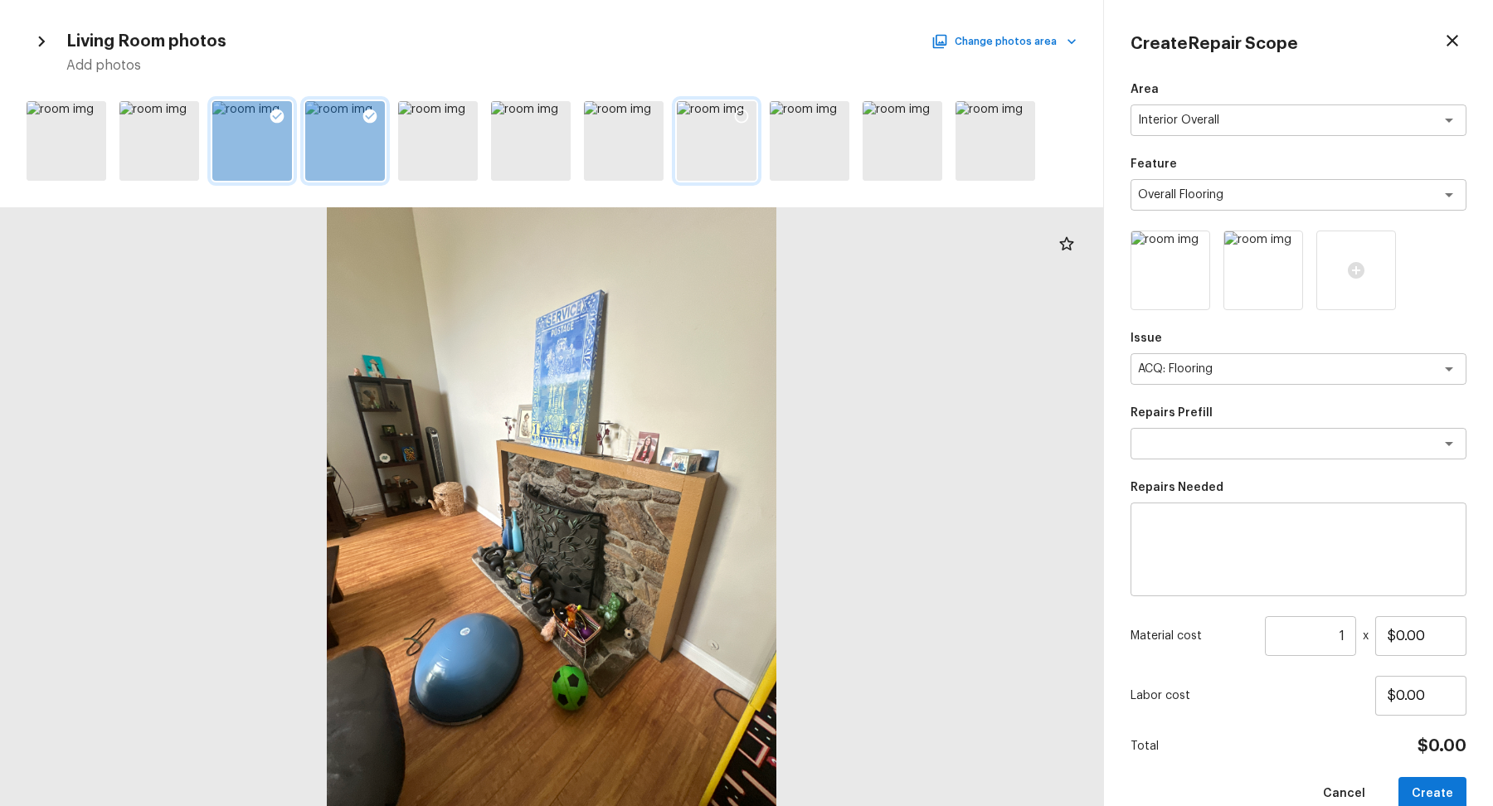
click at [745, 124] on div at bounding box center [742, 118] width 30 height 35
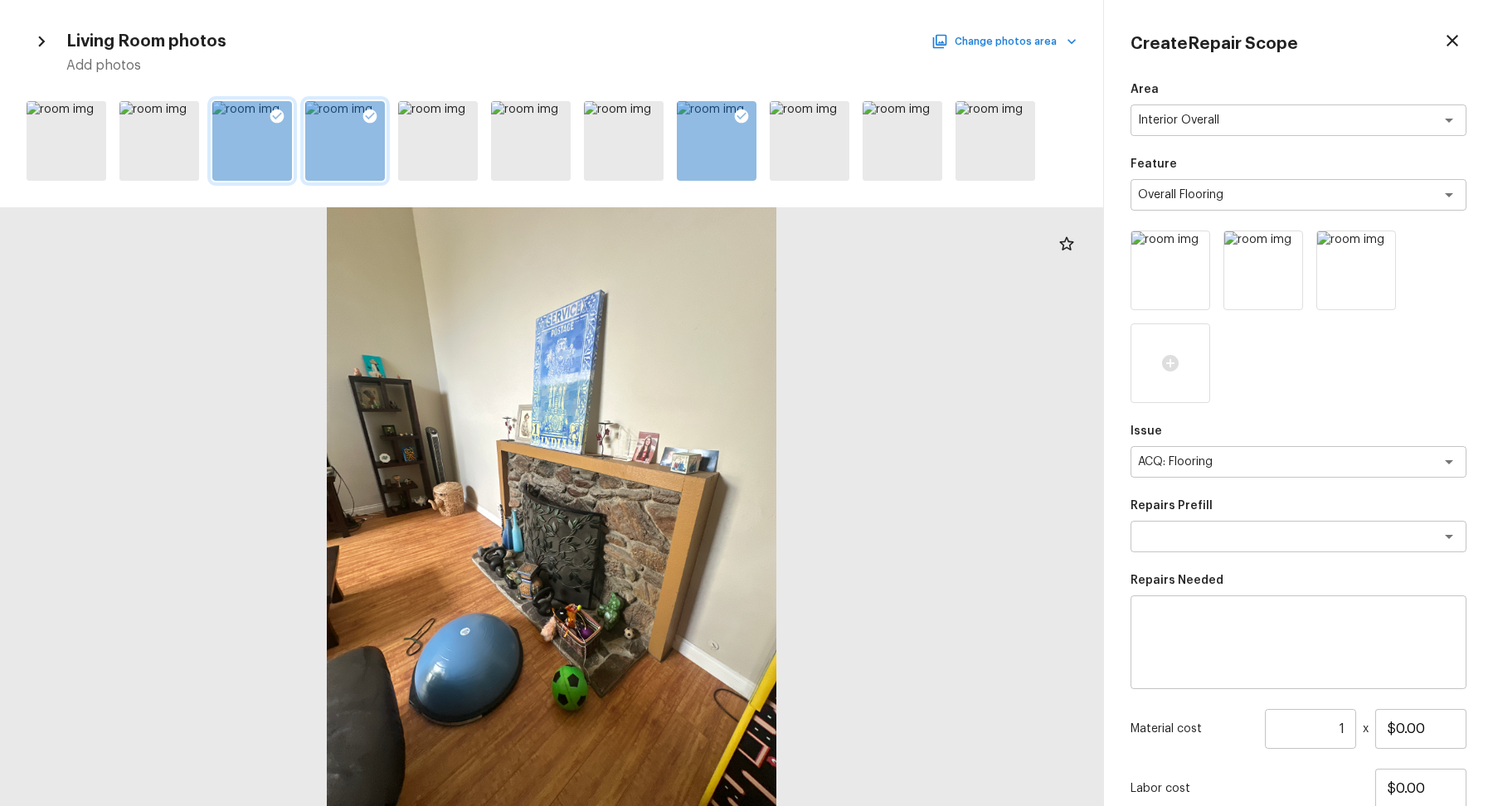
click at [1019, 46] on button "Change photos area" at bounding box center [1006, 42] width 142 height 22
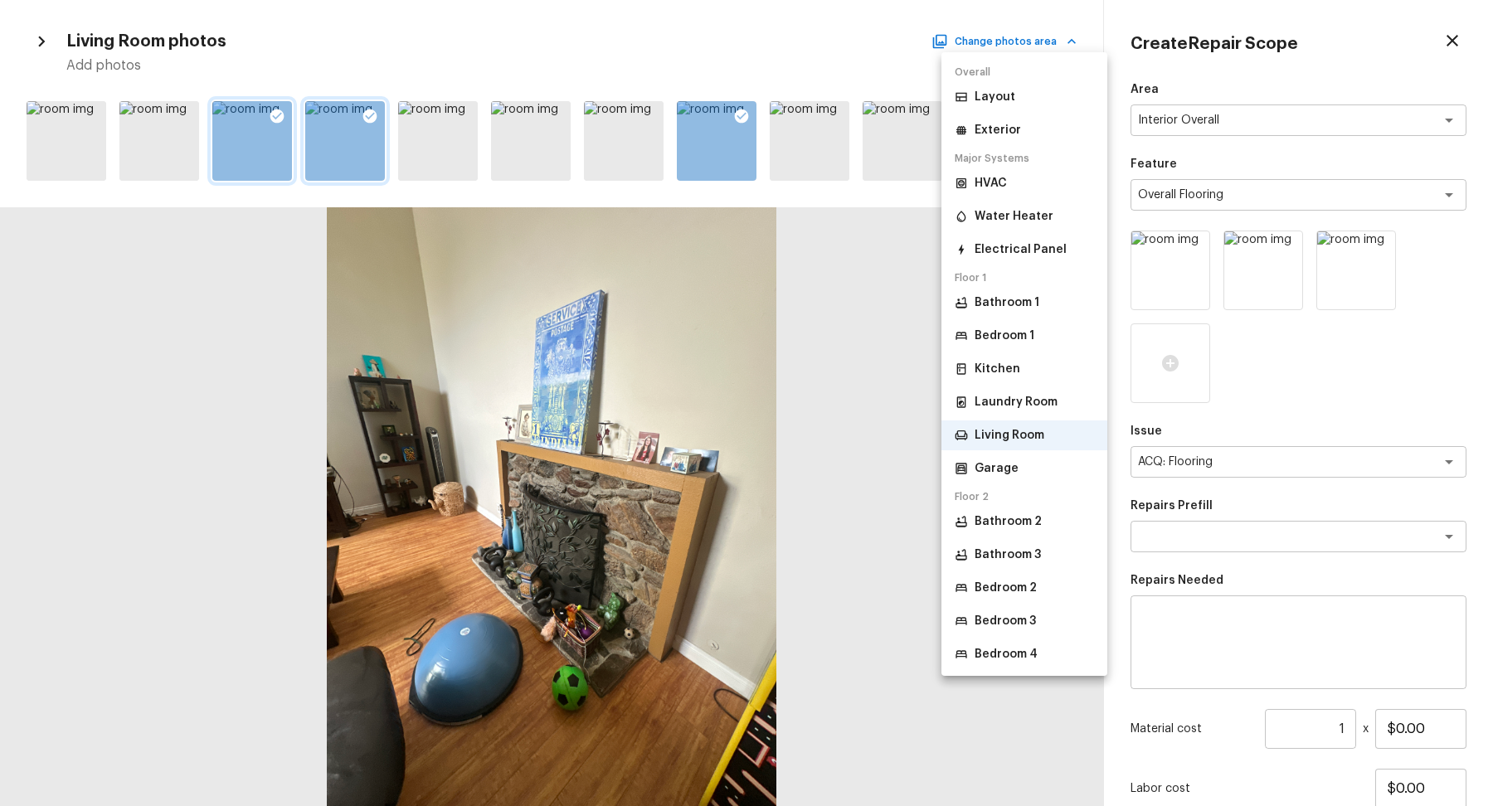
click at [997, 376] on p "Kitchen" at bounding box center [998, 369] width 46 height 17
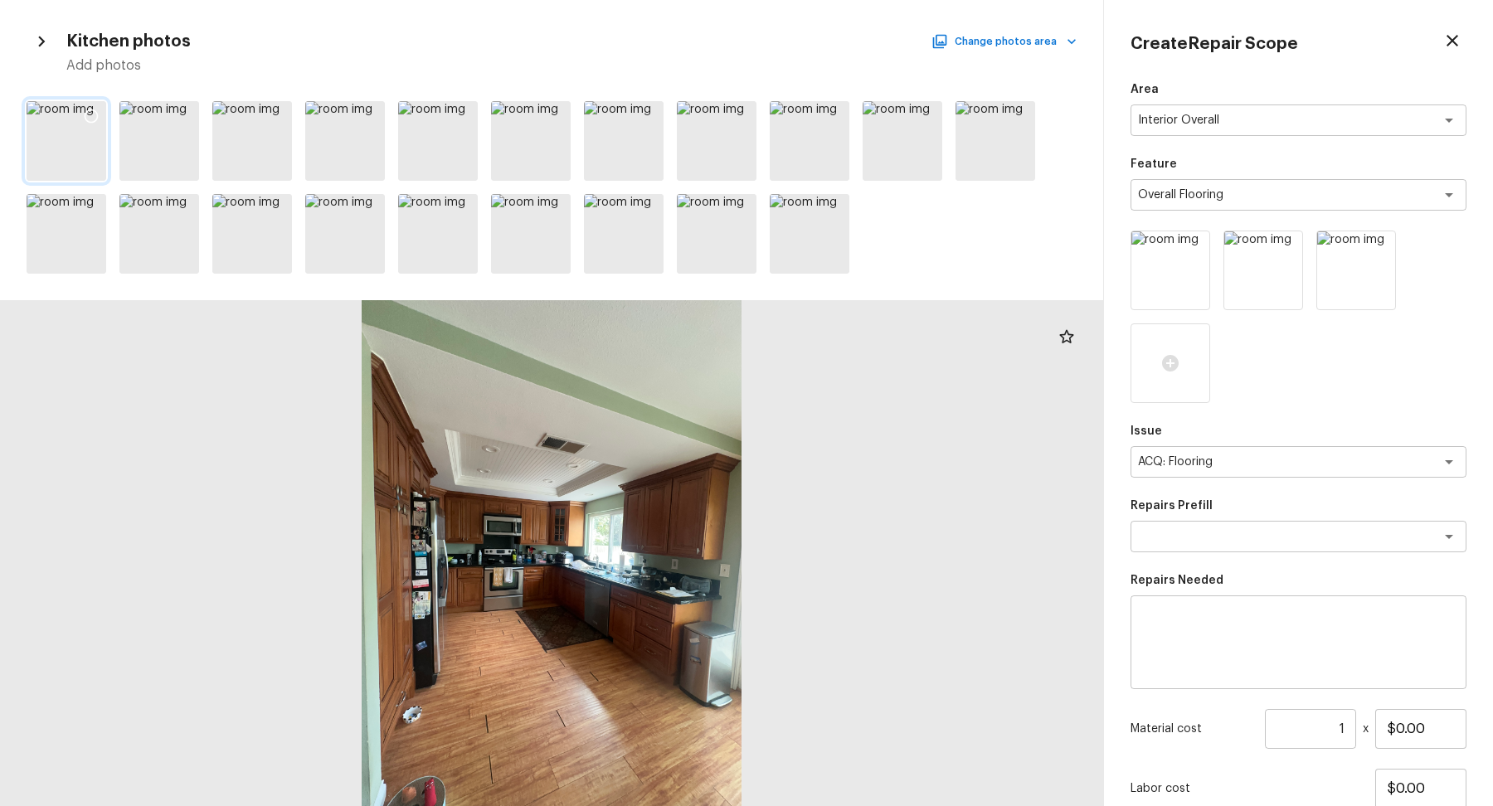
click at [96, 114] on icon at bounding box center [91, 116] width 17 height 17
click at [186, 115] on icon at bounding box center [184, 116] width 17 height 17
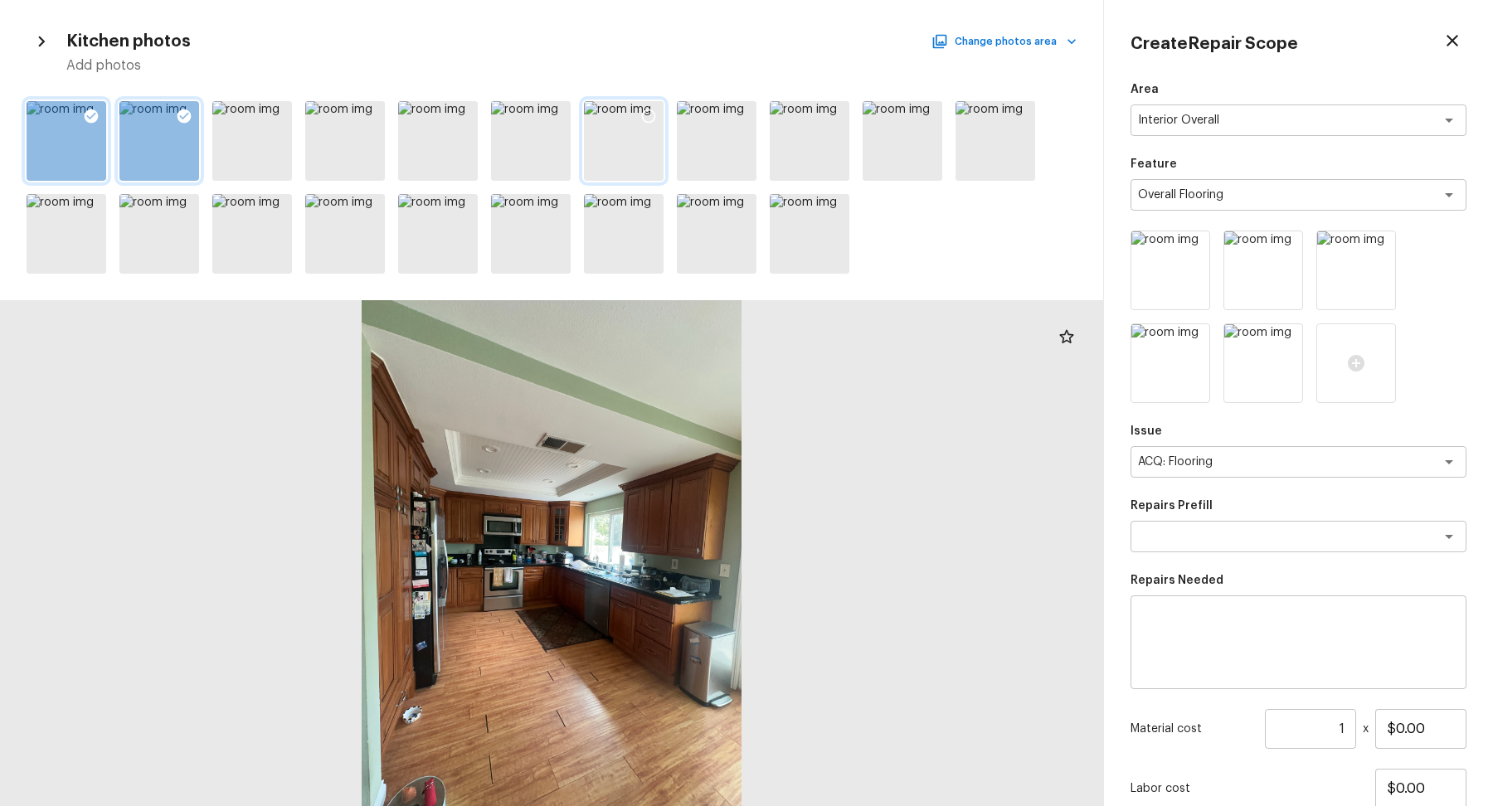
click at [645, 112] on icon at bounding box center [648, 116] width 17 height 17
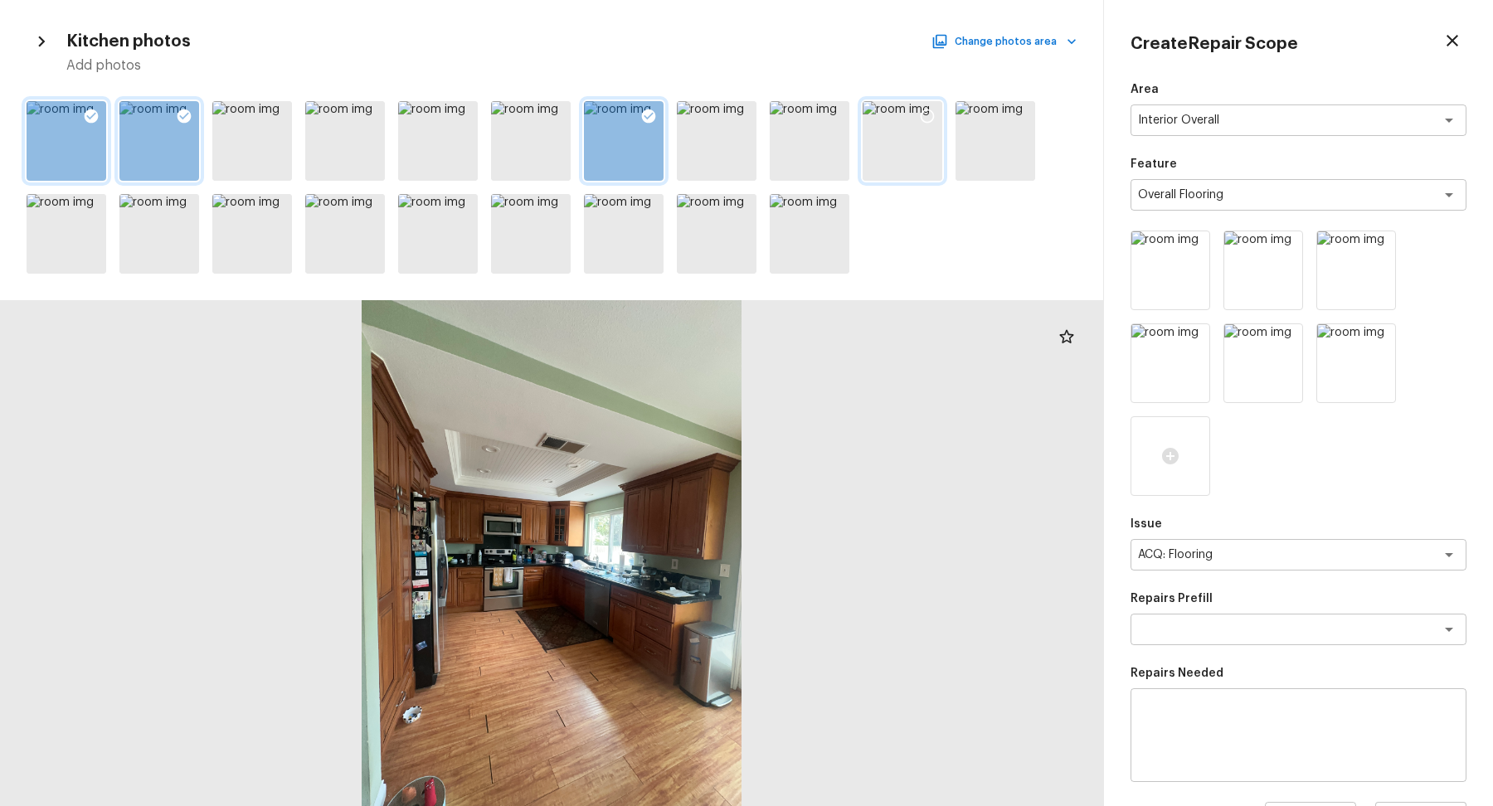
click at [927, 122] on icon at bounding box center [928, 117] width 14 height 14
click at [1268, 557] on textarea "ACQ: Flooring" at bounding box center [1275, 555] width 275 height 17
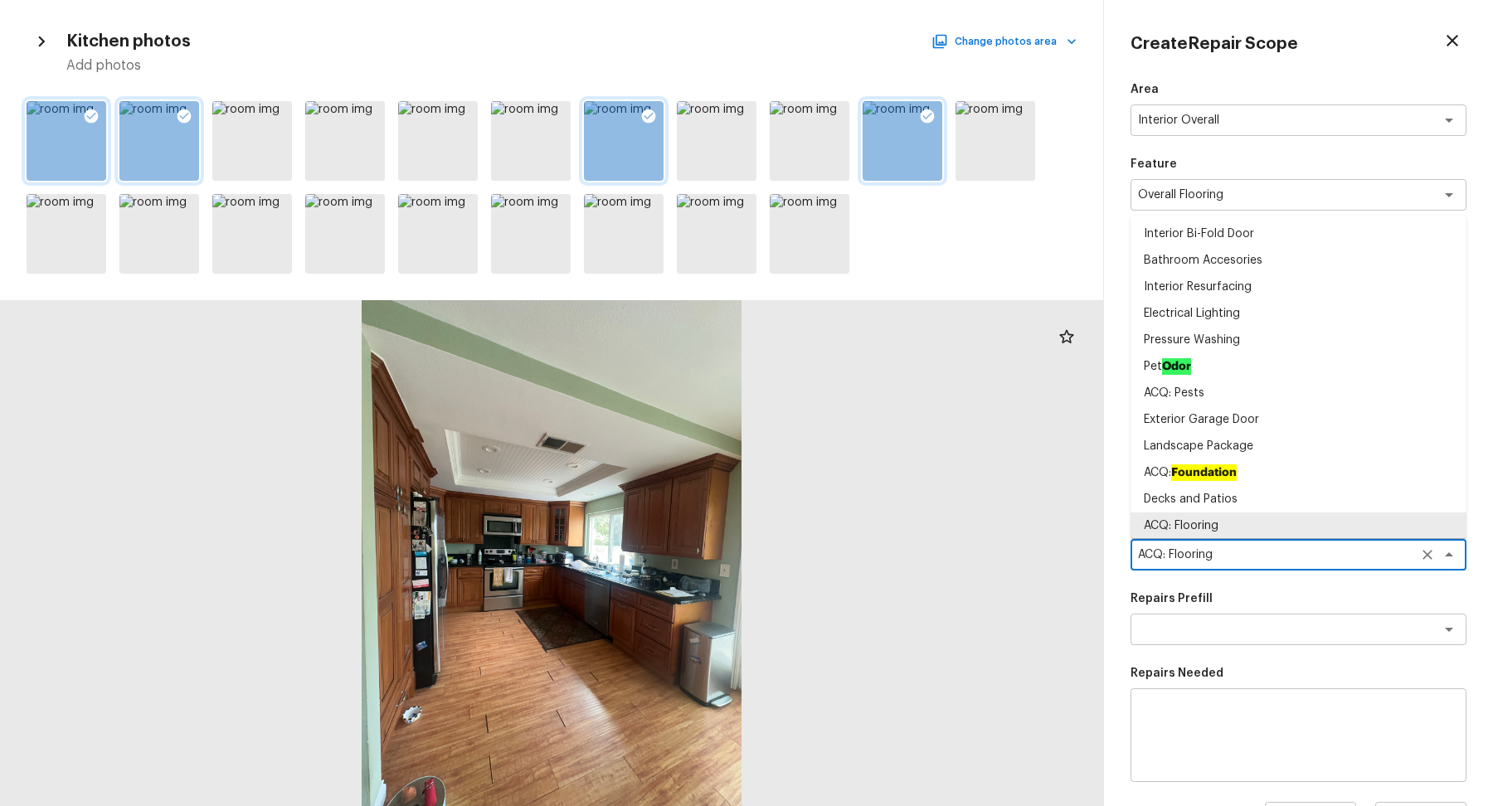
click at [1268, 557] on textarea "ACQ: Flooring" at bounding box center [1275, 555] width 275 height 17
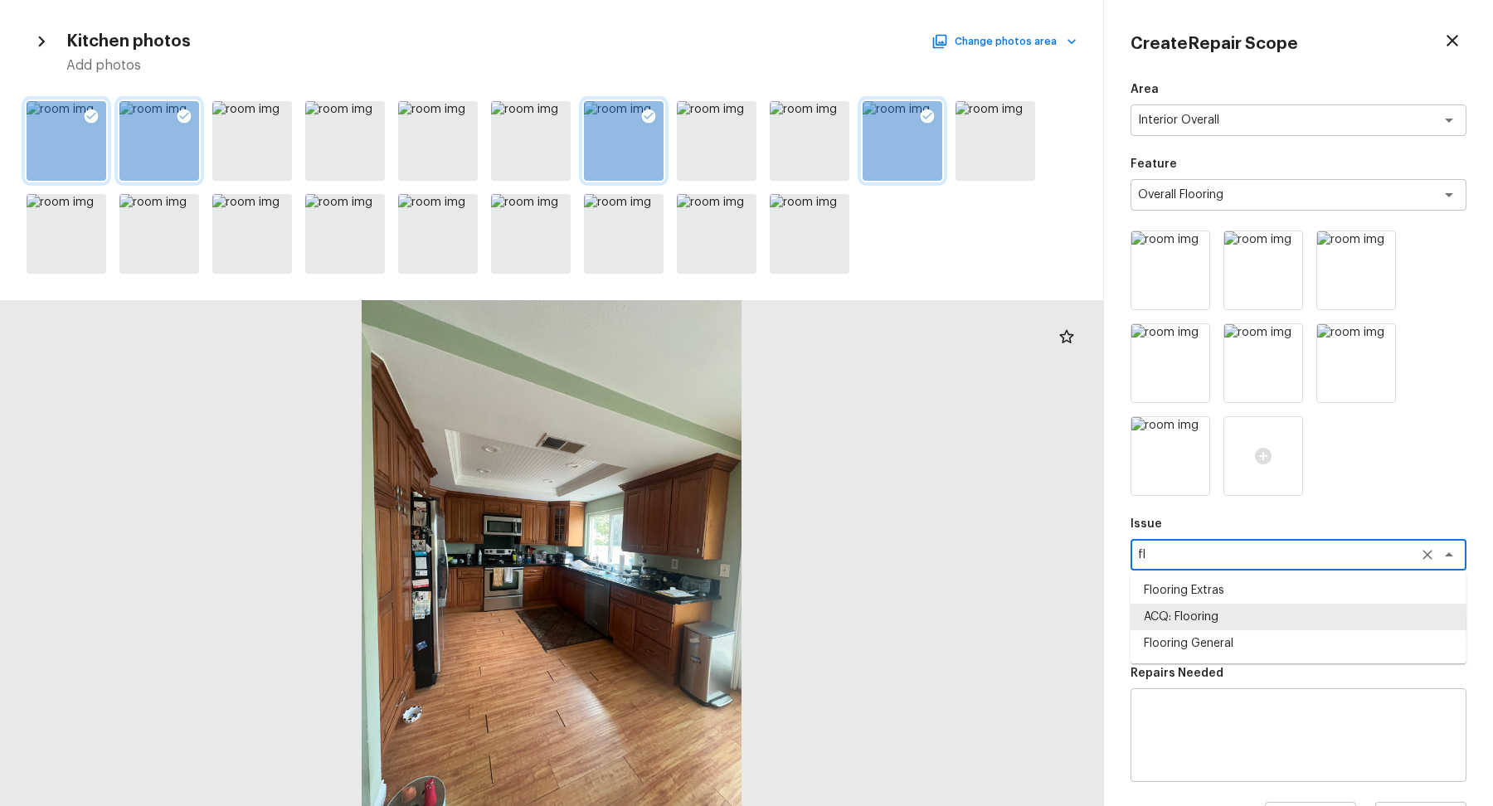
scroll to position [0, 0]
click at [1197, 640] on li "Flooring General" at bounding box center [1299, 643] width 336 height 27
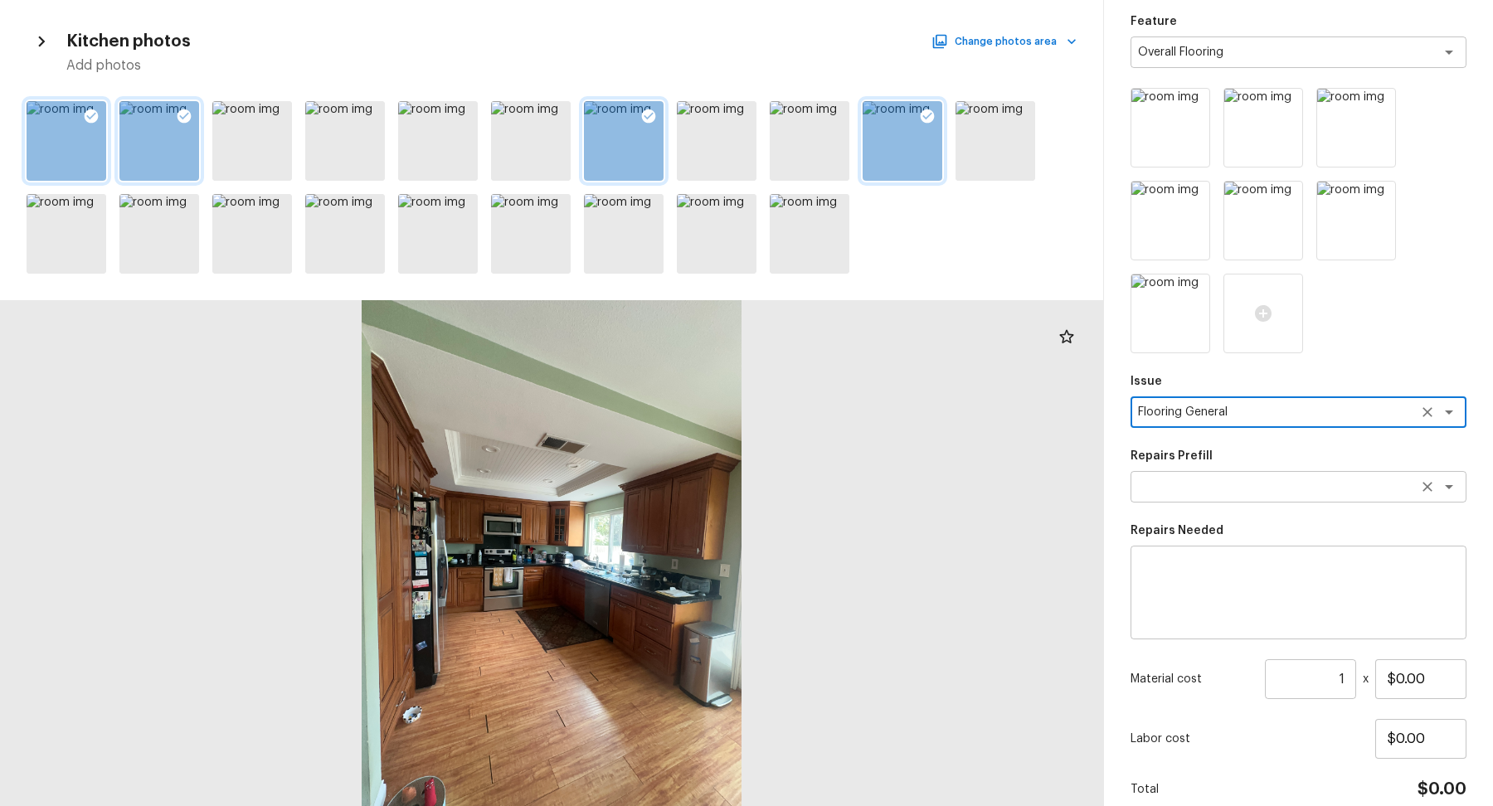
scroll to position [145, 0]
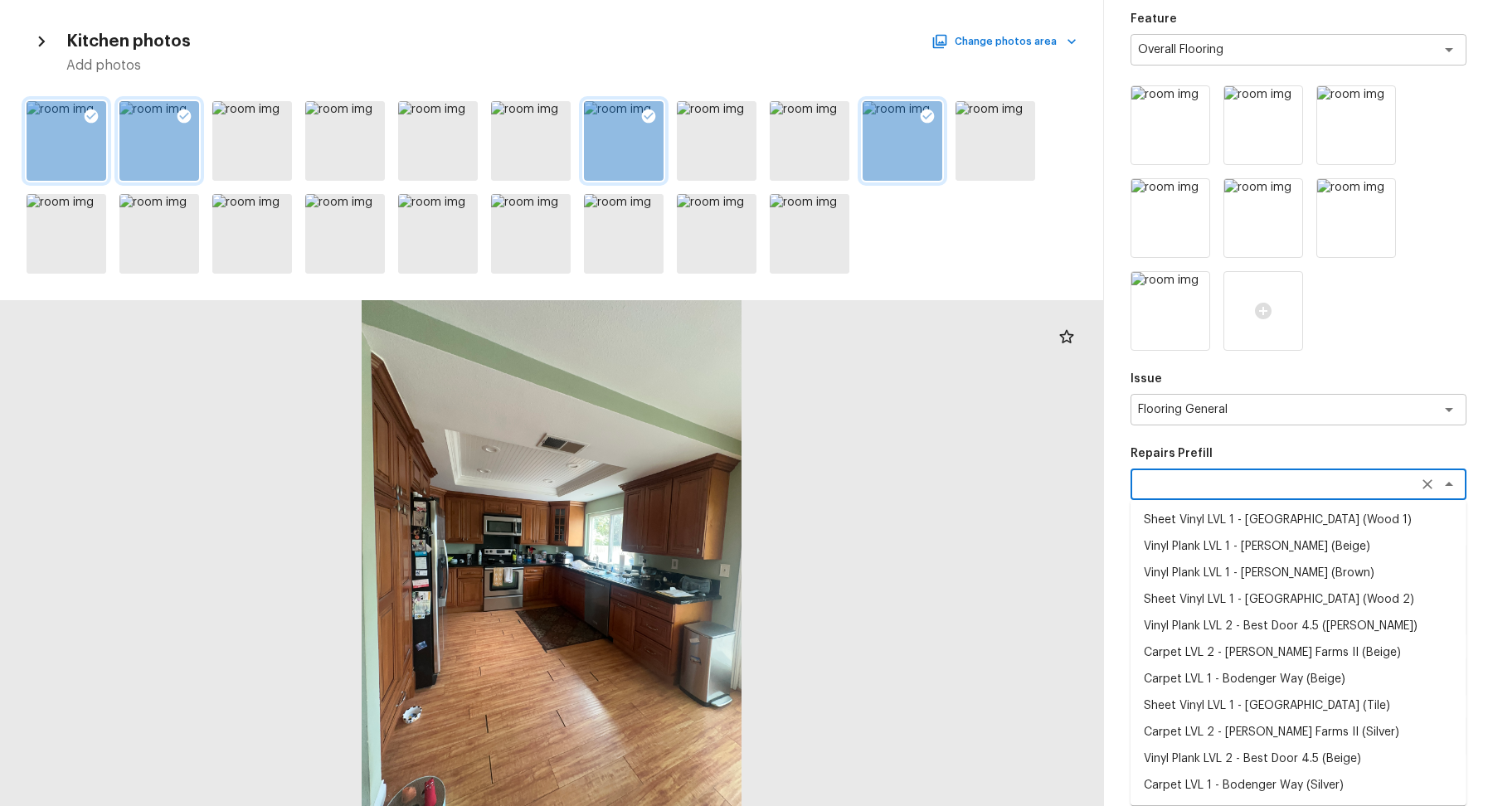
click at [1258, 486] on textarea at bounding box center [1275, 484] width 275 height 17
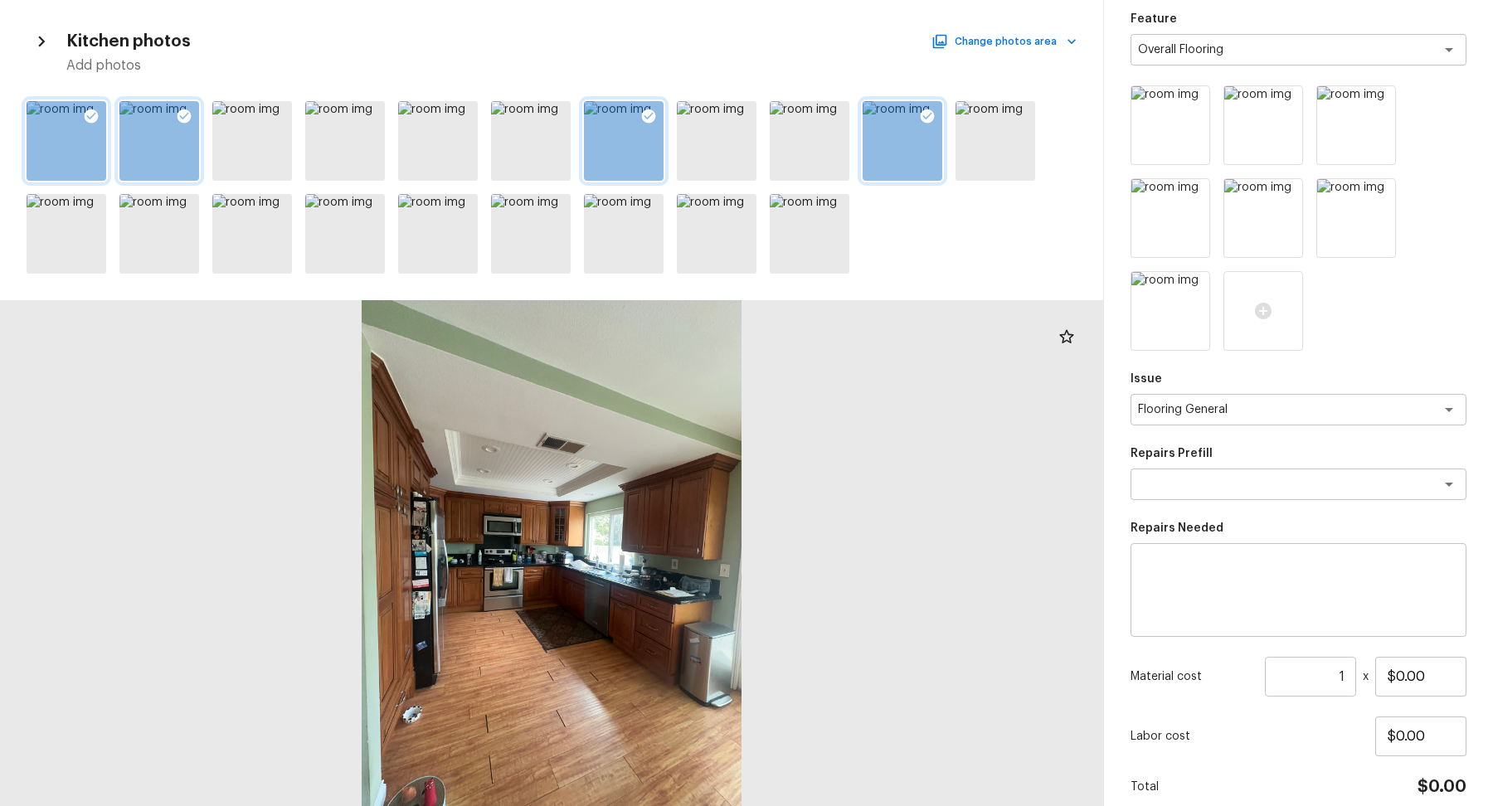
click at [1267, 458] on p "Repairs Prefill" at bounding box center [1299, 453] width 336 height 17
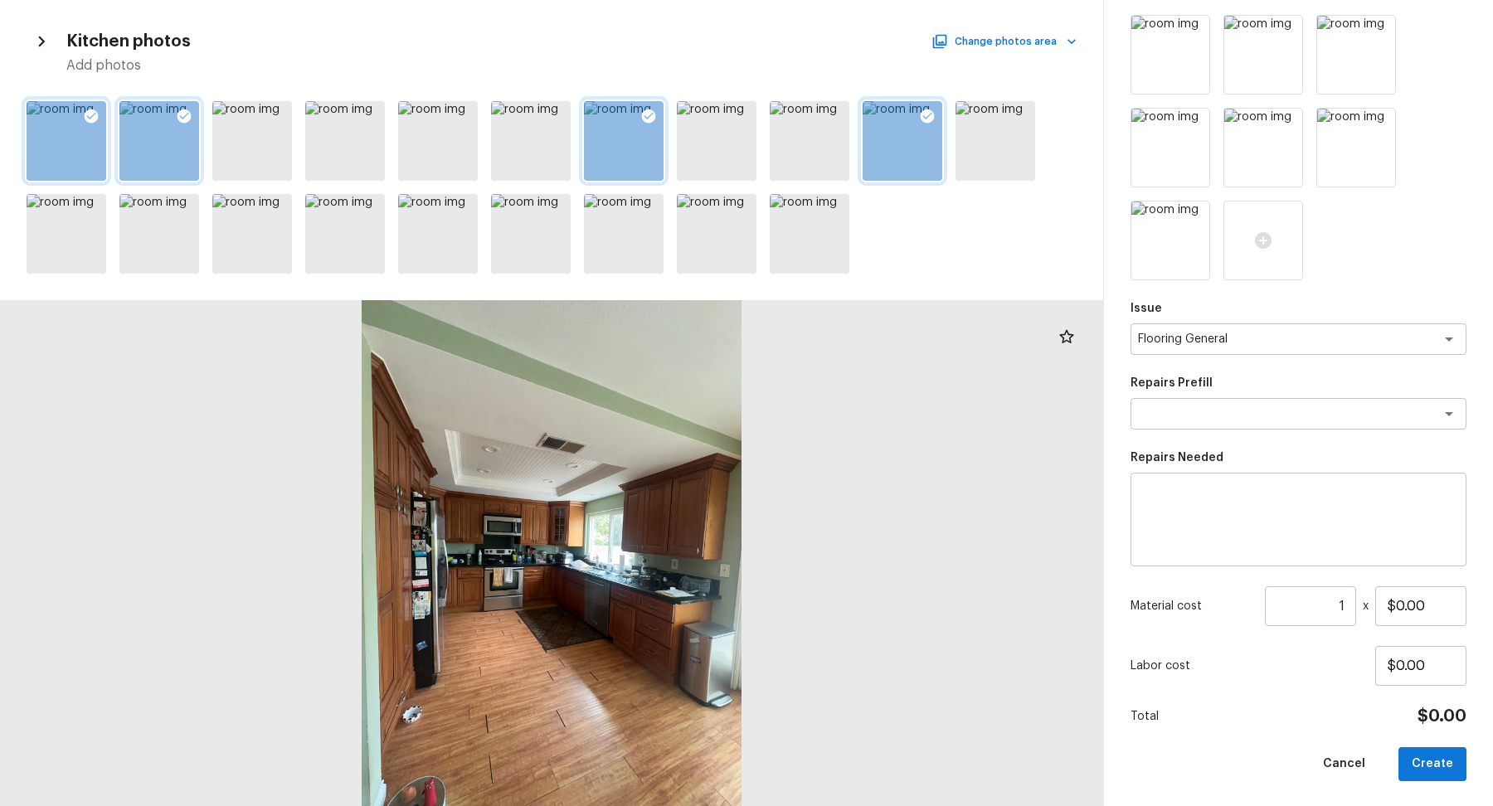
click at [1253, 526] on textarea at bounding box center [1298, 520] width 313 height 66
click at [1402, 605] on input "$0.00" at bounding box center [1420, 607] width 91 height 40
click at [1347, 613] on input "1" at bounding box center [1310, 607] width 91 height 40
click at [1409, 750] on button "Create" at bounding box center [1433, 764] width 68 height 34
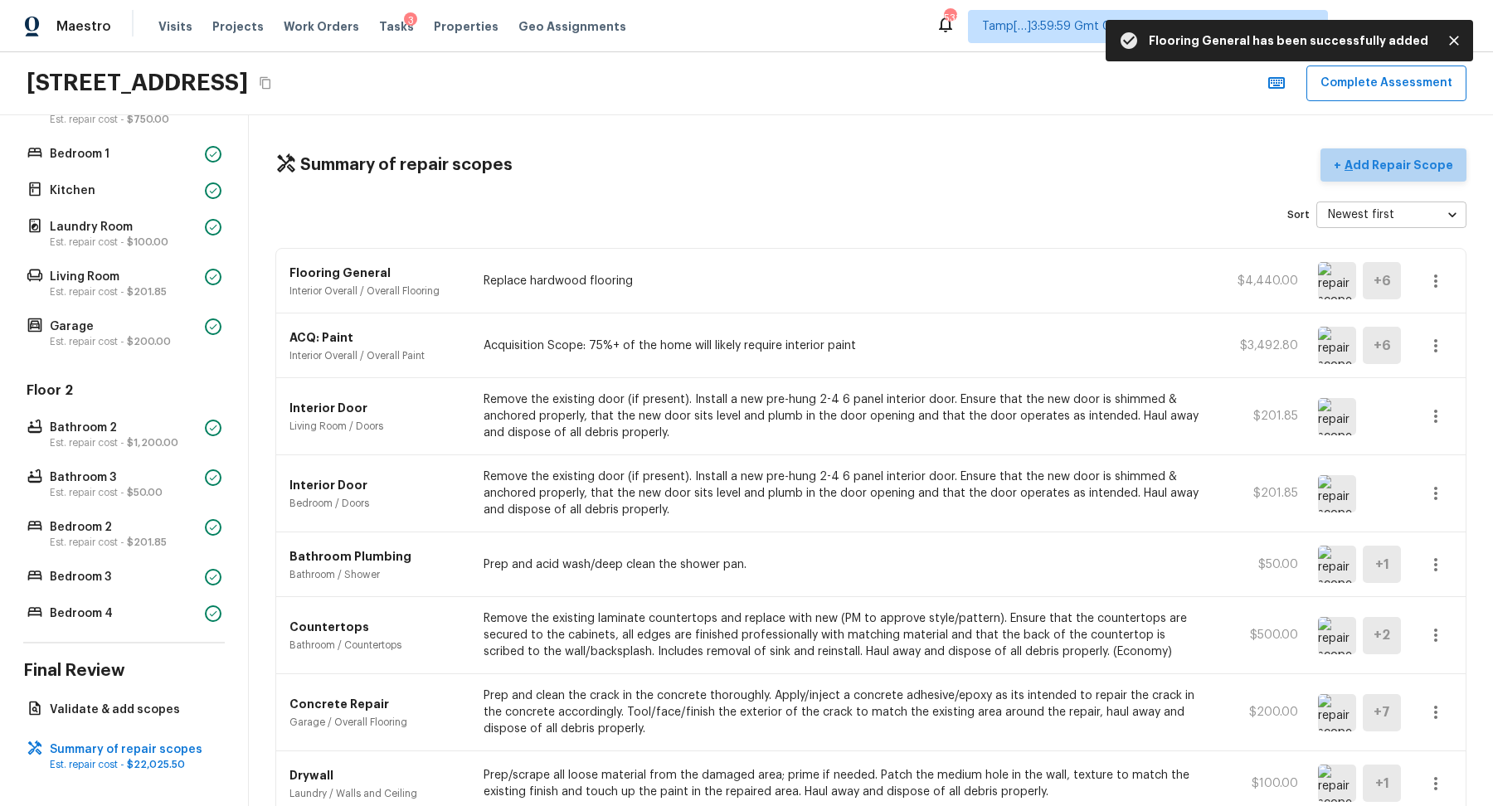
click at [1414, 163] on p "Add Repair Scope" at bounding box center [1397, 165] width 112 height 17
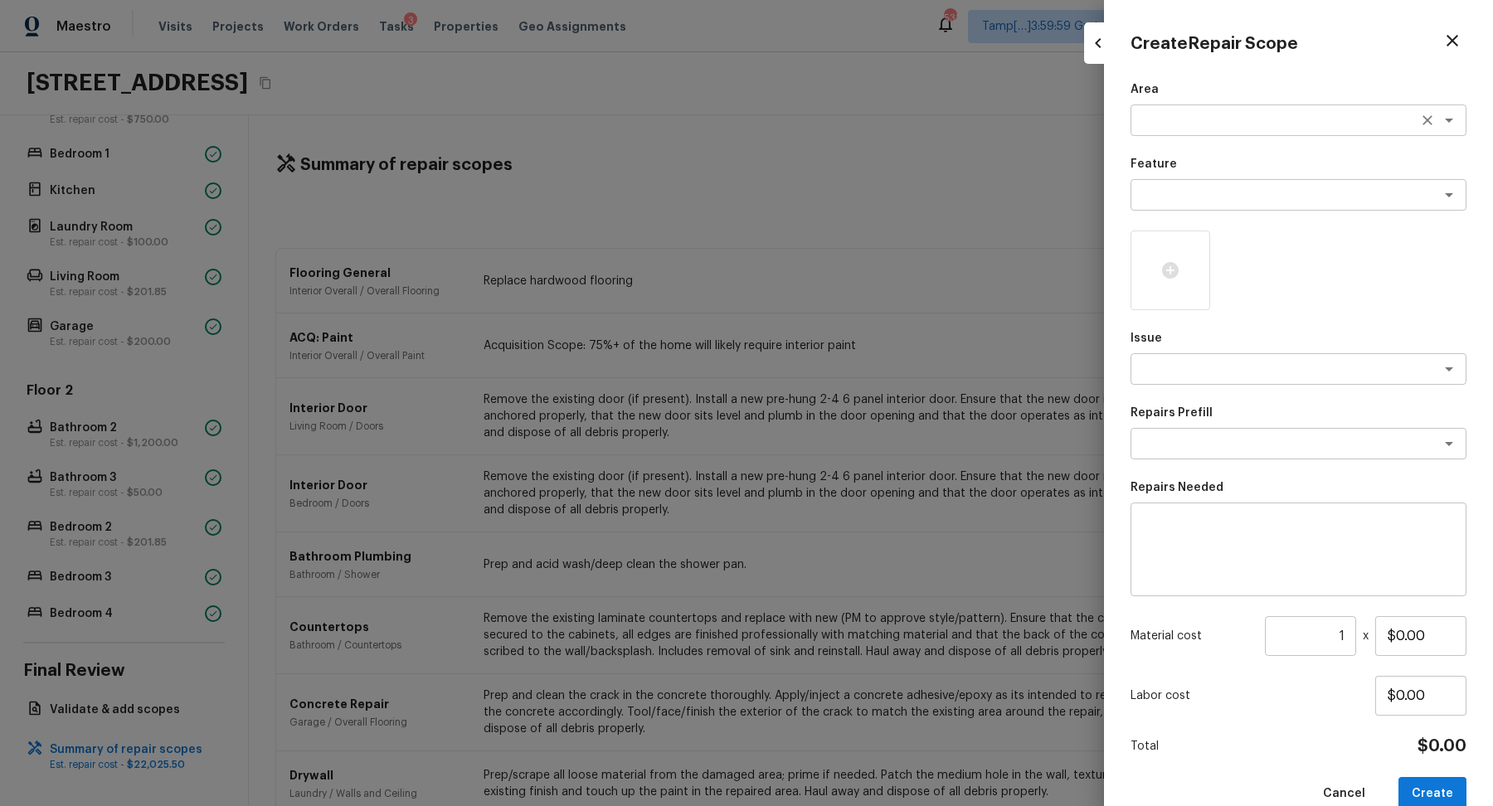
click at [1172, 128] on textarea at bounding box center [1275, 120] width 275 height 17
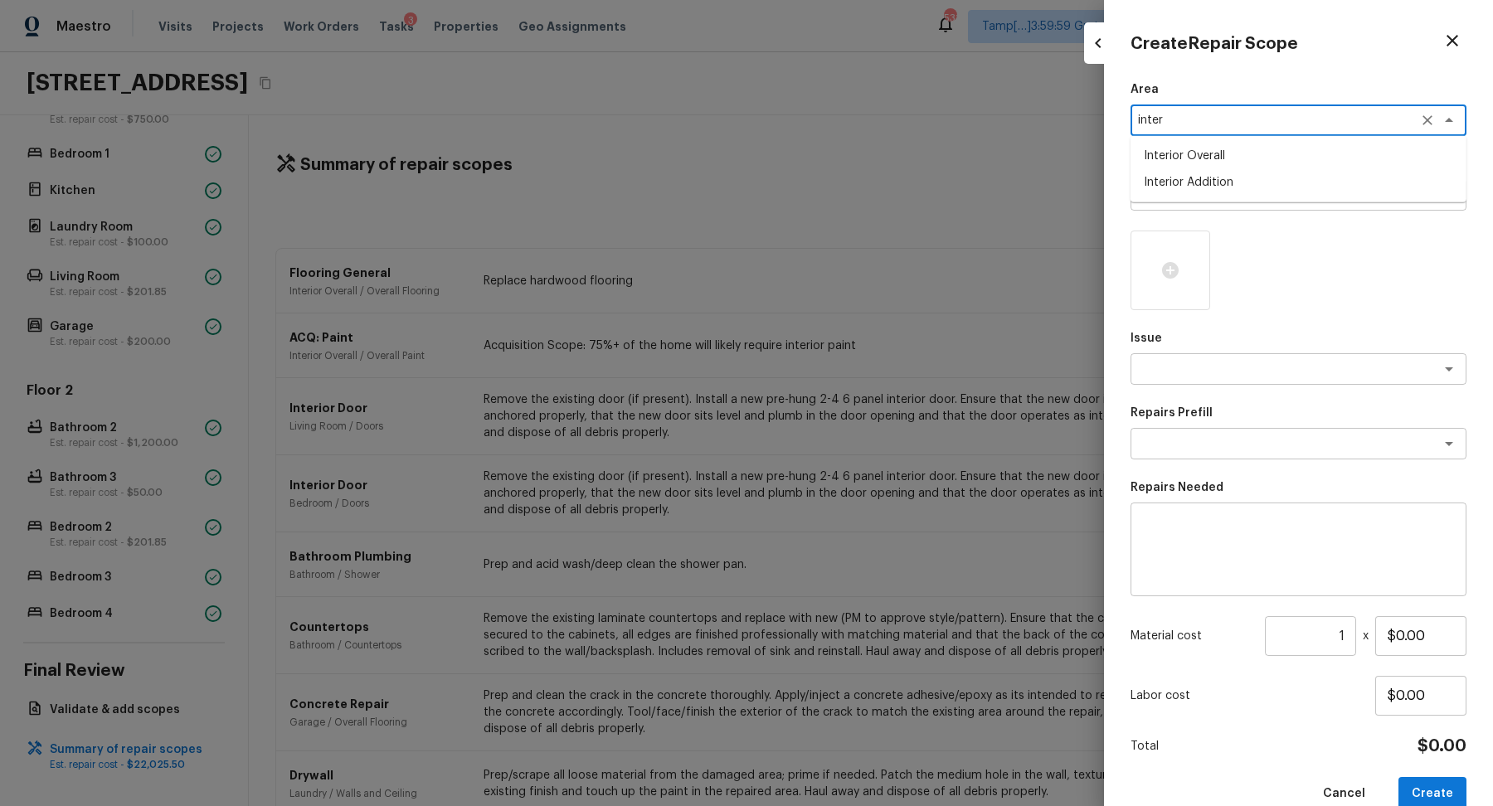
click at [1235, 164] on li "Interior Overall" at bounding box center [1299, 156] width 336 height 27
click at [1235, 166] on p "Feature" at bounding box center [1299, 164] width 336 height 17
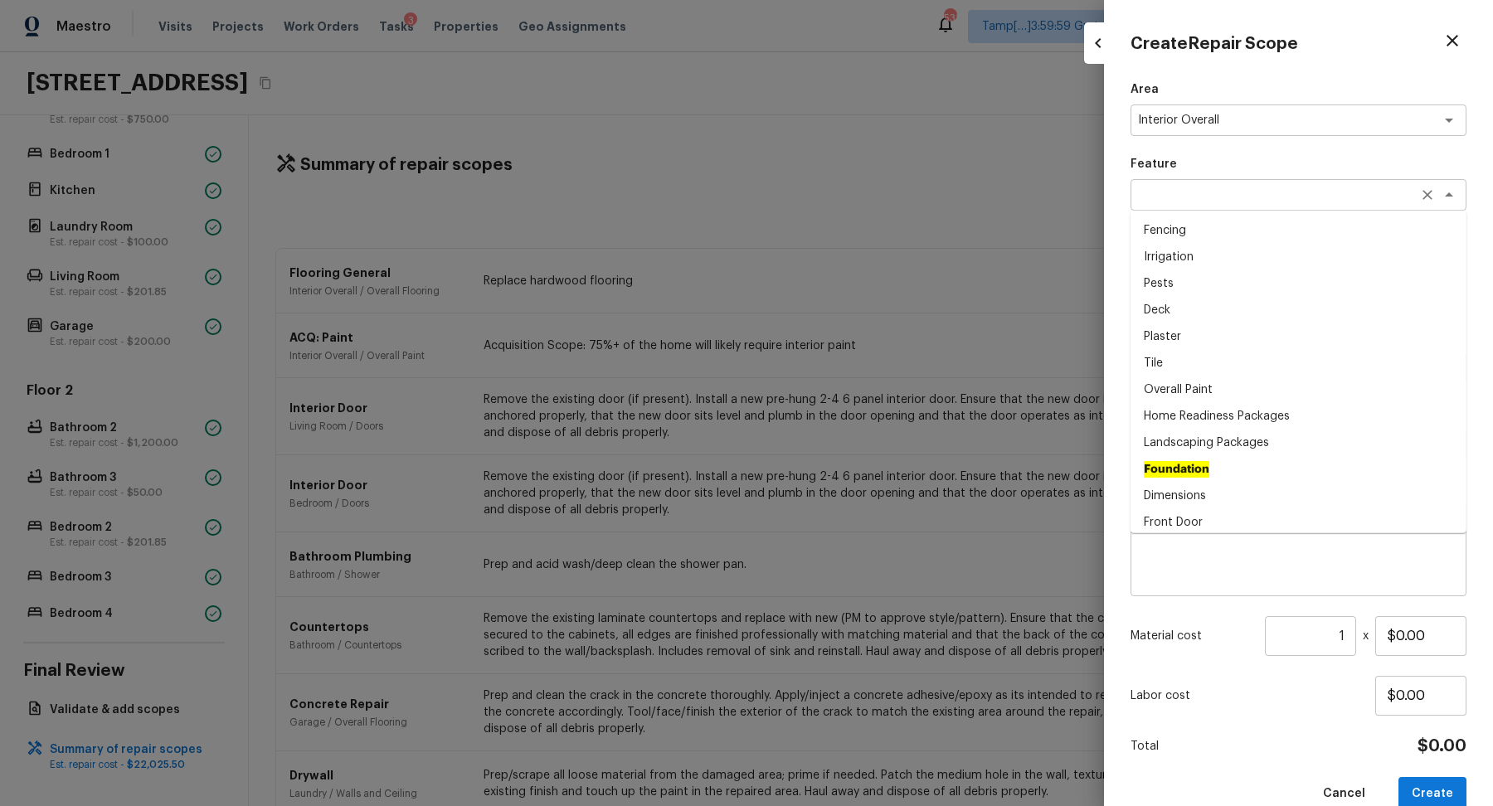
click at [1235, 207] on div "x ​" at bounding box center [1299, 195] width 336 height 32
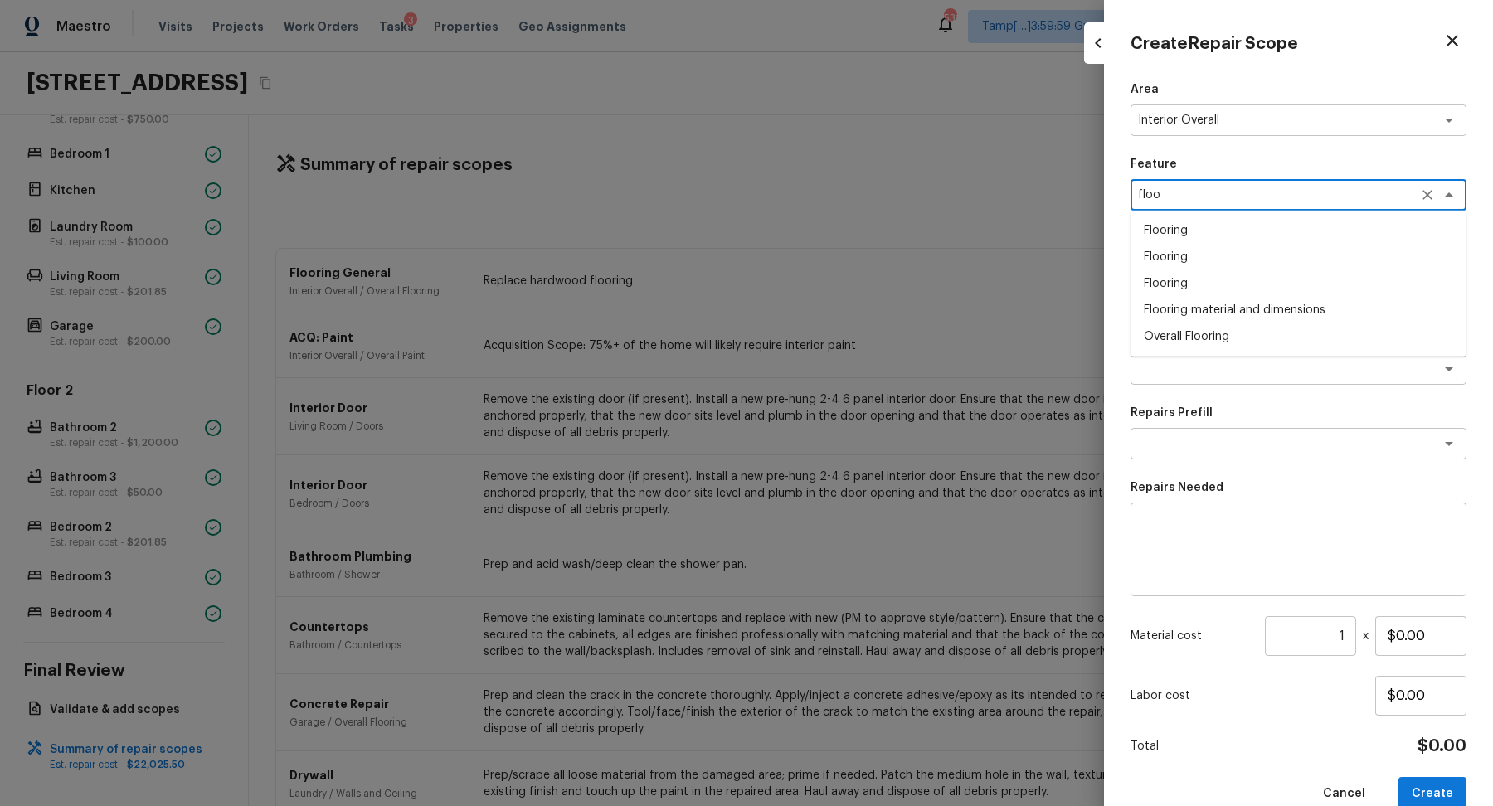
click at [1276, 329] on li "Overall Flooring" at bounding box center [1299, 337] width 336 height 27
click at [1258, 358] on div "x ​" at bounding box center [1299, 369] width 336 height 32
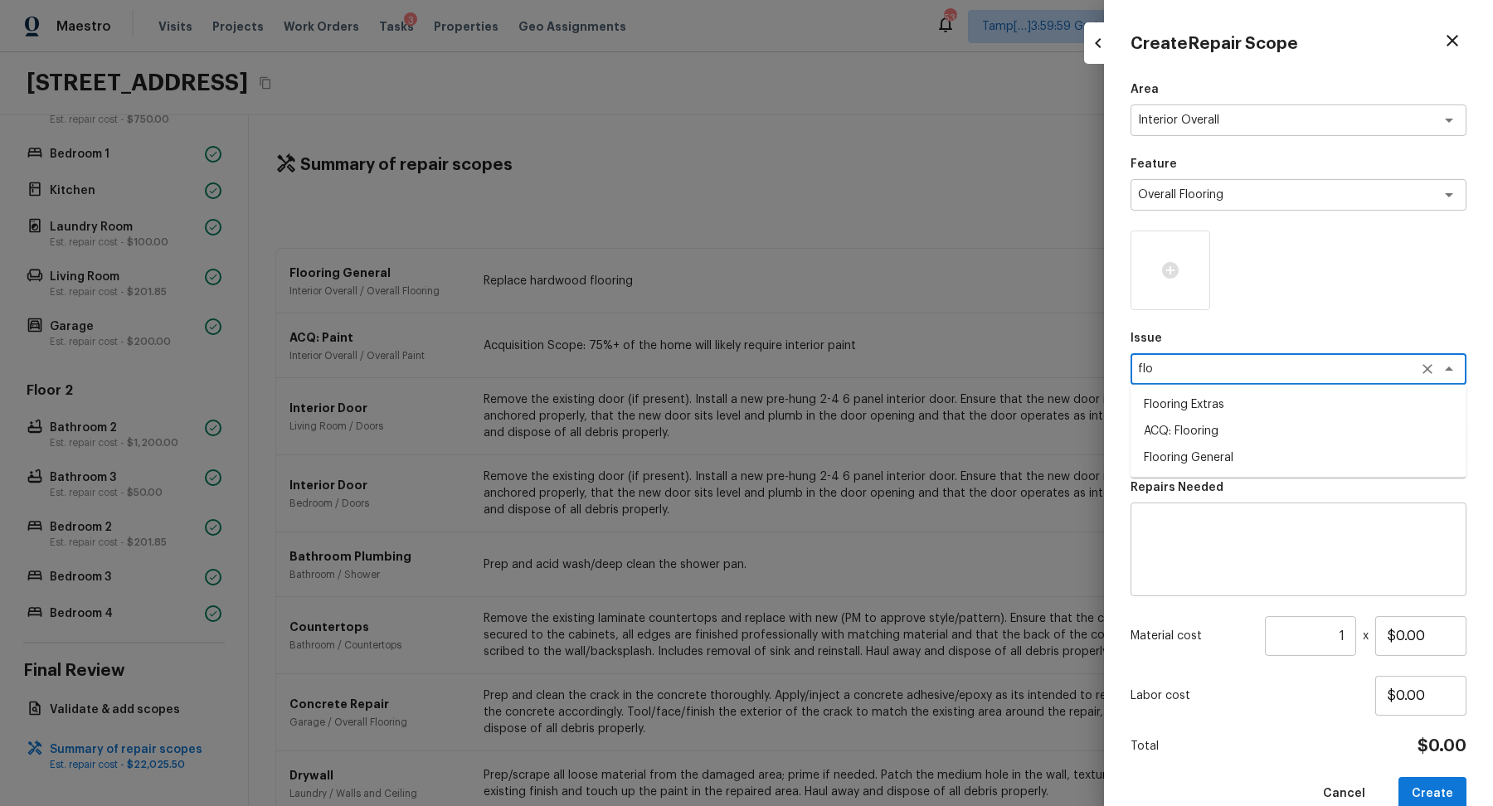
click at [1229, 415] on li "Flooring Extras" at bounding box center [1299, 405] width 336 height 27
click at [1239, 457] on div "x ​" at bounding box center [1299, 444] width 336 height 32
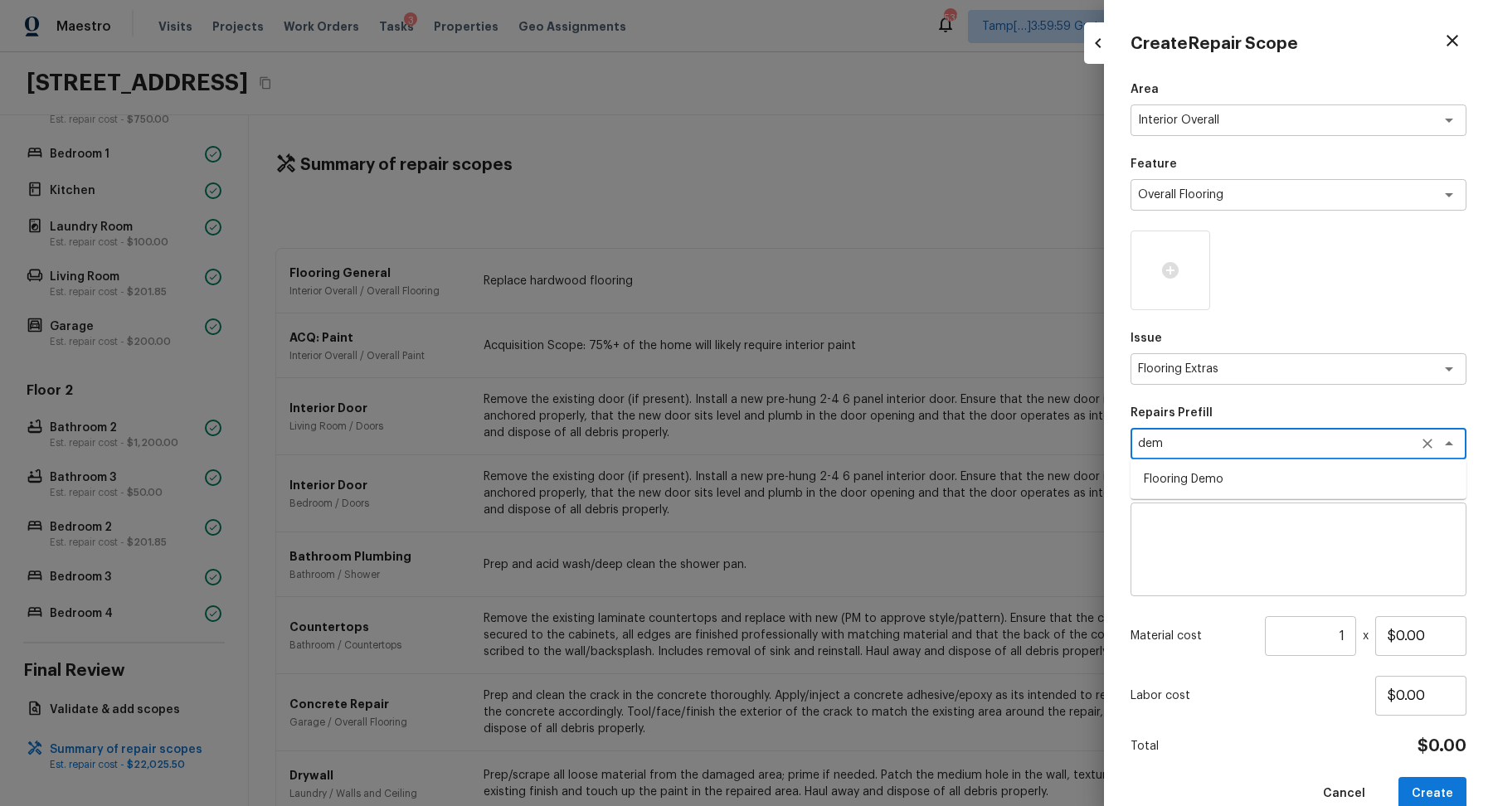
click at [1286, 476] on li "Flooring Demo" at bounding box center [1299, 479] width 336 height 27
click at [1400, 637] on input "$1.00" at bounding box center [1420, 636] width 91 height 40
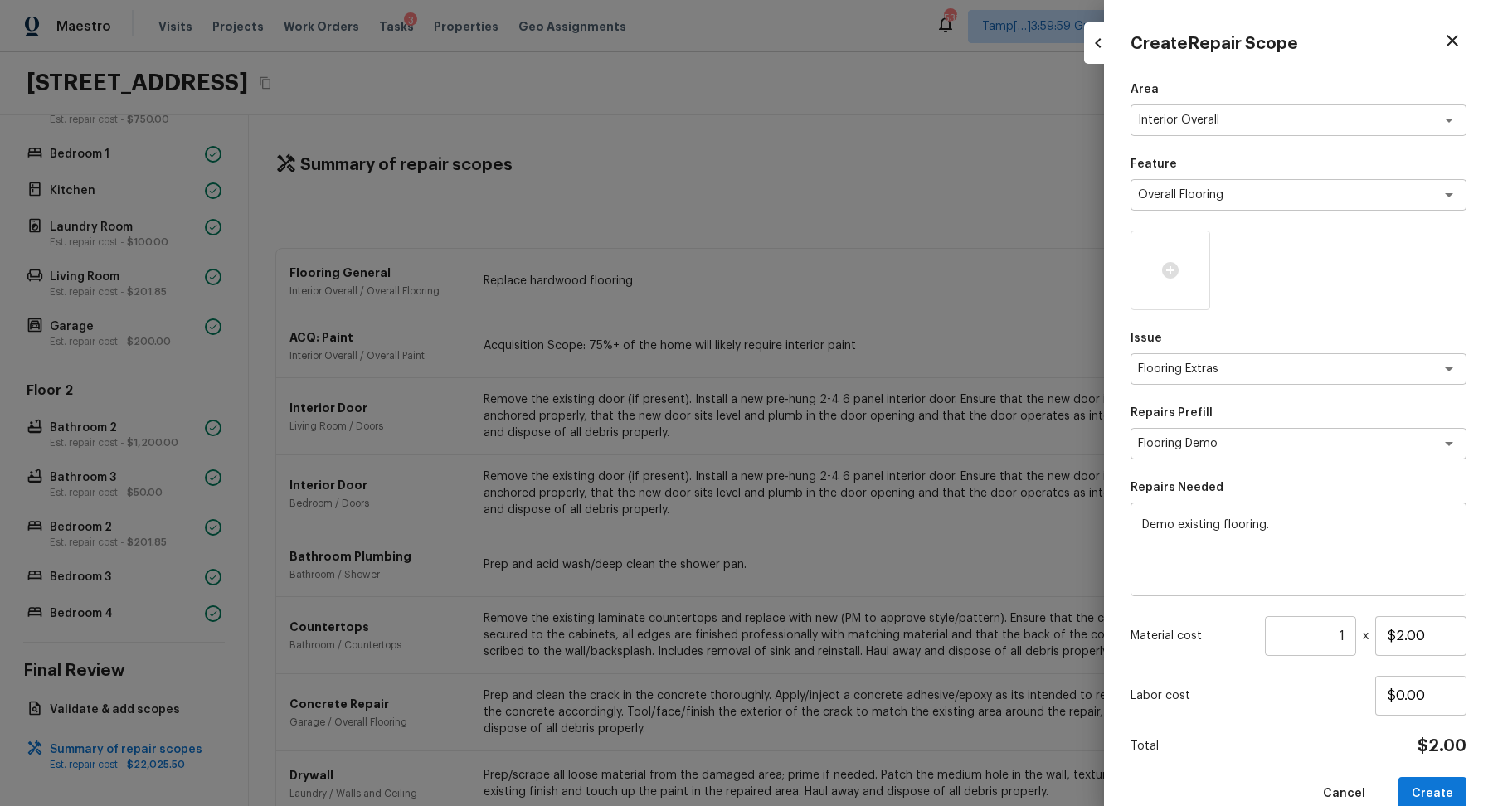
click at [1344, 635] on input "1" at bounding box center [1310, 636] width 91 height 40
click at [1434, 794] on button "Create" at bounding box center [1433, 794] width 68 height 34
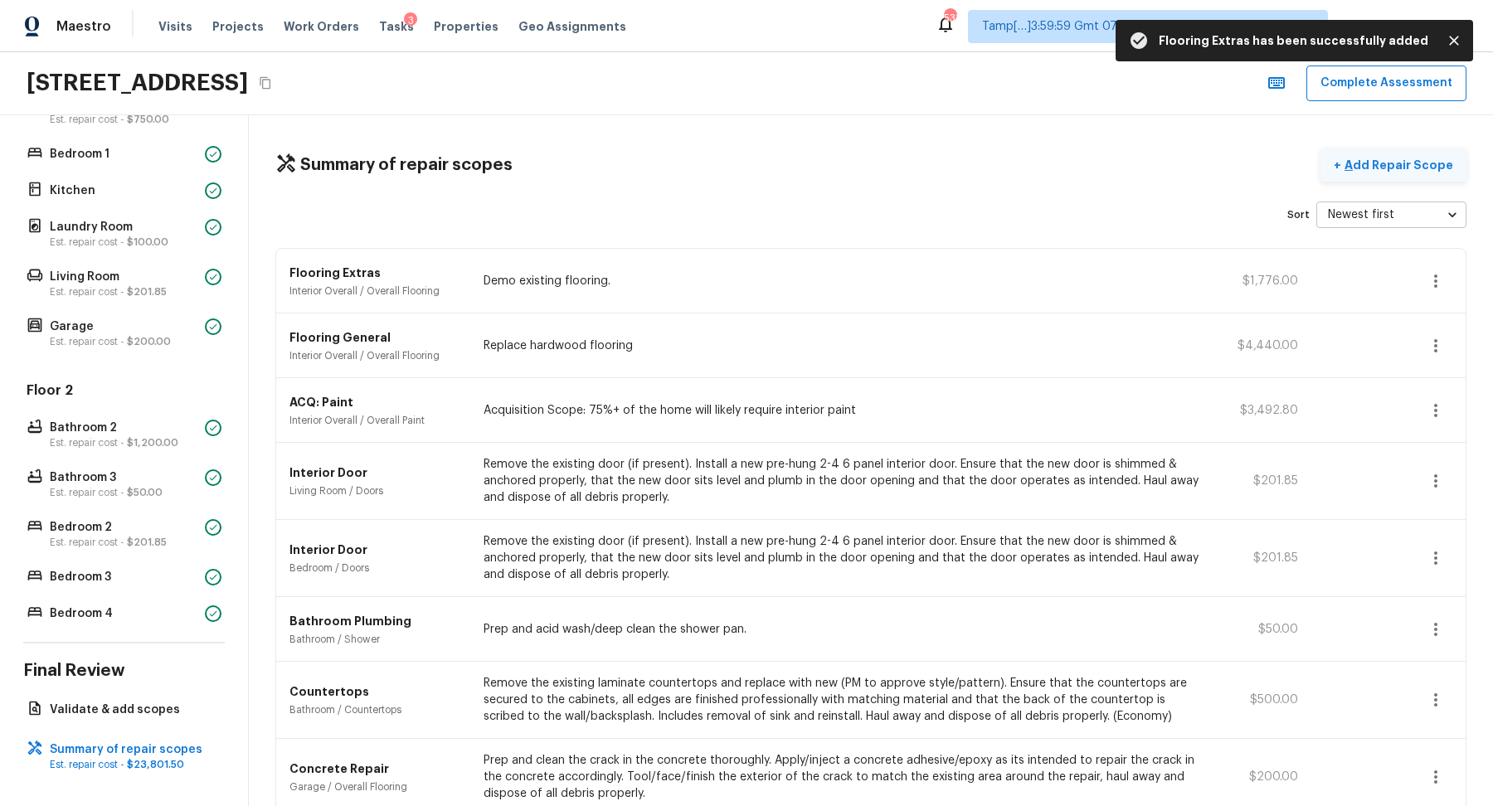
click at [1430, 165] on p "Add Repair Scope" at bounding box center [1397, 165] width 112 height 17
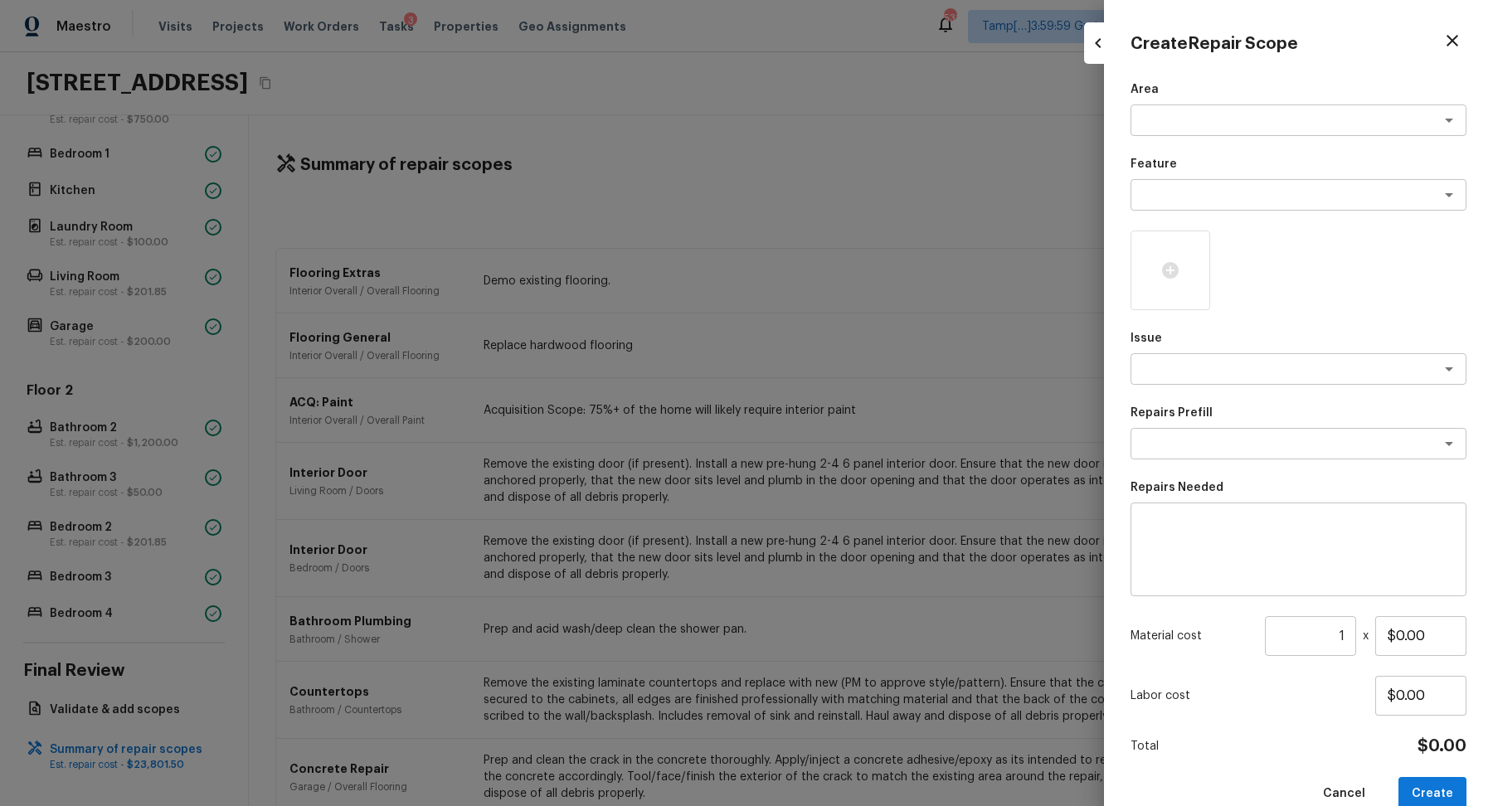
click at [1224, 100] on div "Area x ​" at bounding box center [1299, 108] width 336 height 55
click at [1224, 108] on div "x ​" at bounding box center [1299, 121] width 336 height 32
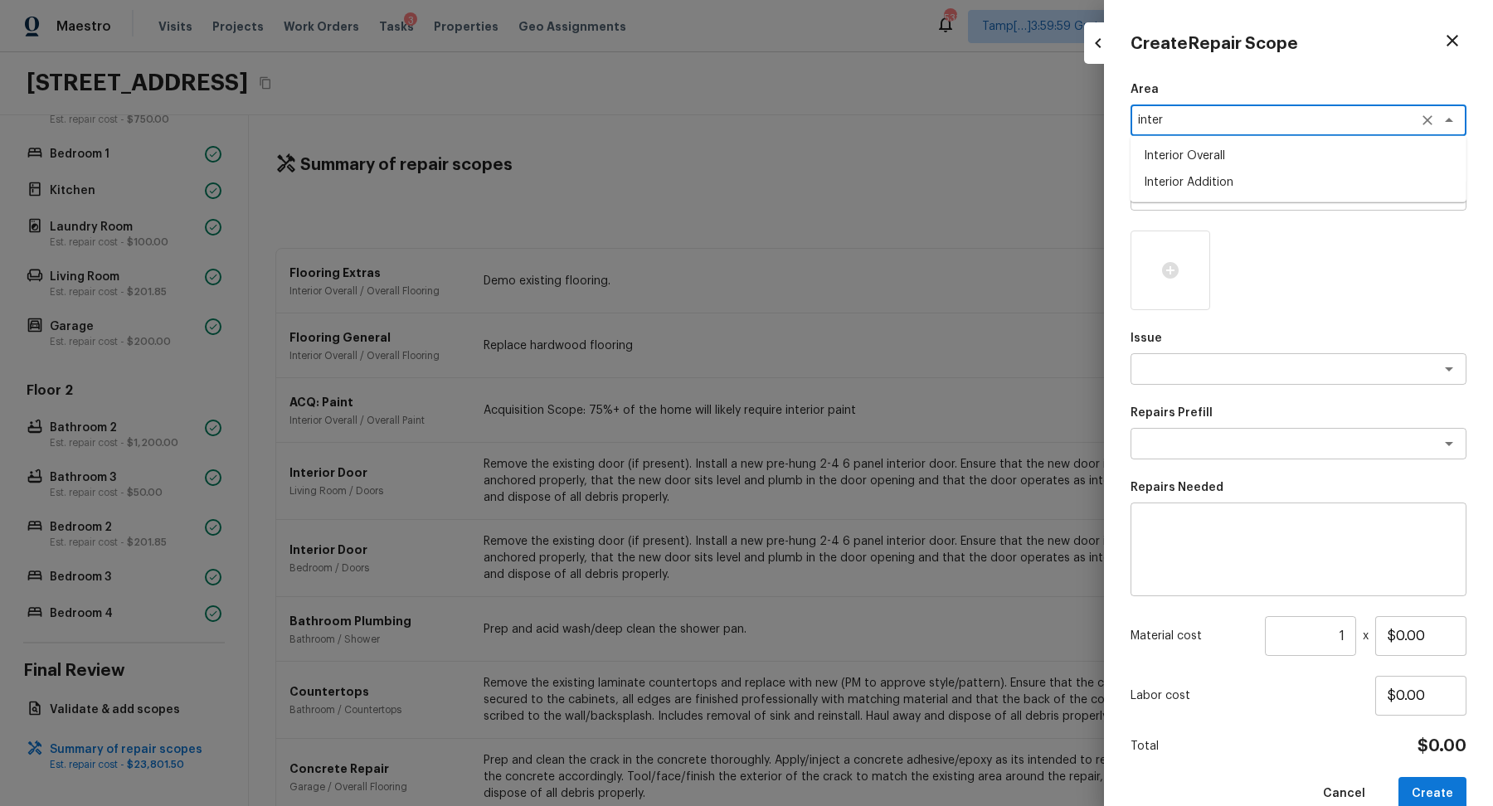
click at [1292, 147] on li "Interior Overall" at bounding box center [1299, 156] width 336 height 27
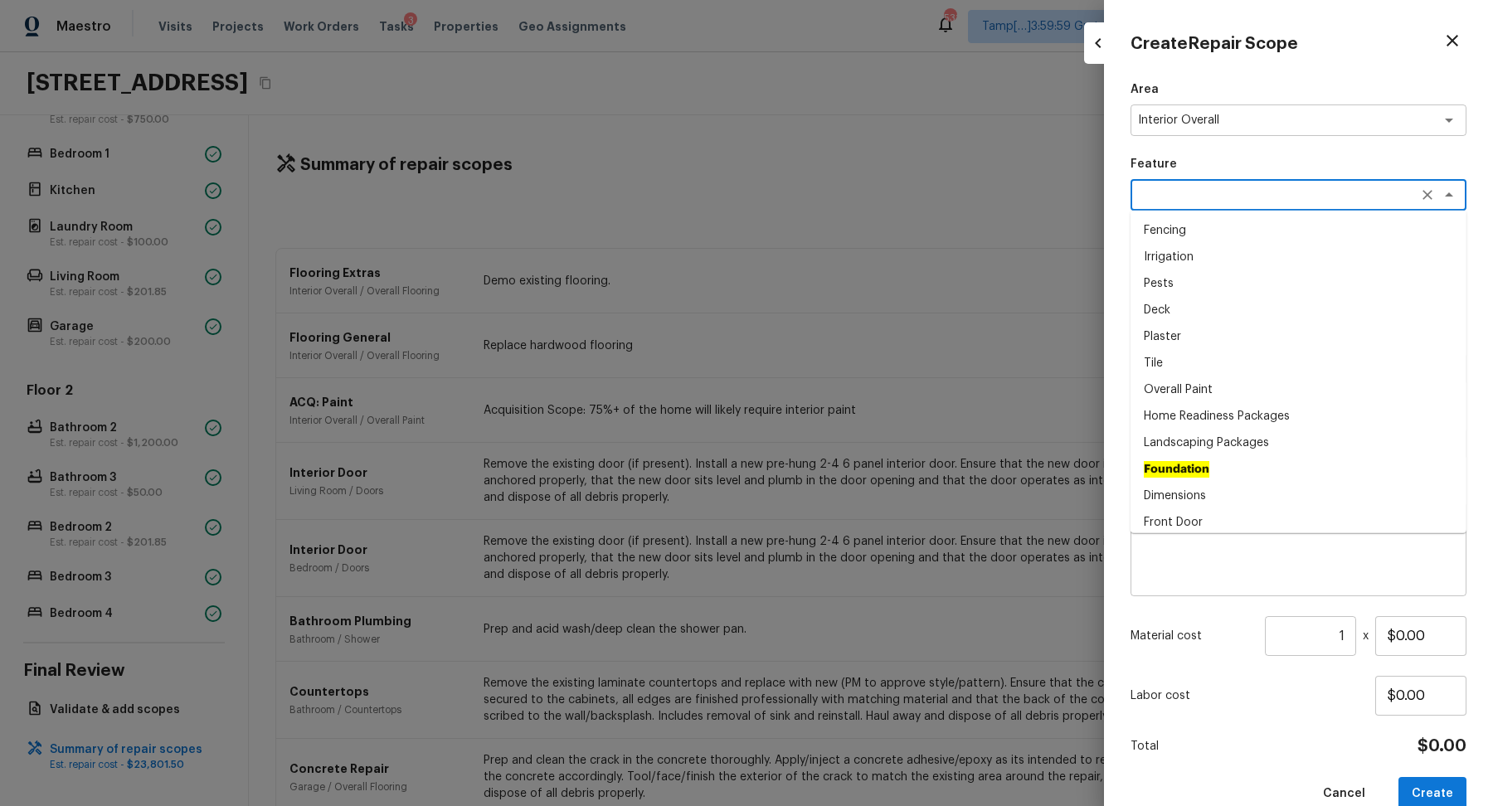
click at [1242, 187] on textarea at bounding box center [1275, 195] width 275 height 17
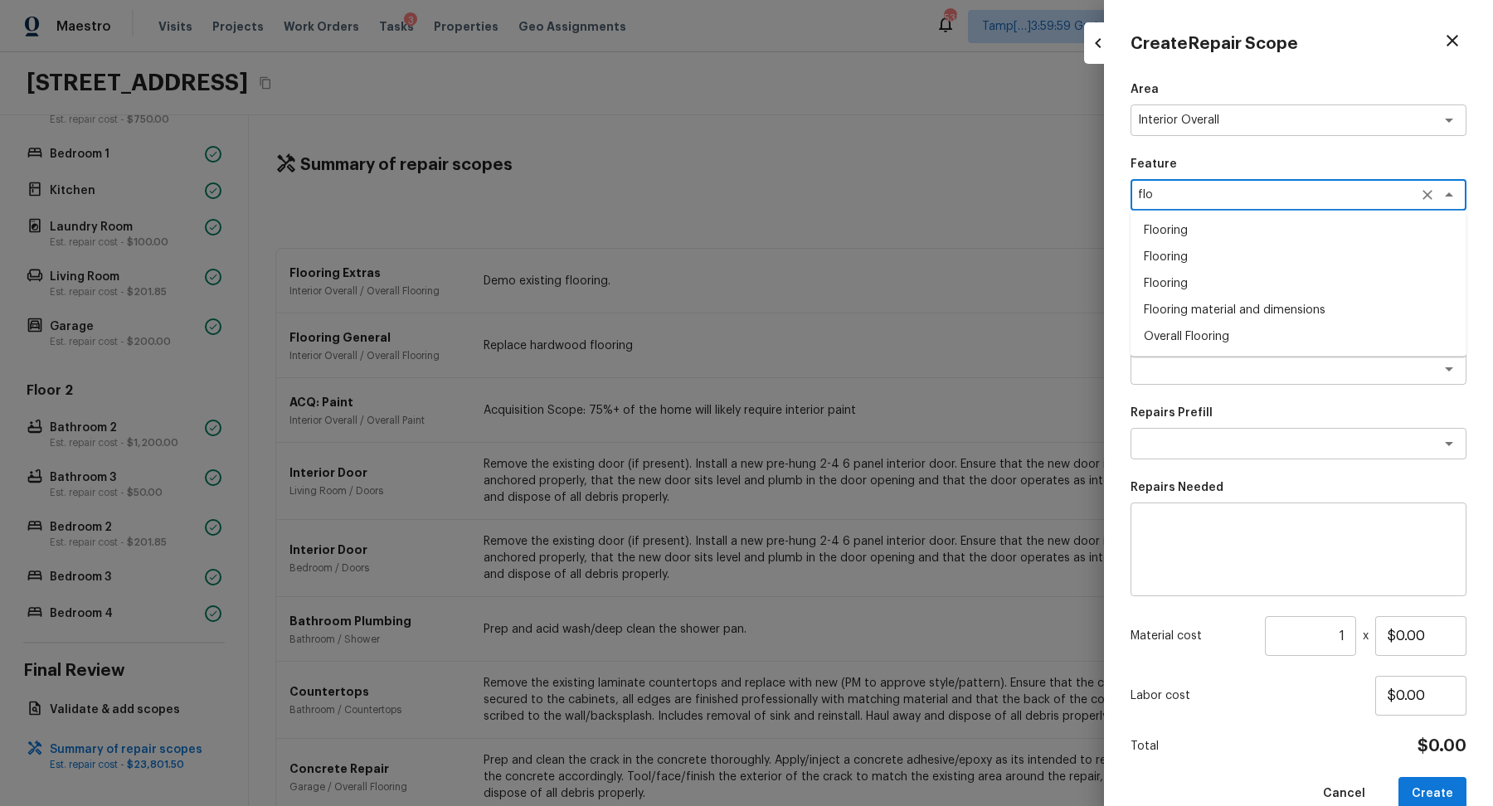
click at [1281, 338] on li "Overall Flooring" at bounding box center [1299, 337] width 336 height 27
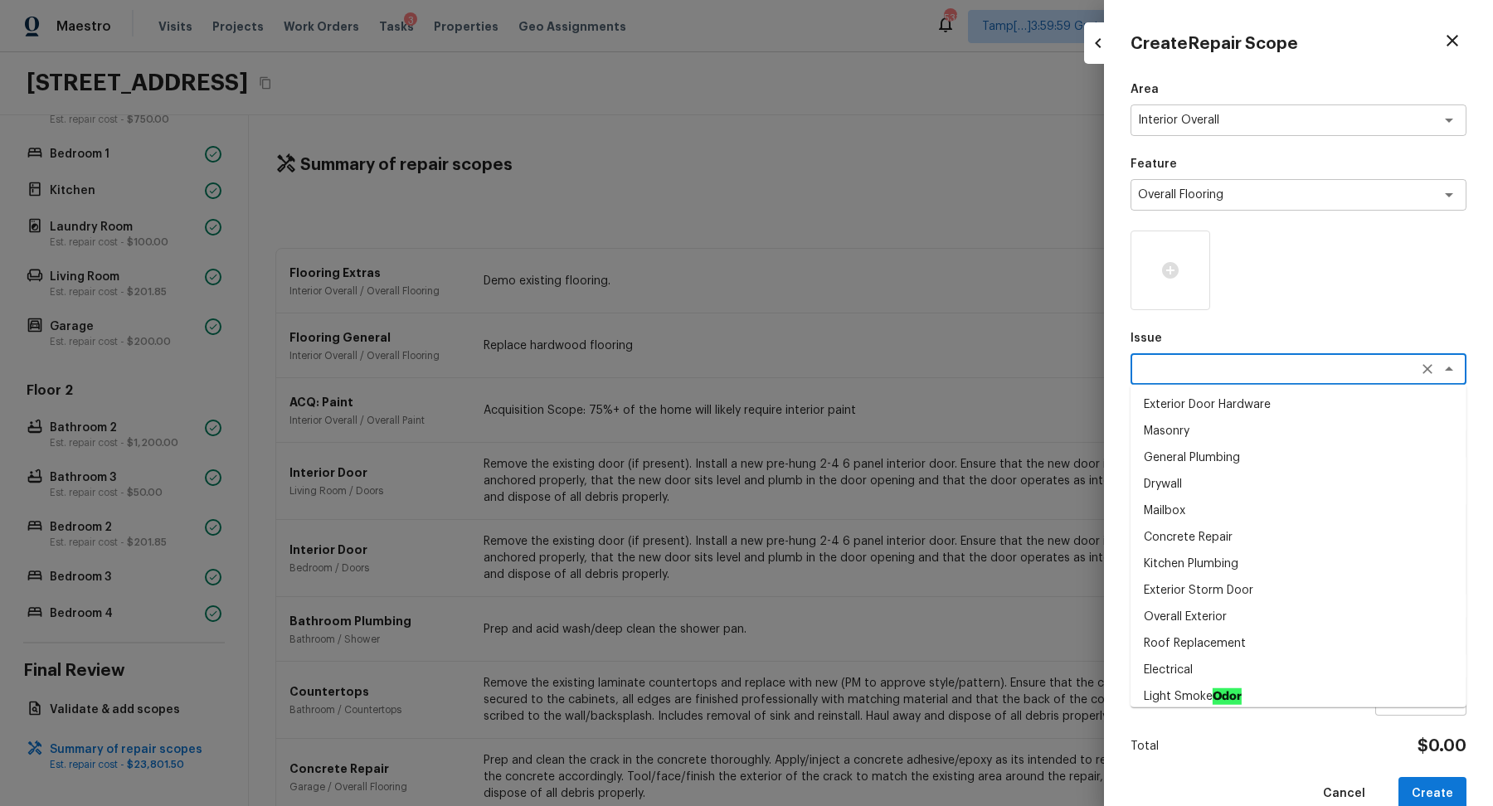
click at [1201, 369] on textarea at bounding box center [1275, 369] width 275 height 17
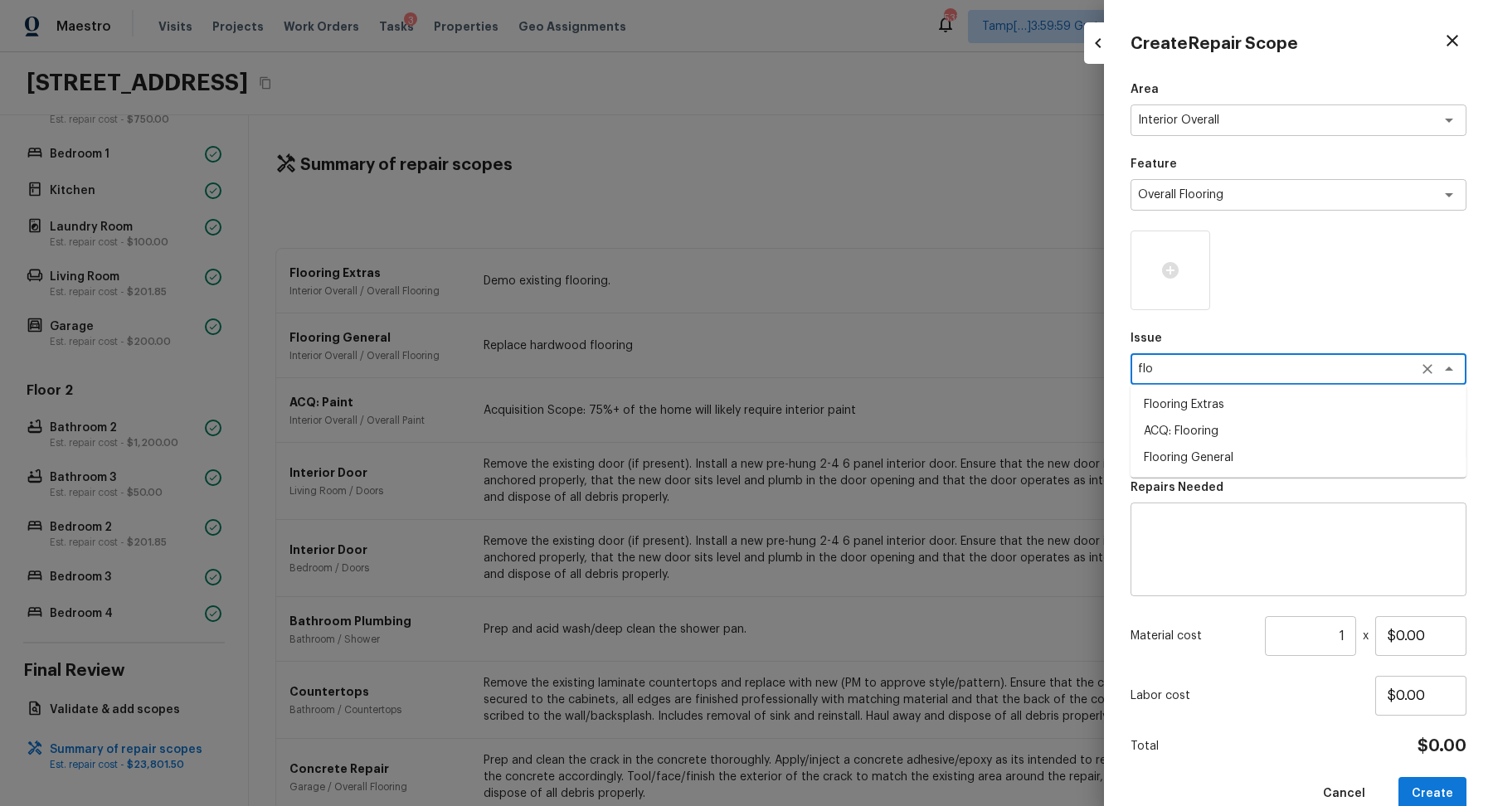
click at [1257, 455] on li "Flooring General" at bounding box center [1299, 458] width 336 height 27
click at [1204, 453] on div "x ​" at bounding box center [1299, 444] width 336 height 32
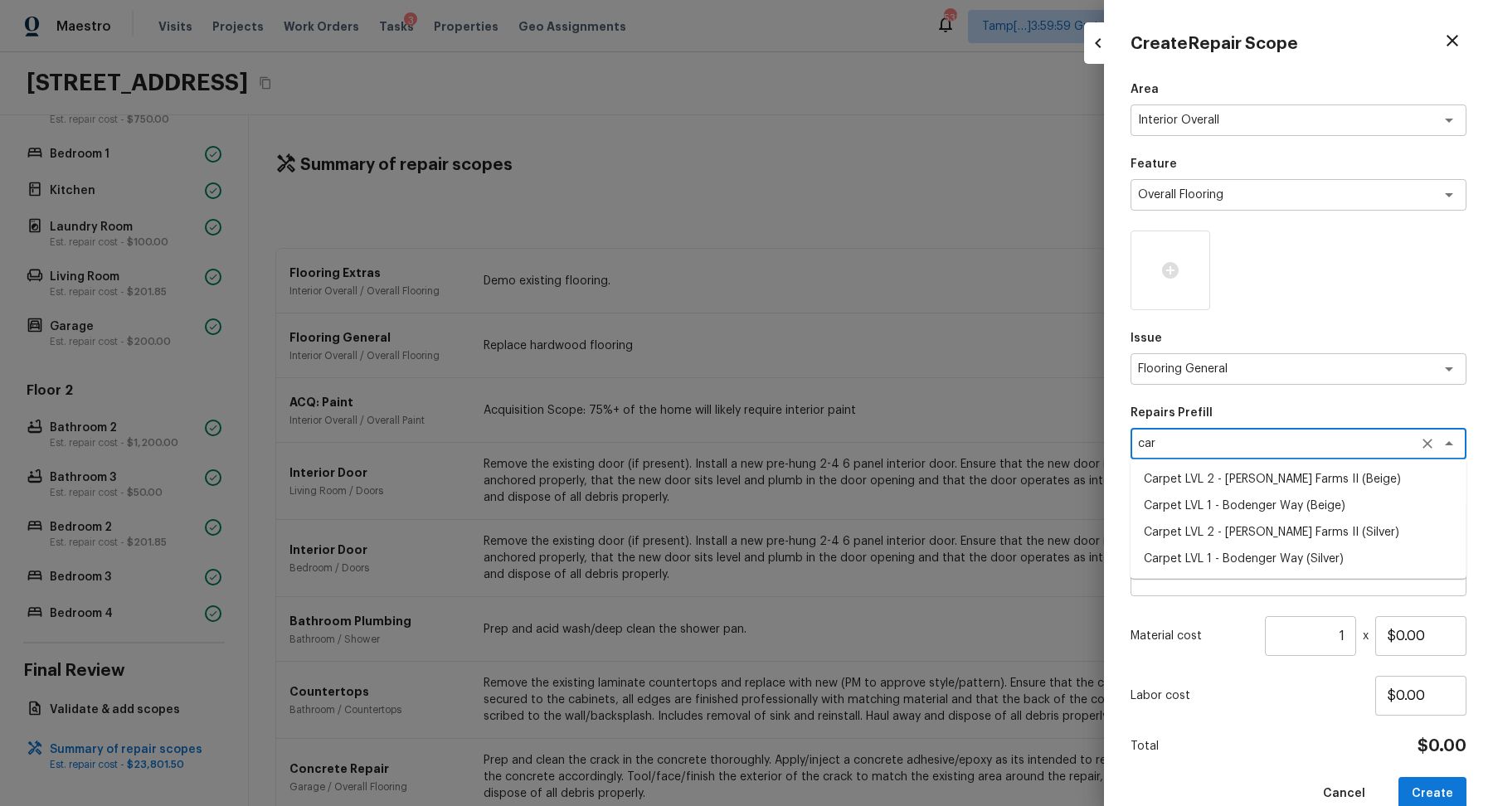
click at [1332, 512] on li "Carpet LVL 1 - Bodenger Way (Beige)" at bounding box center [1299, 506] width 336 height 27
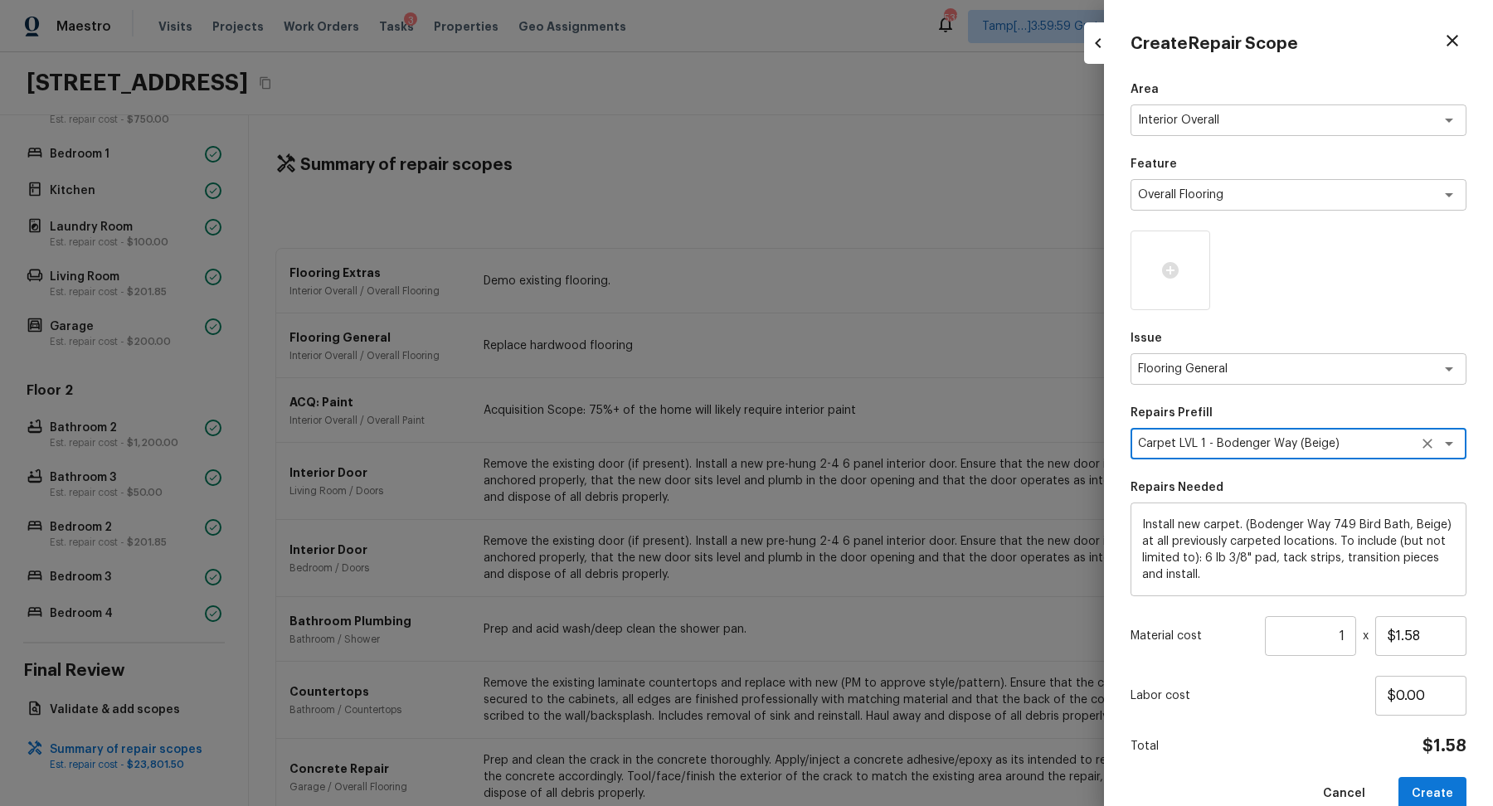
click at [1356, 448] on textarea "Carpet LVL 1 - Bodenger Way (Beige)" at bounding box center [1275, 444] width 275 height 17
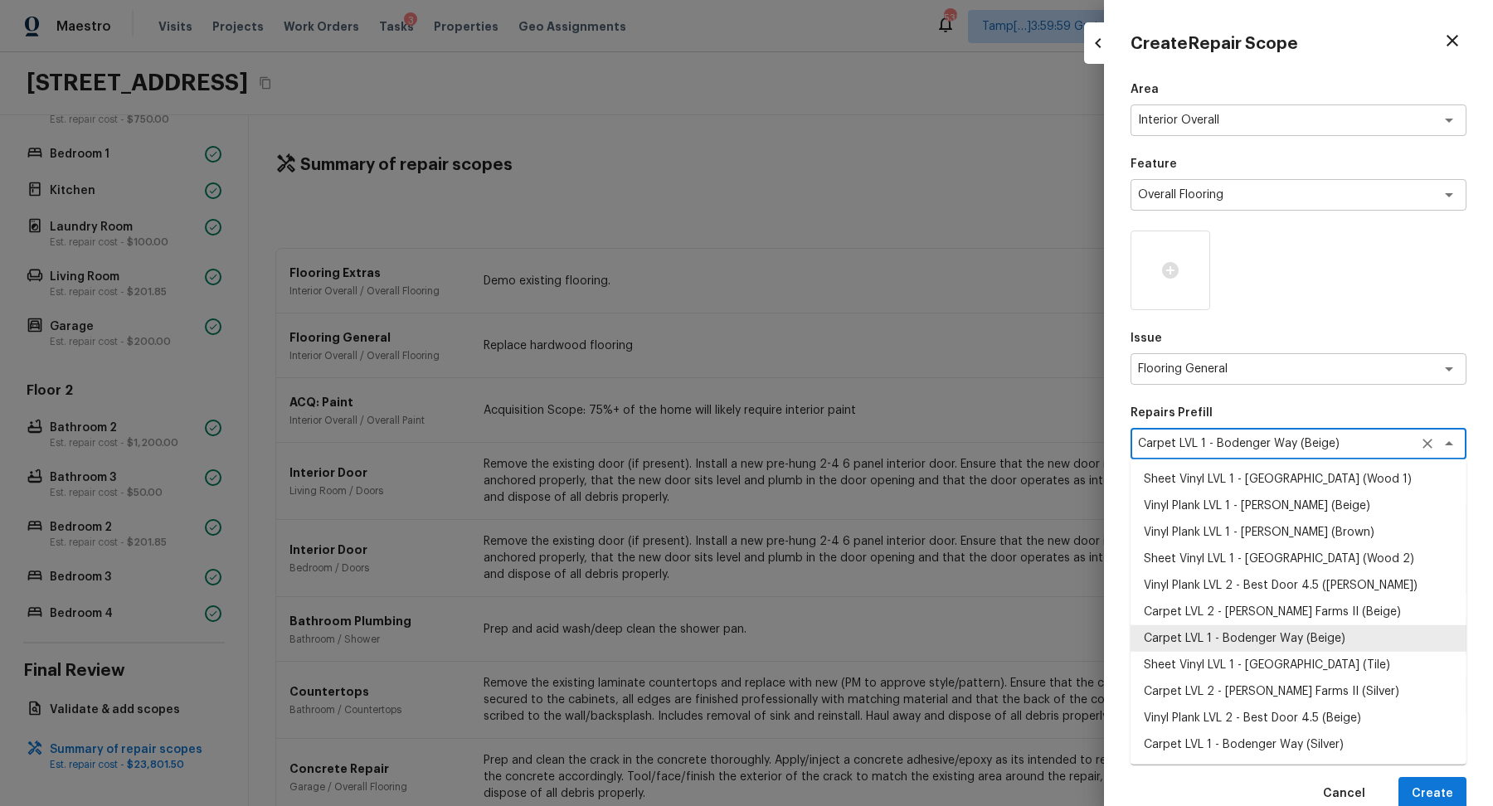
click at [1356, 448] on textarea "Carpet LVL 1 - Bodenger Way (Beige)" at bounding box center [1275, 444] width 275 height 17
click at [1356, 657] on li "Sheet Vinyl LVL 1 - Sugar Valley (Tile)" at bounding box center [1299, 665] width 336 height 27
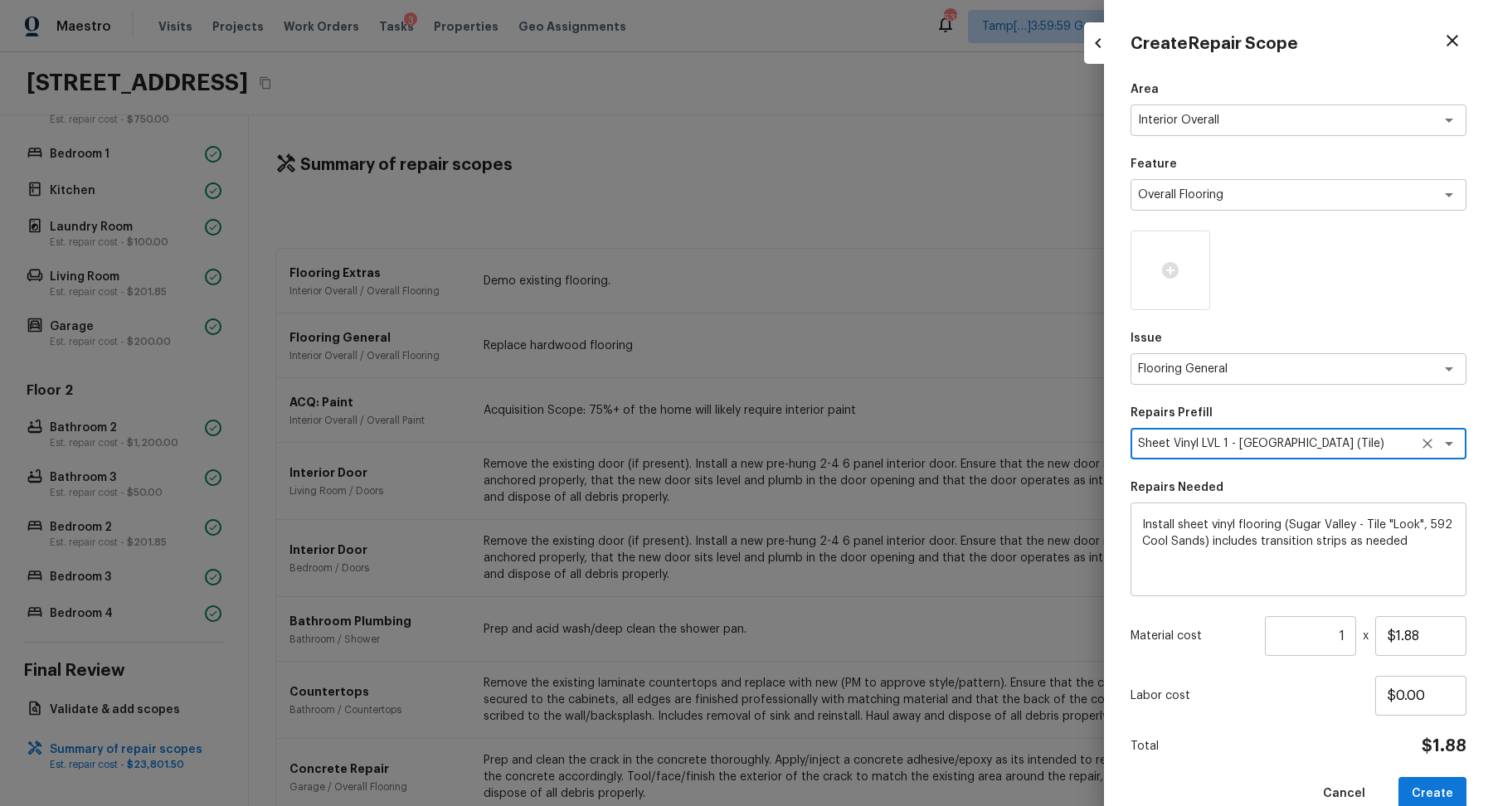
click at [1360, 450] on textarea "Sheet Vinyl LVL 1 - Sugar Valley (Tile)" at bounding box center [1275, 444] width 275 height 17
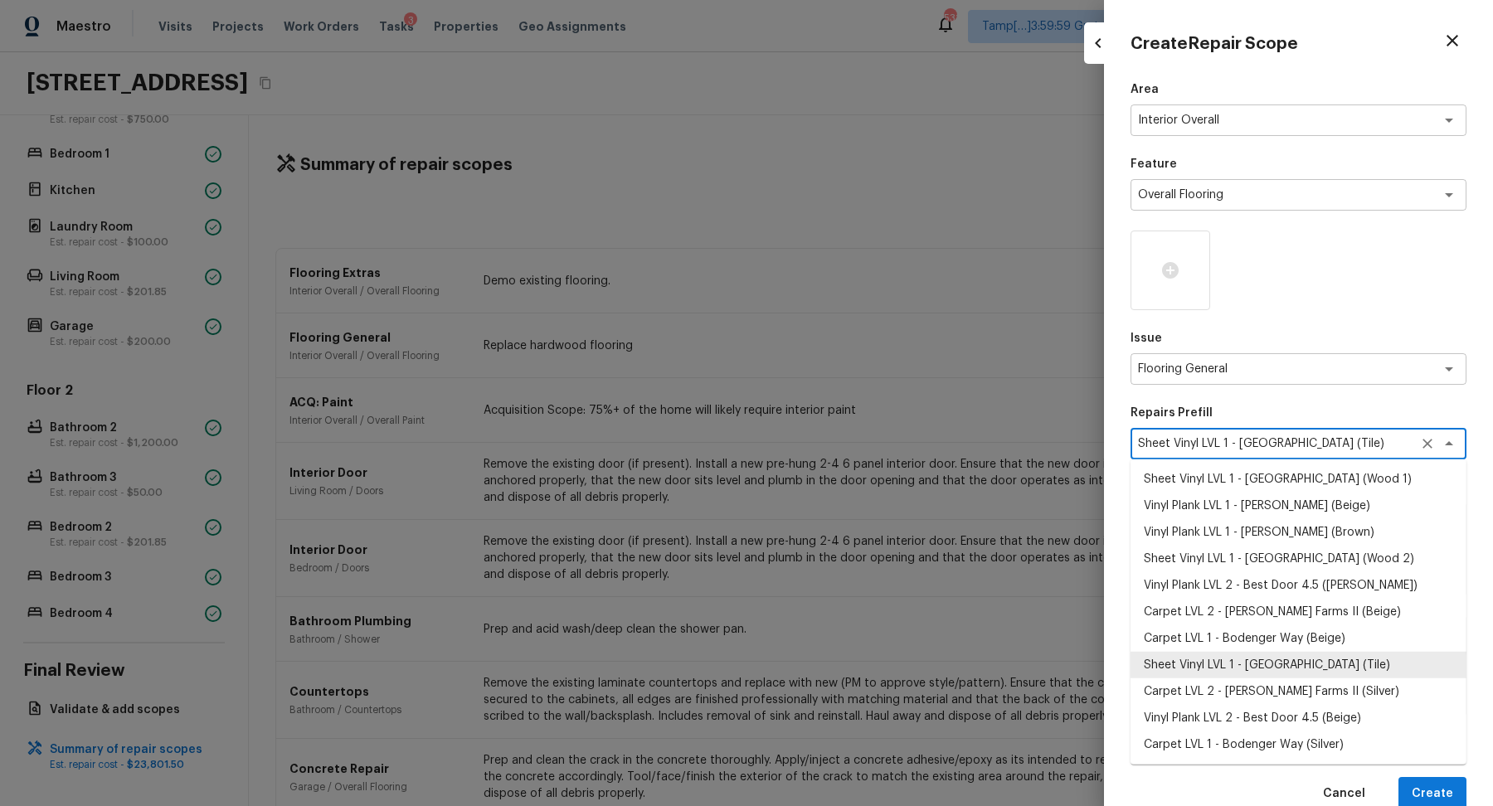
click at [1360, 450] on textarea "Sheet Vinyl LVL 1 - Sugar Valley (Tile)" at bounding box center [1275, 444] width 275 height 17
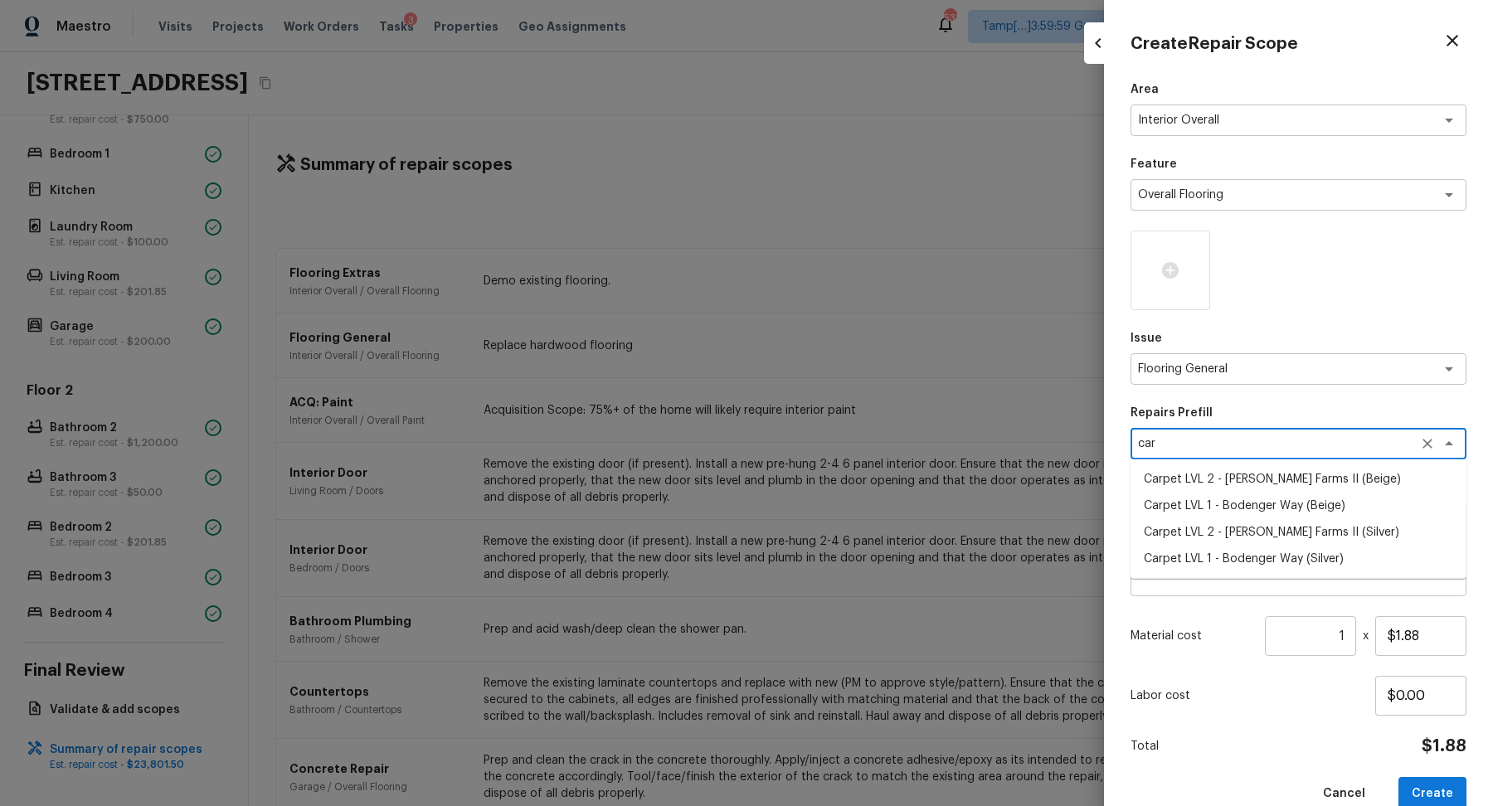
click at [1340, 555] on li "Carpet LVL 1 - Bodenger Way (Silver)" at bounding box center [1299, 559] width 336 height 27
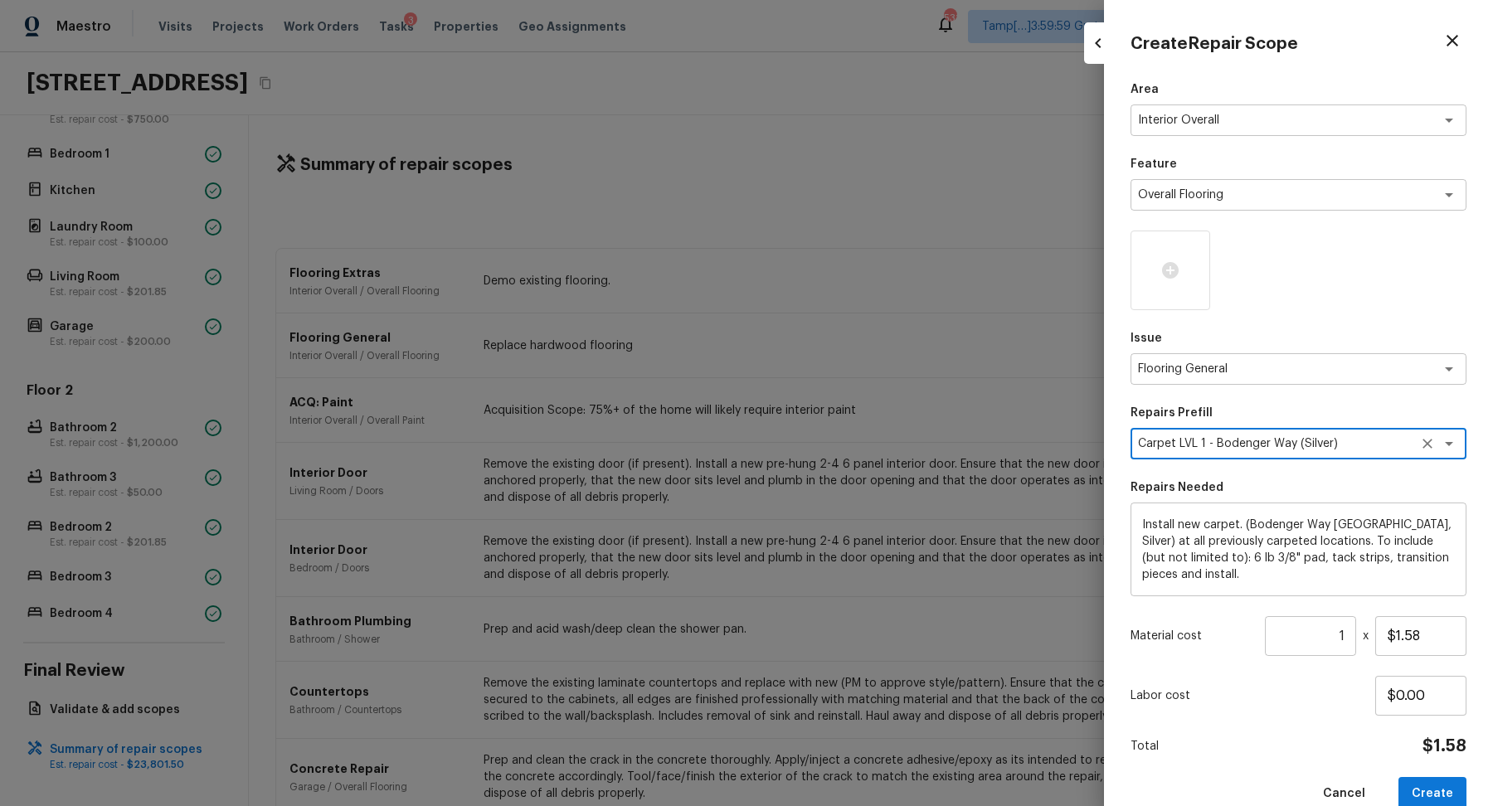
click at [1345, 454] on div "Carpet LVL 1 - Bodenger Way (Silver) x ​" at bounding box center [1299, 444] width 336 height 32
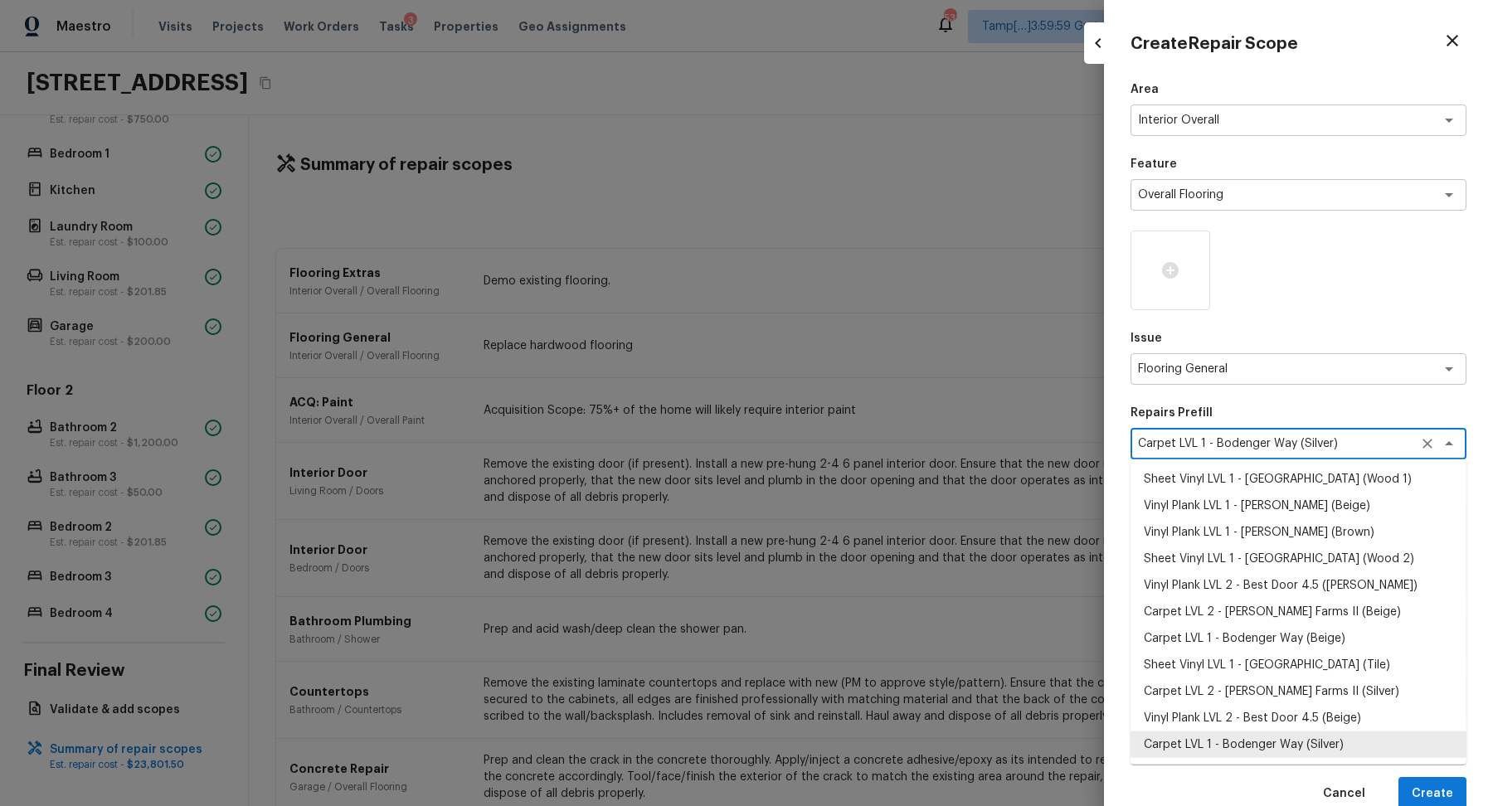
click at [1345, 454] on div "Carpet LVL 1 - Bodenger Way (Silver) x ​" at bounding box center [1299, 444] width 336 height 32
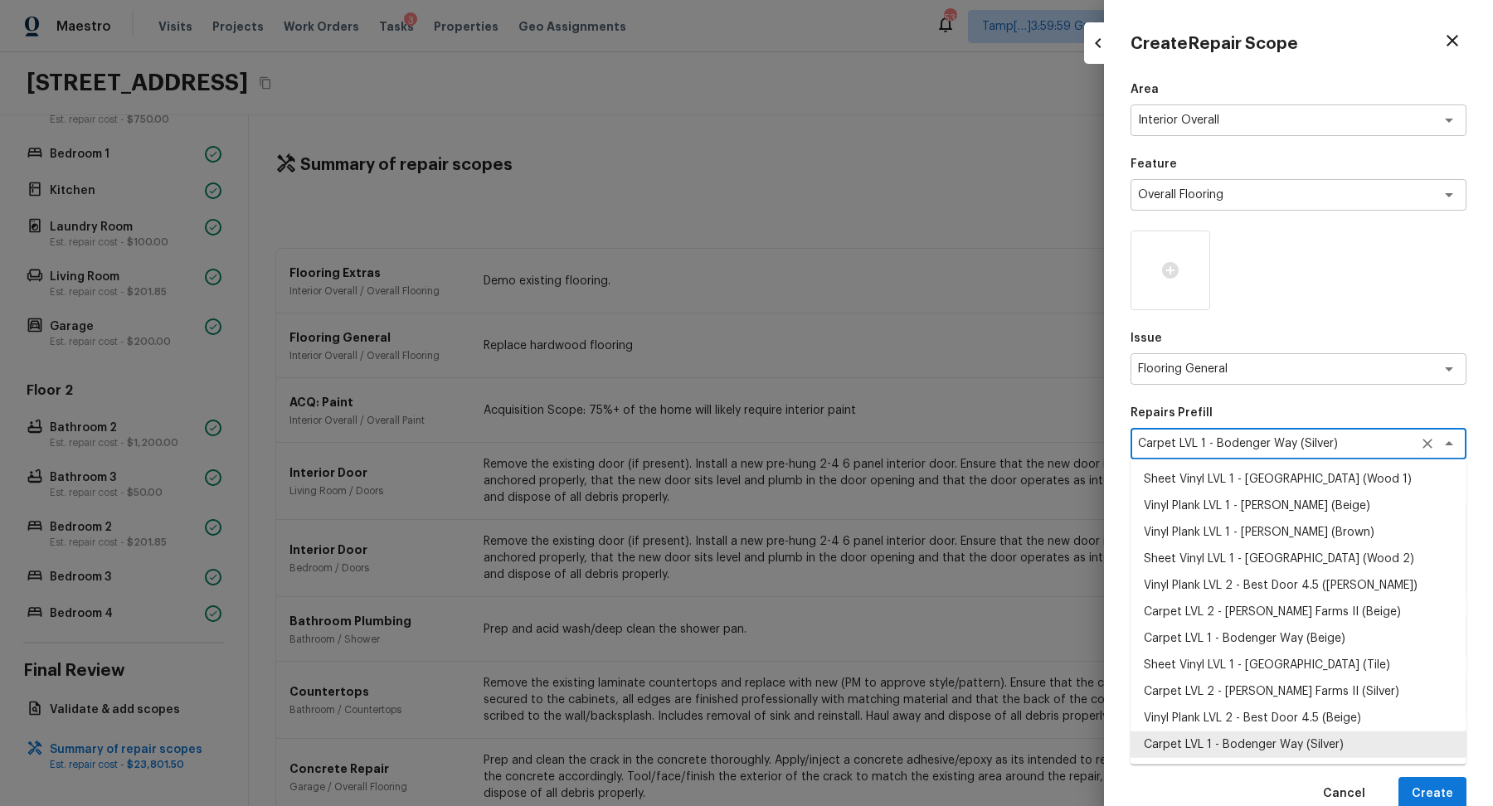
click at [1345, 454] on div "Carpet LVL 1 - Bodenger Way (Silver) x ​" at bounding box center [1299, 444] width 336 height 32
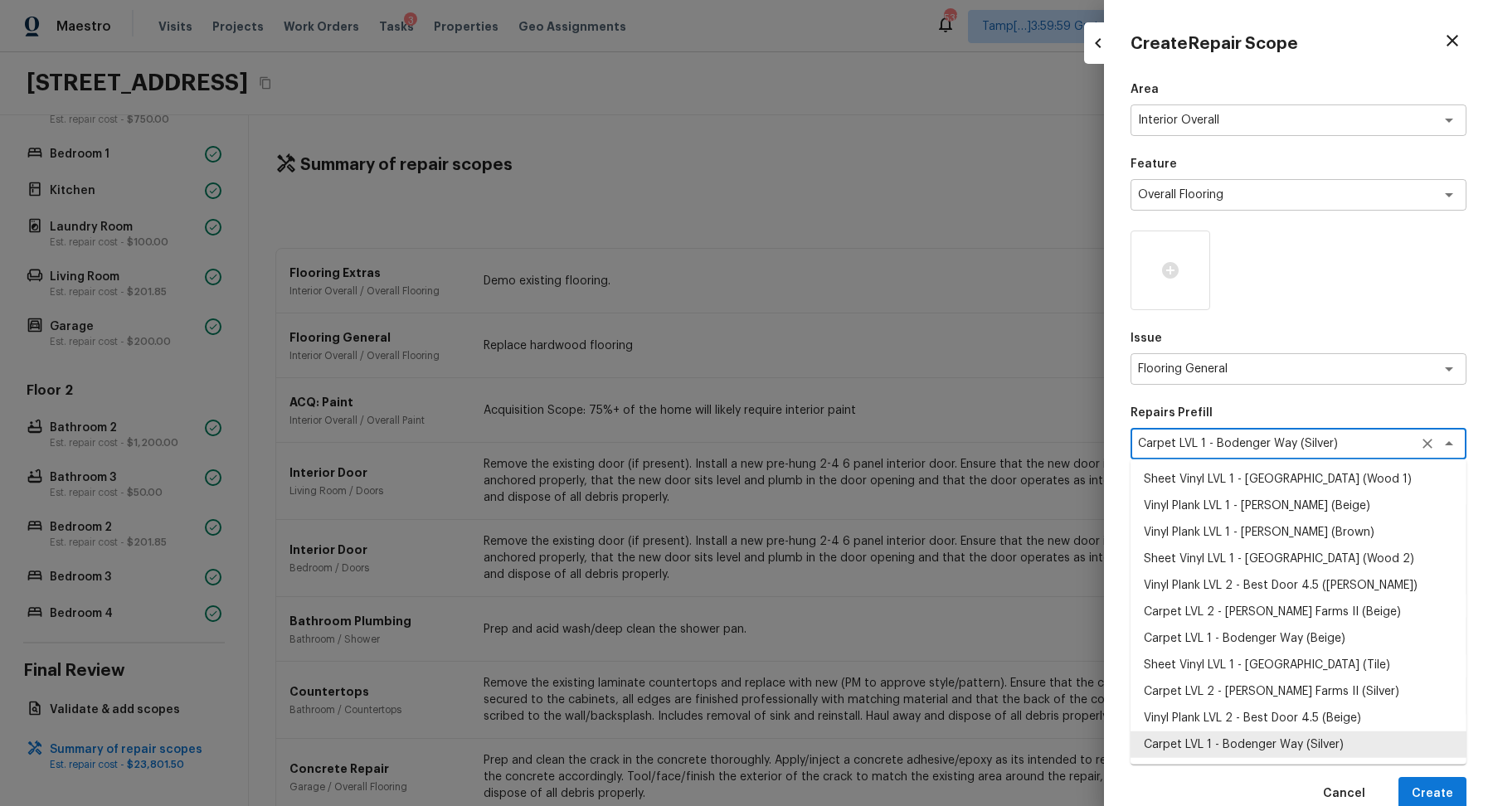
click at [1376, 442] on textarea "Carpet LVL 1 - Bodenger Way (Silver)" at bounding box center [1275, 444] width 275 height 17
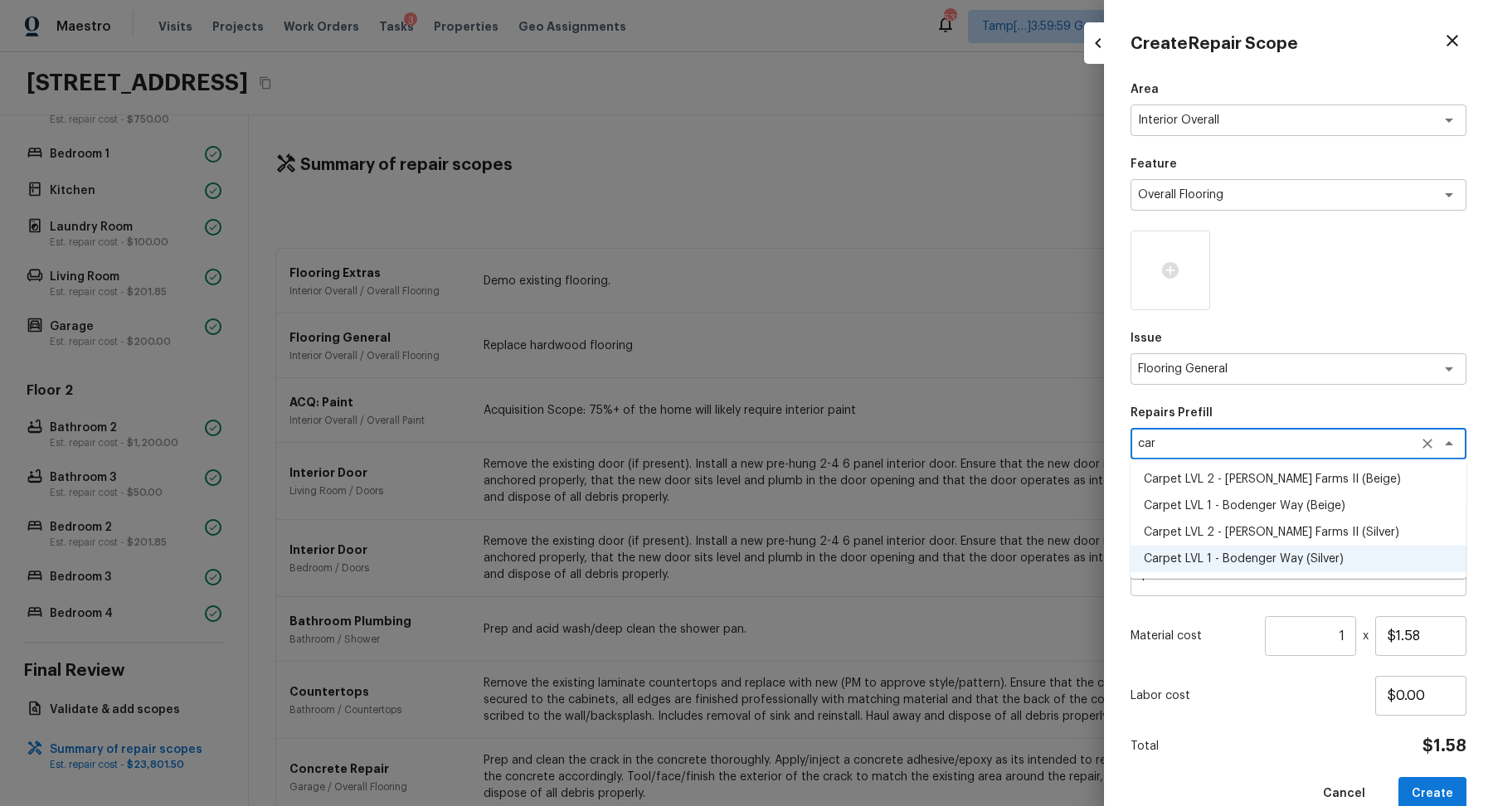
click at [1327, 469] on li "Carpet LVL 2 - Abshire Farms II (Beige)" at bounding box center [1299, 479] width 336 height 27
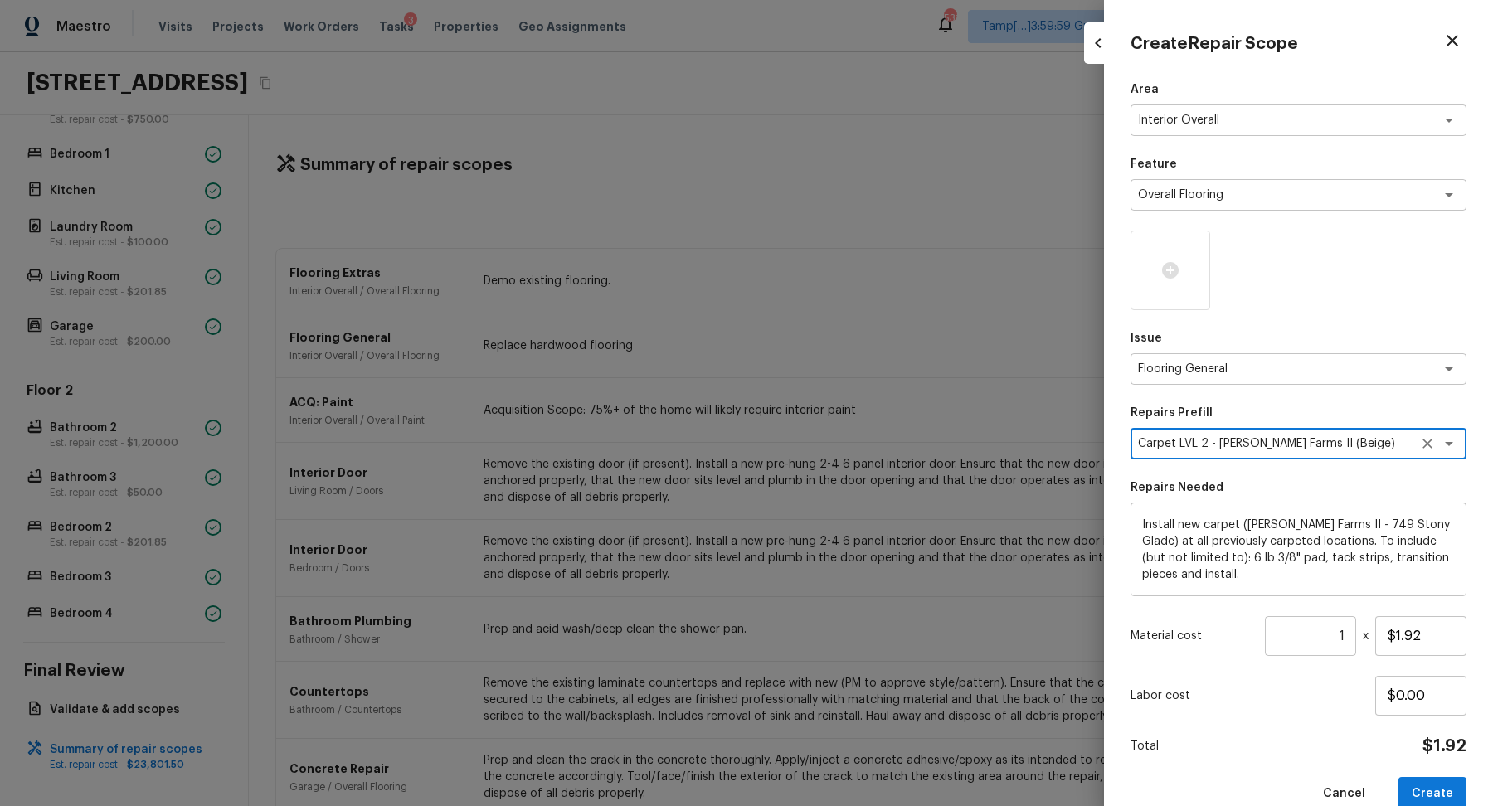
click at [1346, 631] on input "1" at bounding box center [1310, 636] width 91 height 40
click at [1168, 257] on div at bounding box center [1171, 271] width 80 height 80
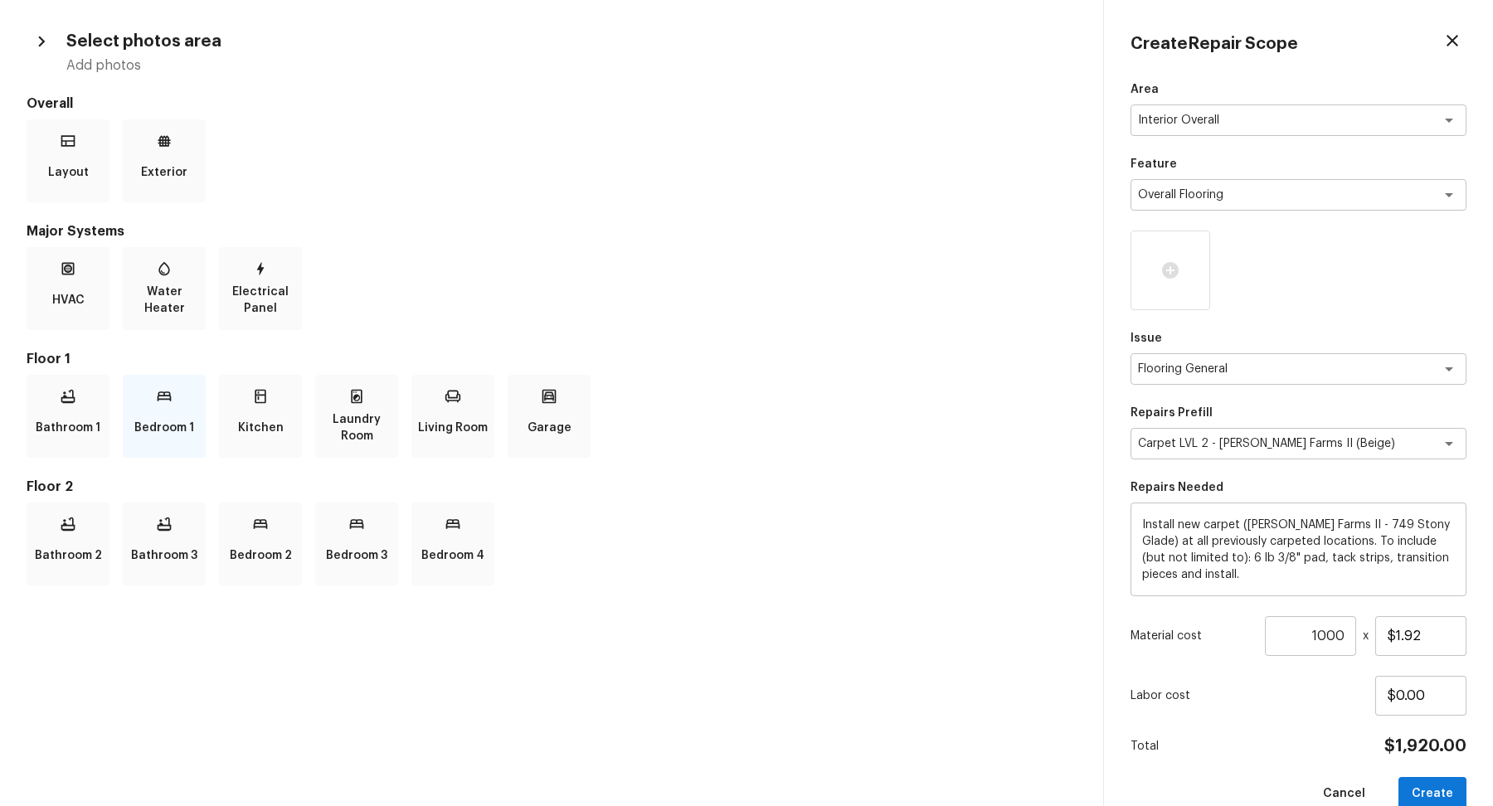
click at [164, 411] on div "Bedroom 1" at bounding box center [164, 416] width 83 height 83
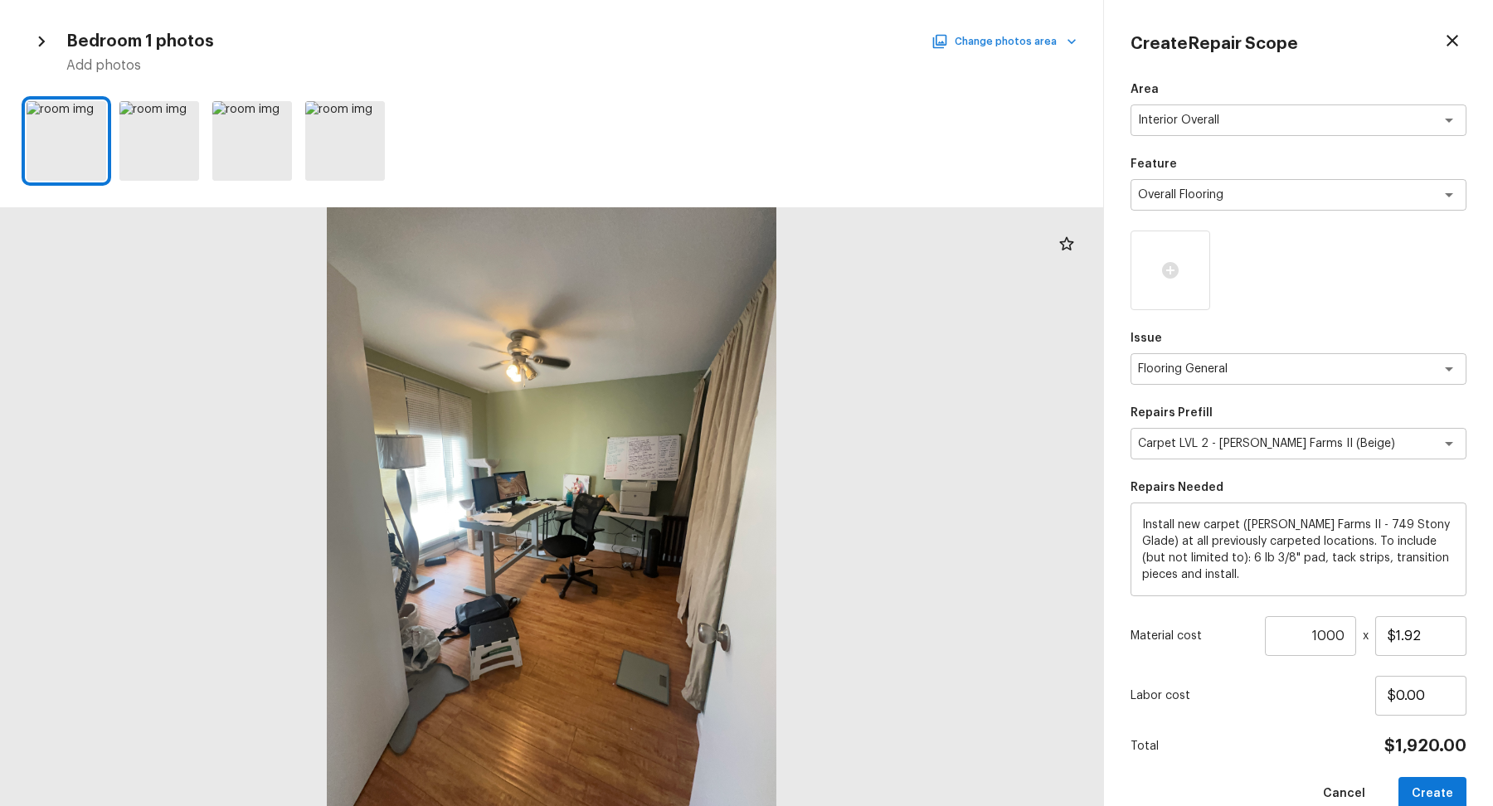
click at [1022, 37] on button "Change photos area" at bounding box center [1006, 42] width 142 height 22
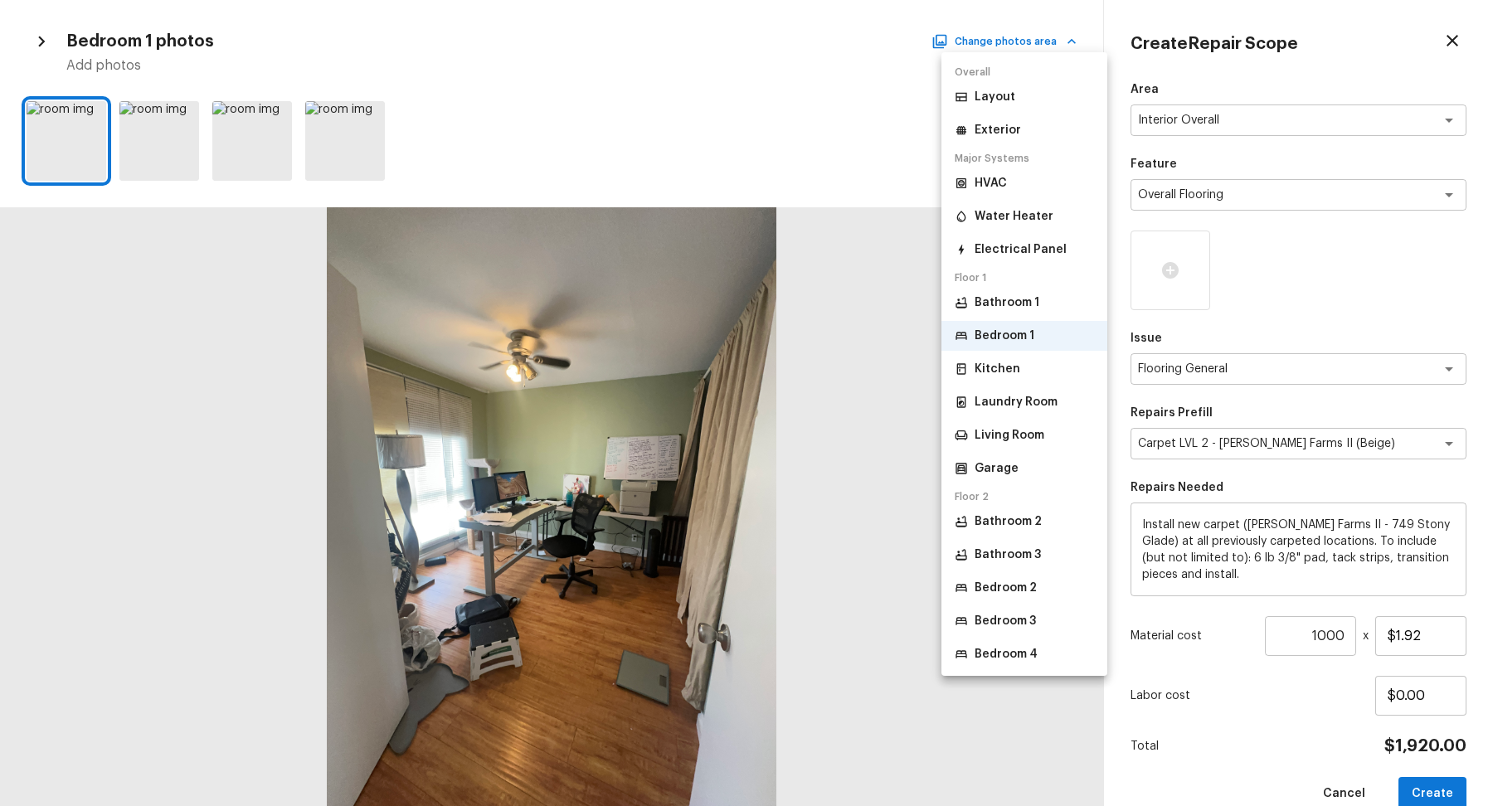
click at [1002, 577] on li "Bedroom 2" at bounding box center [1025, 588] width 166 height 30
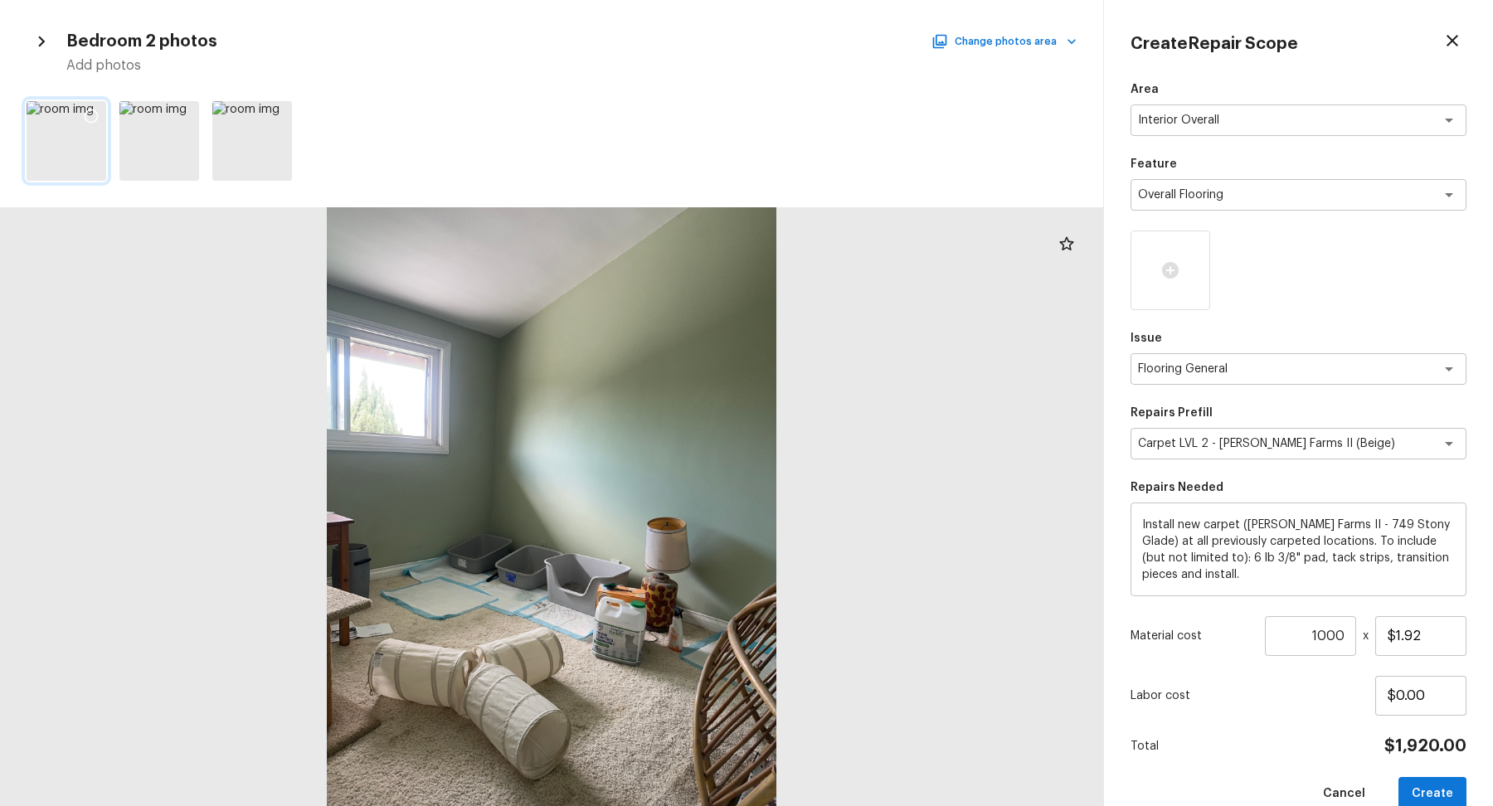
click at [92, 111] on icon at bounding box center [91, 116] width 17 height 17
click at [1000, 46] on button "Change photos area" at bounding box center [1006, 42] width 142 height 22
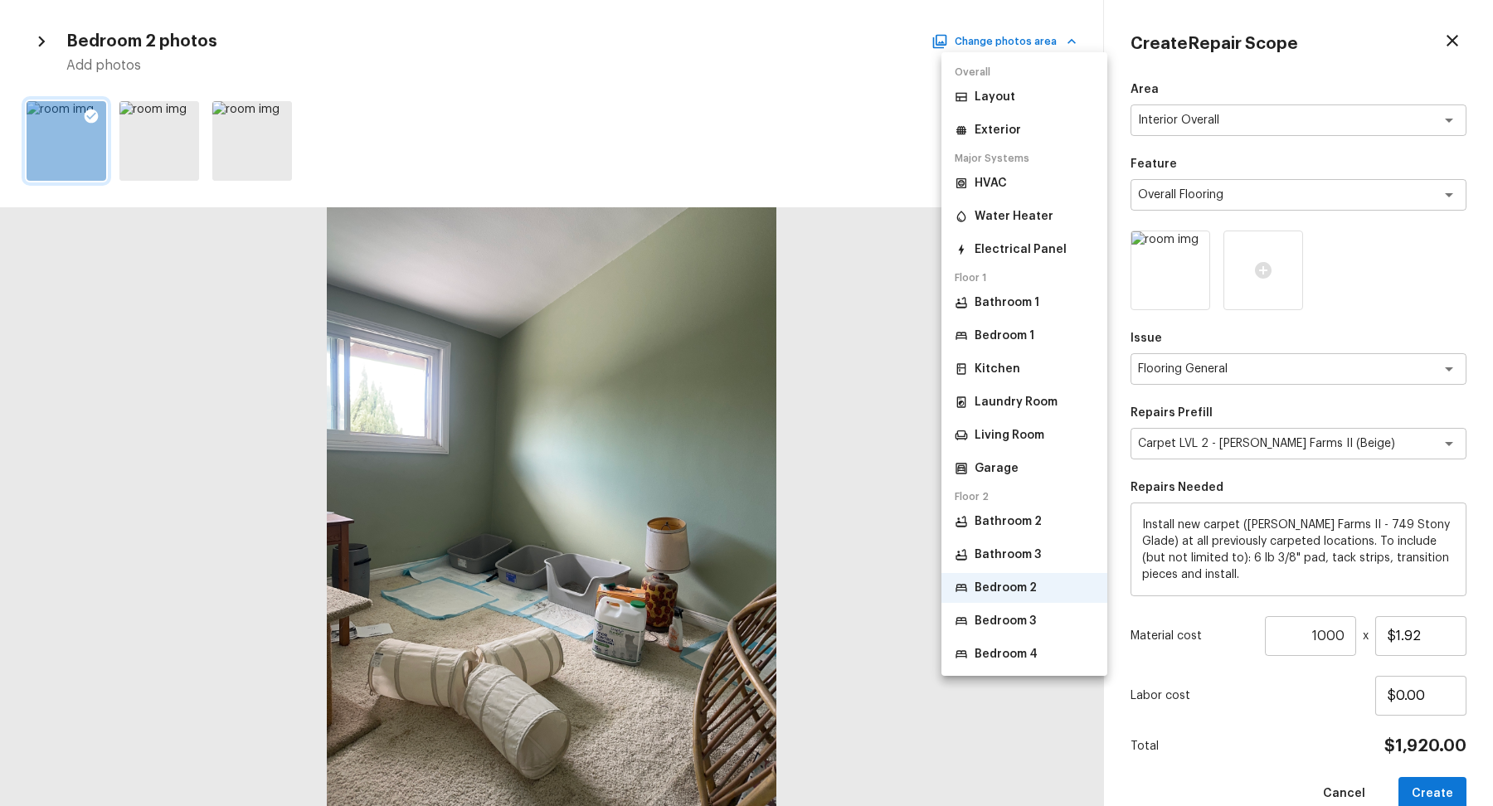
click at [997, 615] on p "Bedroom 3" at bounding box center [1005, 621] width 61 height 17
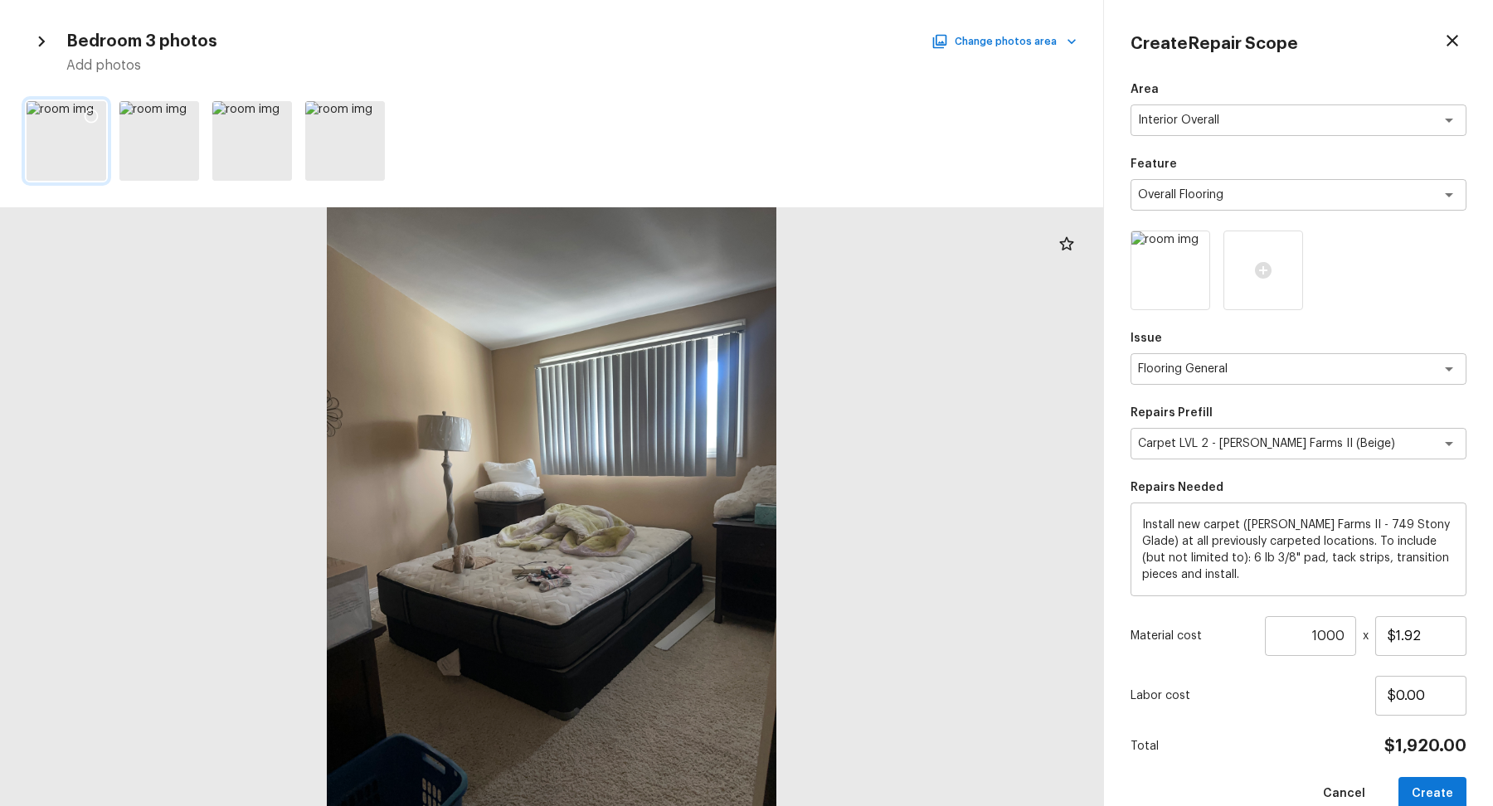
click at [98, 111] on icon at bounding box center [91, 116] width 17 height 17
click at [187, 115] on icon at bounding box center [184, 116] width 17 height 17
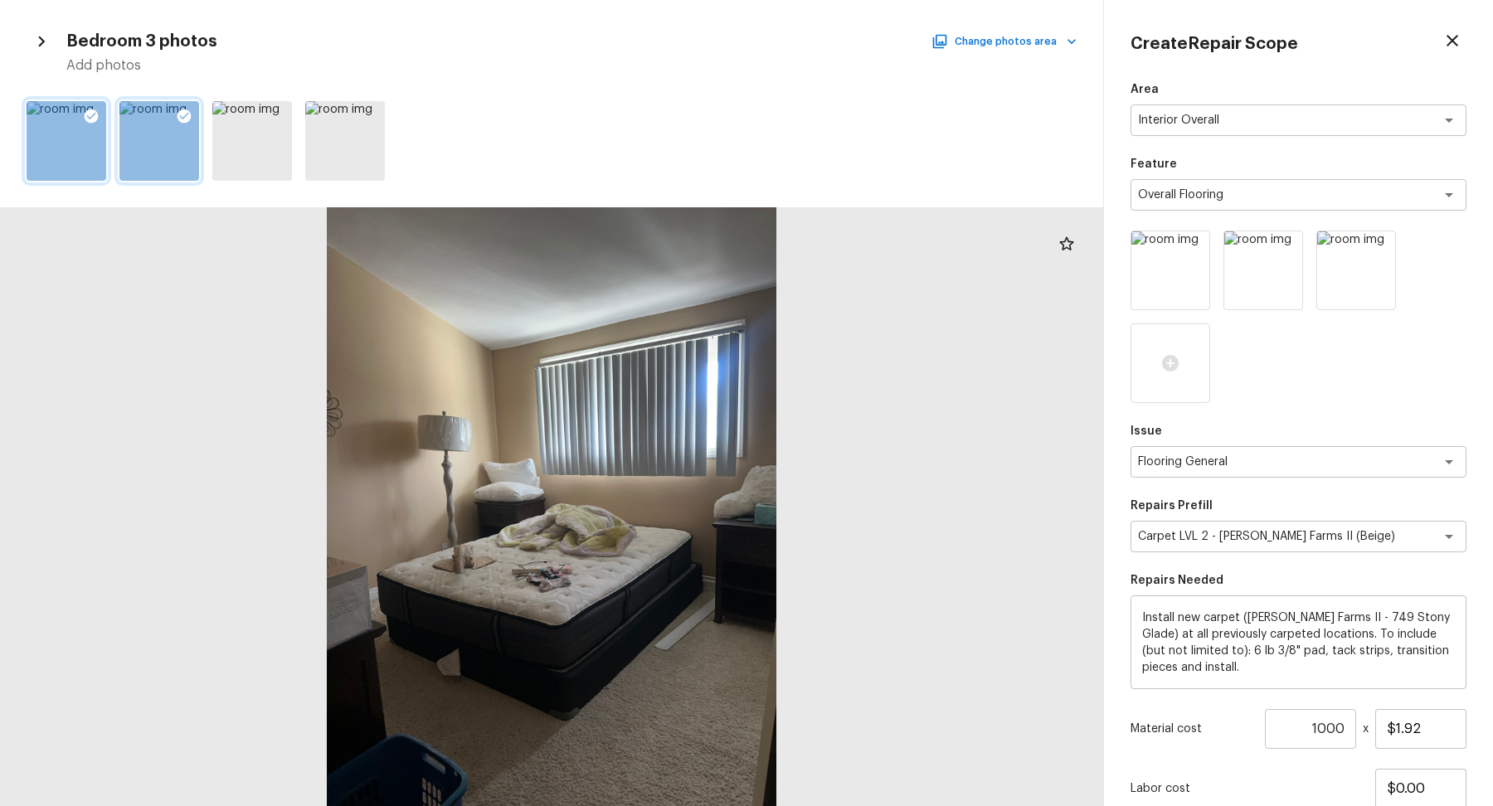
click at [1045, 17] on div "Bedroom 3 photos Change photos area Add photos" at bounding box center [551, 403] width 1103 height 806
click at [1045, 37] on button "Change photos area" at bounding box center [1006, 42] width 142 height 22
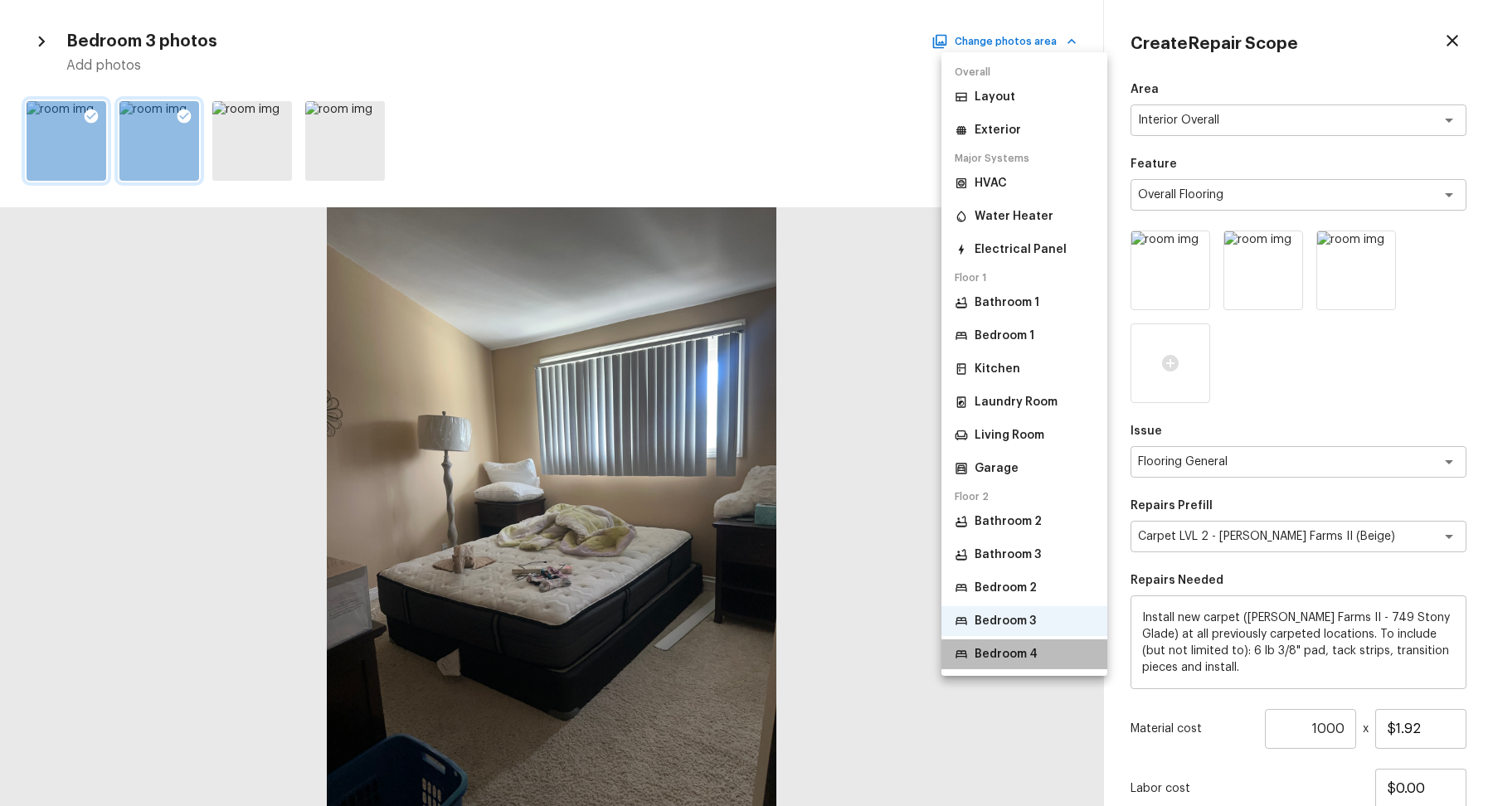
click at [1034, 657] on p "Bedroom 4" at bounding box center [1006, 654] width 63 height 17
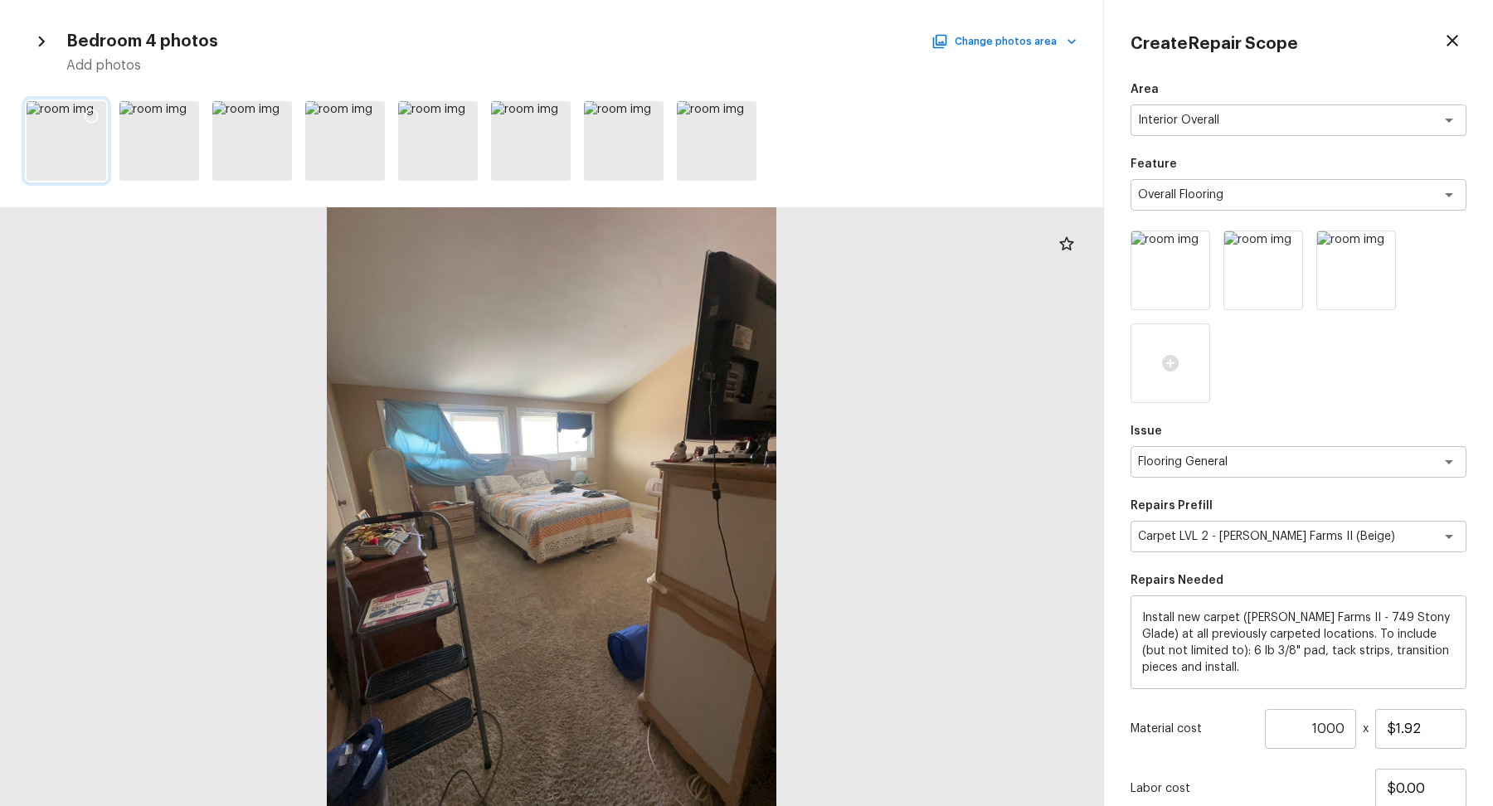
click at [95, 111] on icon at bounding box center [92, 117] width 14 height 14
click at [280, 114] on icon at bounding box center [277, 116] width 17 height 17
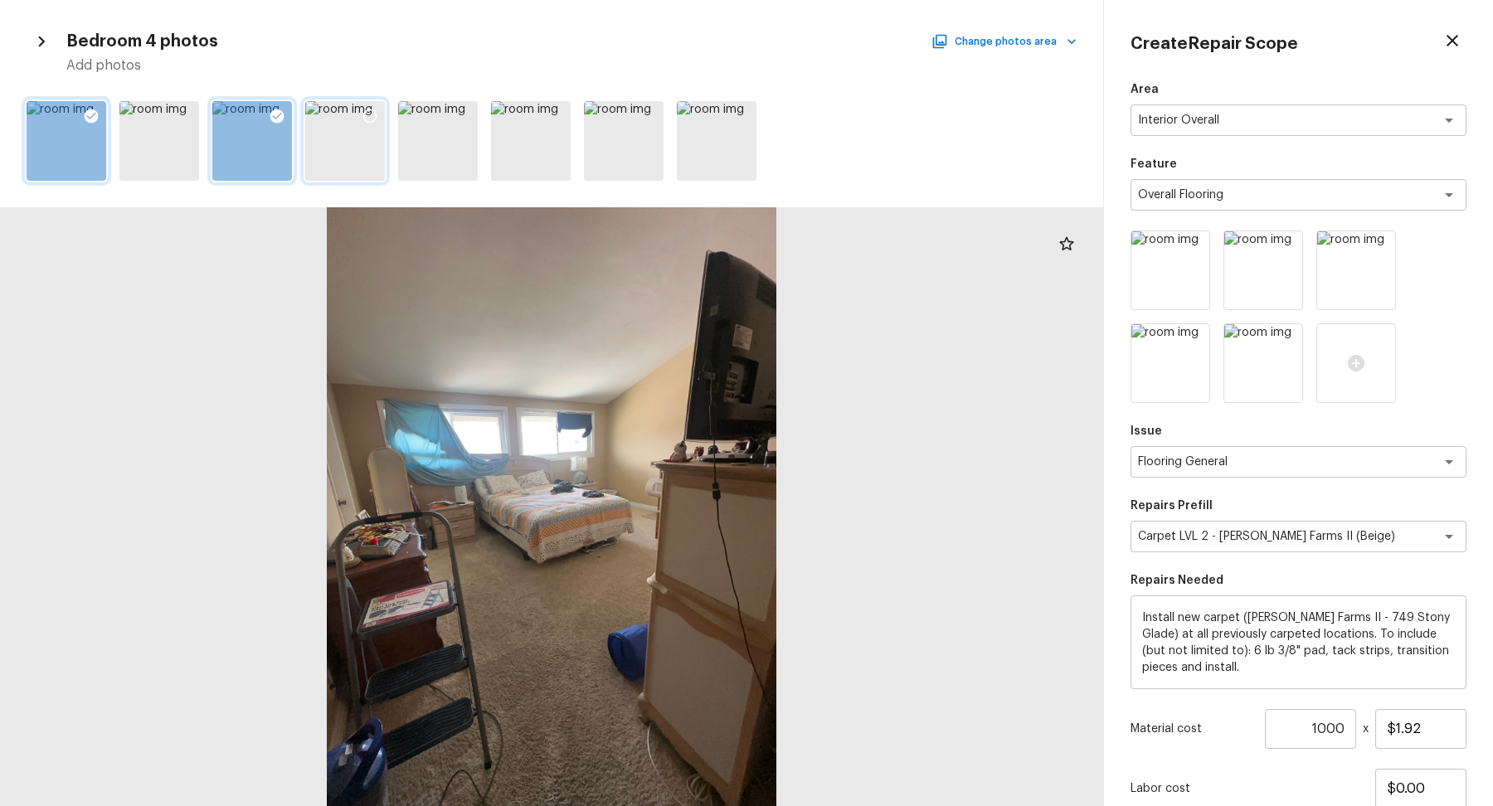
click at [374, 114] on icon at bounding box center [370, 116] width 17 height 17
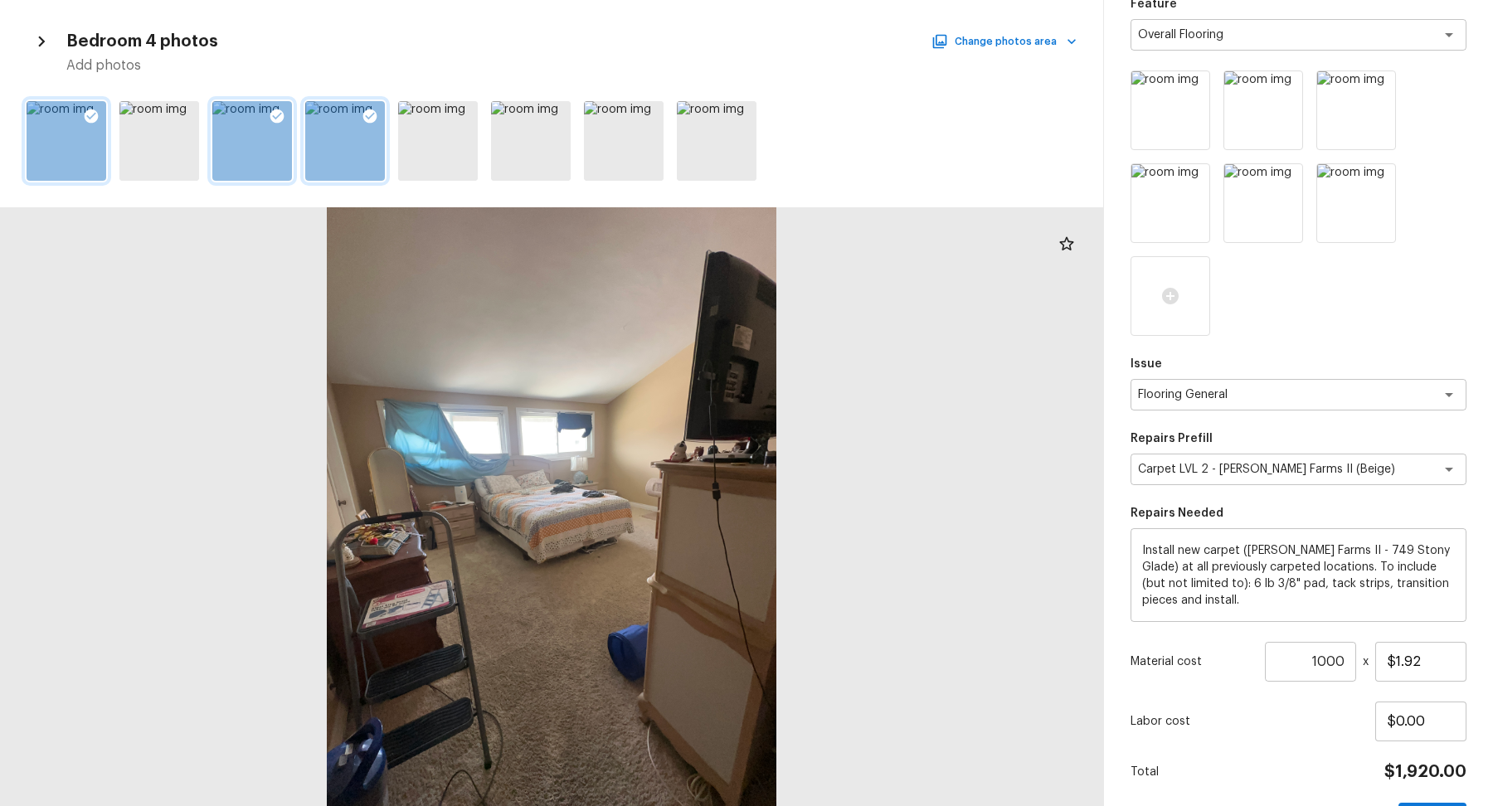
scroll to position [216, 0]
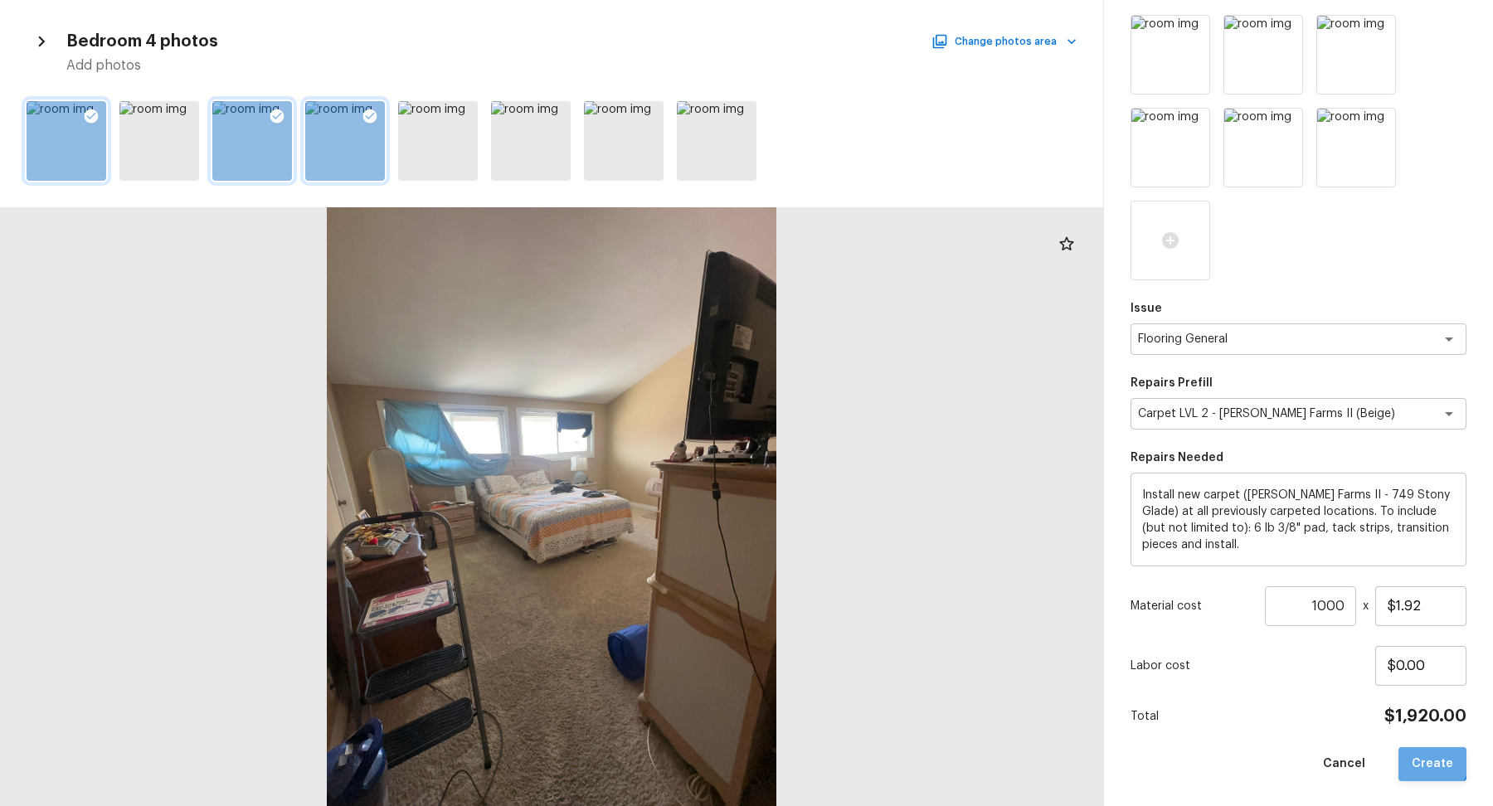
click at [1419, 753] on button "Create" at bounding box center [1433, 764] width 68 height 34
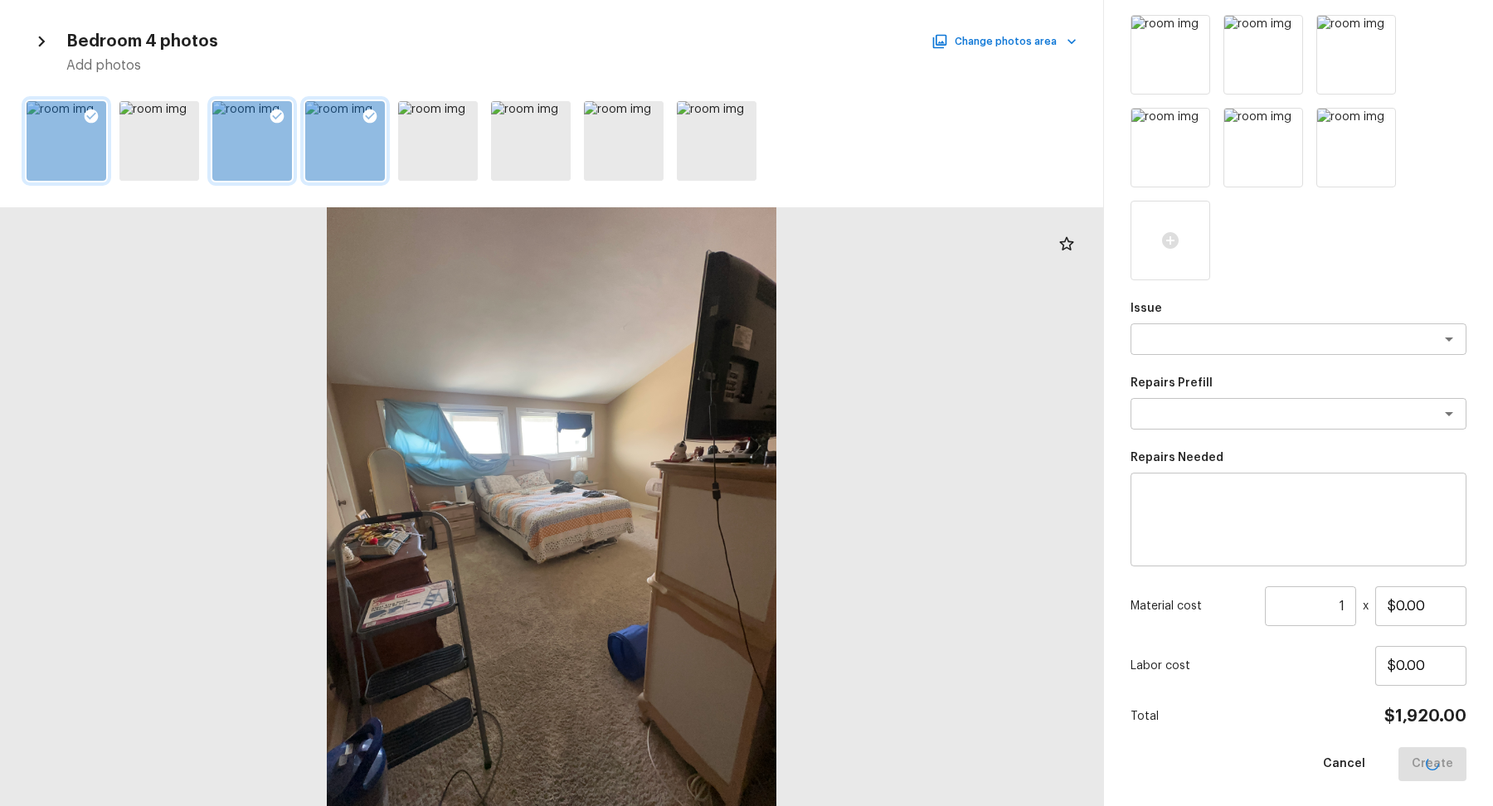
scroll to position [30, 0]
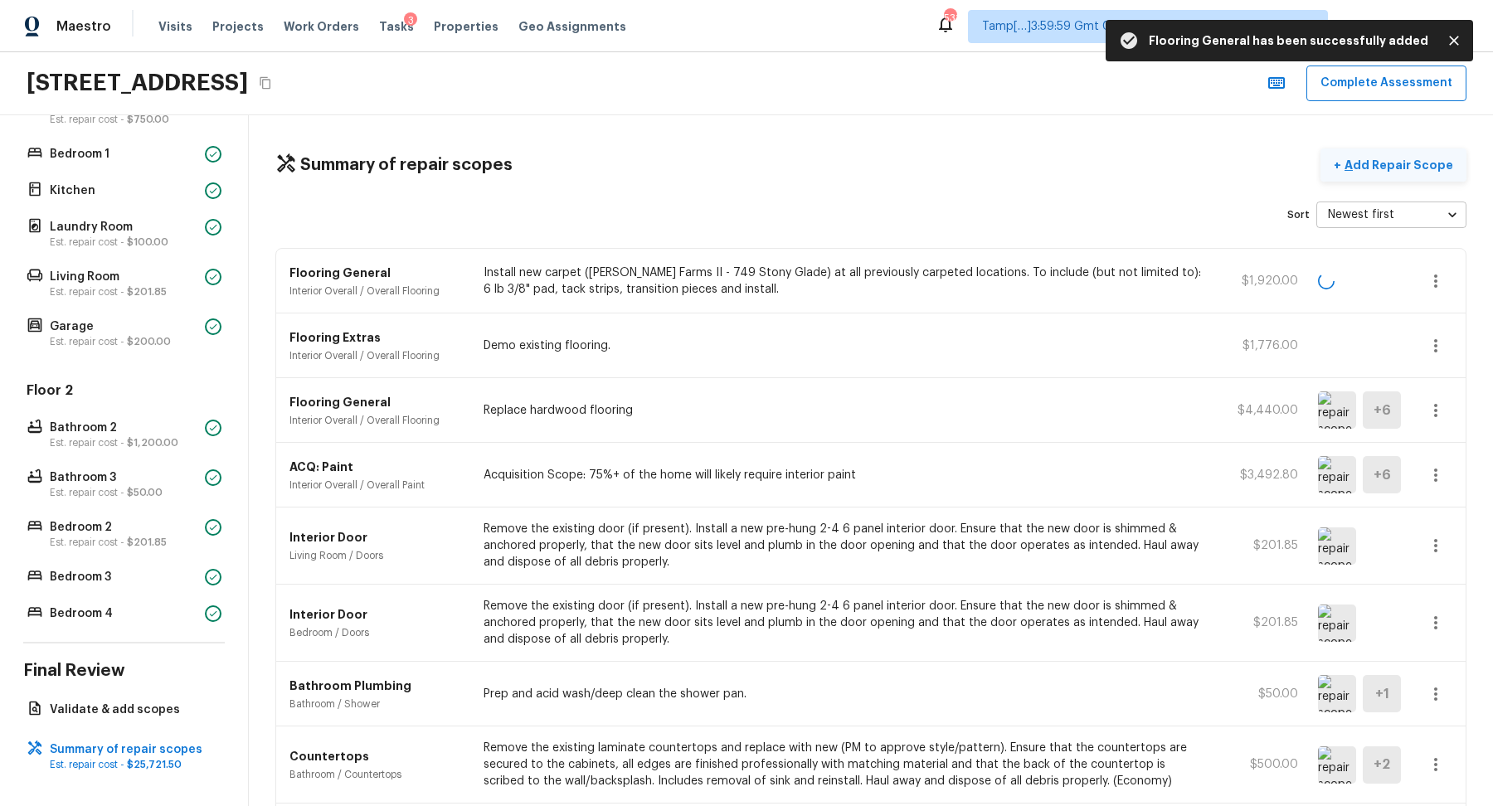
click at [1373, 172] on button "+ Add Repair Scope" at bounding box center [1394, 165] width 146 height 34
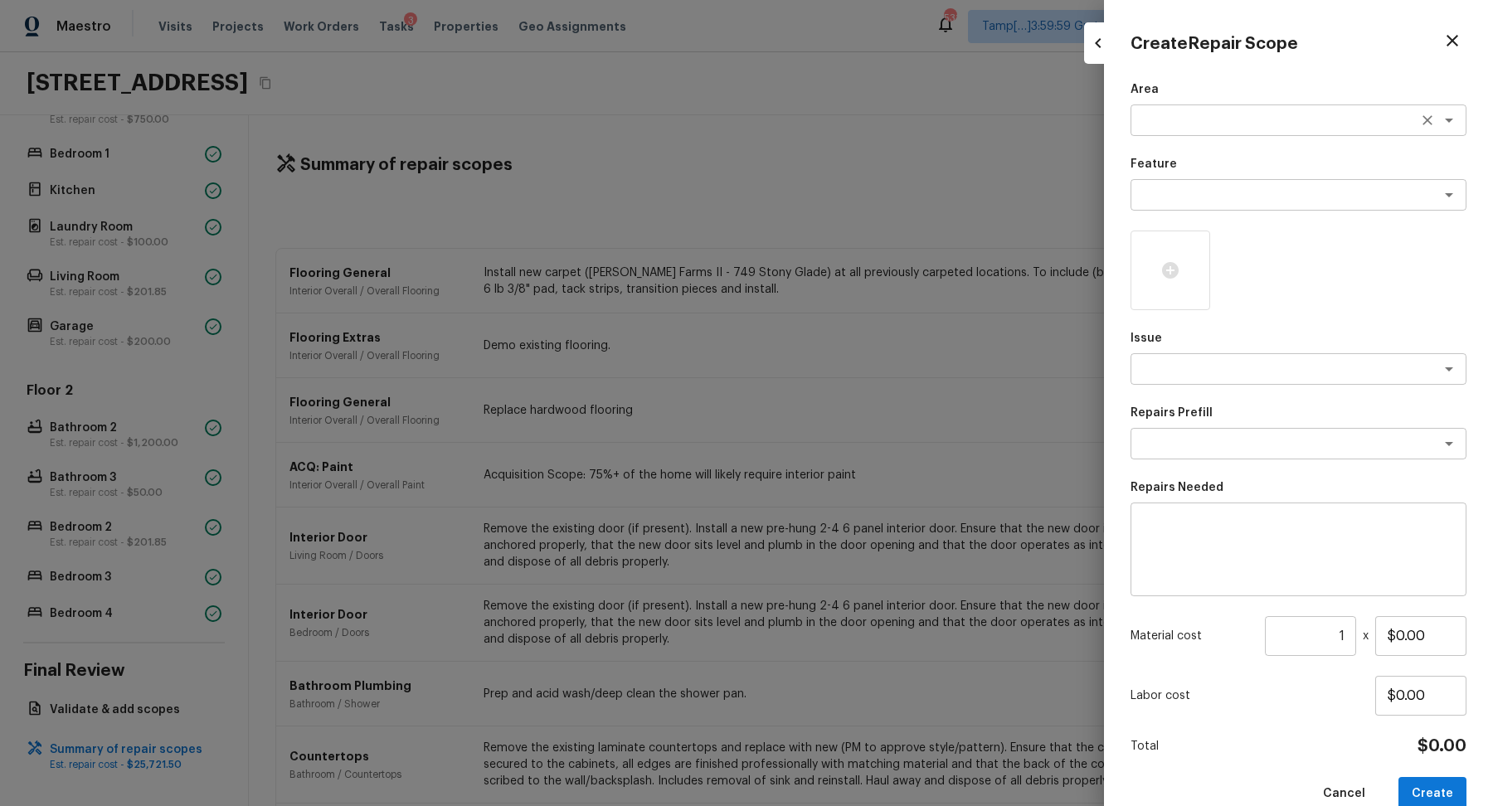
click at [1214, 120] on textarea at bounding box center [1275, 120] width 275 height 17
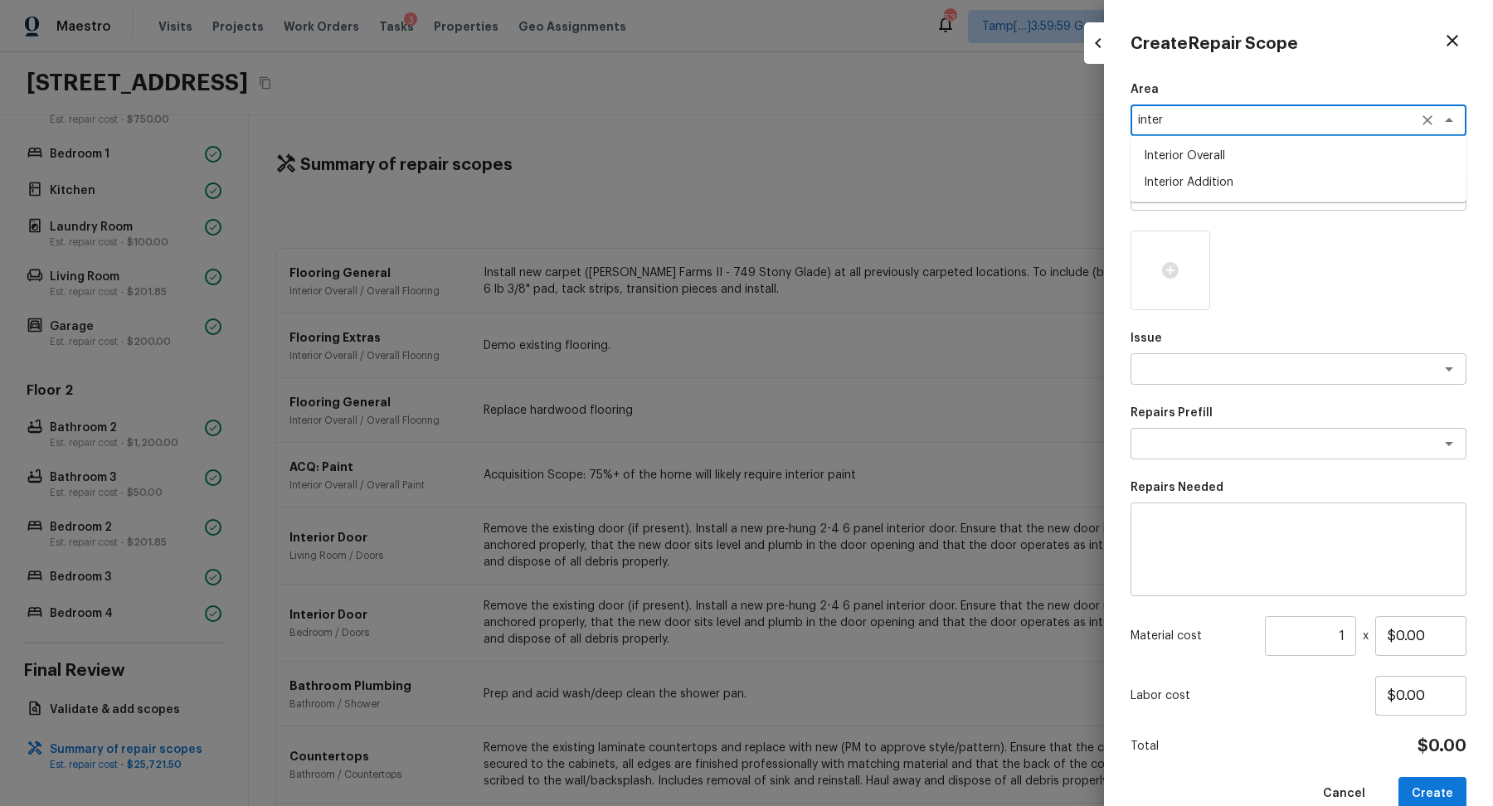
click at [1228, 159] on li "Interior Overall" at bounding box center [1299, 156] width 336 height 27
click at [1228, 168] on p "Feature" at bounding box center [1299, 164] width 336 height 17
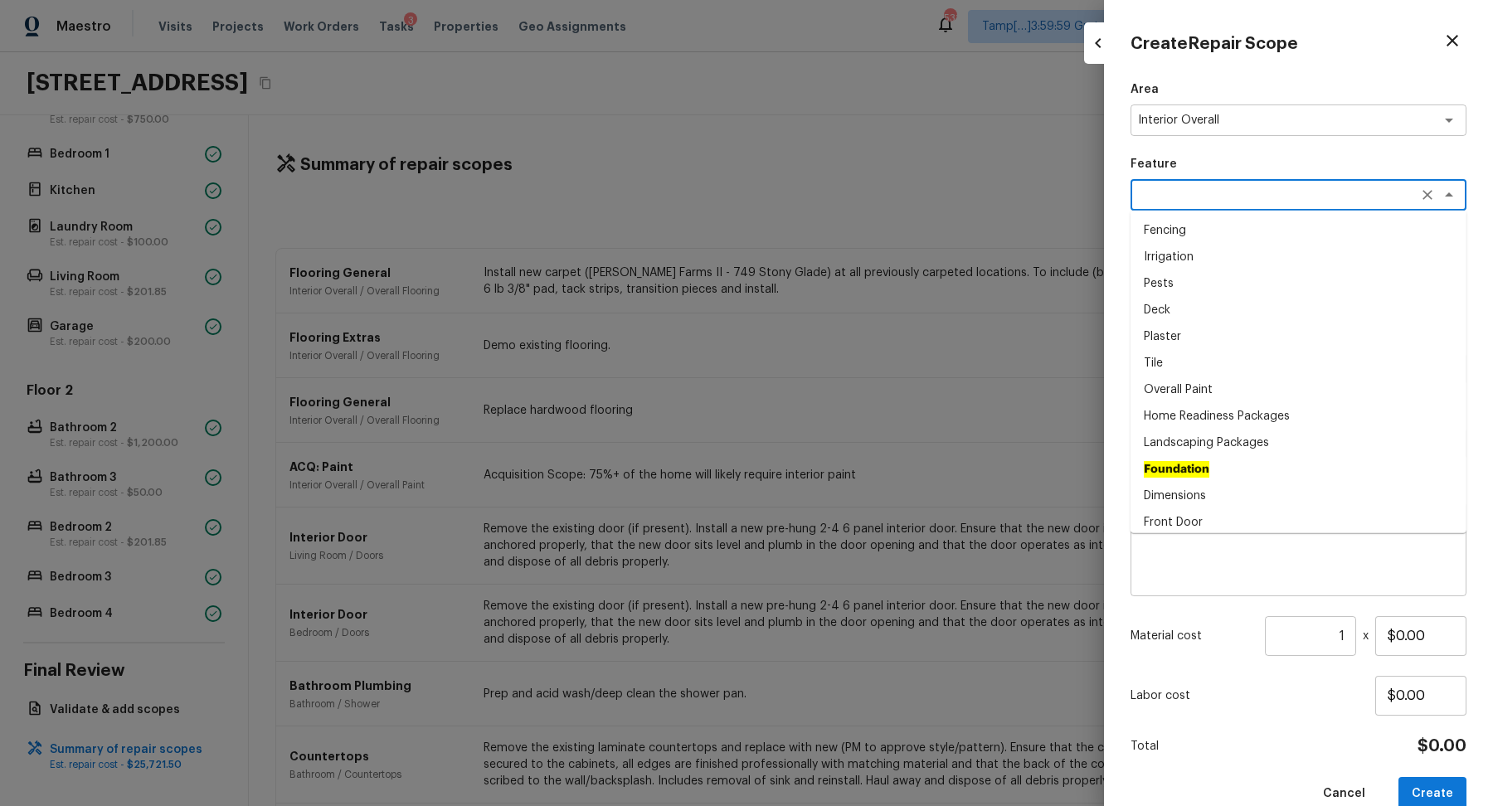
click at [1228, 187] on textarea at bounding box center [1275, 195] width 275 height 17
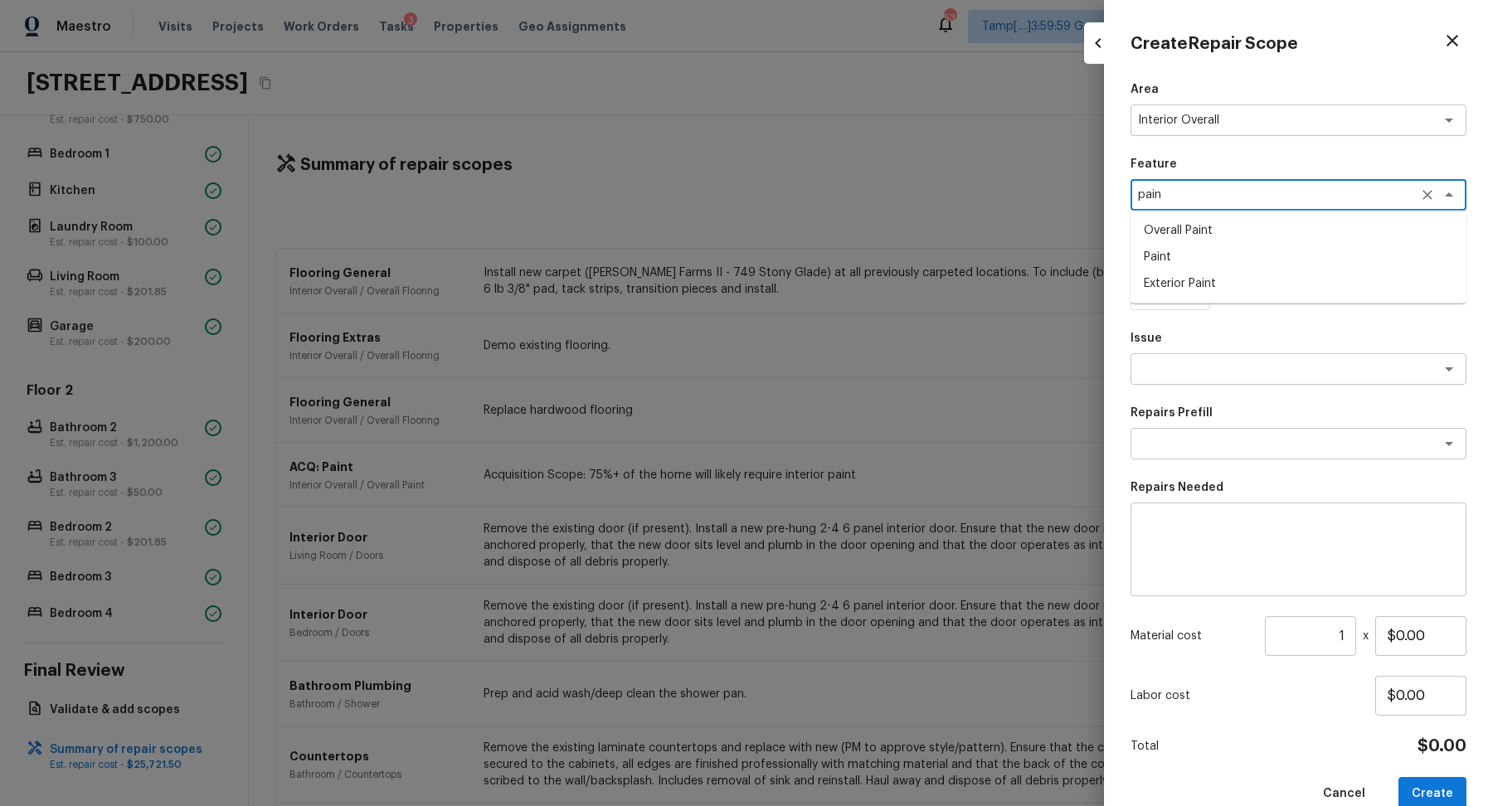
click at [1289, 229] on li "Overall Paint" at bounding box center [1299, 230] width 336 height 27
click at [1193, 266] on div at bounding box center [1171, 271] width 80 height 80
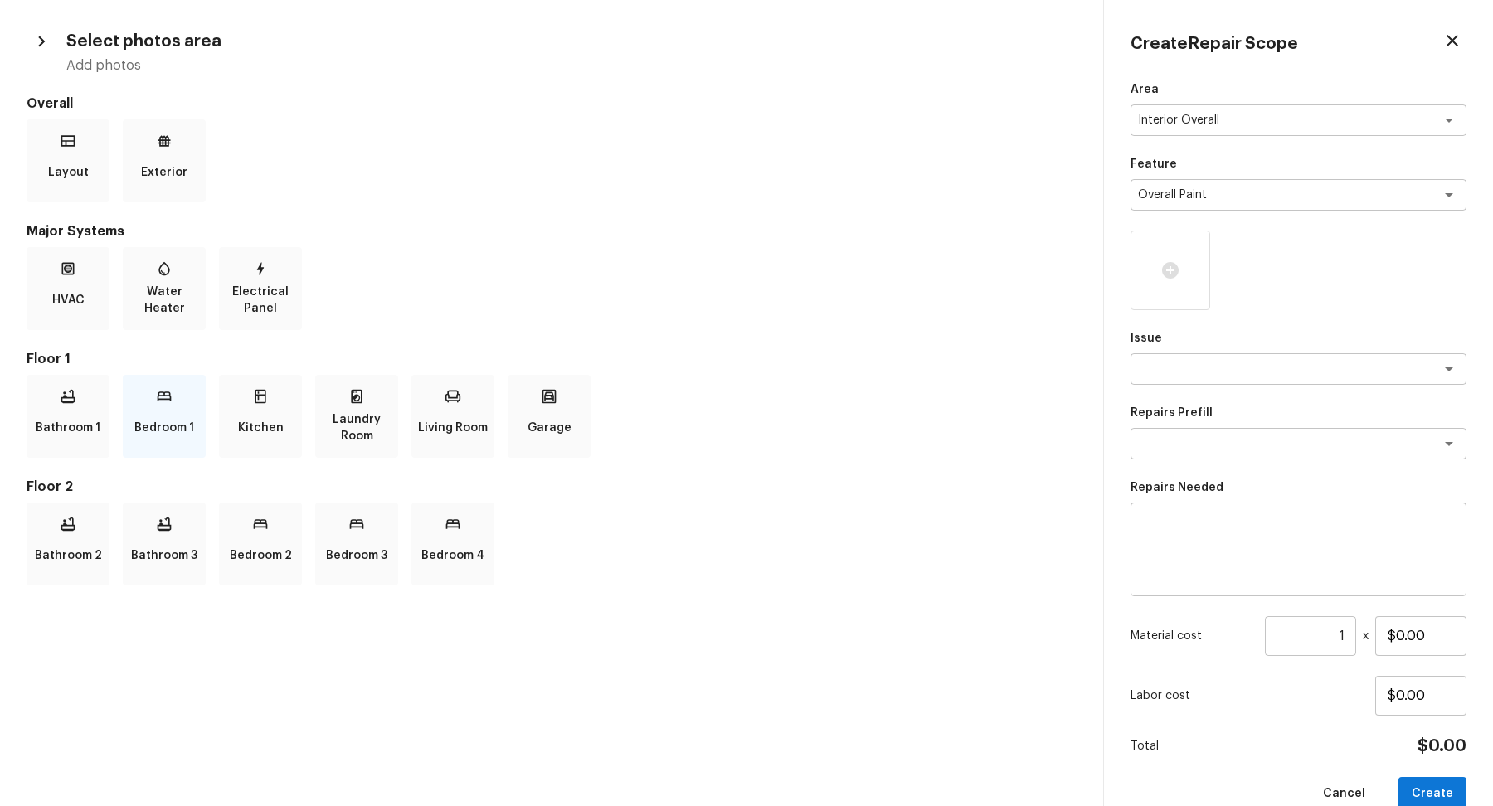
click at [147, 400] on div "Bedroom 1" at bounding box center [164, 416] width 83 height 83
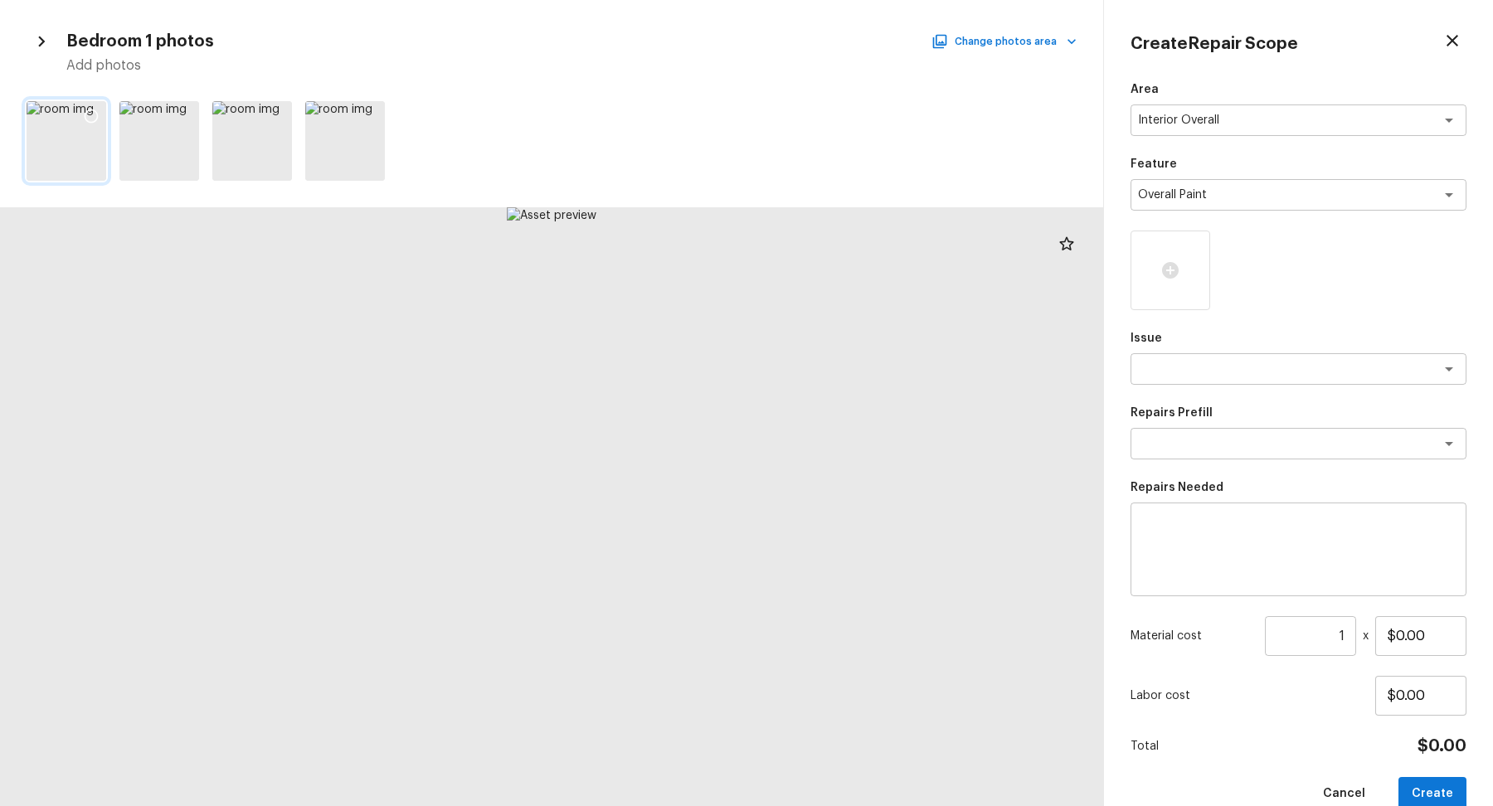
click at [81, 110] on div at bounding box center [91, 118] width 30 height 35
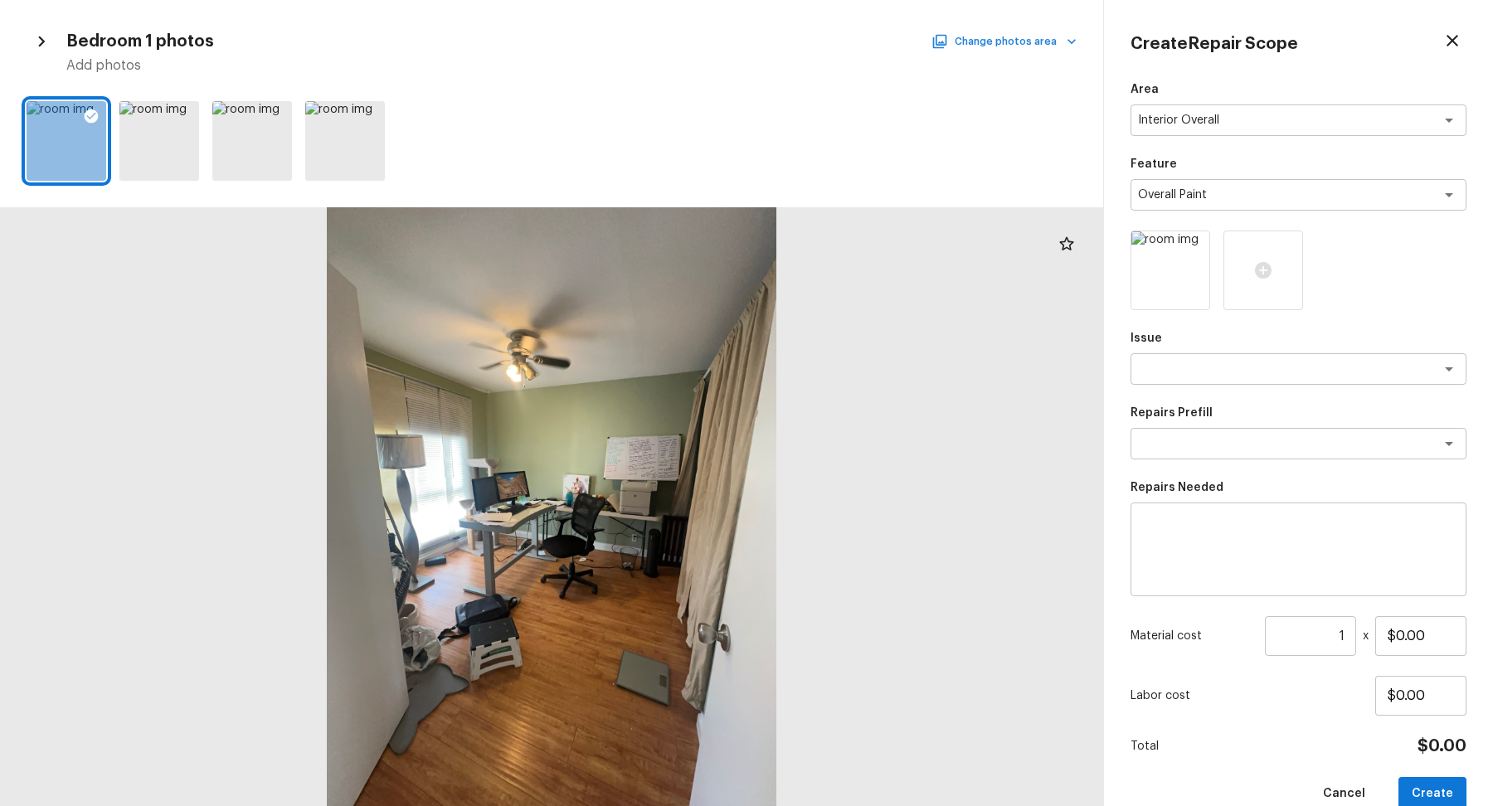
click at [1019, 39] on button "Change photos area" at bounding box center [1006, 42] width 142 height 22
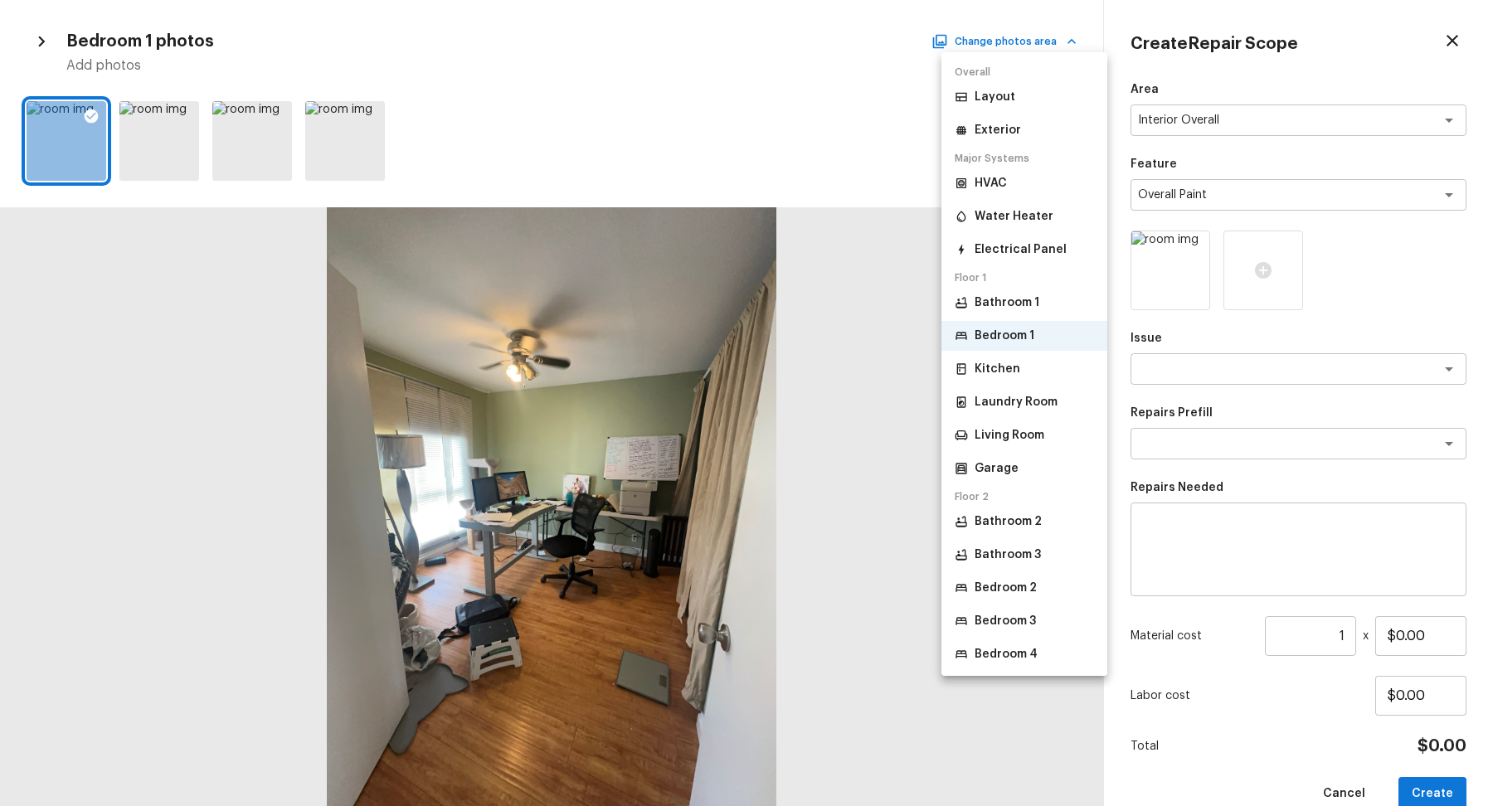
click at [1034, 414] on li "Laundry Room" at bounding box center [1025, 402] width 166 height 30
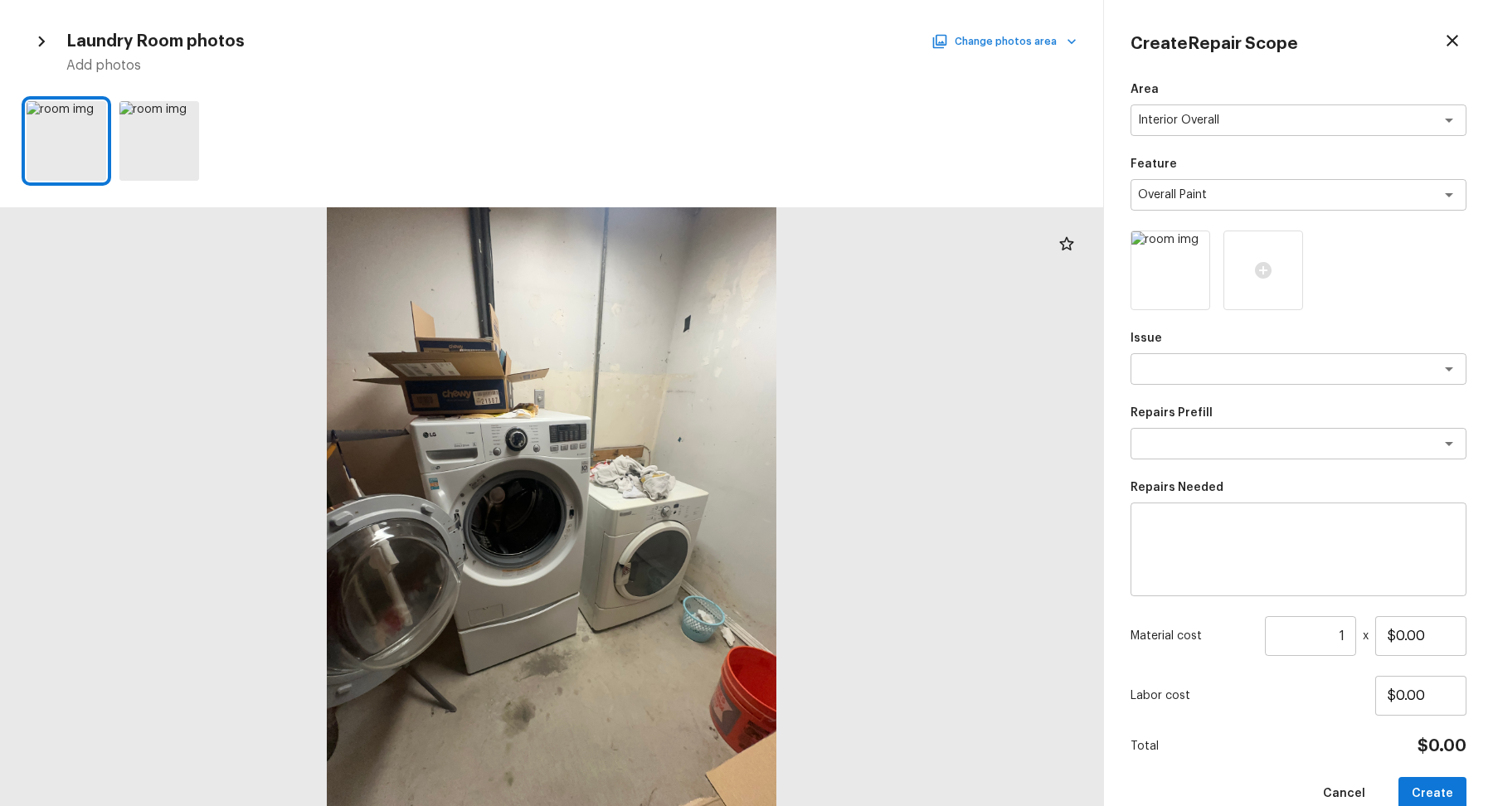
click at [1010, 41] on button "Change photos area" at bounding box center [1006, 42] width 142 height 22
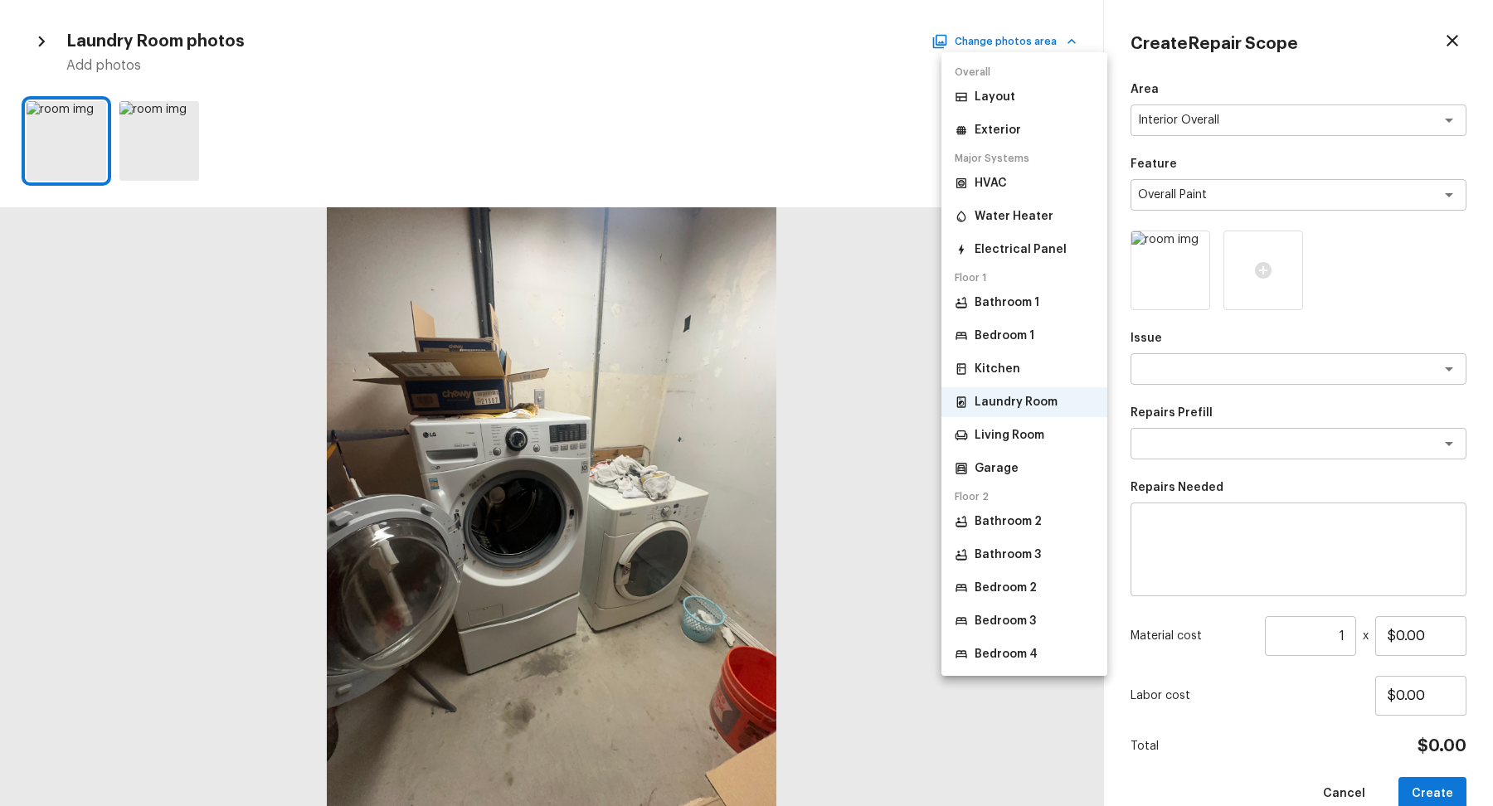
click at [1038, 547] on p "Bathroom 3" at bounding box center [1008, 555] width 66 height 17
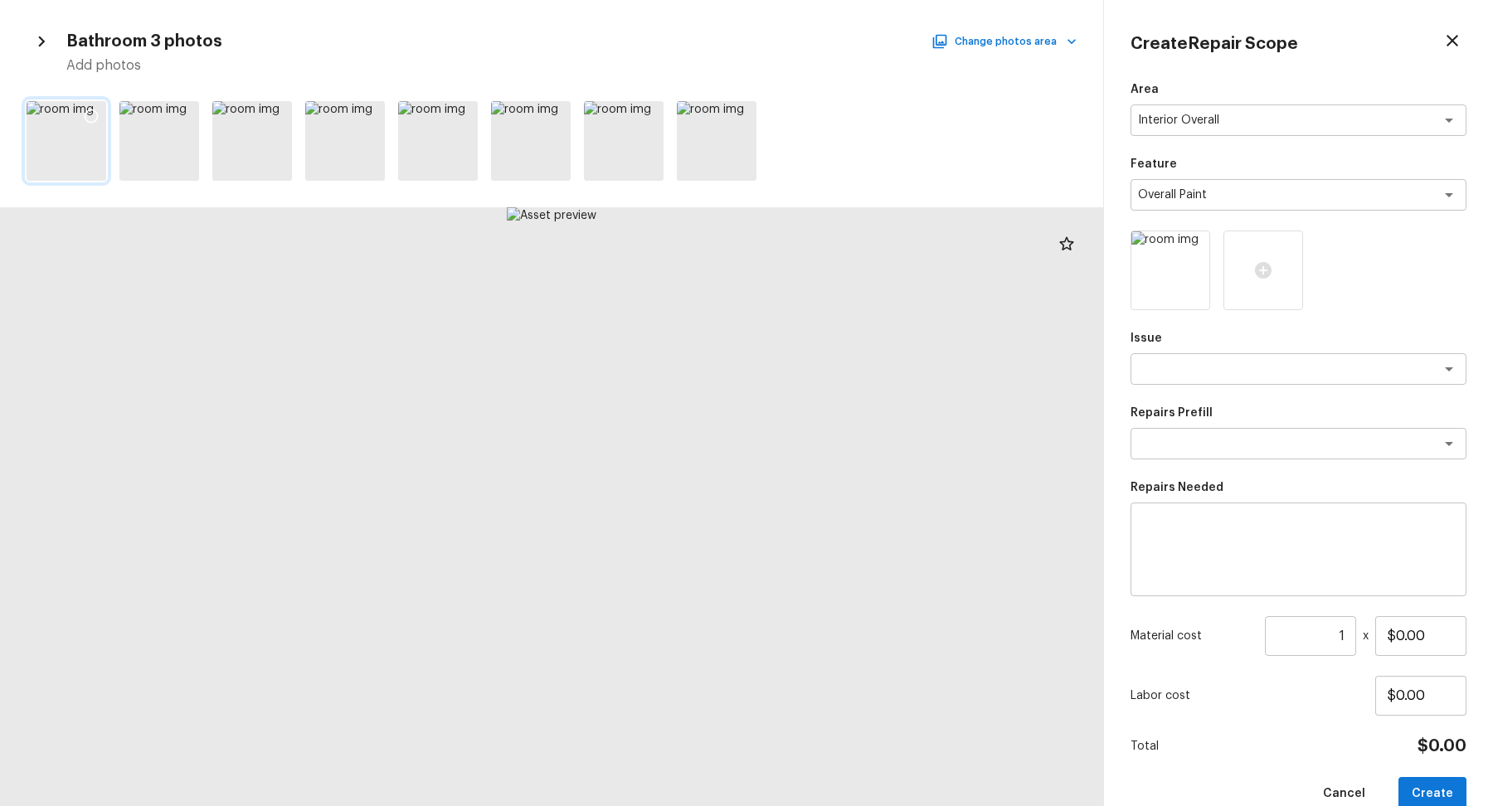
click at [91, 117] on icon at bounding box center [91, 116] width 17 height 17
click at [1000, 45] on button "Change photos area" at bounding box center [1006, 42] width 142 height 22
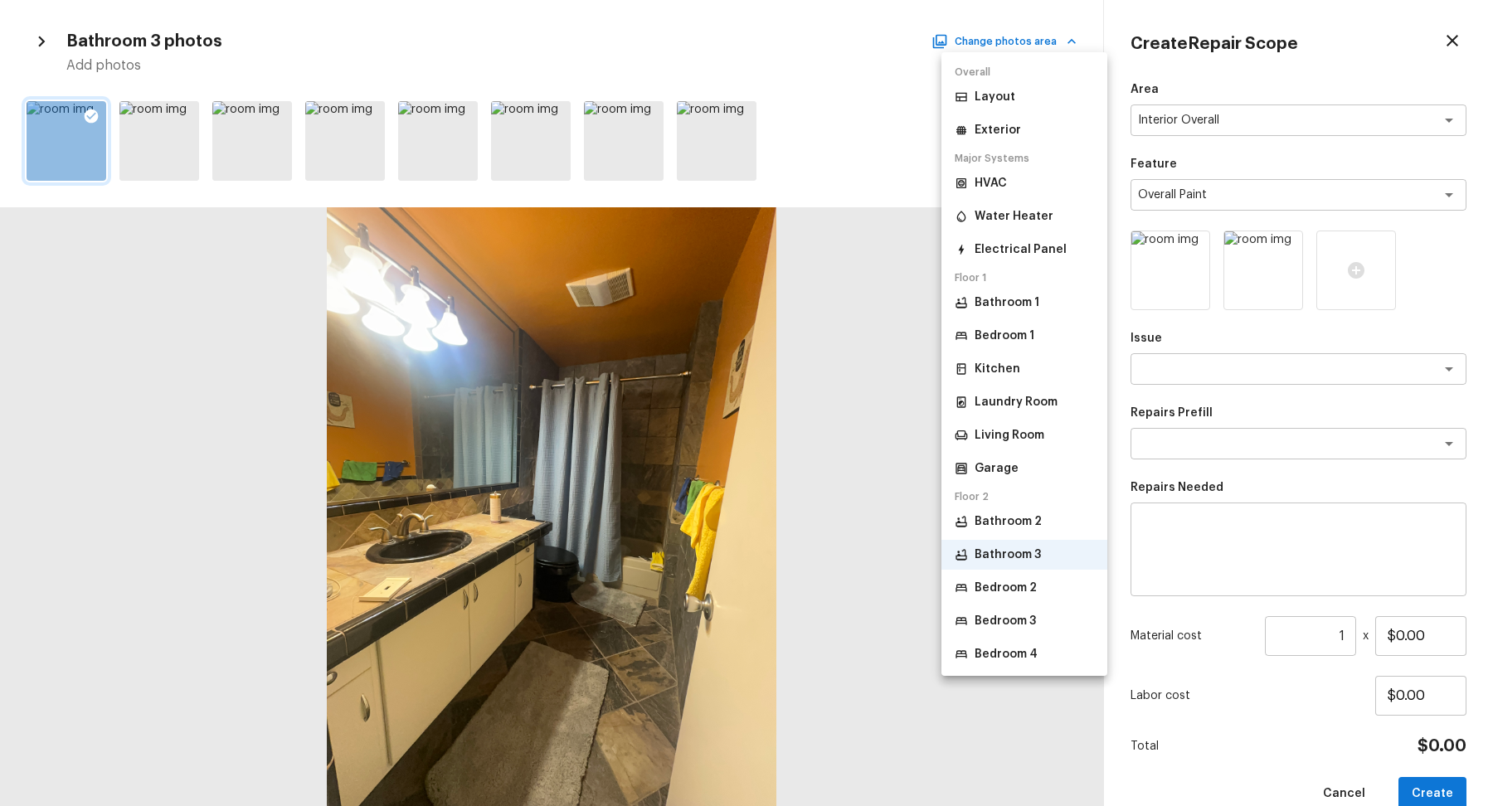
click at [1010, 584] on p "Bedroom 2" at bounding box center [1006, 588] width 62 height 17
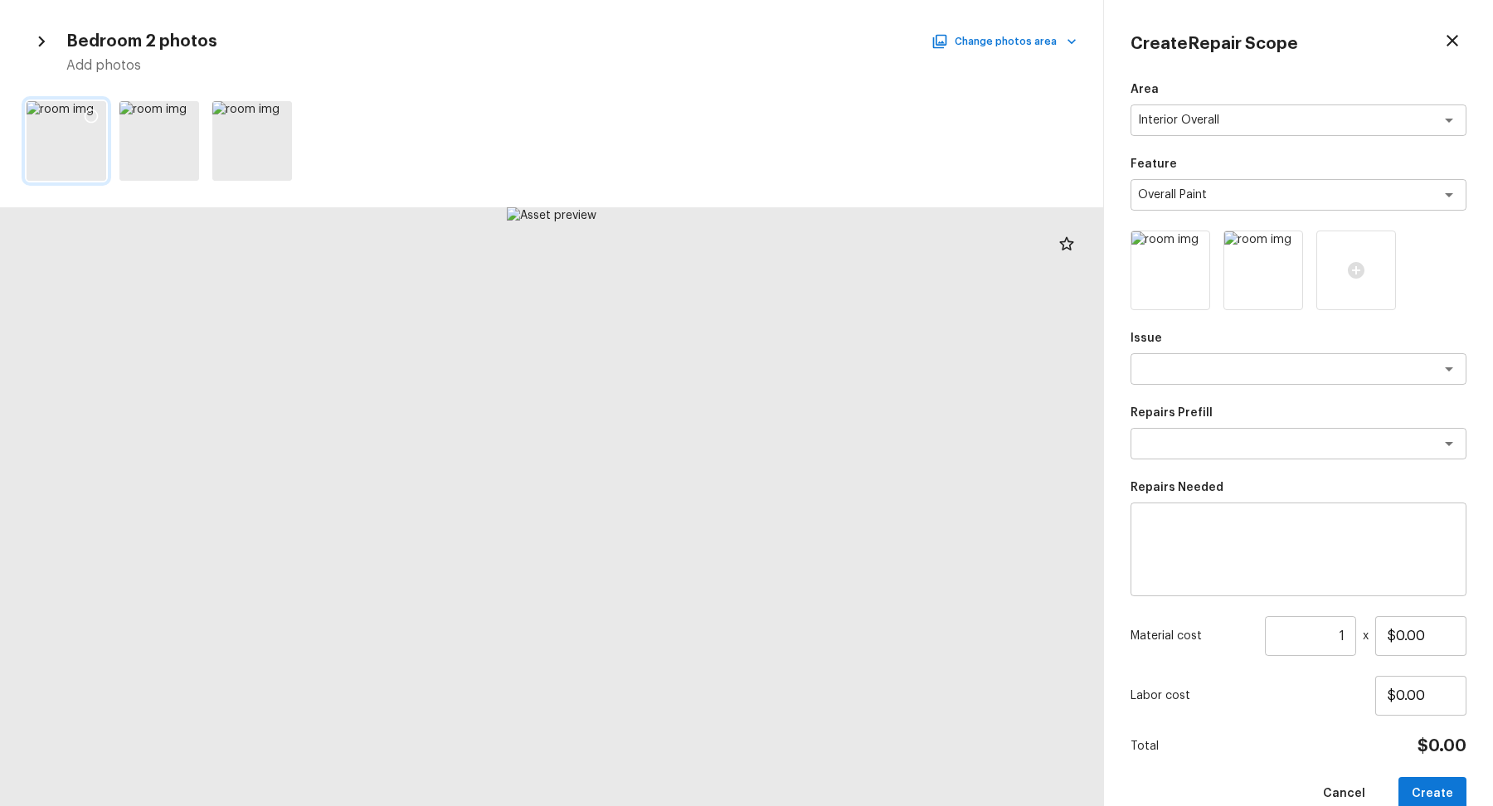
click at [95, 111] on icon at bounding box center [92, 117] width 14 height 14
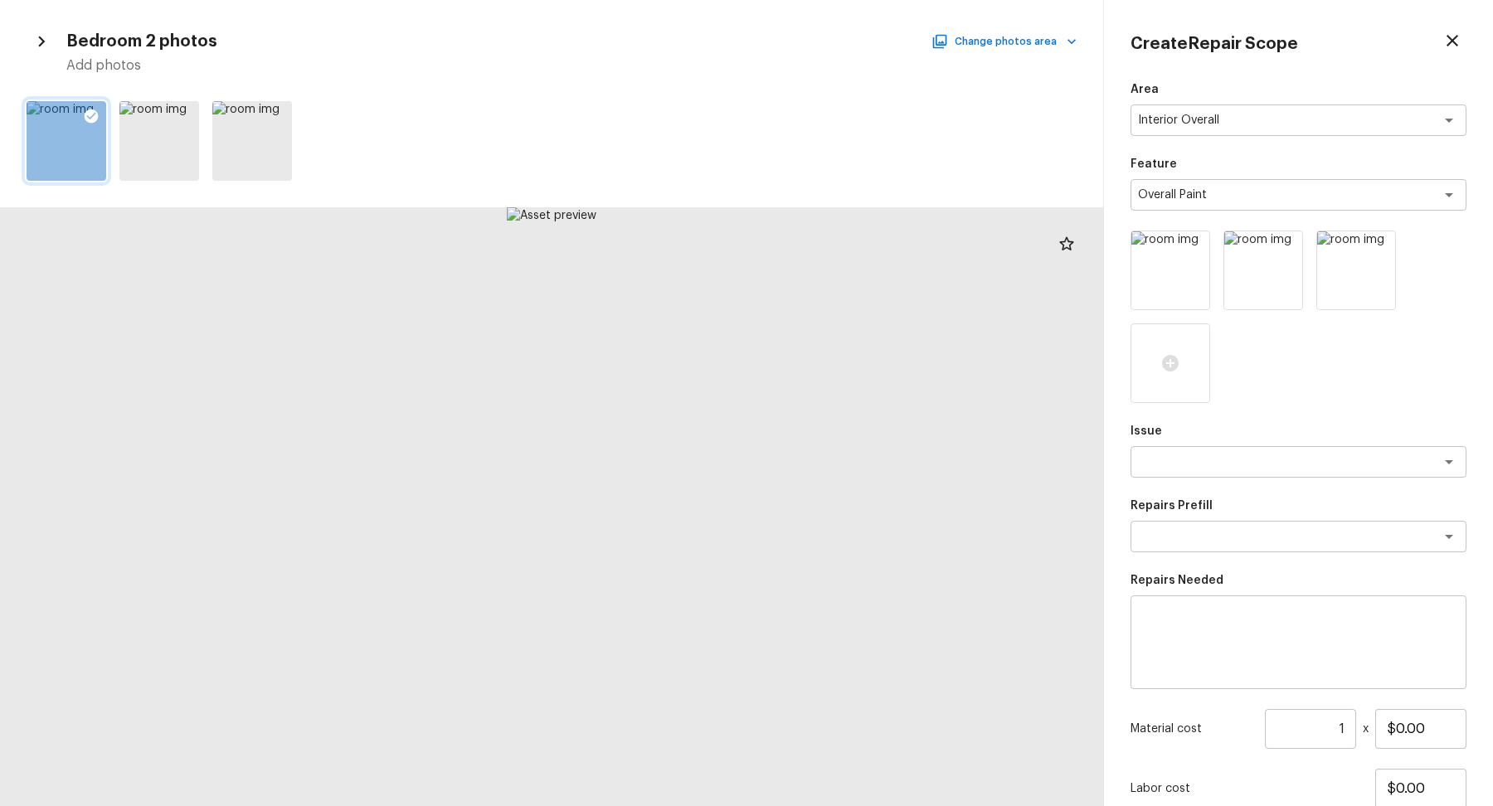
click at [991, 56] on div "Bedroom 2 photos Change photos area Add photos" at bounding box center [552, 51] width 1050 height 48
click at [1016, 41] on button "Change photos area" at bounding box center [1006, 42] width 142 height 22
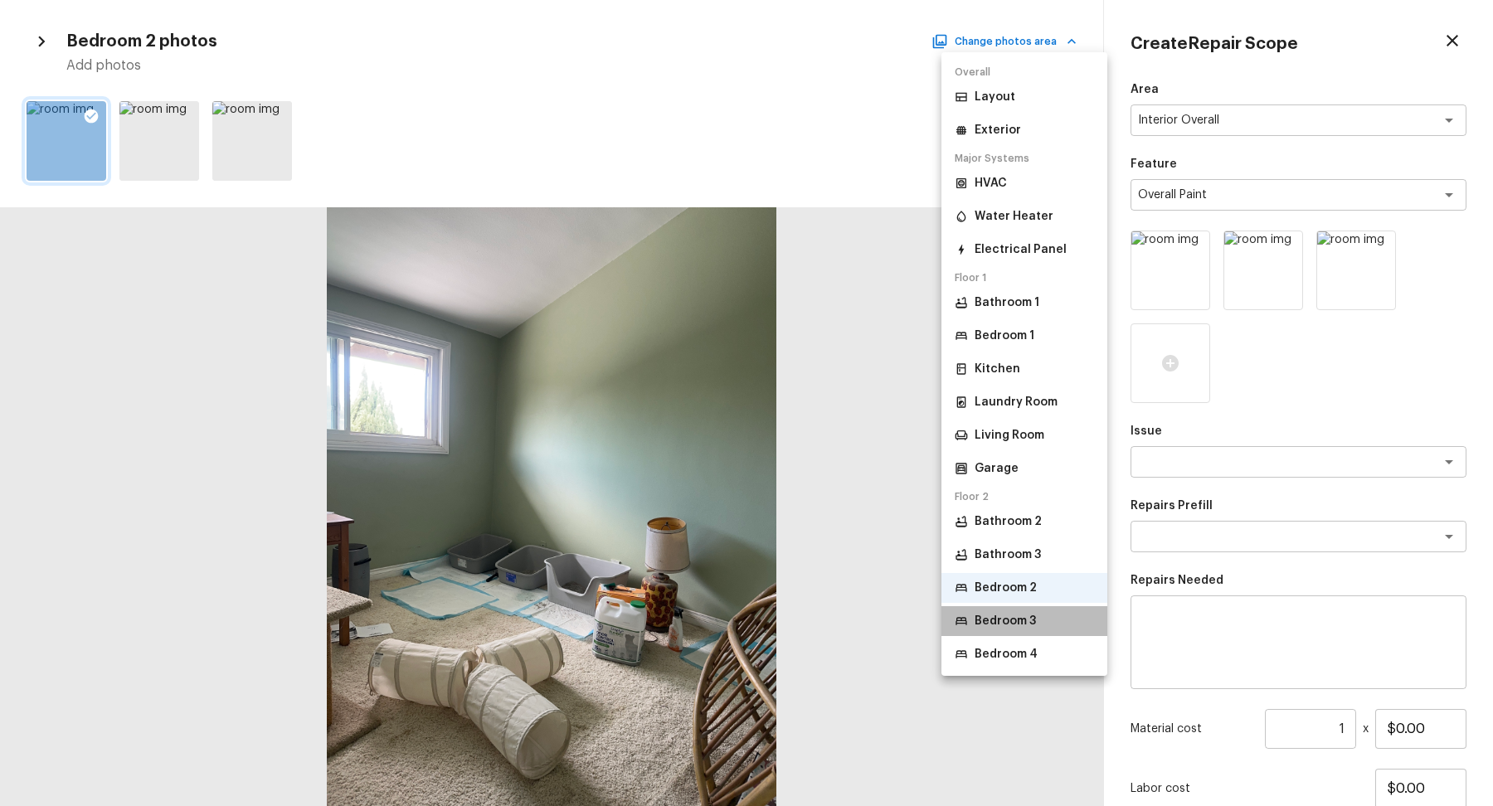
click at [1022, 619] on p "Bedroom 3" at bounding box center [1005, 621] width 61 height 17
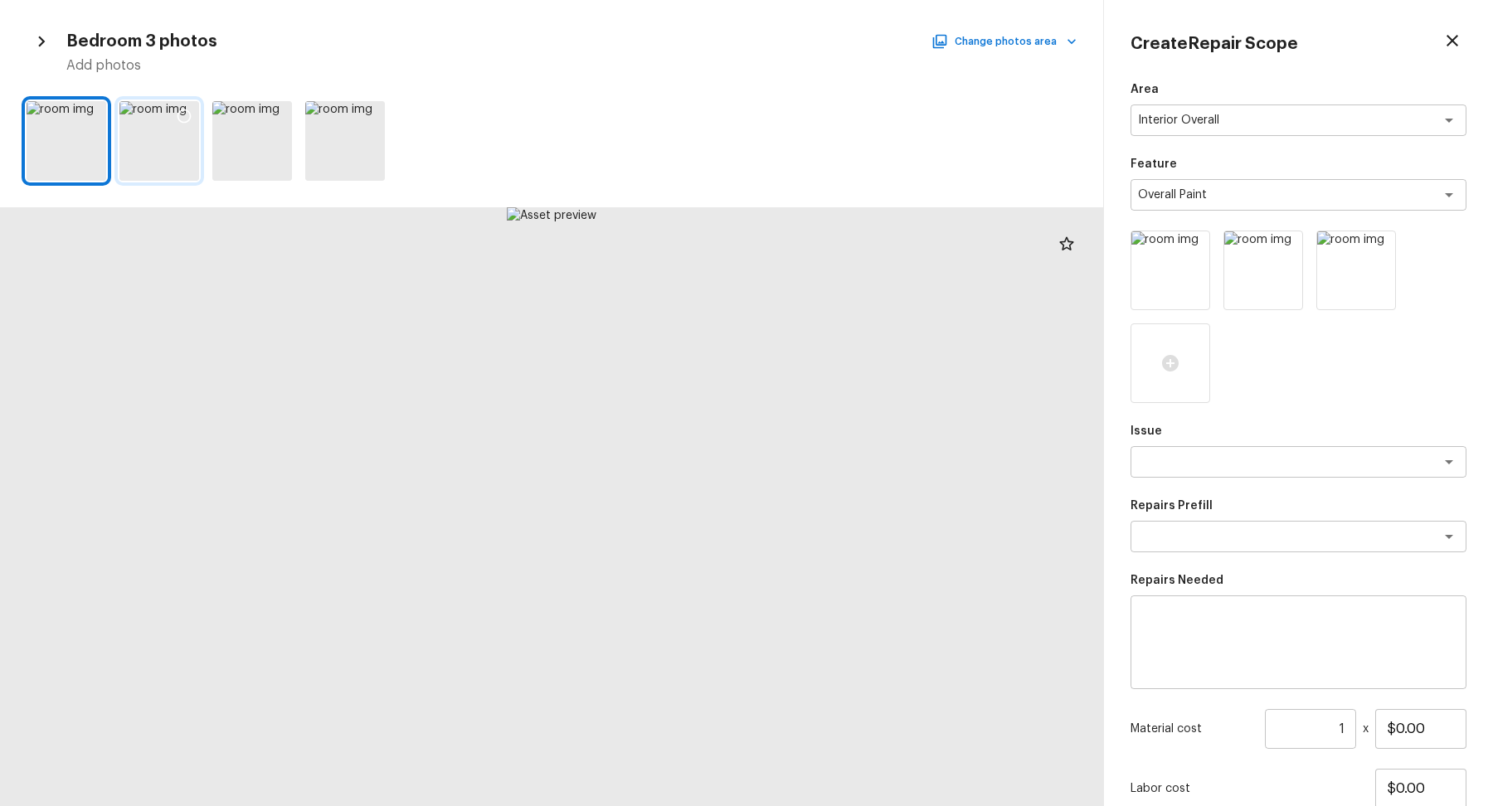
click at [187, 110] on icon at bounding box center [185, 117] width 14 height 14
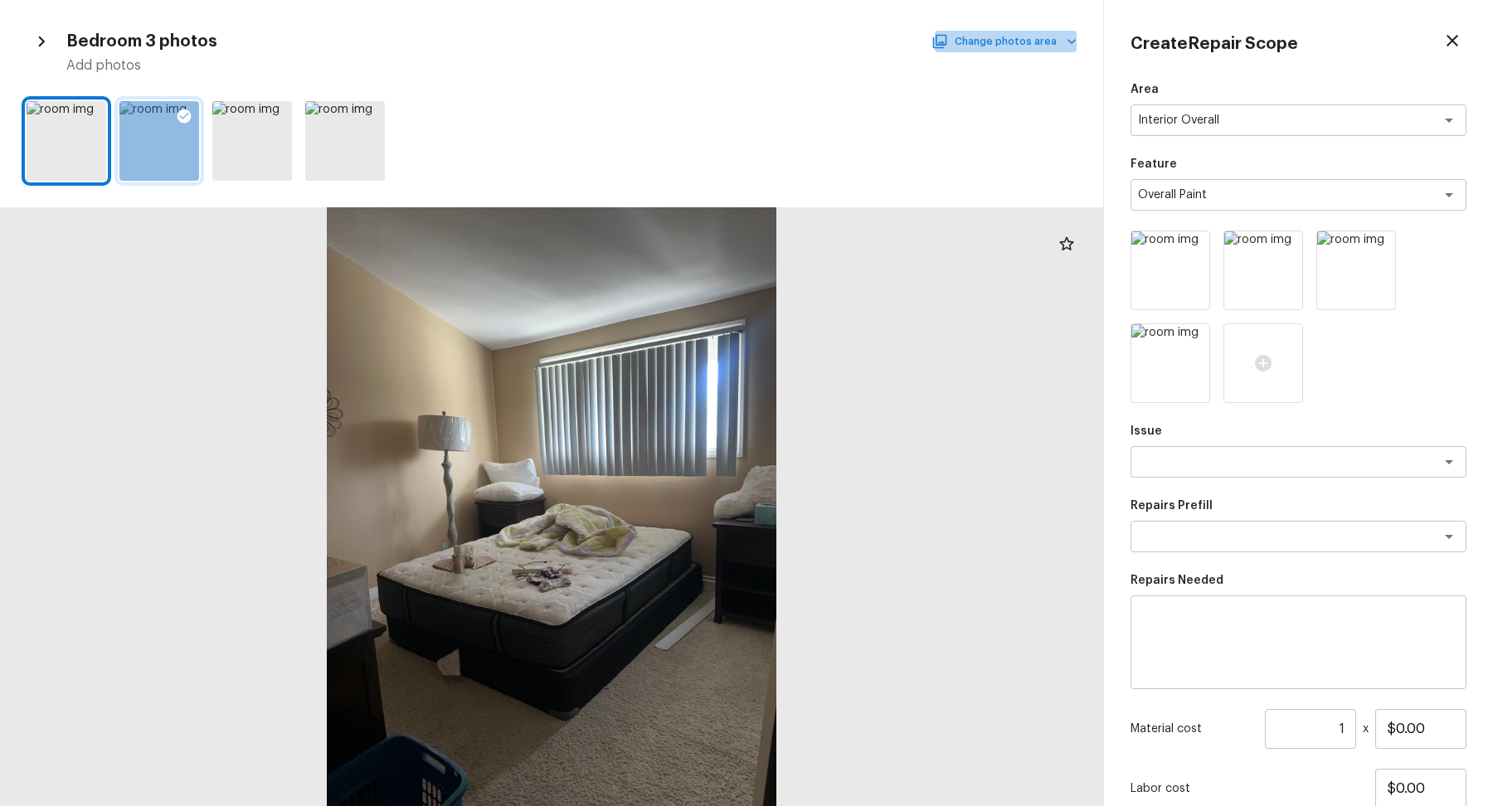
click at [1020, 37] on button "Change photos area" at bounding box center [1006, 42] width 142 height 22
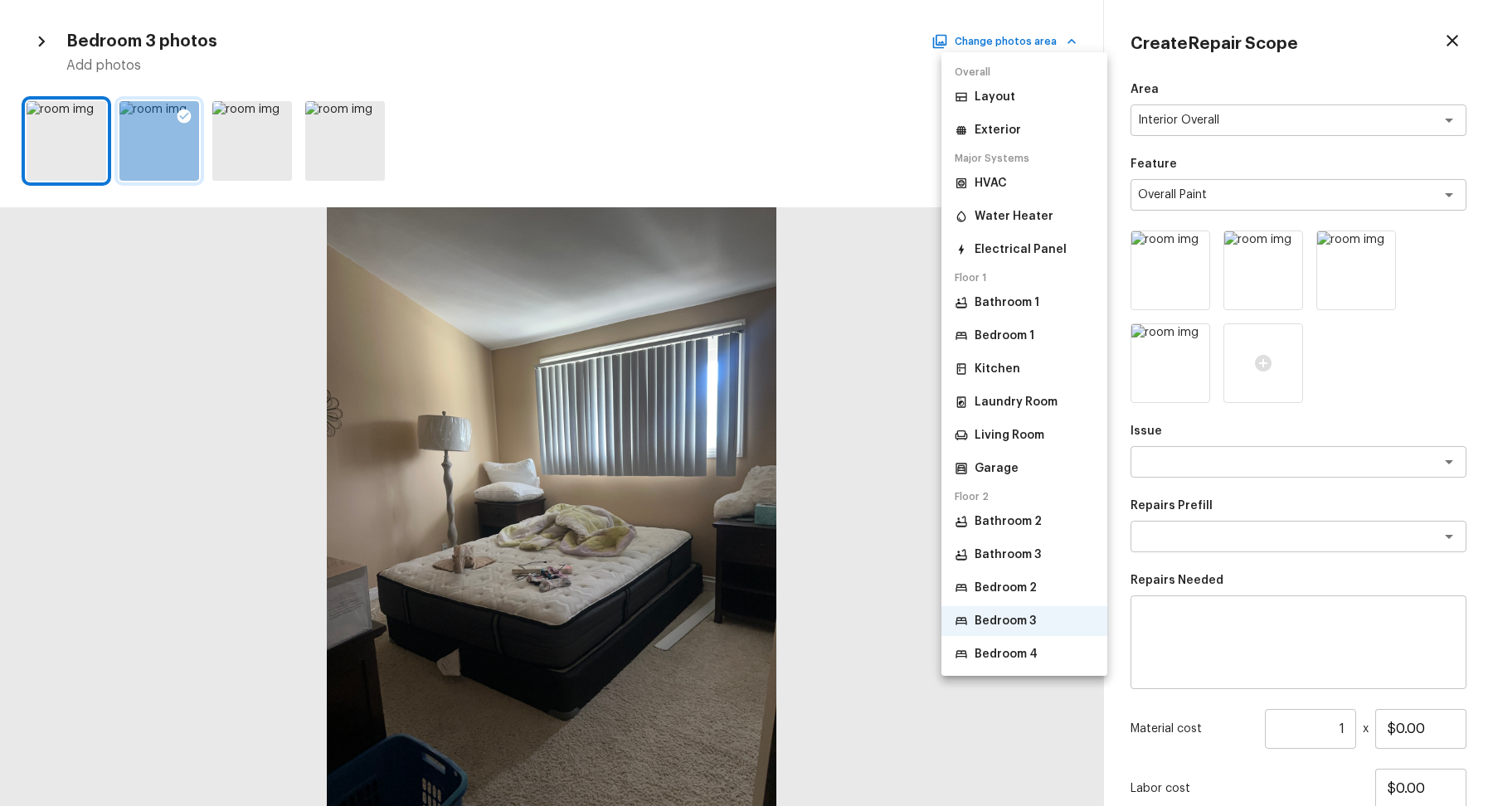
click at [1063, 653] on li "Bedroom 4" at bounding box center [1025, 655] width 166 height 30
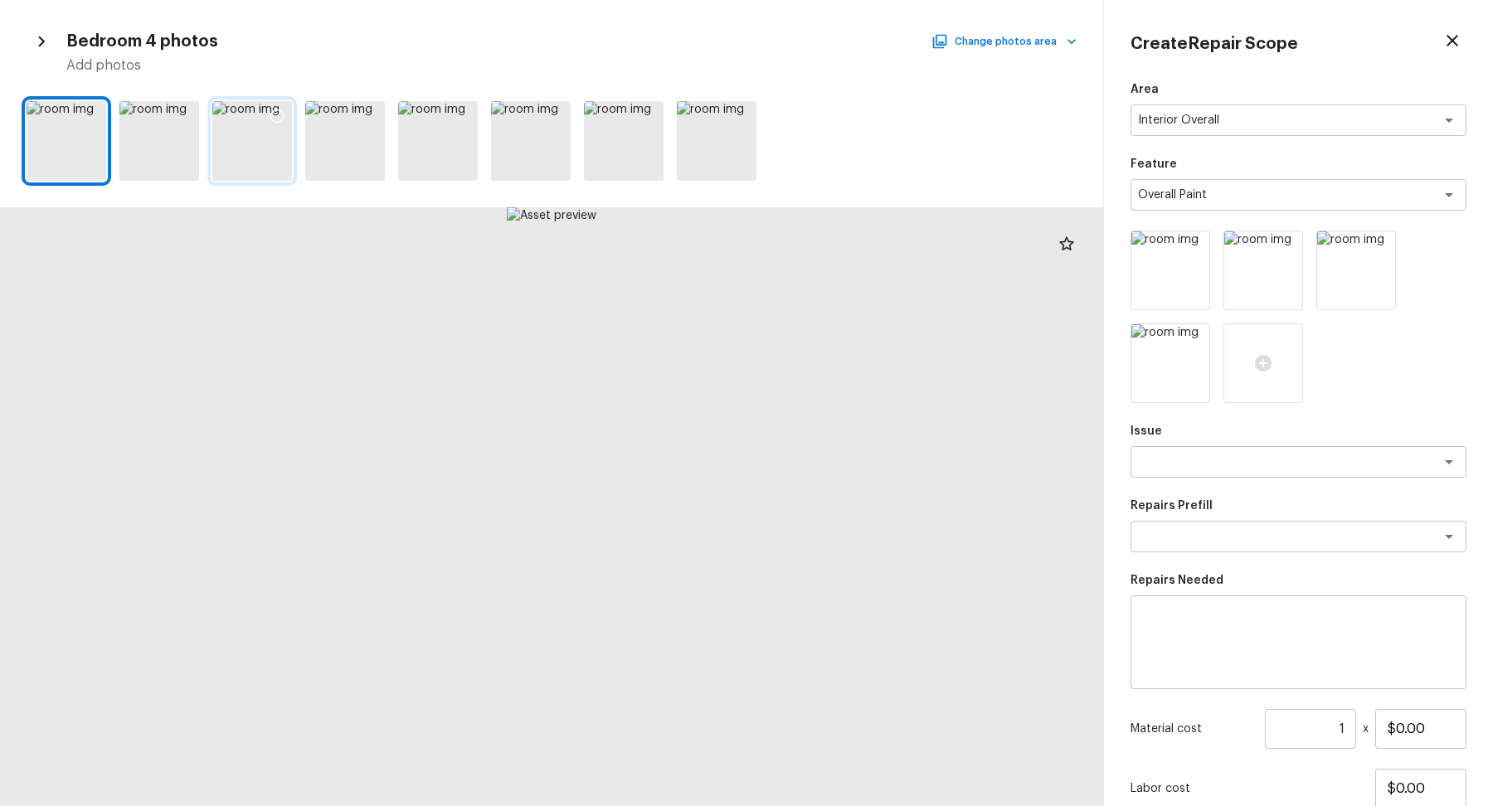
click at [270, 115] on icon at bounding box center [277, 117] width 14 height 14
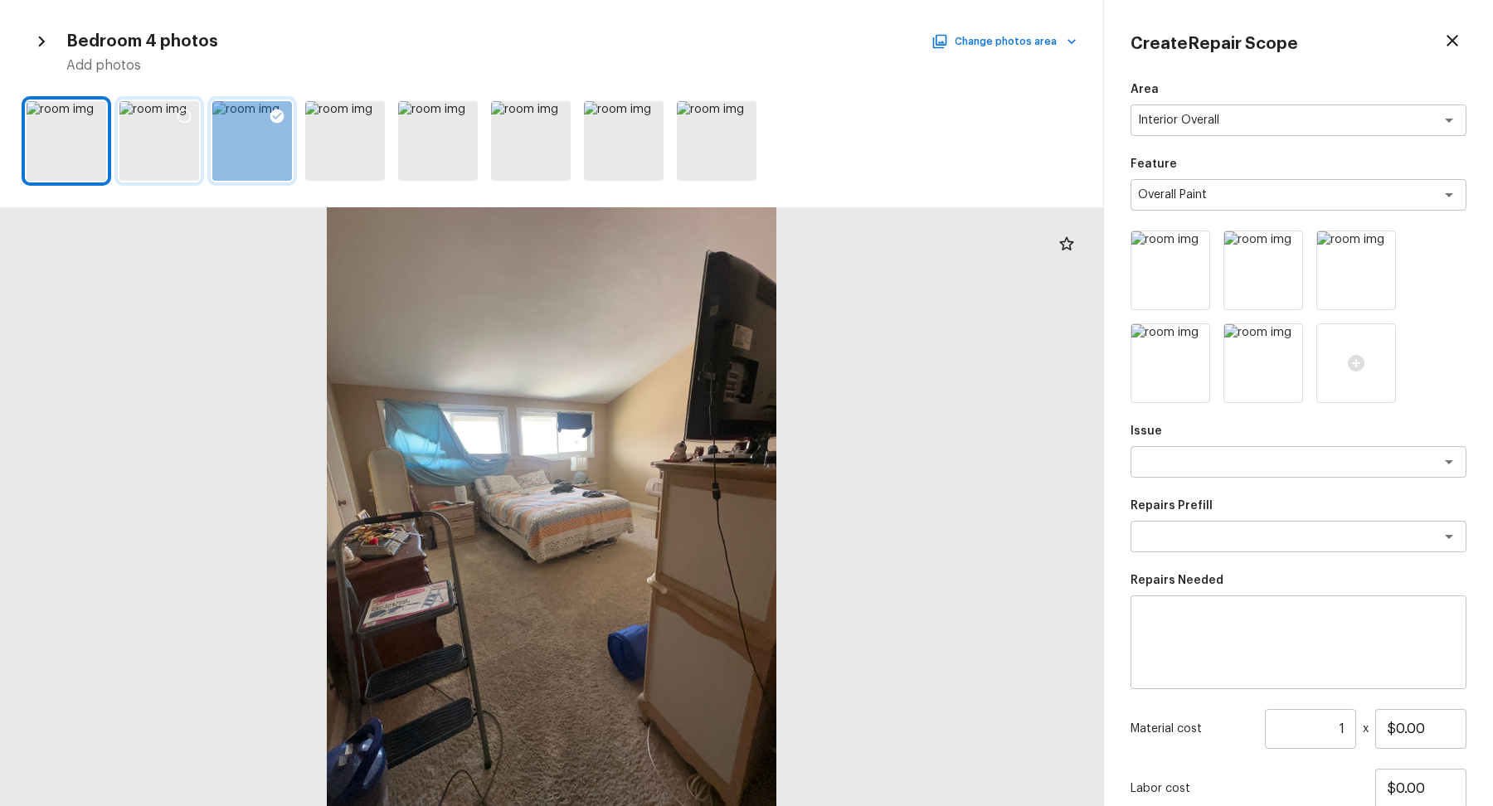
click at [177, 110] on icon at bounding box center [184, 116] width 17 height 17
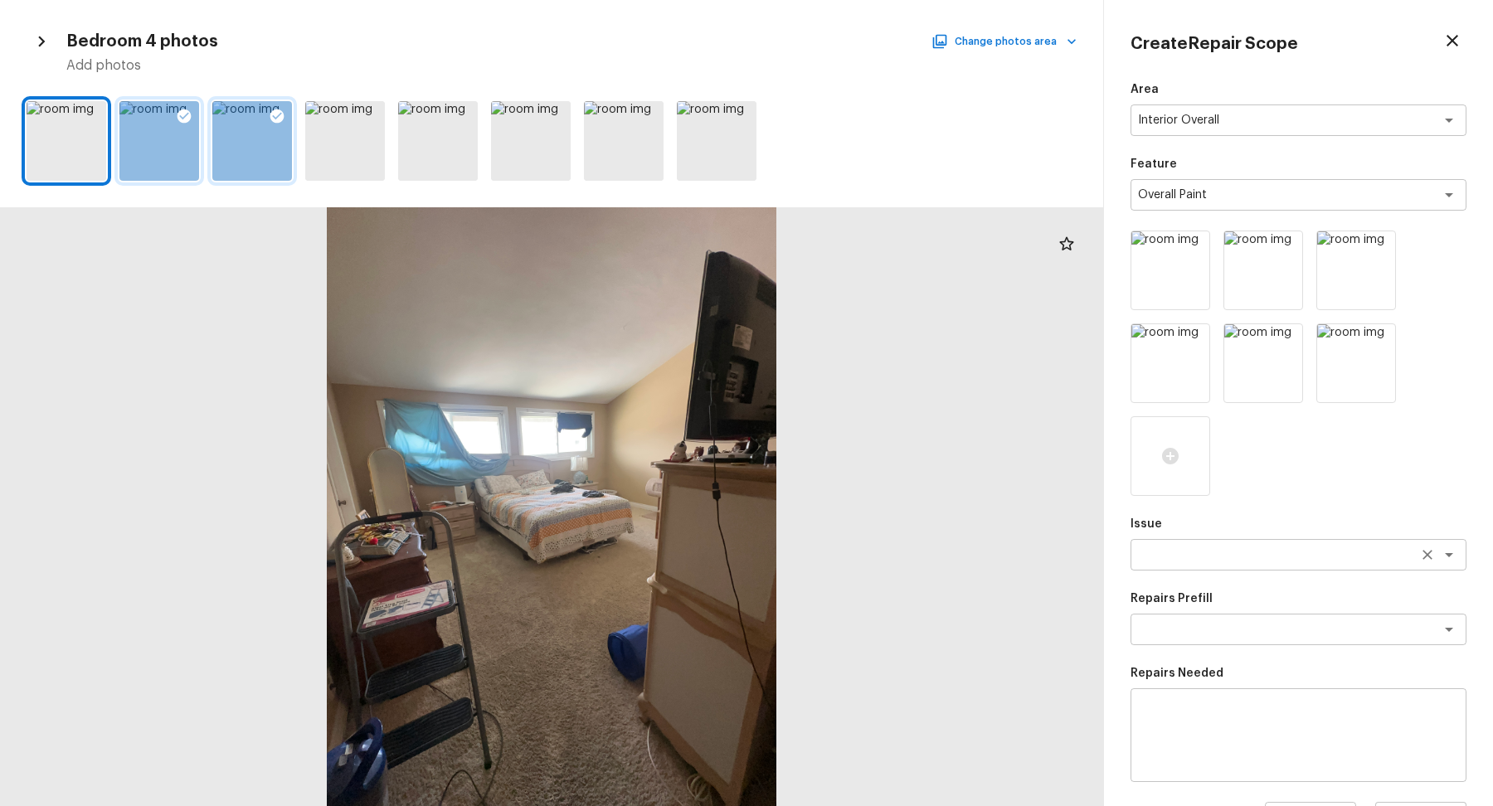
click at [1269, 562] on textarea at bounding box center [1275, 555] width 275 height 17
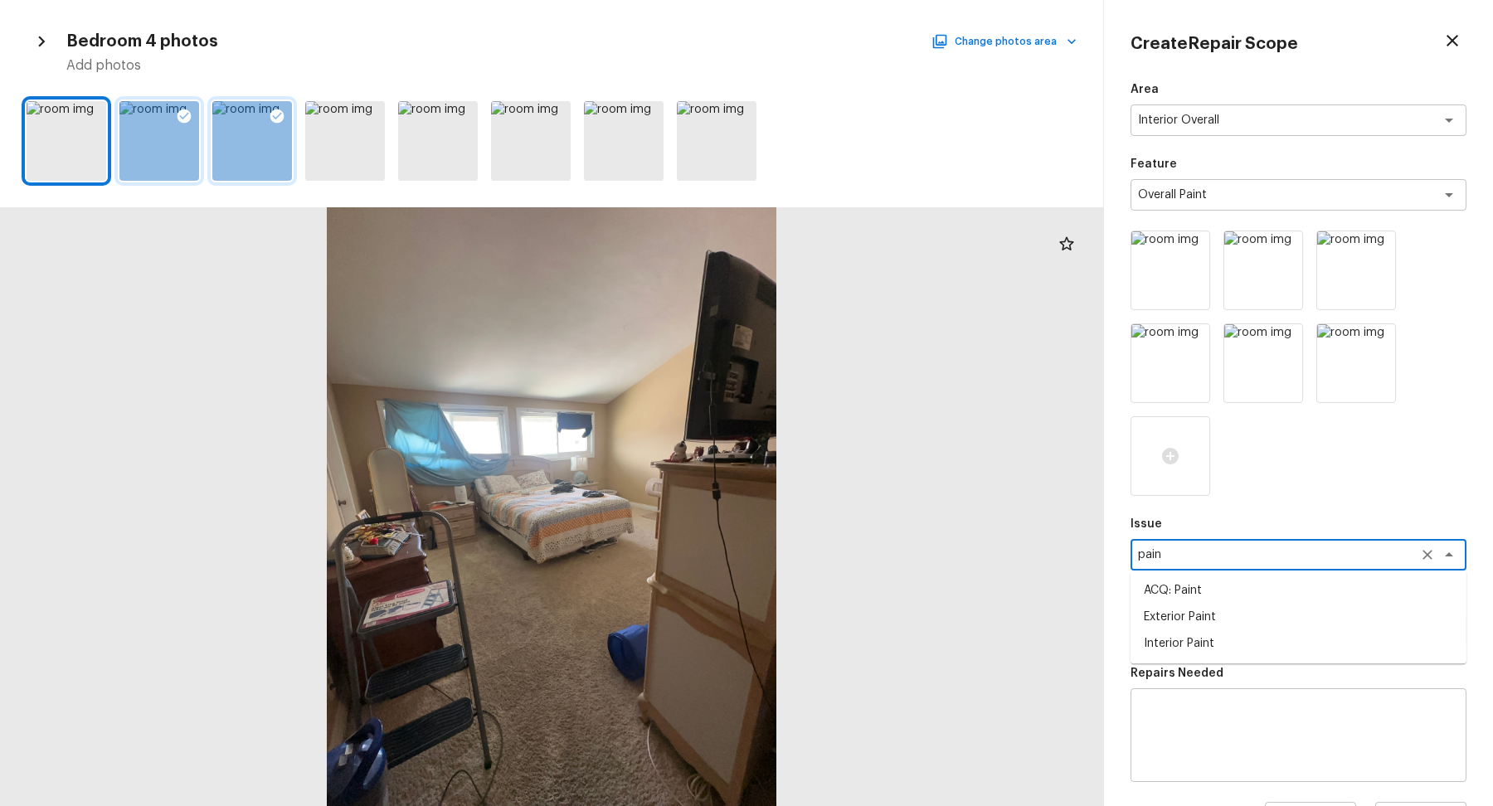
click at [1333, 649] on li "Interior Paint" at bounding box center [1299, 643] width 336 height 27
click at [1253, 652] on div "Area Interior Overall x ​ Feature Overall Paint x ​ Issue Interior Paint x ​ Re…" at bounding box center [1299, 539] width 336 height 916
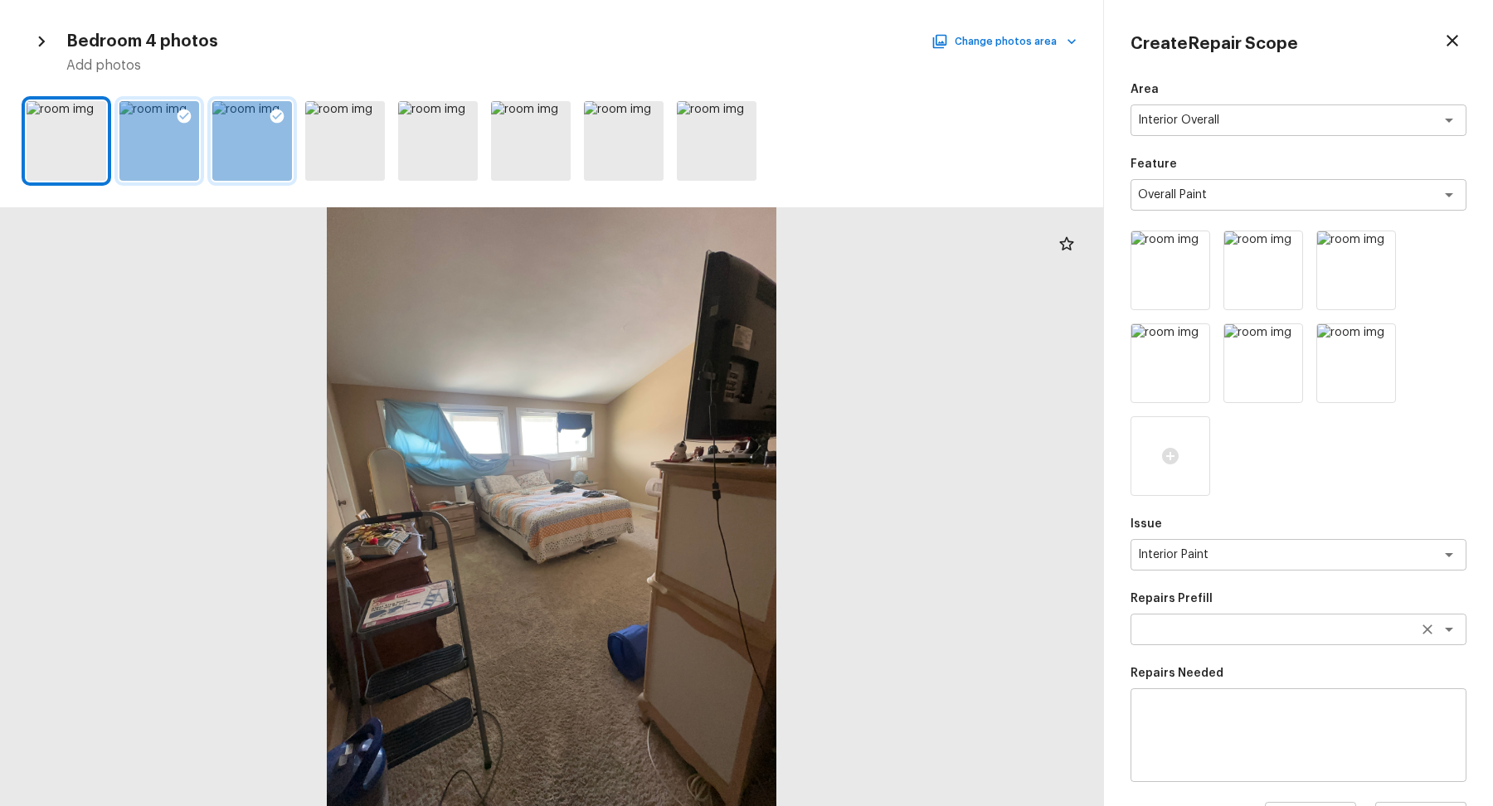
click at [1284, 626] on textarea at bounding box center [1275, 629] width 275 height 17
click at [1332, 674] on li "Primer - Labor Only" at bounding box center [1299, 665] width 336 height 27
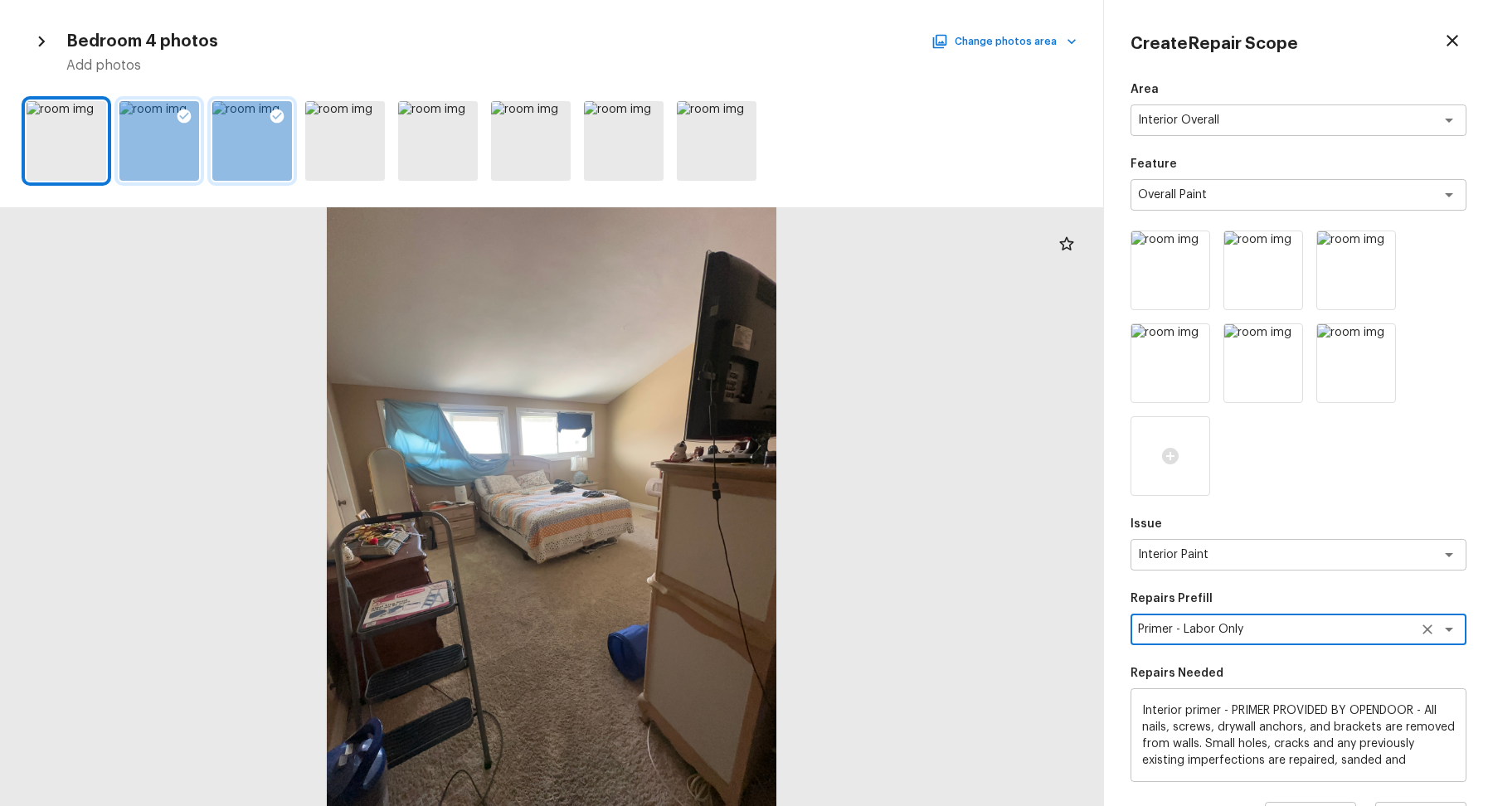
scroll to position [216, 0]
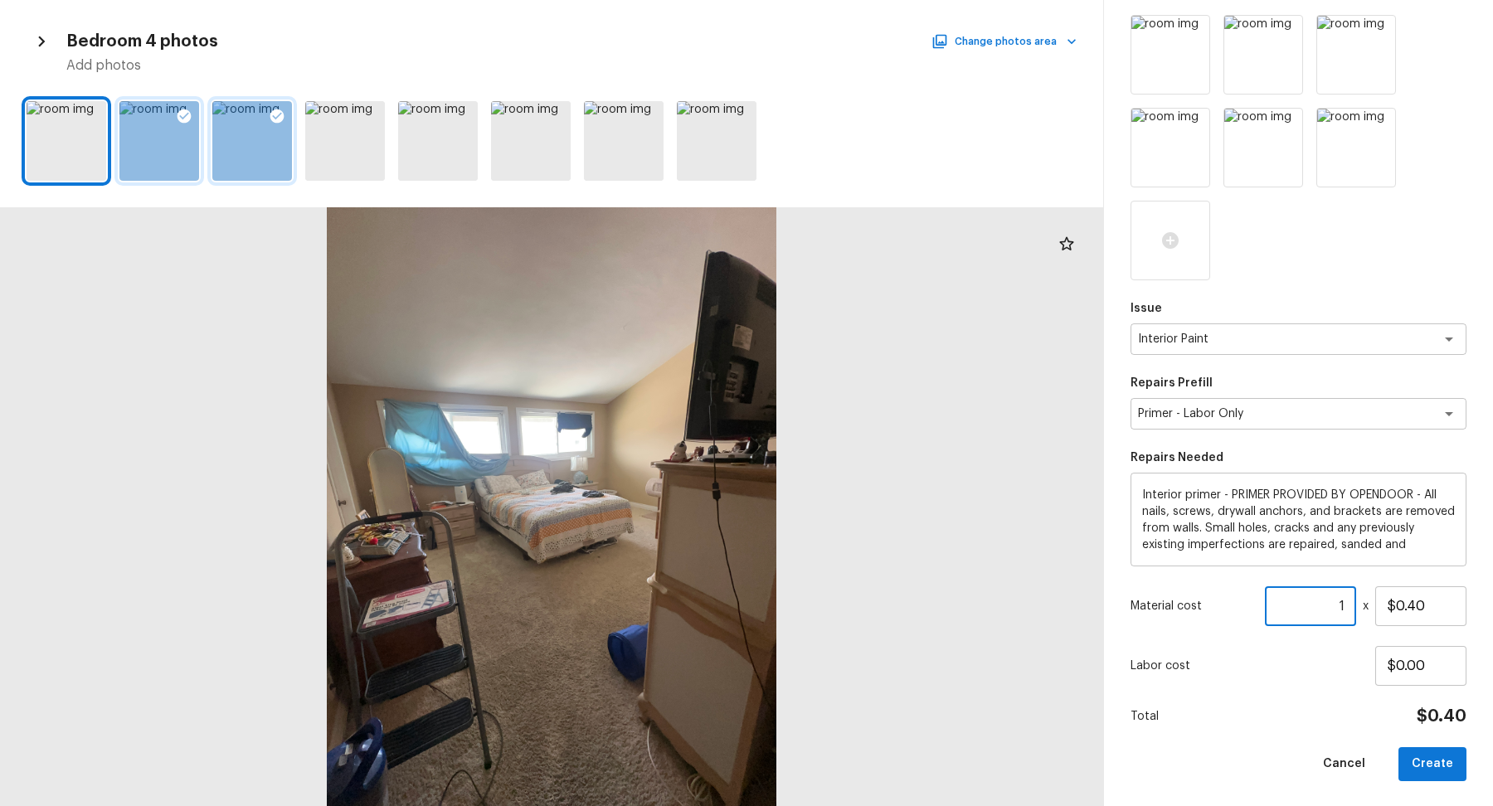
click at [1346, 610] on input "1" at bounding box center [1310, 607] width 91 height 40
click at [1460, 758] on button "Create" at bounding box center [1433, 764] width 68 height 34
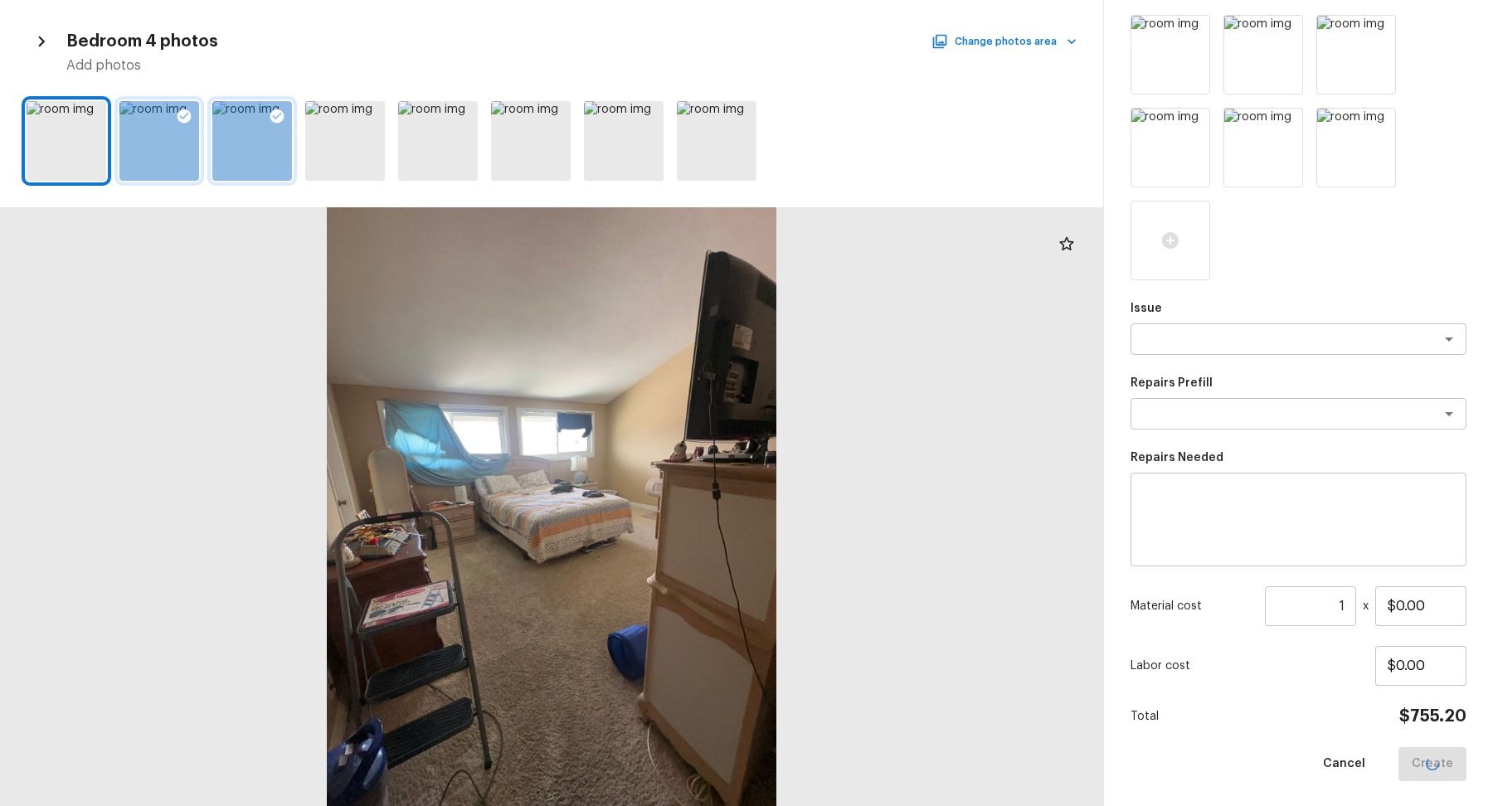
scroll to position [30, 0]
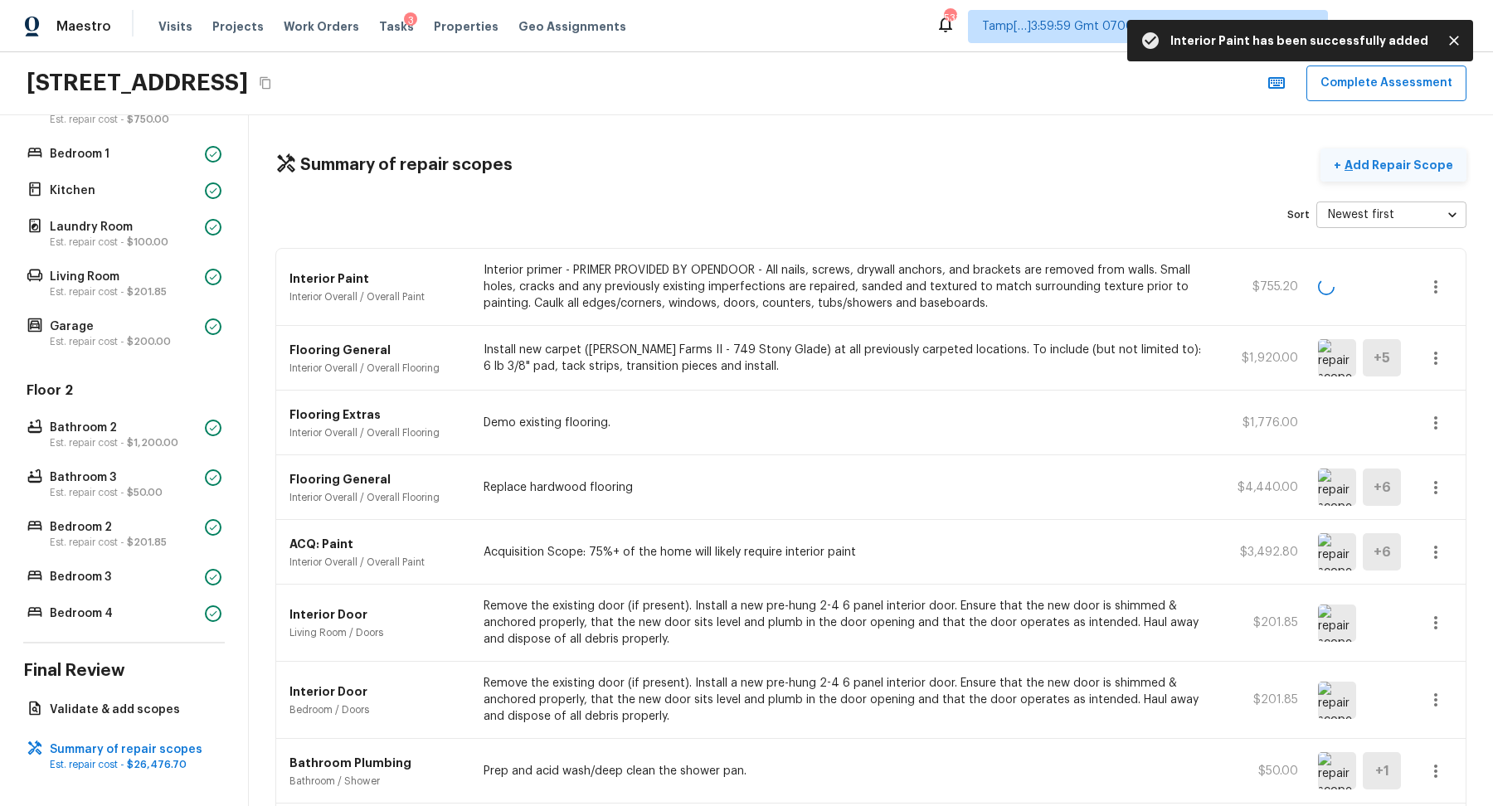
click at [1403, 162] on p "Add Repair Scope" at bounding box center [1397, 165] width 112 height 17
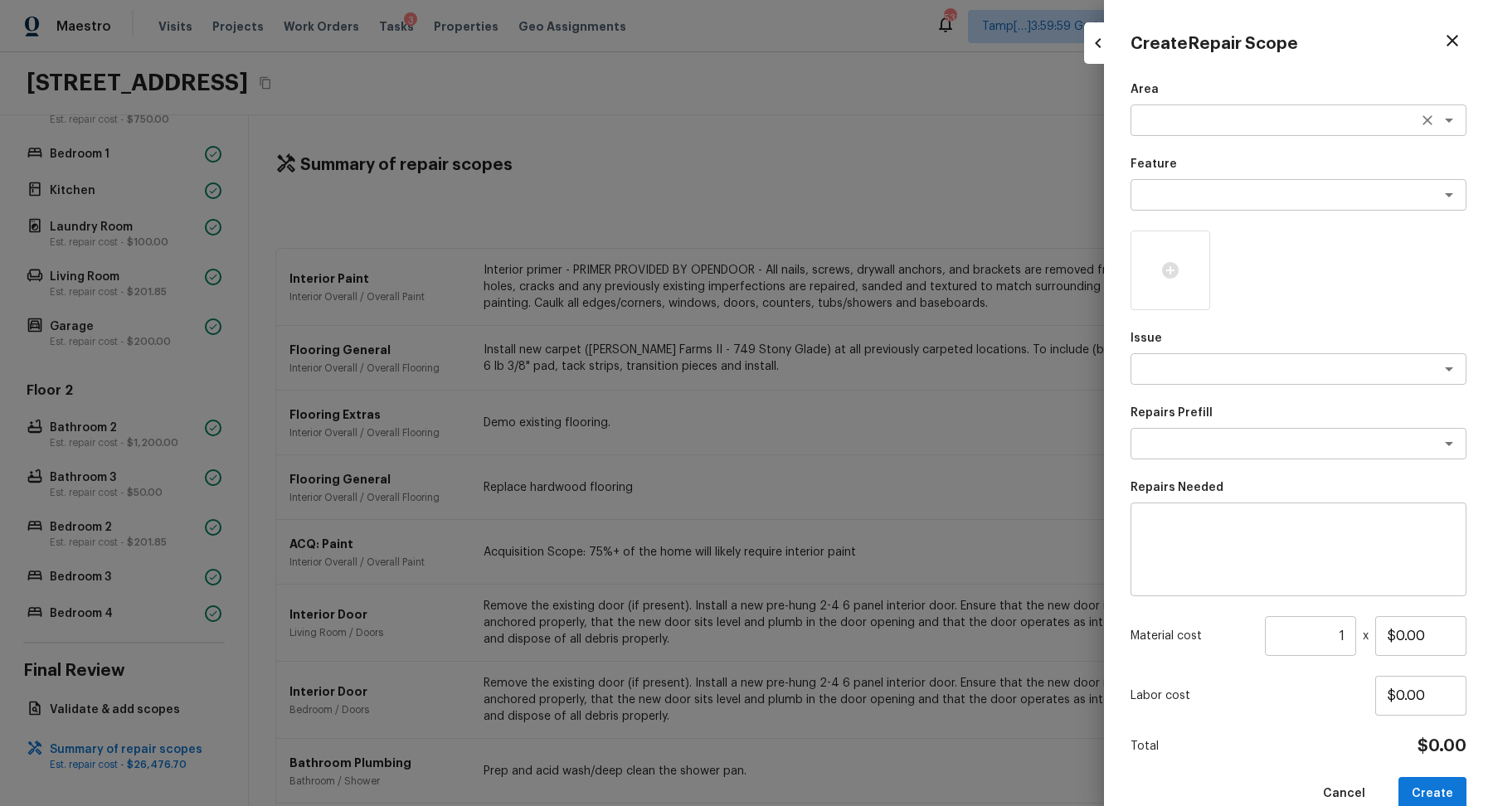
click at [1213, 120] on textarea at bounding box center [1275, 120] width 275 height 17
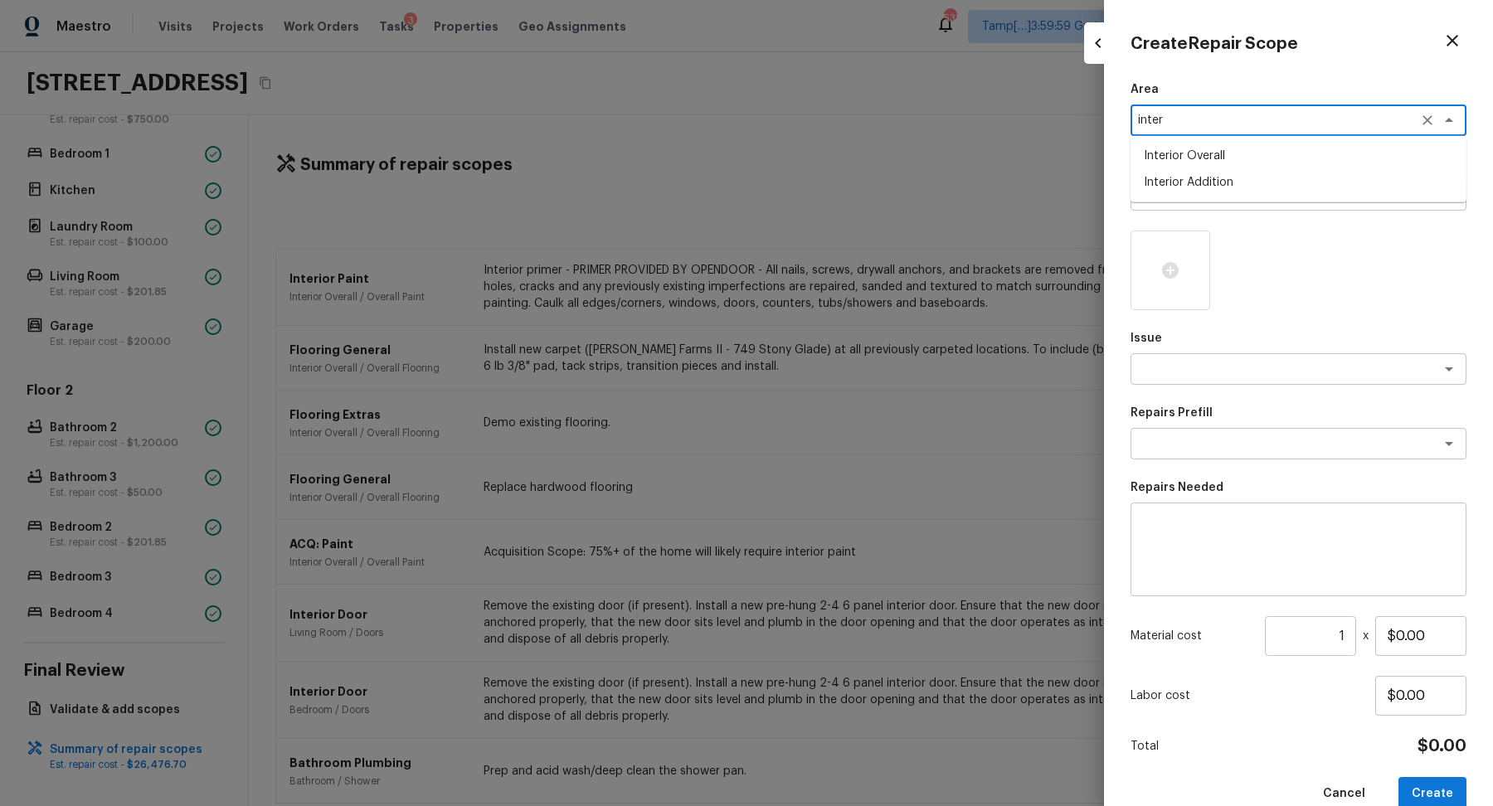
click at [1295, 195] on li "Interior Addition" at bounding box center [1299, 182] width 336 height 27
click at [1240, 131] on div "Interior Addition x ​" at bounding box center [1299, 121] width 336 height 32
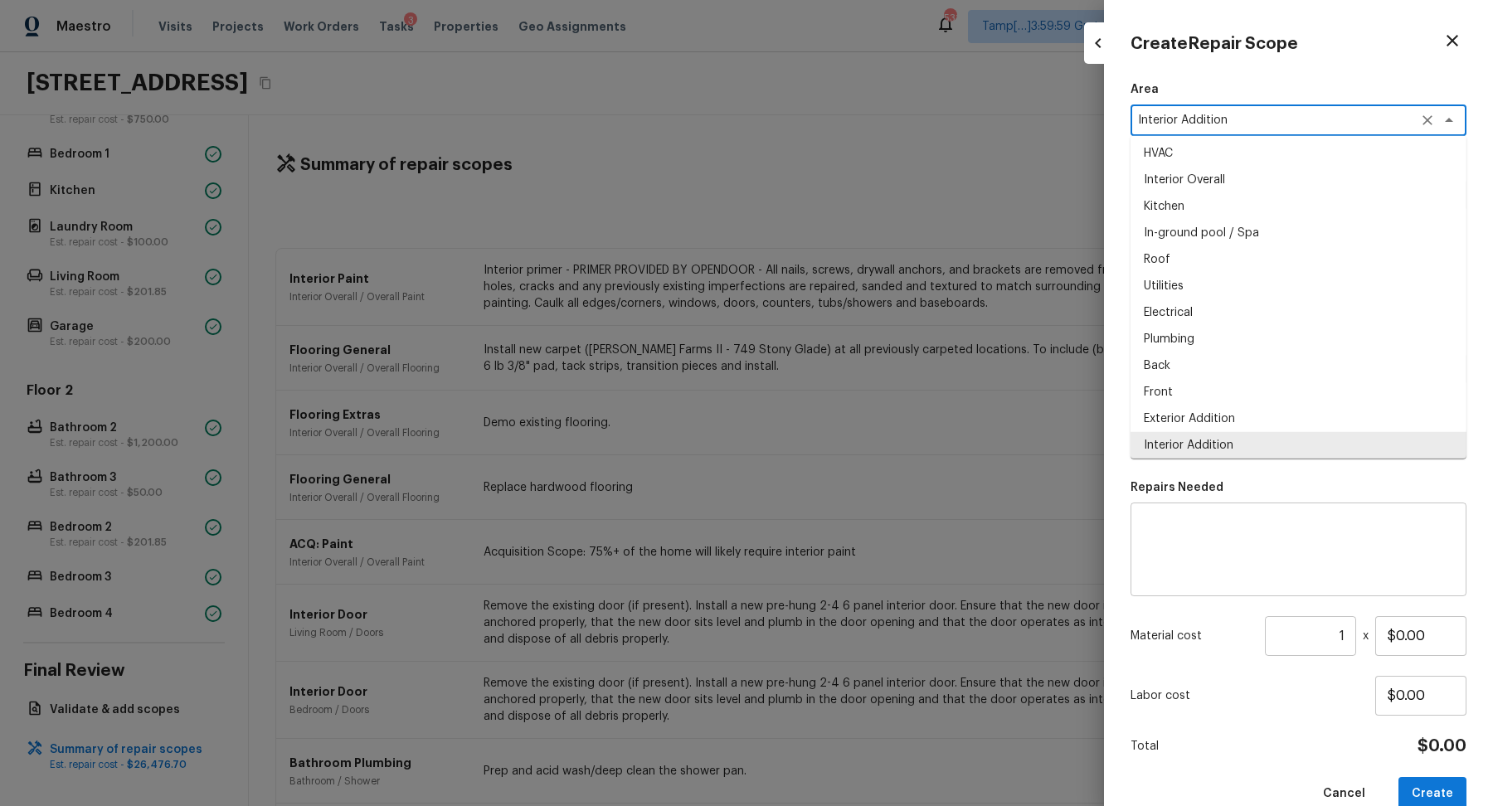
click at [1240, 131] on div "Interior Addition x ​" at bounding box center [1299, 121] width 336 height 32
click at [1258, 124] on textarea "Interior Addition" at bounding box center [1275, 120] width 275 height 17
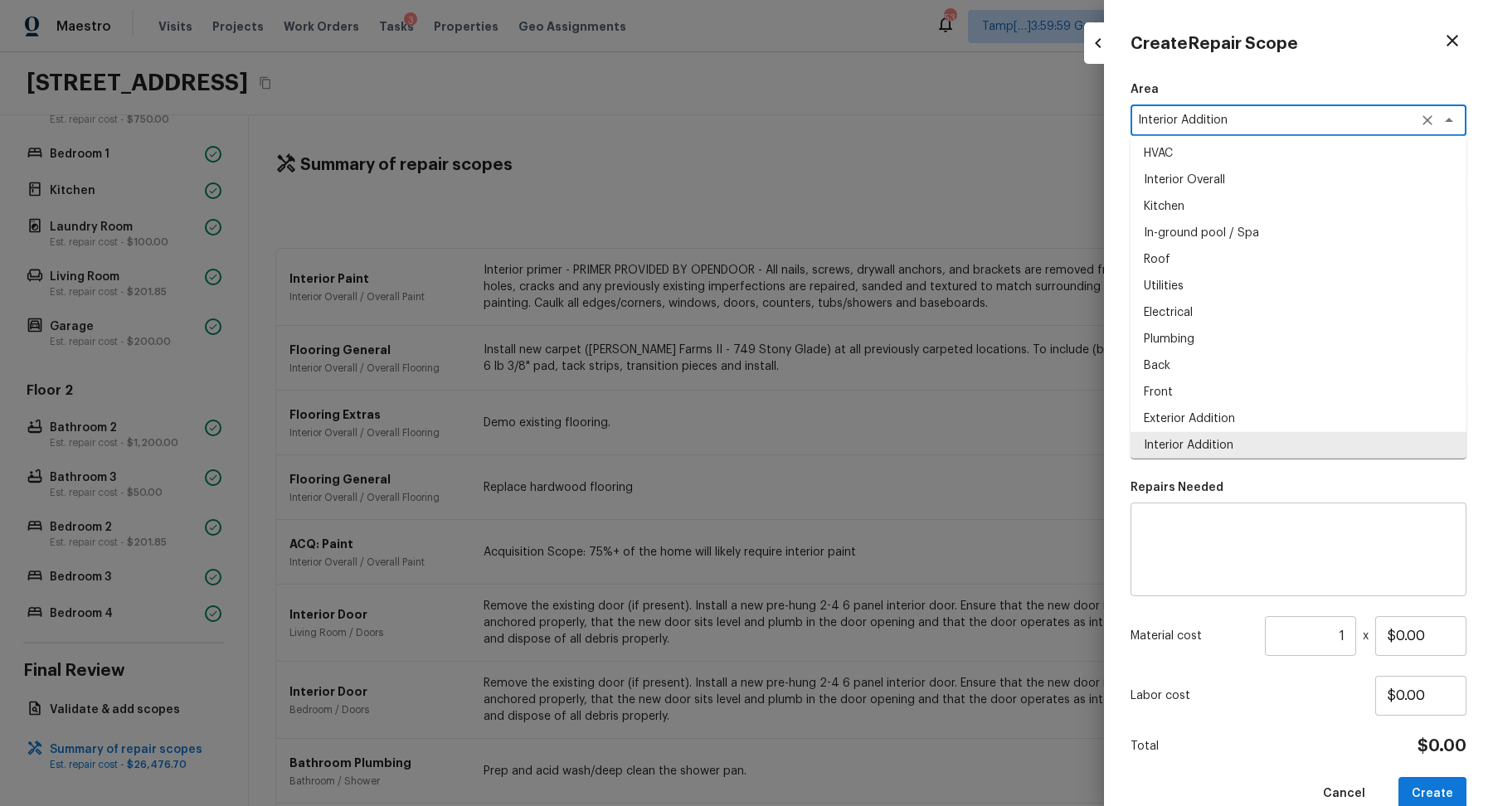
click at [1258, 124] on textarea "Interior Addition" at bounding box center [1275, 120] width 275 height 17
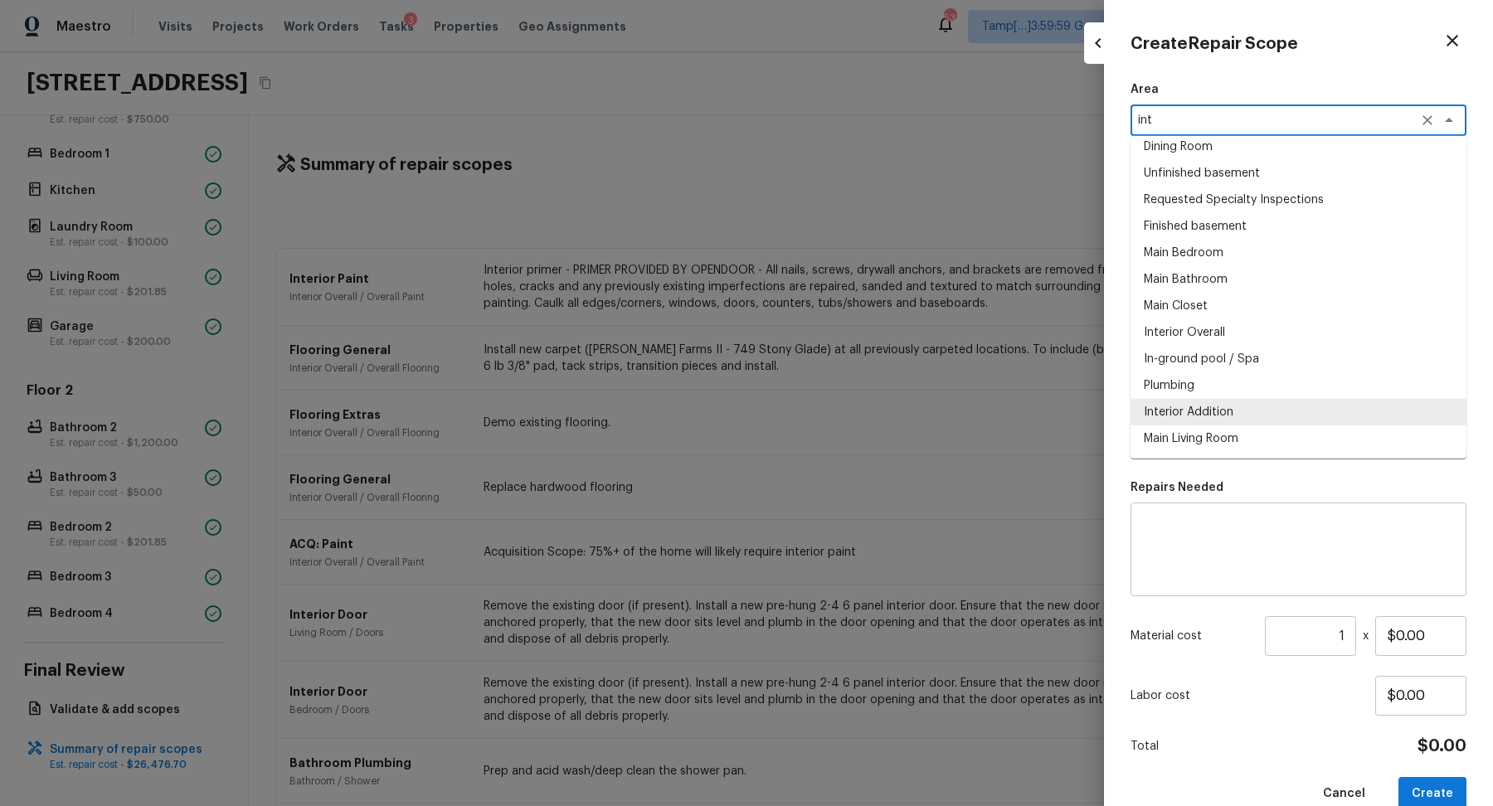
scroll to position [0, 0]
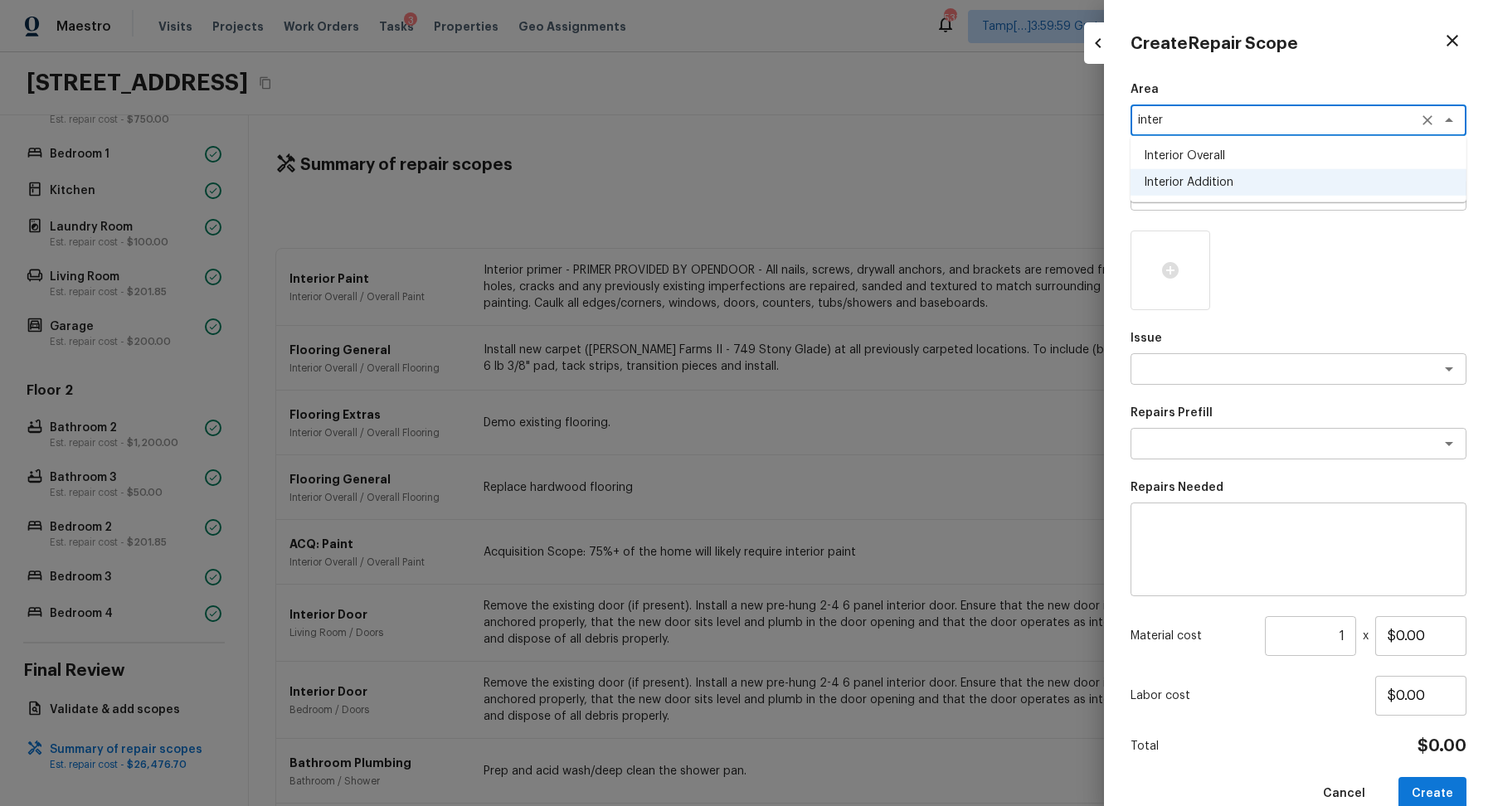
click at [1253, 148] on li "Interior Overall" at bounding box center [1299, 156] width 336 height 27
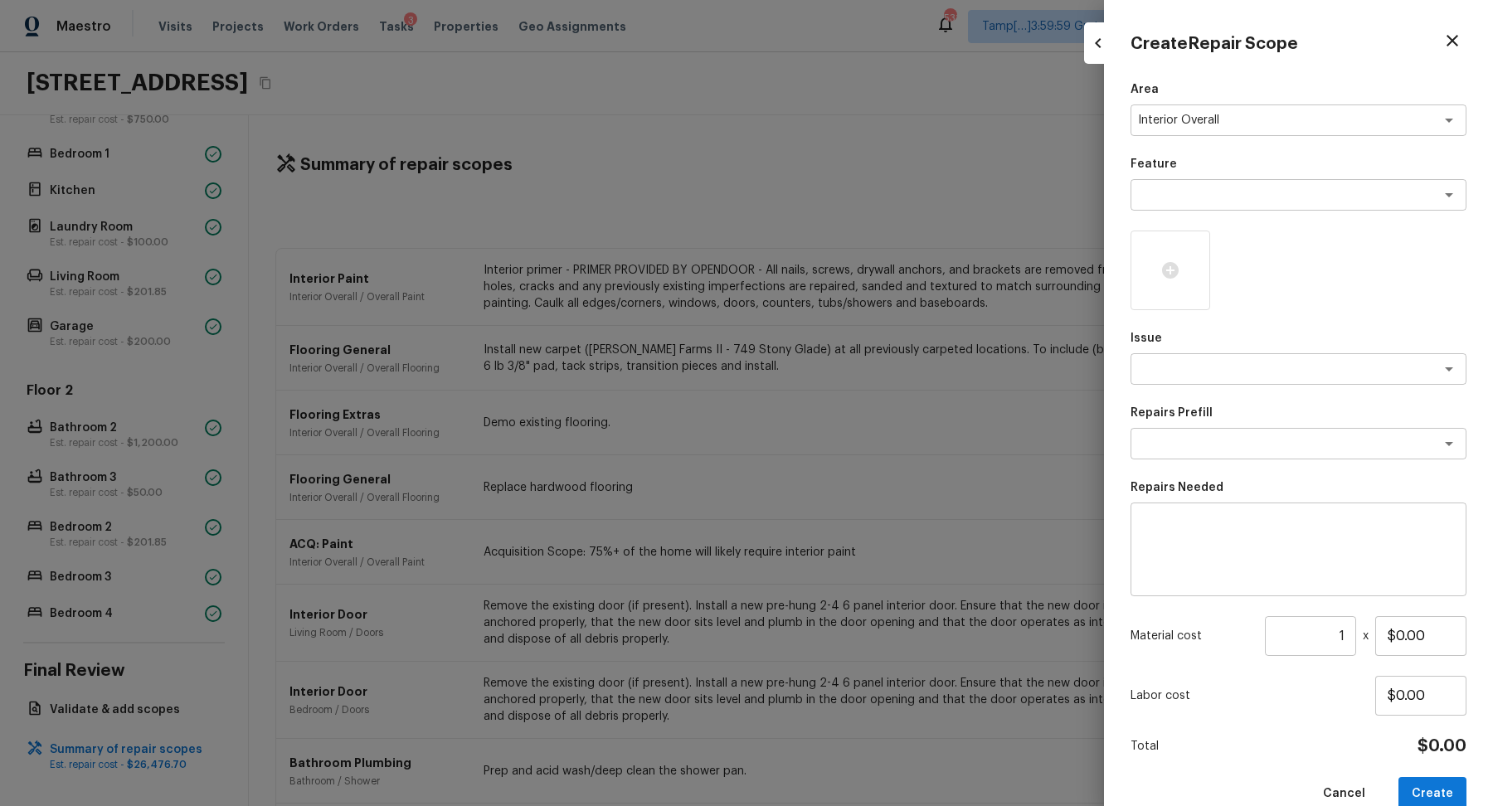
click at [1244, 178] on div "Feature x ​" at bounding box center [1299, 183] width 336 height 55
click at [1244, 210] on div "Feature x ​" at bounding box center [1299, 183] width 336 height 55
click at [1369, 194] on textarea at bounding box center [1275, 195] width 275 height 17
click at [1390, 236] on li "Odor" at bounding box center [1299, 230] width 336 height 27
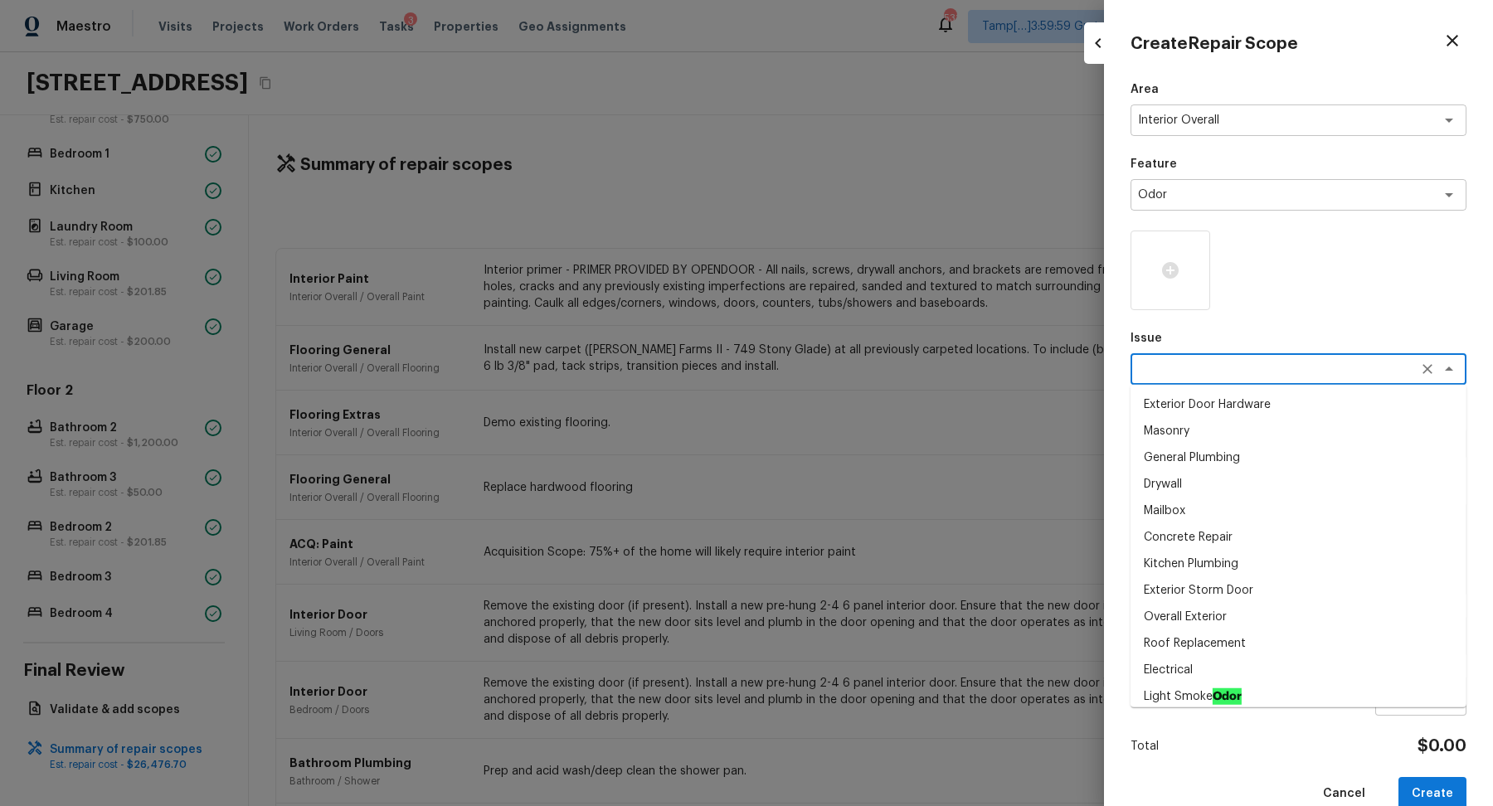
click at [1284, 368] on textarea at bounding box center [1275, 369] width 275 height 17
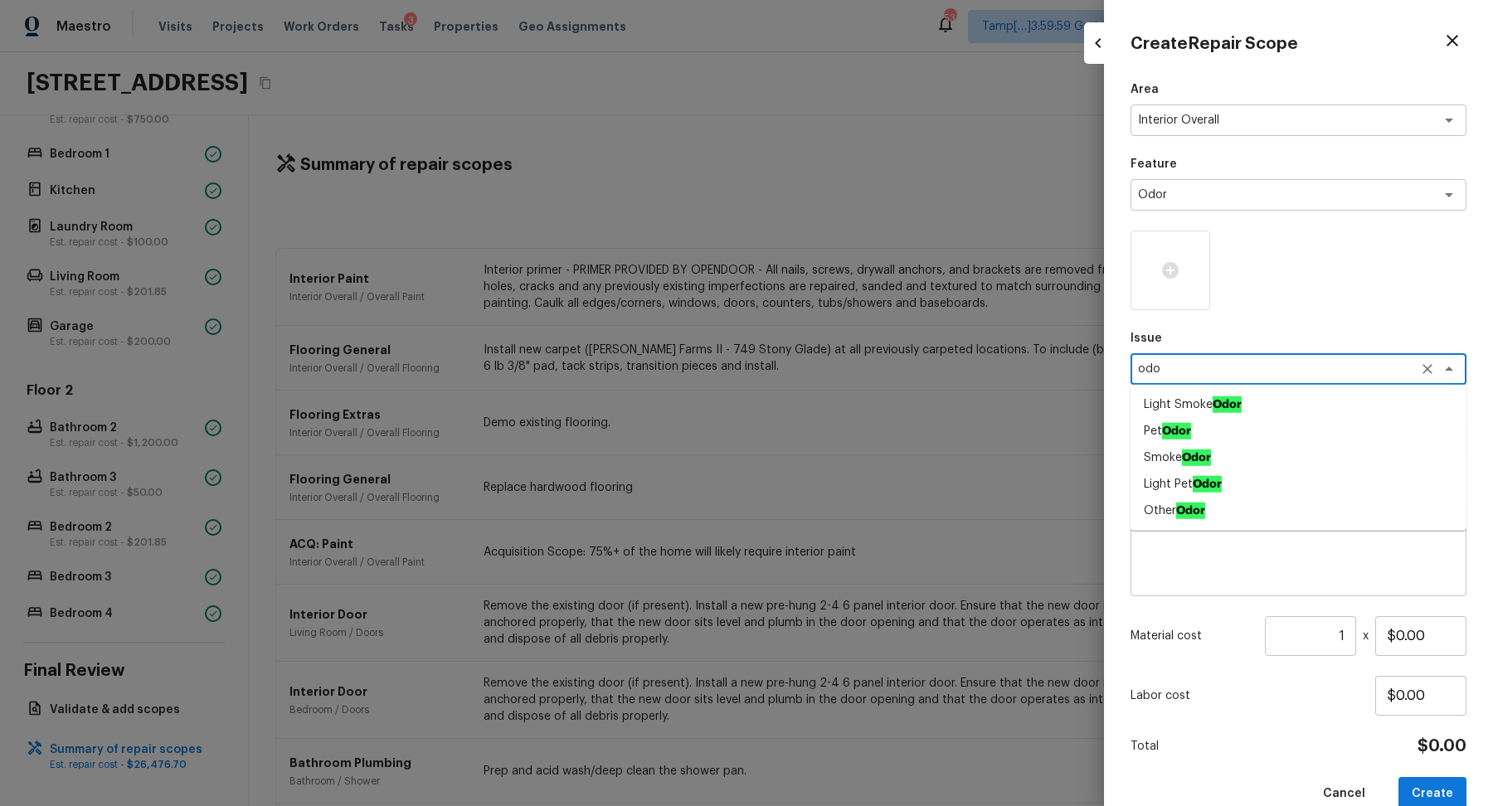
click at [1327, 428] on li "Pet Odor" at bounding box center [1299, 431] width 336 height 27
click at [1286, 445] on textarea at bounding box center [1275, 444] width 275 height 17
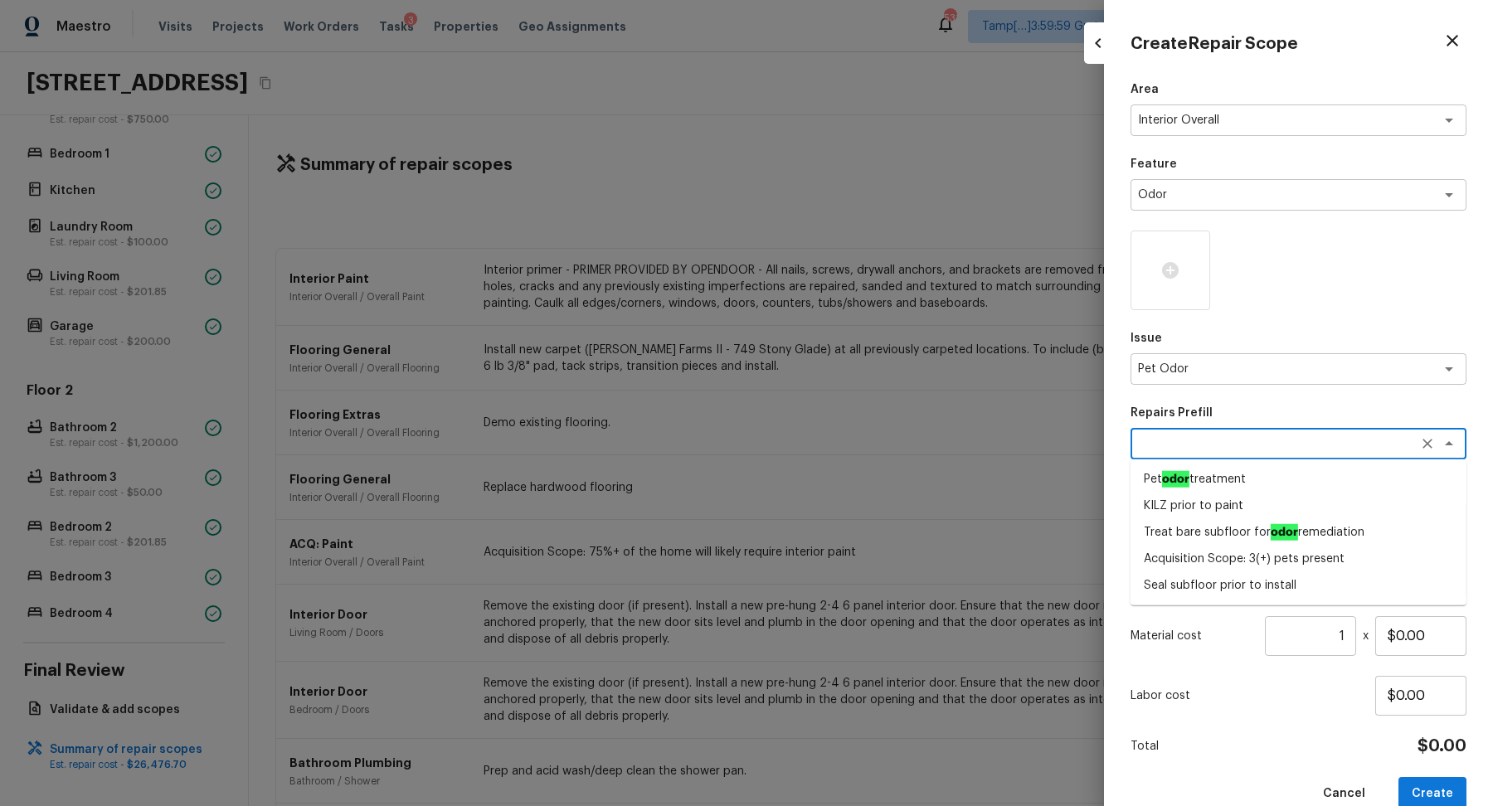
click at [1298, 556] on li "Acquisition Scope: 3(+) pets present" at bounding box center [1299, 559] width 336 height 27
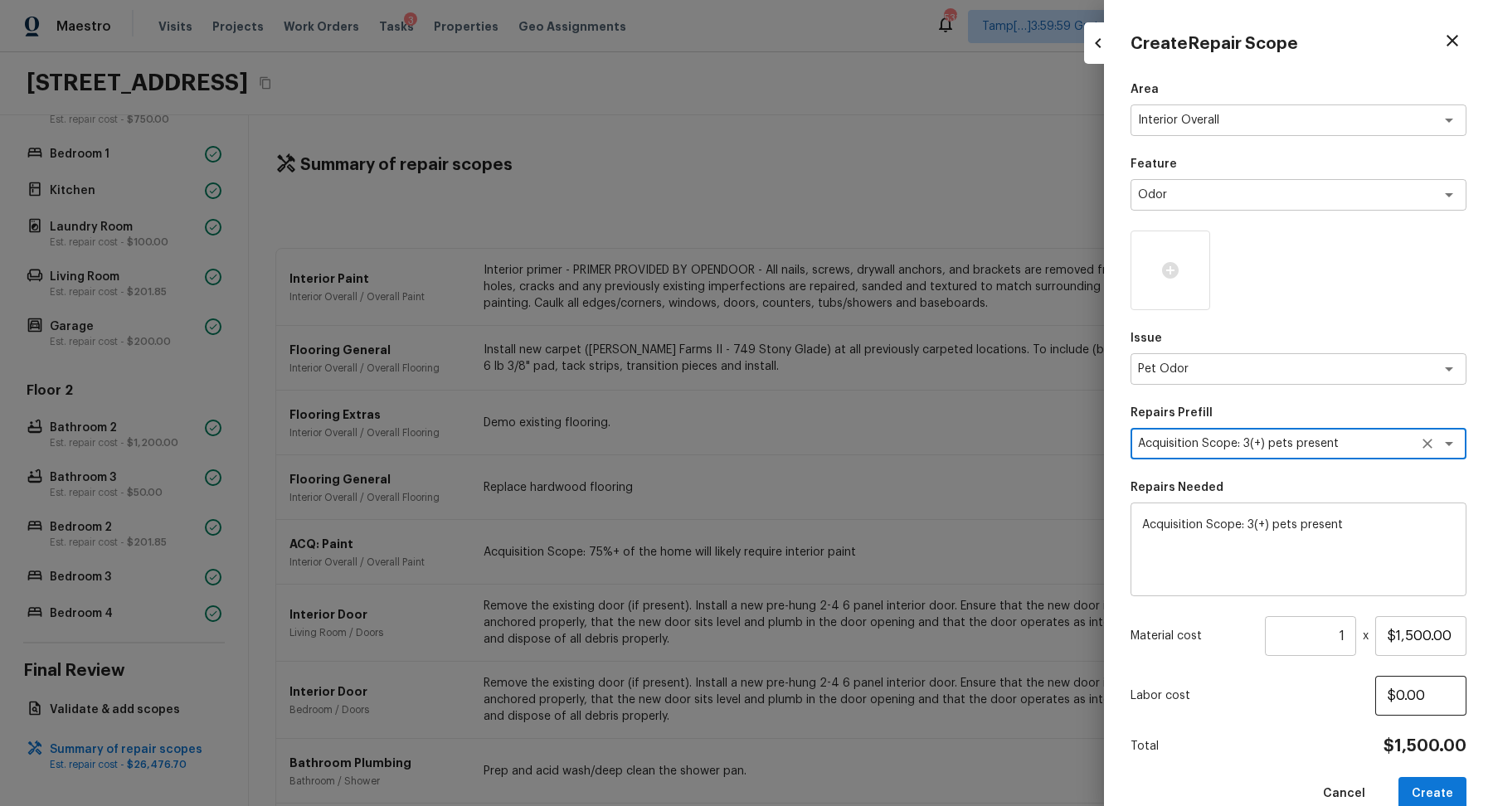
scroll to position [30, 0]
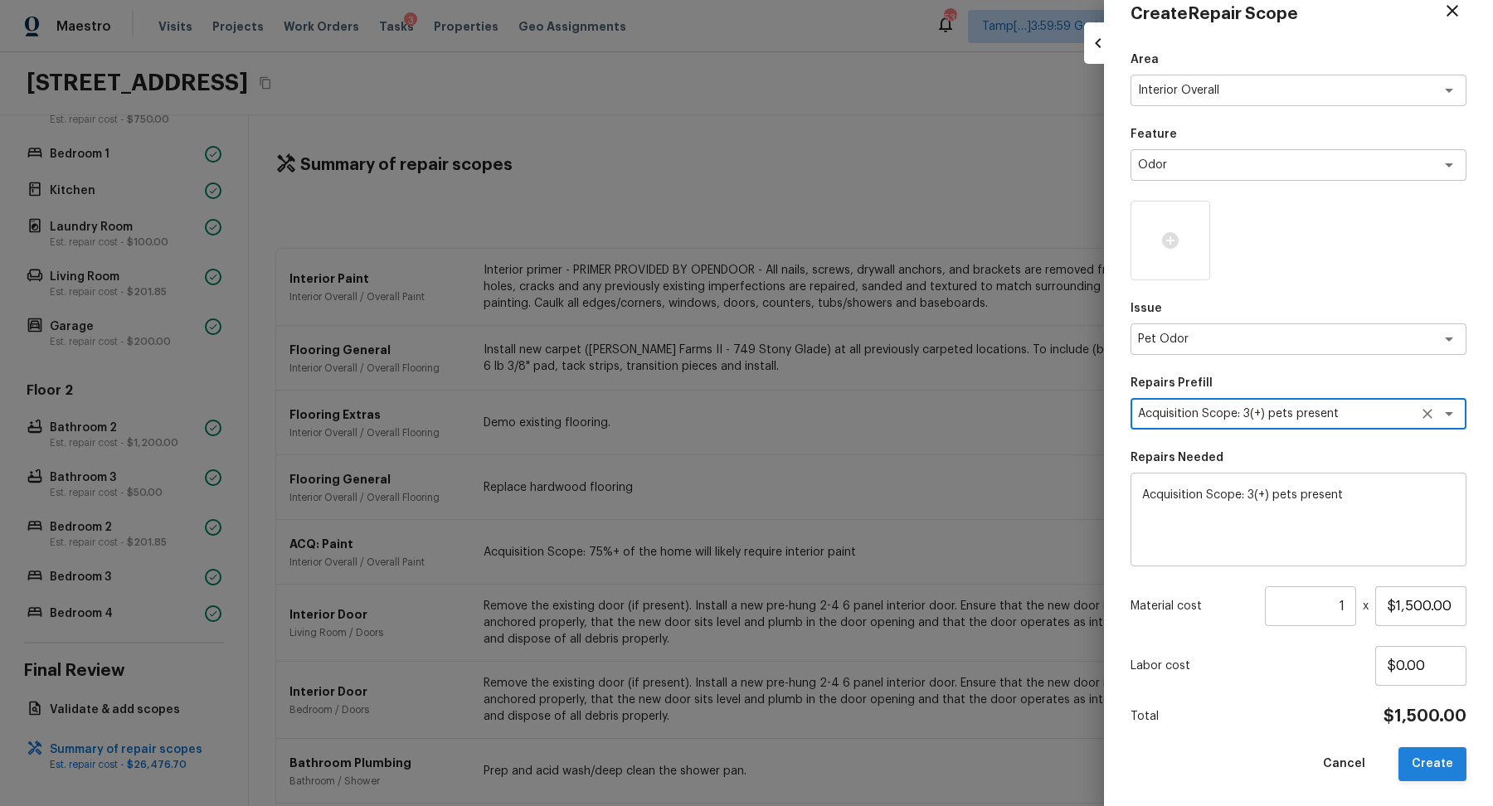
click at [1431, 756] on button "Create" at bounding box center [1433, 764] width 68 height 34
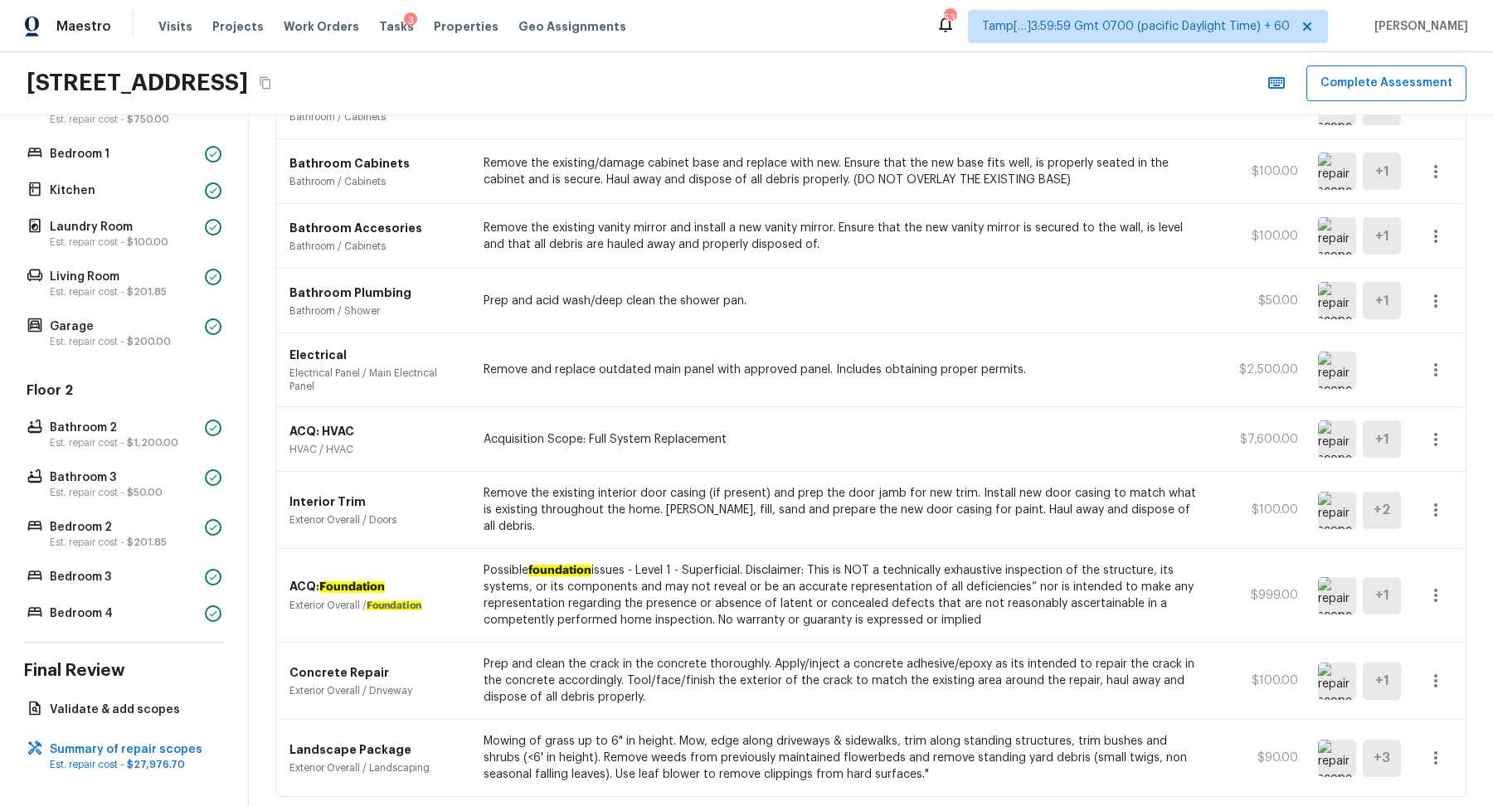
scroll to position [1187, 0]
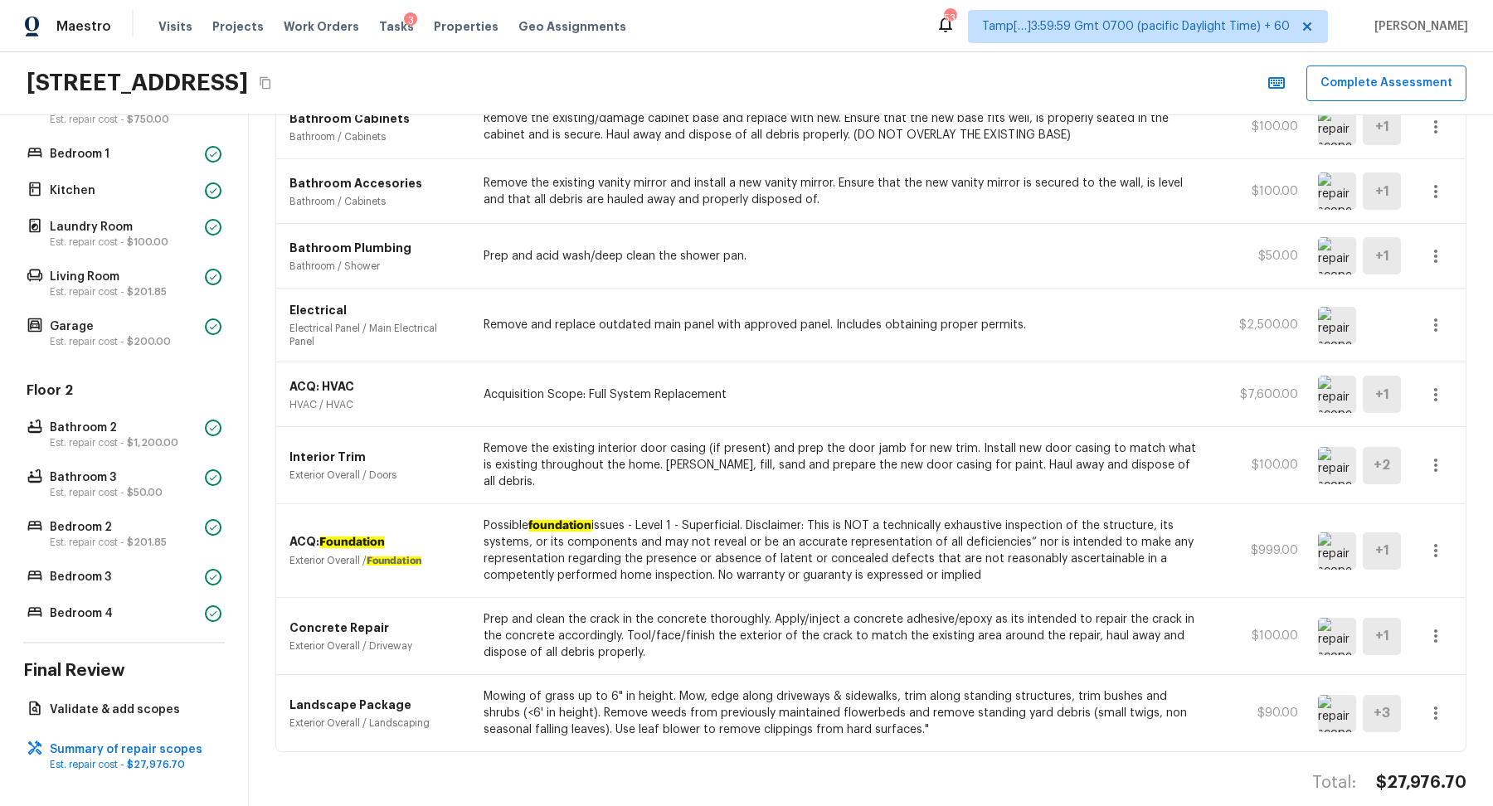
click at [1422, 772] on h4 "$27,976.70" at bounding box center [1421, 783] width 90 height 22
copy body "$27,976.70"
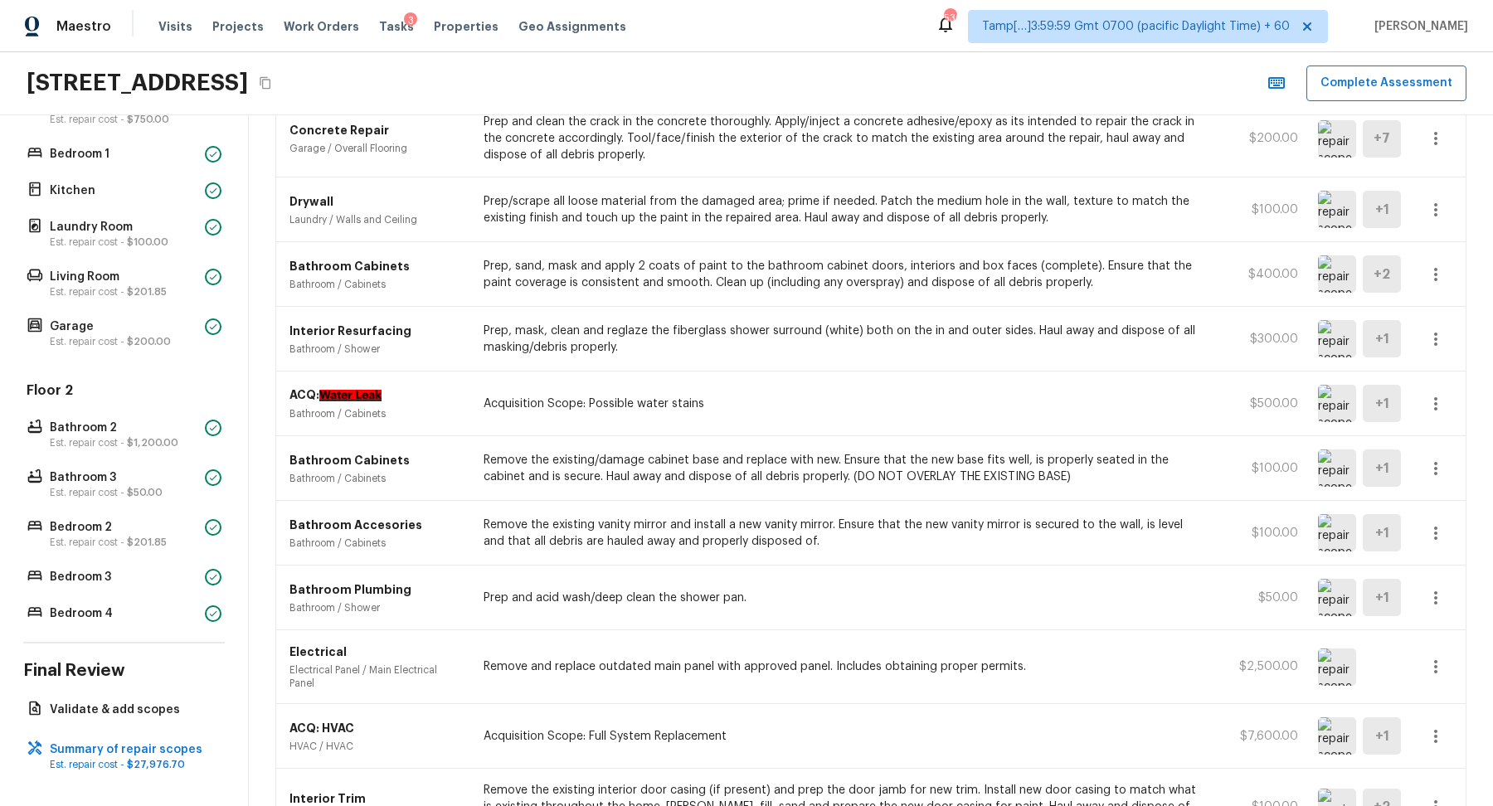
scroll to position [814, 0]
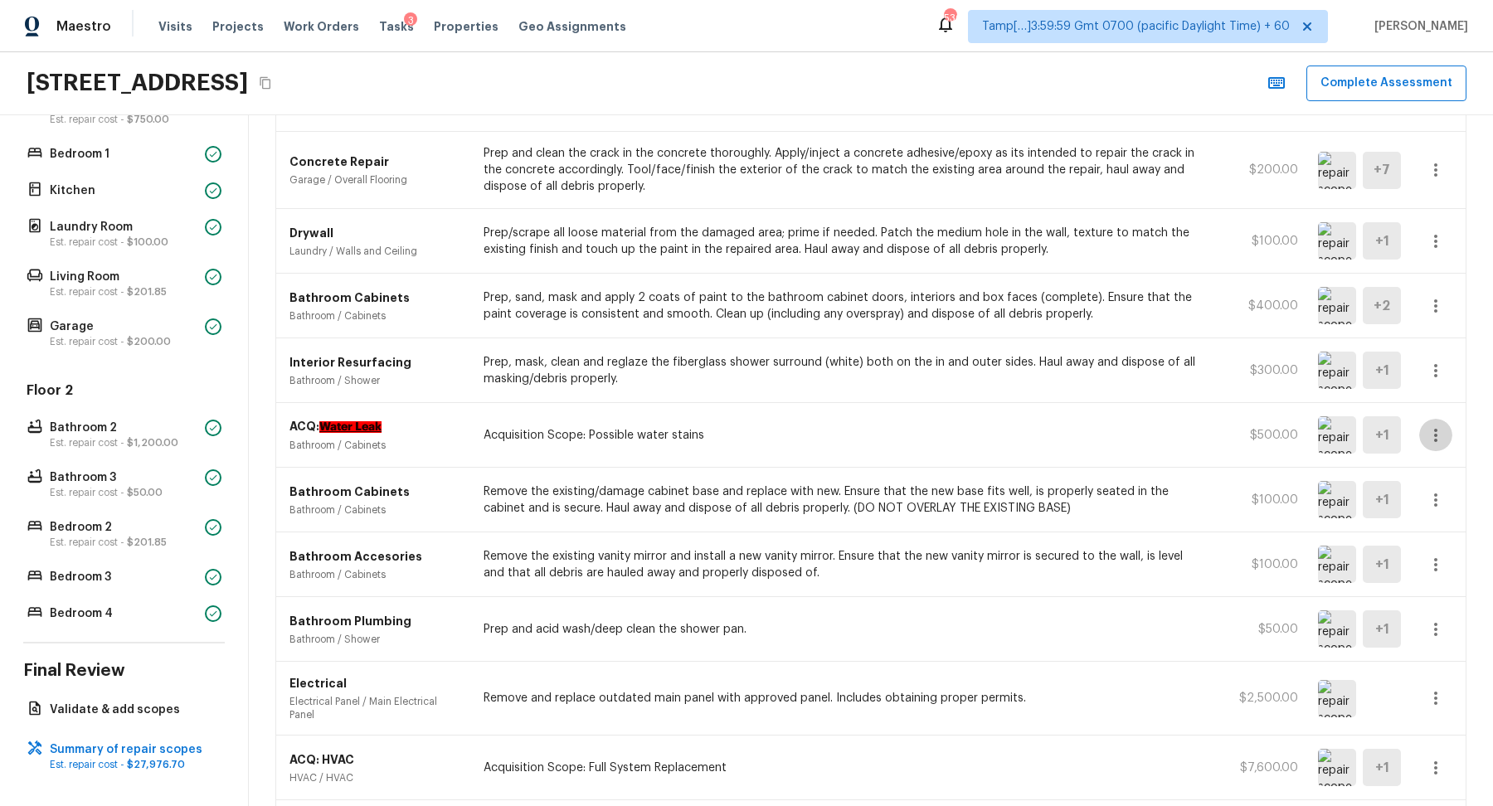
click at [1435, 431] on icon "button" at bounding box center [1435, 435] width 3 height 13
click at [1132, 423] on div at bounding box center [746, 403] width 1493 height 806
click at [109, 439] on p "Est. repair cost - $1,200.00" at bounding box center [124, 442] width 148 height 13
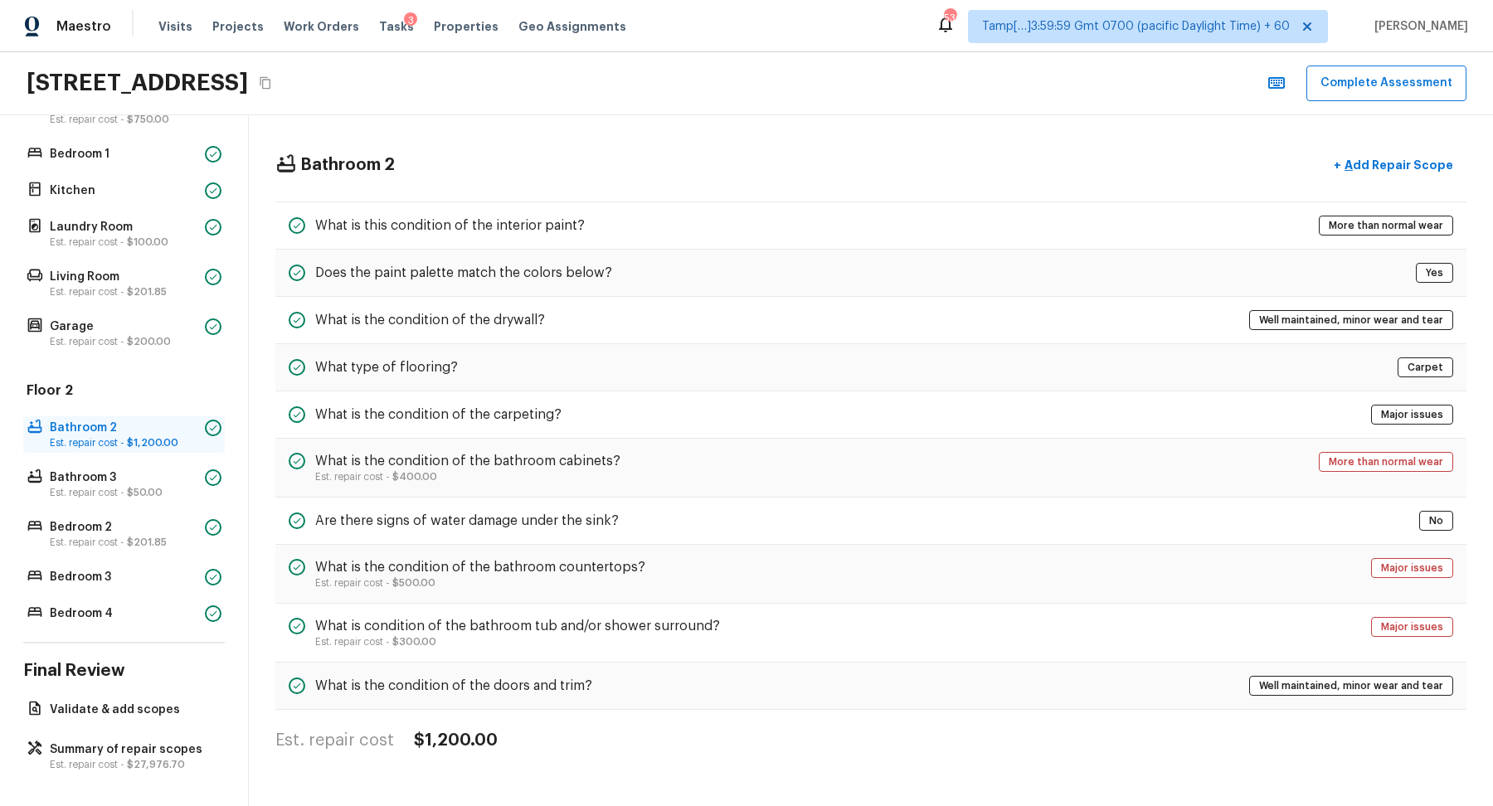
scroll to position [0, 0]
click at [679, 475] on div "What is the condition of the bathroom cabinets? Est. repair cost - $400.00 More…" at bounding box center [870, 468] width 1191 height 59
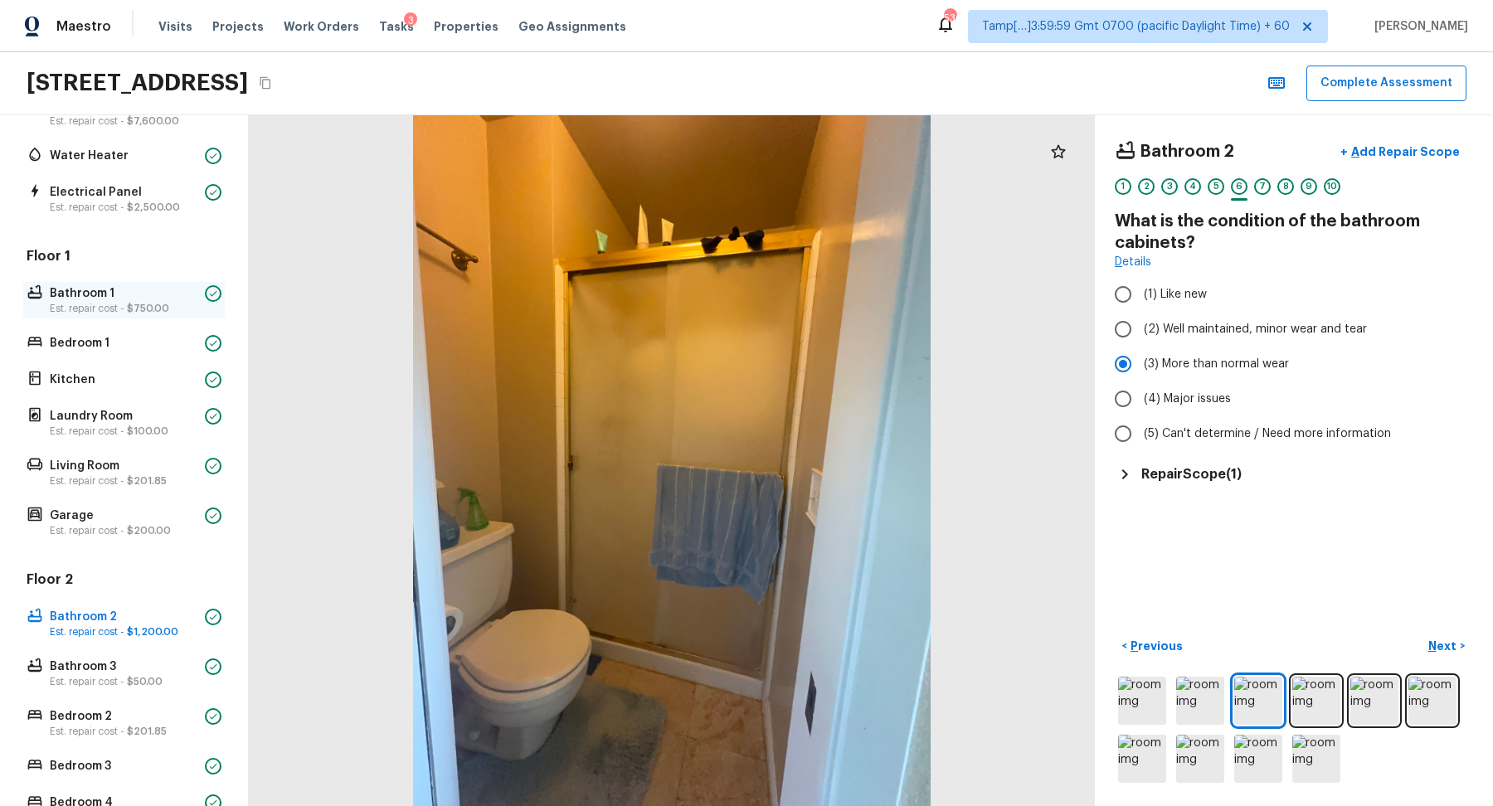
scroll to position [221, 0]
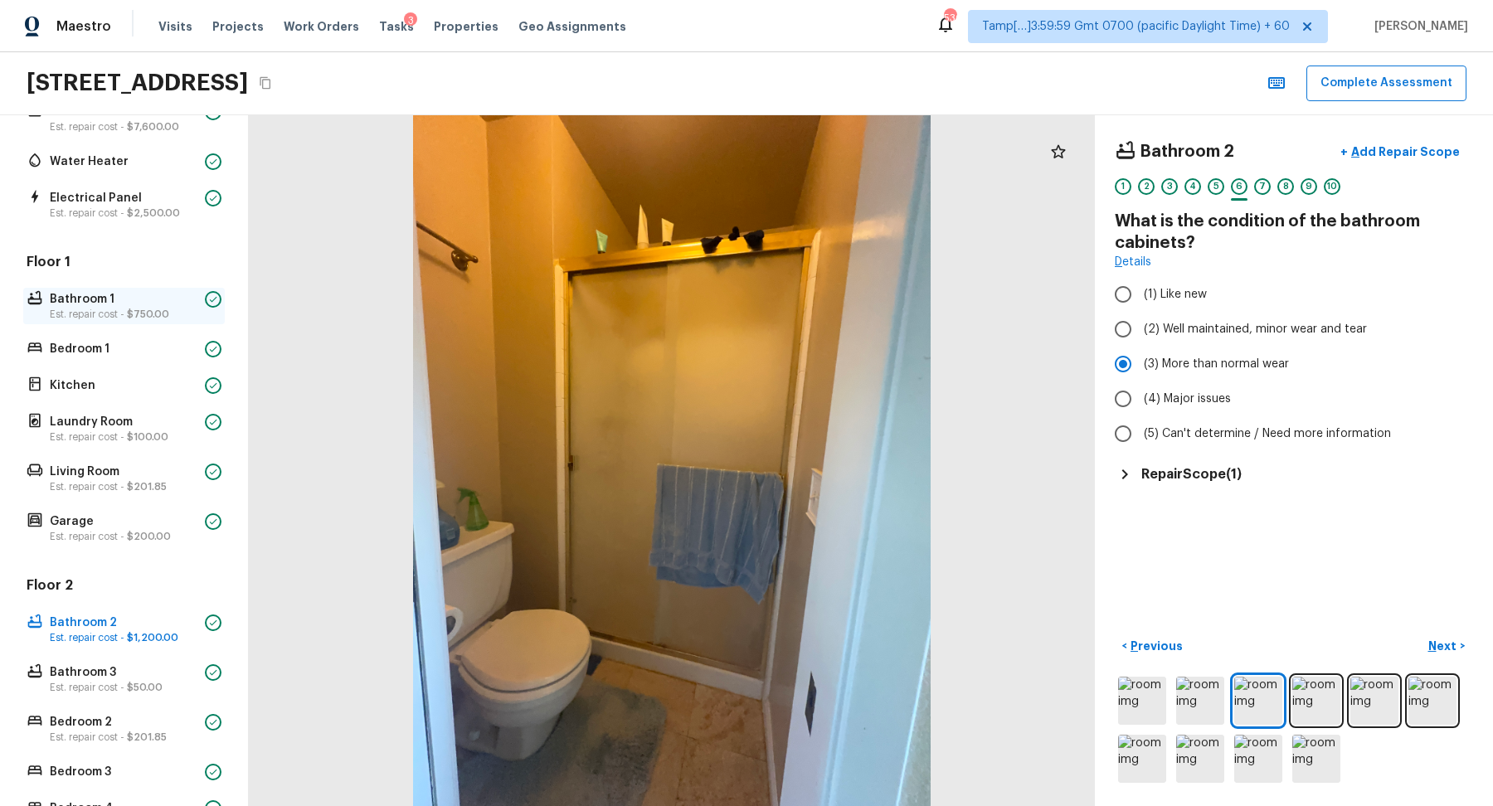
click at [129, 312] on span "$750.00" at bounding box center [148, 314] width 42 height 10
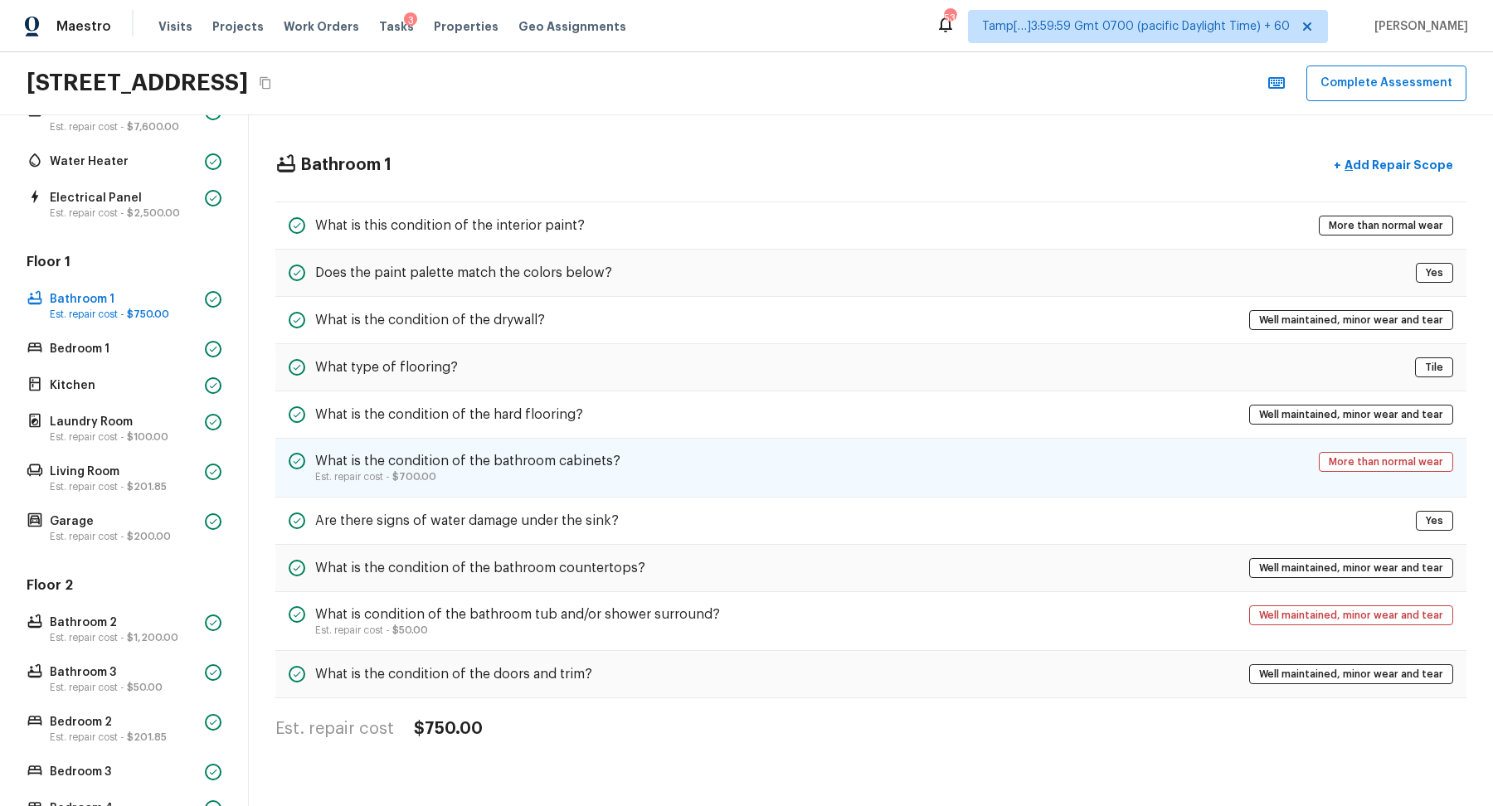
click at [596, 479] on p "Est. repair cost - $700.00" at bounding box center [467, 476] width 305 height 13
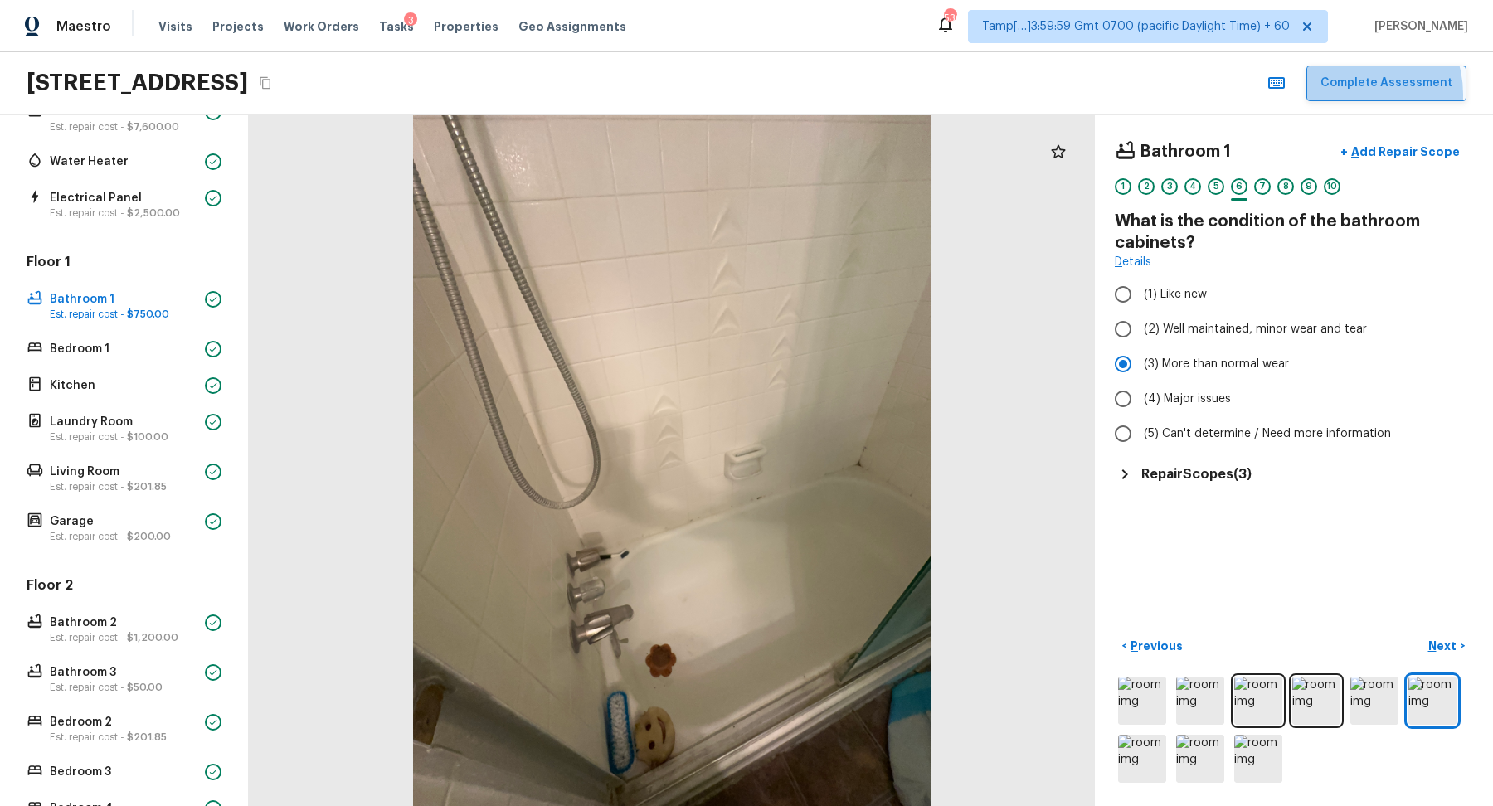
click at [1360, 94] on button "Complete Assessment" at bounding box center [1387, 84] width 160 height 36
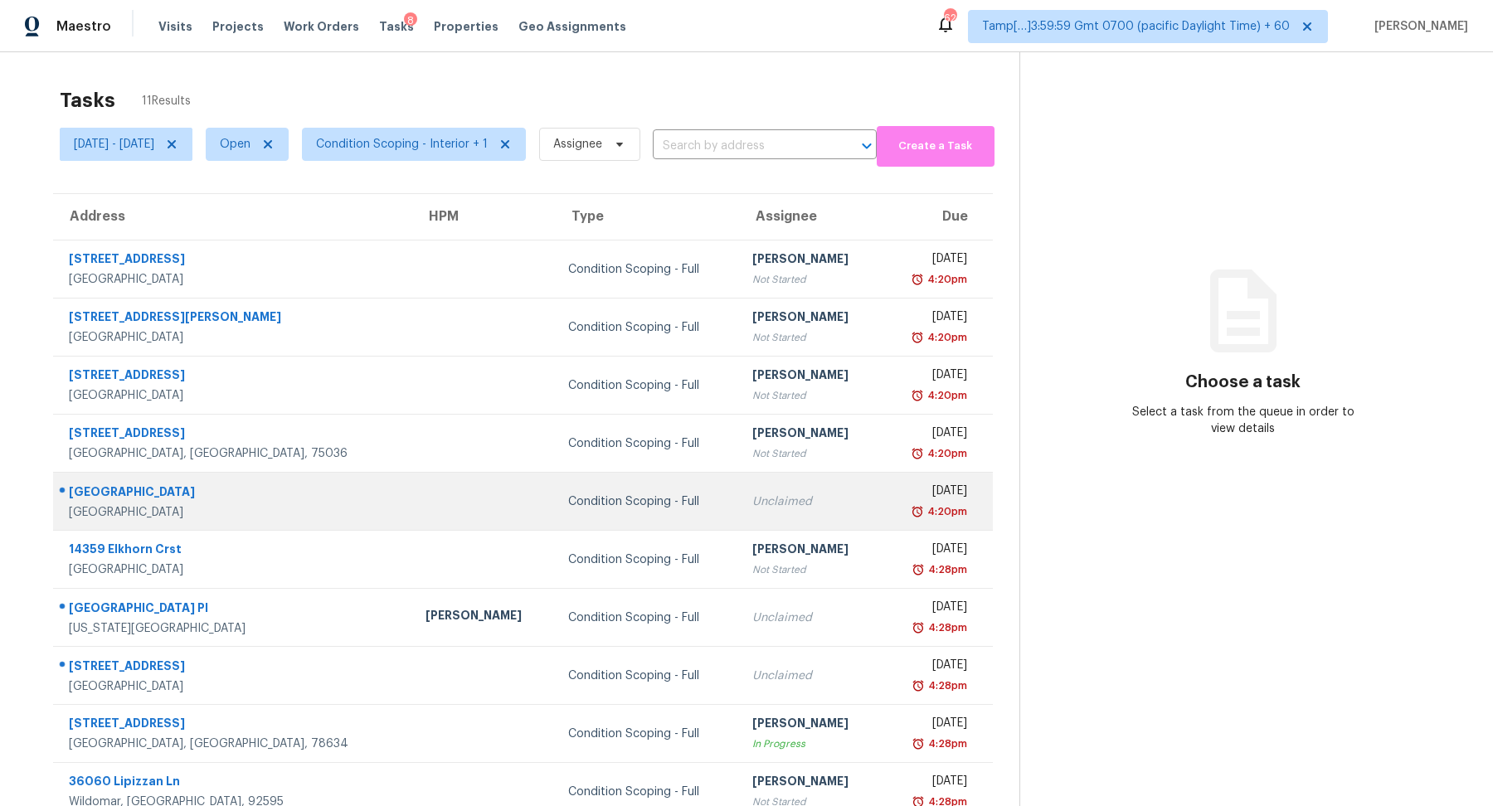
scroll to position [57, 0]
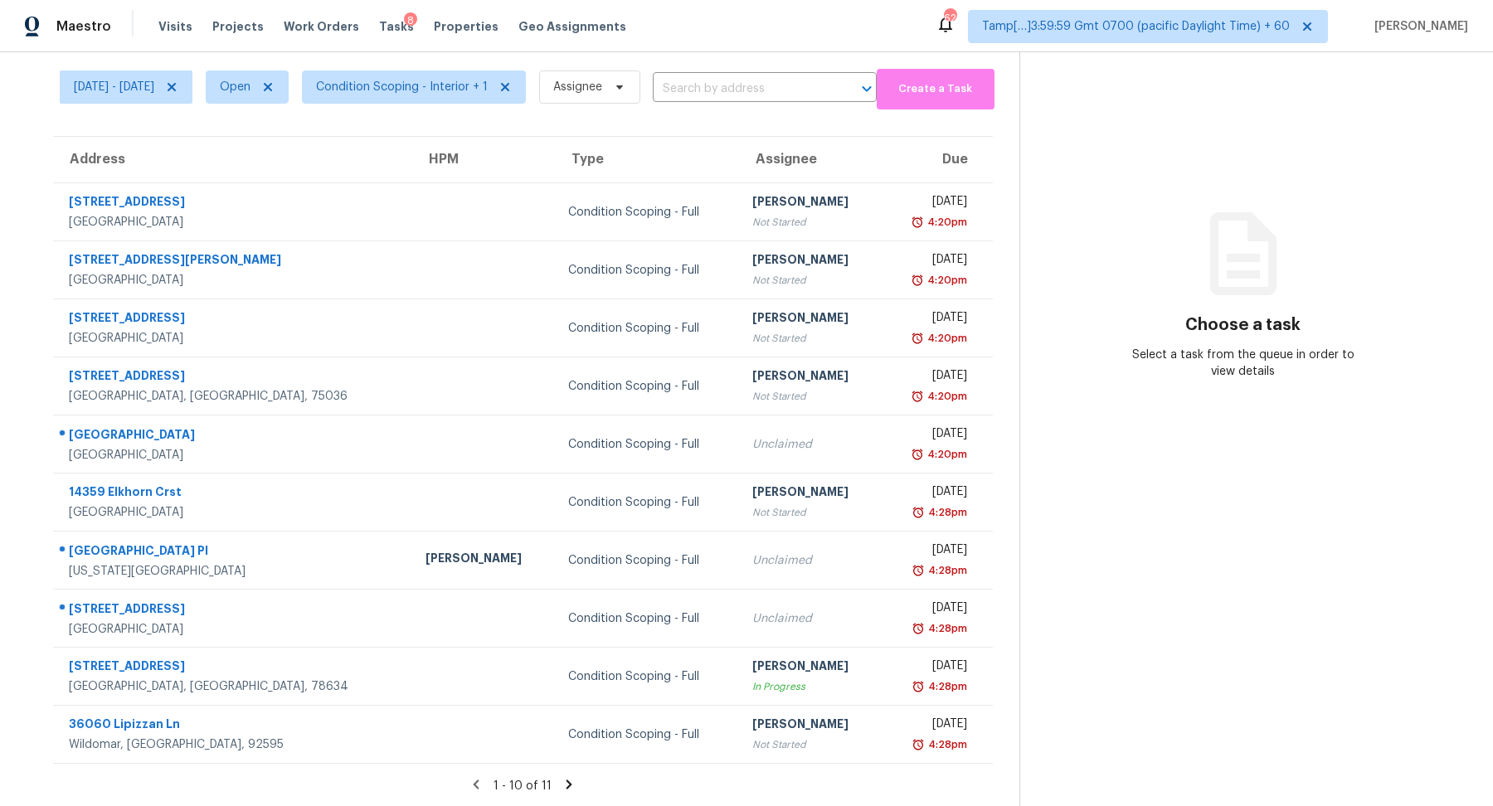
click at [572, 782] on icon at bounding box center [569, 784] width 15 height 15
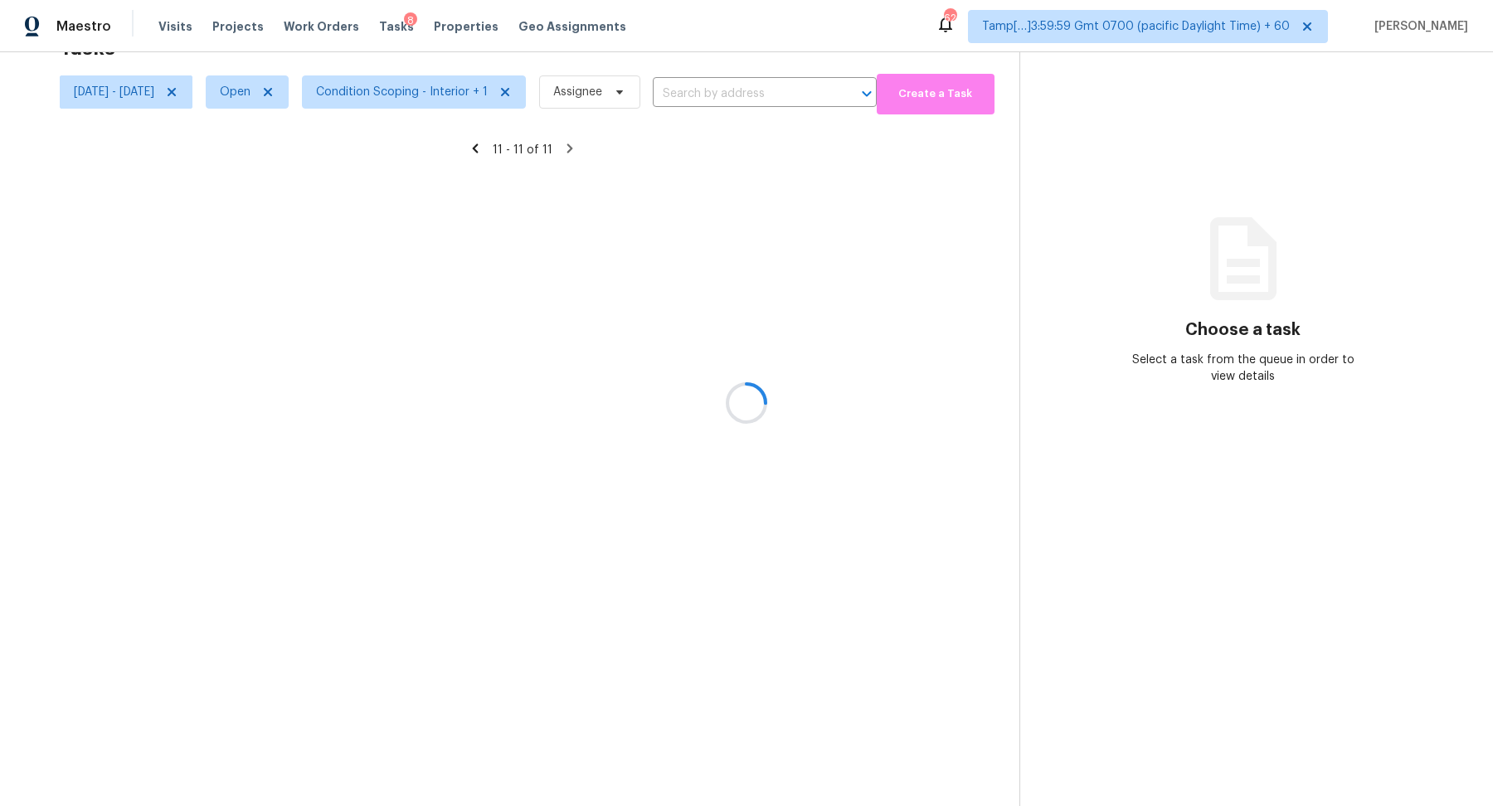
scroll to position [51, 0]
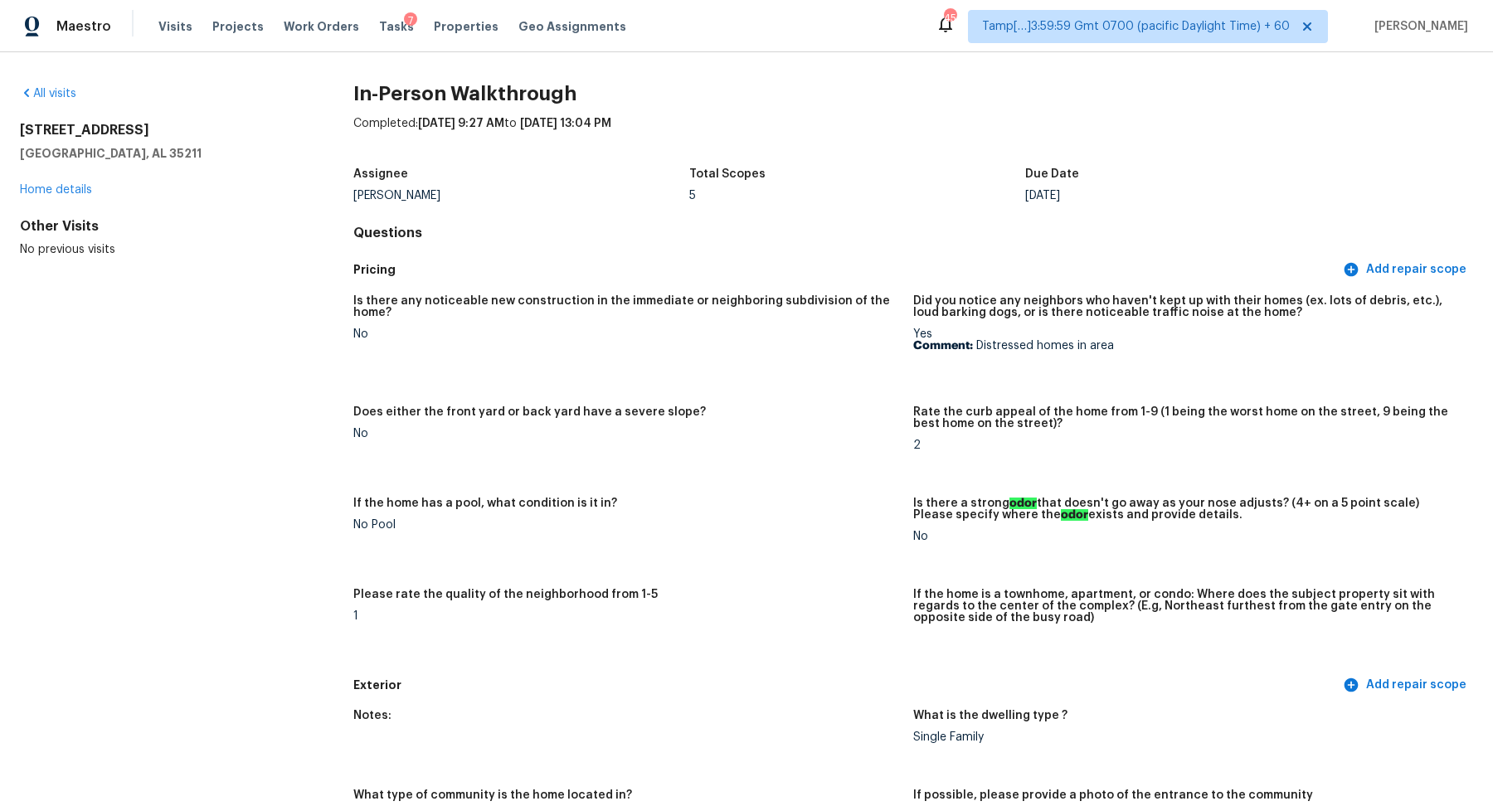
scroll to position [3828, 0]
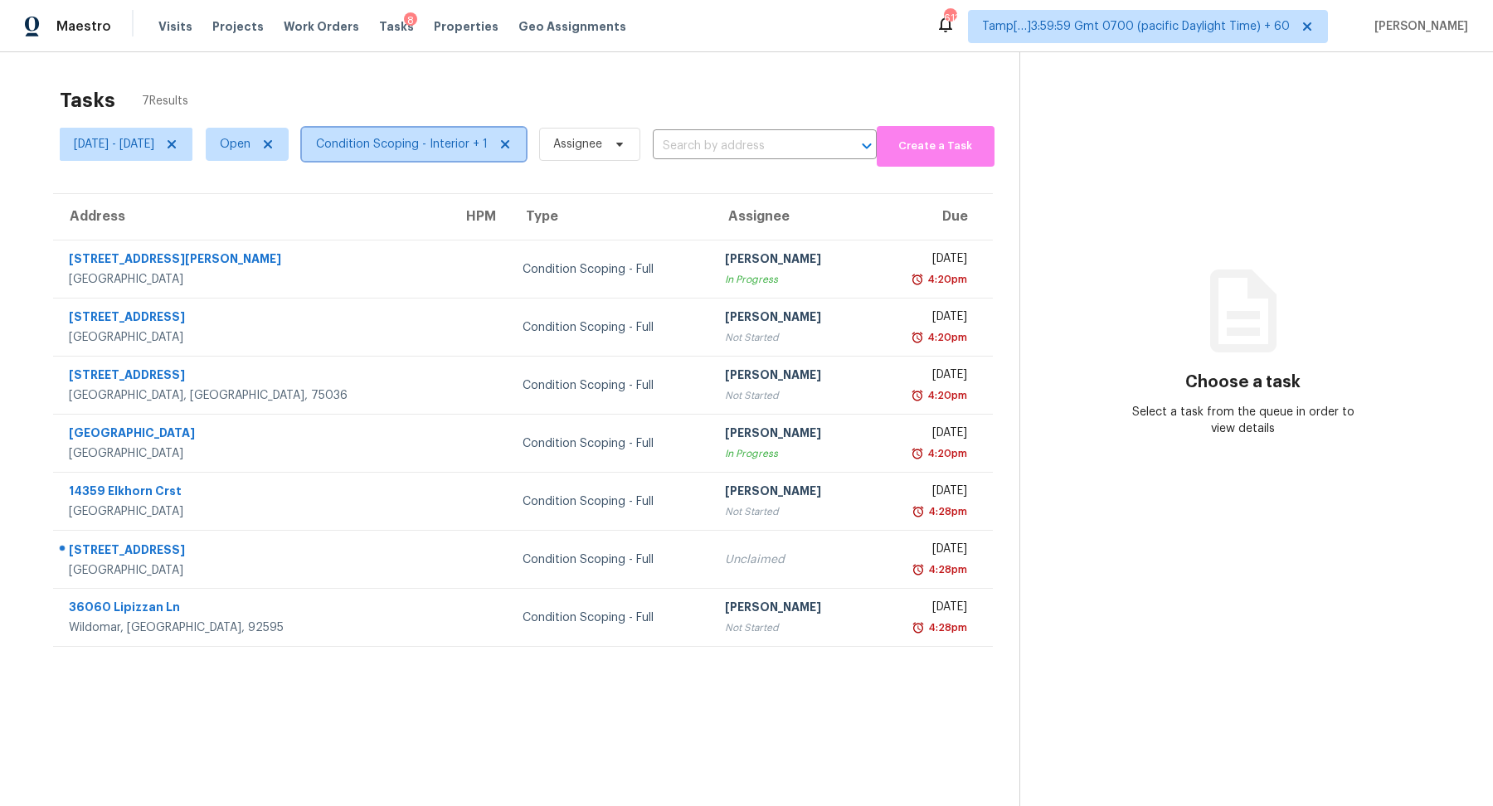
click at [388, 148] on span "Condition Scoping - Interior + 1" at bounding box center [402, 144] width 172 height 17
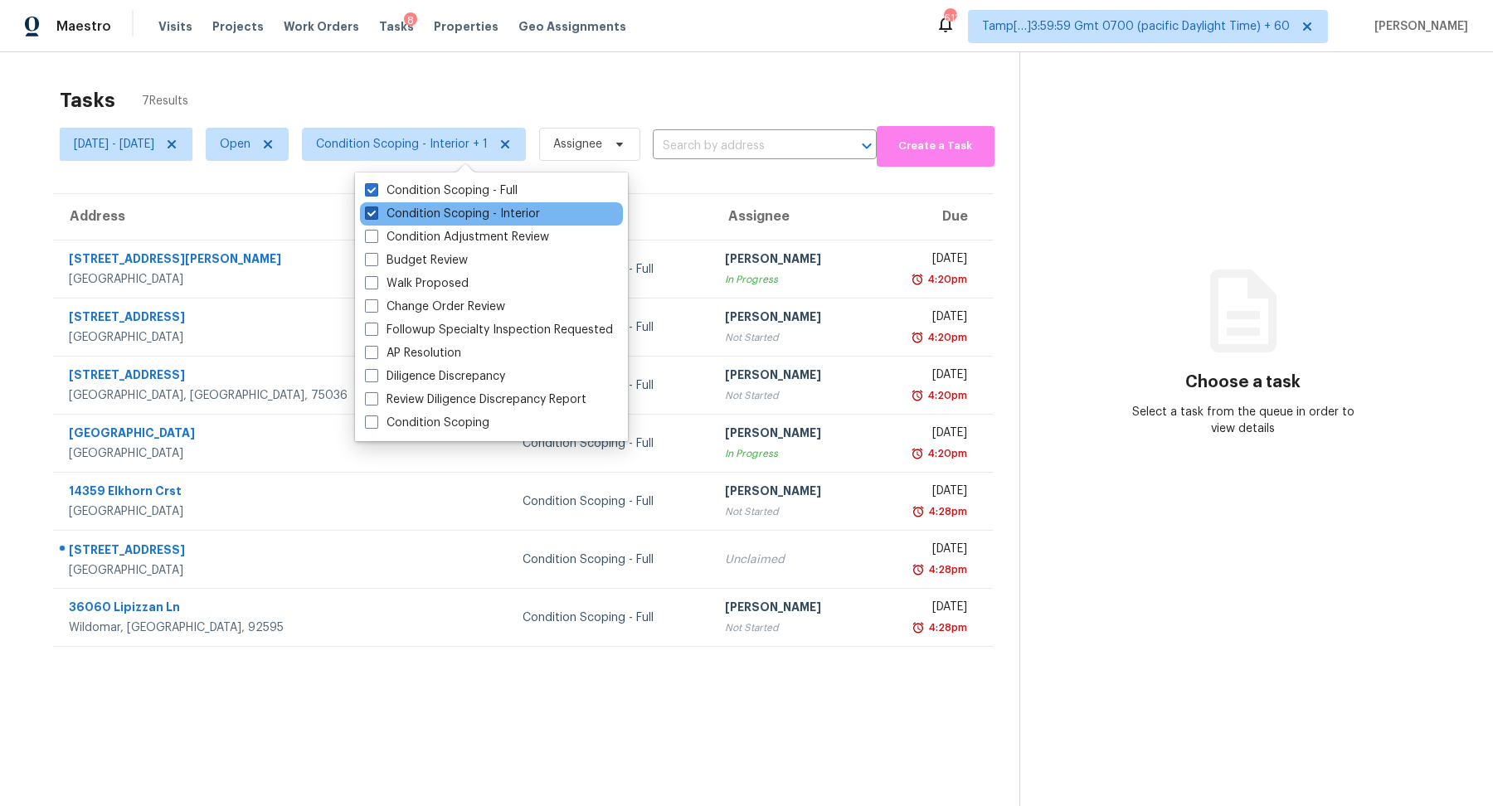
click at [450, 221] on label "Condition Scoping - Interior" at bounding box center [452, 214] width 175 height 17
click at [376, 217] on input "Condition Scoping - Interior" at bounding box center [370, 211] width 11 height 11
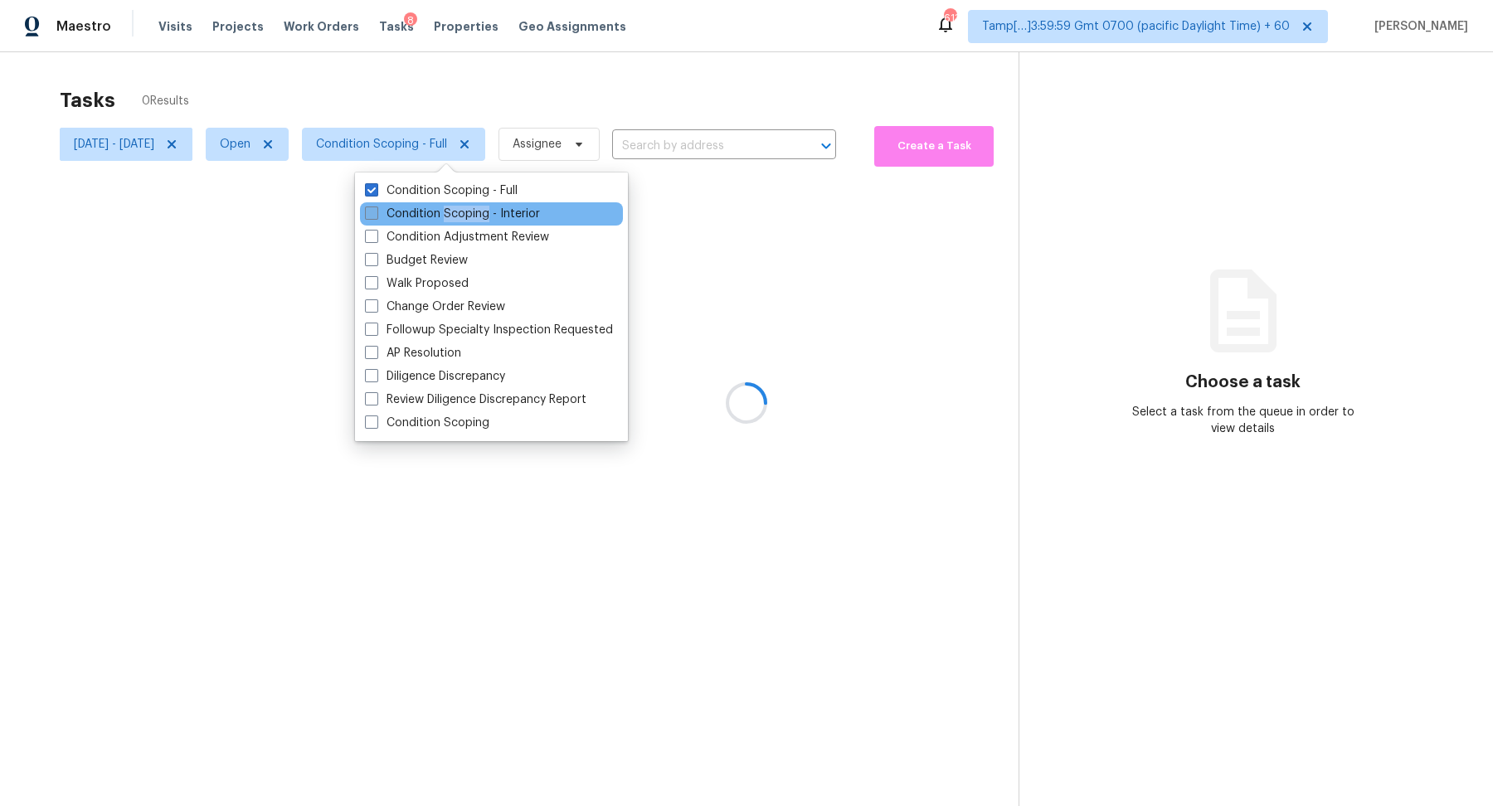
click at [450, 221] on label "Condition Scoping - Interior" at bounding box center [452, 214] width 175 height 17
click at [376, 217] on input "Condition Scoping - Interior" at bounding box center [370, 211] width 11 height 11
checkbox input "true"
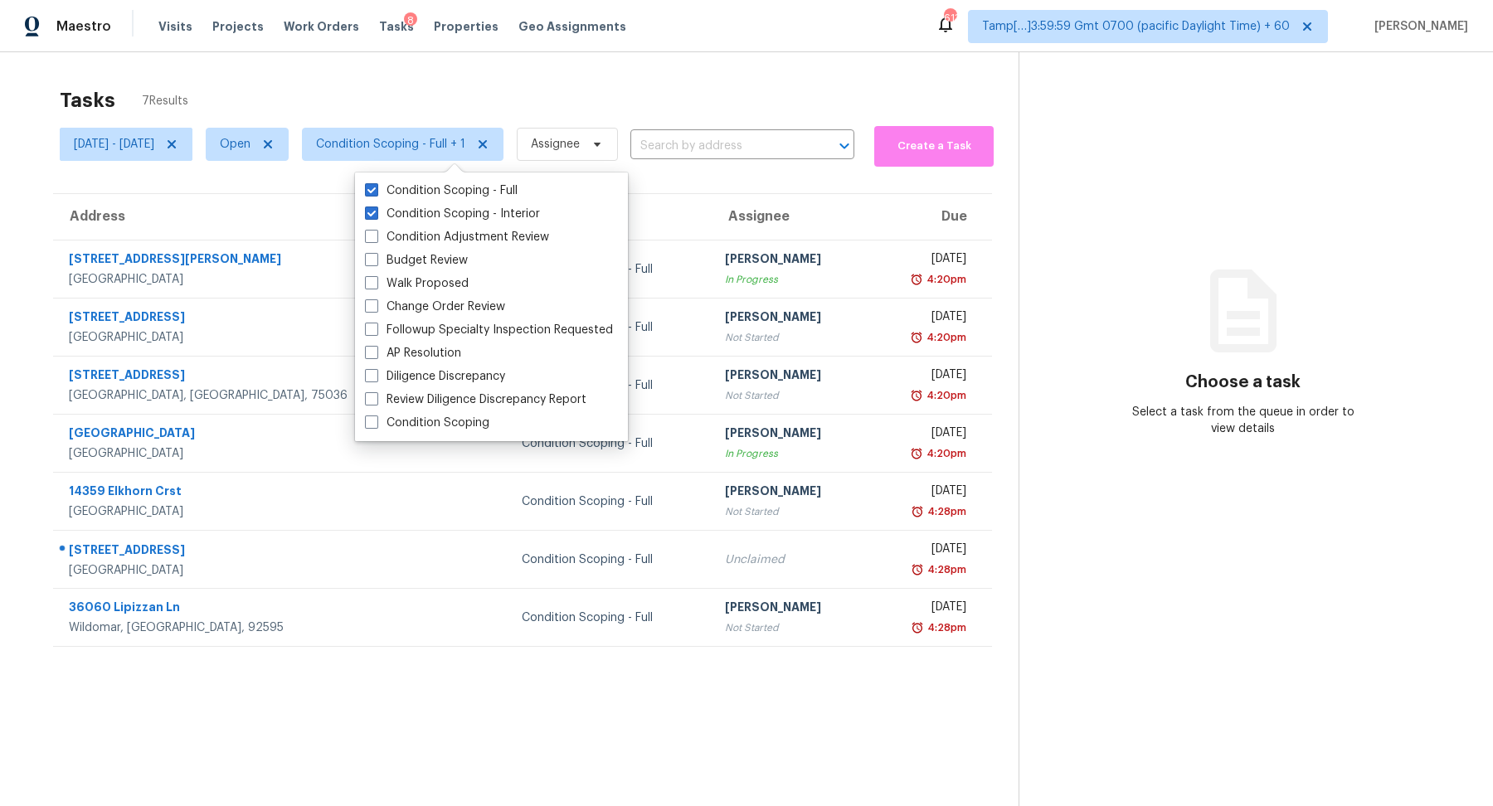
click at [639, 110] on div "Tasks 7 Results" at bounding box center [539, 100] width 959 height 43
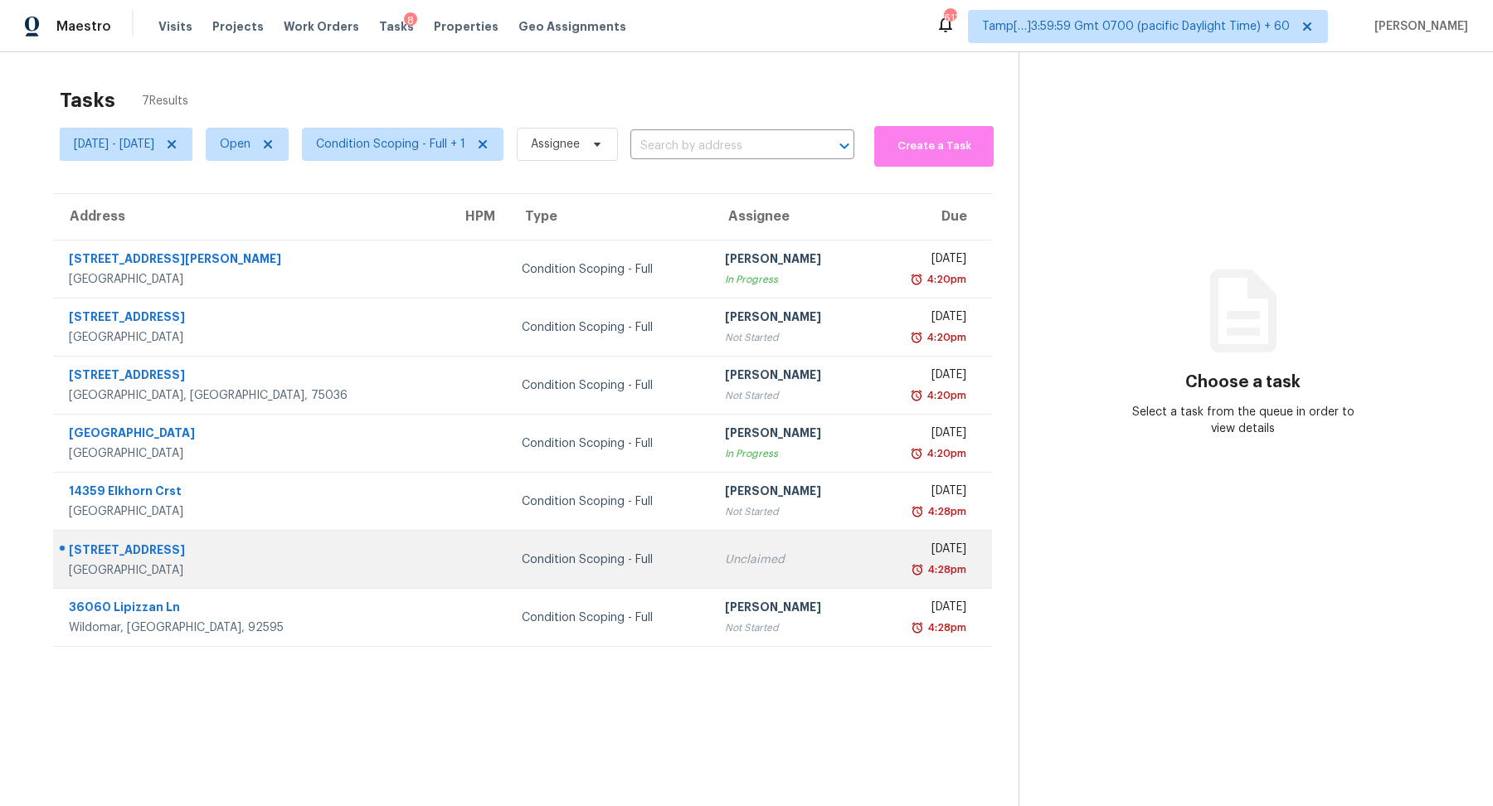
click at [626, 547] on td "Condition Scoping - Full" at bounding box center [610, 560] width 202 height 58
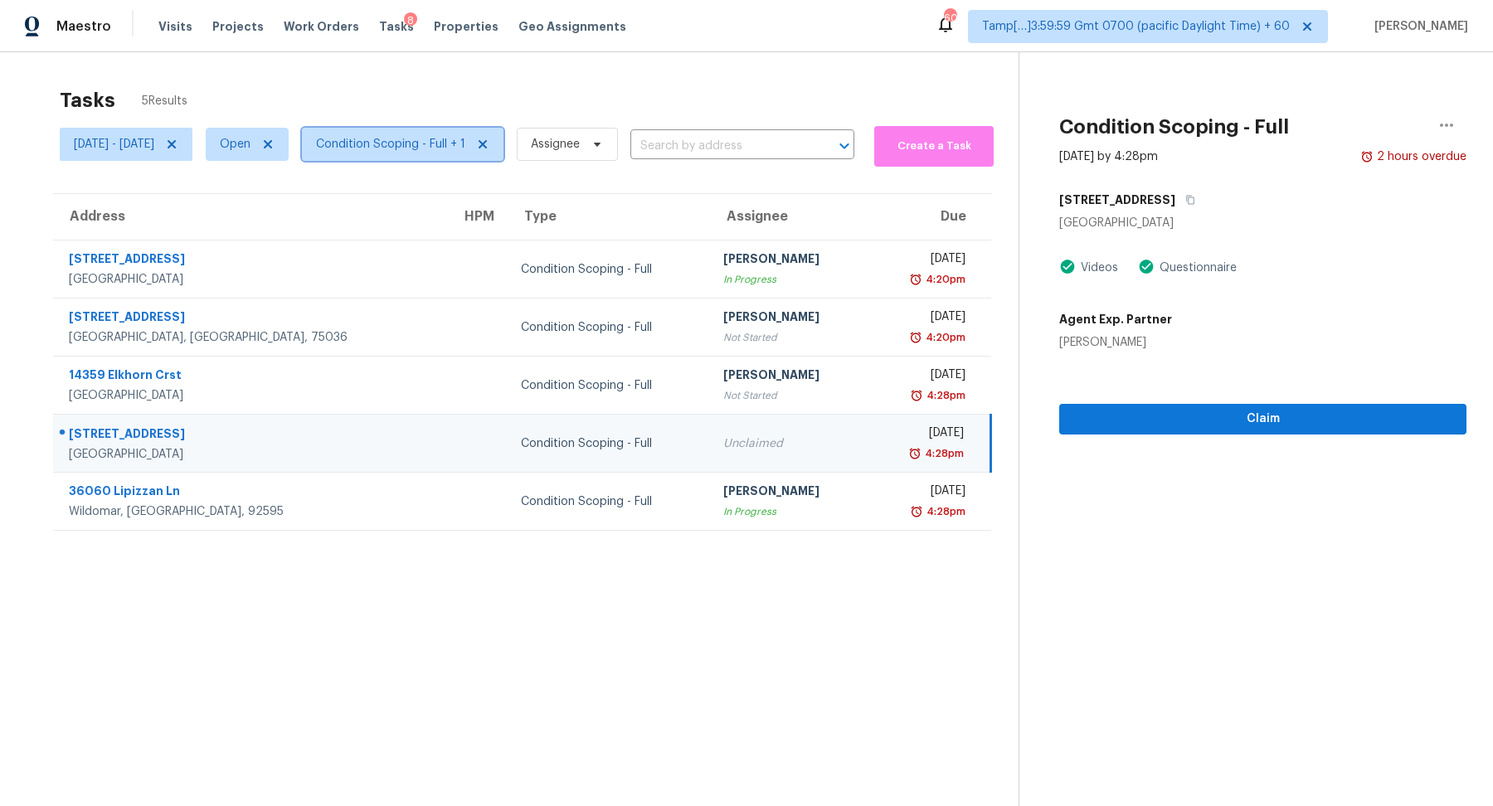
click at [411, 148] on span "Condition Scoping - Full + 1" at bounding box center [390, 144] width 149 height 17
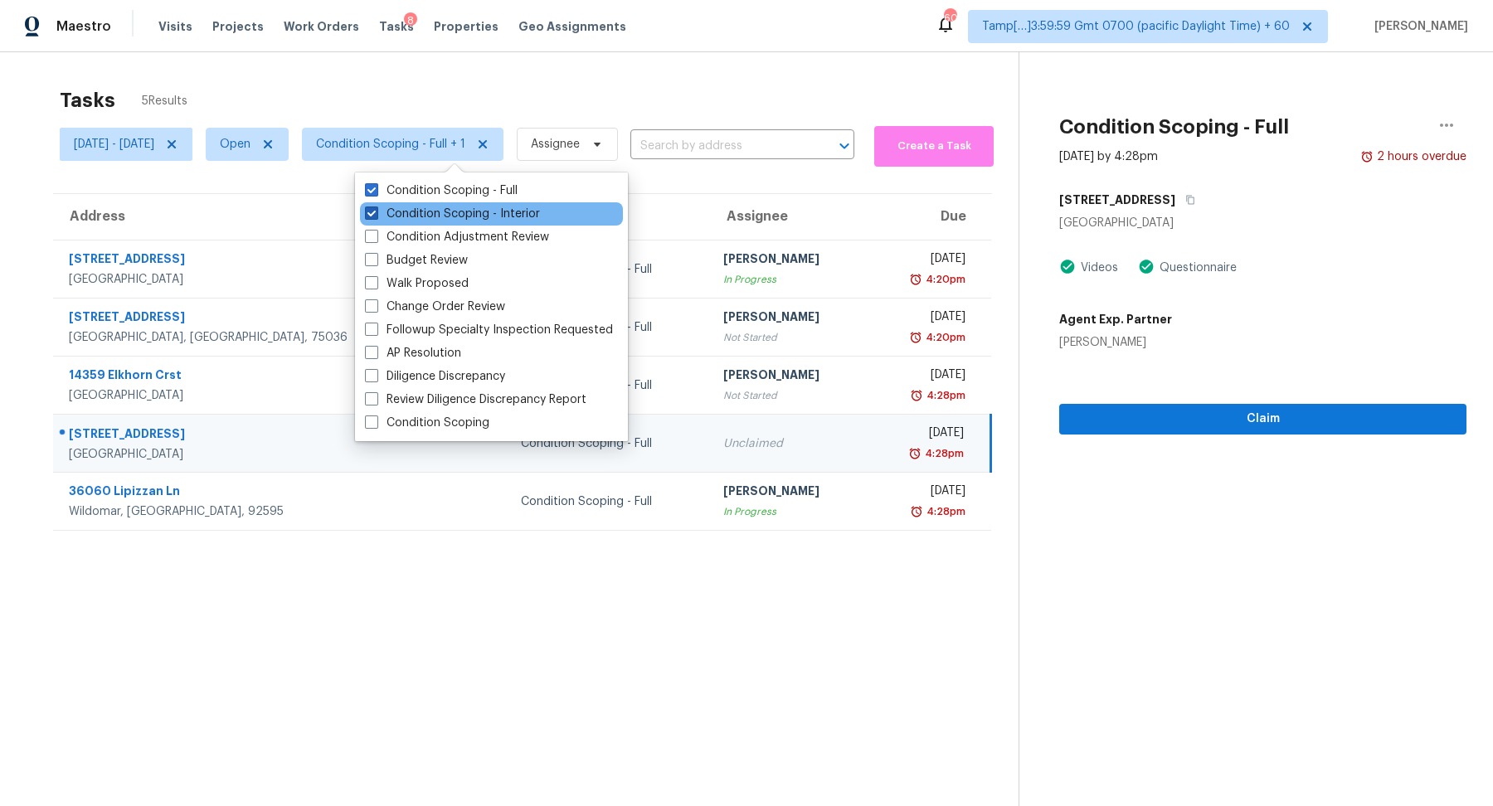
click at [433, 212] on label "Condition Scoping - Interior" at bounding box center [452, 214] width 175 height 17
click at [376, 212] on input "Condition Scoping - Interior" at bounding box center [370, 211] width 11 height 11
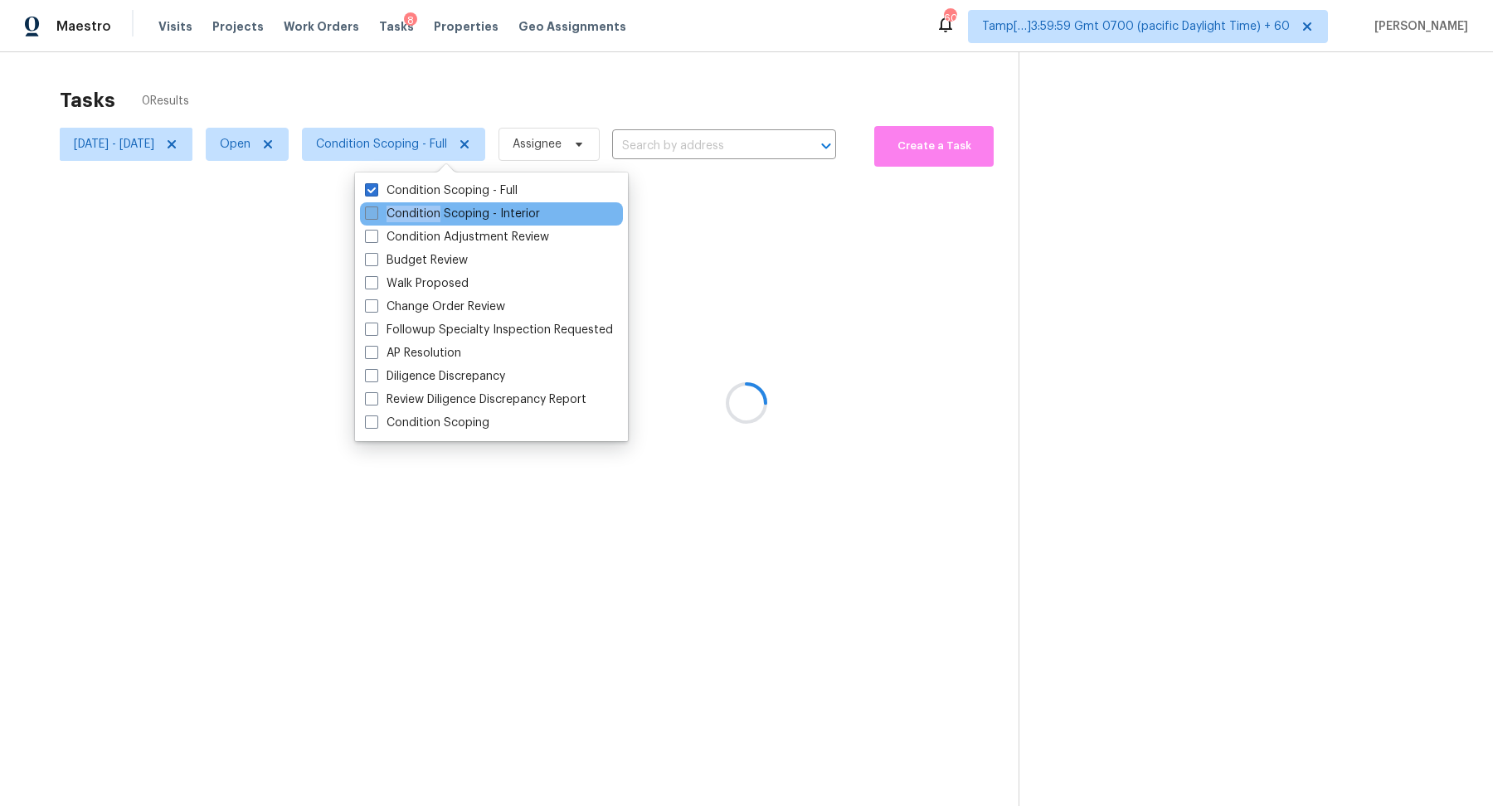
click at [433, 212] on label "Condition Scoping - Interior" at bounding box center [452, 214] width 175 height 17
click at [376, 212] on input "Condition Scoping - Interior" at bounding box center [370, 211] width 11 height 11
checkbox input "true"
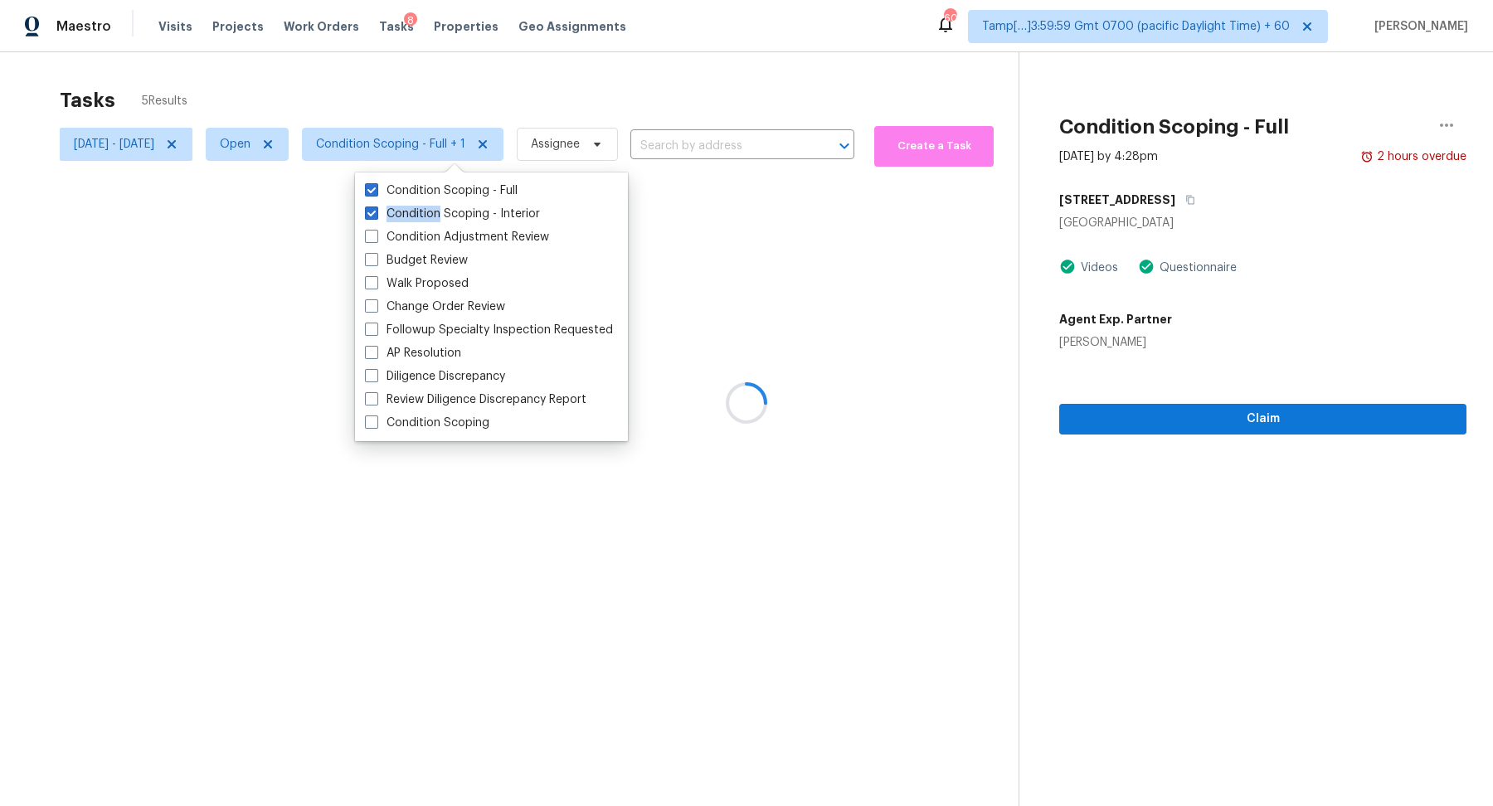
click at [601, 94] on div "Tasks 5 Results" at bounding box center [539, 100] width 959 height 43
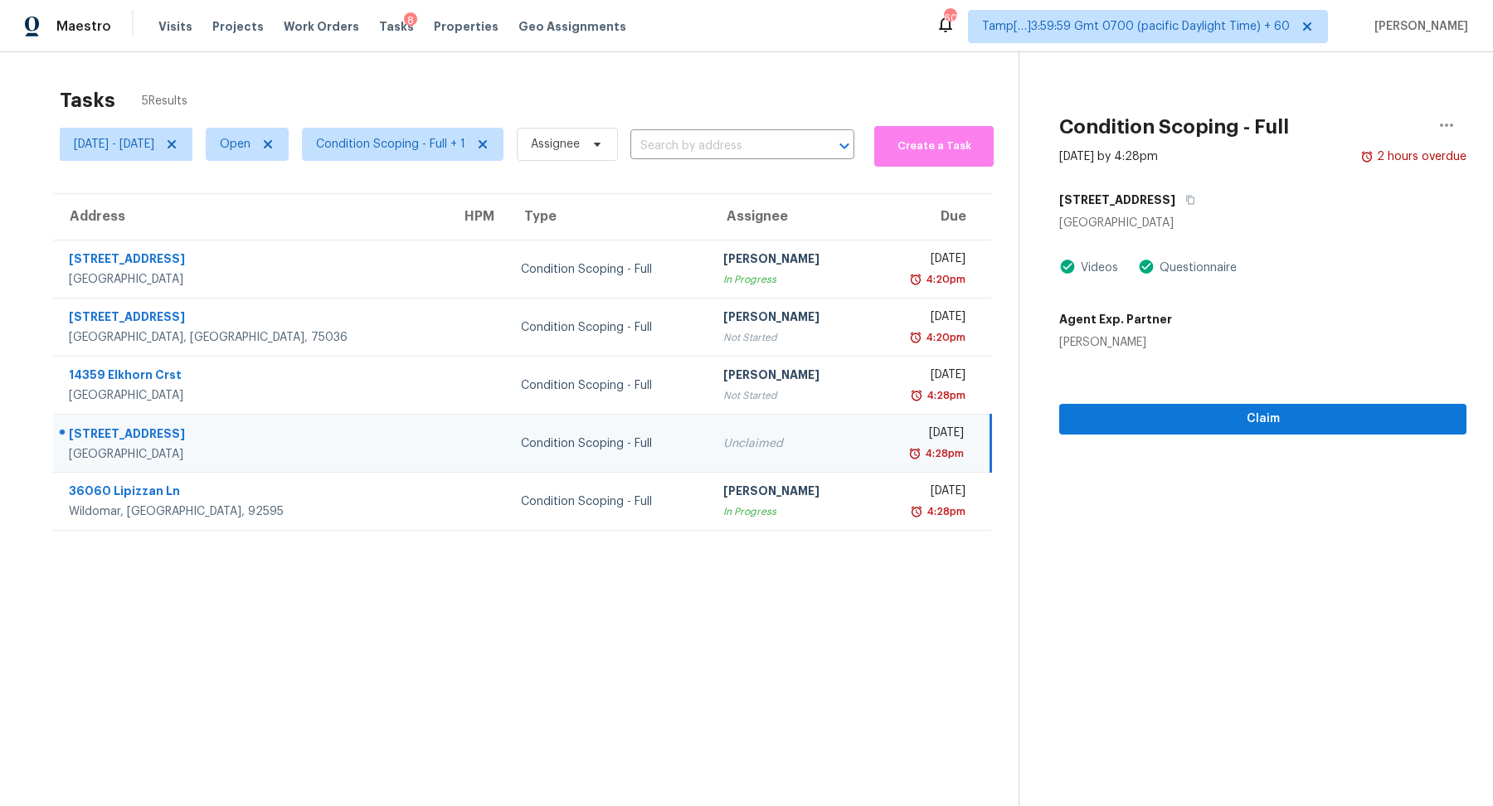
click at [1208, 197] on div "[STREET_ADDRESS]" at bounding box center [1262, 200] width 407 height 30
click at [1188, 201] on button "button" at bounding box center [1187, 200] width 22 height 30
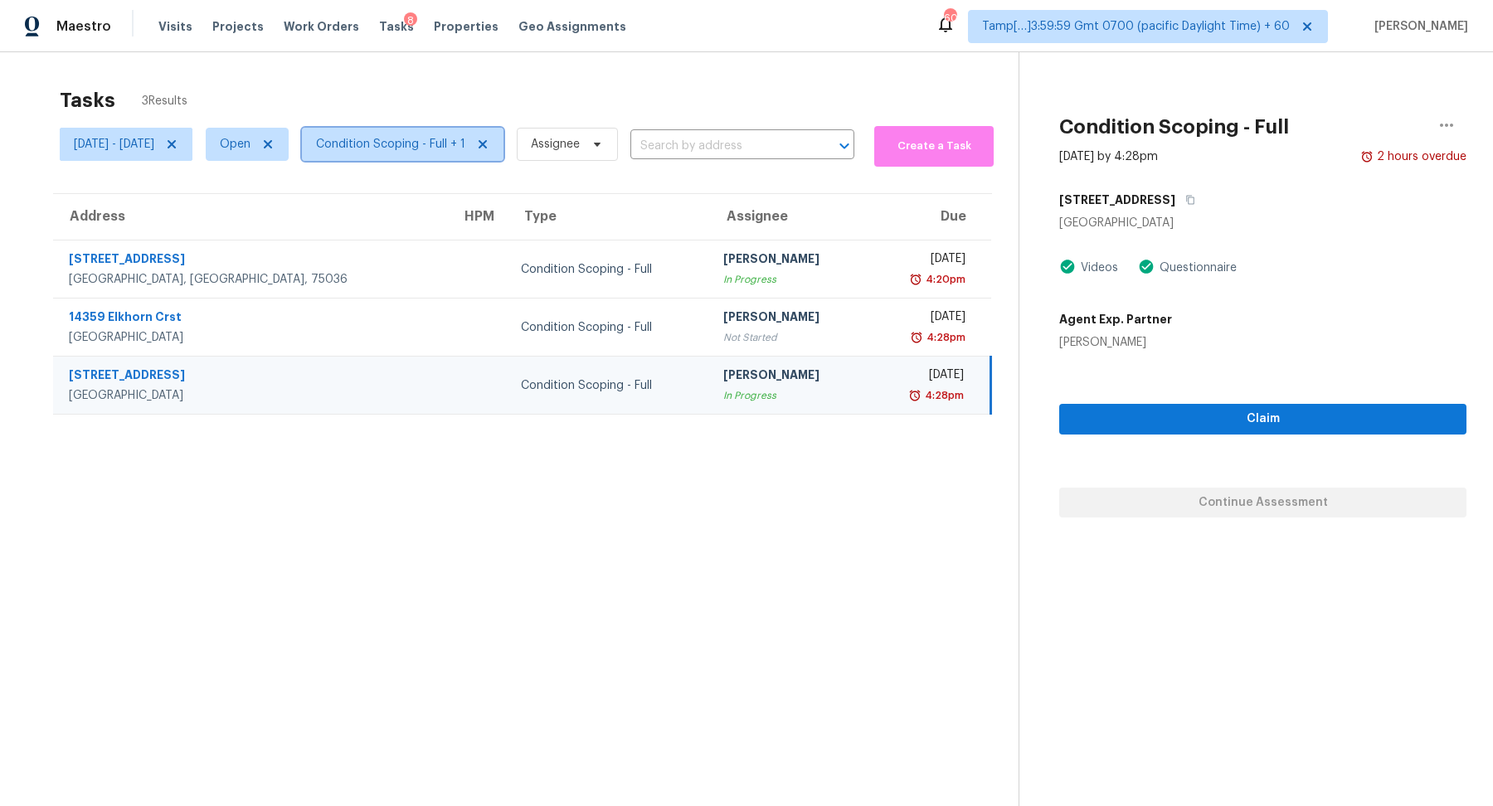
click at [380, 147] on span "Condition Scoping - Full + 1" at bounding box center [390, 144] width 149 height 17
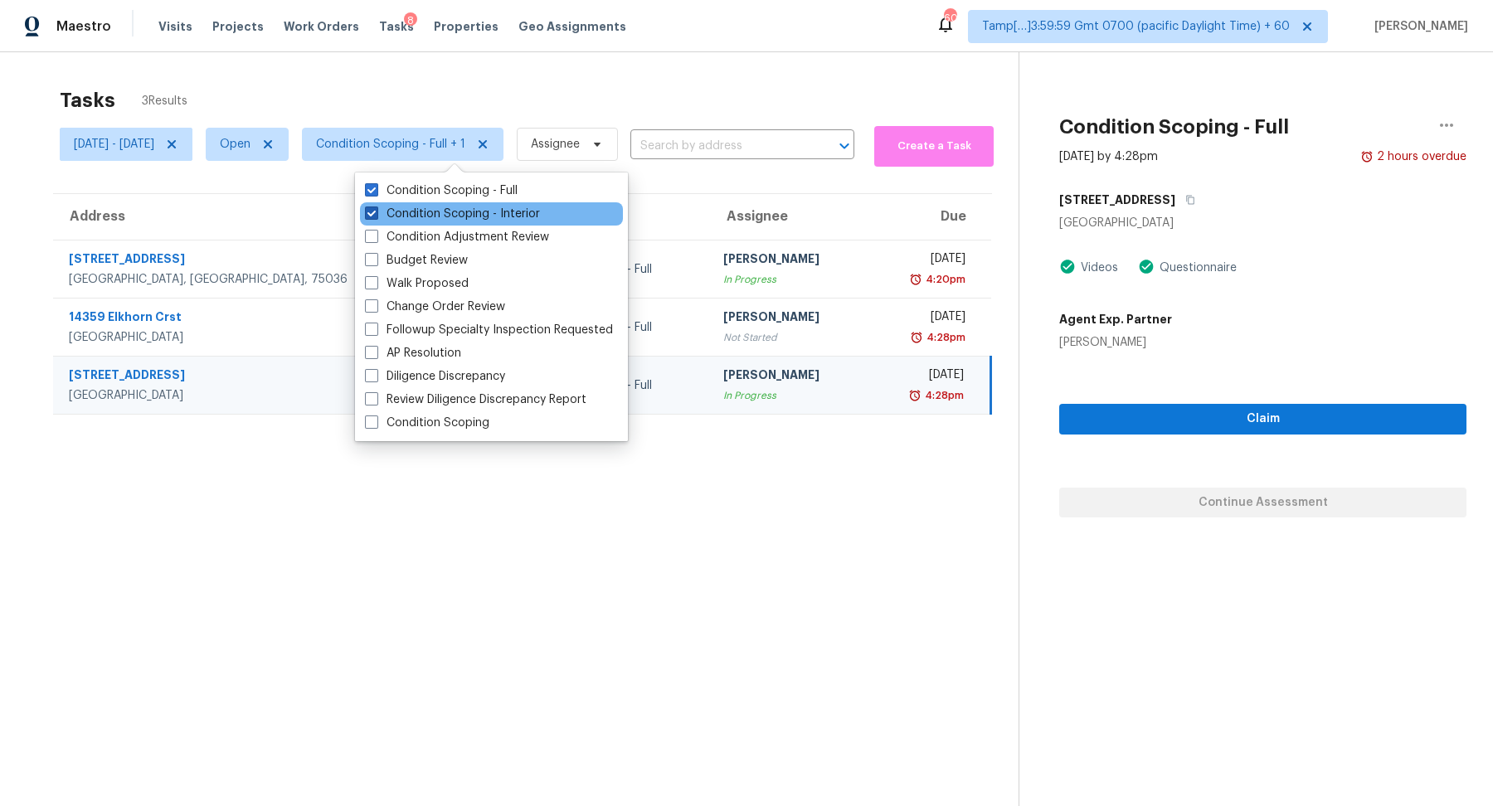
click at [425, 210] on label "Condition Scoping - Interior" at bounding box center [452, 214] width 175 height 17
click at [376, 210] on input "Condition Scoping - Interior" at bounding box center [370, 211] width 11 height 11
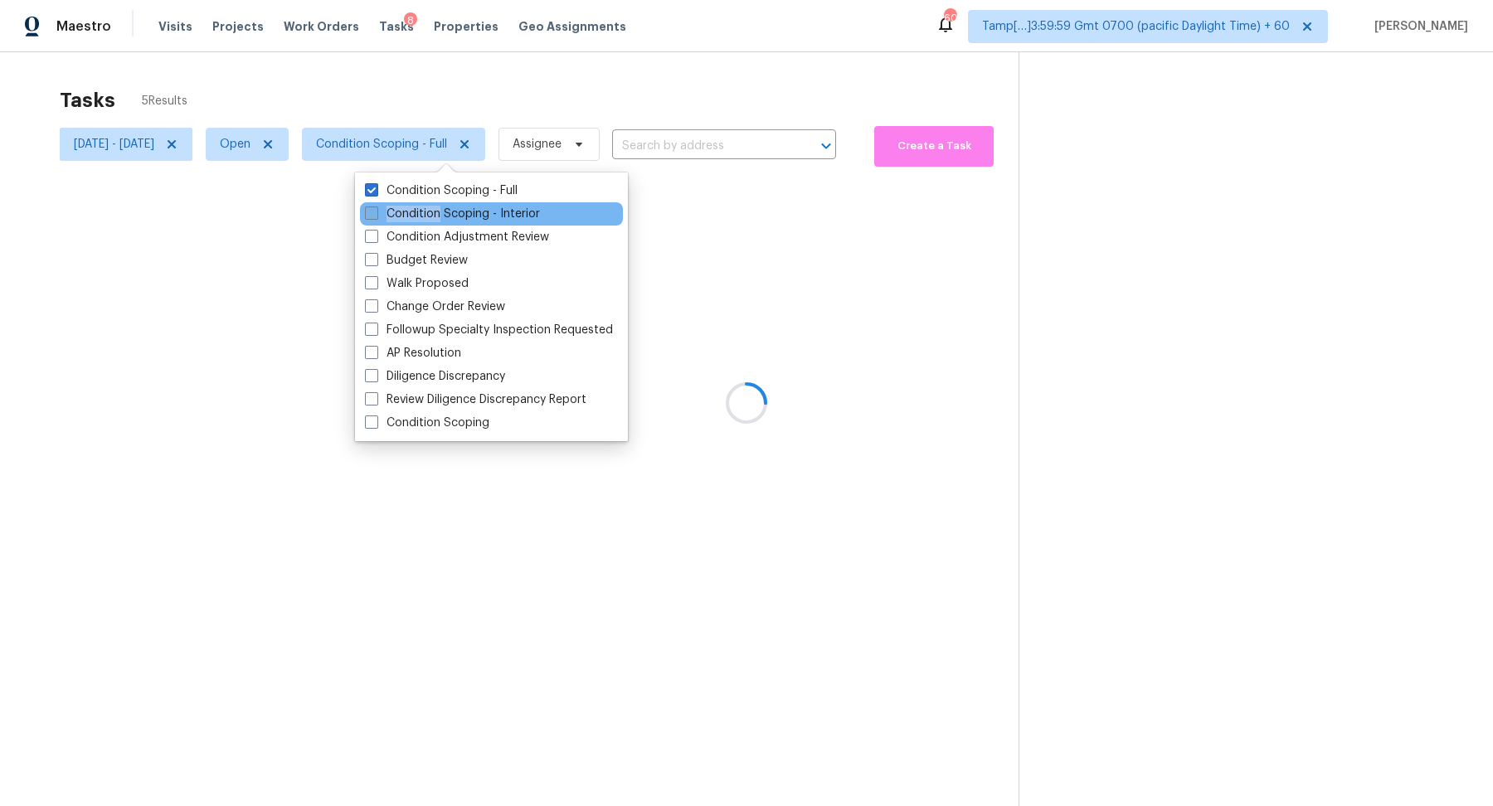
click at [425, 210] on label "Condition Scoping - Interior" at bounding box center [452, 214] width 175 height 17
click at [376, 210] on input "Condition Scoping - Interior" at bounding box center [370, 211] width 11 height 11
checkbox input "true"
click at [582, 114] on div at bounding box center [746, 403] width 1493 height 806
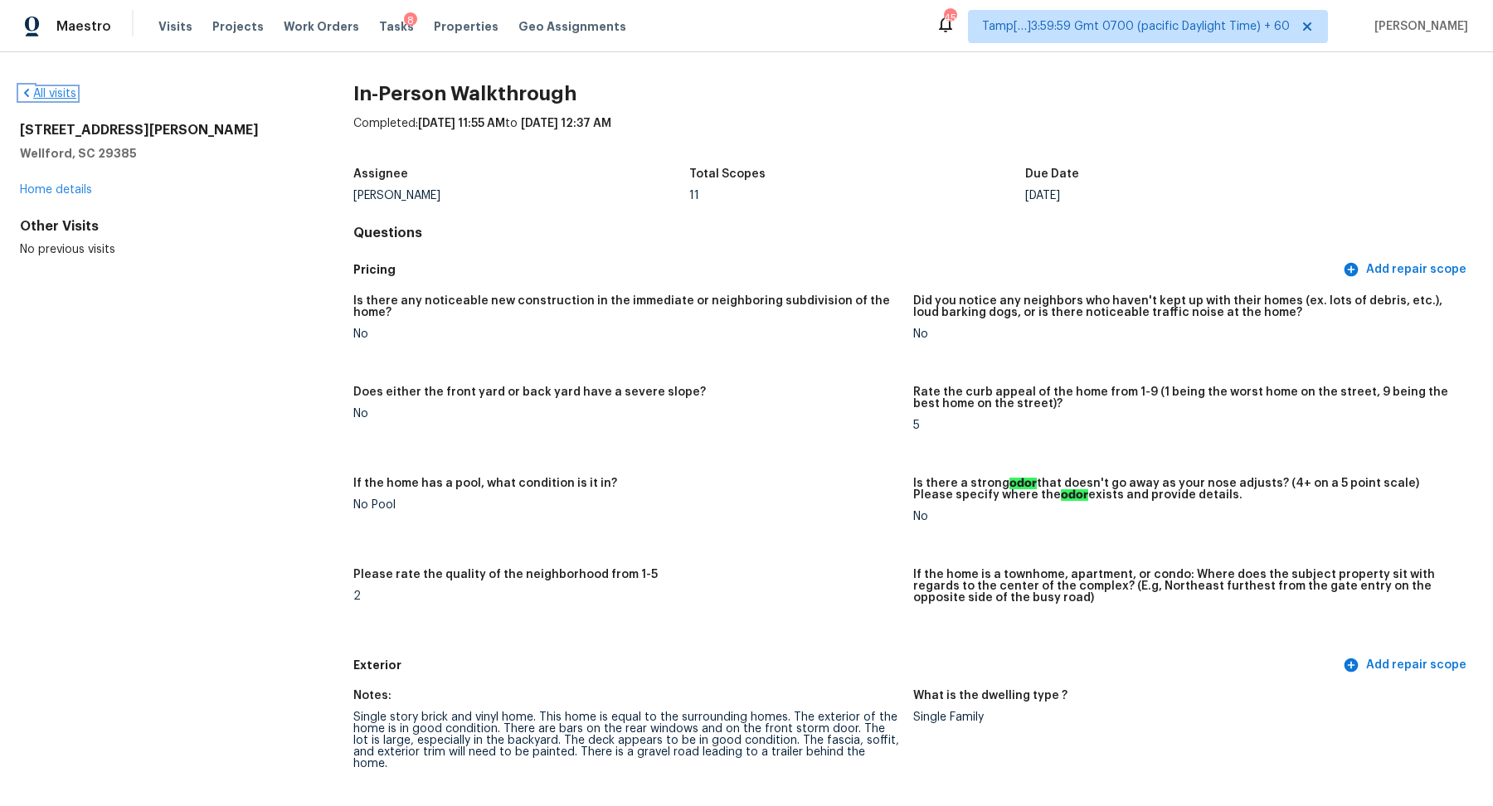
click at [44, 89] on link "All visits" at bounding box center [48, 94] width 56 height 12
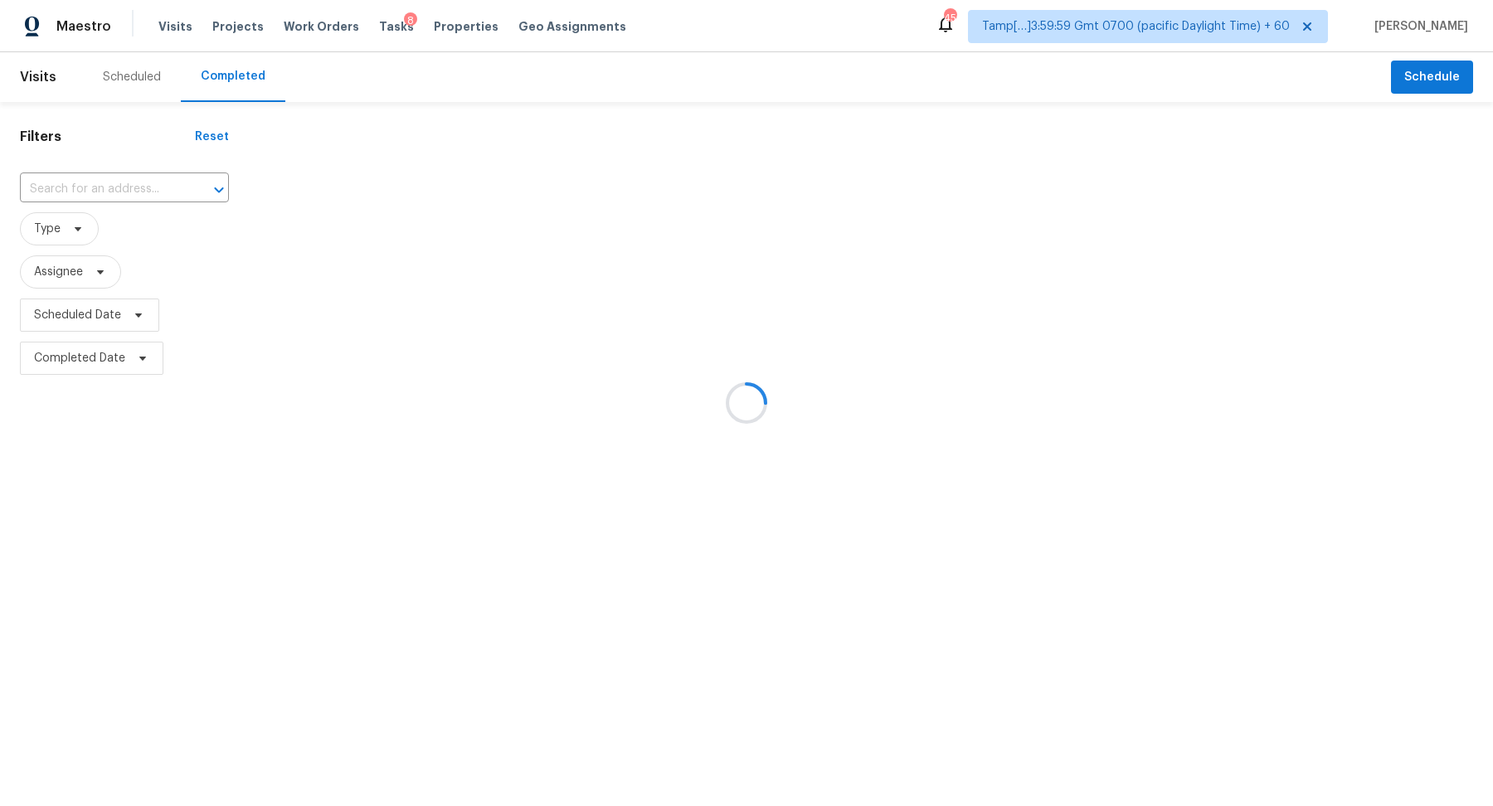
click at [111, 163] on div at bounding box center [746, 403] width 1493 height 806
click at [111, 174] on div at bounding box center [746, 403] width 1493 height 806
click at [120, 177] on div at bounding box center [746, 403] width 1493 height 806
click at [121, 180] on div at bounding box center [746, 403] width 1493 height 806
click at [127, 188] on div at bounding box center [746, 403] width 1493 height 806
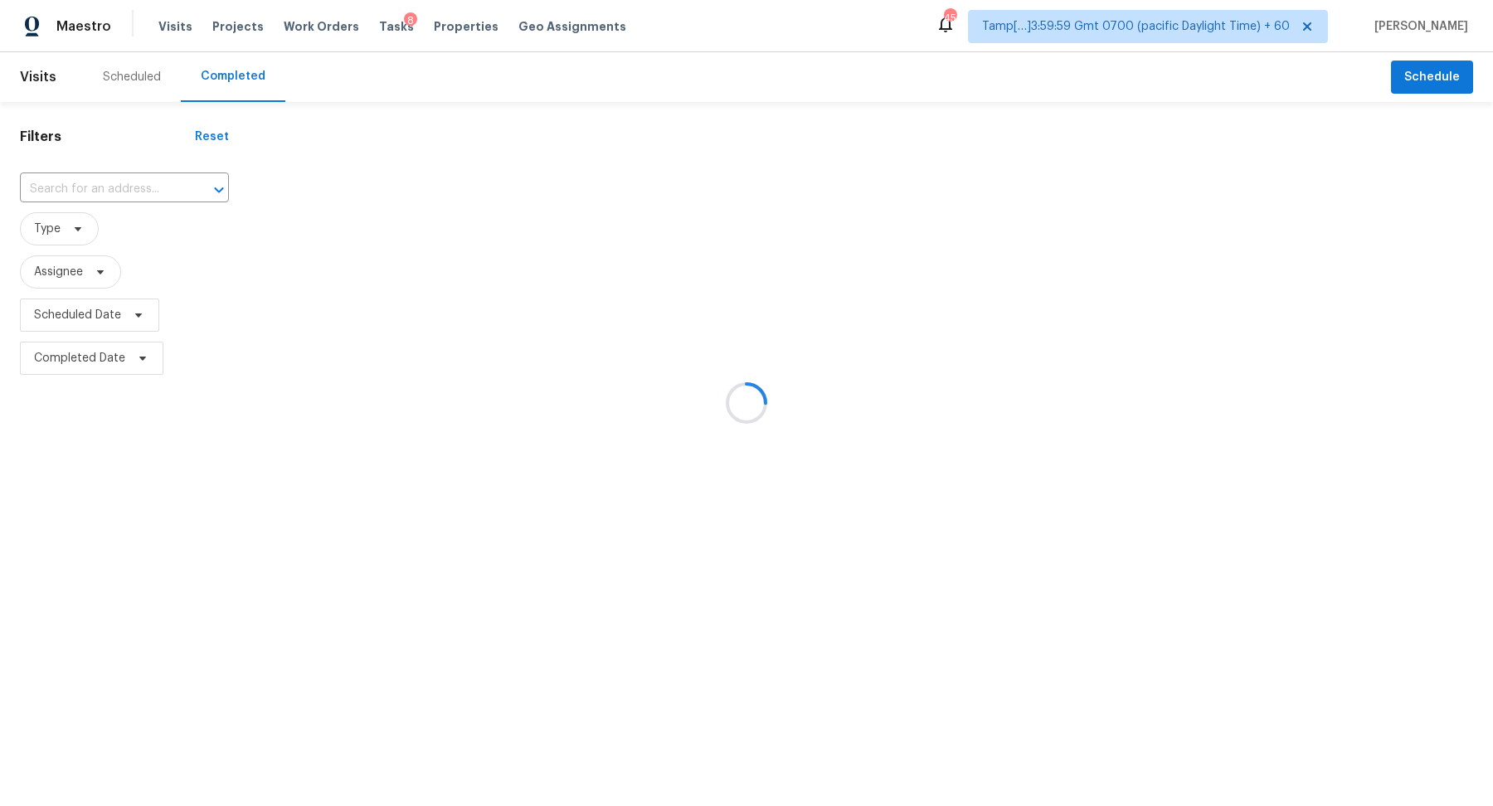
click at [127, 188] on div at bounding box center [746, 403] width 1493 height 806
click at [91, 184] on div at bounding box center [746, 403] width 1493 height 806
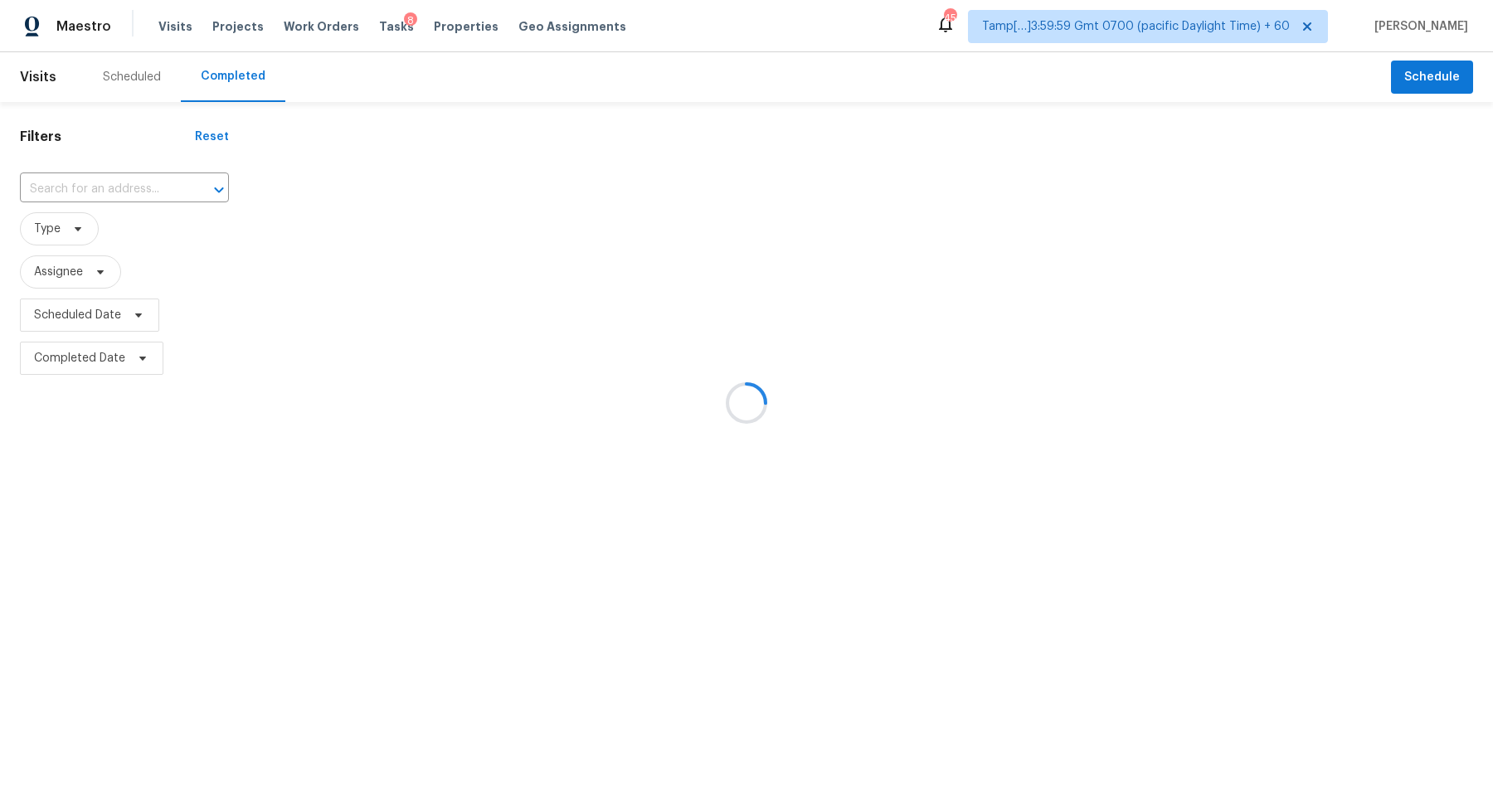
click at [91, 184] on div at bounding box center [746, 403] width 1493 height 806
click at [104, 211] on div at bounding box center [746, 403] width 1493 height 806
click at [148, 181] on div at bounding box center [746, 403] width 1493 height 806
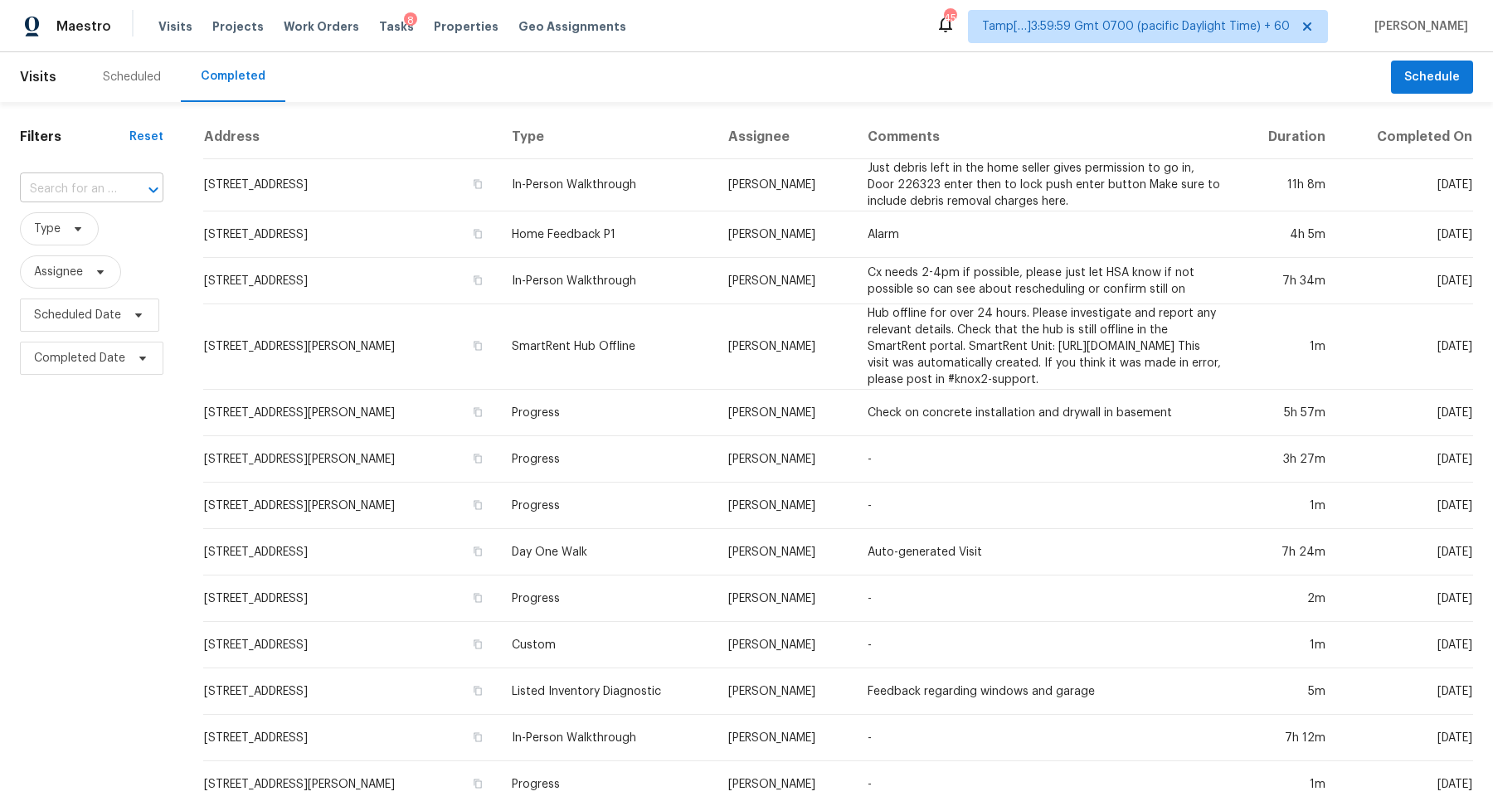
click at [87, 194] on input "text" at bounding box center [68, 190] width 97 height 26
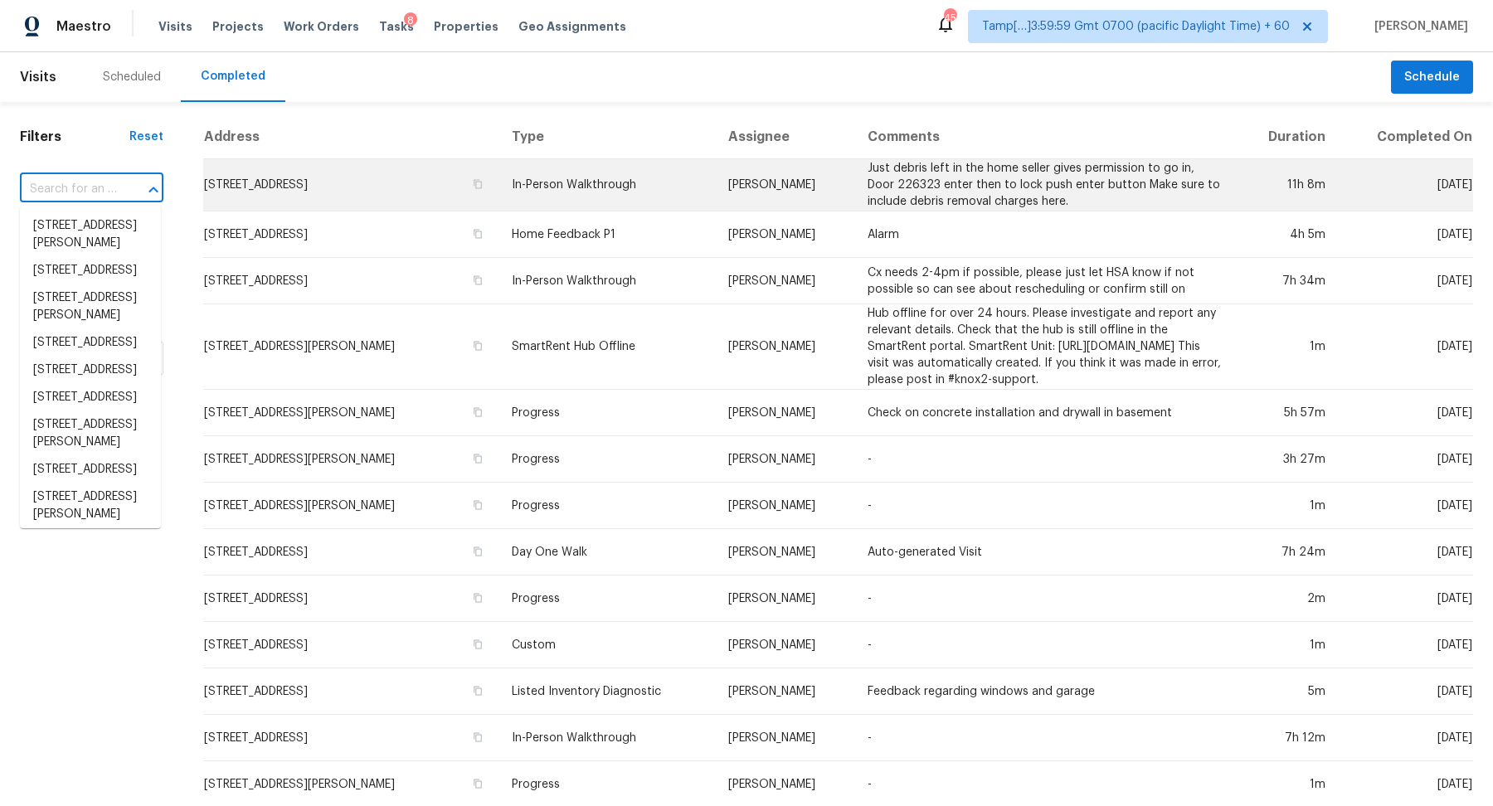
paste input "[STREET_ADDRESS]"
type input "[STREET_ADDRESS]"
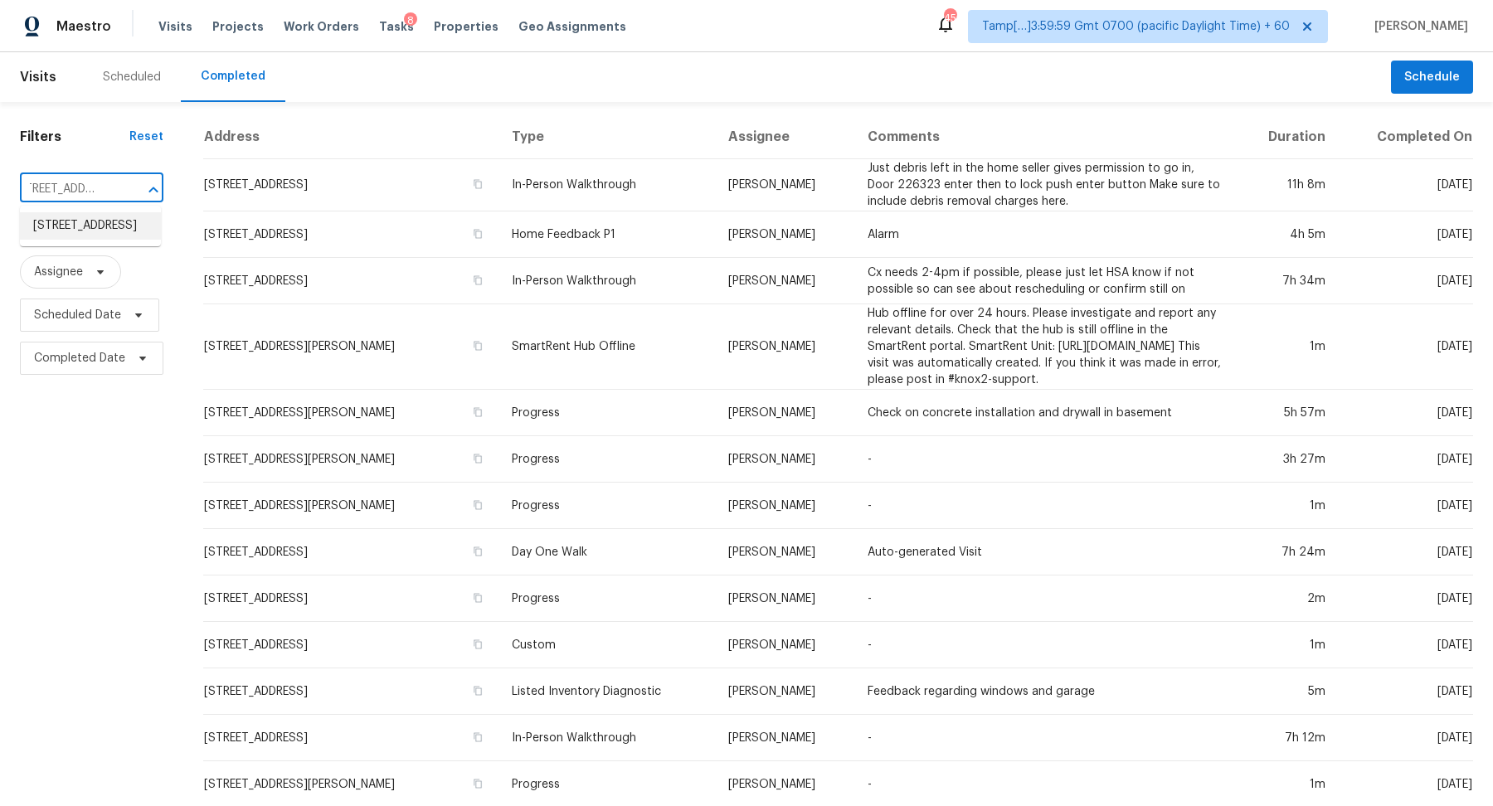
click at [98, 235] on li "[STREET_ADDRESS]" at bounding box center [90, 225] width 141 height 27
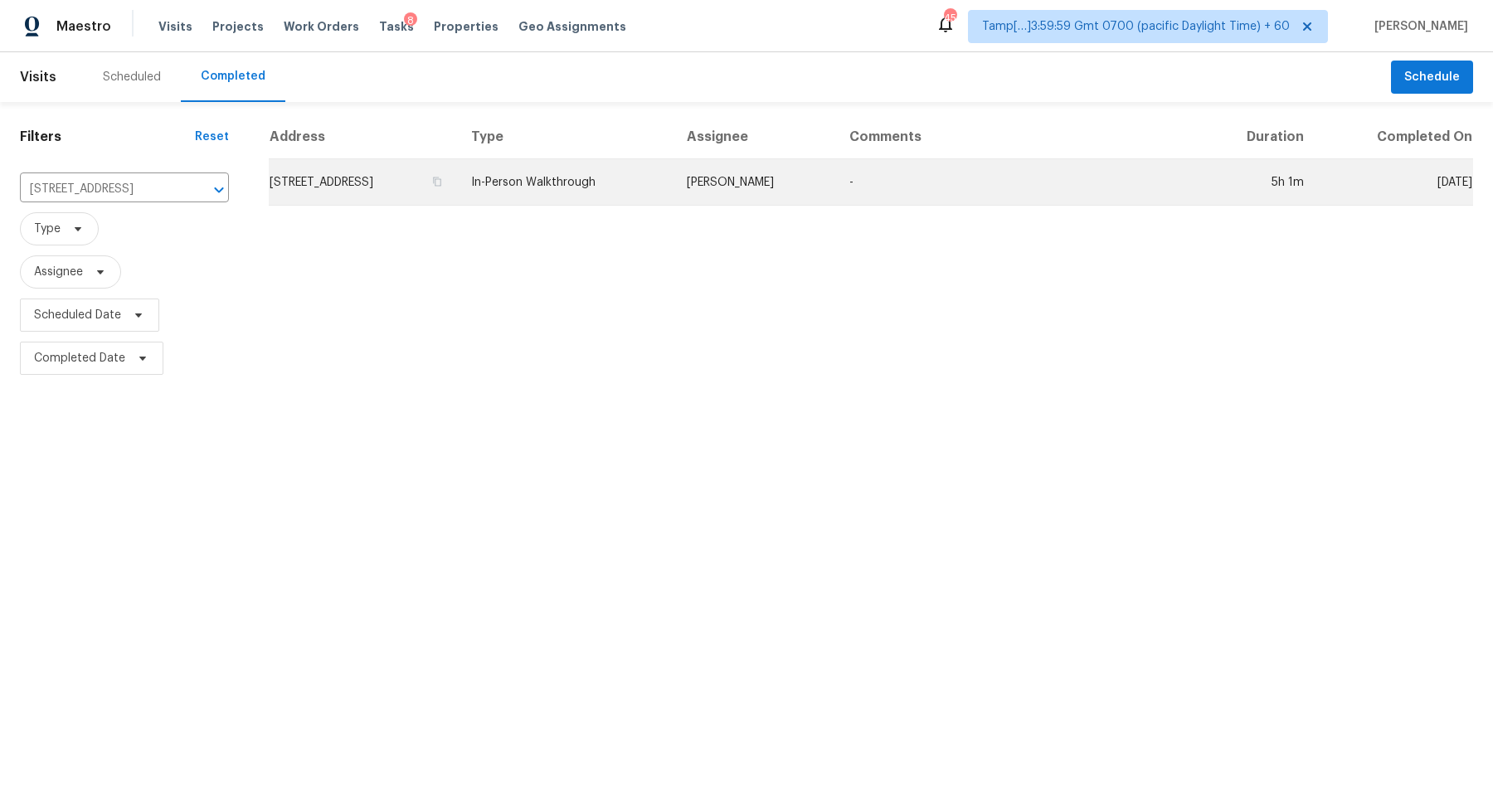
click at [445, 201] on td "[STREET_ADDRESS]" at bounding box center [363, 182] width 189 height 46
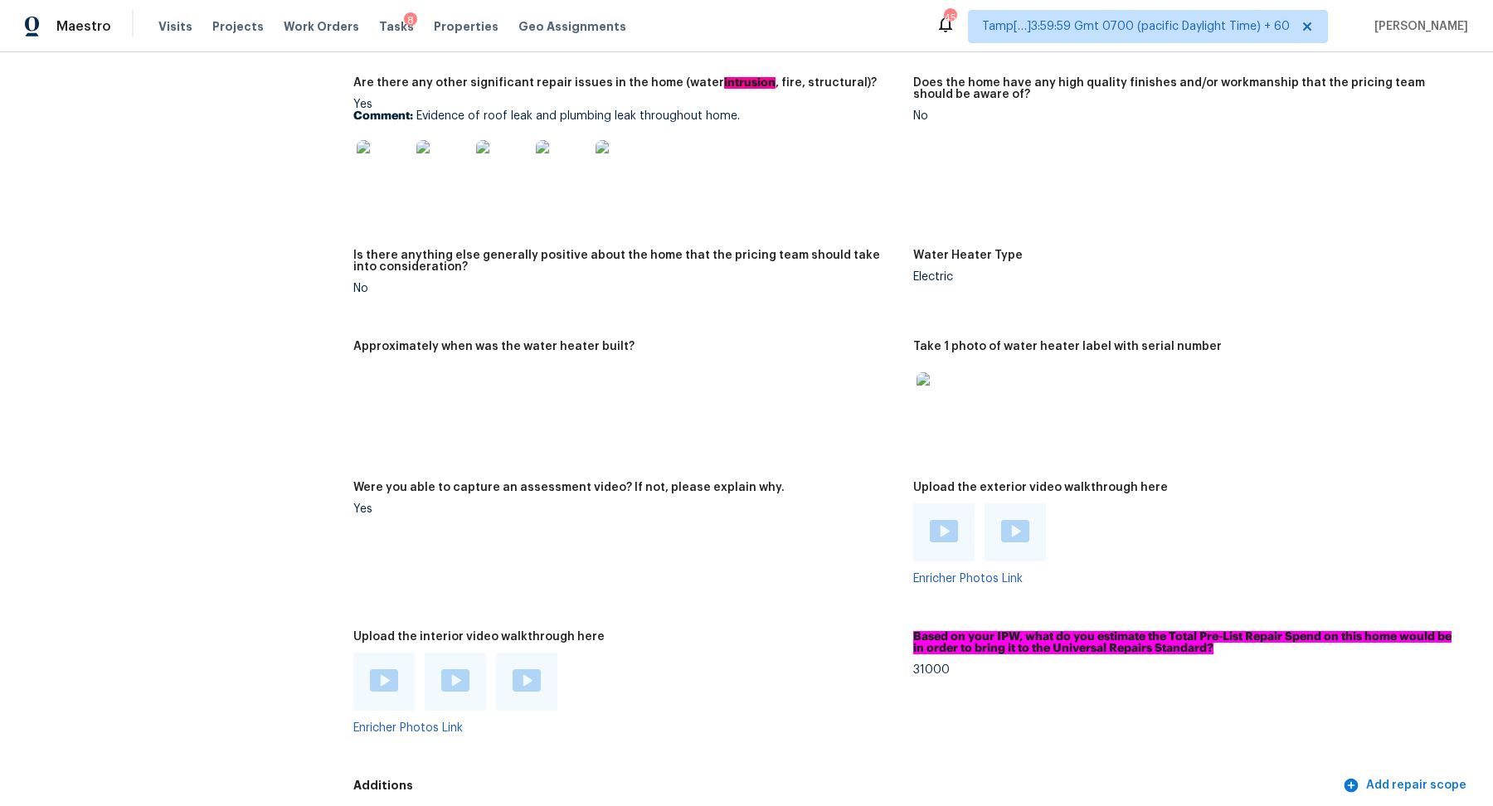
scroll to position [2674, 0]
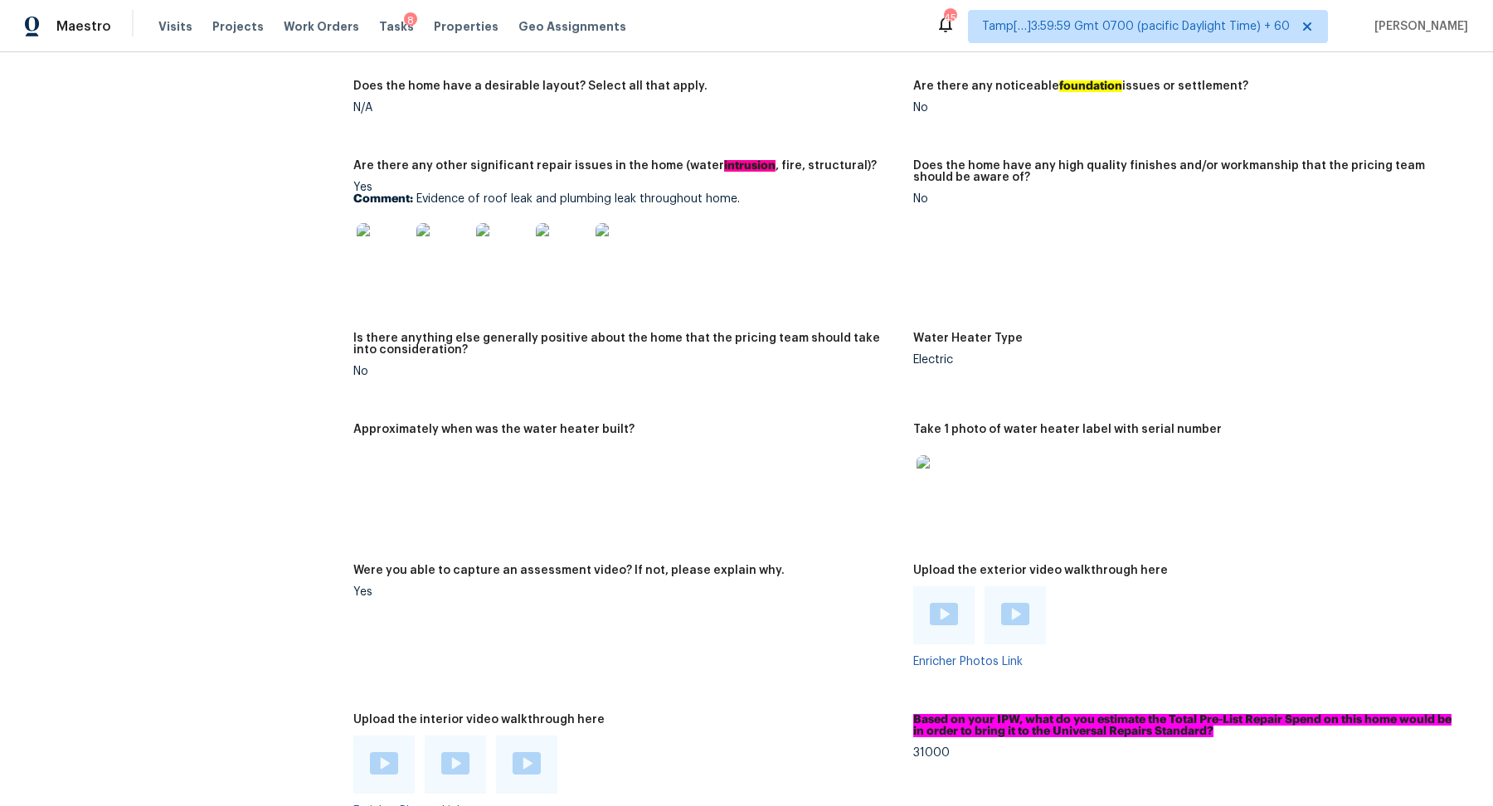
click at [404, 259] on img at bounding box center [383, 249] width 53 height 53
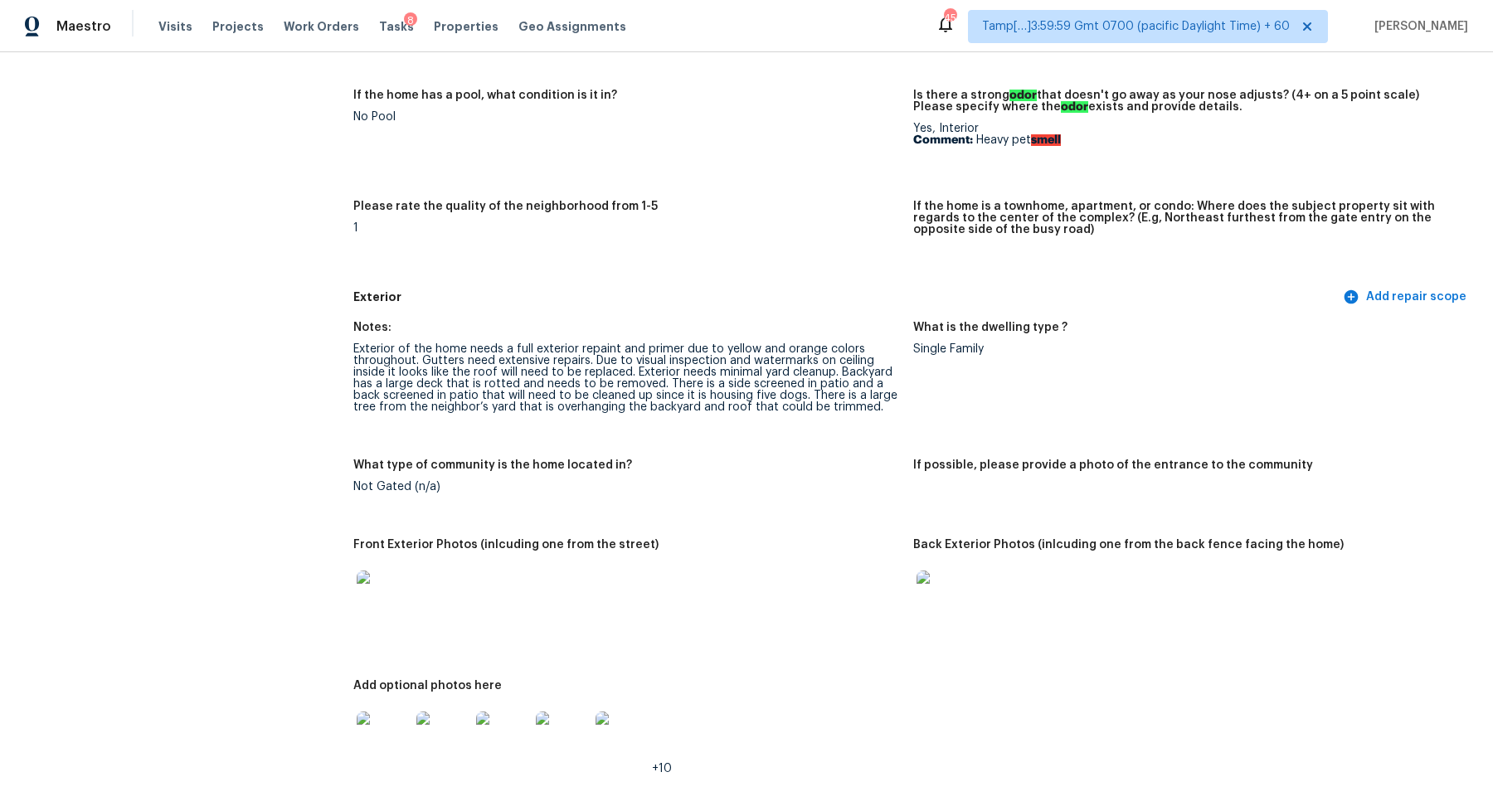
scroll to position [0, 0]
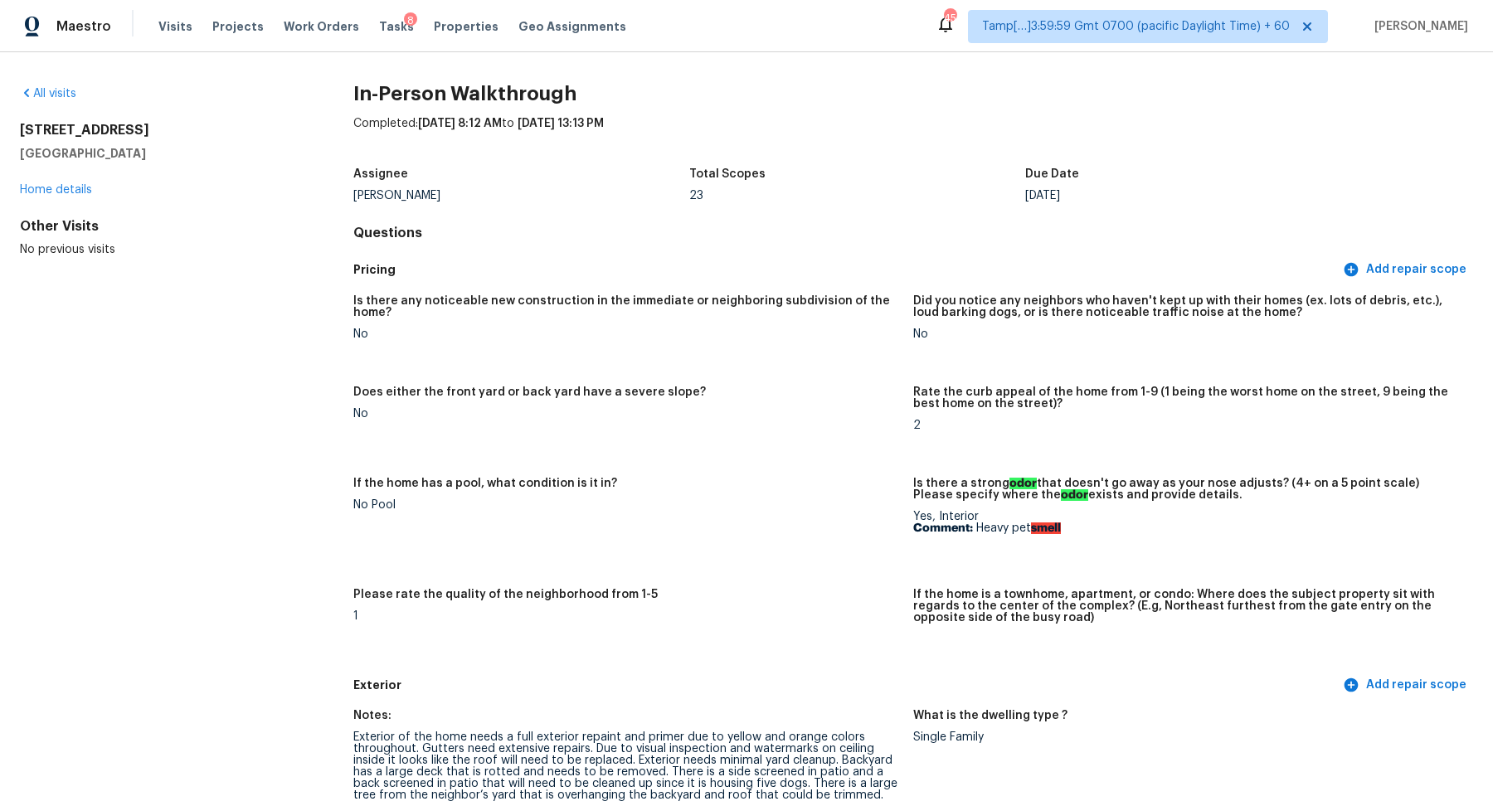
click at [61, 104] on div "All visits 7607 Winging Way Dr Tampa, FL 33615 Home details Other Visits No pre…" at bounding box center [160, 171] width 280 height 173
click at [54, 92] on link "All visits" at bounding box center [48, 94] width 56 height 12
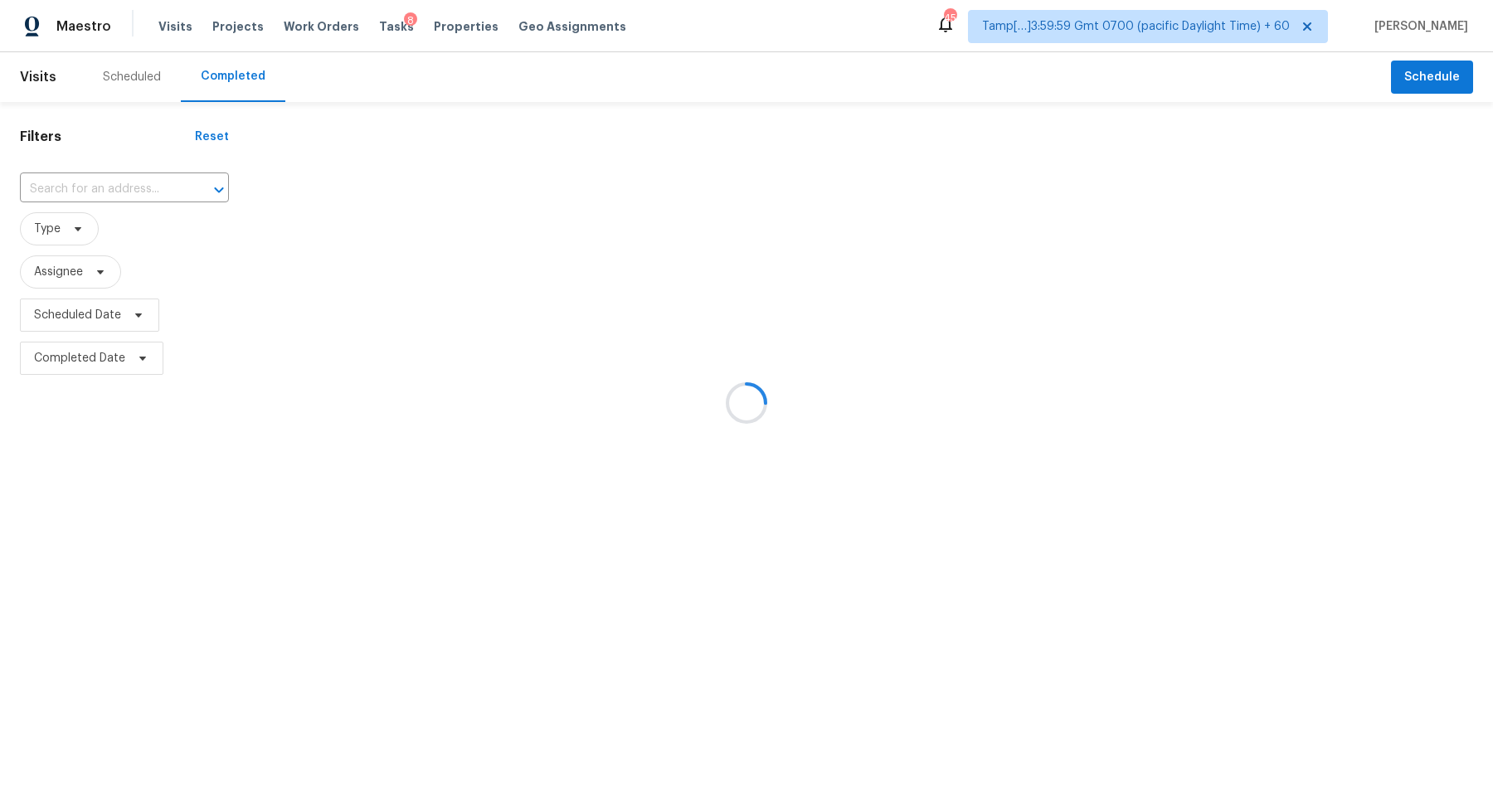
click at [102, 201] on div at bounding box center [746, 403] width 1493 height 806
click at [115, 194] on div at bounding box center [746, 403] width 1493 height 806
click at [127, 192] on div at bounding box center [746, 403] width 1493 height 806
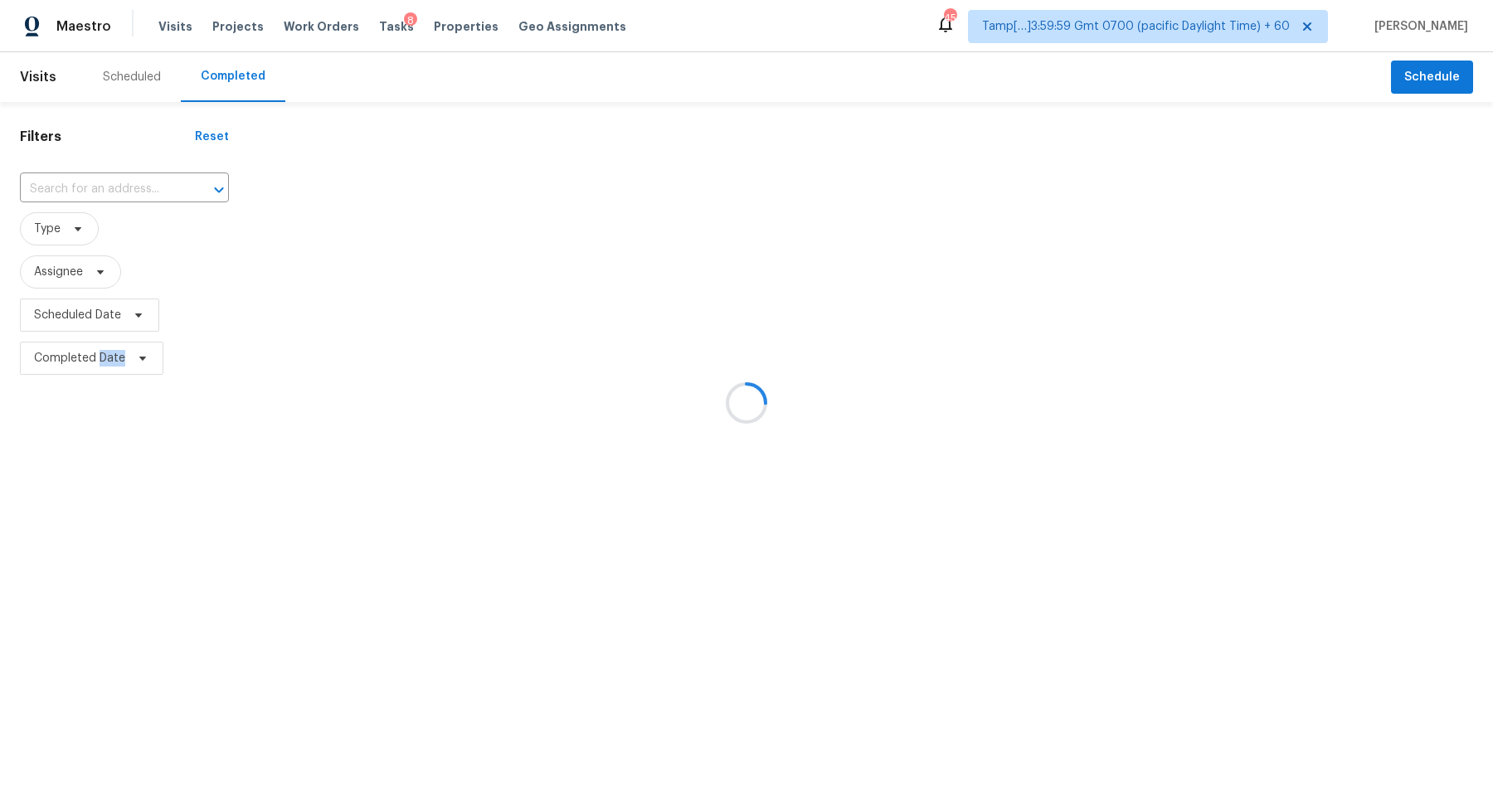
click at [127, 192] on div at bounding box center [746, 403] width 1493 height 806
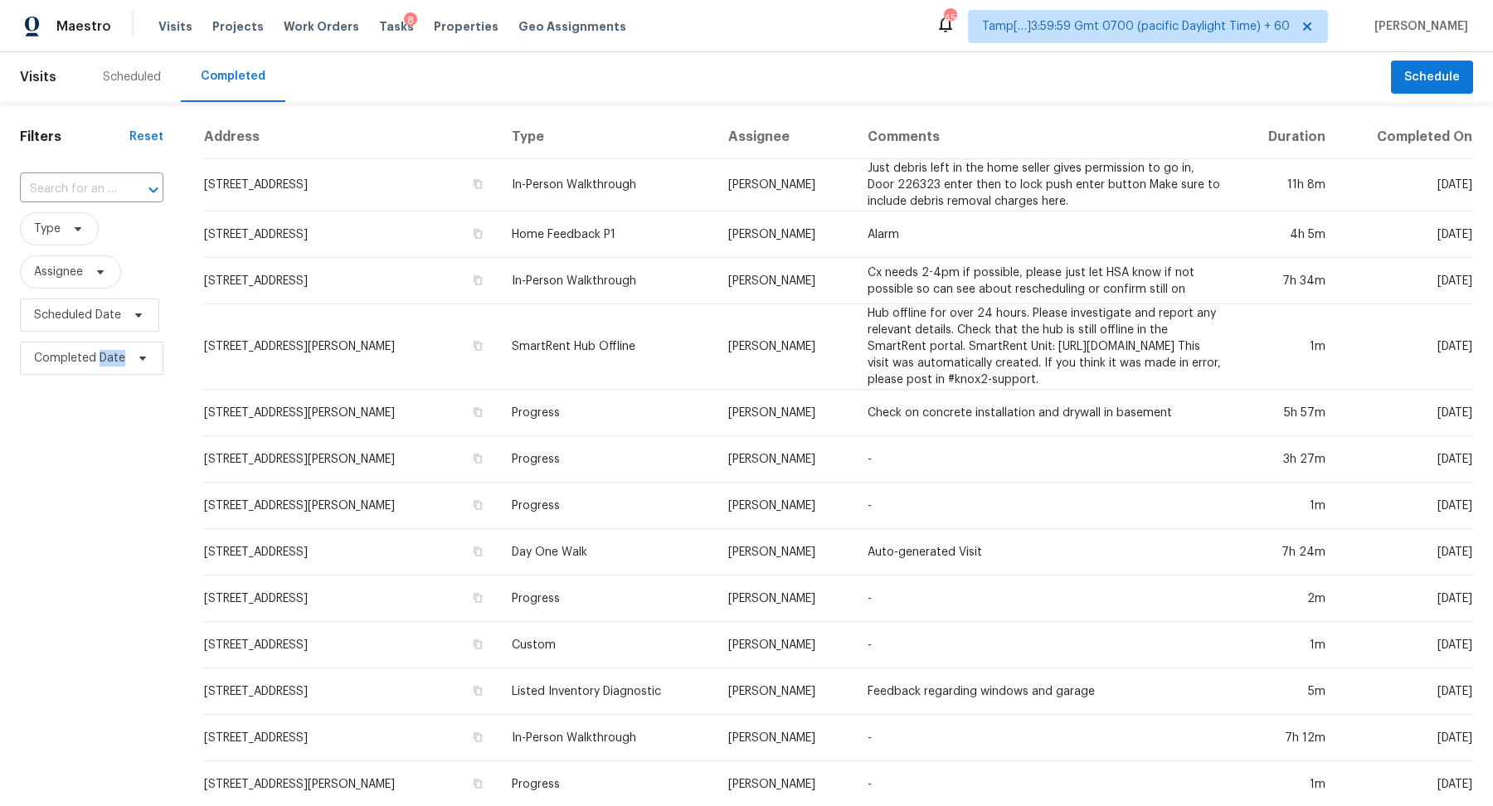
click at [127, 192] on div at bounding box center [141, 189] width 43 height 23
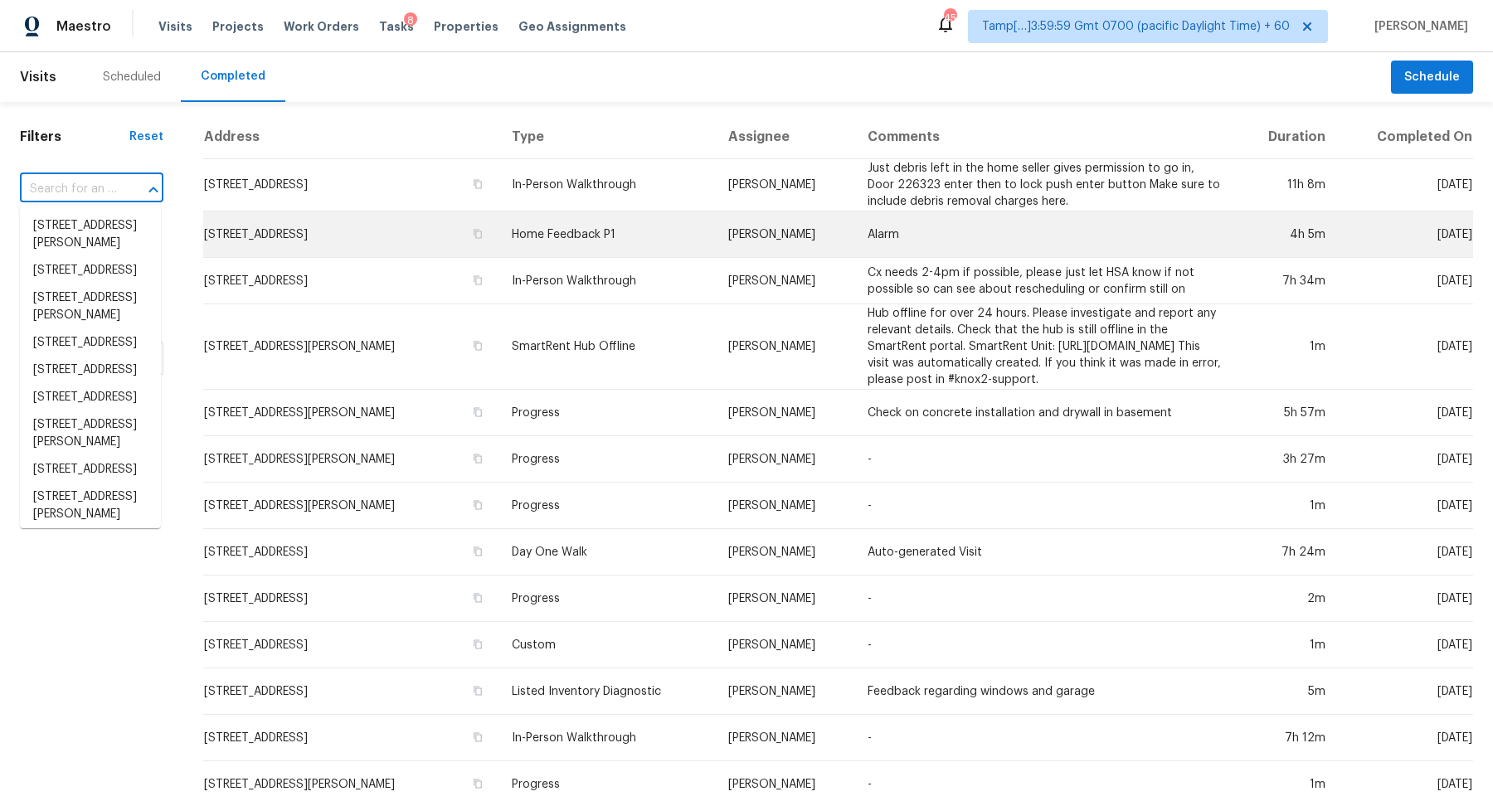
paste input "5171 Regent Dr, Nashville, TN 37220"
type input "5171 Regent Dr, Nashville, TN 37220"
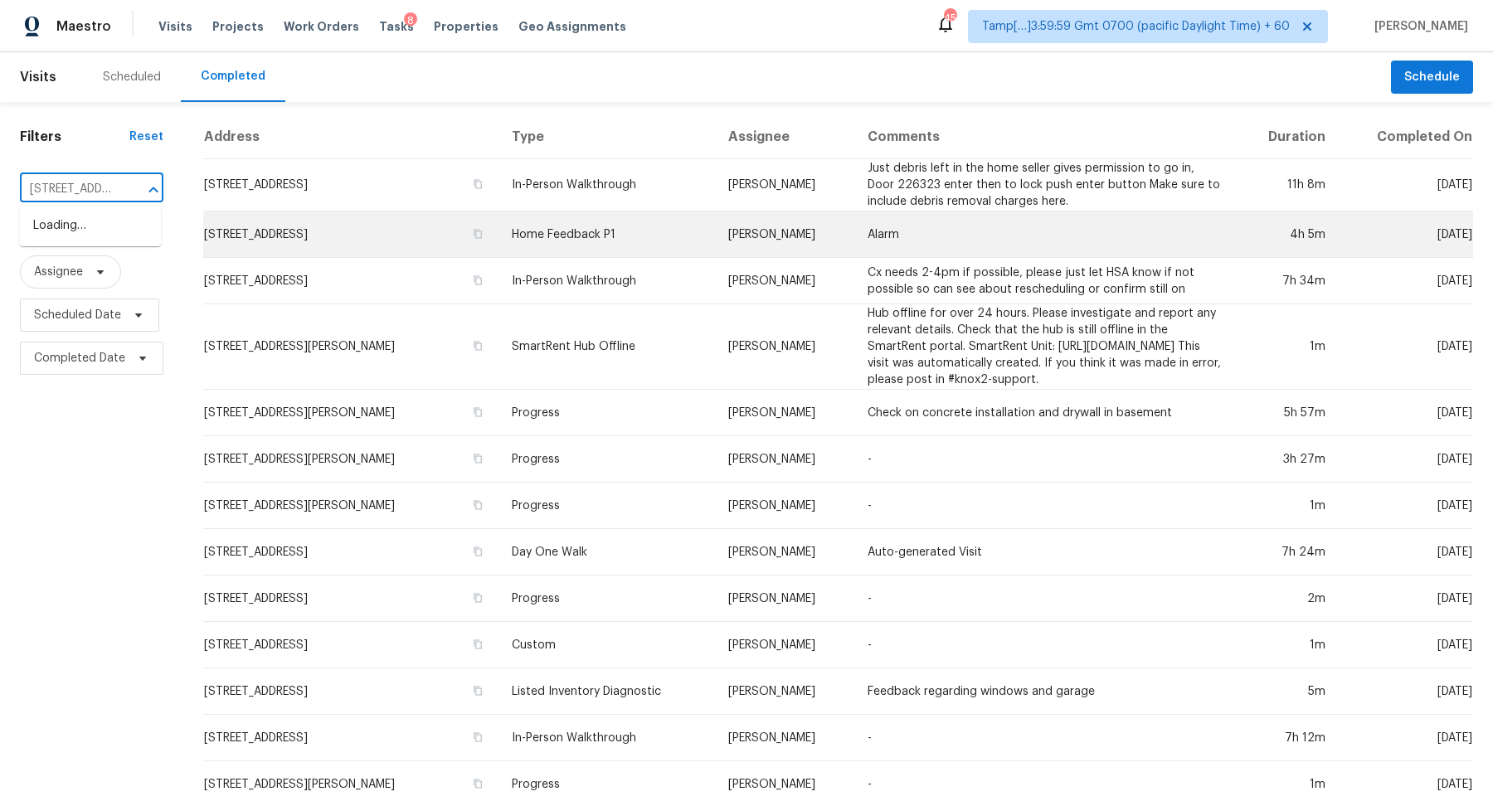
scroll to position [0, 107]
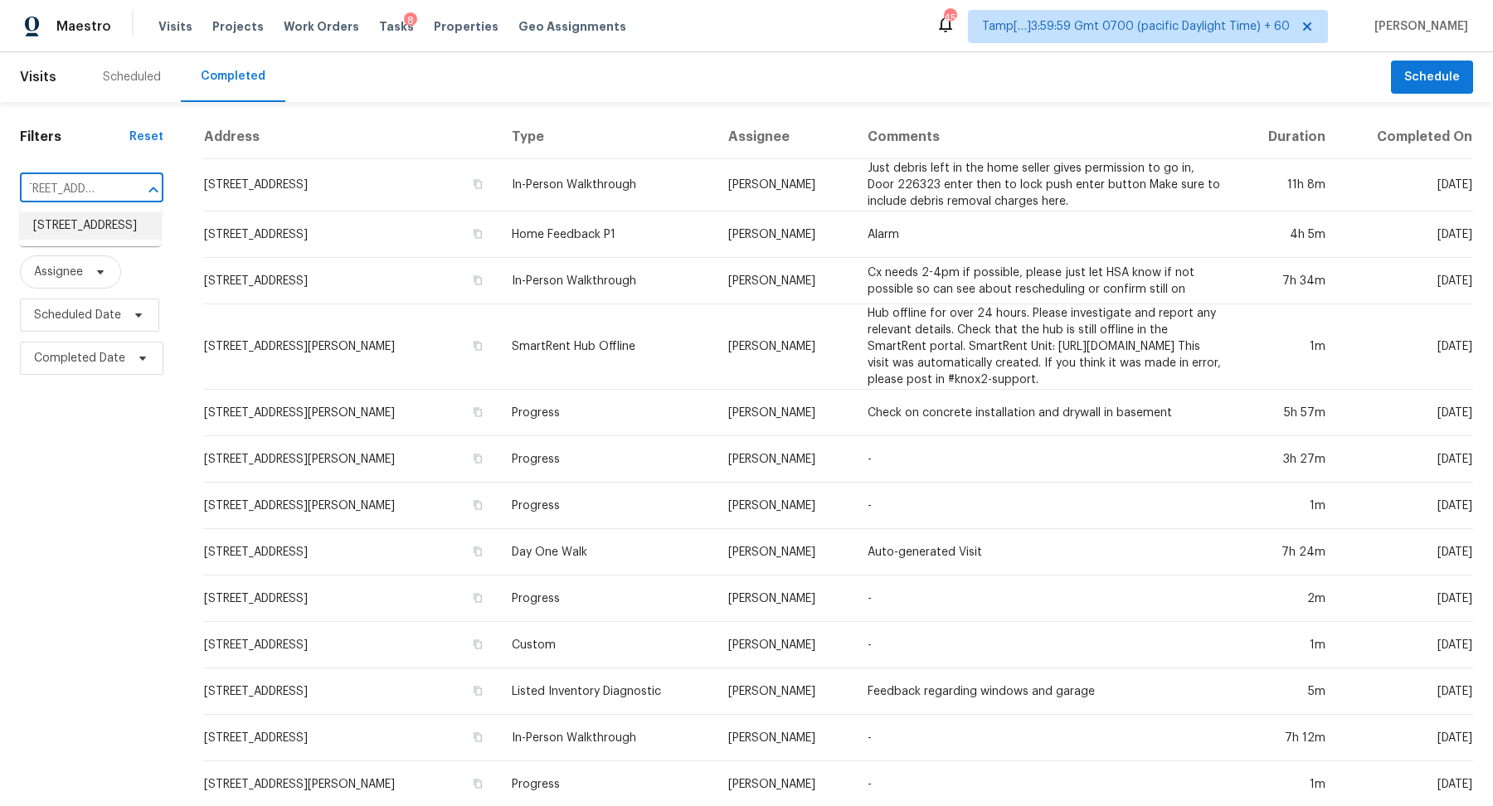
click at [65, 238] on li "5171 Regent Dr, Nashville, TN 37220" at bounding box center [90, 225] width 141 height 27
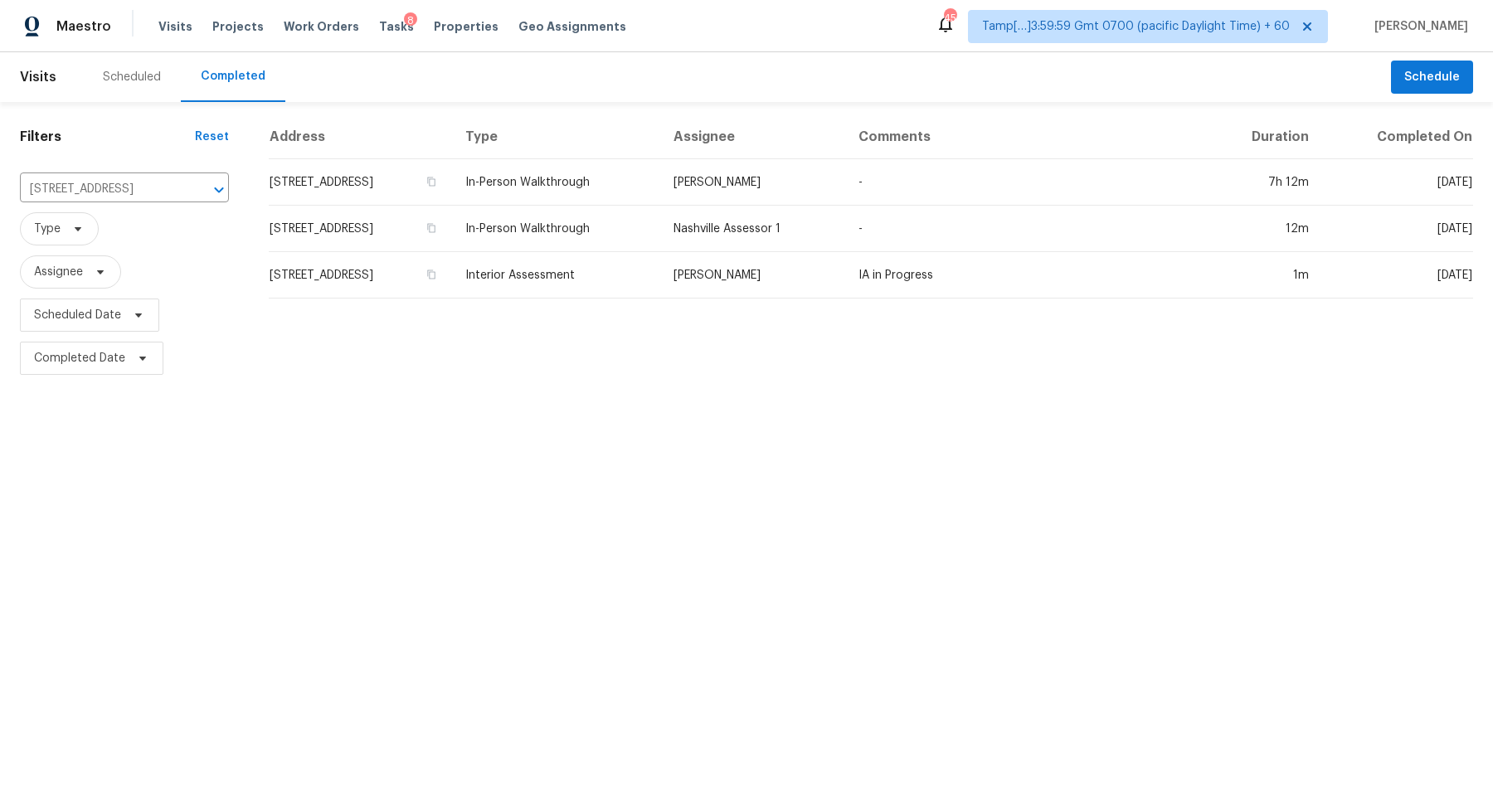
click at [335, 190] on td "5171 Regent Dr, Nashville, TN 37220" at bounding box center [360, 182] width 183 height 46
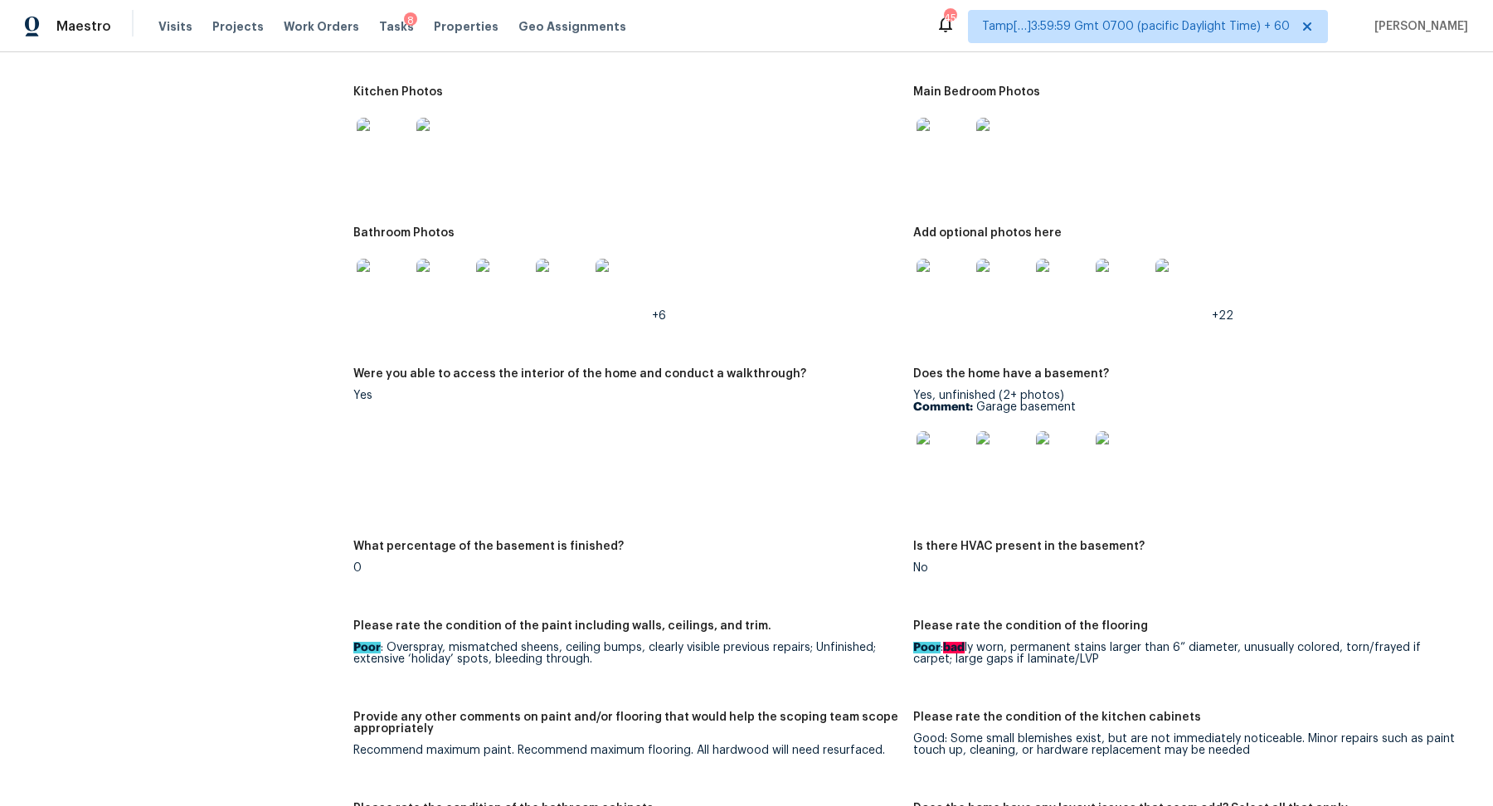
scroll to position [2561, 0]
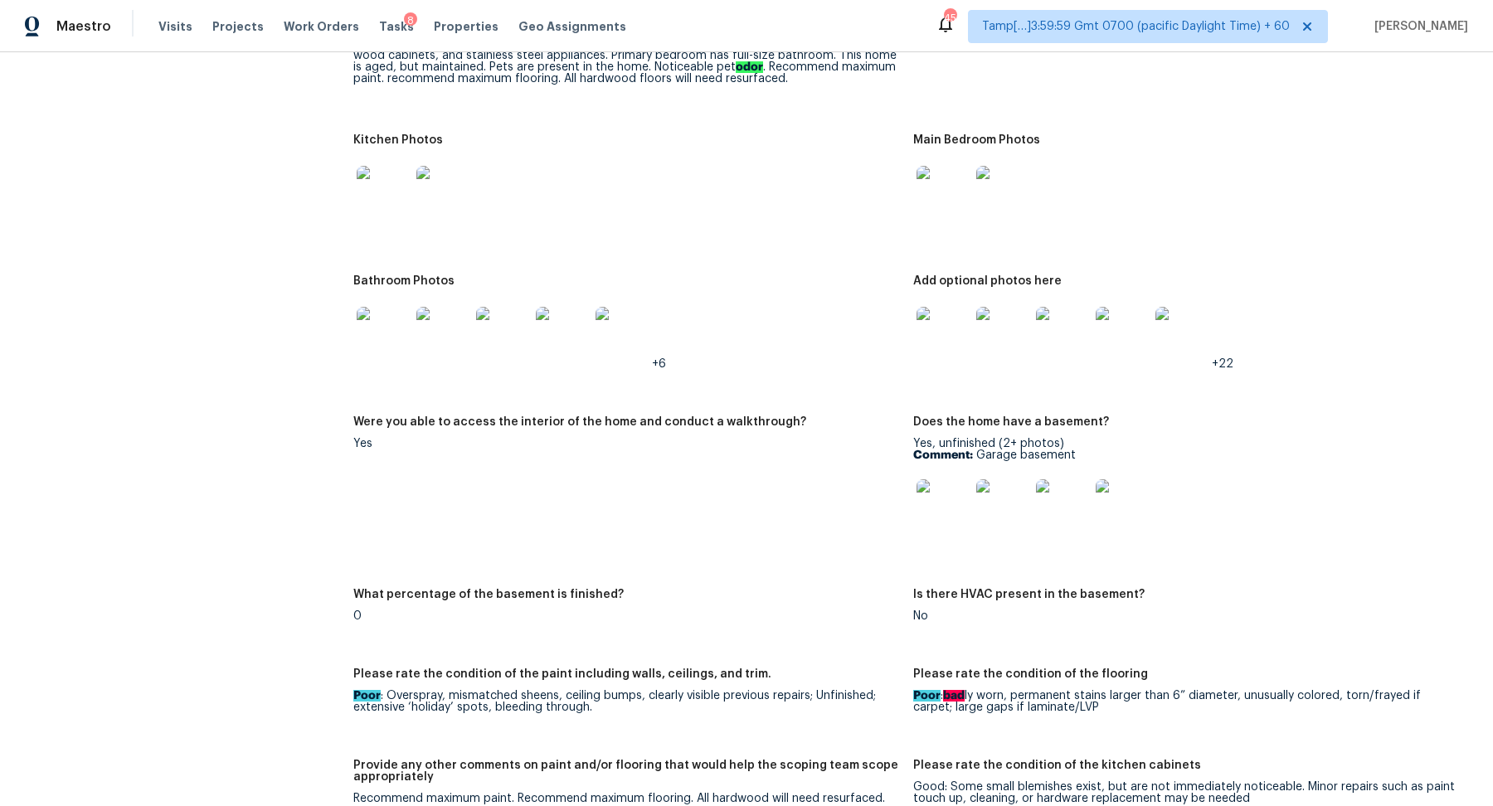
click at [937, 323] on img at bounding box center [943, 333] width 53 height 53
click at [394, 319] on img at bounding box center [383, 333] width 53 height 53
click at [939, 188] on img at bounding box center [943, 192] width 53 height 53
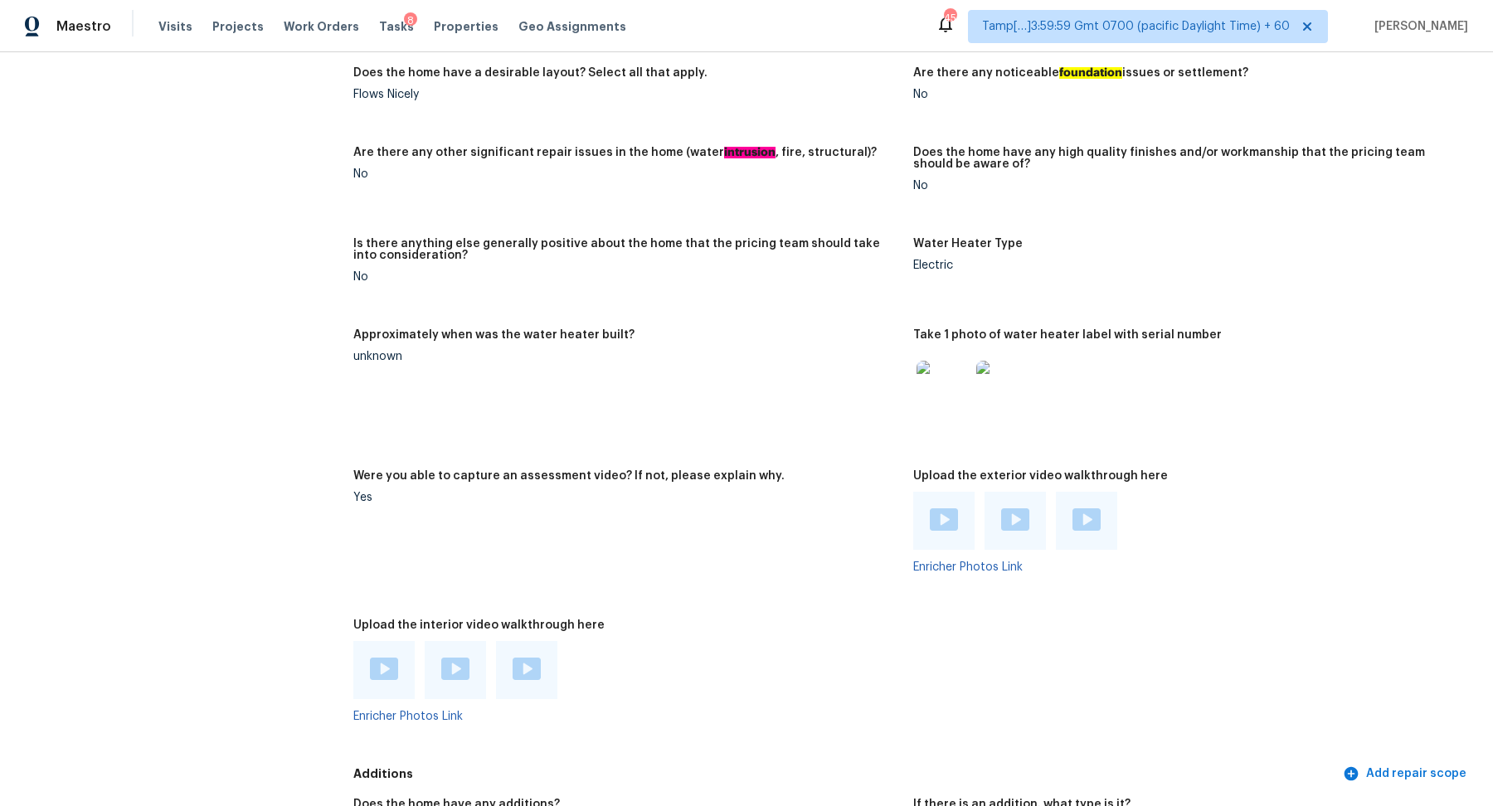
scroll to position [4880, 0]
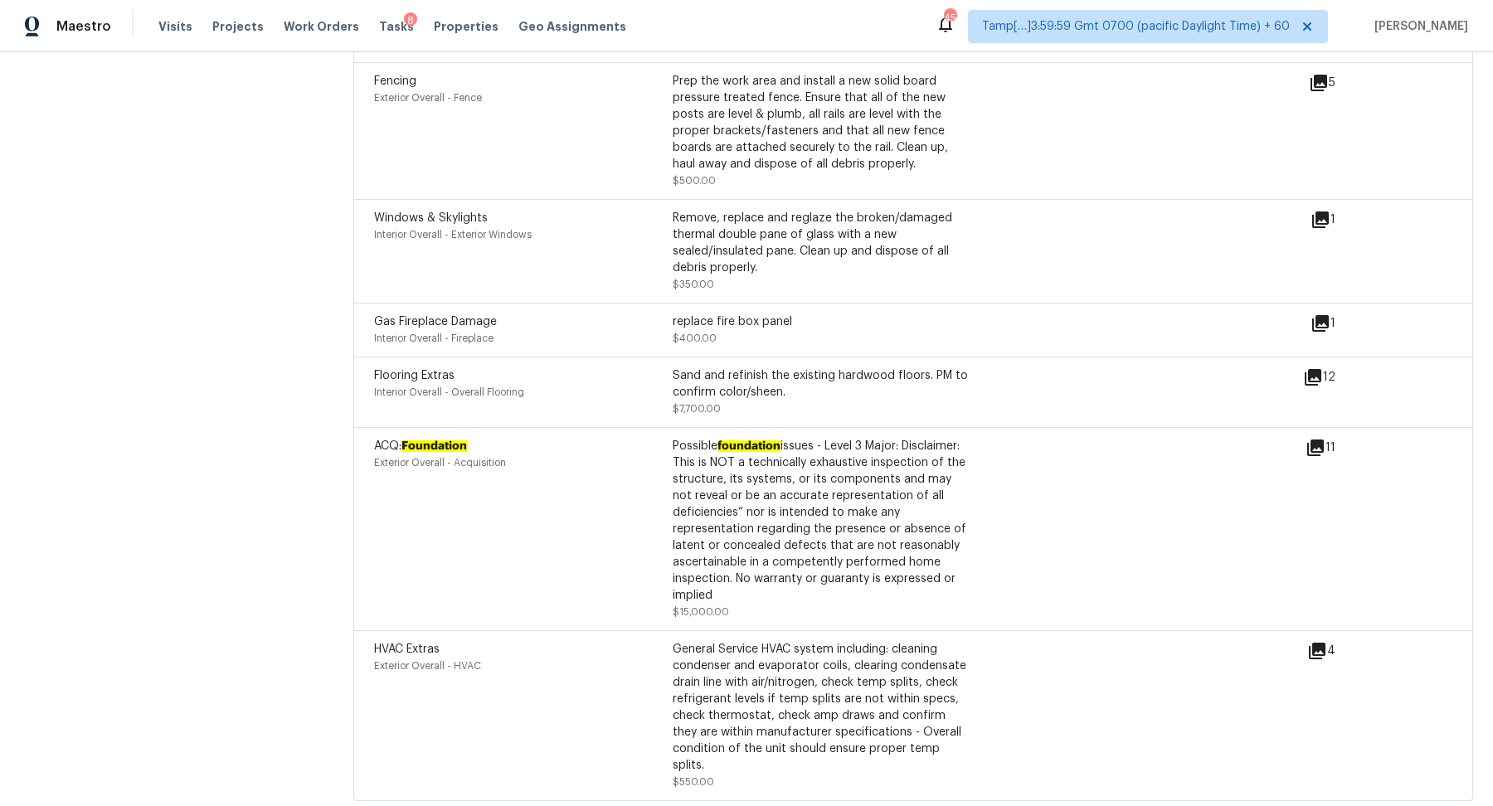
click at [1317, 438] on icon at bounding box center [1316, 448] width 20 height 20
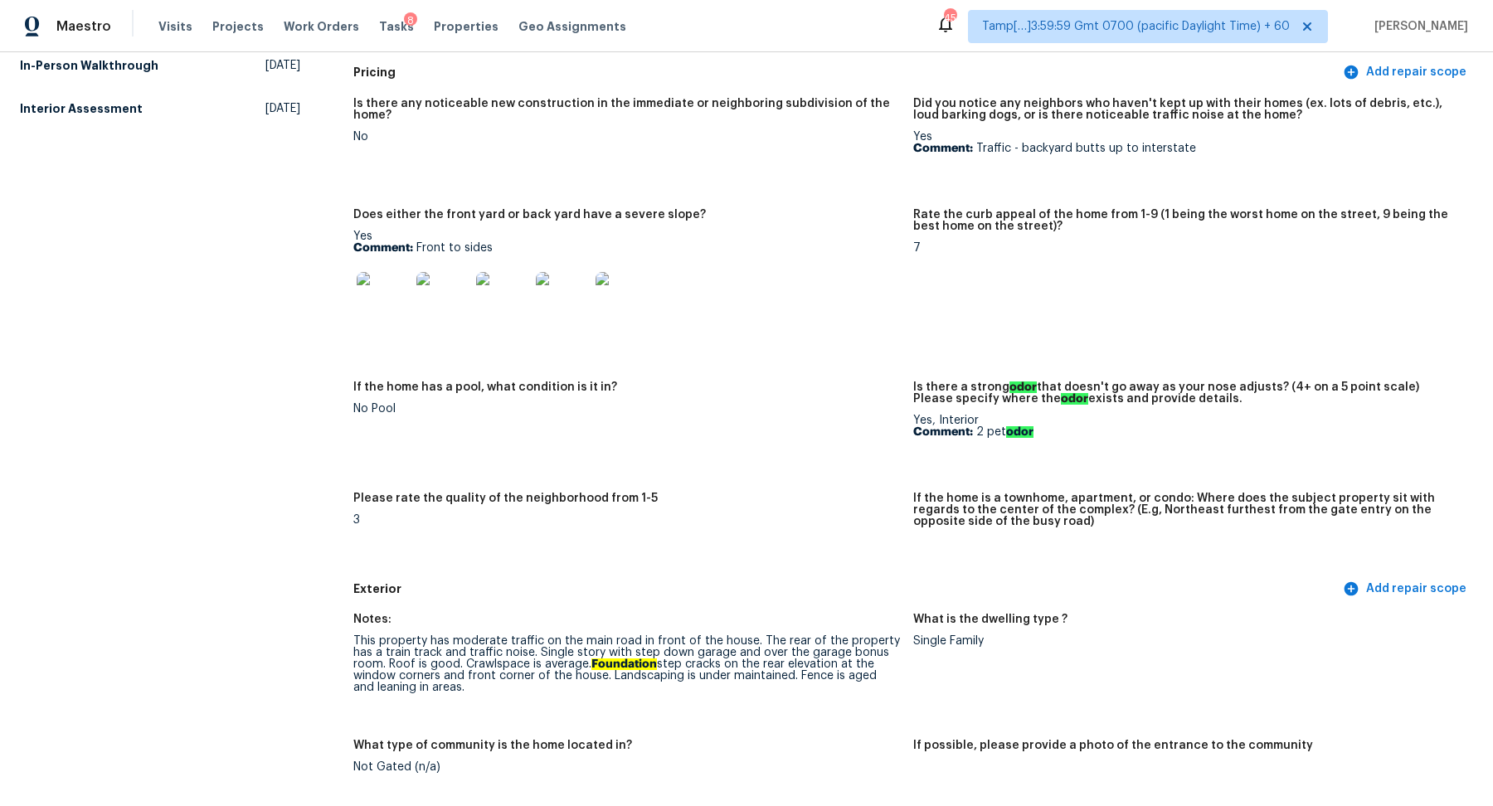
scroll to position [0, 0]
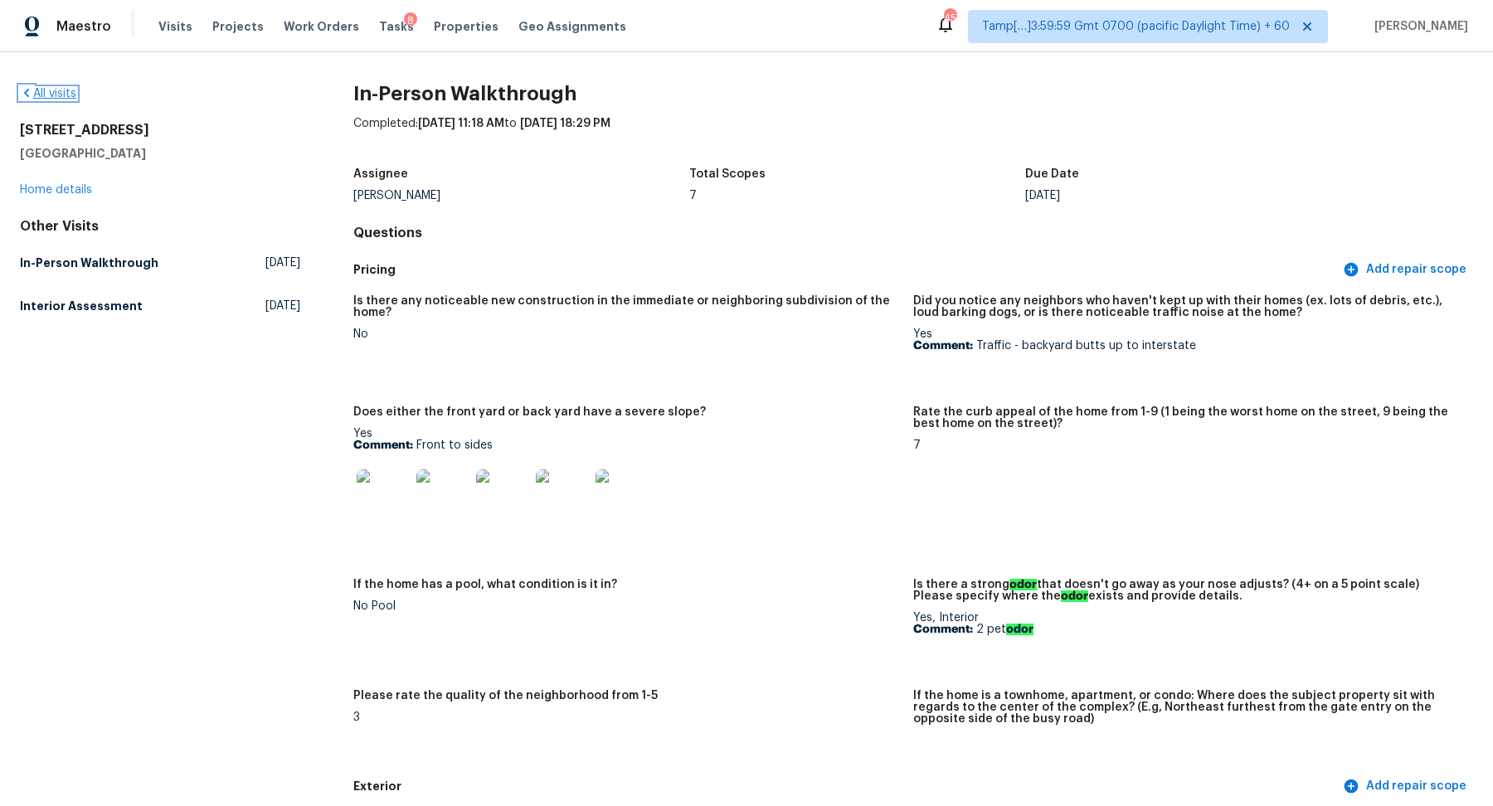
click at [69, 95] on link "All visits" at bounding box center [48, 94] width 56 height 12
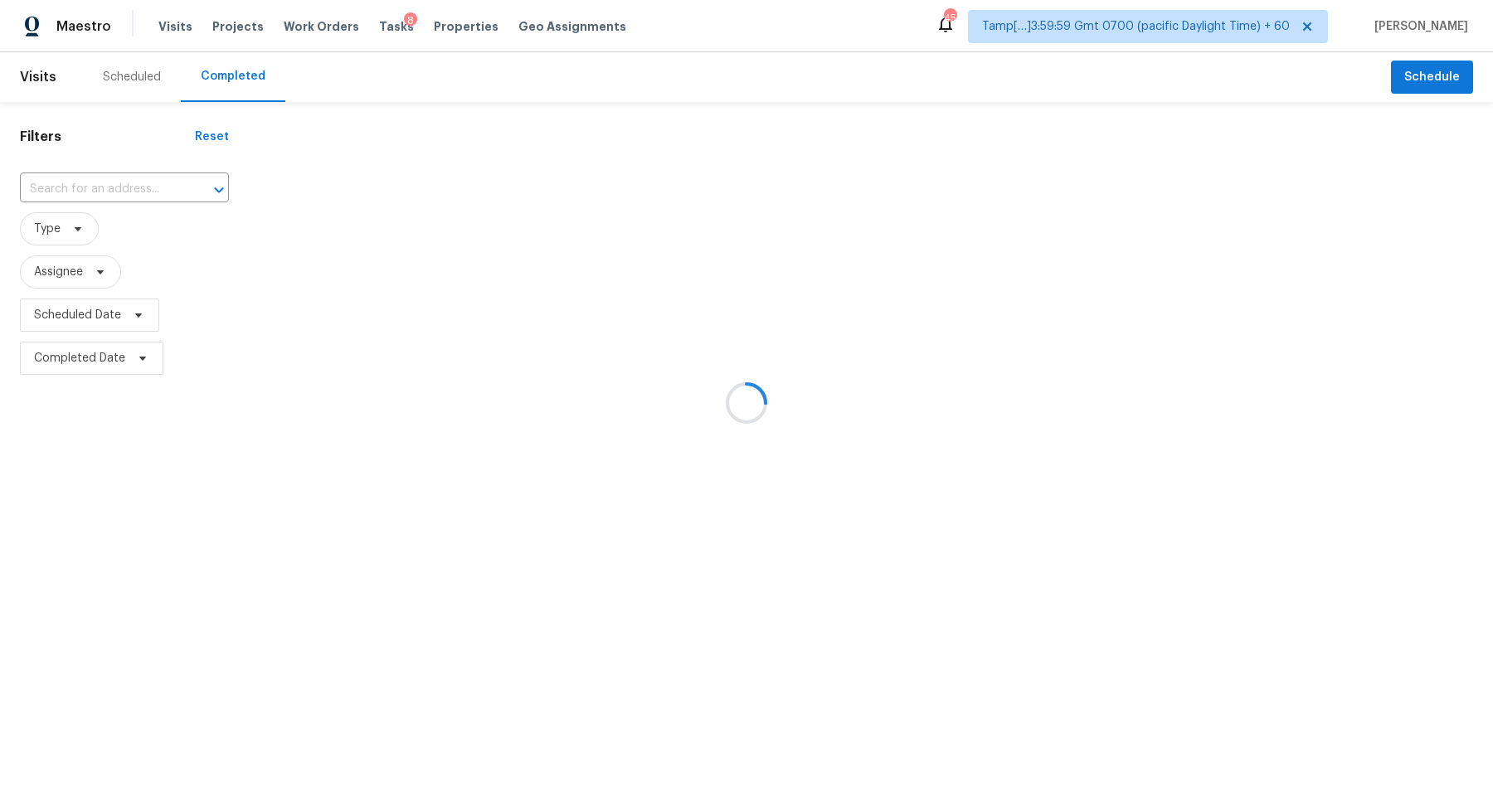
click at [118, 183] on div at bounding box center [746, 403] width 1493 height 806
click at [121, 183] on div at bounding box center [746, 403] width 1493 height 806
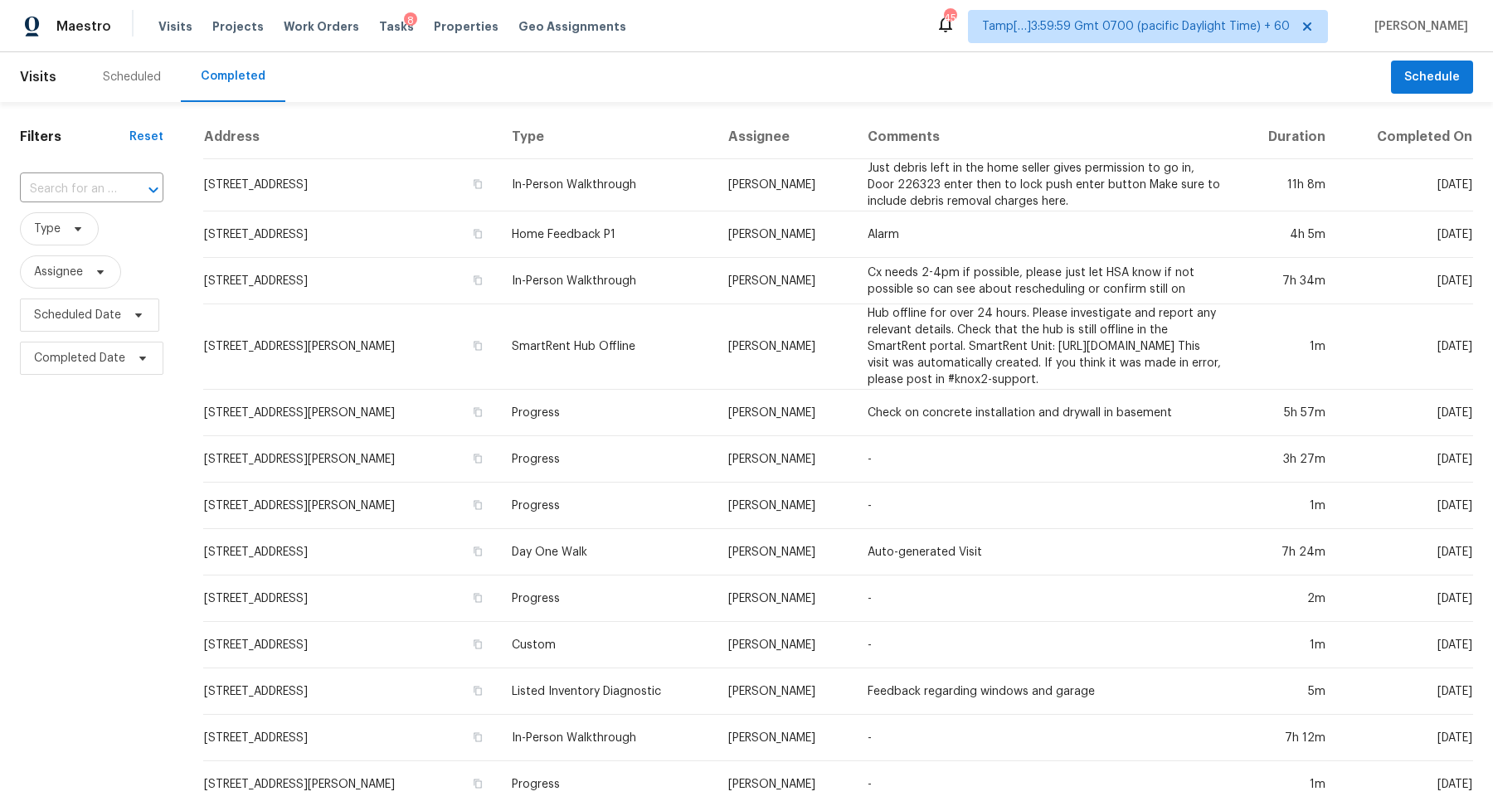
click at [121, 183] on div at bounding box center [141, 189] width 43 height 23
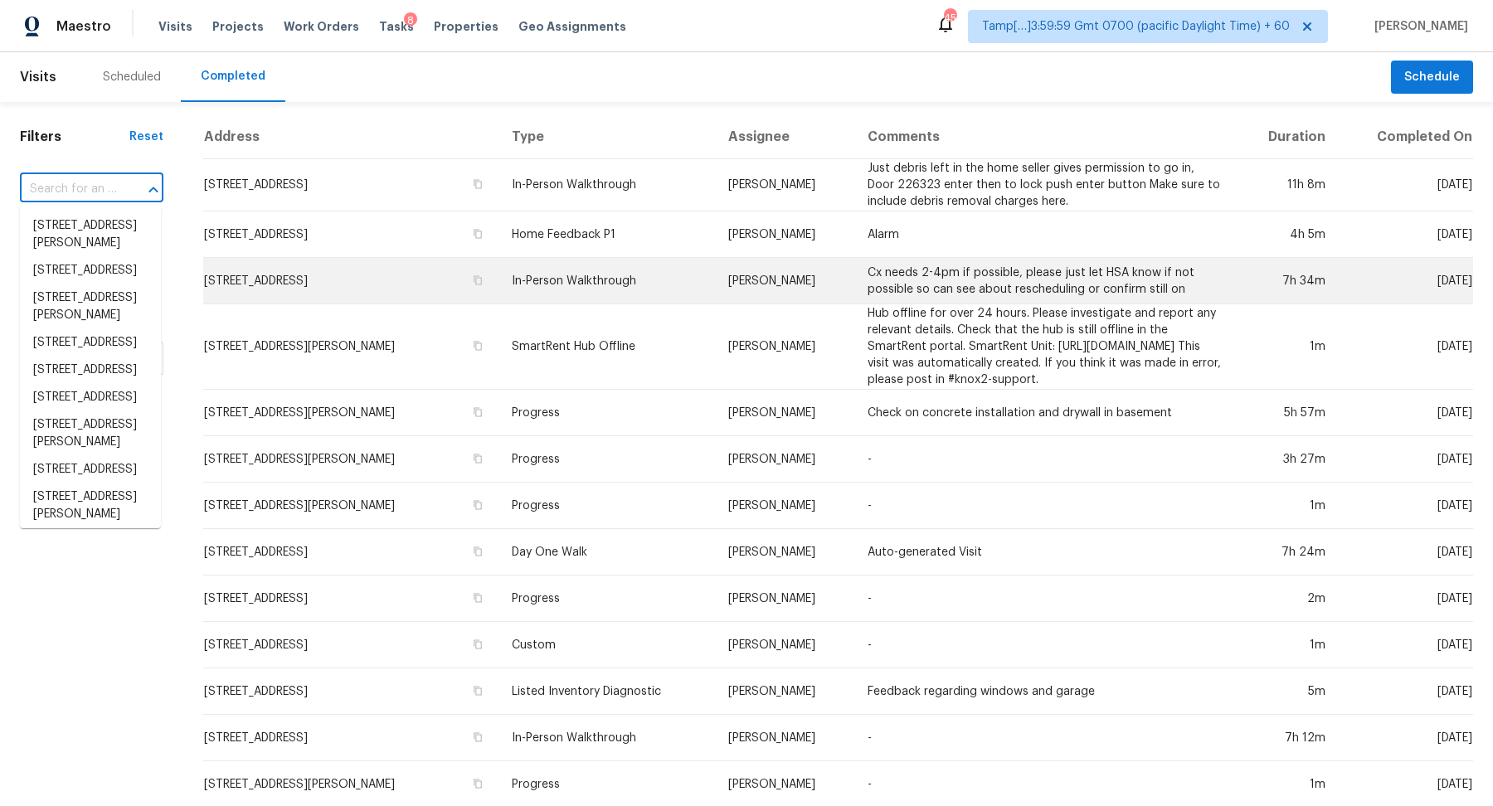
paste input "1812 Huntington Dr, Duarte, CA 91010"
type input "1812 Huntington Dr, Duarte, CA 91010"
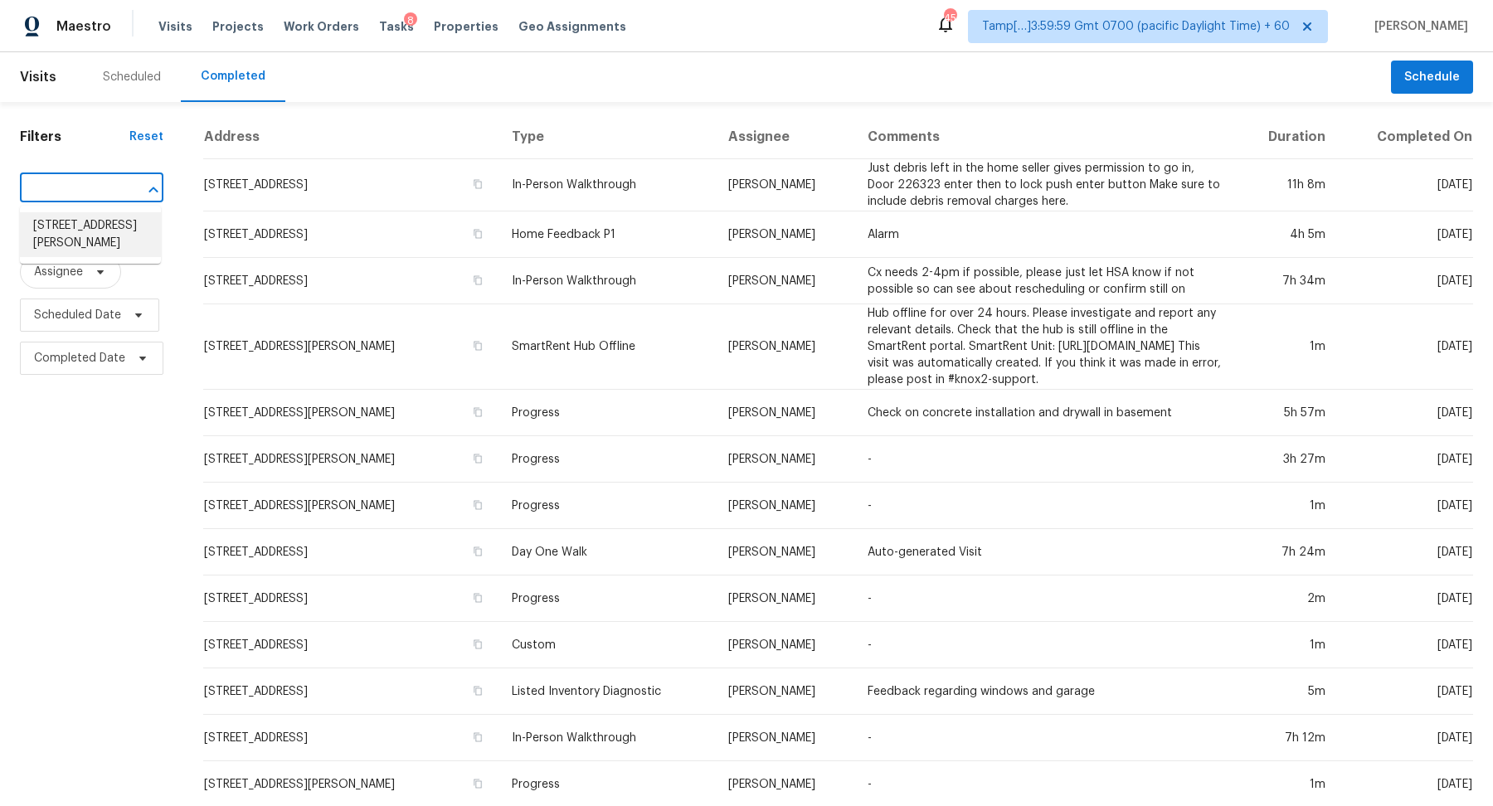
click at [71, 228] on li "1812 Huntington Dr, Duarte, CA 91010" at bounding box center [90, 234] width 141 height 45
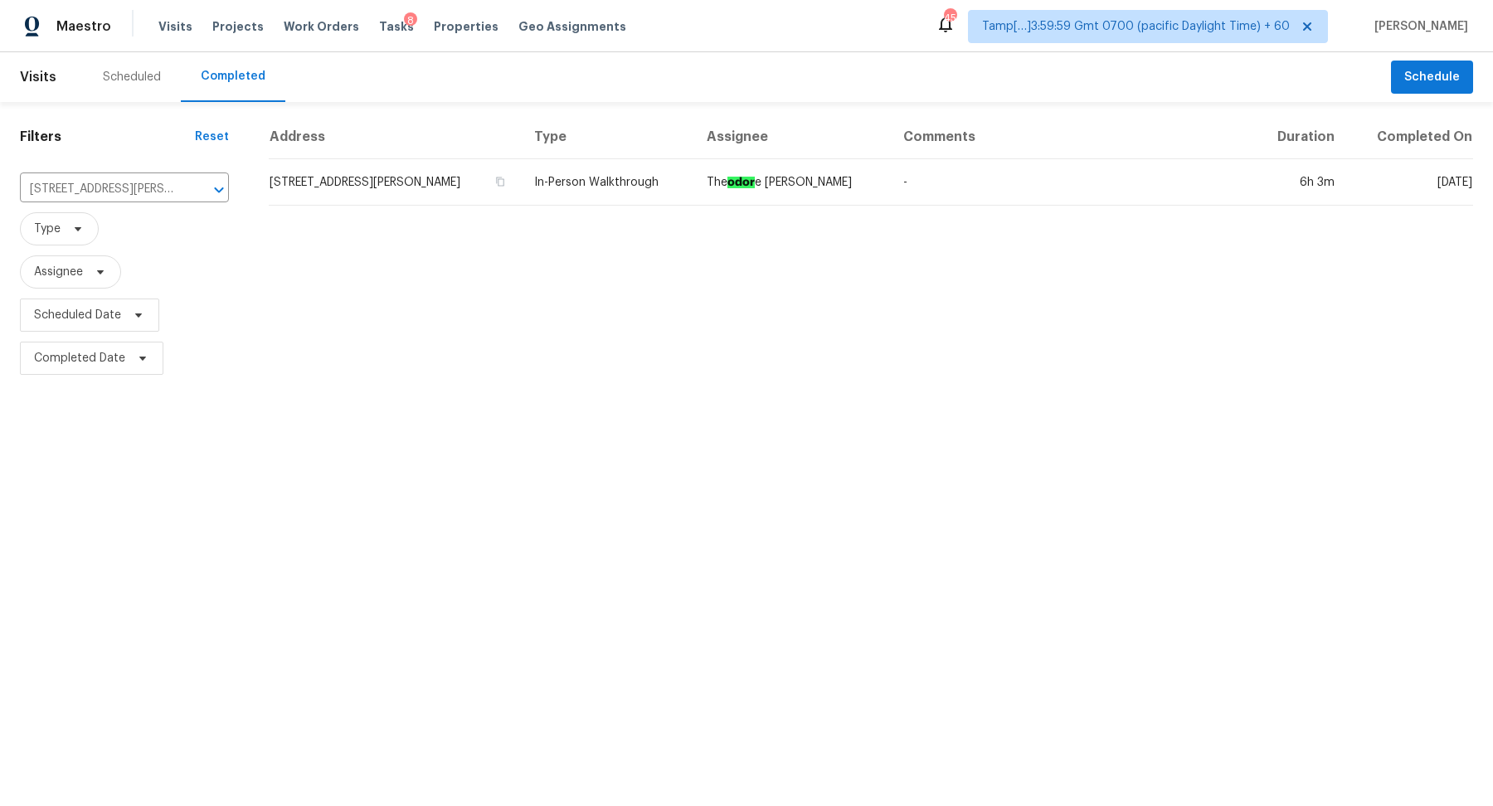
click at [345, 176] on td "1812 Huntington Dr, Duarte, CA 91010" at bounding box center [395, 182] width 252 height 46
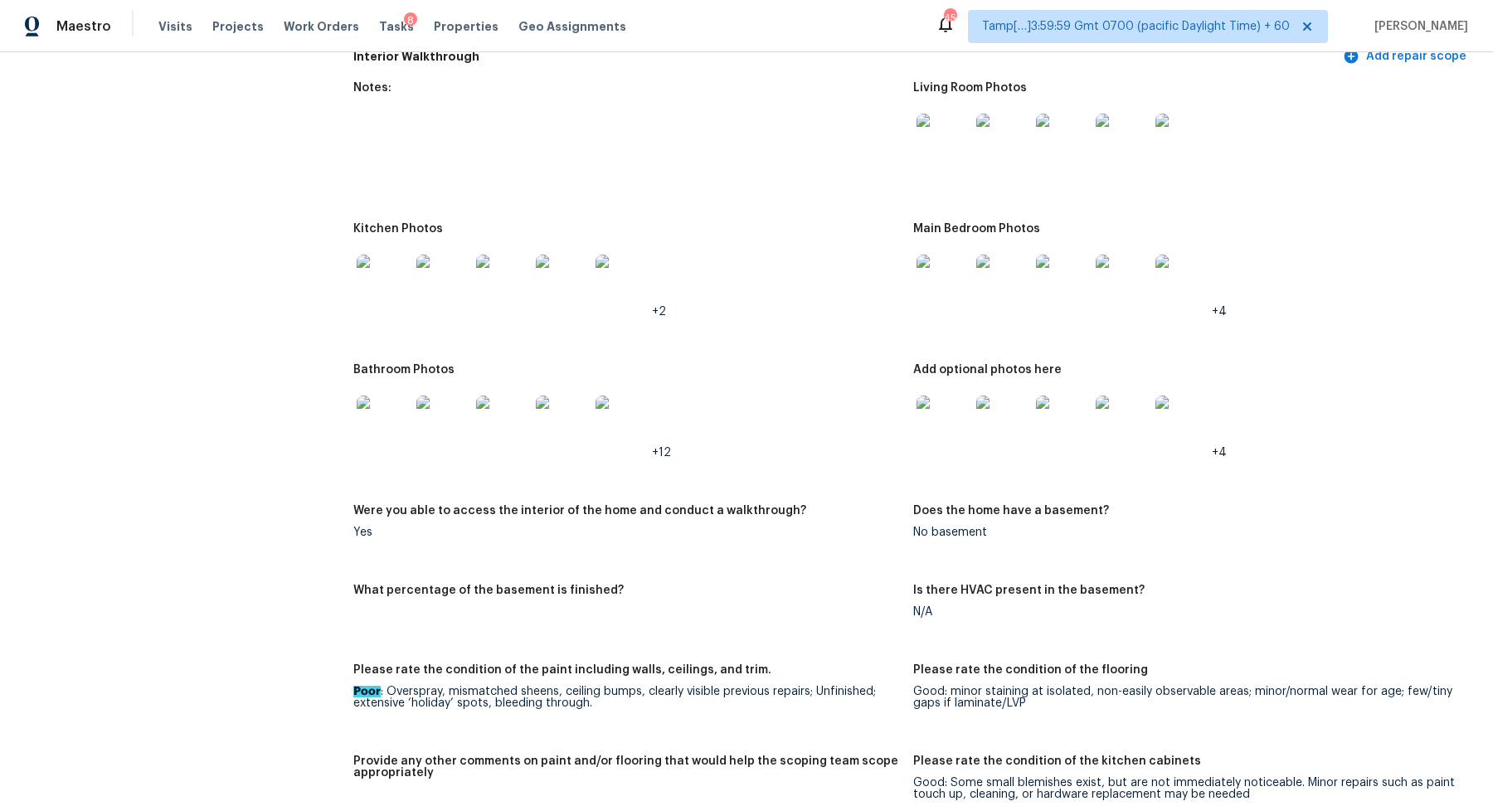
scroll to position [2278, 0]
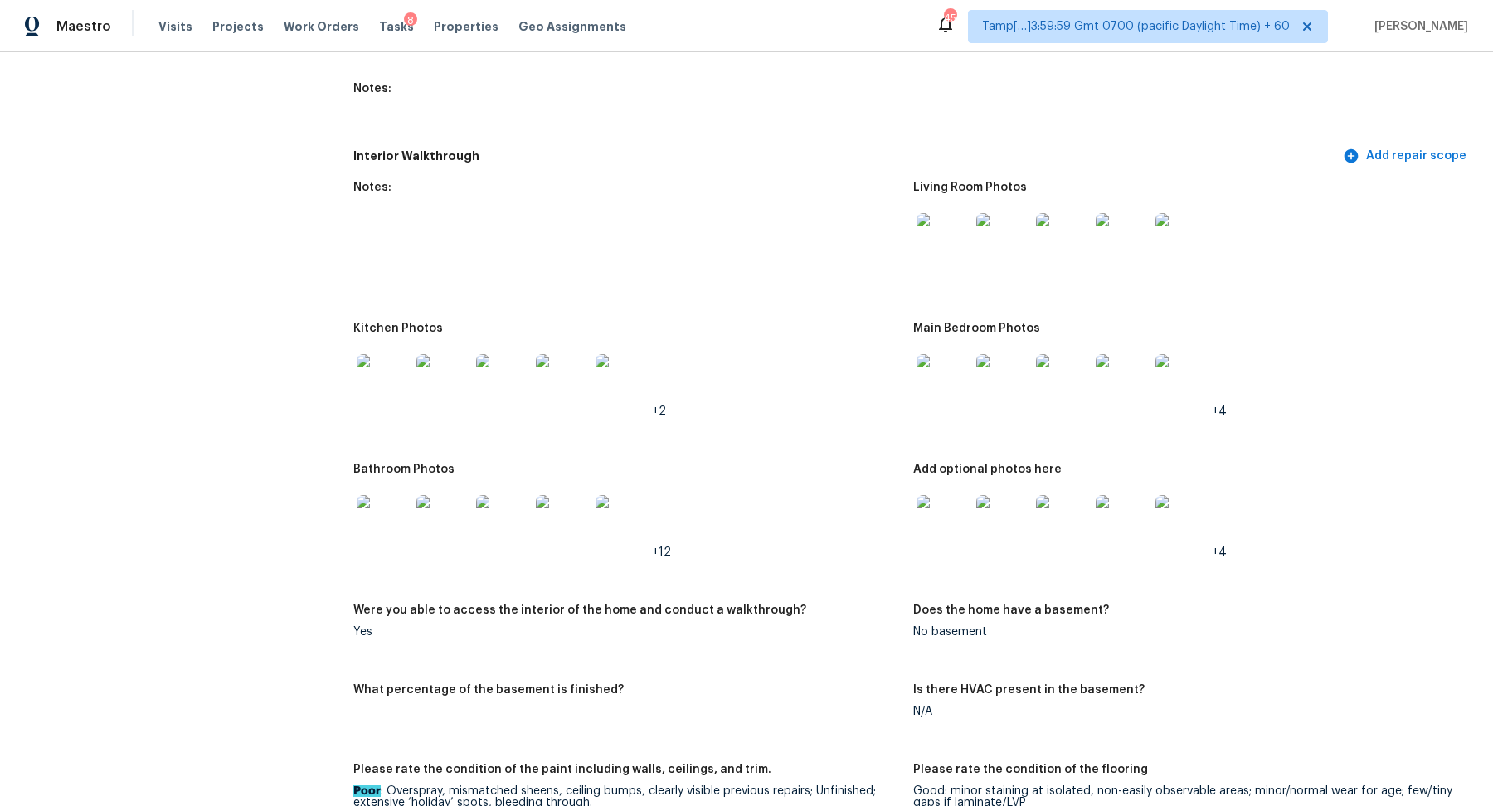
click at [947, 354] on img at bounding box center [943, 380] width 53 height 53
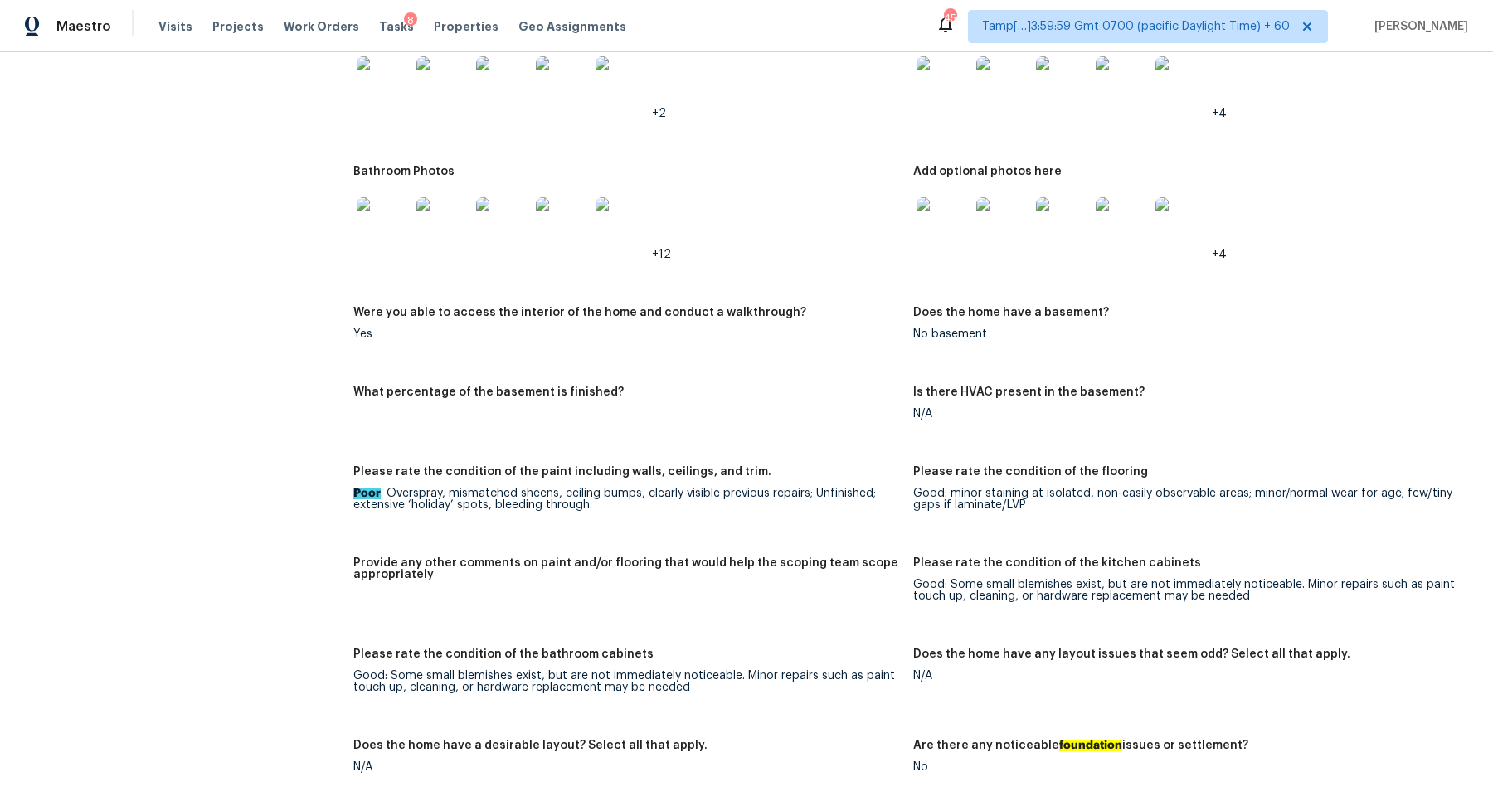
scroll to position [2573, 0]
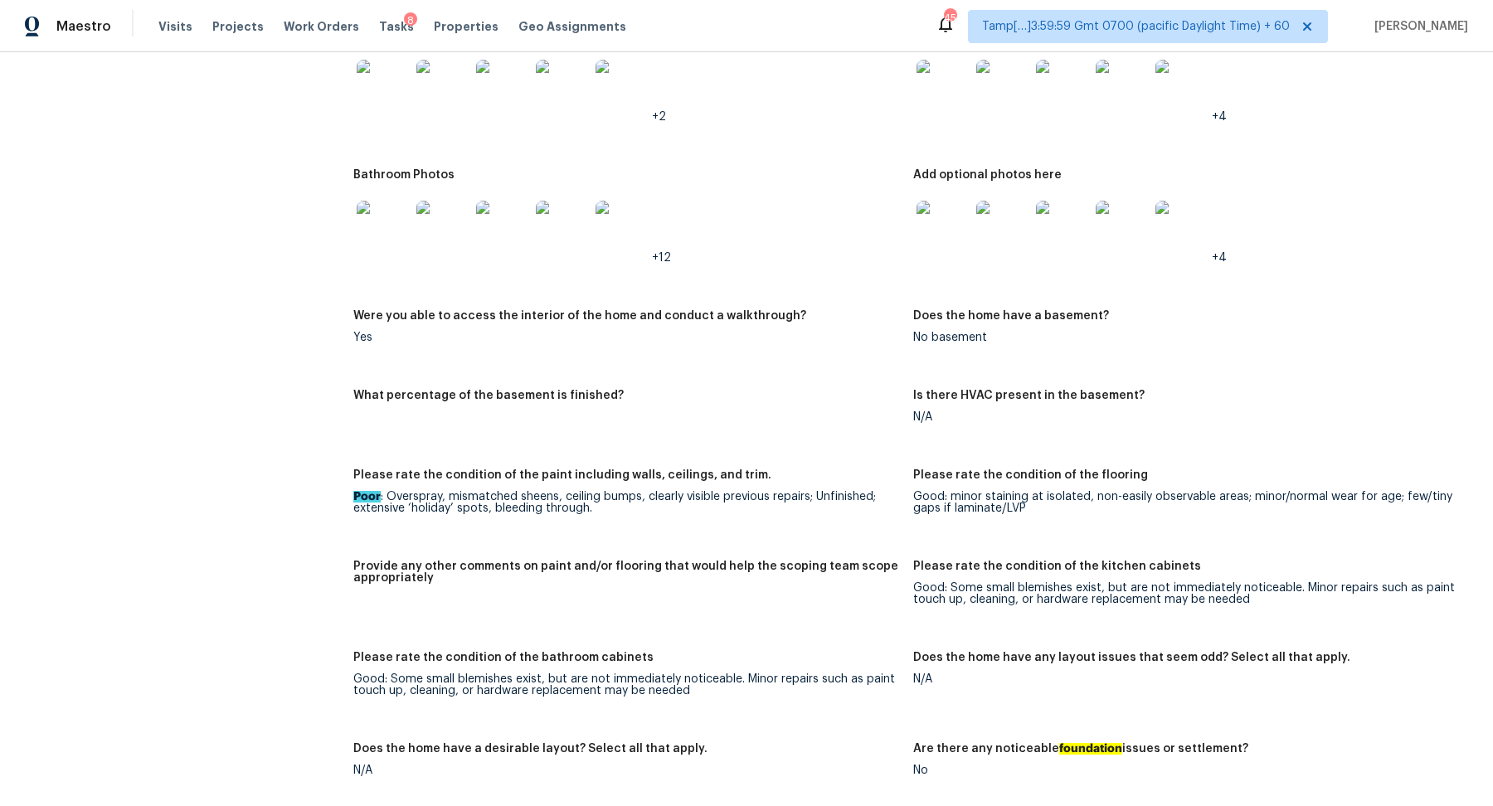
click at [378, 221] on img at bounding box center [383, 227] width 53 height 53
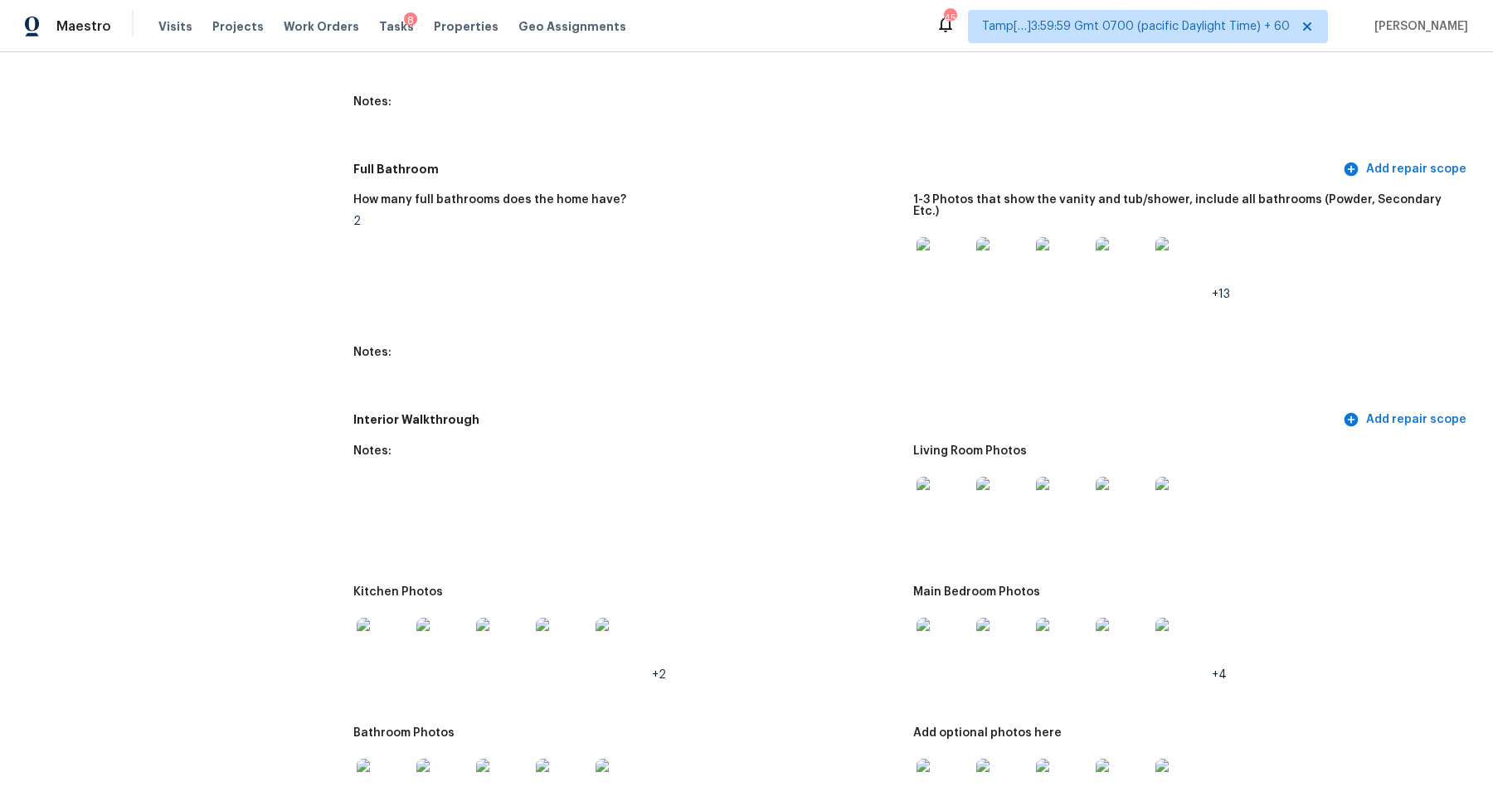
scroll to position [2294, 0]
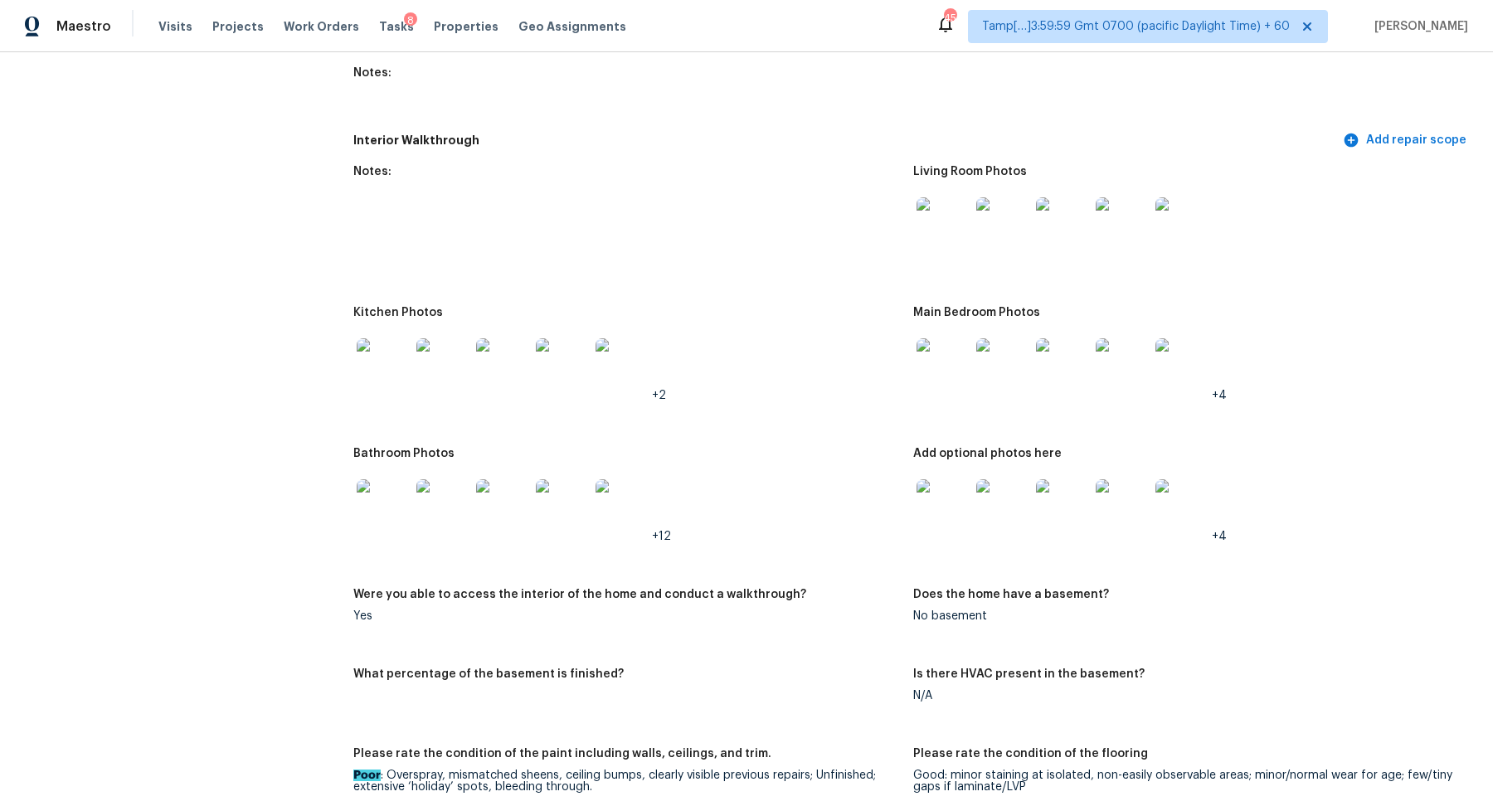
click at [936, 218] on img at bounding box center [943, 223] width 53 height 53
click at [930, 353] on img at bounding box center [943, 364] width 53 height 53
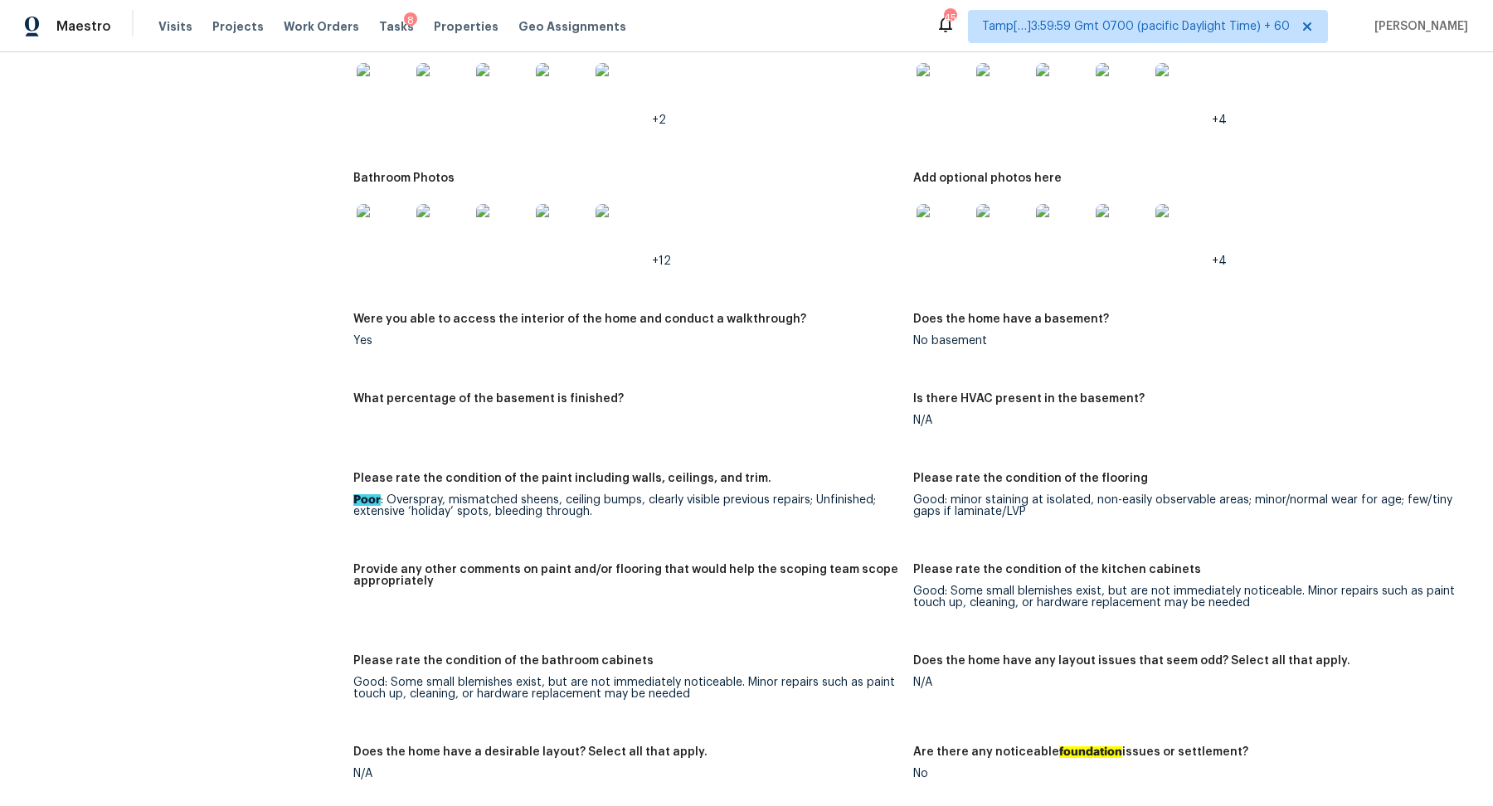
scroll to position [2362, 0]
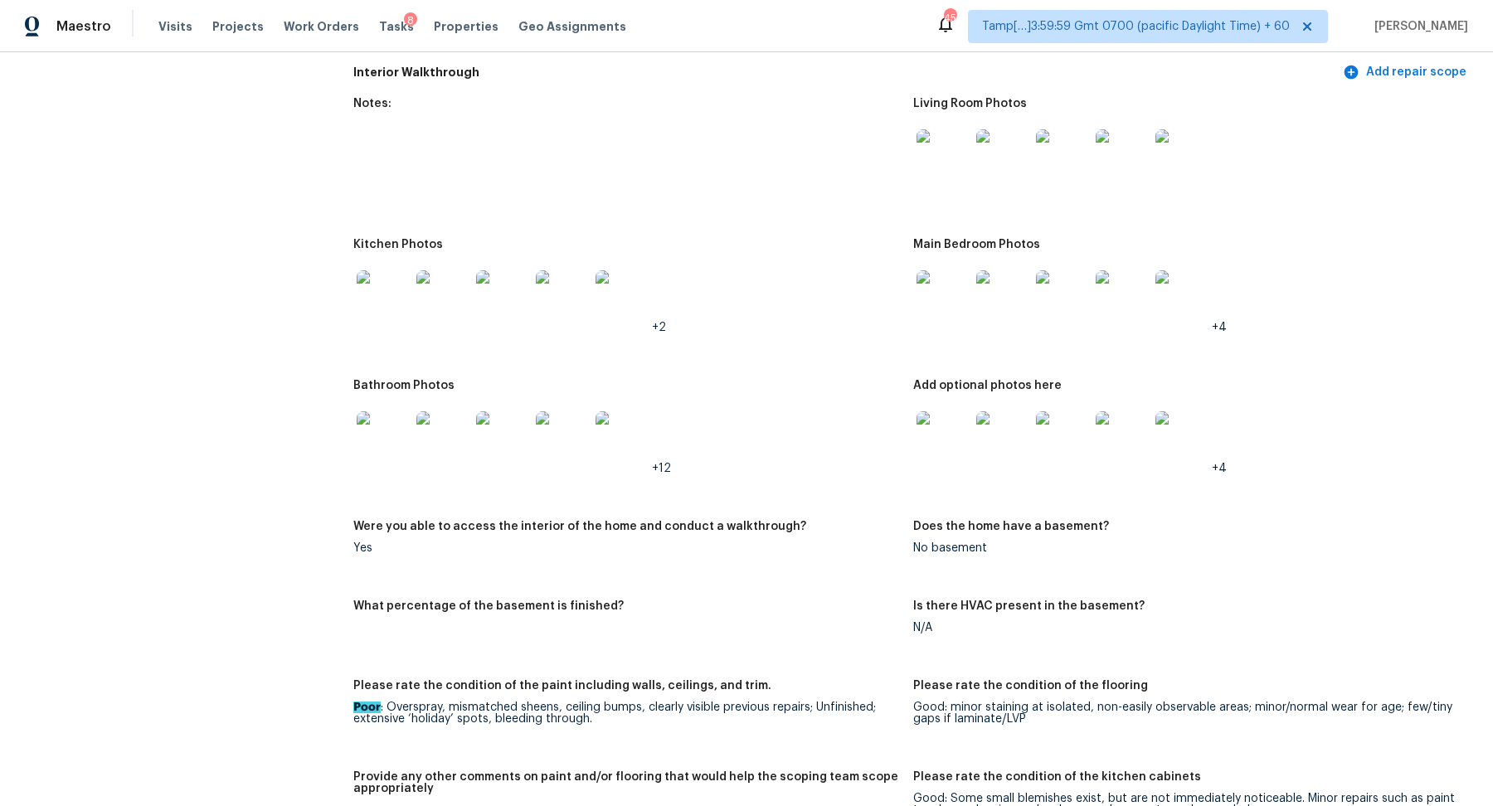
click at [385, 418] on img at bounding box center [383, 437] width 53 height 53
click at [939, 290] on img at bounding box center [943, 296] width 53 height 53
click at [384, 288] on img at bounding box center [383, 296] width 53 height 53
click at [397, 412] on img at bounding box center [383, 437] width 53 height 53
click at [930, 287] on img at bounding box center [943, 296] width 53 height 53
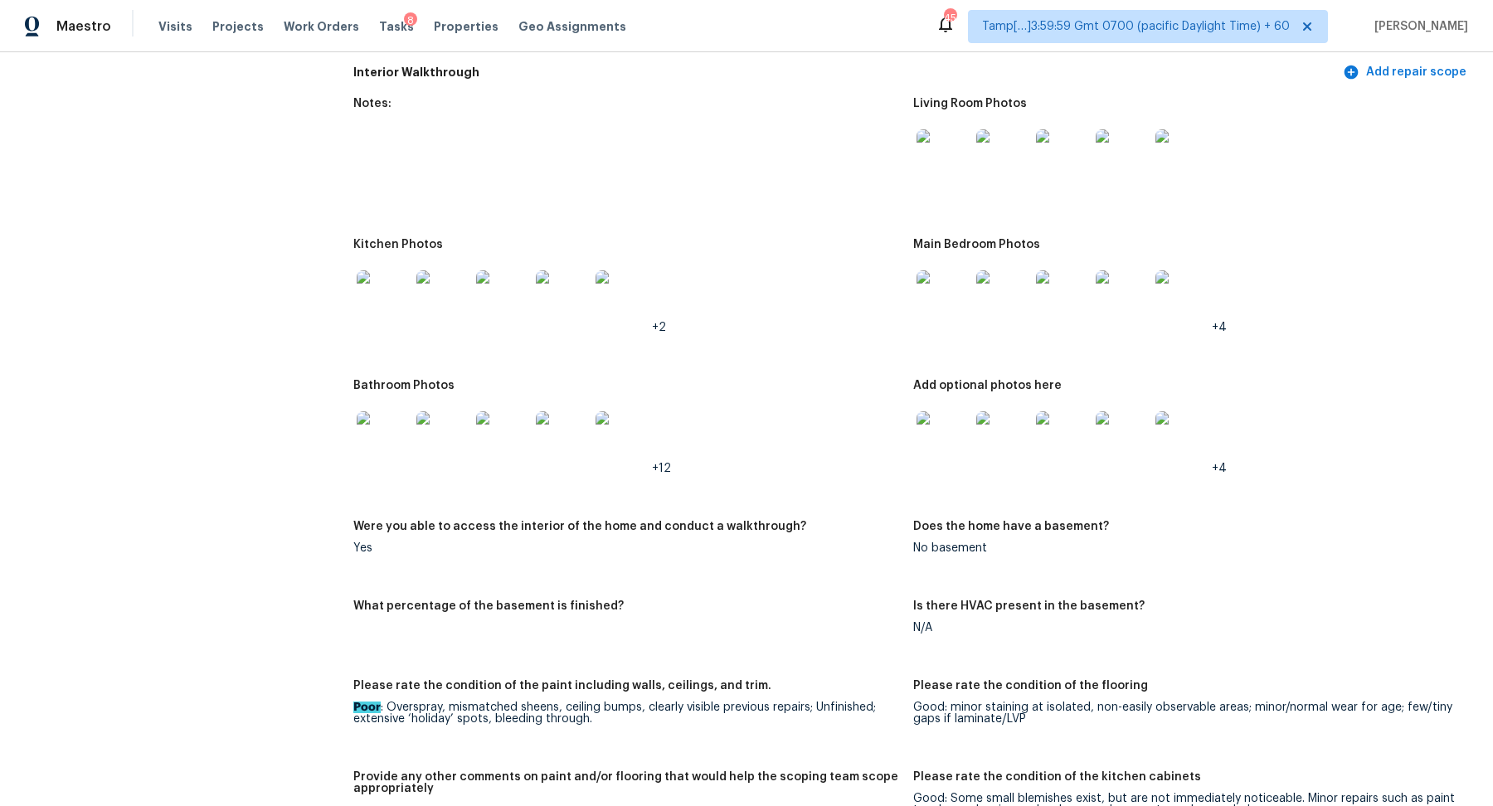
click at [944, 411] on img at bounding box center [943, 437] width 53 height 53
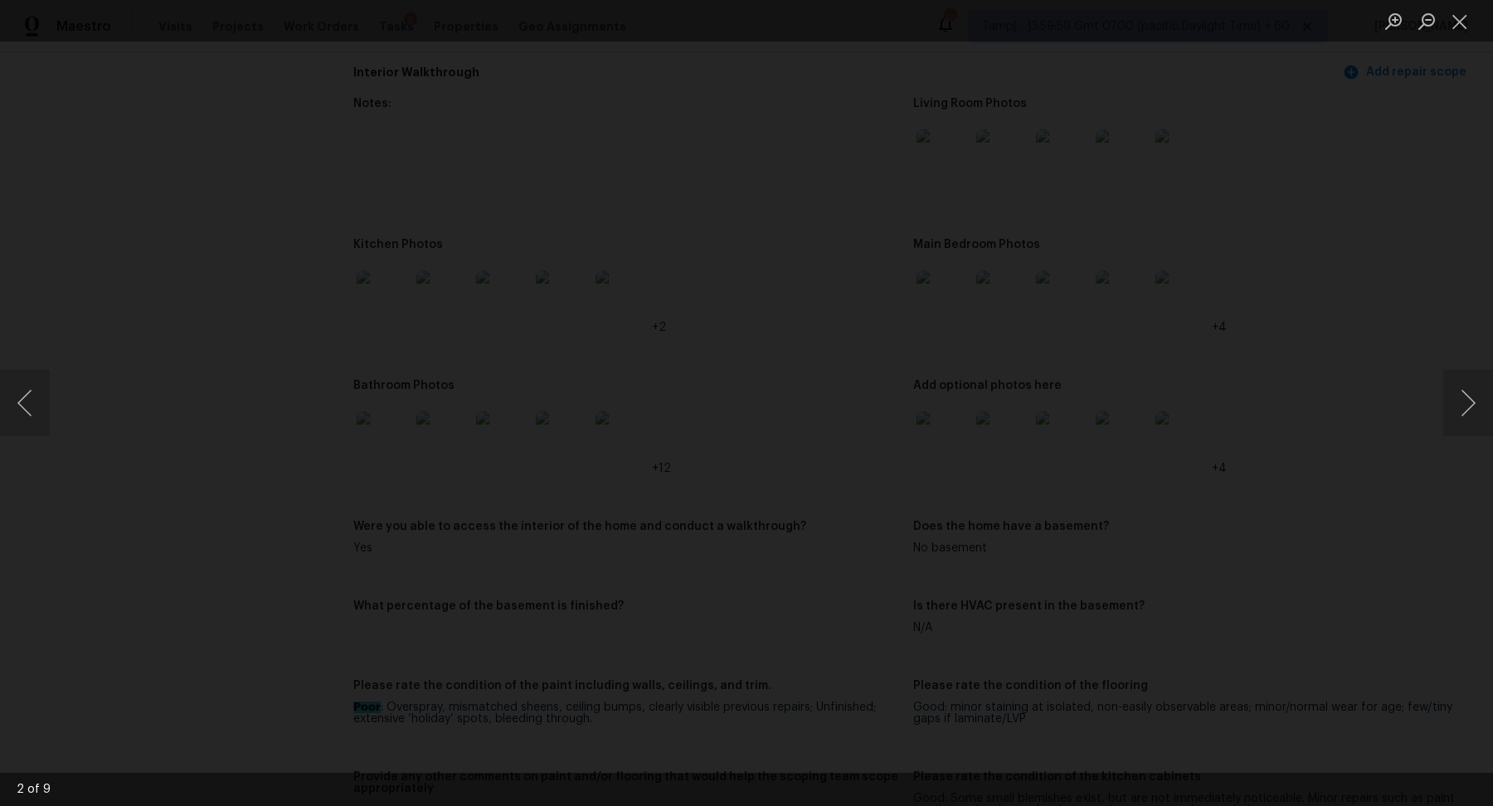
click at [960, 446] on img "Lightbox" at bounding box center [865, 807] width 2022 height 1092
click at [893, 727] on img "Lightbox" at bounding box center [636, 702] width 1640 height 885
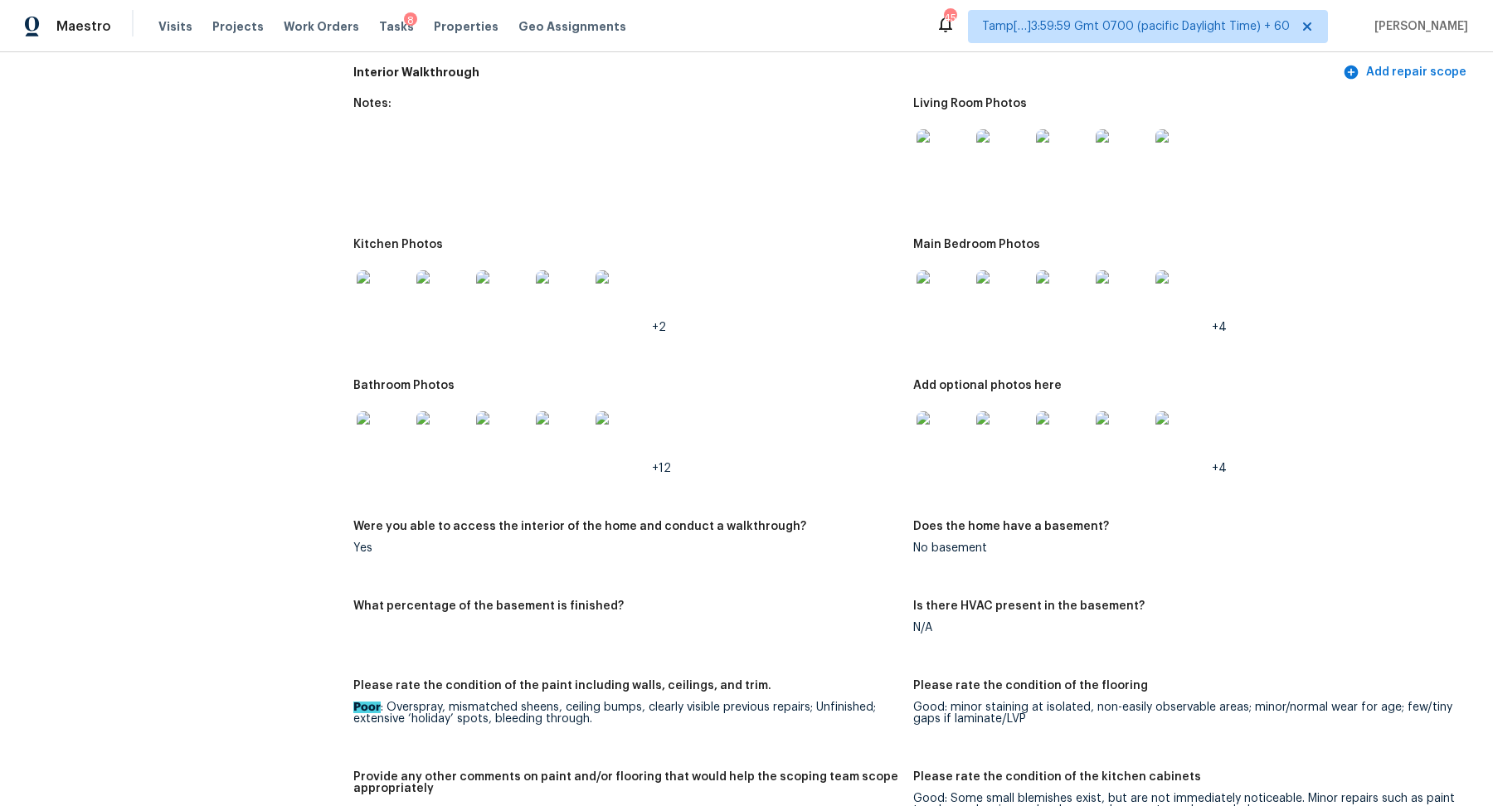
click at [939, 438] on img at bounding box center [943, 437] width 53 height 53
click at [965, 461] on figure "Add optional photos here +4" at bounding box center [1193, 440] width 560 height 121
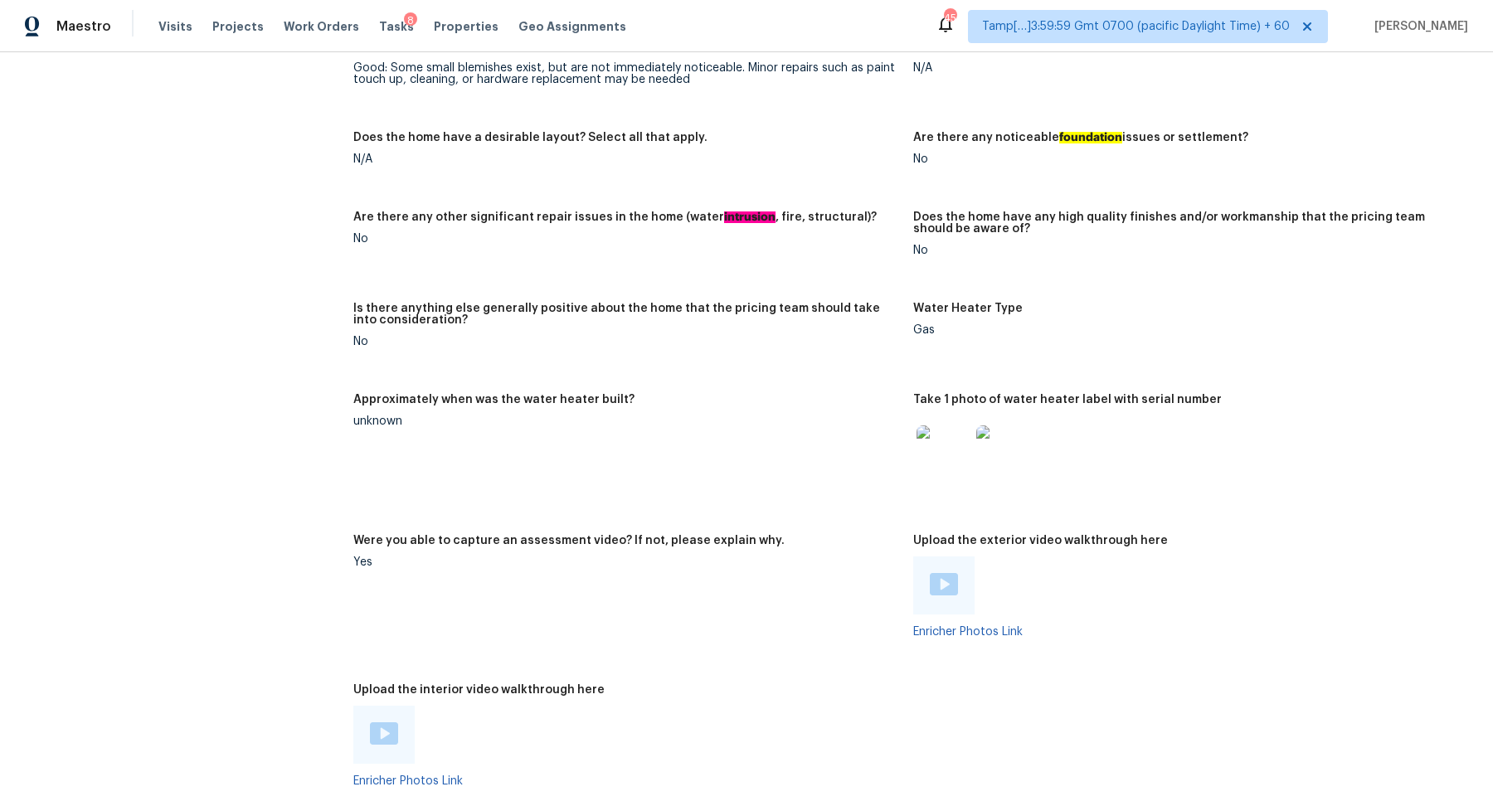
scroll to position [4057, 0]
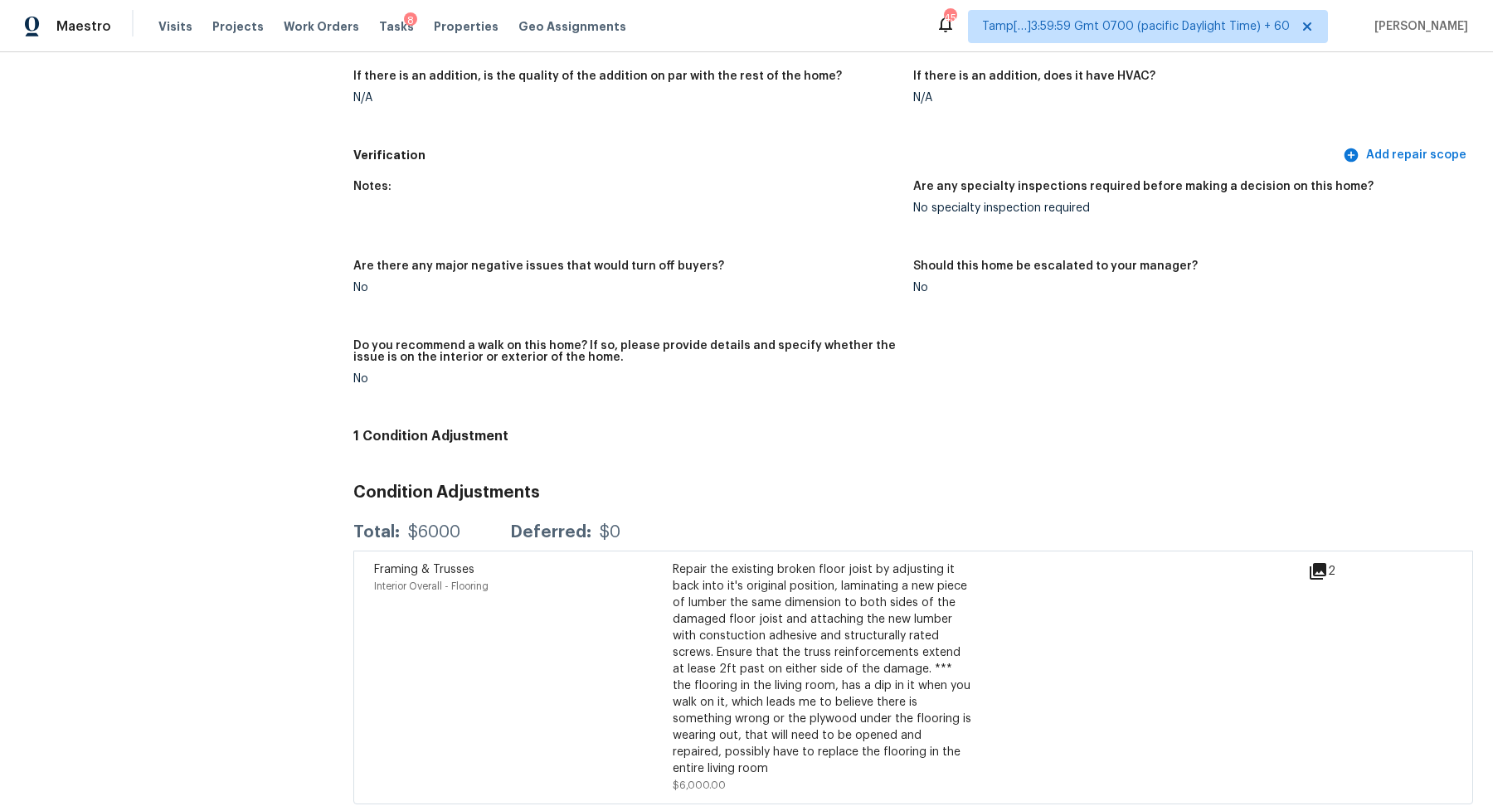
click at [1325, 563] on icon at bounding box center [1318, 571] width 17 height 17
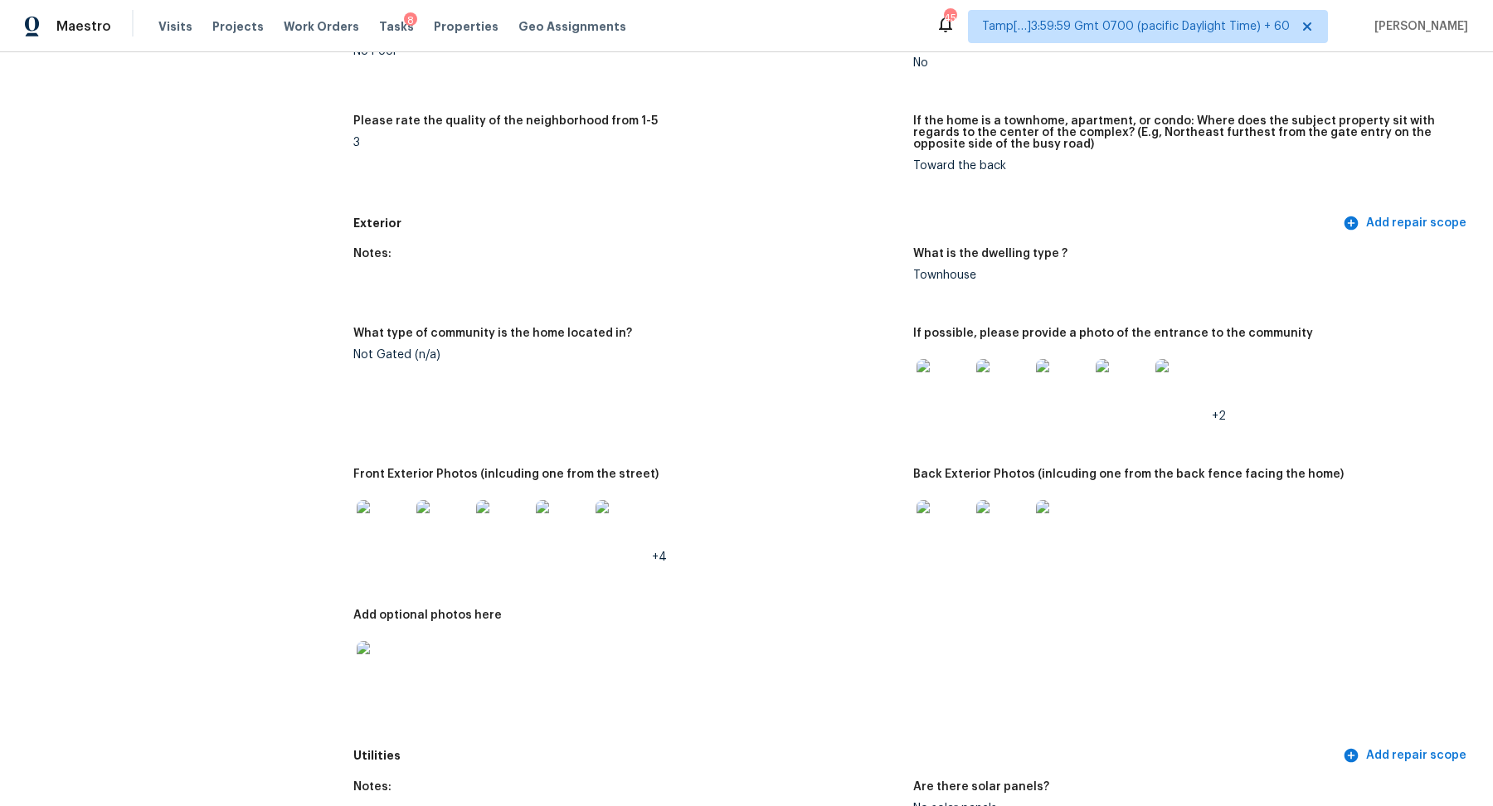
scroll to position [426, 0]
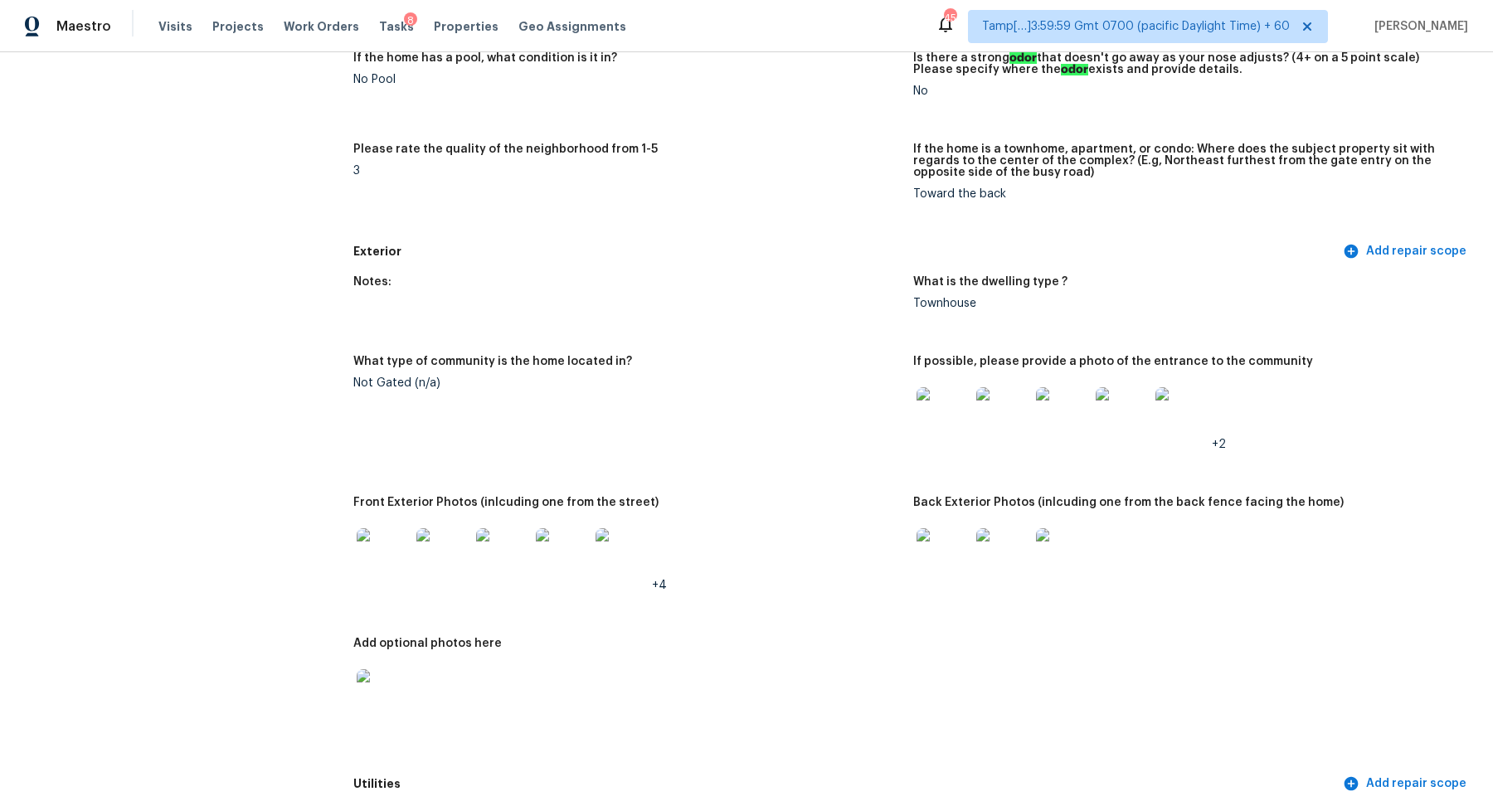
click at [1000, 416] on img at bounding box center [1002, 413] width 53 height 53
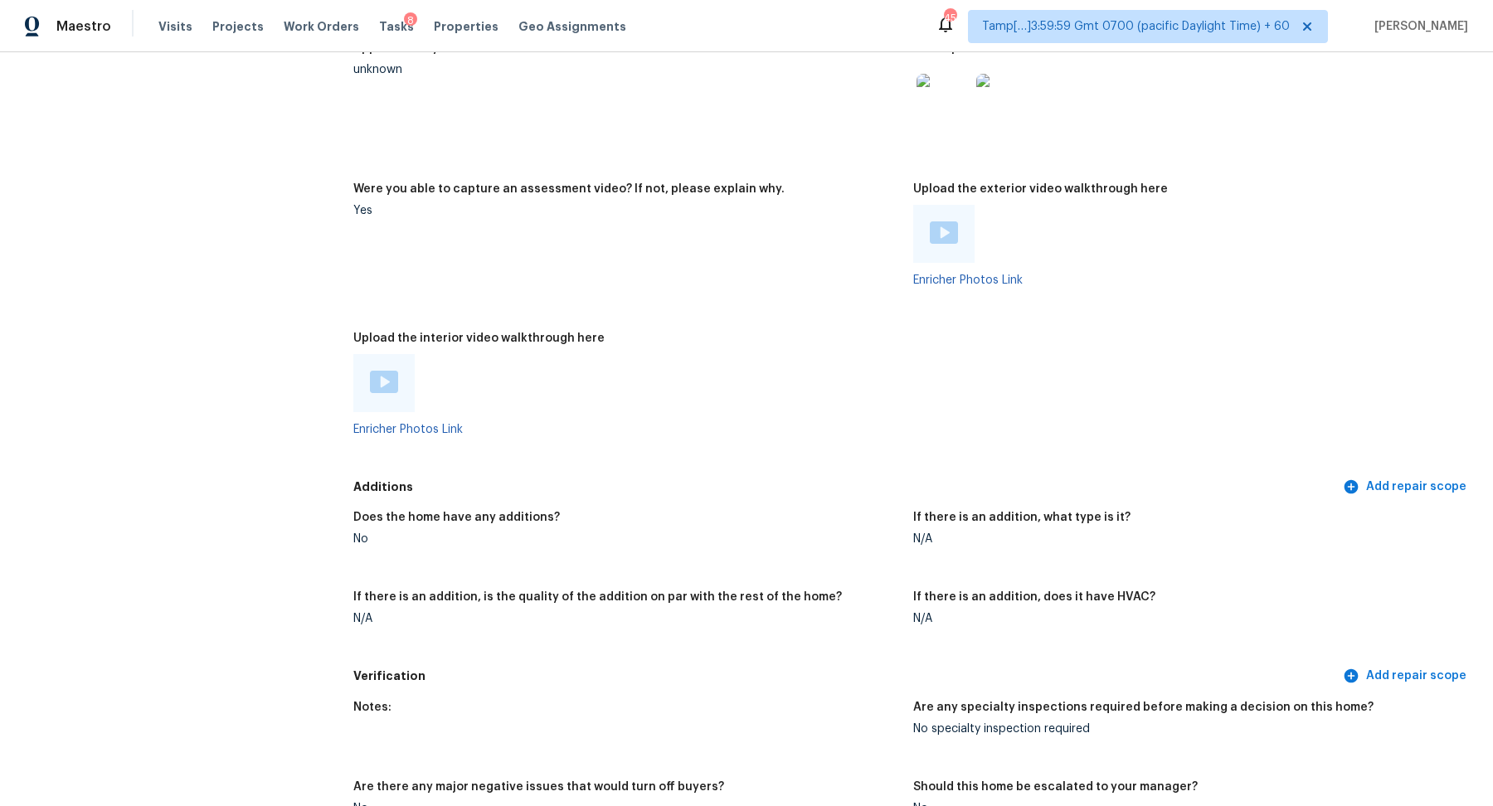
scroll to position [4057, 0]
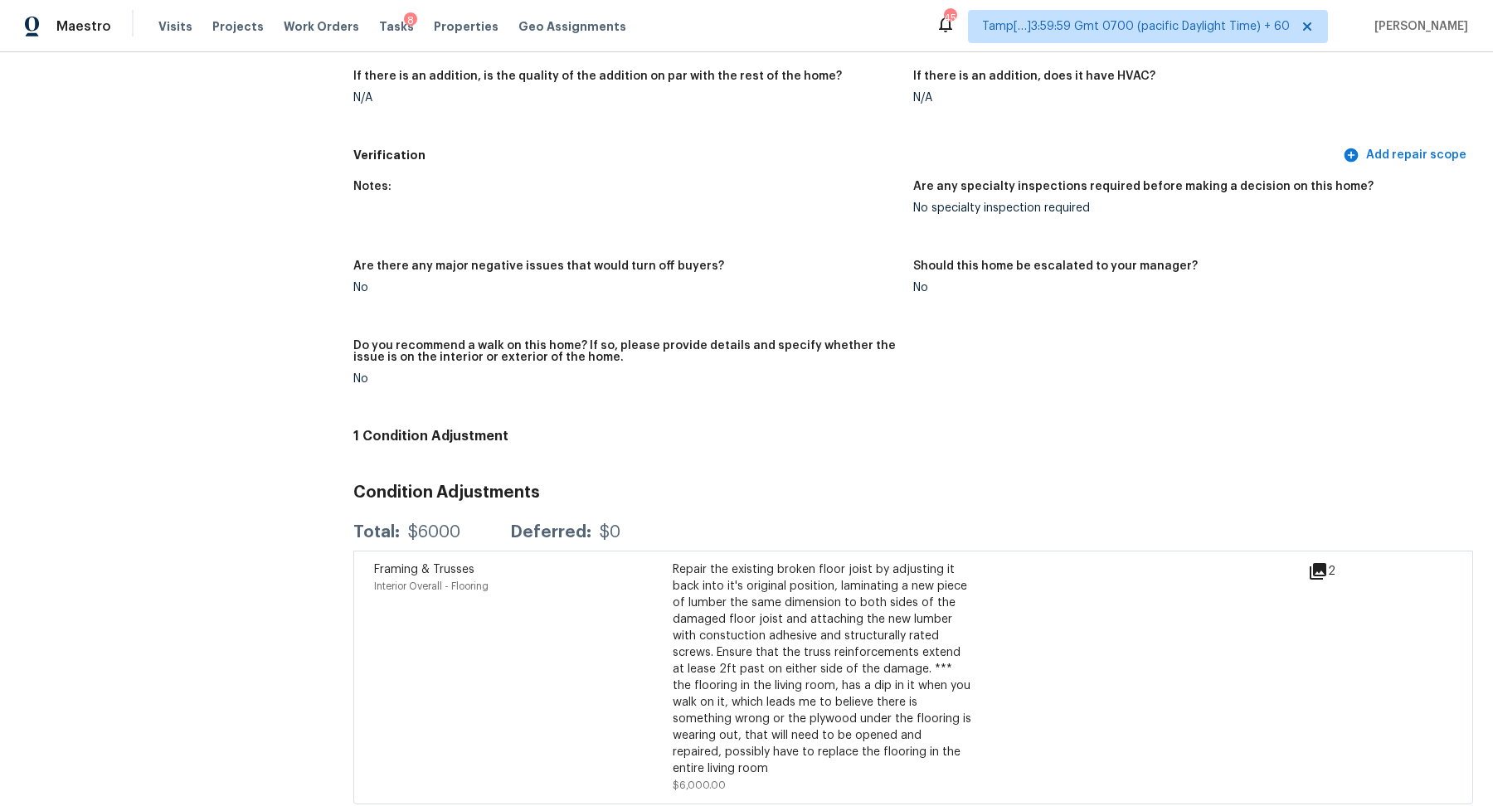
click at [1317, 562] on icon at bounding box center [1318, 572] width 20 height 20
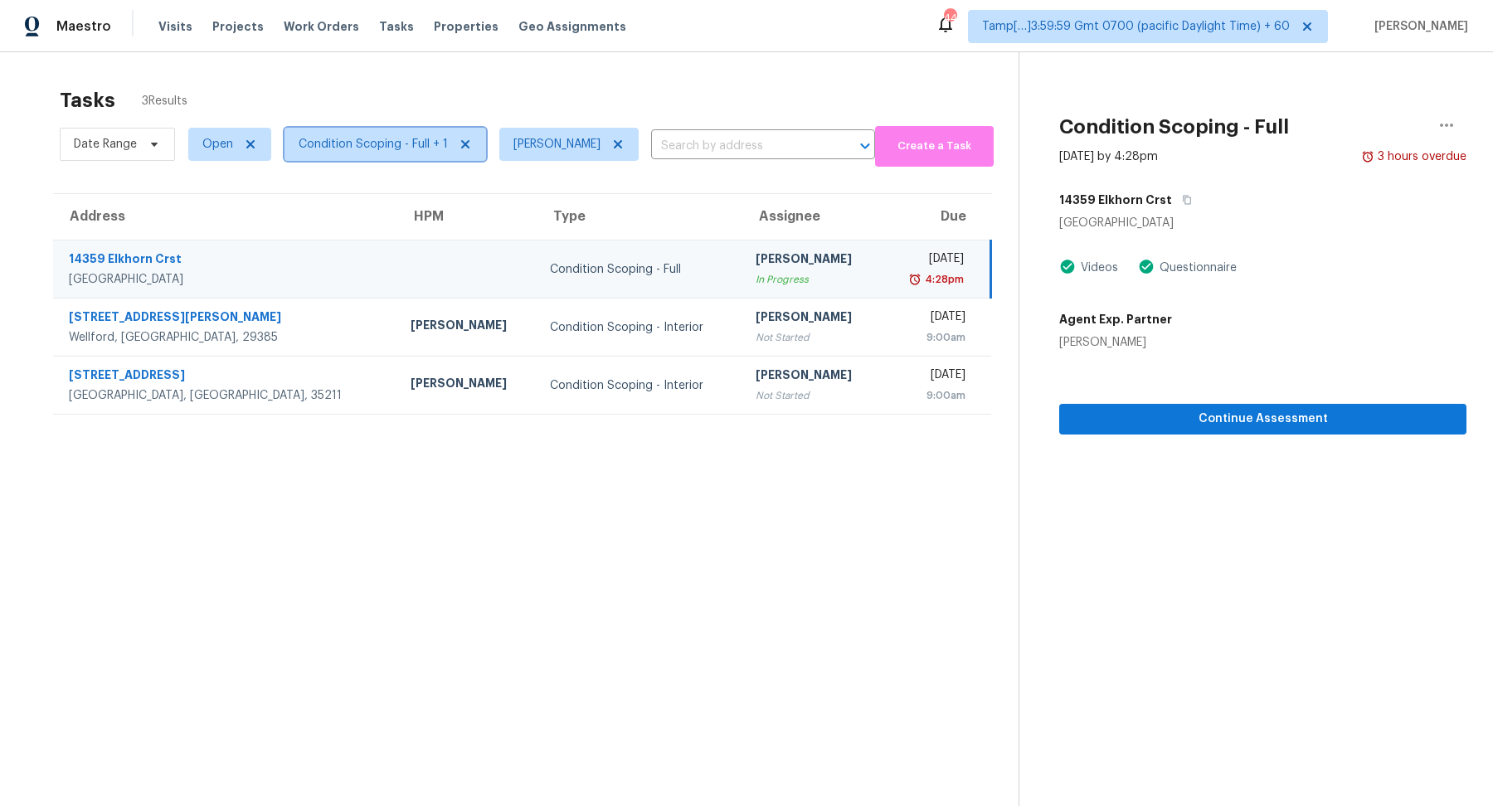
click at [376, 143] on span "Condition Scoping - Full + 1" at bounding box center [373, 144] width 149 height 17
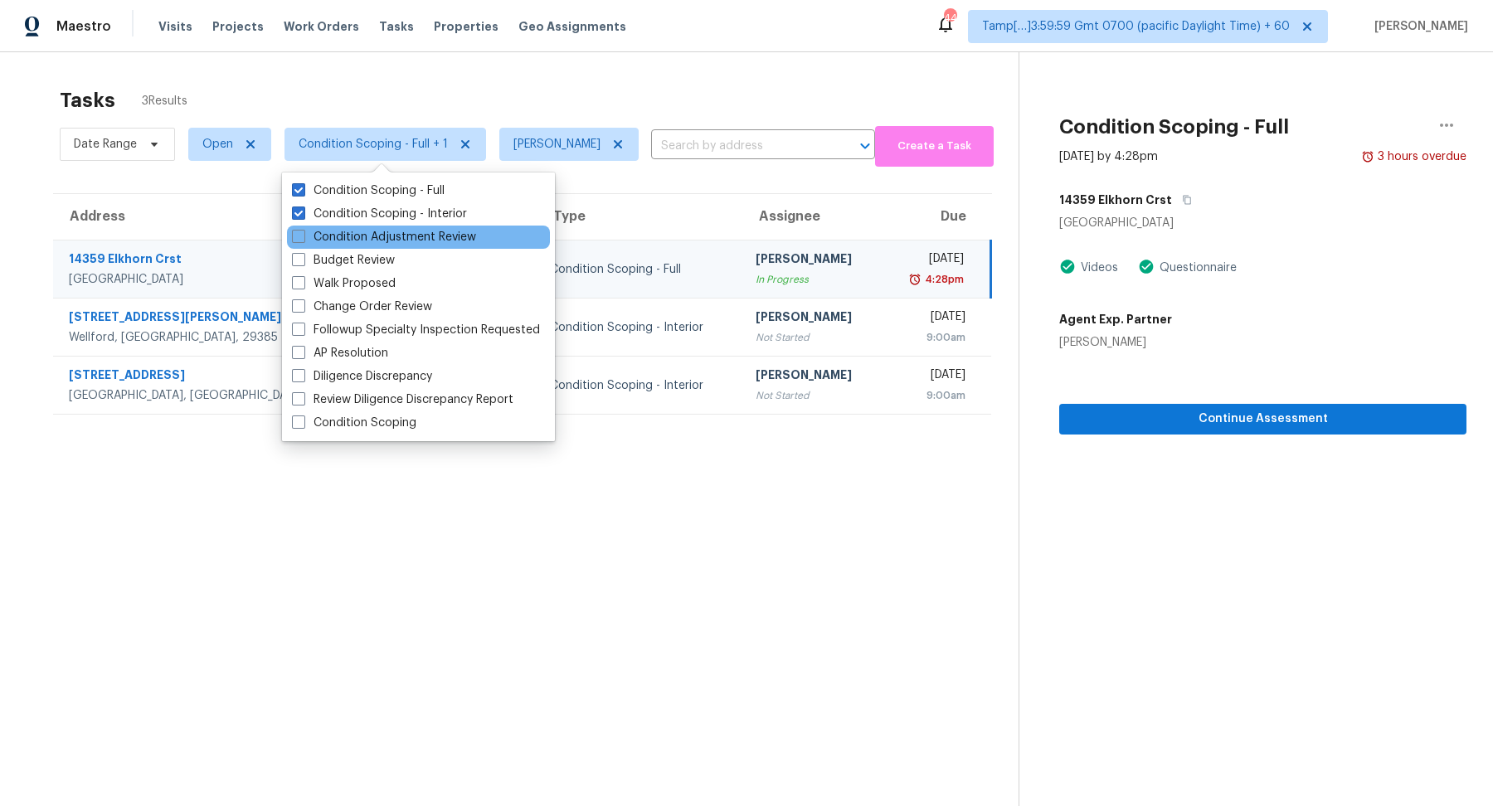
click at [390, 226] on div "Condition Adjustment Review" at bounding box center [418, 237] width 263 height 23
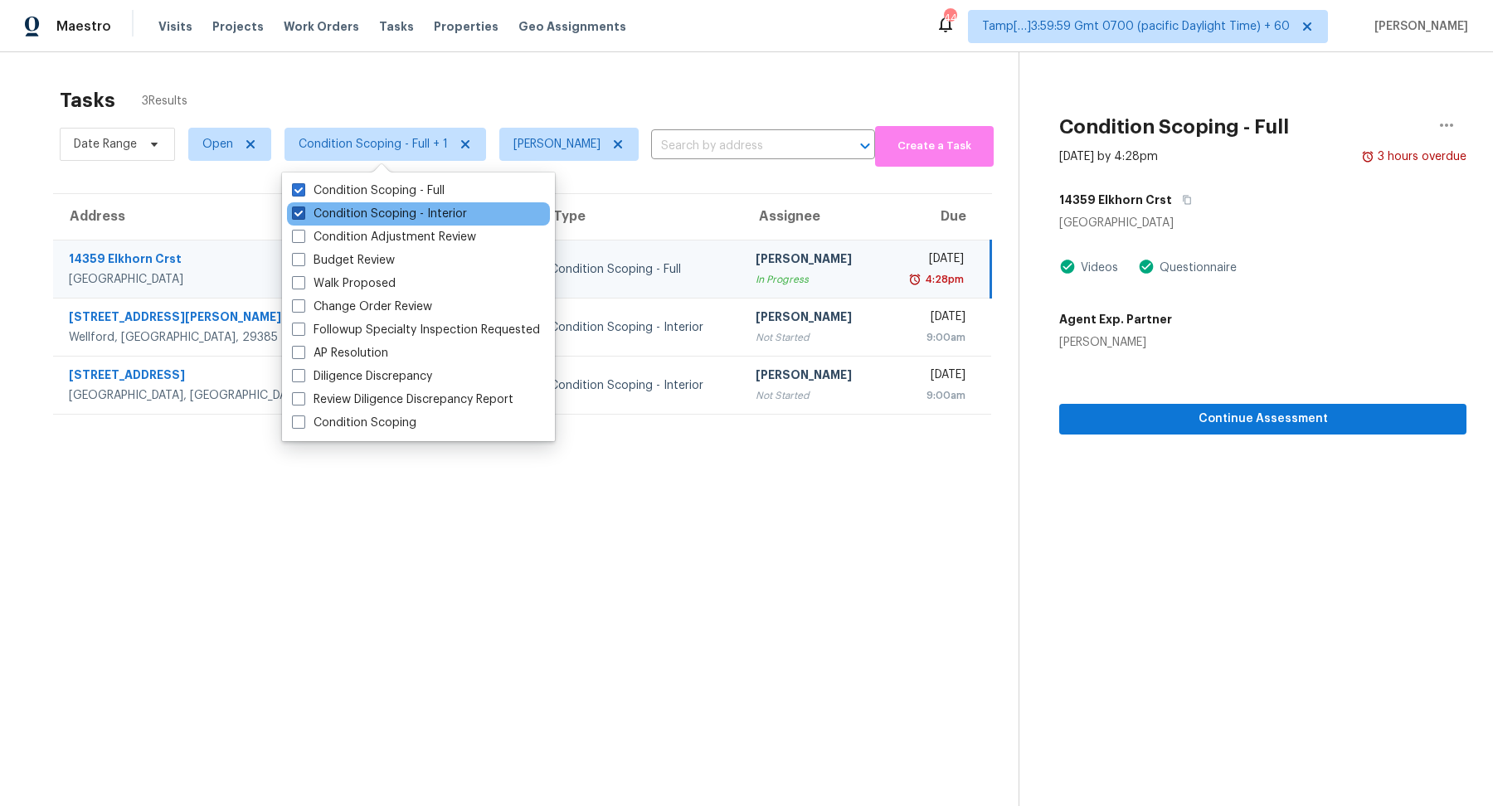
click at [392, 220] on label "Condition Scoping - Interior" at bounding box center [379, 214] width 175 height 17
click at [303, 217] on input "Condition Scoping - Interior" at bounding box center [297, 211] width 11 height 11
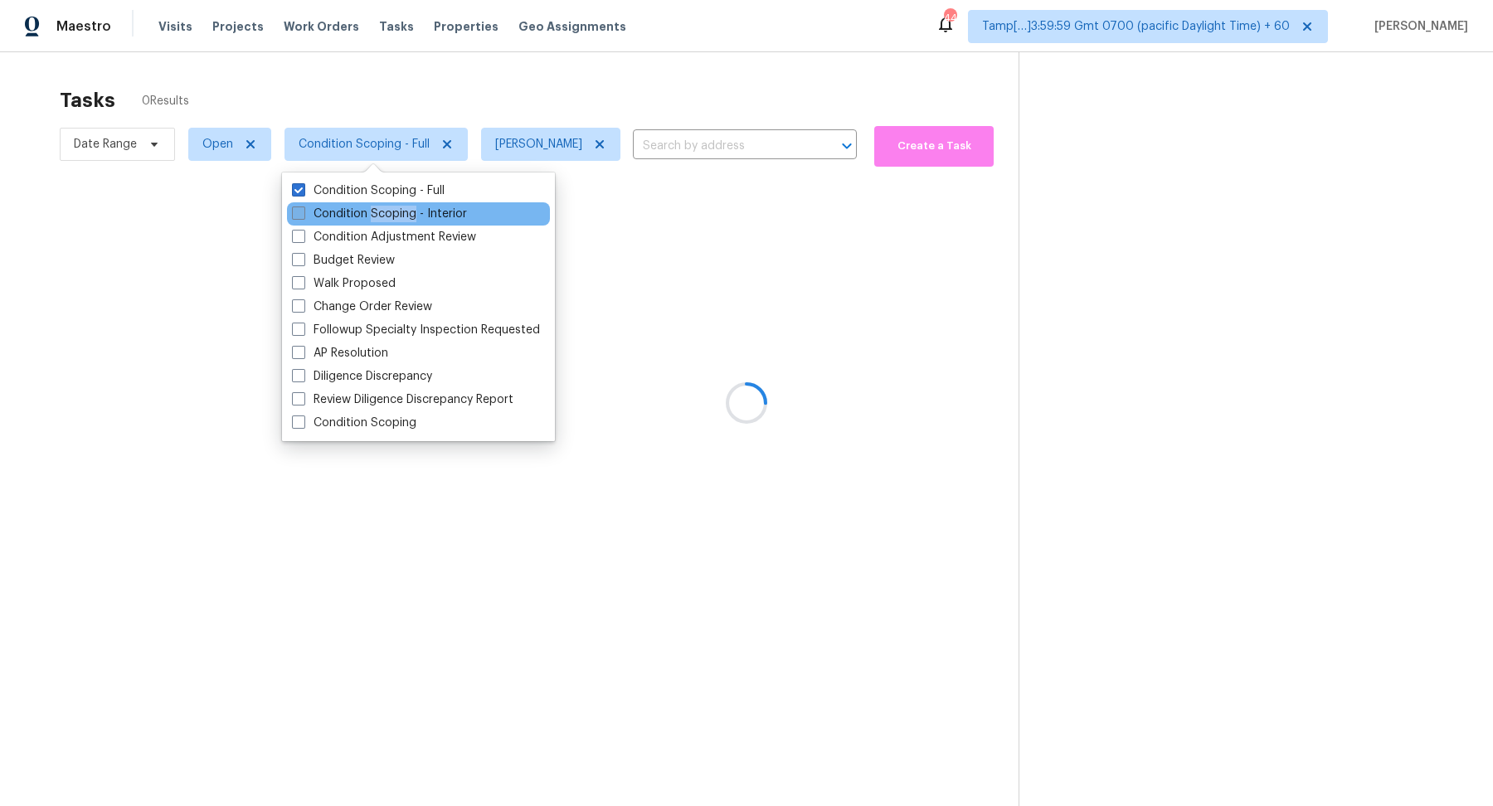
click at [392, 220] on label "Condition Scoping - Interior" at bounding box center [379, 214] width 175 height 17
click at [303, 217] on input "Condition Scoping - Interior" at bounding box center [297, 211] width 11 height 11
checkbox input "true"
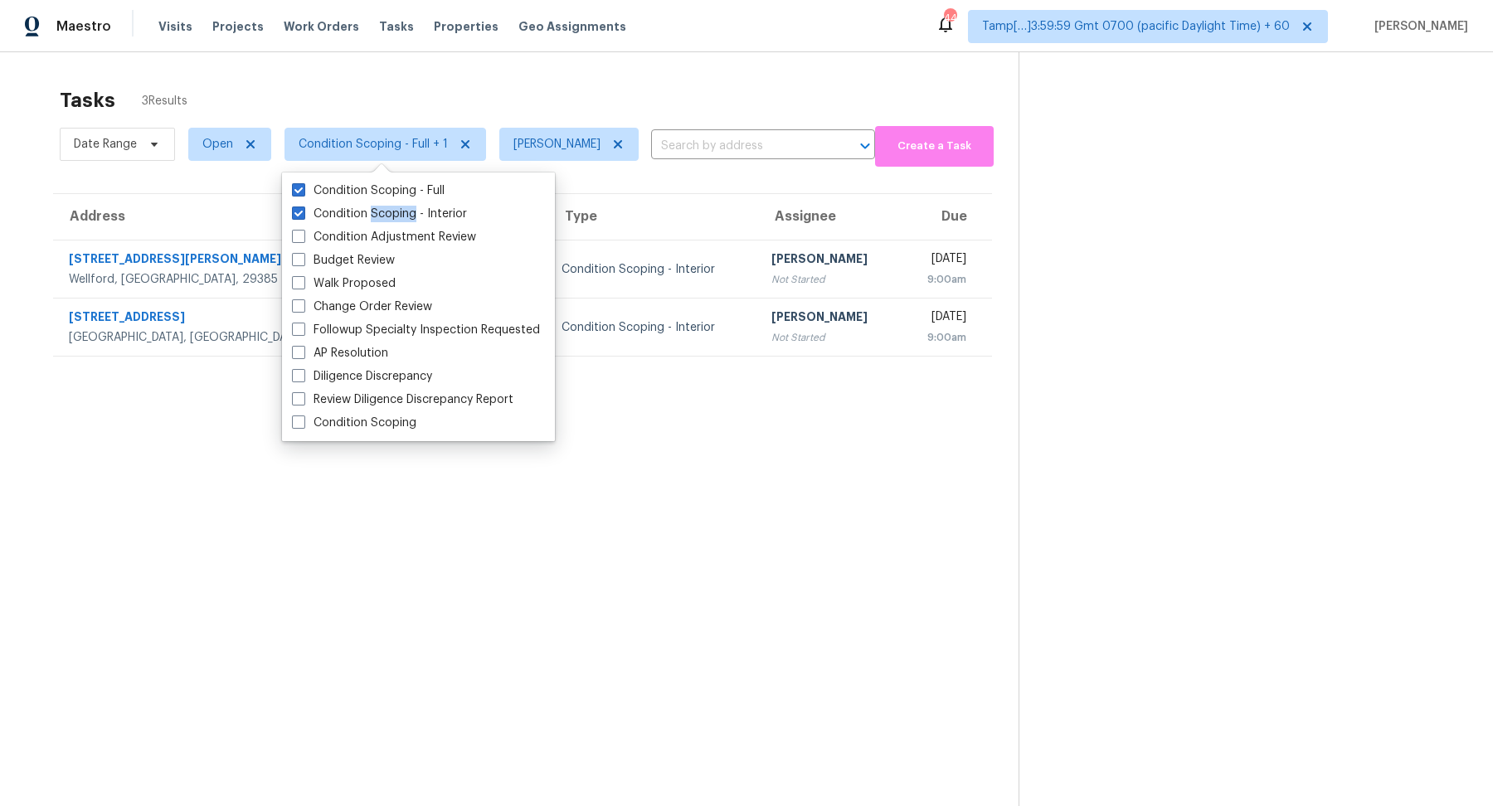
click at [579, 95] on div "Tasks 3 Results" at bounding box center [539, 100] width 959 height 43
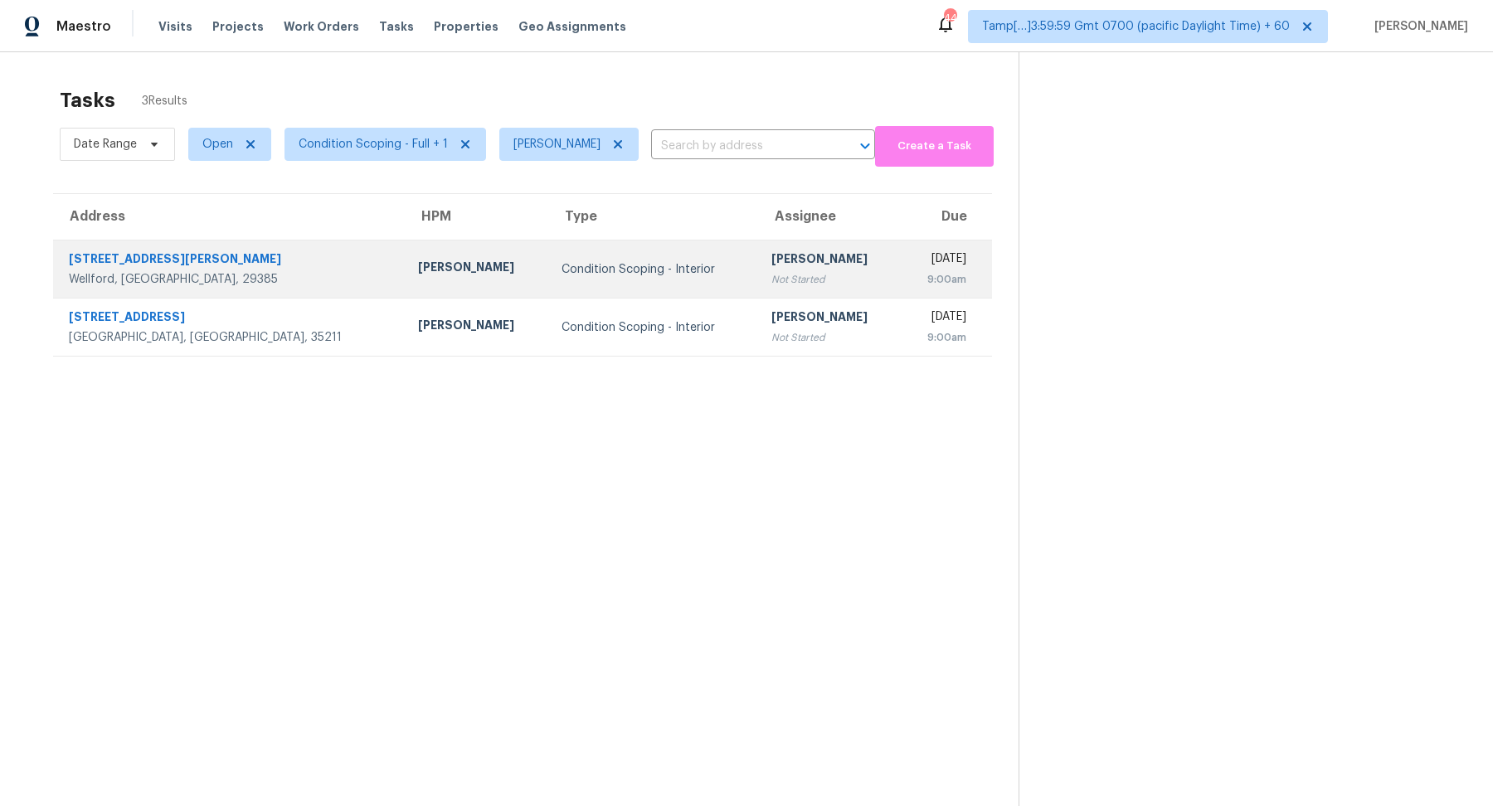
click at [772, 274] on div "Not Started" at bounding box center [830, 279] width 117 height 17
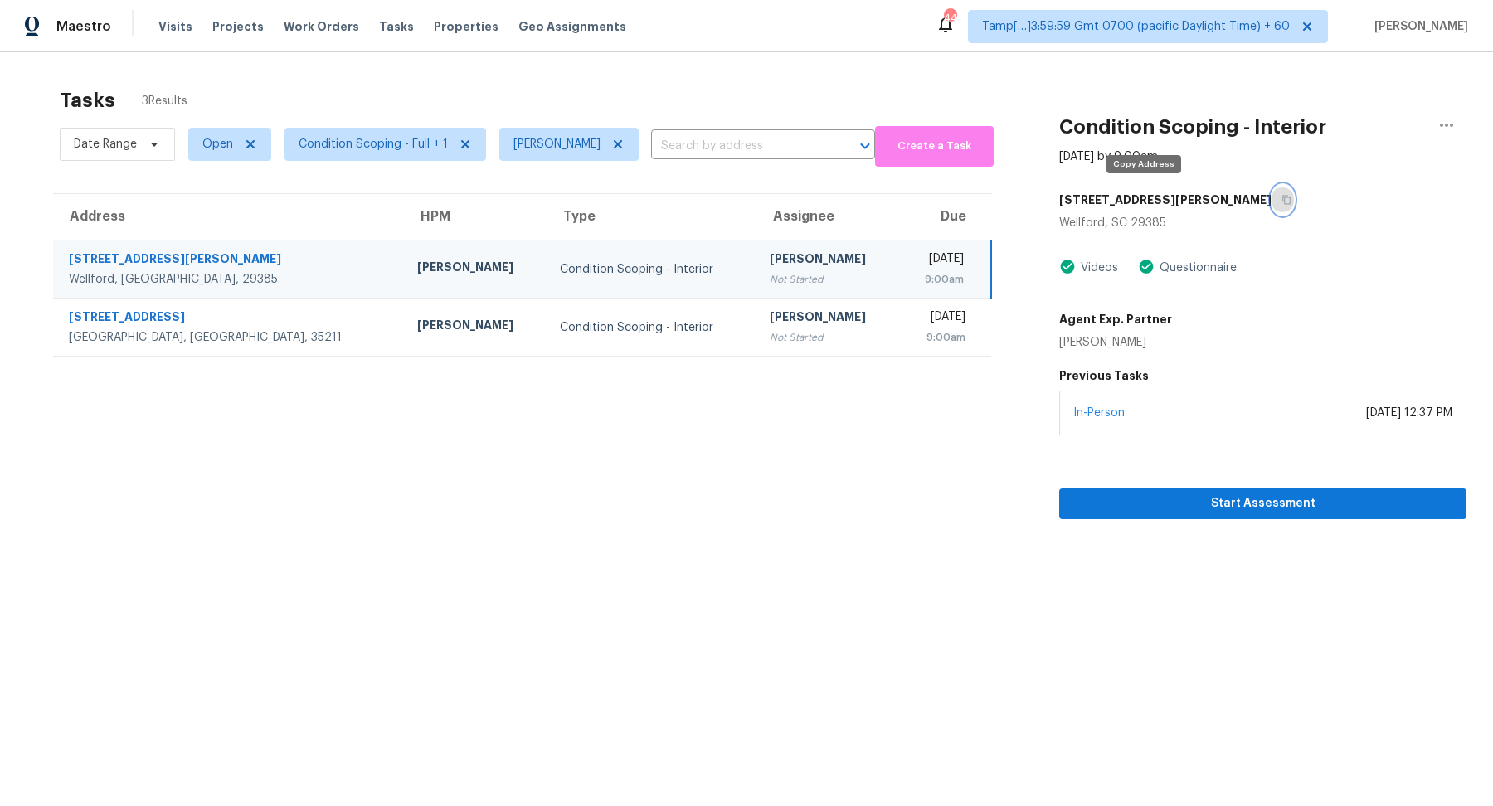
click at [1272, 202] on button "button" at bounding box center [1283, 200] width 22 height 30
click at [1434, 128] on button "button" at bounding box center [1447, 125] width 40 height 40
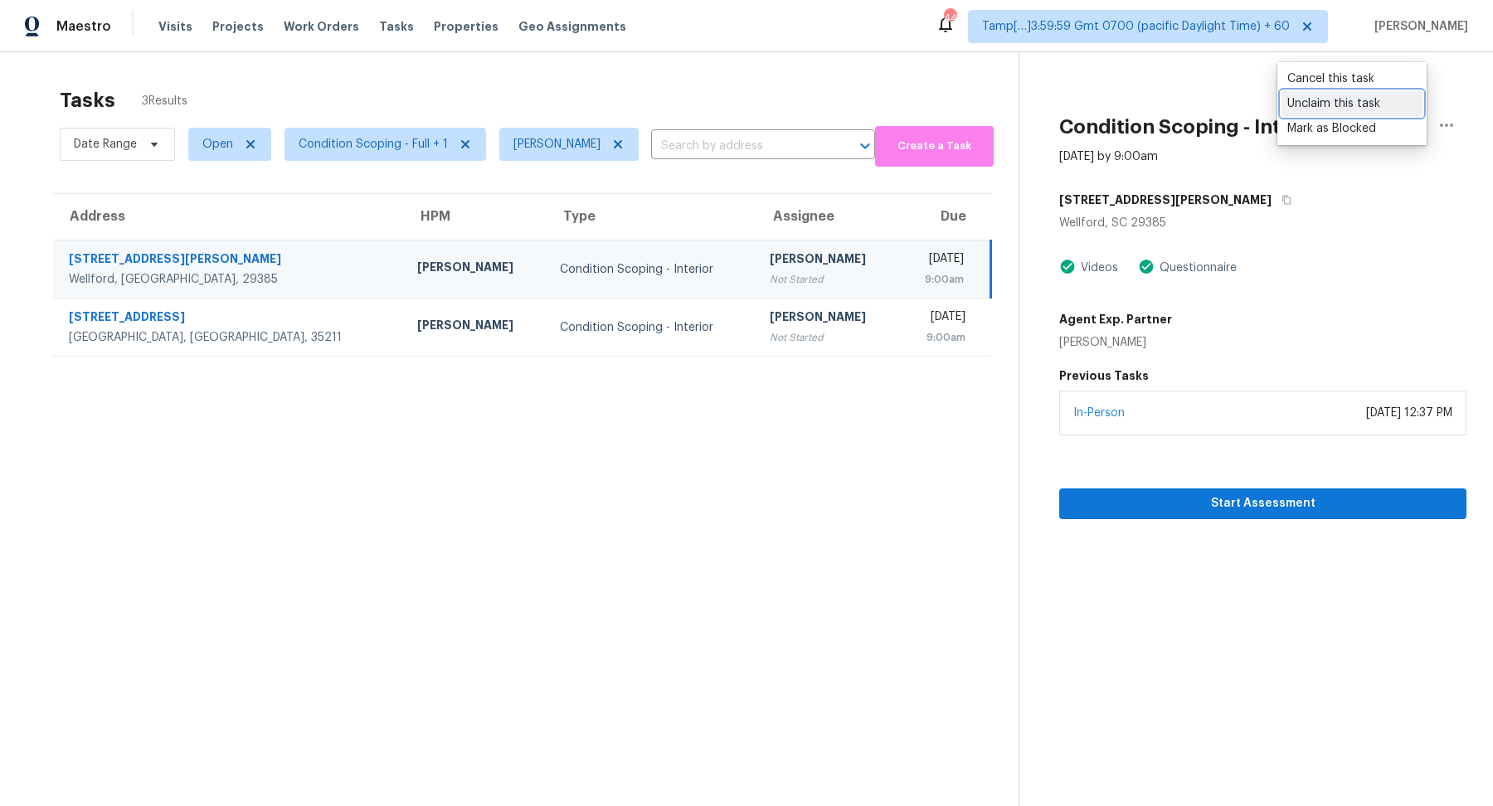
click at [1326, 112] on link "Unclaim this task" at bounding box center [1352, 103] width 141 height 25
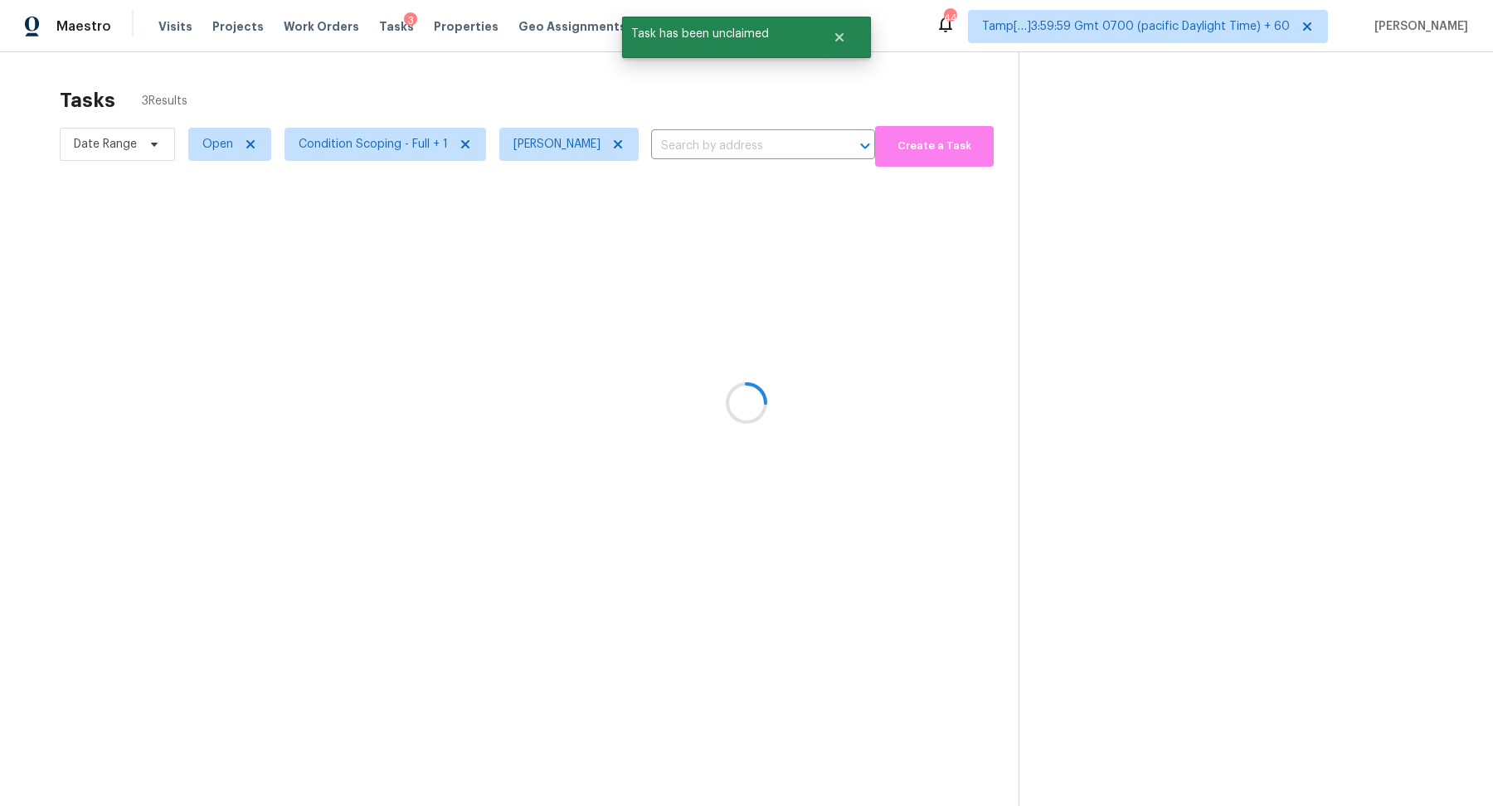
click at [898, 342] on div at bounding box center [746, 403] width 1493 height 806
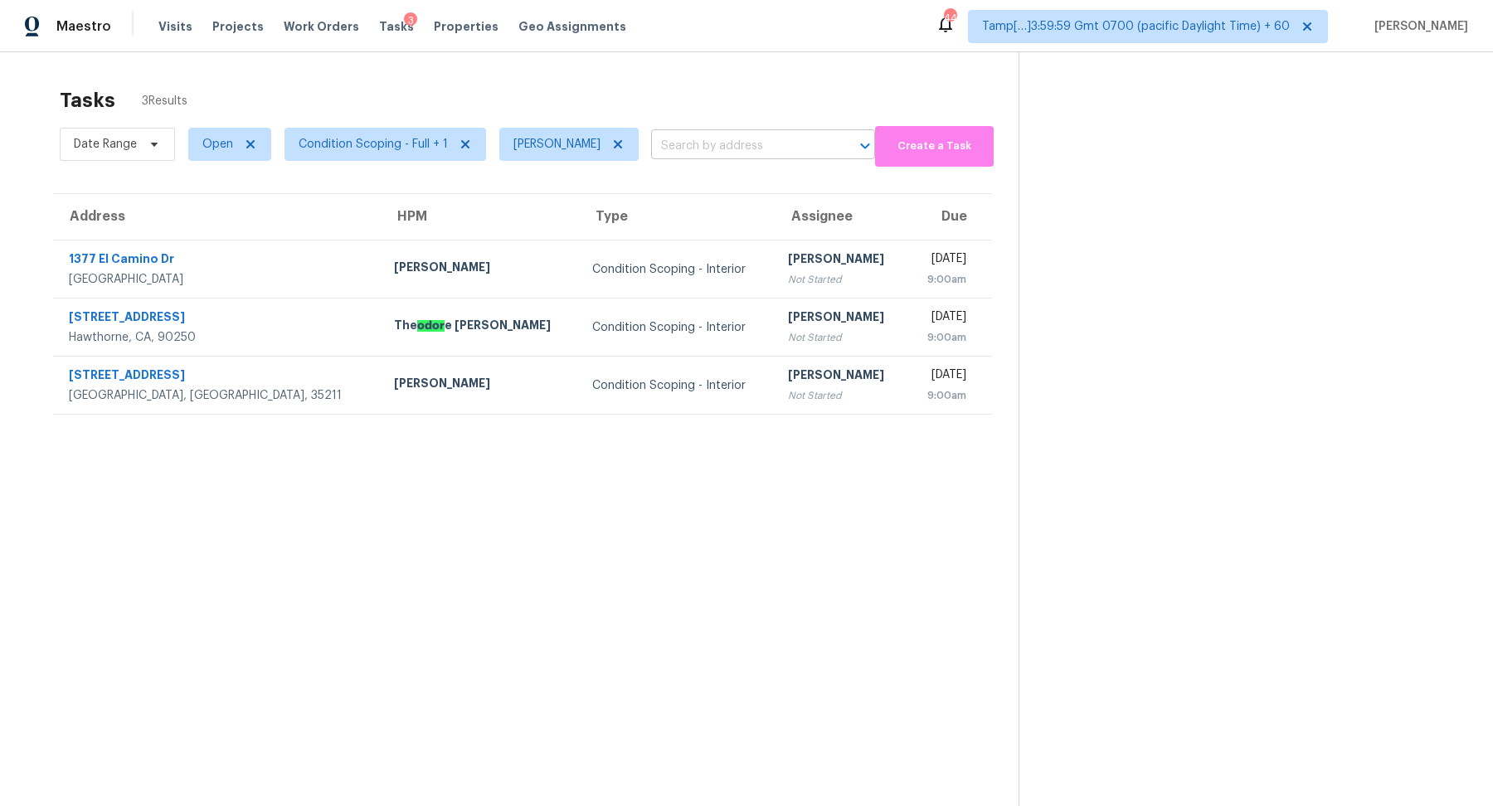
click at [723, 154] on input "text" at bounding box center [740, 147] width 178 height 26
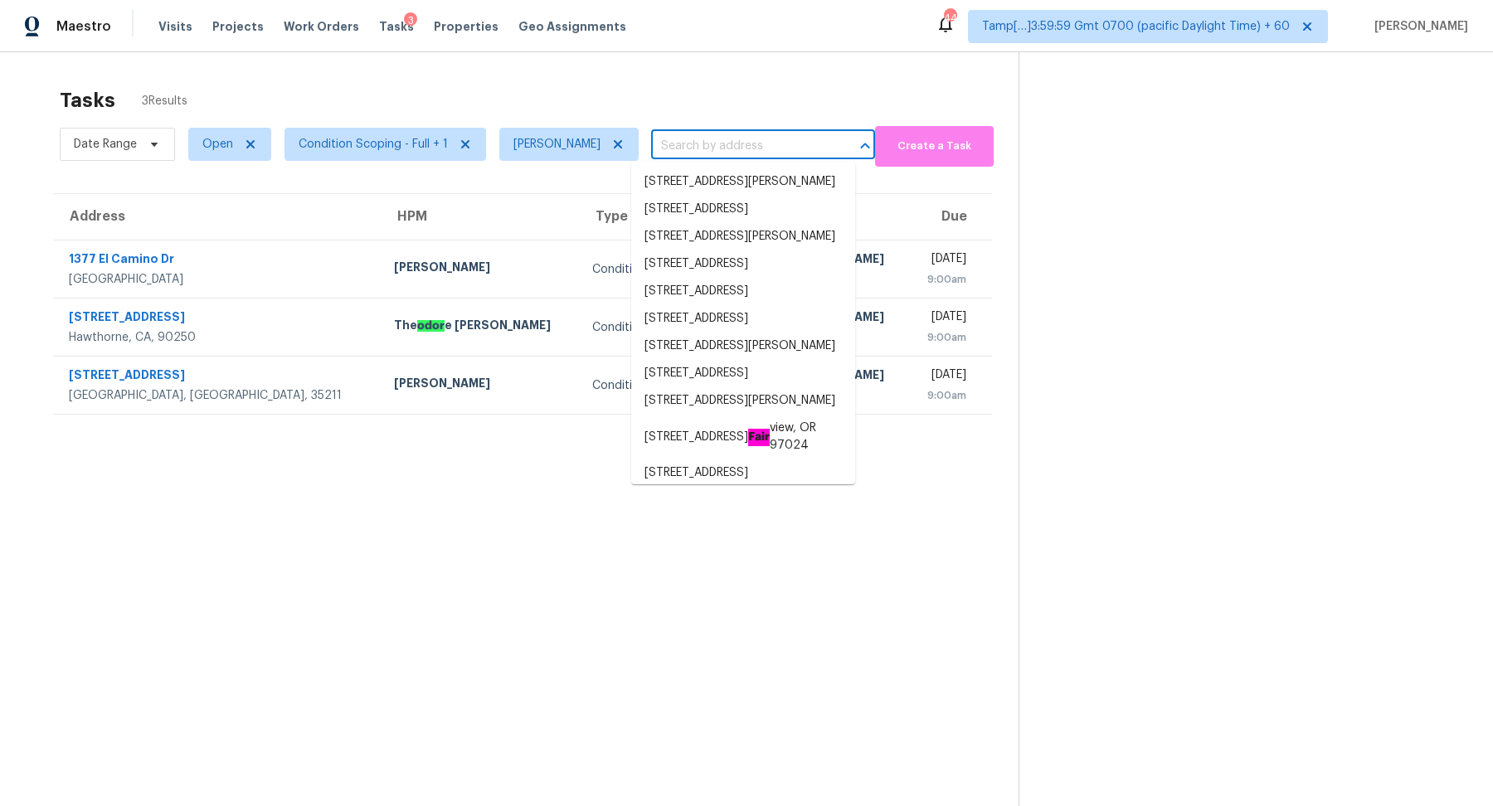
paste input "[STREET_ADDRESS][PERSON_NAME][PERSON_NAME]"
type input "[STREET_ADDRESS][PERSON_NAME][PERSON_NAME]"
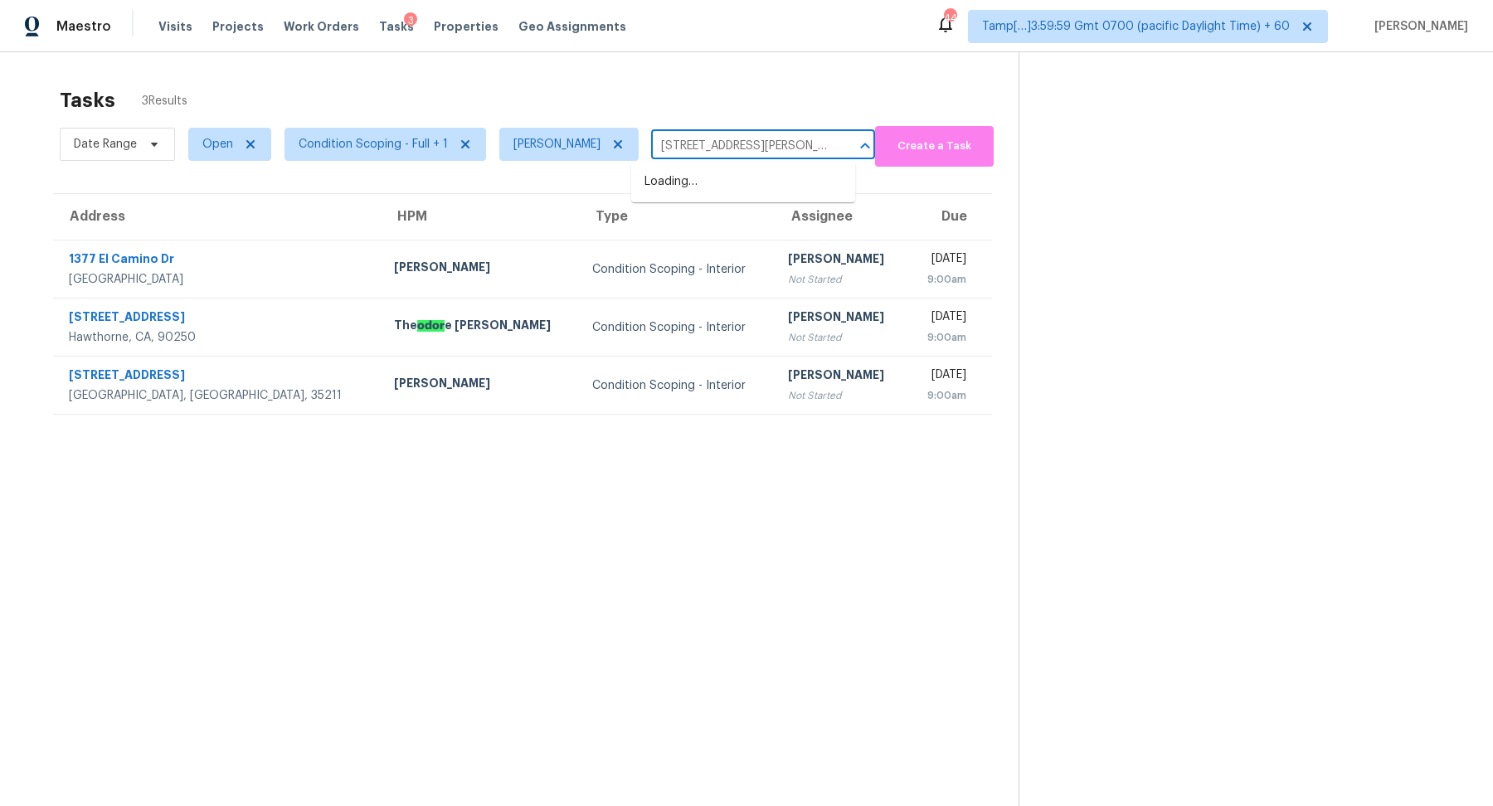
scroll to position [0, 13]
click at [728, 189] on li "[STREET_ADDRESS][PERSON_NAME][PERSON_NAME]" at bounding box center [743, 190] width 224 height 45
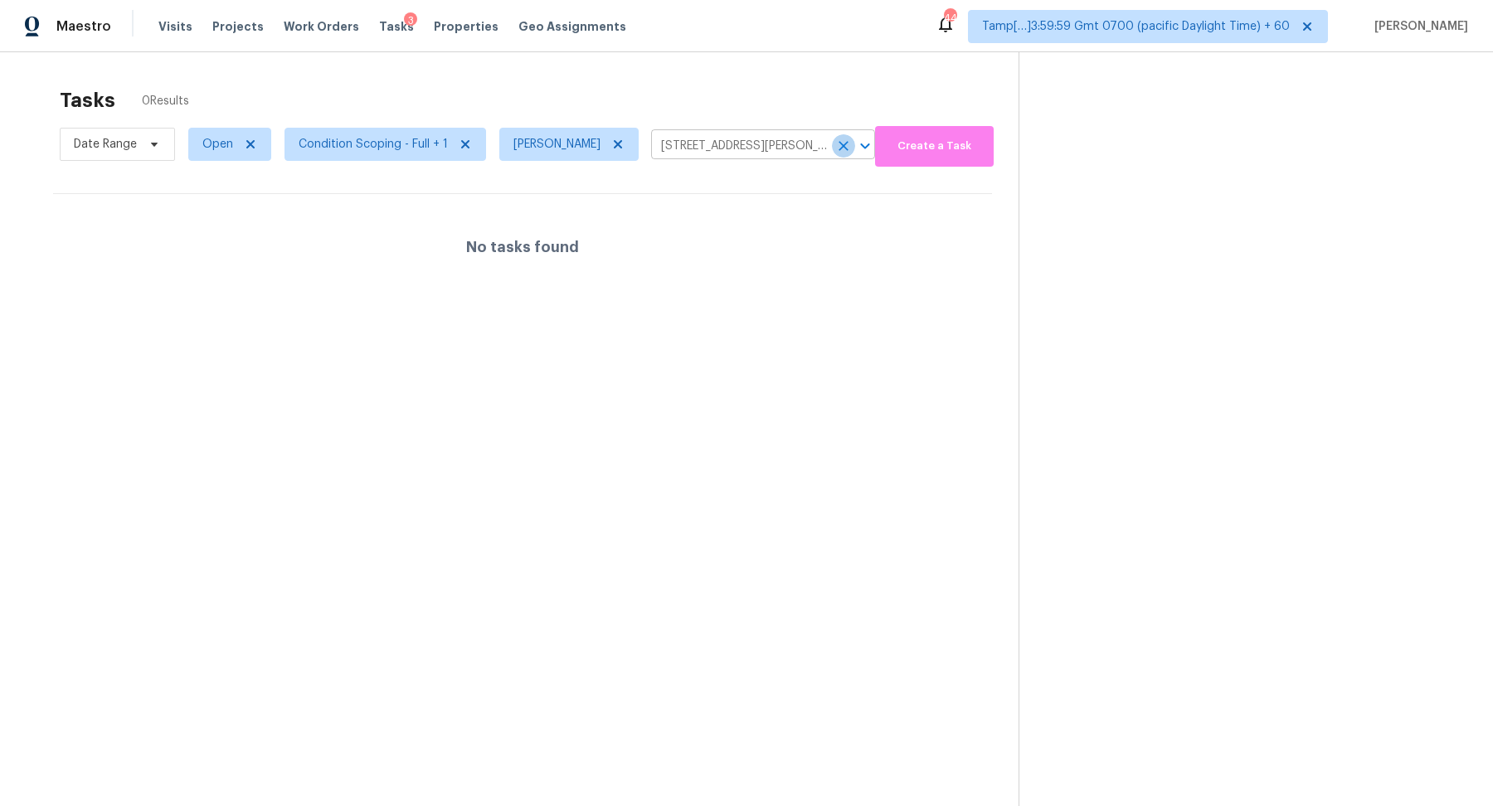
click at [839, 144] on icon "Clear" at bounding box center [844, 146] width 10 height 10
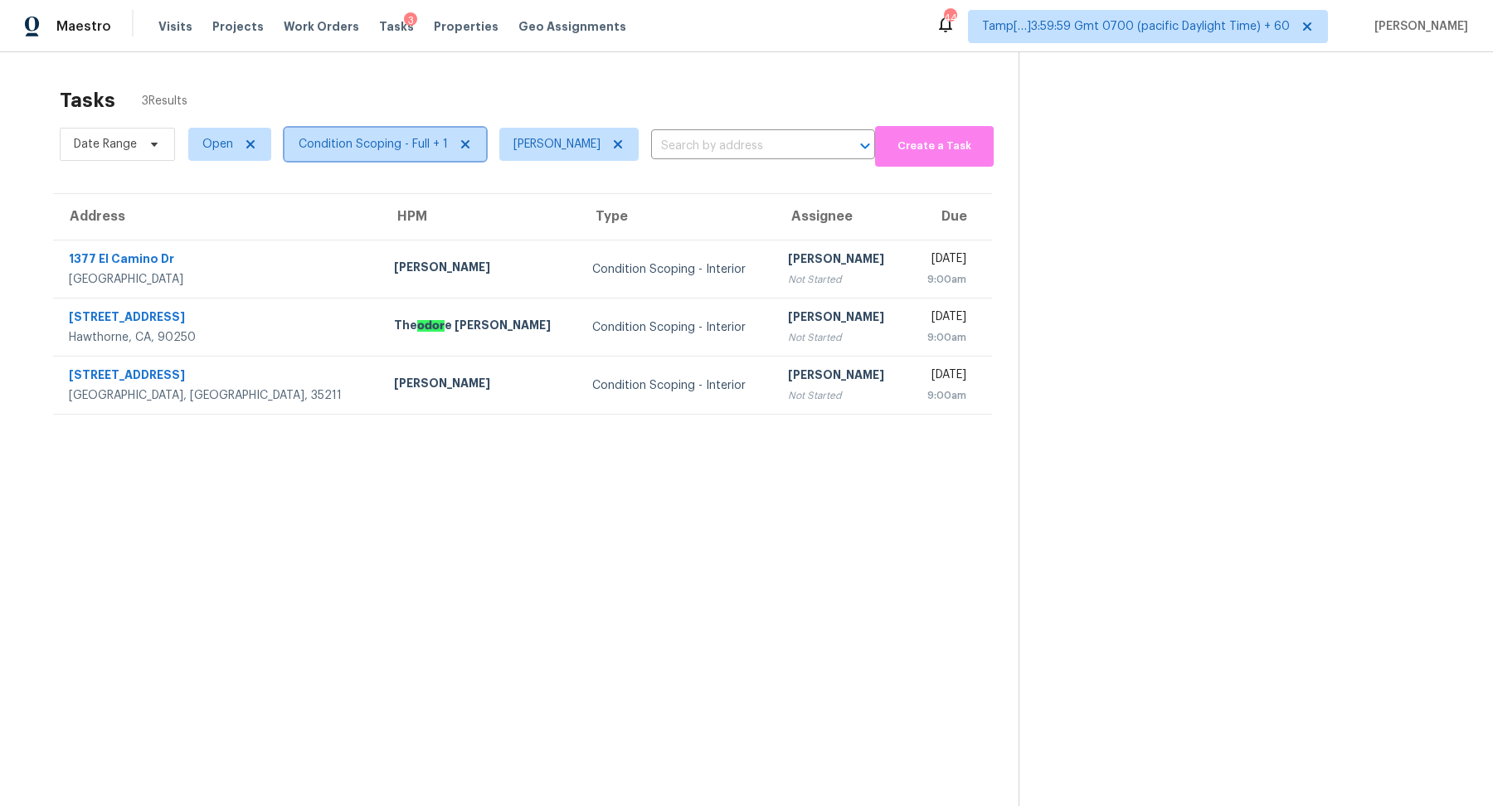
click at [347, 153] on span "Condition Scoping - Full + 1" at bounding box center [386, 144] width 202 height 33
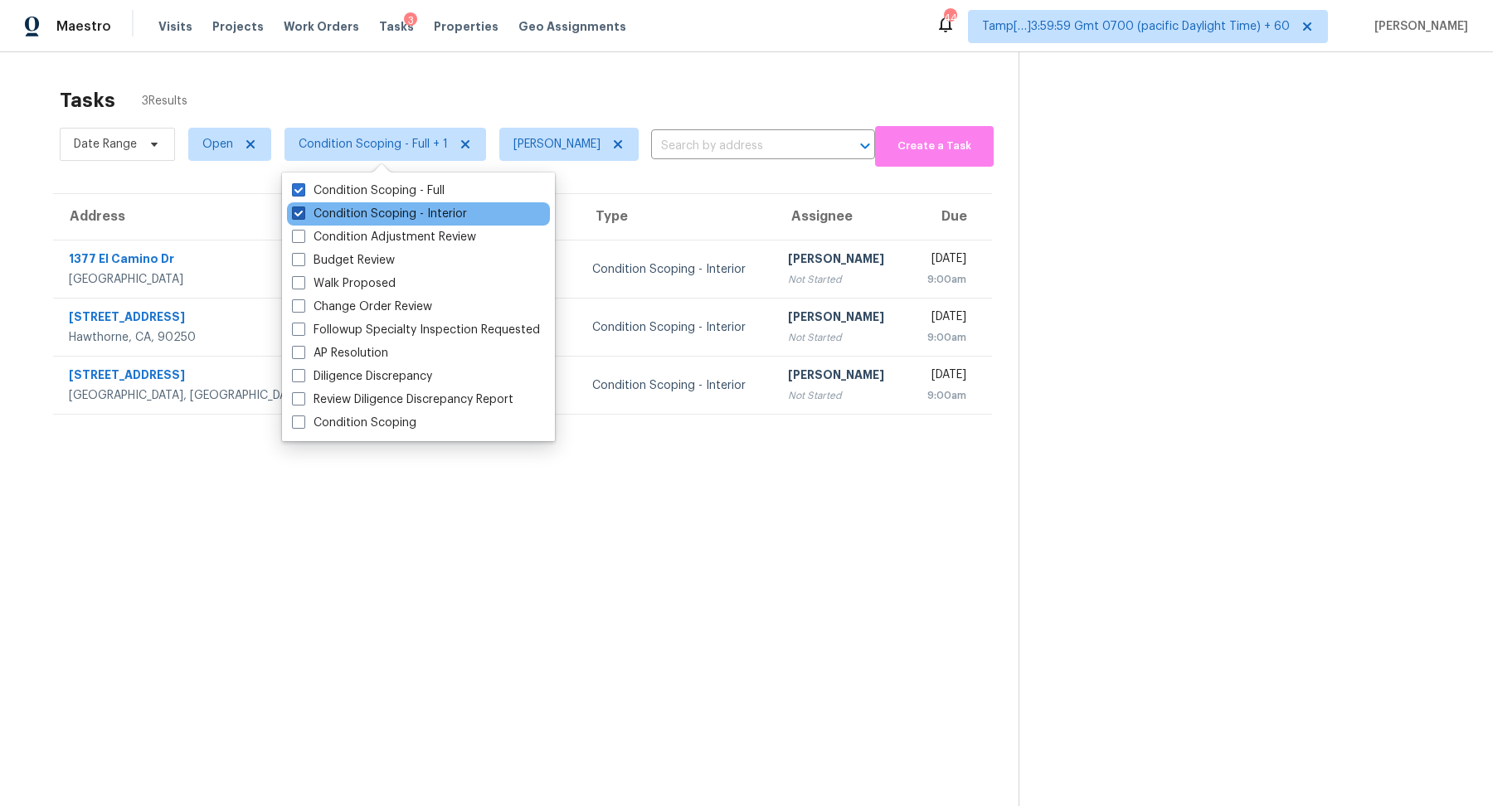
click at [405, 216] on label "Condition Scoping - Interior" at bounding box center [379, 214] width 175 height 17
click at [303, 216] on input "Condition Scoping - Interior" at bounding box center [297, 211] width 11 height 11
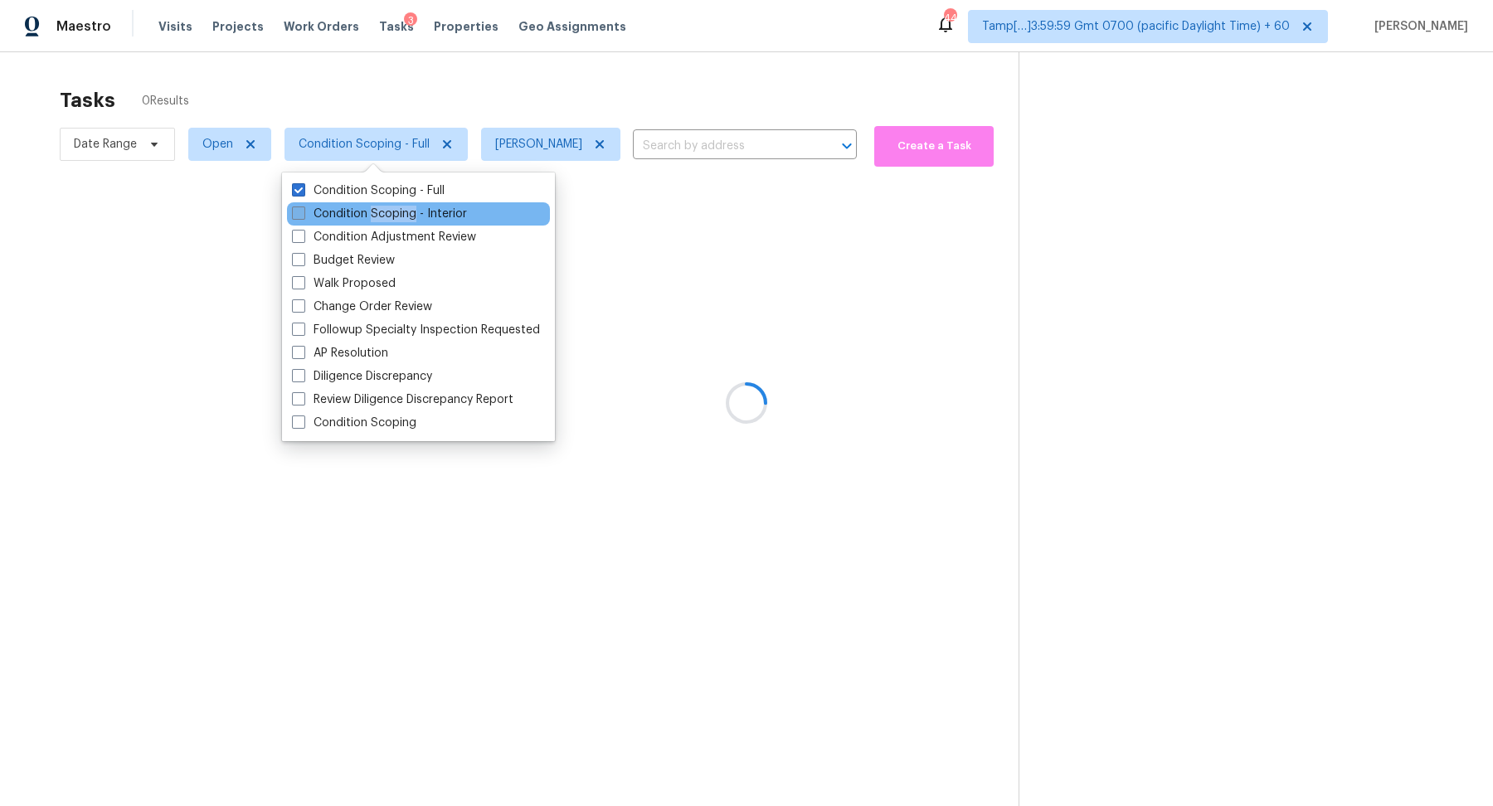
click at [405, 216] on label "Condition Scoping - Interior" at bounding box center [379, 214] width 175 height 17
click at [303, 216] on input "Condition Scoping - Interior" at bounding box center [297, 211] width 11 height 11
checkbox input "true"
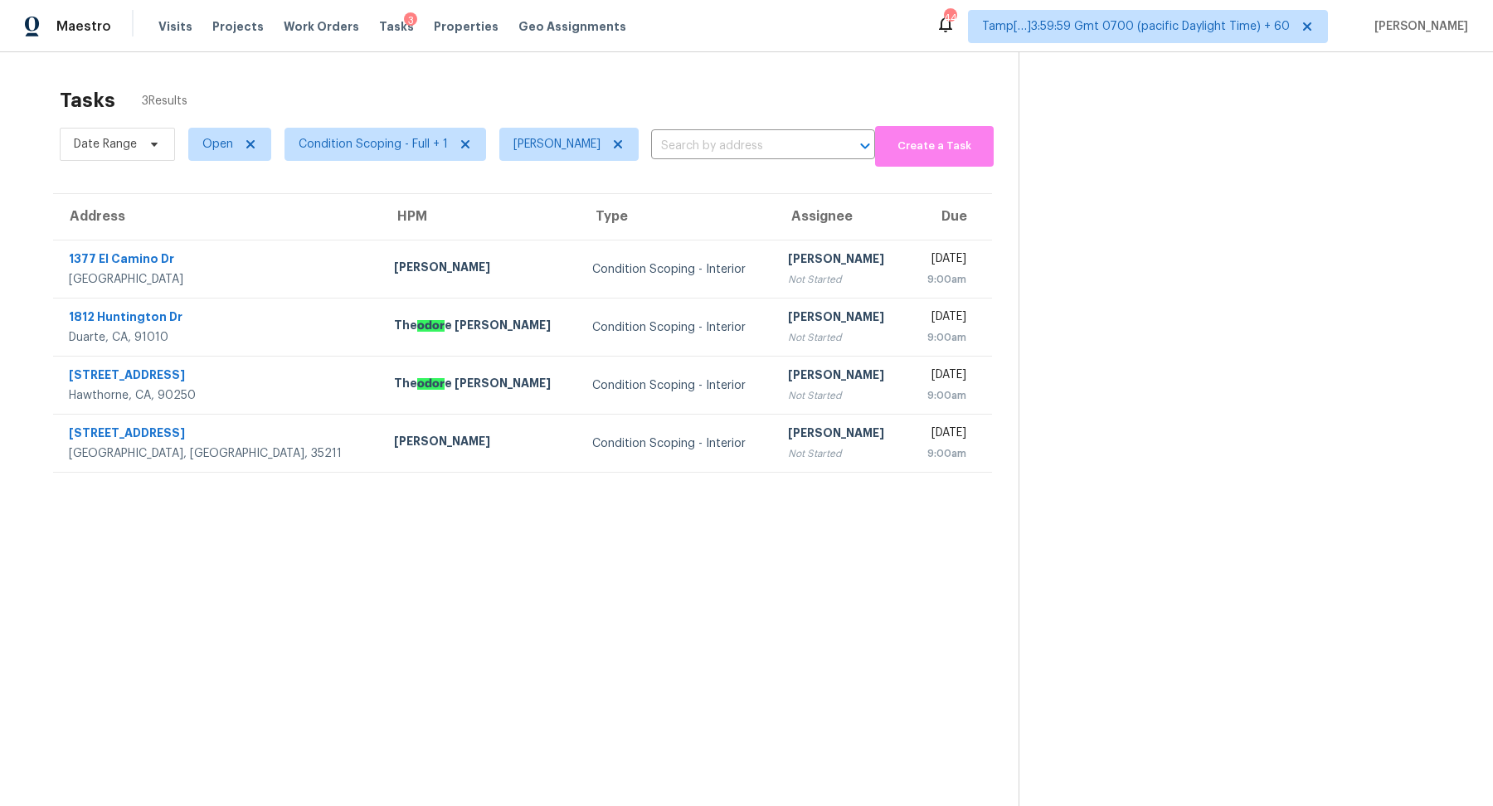
click at [696, 106] on div "Tasks 3 Results" at bounding box center [539, 100] width 959 height 43
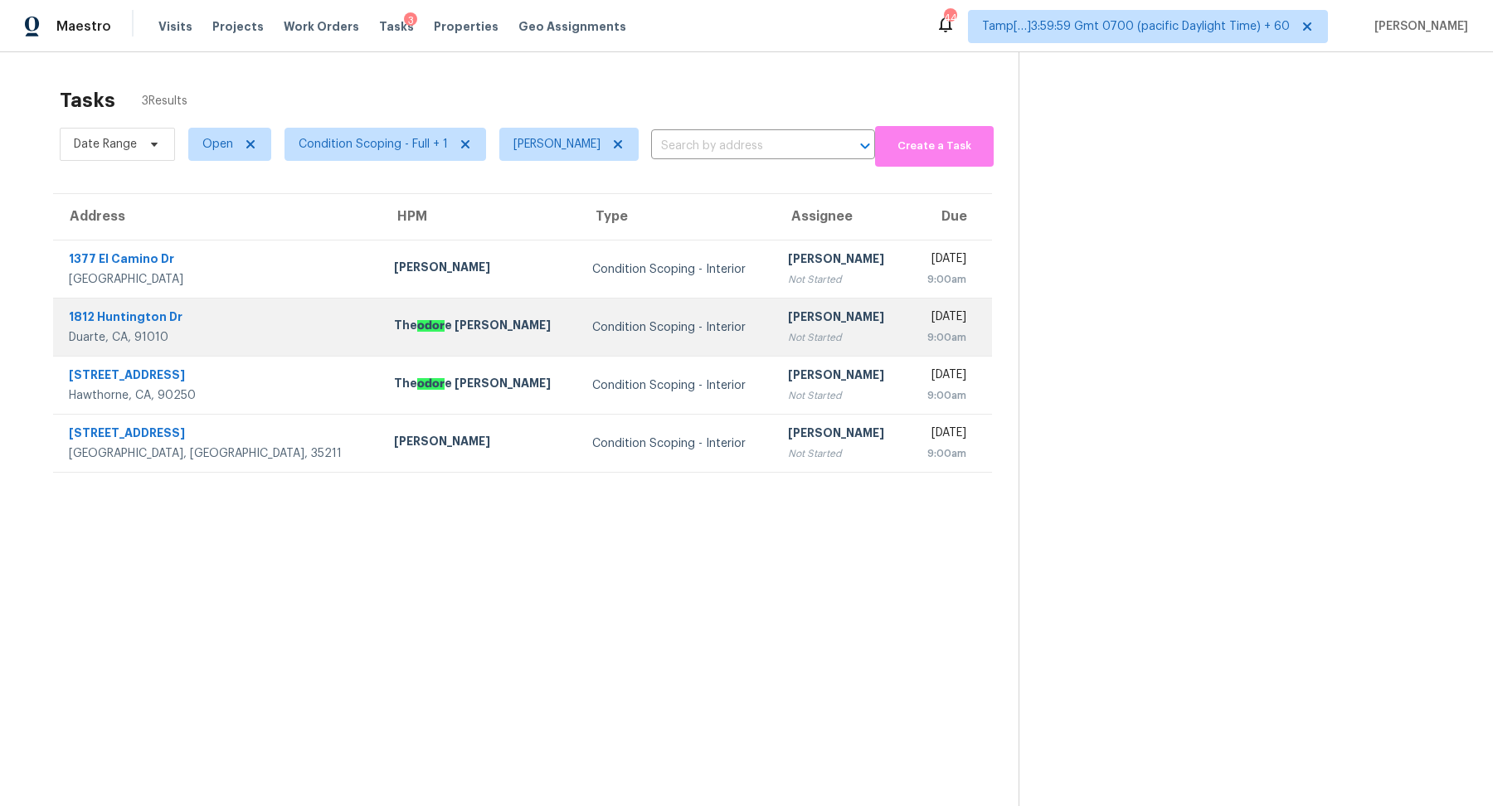
click at [788, 342] on div "Not Started" at bounding box center [841, 337] width 107 height 17
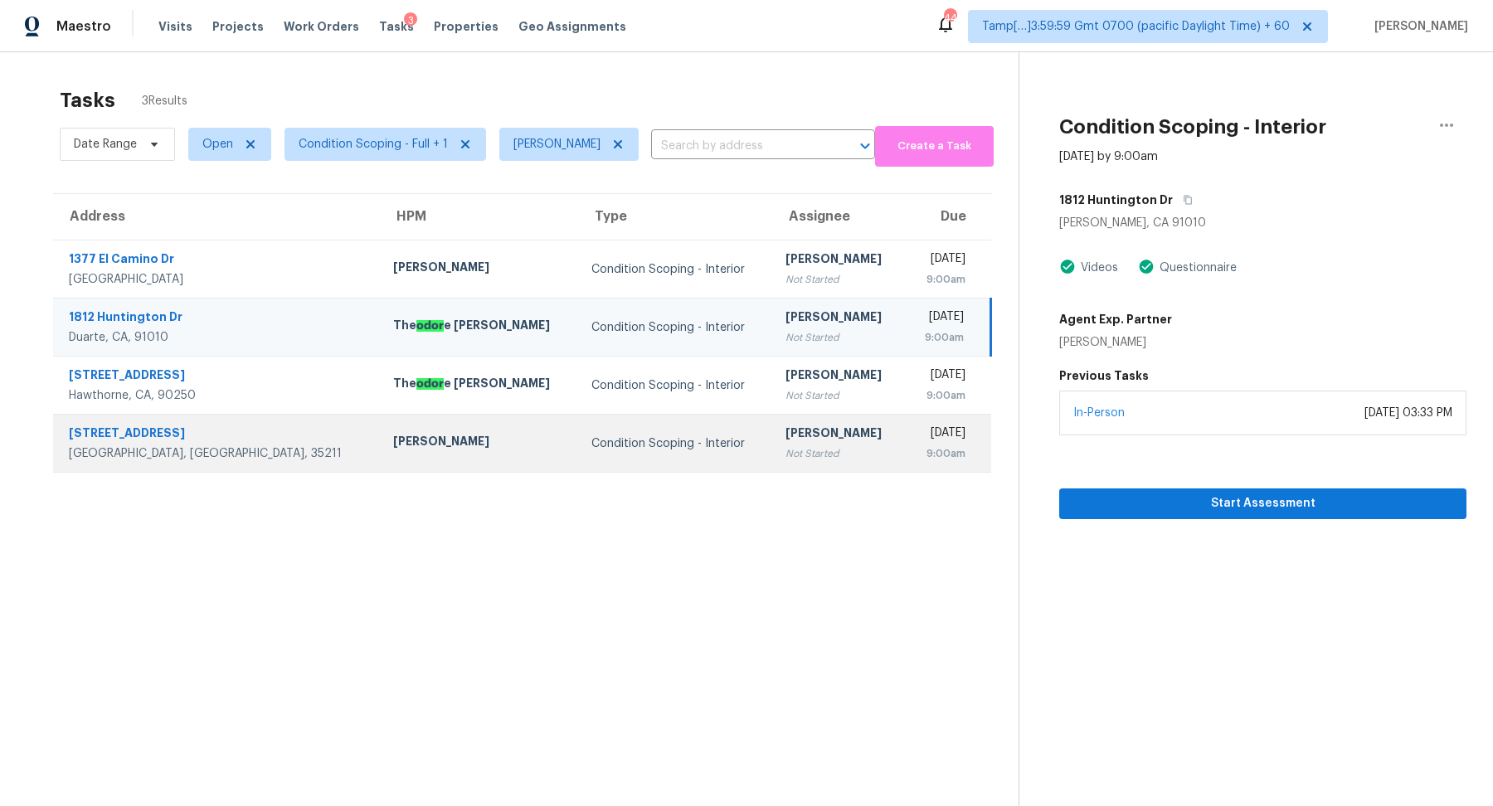
click at [772, 466] on td "[PERSON_NAME] Not Started" at bounding box center [838, 444] width 133 height 58
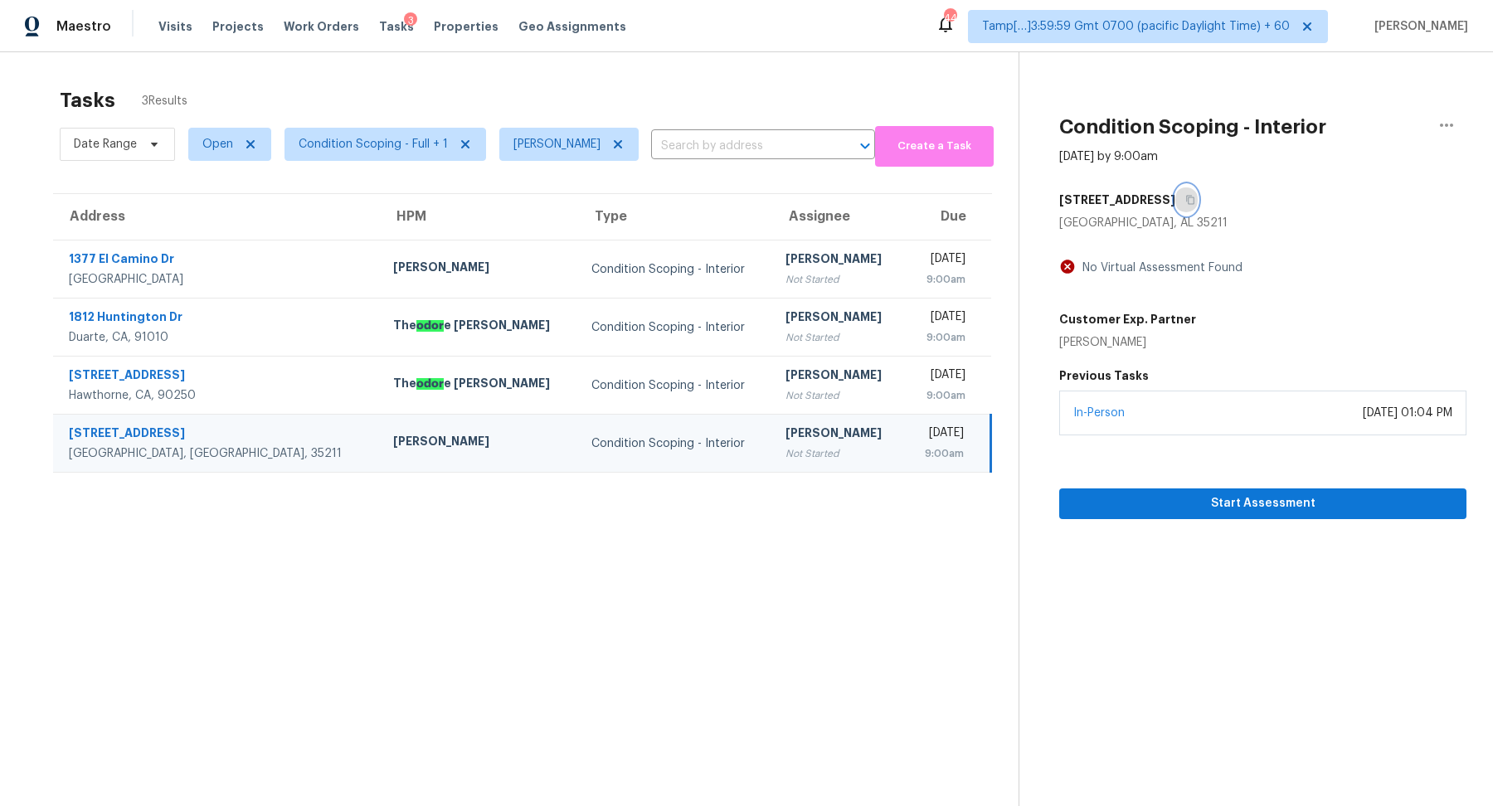
click at [1182, 200] on button "button" at bounding box center [1187, 200] width 22 height 30
click at [1446, 132] on icon "button" at bounding box center [1447, 125] width 20 height 20
click at [1341, 107] on div "Unclaim this task" at bounding box center [1352, 103] width 129 height 17
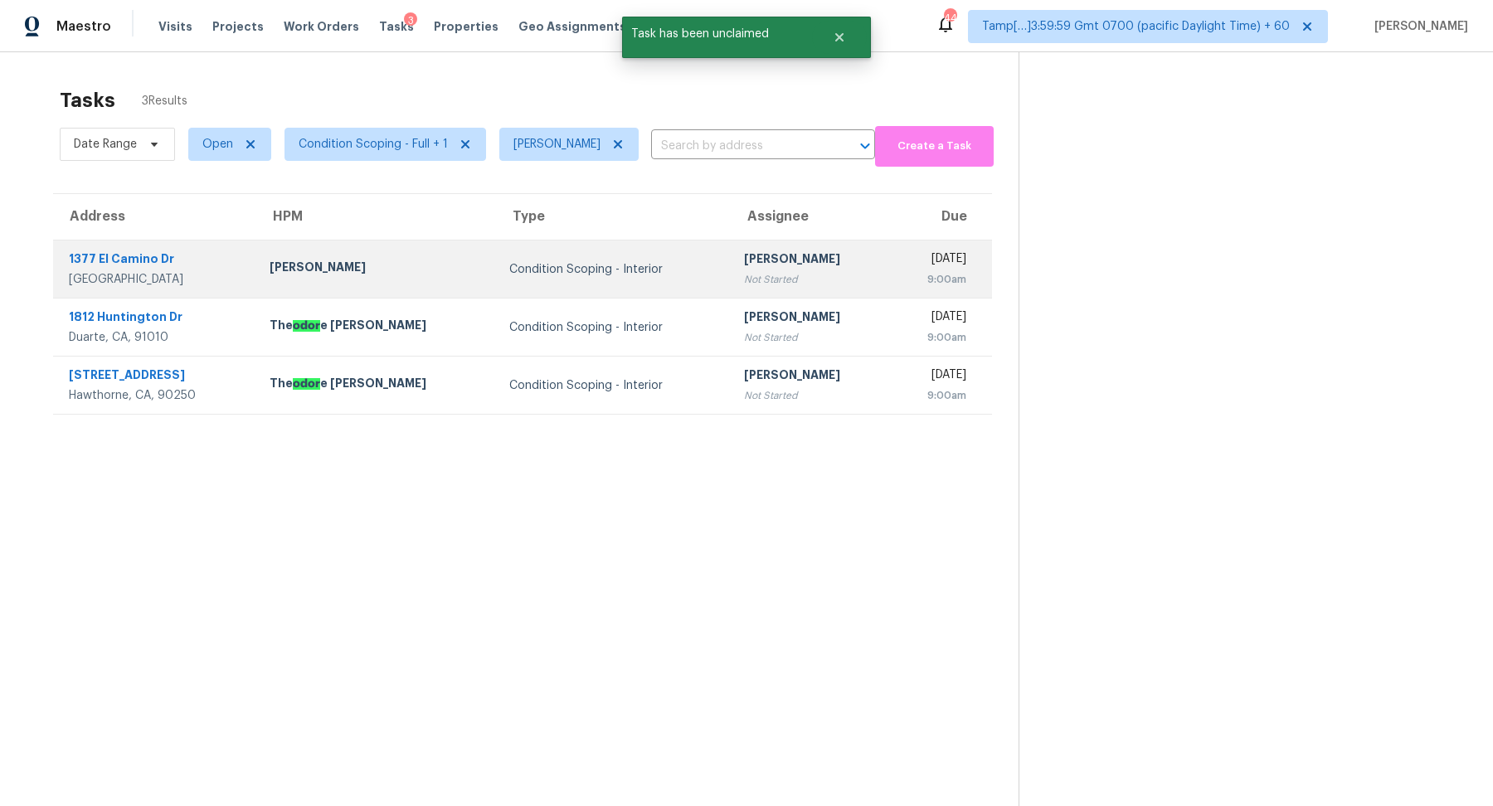
click at [758, 278] on div "Not Started" at bounding box center [811, 279] width 134 height 17
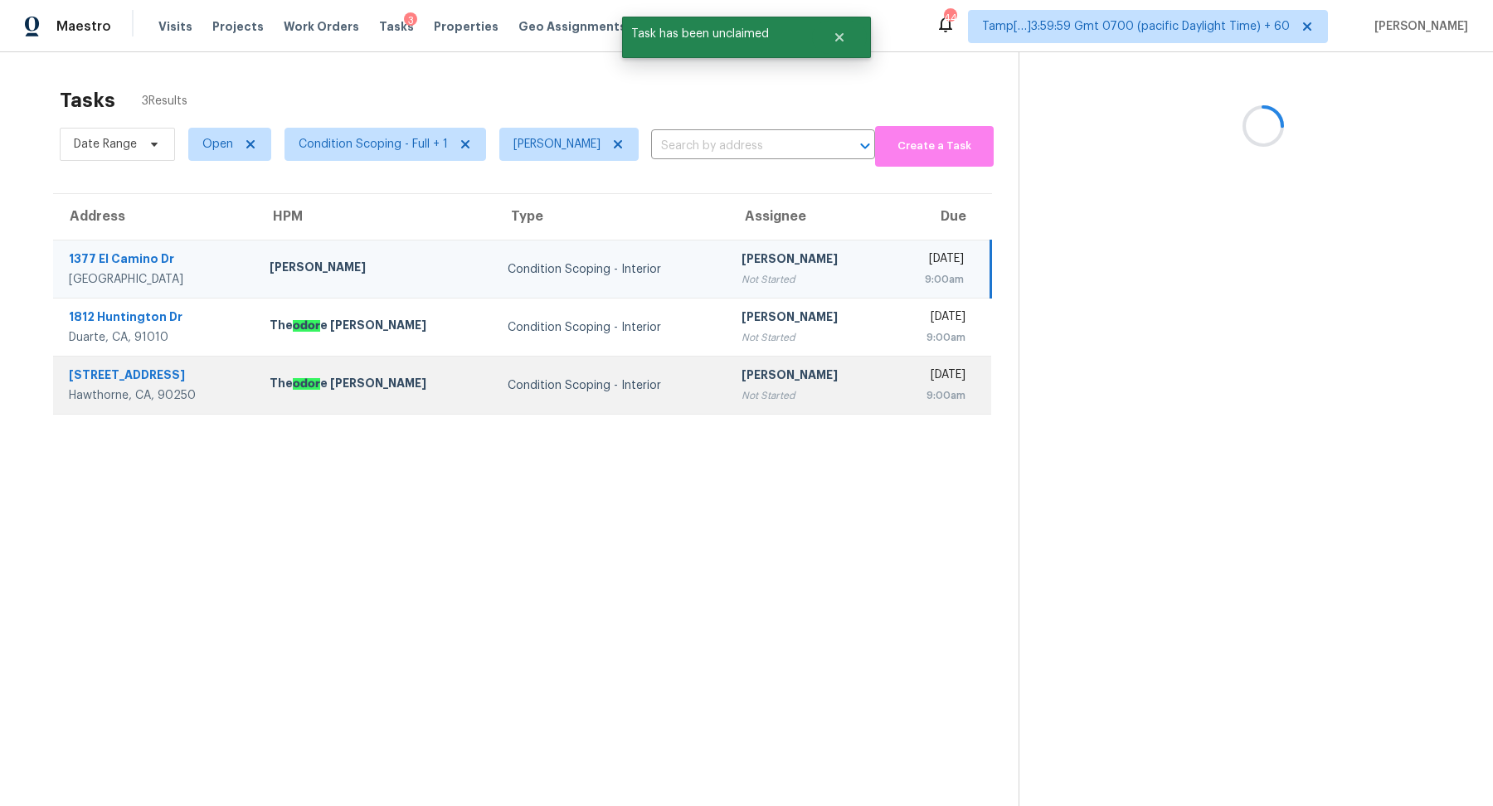
click at [755, 401] on div "Not Started" at bounding box center [808, 395] width 133 height 17
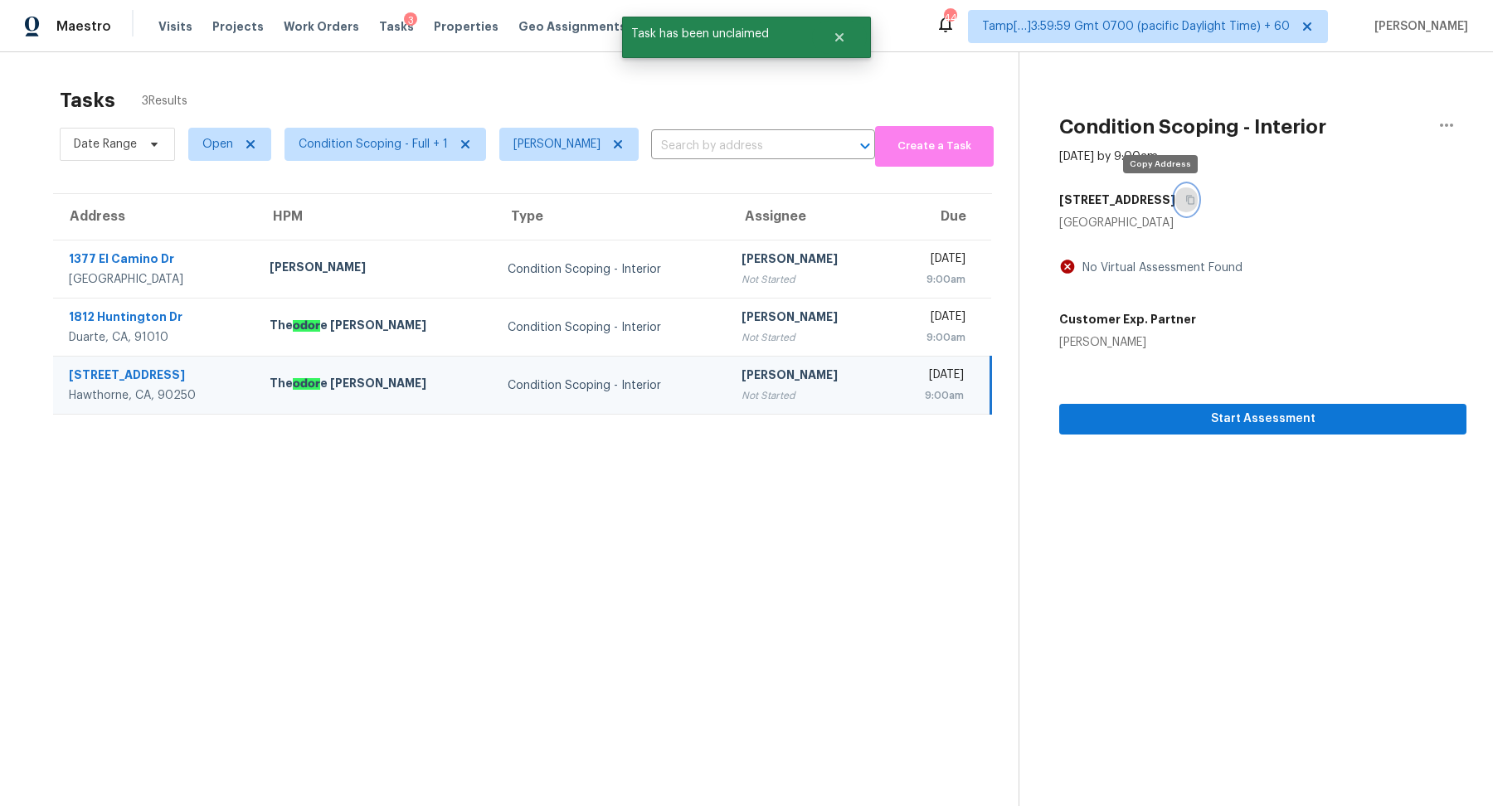
click at [1176, 200] on button "button" at bounding box center [1187, 200] width 22 height 30
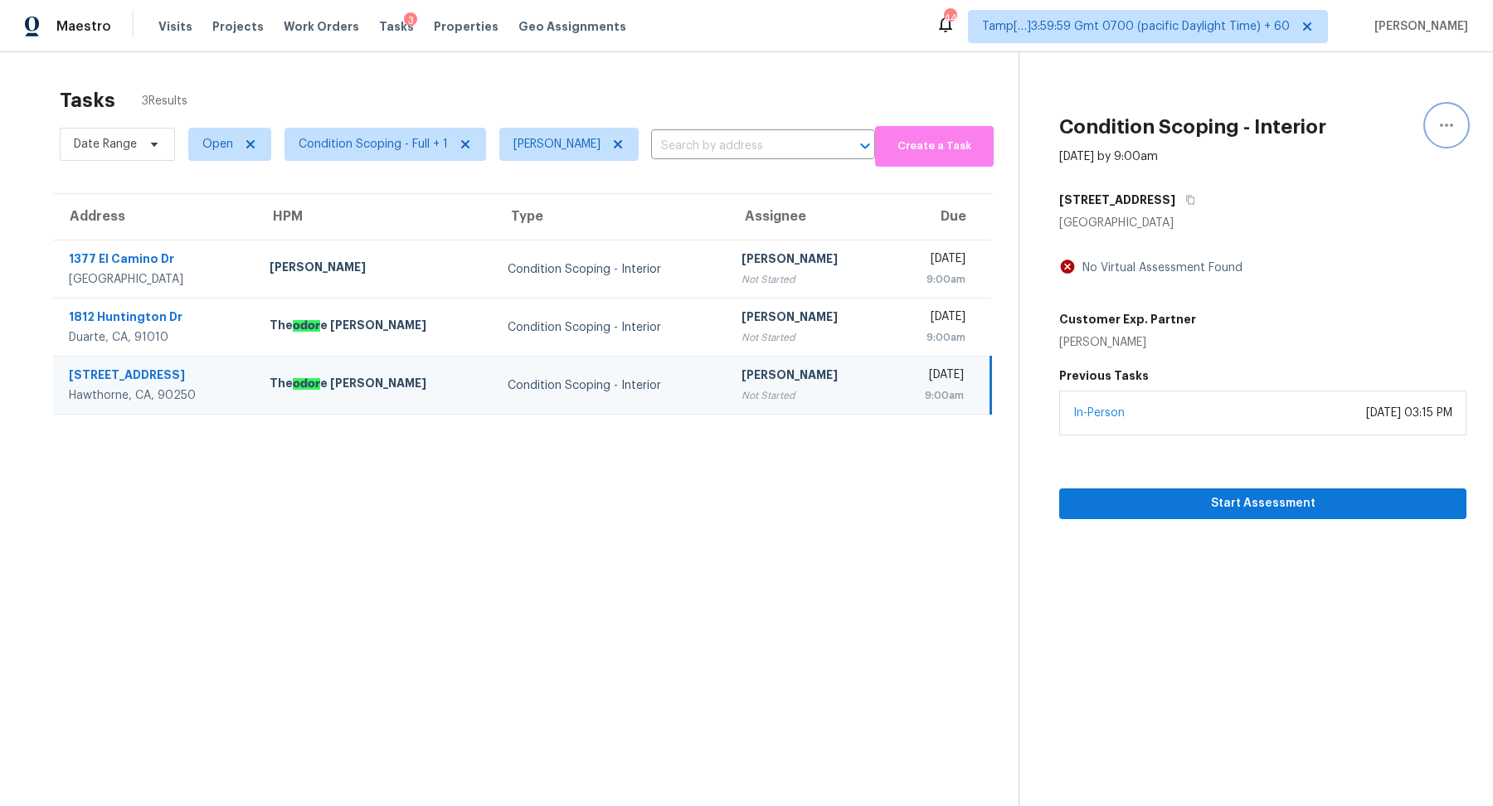
click at [1428, 126] on button "button" at bounding box center [1447, 125] width 40 height 40
click at [1346, 110] on div "Unclaim this task" at bounding box center [1352, 103] width 129 height 17
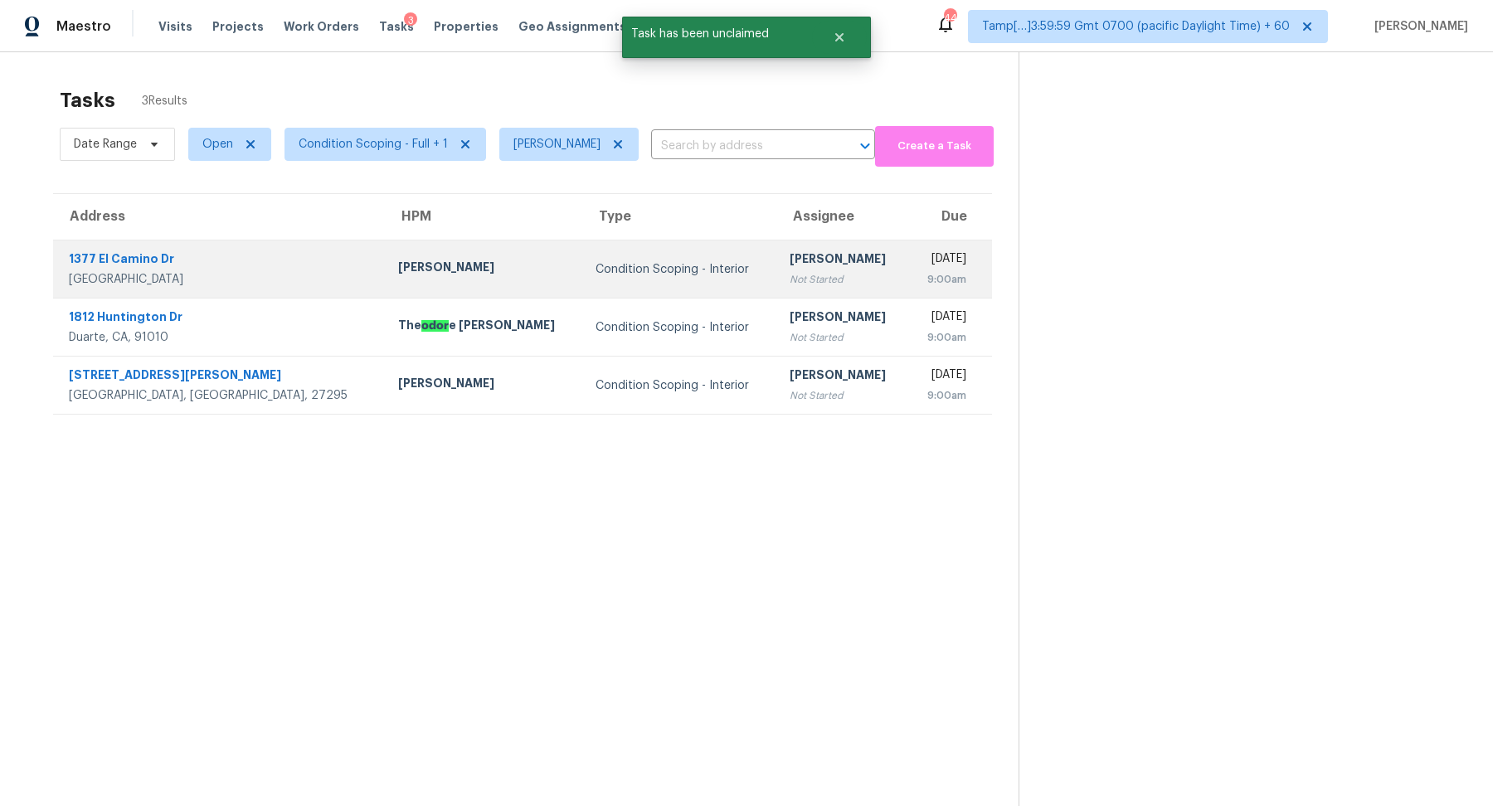
click at [790, 274] on div "Not Started" at bounding box center [842, 279] width 105 height 17
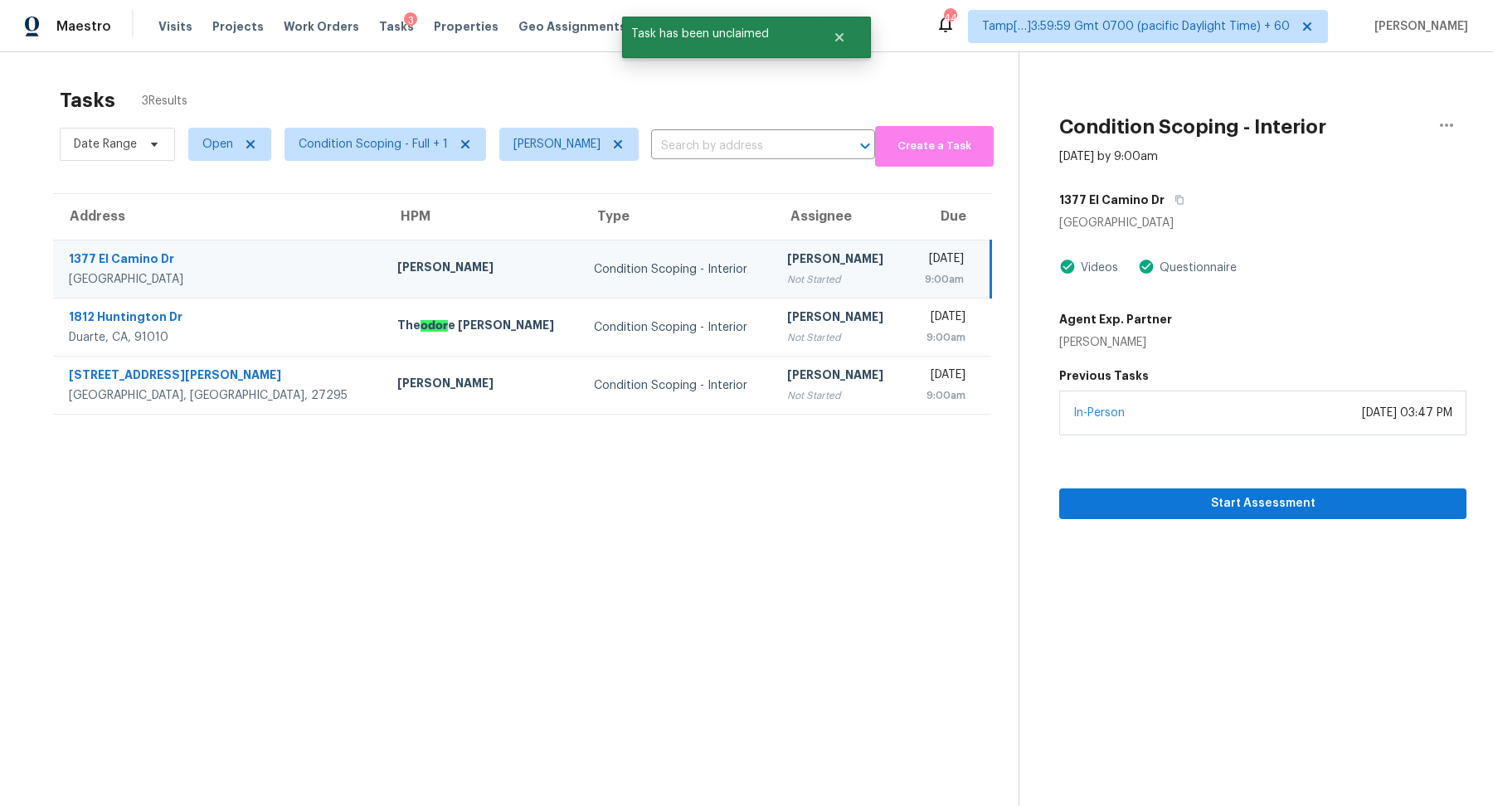
click at [1156, 207] on div "1377 El Camino Dr" at bounding box center [1262, 200] width 407 height 30
click at [1170, 204] on button "button" at bounding box center [1176, 200] width 22 height 30
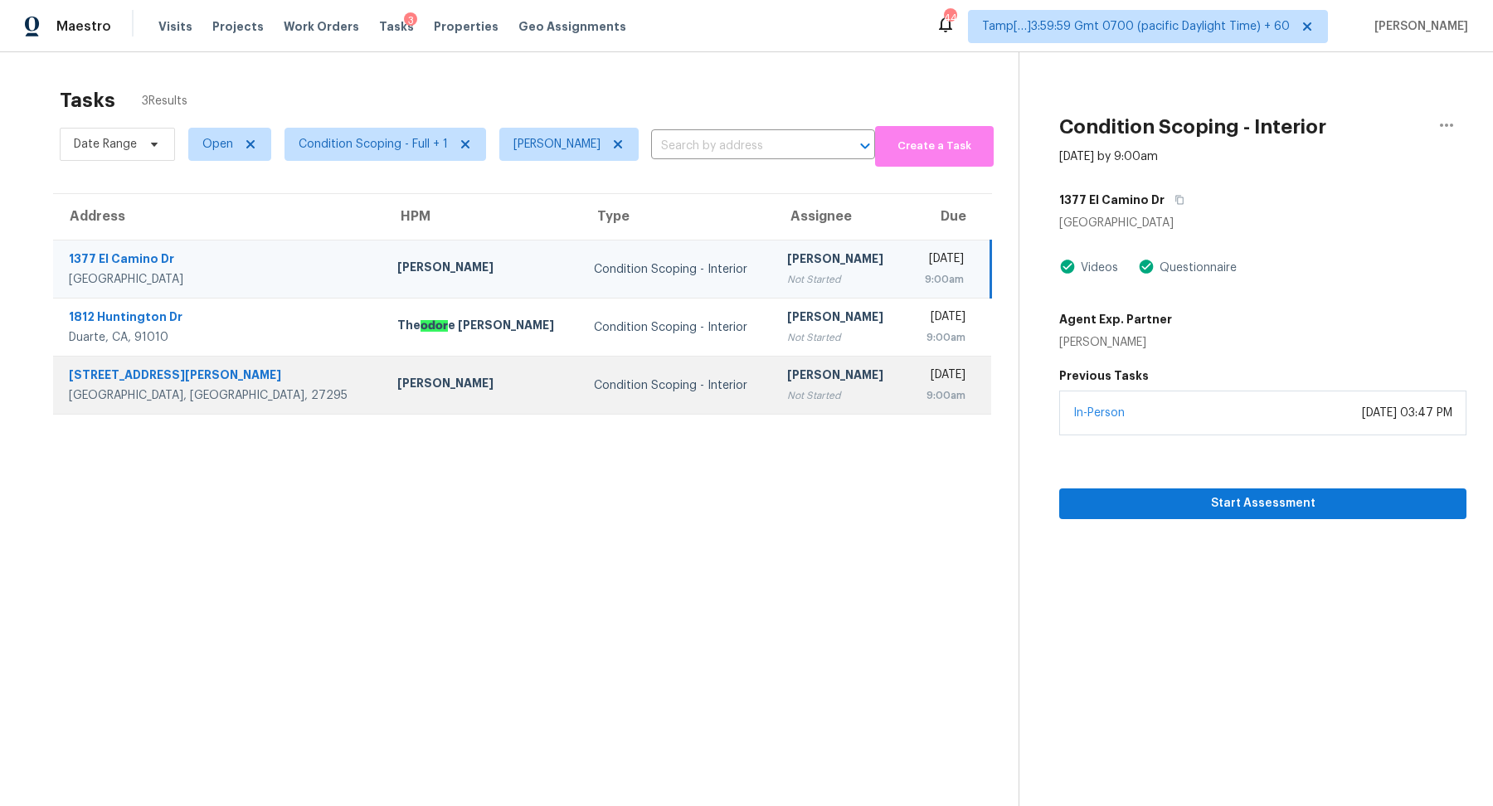
click at [644, 358] on td "Condition Scoping - Interior" at bounding box center [677, 386] width 193 height 58
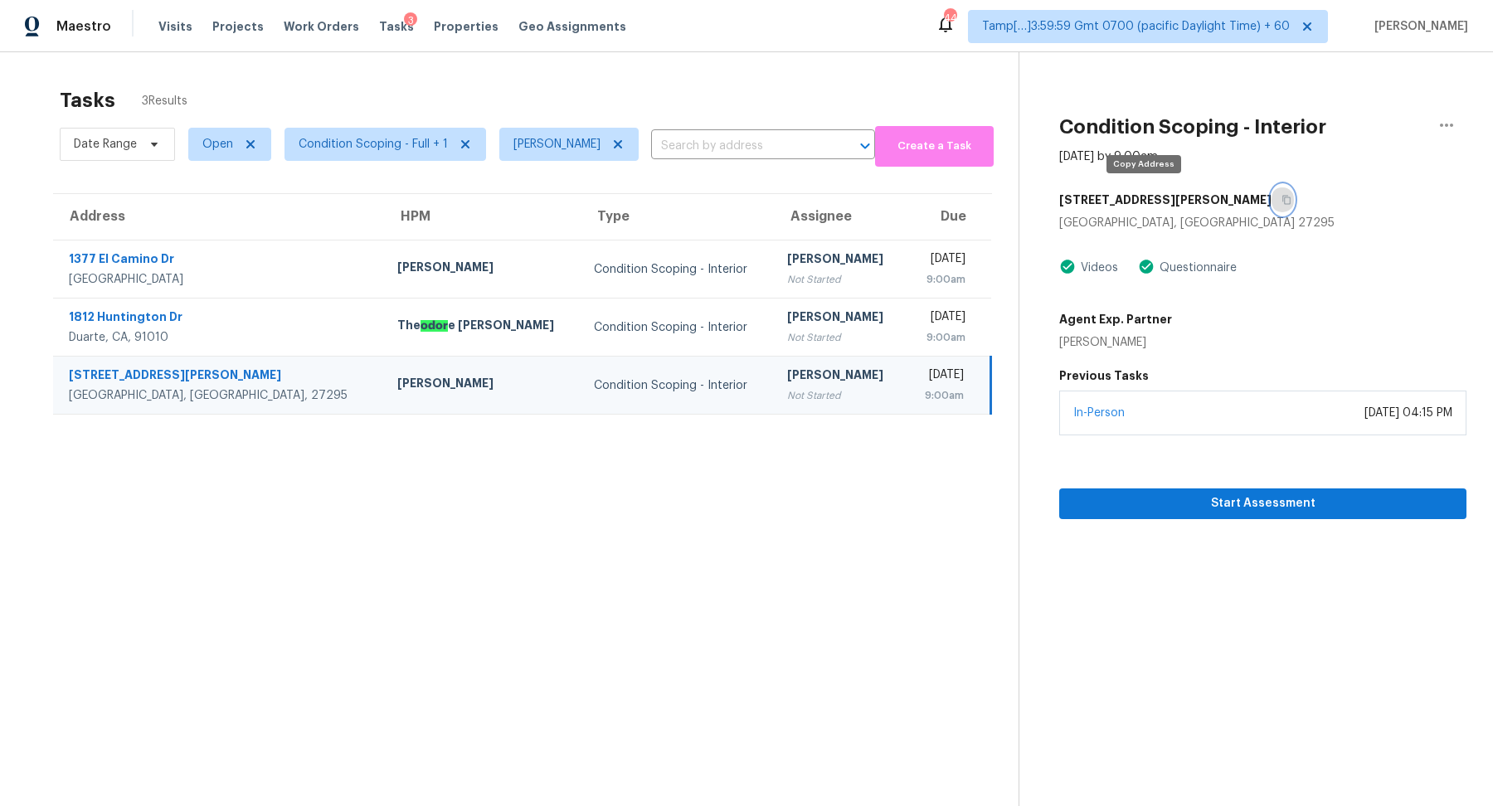
click at [1282, 196] on icon "button" at bounding box center [1287, 200] width 10 height 10
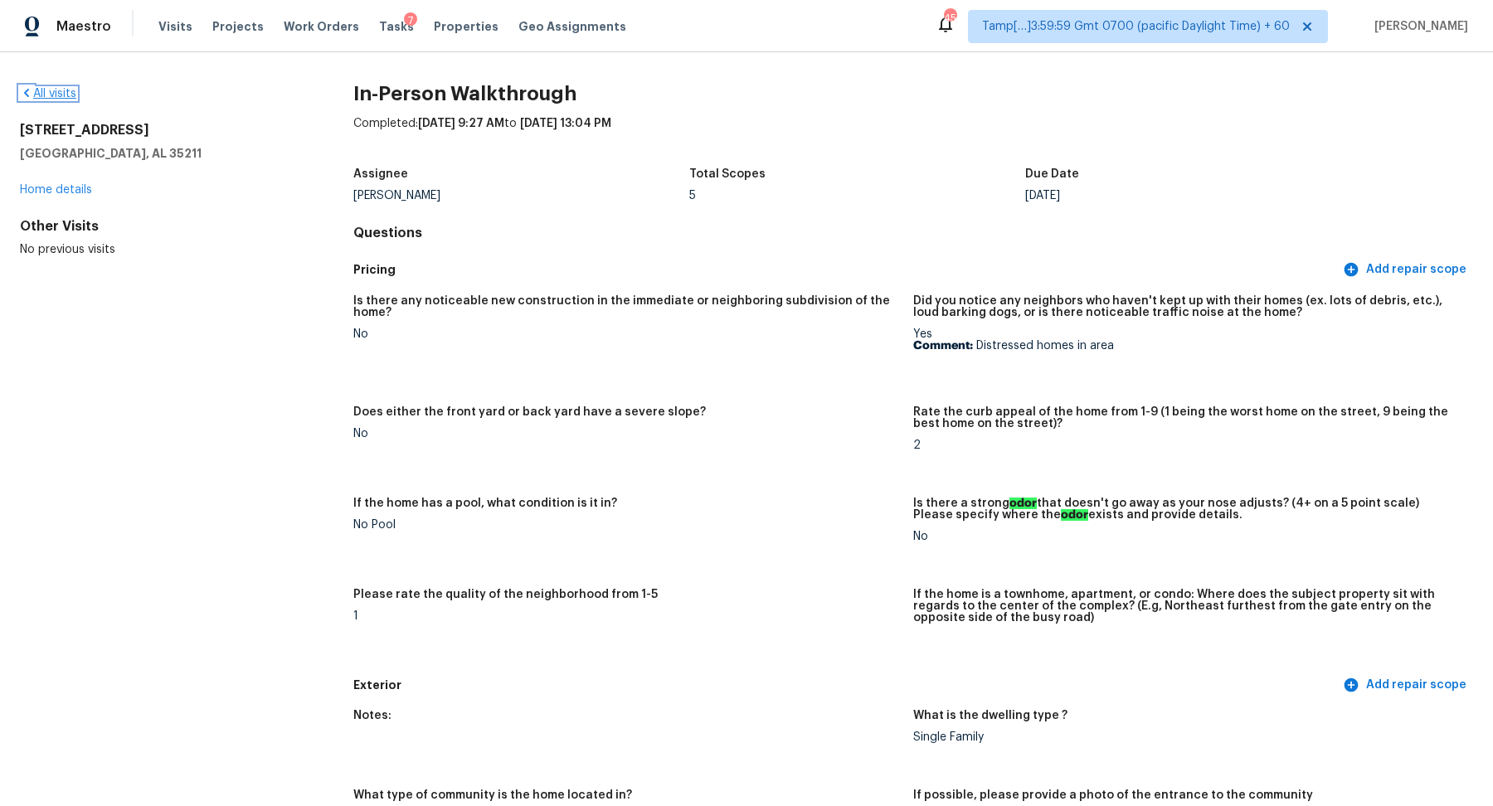
click at [60, 92] on link "All visits" at bounding box center [48, 94] width 56 height 12
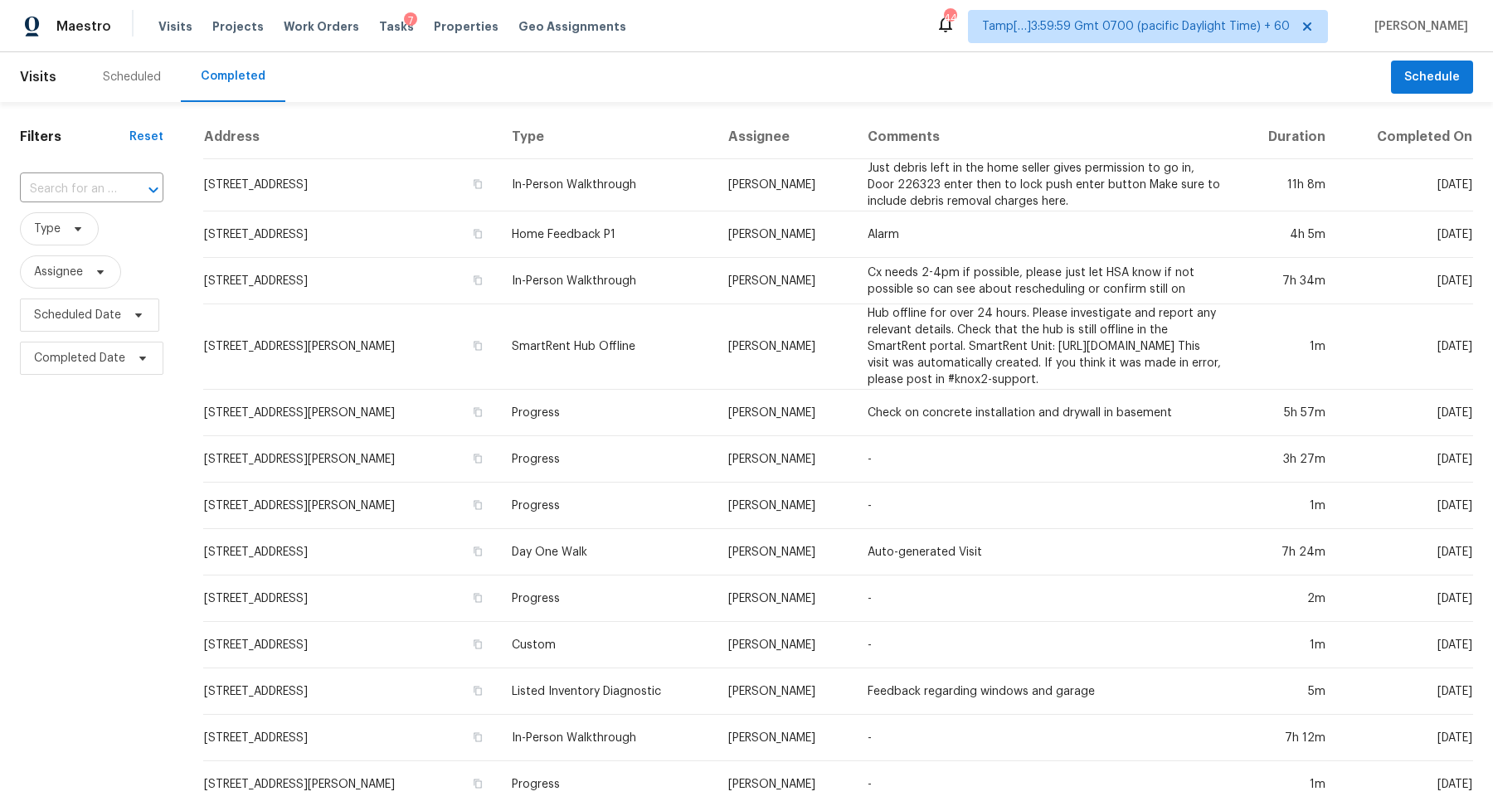
click at [102, 202] on div "​" at bounding box center [92, 190] width 144 height 36
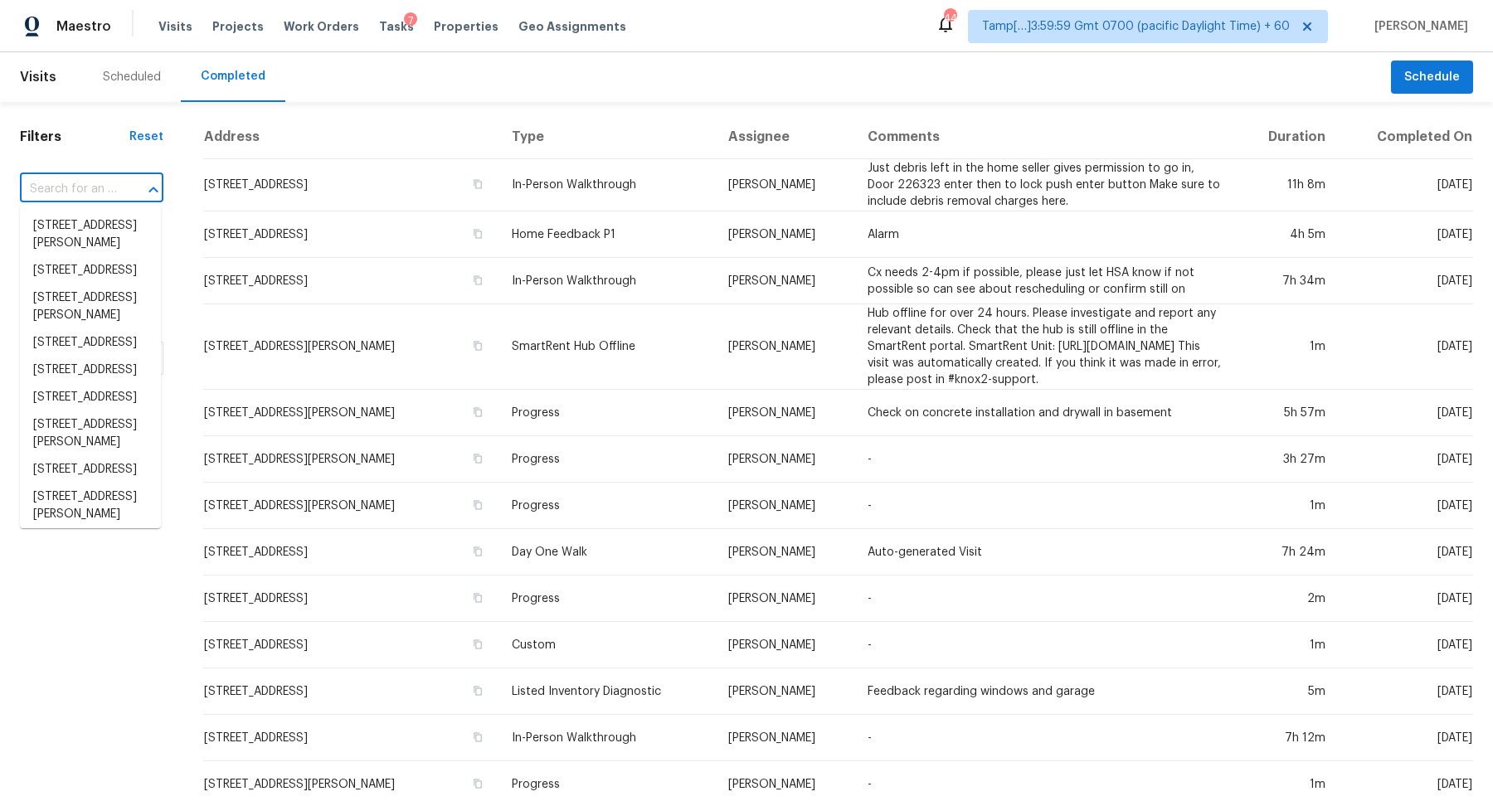
click at [110, 188] on input "text" at bounding box center [68, 190] width 97 height 26
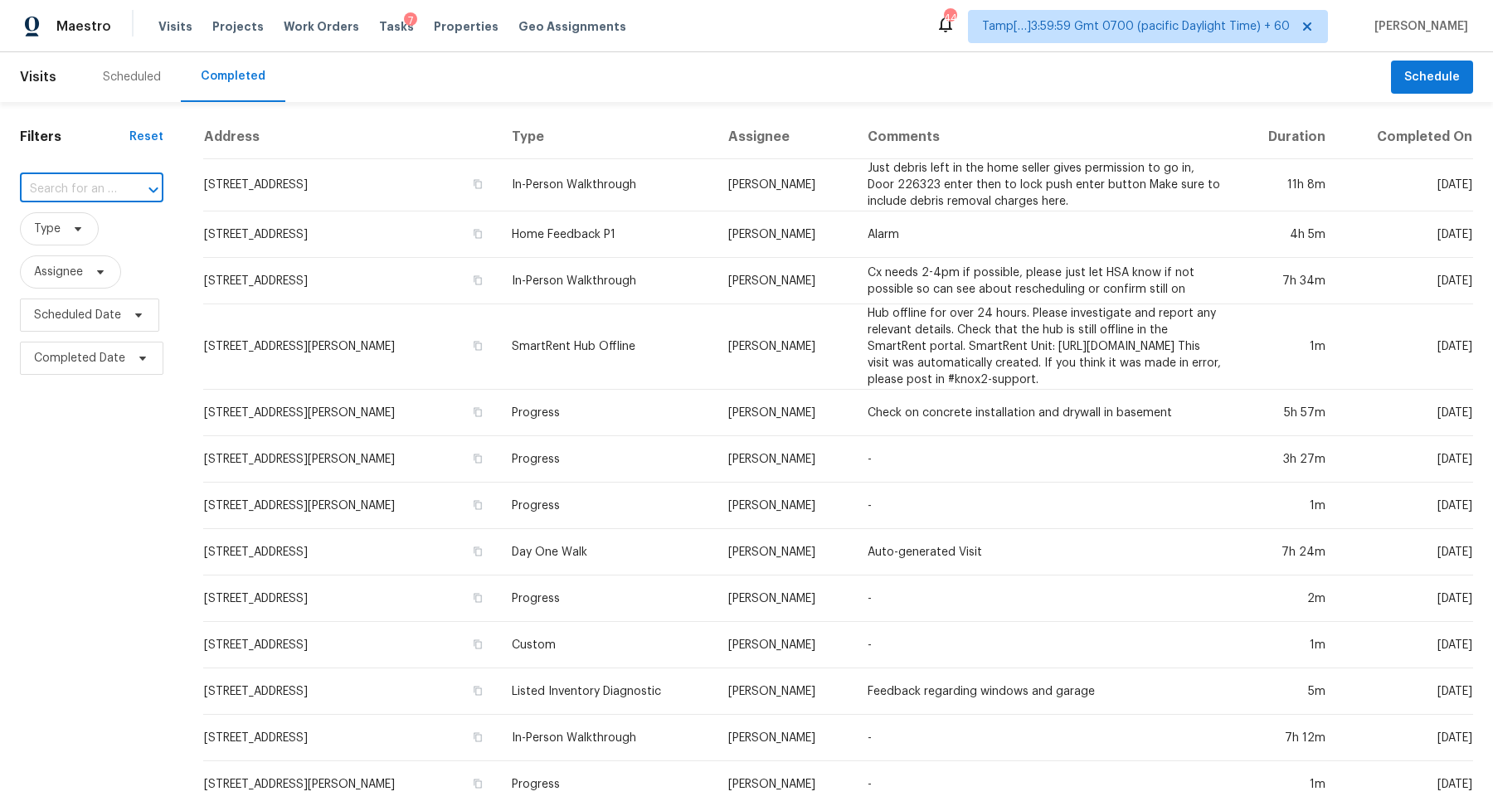
paste input "[STREET_ADDRESS]"
type input "203 Bonnalynn Dr, Hermitage, TN 37076"
click at [17, 226] on div "Filters Reset ​ Type Assignee Scheduled Date Completed Date" at bounding box center [91, 639] width 183 height 1075
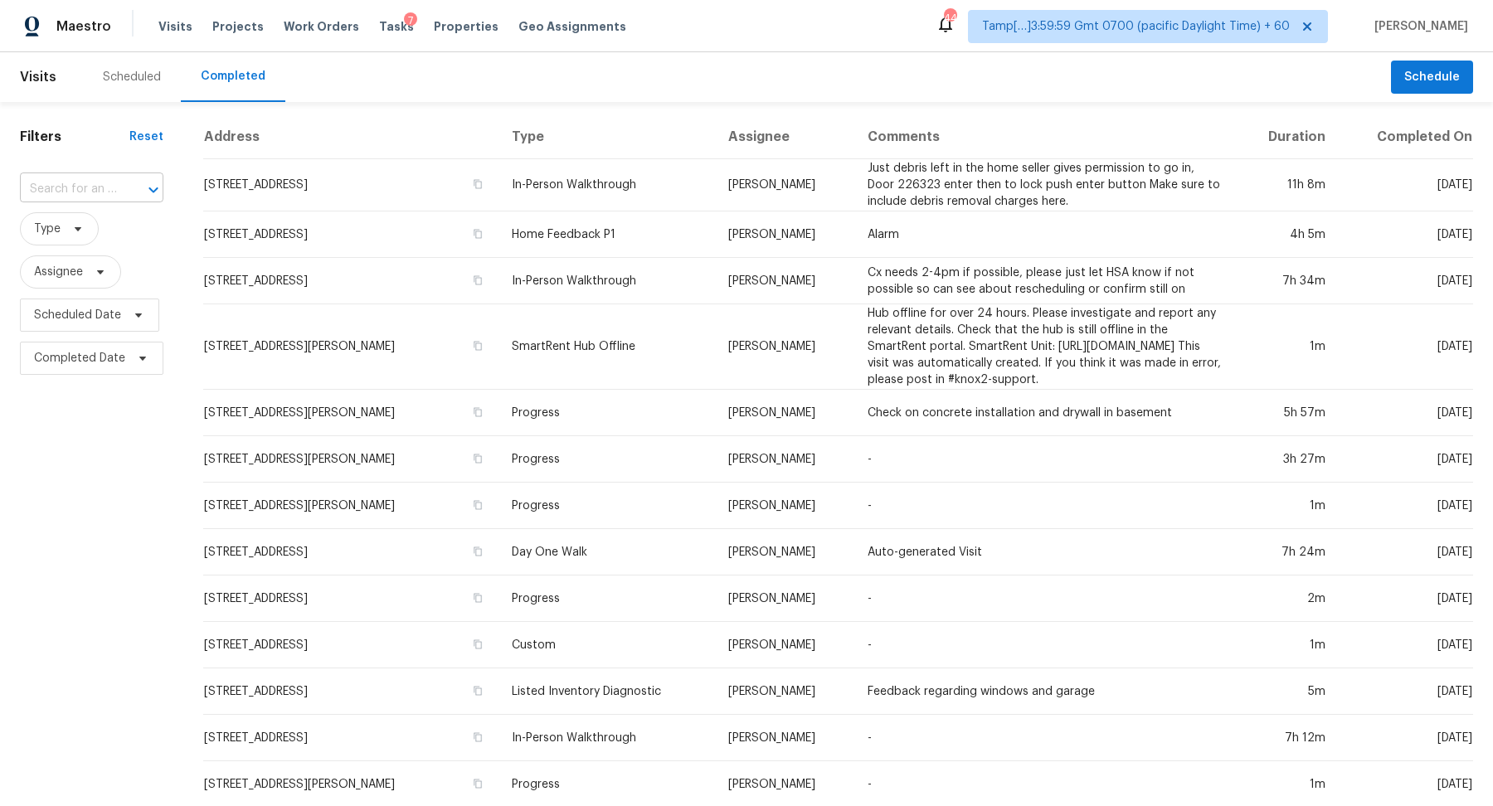
click at [67, 191] on input "text" at bounding box center [68, 190] width 97 height 26
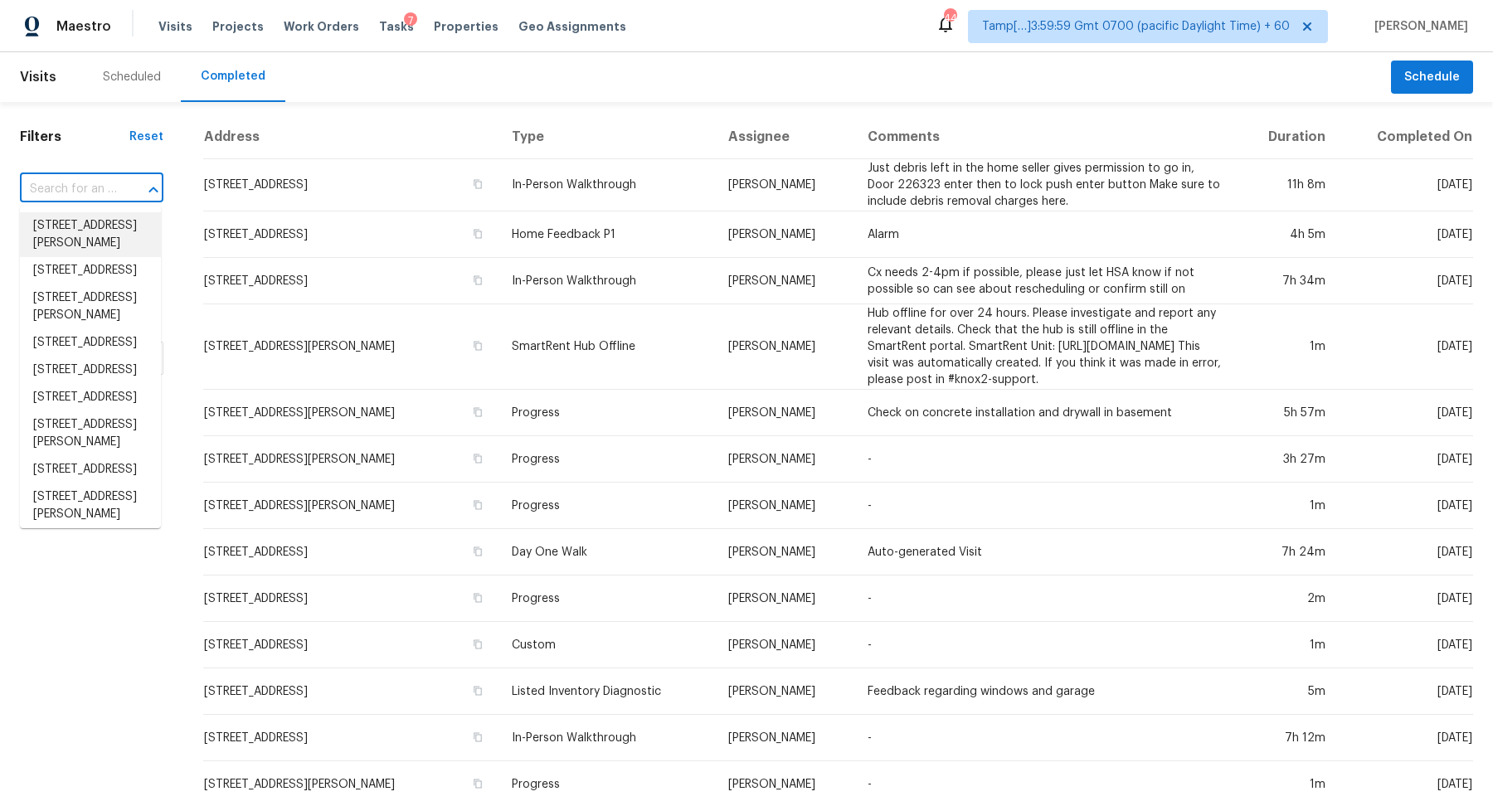
paste input "203 Bonnalynn Dr, Hermitage, TN 37076"
type input "203 Bonnalynn Dr, Hermitage, TN 37076"
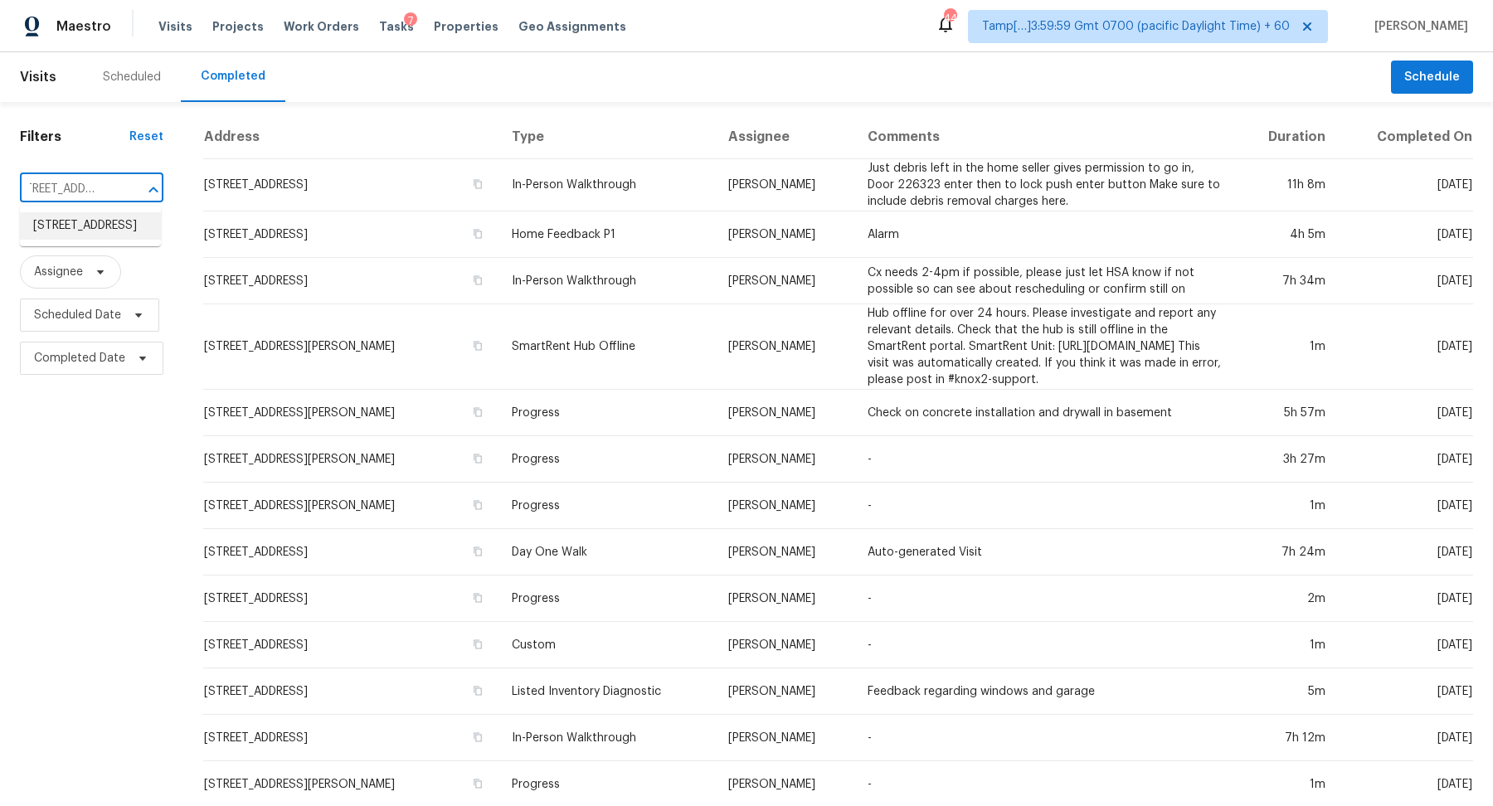
click at [20, 240] on li "203 Bonnalynn Dr, Hermitage, TN 37076" at bounding box center [90, 225] width 141 height 27
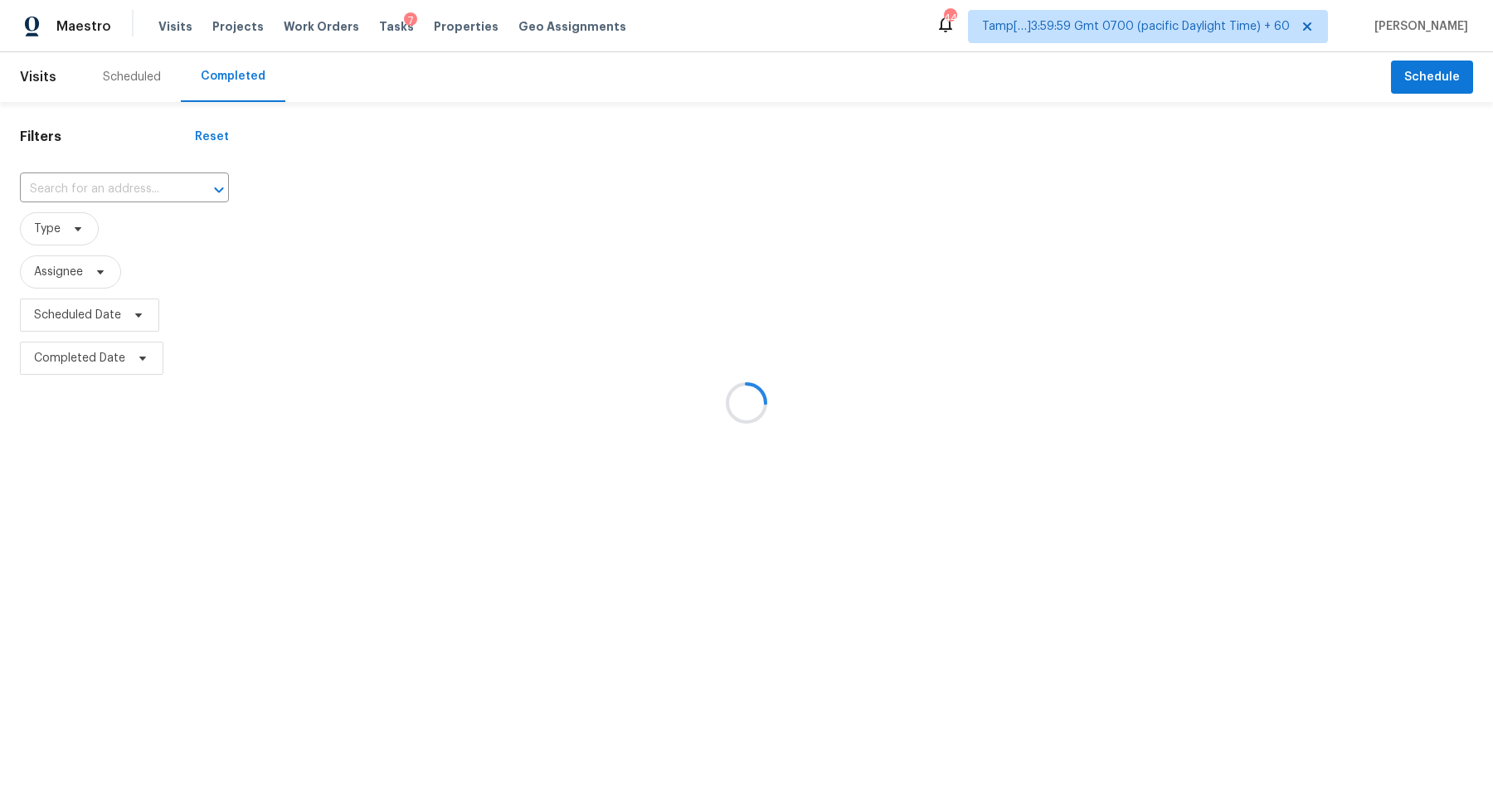
type input "203 Bonnalynn Dr, Hermitage, TN 37076"
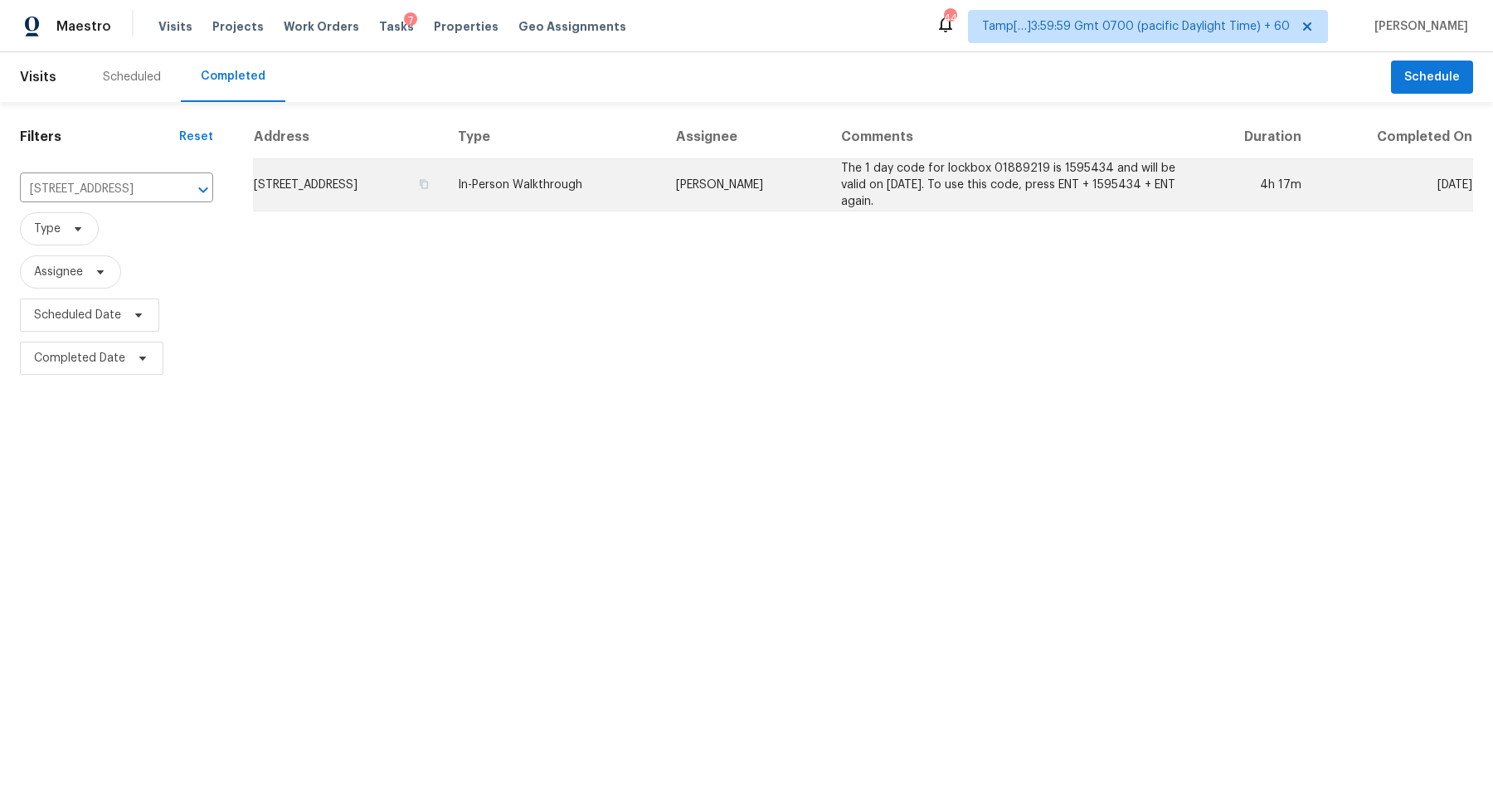
click at [387, 193] on td "203 Bonnalynn Dr, Hermitage, TN 37076" at bounding box center [349, 185] width 192 height 52
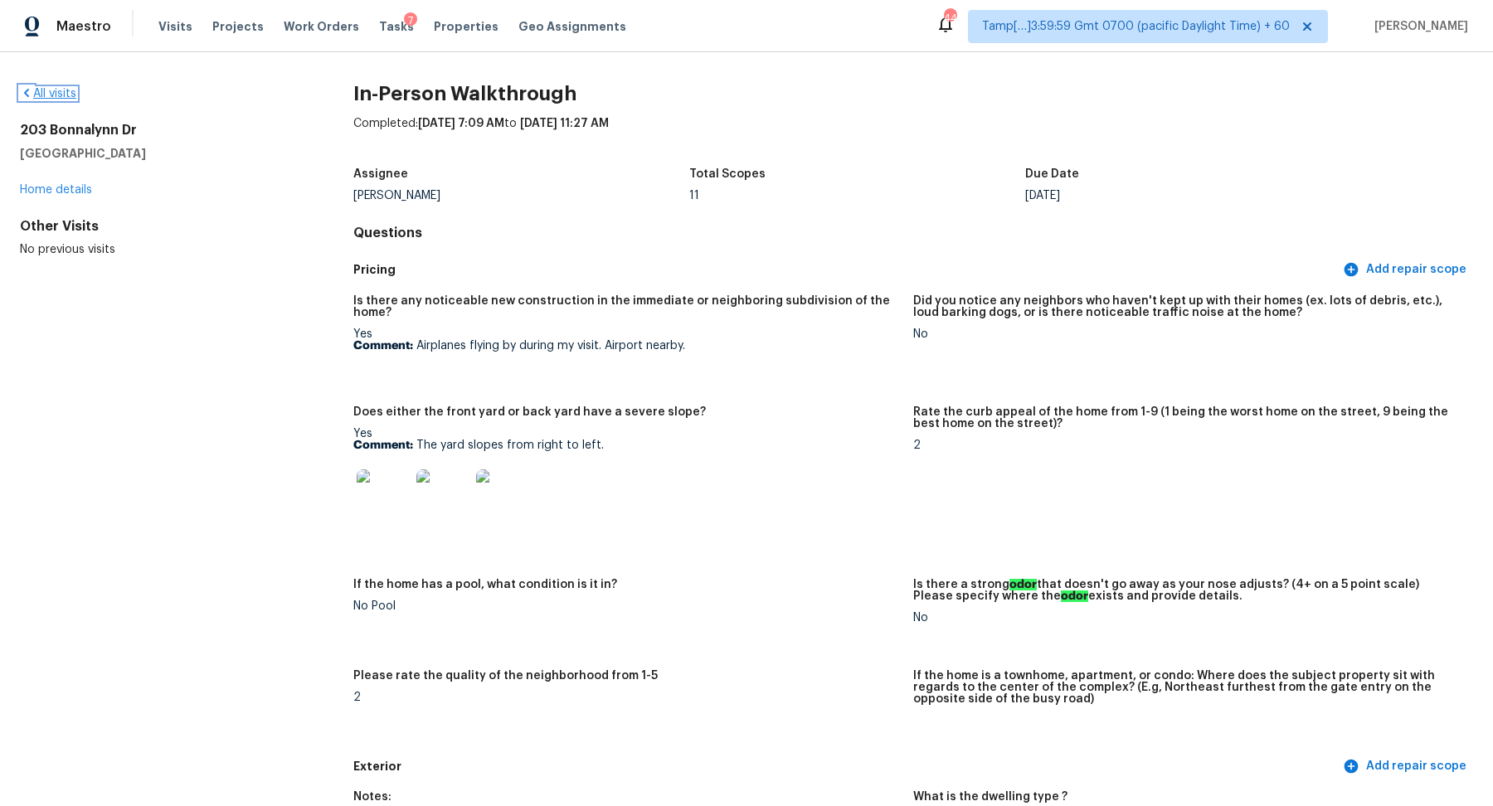
click at [45, 94] on link "All visits" at bounding box center [48, 94] width 56 height 12
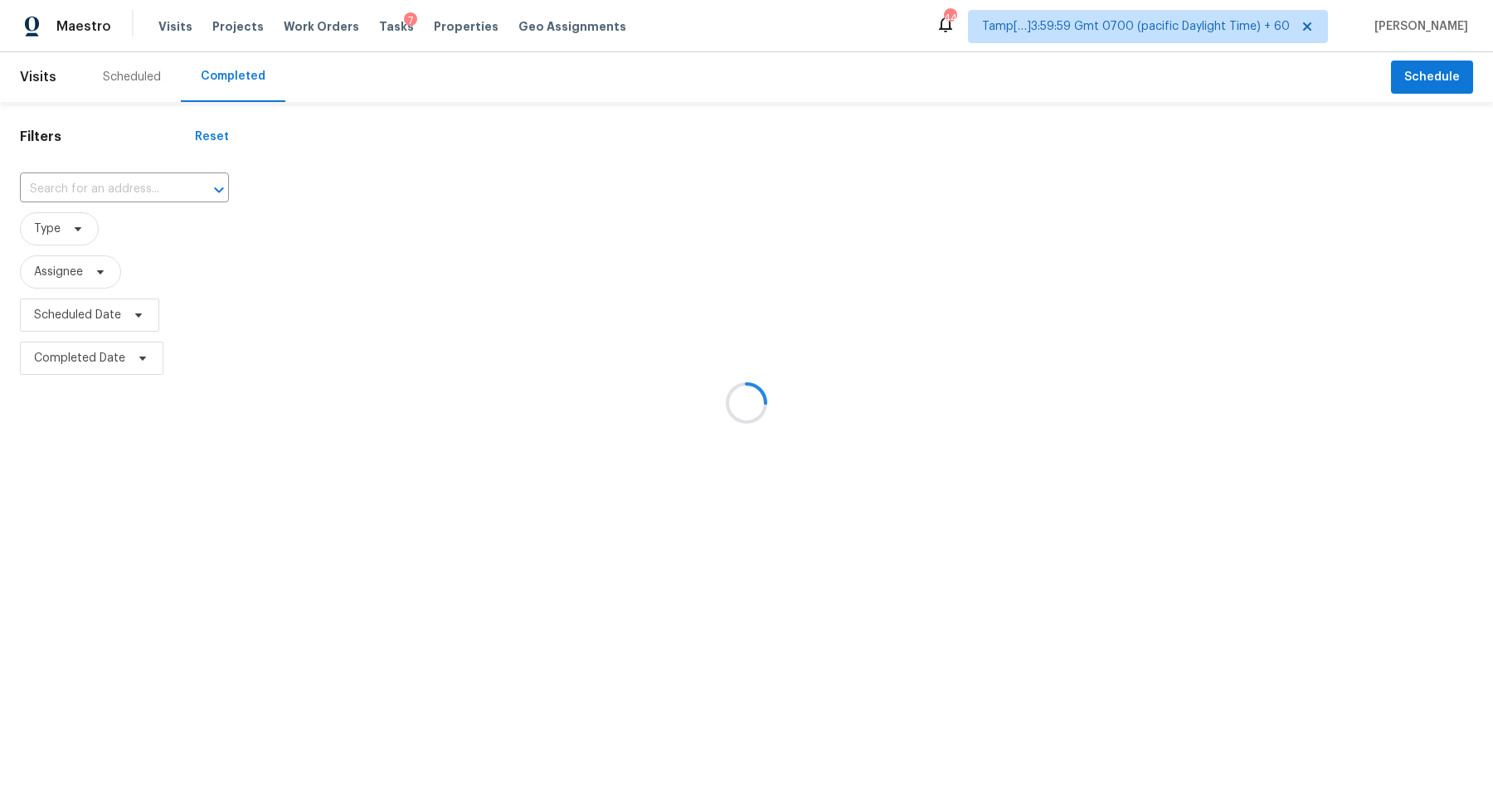
click at [122, 207] on div at bounding box center [746, 403] width 1493 height 806
click at [137, 192] on div at bounding box center [746, 403] width 1493 height 806
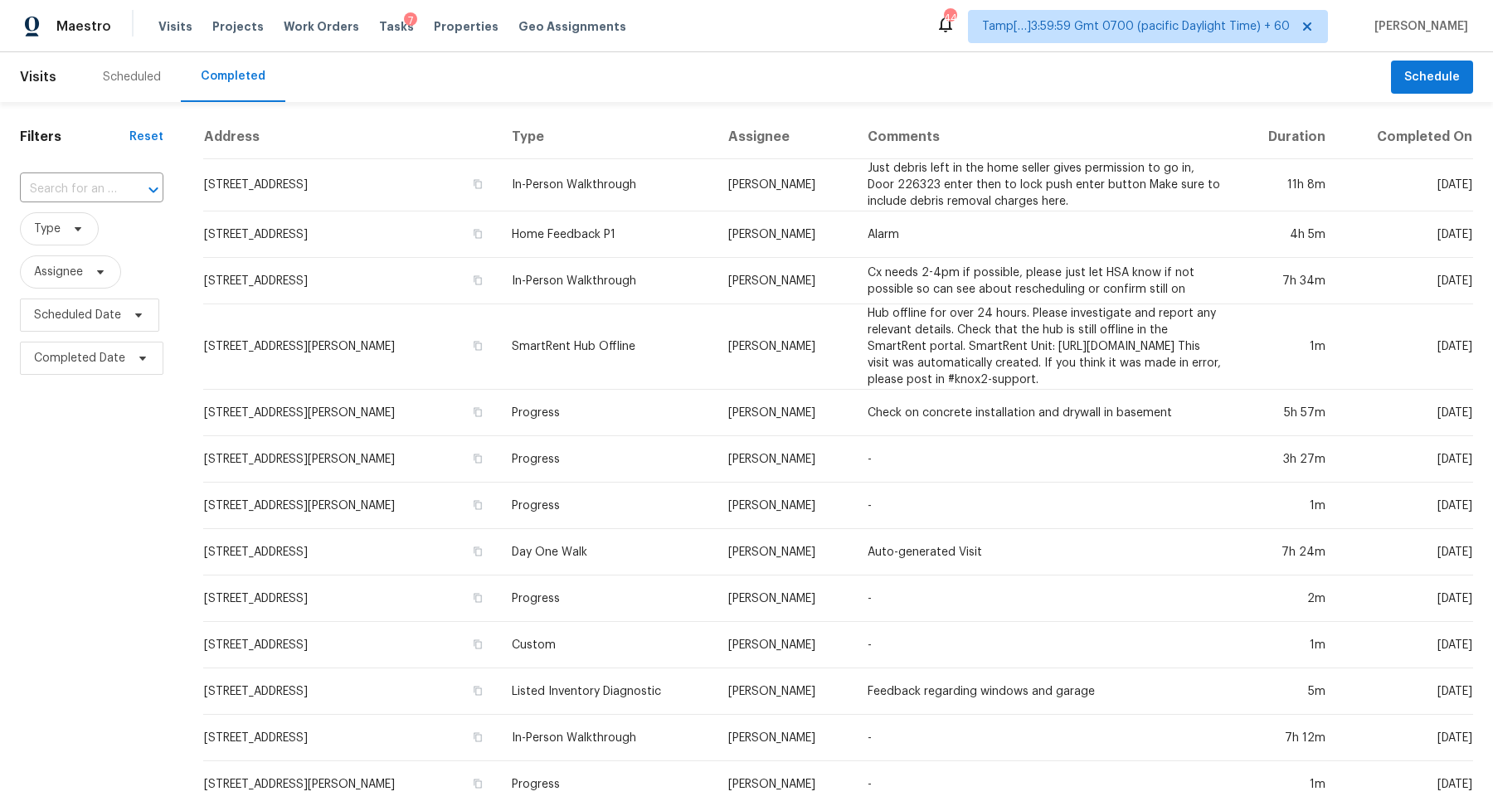
click at [137, 192] on div at bounding box center [141, 189] width 43 height 23
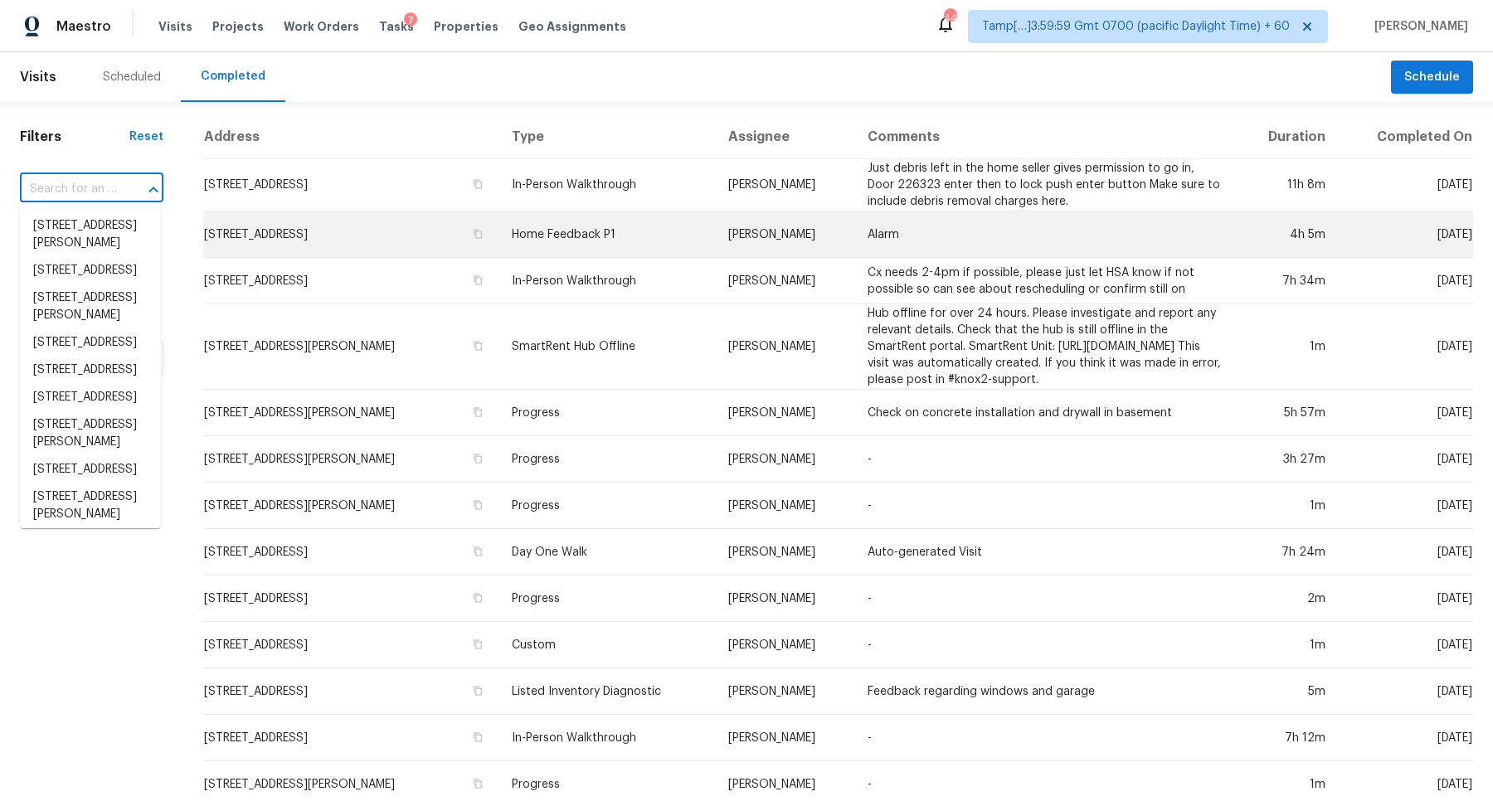
paste input "[STREET_ADDRESS]"
type input "[STREET_ADDRESS]"
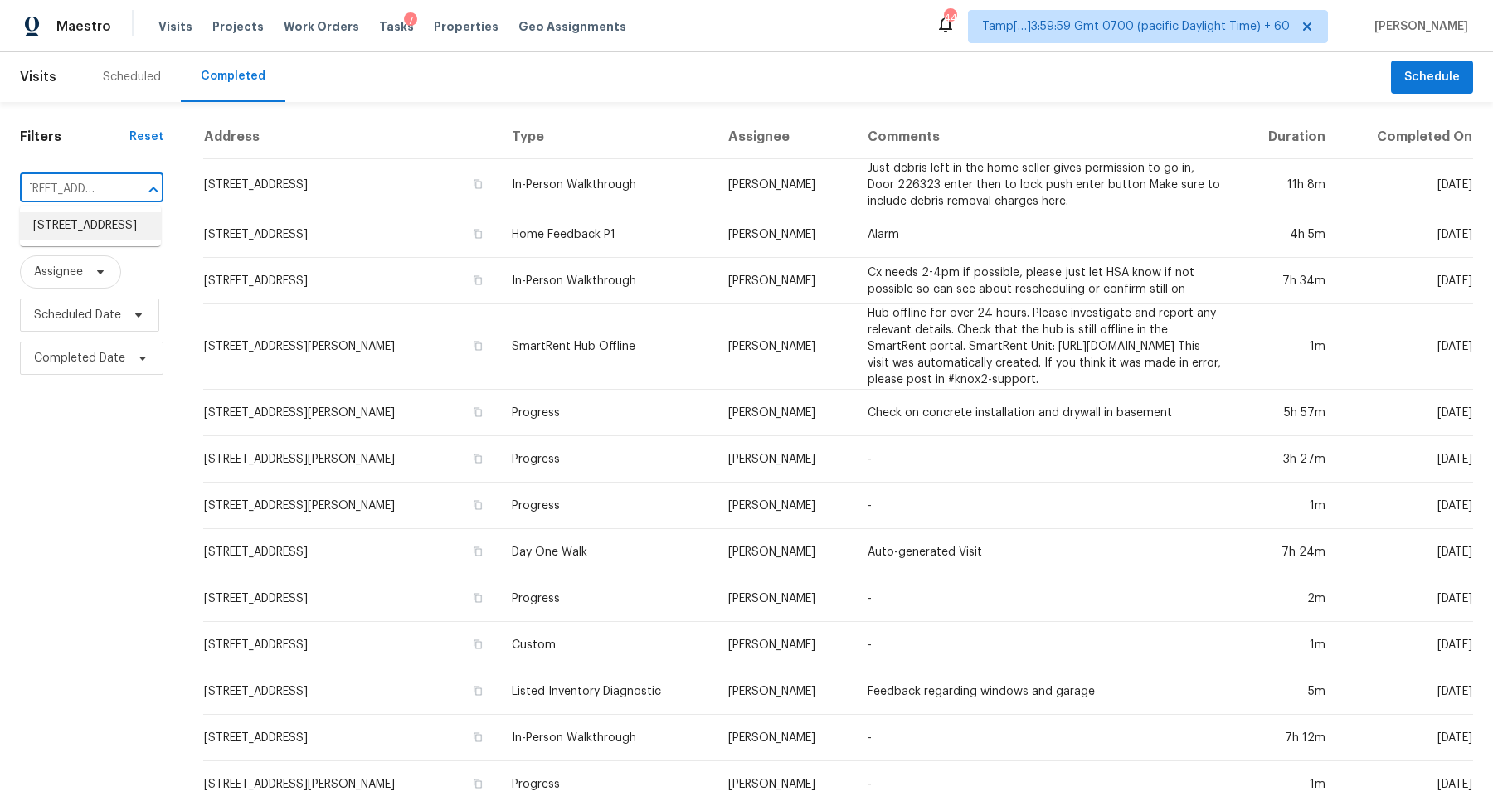
click at [92, 240] on li "[STREET_ADDRESS]" at bounding box center [90, 225] width 141 height 27
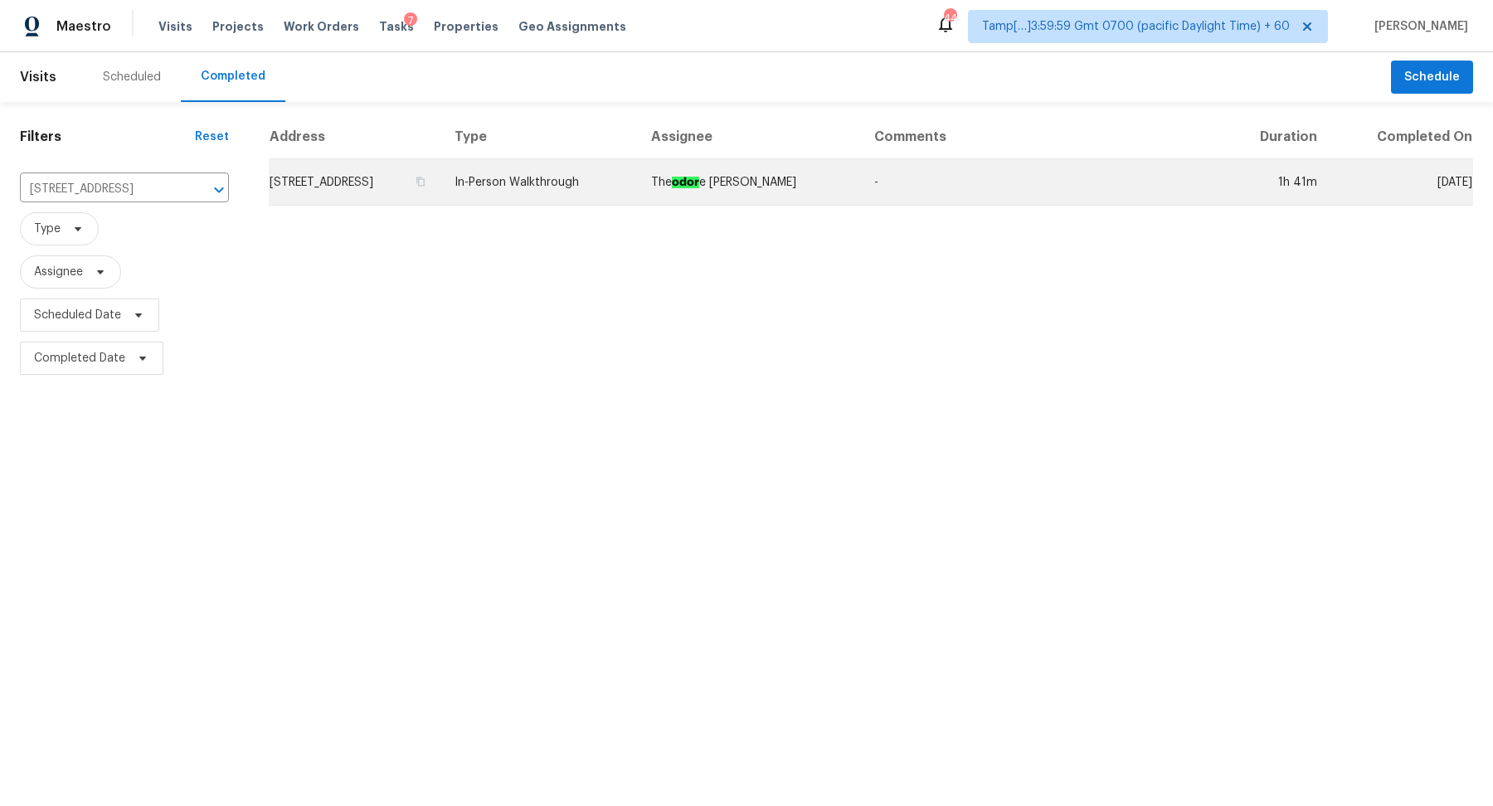
click at [362, 182] on td "[STREET_ADDRESS]" at bounding box center [355, 182] width 173 height 46
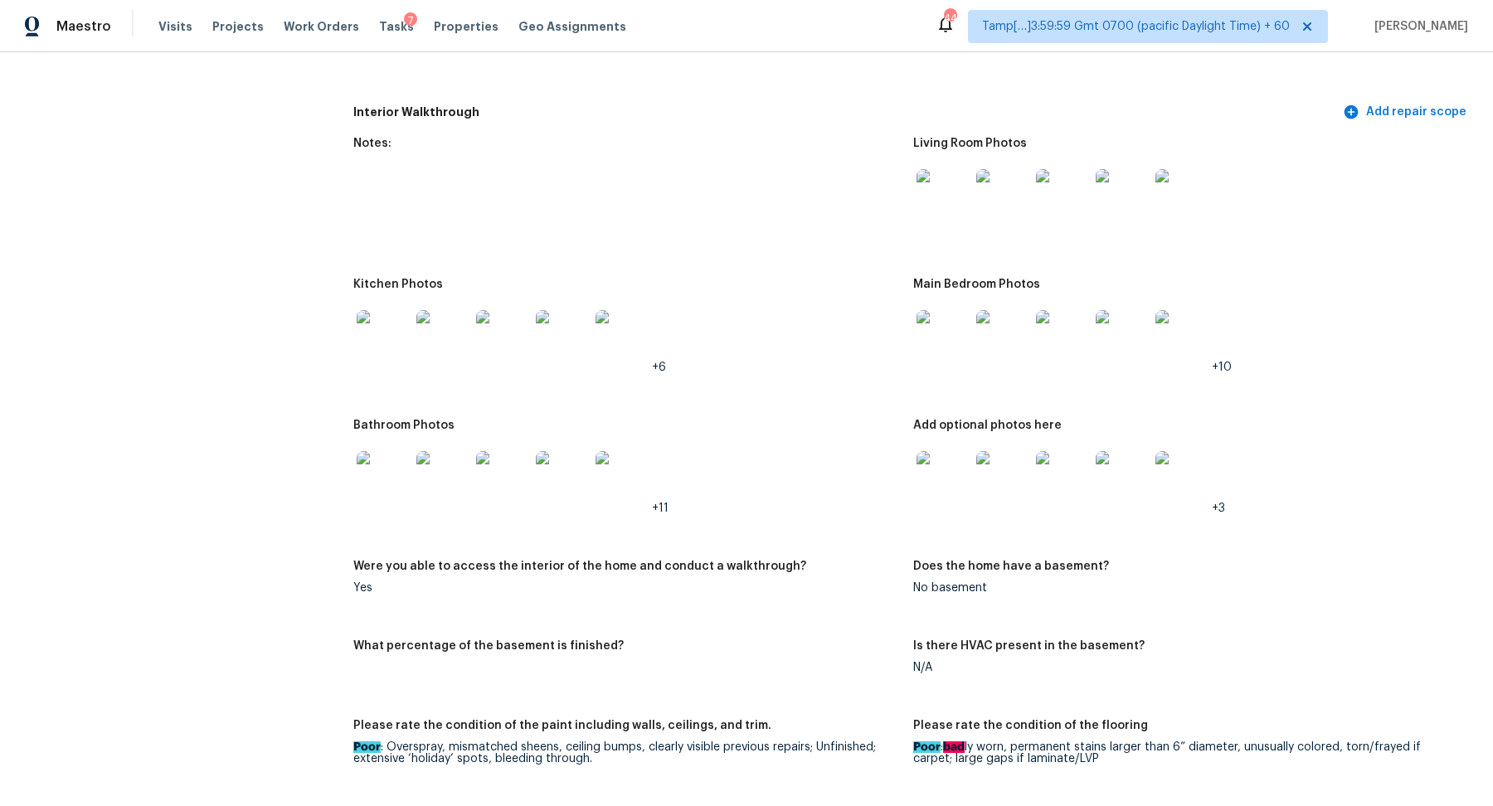
scroll to position [2232, 0]
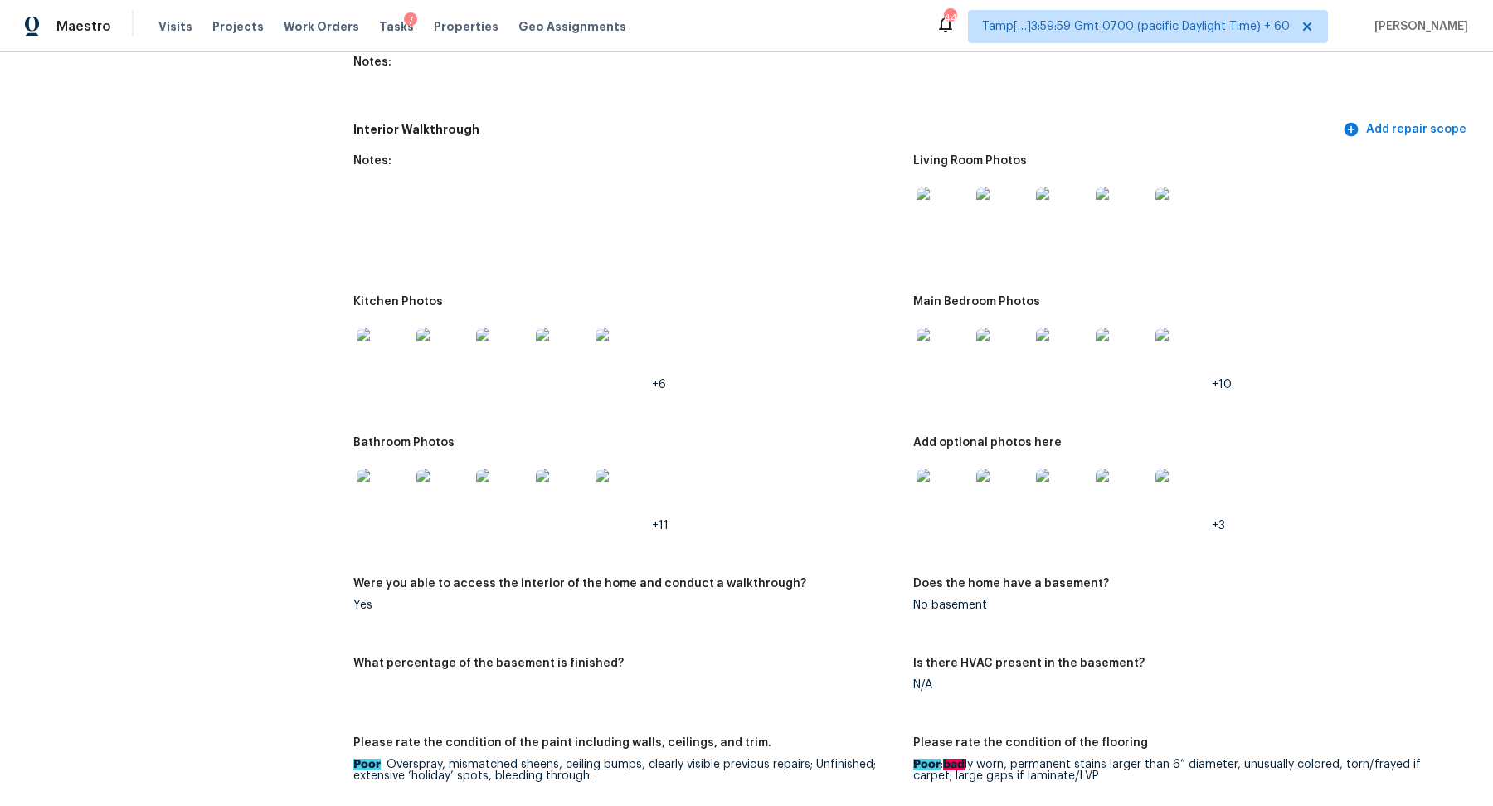
click at [936, 328] on img at bounding box center [943, 354] width 53 height 53
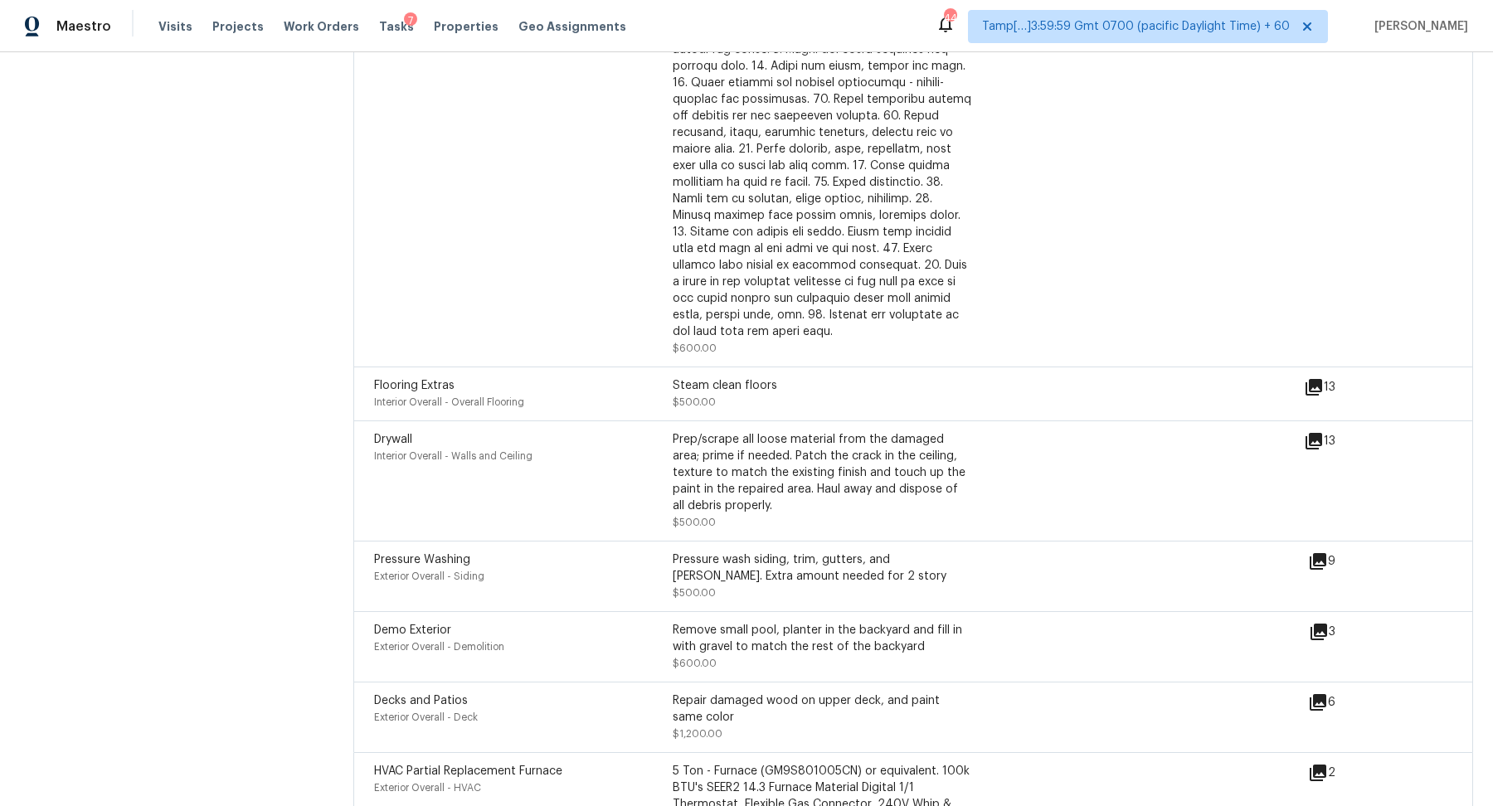
scroll to position [4437, 0]
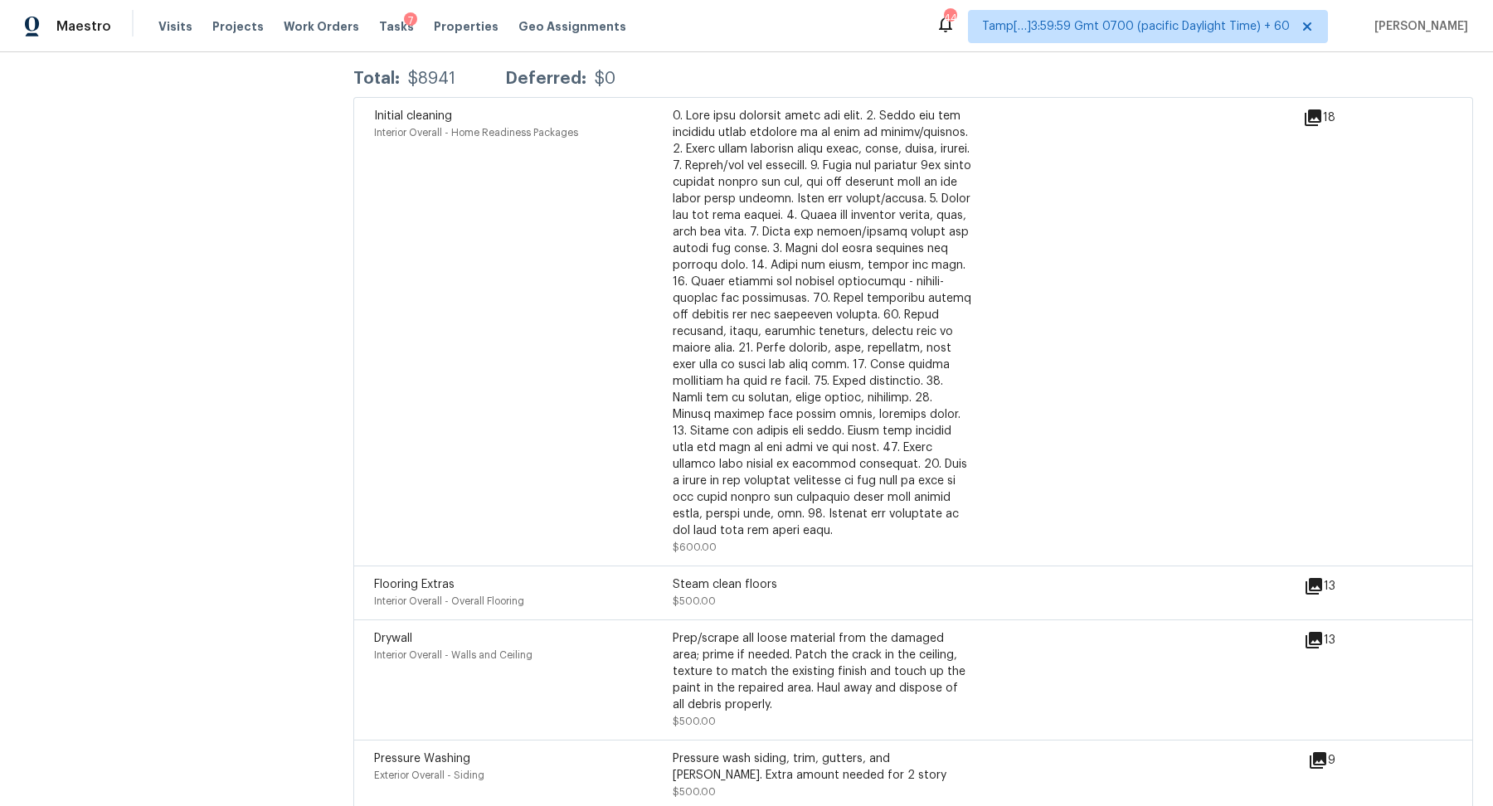
click at [1315, 578] on icon at bounding box center [1314, 586] width 17 height 17
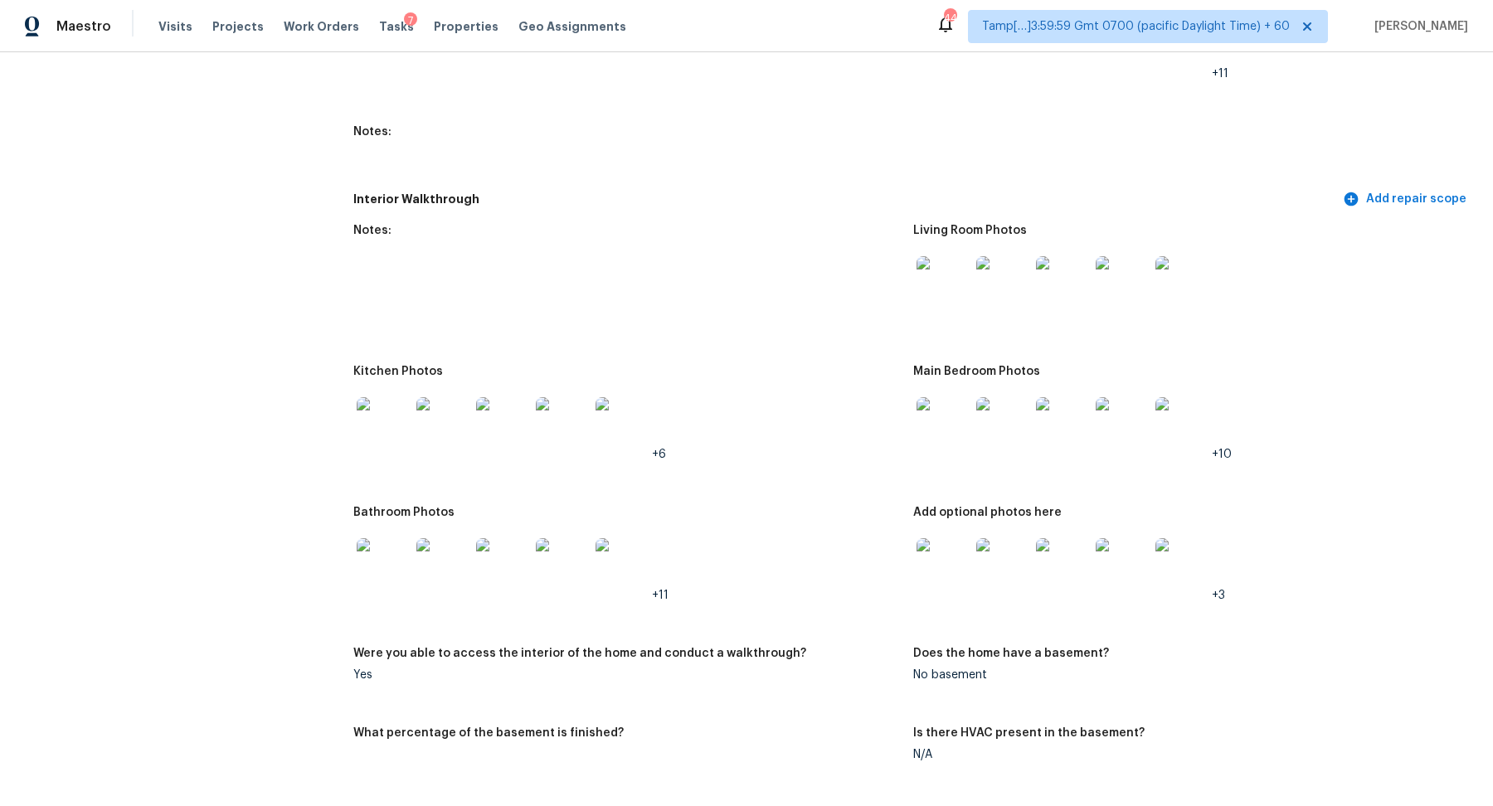
scroll to position [2015, 0]
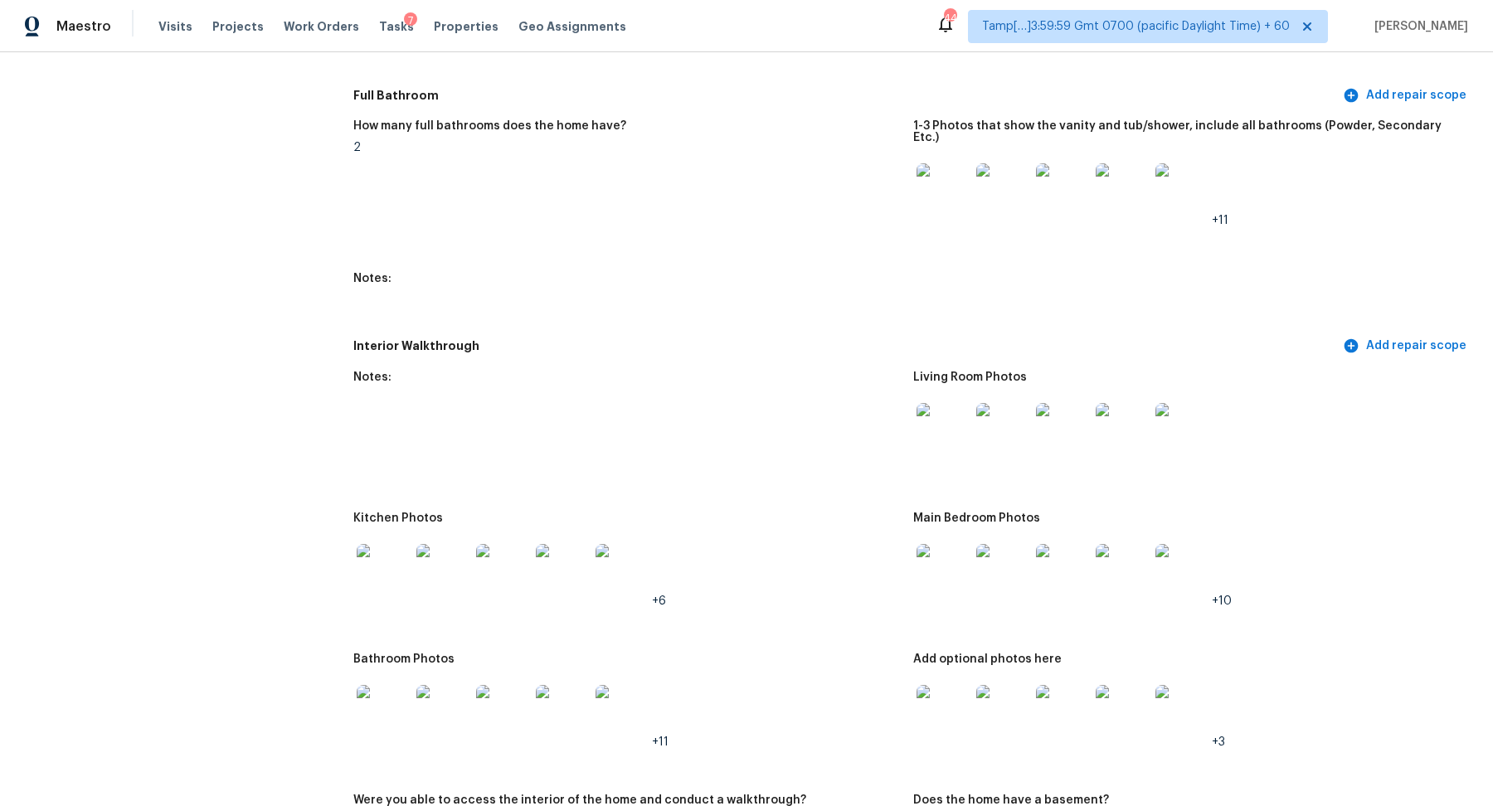
click at [451, 685] on img at bounding box center [442, 711] width 53 height 53
click at [932, 567] on img at bounding box center [943, 570] width 53 height 53
click at [967, 544] on img at bounding box center [943, 570] width 53 height 53
click at [942, 685] on img at bounding box center [943, 711] width 53 height 53
click at [393, 561] on img at bounding box center [383, 570] width 53 height 53
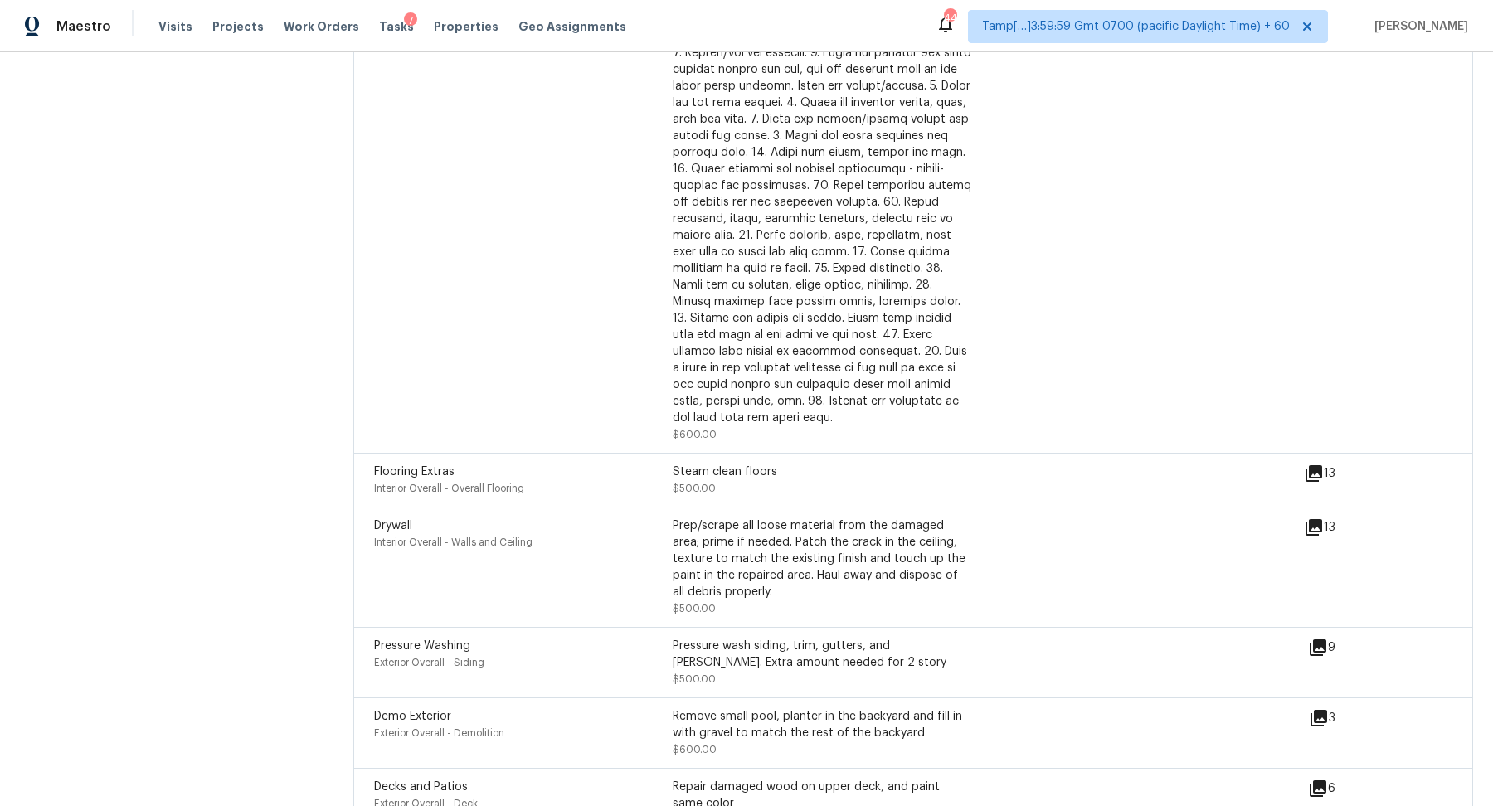
scroll to position [4570, 0]
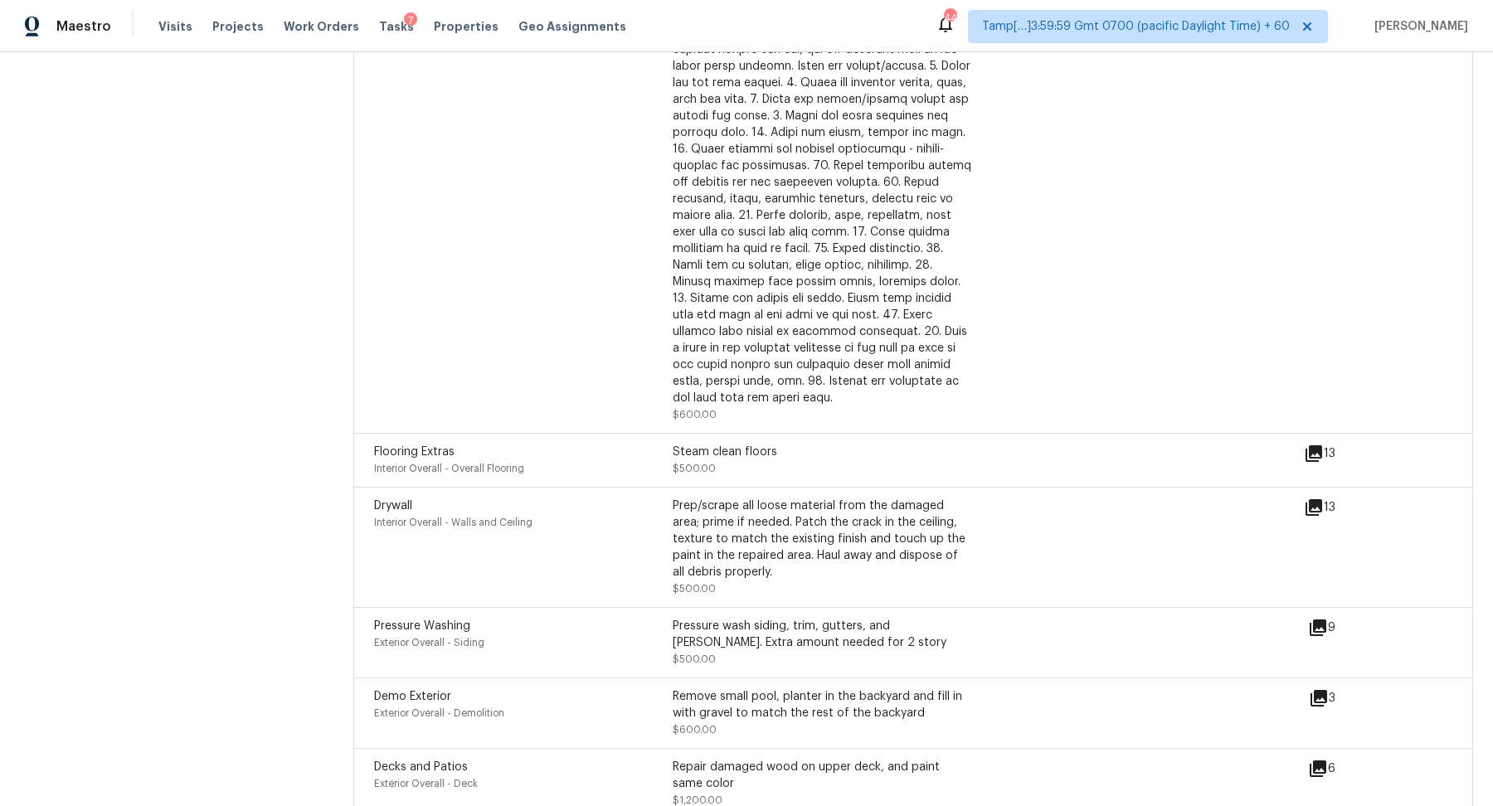
click at [1311, 445] on icon at bounding box center [1314, 453] width 17 height 17
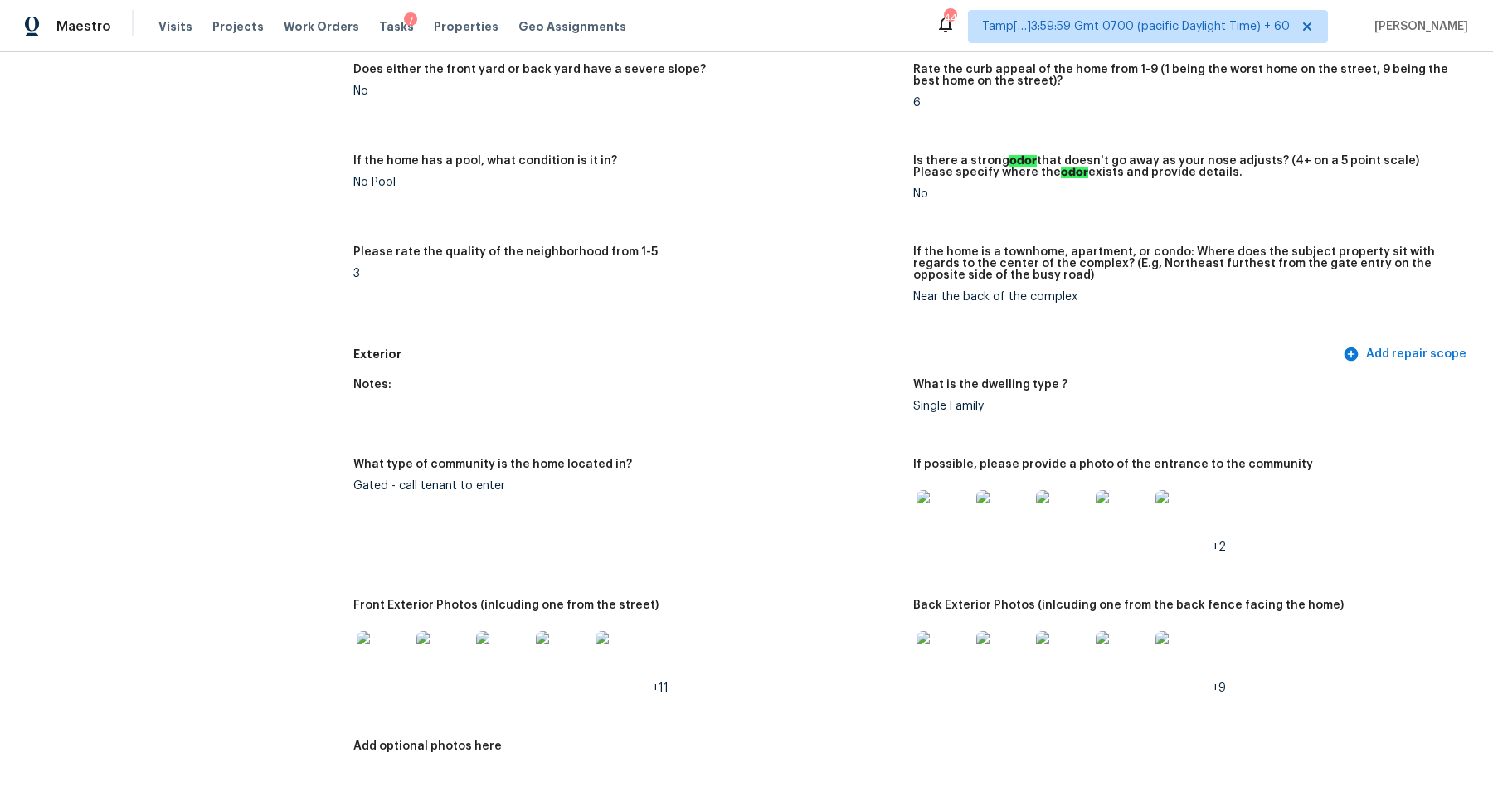
scroll to position [0, 0]
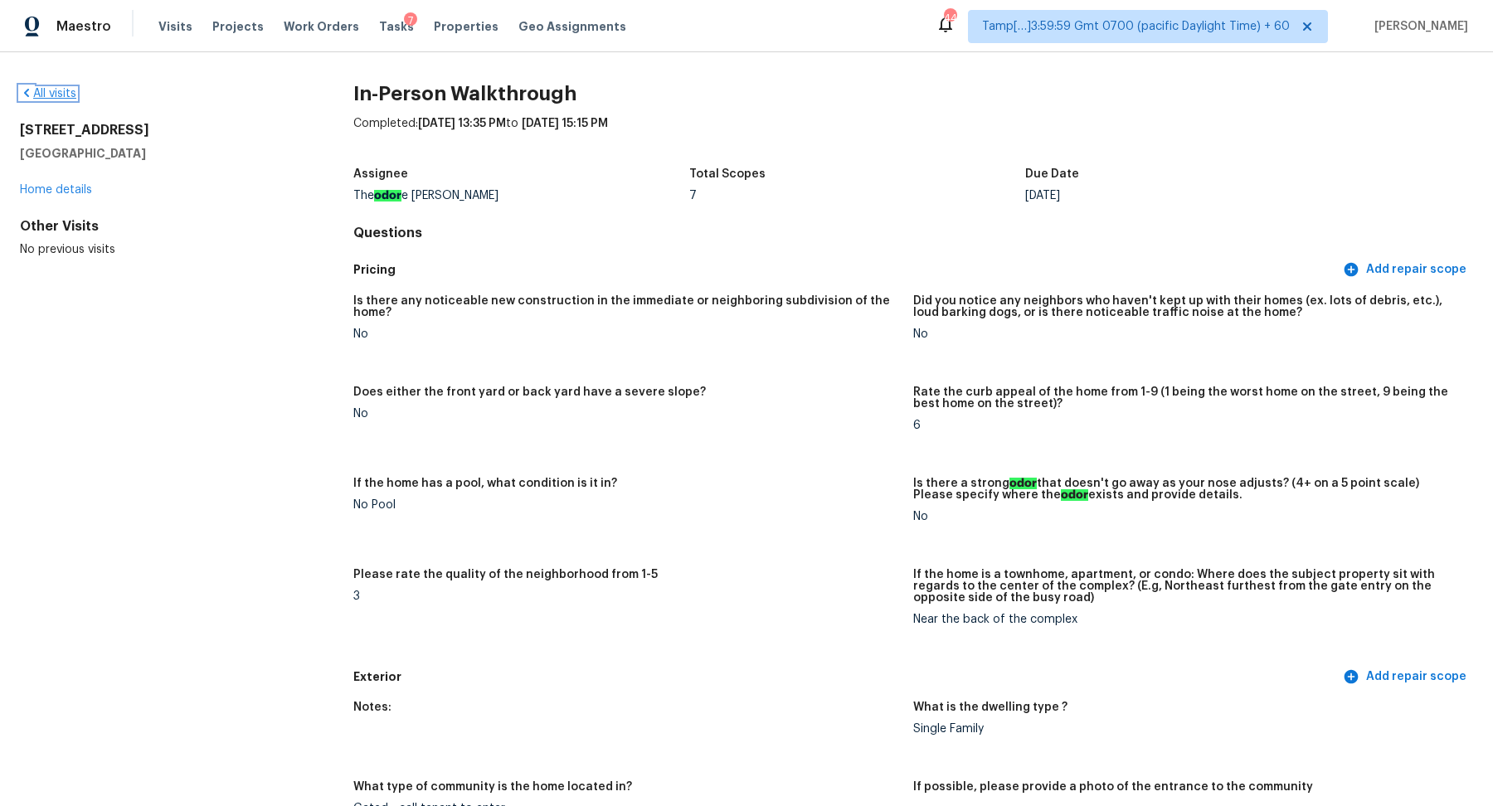
click at [61, 97] on link "All visits" at bounding box center [48, 94] width 56 height 12
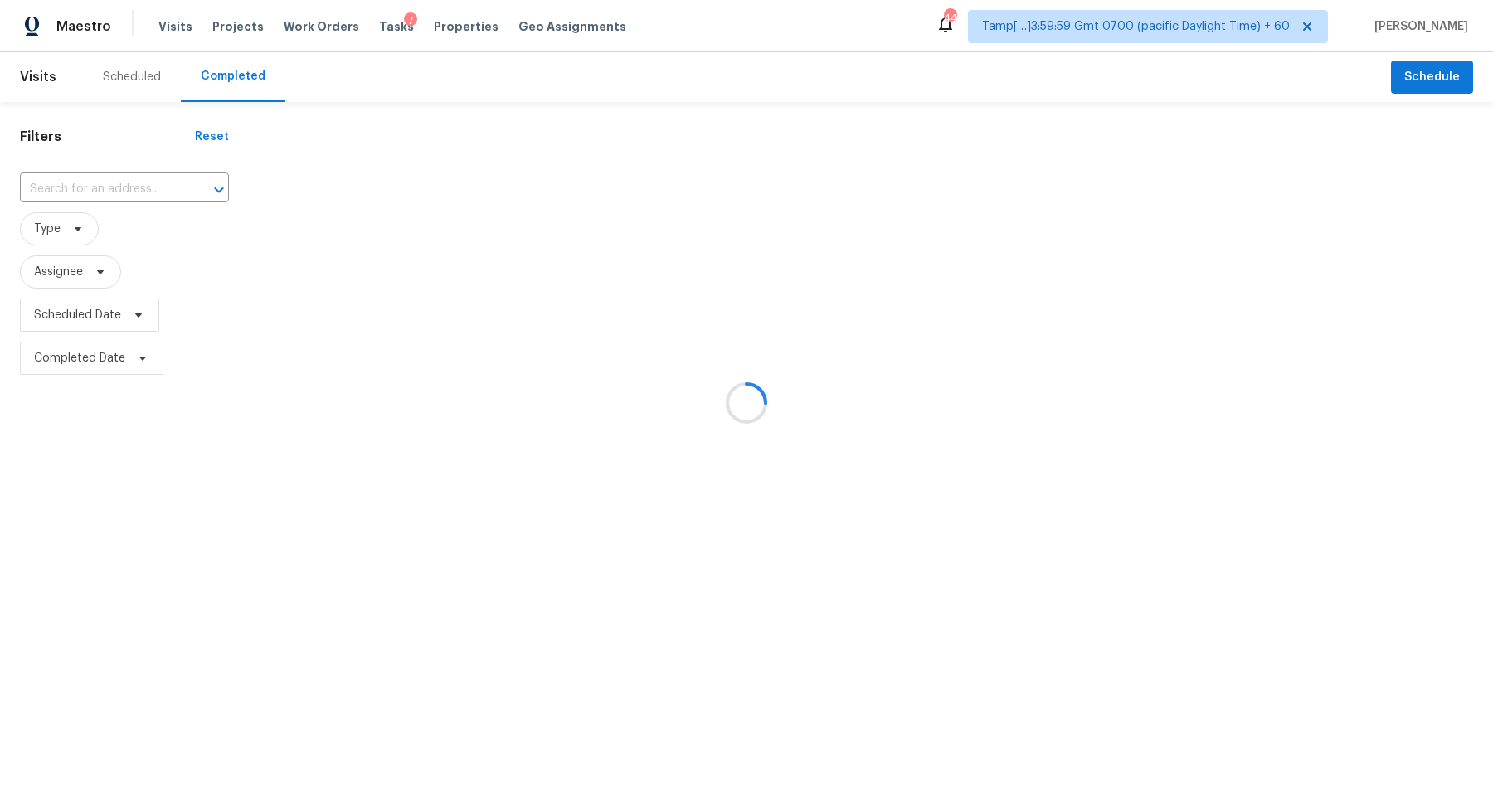
click at [102, 188] on div at bounding box center [746, 403] width 1493 height 806
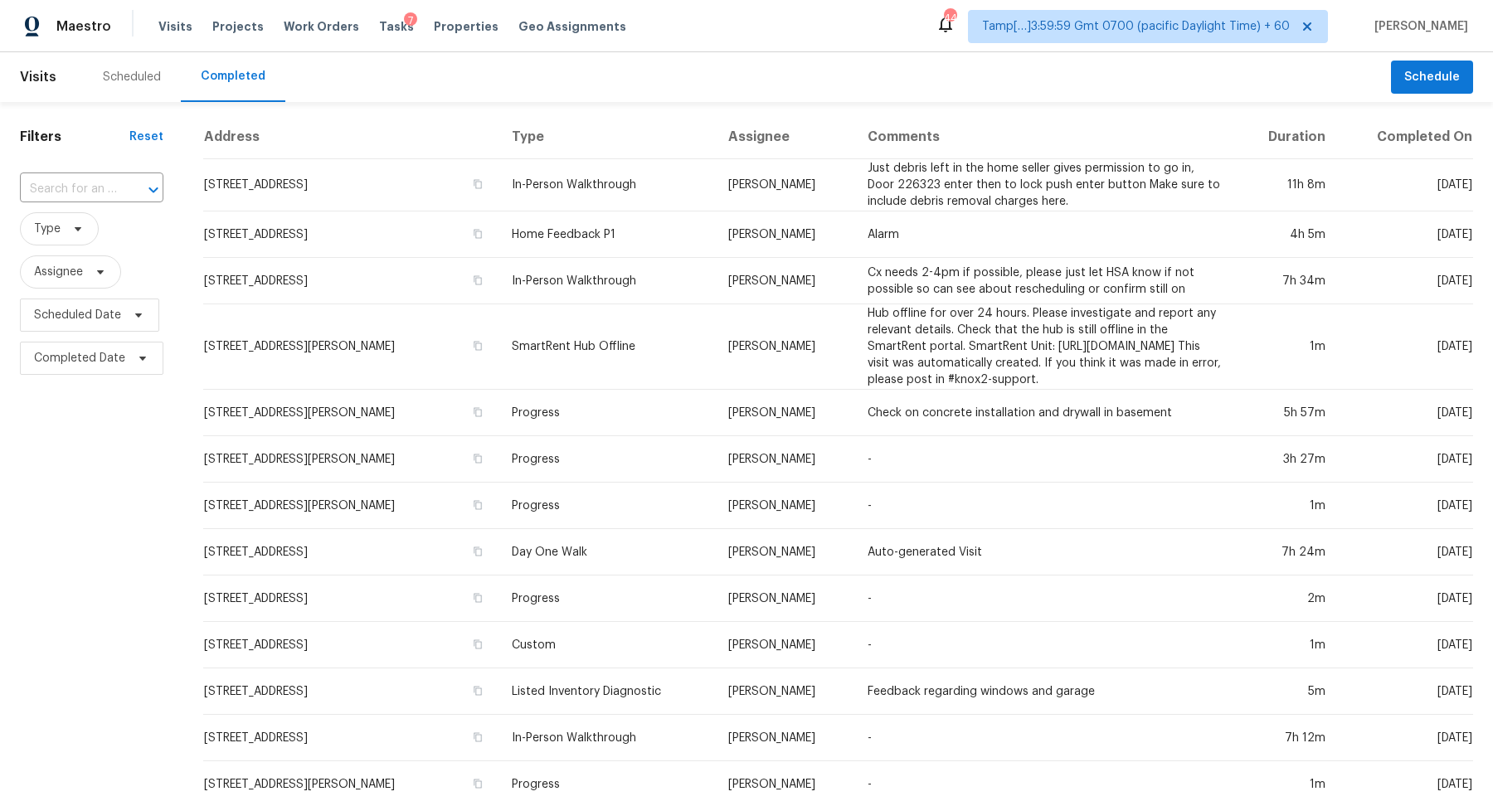
click at [102, 188] on input "text" at bounding box center [68, 190] width 97 height 26
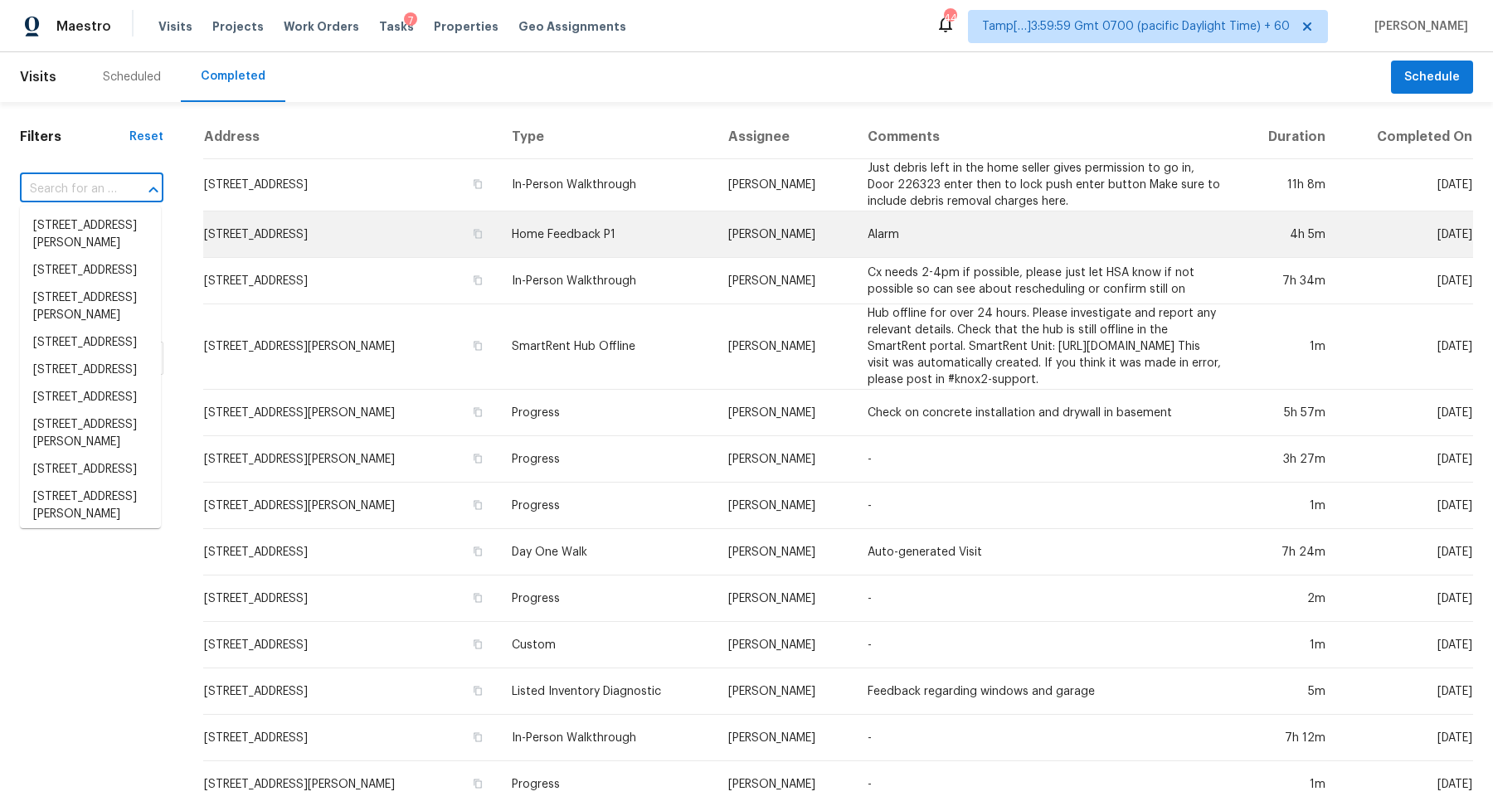
paste input "1377 El Camino Dr, Clayton, CA 94517"
type input "1377 El Camino Dr, Clayton, CA 94517"
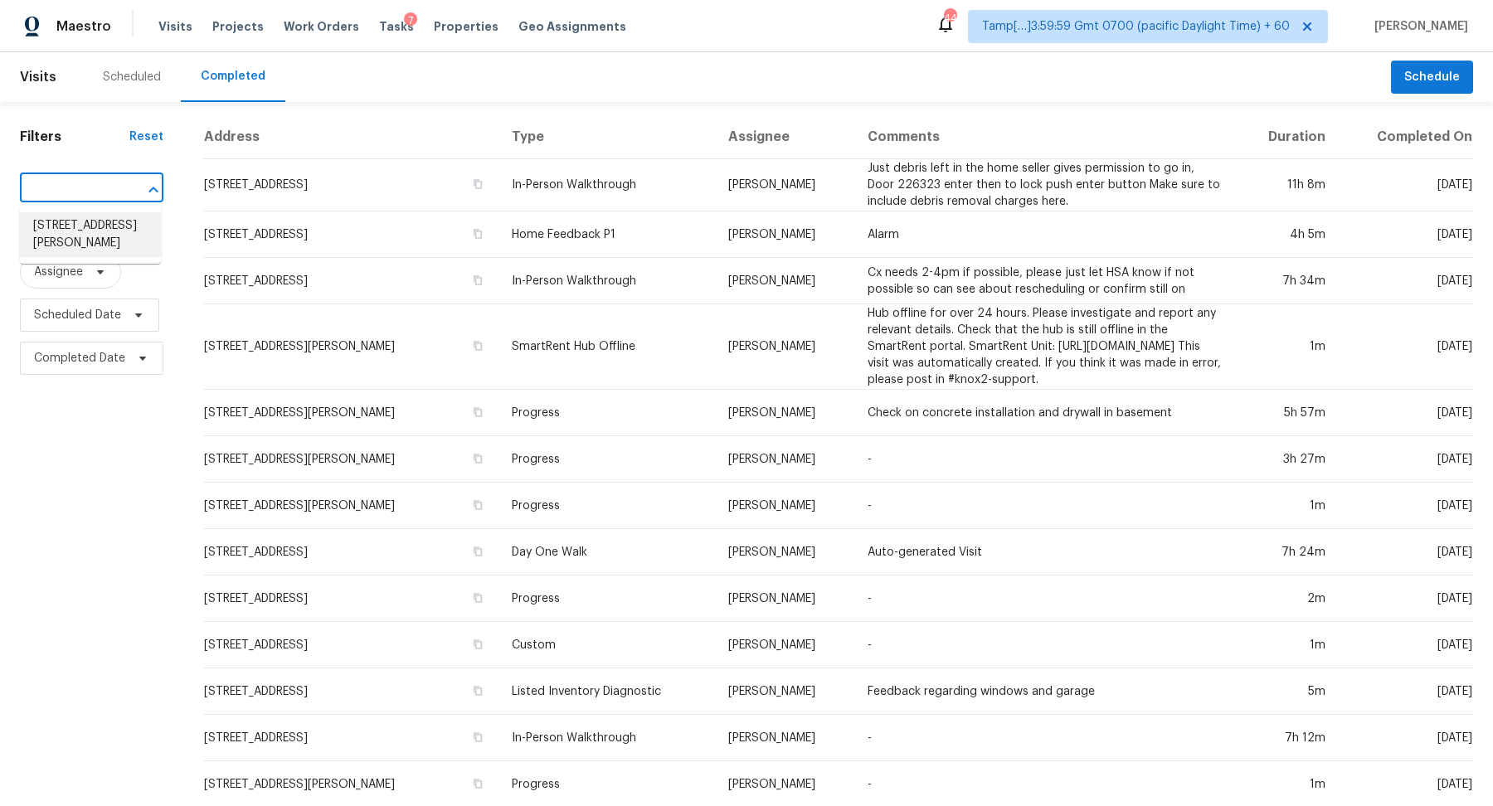
click at [89, 221] on li "1377 El Camino Dr, Clayton, CA 94517" at bounding box center [90, 234] width 141 height 45
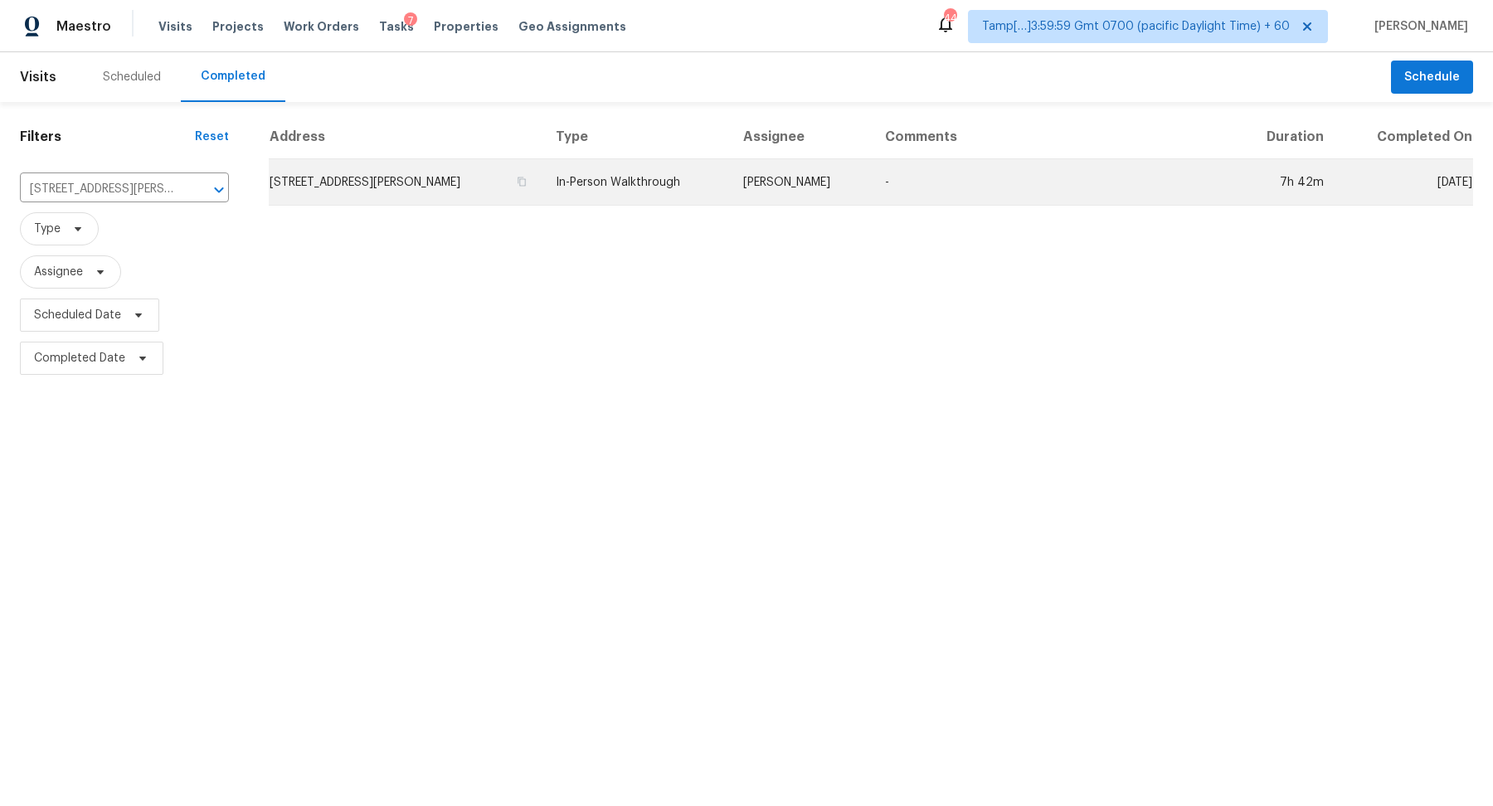
click at [379, 192] on td "1377 El Camino Dr, Clayton, CA 94517" at bounding box center [406, 182] width 274 height 46
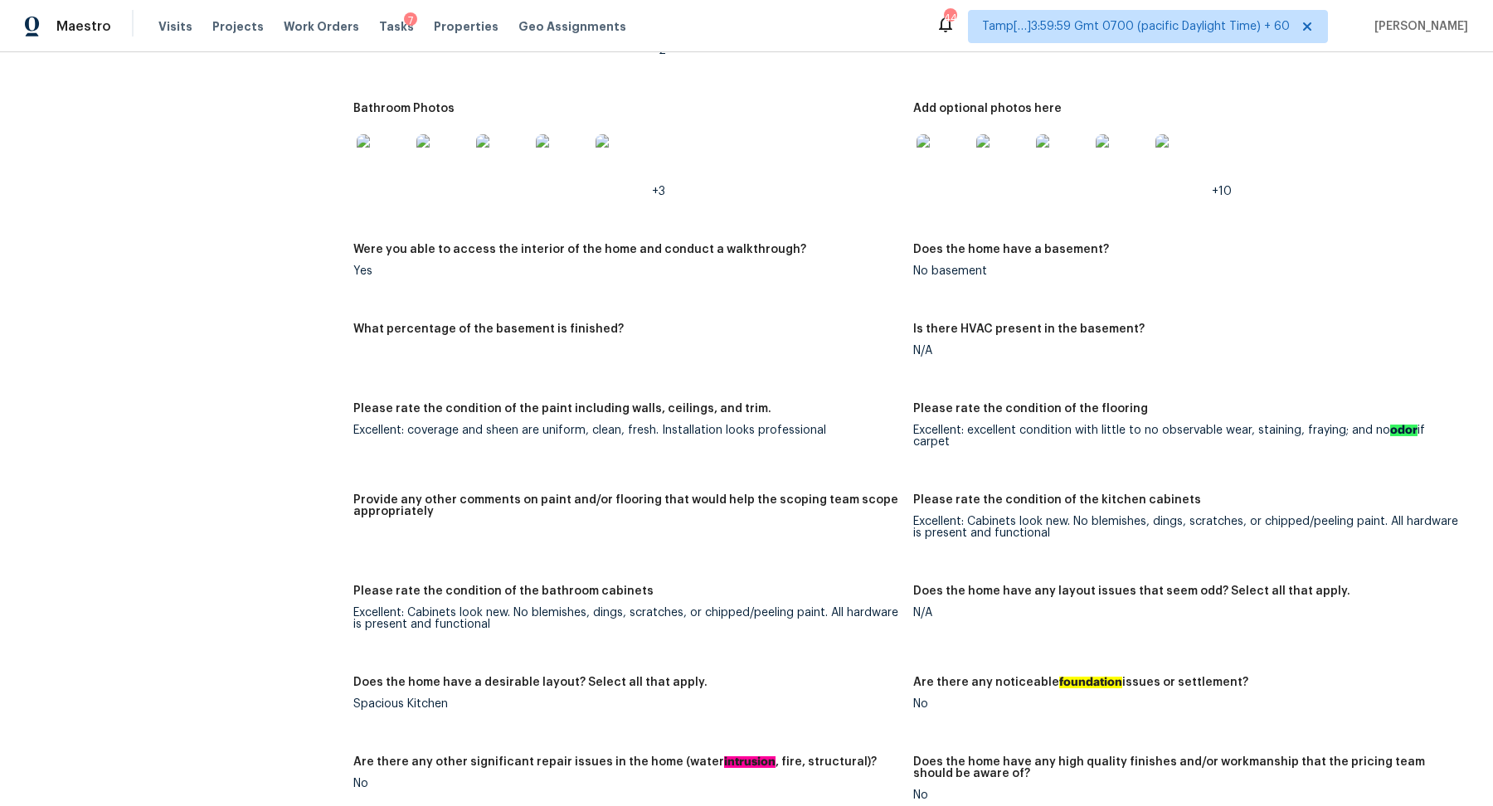
scroll to position [1712, 0]
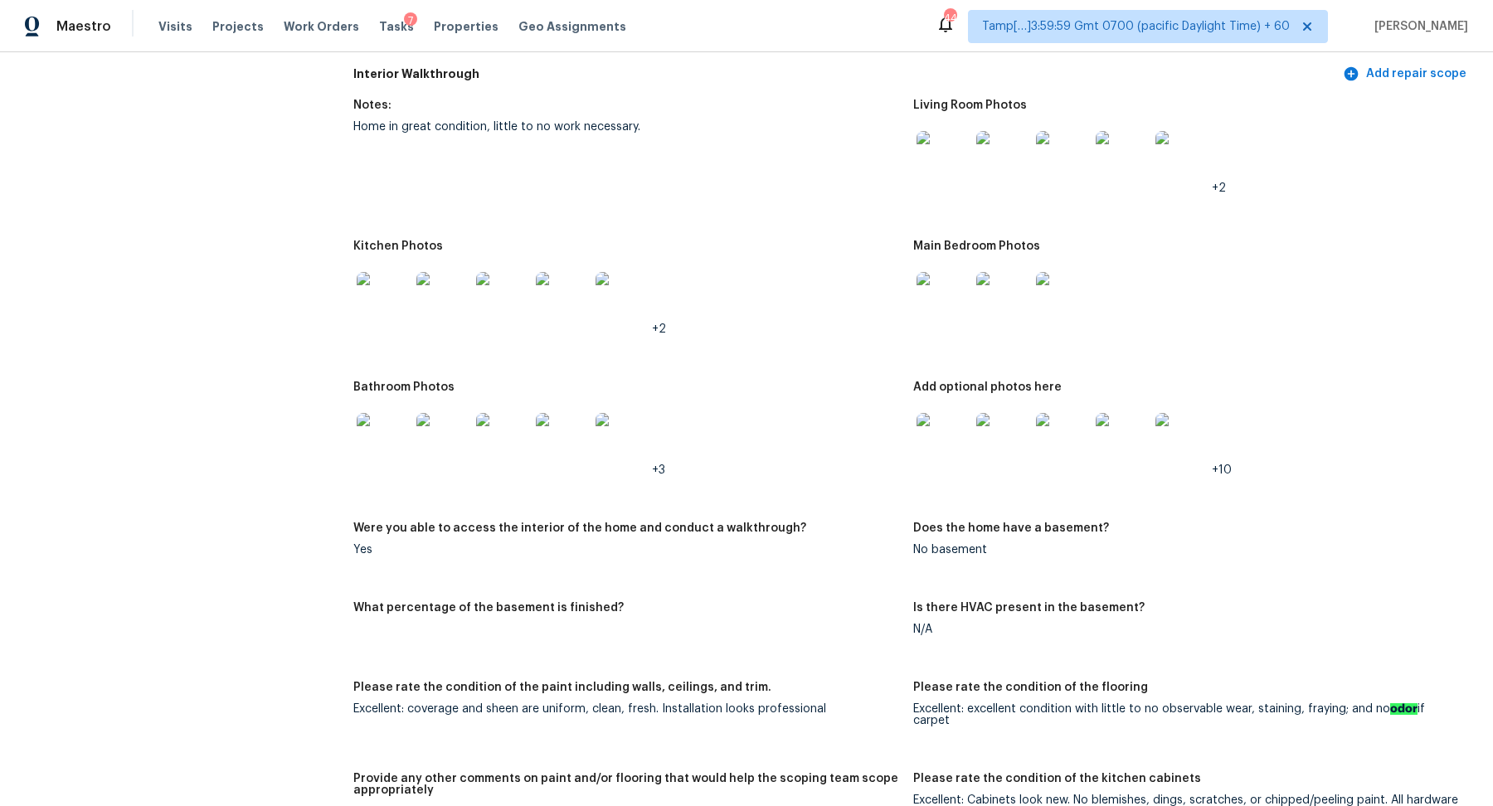
click at [947, 170] on img at bounding box center [943, 157] width 53 height 53
click at [383, 300] on img at bounding box center [383, 298] width 53 height 53
click at [975, 319] on div at bounding box center [1003, 298] width 60 height 73
click at [952, 314] on img at bounding box center [943, 298] width 53 height 53
click at [938, 434] on img at bounding box center [943, 439] width 53 height 53
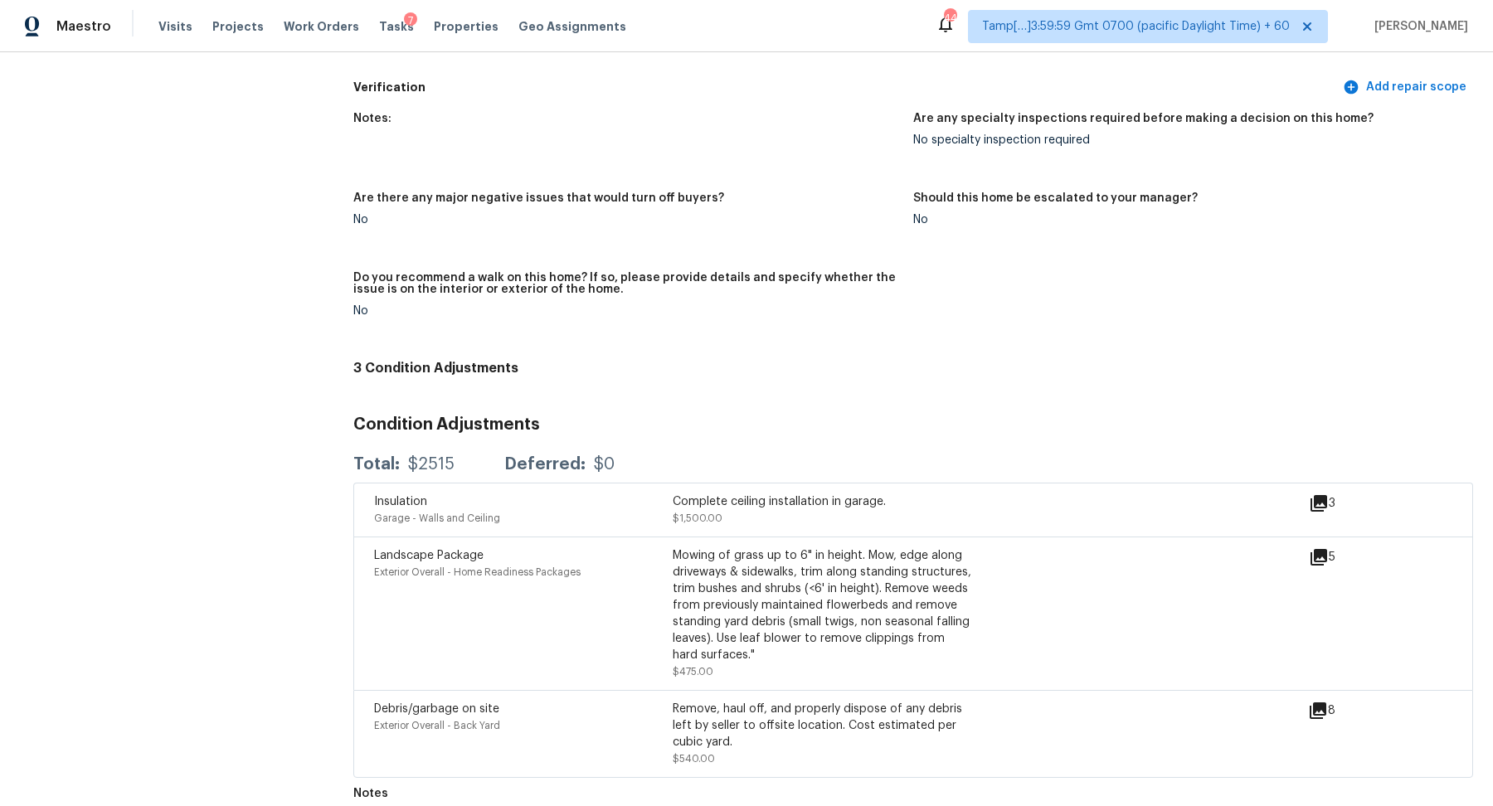
scroll to position [3489, 0]
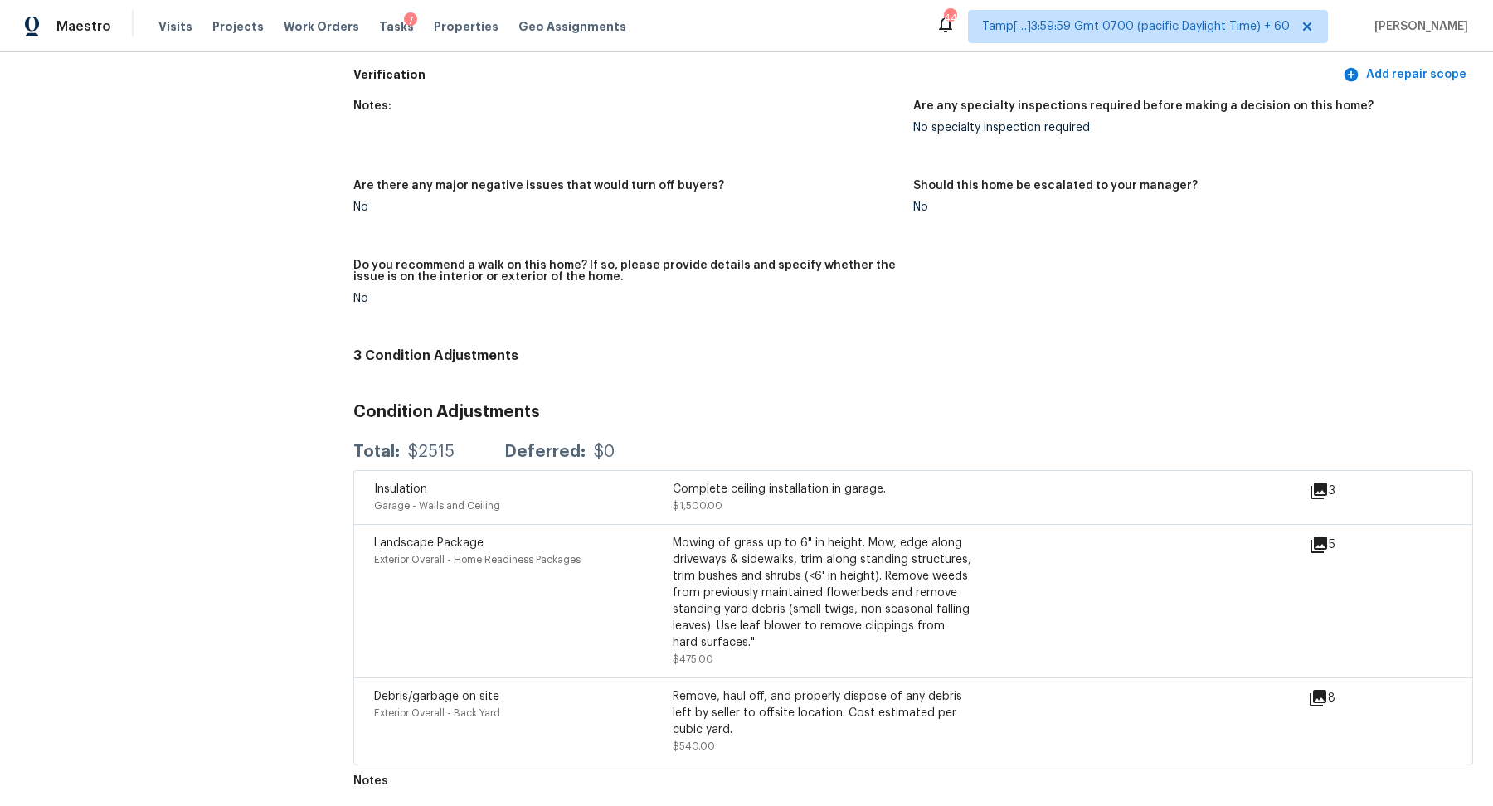
click at [1317, 490] on icon at bounding box center [1319, 491] width 17 height 17
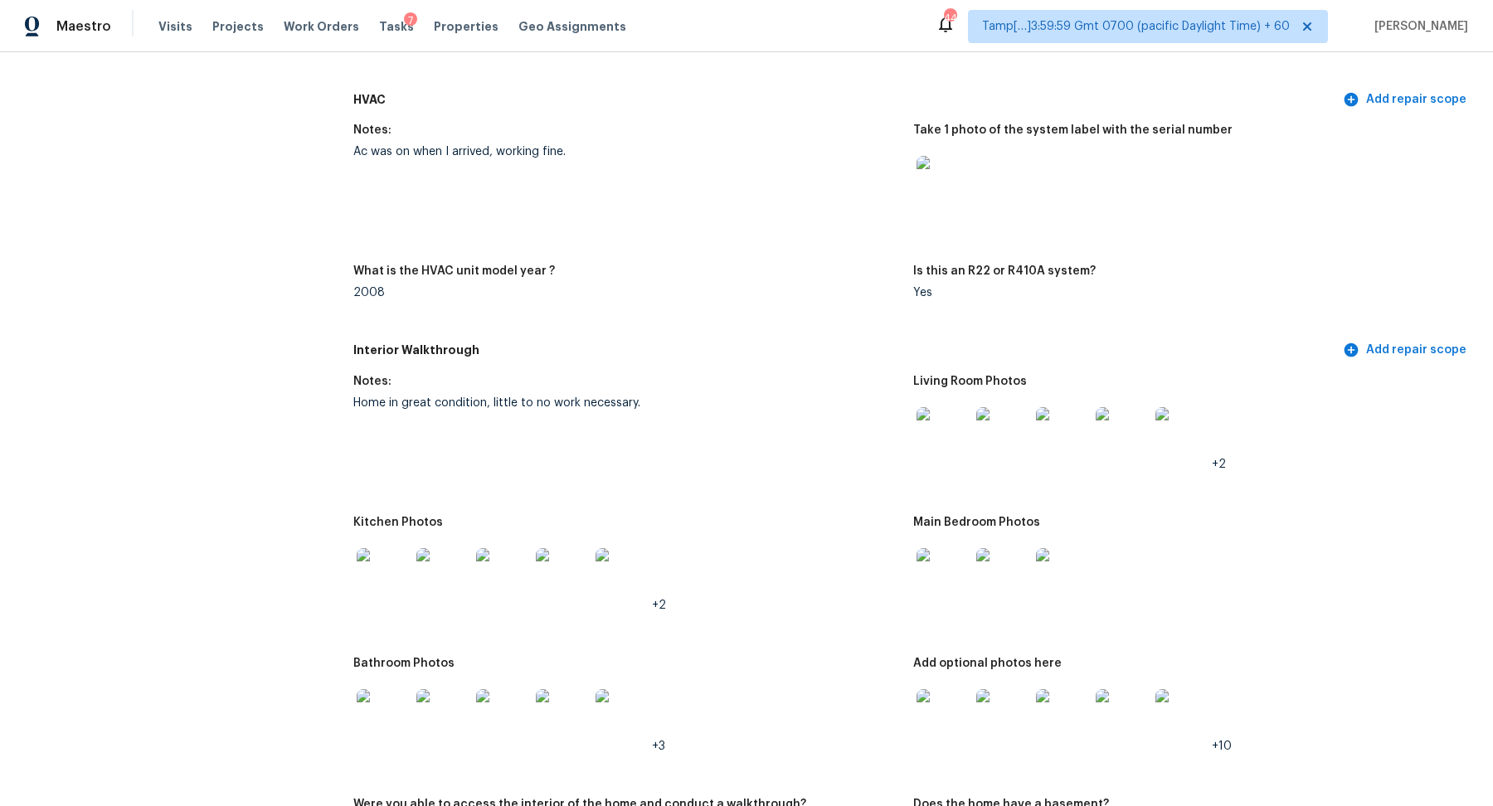
scroll to position [1276, 0]
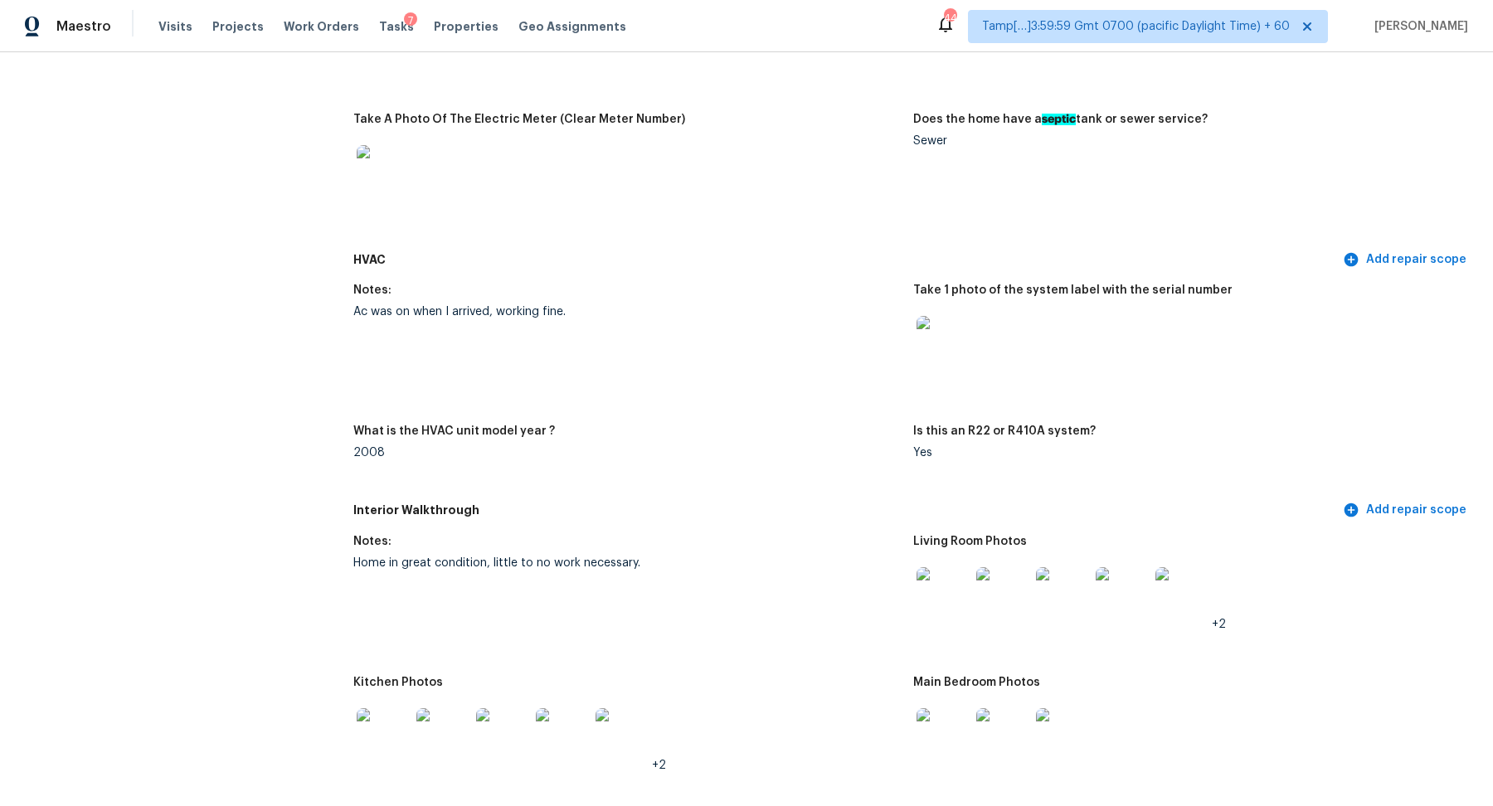
click at [919, 345] on img at bounding box center [943, 342] width 53 height 53
click at [922, 351] on img at bounding box center [943, 342] width 53 height 53
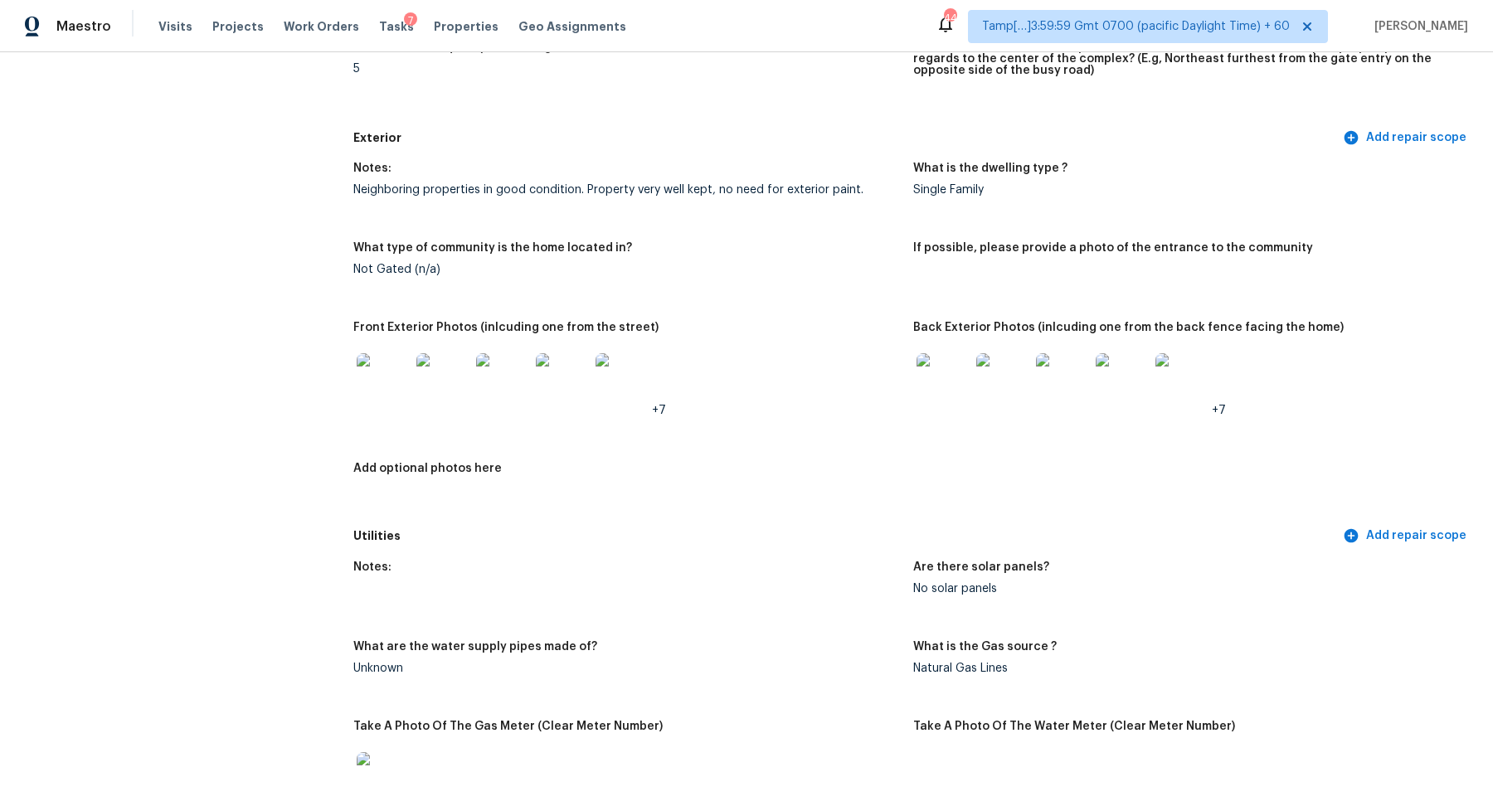
scroll to position [509, 0]
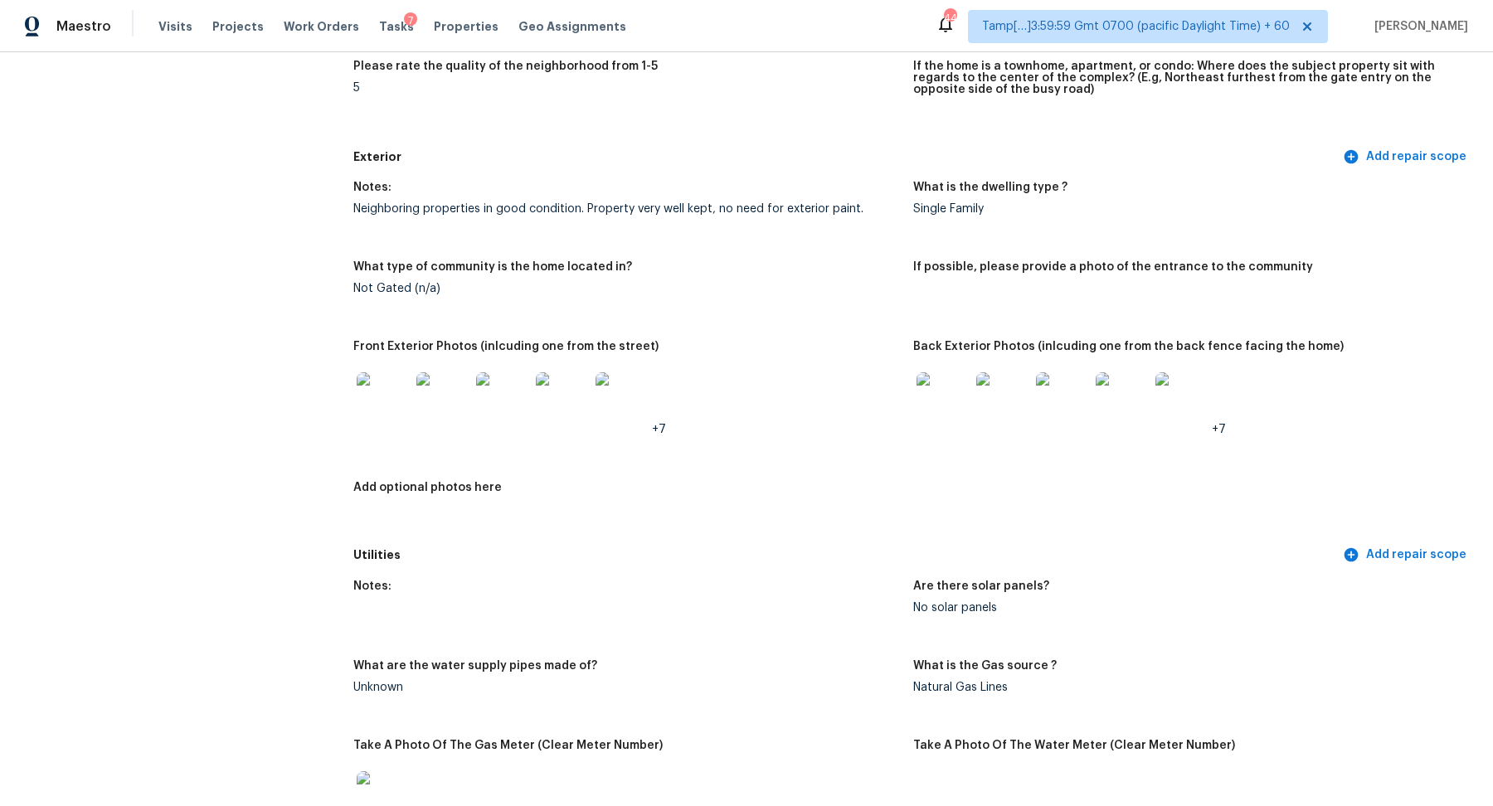
click at [953, 395] on img at bounding box center [943, 398] width 53 height 53
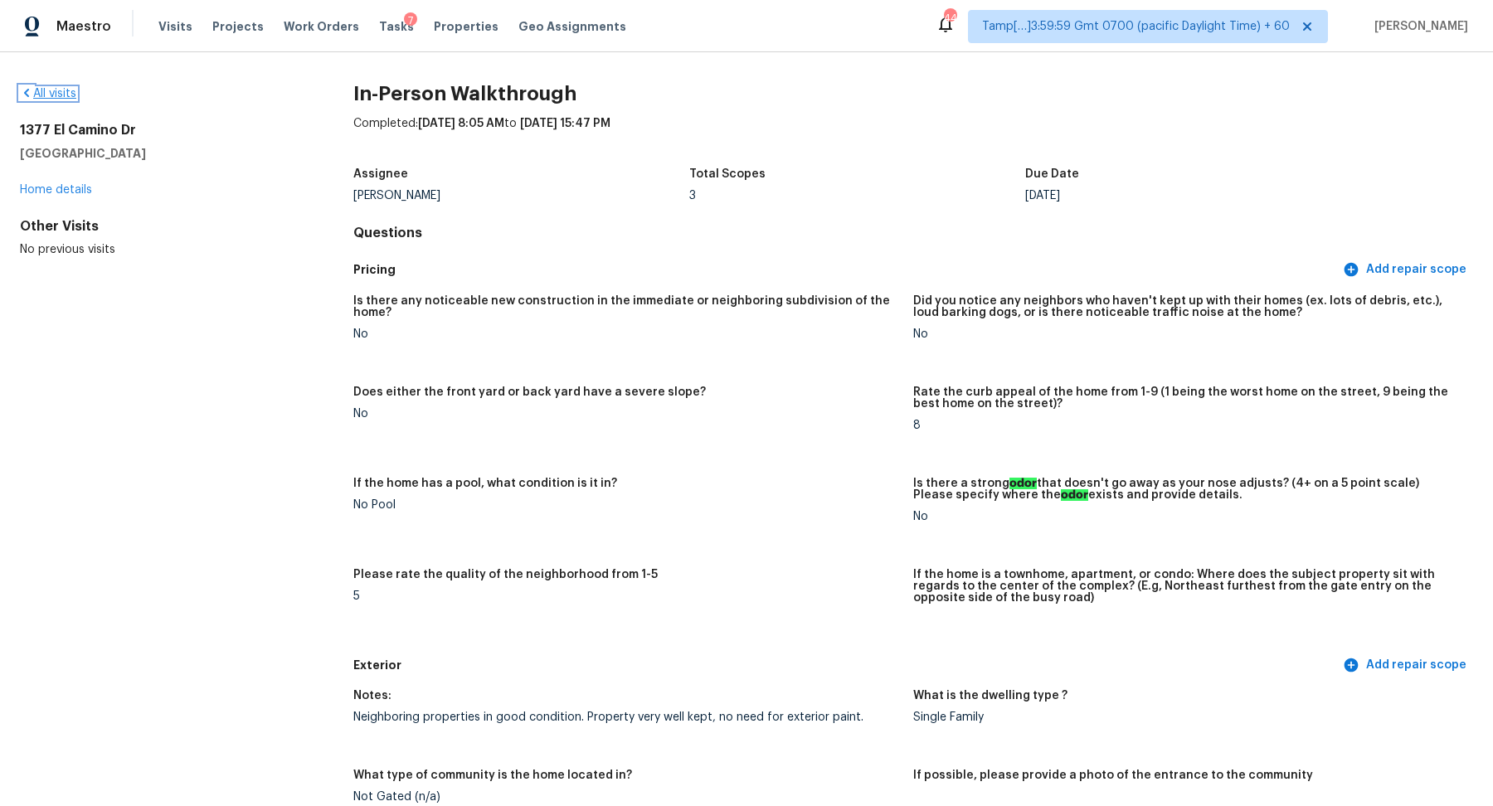
click at [48, 90] on link "All visits" at bounding box center [48, 94] width 56 height 12
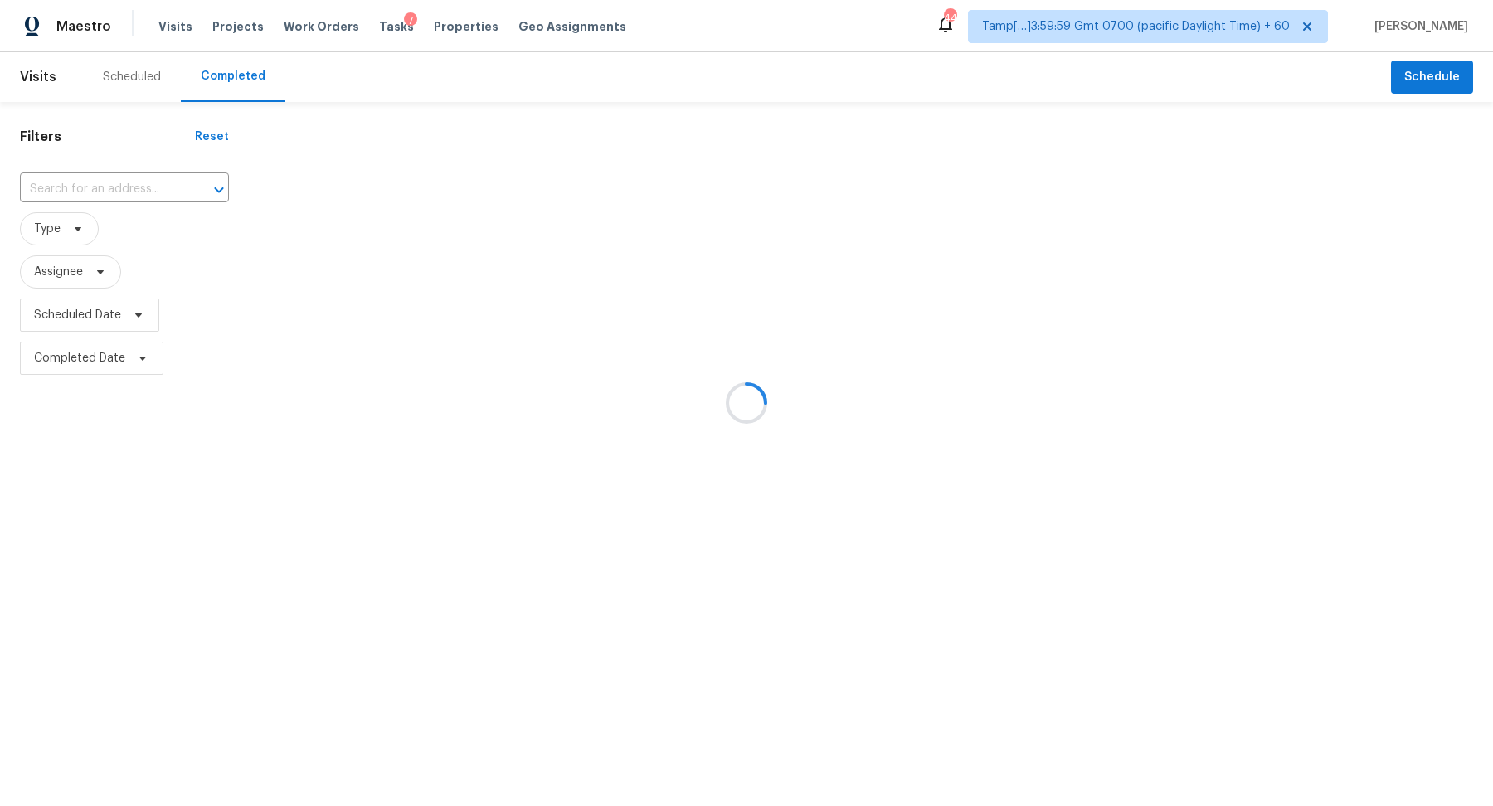
click at [117, 208] on div at bounding box center [746, 403] width 1493 height 806
click at [131, 185] on div at bounding box center [746, 403] width 1493 height 806
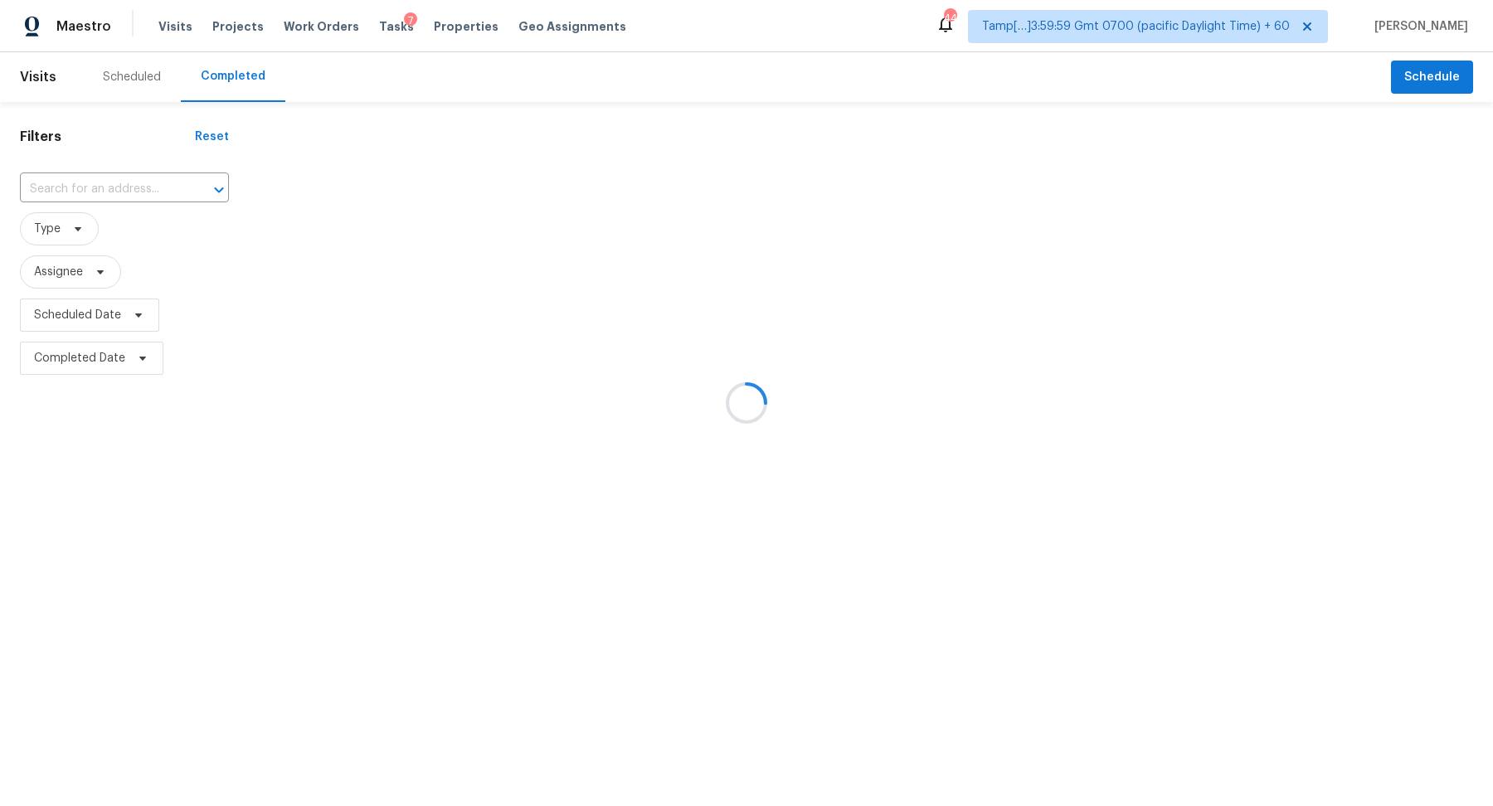
click at [99, 187] on div at bounding box center [746, 403] width 1493 height 806
click at [136, 187] on div at bounding box center [746, 403] width 1493 height 806
click at [120, 187] on div at bounding box center [746, 403] width 1493 height 806
click at [142, 187] on div at bounding box center [746, 403] width 1493 height 806
click at [116, 190] on div at bounding box center [746, 403] width 1493 height 806
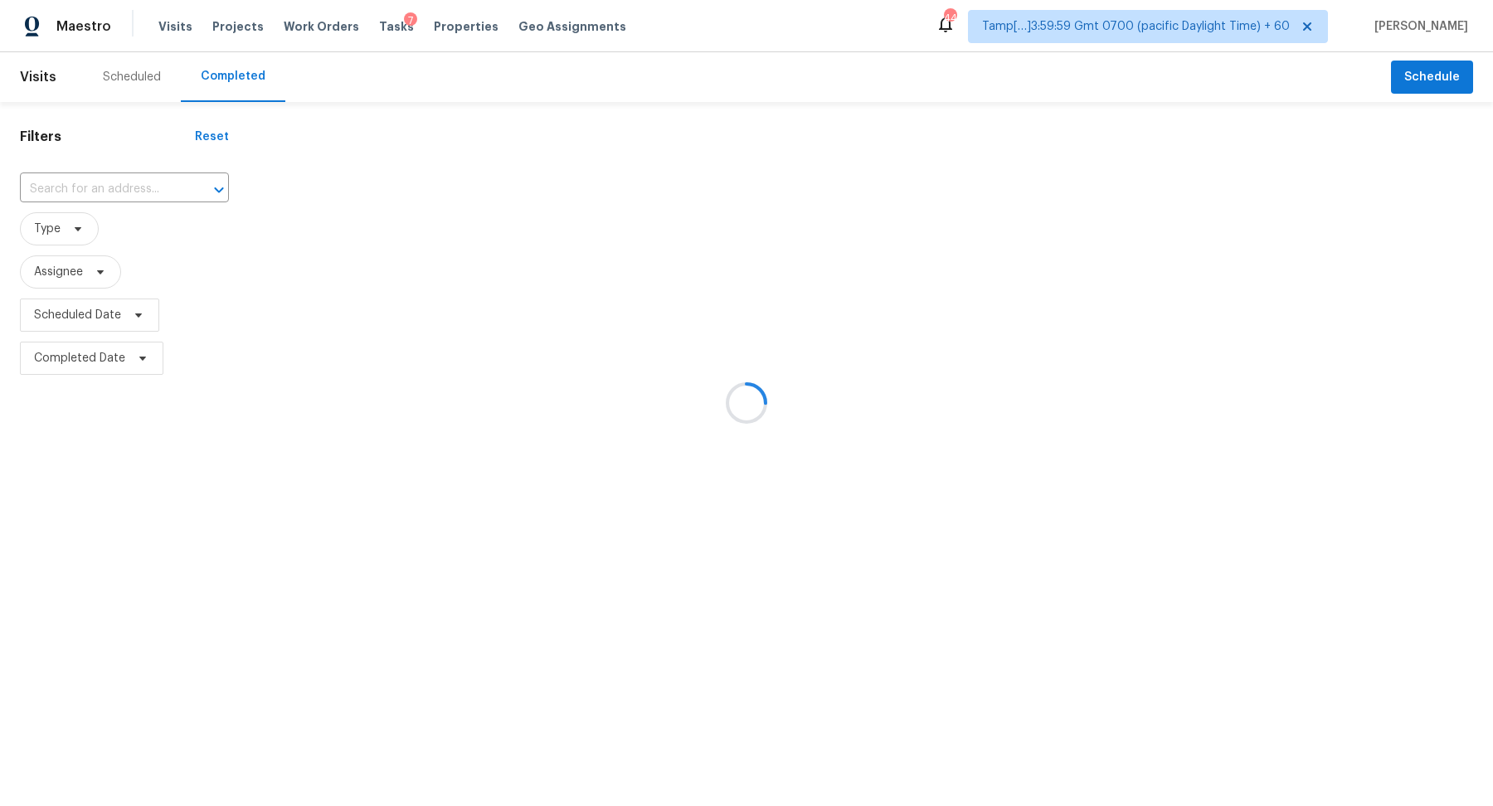
click at [126, 186] on div at bounding box center [746, 403] width 1493 height 806
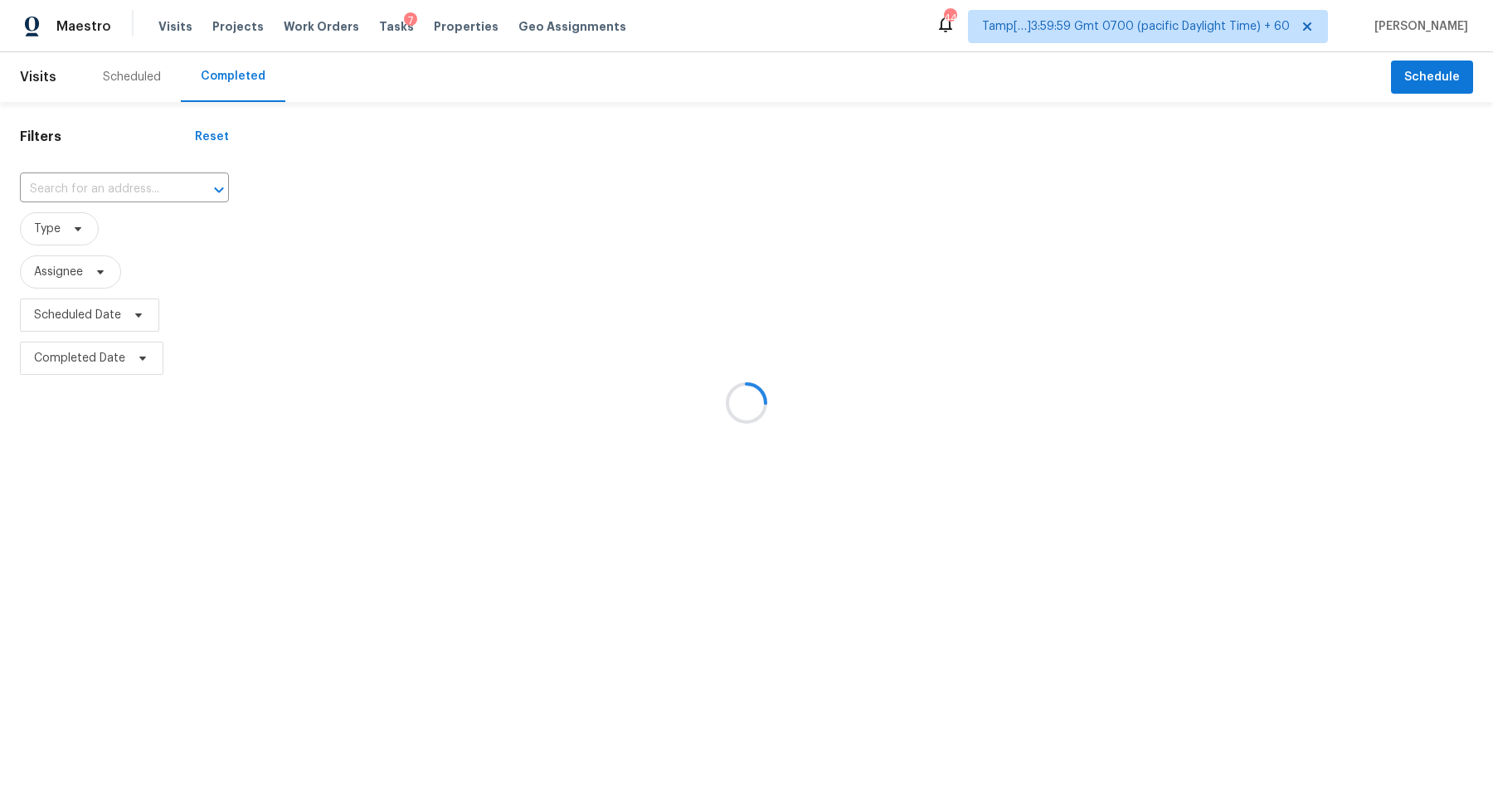
click at [126, 186] on div at bounding box center [746, 403] width 1493 height 806
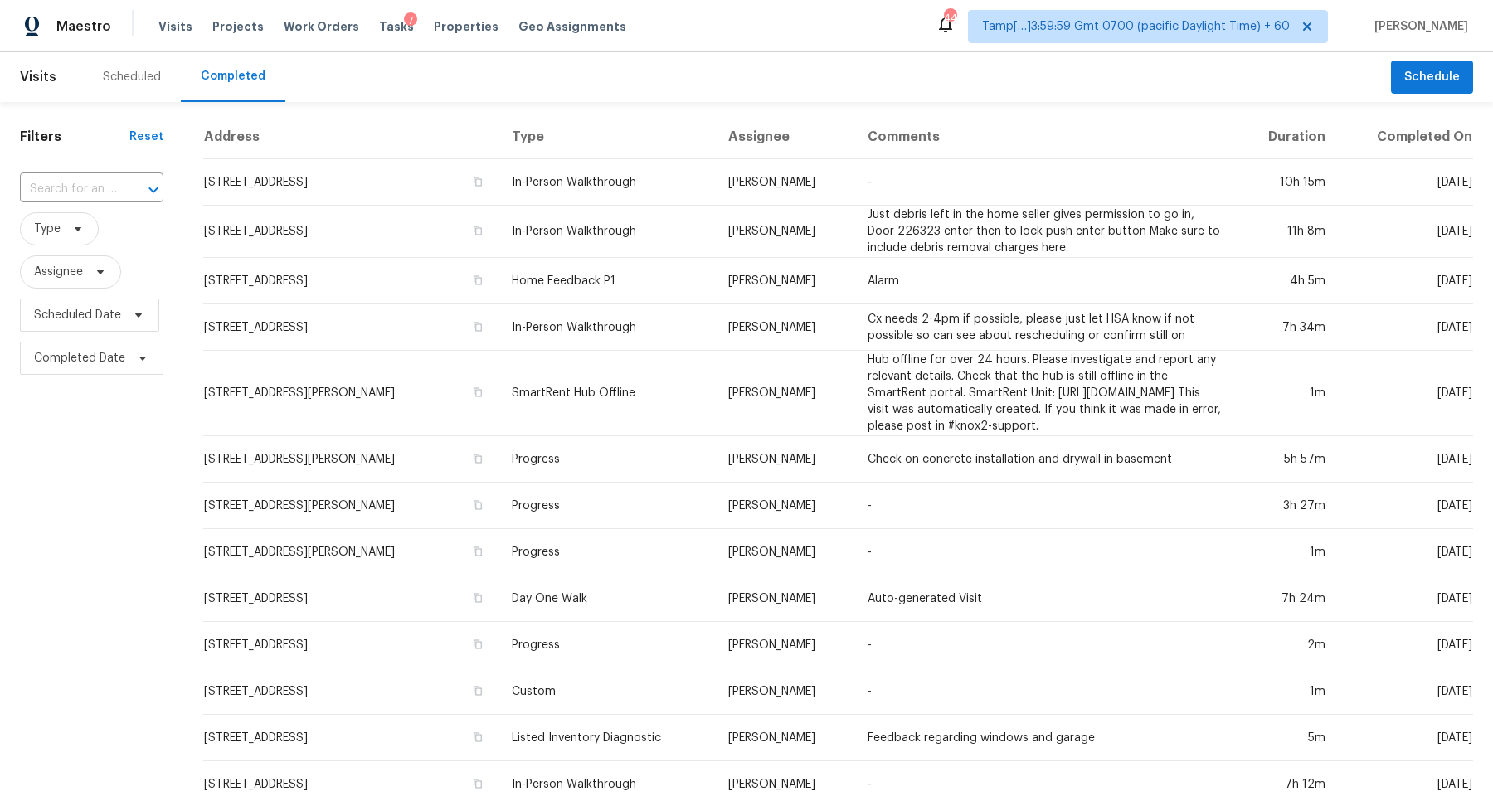
click at [126, 186] on div at bounding box center [141, 189] width 43 height 23
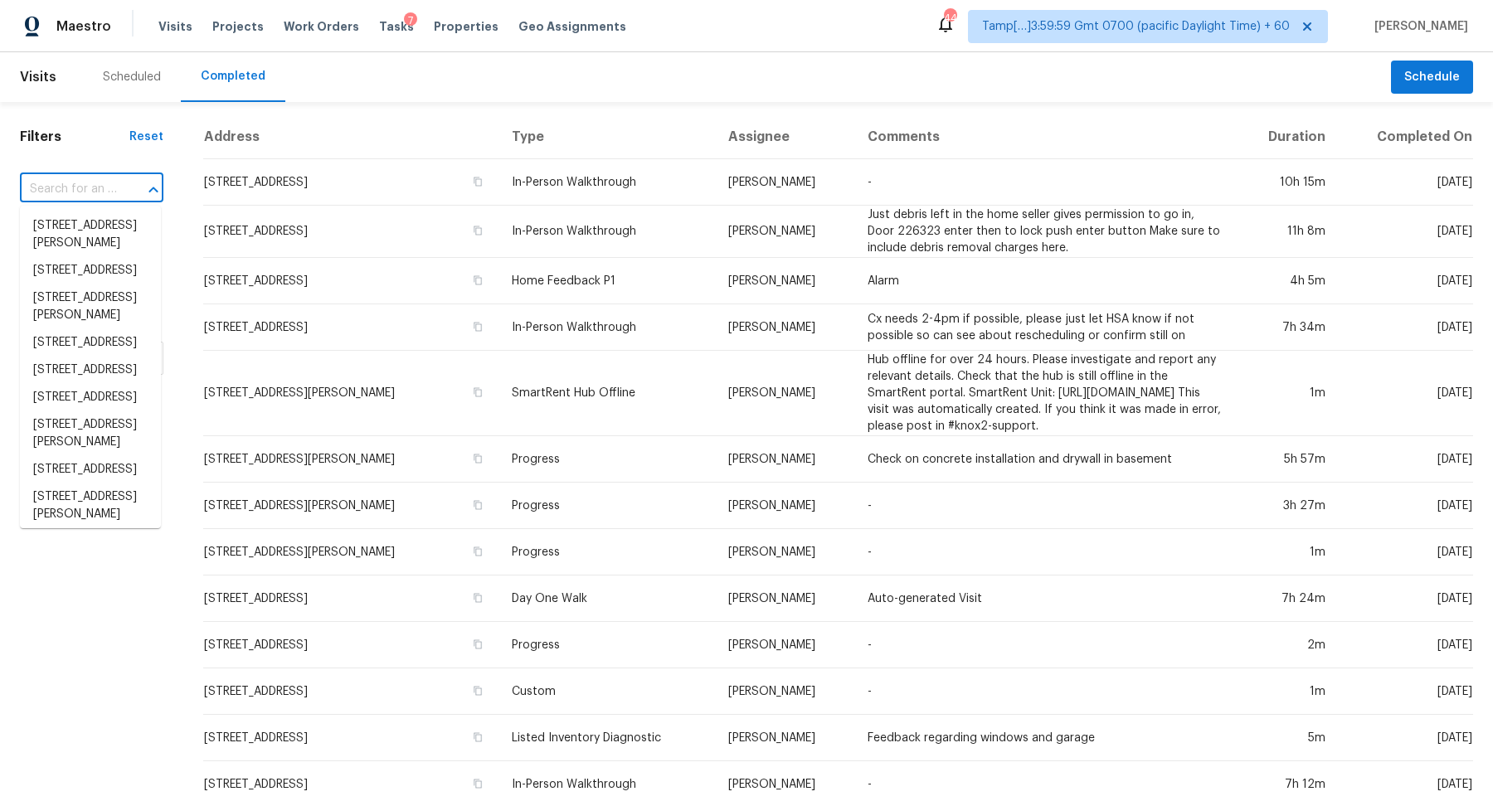
paste input "108 Drake Ln, Lexington, NC 27295"
type input "108 Drake Ln, Lexington, NC 27295"
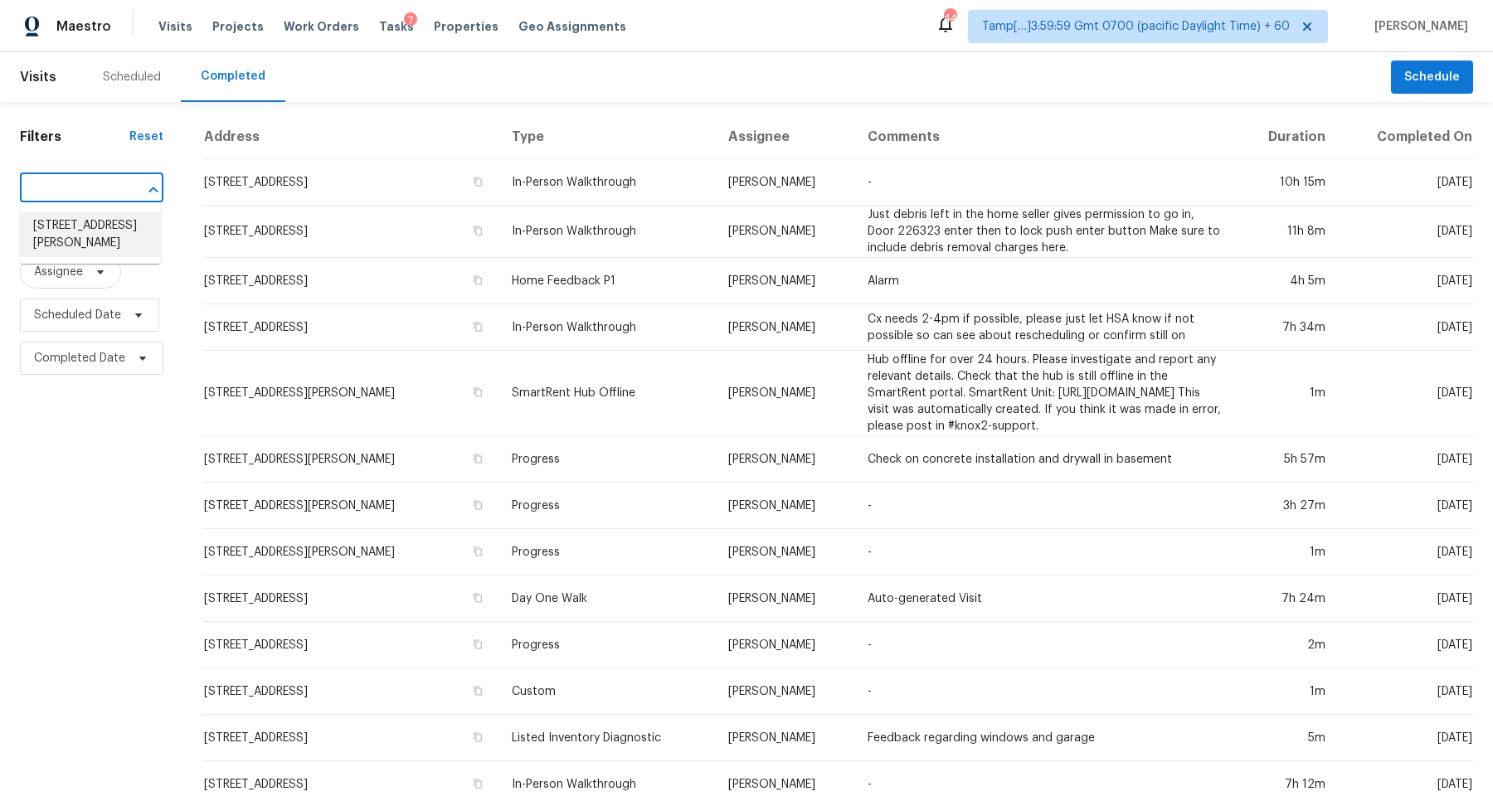
click at [77, 221] on li "108 Drake Ln, Lexington, NC 27295" at bounding box center [90, 234] width 141 height 45
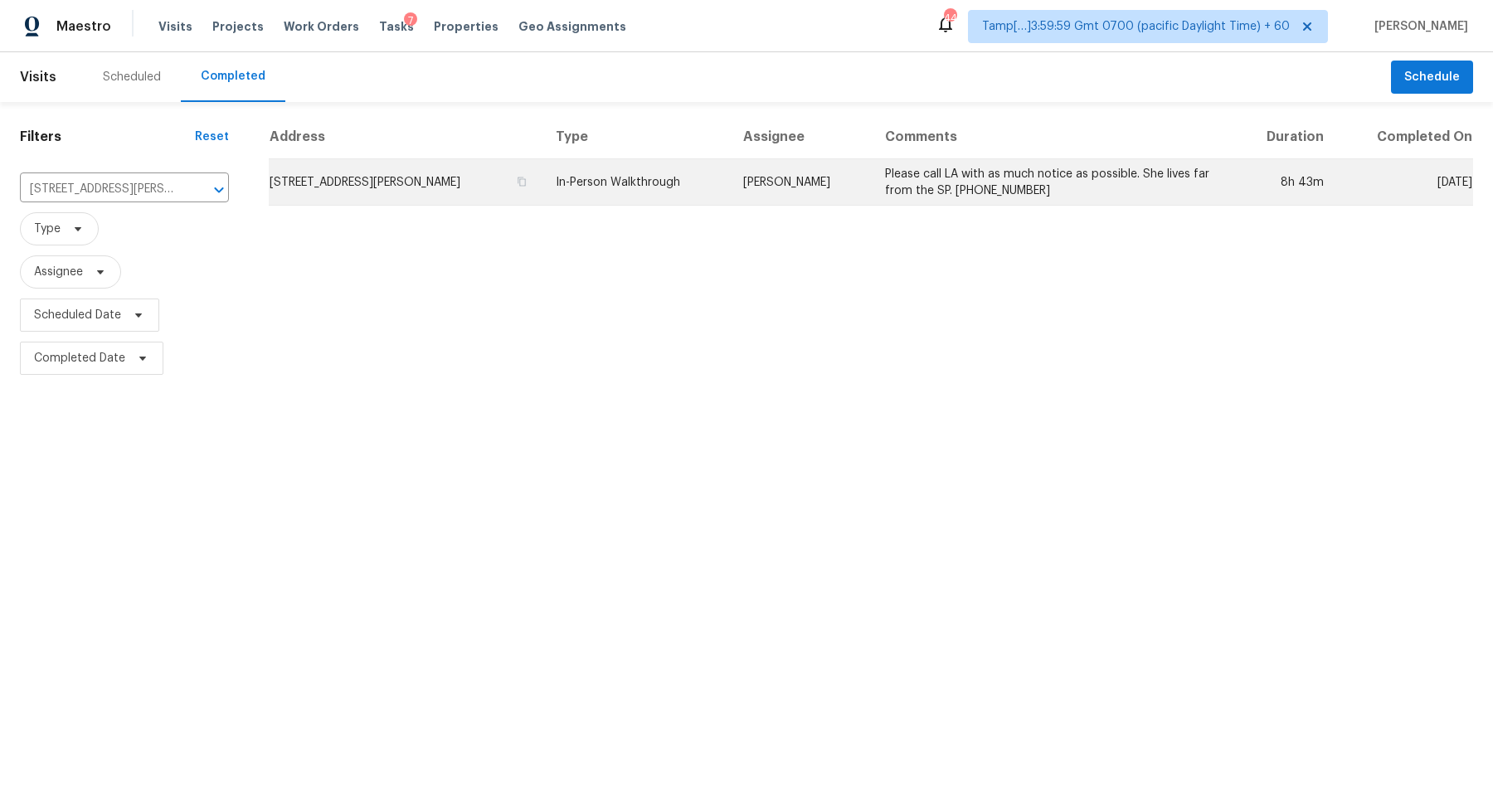
click at [361, 193] on td "108 Drake Ln, Lexington, NC 27295" at bounding box center [406, 182] width 274 height 46
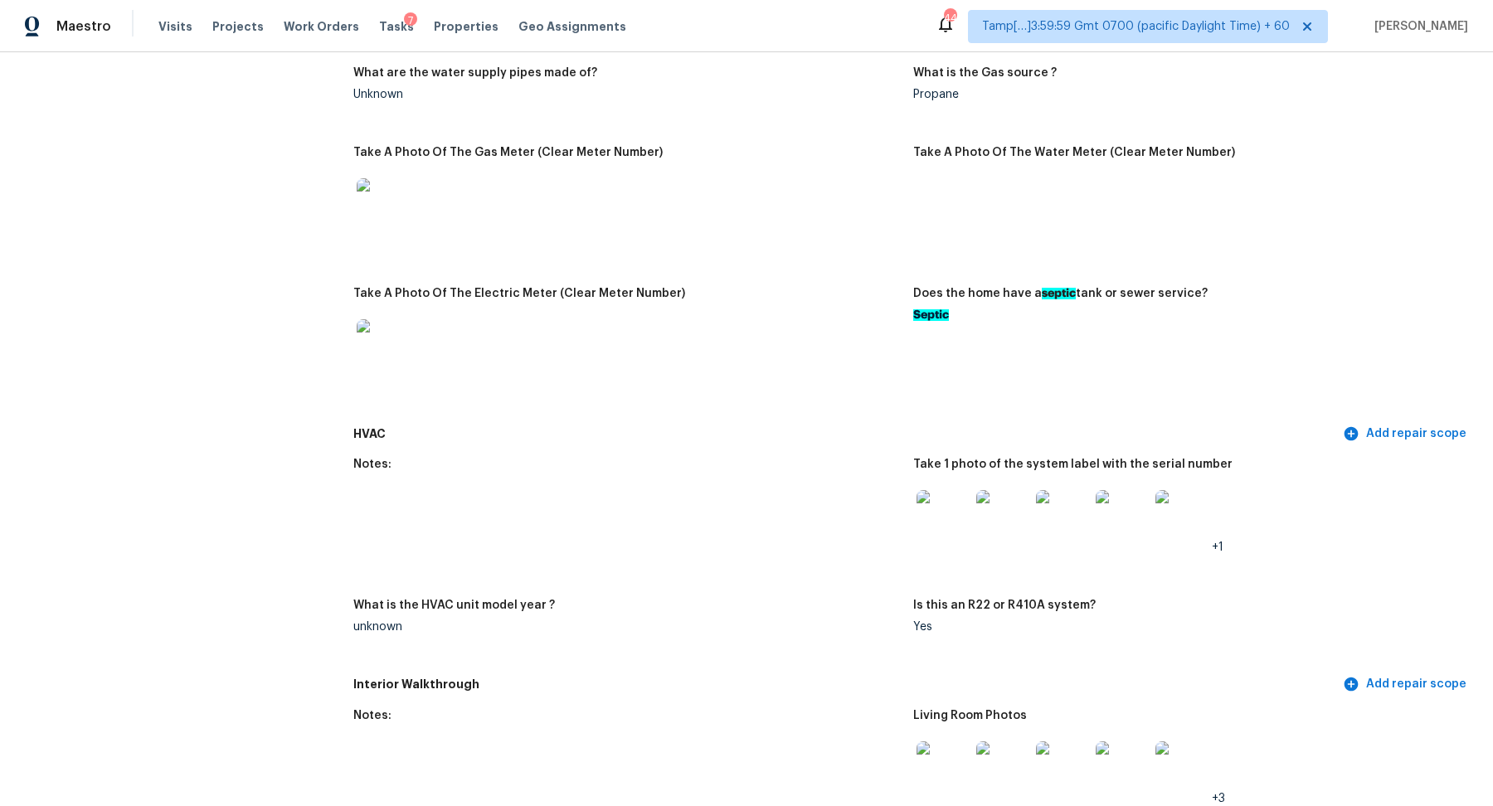
scroll to position [1386, 0]
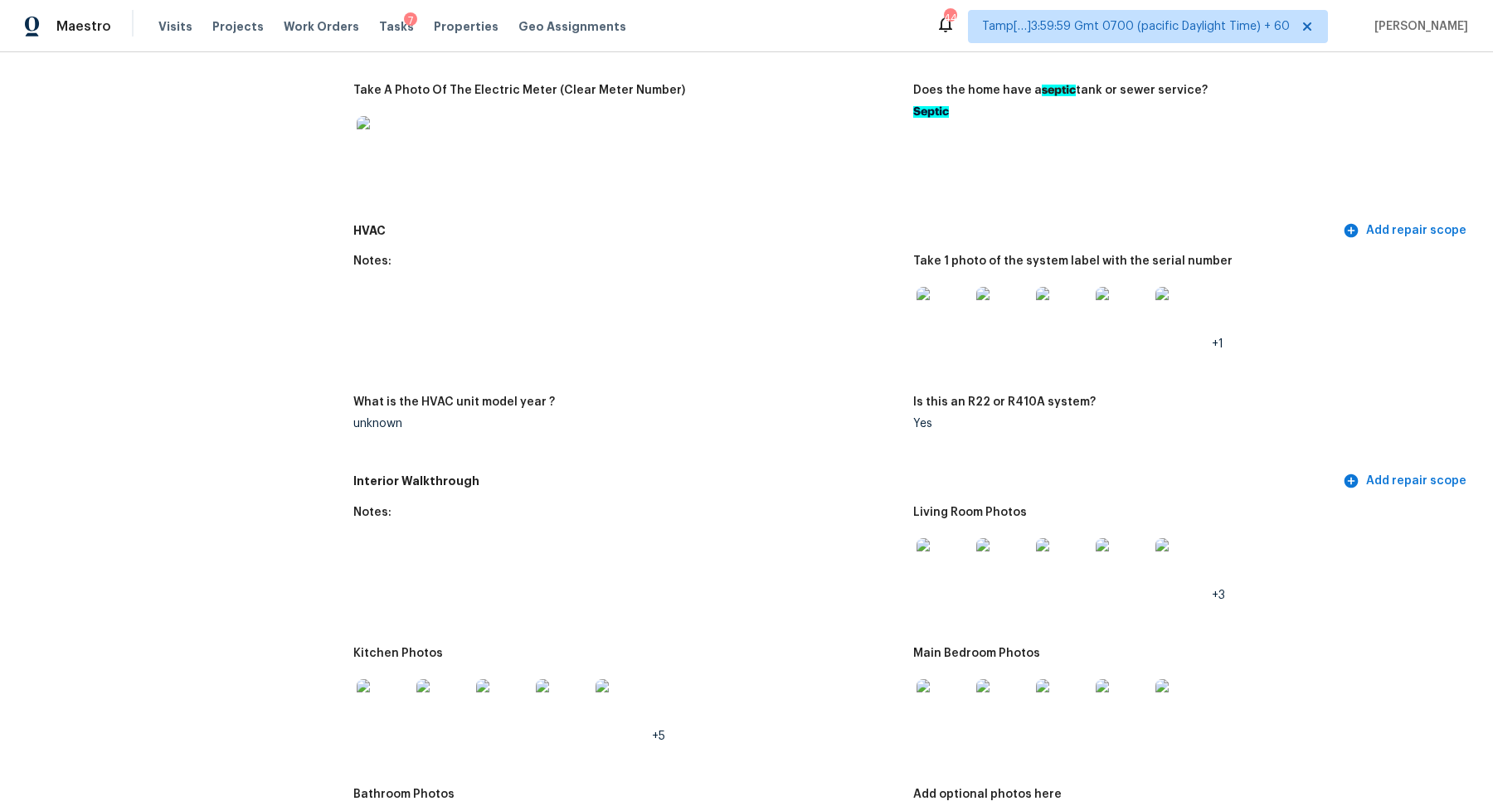
click at [942, 588] on img at bounding box center [943, 564] width 53 height 53
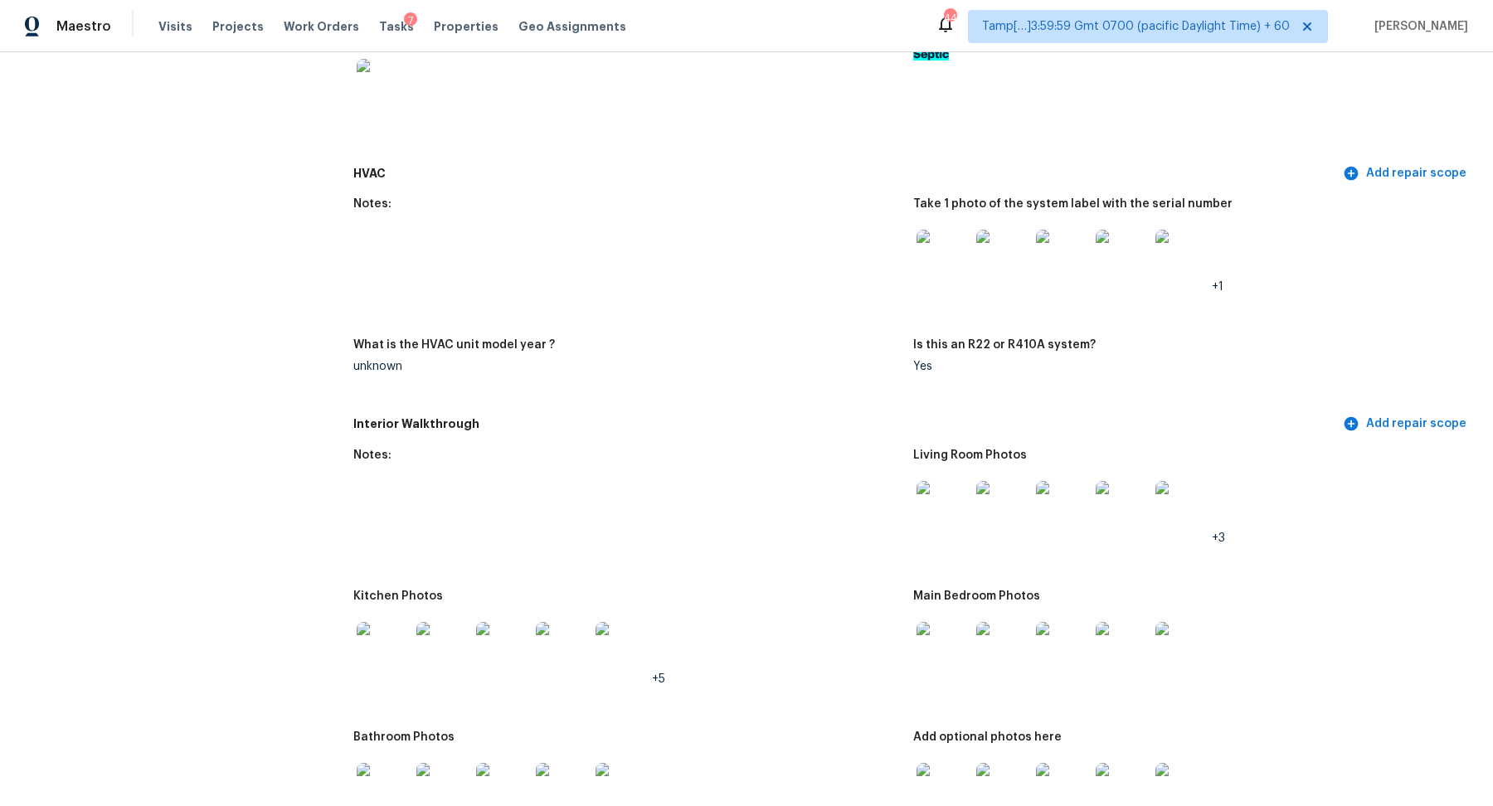
scroll to position [1483, 0]
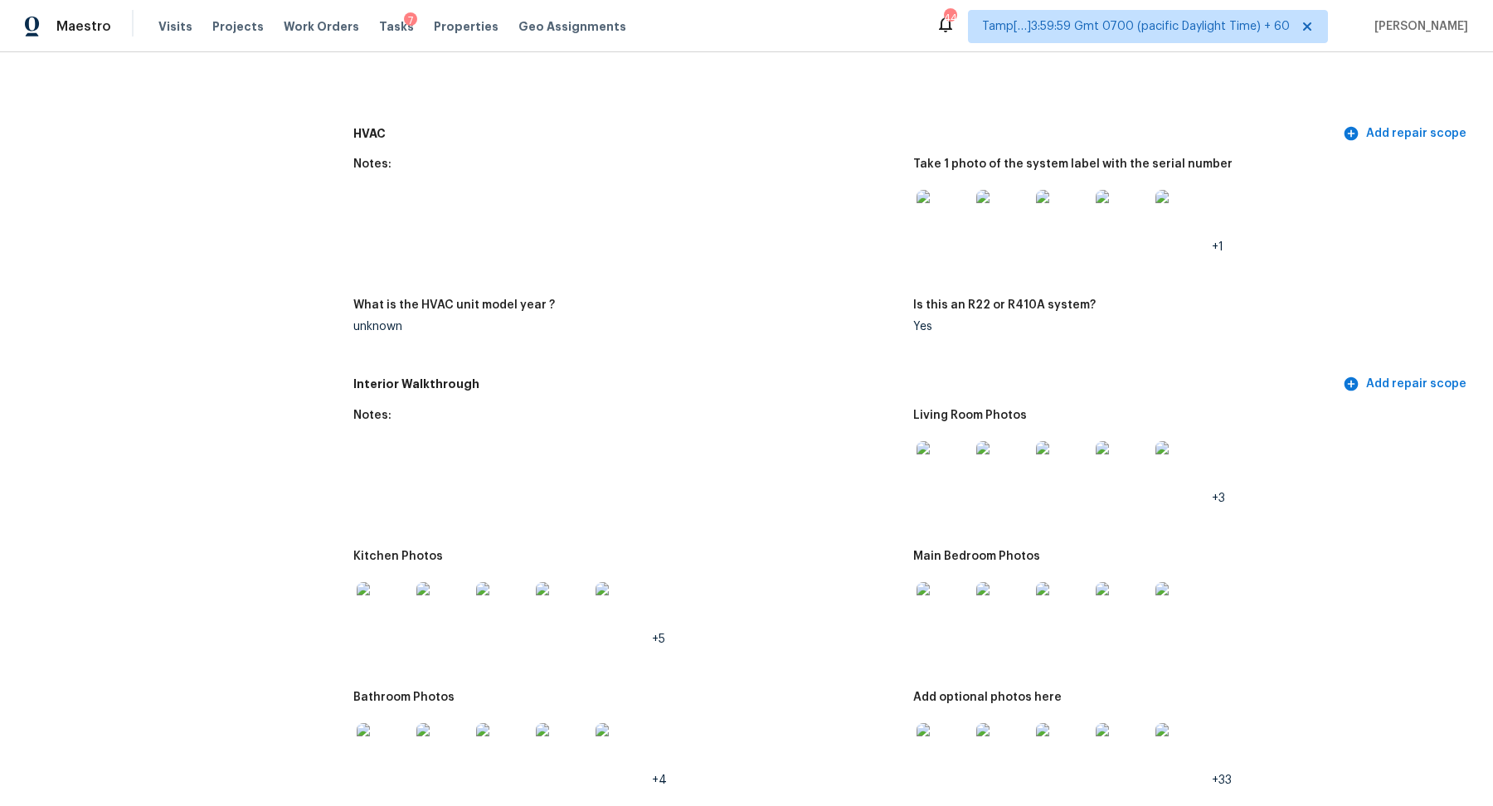
click at [378, 629] on img at bounding box center [383, 608] width 53 height 53
click at [946, 618] on img at bounding box center [943, 608] width 53 height 53
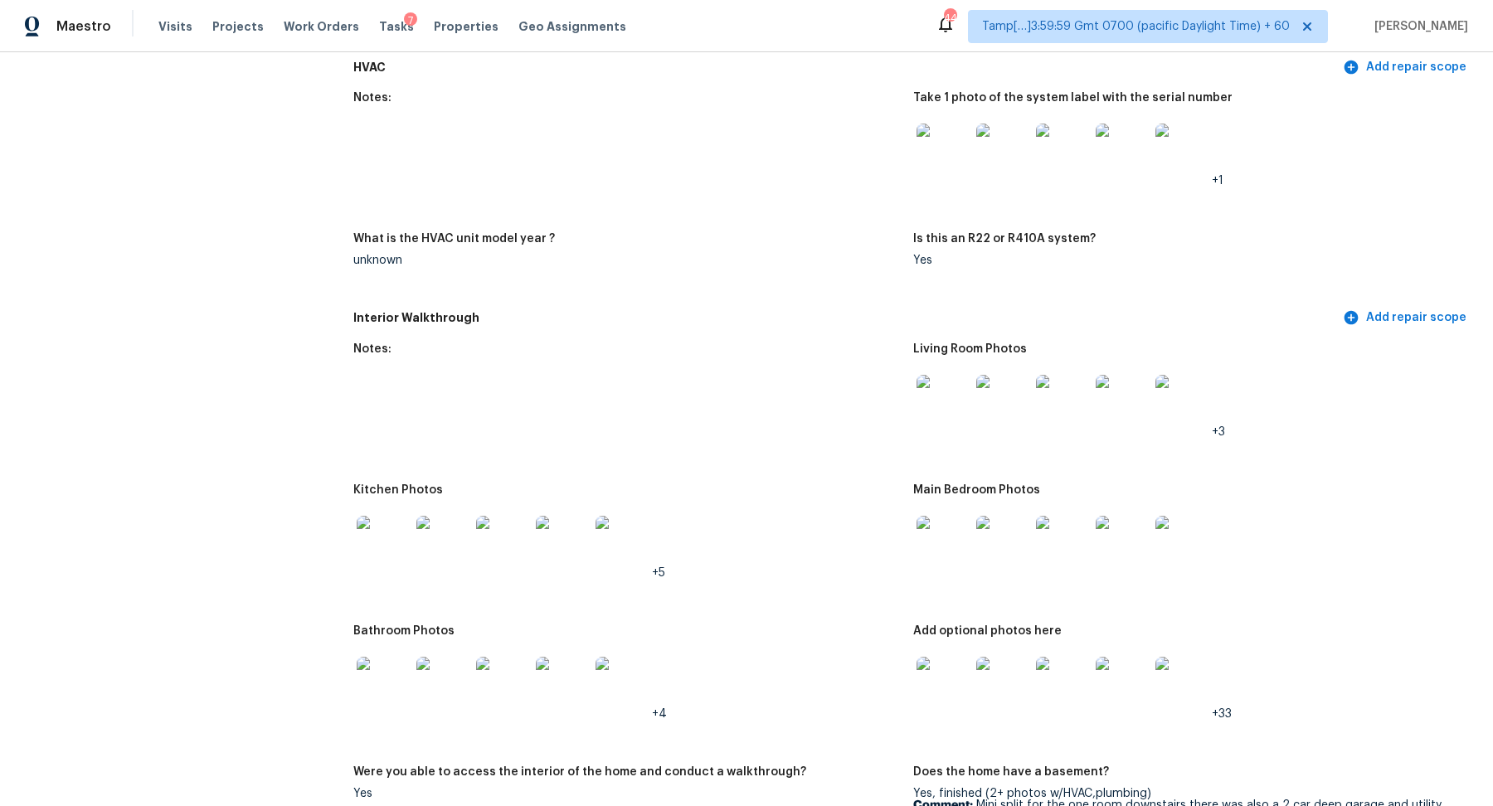
scroll to position [1631, 0]
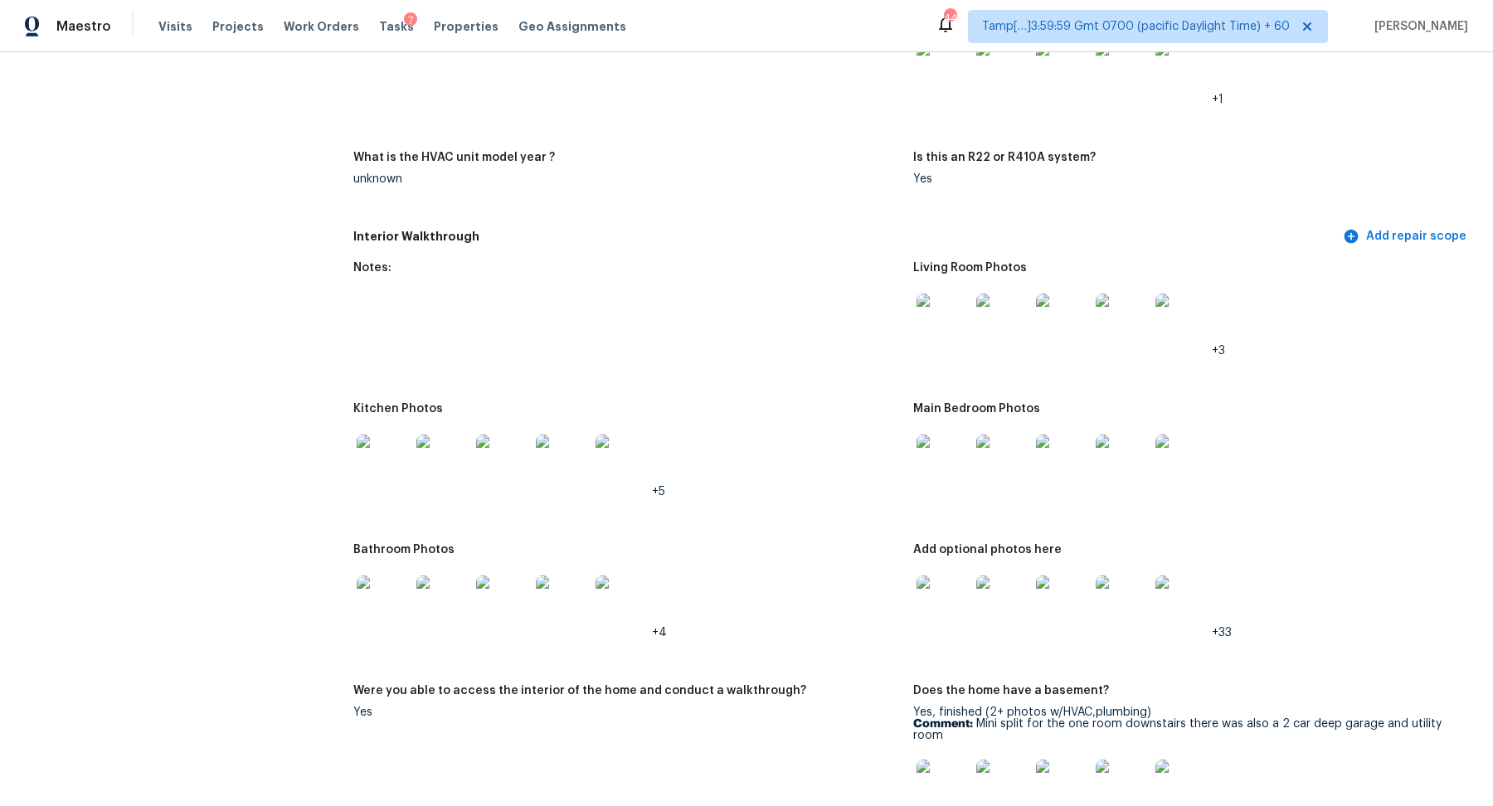
click at [408, 606] on img at bounding box center [383, 602] width 53 height 53
click at [960, 447] on img at bounding box center [943, 461] width 53 height 53
click at [935, 602] on img at bounding box center [943, 602] width 53 height 53
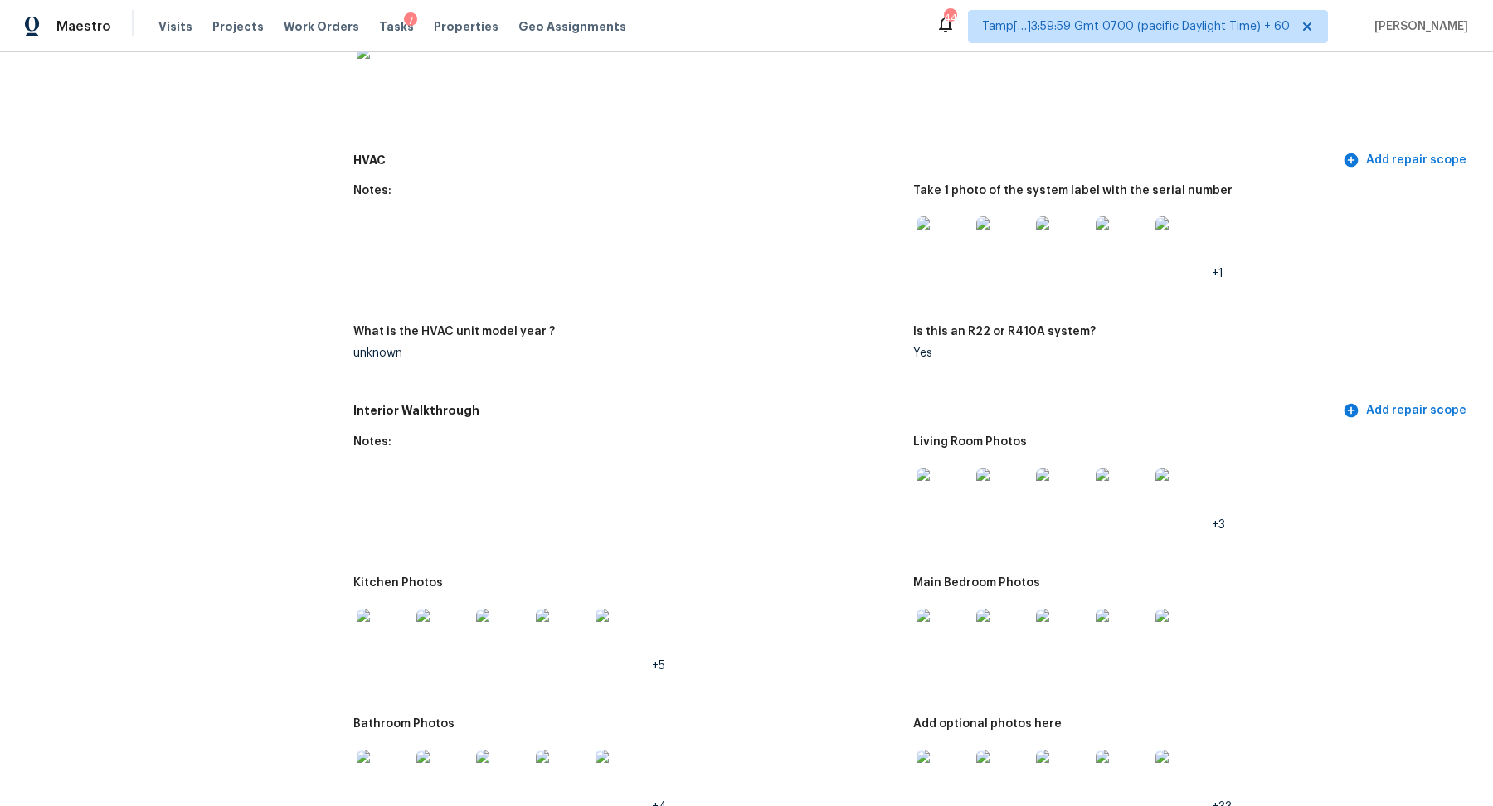
scroll to position [1981, 0]
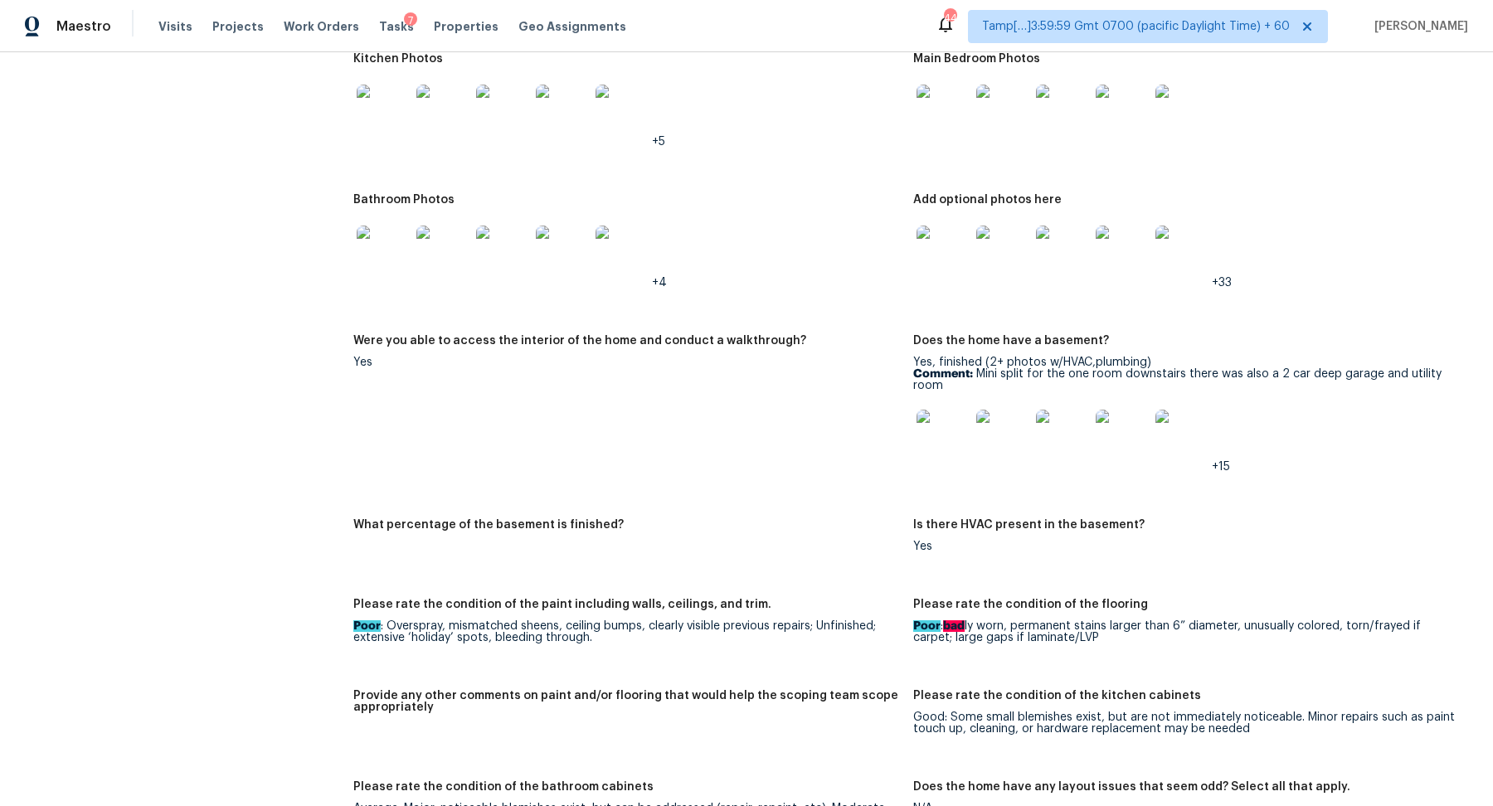
click at [918, 443] on img at bounding box center [943, 436] width 53 height 53
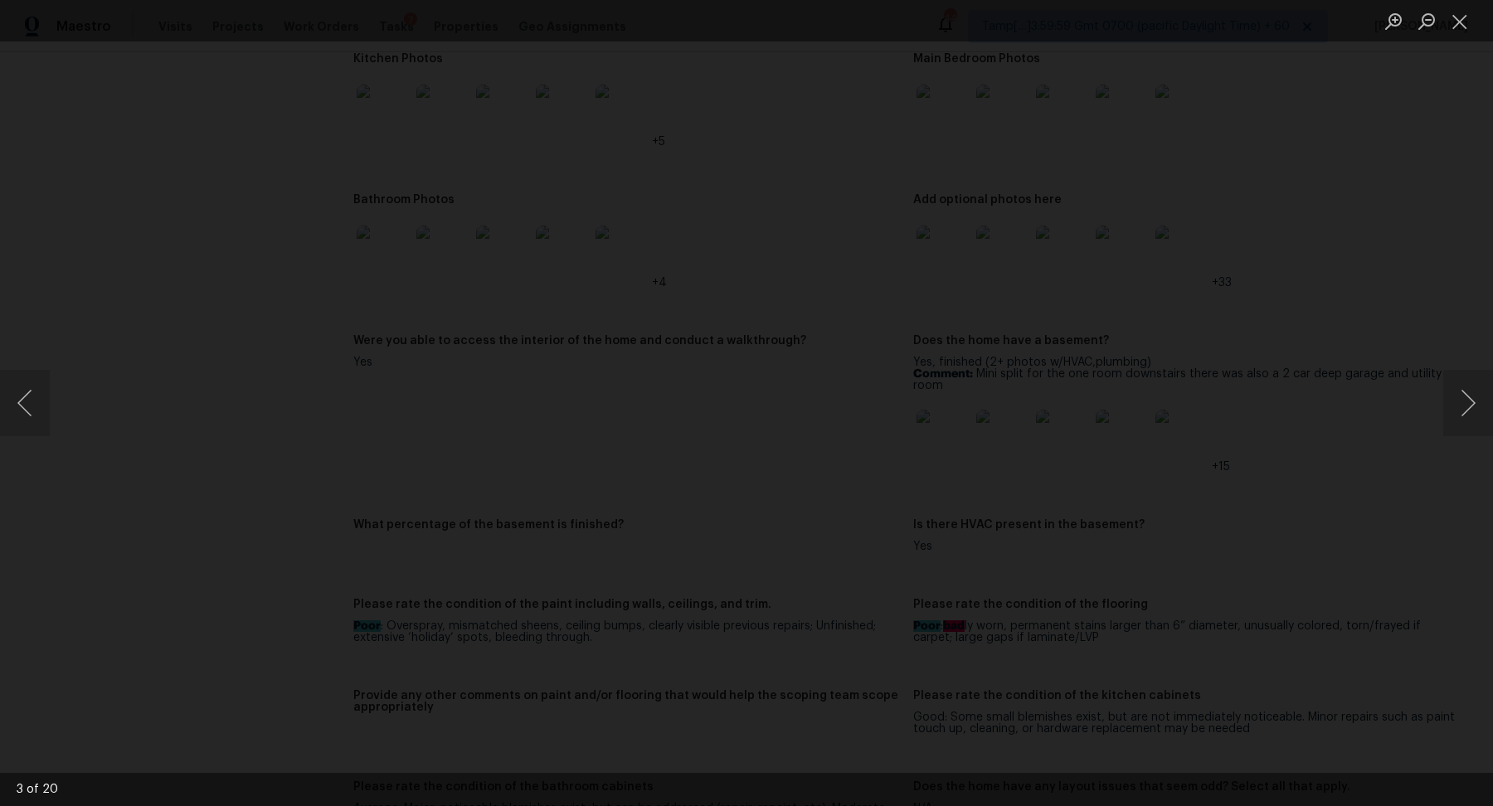
click at [583, 467] on img "Lightbox" at bounding box center [496, 78] width 2649 height 1430
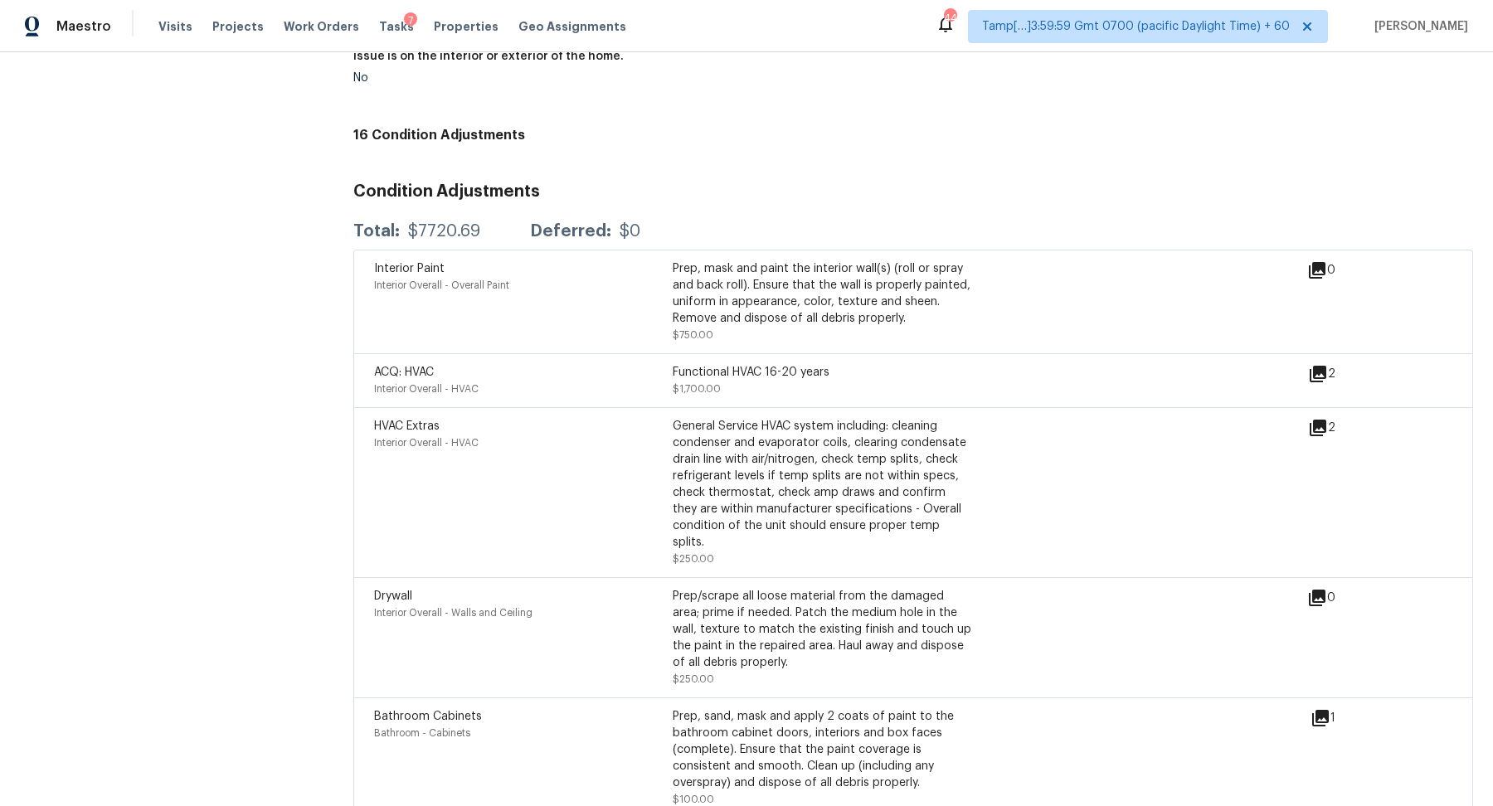
scroll to position [3991, 0]
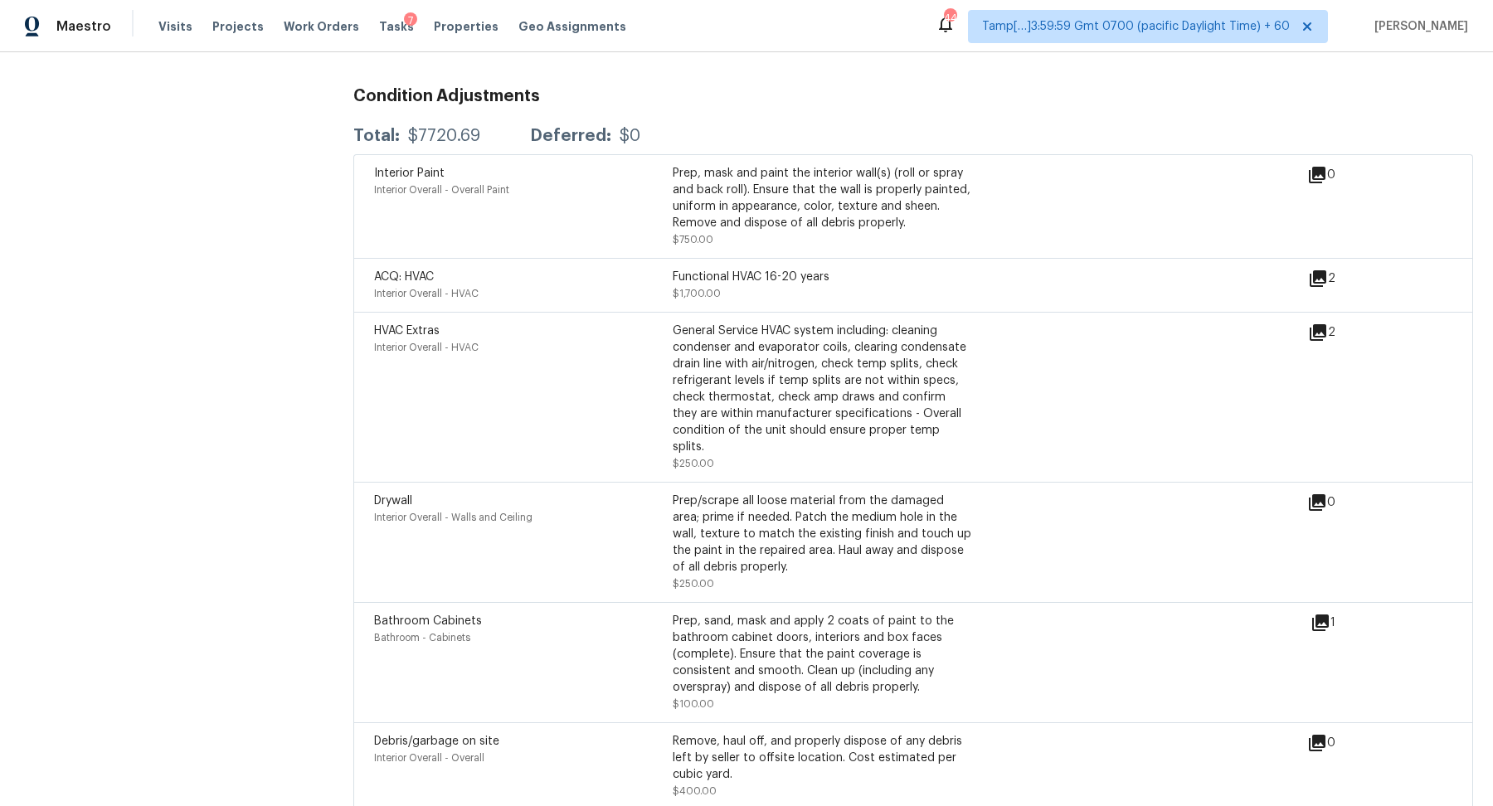
click at [845, 437] on div "General Service HVAC system including: cleaning condenser and evaporator coils,…" at bounding box center [822, 389] width 299 height 133
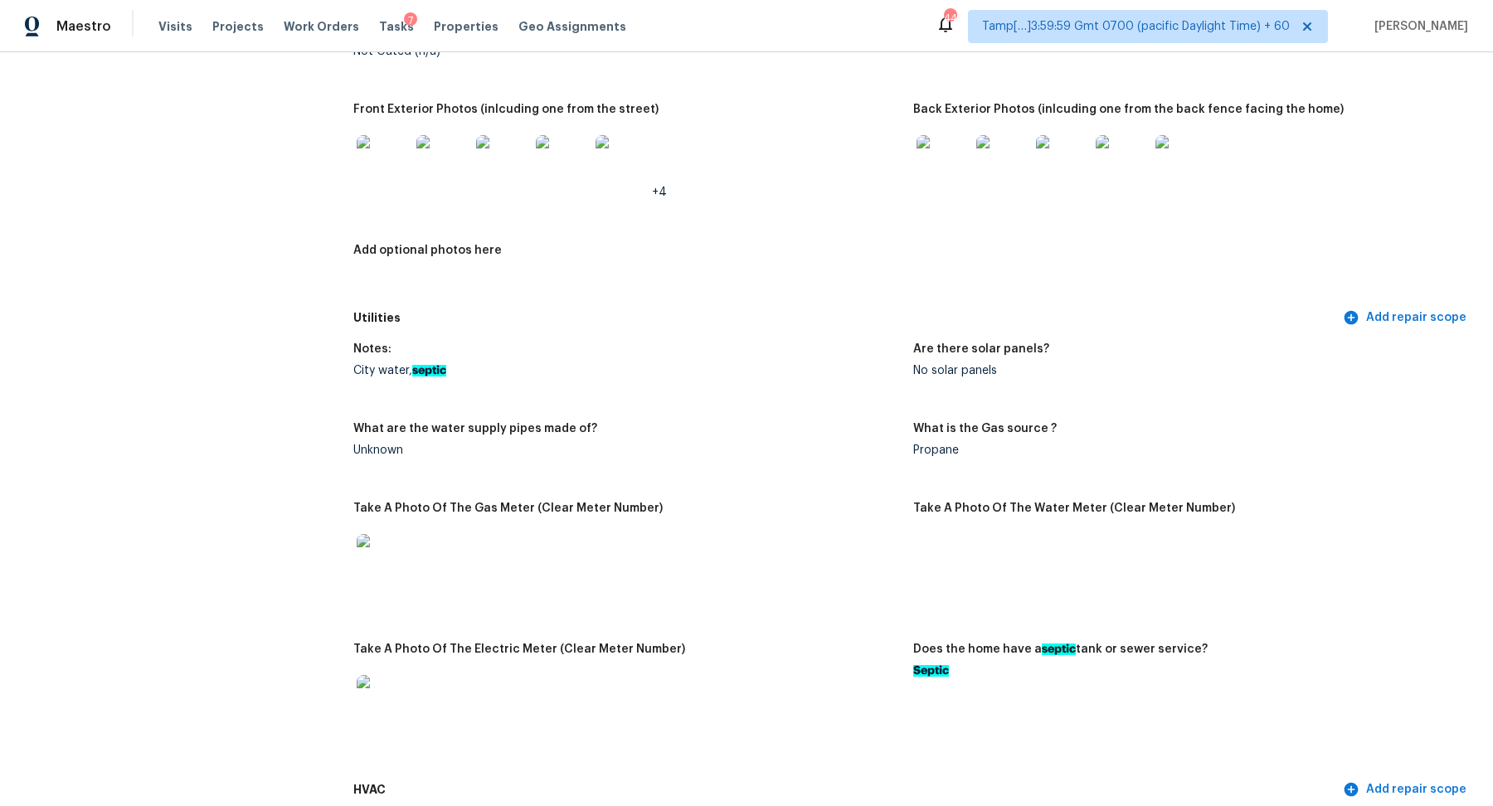
scroll to position [567, 0]
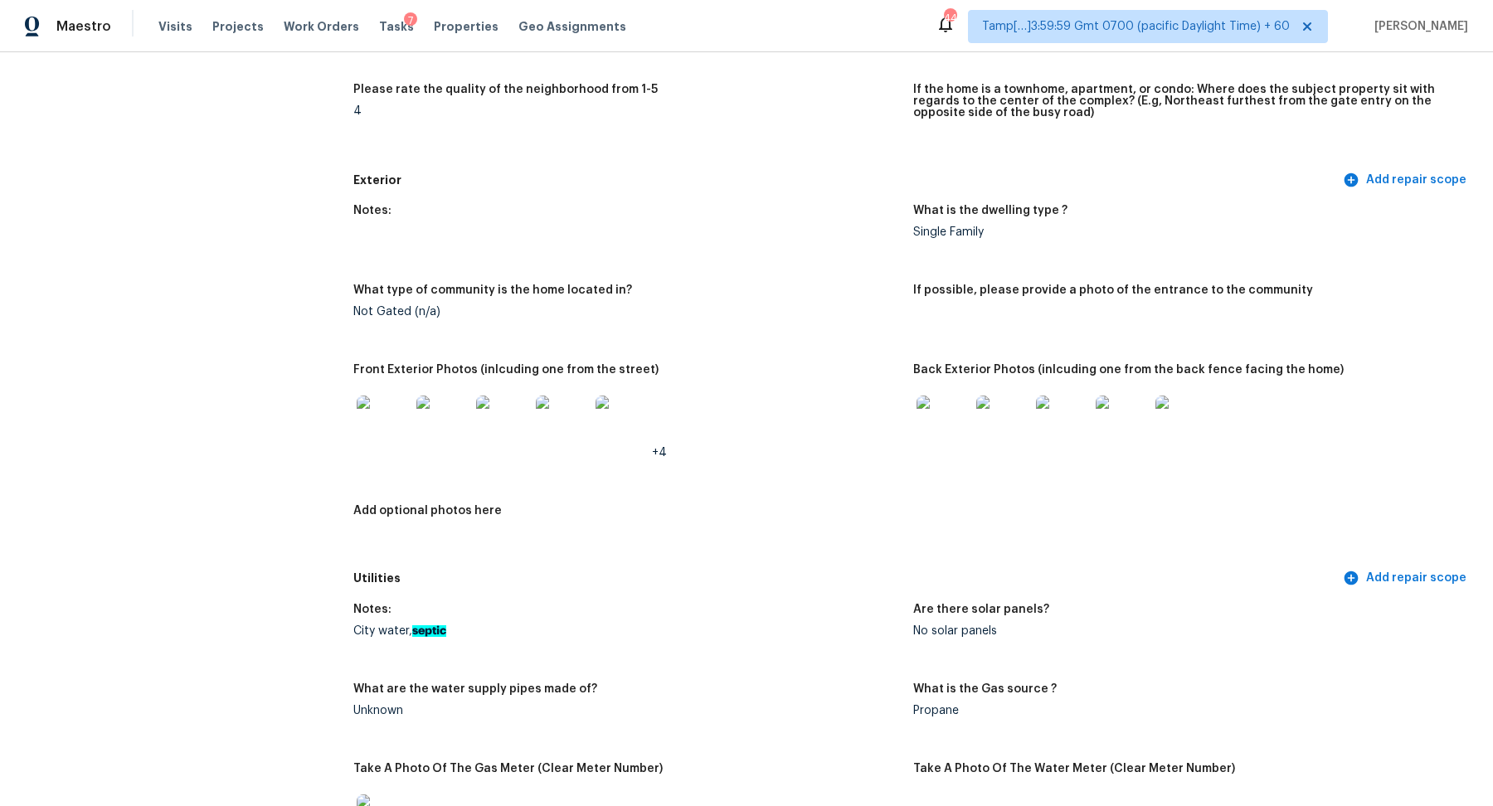
click at [942, 412] on img at bounding box center [943, 422] width 53 height 53
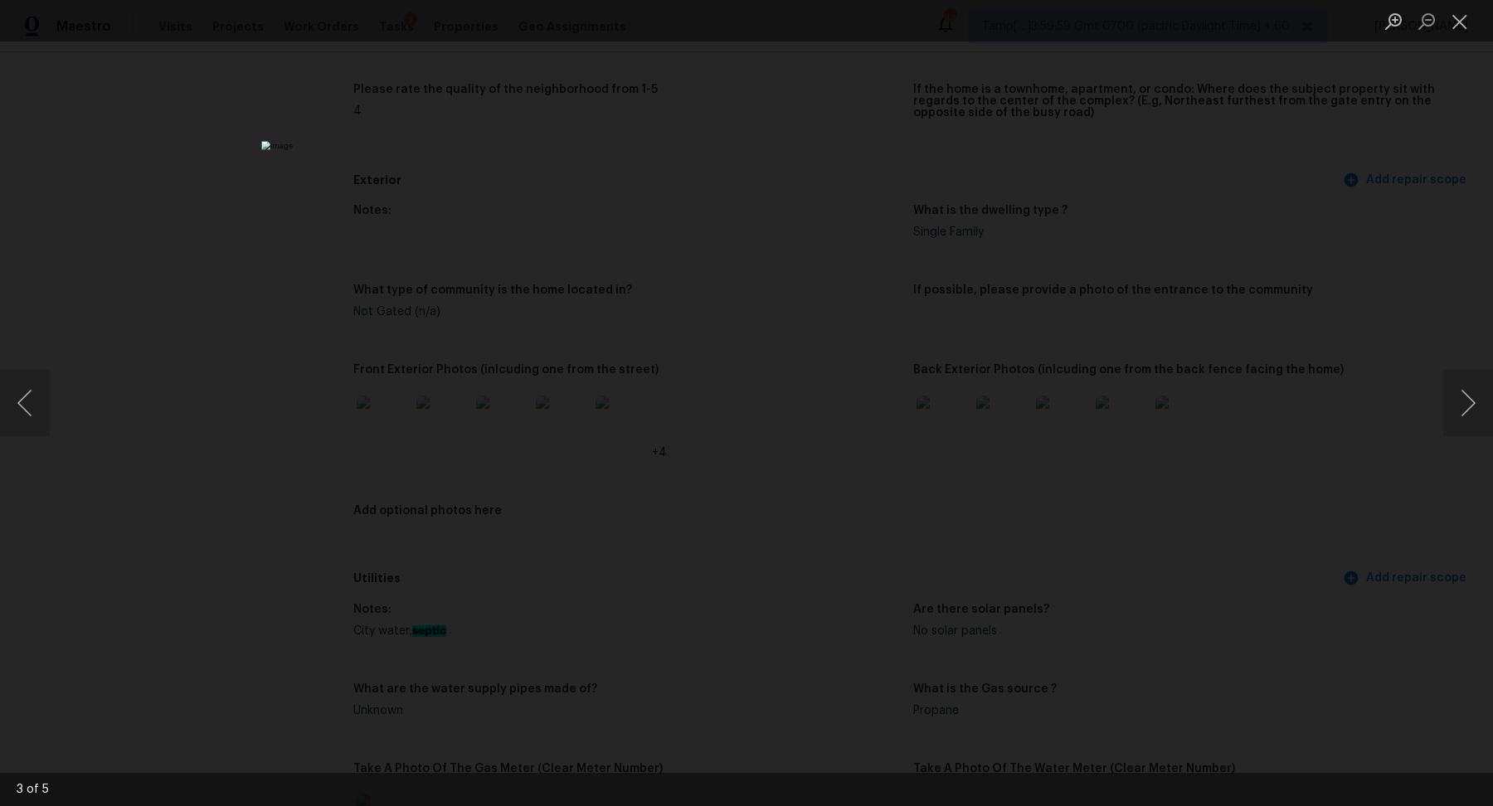
click at [1117, 436] on div "Lightbox" at bounding box center [746, 403] width 1493 height 806
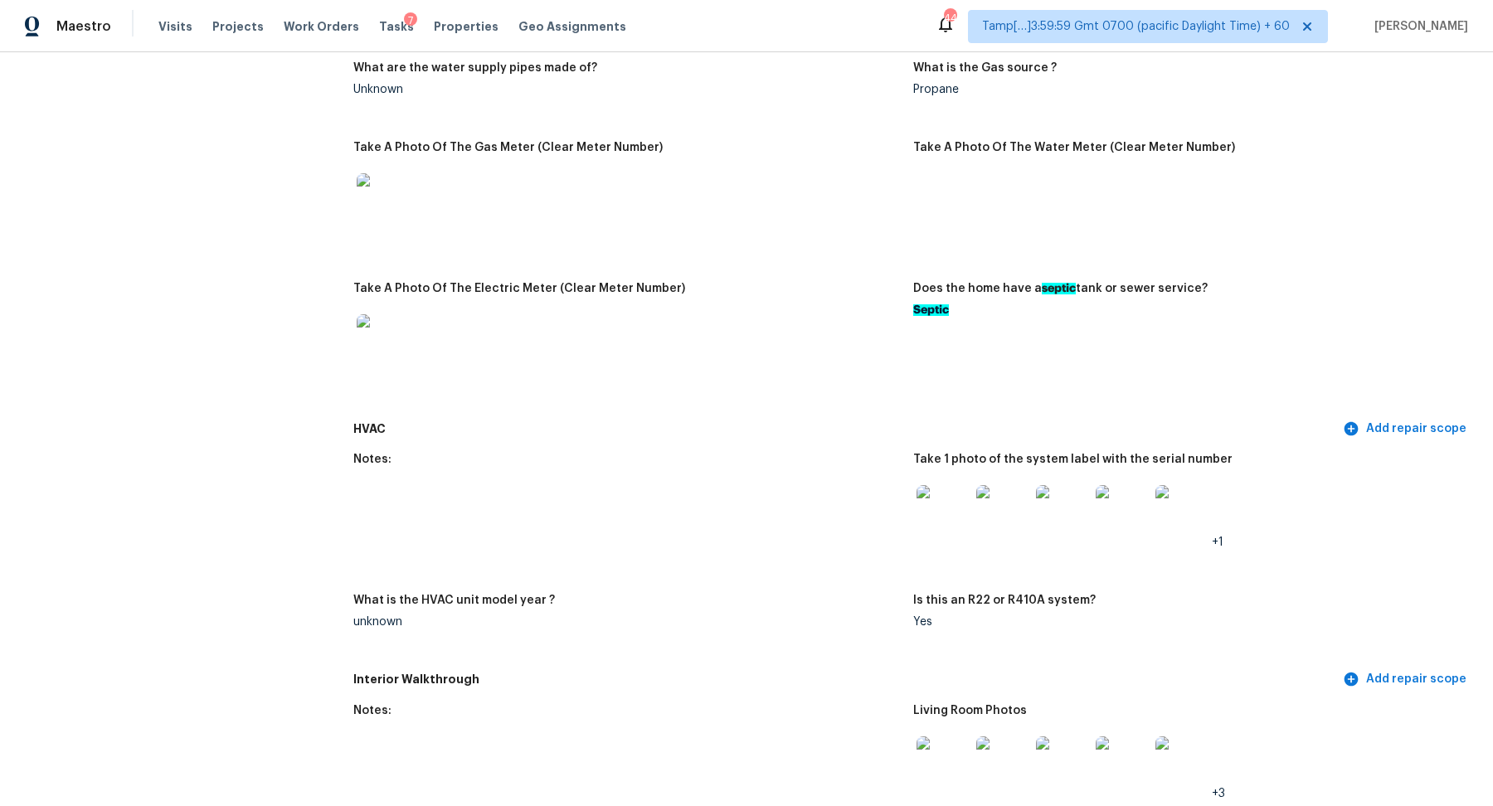
scroll to position [1325, 0]
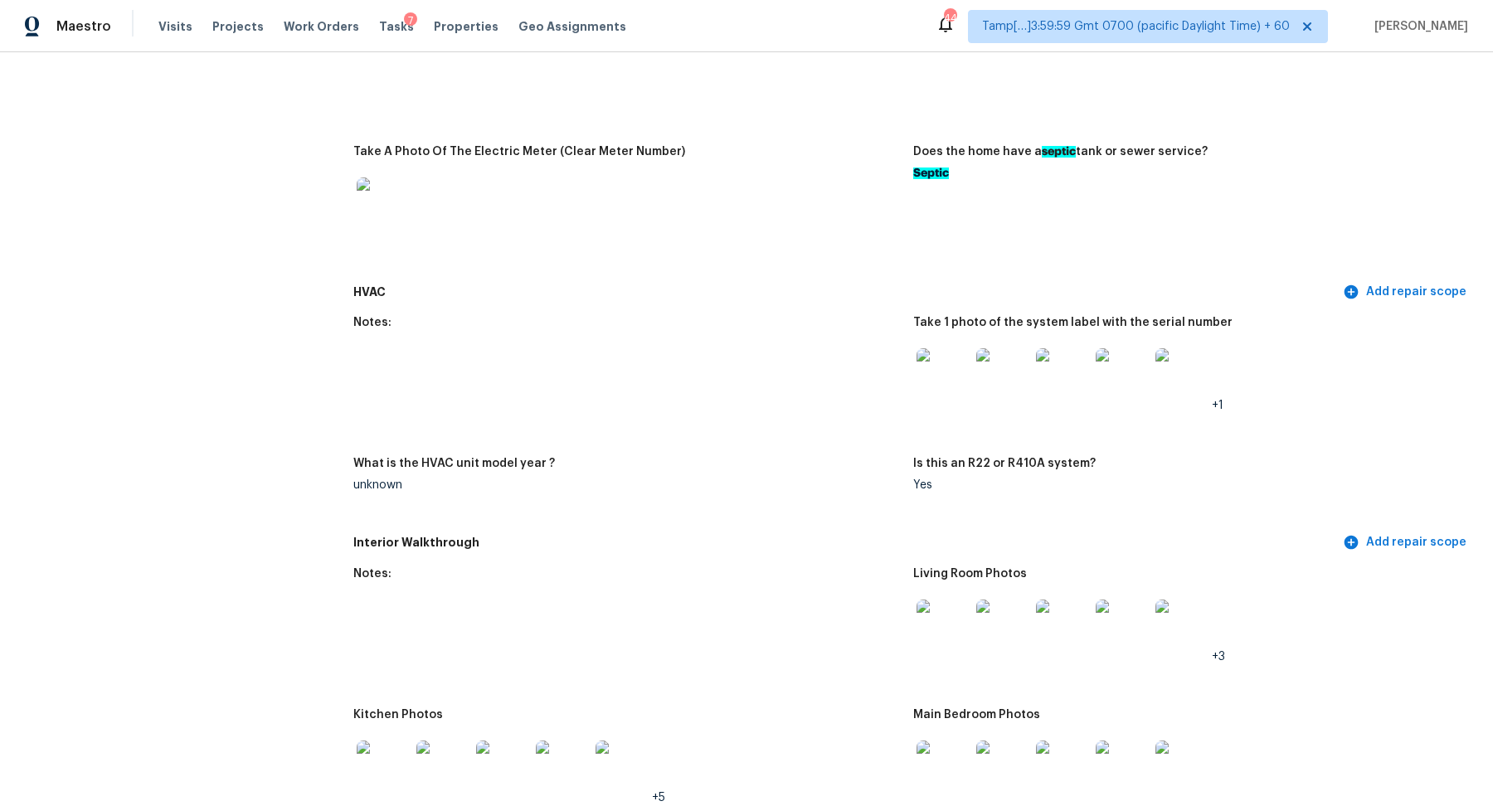
click at [947, 393] on img at bounding box center [943, 374] width 53 height 53
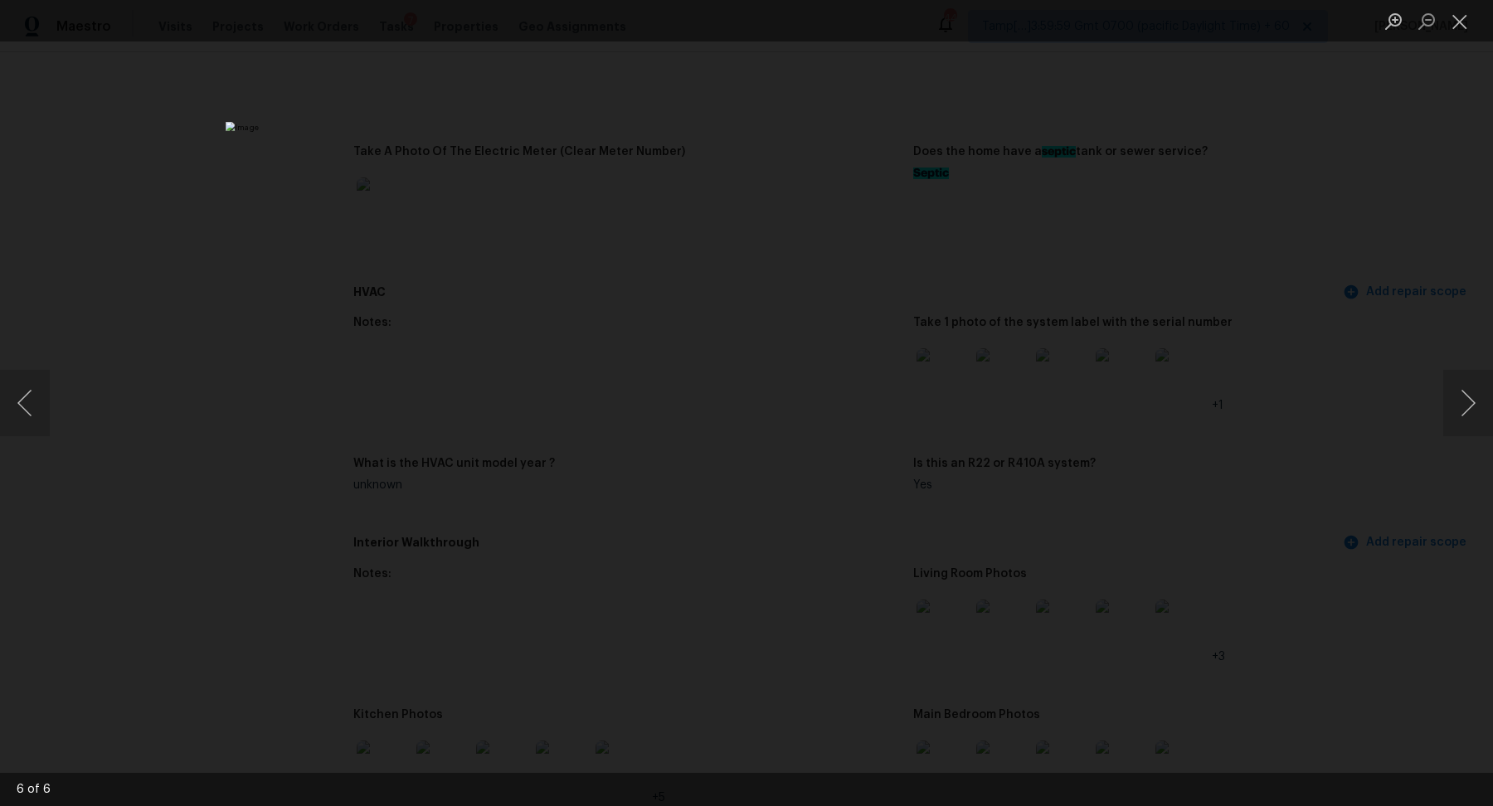
click at [1183, 411] on div "Lightbox" at bounding box center [746, 403] width 1493 height 806
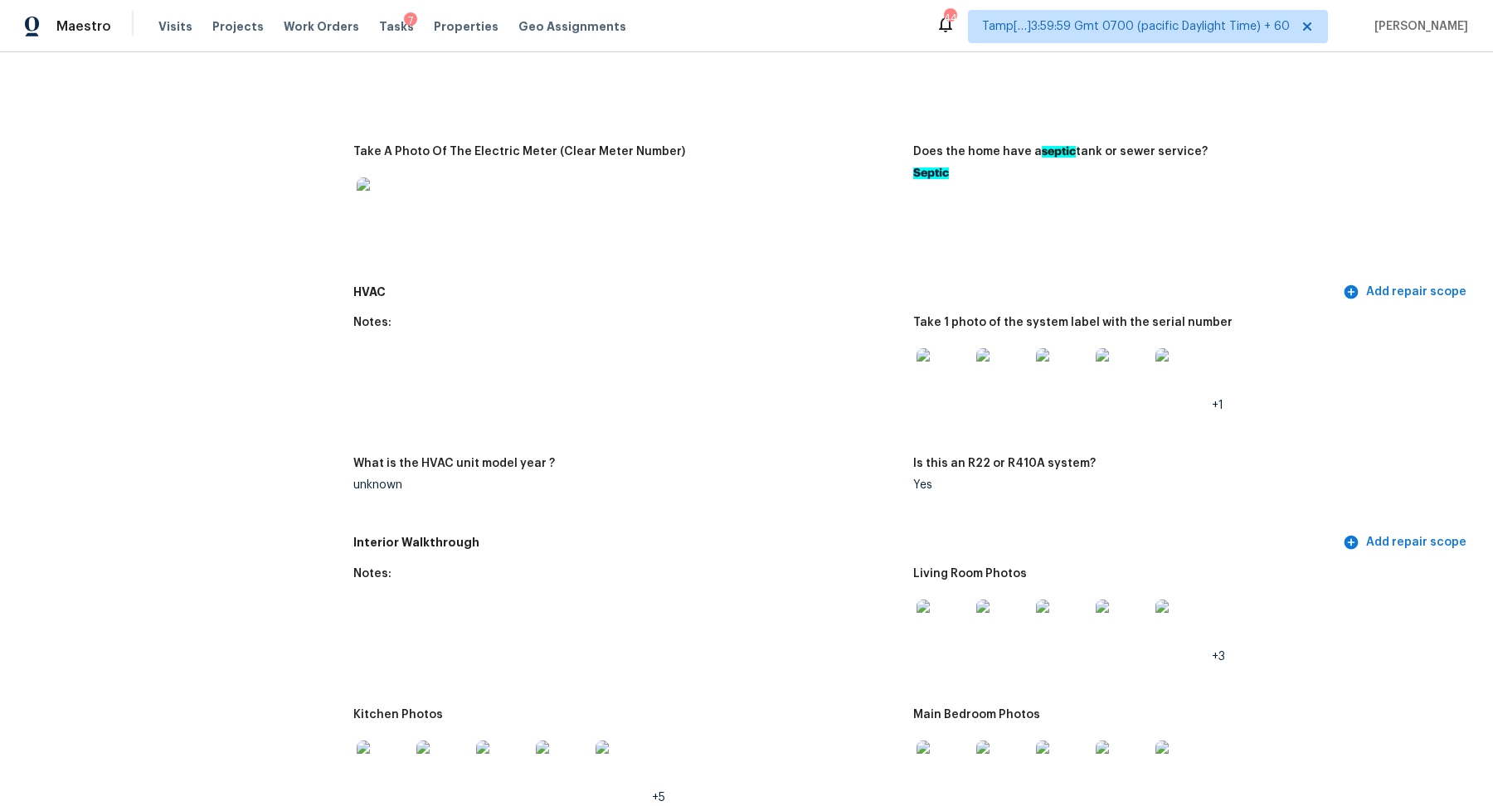
scroll to position [1662, 0]
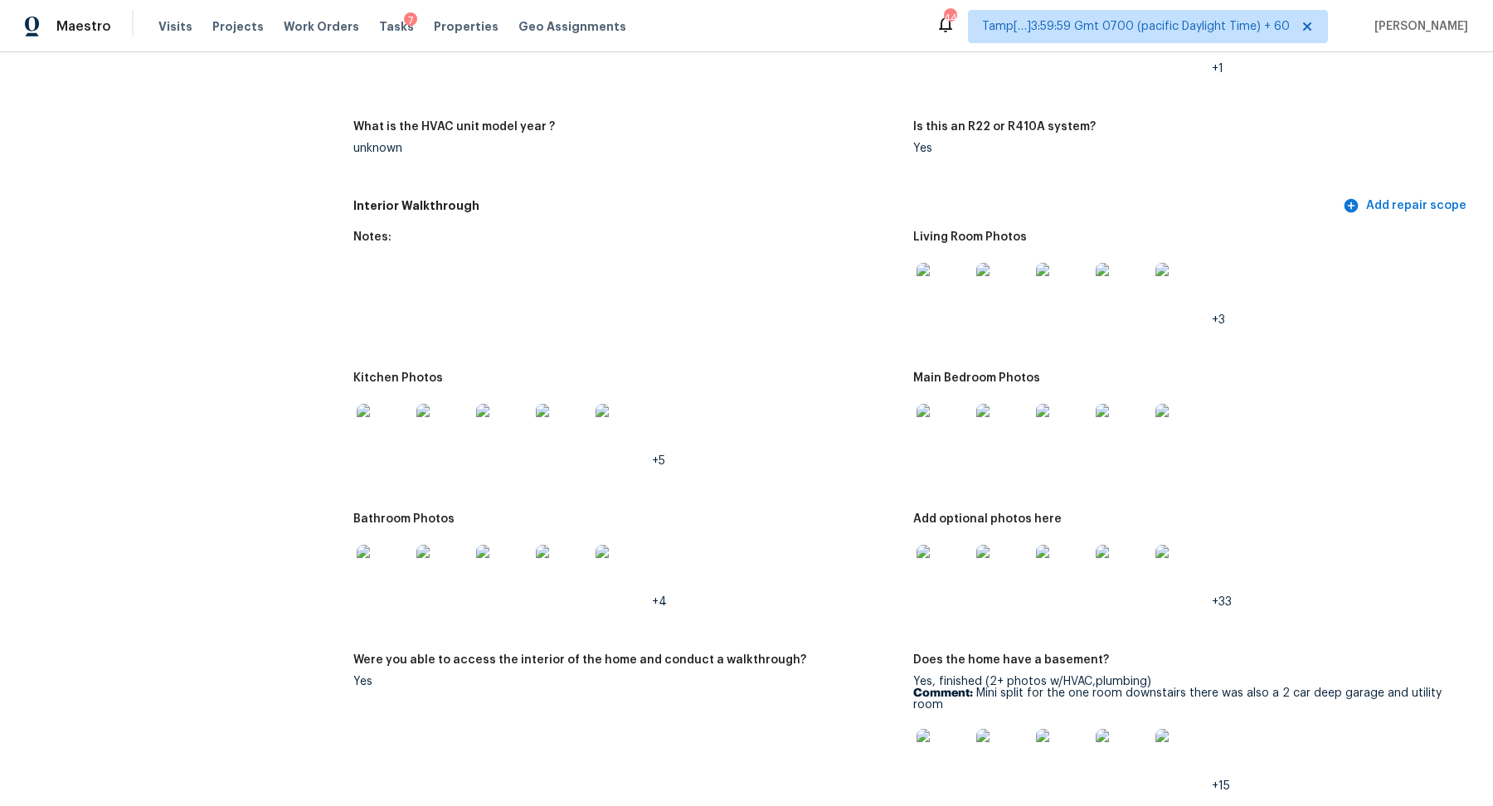
click at [969, 290] on img at bounding box center [943, 289] width 53 height 53
click at [377, 563] on img at bounding box center [383, 571] width 53 height 53
click at [946, 582] on img at bounding box center [943, 571] width 53 height 53
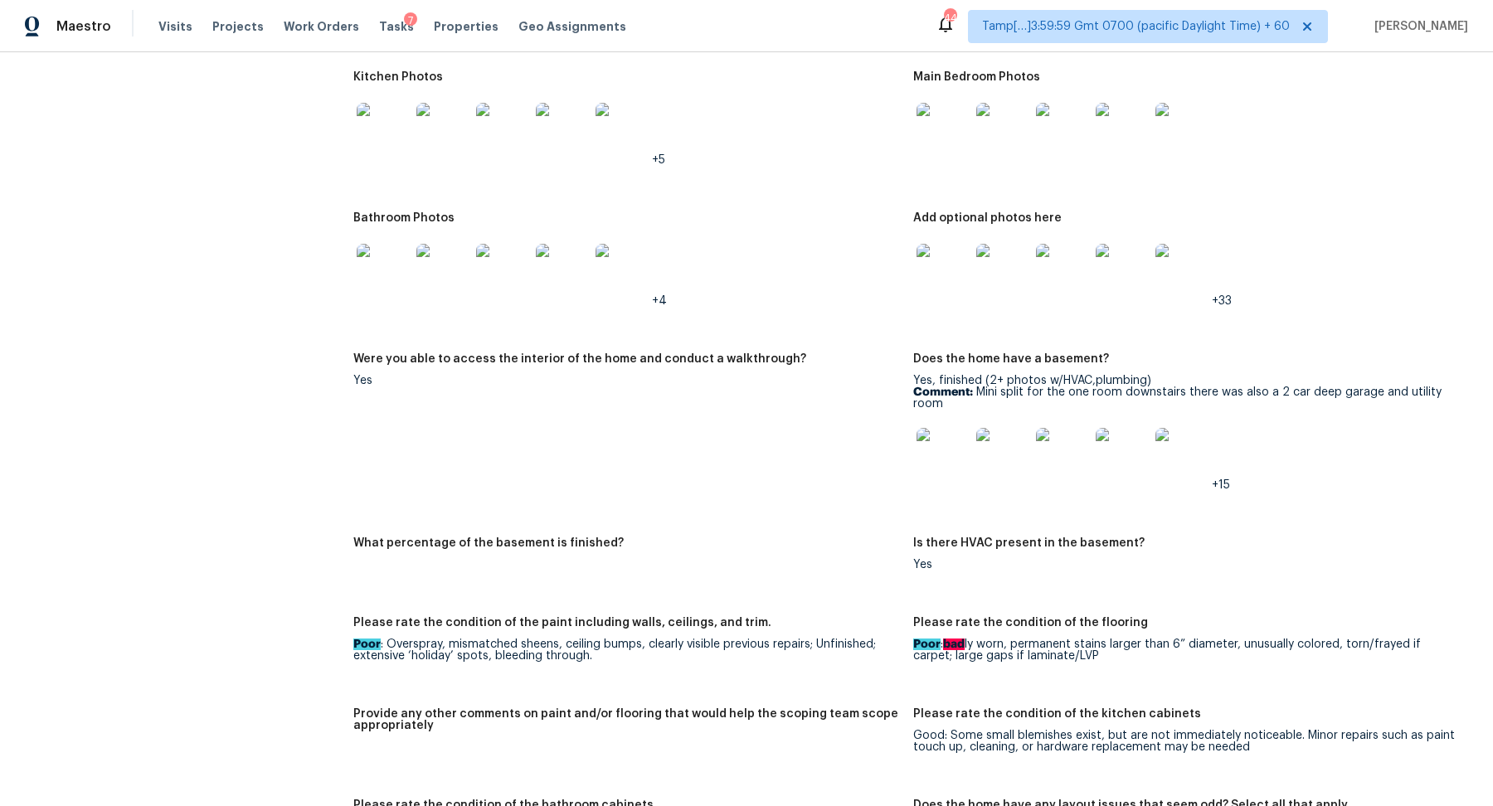
scroll to position [1894, 0]
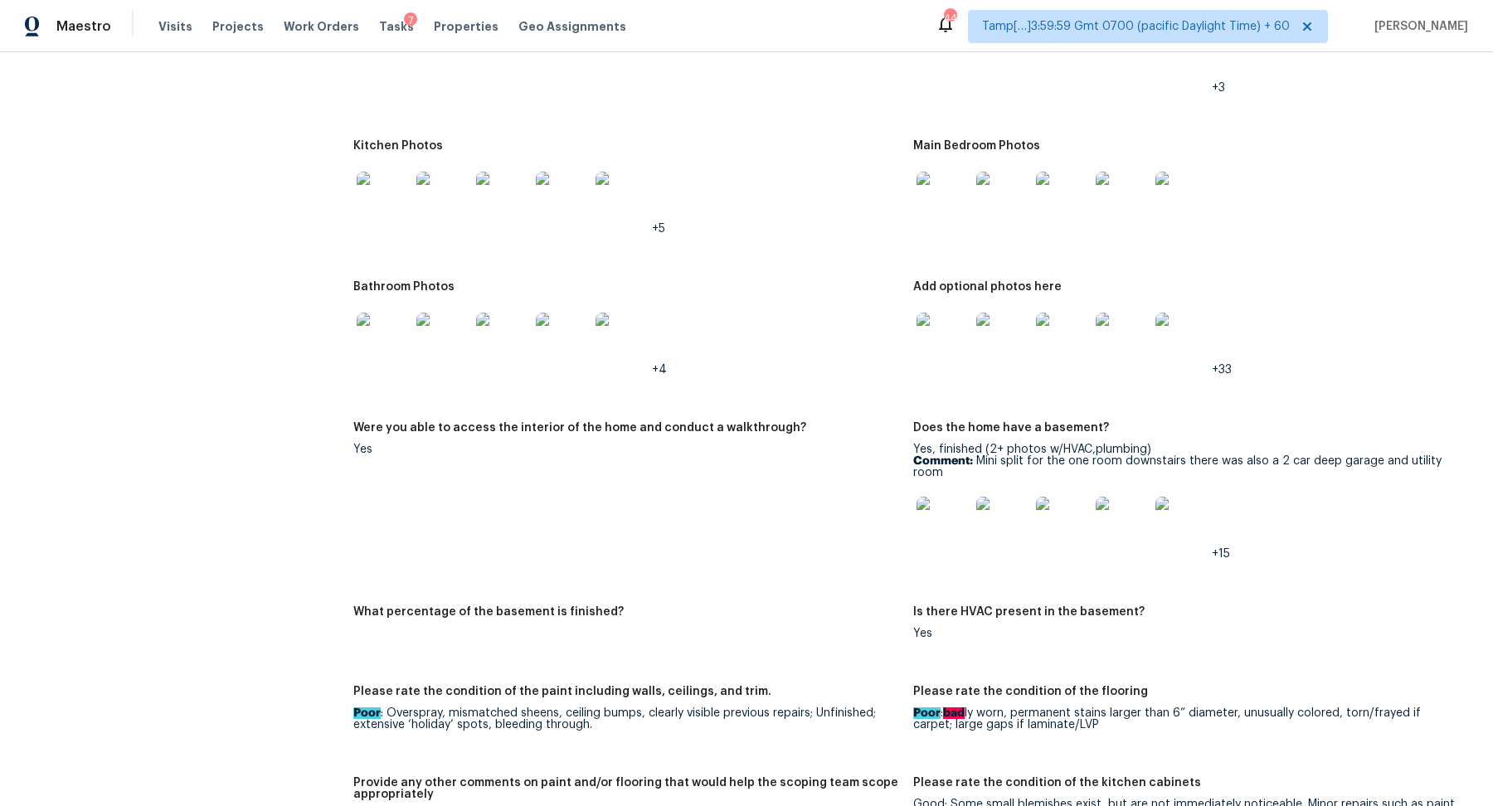
click at [936, 358] on img at bounding box center [943, 339] width 53 height 53
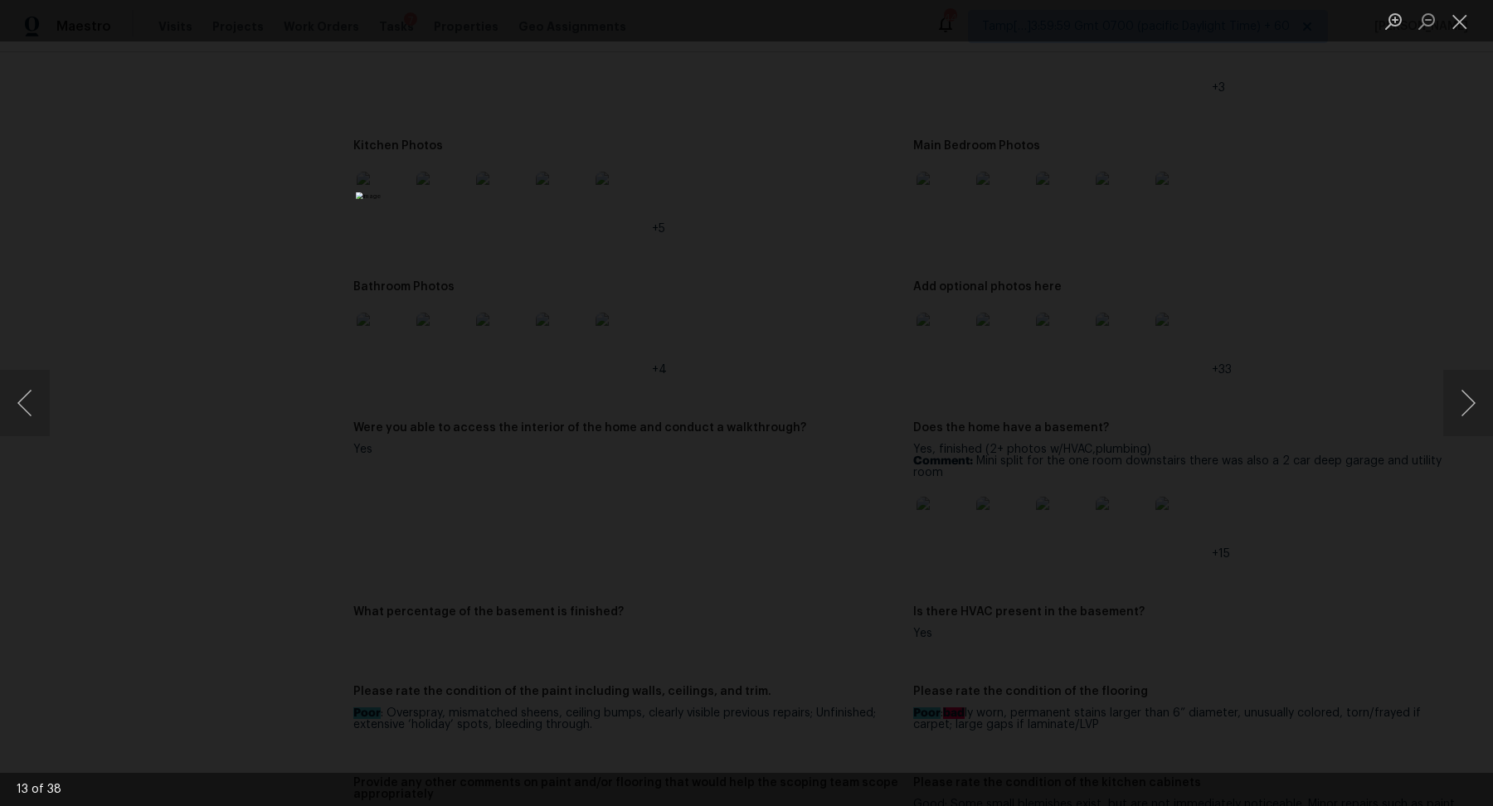
click at [452, 166] on div "Lightbox" at bounding box center [746, 403] width 1493 height 806
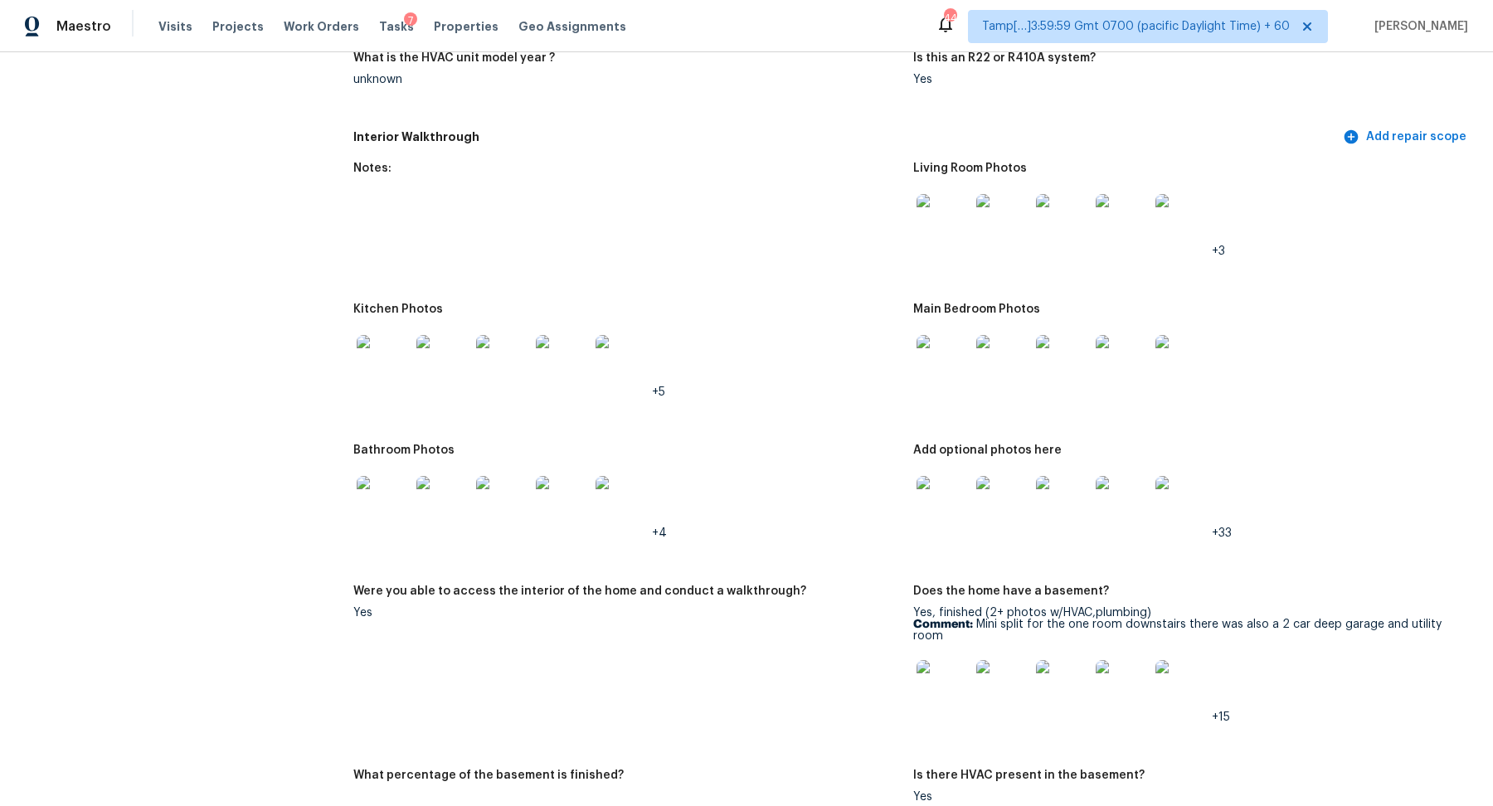
scroll to position [1774, 0]
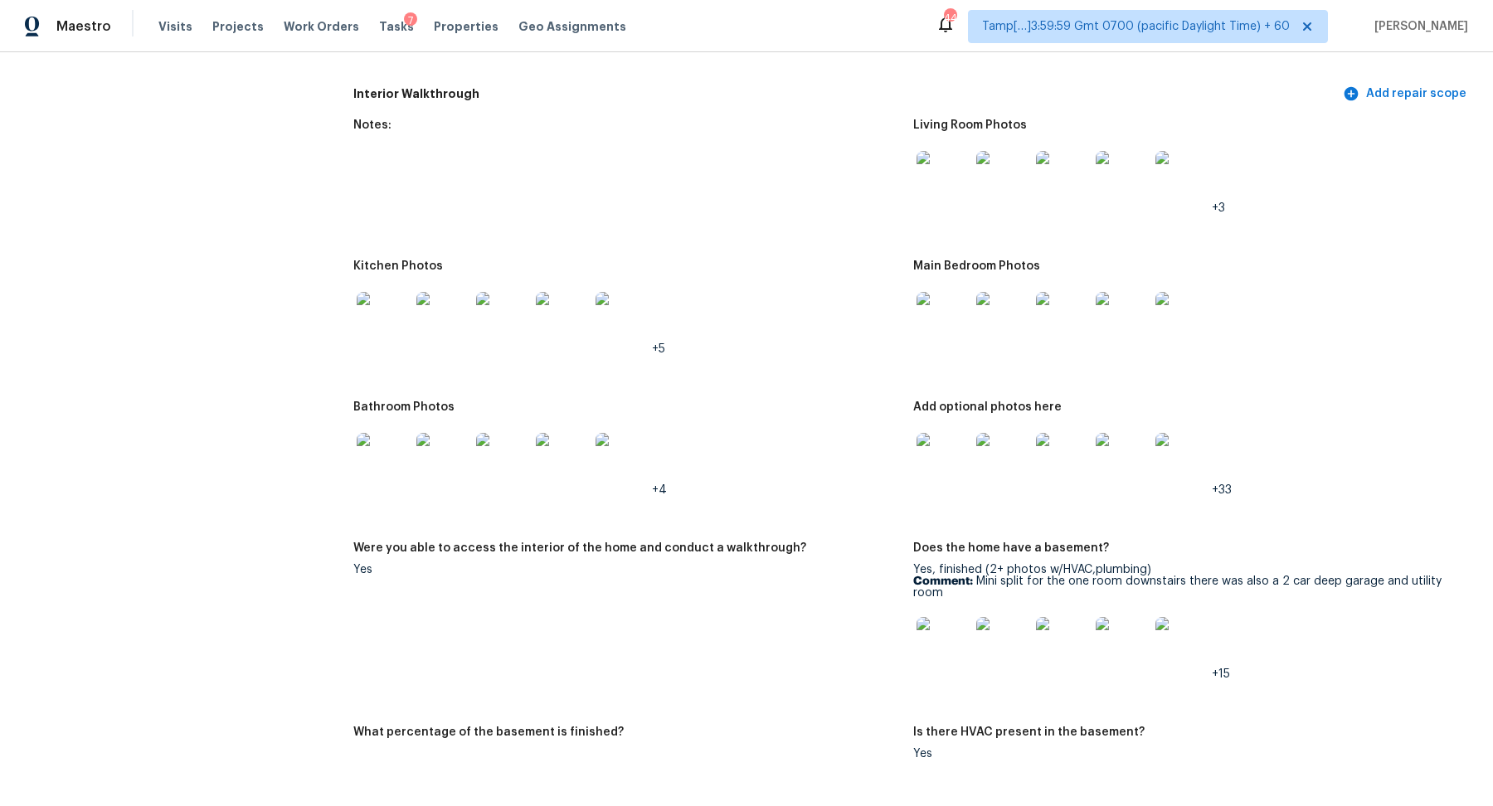
click at [397, 336] on img at bounding box center [383, 318] width 53 height 53
click at [947, 324] on img at bounding box center [943, 318] width 53 height 53
click at [968, 470] on img at bounding box center [943, 459] width 53 height 53
click at [956, 635] on img at bounding box center [943, 643] width 53 height 53
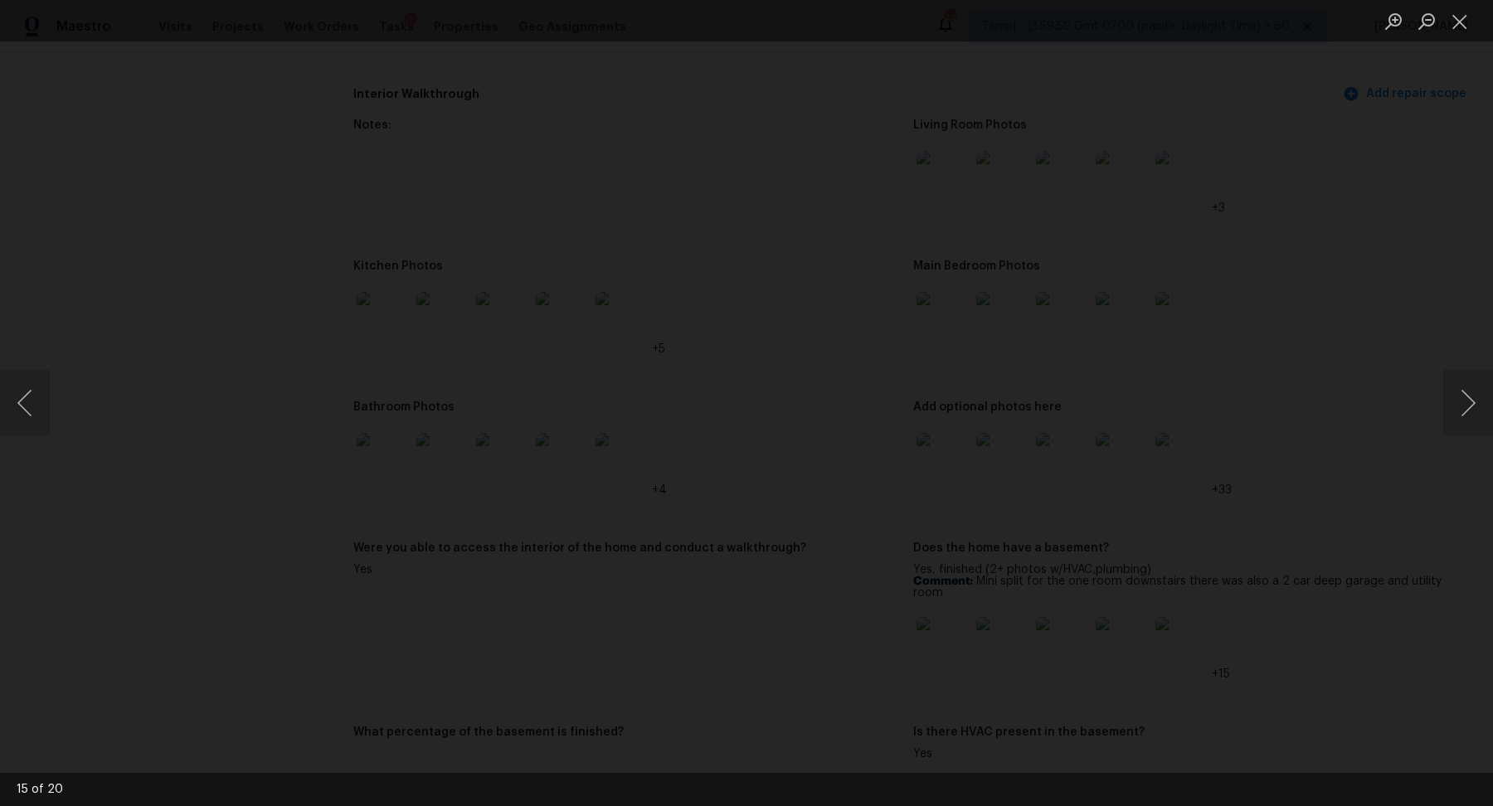
click at [868, 473] on img "Lightbox" at bounding box center [1064, 222] width 3563 height 1924
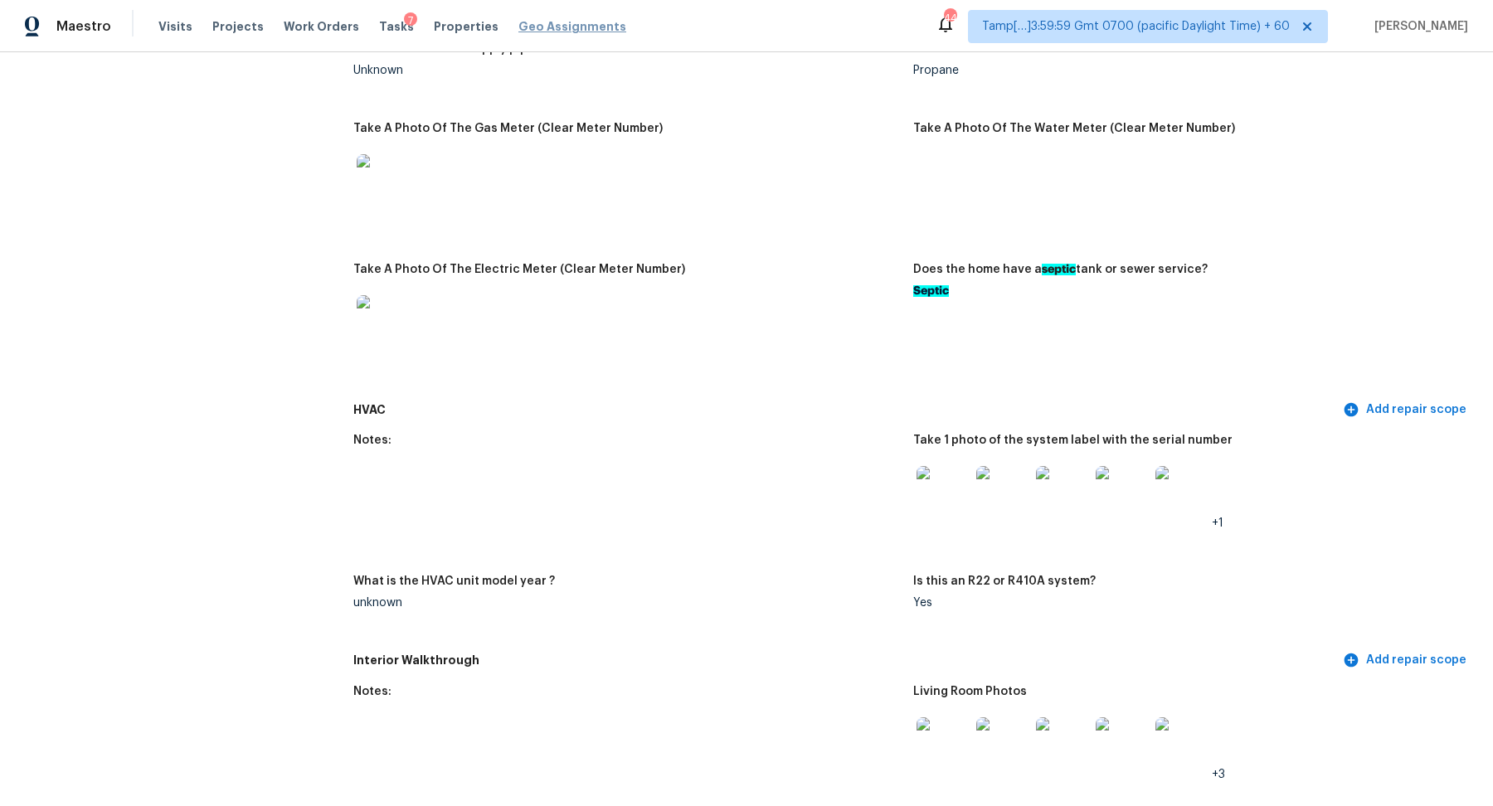
scroll to position [1249, 0]
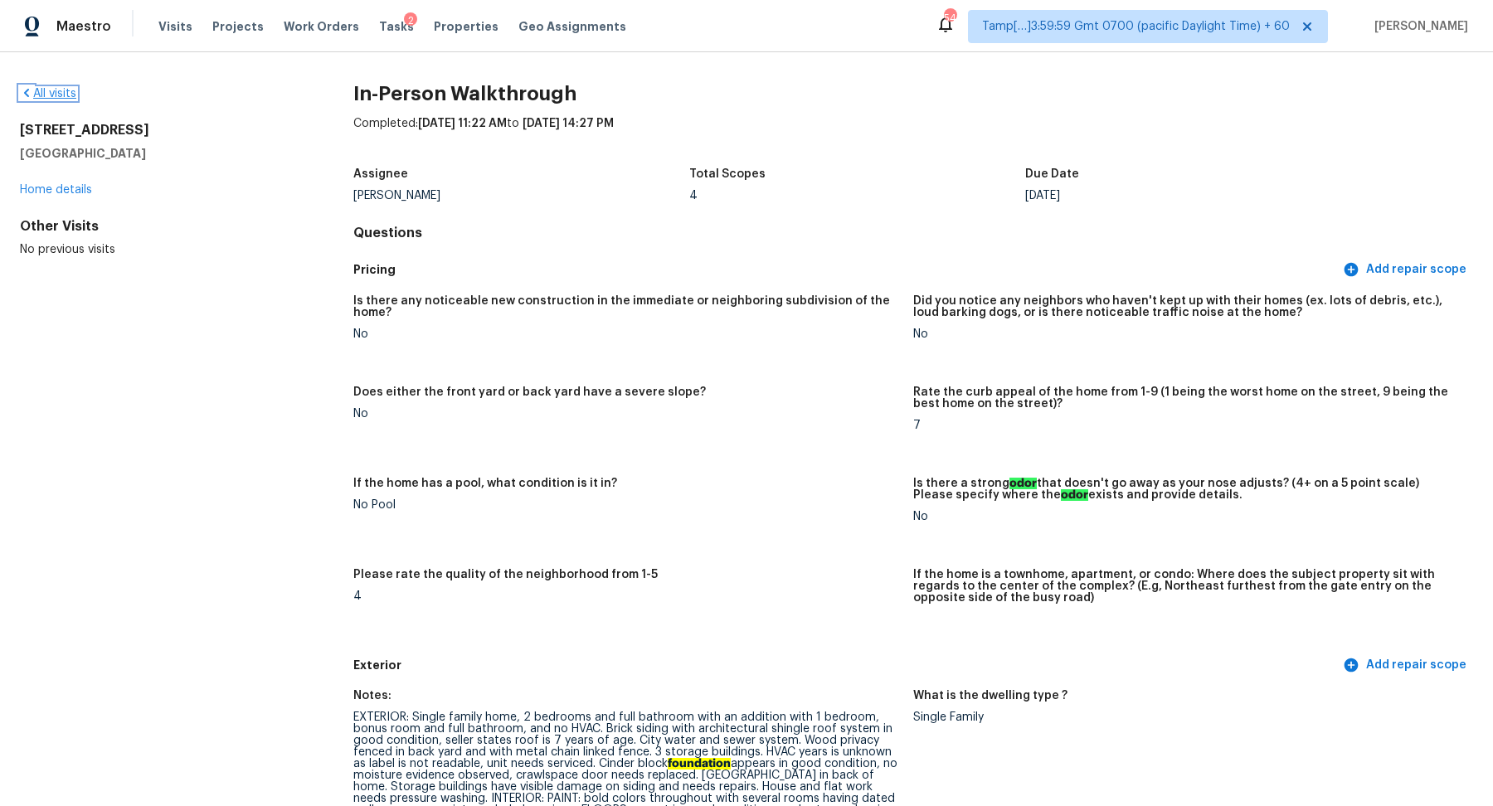
click at [52, 88] on link "All visits" at bounding box center [48, 94] width 56 height 12
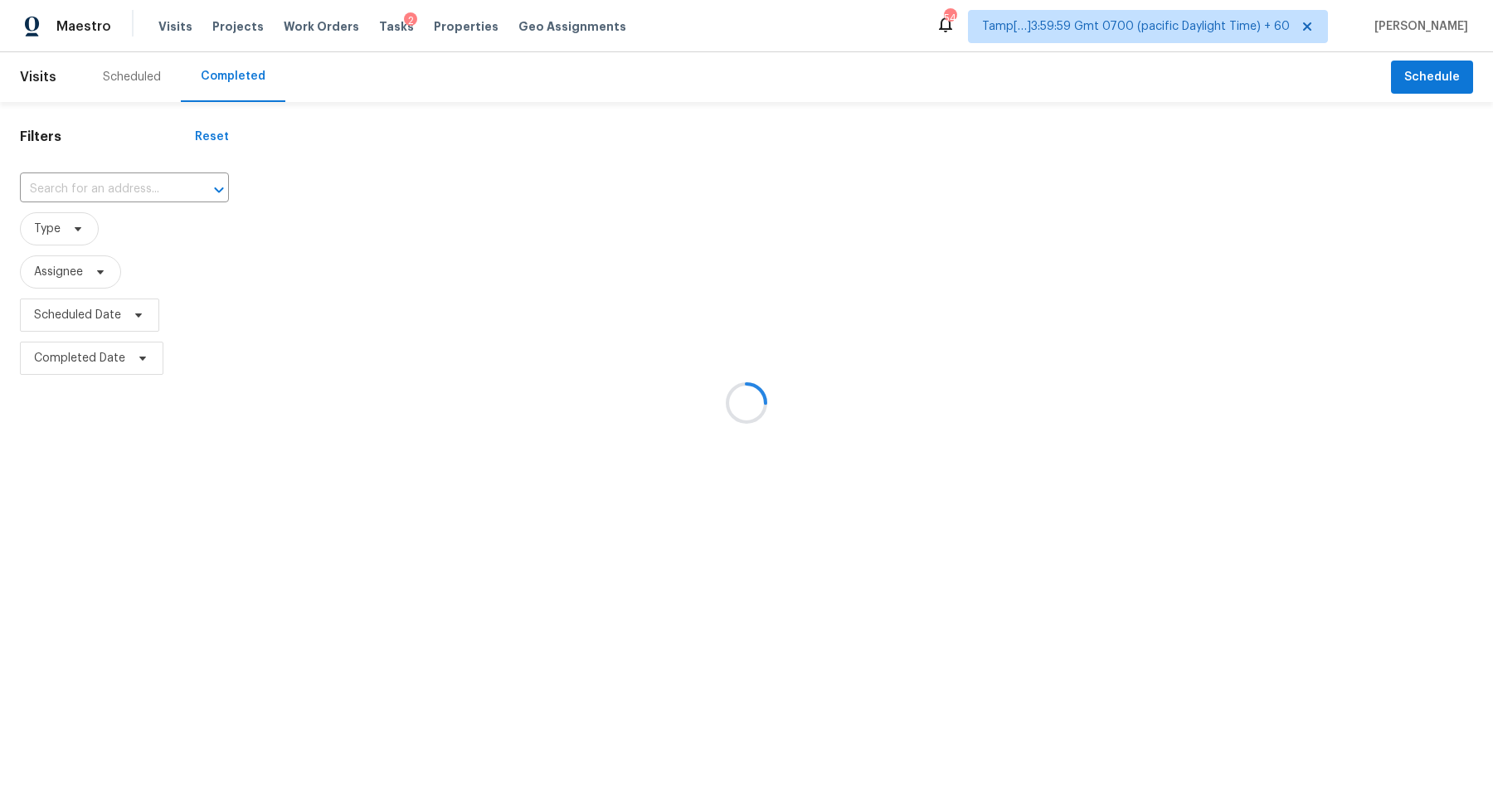
click at [92, 202] on div at bounding box center [746, 403] width 1493 height 806
click at [112, 193] on div at bounding box center [746, 403] width 1493 height 806
click at [124, 193] on div at bounding box center [746, 403] width 1493 height 806
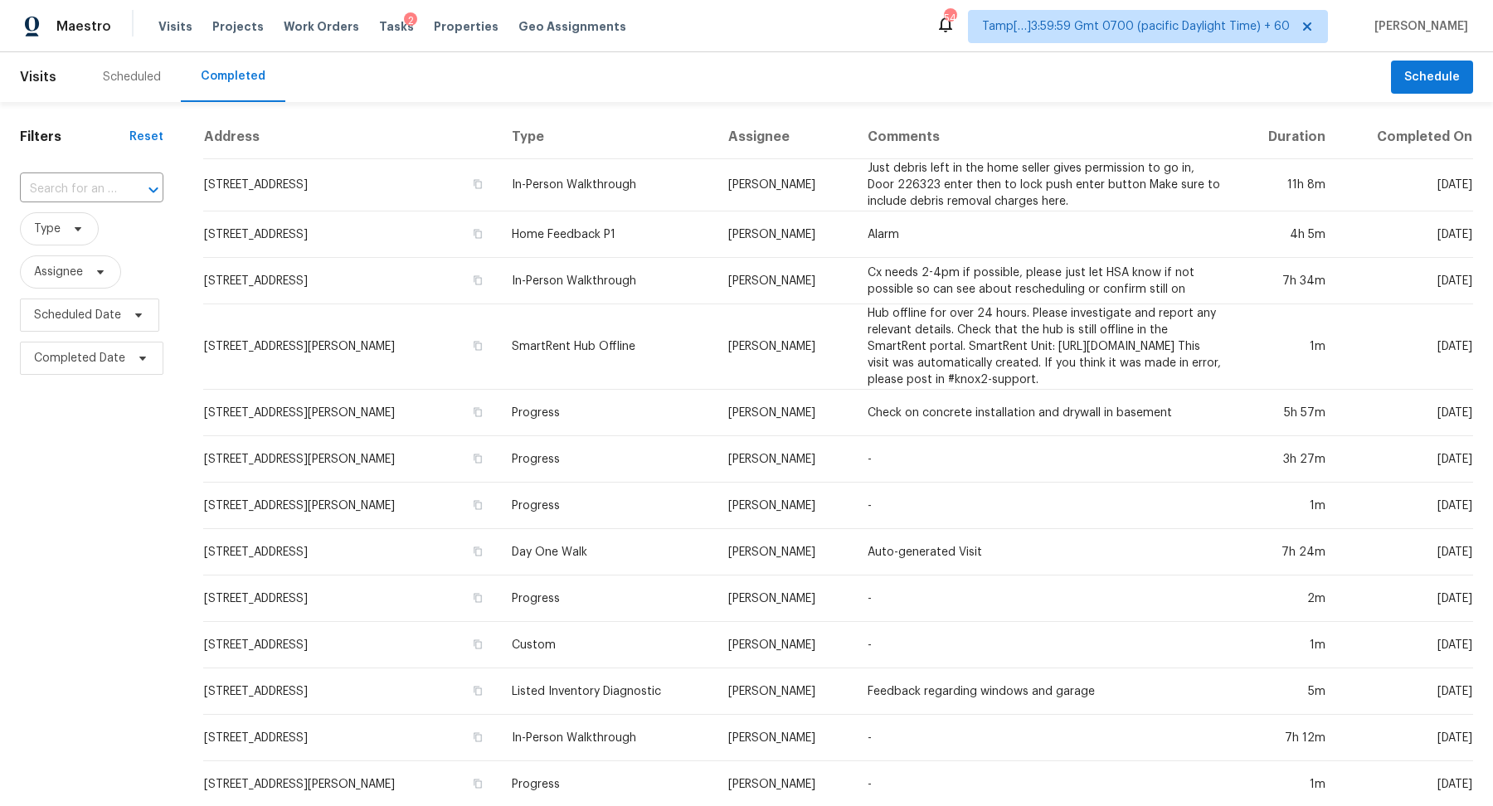
click at [124, 193] on div at bounding box center [141, 189] width 43 height 23
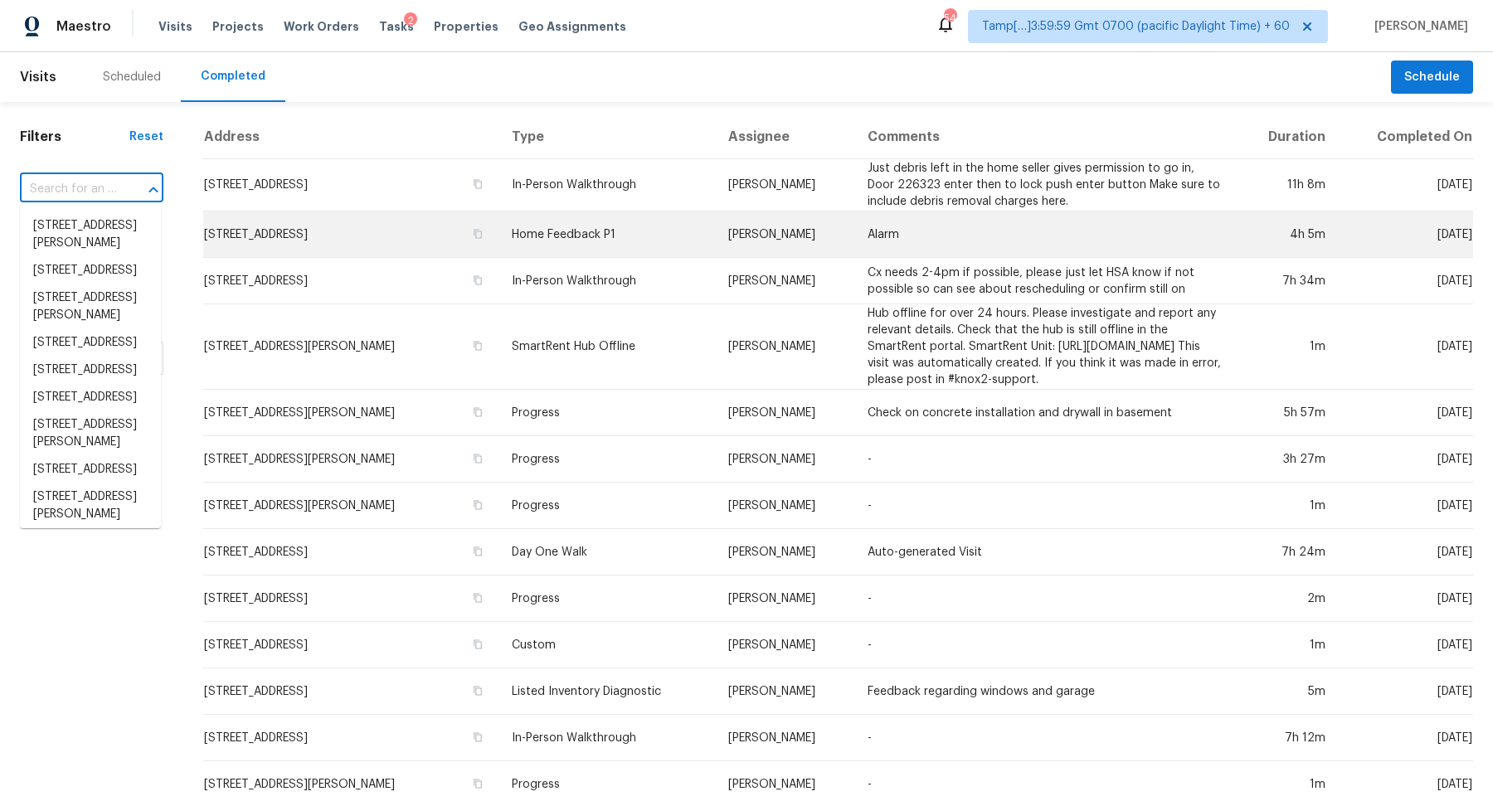
paste input "[STREET_ADDRESS]"
type input "[STREET_ADDRESS]"
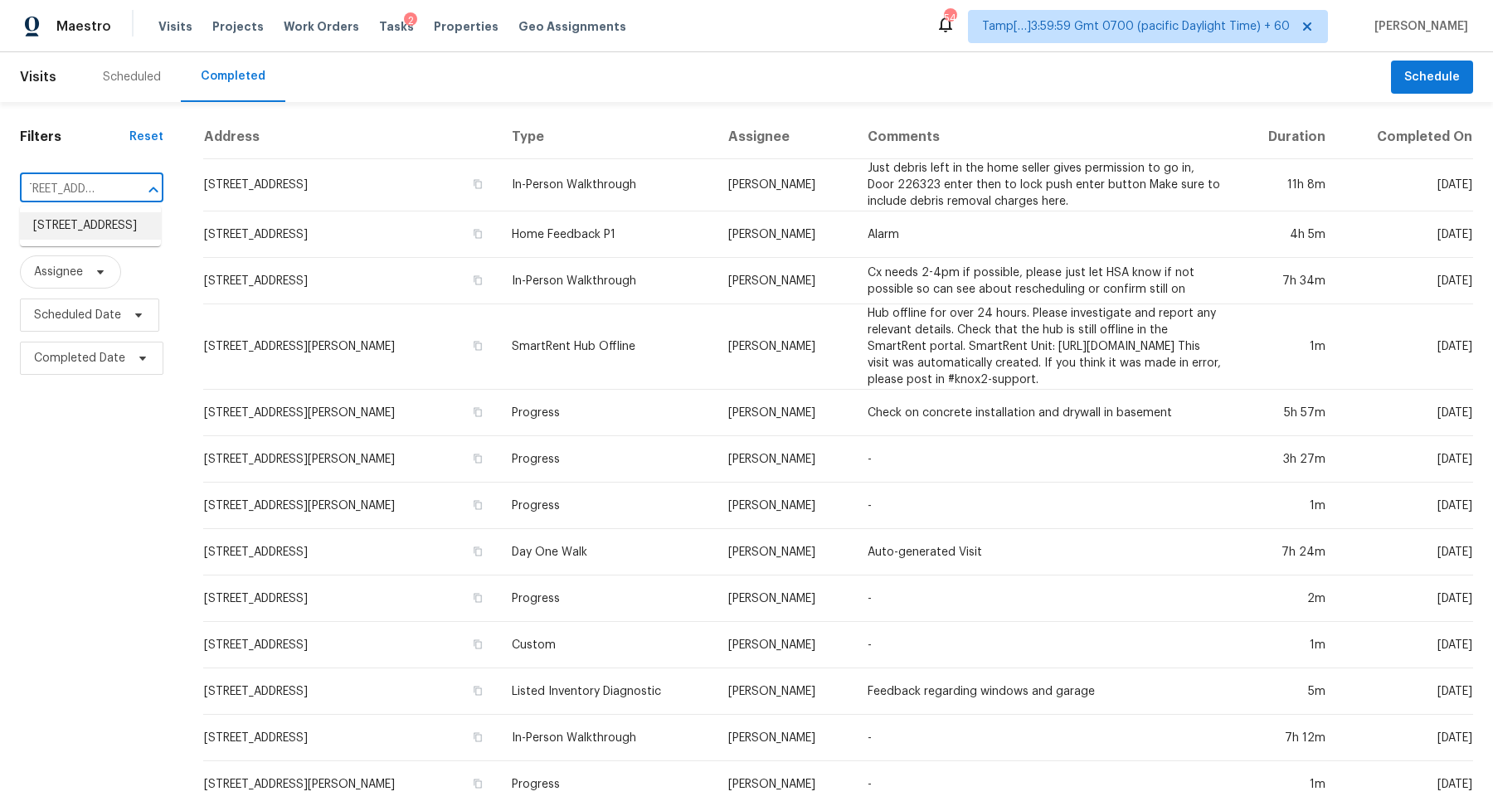
click at [106, 240] on li "[STREET_ADDRESS]" at bounding box center [90, 225] width 141 height 27
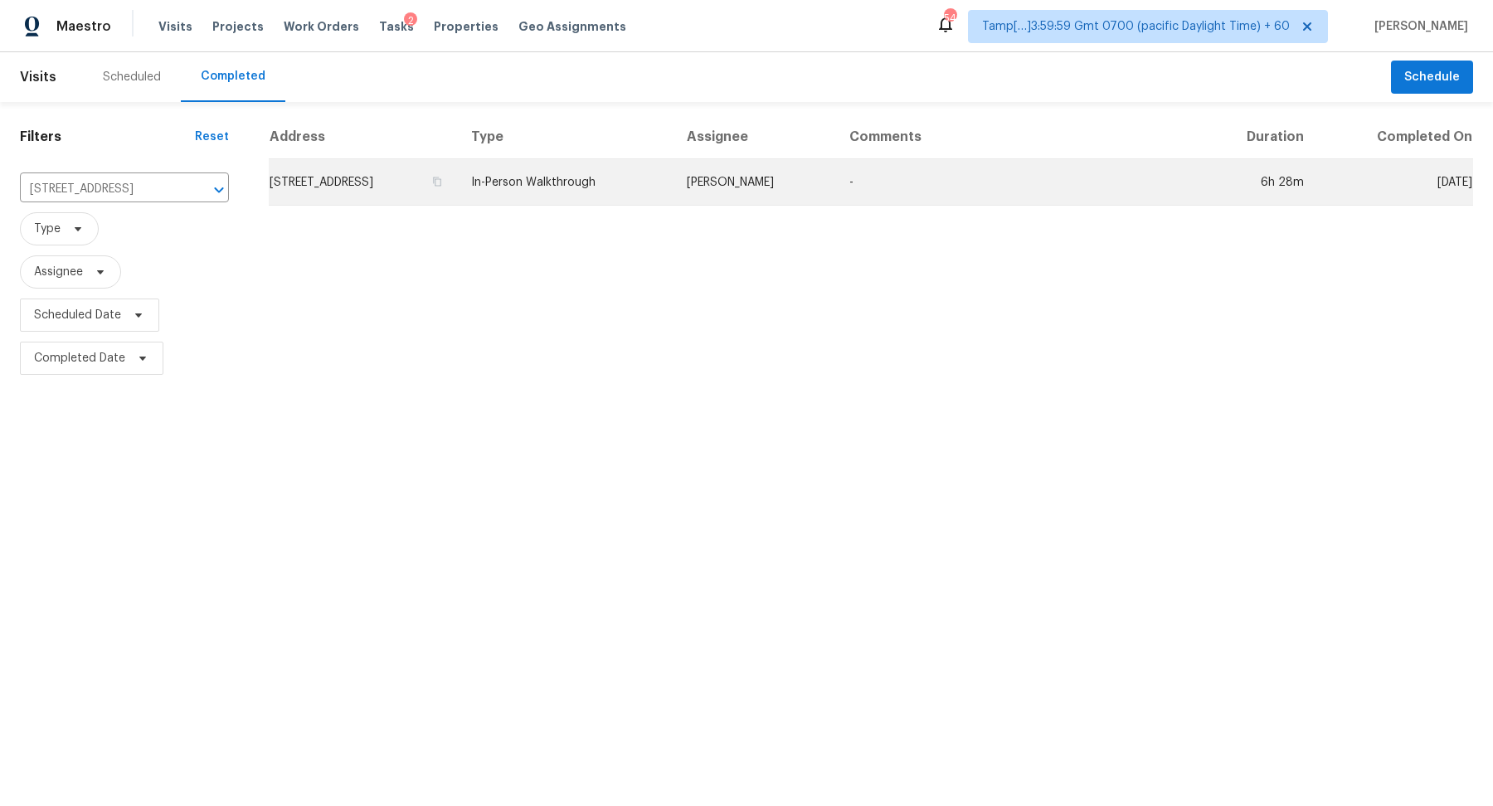
click at [392, 180] on td "[STREET_ADDRESS]" at bounding box center [363, 182] width 189 height 46
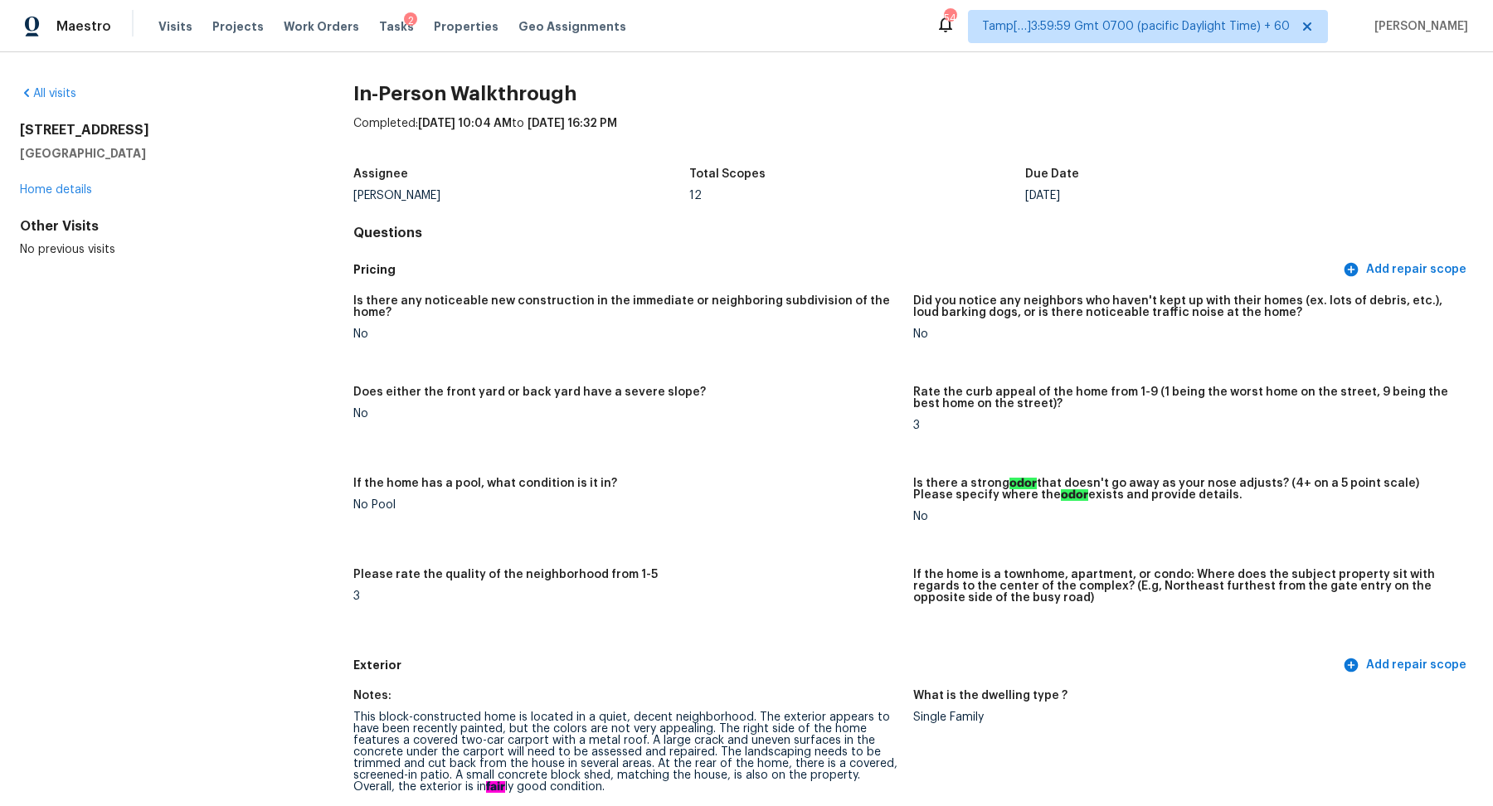
click at [47, 100] on div "All visits" at bounding box center [160, 93] width 280 height 17
click at [55, 95] on link "All visits" at bounding box center [48, 94] width 56 height 12
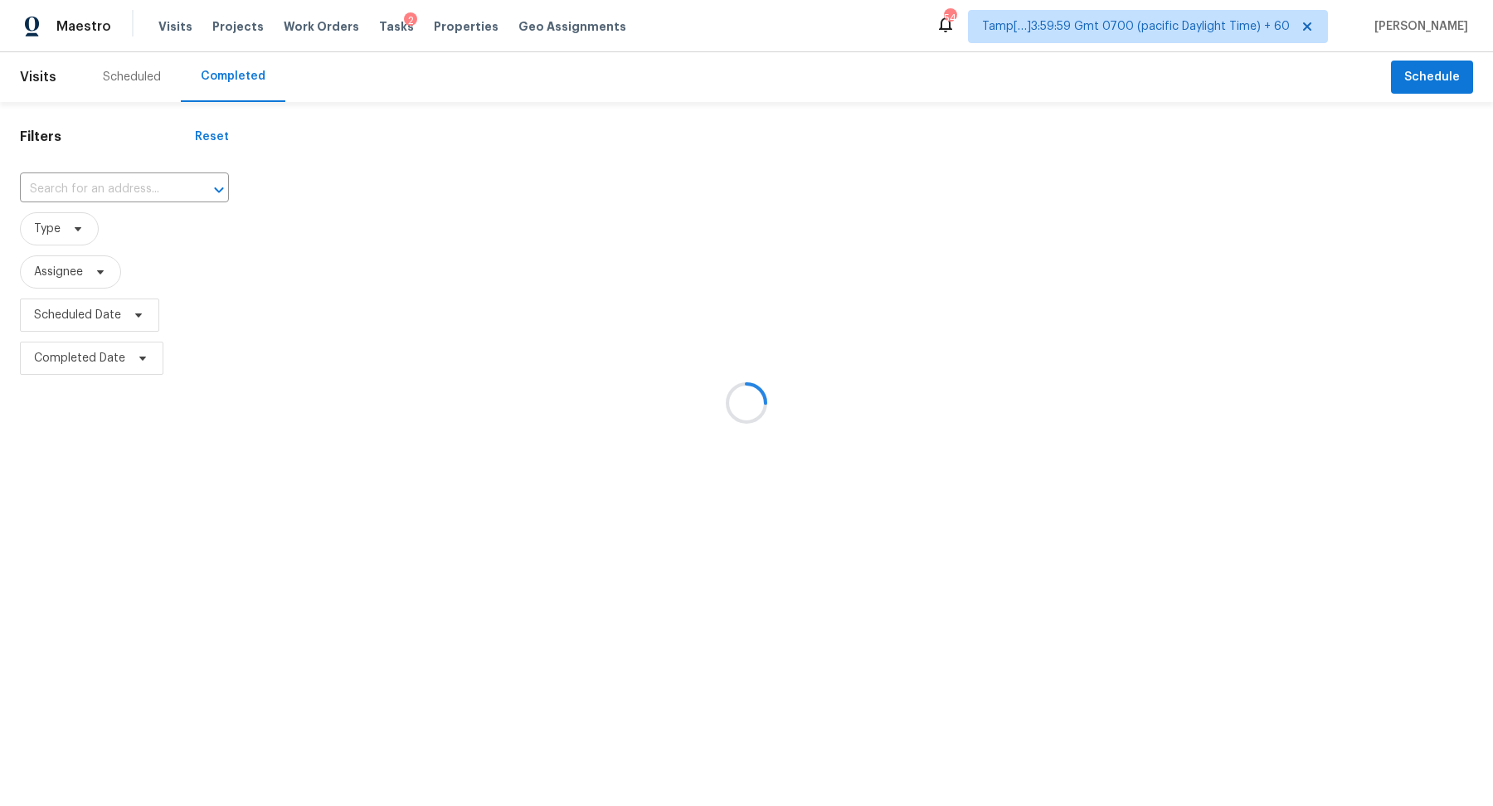
click at [66, 197] on div at bounding box center [746, 403] width 1493 height 806
click at [106, 183] on div at bounding box center [746, 403] width 1493 height 806
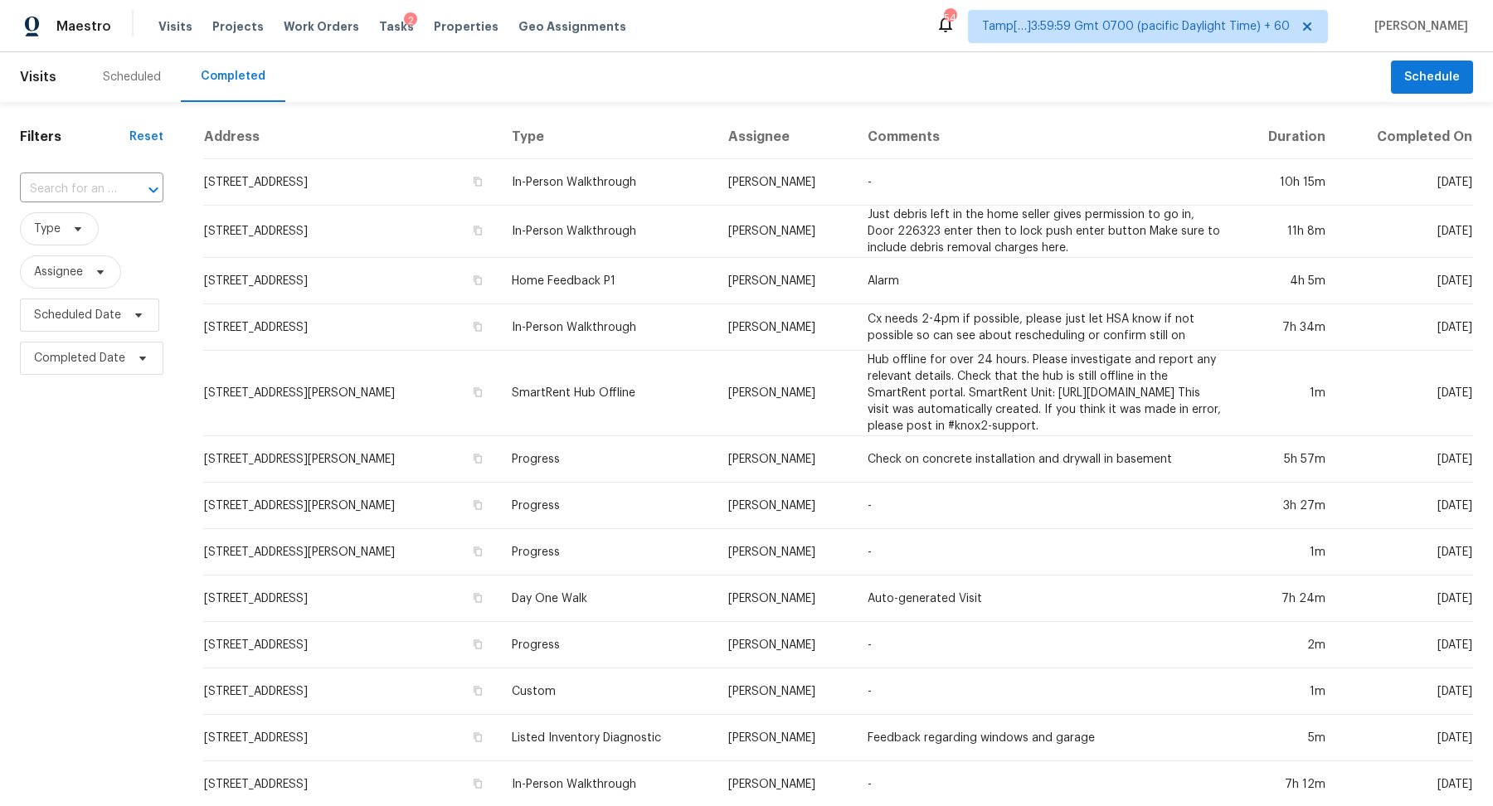
click at [106, 183] on input "text" at bounding box center [68, 190] width 97 height 26
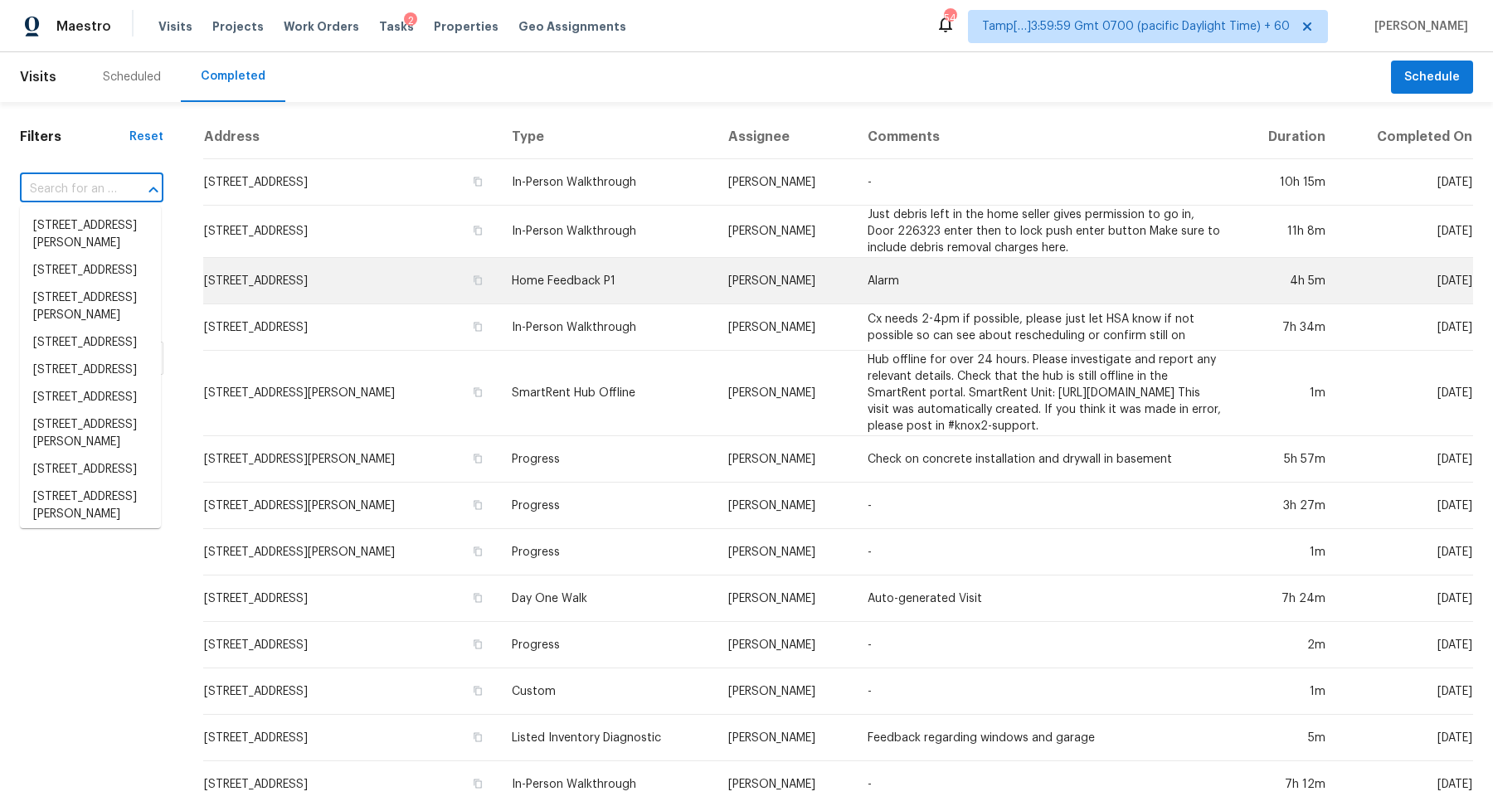
paste input "[STREET_ADDRESS]"
type input "[STREET_ADDRESS]"
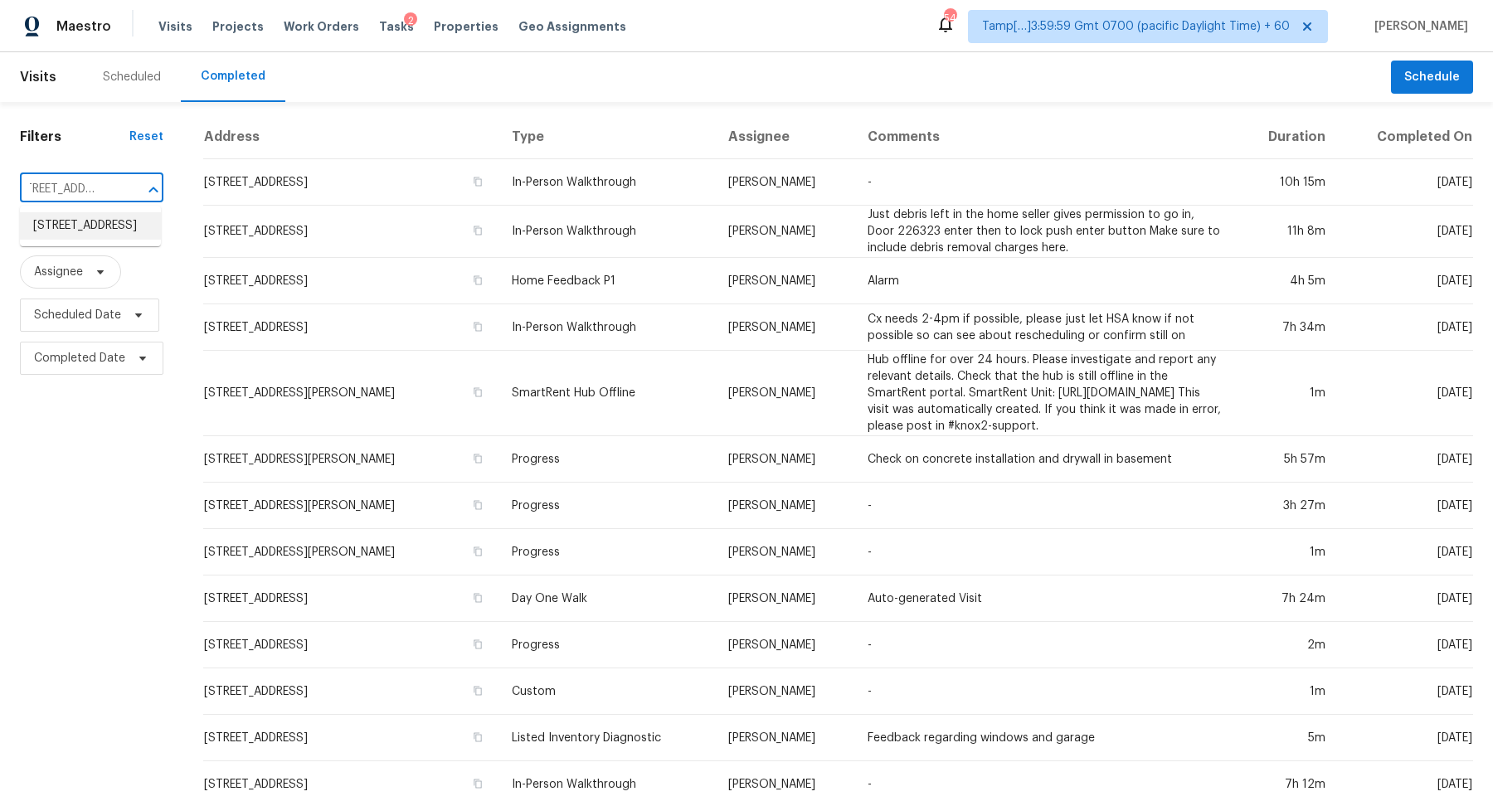
click at [99, 220] on li "[STREET_ADDRESS]" at bounding box center [90, 225] width 141 height 27
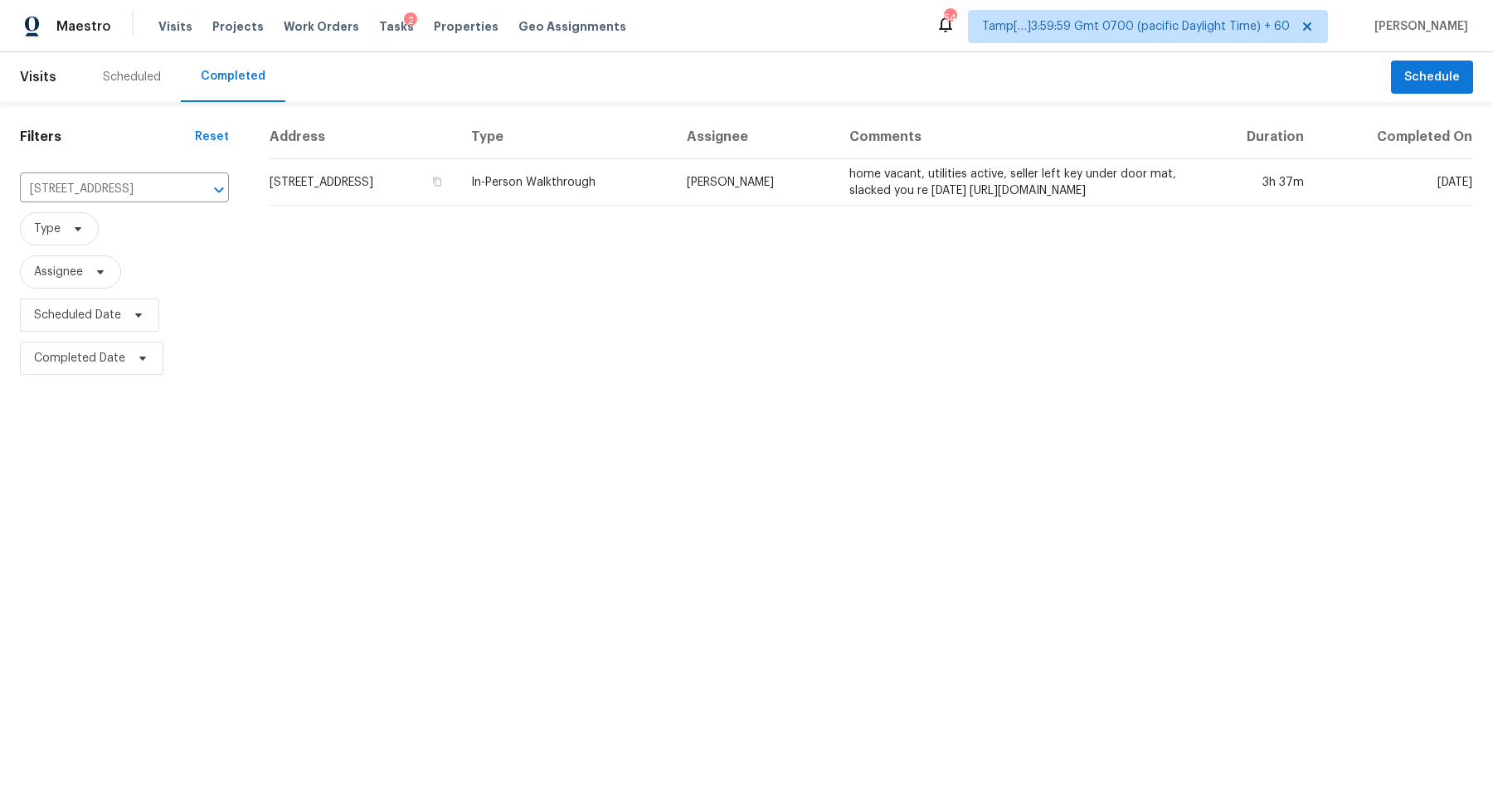
click at [369, 182] on td "[STREET_ADDRESS]" at bounding box center [363, 182] width 189 height 46
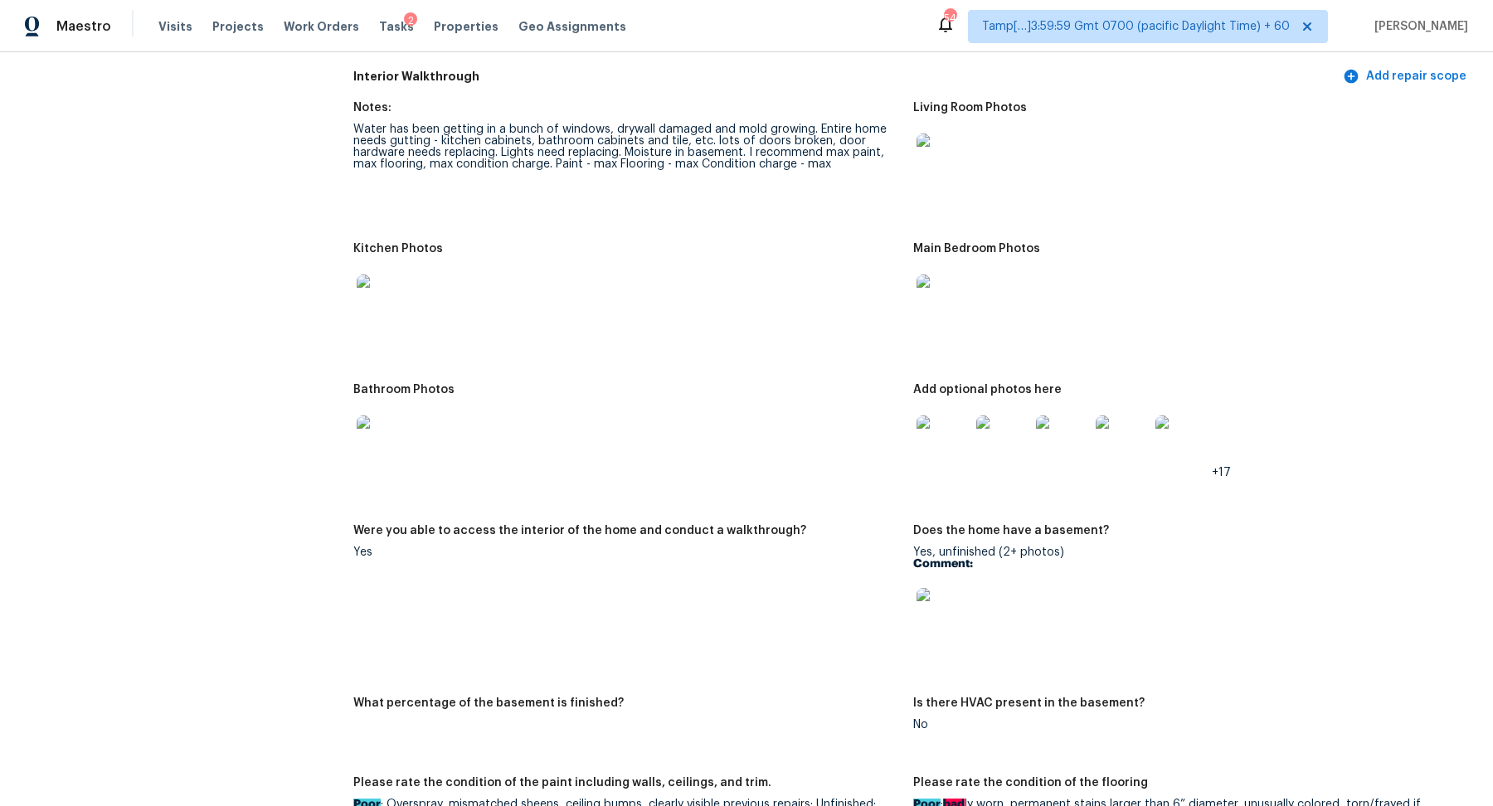
scroll to position [2110, 0]
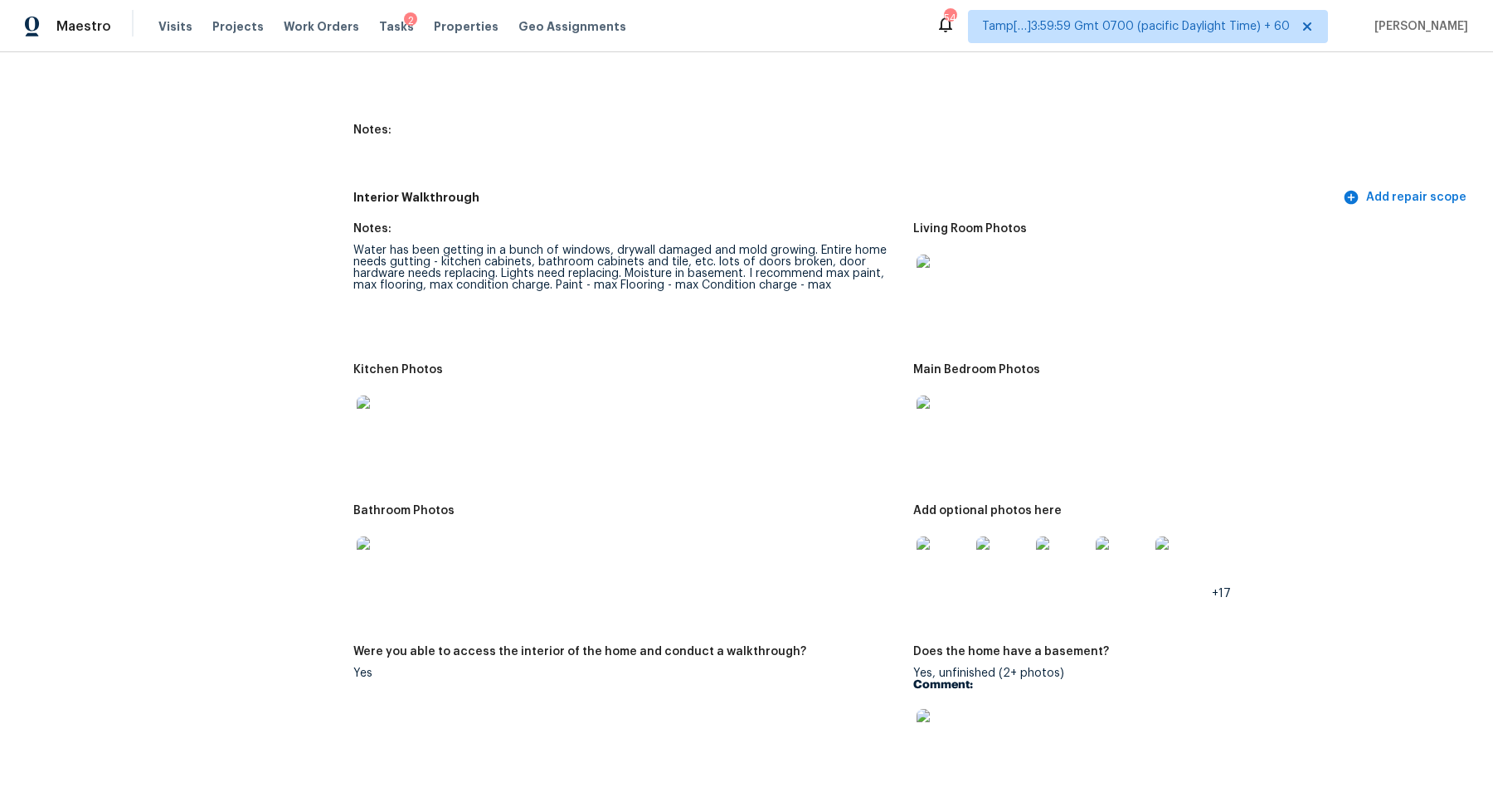
click at [391, 542] on img at bounding box center [383, 563] width 53 height 53
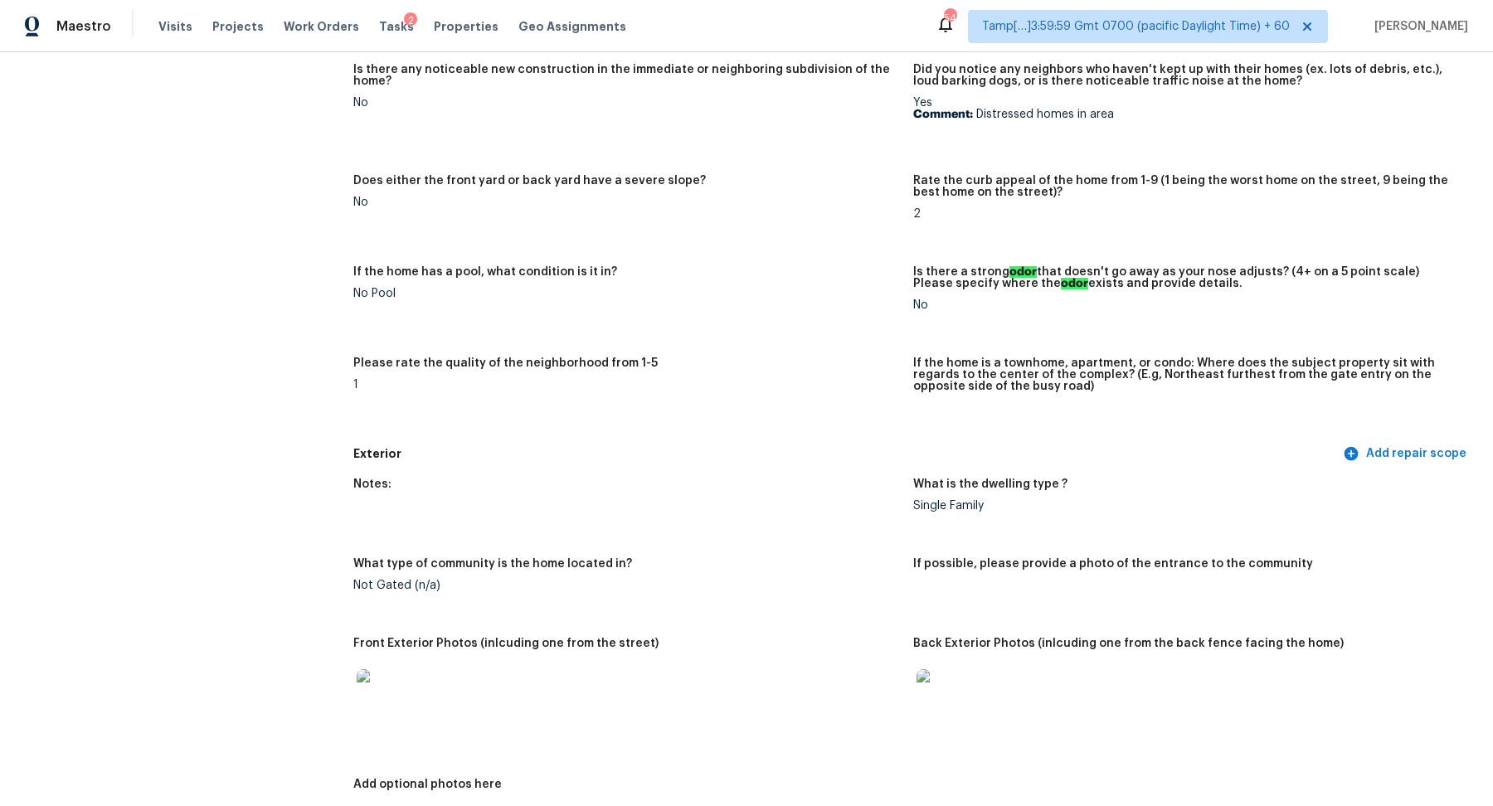
scroll to position [0, 0]
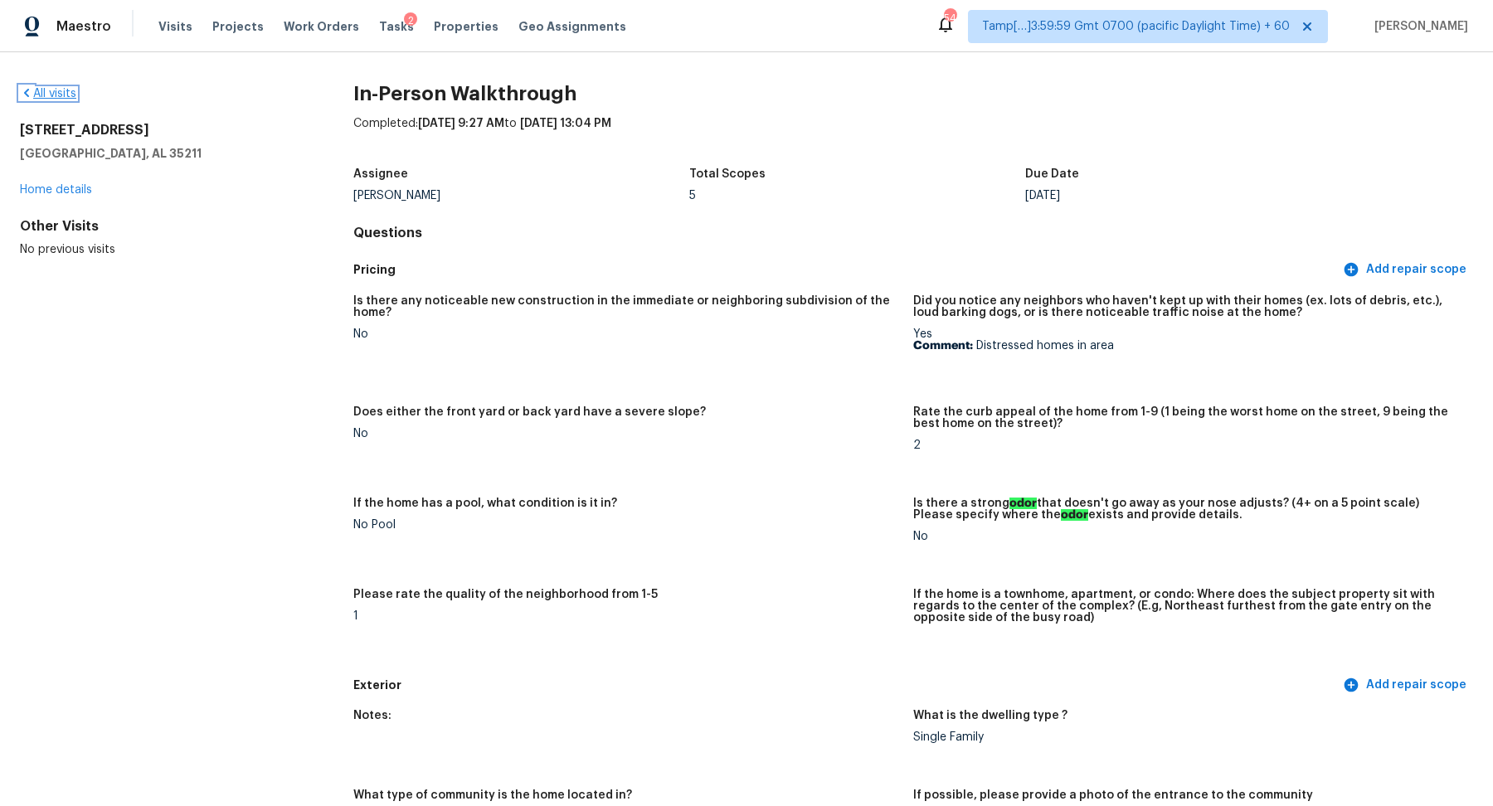
click at [69, 93] on link "All visits" at bounding box center [48, 94] width 56 height 12
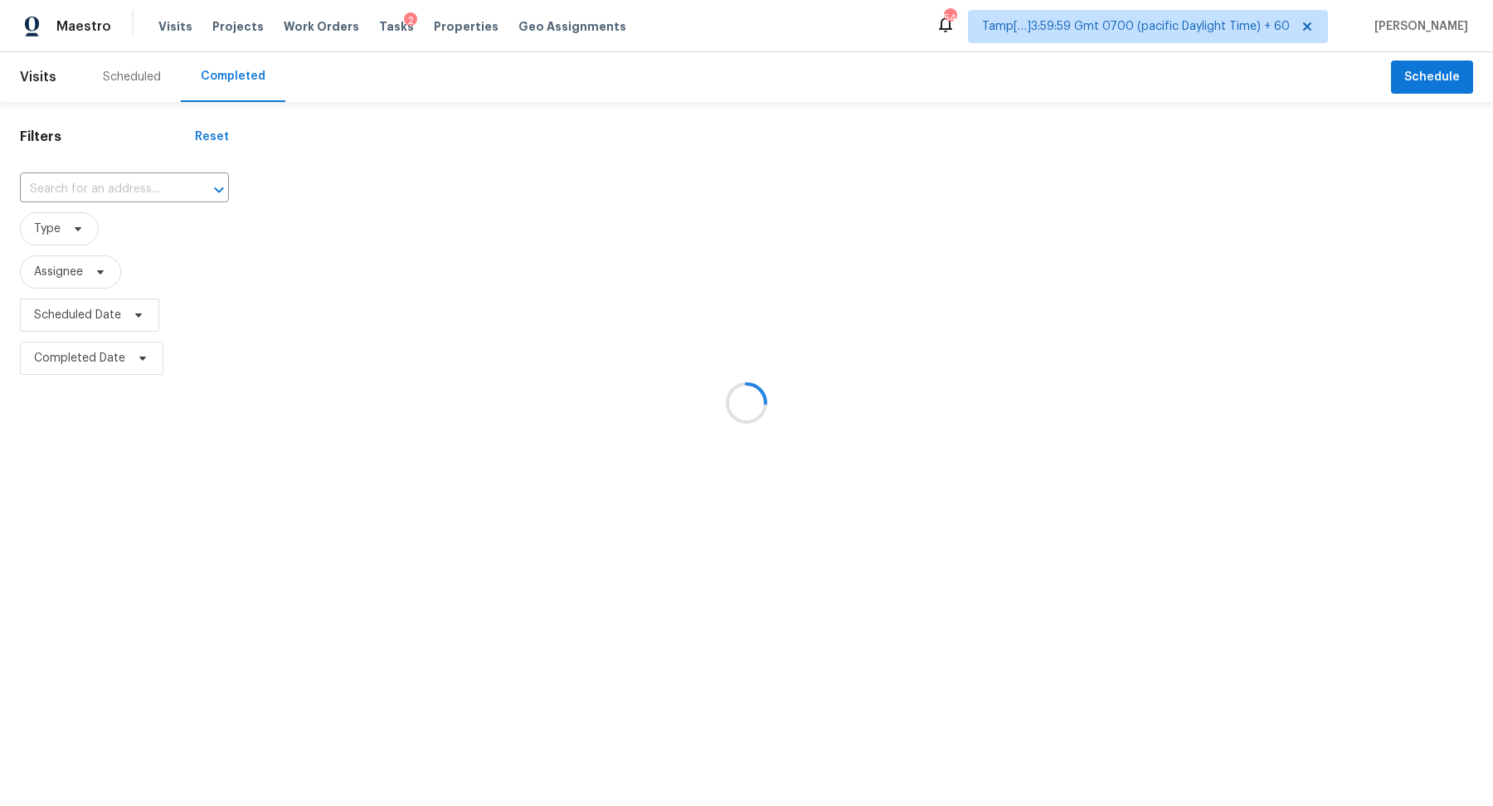
click at [120, 195] on div at bounding box center [746, 403] width 1493 height 806
click at [128, 192] on div at bounding box center [746, 403] width 1493 height 806
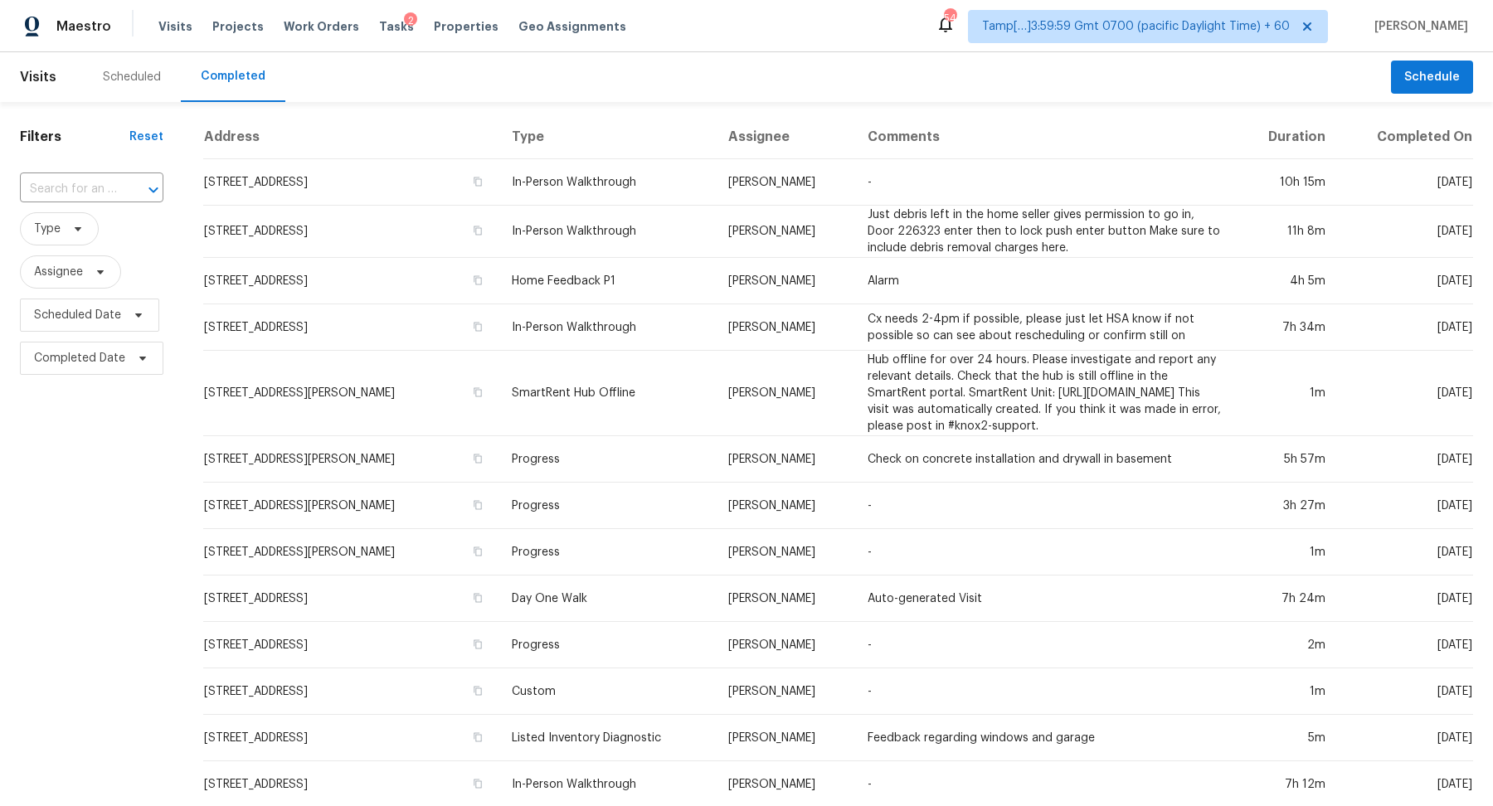
click at [128, 192] on div at bounding box center [141, 189] width 43 height 23
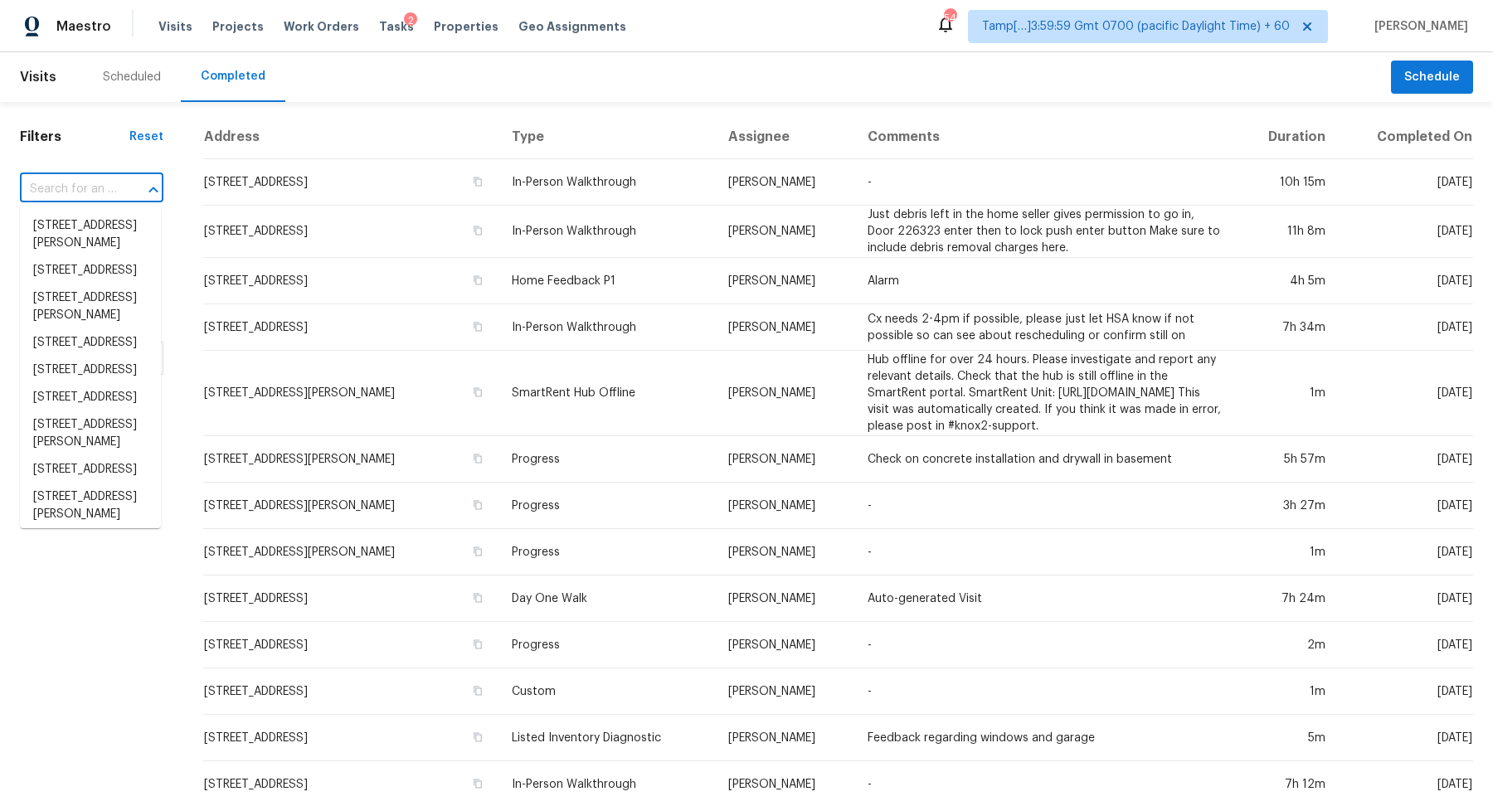
paste input "3247 Garden Ln, Hawthorne, CA 90250"
type input "3247 Garden Ln, Hawthorne, CA 90250"
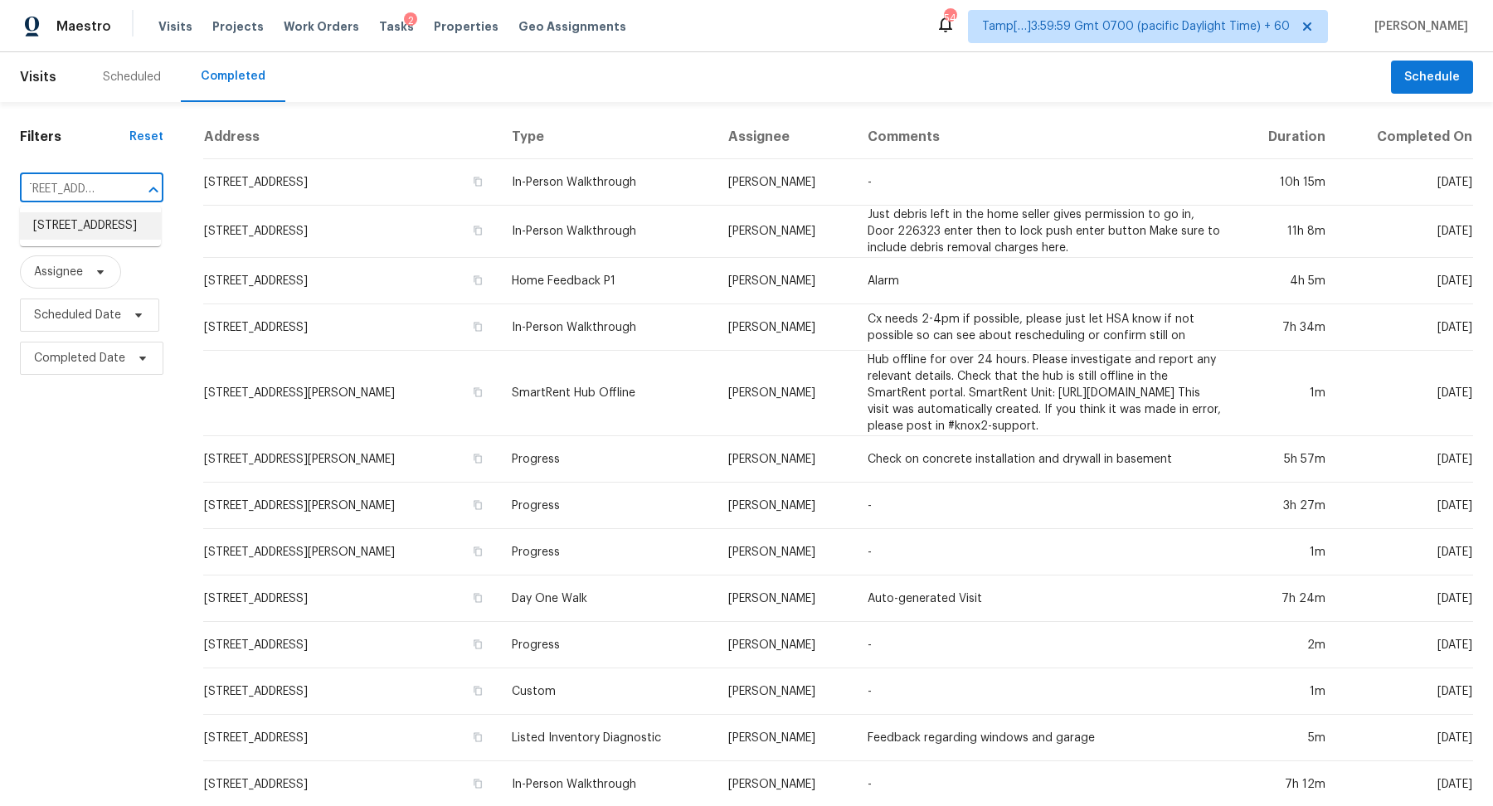
click at [47, 226] on li "3247 Garden Ln, Hawthorne, CA 90250" at bounding box center [90, 225] width 141 height 27
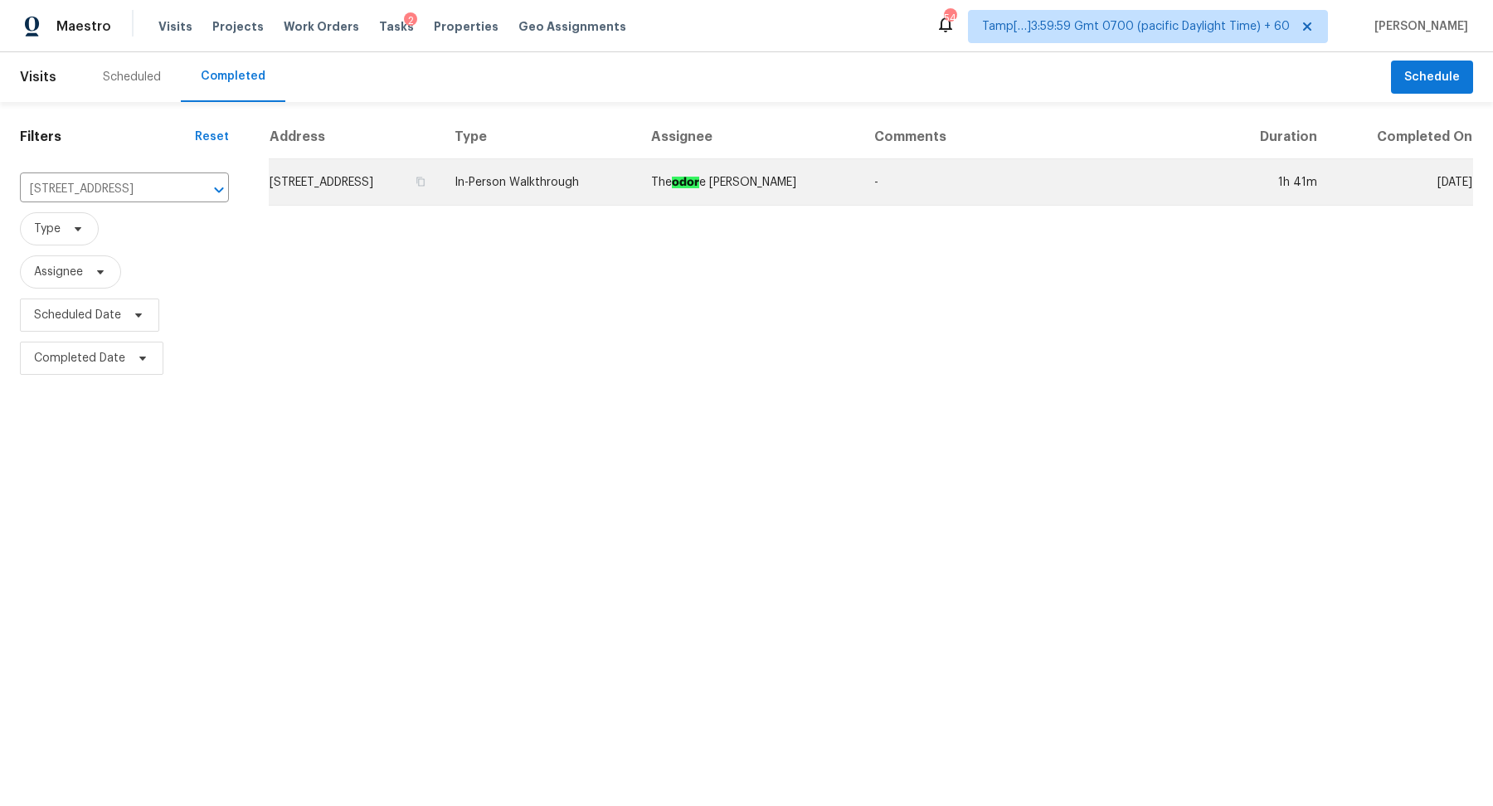
click at [324, 187] on td "3247 Garden Ln, Hawthorne, CA 90250" at bounding box center [355, 182] width 173 height 46
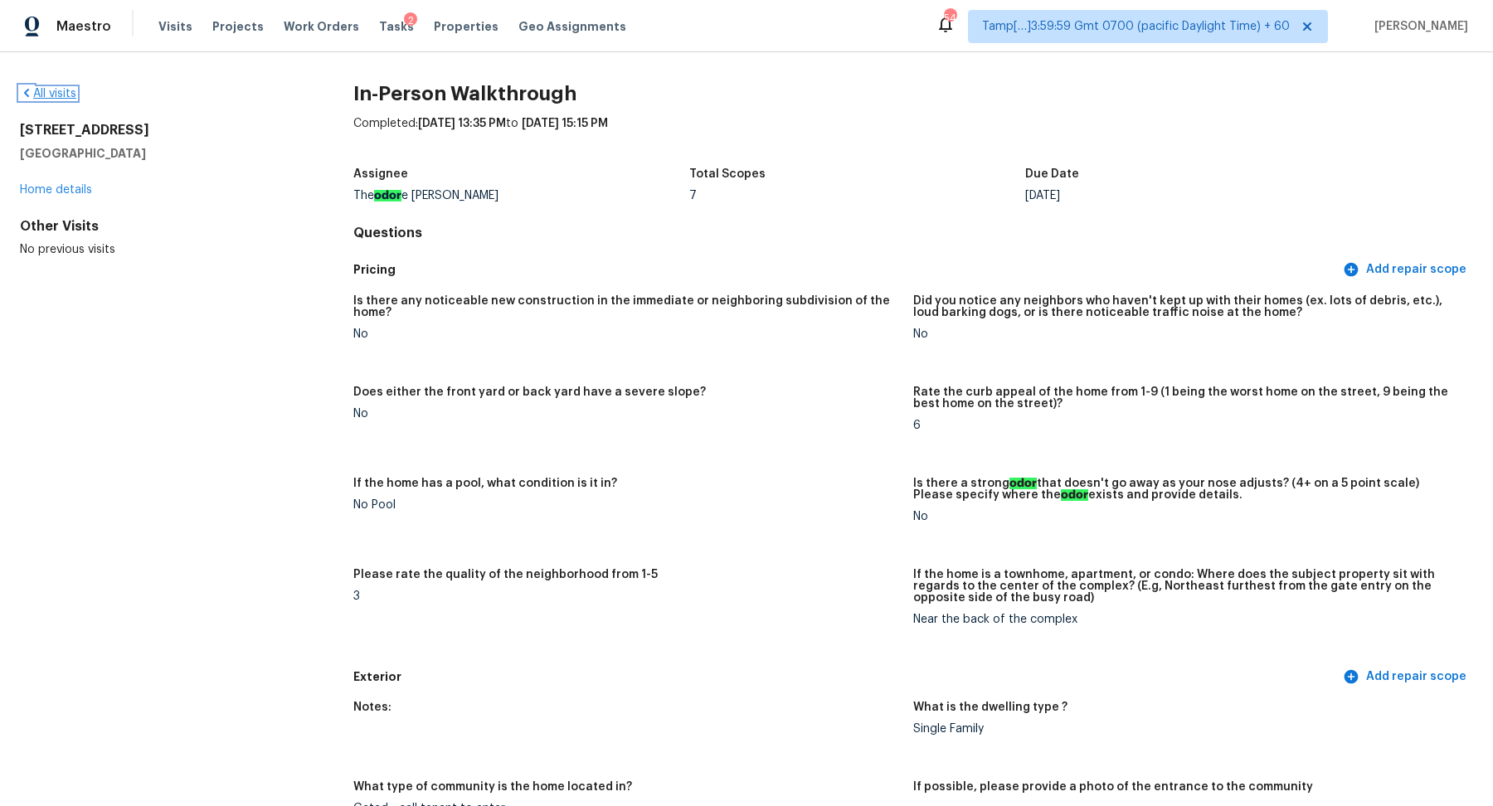
click at [61, 96] on link "All visits" at bounding box center [48, 94] width 56 height 12
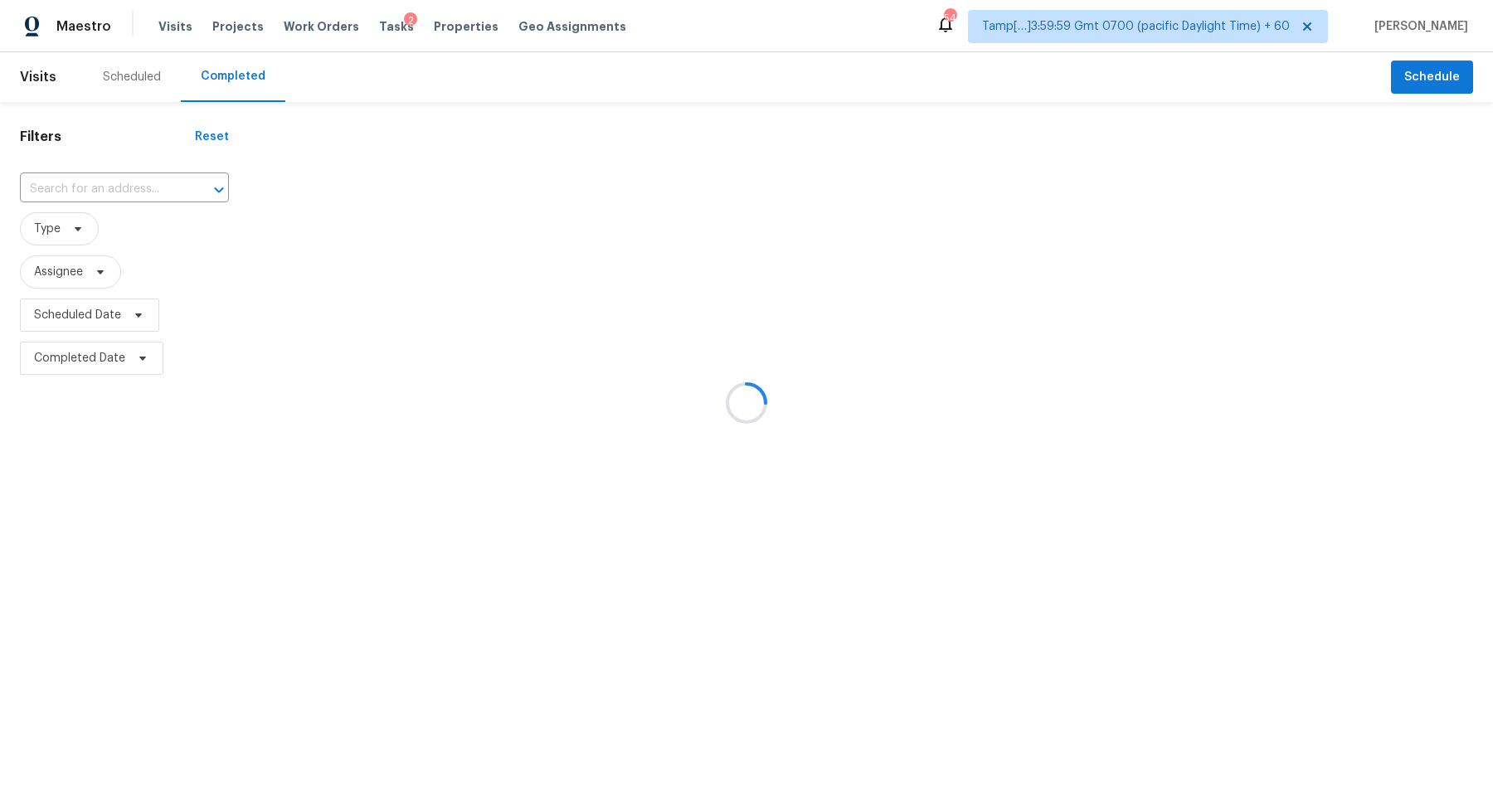
click at [156, 187] on div at bounding box center [746, 403] width 1493 height 806
click at [150, 187] on div at bounding box center [746, 403] width 1493 height 806
click at [128, 187] on div at bounding box center [746, 403] width 1493 height 806
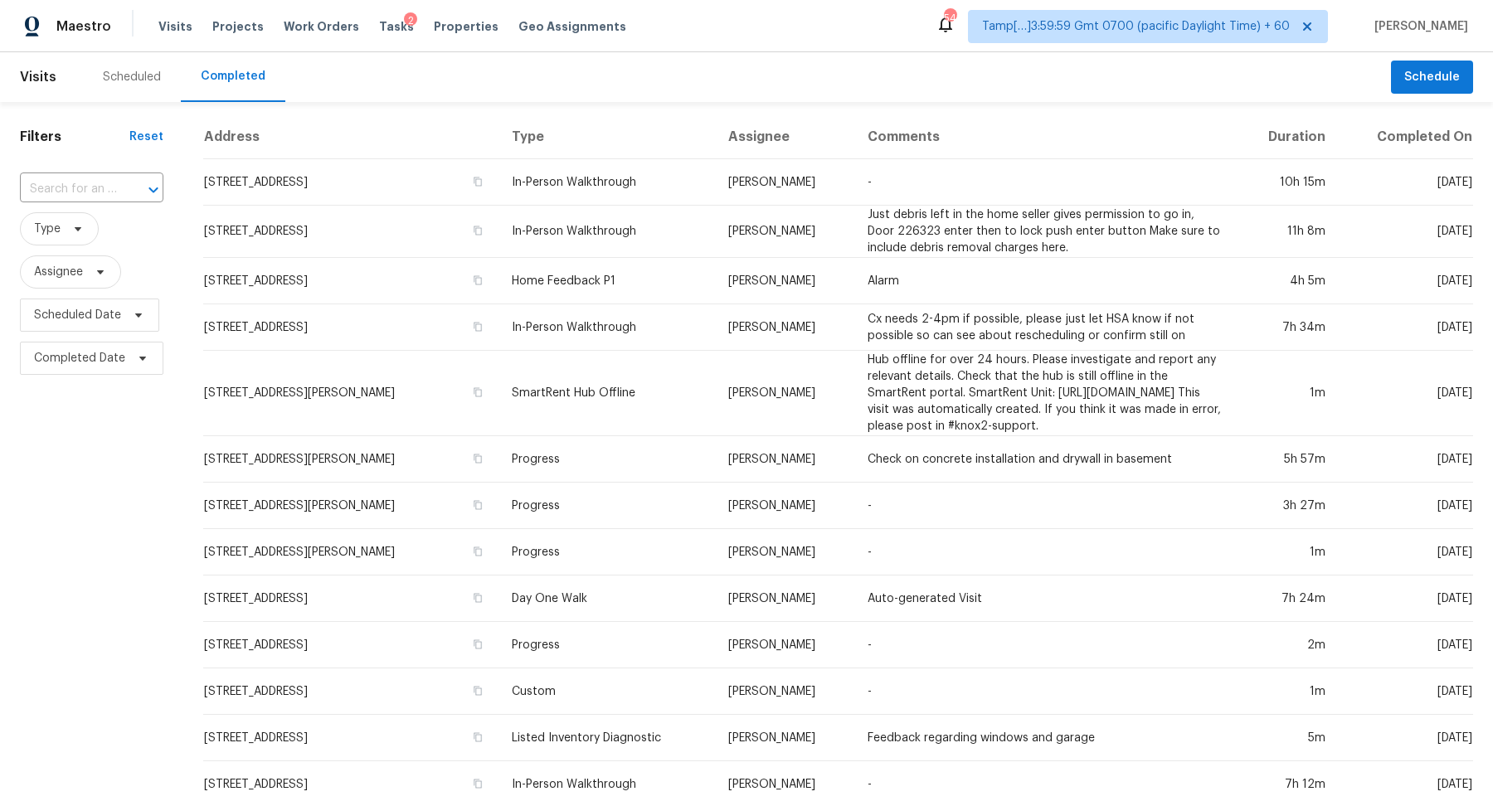
click at [128, 187] on div at bounding box center [141, 189] width 43 height 23
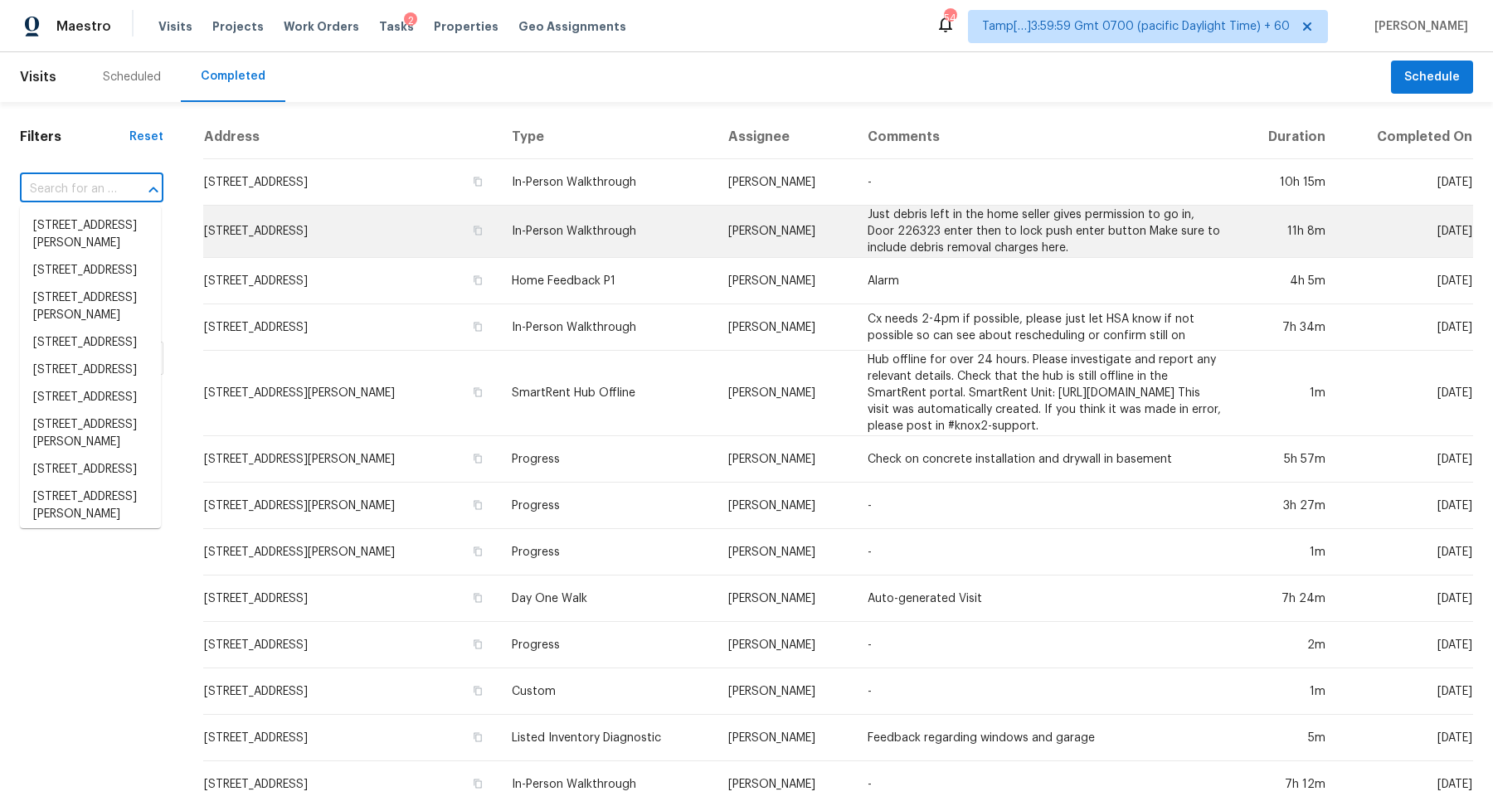
paste input "108 Drake Ln, Lexington, NC 27295"
type input "108 Drake Ln, Lexington, NC 27295"
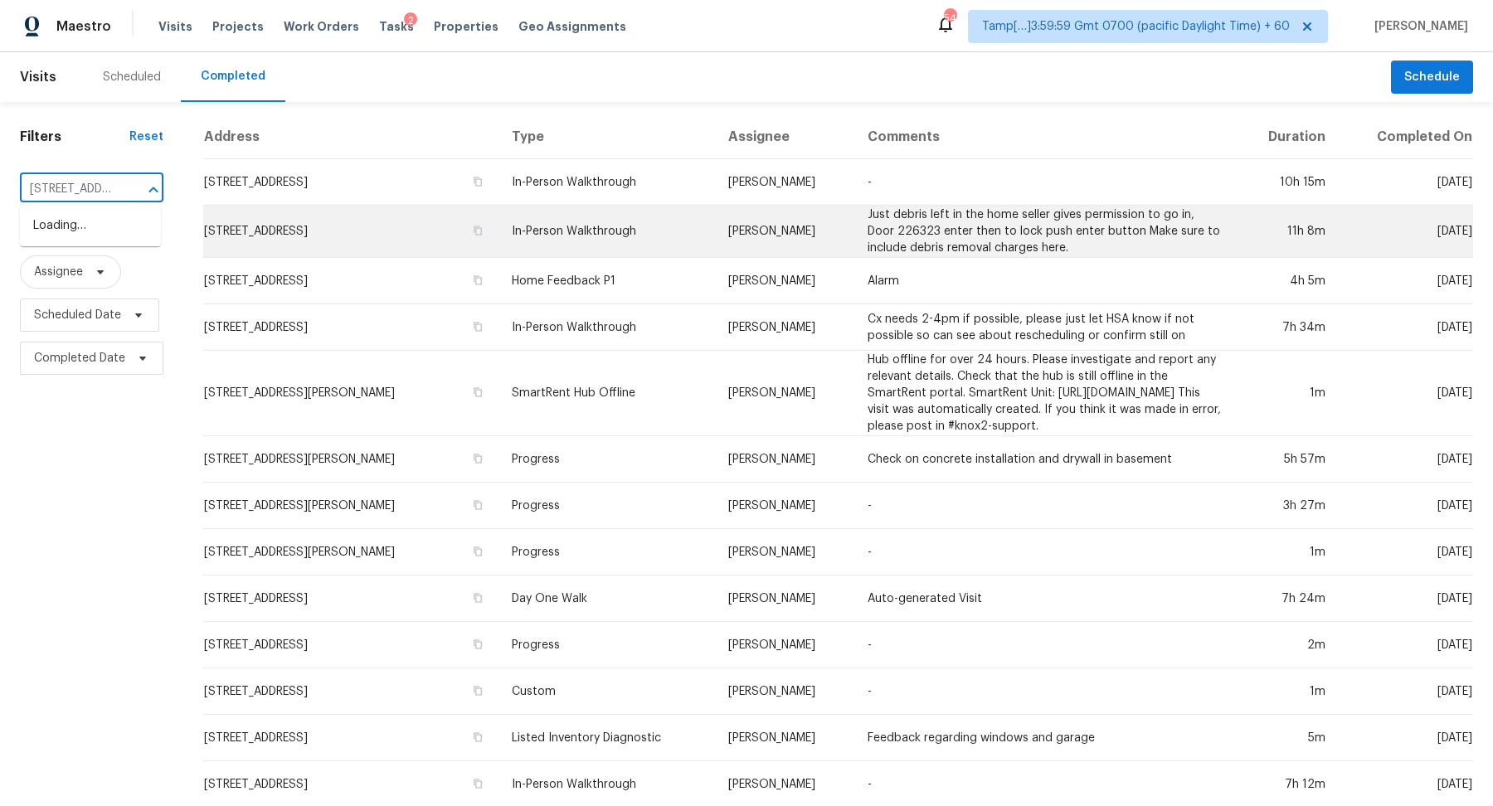
scroll to position [0, 105]
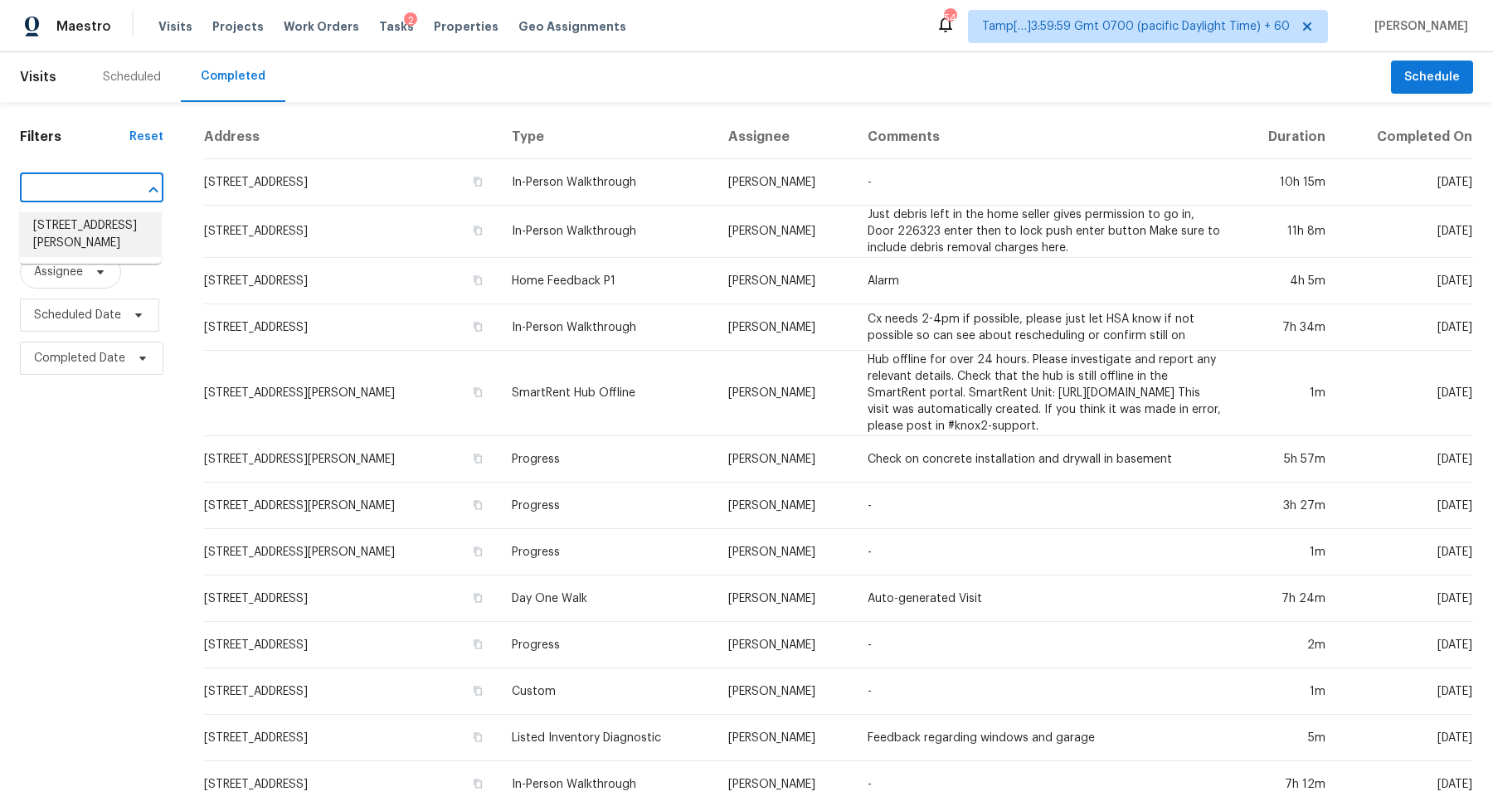
click at [110, 237] on li "108 Drake Ln, Lexington, NC 27295" at bounding box center [90, 234] width 141 height 45
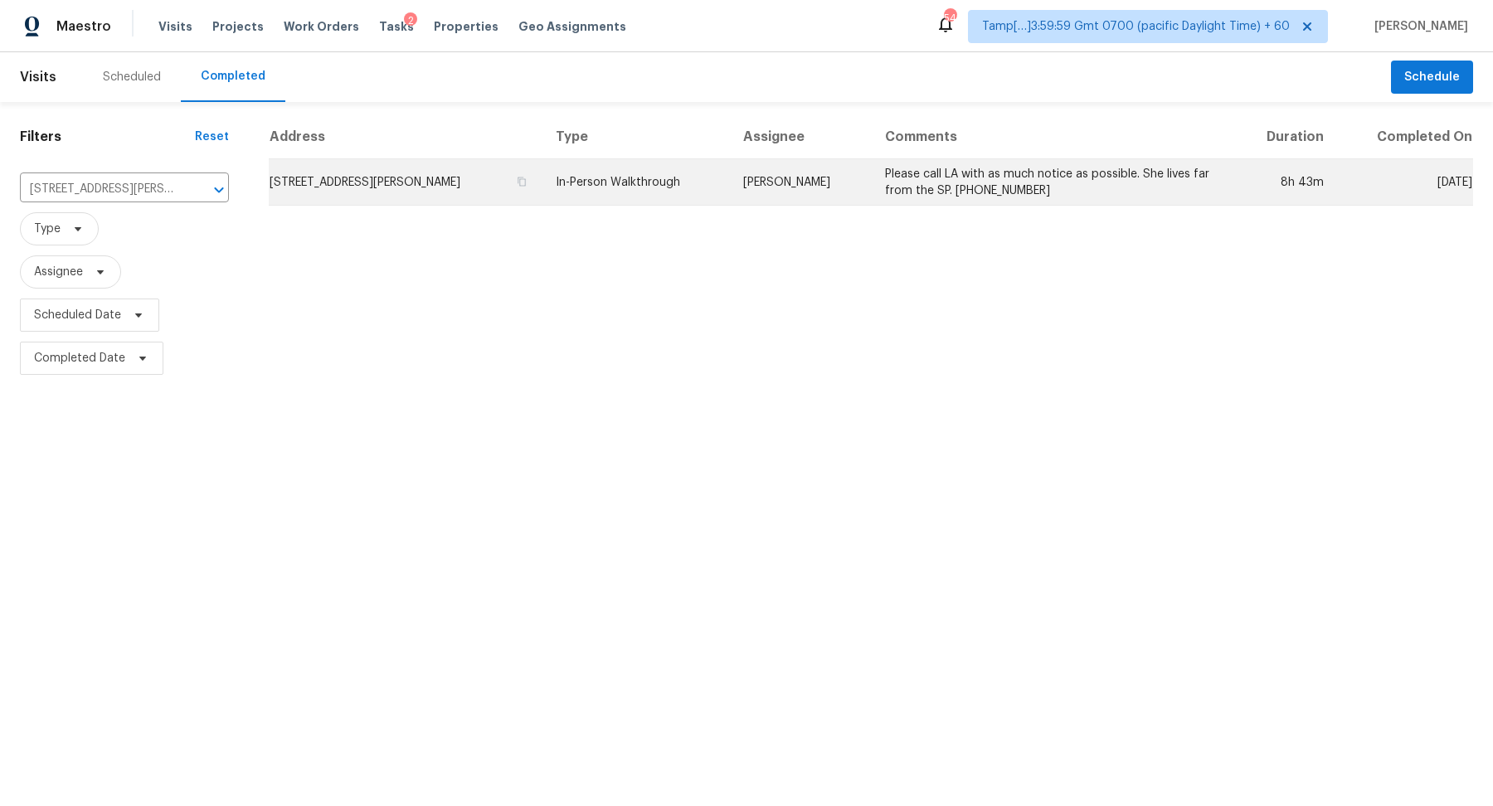
click at [417, 192] on td "108 Drake Ln, Lexington, NC 27295" at bounding box center [406, 182] width 274 height 46
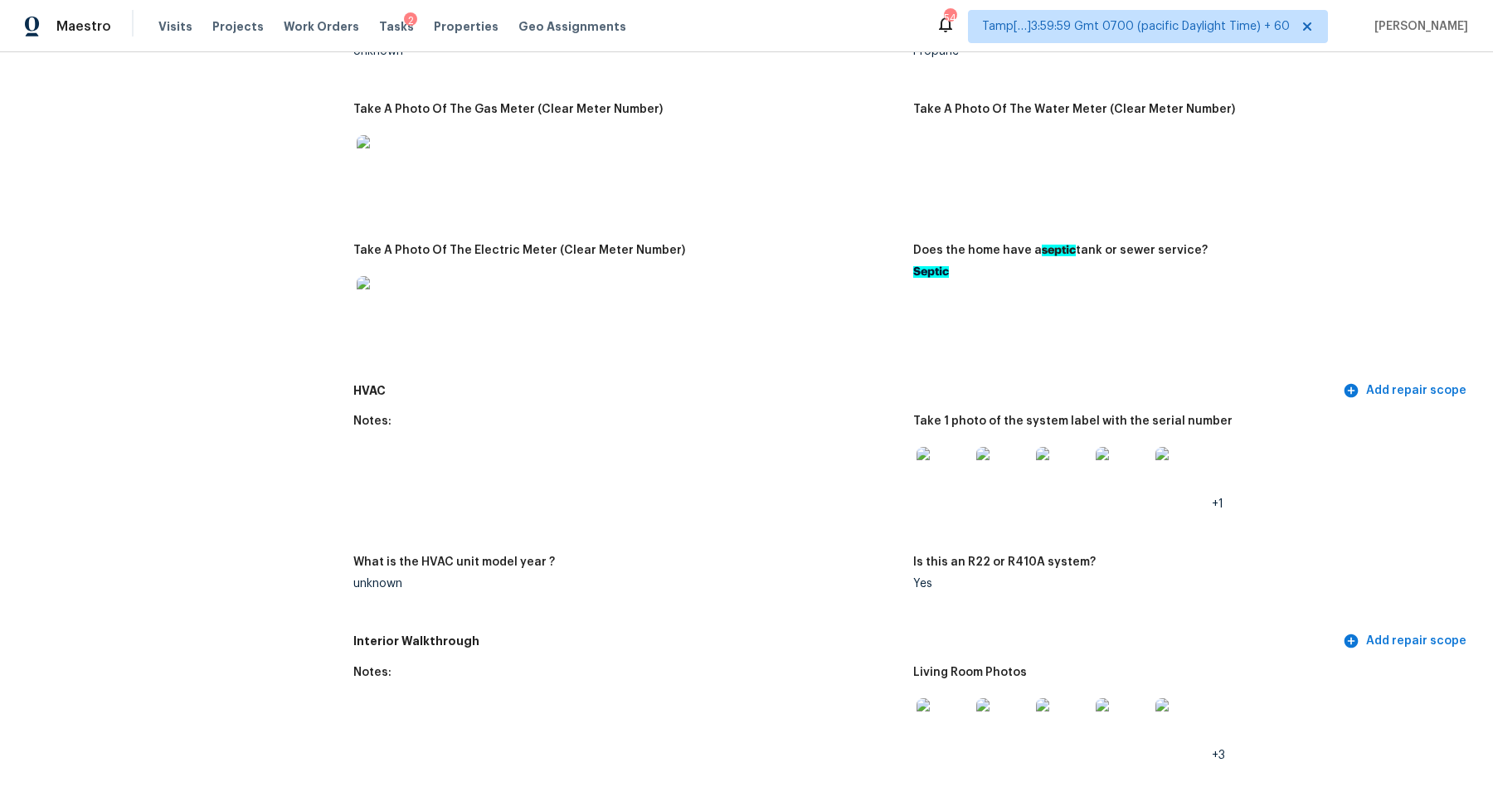
scroll to position [1572, 0]
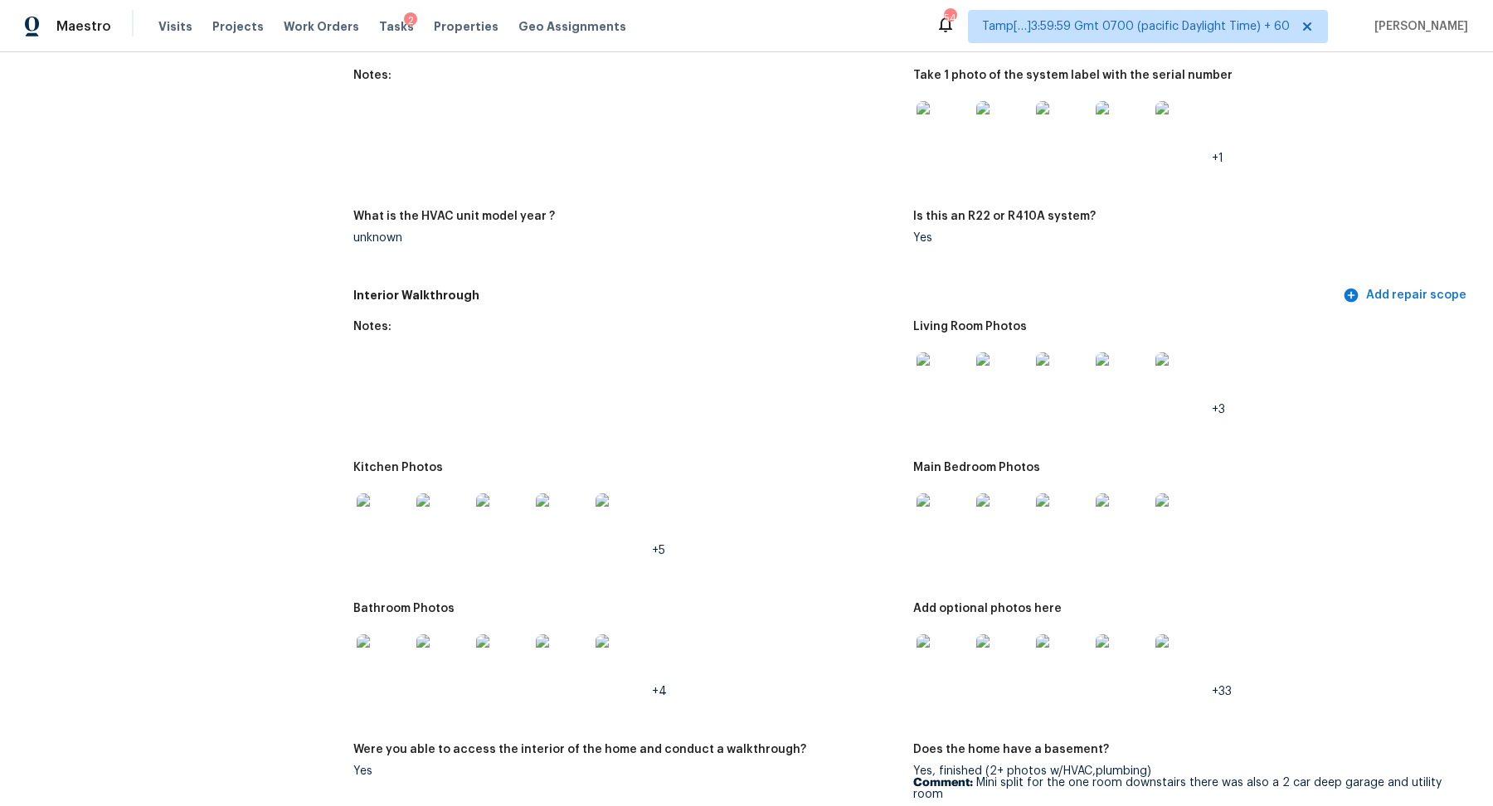
click at [503, 539] on img at bounding box center [502, 520] width 53 height 53
click at [957, 531] on img at bounding box center [943, 520] width 53 height 53
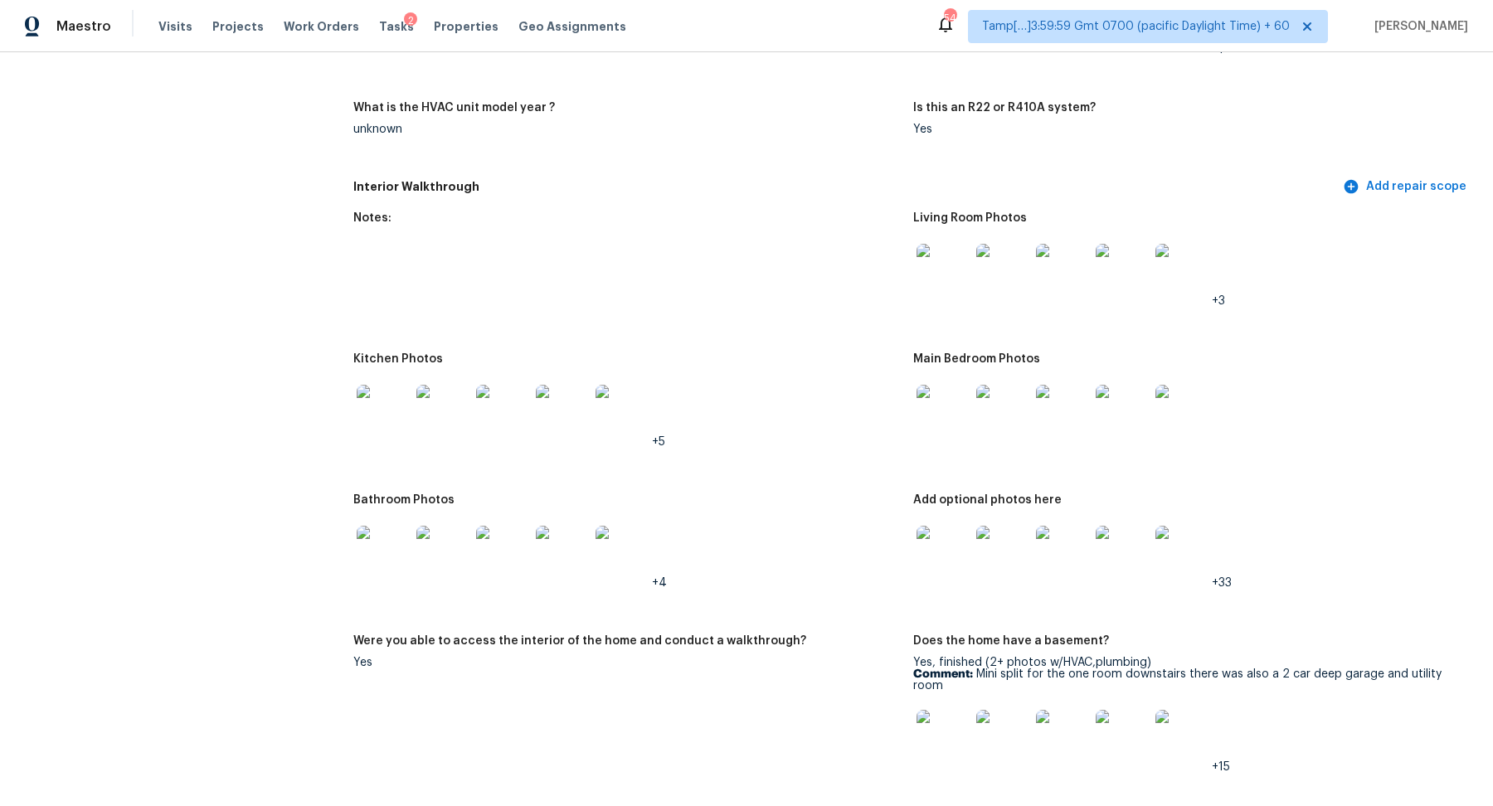
scroll to position [1843, 0]
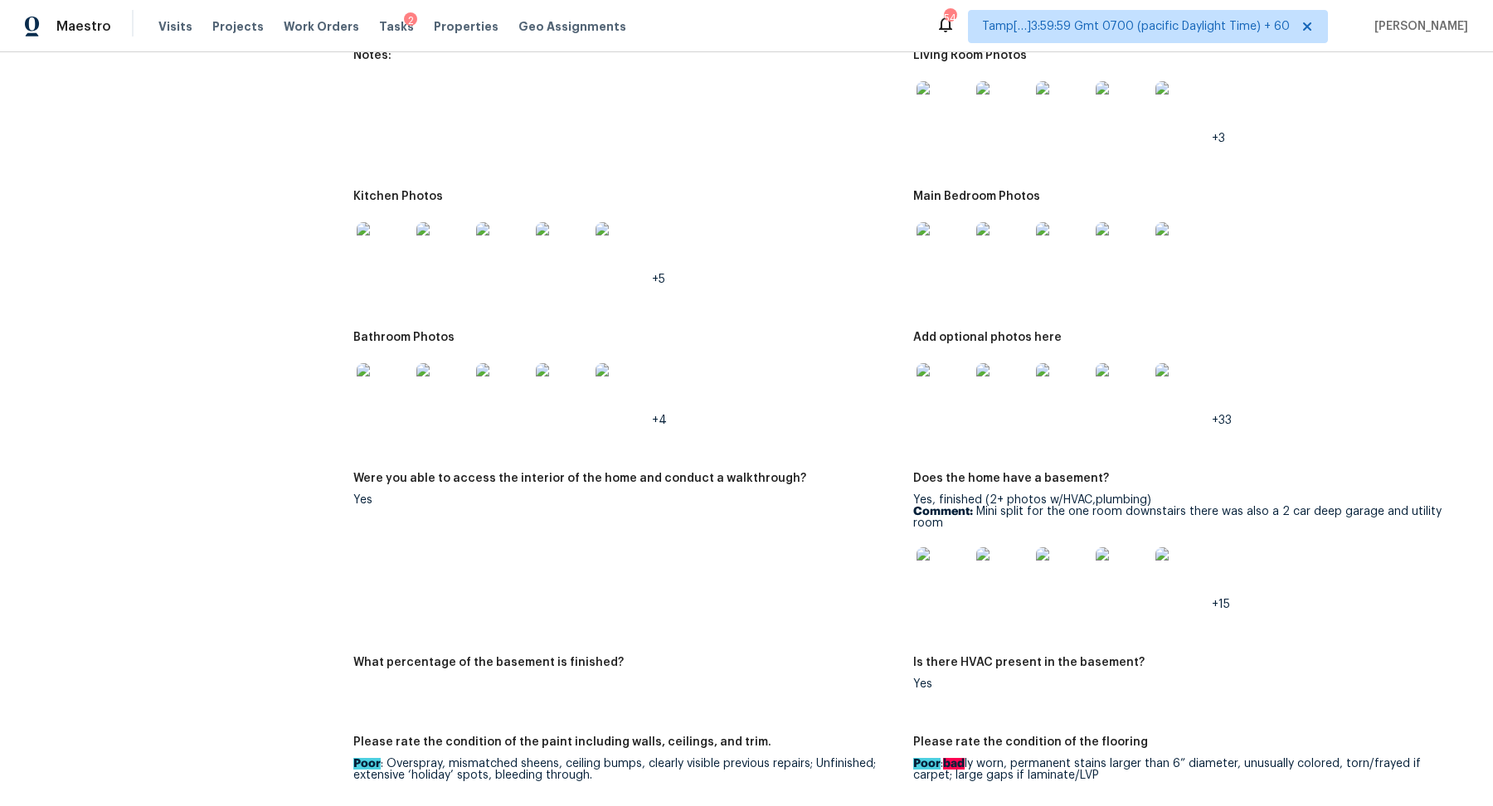
click at [934, 395] on img at bounding box center [943, 389] width 53 height 53
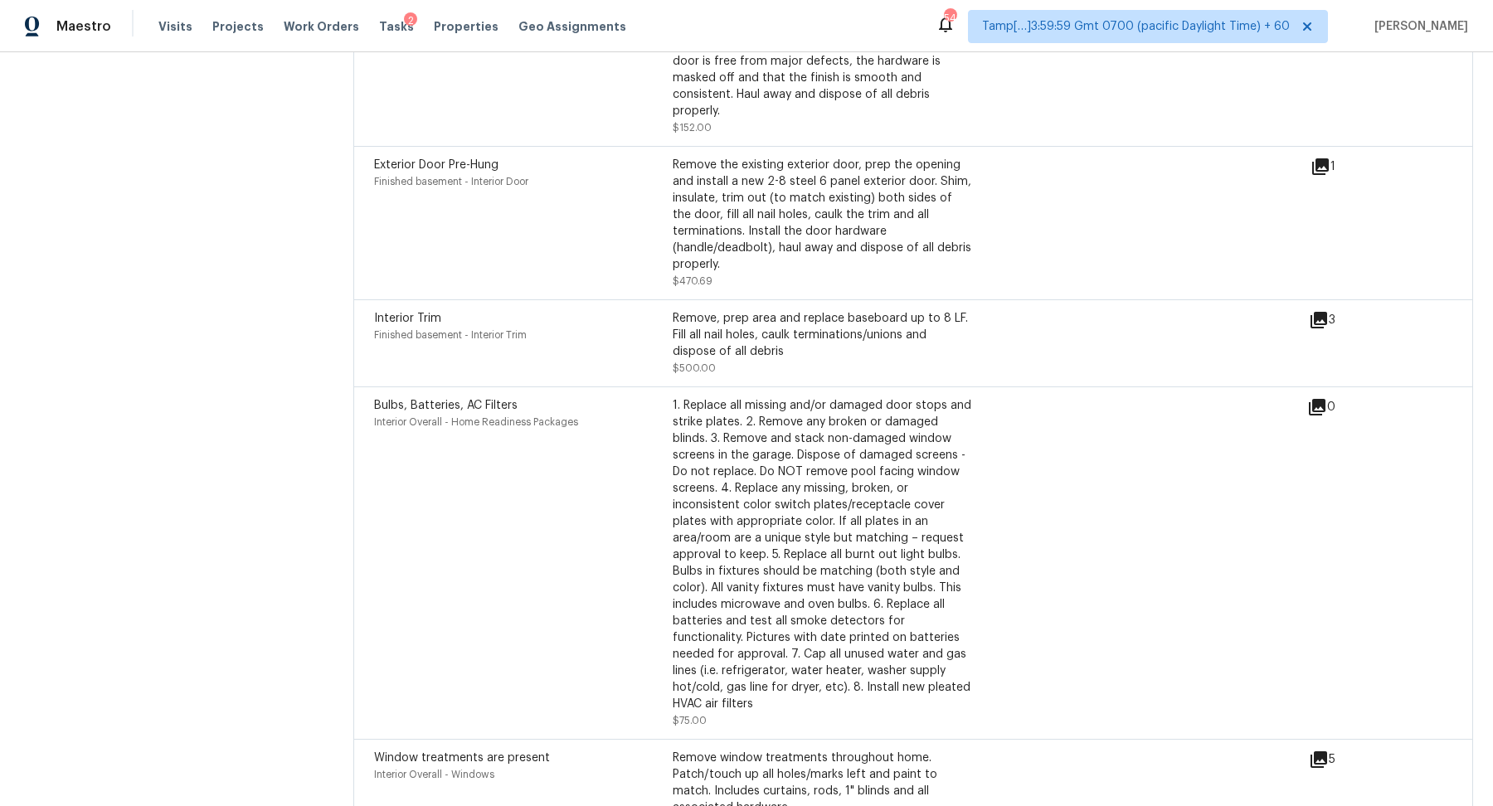
scroll to position [5382, 0]
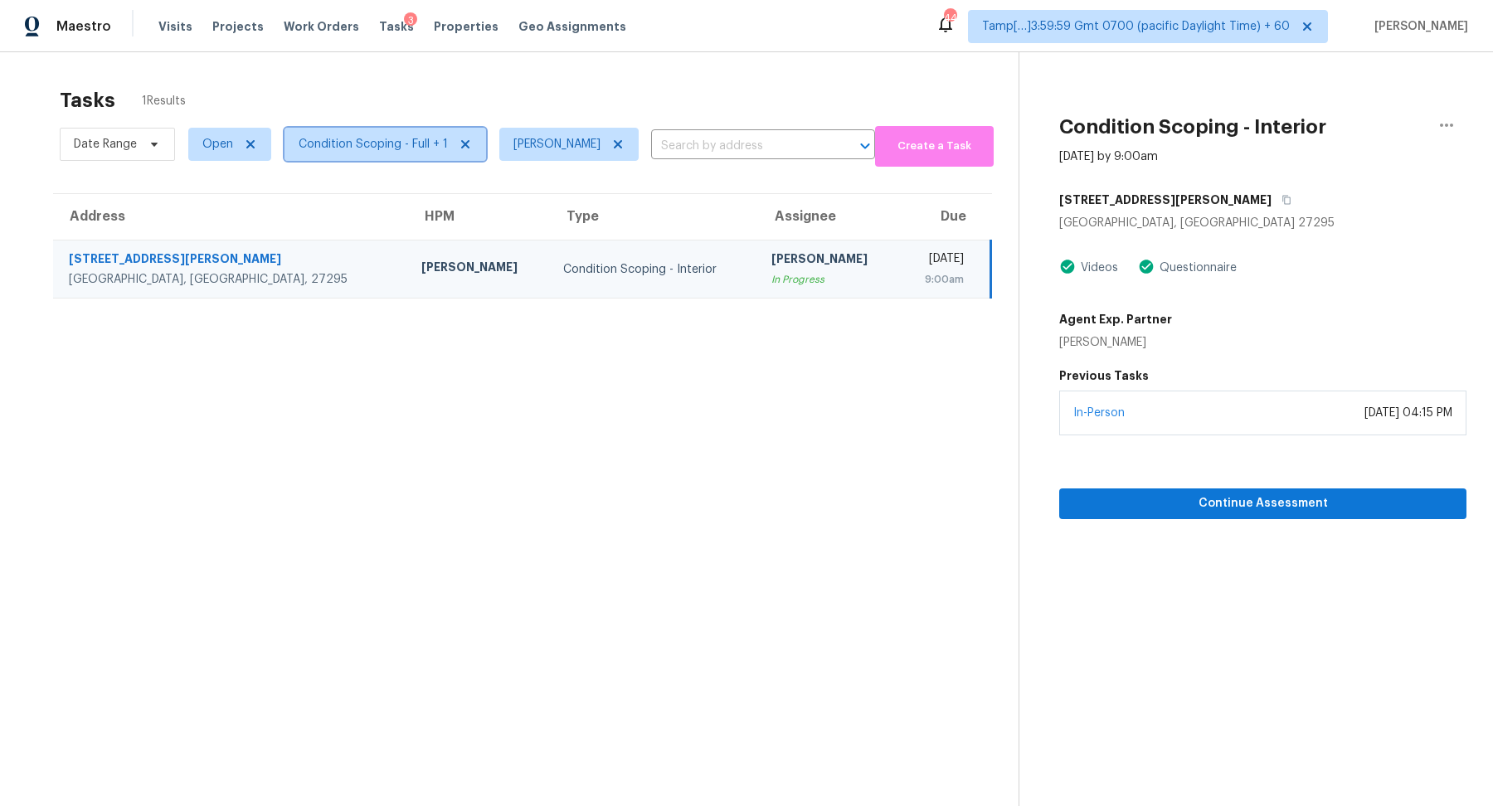
click at [406, 150] on span "Condition Scoping - Full + 1" at bounding box center [373, 144] width 149 height 17
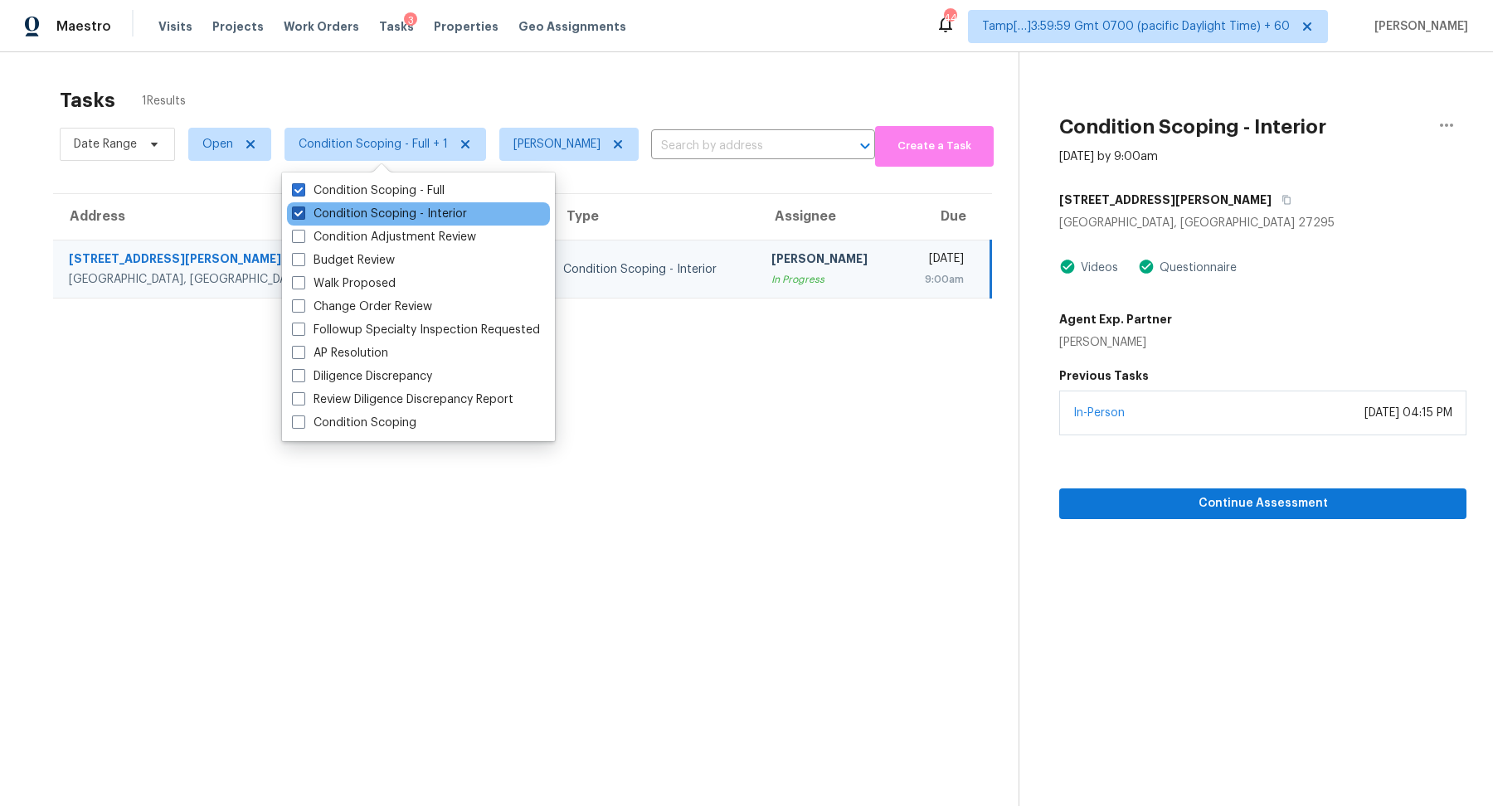
click at [406, 213] on label "Condition Scoping - Interior" at bounding box center [379, 214] width 175 height 17
click at [303, 213] on input "Condition Scoping - Interior" at bounding box center [297, 211] width 11 height 11
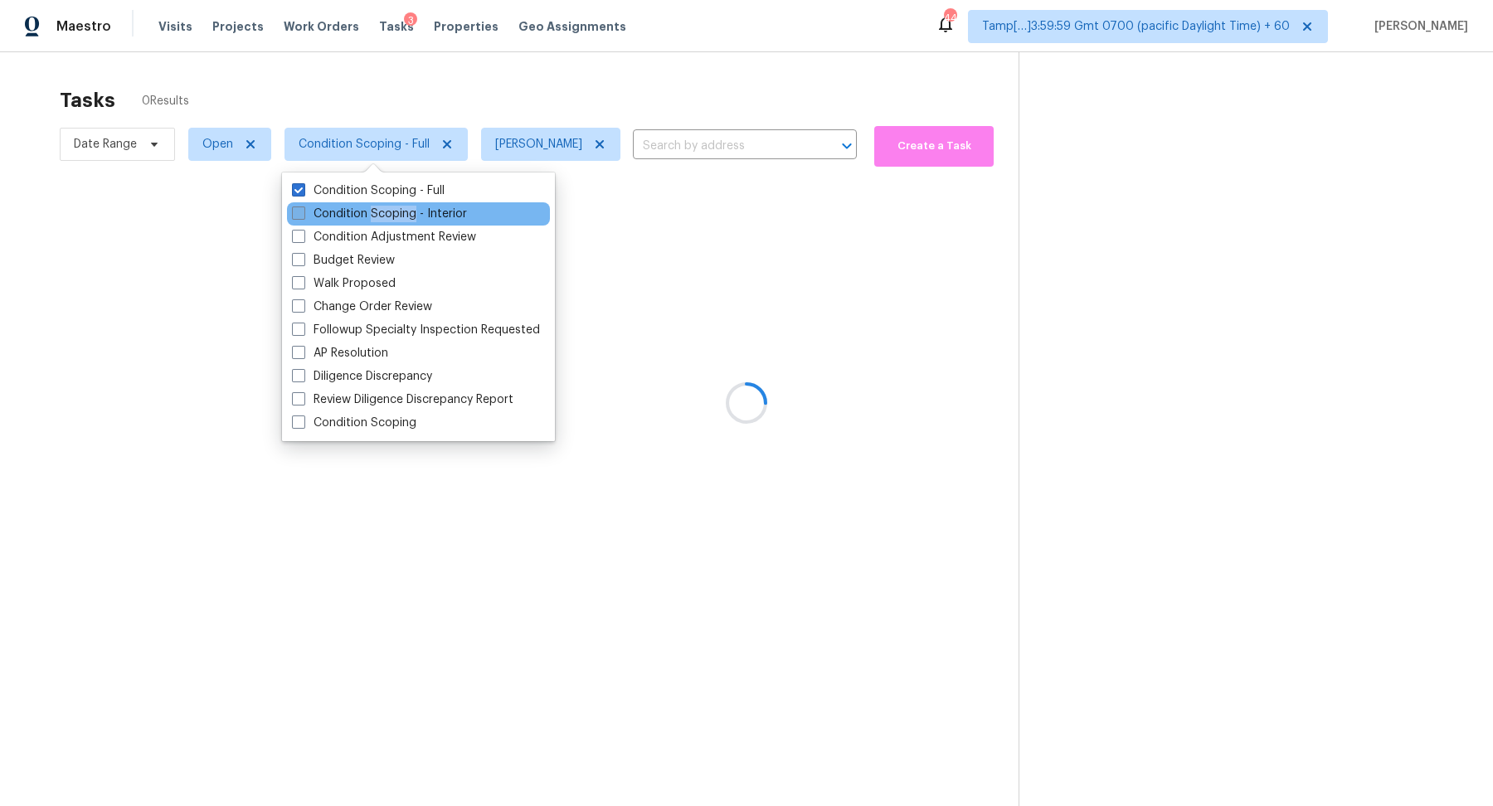
click at [406, 213] on label "Condition Scoping - Interior" at bounding box center [379, 214] width 175 height 17
click at [303, 213] on input "Condition Scoping - Interior" at bounding box center [297, 211] width 11 height 11
checkbox input "true"
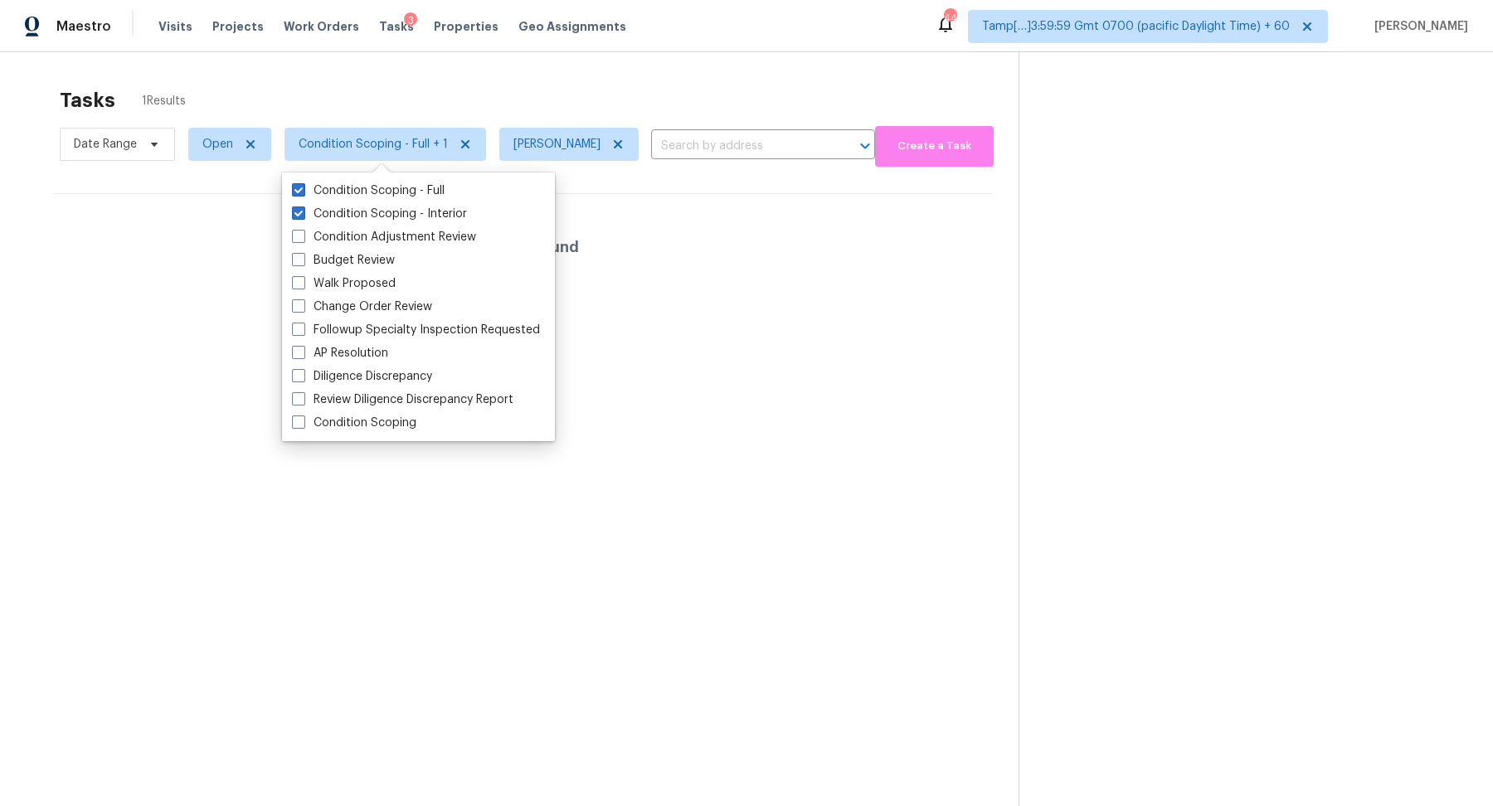
click at [600, 87] on div "Tasks 1 Results" at bounding box center [539, 100] width 959 height 43
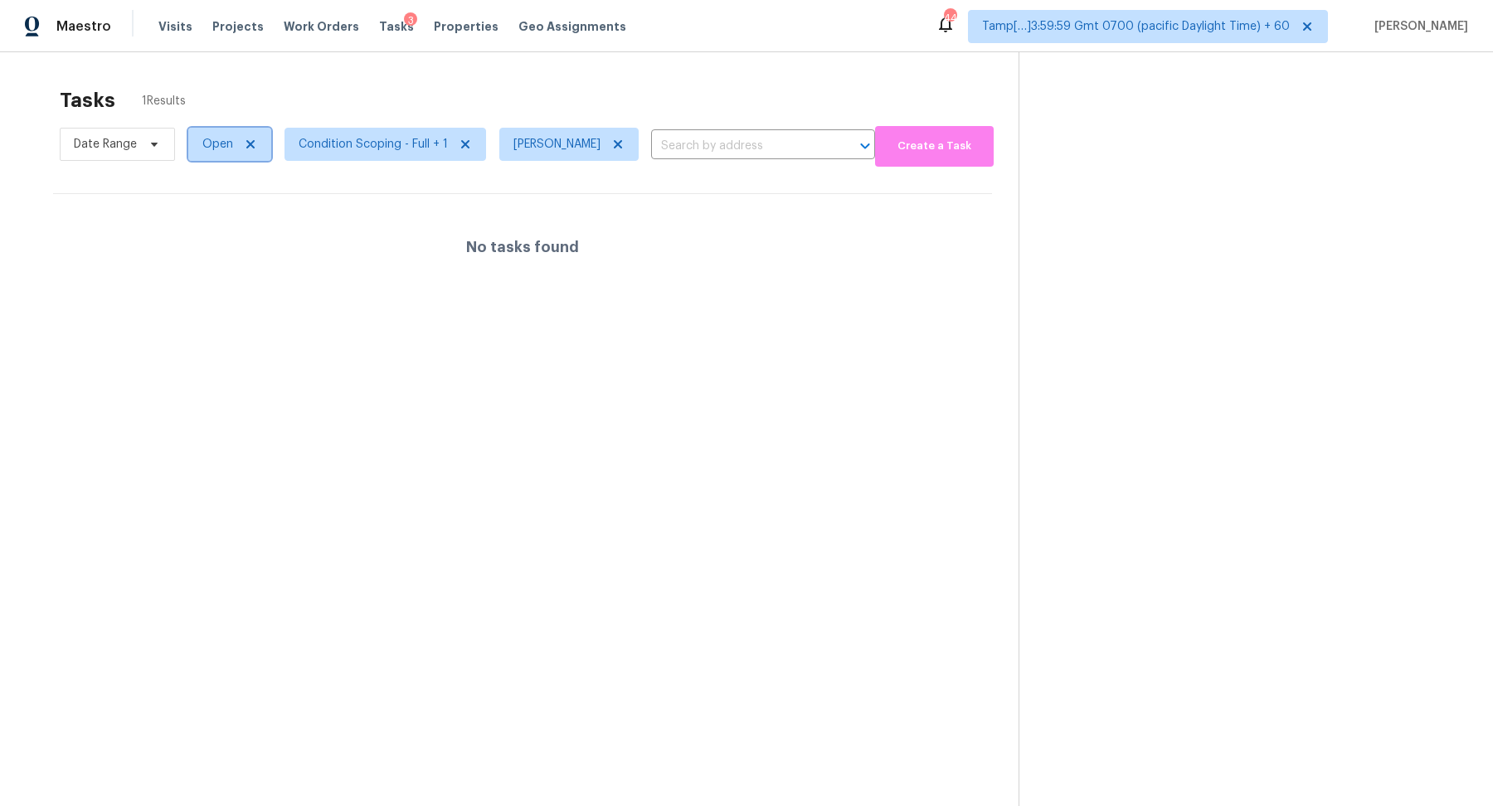
click at [210, 156] on span "Open" at bounding box center [229, 144] width 83 height 33
click at [213, 241] on label "Blocked" at bounding box center [230, 237] width 66 height 17
click at [208, 240] on input "Blocked" at bounding box center [202, 234] width 11 height 11
checkbox input "true"
click at [530, 88] on div "Tasks 6 Results" at bounding box center [542, 100] width 965 height 43
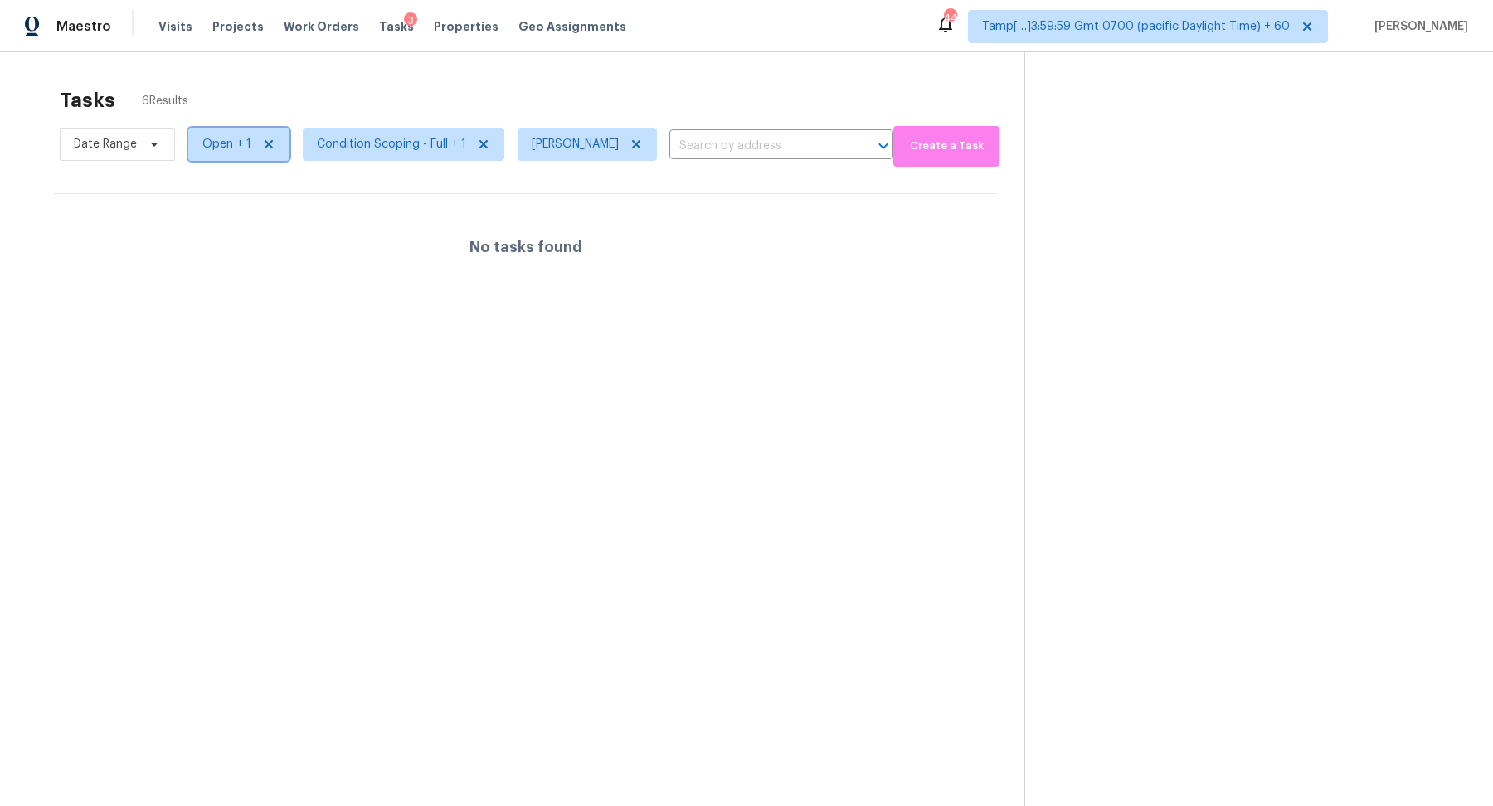
click at [232, 149] on span "Open + 1" at bounding box center [226, 144] width 49 height 17
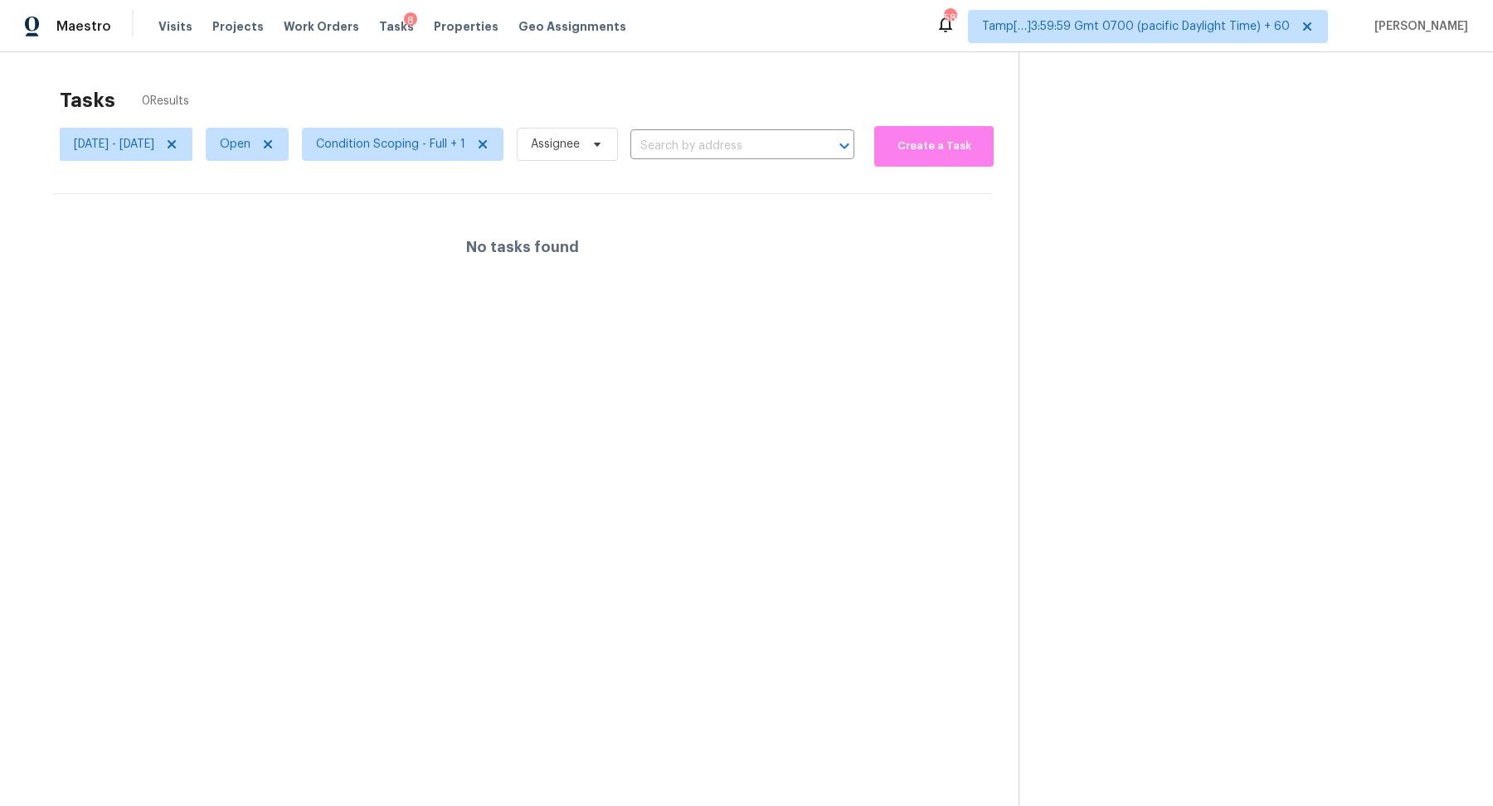
click at [449, 136] on span "Condition Scoping - Full + 1" at bounding box center [390, 144] width 149 height 17
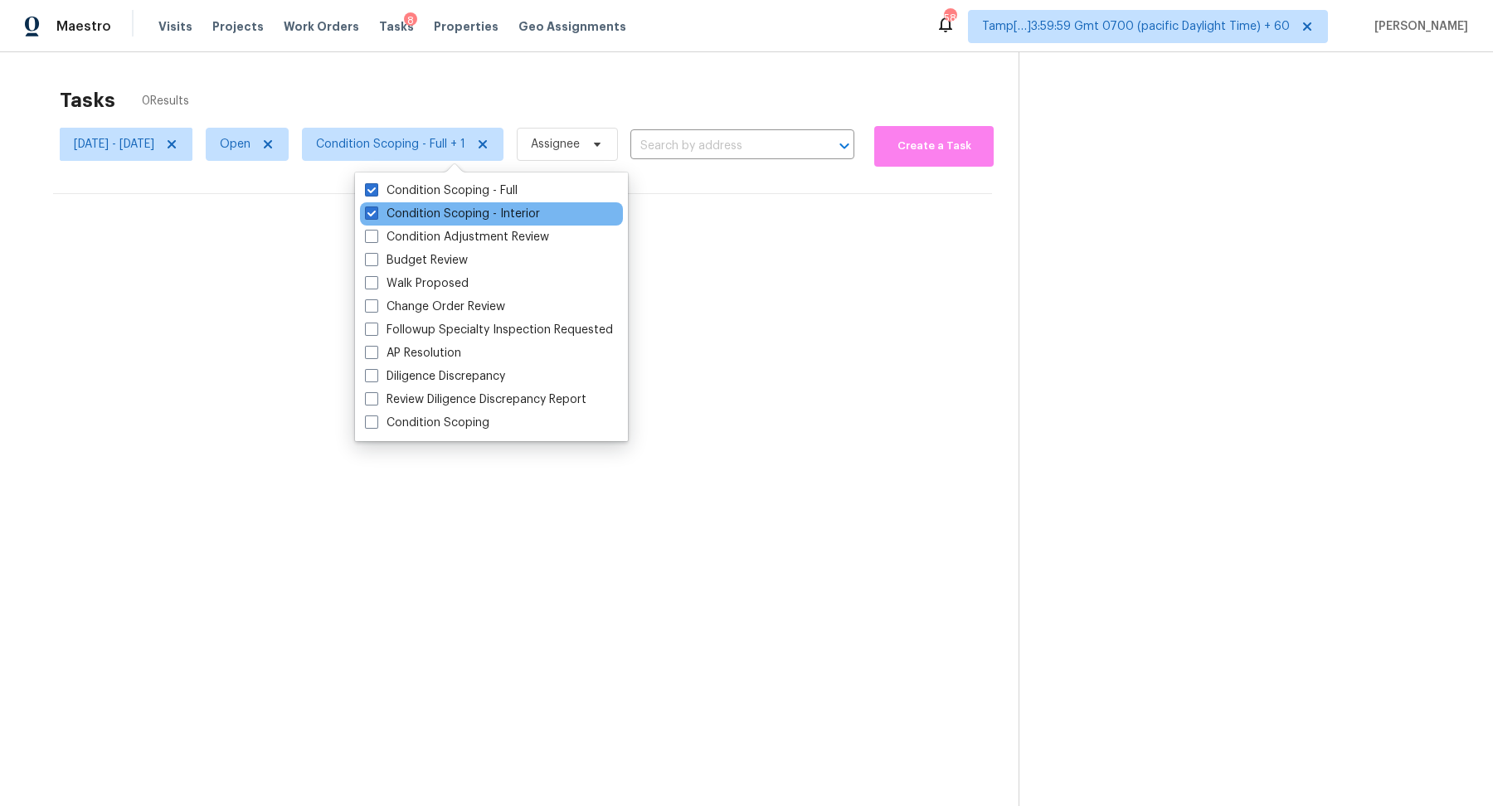
click at [553, 207] on div "Condition Scoping - Interior" at bounding box center [491, 213] width 263 height 23
click at [531, 215] on label "Condition Scoping - Interior" at bounding box center [452, 214] width 175 height 17
click at [376, 215] on input "Condition Scoping - Interior" at bounding box center [370, 211] width 11 height 11
click at [531, 215] on label "Condition Scoping - Interior" at bounding box center [452, 214] width 175 height 17
click at [376, 215] on input "Condition Scoping - Interior" at bounding box center [370, 211] width 11 height 11
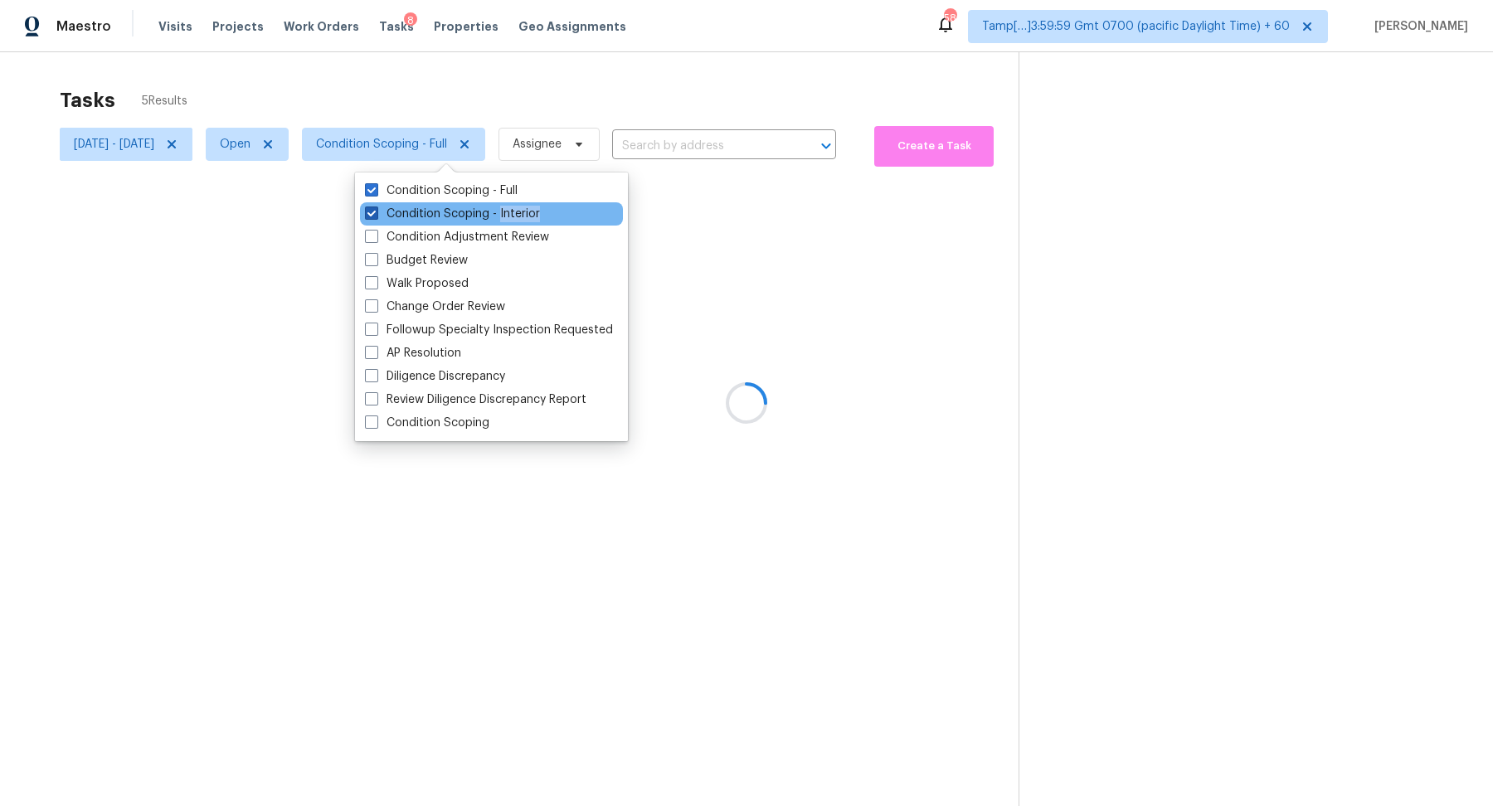
checkbox input "true"
click at [741, 79] on div "Tasks 0 Results" at bounding box center [539, 100] width 959 height 43
